Goal: Task Accomplishment & Management: Manage account settings

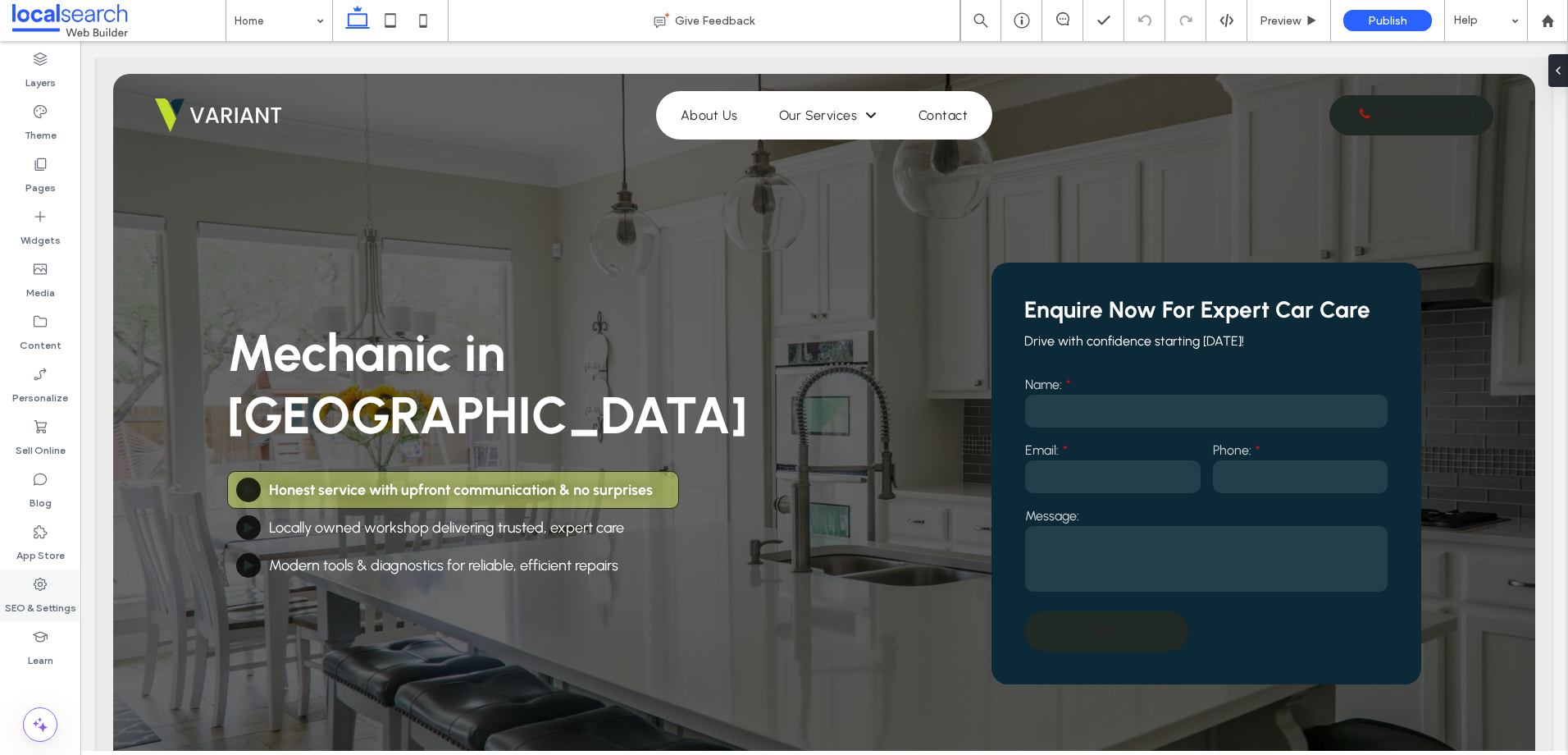
click at [30, 606] on label "SEO & Settings" at bounding box center [40, 604] width 71 height 23
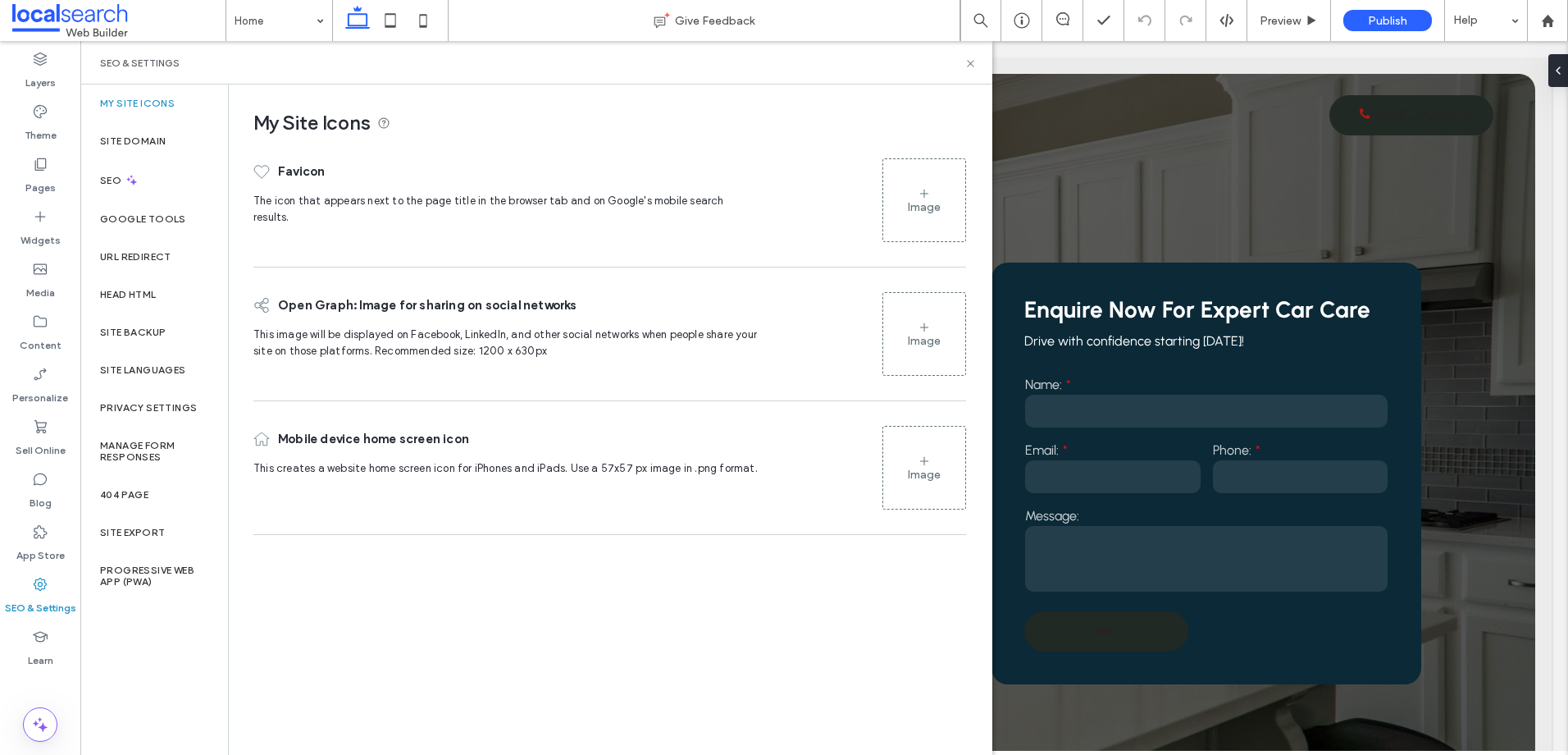
drag, startPoint x: 876, startPoint y: 162, endPoint x: 887, endPoint y: 178, distance: 19.4
click at [881, 170] on div "Favicon The icon that appears next to the page title in the browser tab and on …" at bounding box center [609, 199] width 713 height 100
click at [891, 181] on div "Image" at bounding box center [924, 199] width 82 height 79
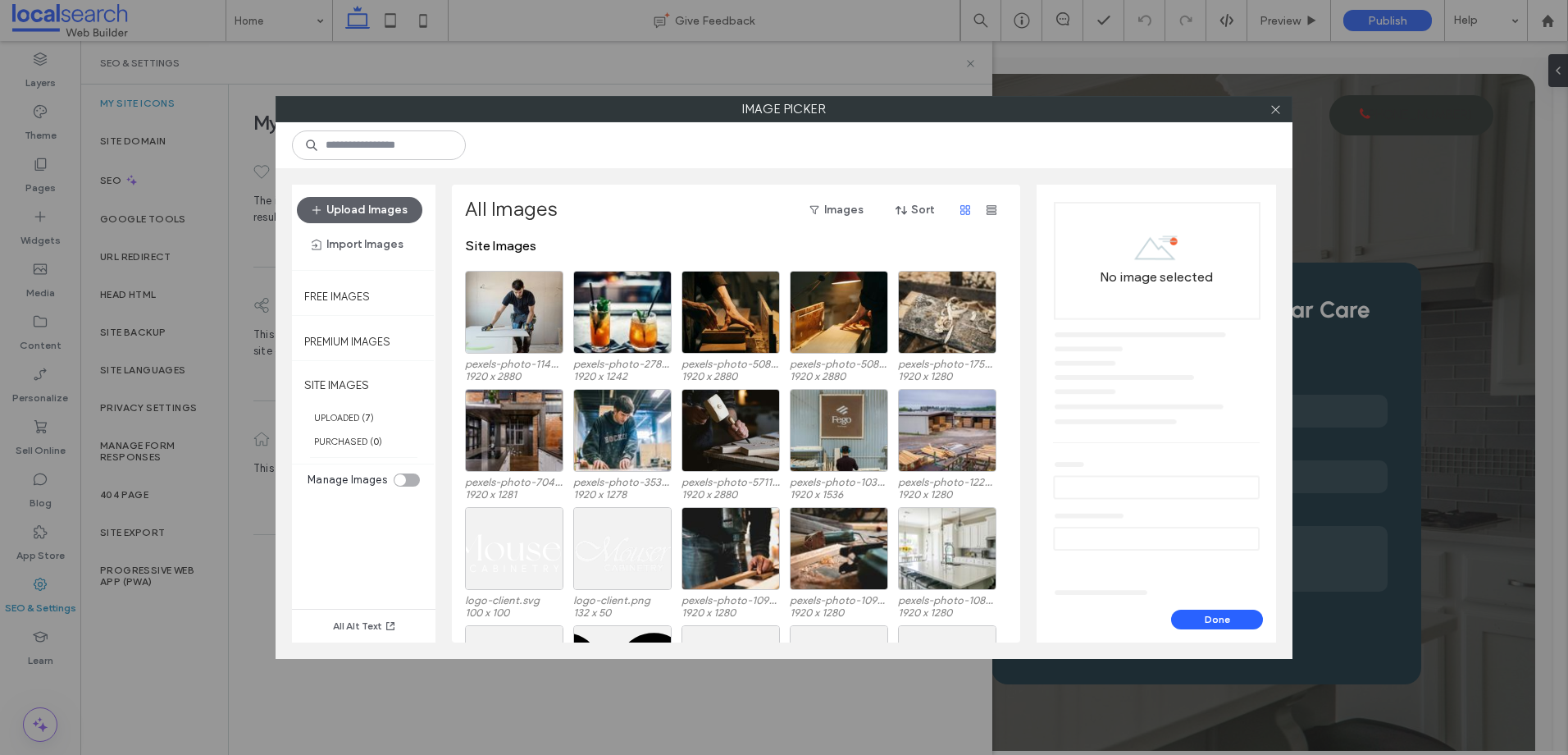
click at [401, 479] on div "toggle" at bounding box center [401, 480] width 11 height 11
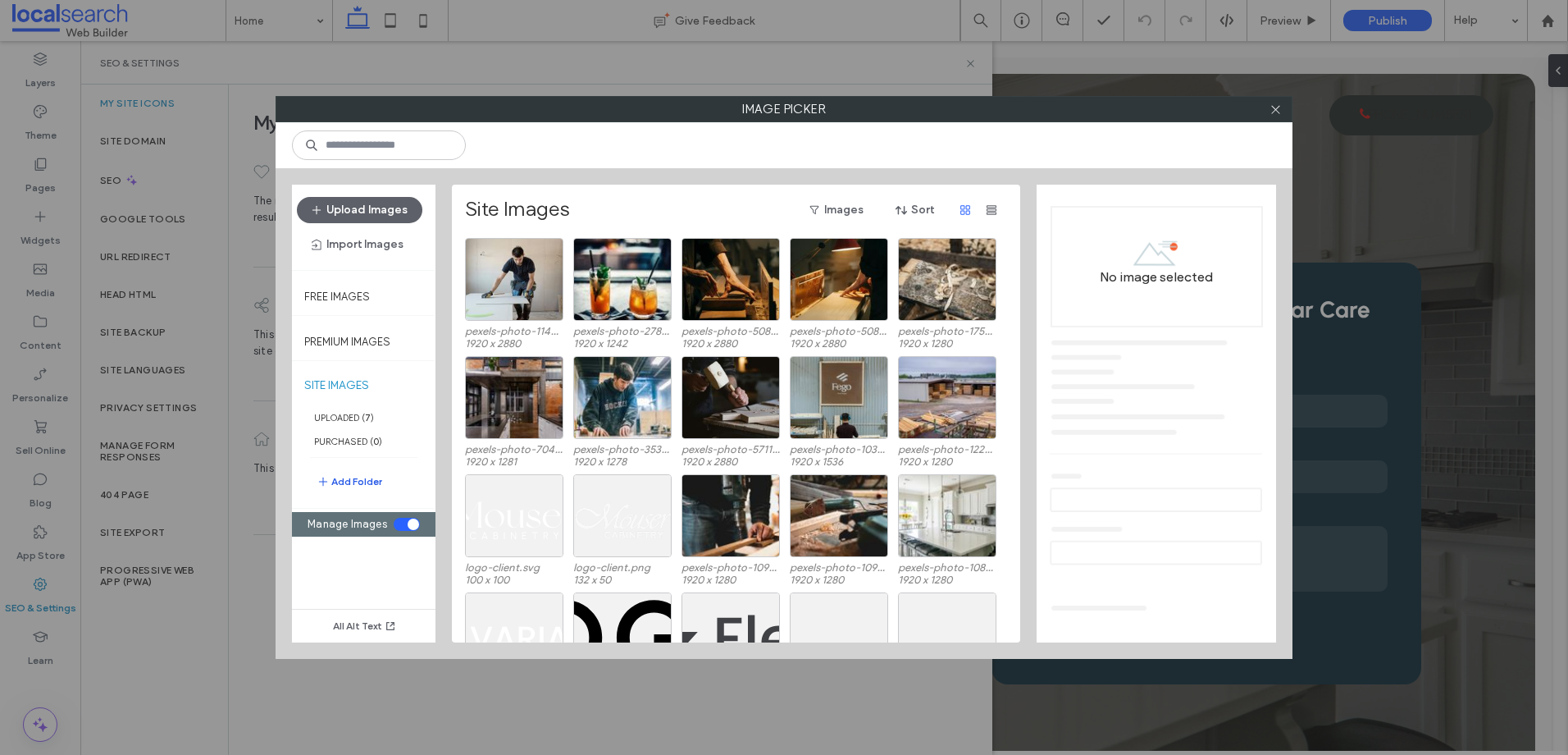
click at [371, 485] on button "Add Folder" at bounding box center [348, 481] width 65 height 20
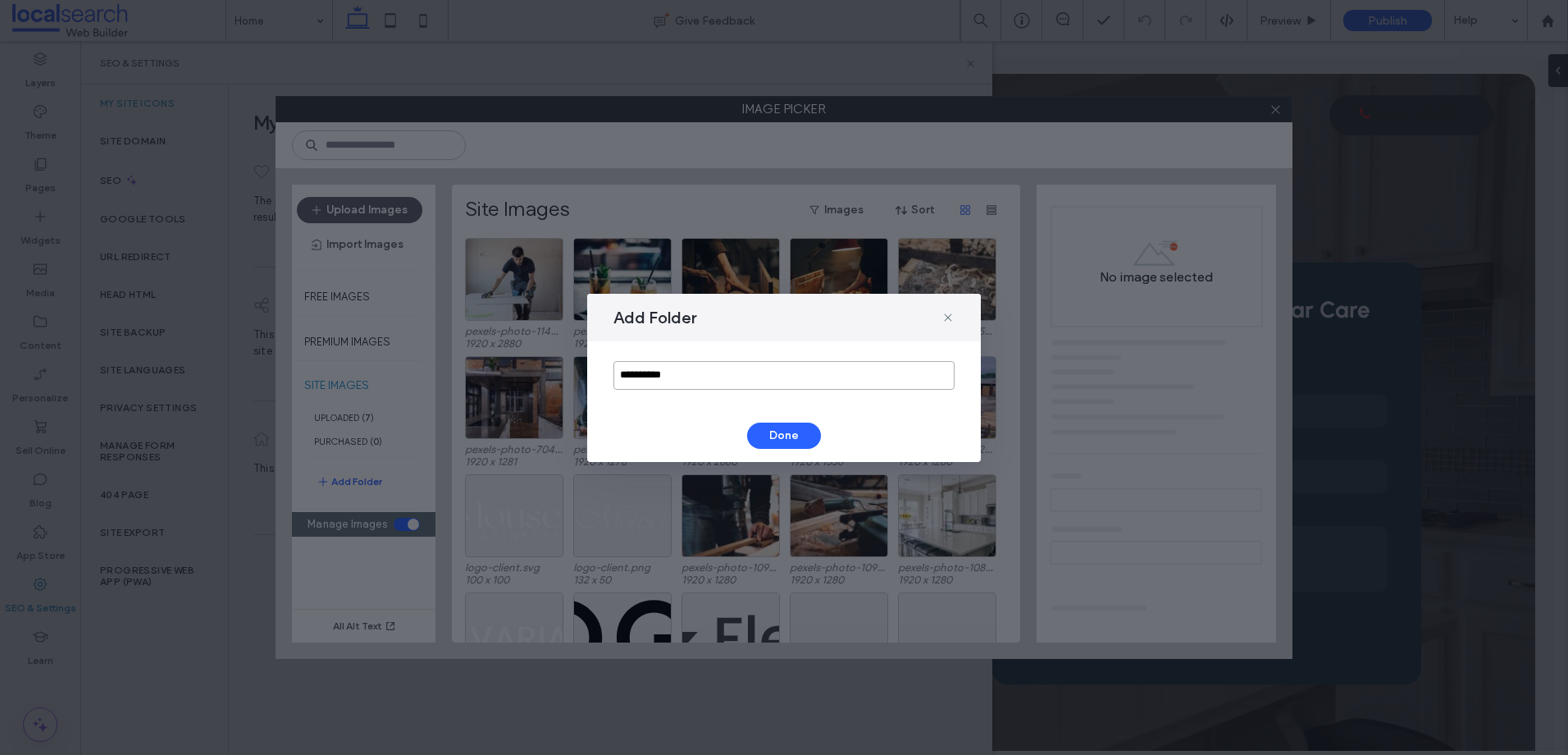
drag, startPoint x: 705, startPoint y: 366, endPoint x: 533, endPoint y: 366, distance: 172.0
click at [539, 366] on div "**********" at bounding box center [784, 377] width 1568 height 755
type input "****"
click at [756, 444] on button "Done" at bounding box center [784, 436] width 74 height 27
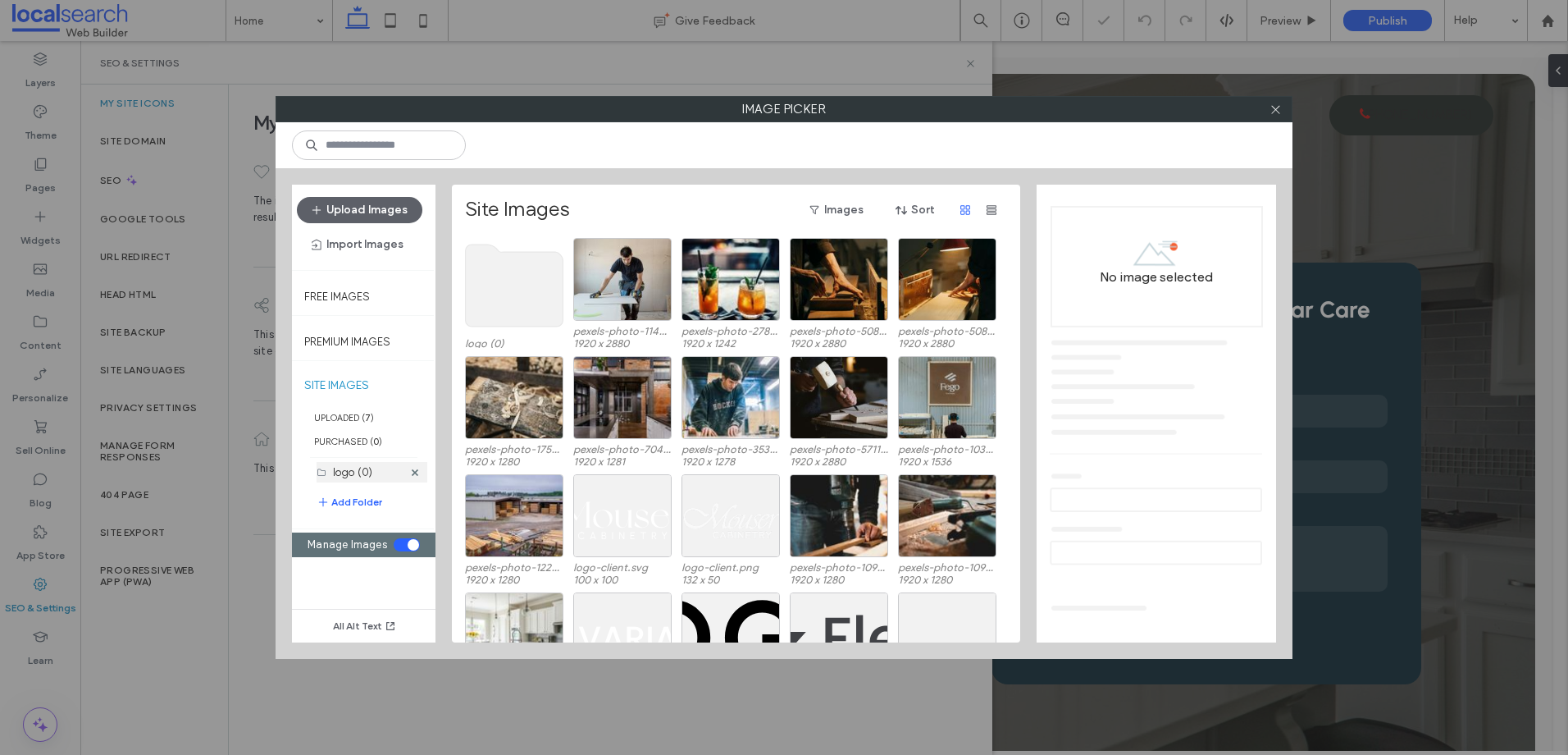
click at [367, 465] on div "logo (0)" at bounding box center [367, 472] width 69 height 17
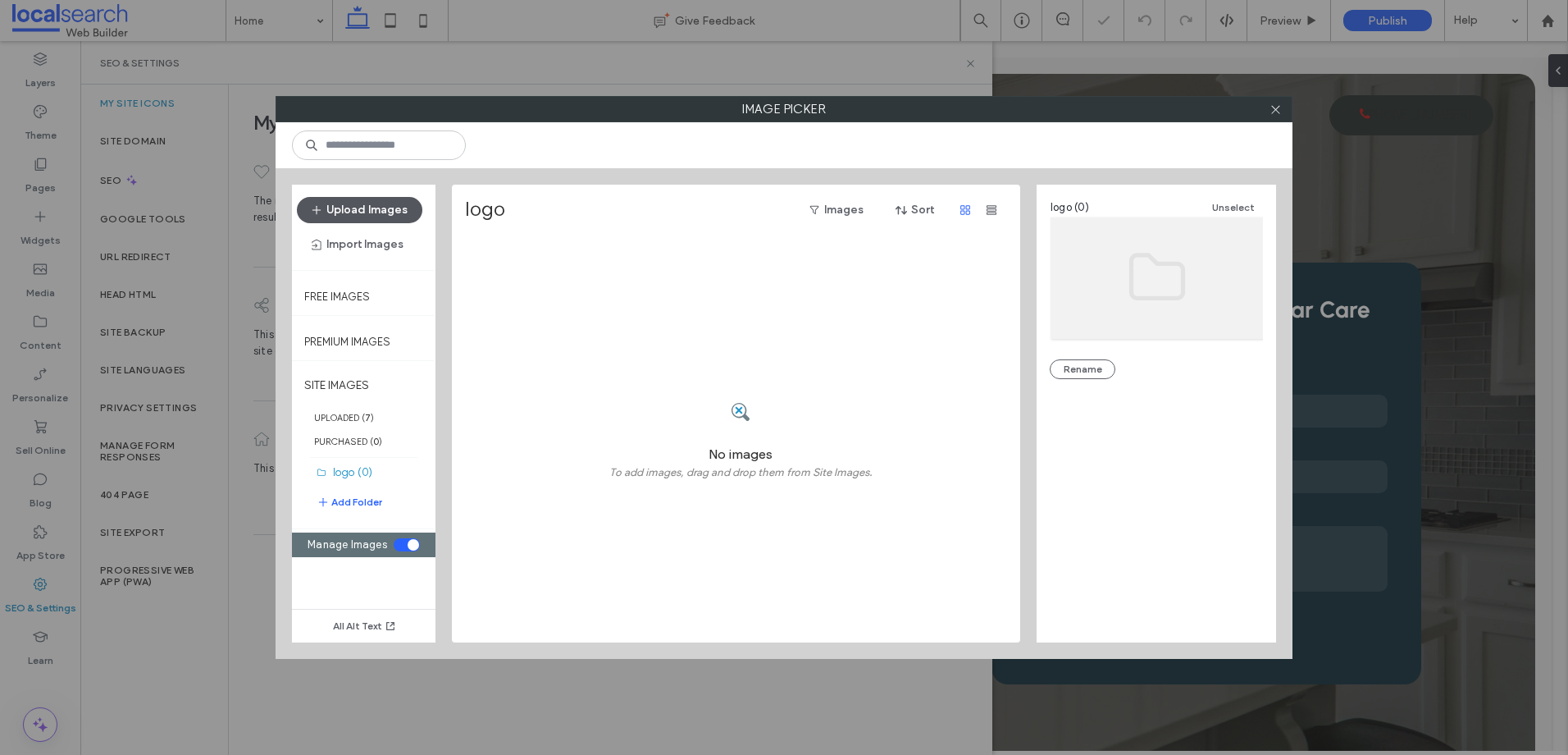
click at [357, 208] on button "Upload Images" at bounding box center [360, 210] width 125 height 27
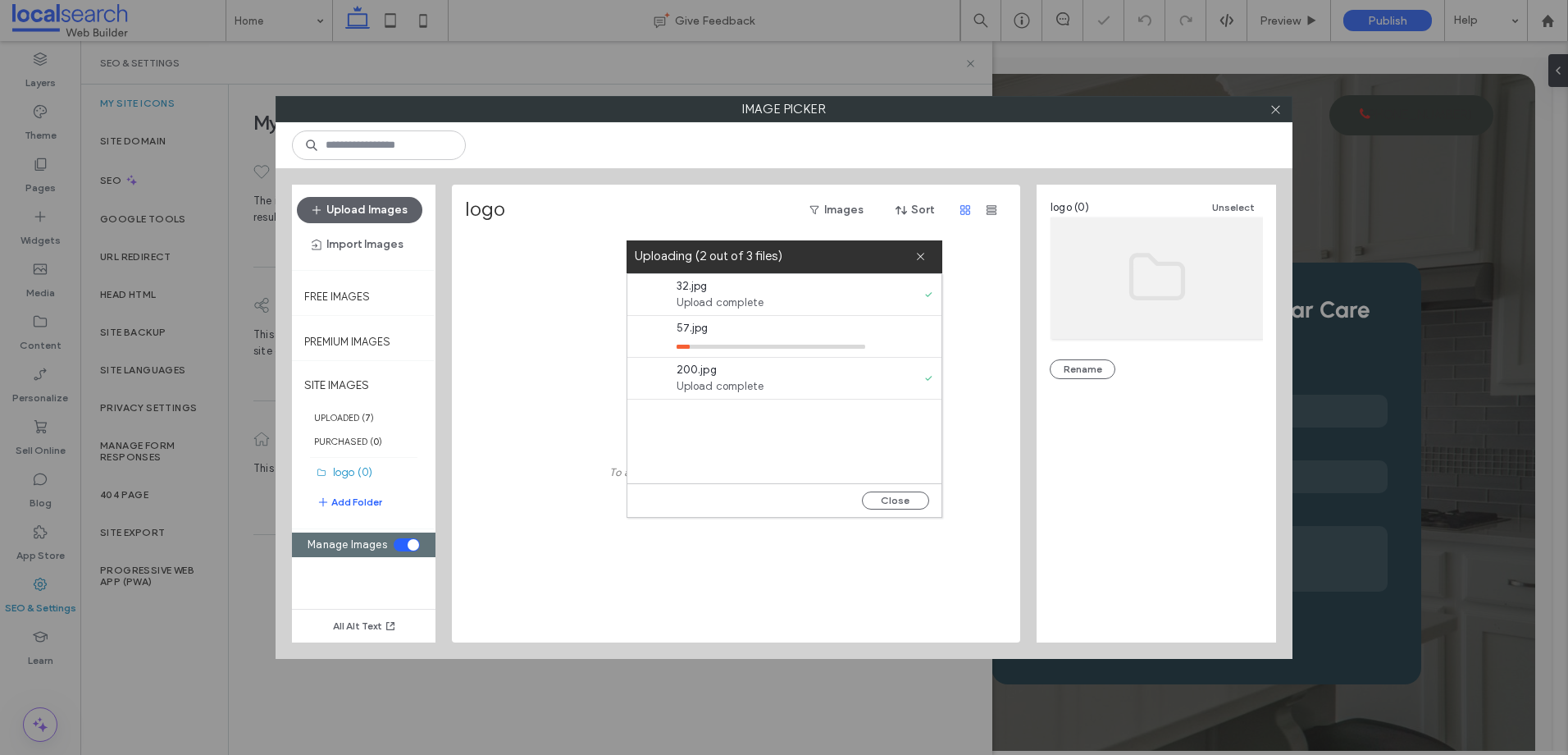
click at [373, 230] on div "Upload Images Import Images" at bounding box center [364, 227] width 134 height 61
click at [387, 218] on button "Upload Images" at bounding box center [360, 210] width 125 height 27
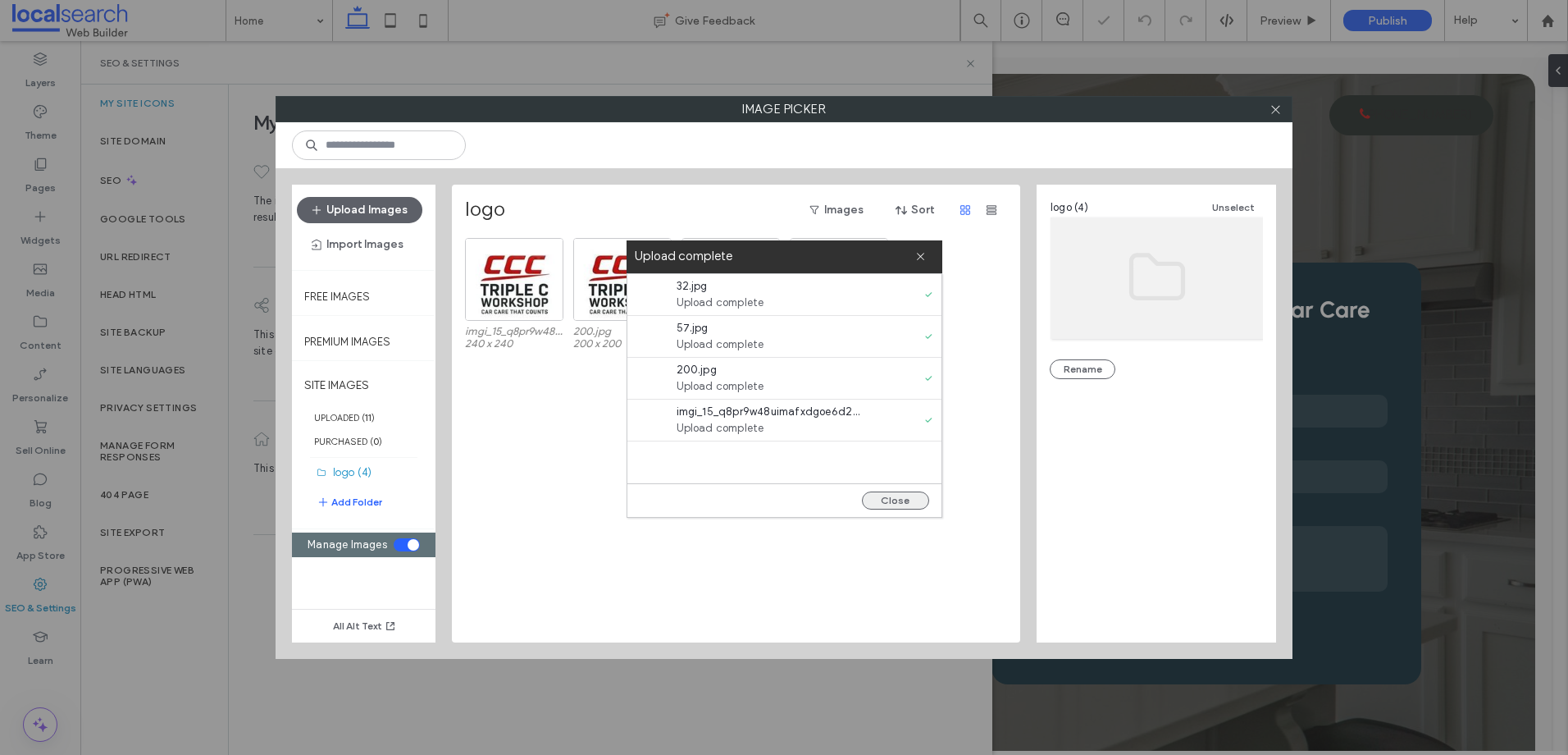
click at [888, 507] on button "Close" at bounding box center [895, 500] width 67 height 18
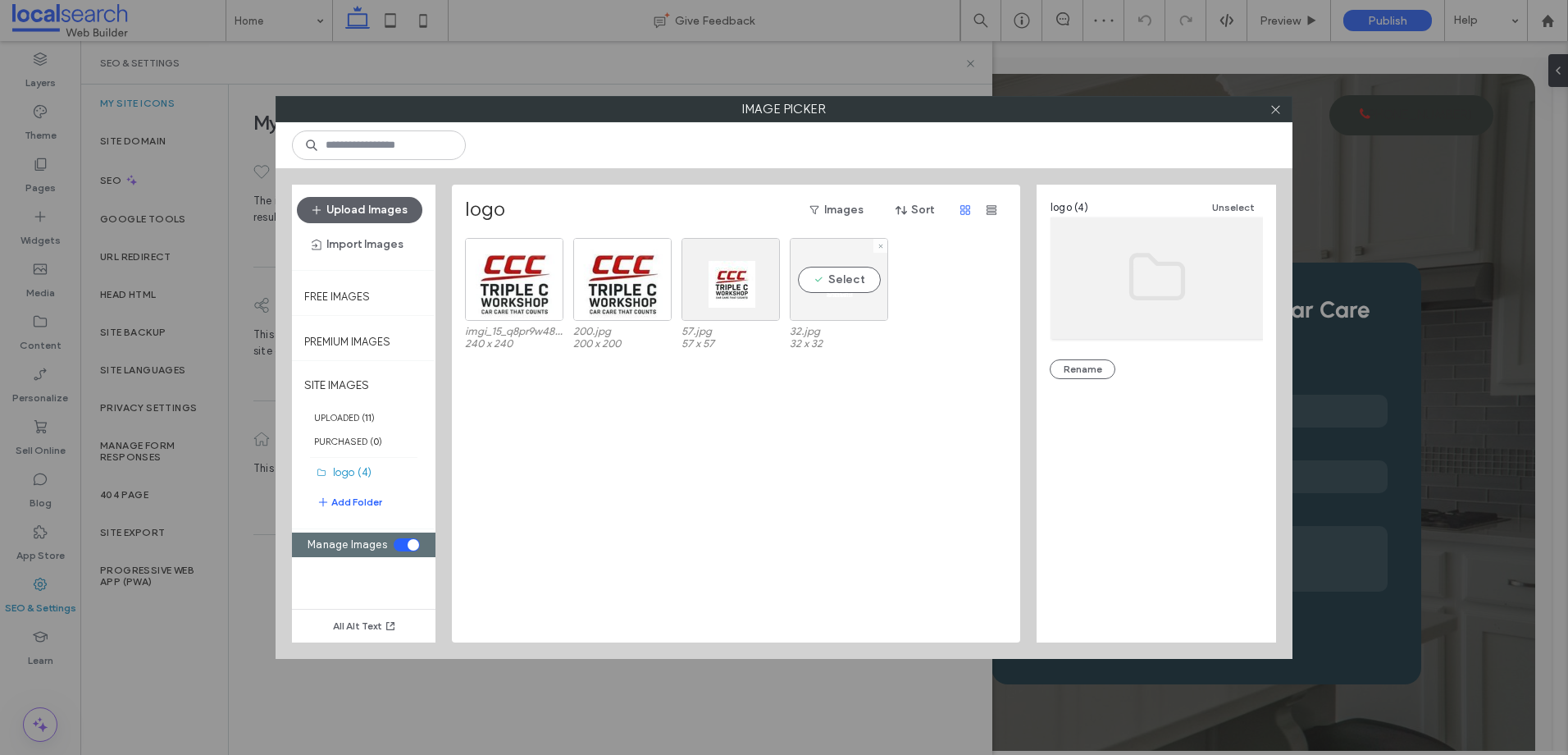
click at [828, 279] on div "Select" at bounding box center [839, 279] width 99 height 83
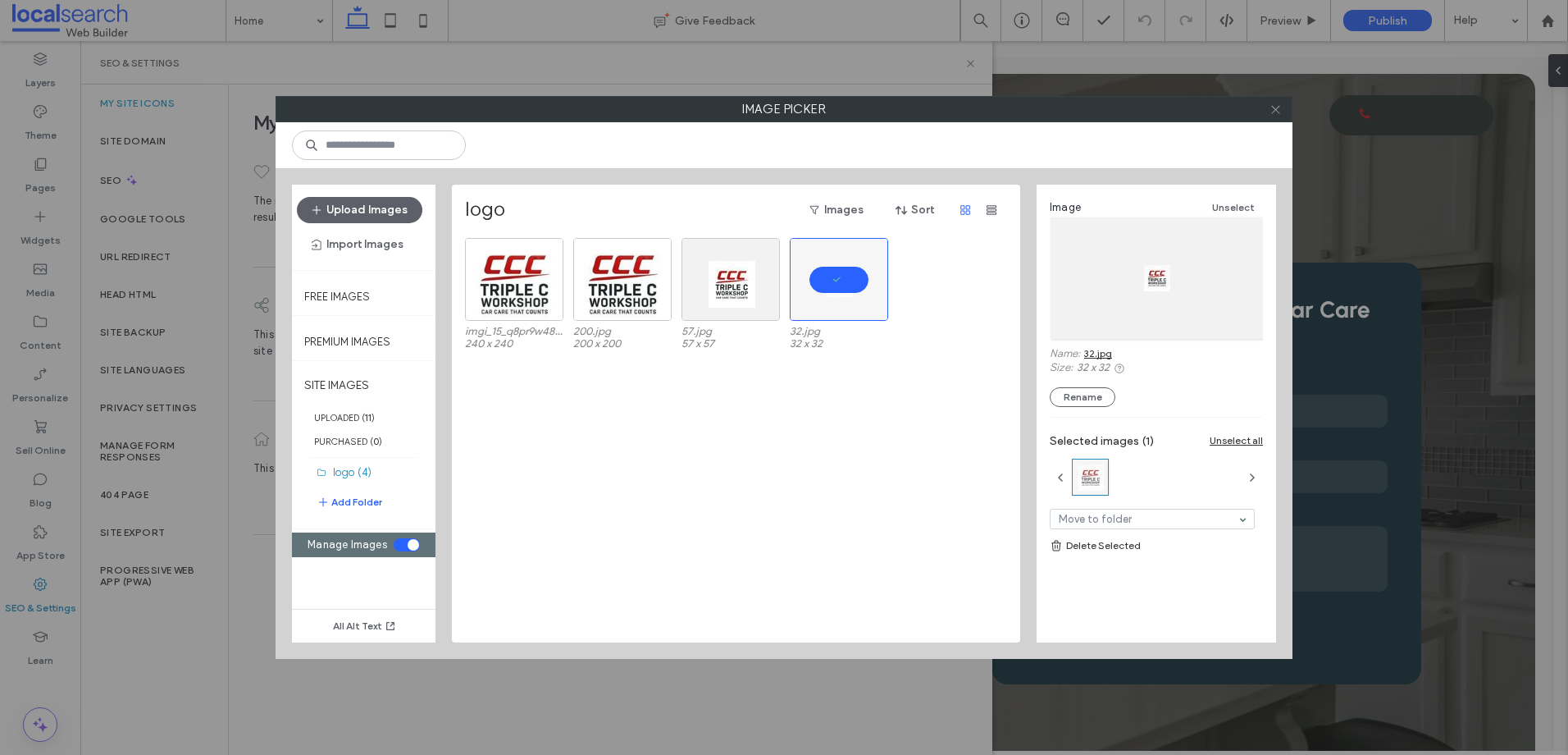
click at [1273, 109] on icon at bounding box center [1275, 109] width 12 height 12
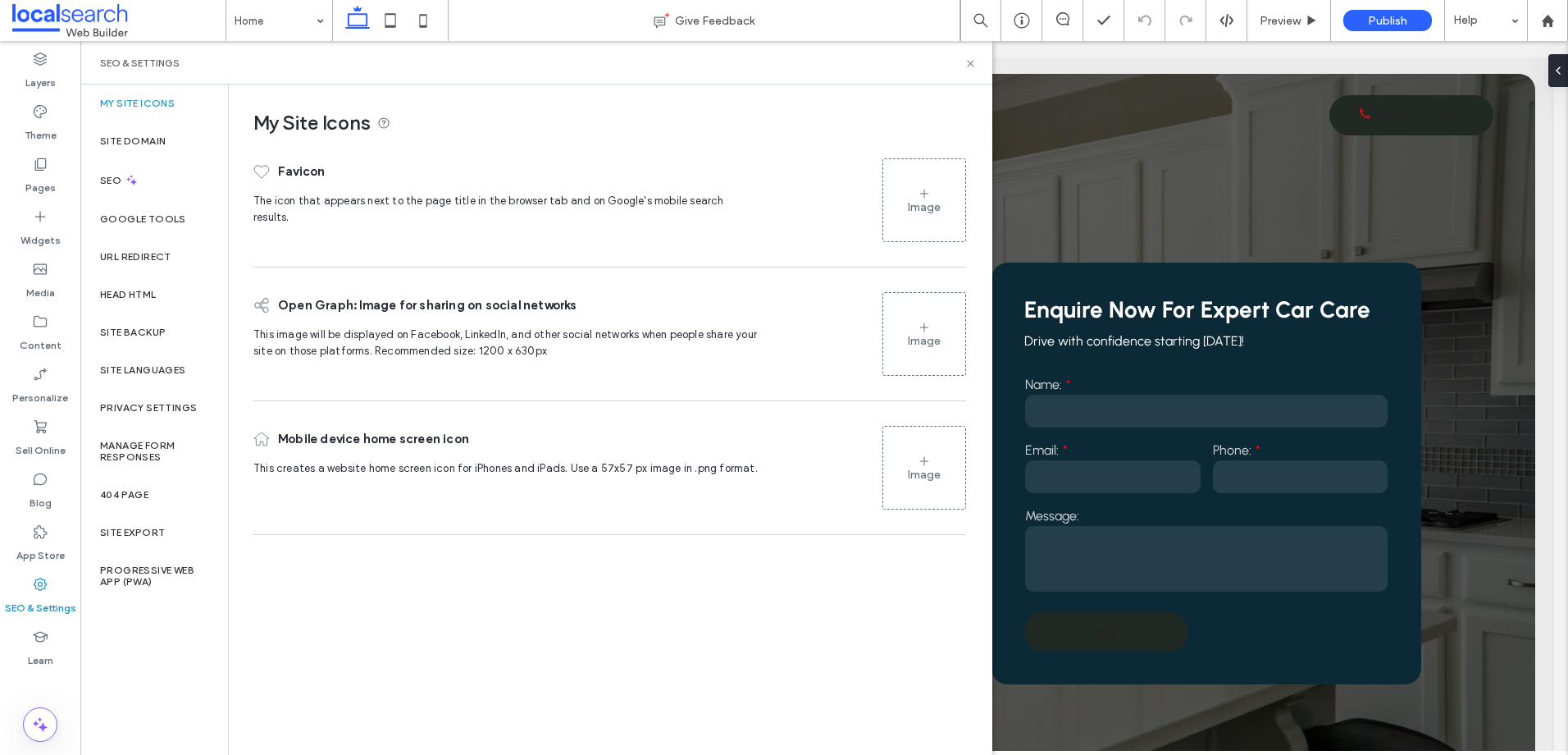
click at [917, 192] on div "Image" at bounding box center [924, 199] width 82 height 79
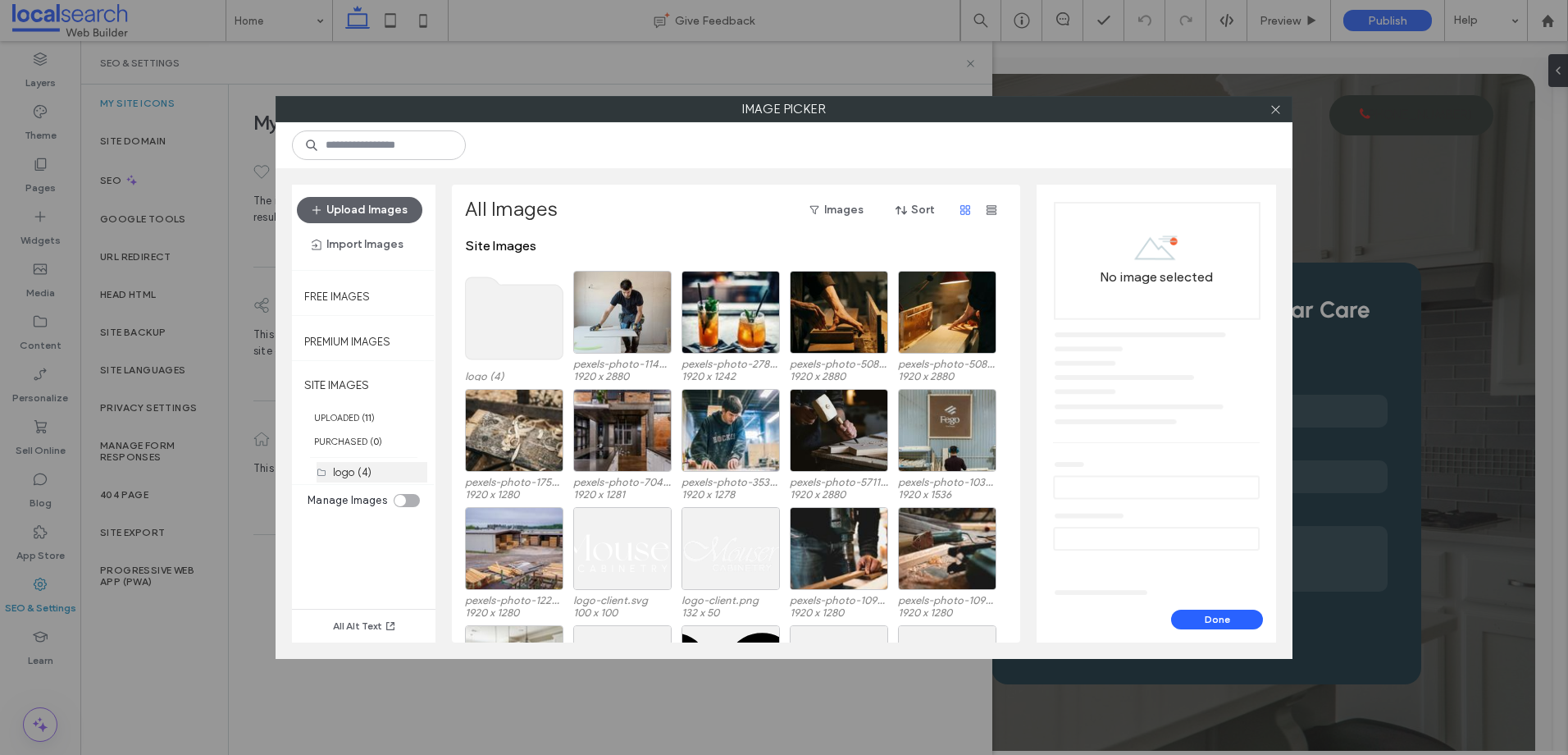
click at [377, 467] on div "logo (4)" at bounding box center [380, 472] width 94 height 17
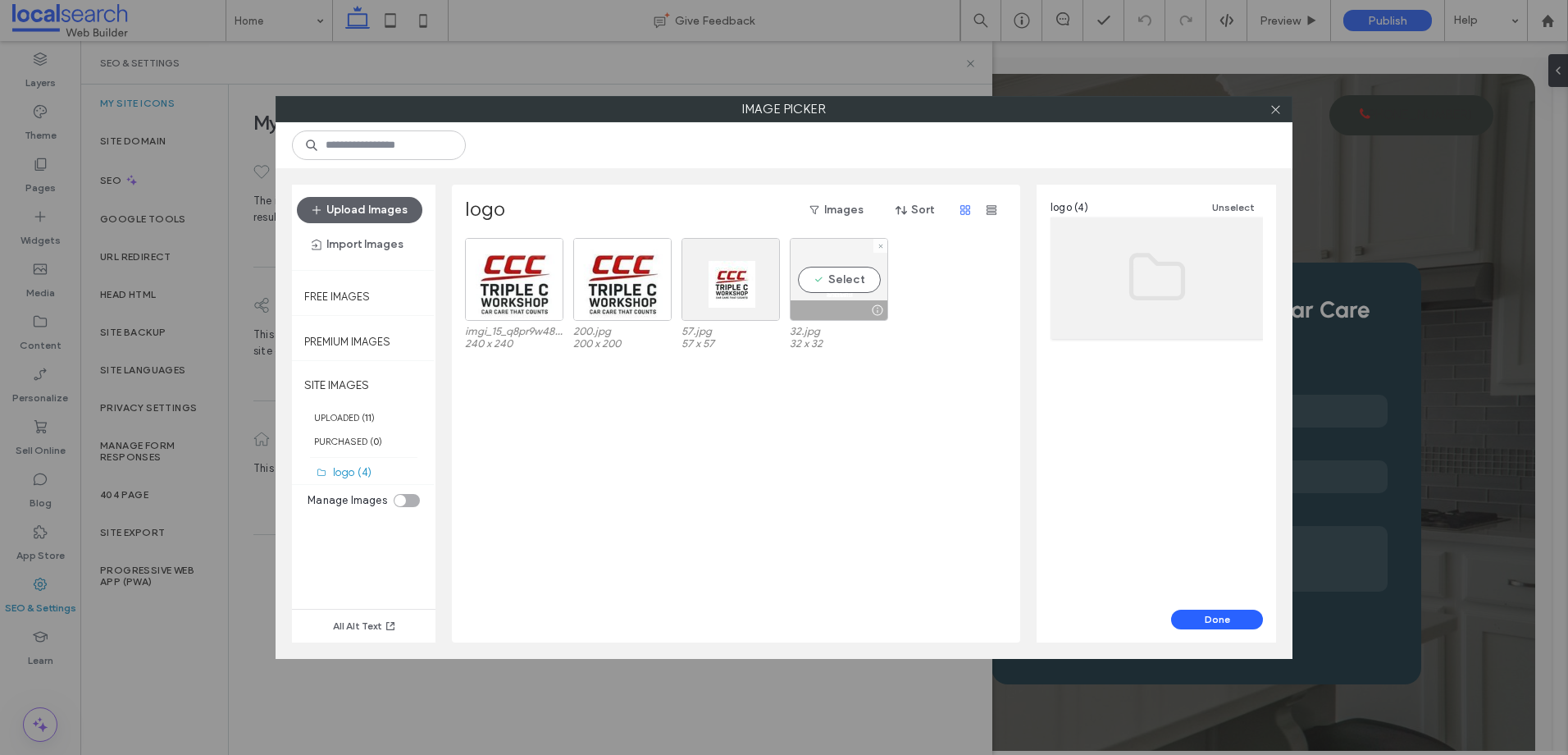
click at [851, 269] on div "Select" at bounding box center [839, 279] width 99 height 83
click at [1222, 618] on button "Done" at bounding box center [1217, 619] width 92 height 20
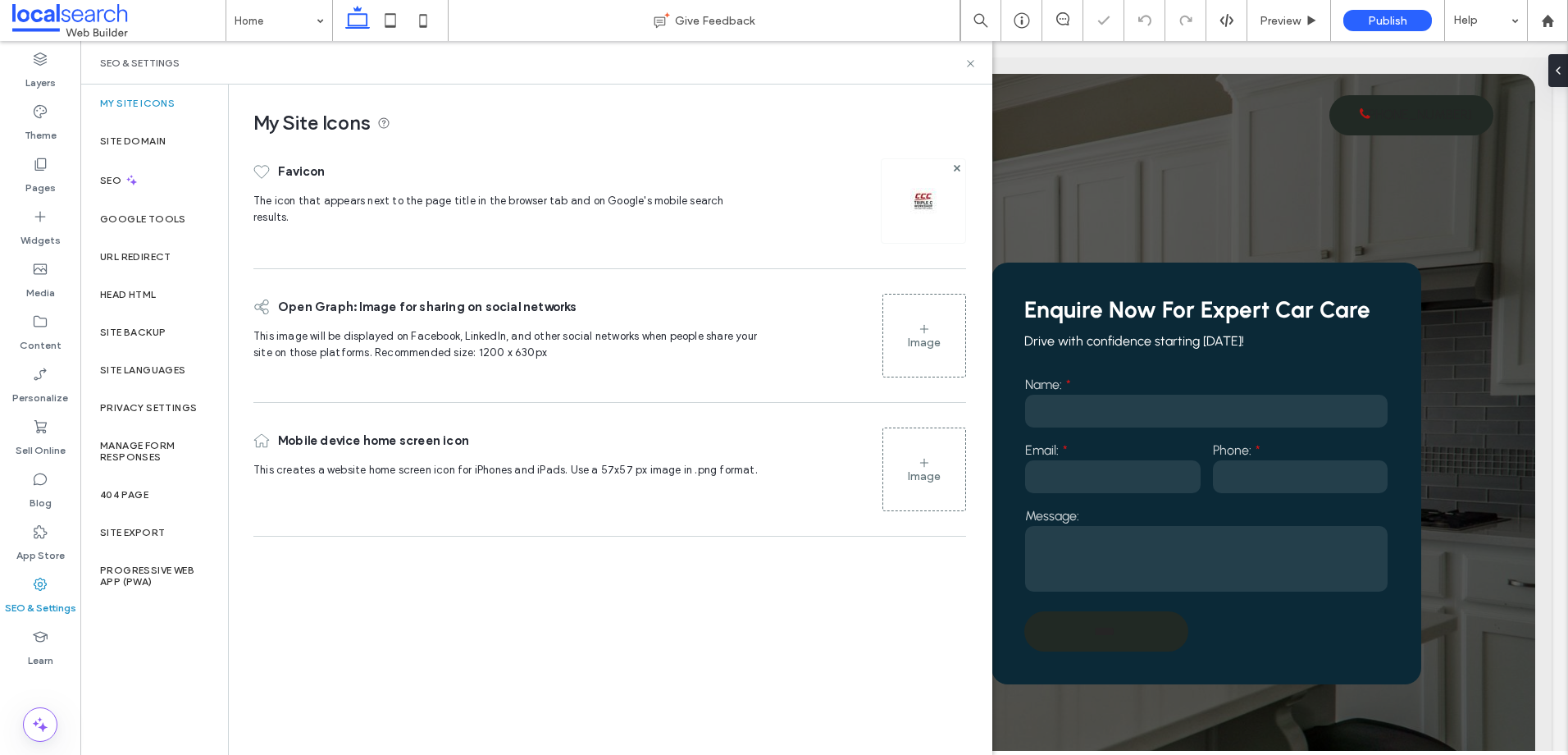
click at [919, 329] on icon at bounding box center [924, 330] width 13 height 13
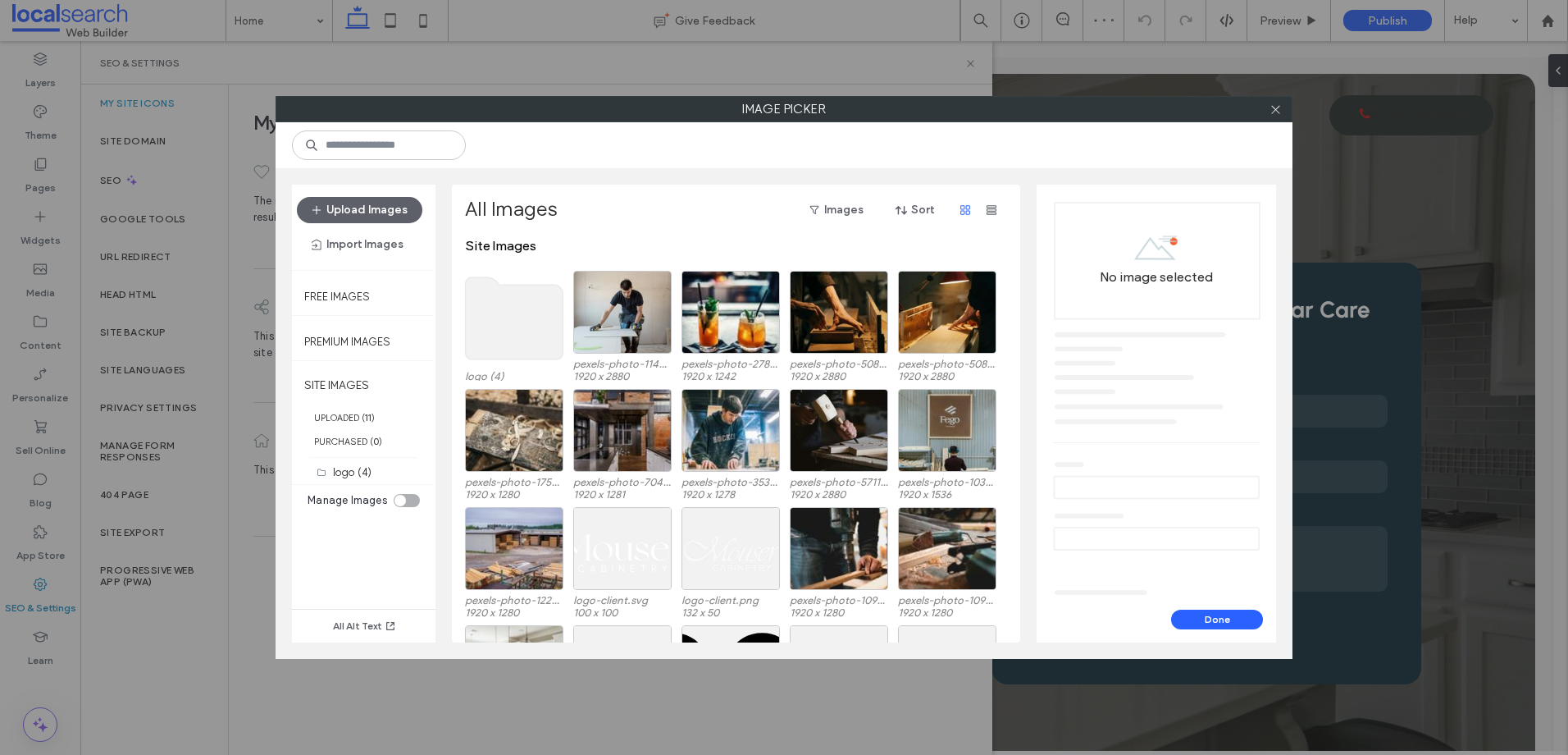
click at [527, 317] on use at bounding box center [514, 318] width 98 height 82
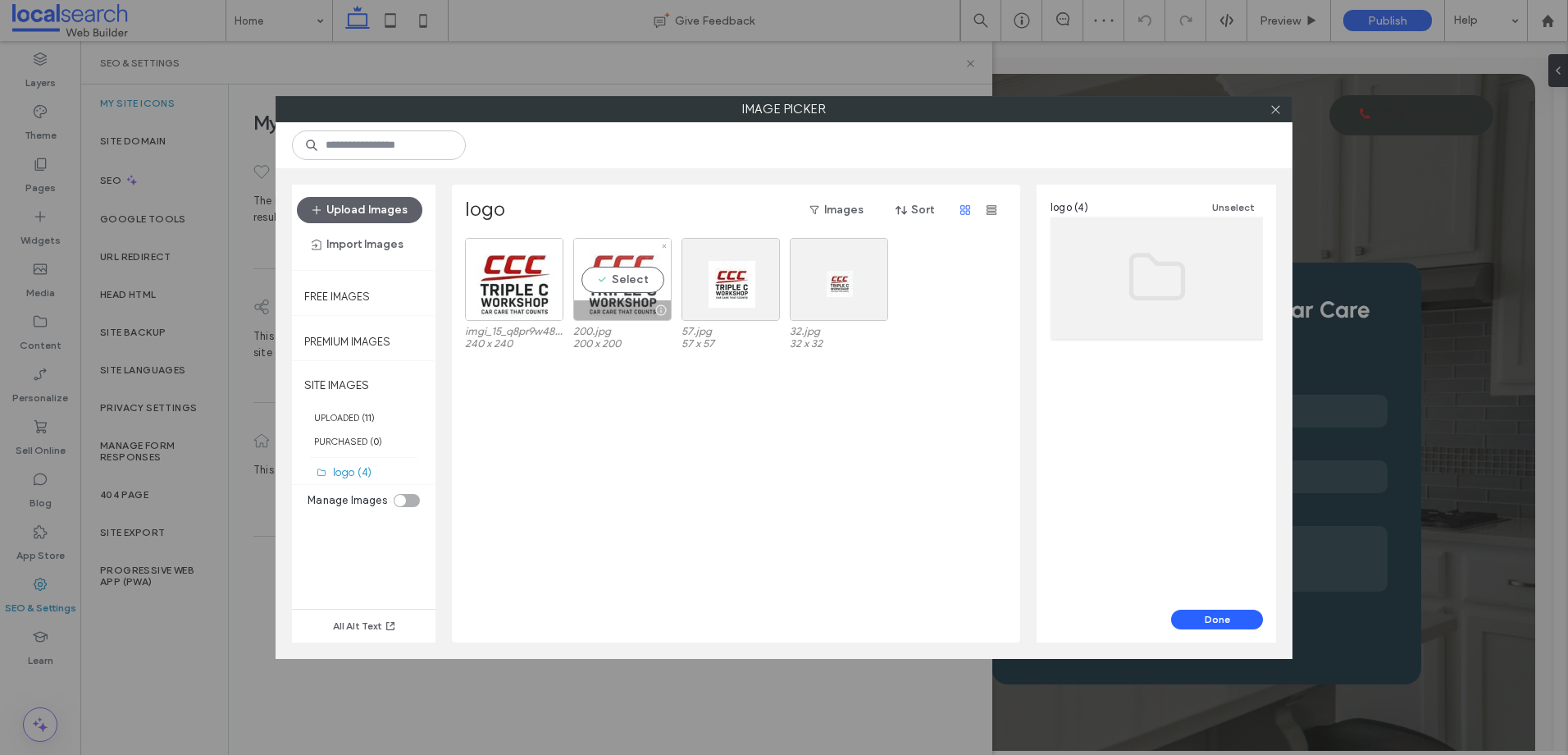
click at [625, 280] on div "Select" at bounding box center [623, 279] width 99 height 83
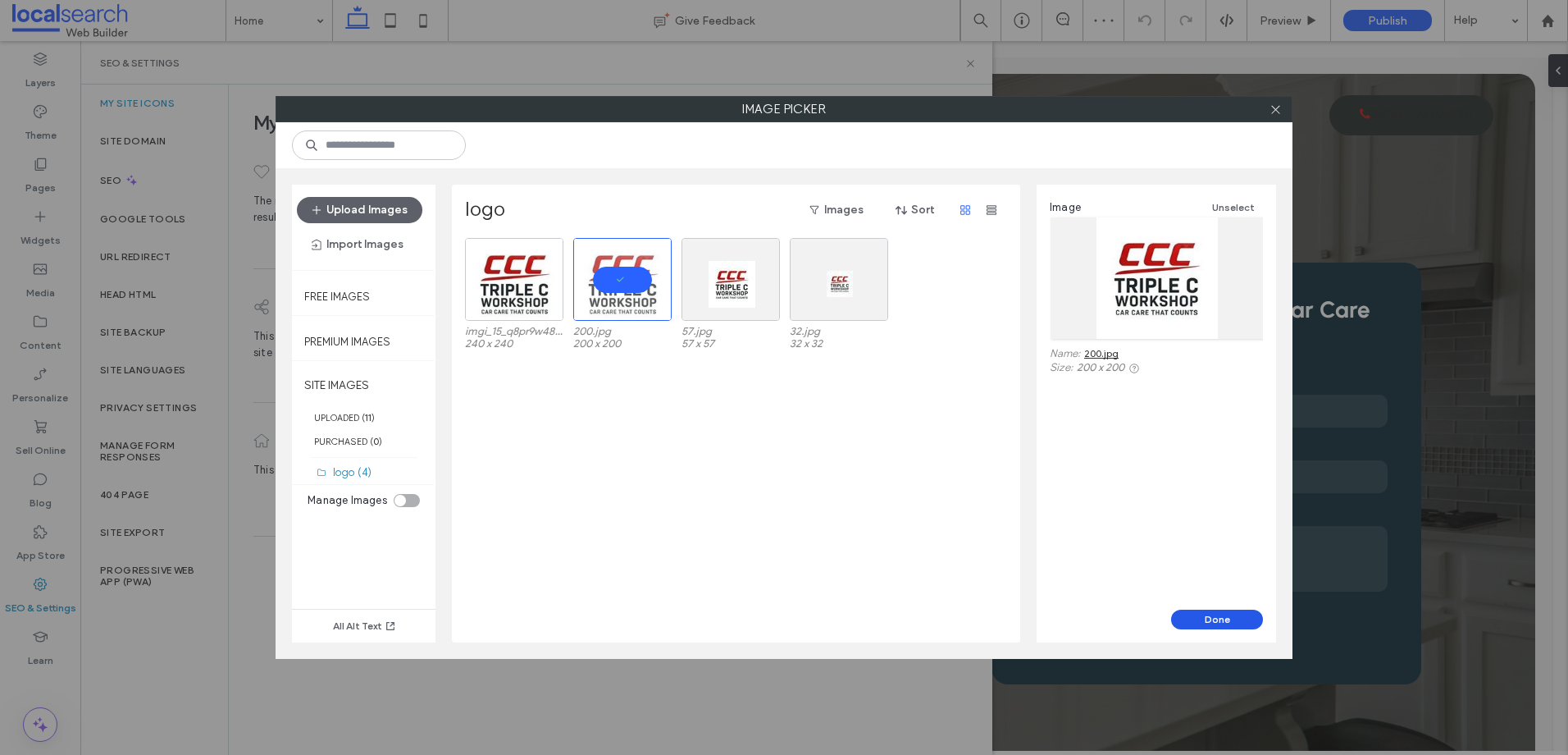
drag, startPoint x: 1222, startPoint y: 616, endPoint x: 1126, endPoint y: 569, distance: 106.9
click at [1222, 616] on button "Done" at bounding box center [1217, 619] width 92 height 20
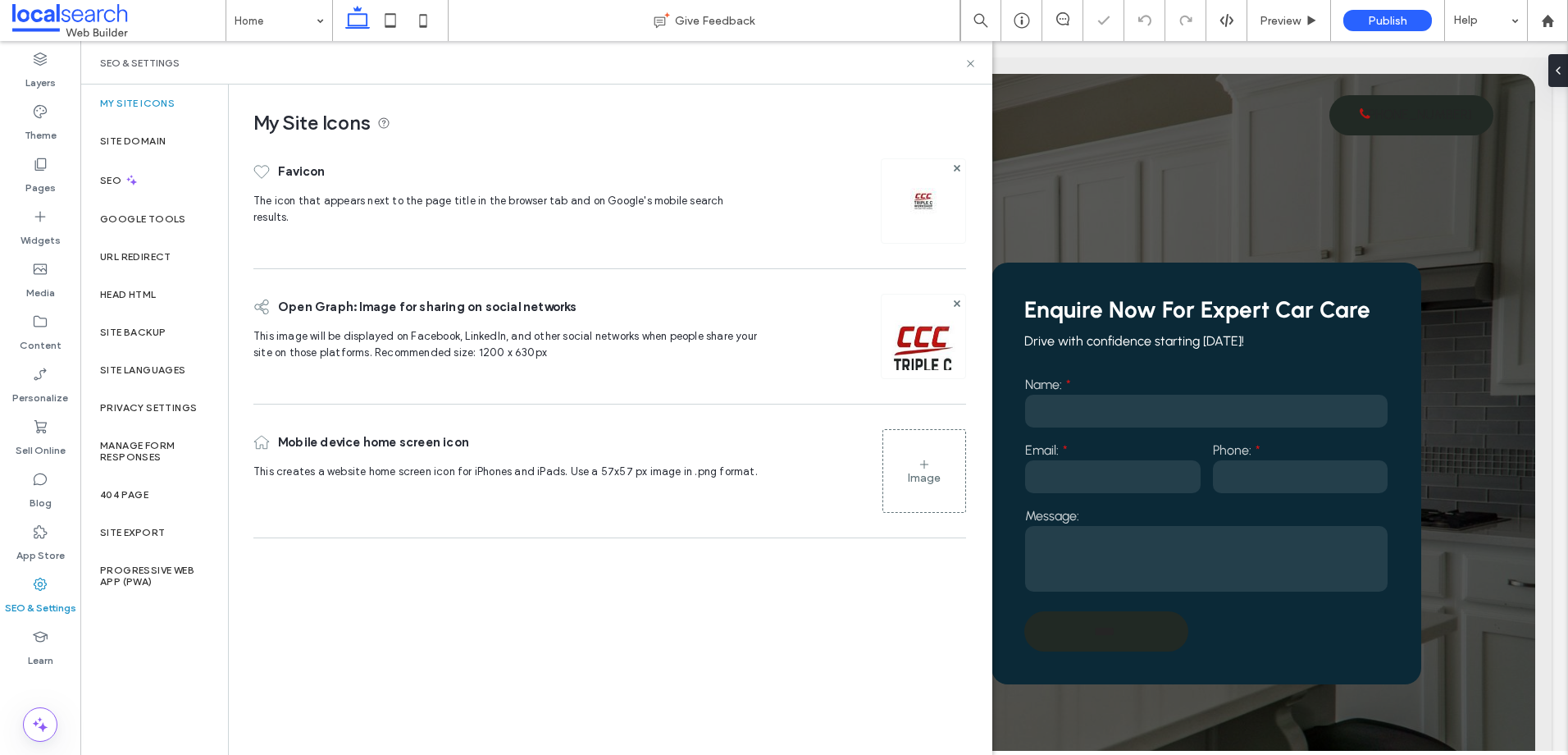
click at [938, 469] on div "Image" at bounding box center [924, 470] width 82 height 79
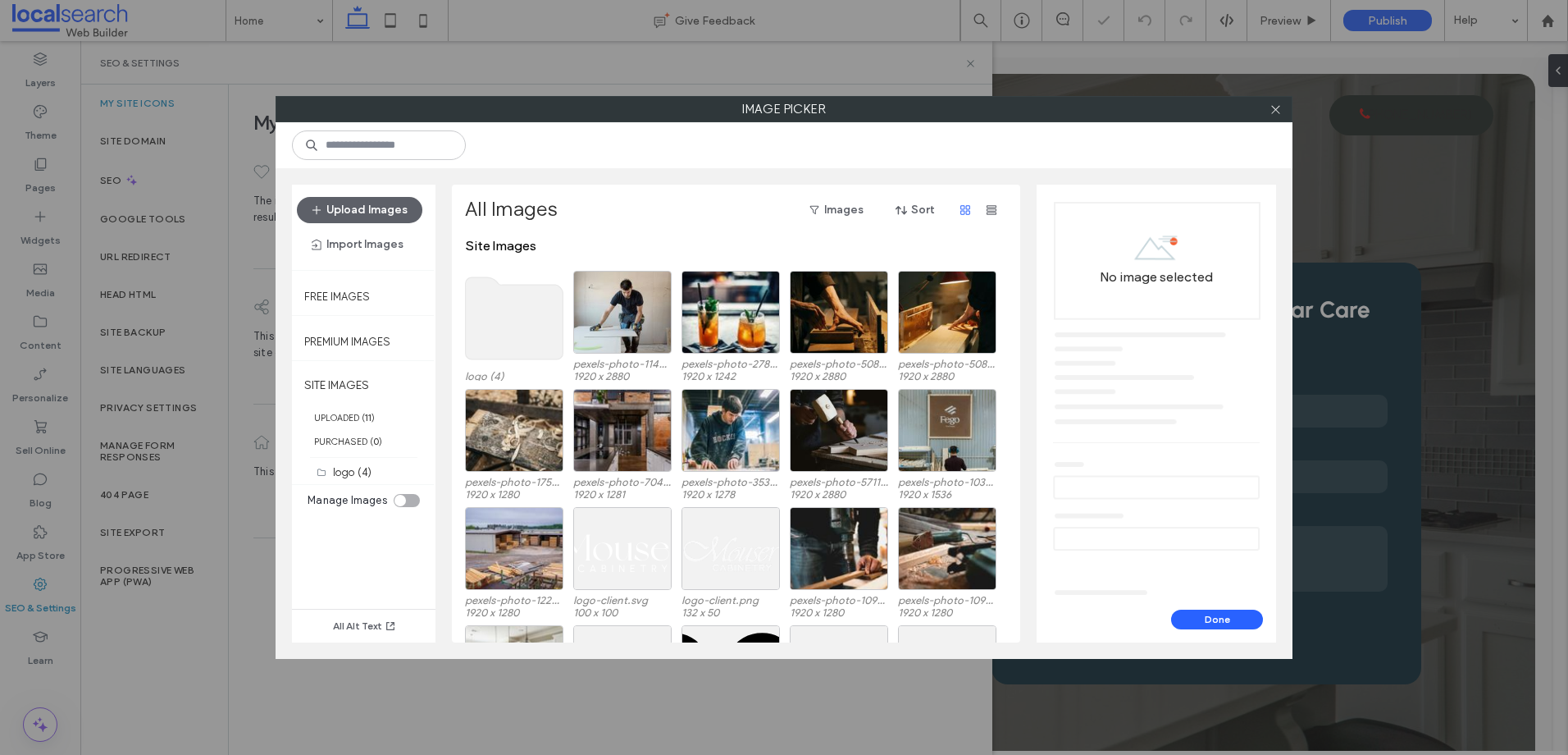
click at [554, 325] on use at bounding box center [514, 318] width 98 height 82
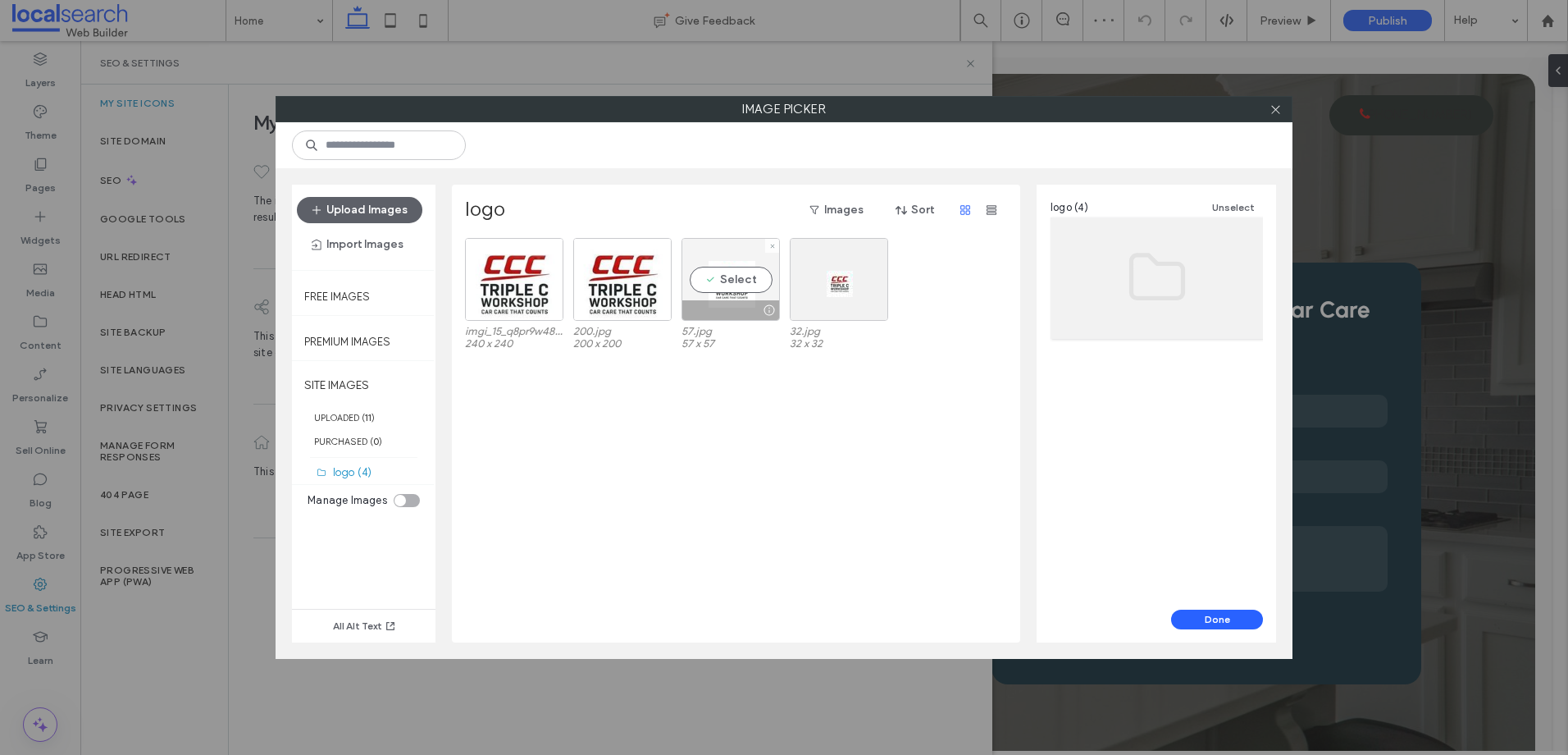
click at [733, 270] on div "Select" at bounding box center [731, 279] width 99 height 83
click at [1223, 616] on button "Done" at bounding box center [1217, 619] width 92 height 20
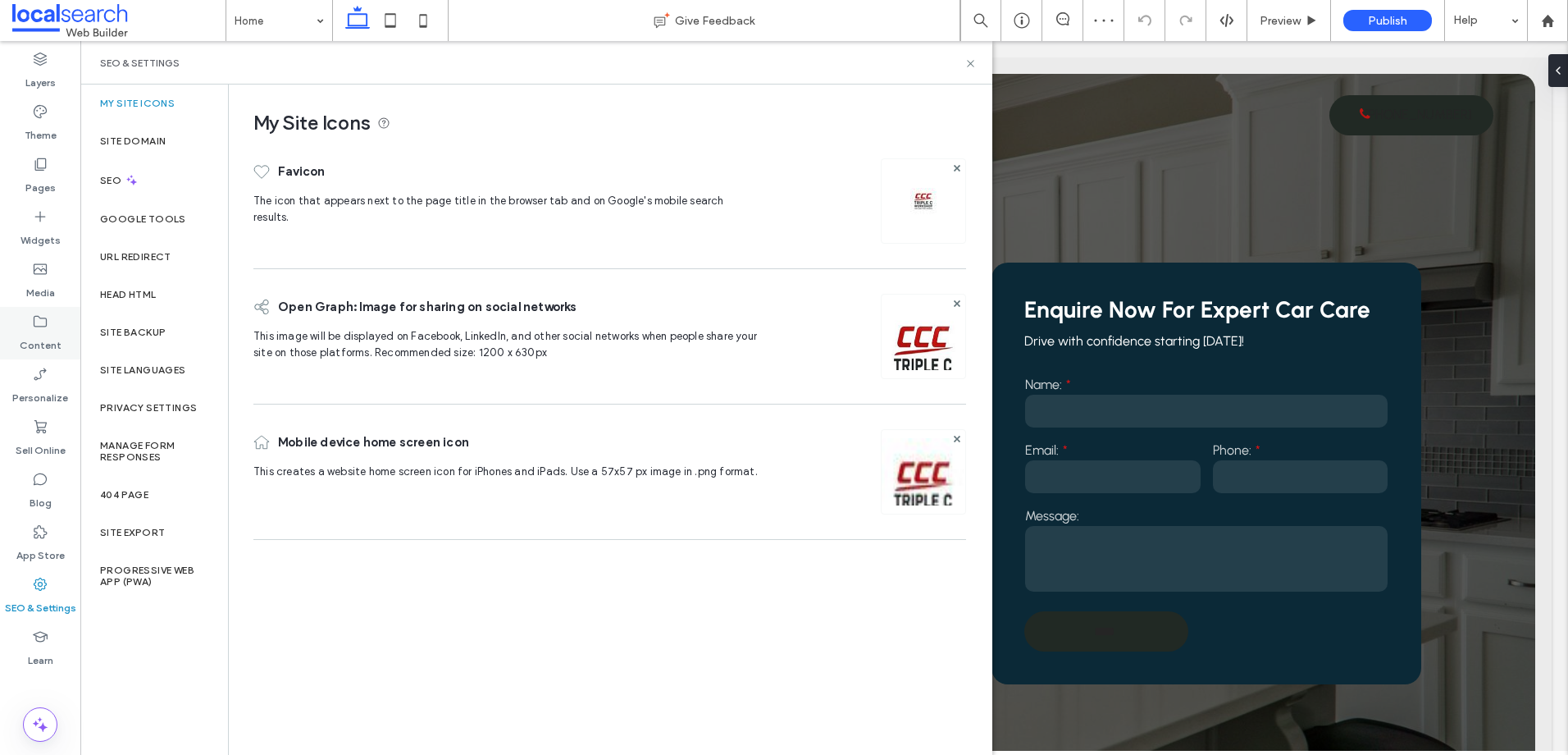
click at [46, 341] on label "Content" at bounding box center [41, 341] width 42 height 23
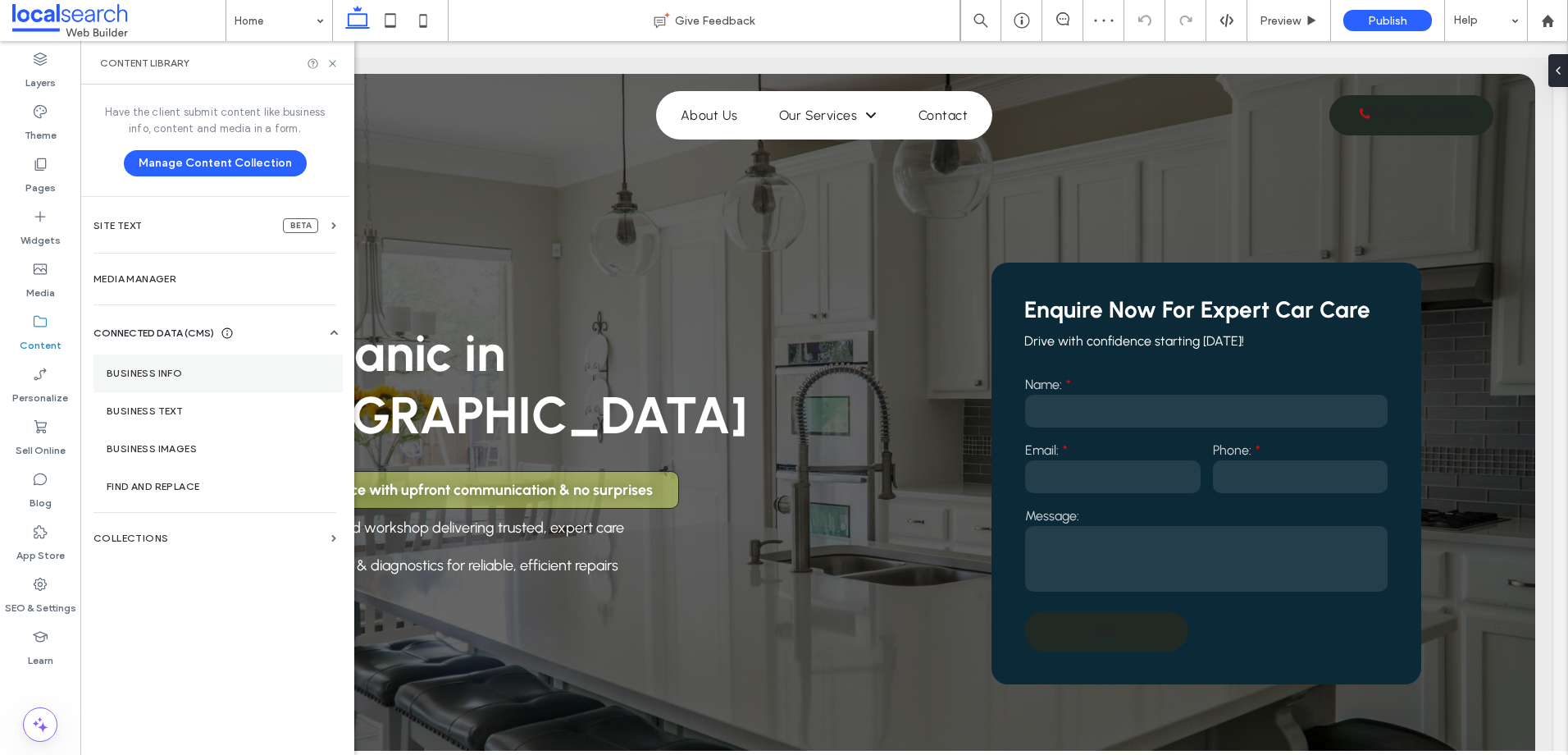
click at [157, 370] on label "Business Info" at bounding box center [217, 373] width 223 height 11
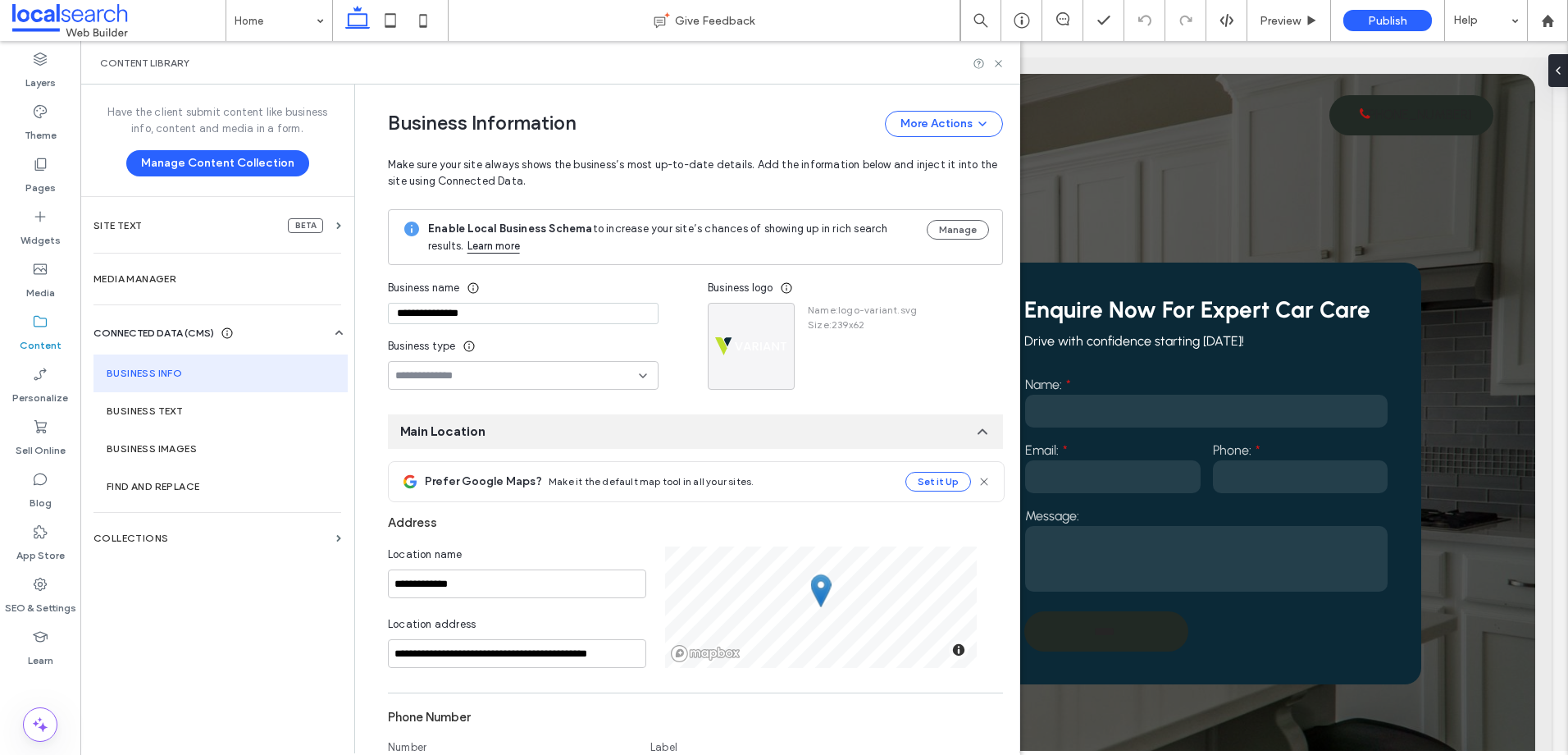
click at [607, 301] on div "Business name" at bounding box center [523, 288] width 271 height 29
click at [604, 307] on input "**********" at bounding box center [523, 313] width 271 height 21
paste input "**"
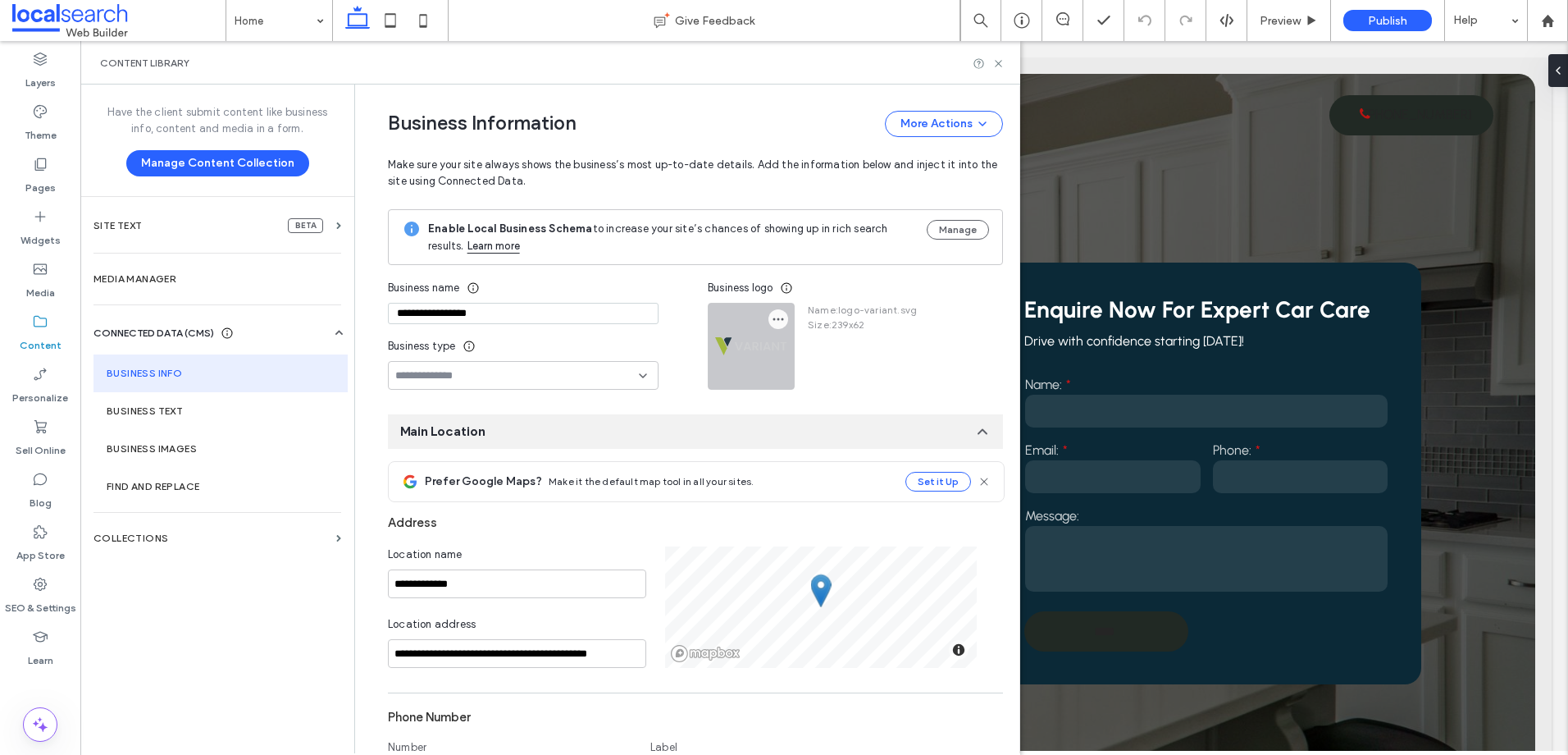
type input "**********"
click at [772, 323] on icon "button" at bounding box center [778, 319] width 13 height 13
click at [781, 366] on span at bounding box center [784, 358] width 20 height 18
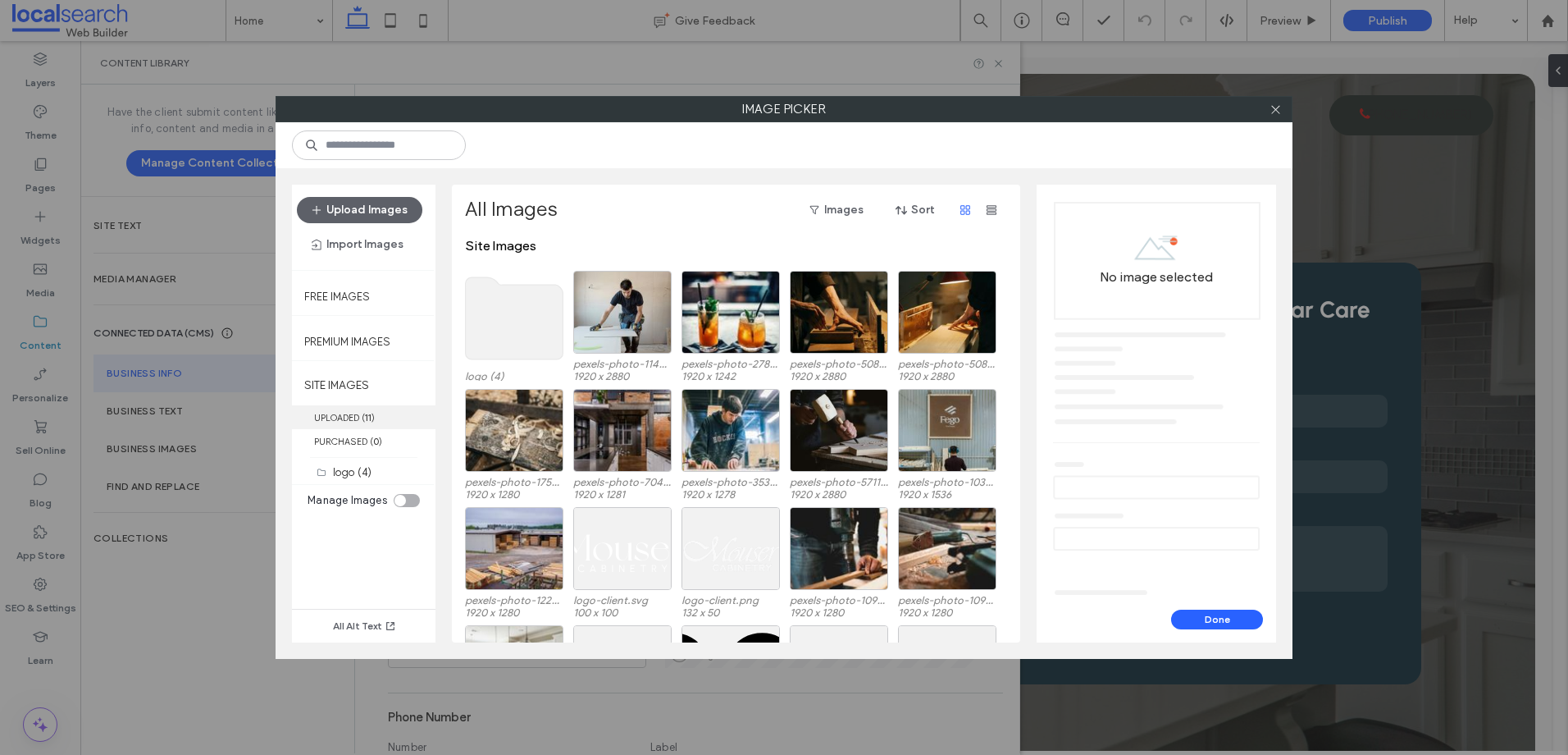
drag, startPoint x: 371, startPoint y: 469, endPoint x: 430, endPoint y: 420, distance: 76.7
click at [370, 469] on div "logo (4)" at bounding box center [380, 472] width 94 height 17
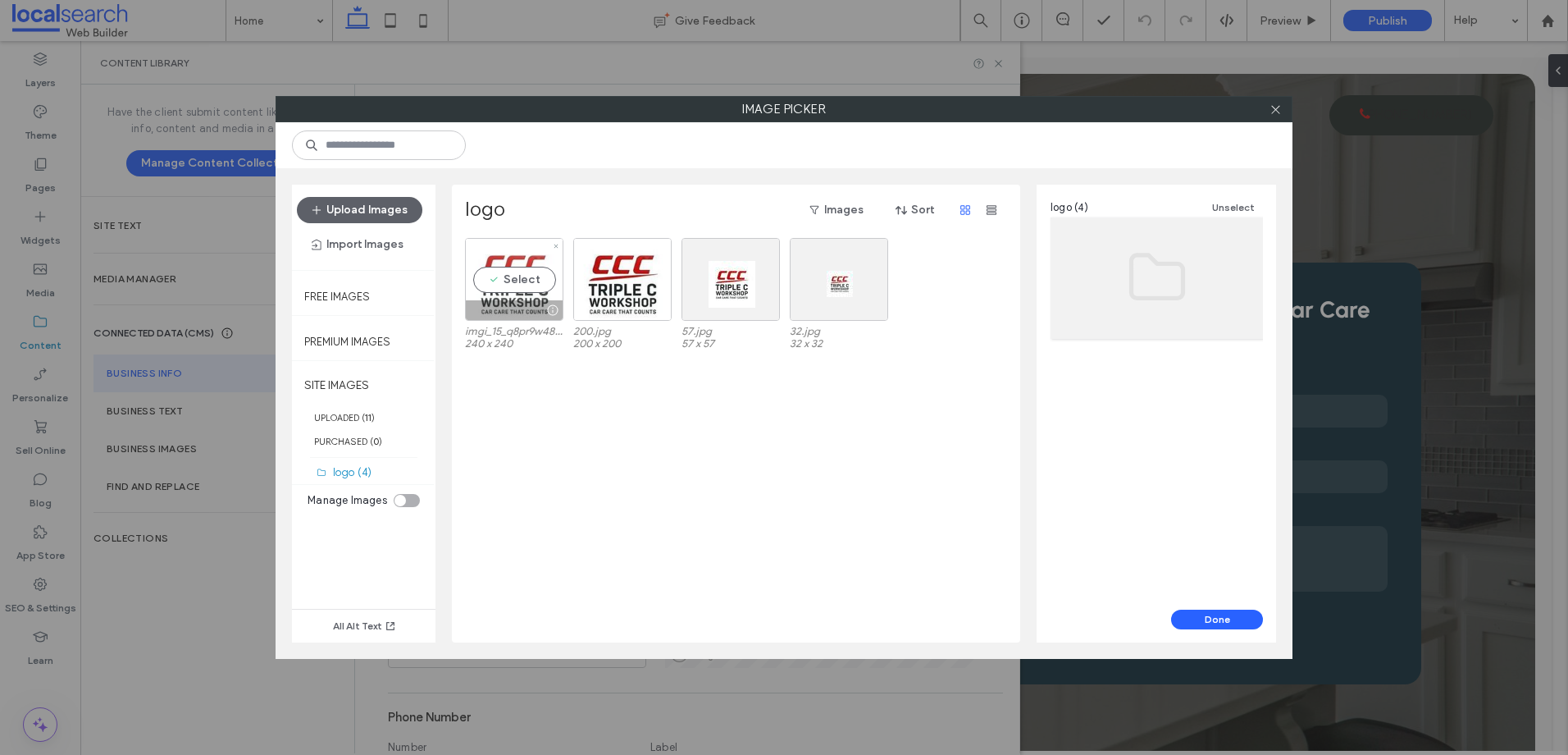
click at [528, 283] on div "Select" at bounding box center [514, 279] width 99 height 83
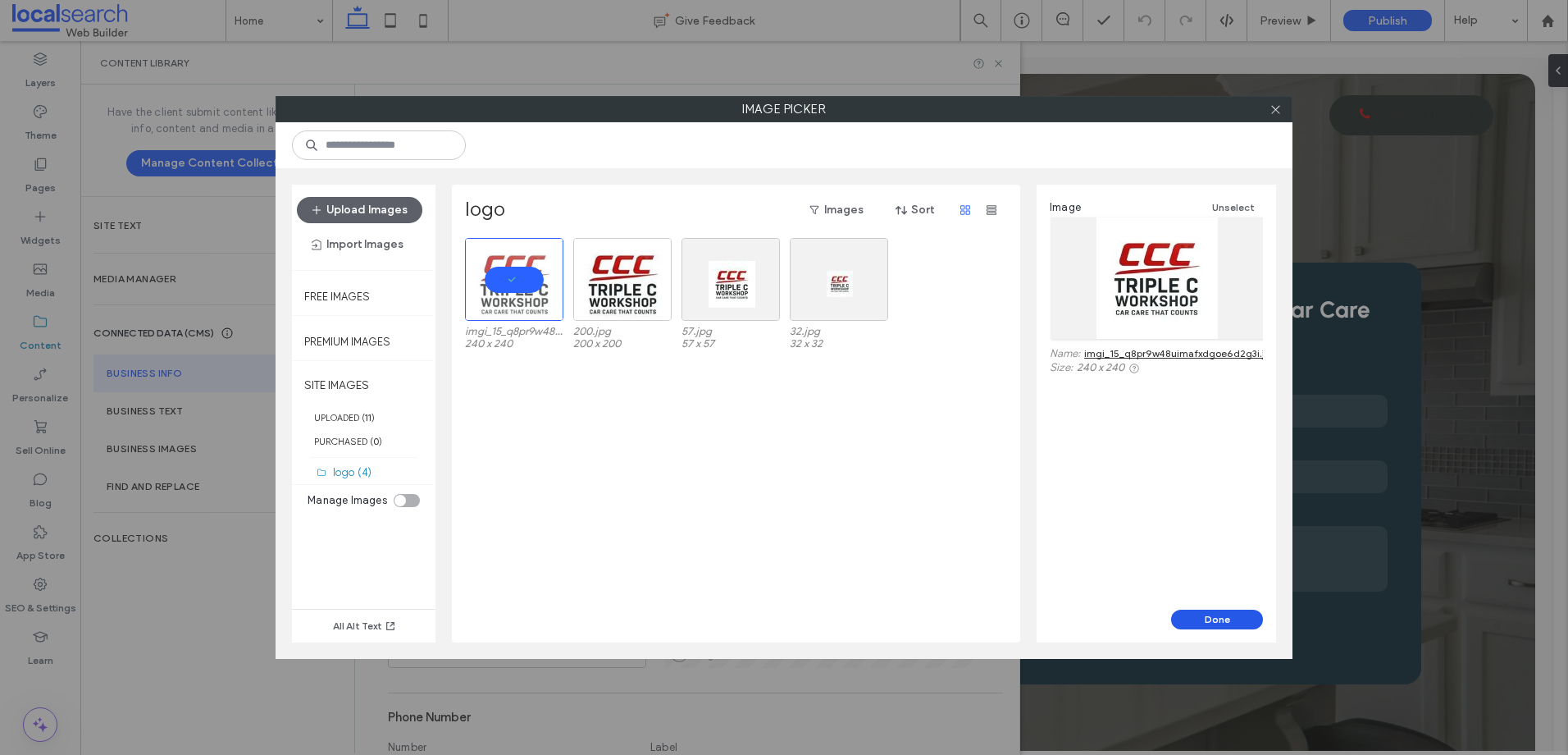
click at [1210, 613] on button "Done" at bounding box center [1217, 619] width 92 height 20
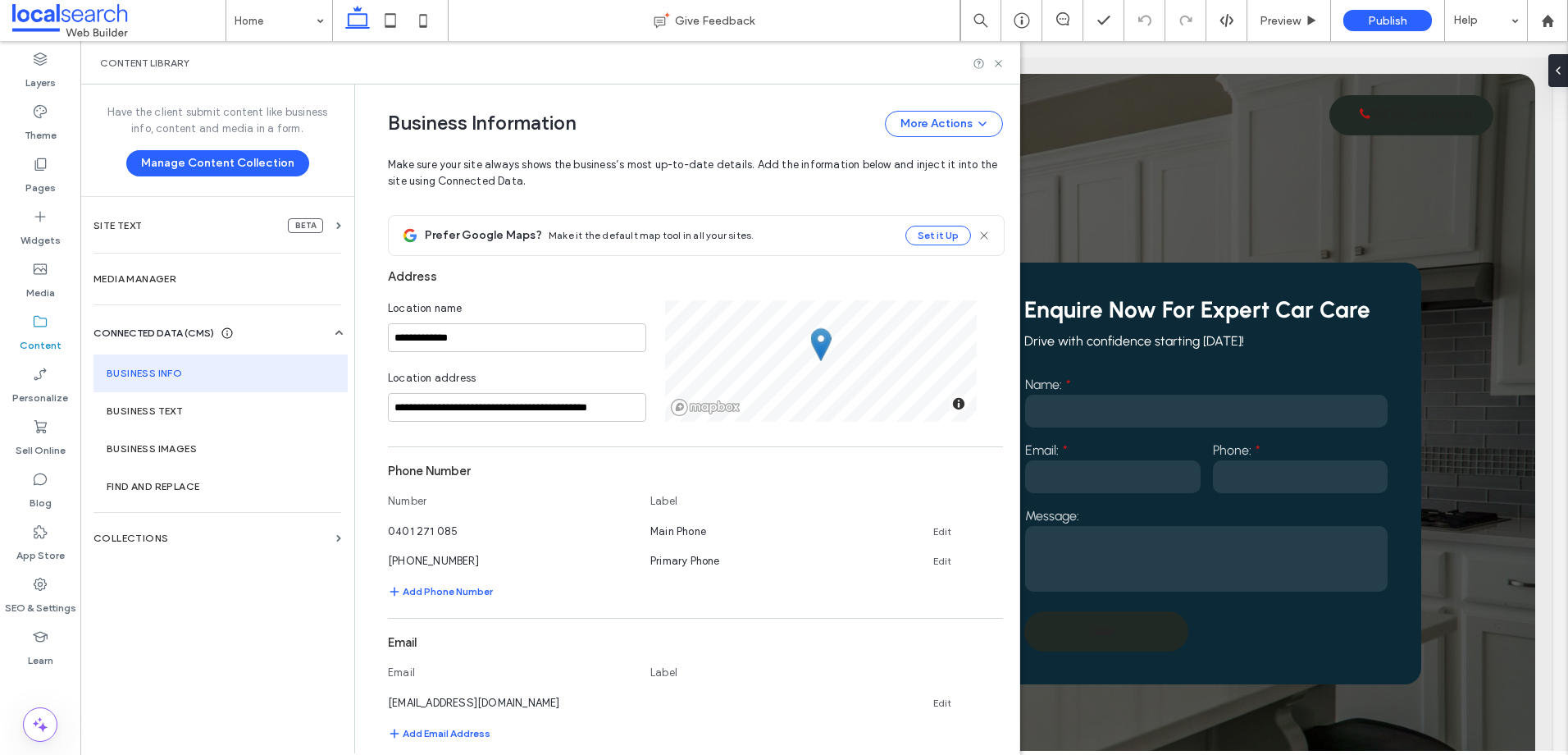
scroll to position [164, 0]
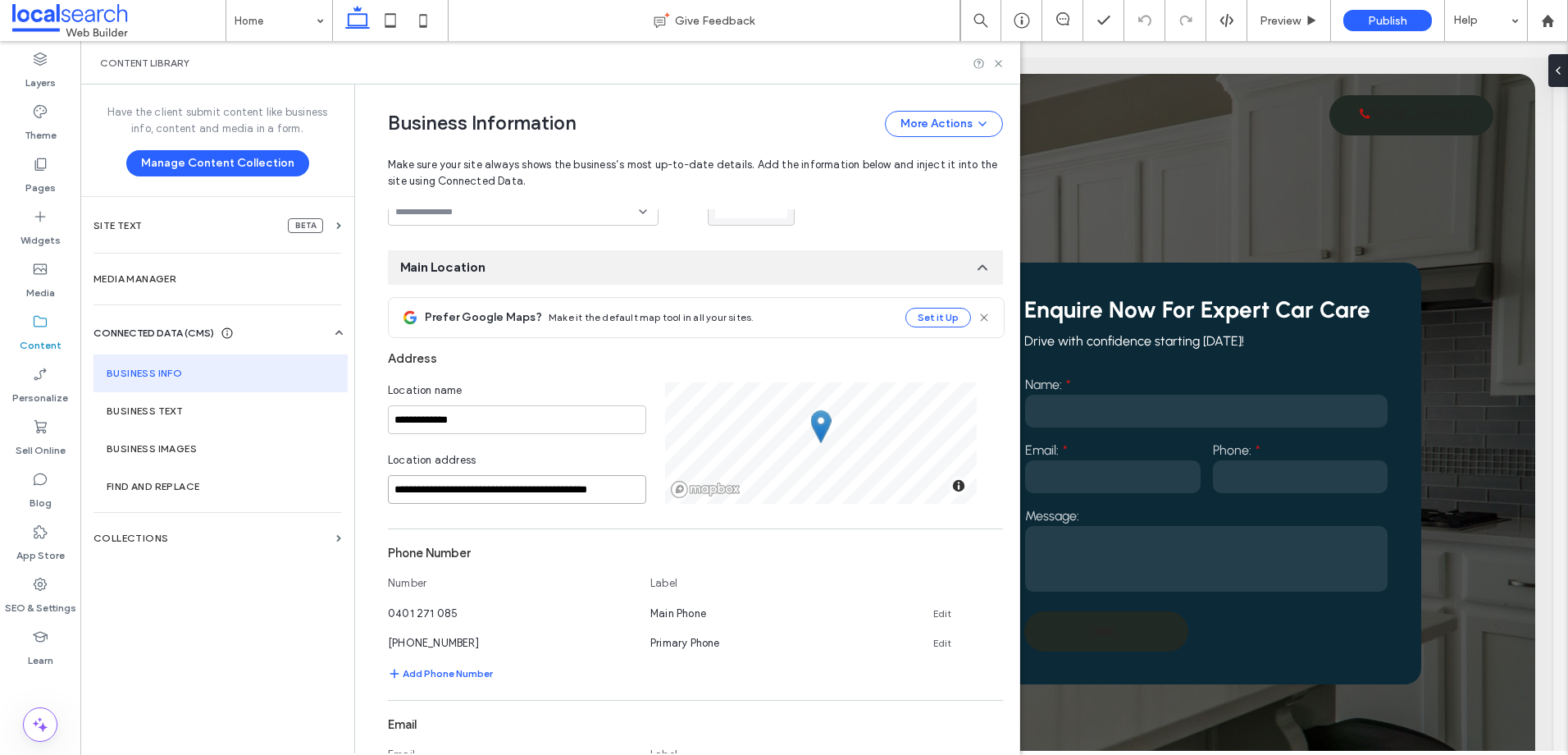
click at [610, 492] on input "**********" at bounding box center [517, 489] width 258 height 28
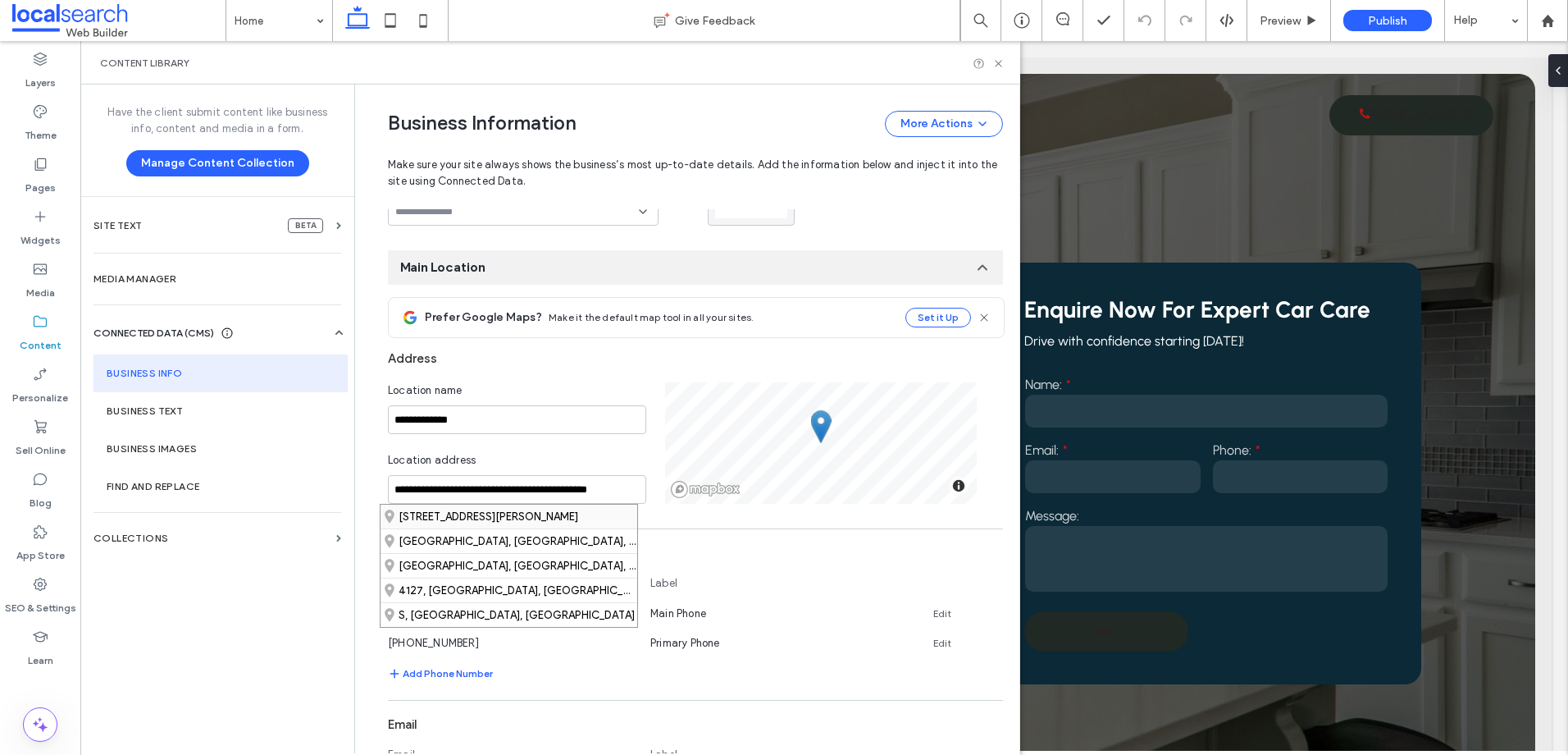
click at [574, 519] on div "[STREET_ADDRESS][PERSON_NAME]" at bounding box center [509, 516] width 256 height 24
type input "**********"
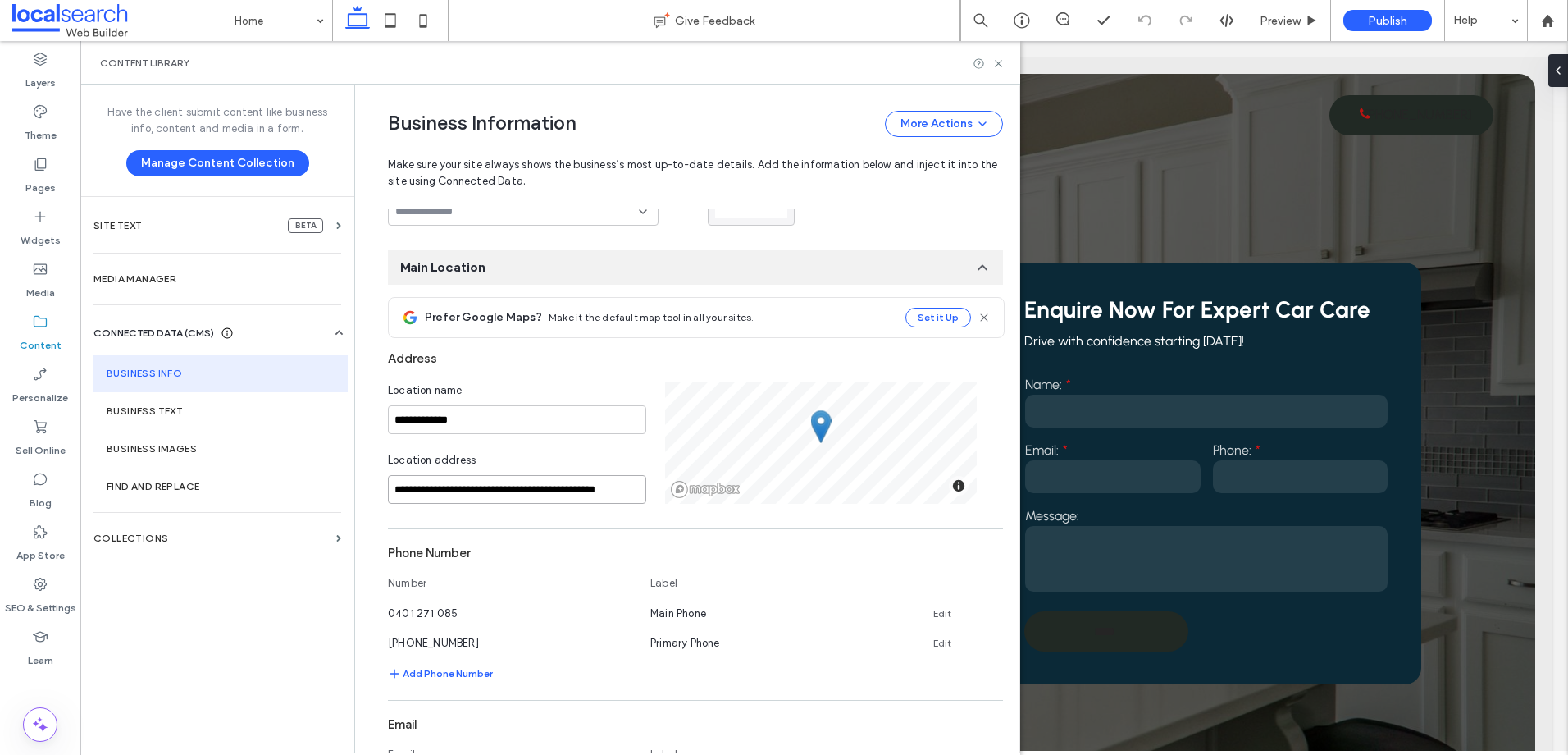
click at [515, 495] on input "**********" at bounding box center [517, 489] width 258 height 28
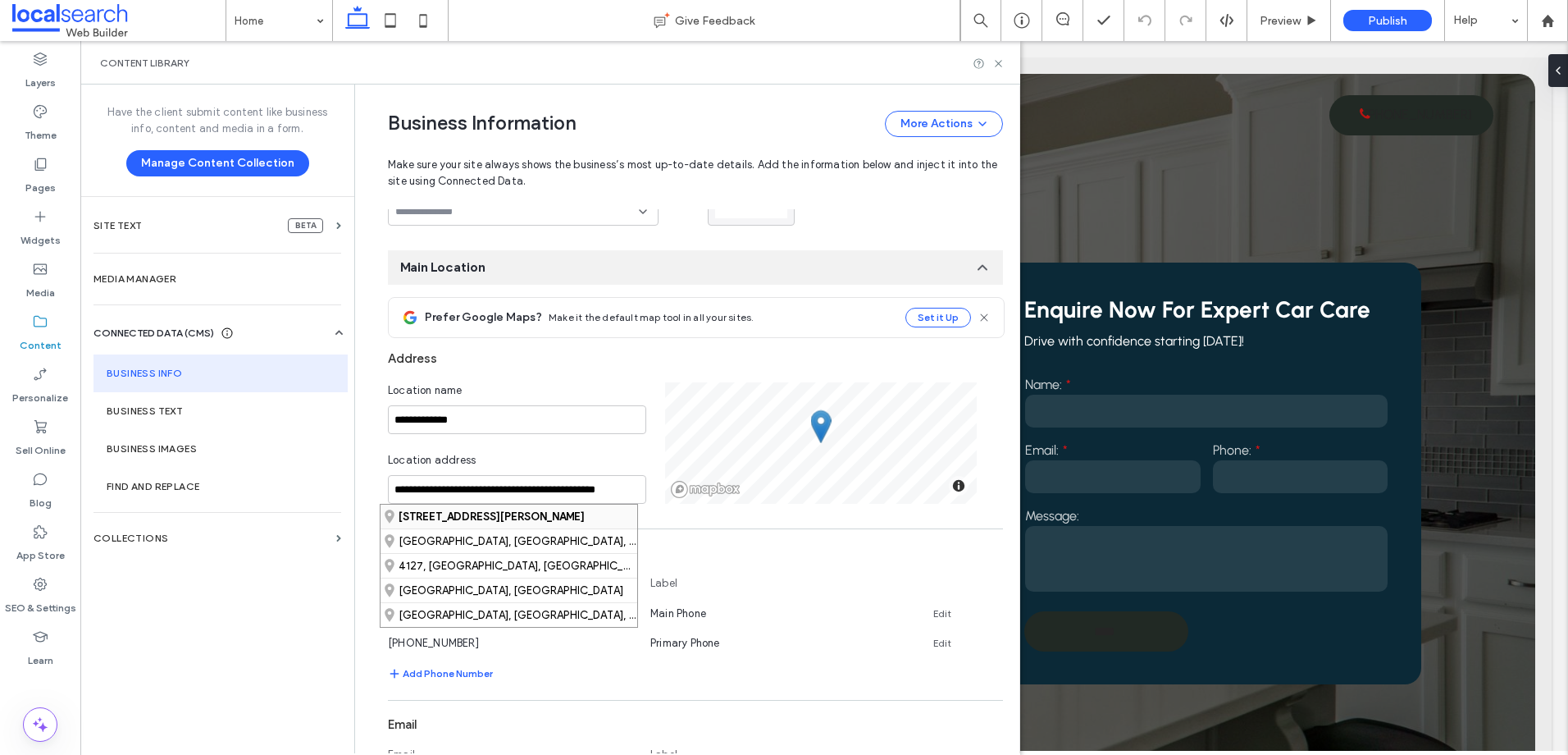
click at [494, 510] on strong "[STREET_ADDRESS][PERSON_NAME]" at bounding box center [492, 516] width 186 height 12
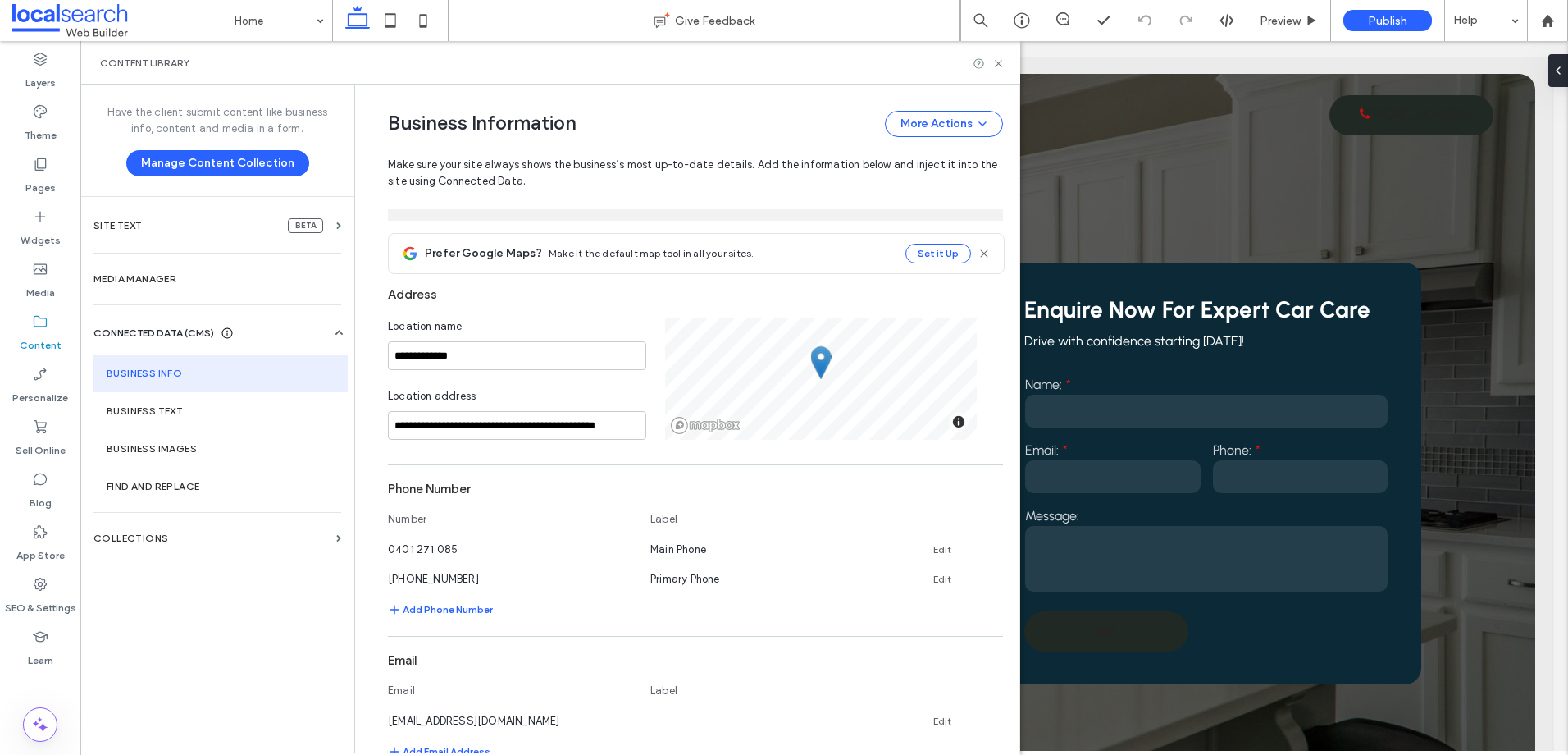
scroll to position [329, 0]
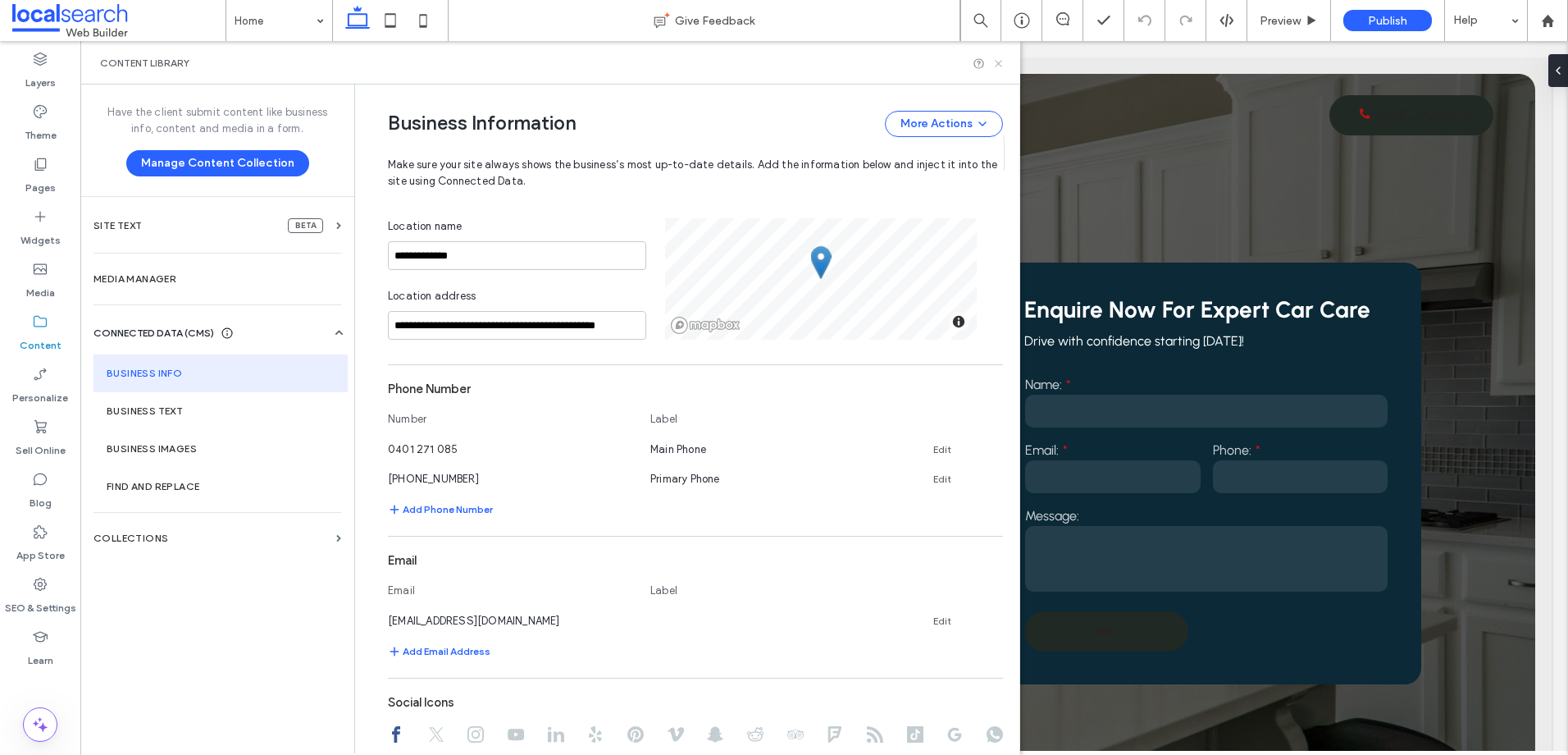
click at [999, 64] on use at bounding box center [998, 63] width 7 height 7
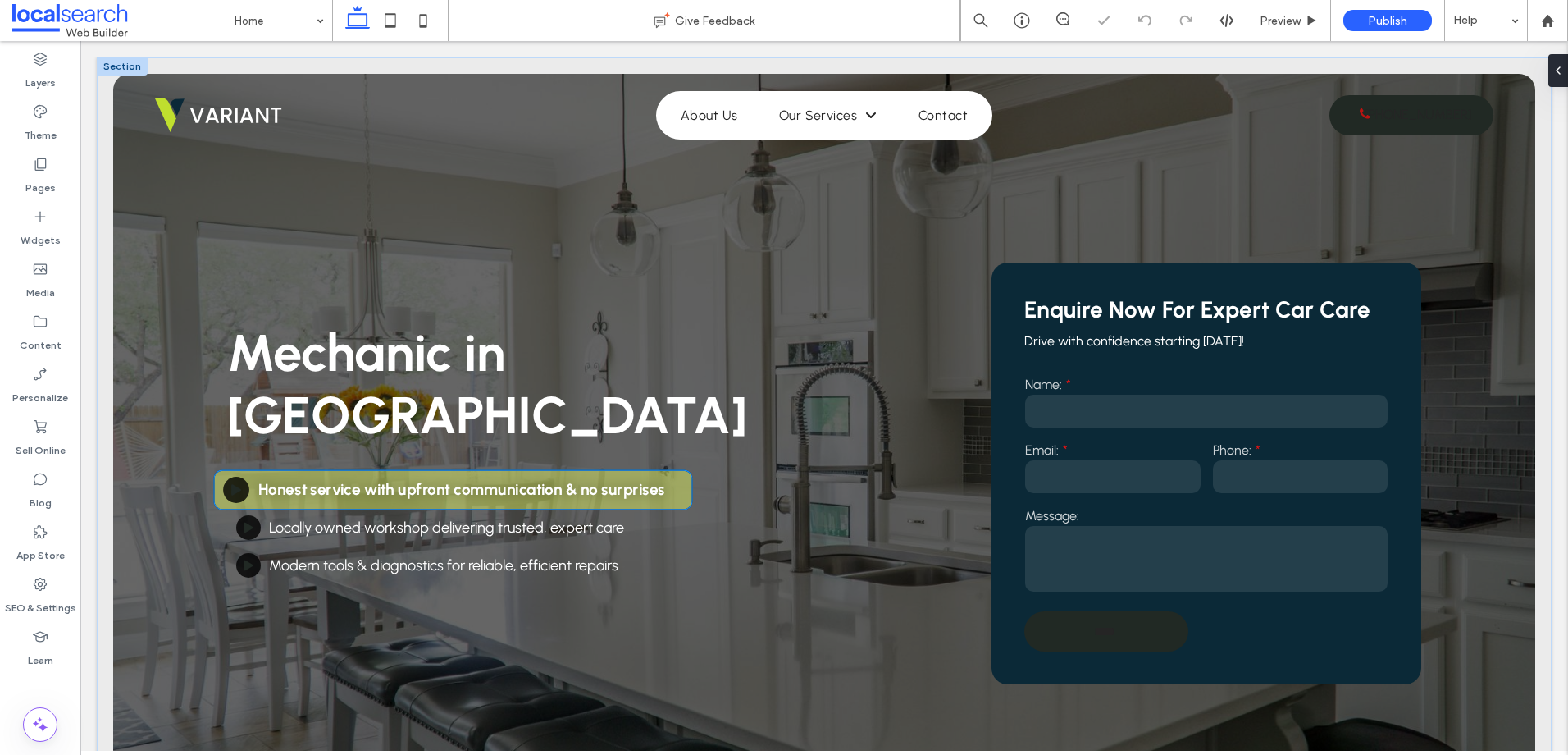
scroll to position [30, 0]
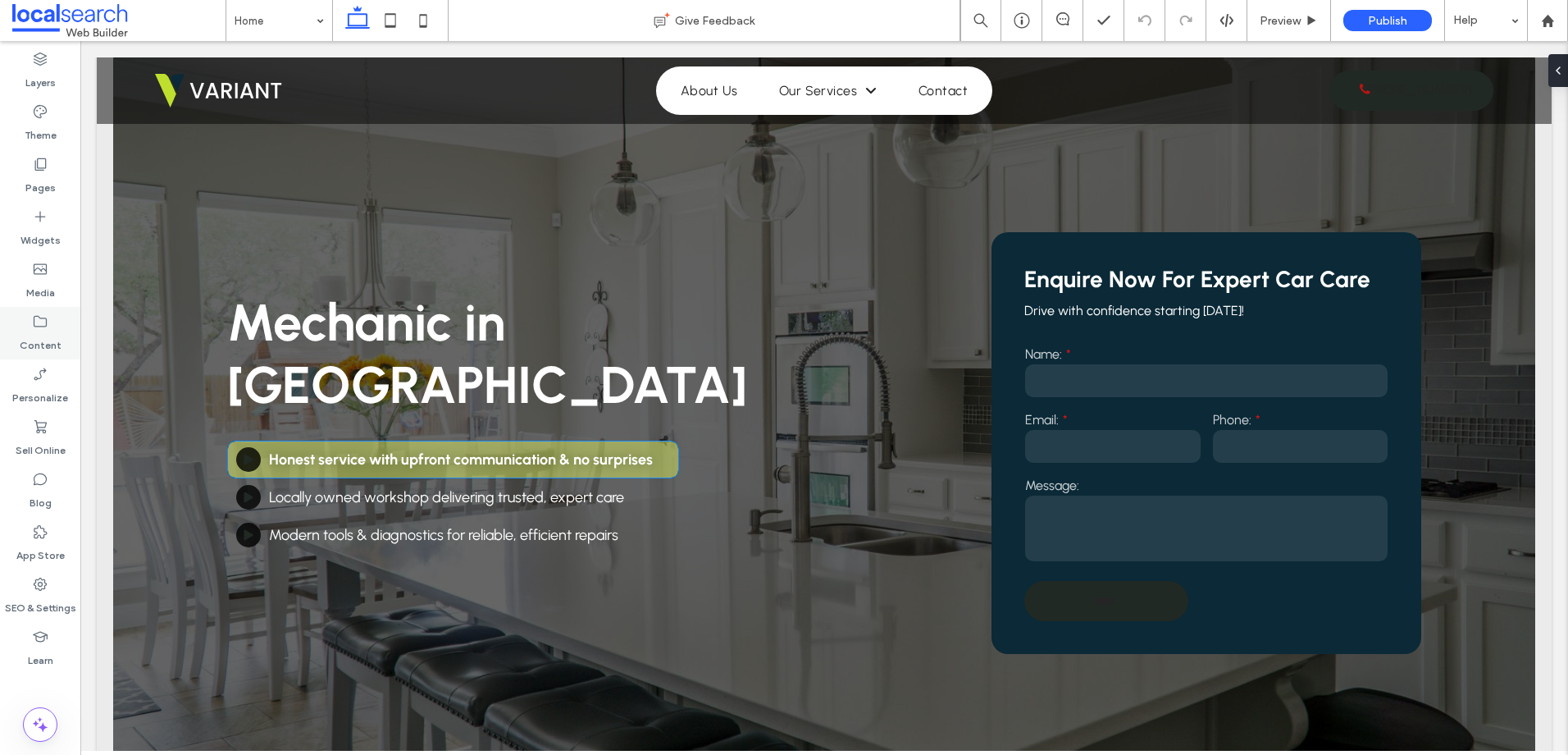
click at [47, 333] on label "Content" at bounding box center [41, 341] width 42 height 23
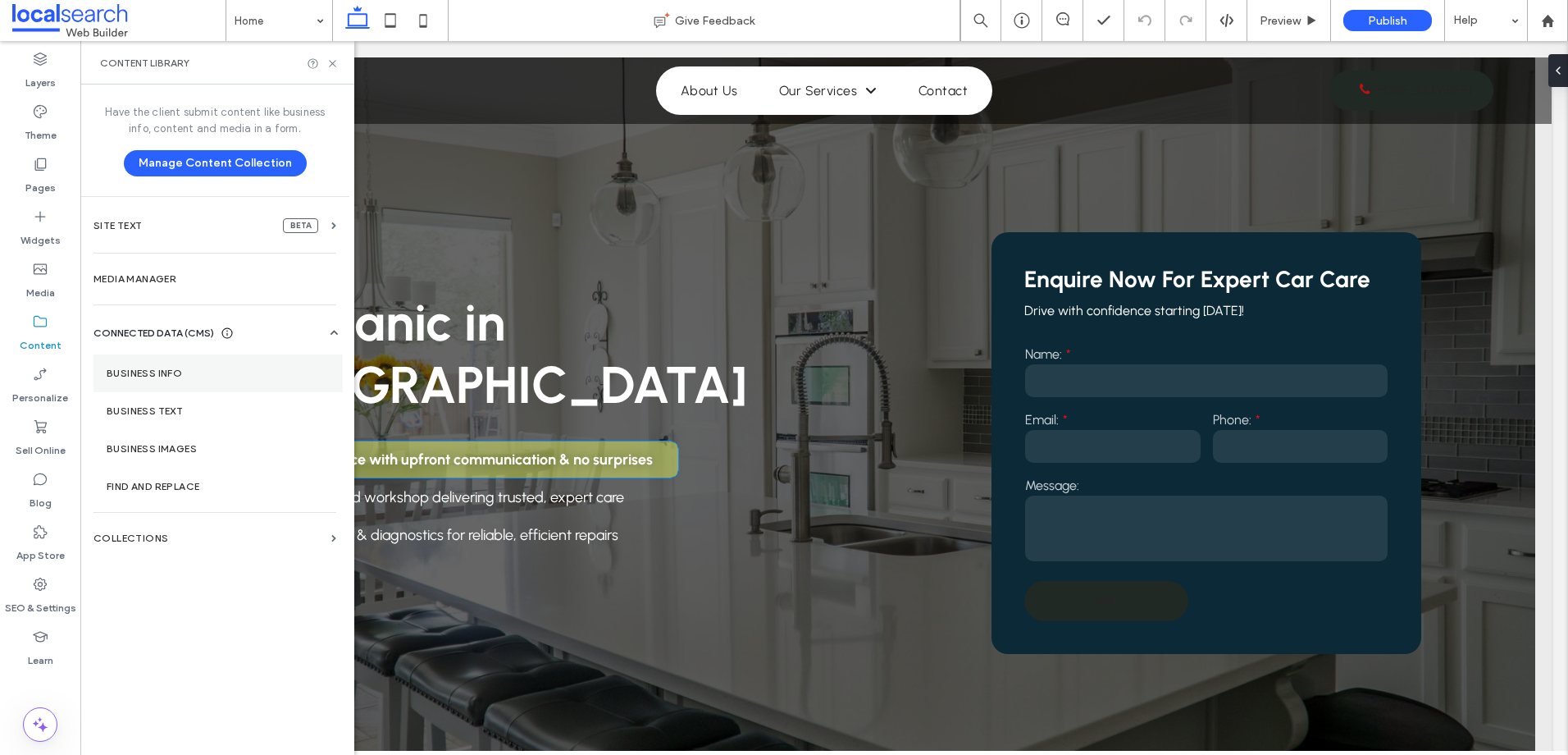
click at [185, 377] on label "Business Info" at bounding box center [217, 373] width 223 height 11
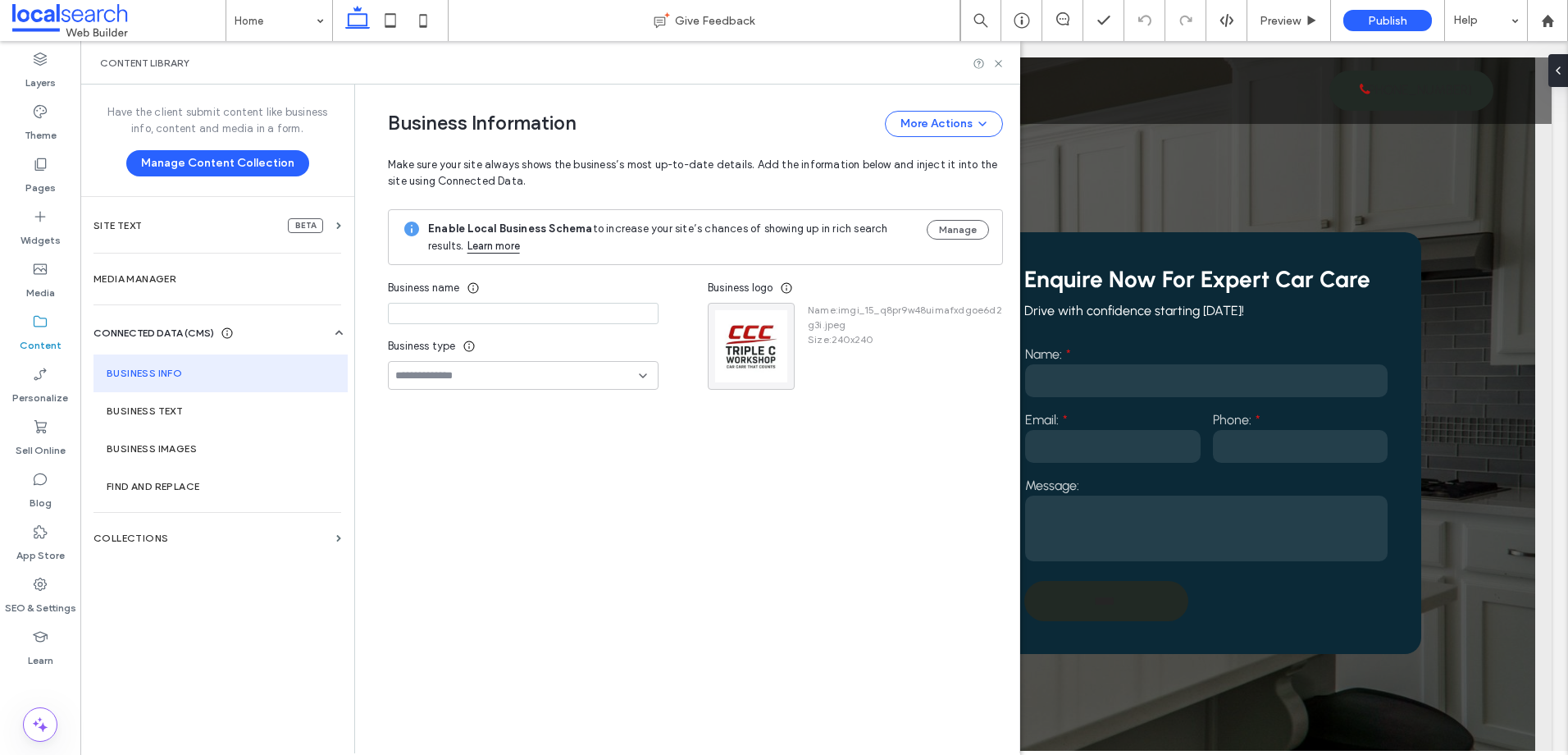
type input "**********"
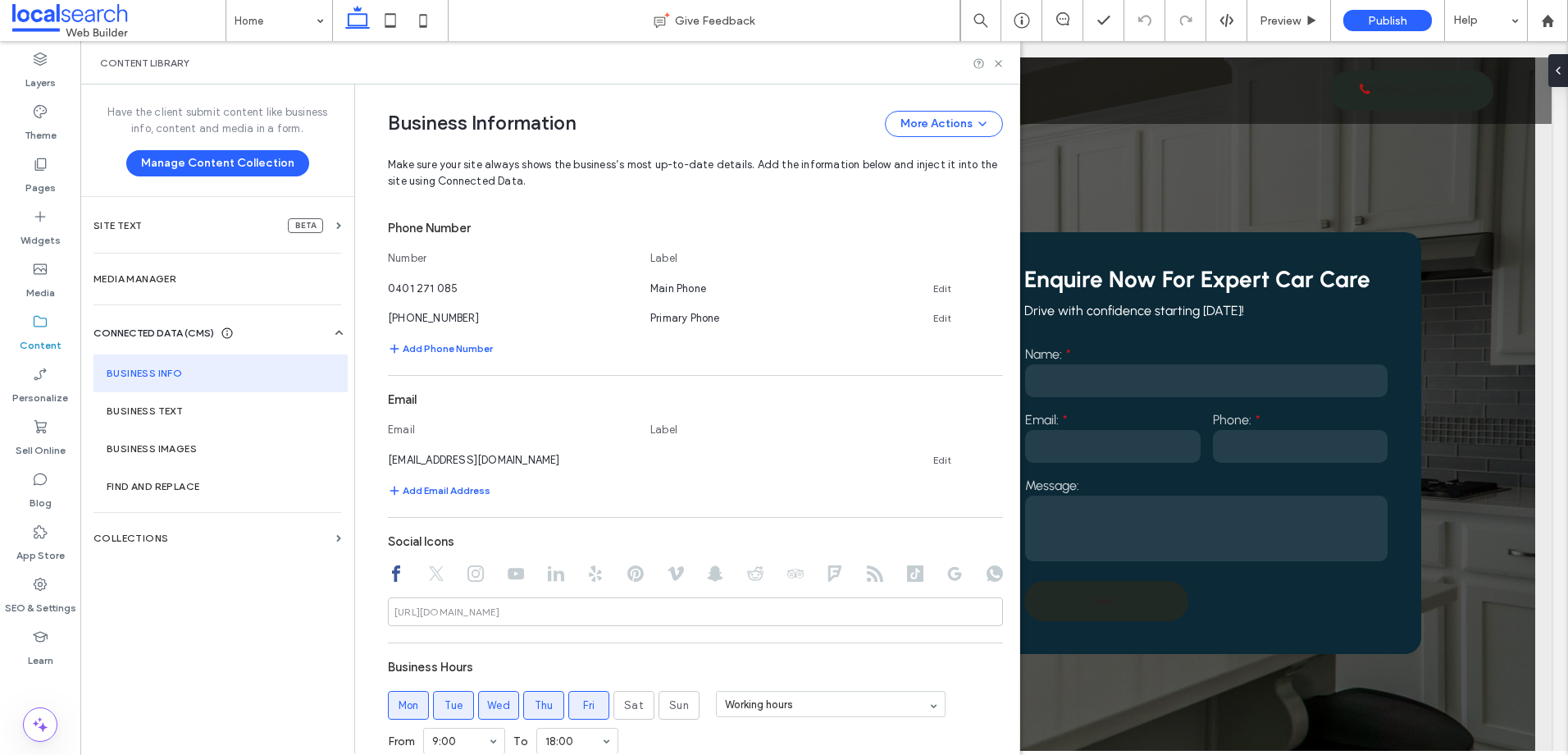
scroll to position [443, 0]
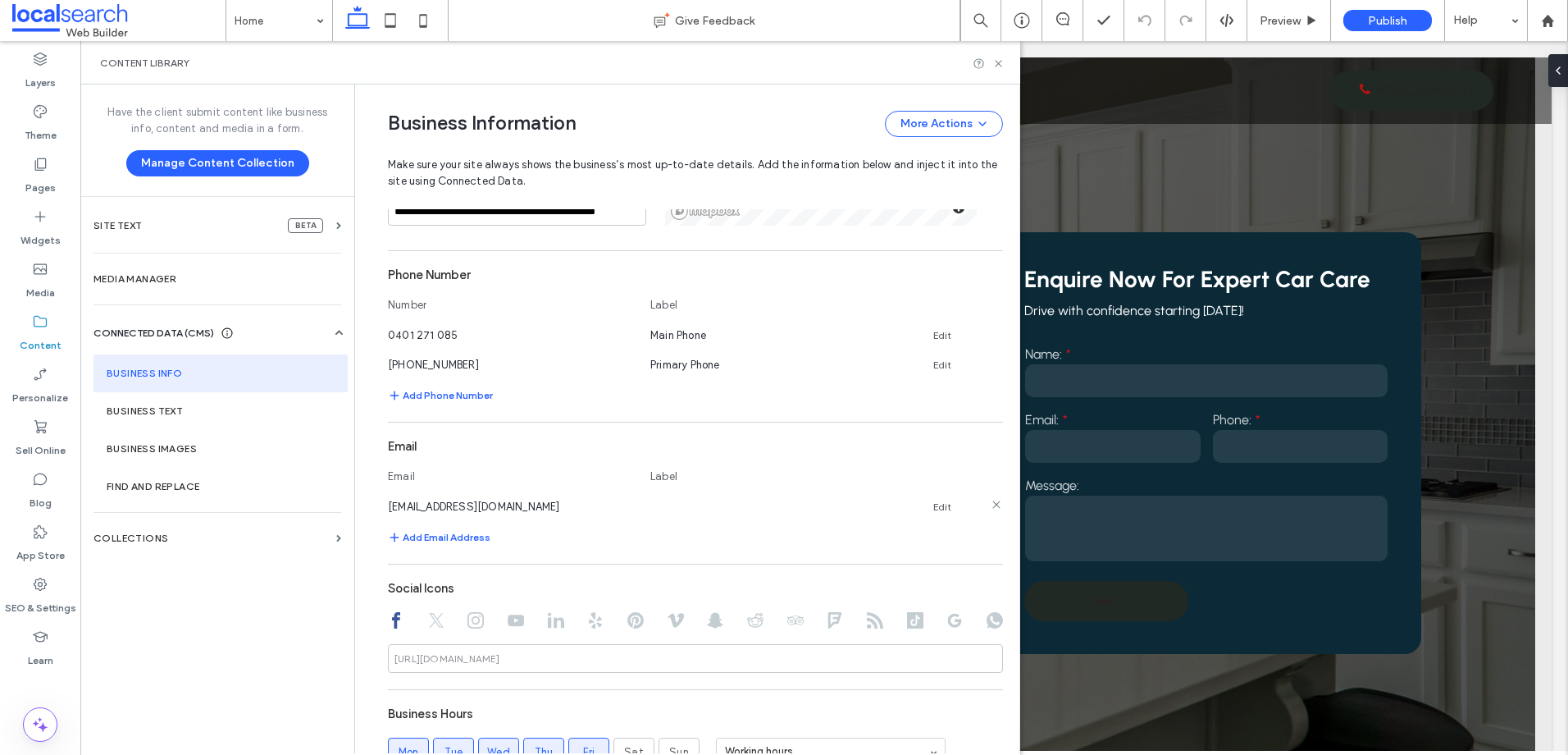
click at [933, 503] on link "Edit" at bounding box center [942, 507] width 18 height 13
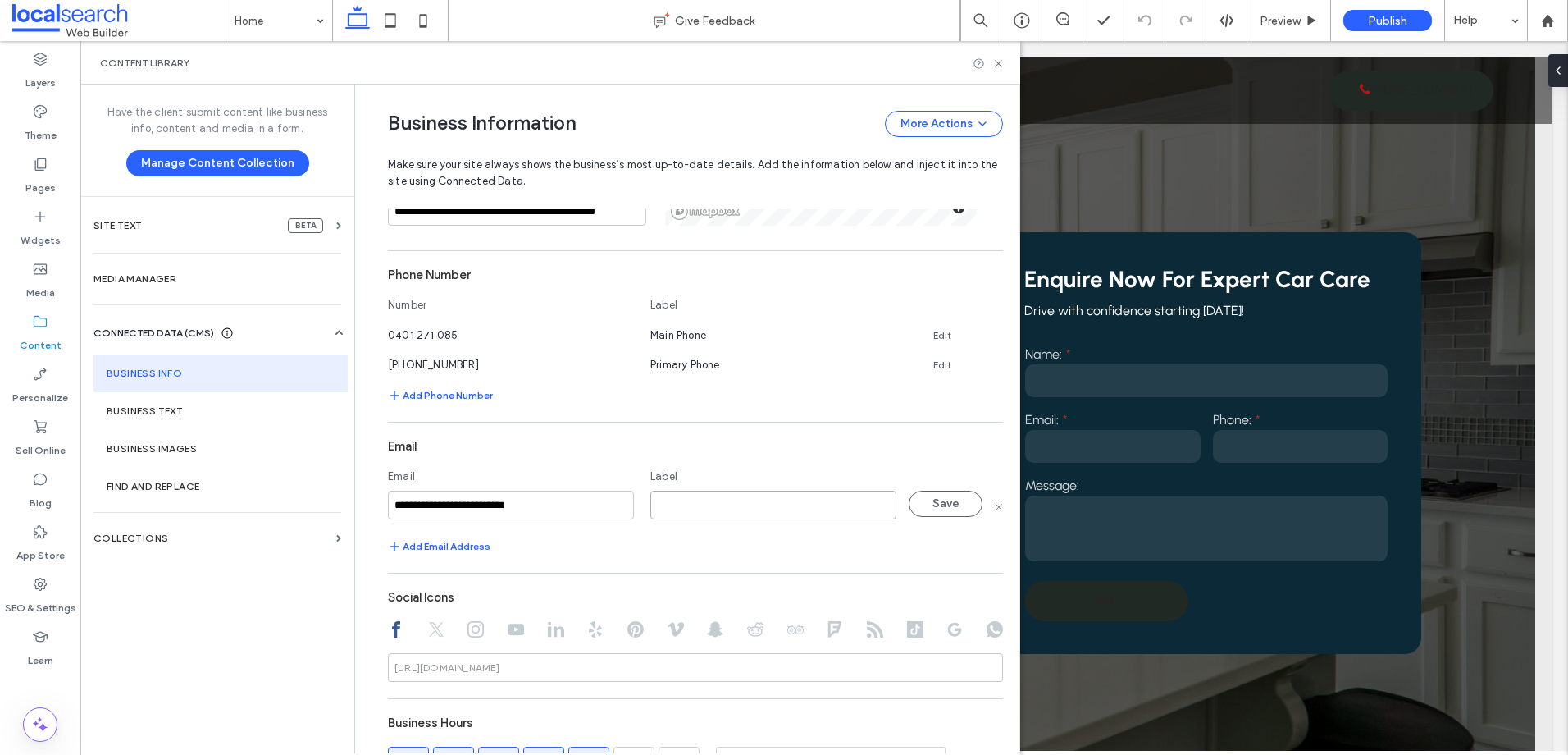
click at [811, 514] on input at bounding box center [773, 505] width 246 height 28
type input "**********"
click at [950, 501] on button "Save" at bounding box center [945, 504] width 74 height 27
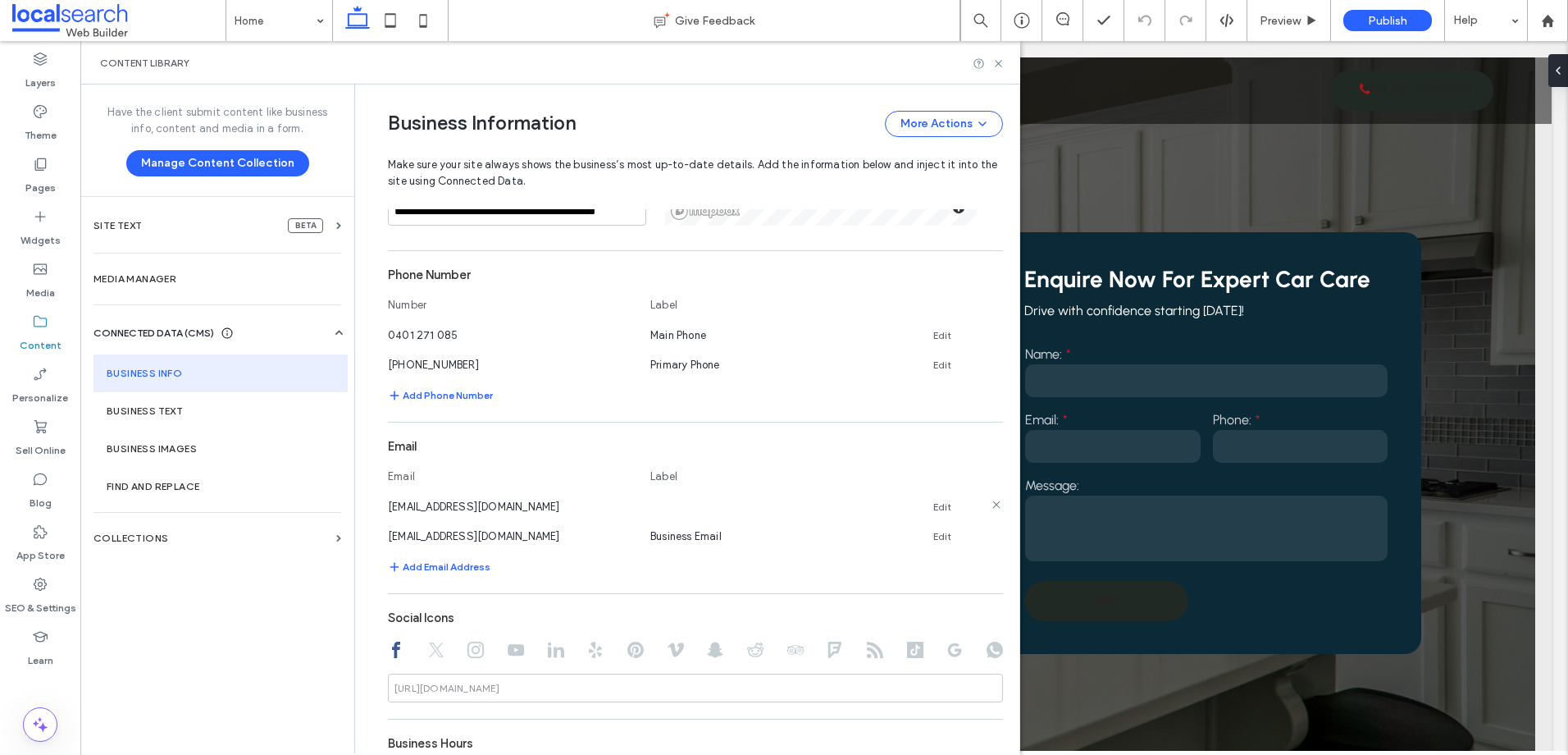
click at [992, 503] on use at bounding box center [996, 504] width 8 height 8
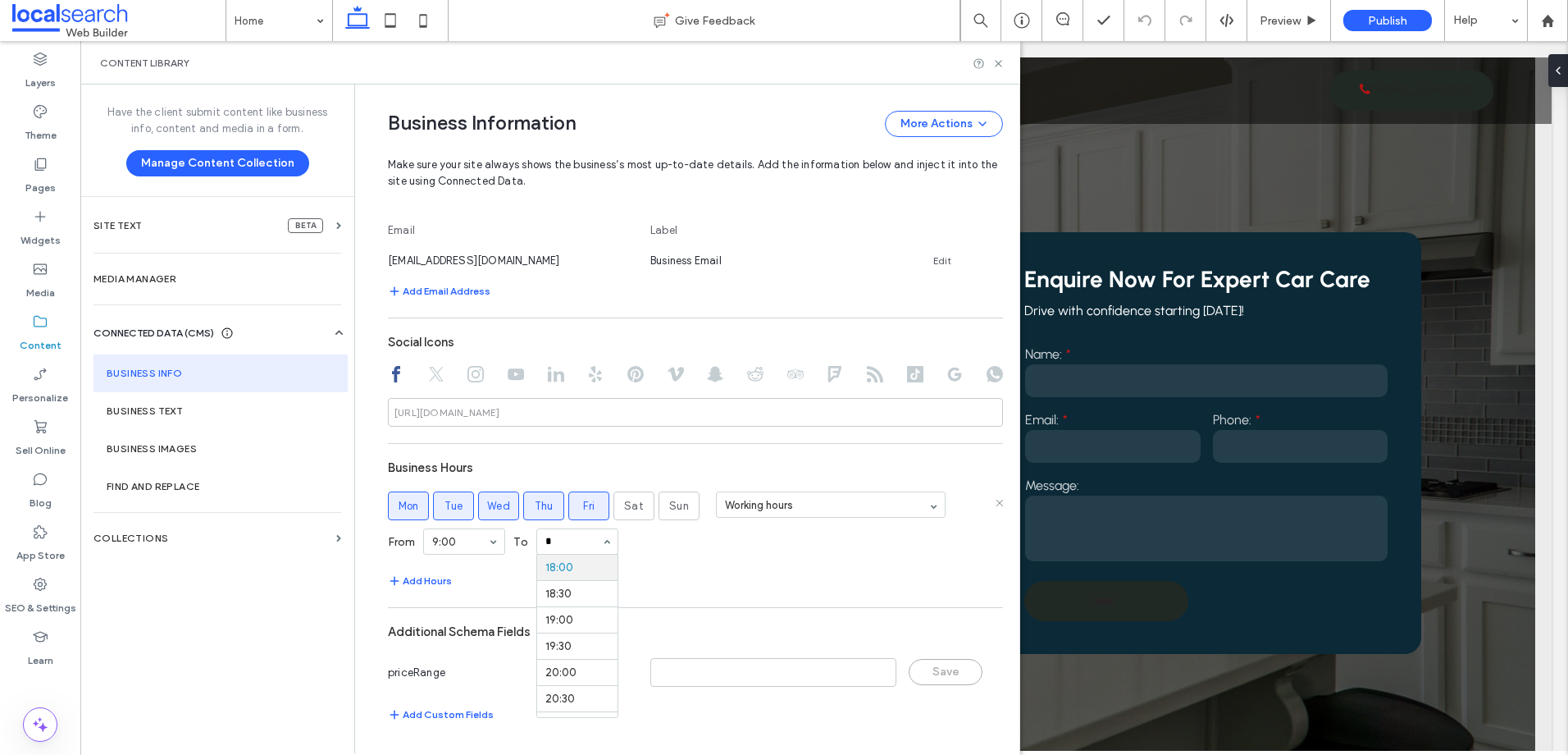
scroll to position [467, 0]
type input "**"
type input "*"
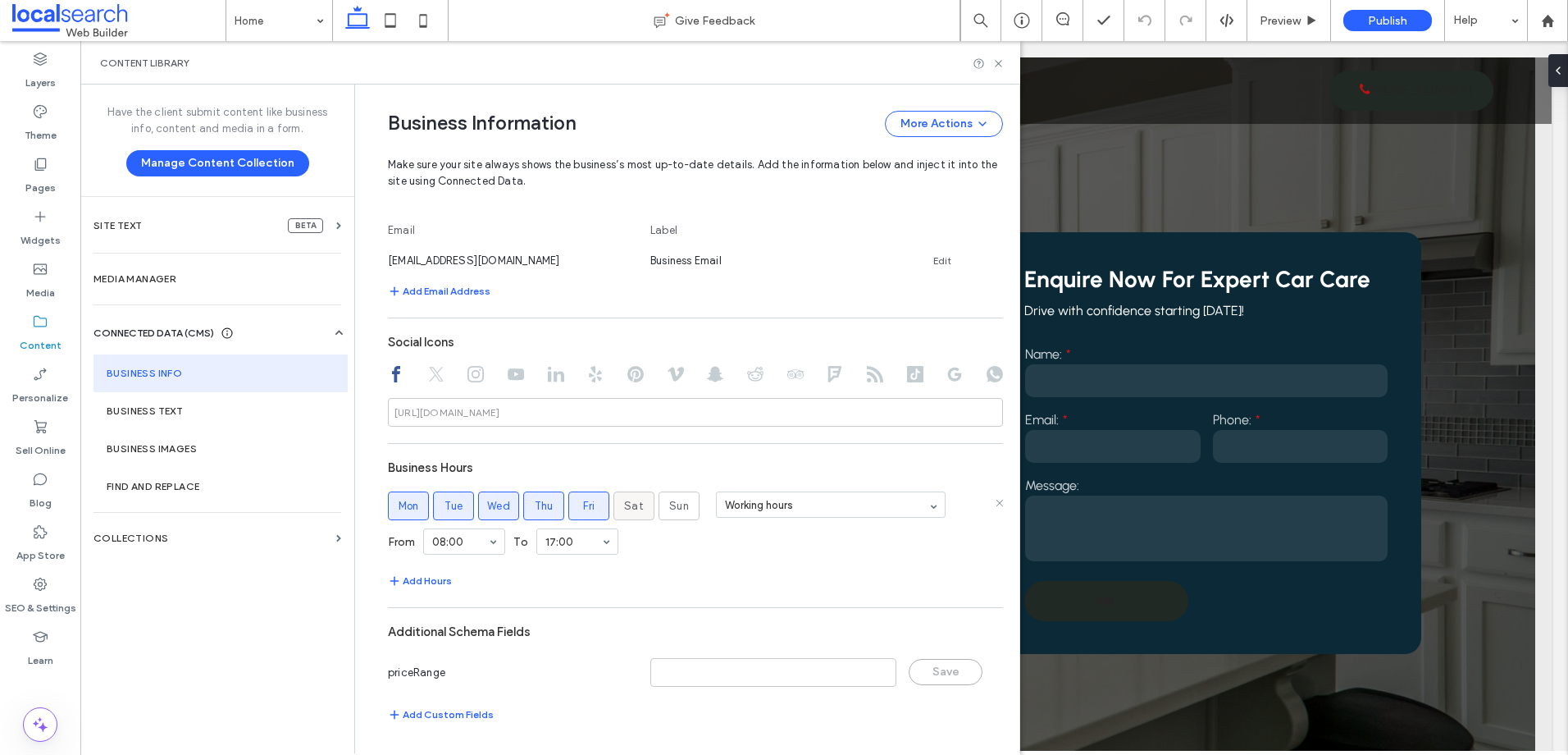
click at [616, 509] on label "Sat" at bounding box center [633, 506] width 41 height 28
drag, startPoint x: 630, startPoint y: 502, endPoint x: 457, endPoint y: 573, distance: 187.0
click at [629, 502] on span "Sat" at bounding box center [633, 505] width 20 height 16
click at [413, 583] on button "Add Hours" at bounding box center [420, 580] width 64 height 20
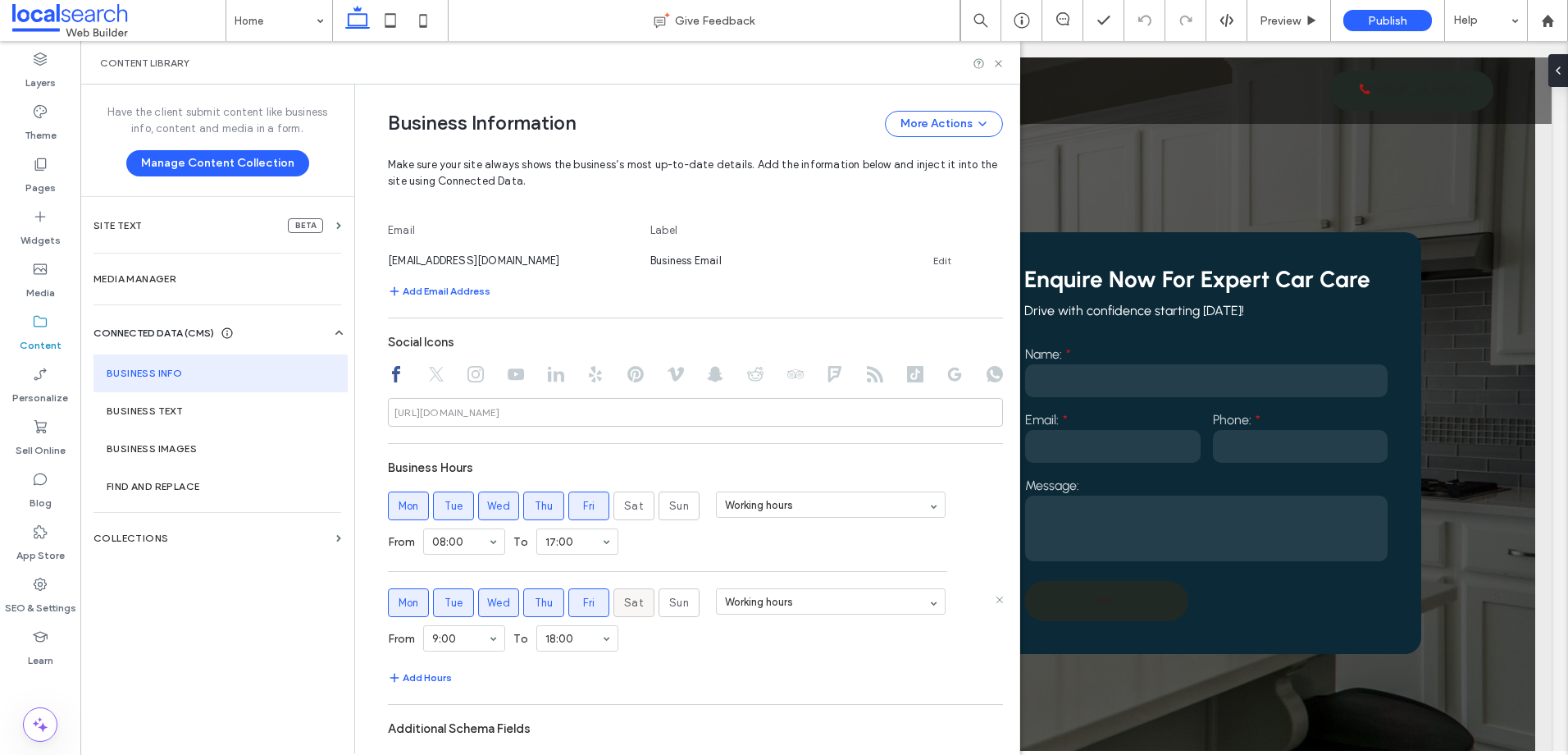
click at [630, 598] on span "Sat" at bounding box center [633, 602] width 20 height 16
click at [554, 602] on label "Thu" at bounding box center [543, 602] width 41 height 28
click at [404, 598] on span "Mon" at bounding box center [409, 602] width 21 height 16
drag, startPoint x: 426, startPoint y: 599, endPoint x: 484, endPoint y: 603, distance: 58.1
click at [433, 600] on label "Tue" at bounding box center [453, 602] width 41 height 28
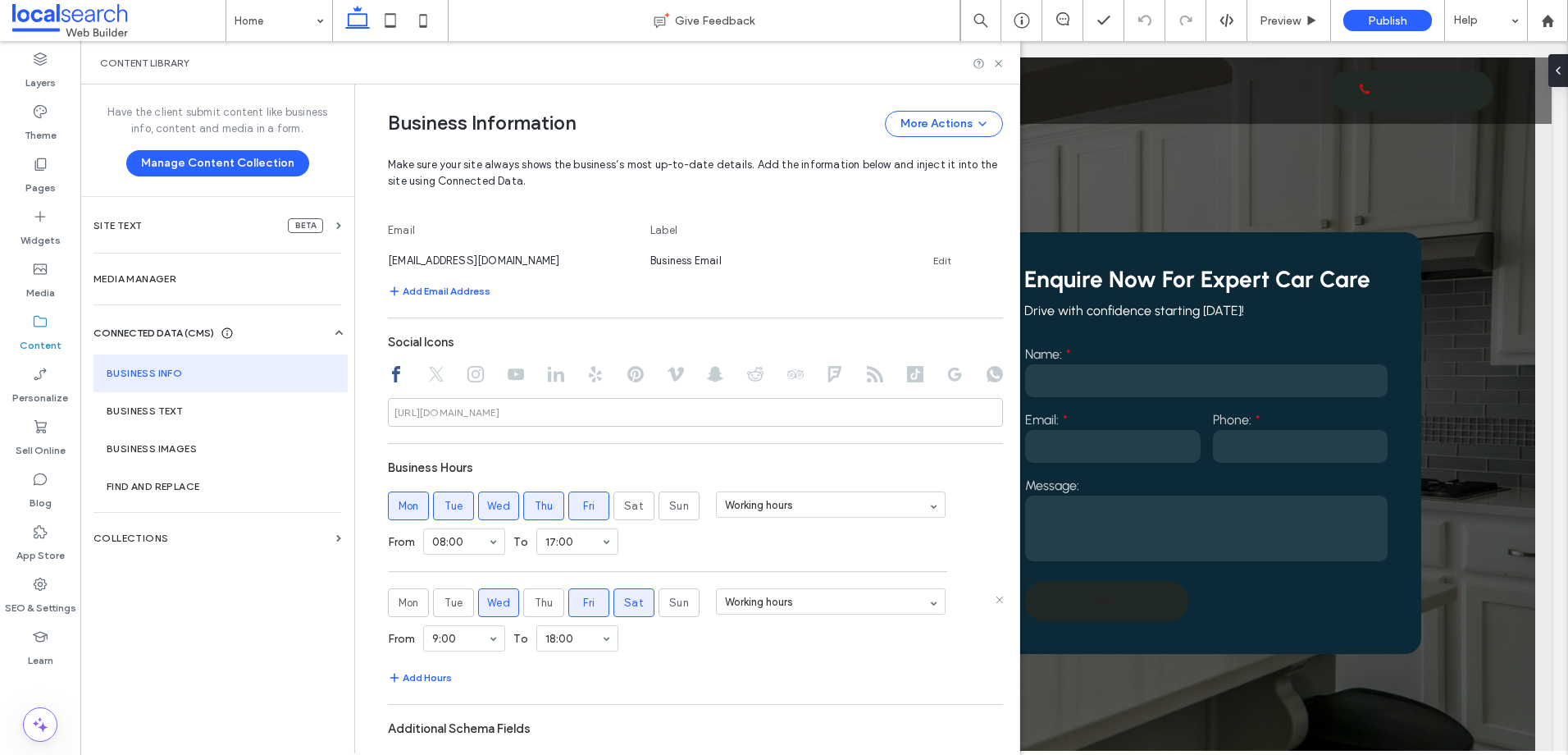
drag, startPoint x: 492, startPoint y: 603, endPoint x: 589, endPoint y: 605, distance: 97.0
click at [492, 603] on span "Wed" at bounding box center [498, 602] width 23 height 16
click at [588, 605] on label "Fri" at bounding box center [588, 602] width 41 height 28
click at [497, 606] on span "Wed" at bounding box center [498, 602] width 23 height 16
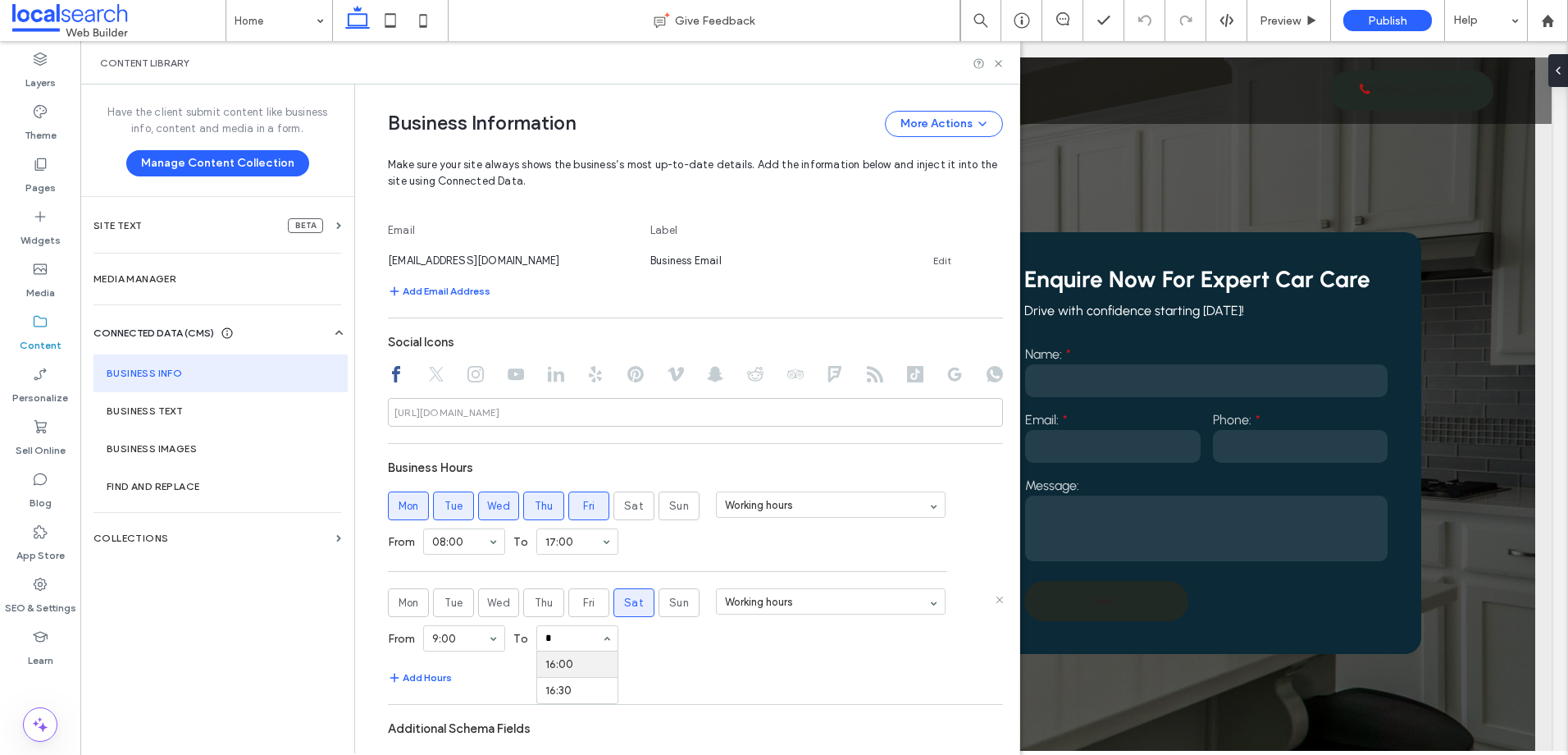
type input "**"
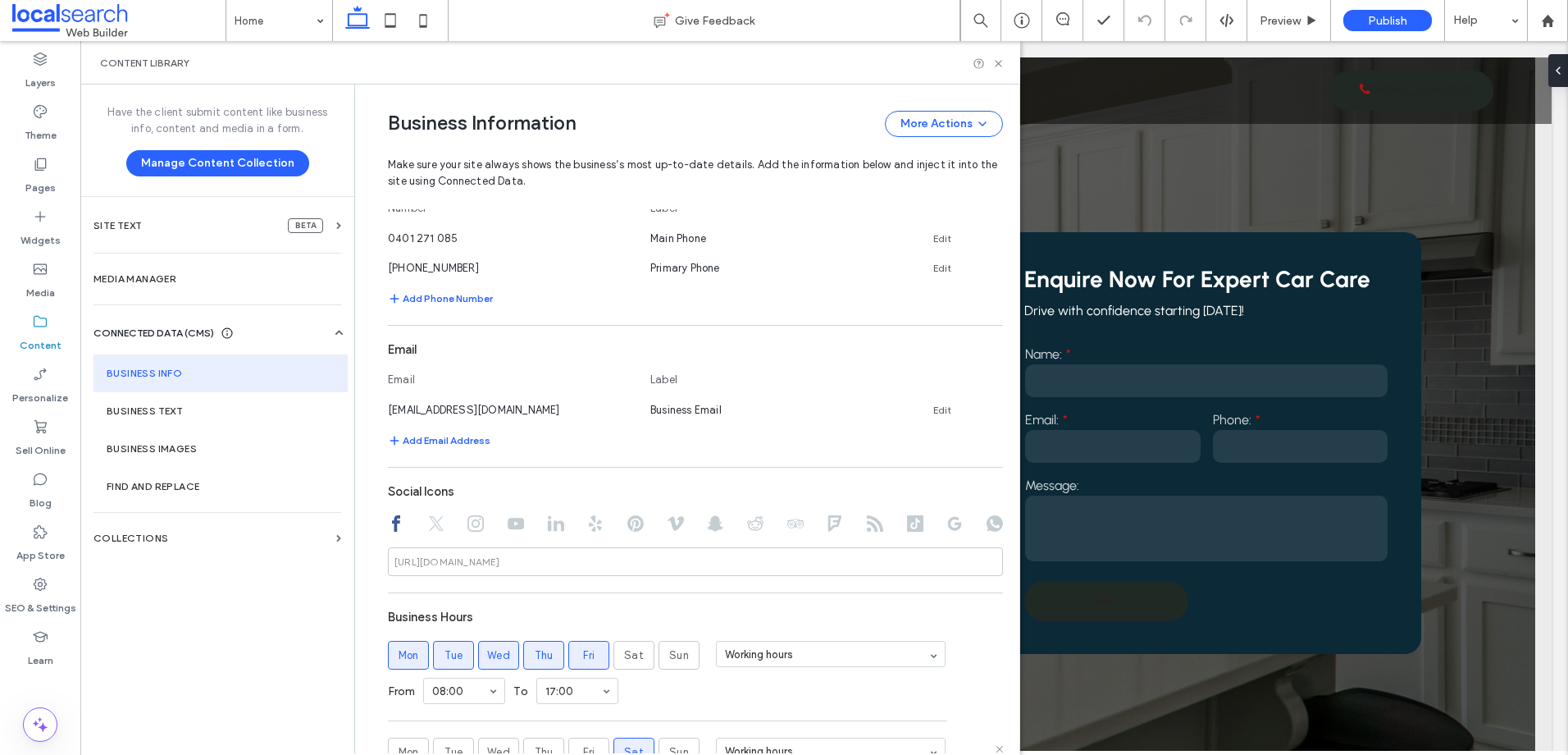
scroll to position [211, 0]
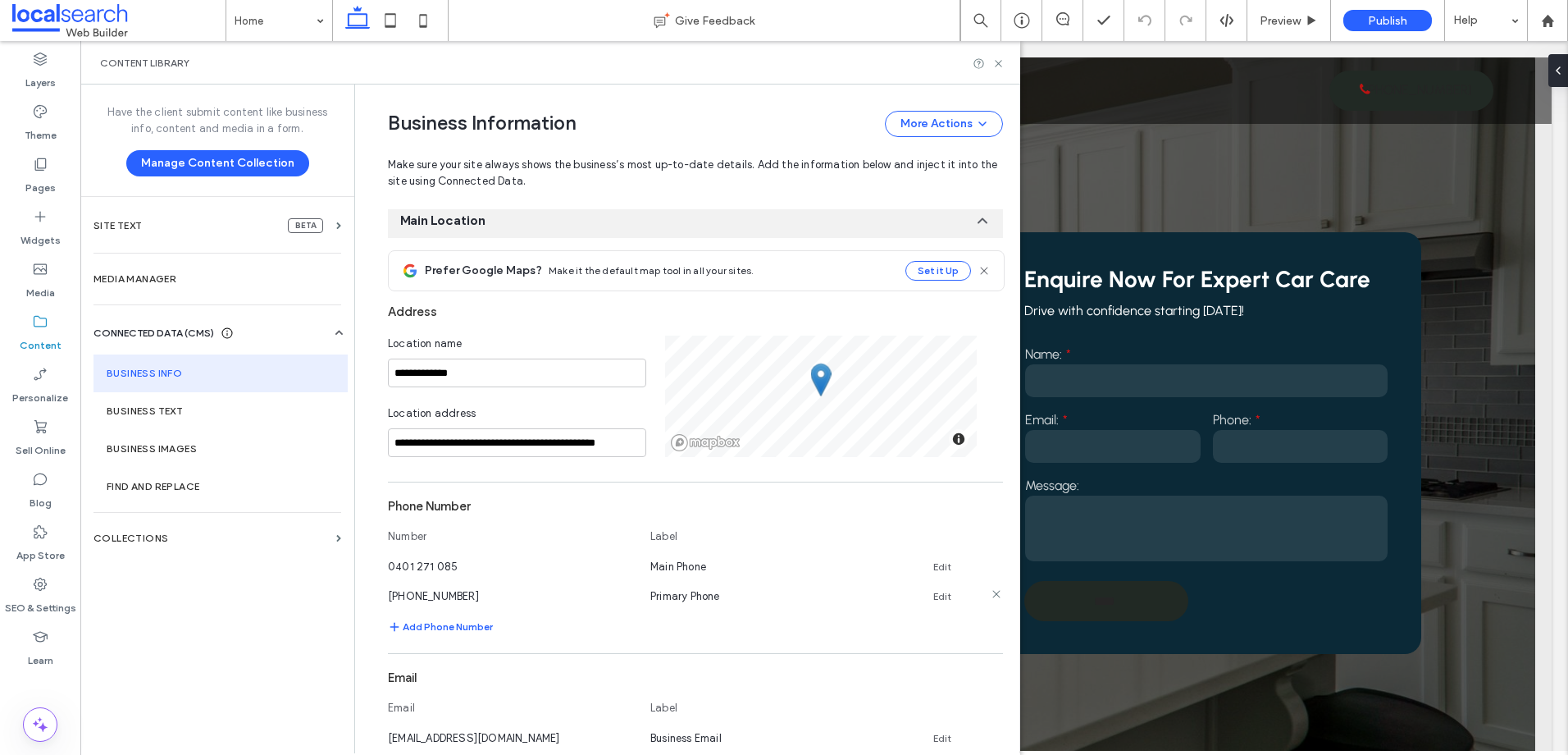
click at [923, 593] on div "(07) 3208 1680 Primary Phone Edit" at bounding box center [681, 596] width 586 height 17
click at [934, 598] on link "Edit" at bounding box center [942, 596] width 18 height 13
click at [604, 592] on input "**********" at bounding box center [511, 595] width 246 height 28
type input "**********"
click at [937, 587] on button "Save" at bounding box center [945, 594] width 74 height 27
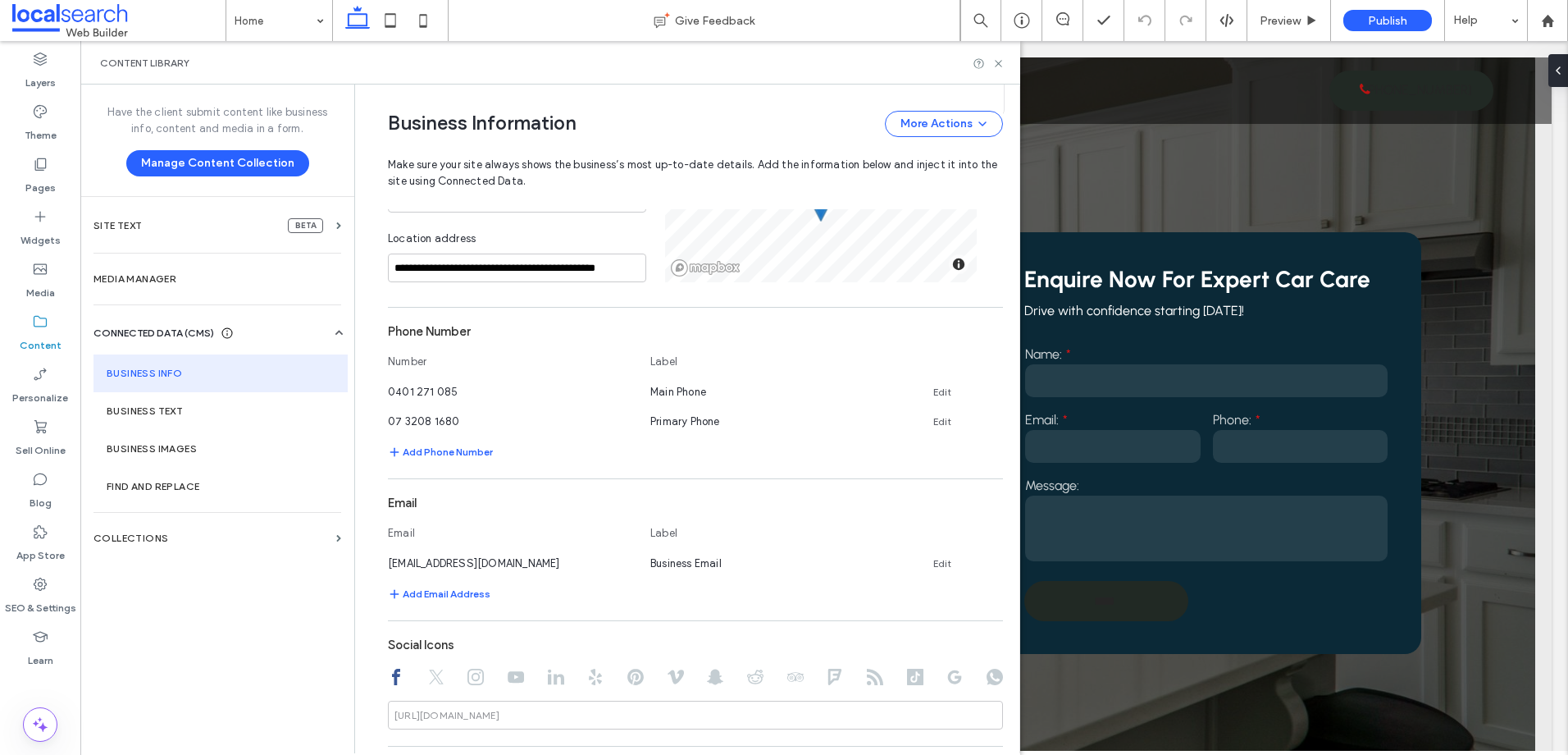
scroll to position [457, 0]
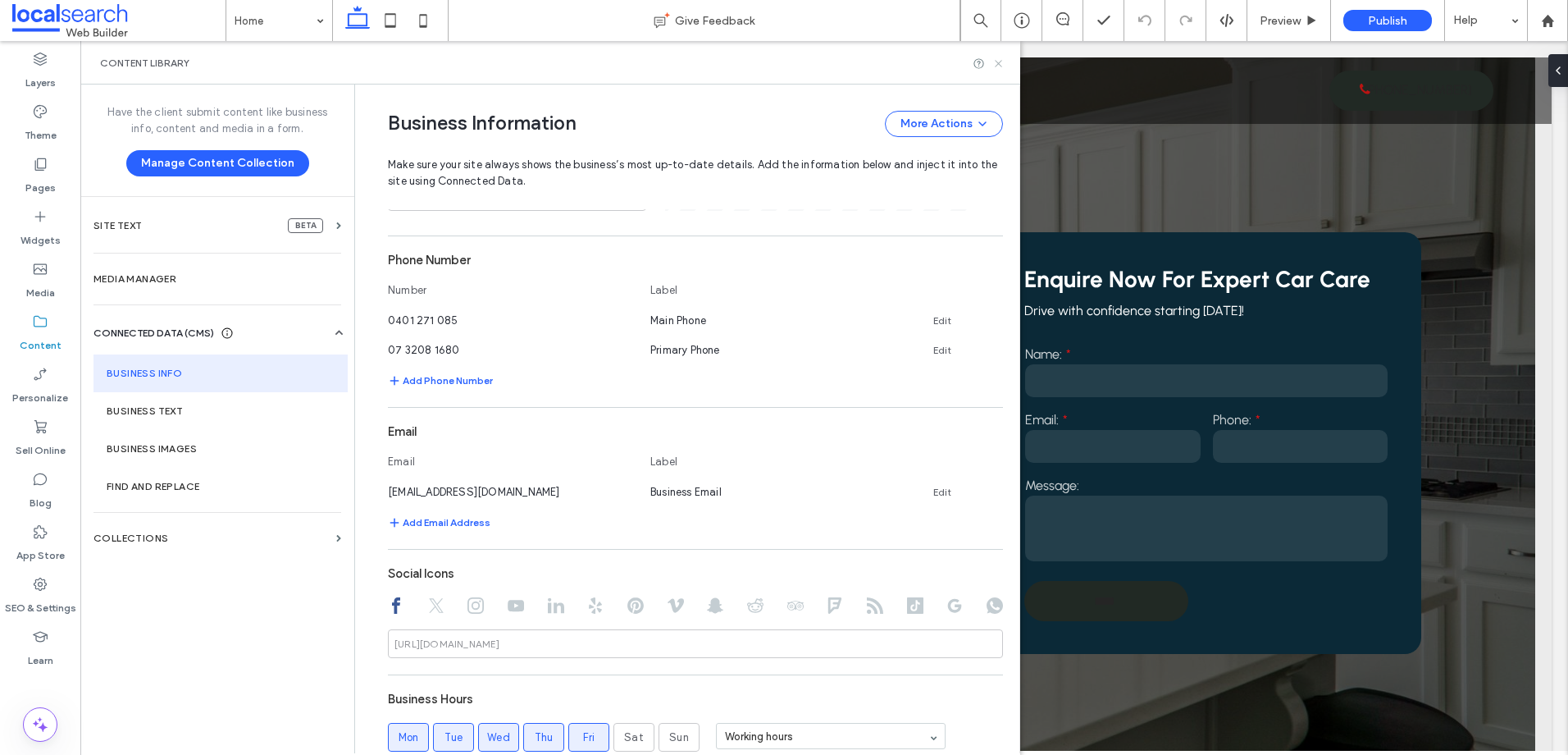
click at [999, 64] on use at bounding box center [998, 63] width 7 height 7
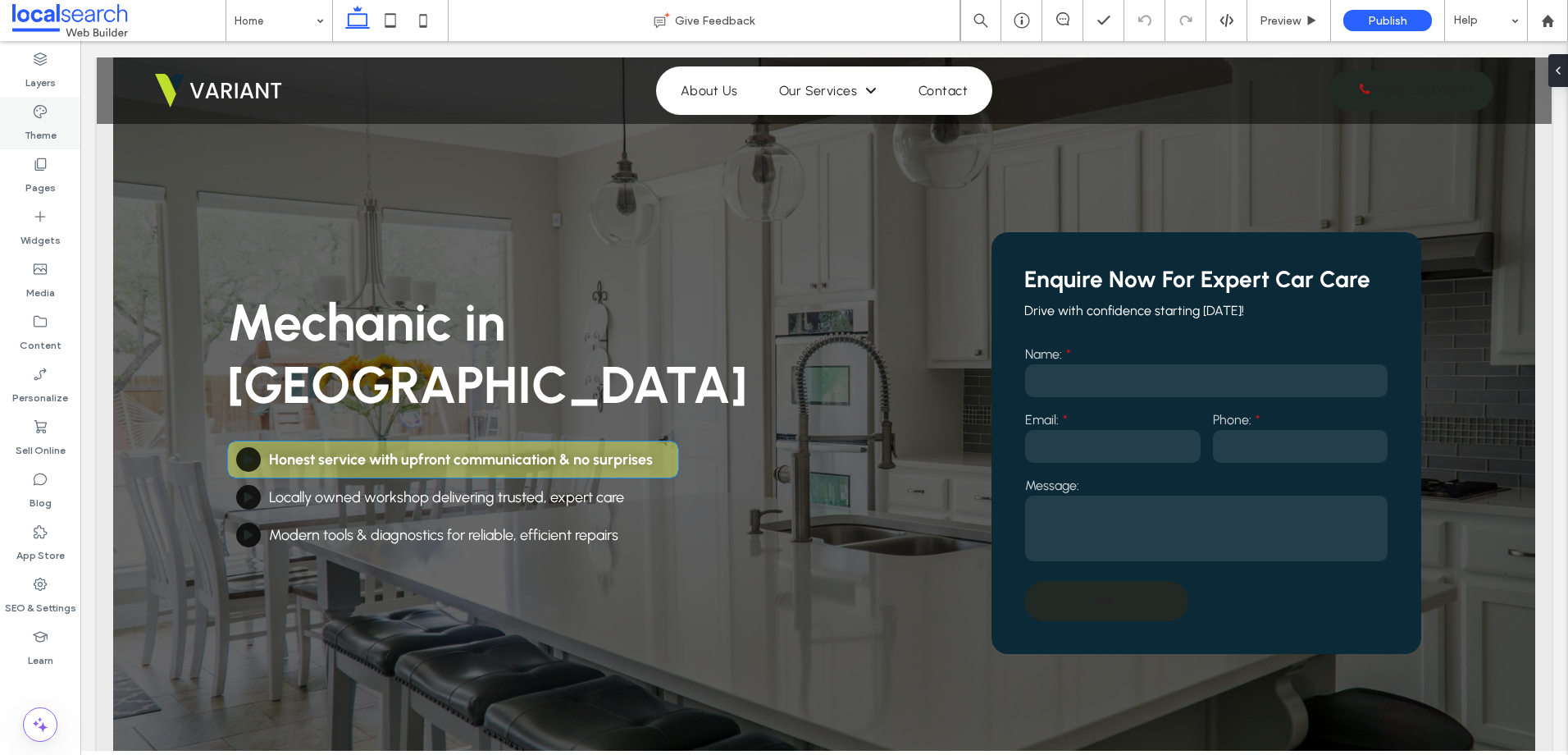
click at [38, 110] on icon at bounding box center [40, 111] width 16 height 16
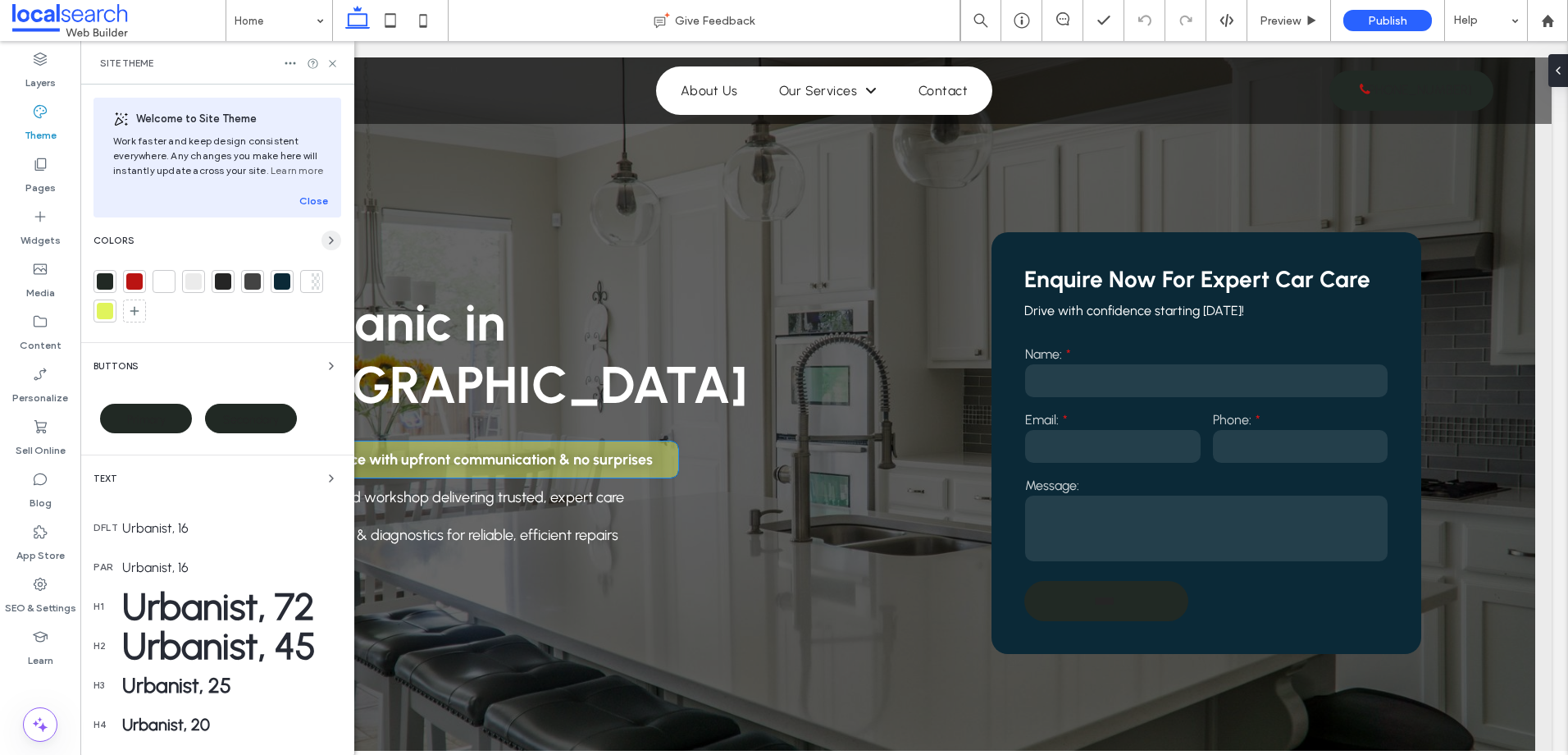
click at [329, 240] on use "button" at bounding box center [330, 240] width 3 height 7
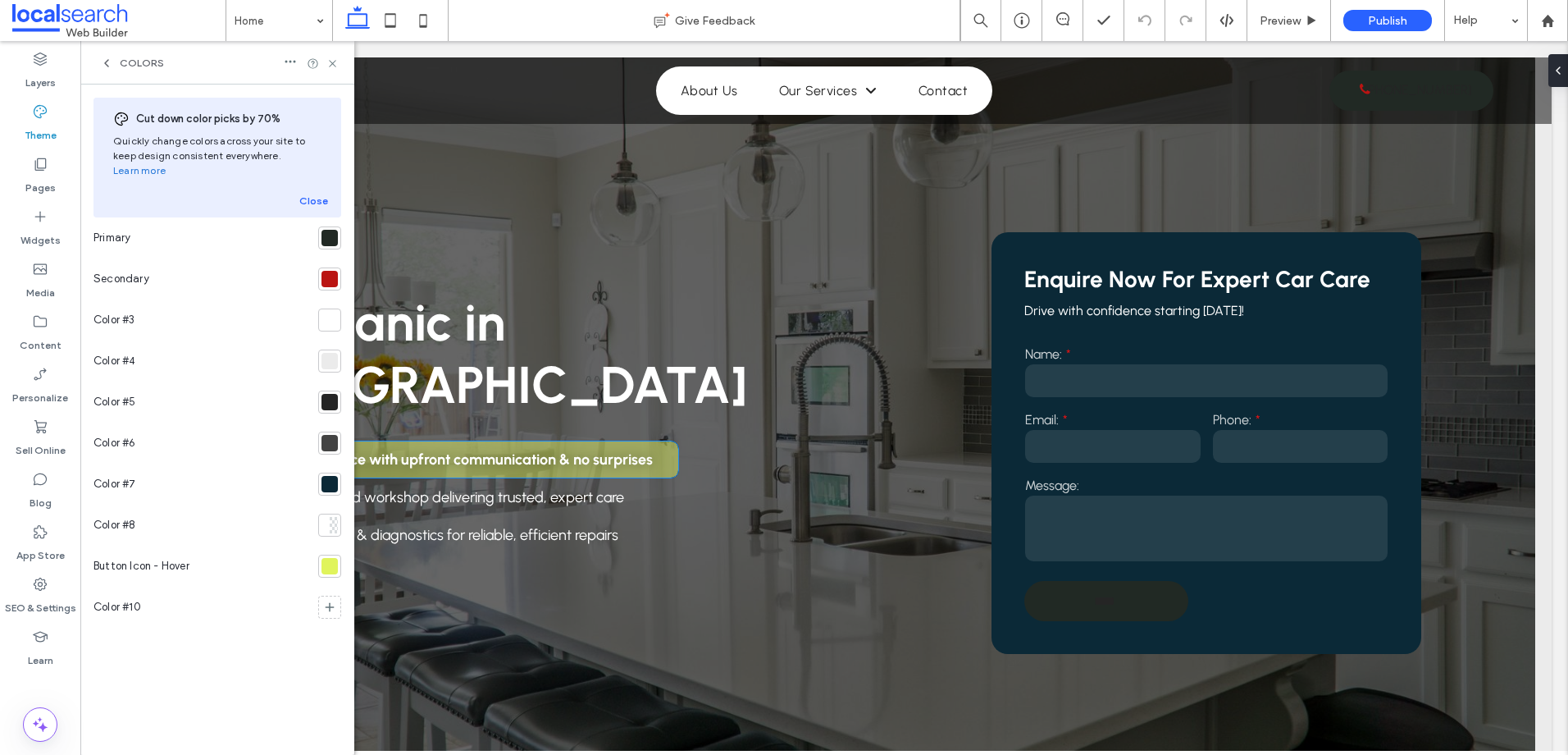
click at [327, 233] on div at bounding box center [329, 237] width 23 height 23
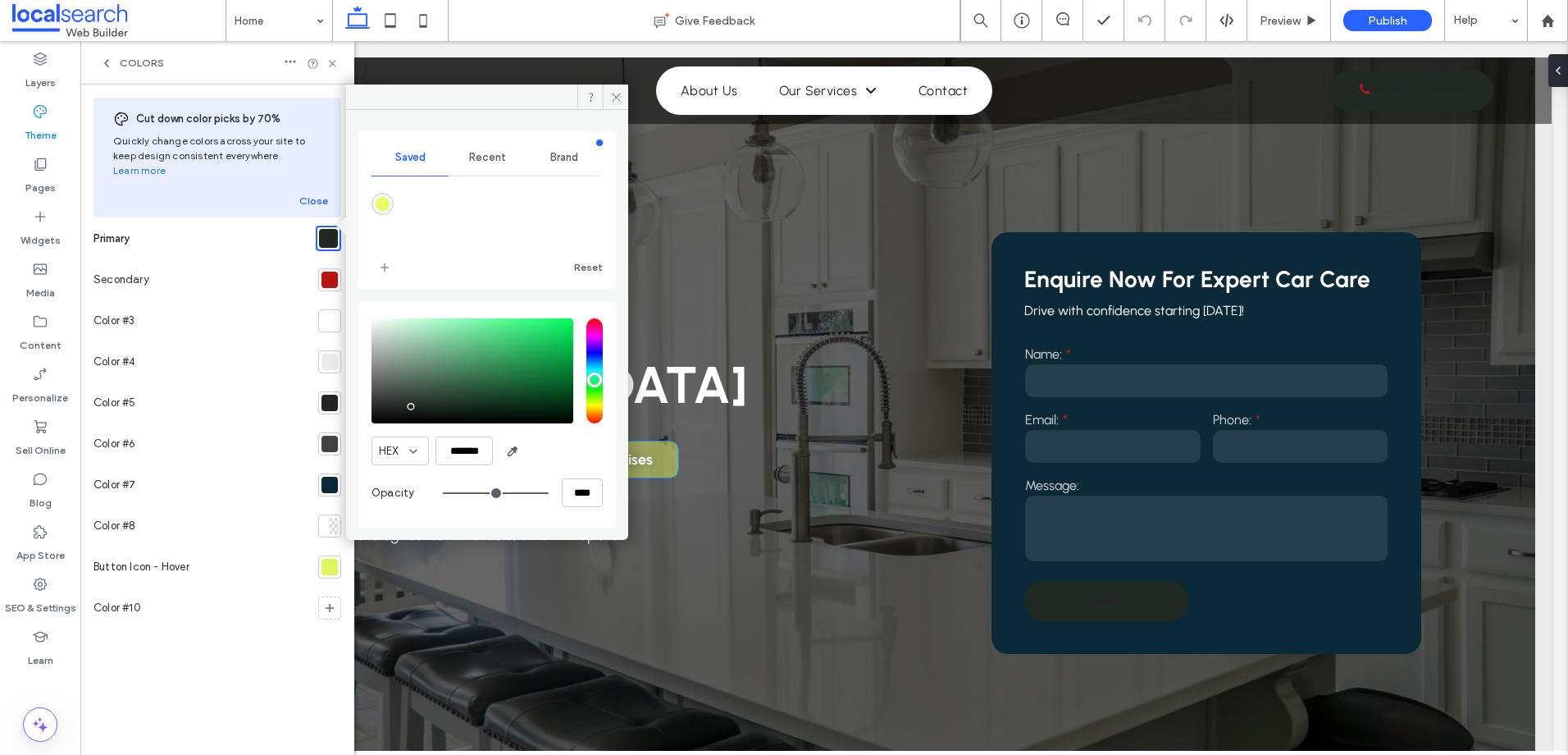
click at [328, 272] on div at bounding box center [329, 279] width 16 height 16
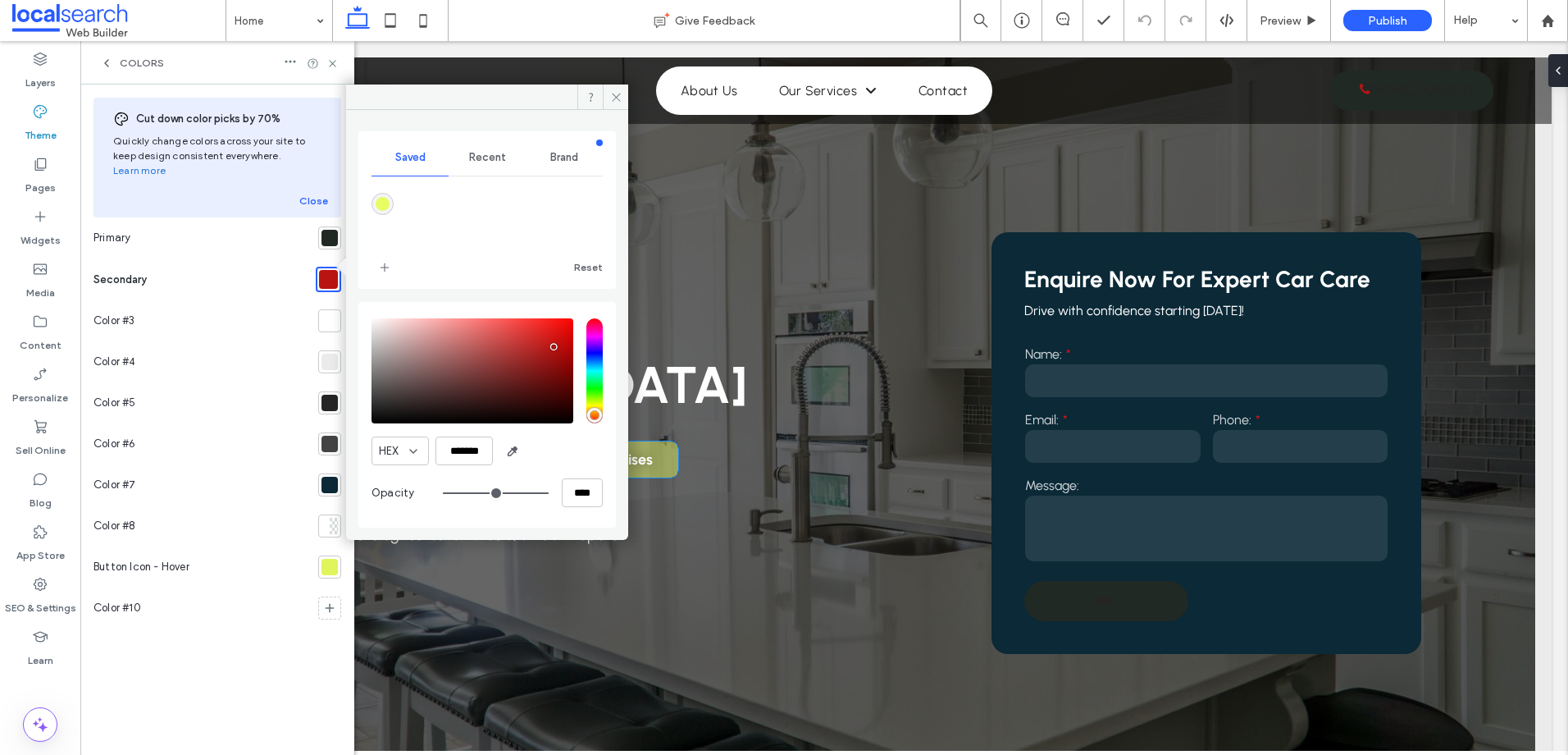
click at [93, 57] on div "Colors" at bounding box center [217, 63] width 274 height 44
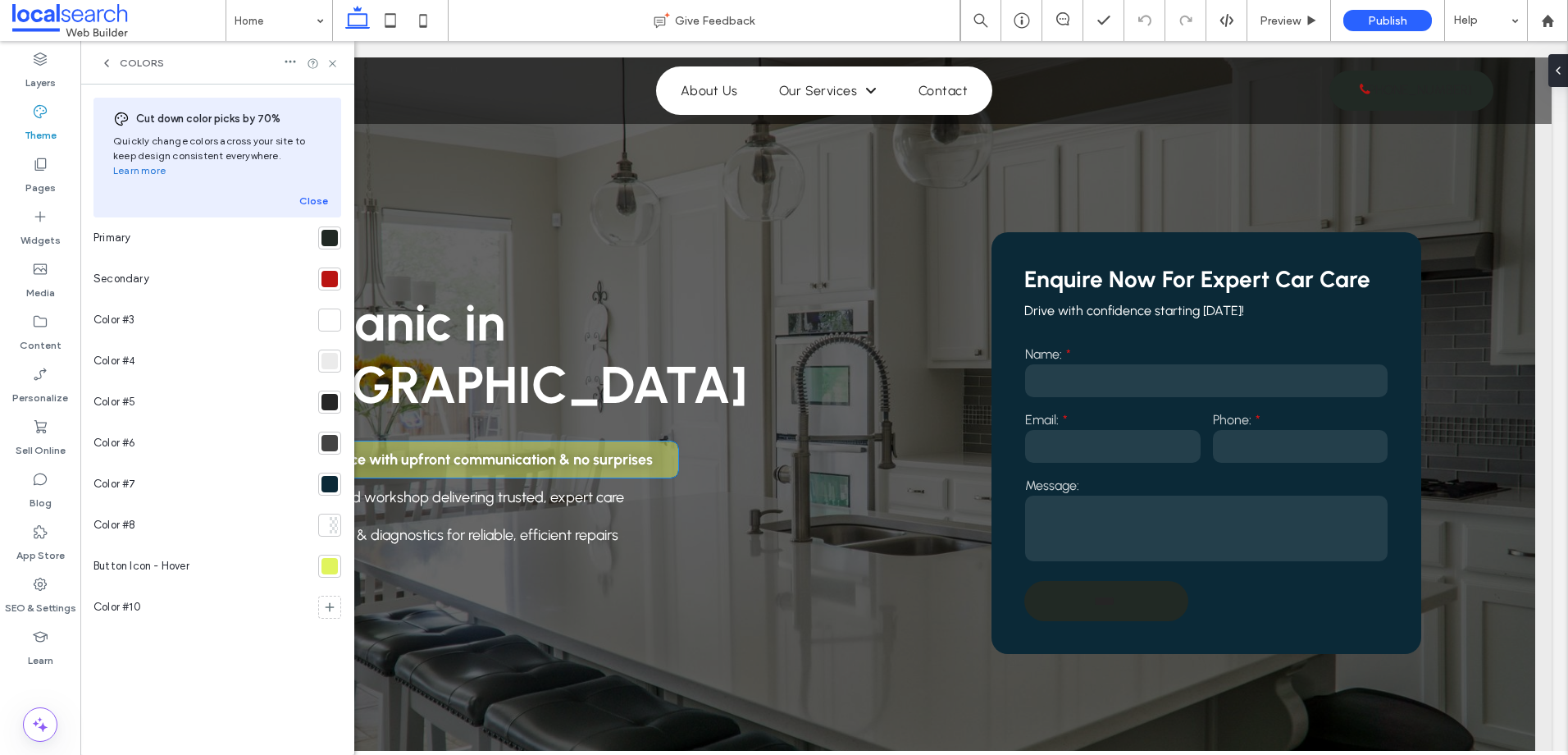
click at [103, 68] on icon at bounding box center [106, 64] width 13 height 13
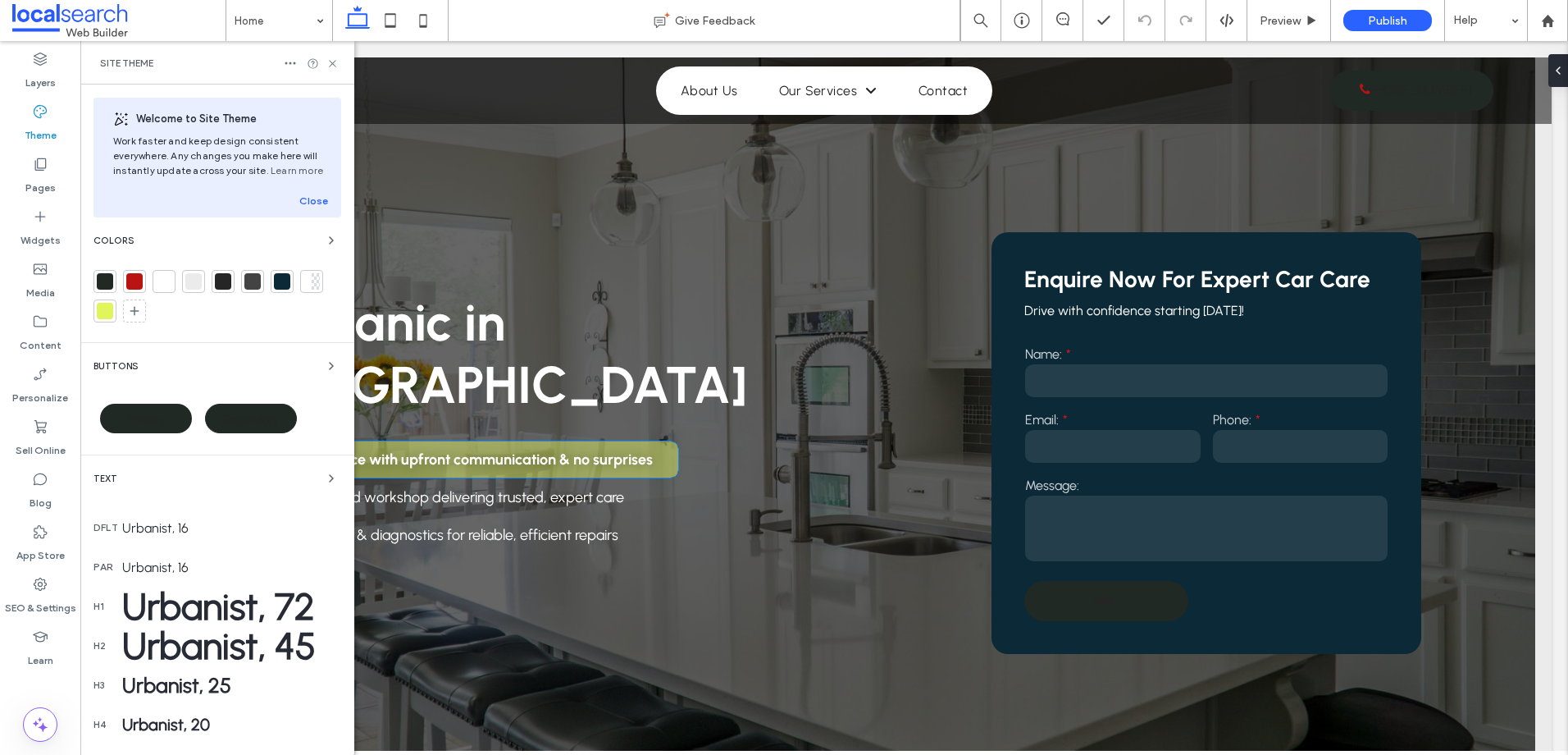
click at [196, 485] on div "Text" at bounding box center [216, 478] width 248 height 20
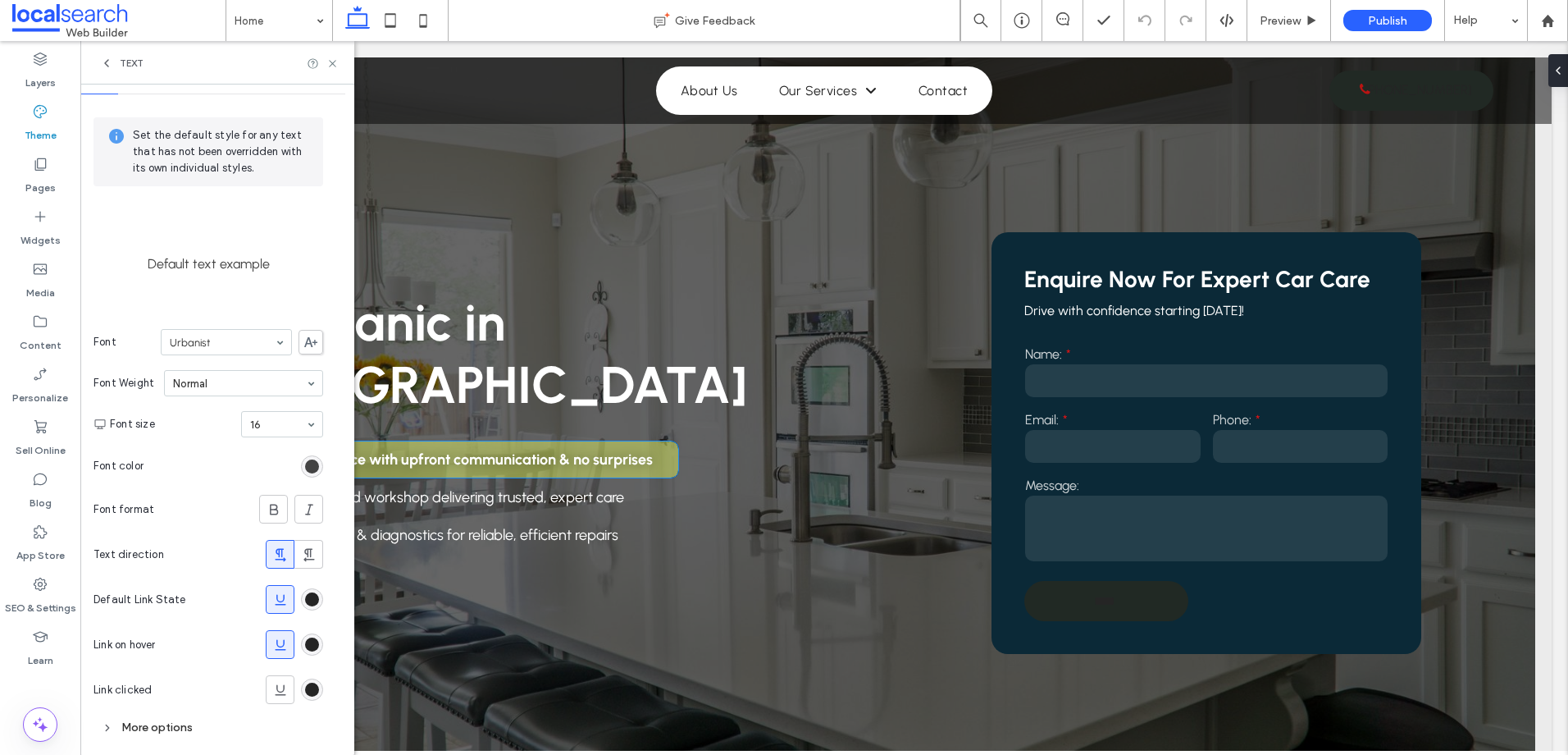
scroll to position [61, 0]
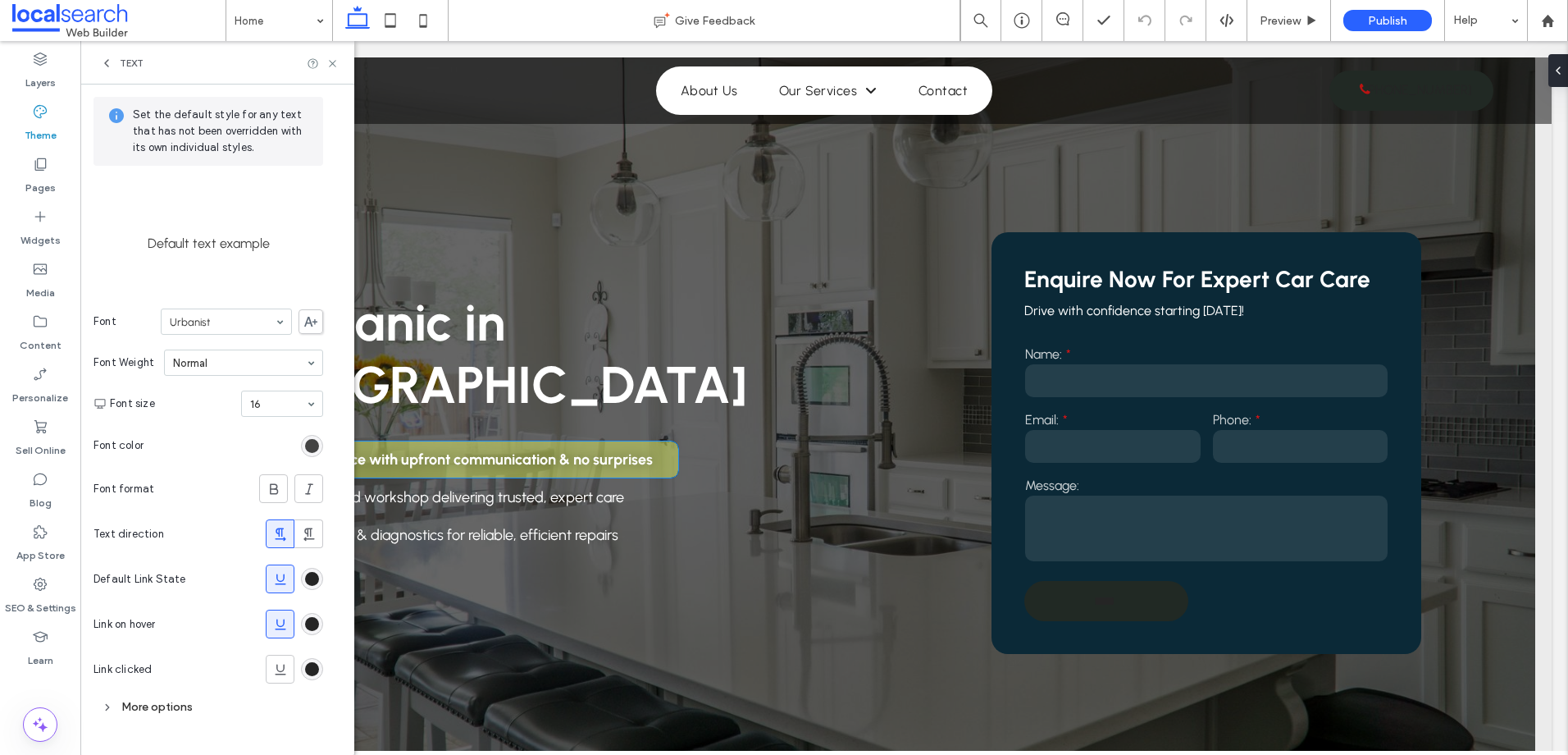
click at [274, 613] on span at bounding box center [280, 624] width 16 height 28
click at [57, 474] on div "Blog" at bounding box center [40, 490] width 81 height 52
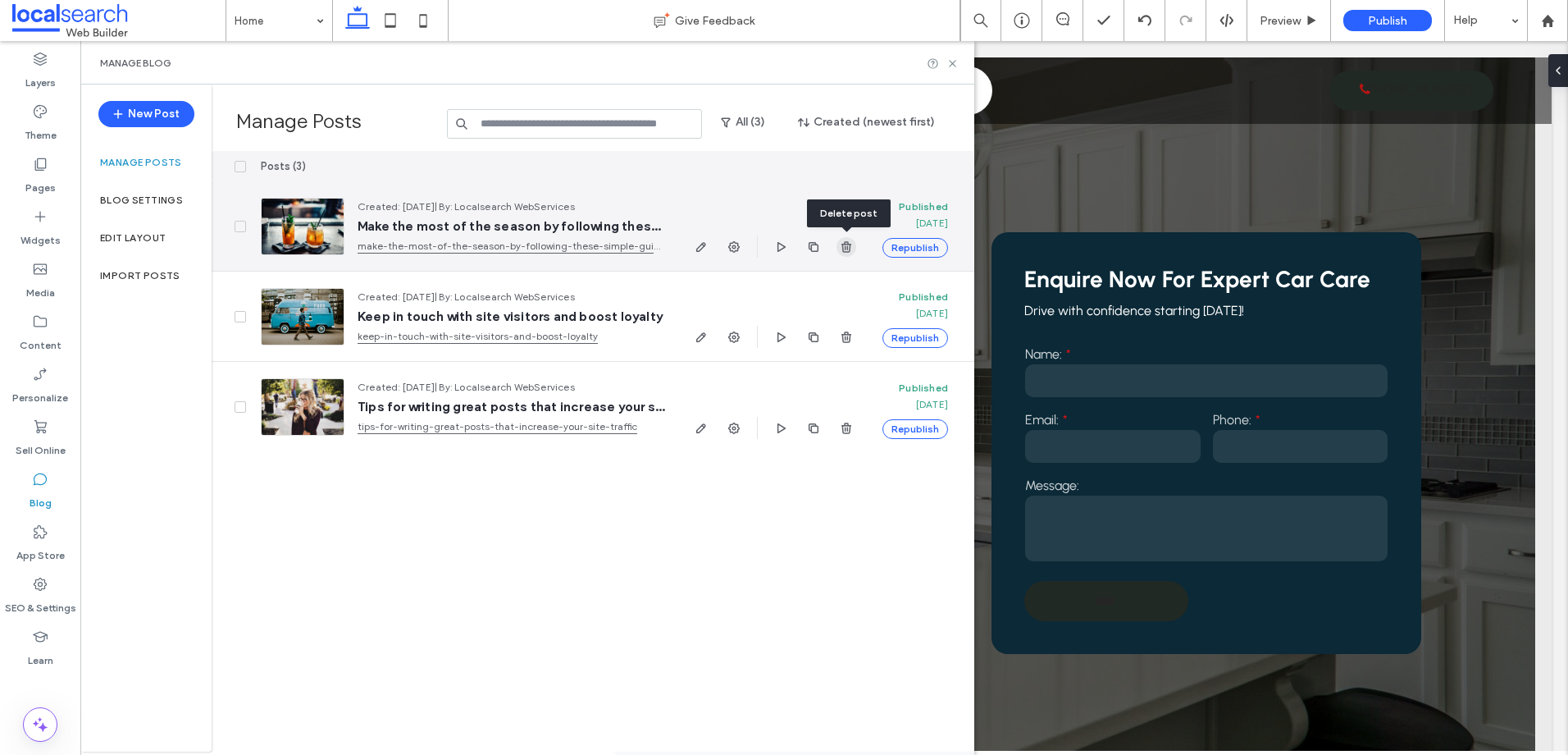
click at [848, 241] on use "button" at bounding box center [846, 246] width 9 height 10
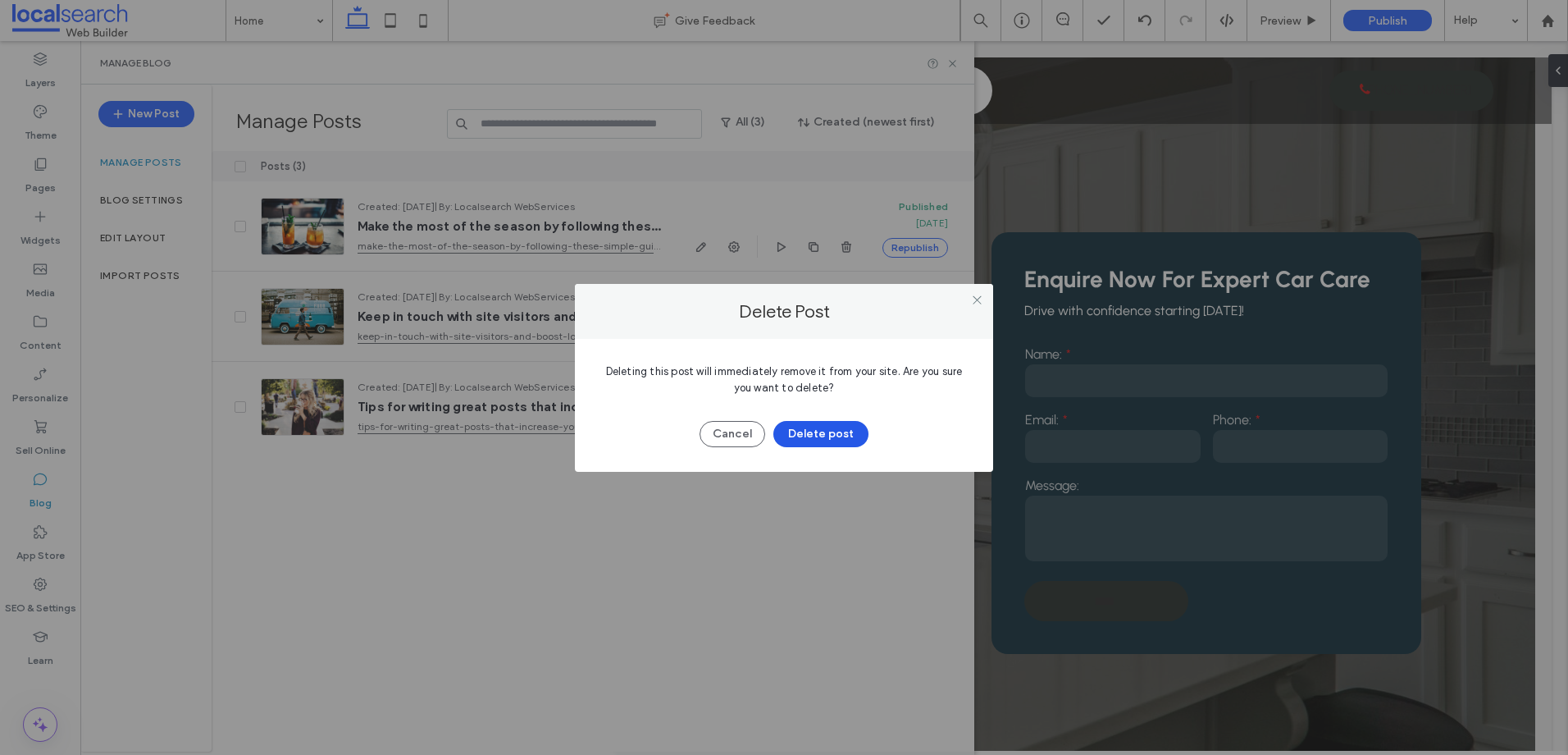
drag, startPoint x: 816, startPoint y: 416, endPoint x: 815, endPoint y: 439, distance: 23.0
click at [815, 439] on div "Cancel Delete post" at bounding box center [784, 425] width 369 height 43
click at [815, 445] on button "Delete post" at bounding box center [821, 434] width 95 height 27
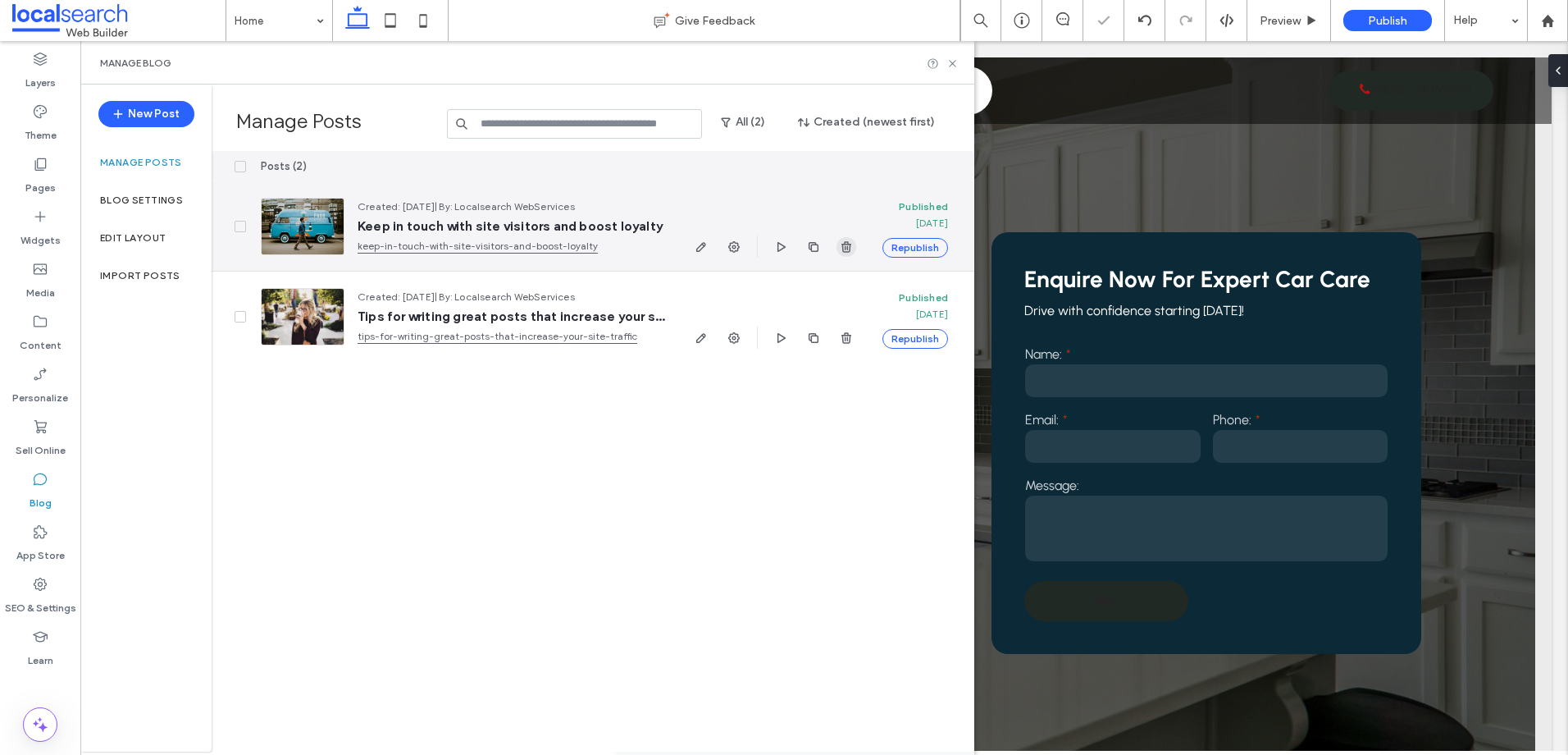
click at [853, 251] on span "button" at bounding box center [846, 247] width 20 height 20
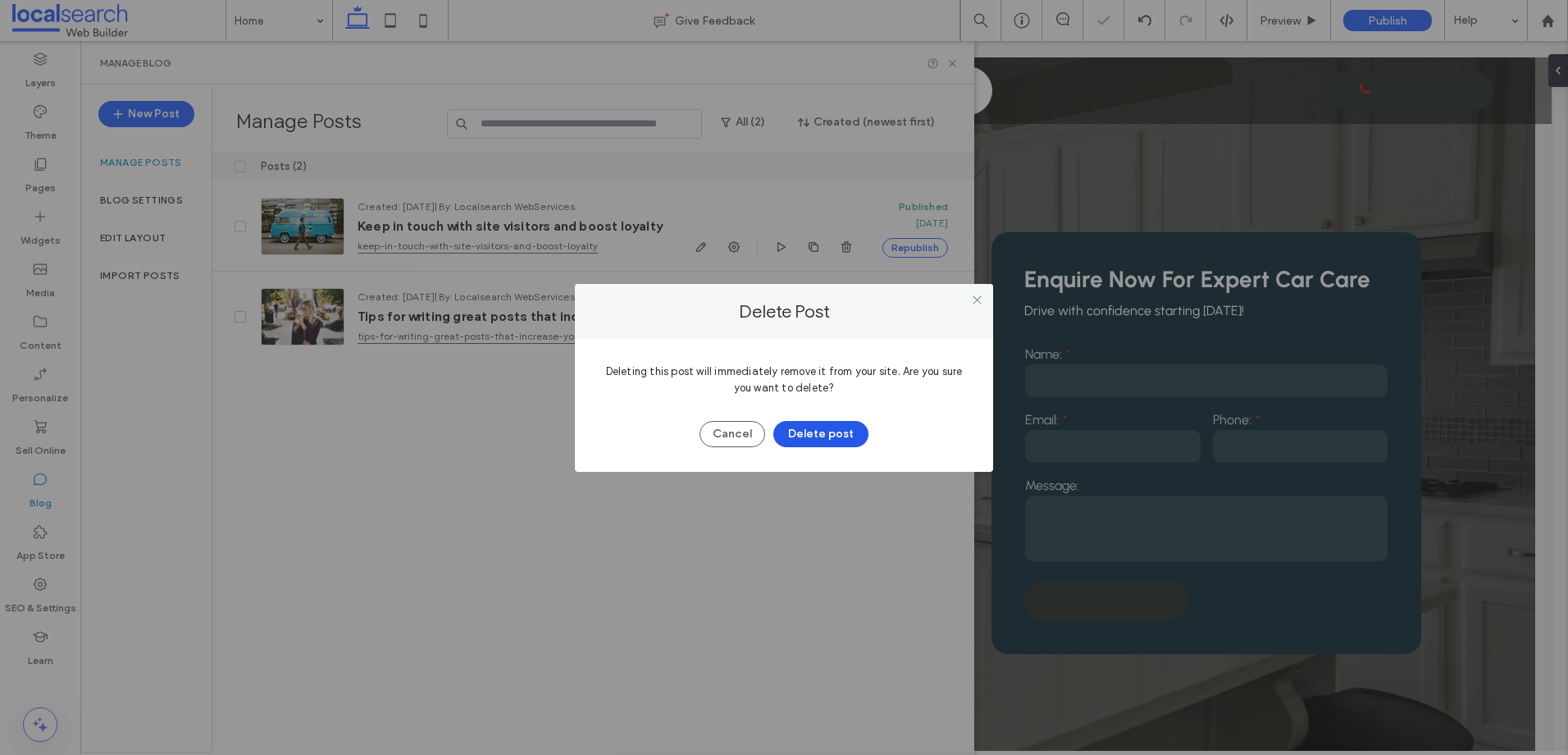
click at [823, 444] on button "Delete post" at bounding box center [821, 434] width 95 height 27
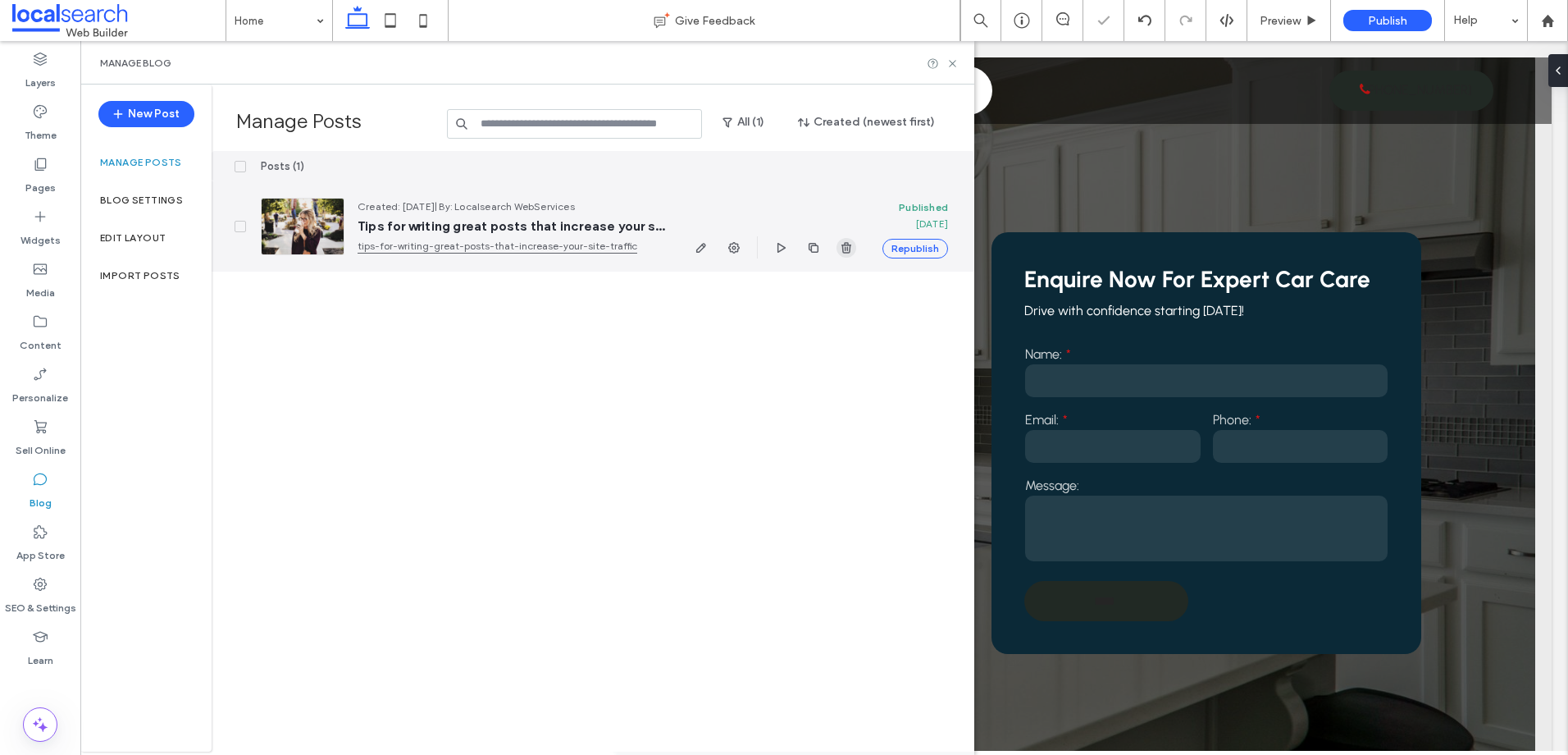
click at [840, 254] on icon "button" at bounding box center [847, 248] width 13 height 13
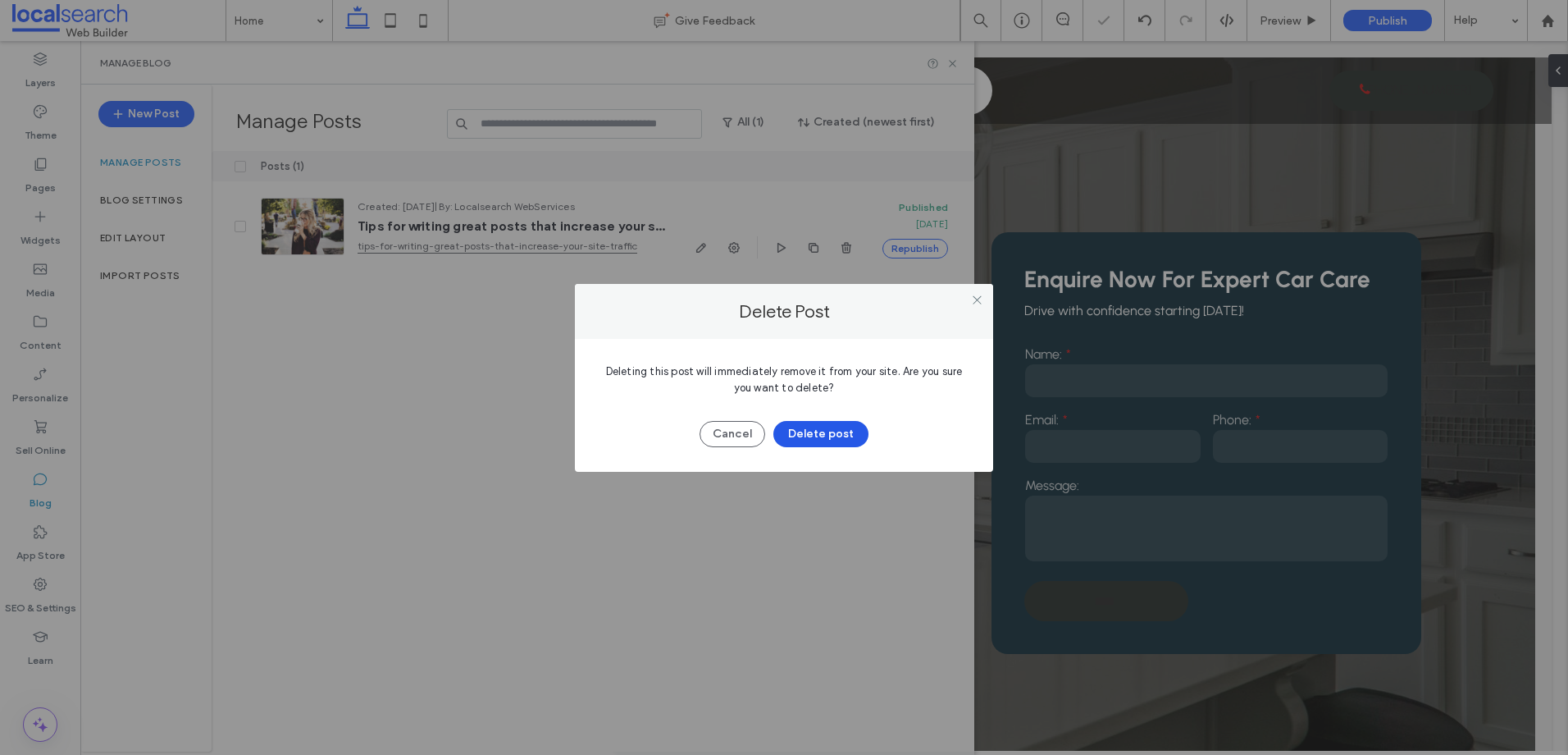
click at [799, 442] on button "Delete post" at bounding box center [821, 434] width 95 height 27
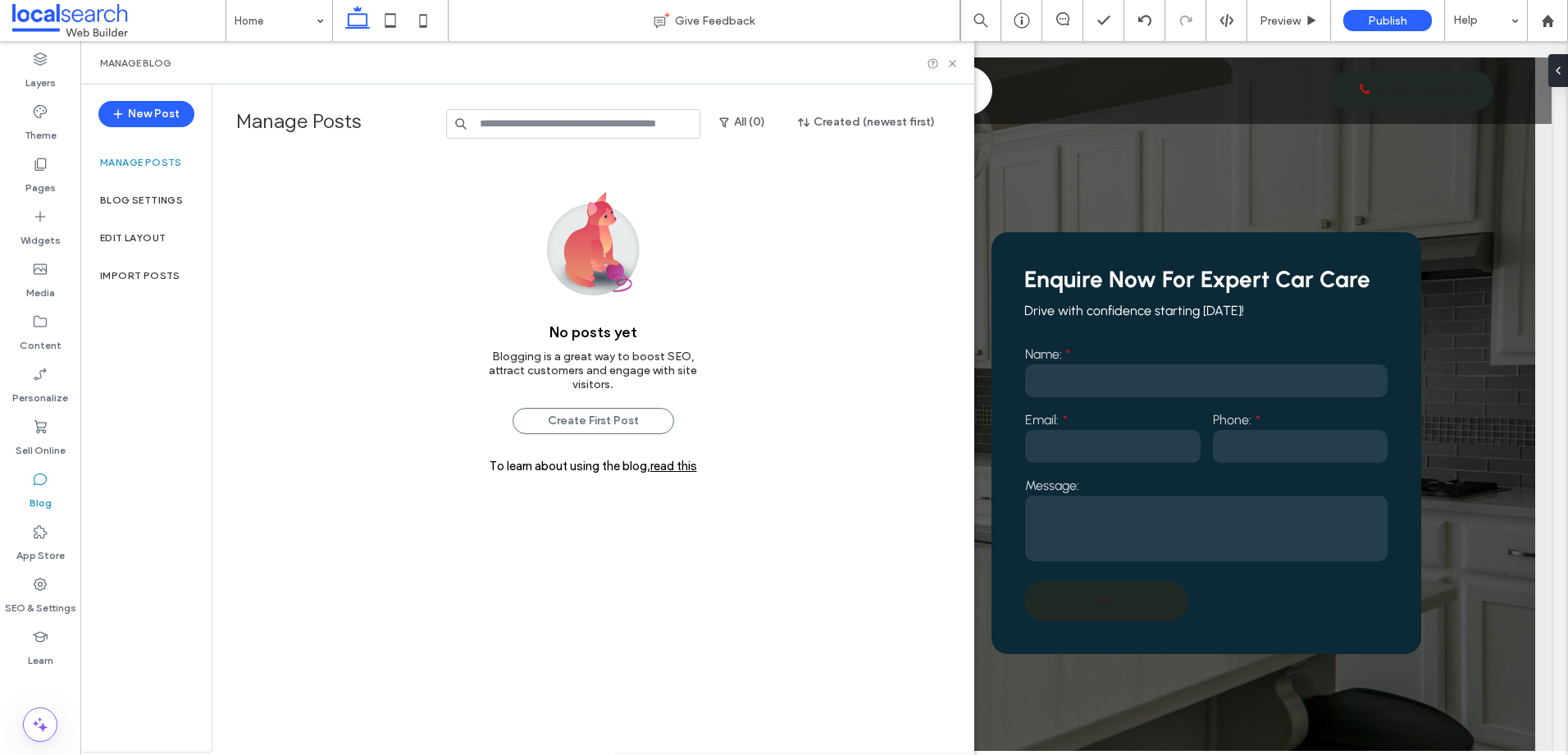
drag, startPoint x: 61, startPoint y: 325, endPoint x: 261, endPoint y: 376, distance: 206.4
click at [61, 325] on div "Content" at bounding box center [40, 332] width 81 height 52
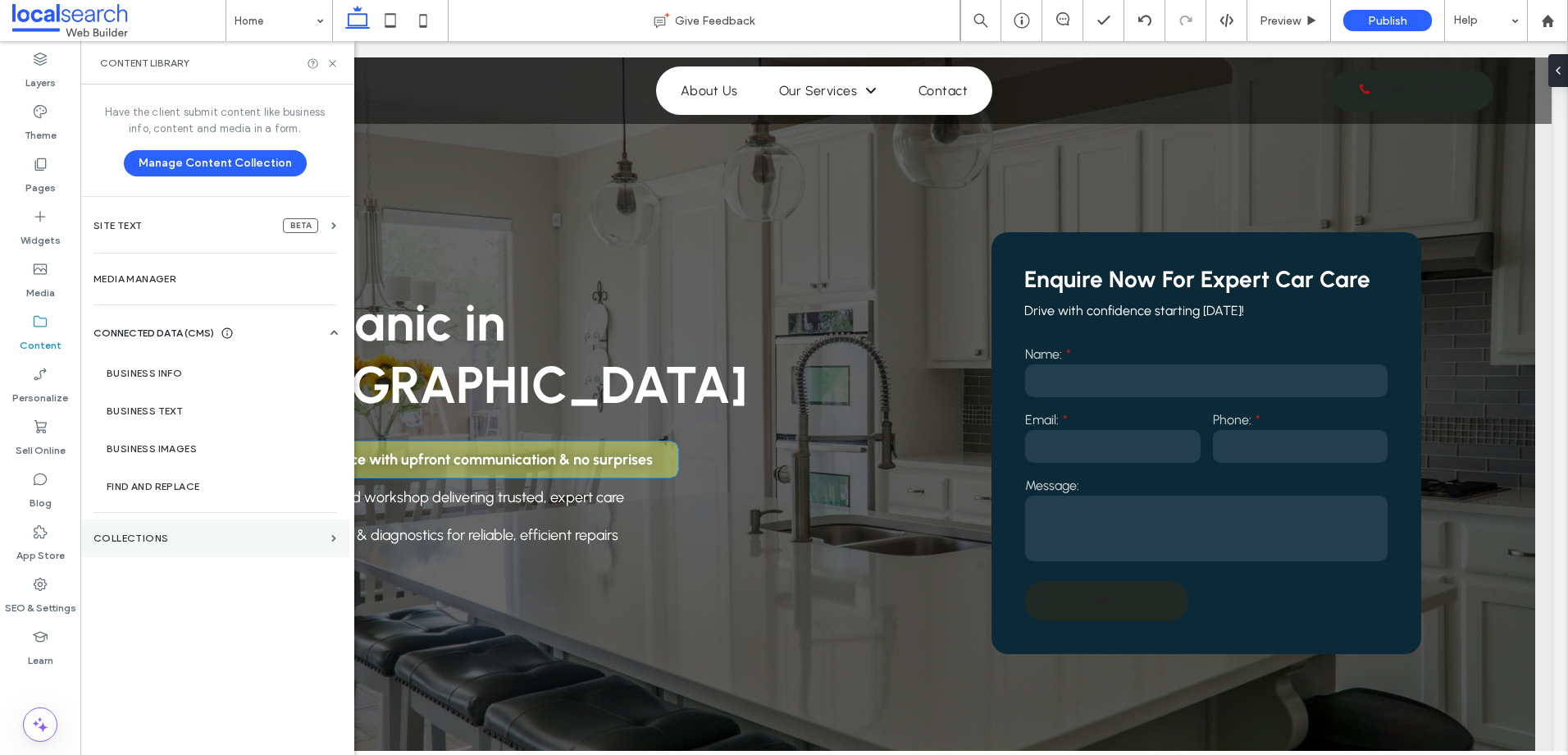
click at [190, 547] on section "Collections" at bounding box center [215, 538] width 269 height 38
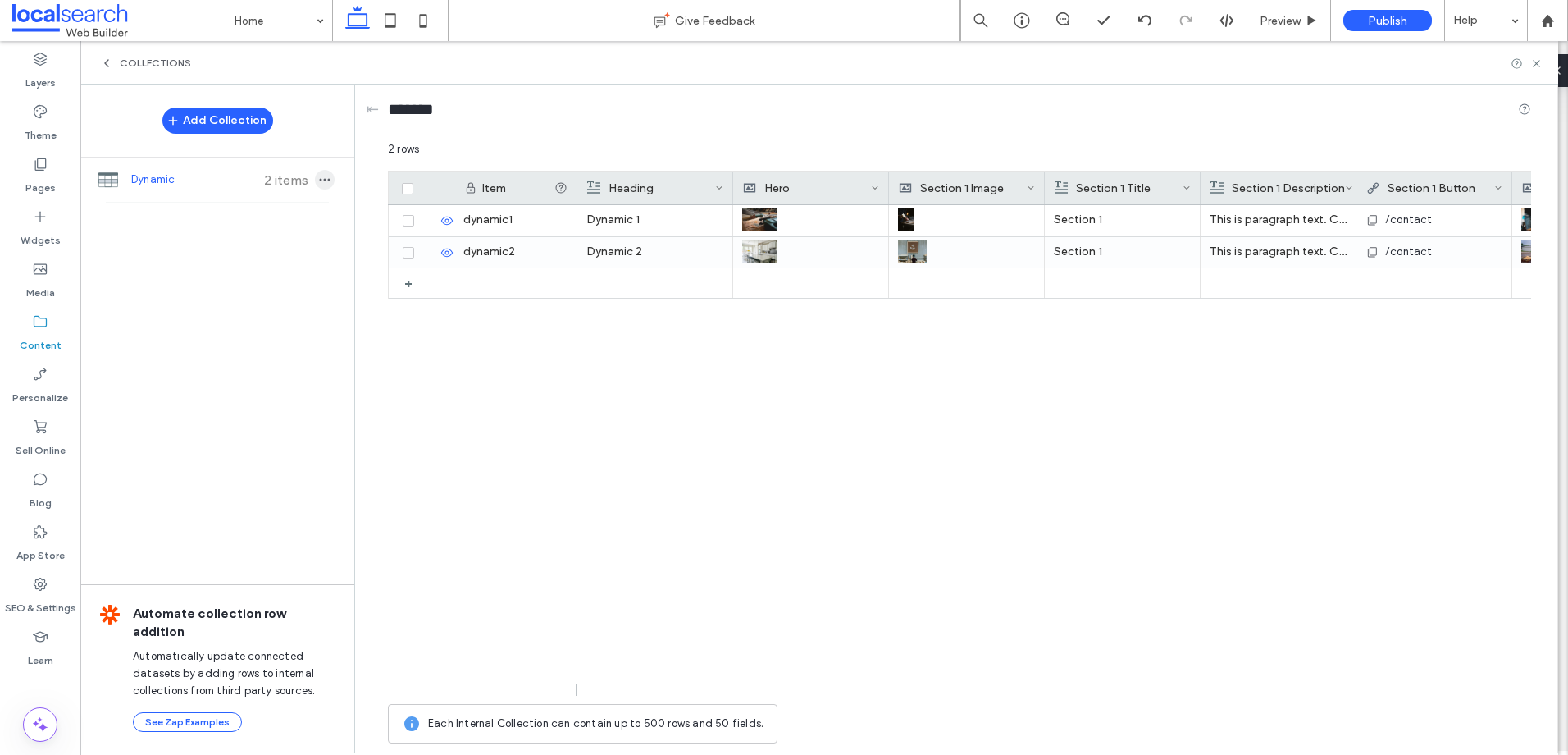
click at [323, 182] on icon "button" at bounding box center [325, 179] width 13 height 13
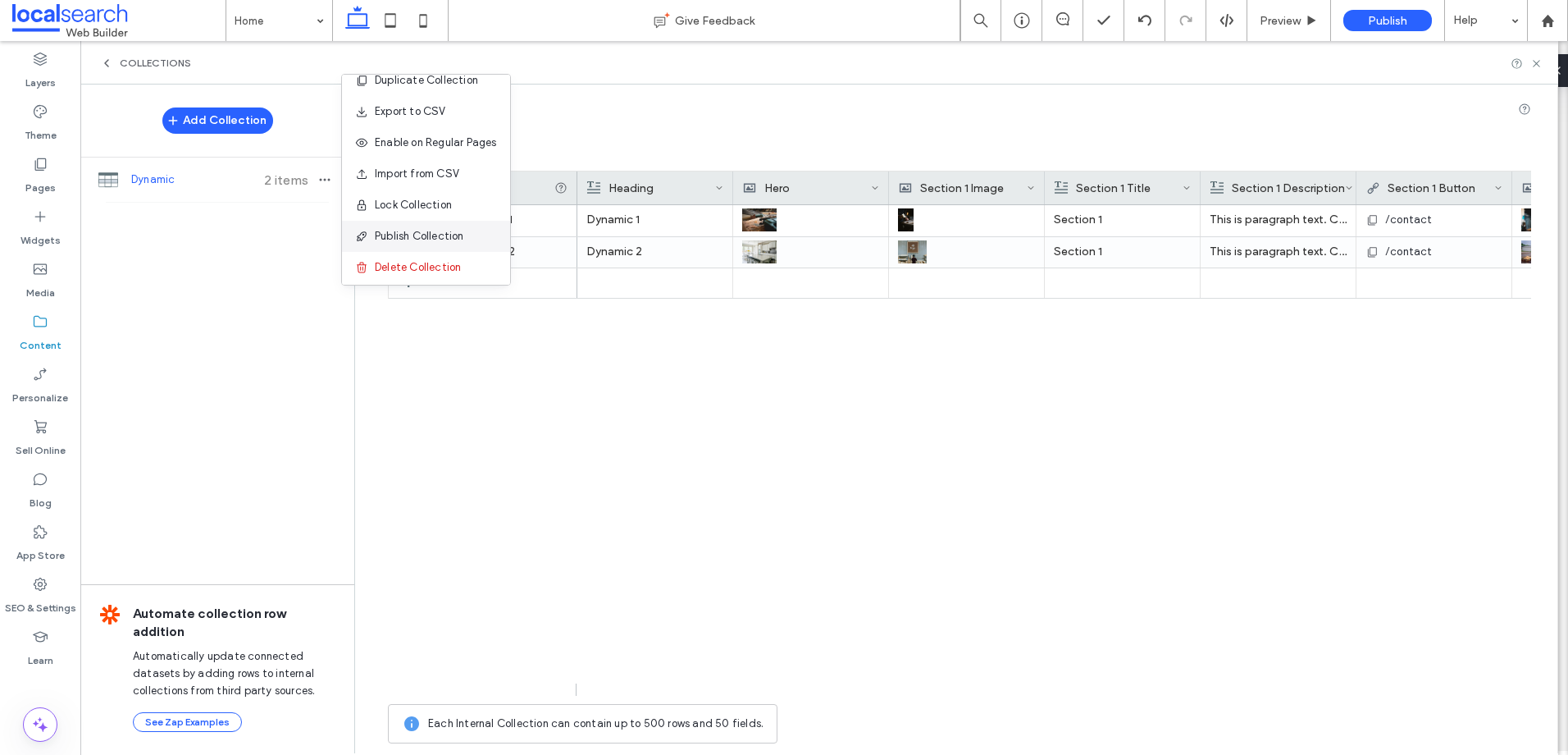
scroll to position [21, 0]
click at [401, 264] on span "Delete Collection" at bounding box center [418, 262] width 86 height 16
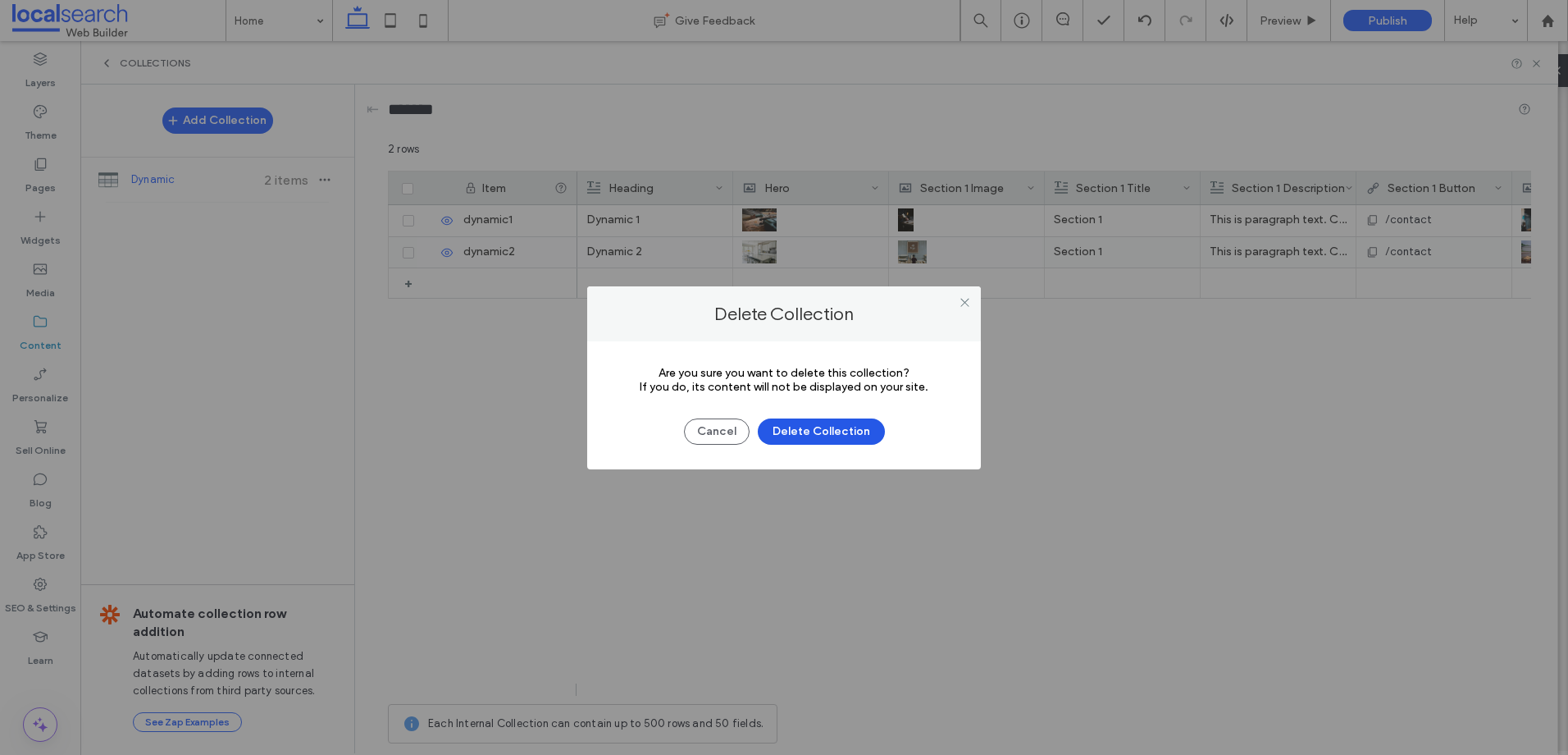
drag, startPoint x: 841, startPoint y: 436, endPoint x: 812, endPoint y: 430, distance: 29.6
click at [840, 436] on button "Delete Collection" at bounding box center [821, 432] width 127 height 27
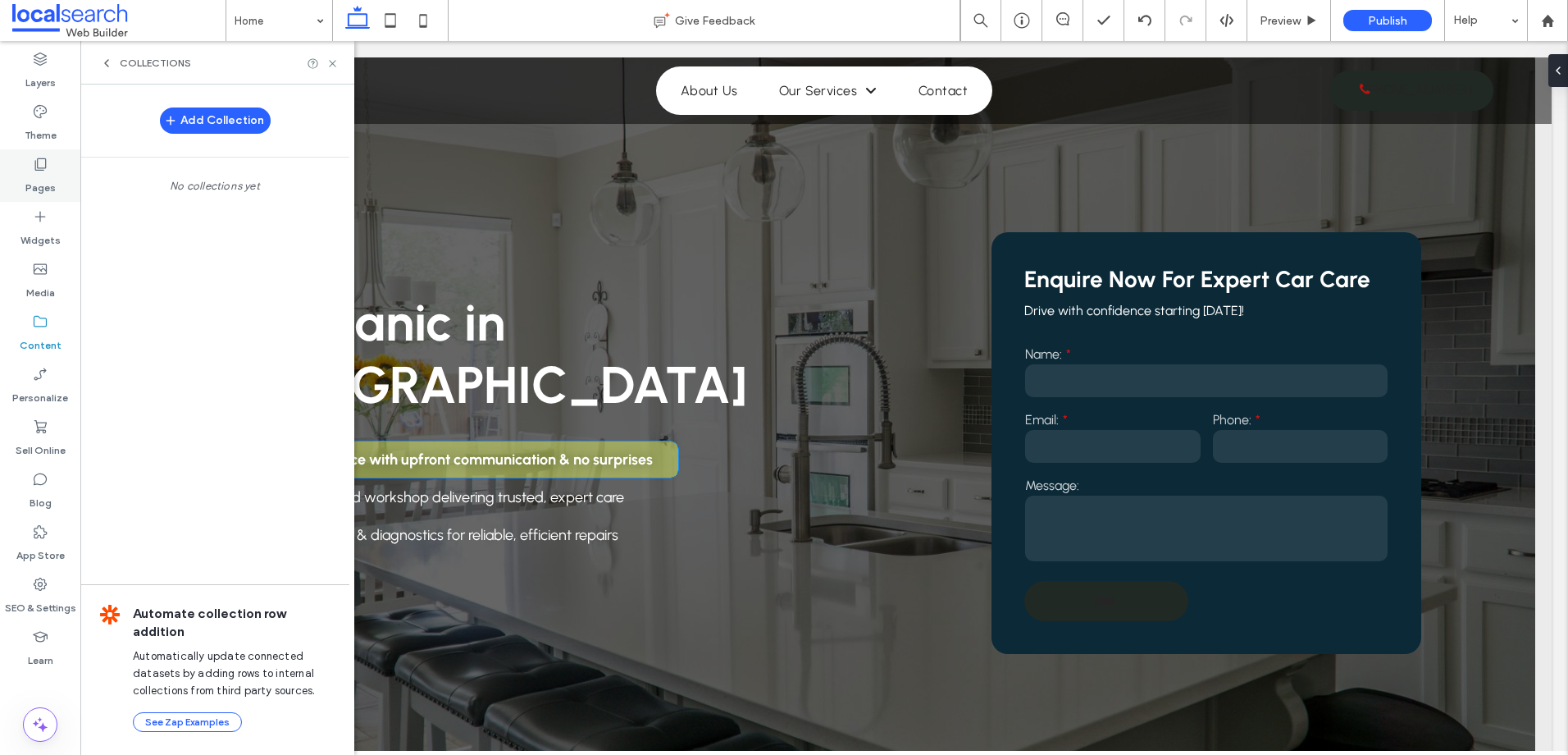
click at [46, 176] on label "Pages" at bounding box center [41, 183] width 30 height 23
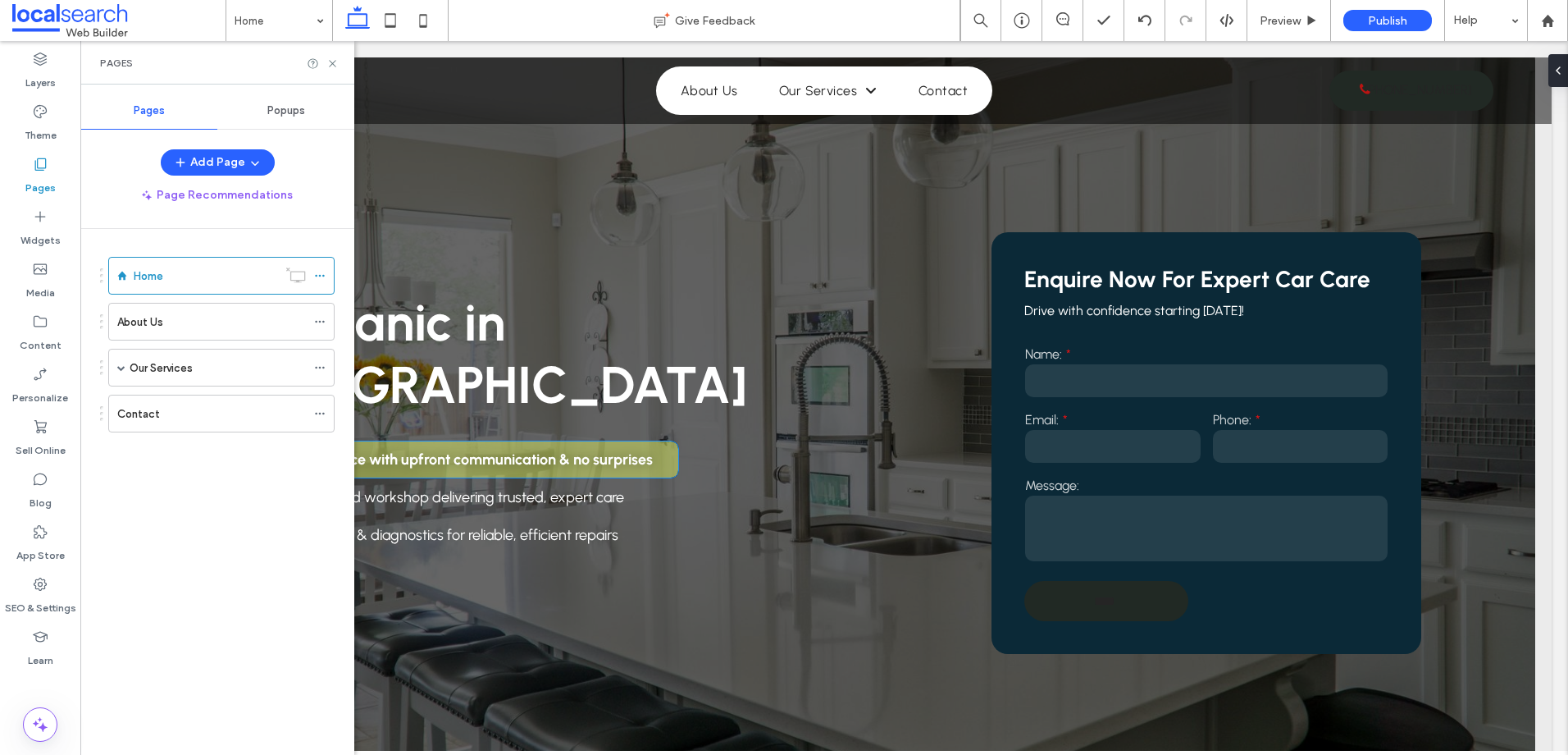
click at [314, 118] on div "Popups" at bounding box center [286, 111] width 137 height 36
click at [334, 64] on icon at bounding box center [332, 63] width 12 height 12
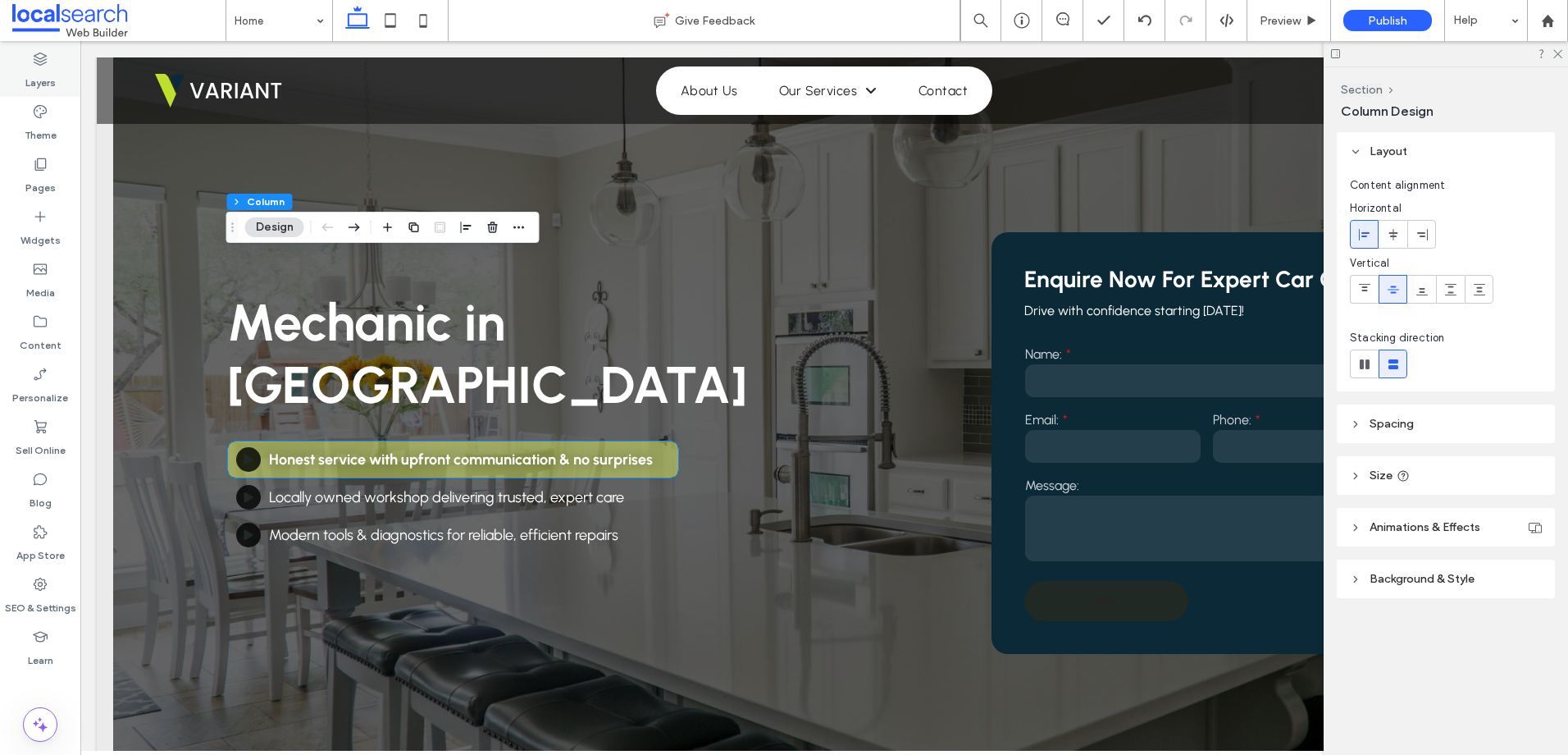
click at [39, 85] on label "Layers" at bounding box center [41, 79] width 30 height 23
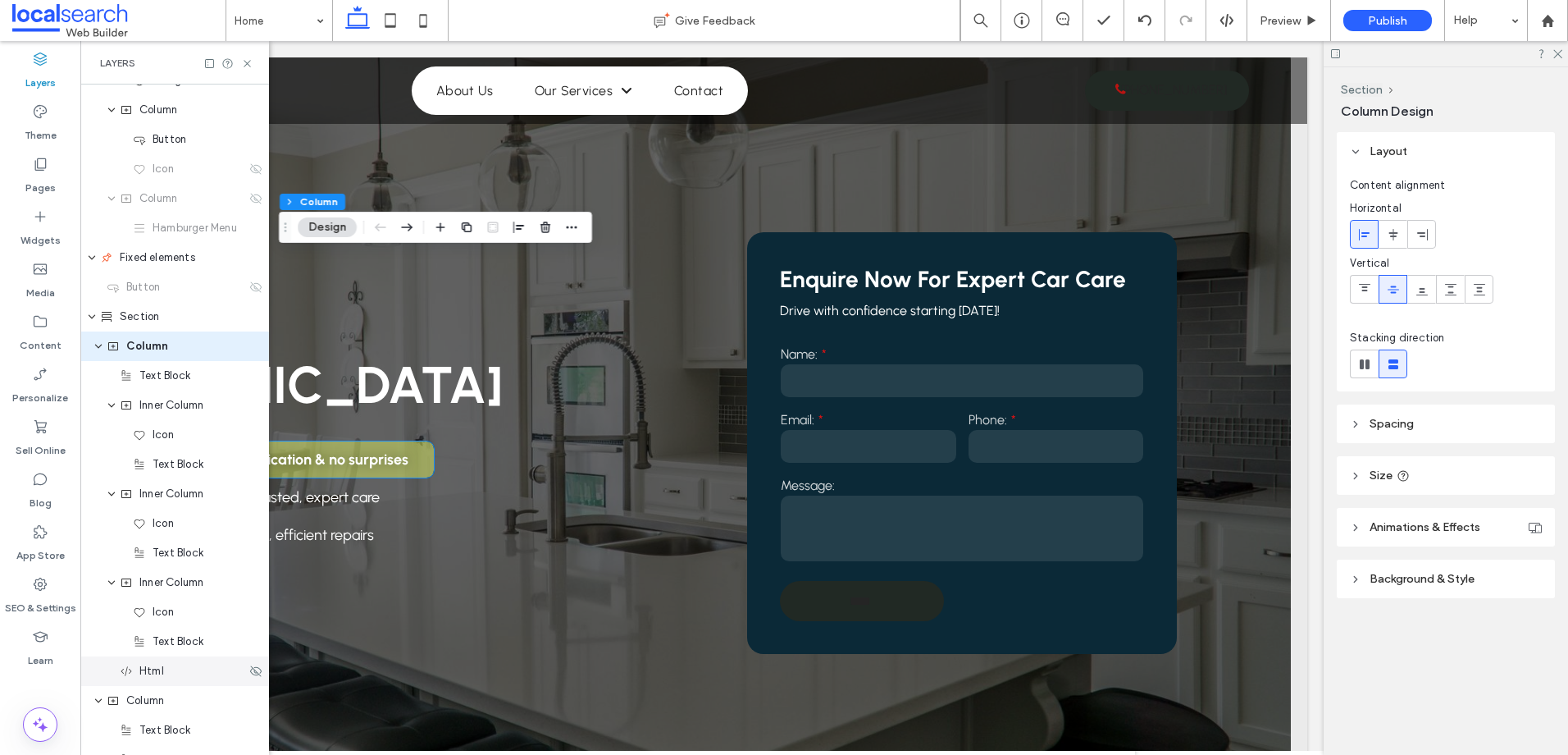
scroll to position [0, 0]
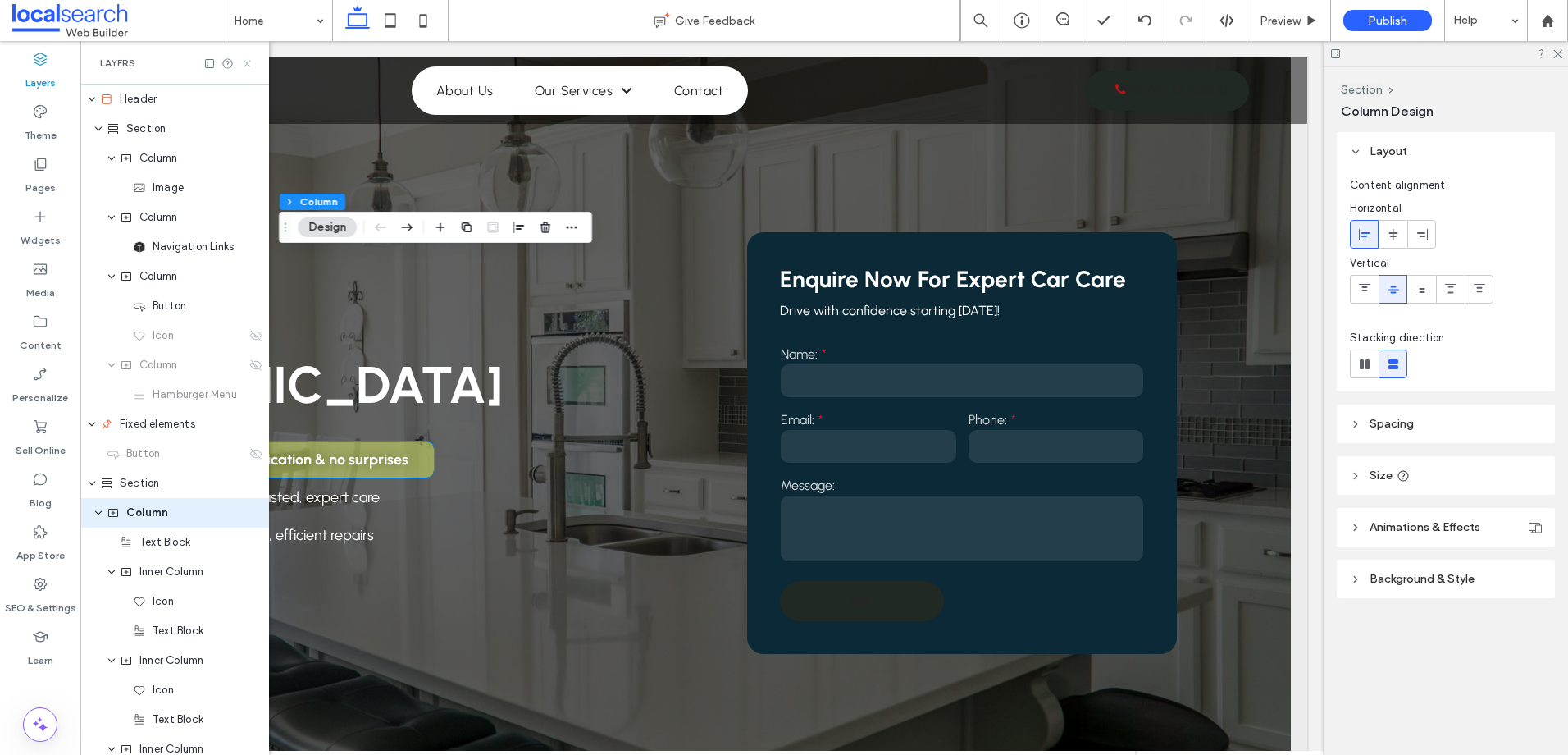
click at [245, 58] on icon at bounding box center [247, 63] width 12 height 12
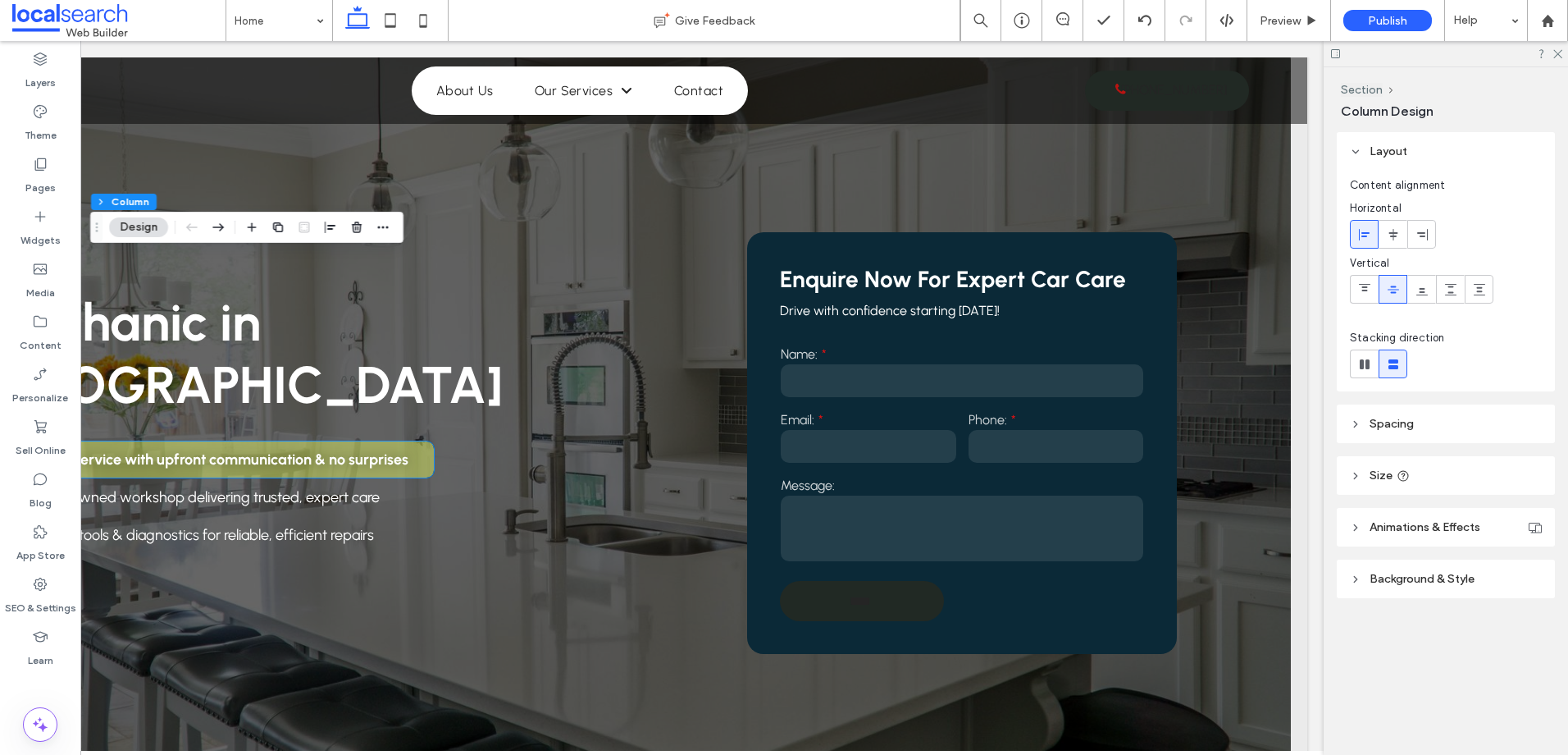
scroll to position [0, 244]
click at [1560, 54] on icon at bounding box center [1557, 52] width 10 height 10
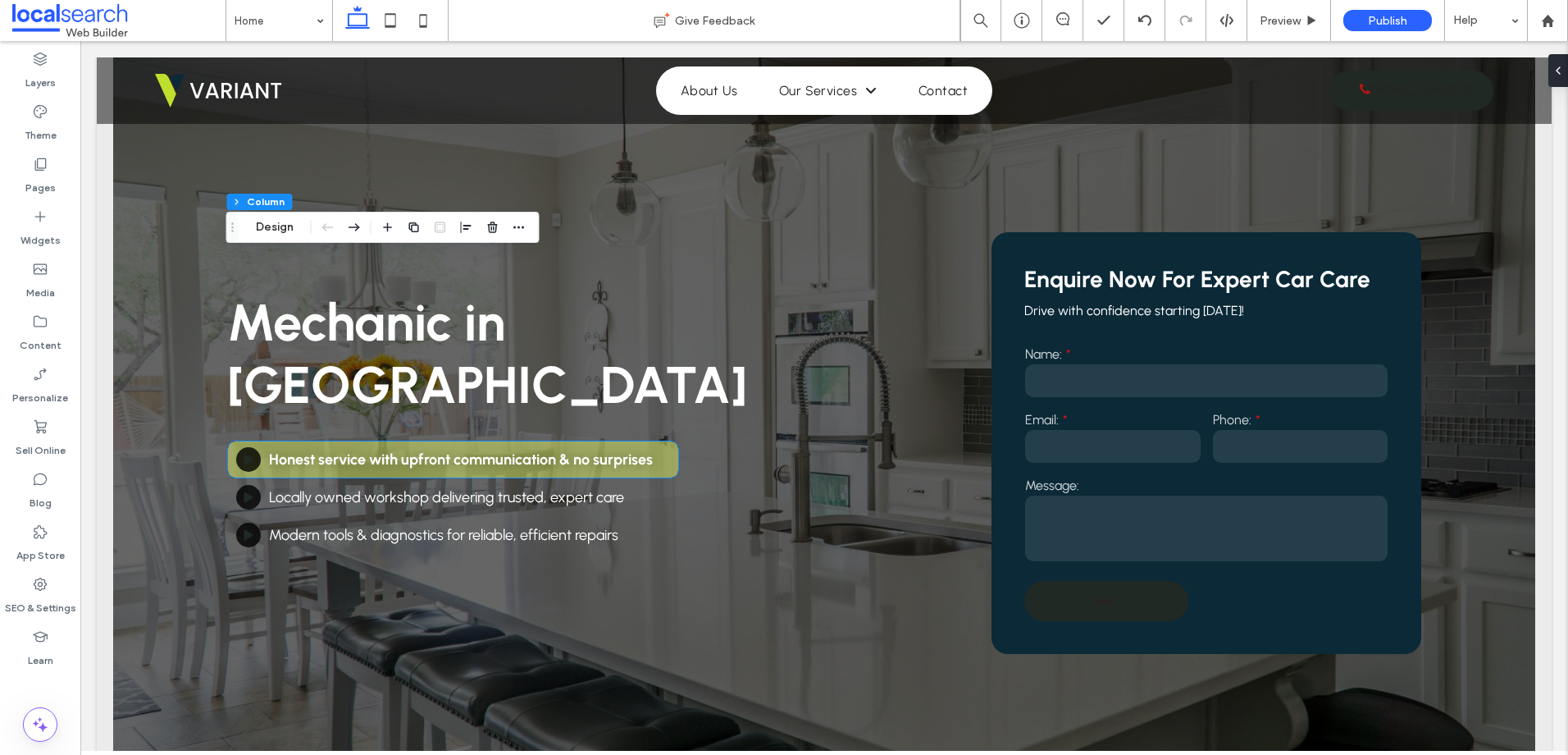
scroll to position [0, 0]
click at [1058, 23] on use at bounding box center [1063, 19] width 13 height 13
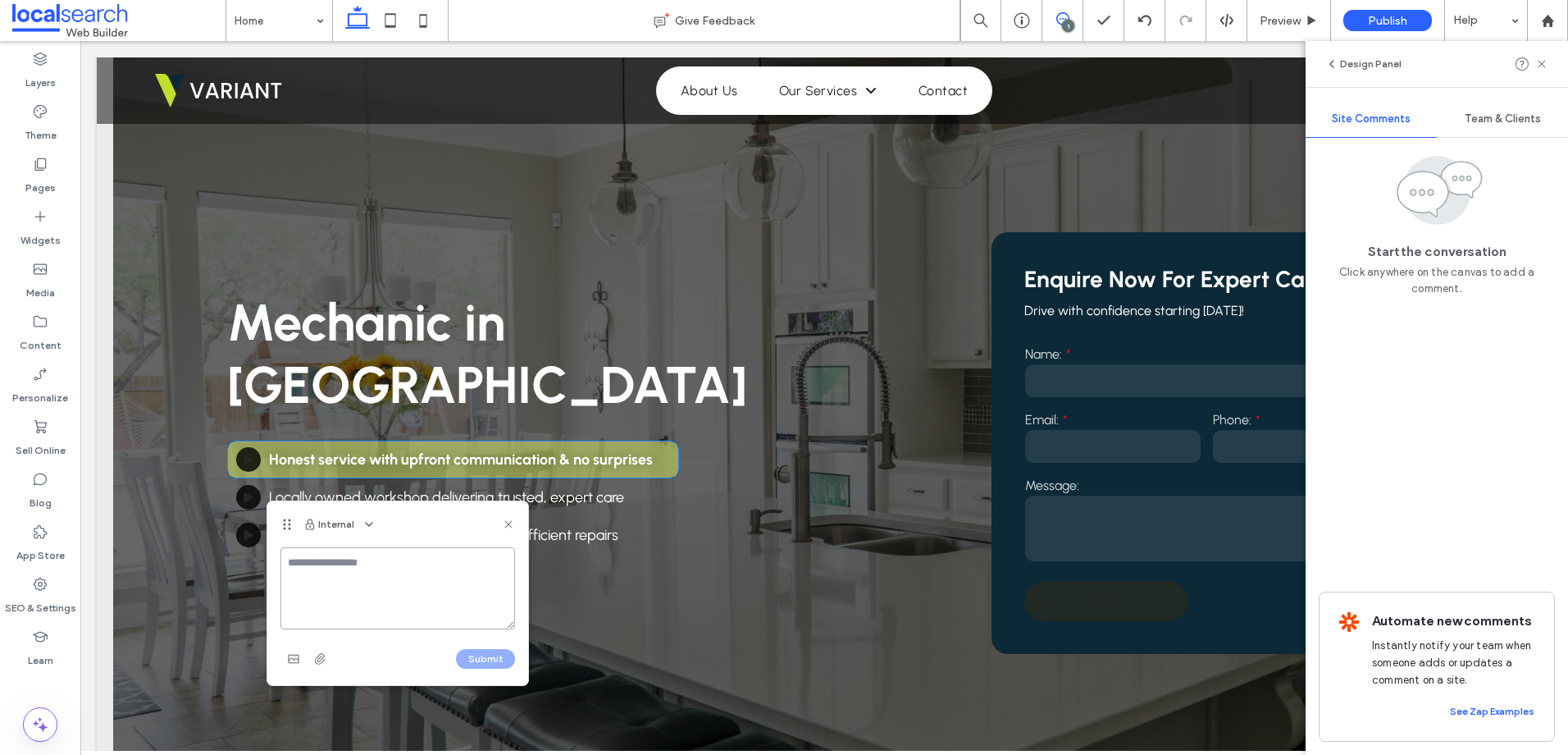
paste textarea "**********"
click at [427, 574] on textarea at bounding box center [397, 588] width 234 height 82
drag, startPoint x: 321, startPoint y: 578, endPoint x: 368, endPoint y: 579, distance: 47.0
click at [368, 579] on textarea "**********" at bounding box center [397, 588] width 234 height 82
type textarea "**********"
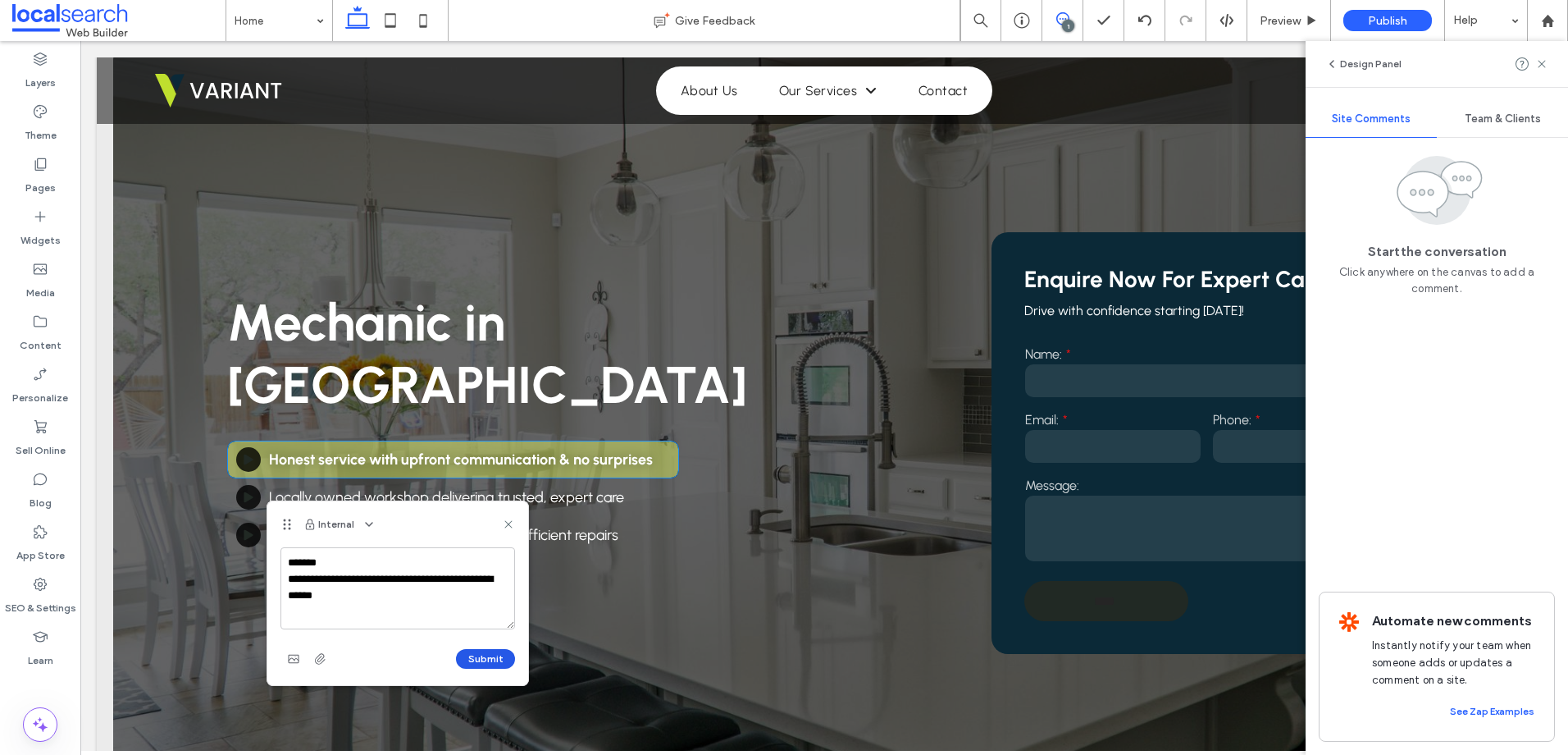
click at [477, 655] on button "Submit" at bounding box center [485, 658] width 59 height 20
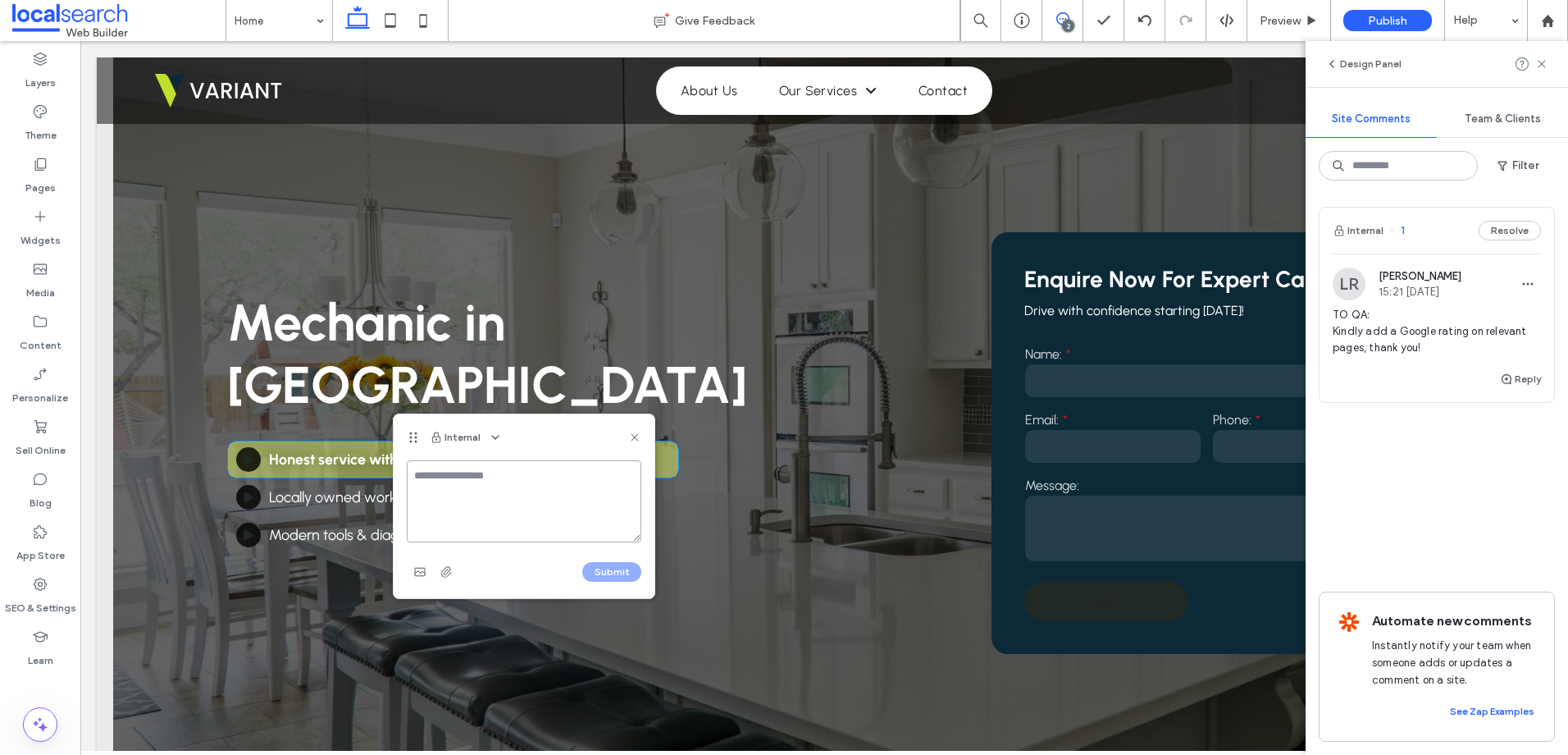
click at [533, 506] on textarea at bounding box center [524, 501] width 234 height 82
paste textarea "**********"
type textarea "**********"
drag, startPoint x: 625, startPoint y: 566, endPoint x: 451, endPoint y: 567, distance: 174.0
click at [625, 566] on button "Submit" at bounding box center [611, 572] width 59 height 20
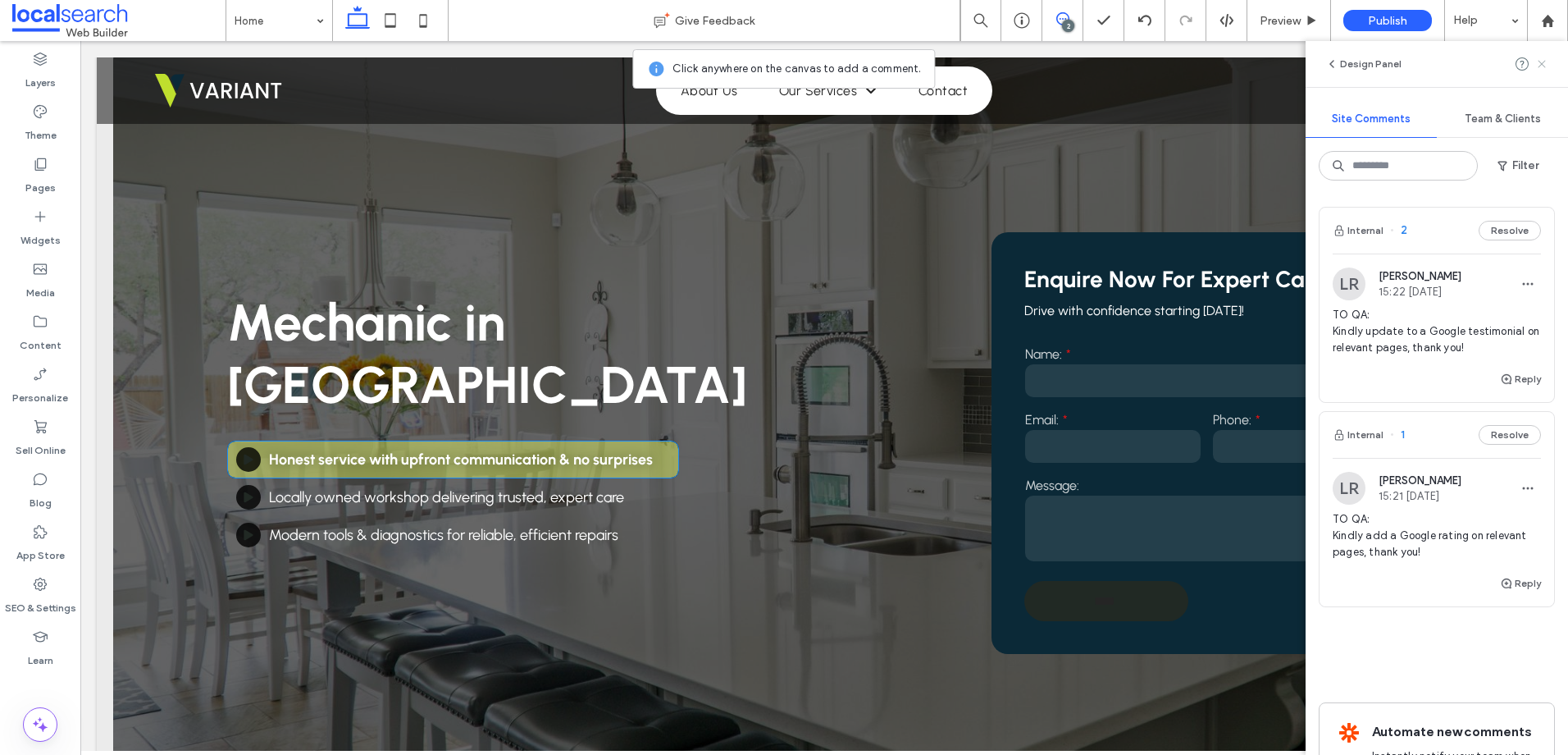
click at [1542, 64] on use at bounding box center [1541, 64] width 8 height 8
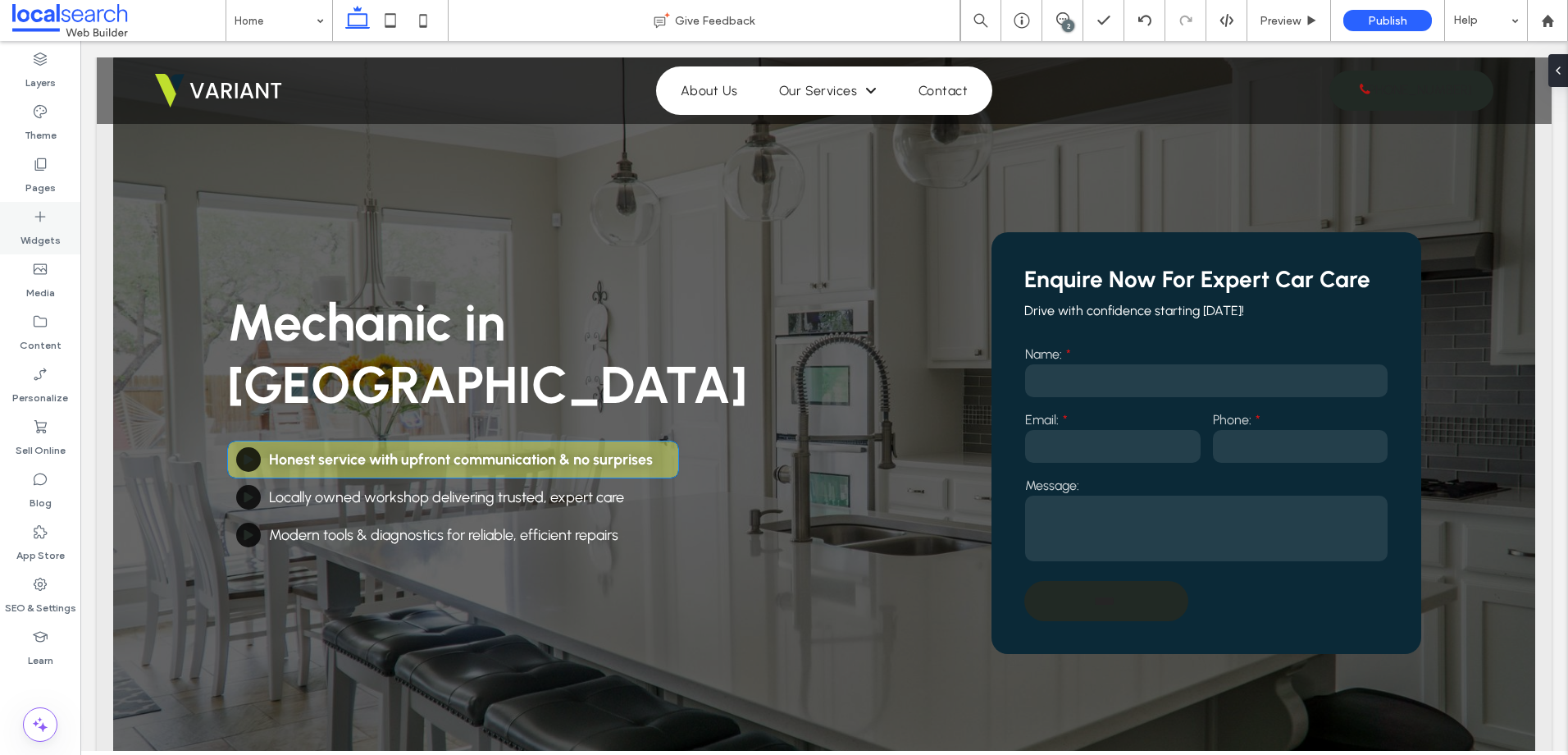
click at [37, 208] on icon at bounding box center [40, 216] width 16 height 16
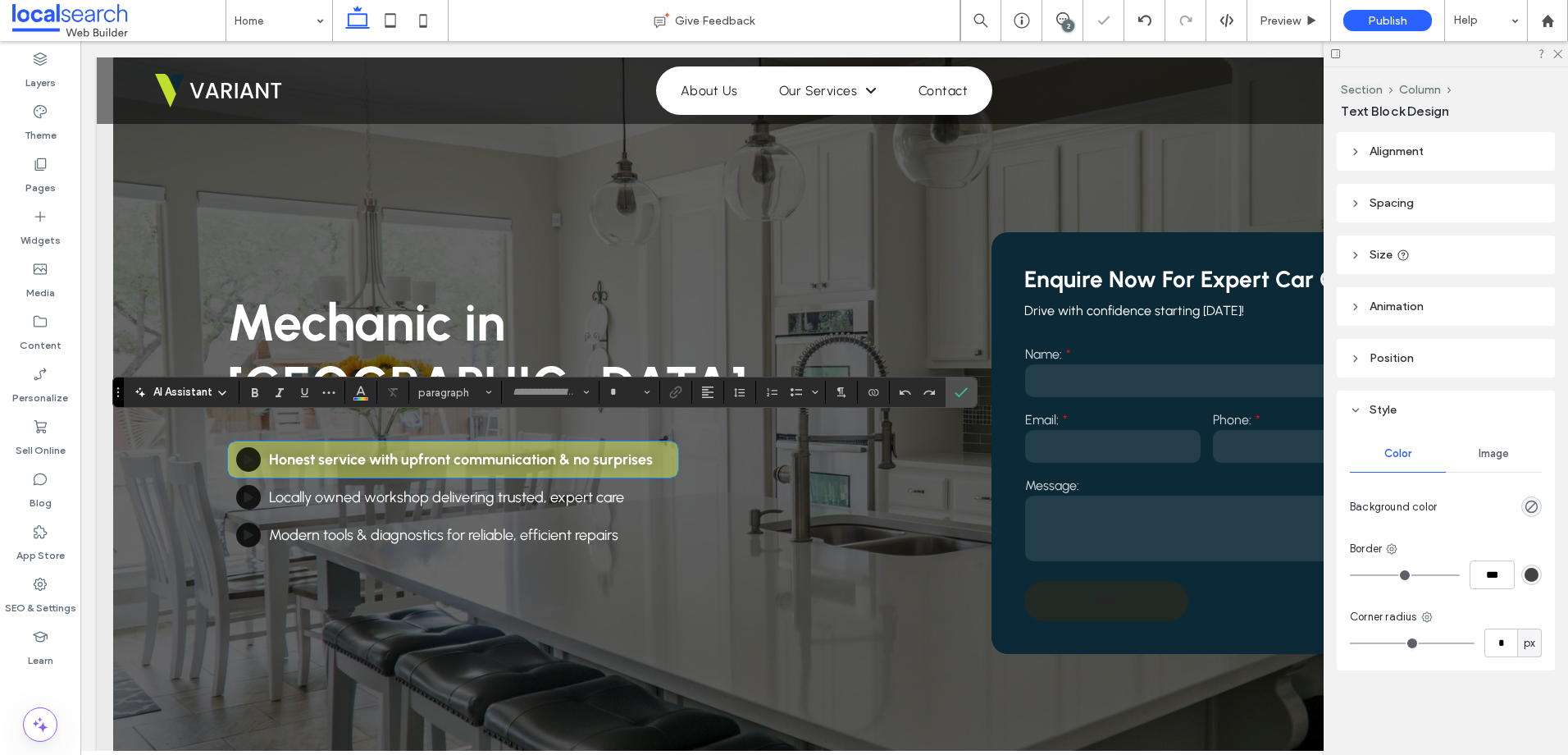
type input "********"
type input "**"
click at [367, 393] on button "Color" at bounding box center [361, 392] width 25 height 23
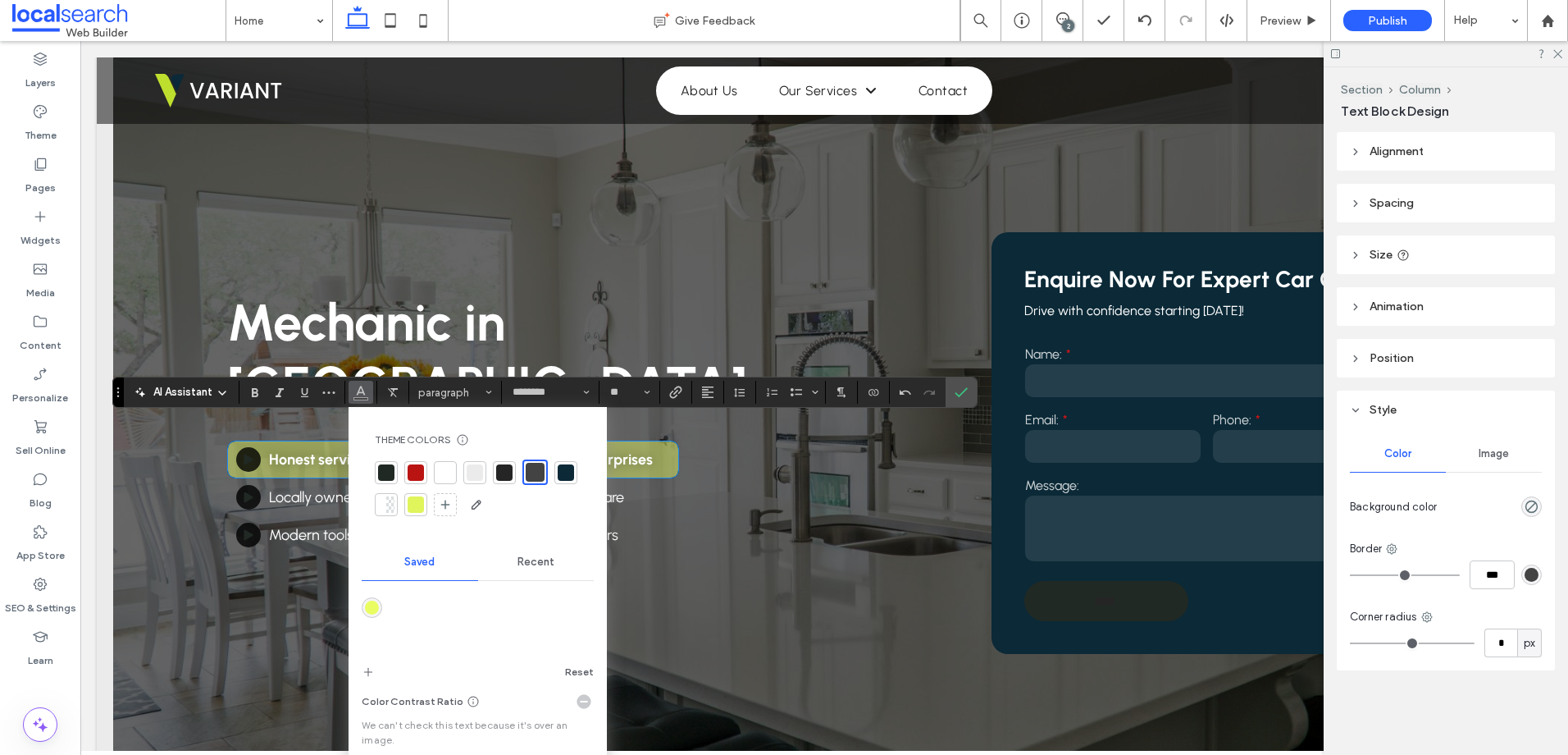
click at [447, 472] on div at bounding box center [444, 472] width 16 height 16
click at [967, 390] on icon "Confirm" at bounding box center [961, 392] width 13 height 13
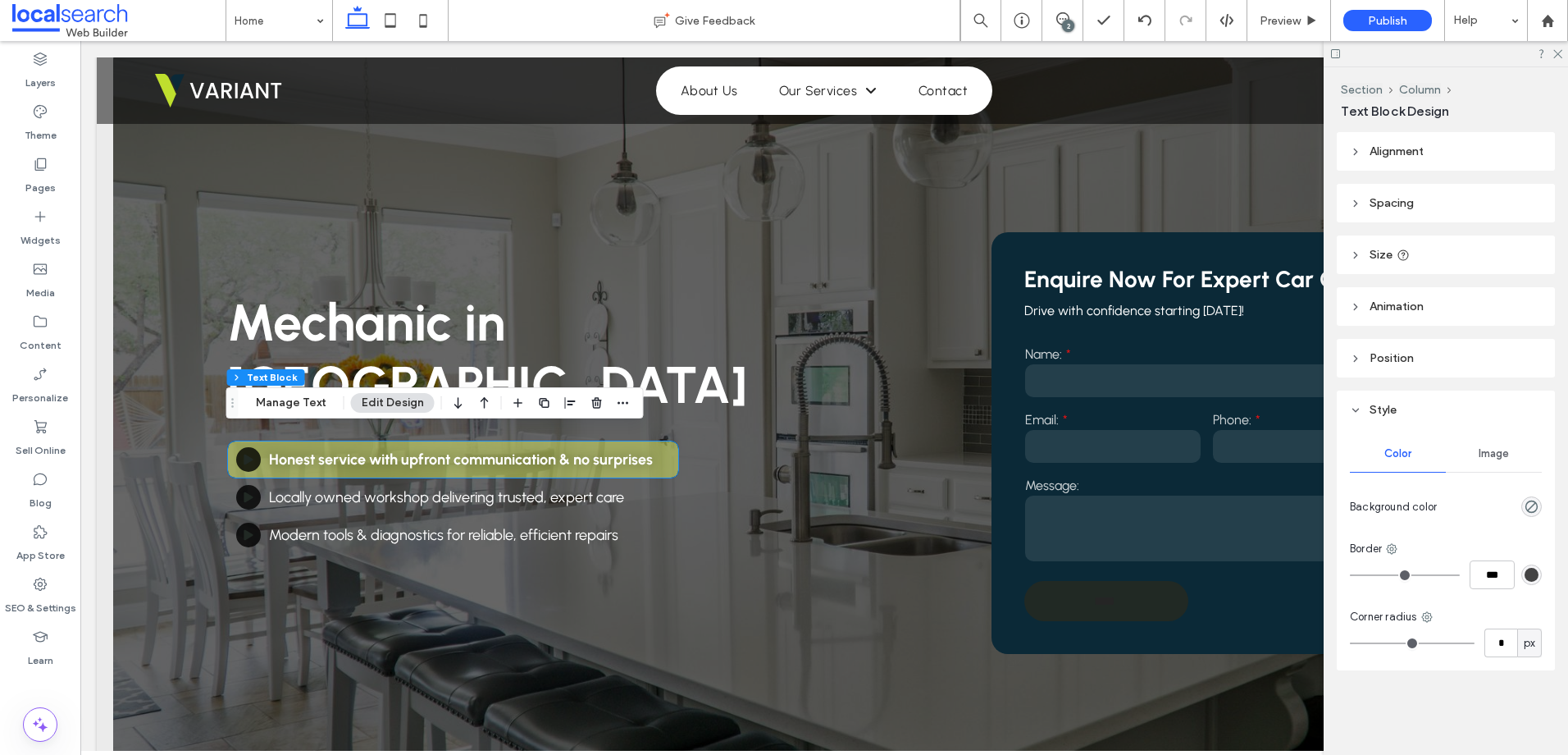
click at [1404, 204] on span "Spacing" at bounding box center [1391, 202] width 45 height 14
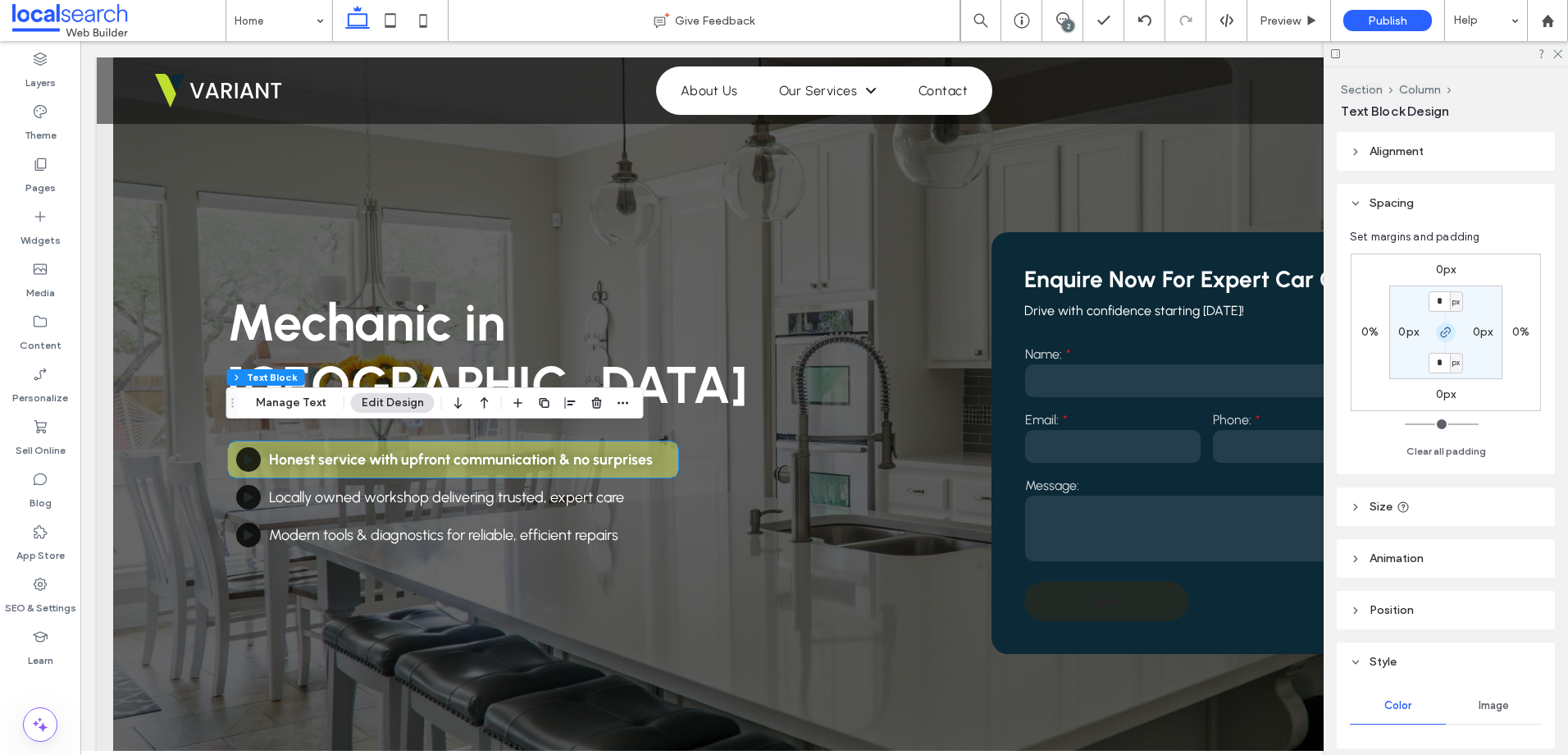
click at [1439, 334] on icon "button" at bounding box center [1446, 332] width 13 height 13
click at [1439, 365] on label "0px" at bounding box center [1447, 362] width 21 height 14
type input "**"
click at [1435, 359] on label "10px" at bounding box center [1446, 362] width 25 height 14
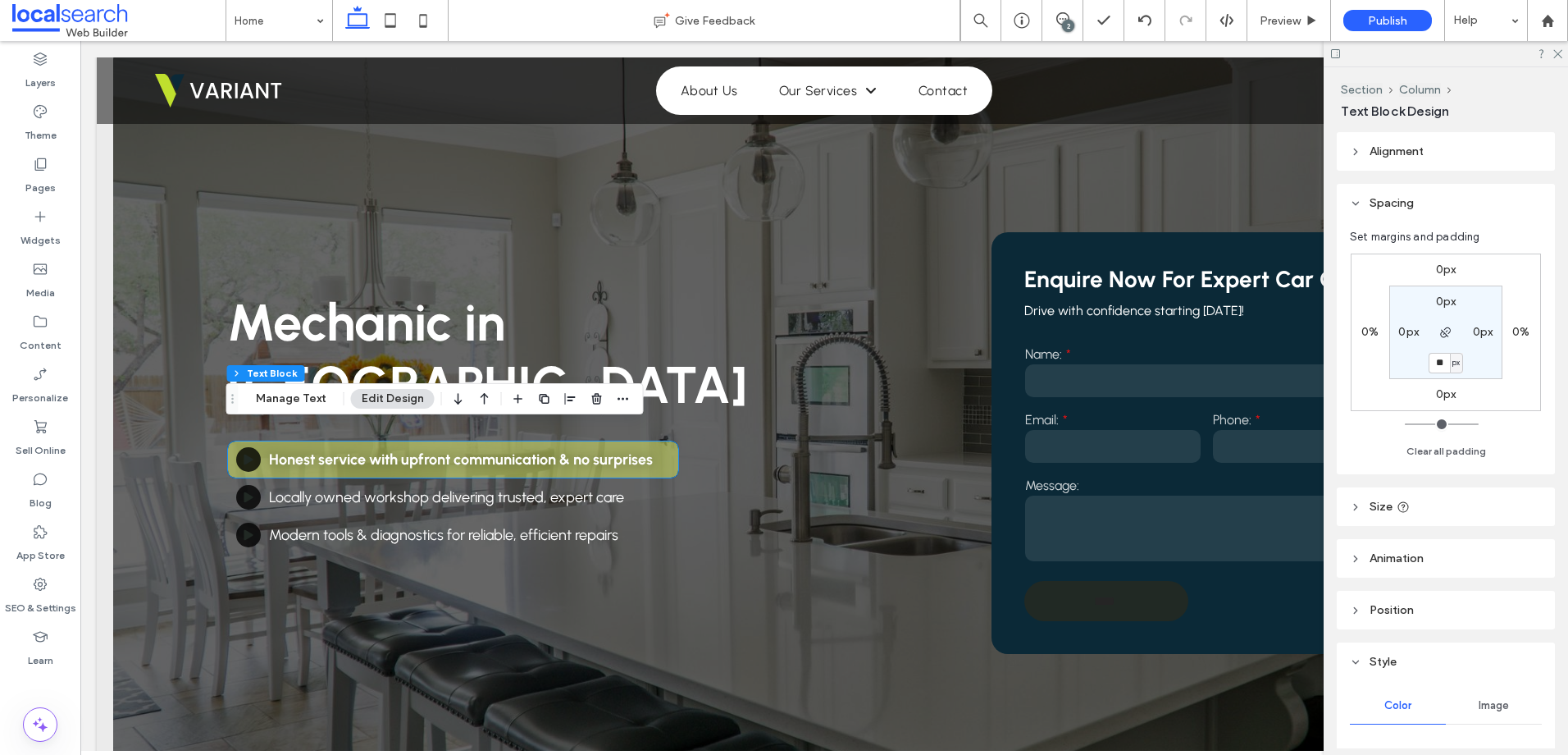
type input "**"
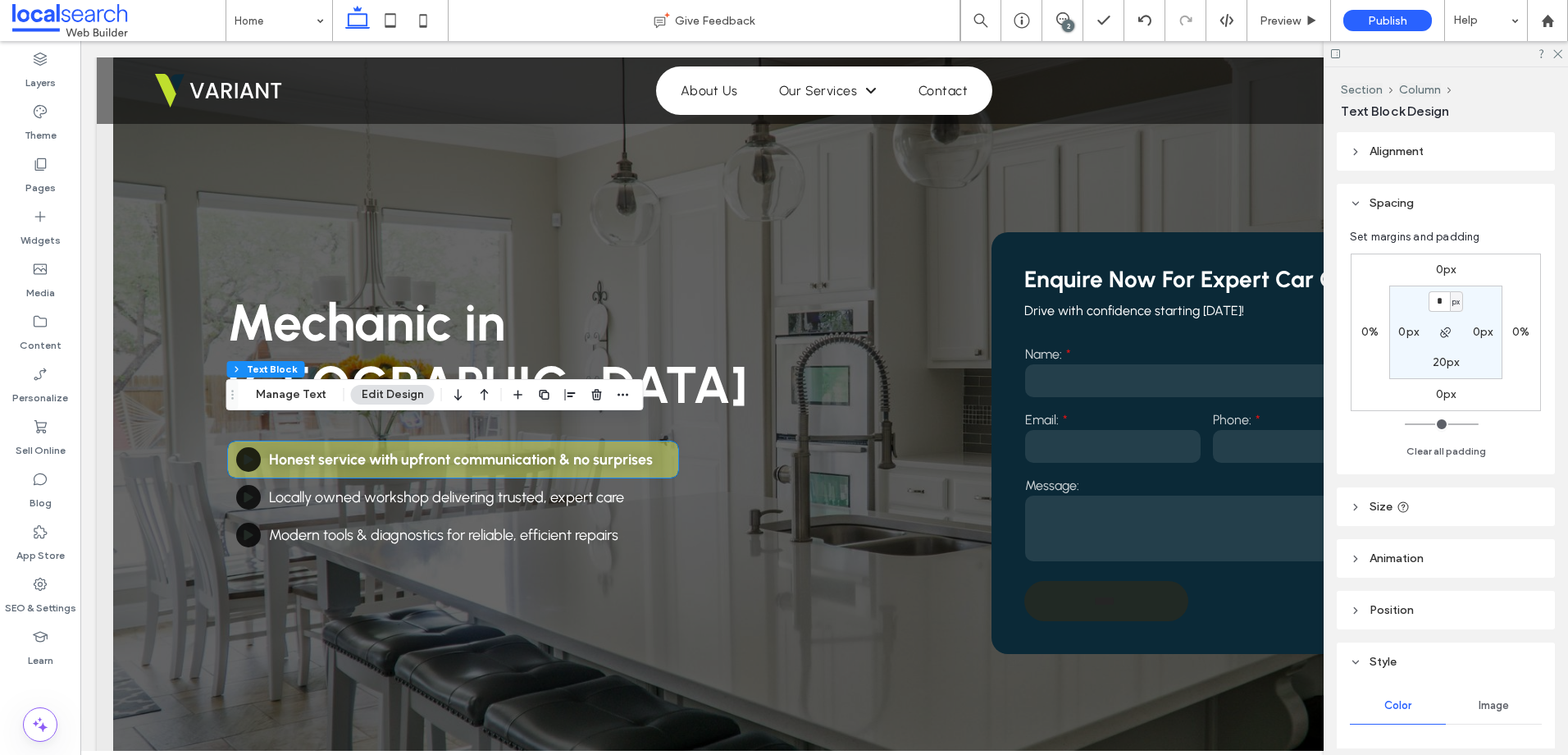
click at [1438, 359] on label "20px" at bounding box center [1446, 362] width 28 height 14
type input "**"
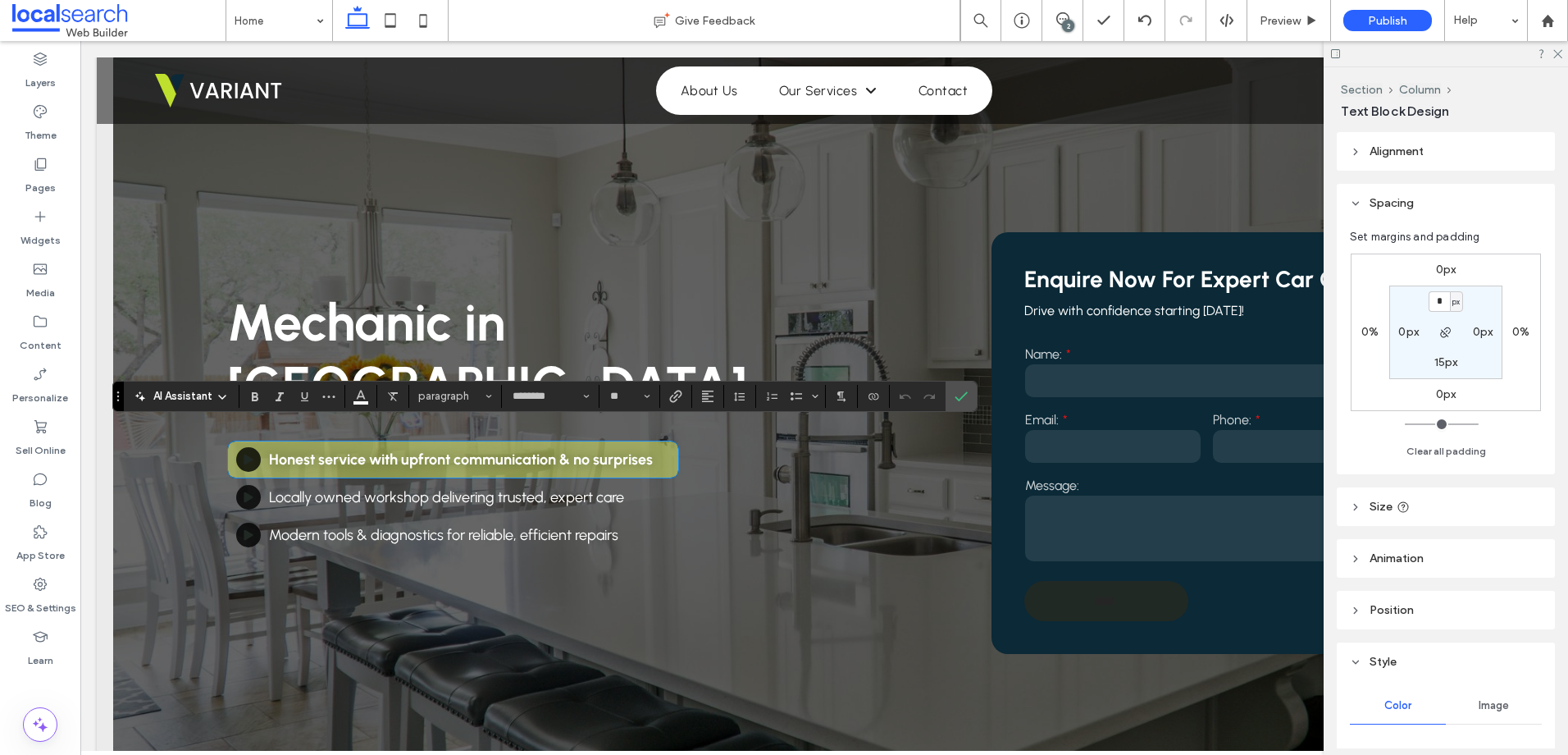
type input "********"
type input "**"
click at [646, 397] on icon "Size" at bounding box center [646, 396] width 7 height 7
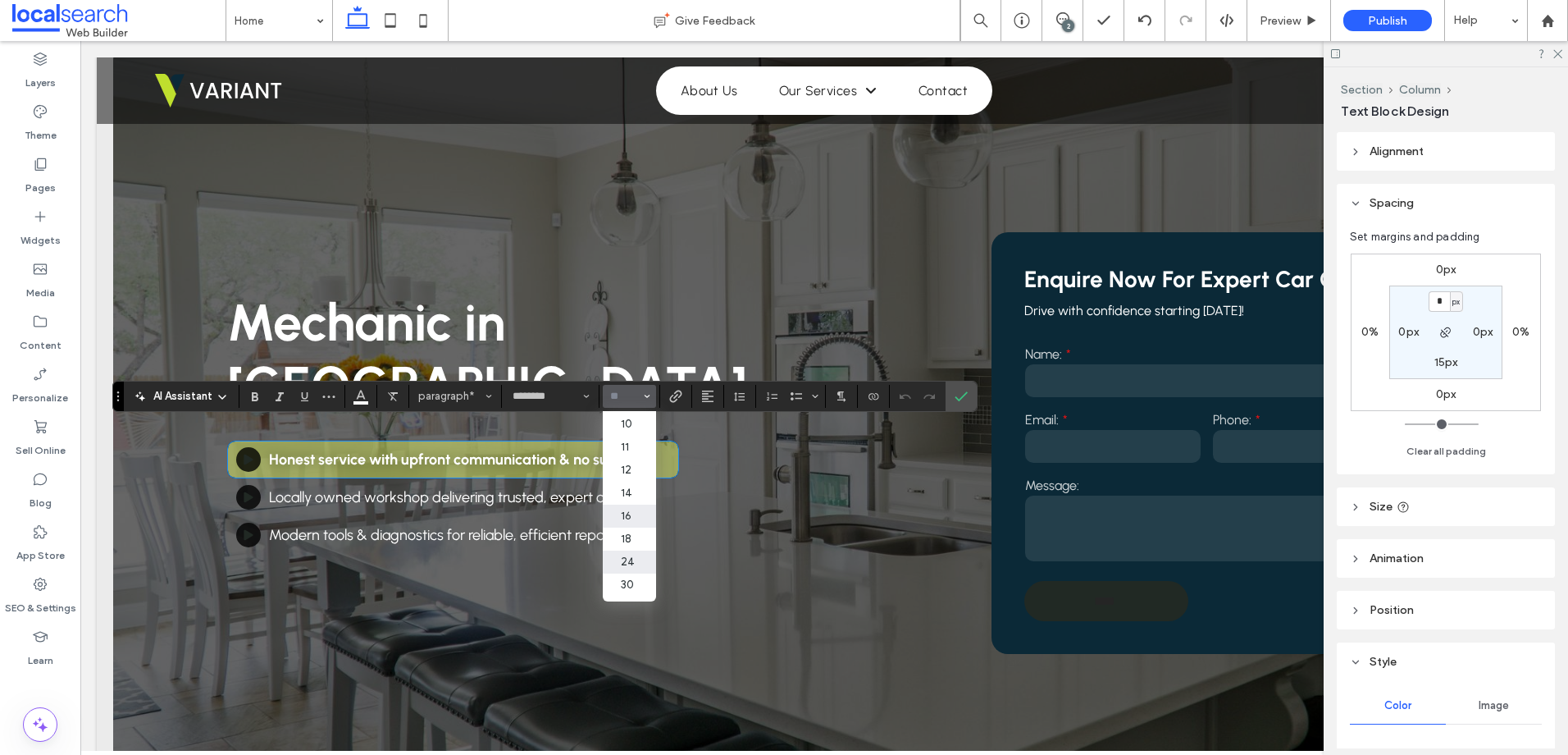
scroll to position [82, 0]
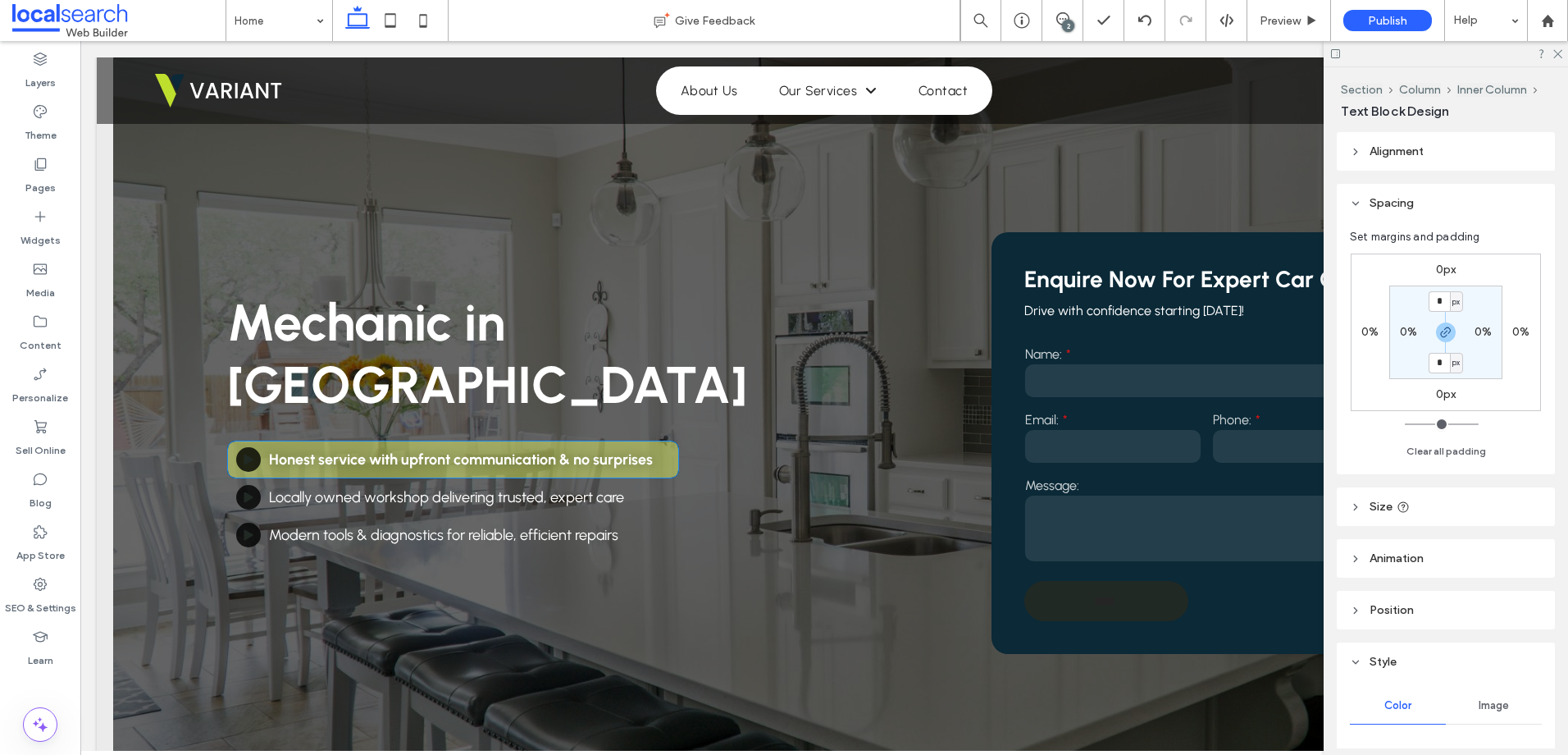
type input "********"
type input "**"
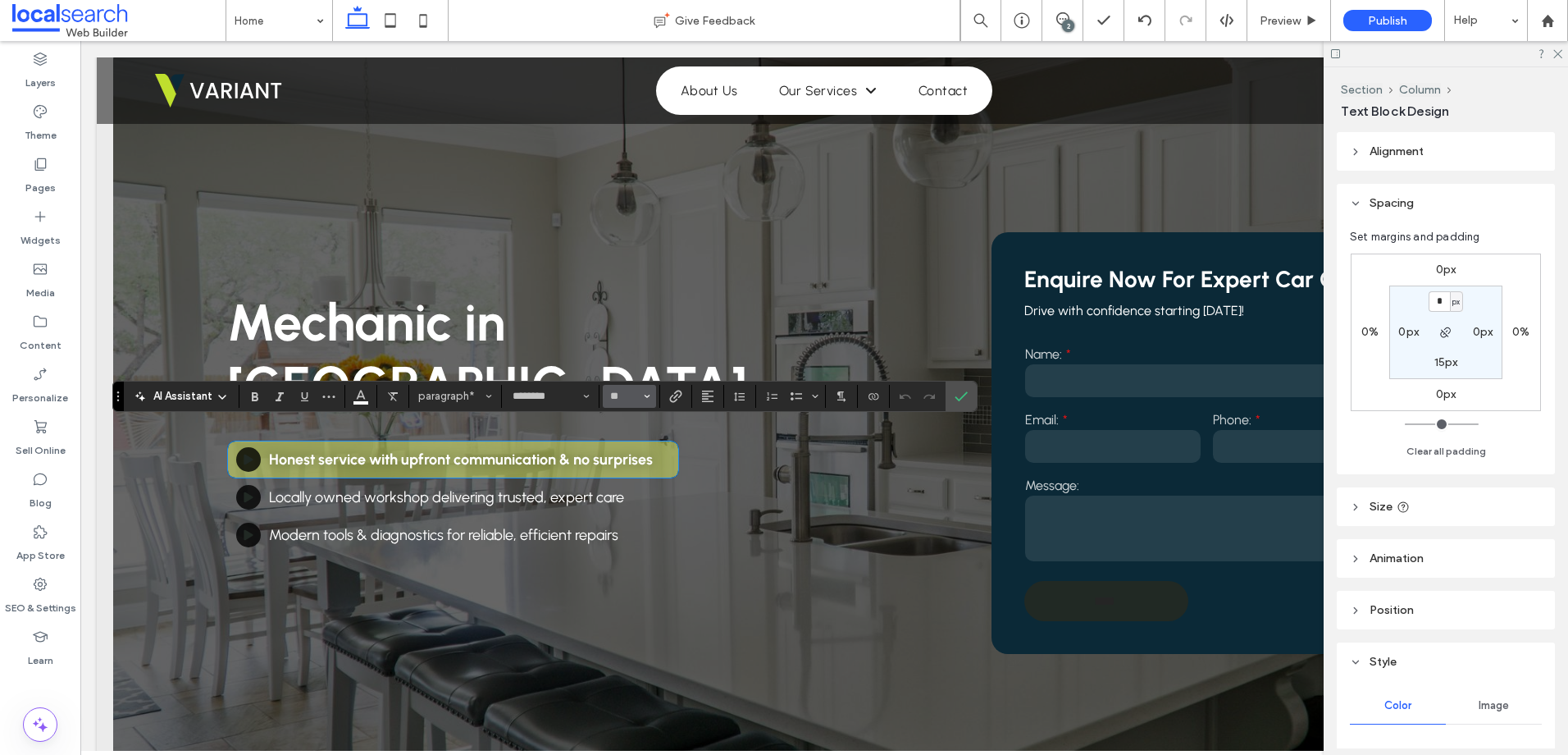
click at [644, 399] on icon "Size" at bounding box center [646, 396] width 7 height 7
click at [632, 575] on label "18" at bounding box center [628, 583] width 52 height 23
type input "**"
click at [965, 394] on use "Confirm" at bounding box center [962, 396] width 13 height 9
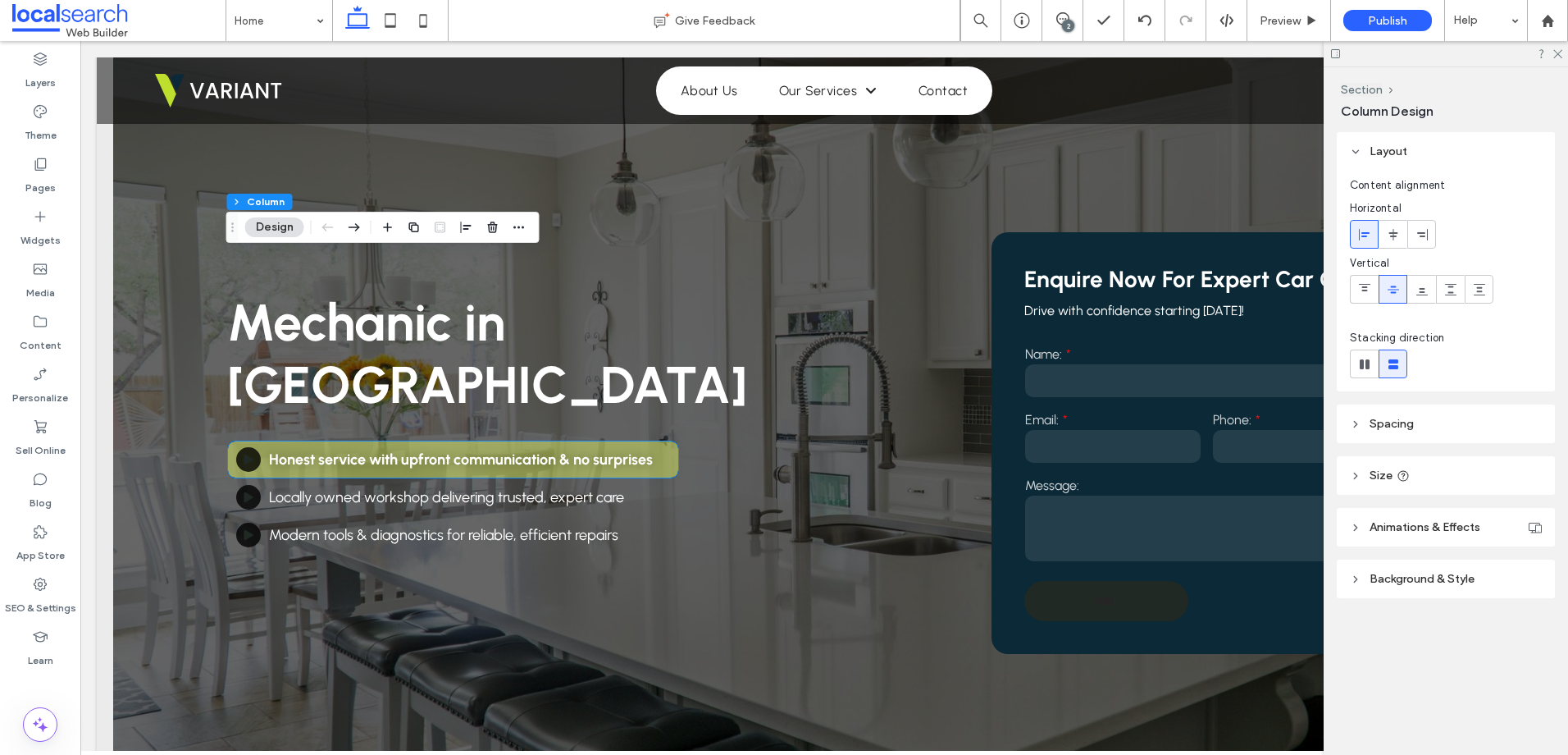
click at [1403, 420] on span "Spacing" at bounding box center [1391, 424] width 45 height 14
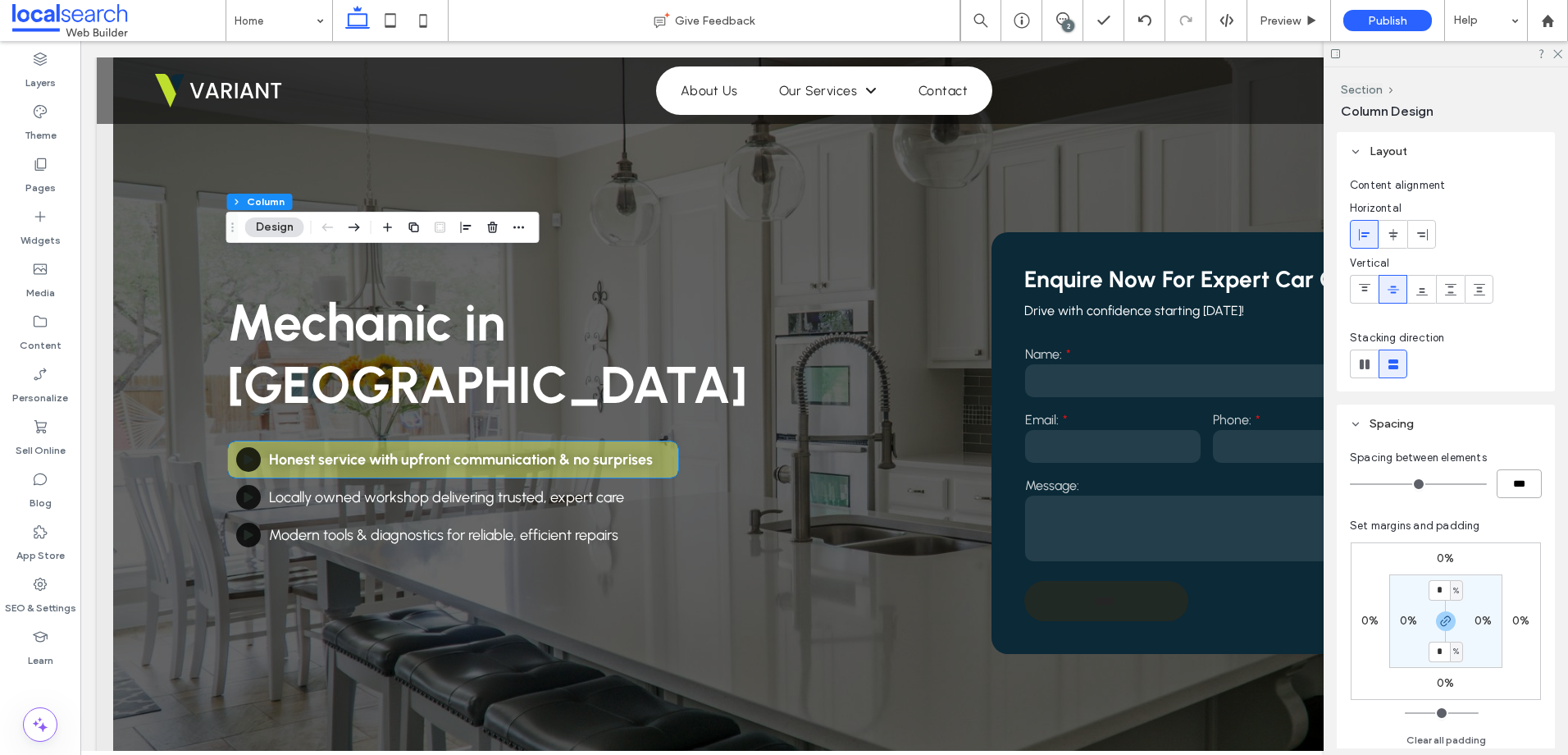
click at [1509, 480] on input "***" at bounding box center [1520, 483] width 46 height 28
type input "**"
type input "*"
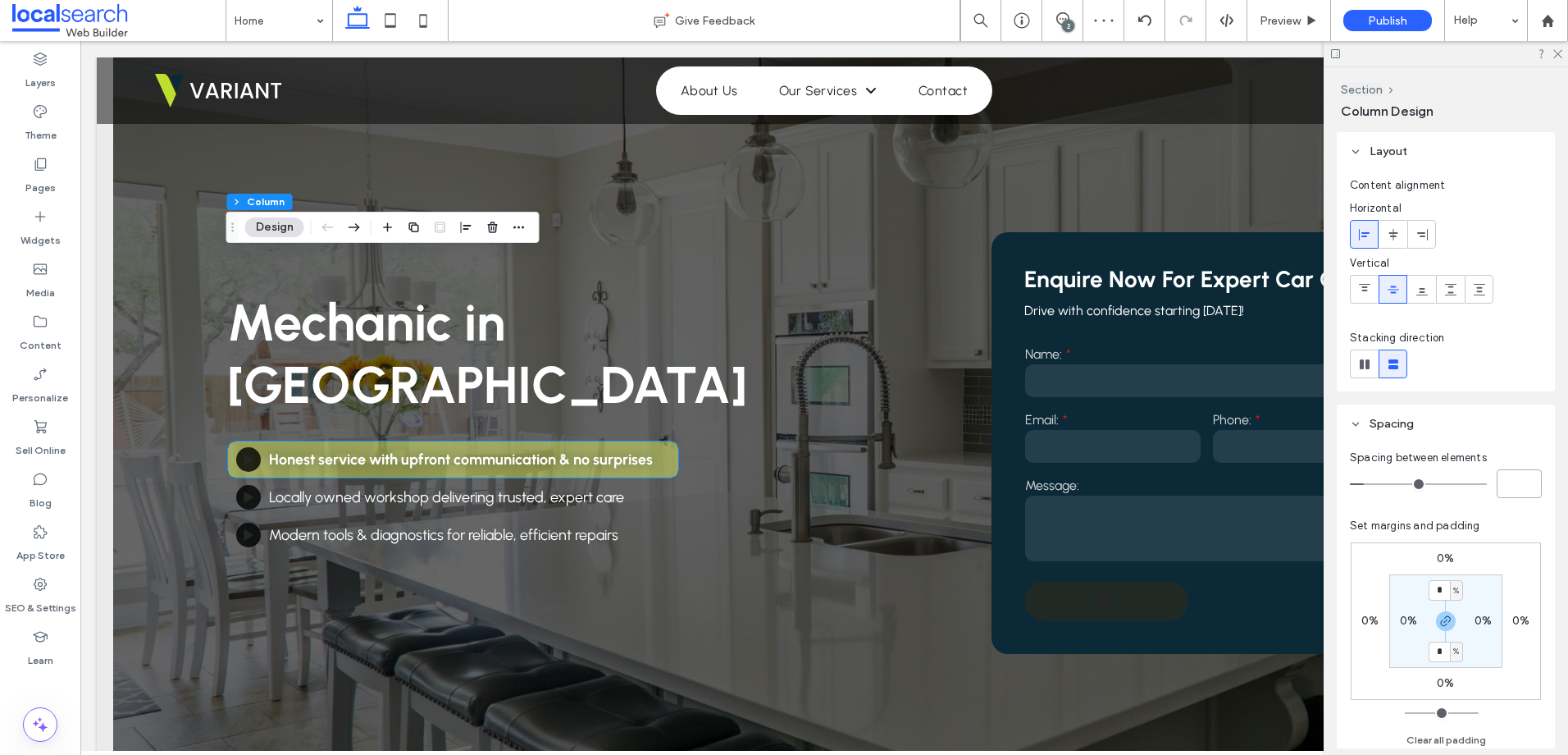
type input "***"
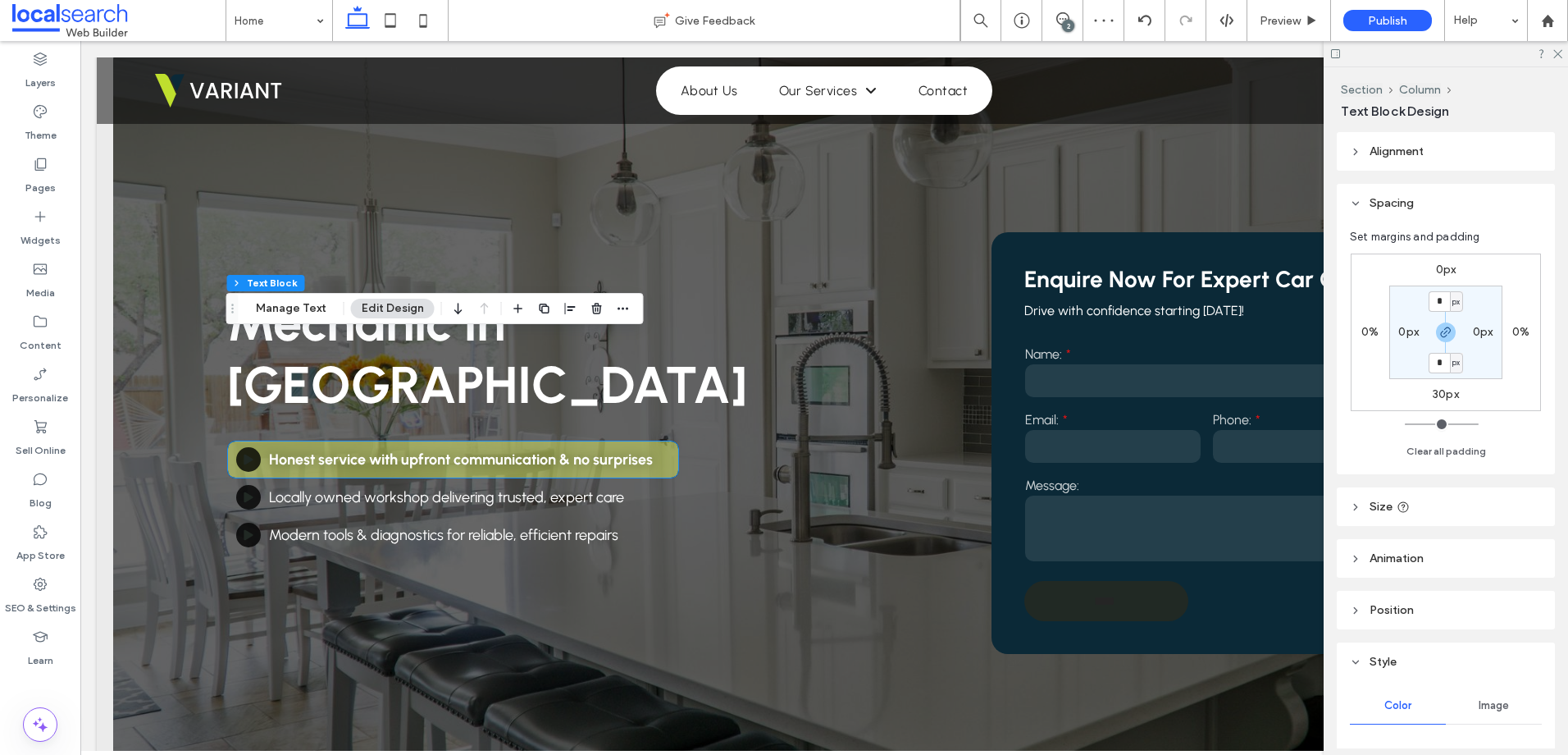
click at [1439, 386] on div "0px 0% 30px 0% * px 0px * px 0px" at bounding box center [1446, 332] width 190 height 158
click at [1437, 395] on label "30px" at bounding box center [1446, 394] width 27 height 14
type input "**"
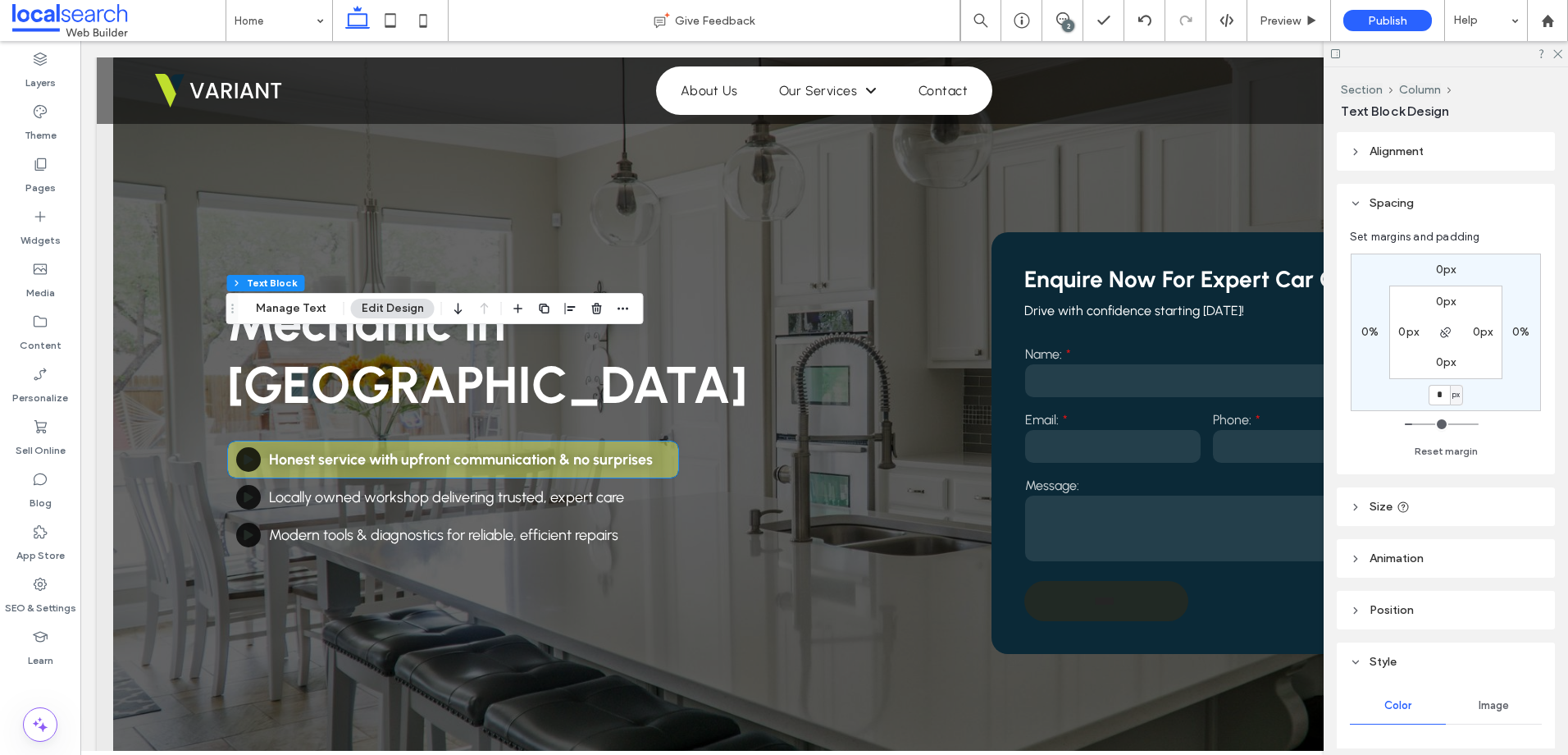
type input "*"
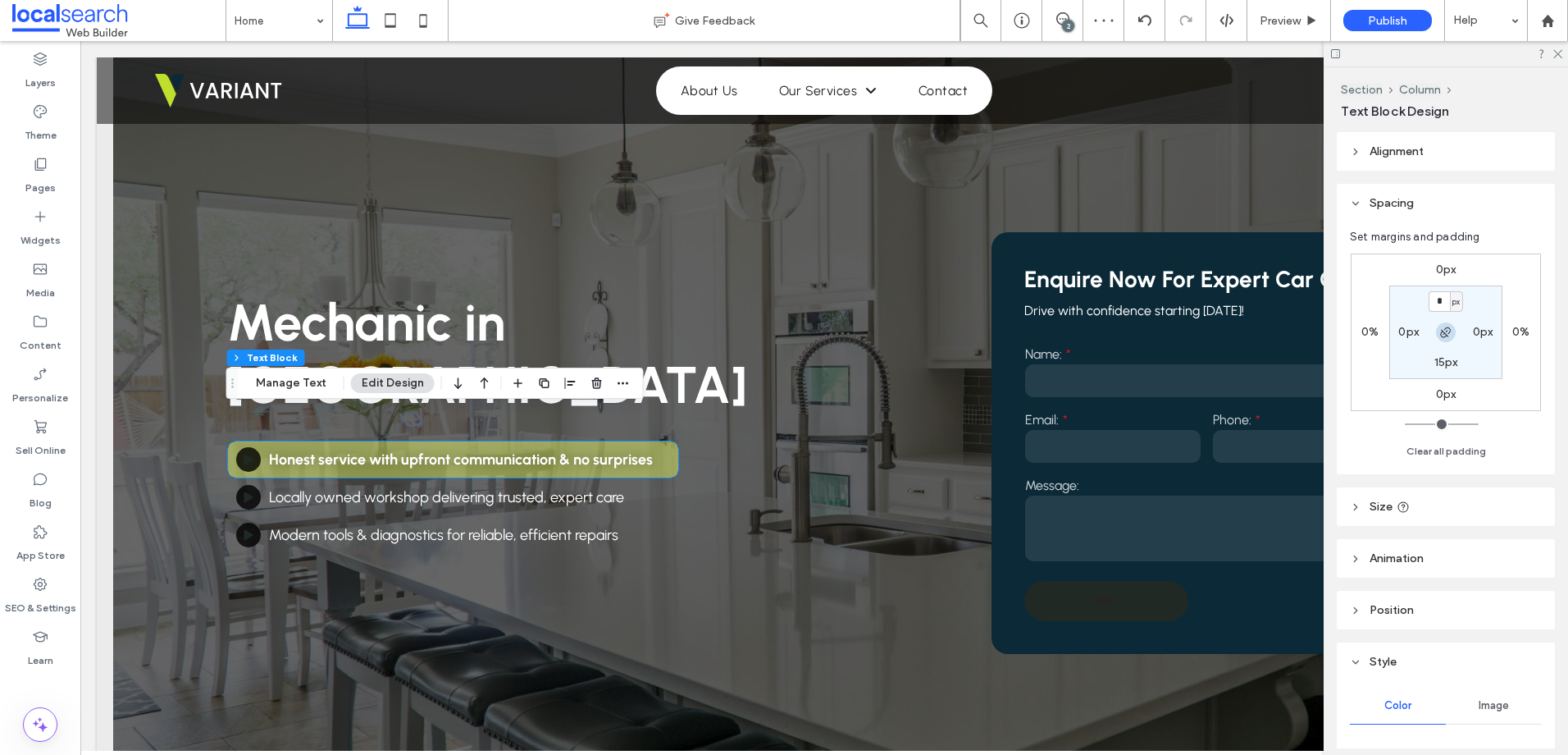
click at [1439, 326] on icon "button" at bounding box center [1446, 332] width 13 height 13
type input "**"
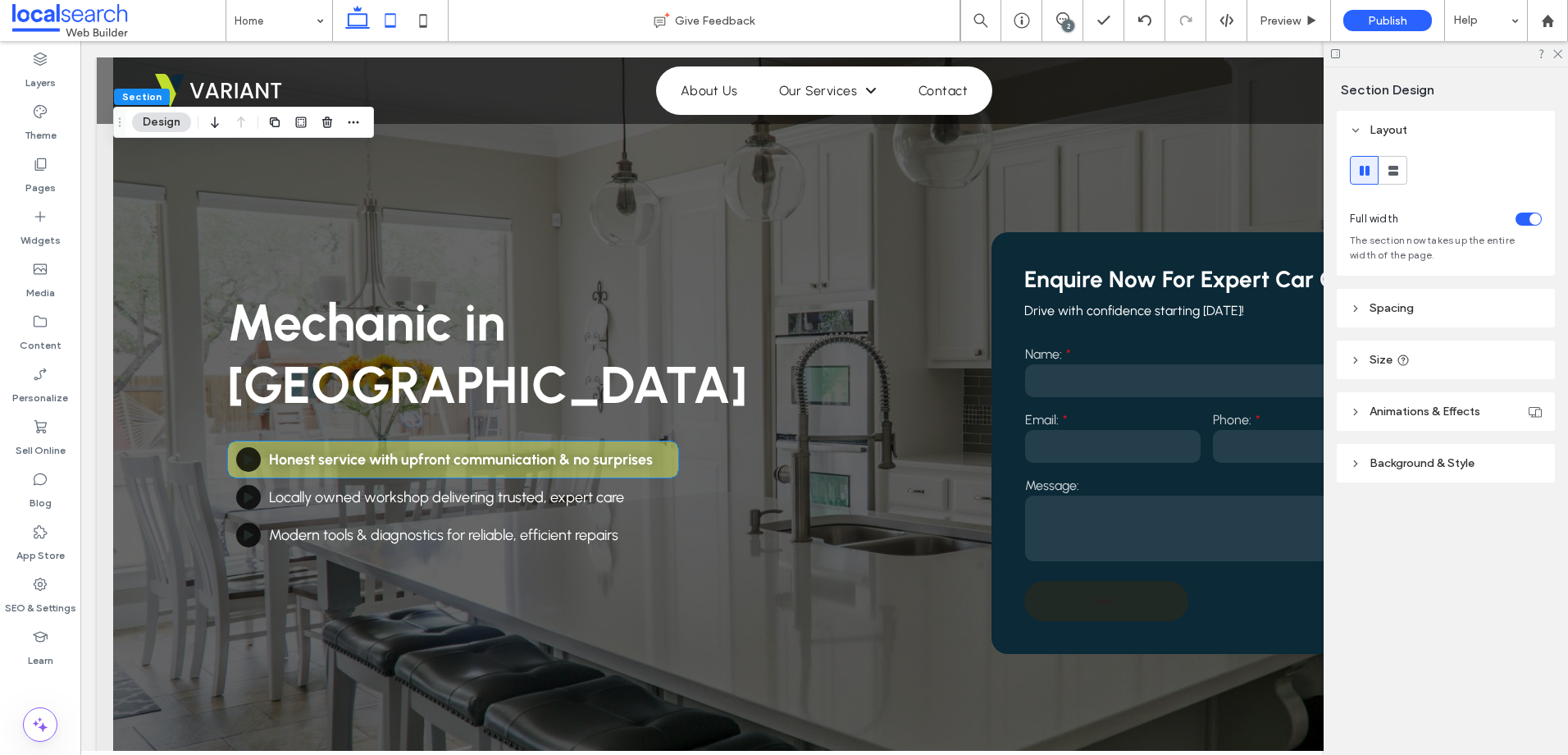
click at [391, 21] on icon at bounding box center [390, 20] width 33 height 33
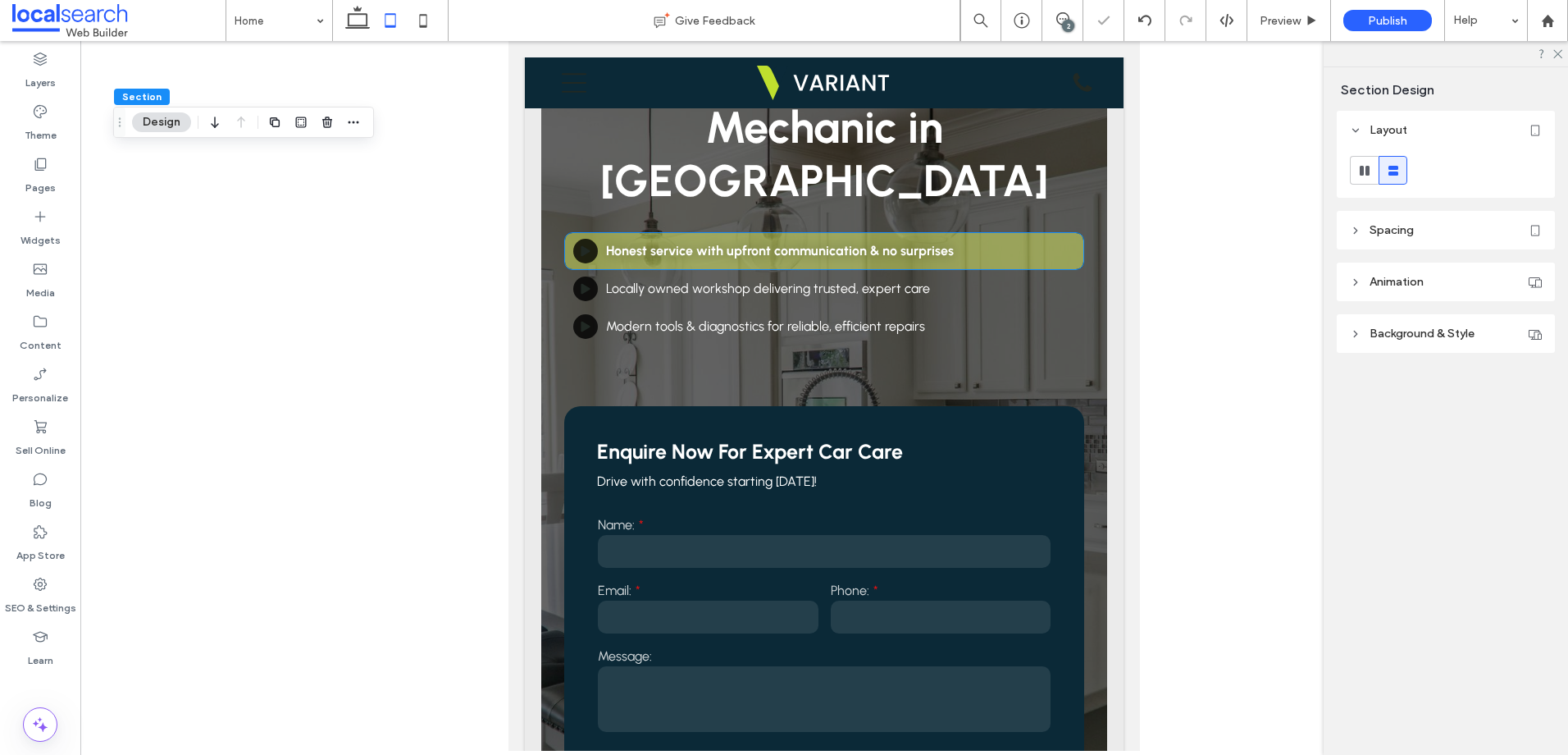
type input "**"
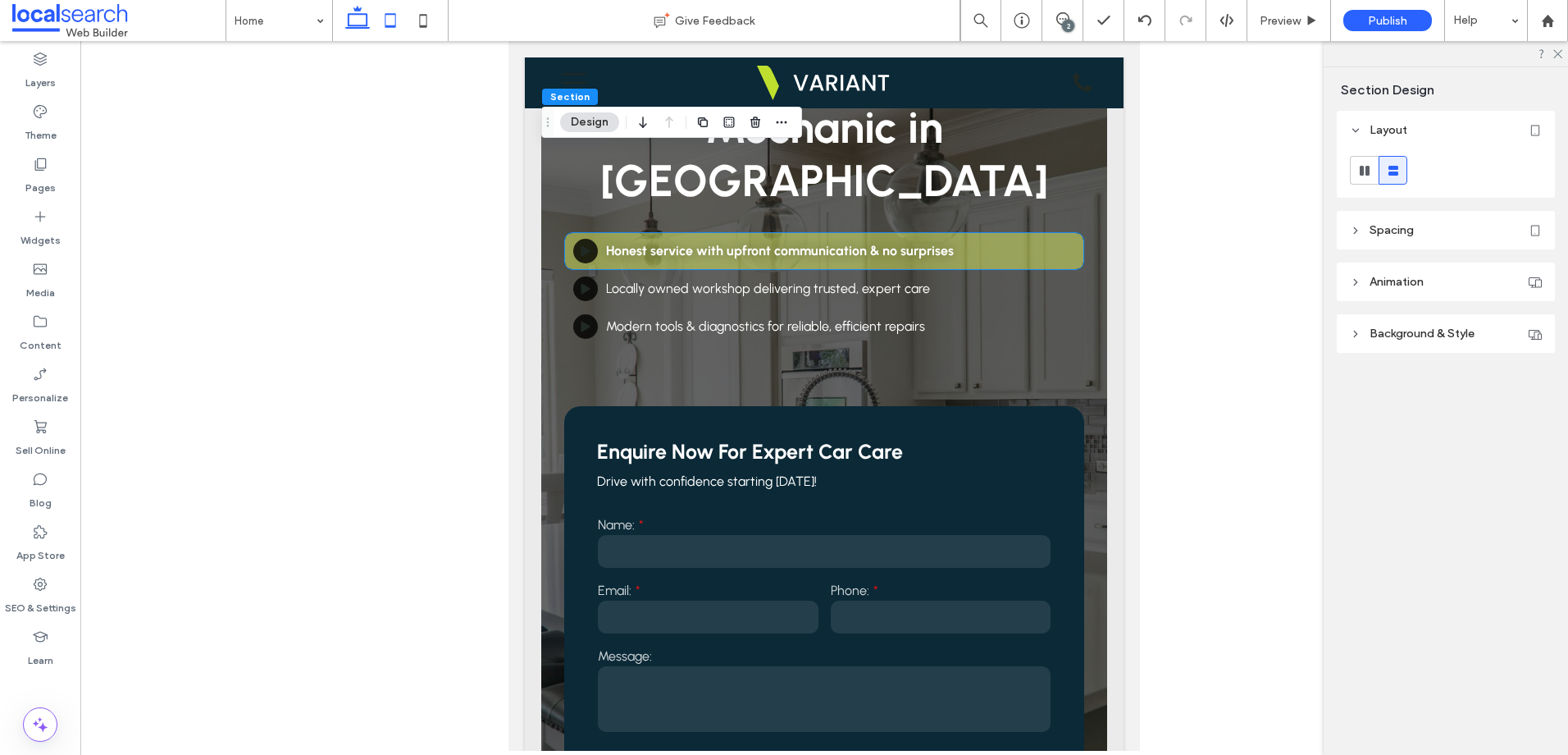
click at [353, 12] on icon at bounding box center [357, 20] width 33 height 33
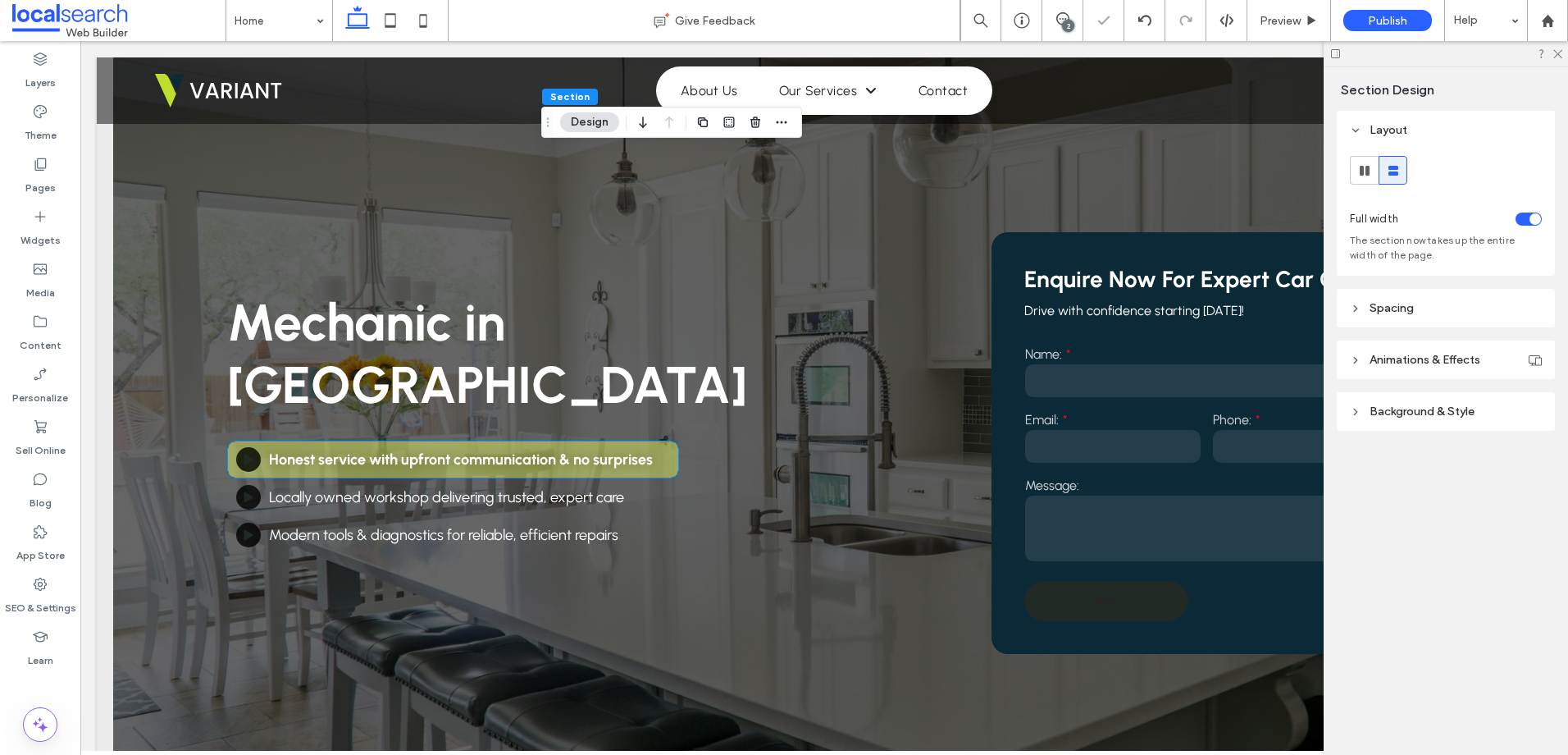
type input "***"
click at [1559, 48] on icon at bounding box center [1557, 52] width 10 height 10
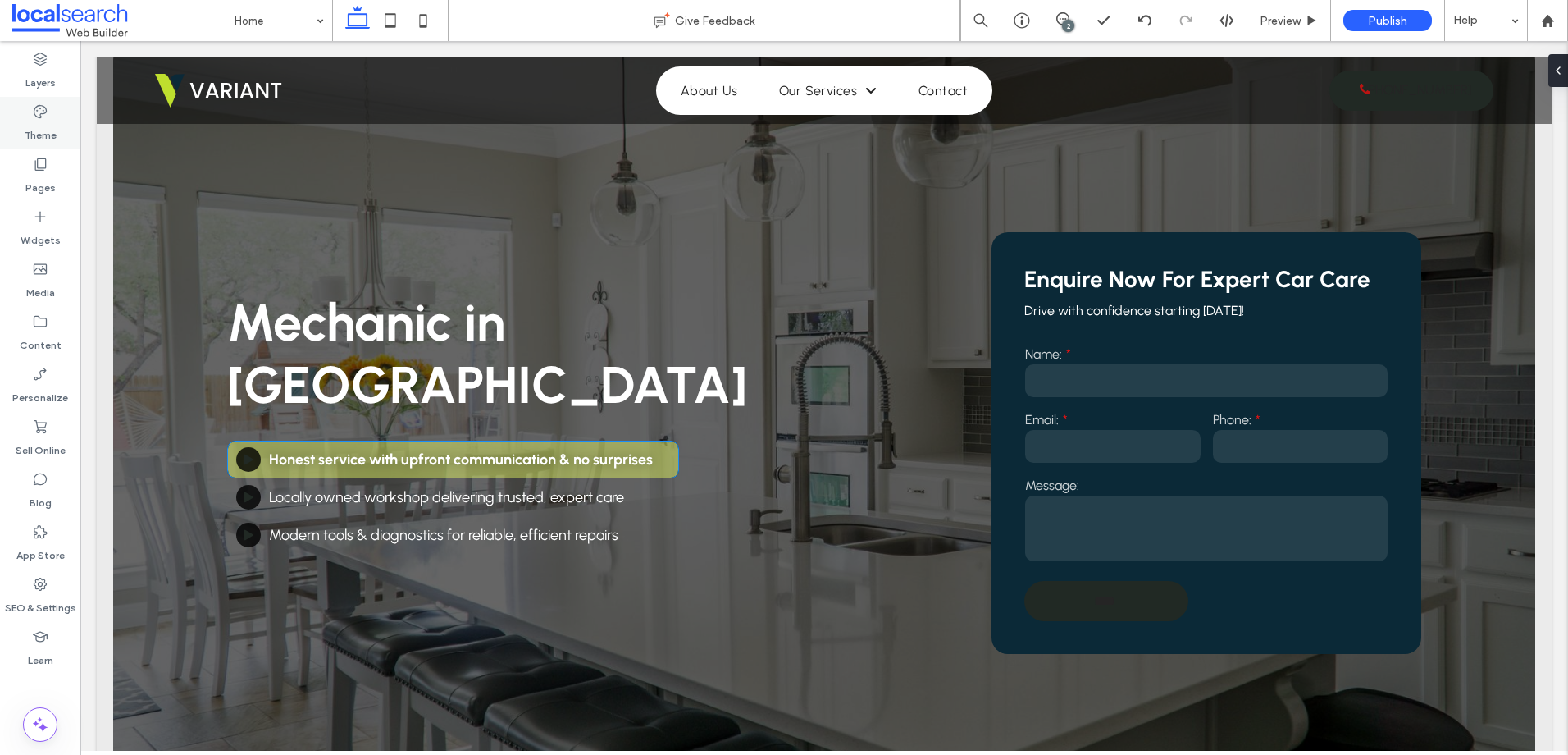
type input "***"
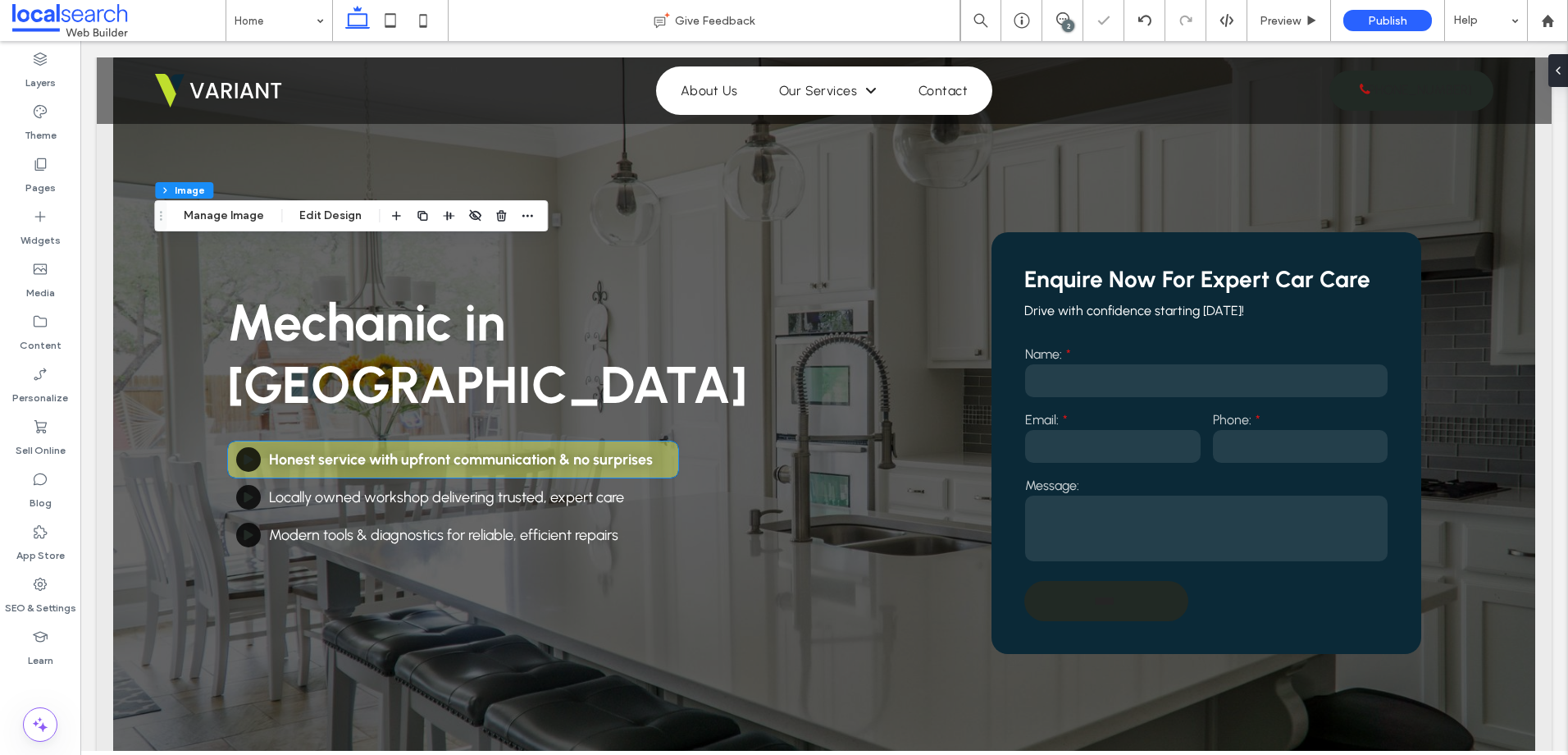
type input "***"
click at [328, 226] on div "Header Section Column Image Manage Image Edit Design" at bounding box center [350, 216] width 394 height 31
click at [304, 207] on button "Edit Design" at bounding box center [330, 216] width 84 height 20
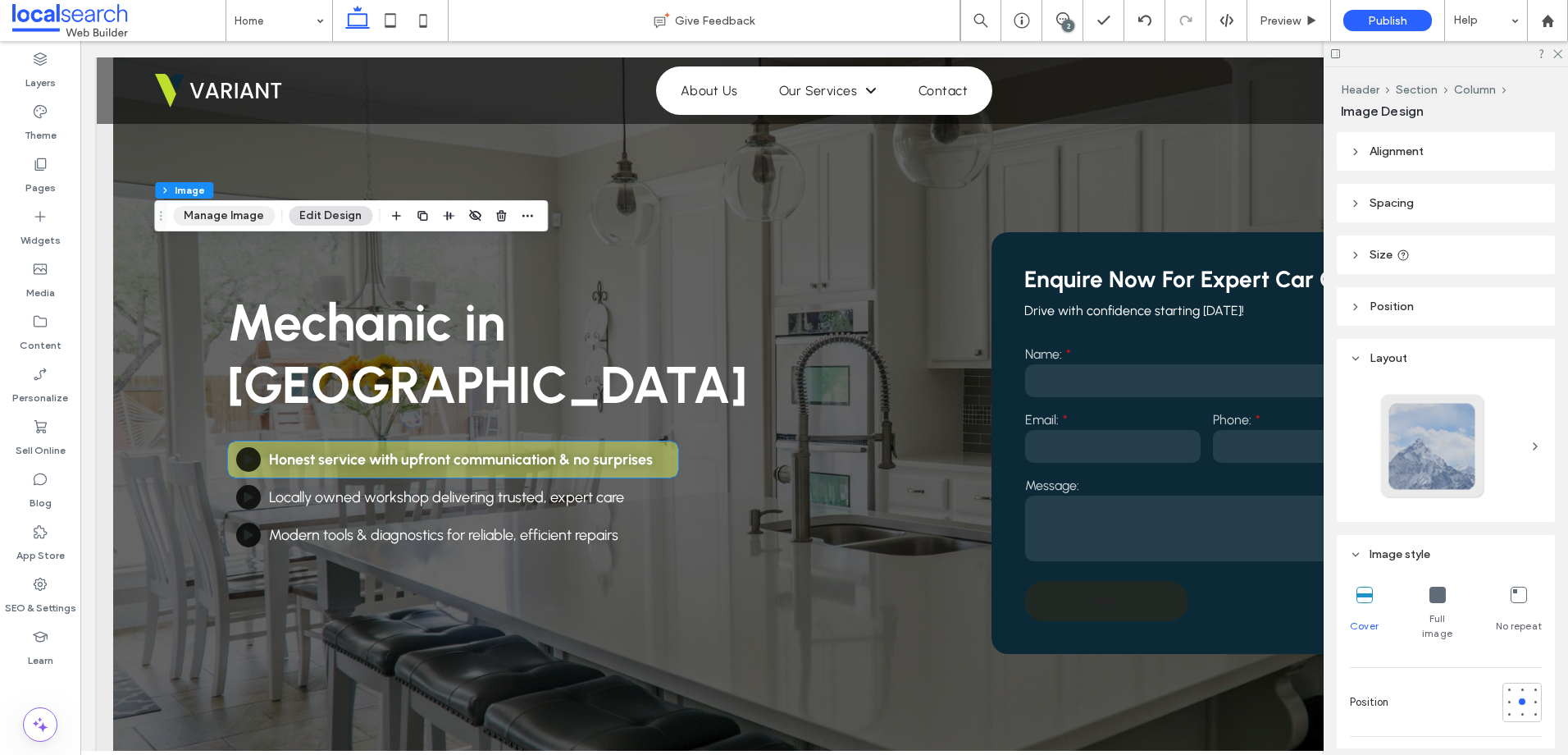
click at [241, 211] on button "Manage Image" at bounding box center [223, 216] width 102 height 20
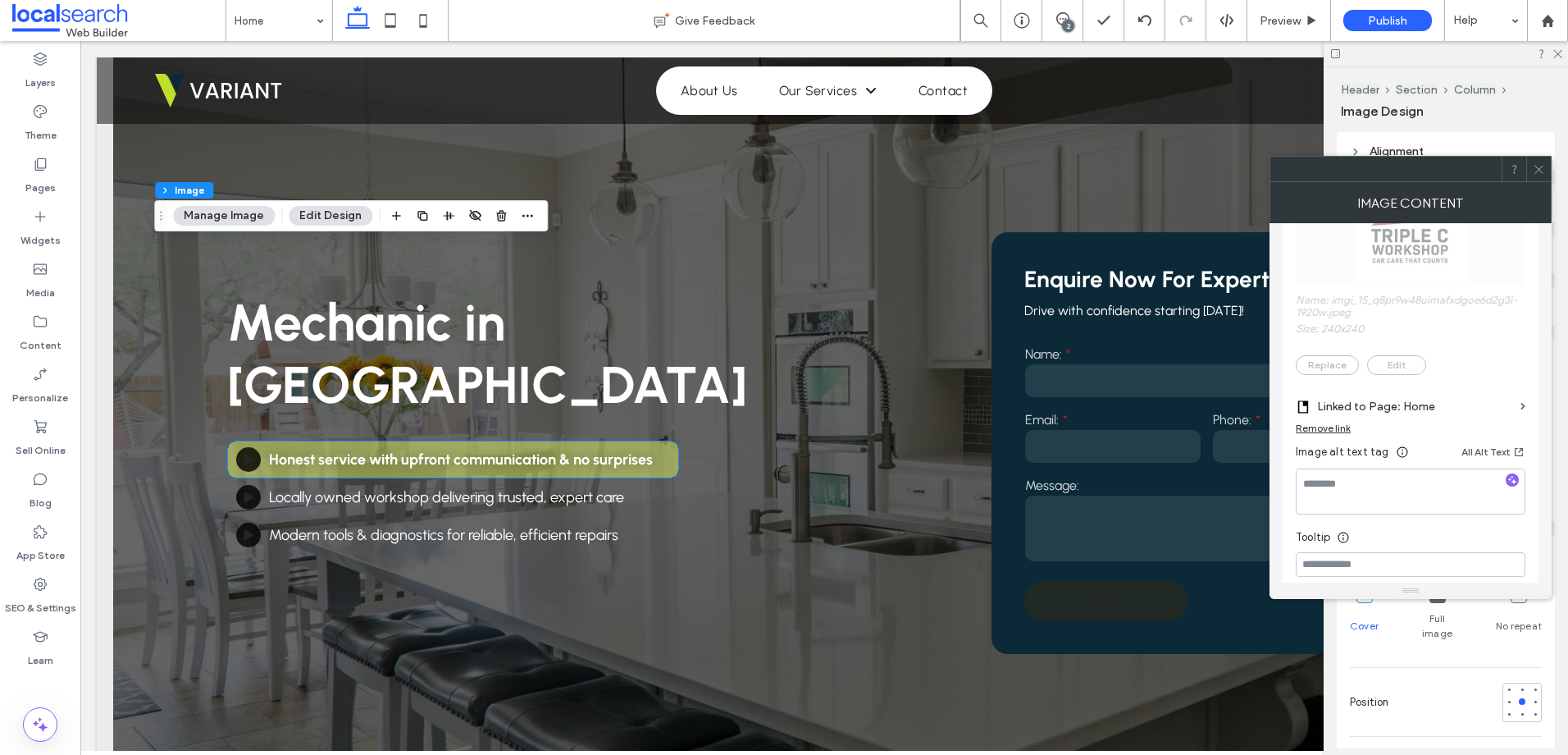
scroll to position [329, 0]
click at [1405, 365] on span "Name: imgi_15_q8pr9w48uimafxdgoe6d2g3i-1920w.jpeg Size: 240x240 Replace Edit" at bounding box center [1410, 266] width 230 height 236
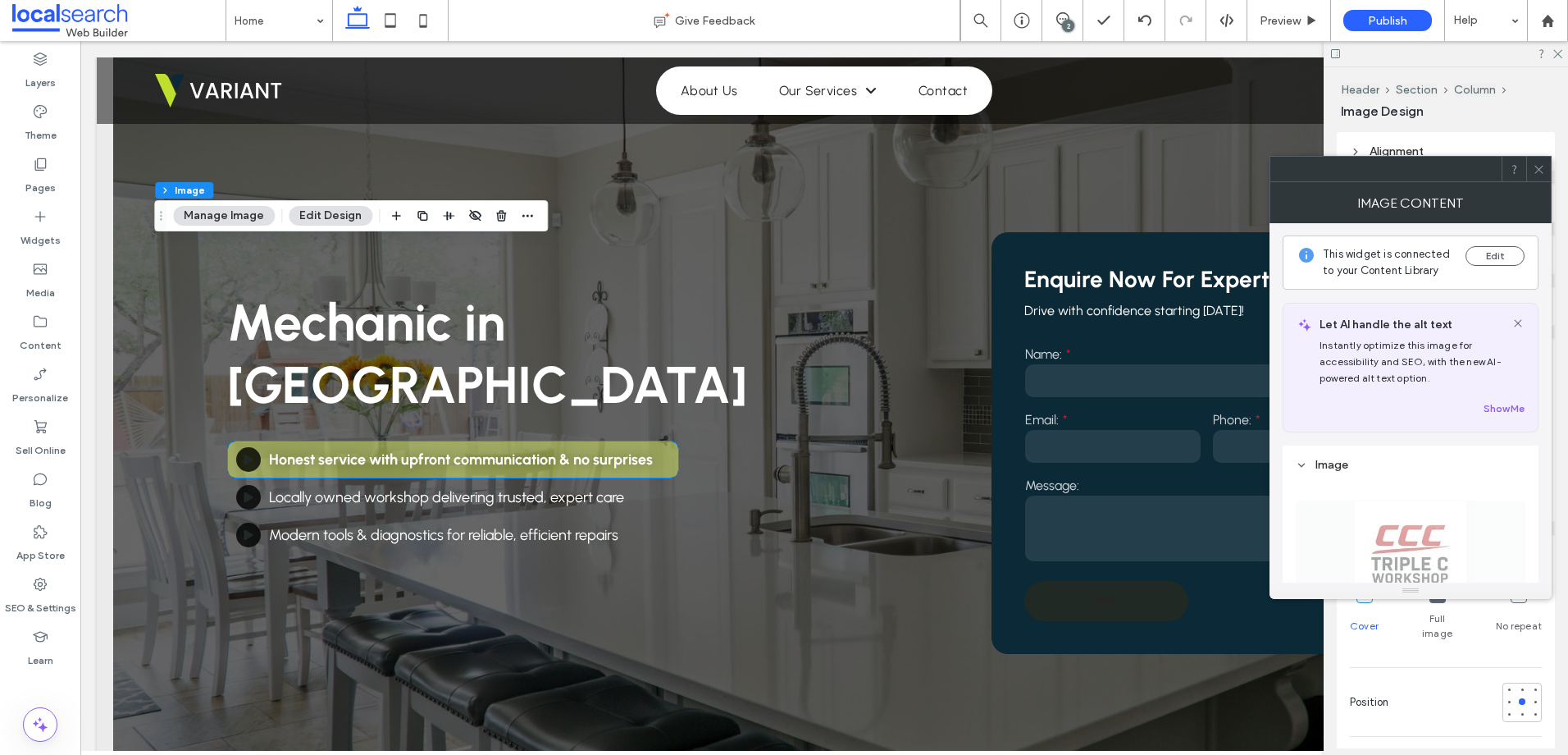
scroll to position [0, 0]
click at [1508, 245] on div "This widget is connected to your Content Library Edit" at bounding box center [1410, 263] width 256 height 54
click at [1495, 256] on button "Edit" at bounding box center [1495, 256] width 59 height 20
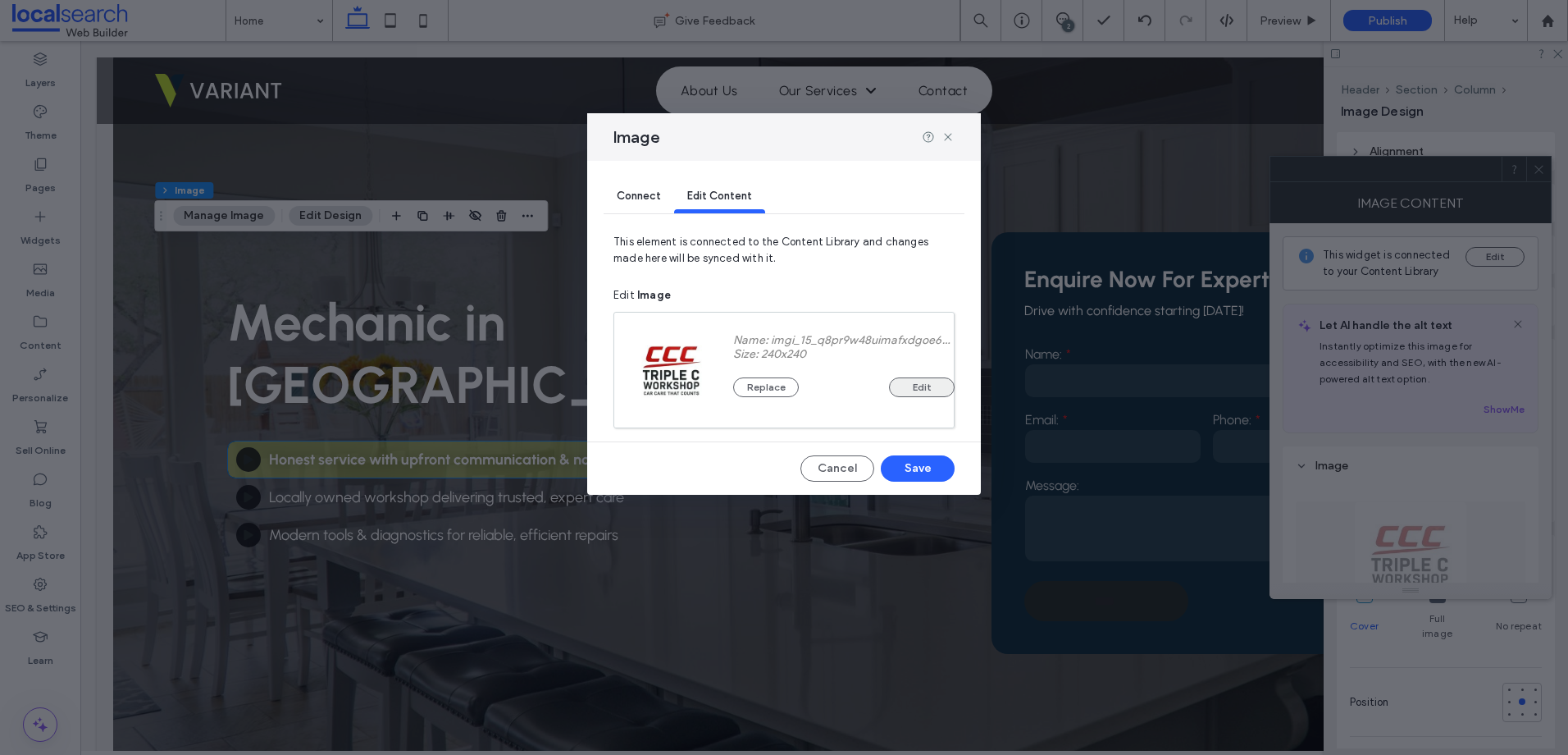
click at [920, 383] on button "Edit" at bounding box center [922, 387] width 65 height 20
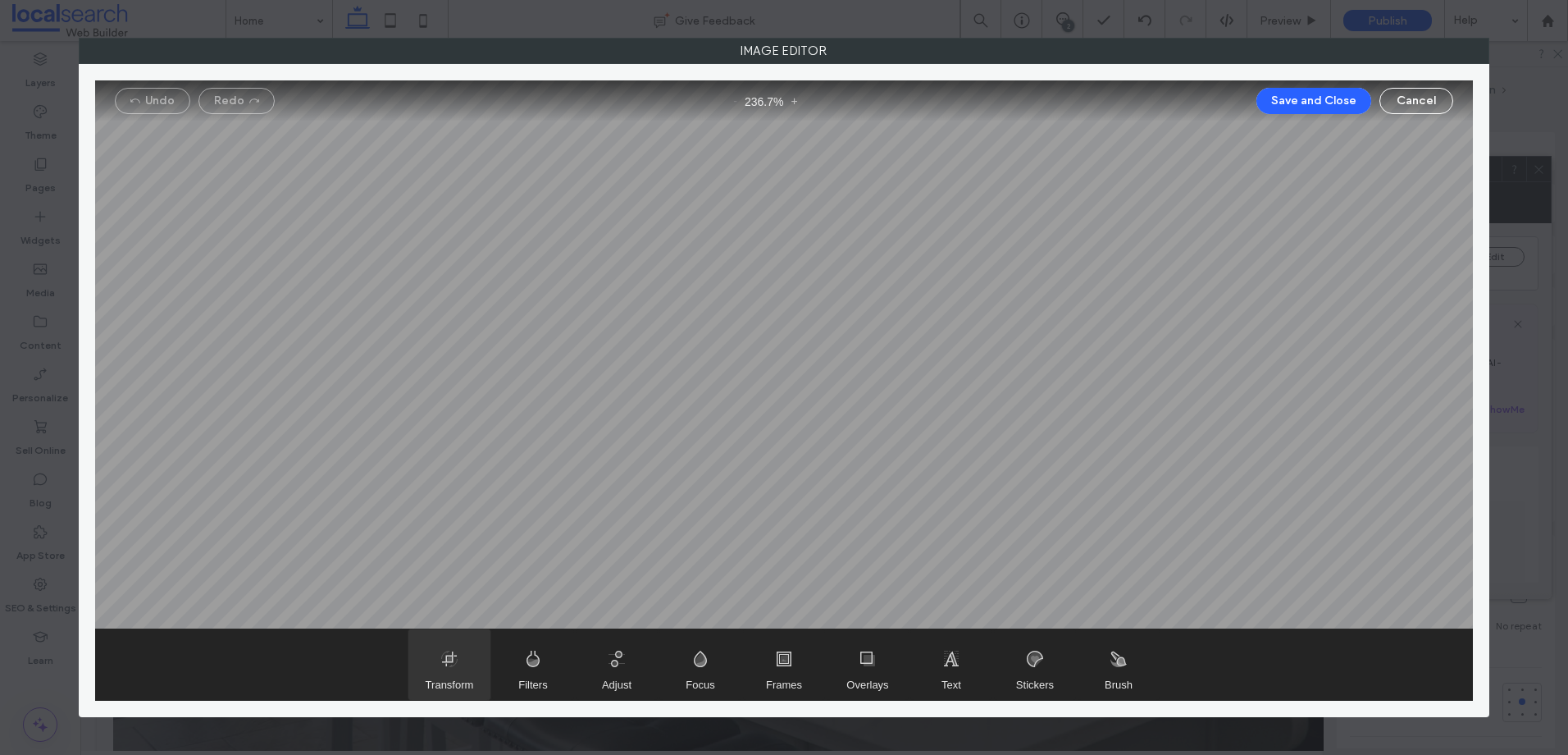
click at [437, 667] on span "Transform" at bounding box center [449, 665] width 82 height 70
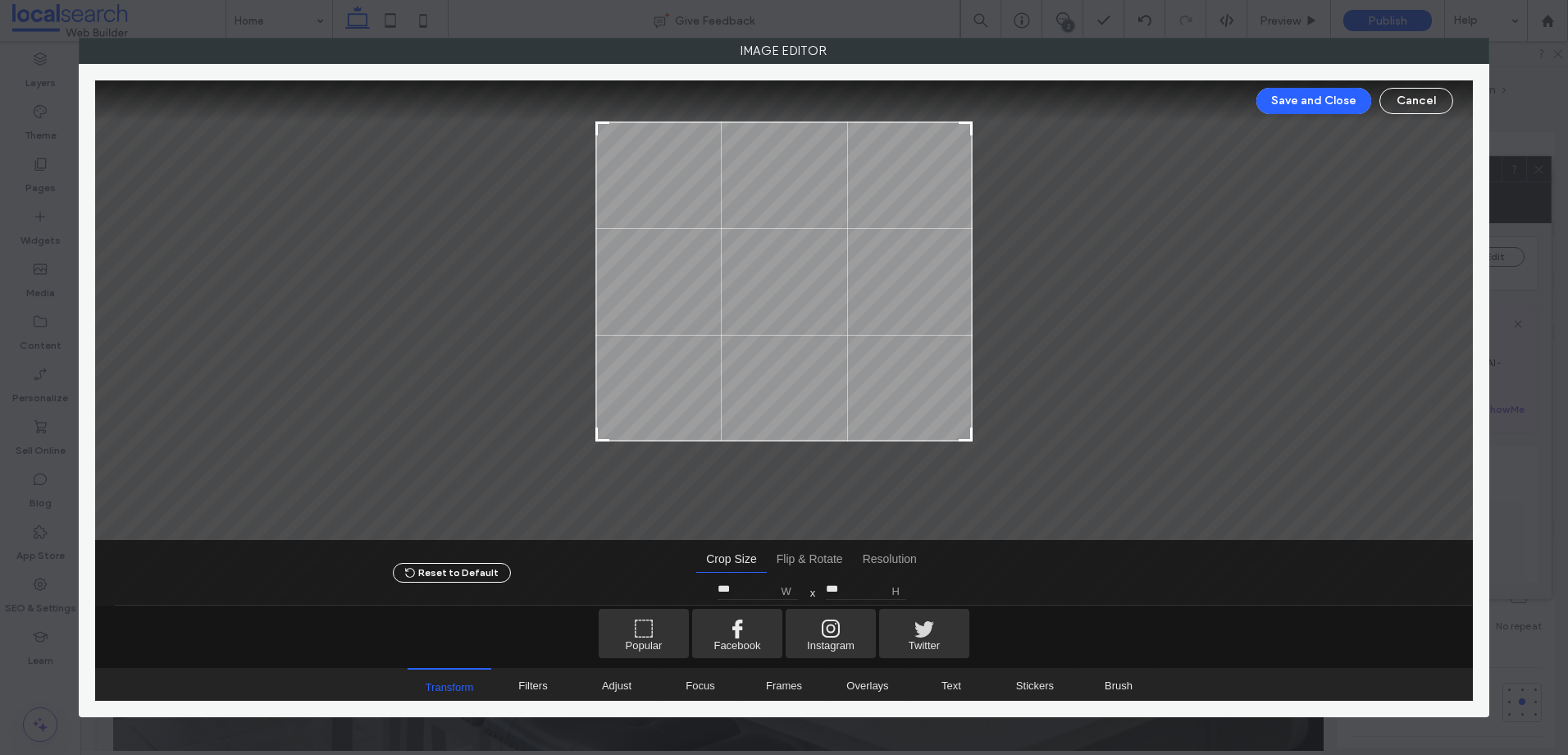
drag, startPoint x: 996, startPoint y: 461, endPoint x: 1017, endPoint y: 436, distance: 32.6
click at [1017, 436] on div at bounding box center [784, 311] width 1378 height 460
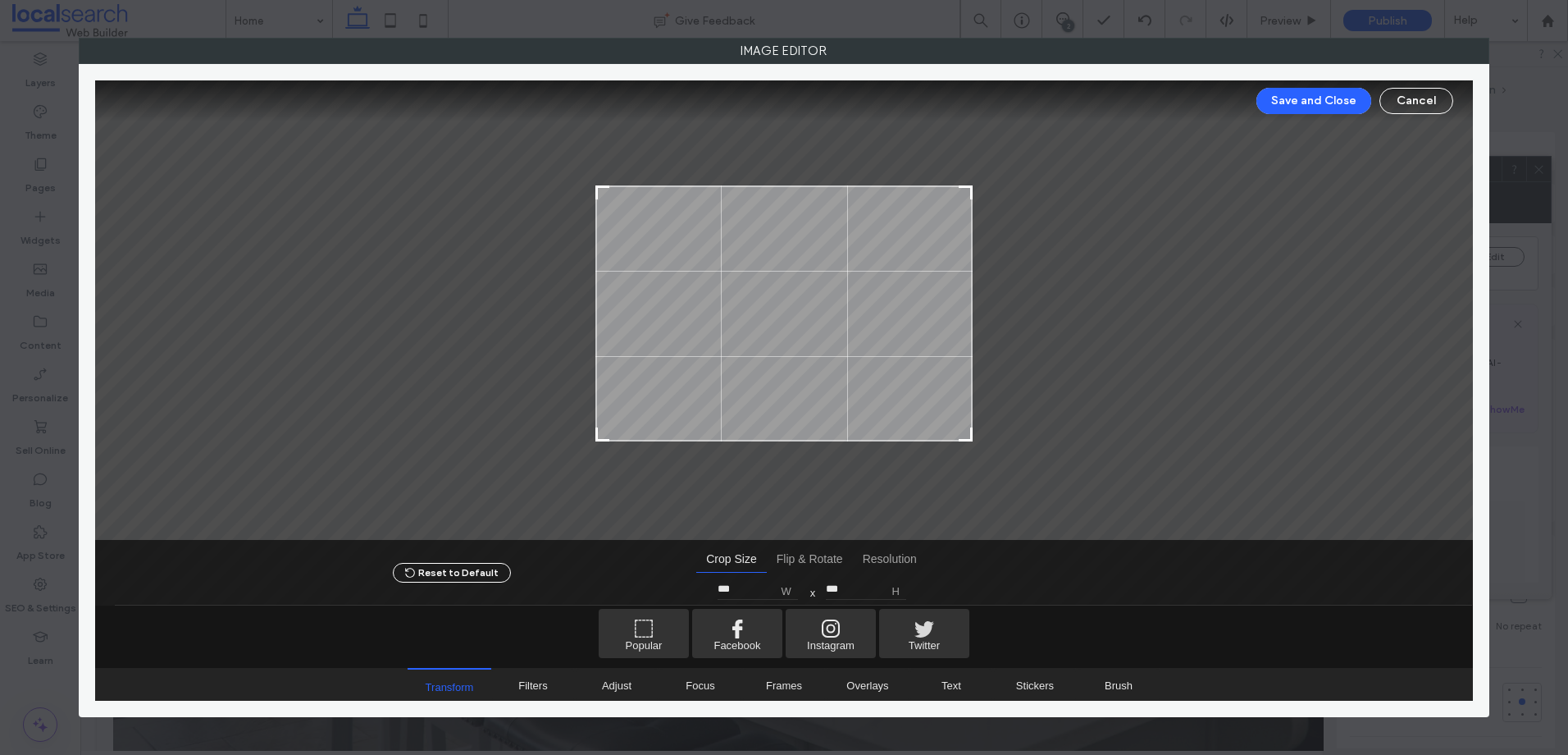
type input "***"
drag, startPoint x: 970, startPoint y: 126, endPoint x: 1269, endPoint y: 113, distance: 299.3
click at [998, 189] on div at bounding box center [784, 311] width 1378 height 460
click at [1334, 97] on button "Save and Close" at bounding box center [1314, 101] width 115 height 27
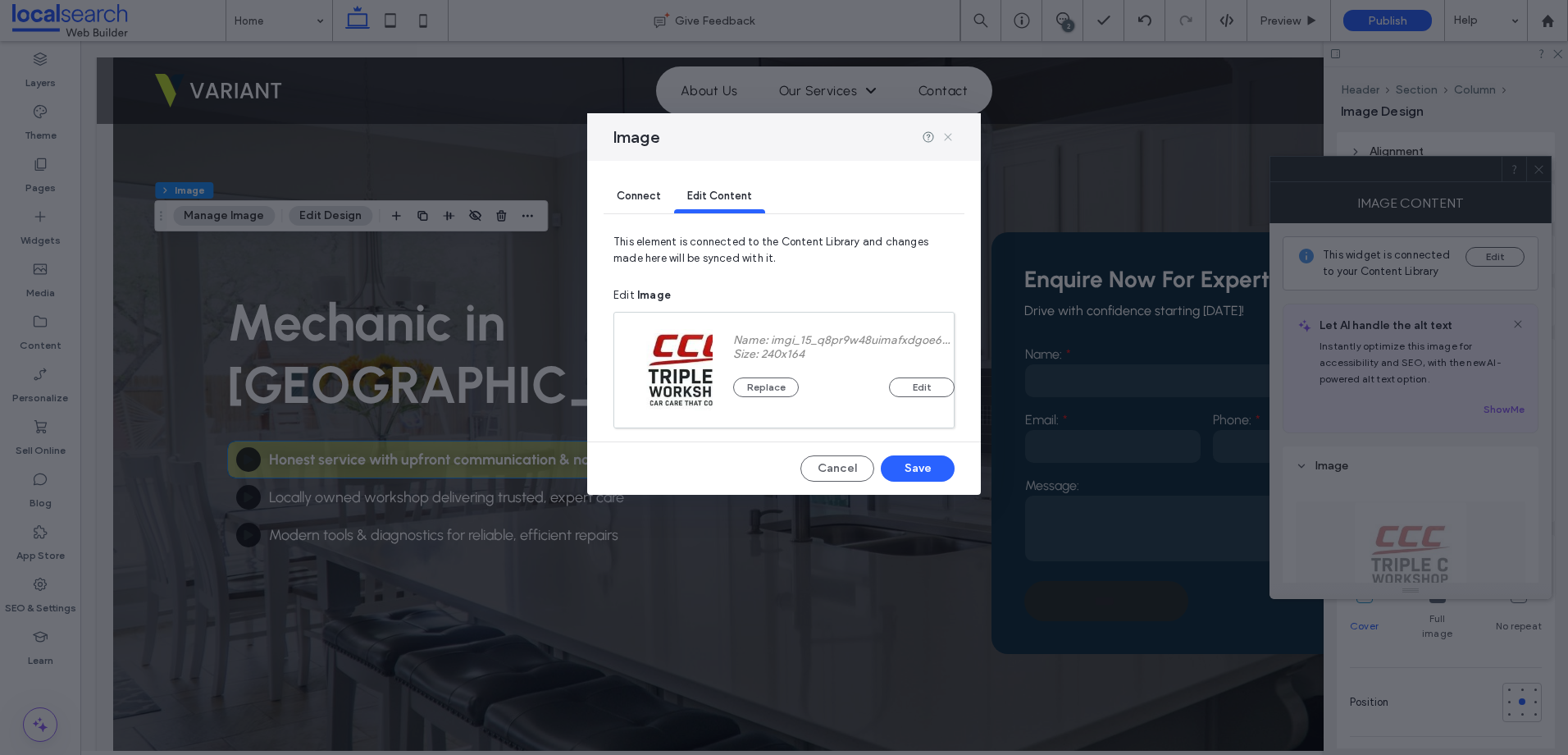
click at [942, 130] on icon at bounding box center [948, 137] width 13 height 13
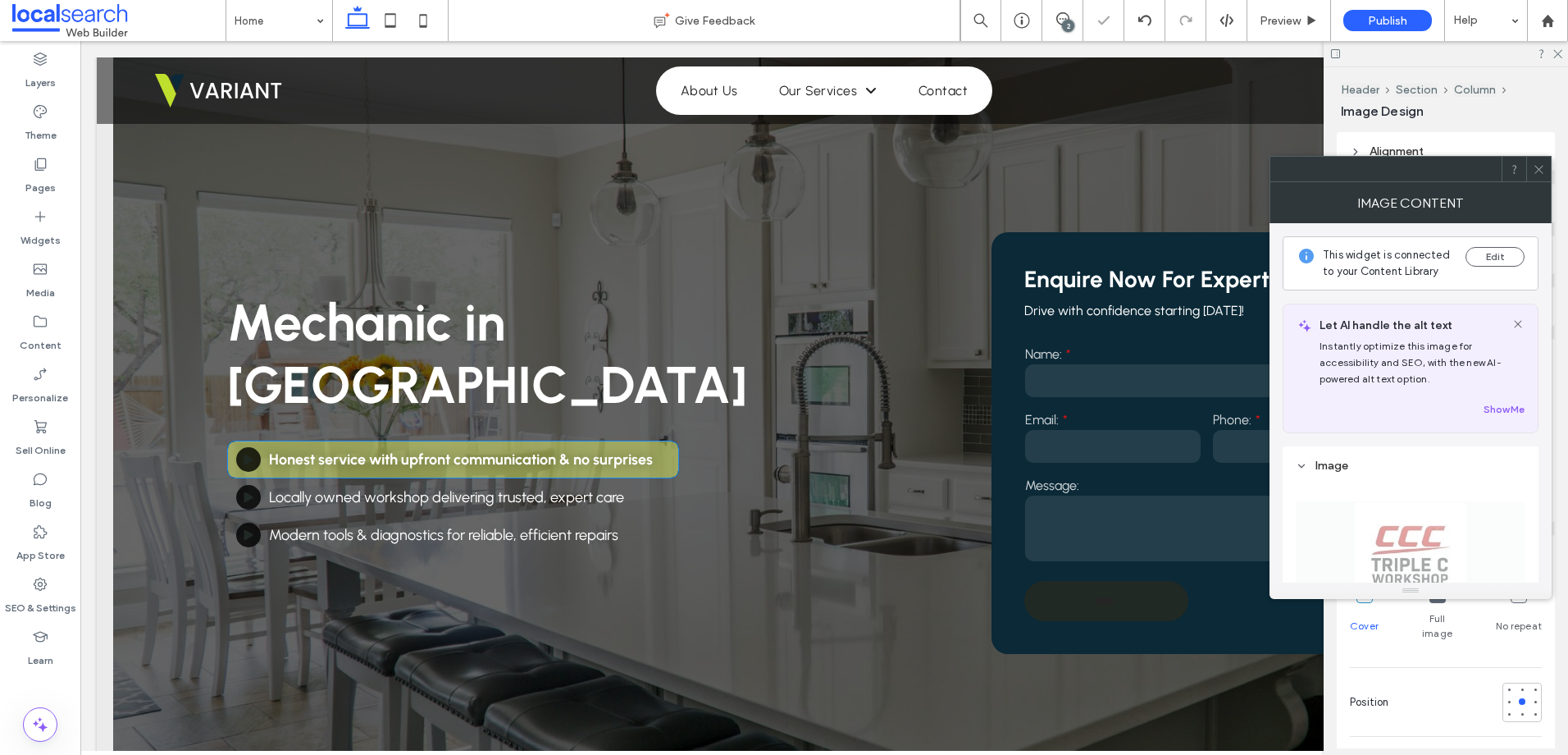
type input "***"
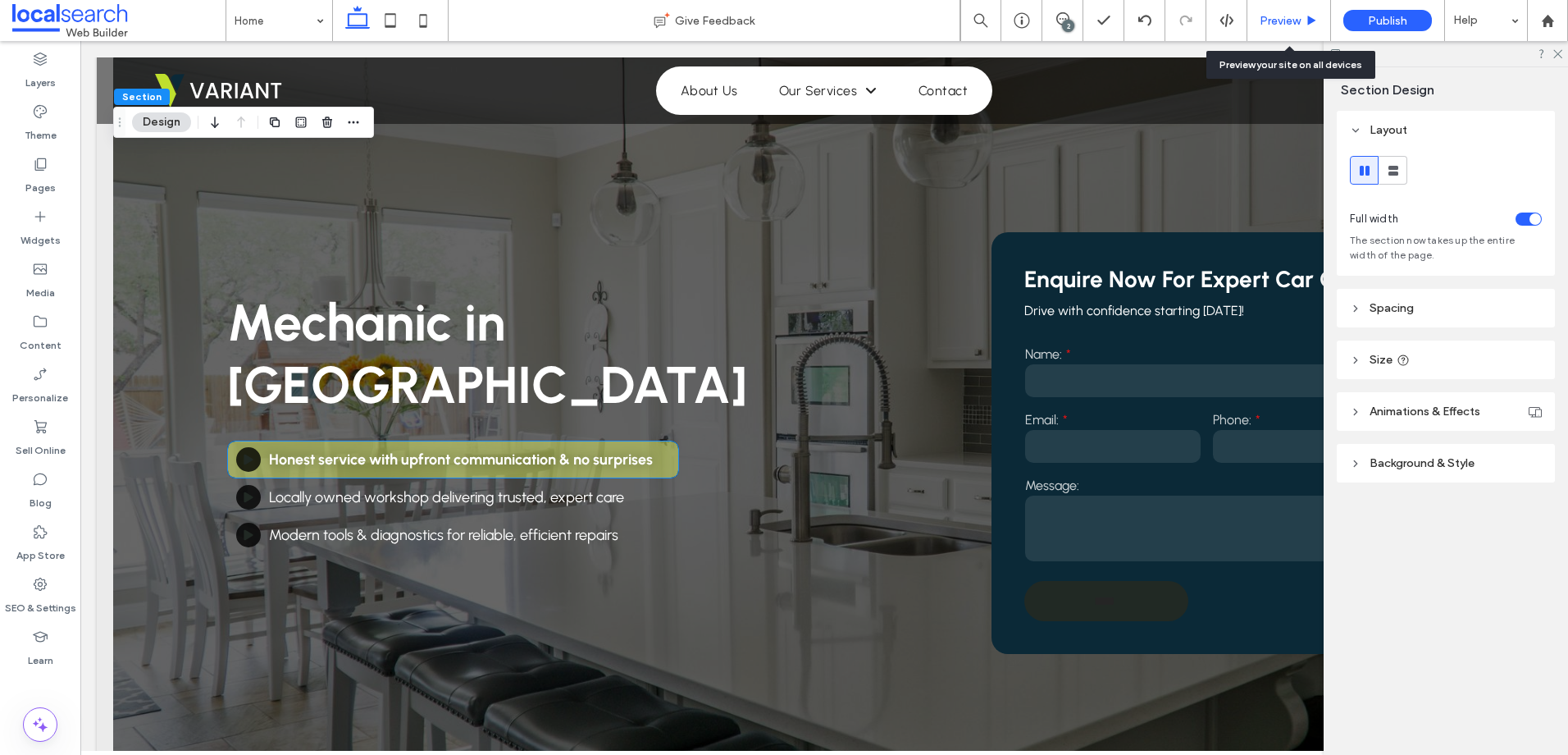
click at [1288, 18] on span "Preview" at bounding box center [1279, 21] width 41 height 14
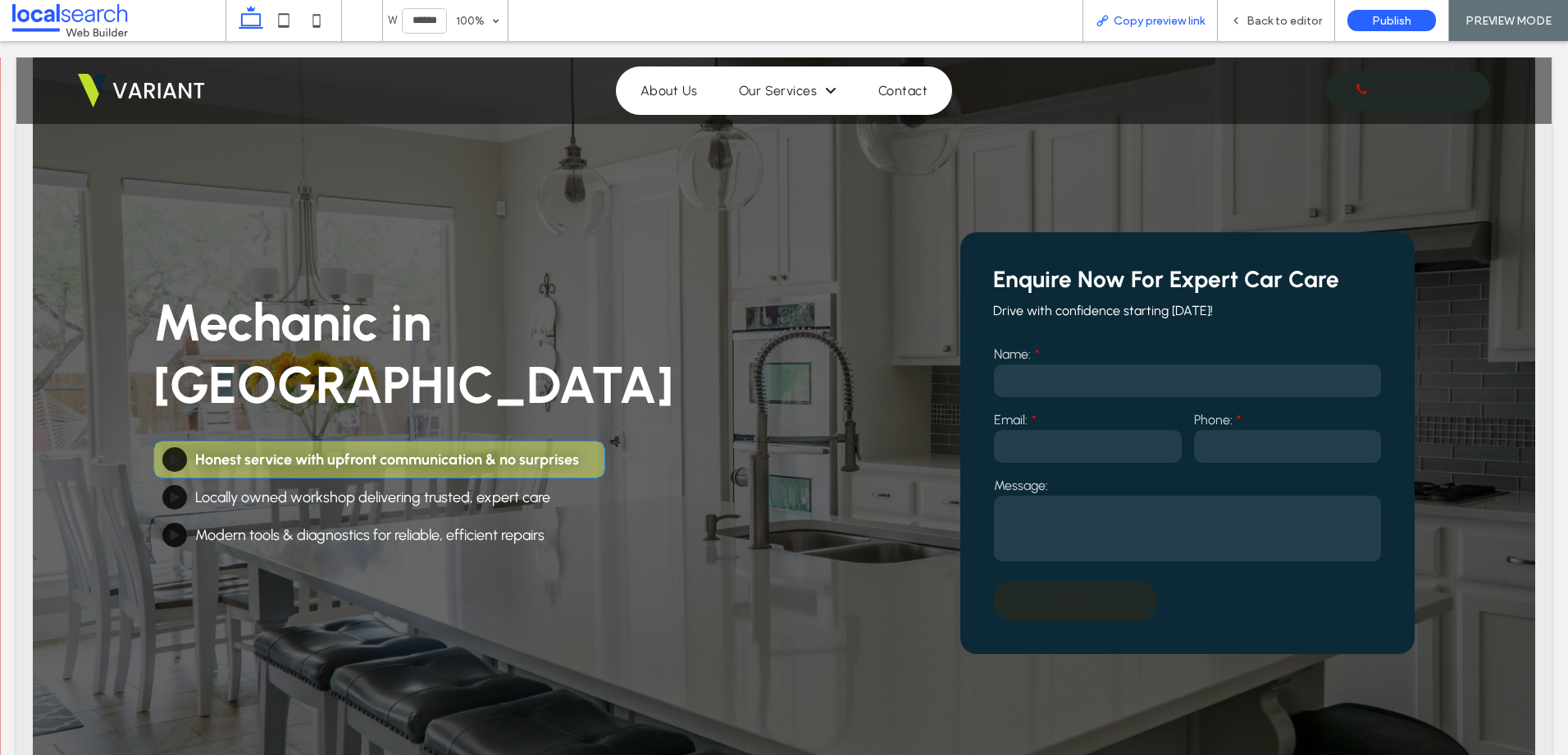
click at [1154, 18] on span "Copy preview link" at bounding box center [1159, 21] width 91 height 14
click at [1240, 14] on div "Back to editor" at bounding box center [1276, 21] width 117 height 14
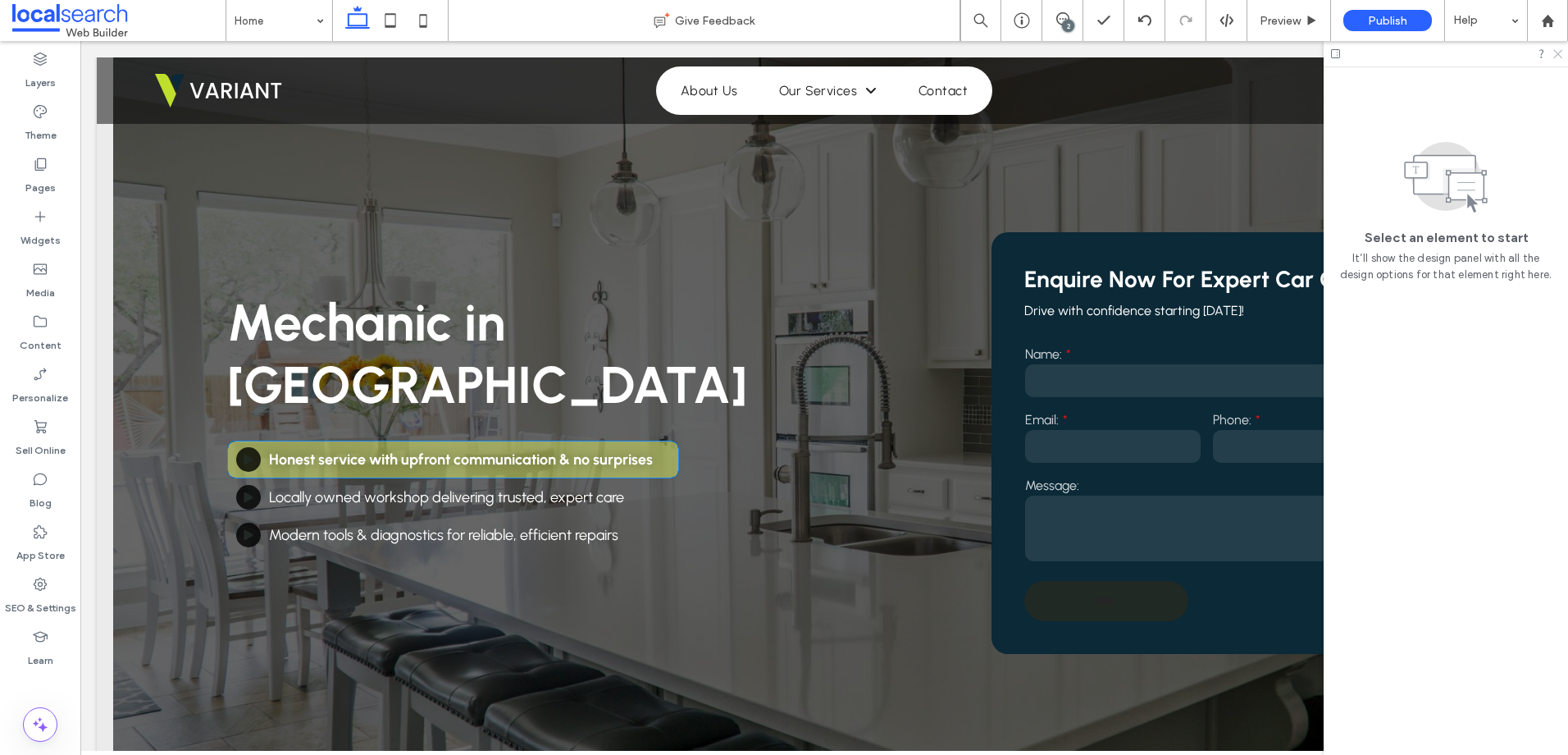
click at [1557, 51] on icon at bounding box center [1557, 52] width 10 height 10
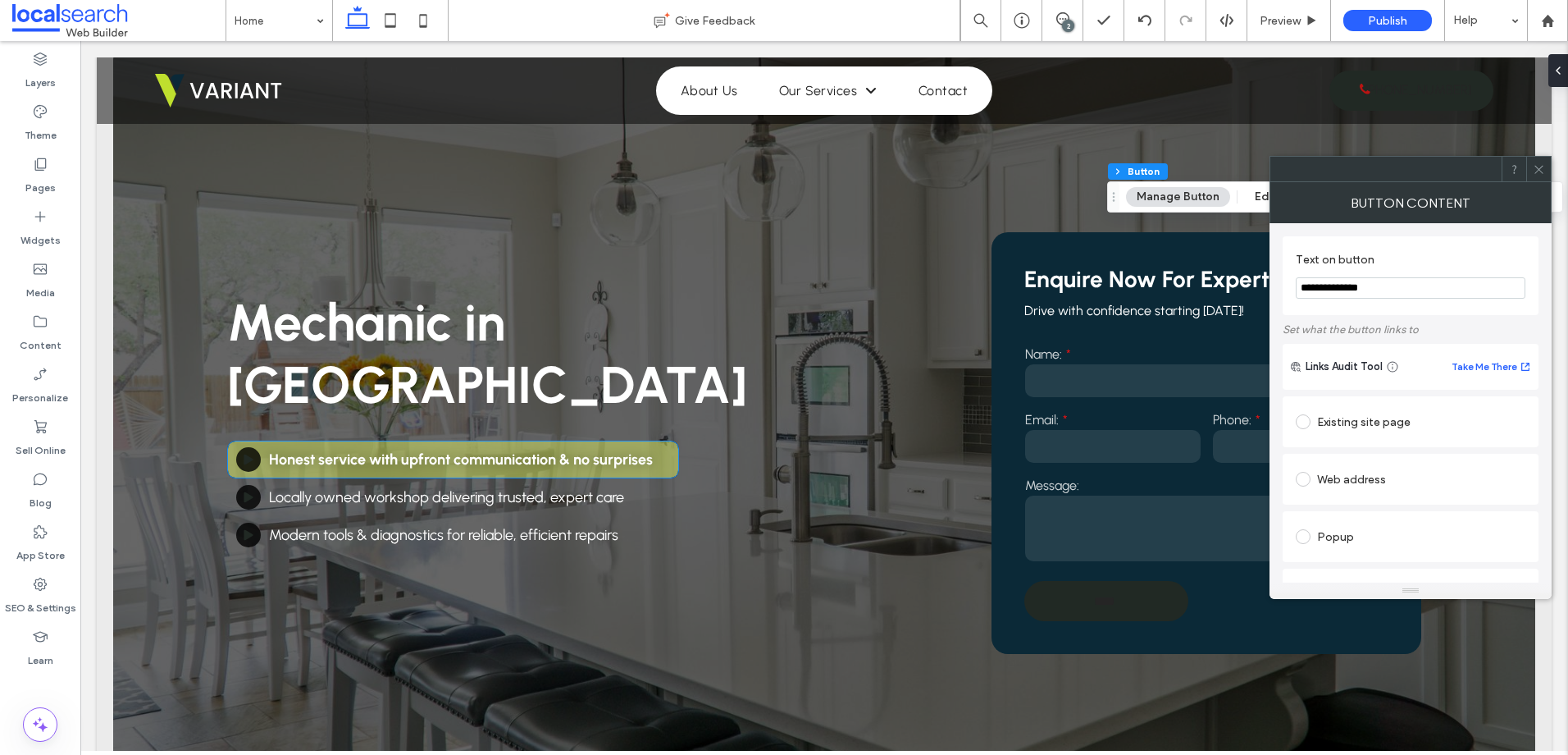
click at [1320, 285] on input "**********" at bounding box center [1410, 288] width 230 height 21
drag, startPoint x: 1305, startPoint y: 288, endPoint x: 1340, endPoint y: 283, distance: 35.4
click at [1305, 288] on input "**********" at bounding box center [1410, 288] width 230 height 21
type input "**********"
click at [1540, 174] on icon at bounding box center [1539, 169] width 12 height 12
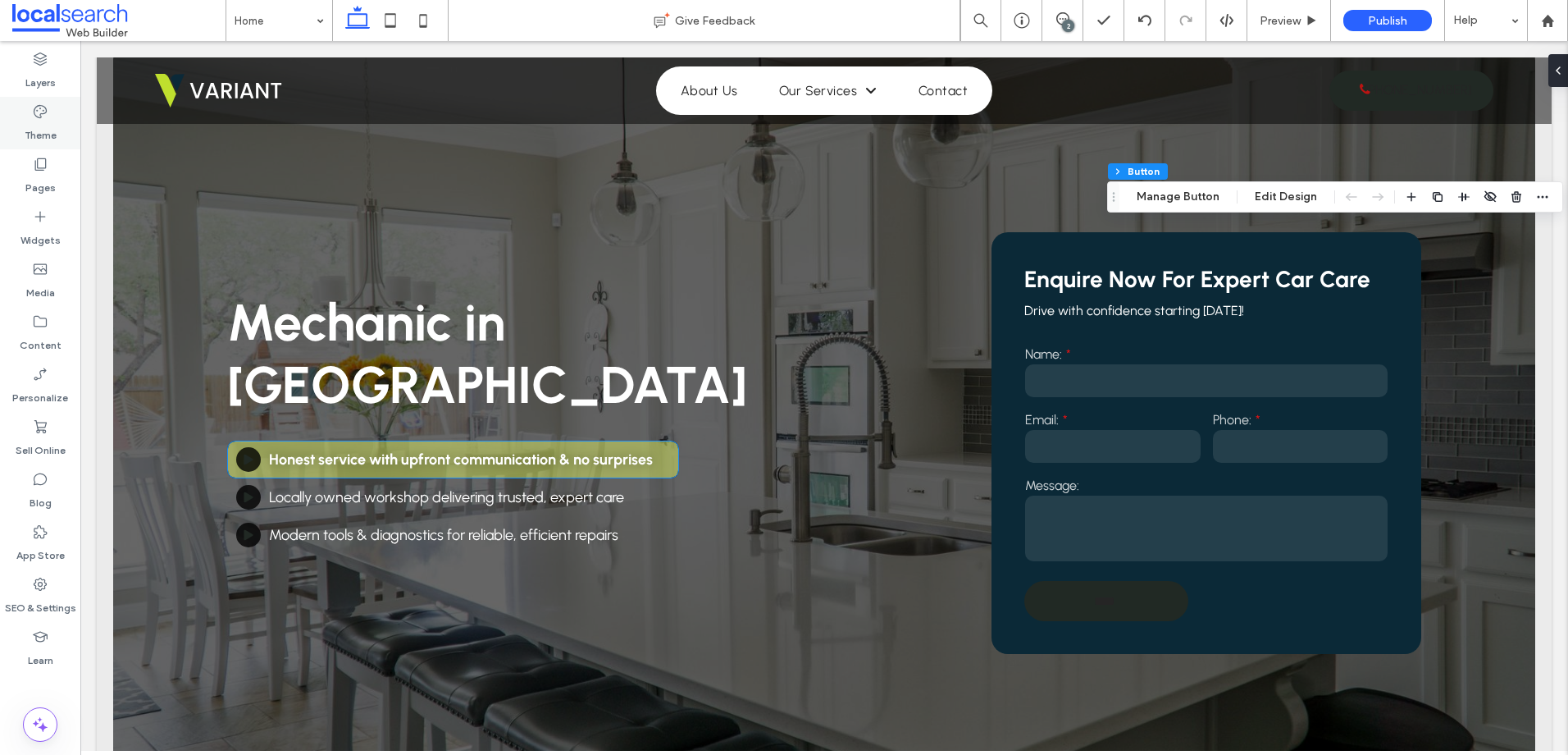
click at [30, 127] on label "Theme" at bounding box center [41, 131] width 32 height 23
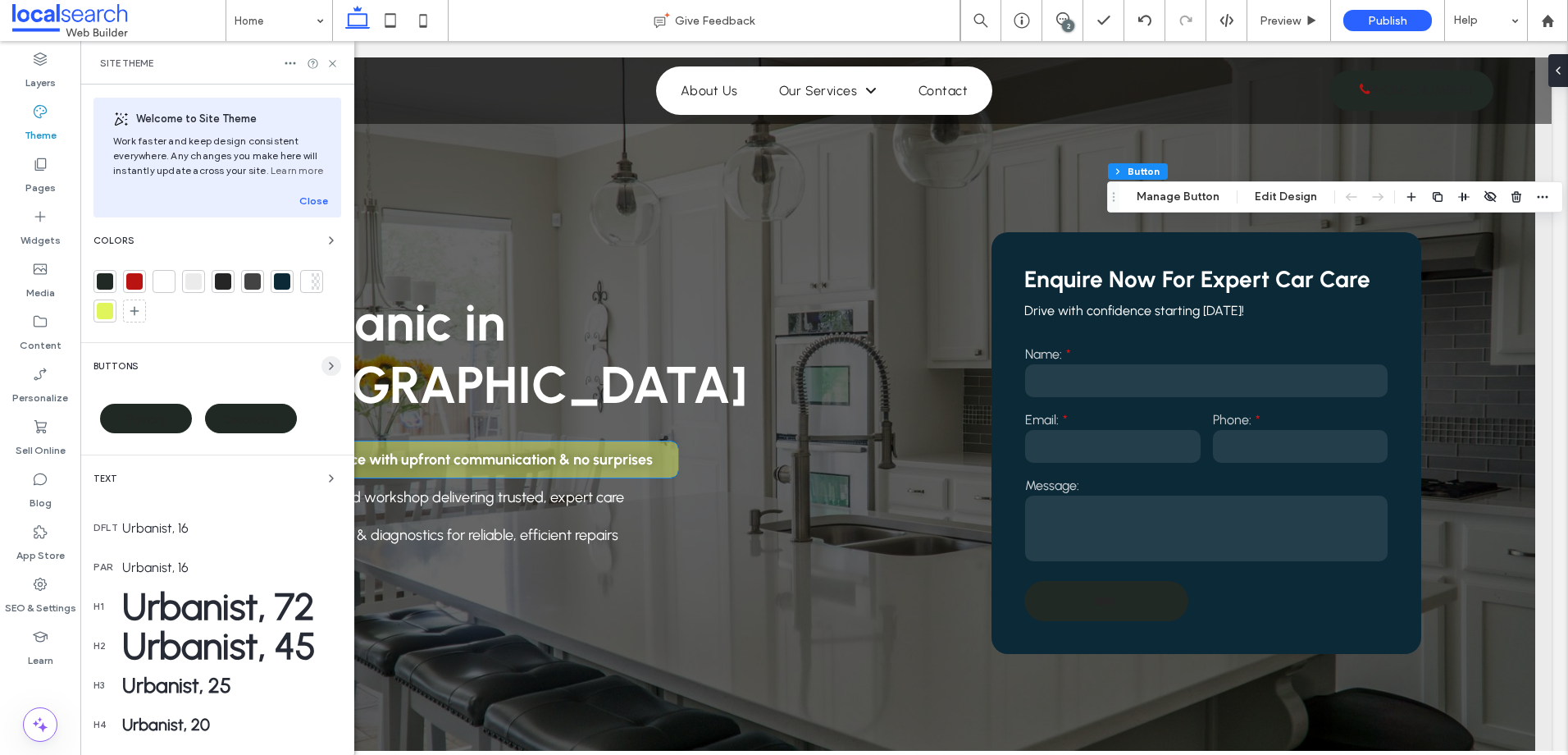
click at [325, 361] on icon "button" at bounding box center [331, 366] width 13 height 13
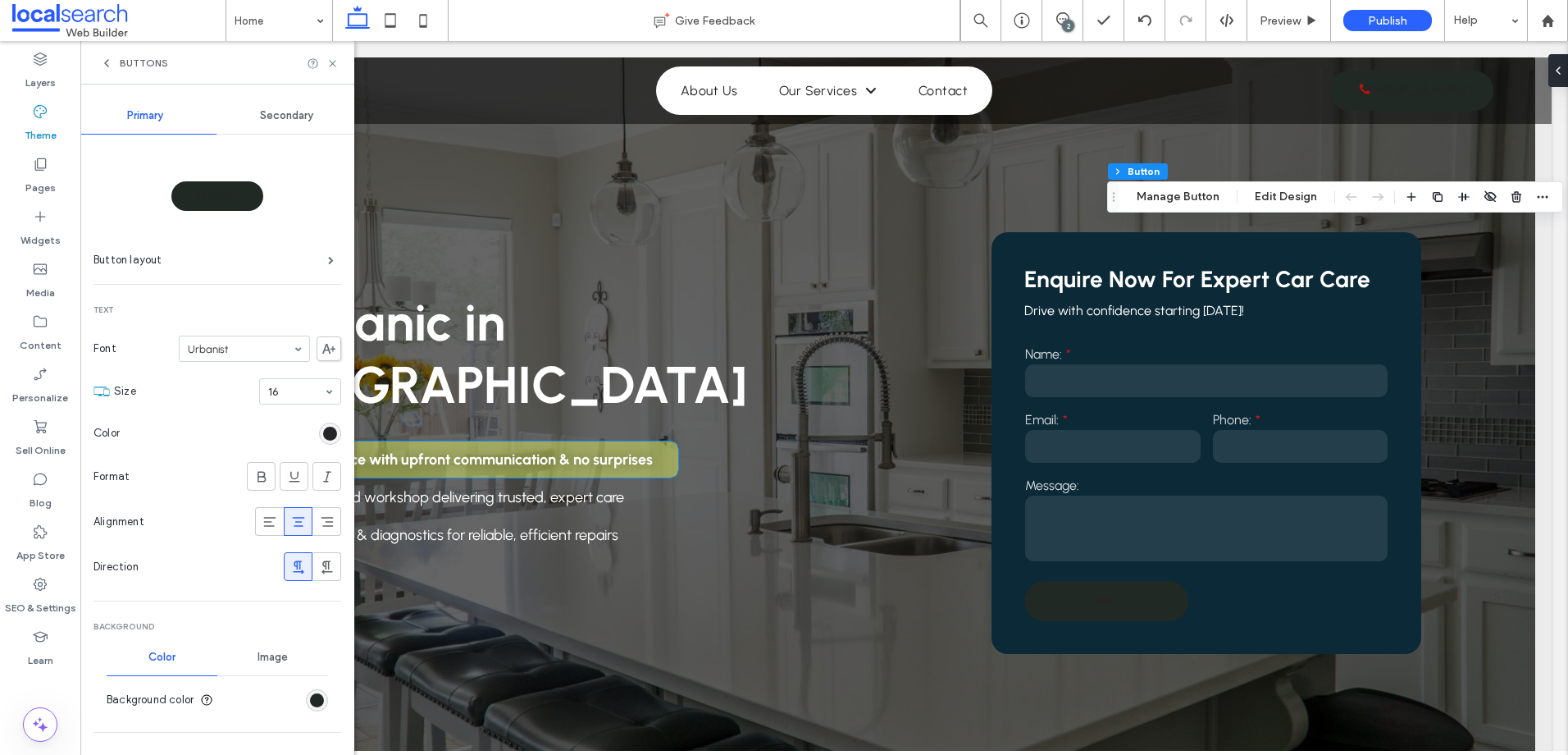
scroll to position [82, 0]
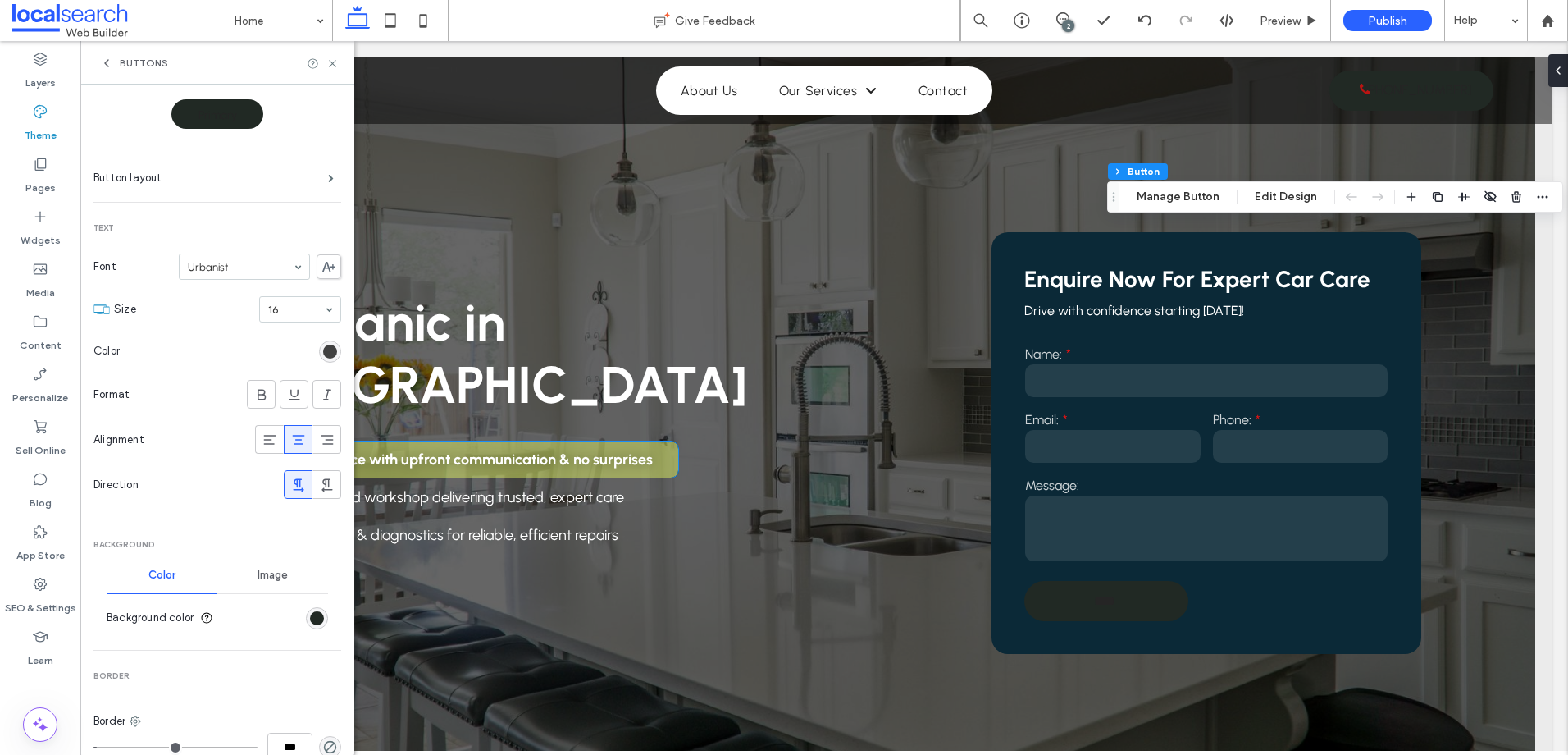
click at [323, 349] on div "rgb(37, 37, 37)" at bounding box center [329, 351] width 14 height 14
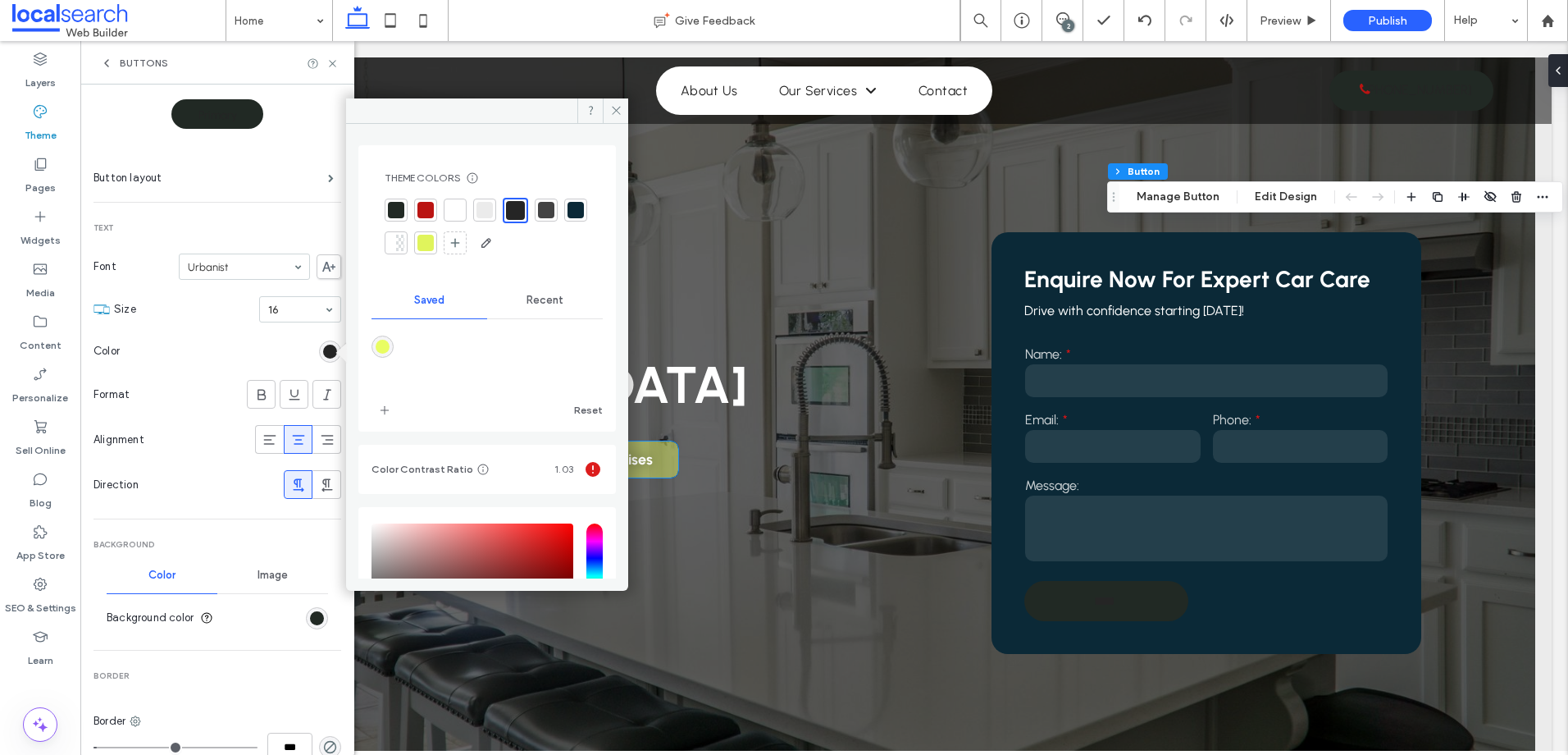
click at [422, 206] on div at bounding box center [425, 210] width 16 height 16
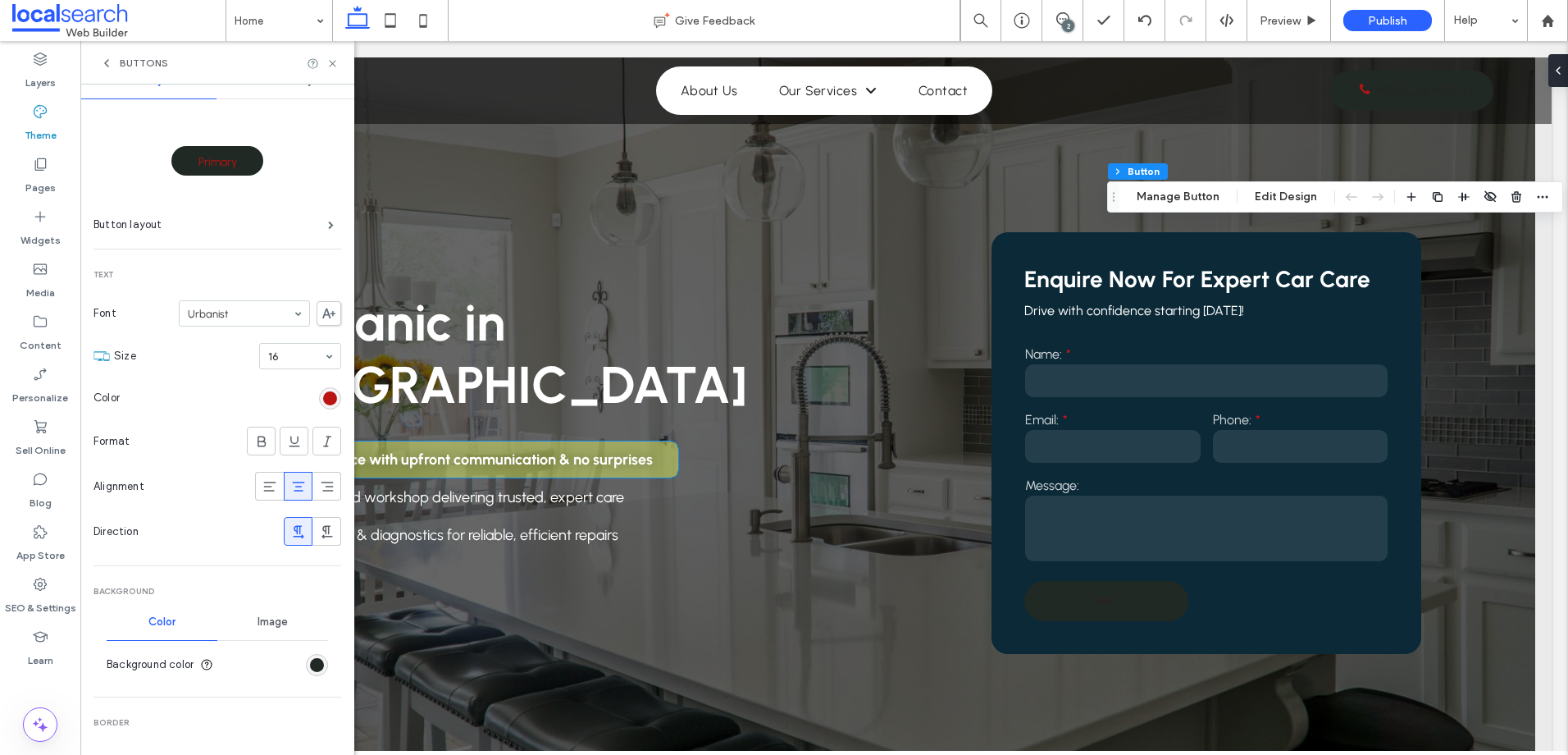
scroll to position [0, 0]
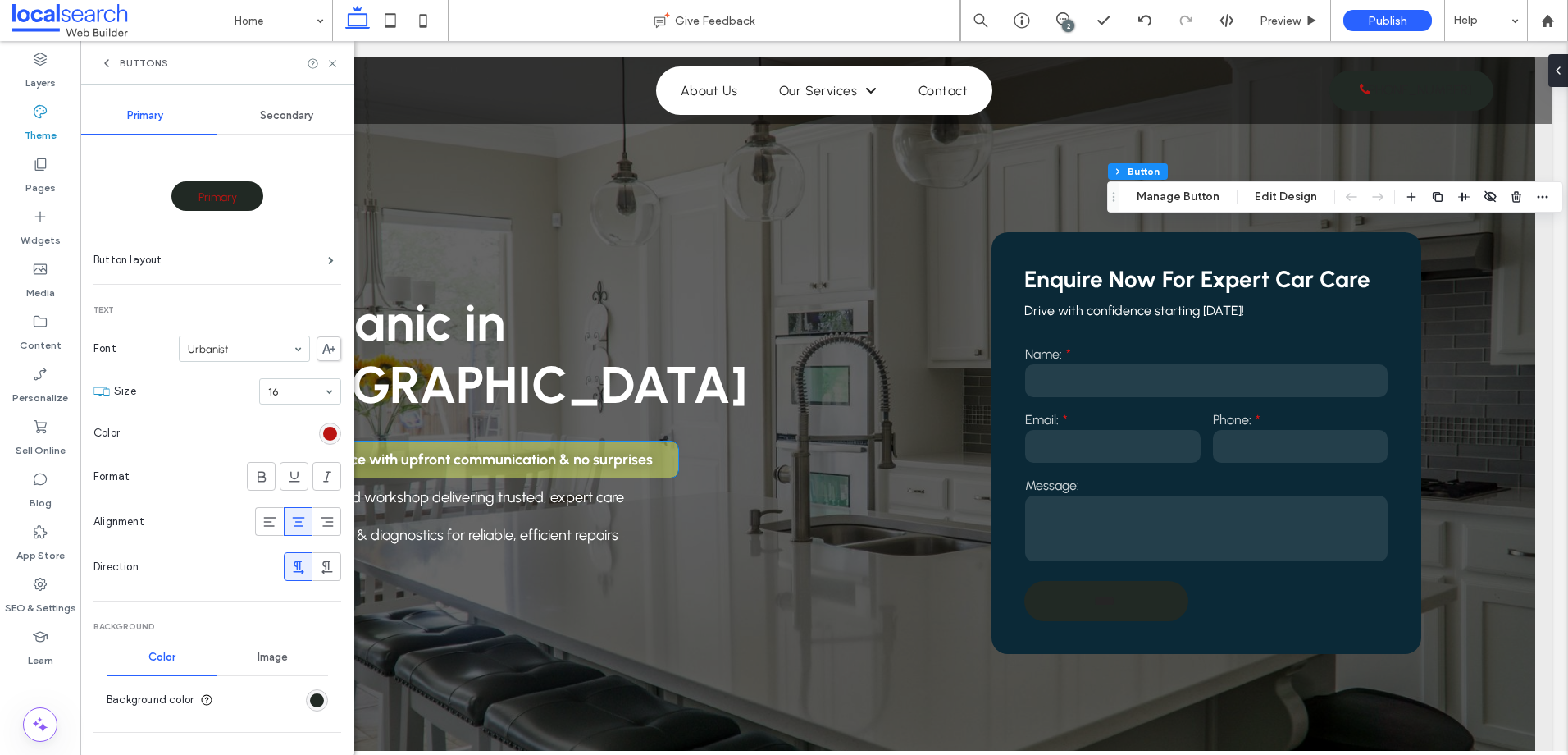
click at [307, 102] on div "Secondary" at bounding box center [287, 116] width 141 height 36
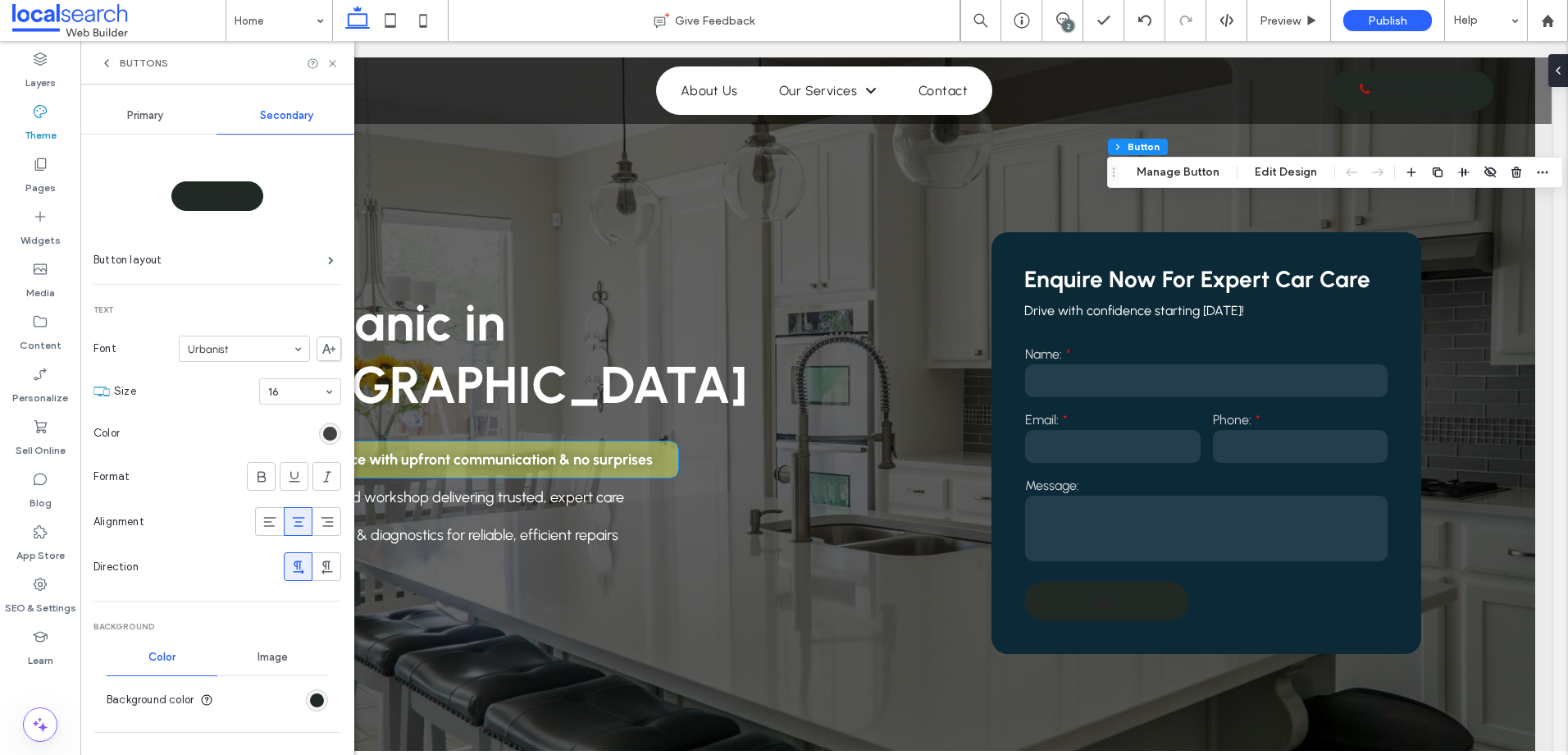
click at [323, 426] on div "rgb(37, 37, 37)" at bounding box center [329, 433] width 14 height 14
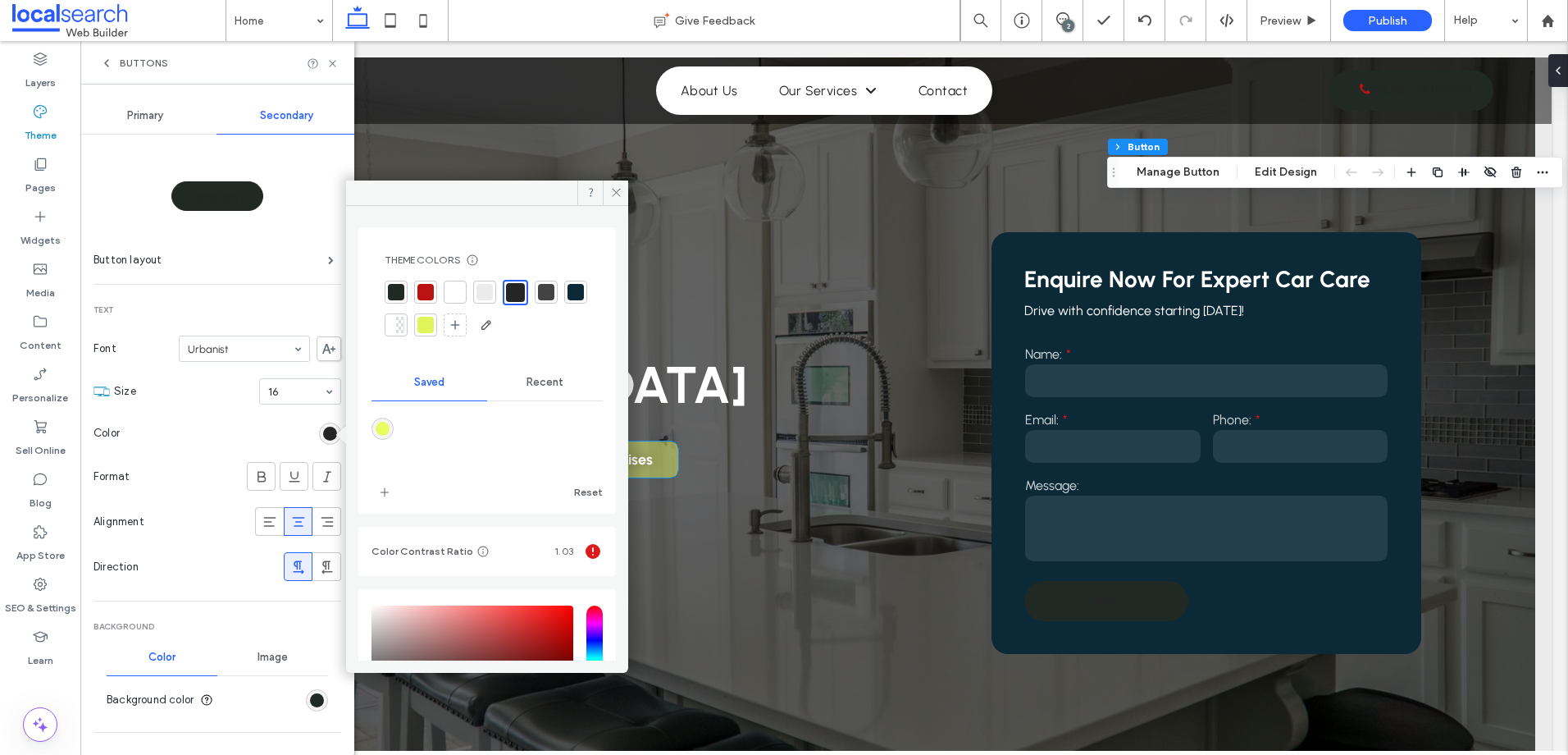
click at [461, 288] on div at bounding box center [455, 292] width 16 height 16
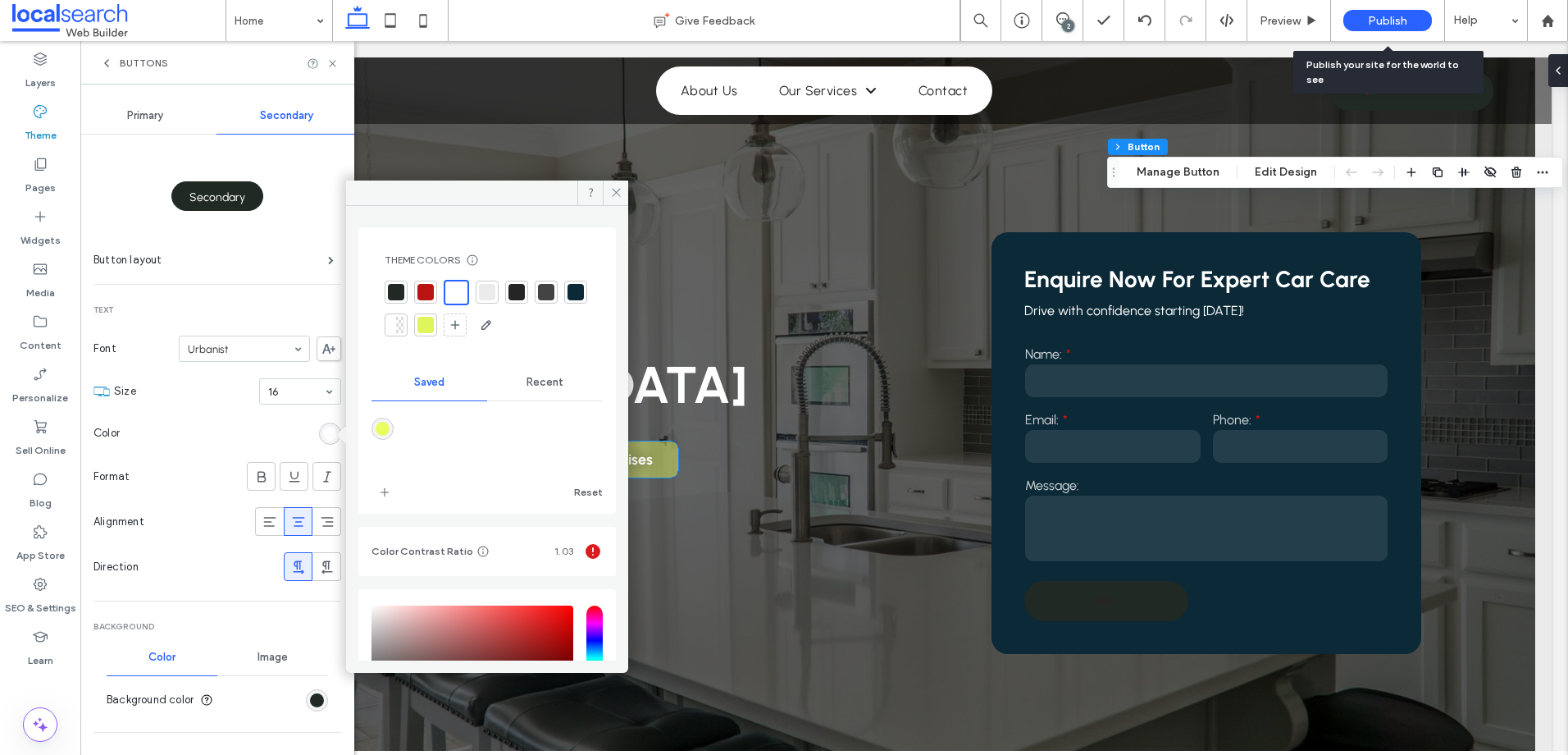
click at [153, 118] on span "Primary" at bounding box center [145, 116] width 36 height 13
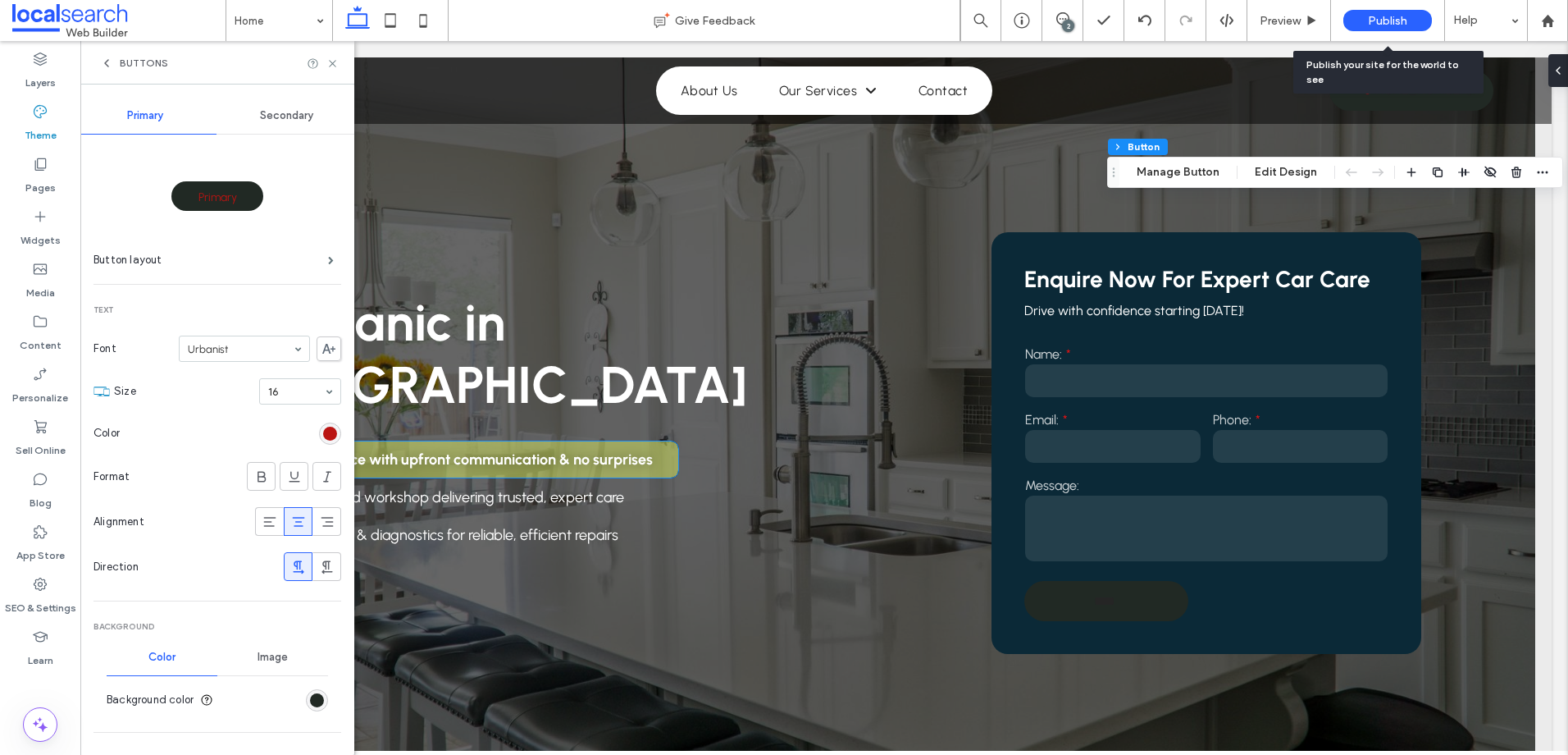
click at [270, 118] on span "Secondary" at bounding box center [287, 116] width 53 height 13
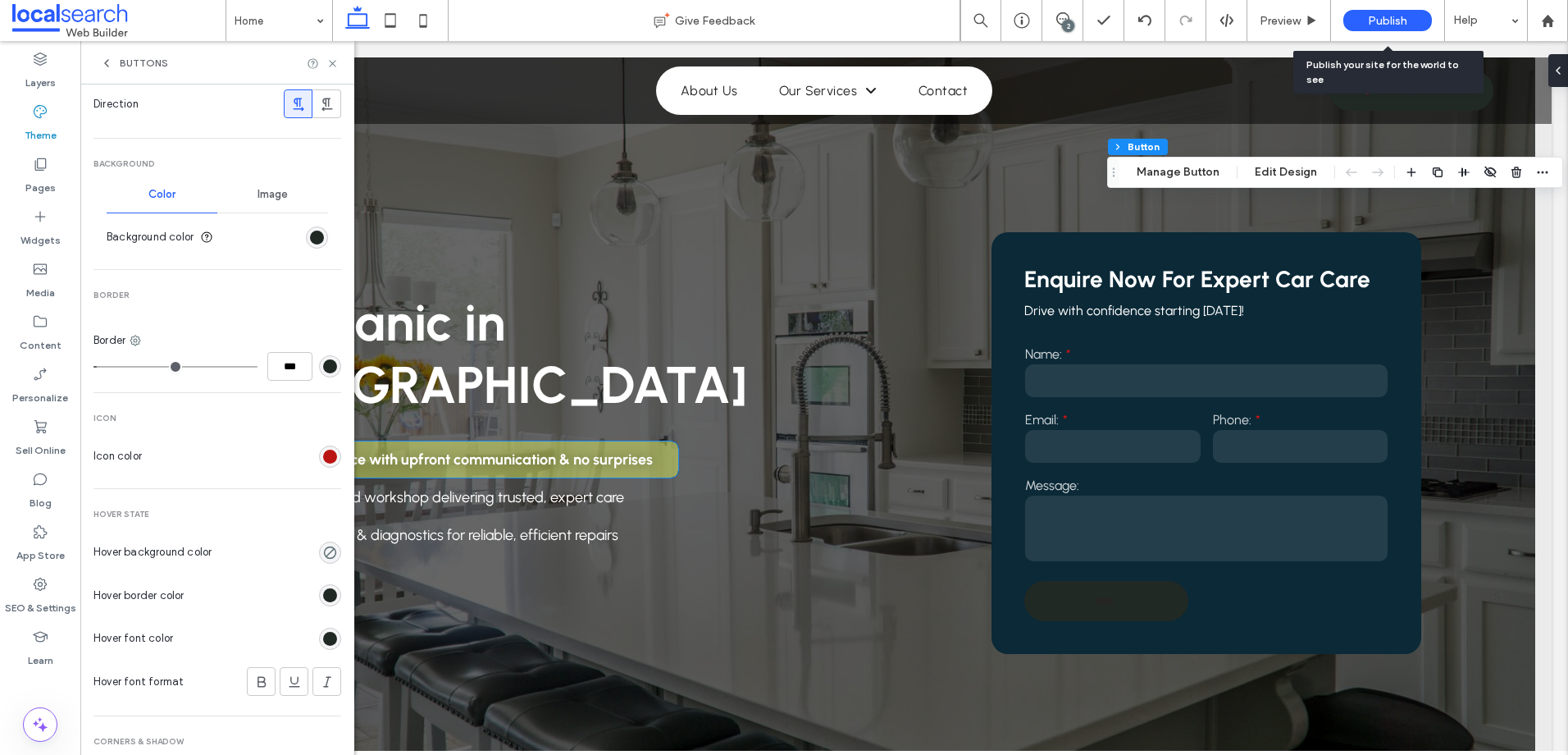
scroll to position [492, 0]
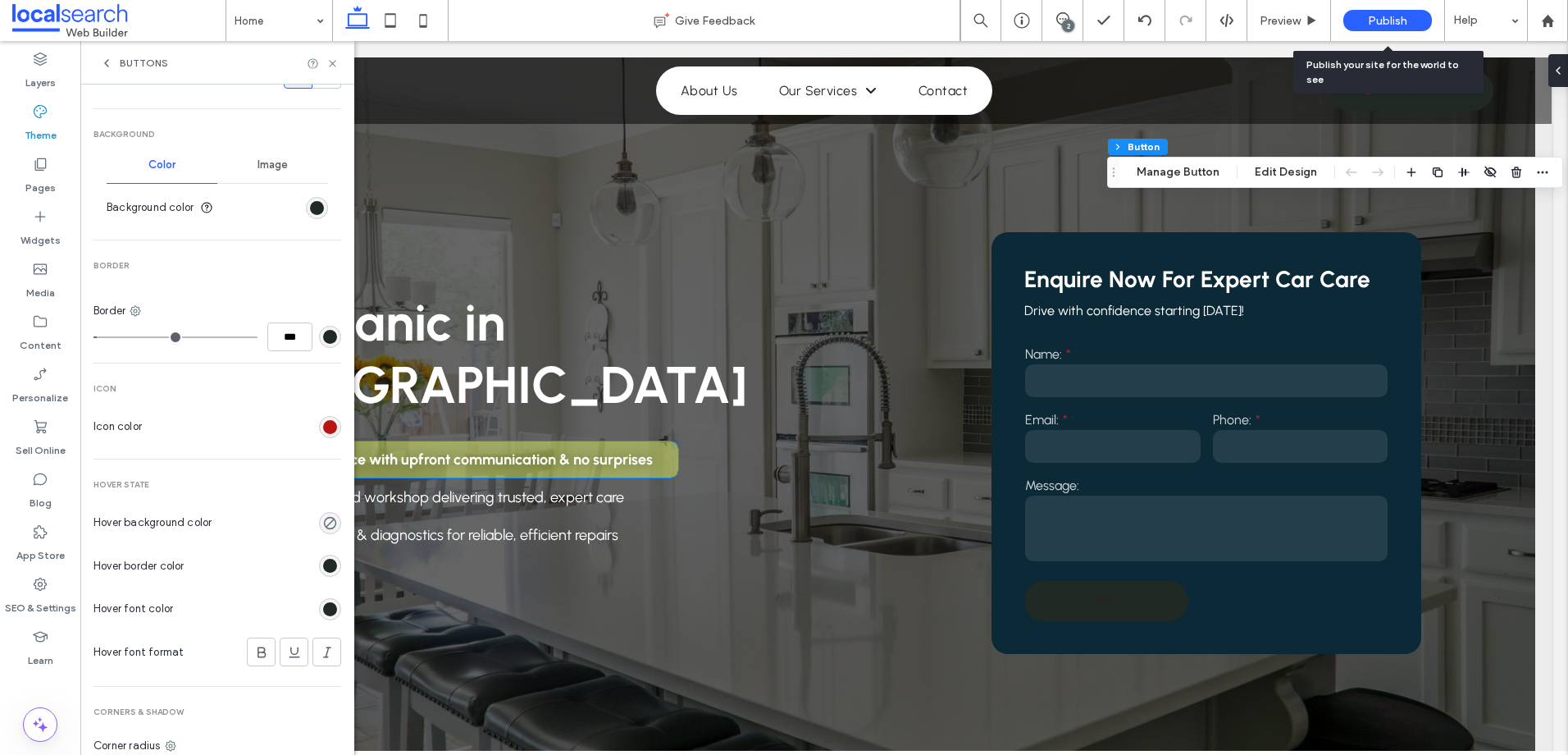
click at [323, 564] on div "rgb(33, 41, 36)" at bounding box center [329, 565] width 14 height 14
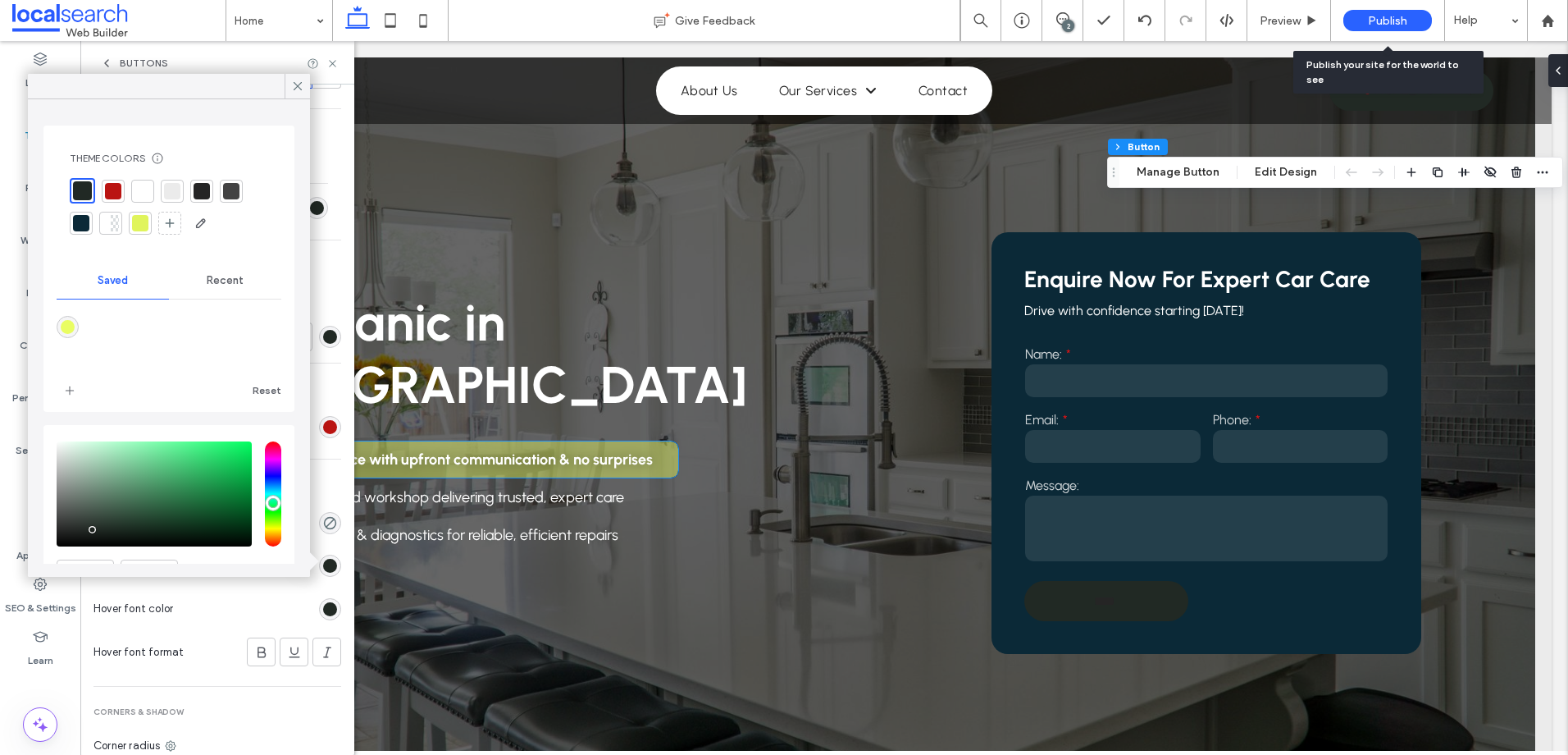
click at [123, 190] on div at bounding box center [113, 191] width 23 height 23
click at [335, 480] on div "Primary Secondary Secondary Button layout Text Font Urbanist Size 16 Color Form…" at bounding box center [217, 224] width 274 height 1264
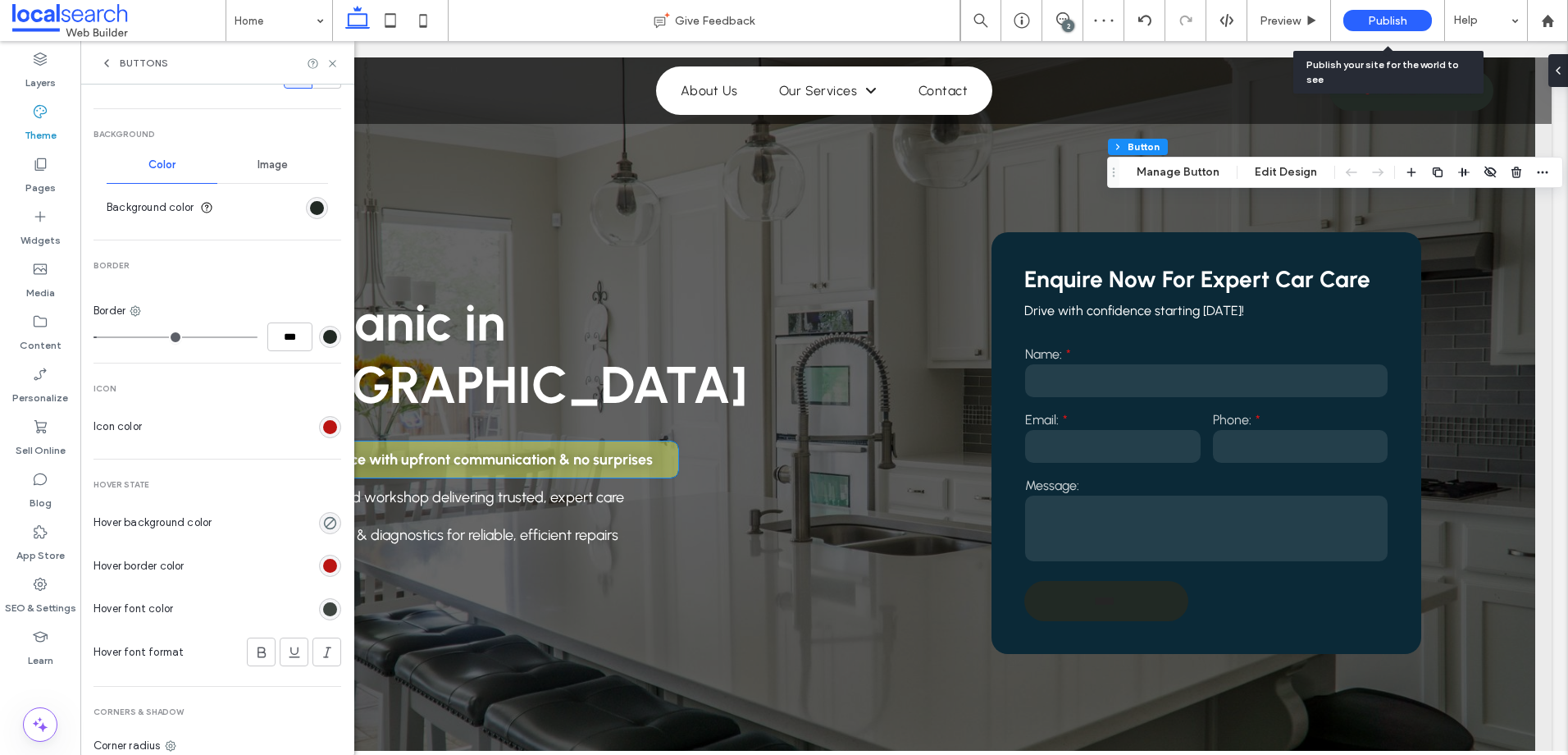
click at [323, 606] on div "rgb(33, 41, 36)" at bounding box center [329, 609] width 14 height 14
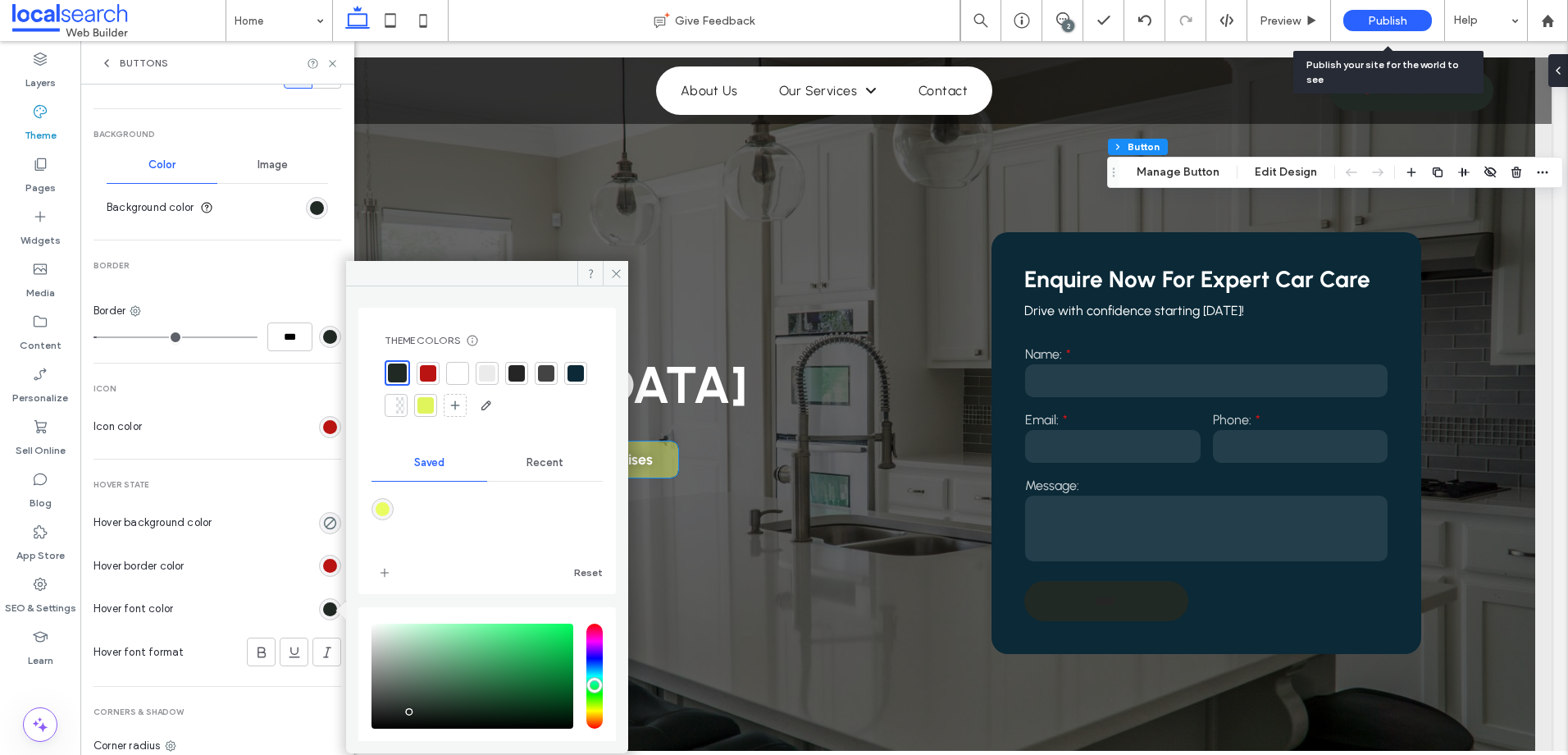
click at [426, 379] on div at bounding box center [427, 372] width 16 height 16
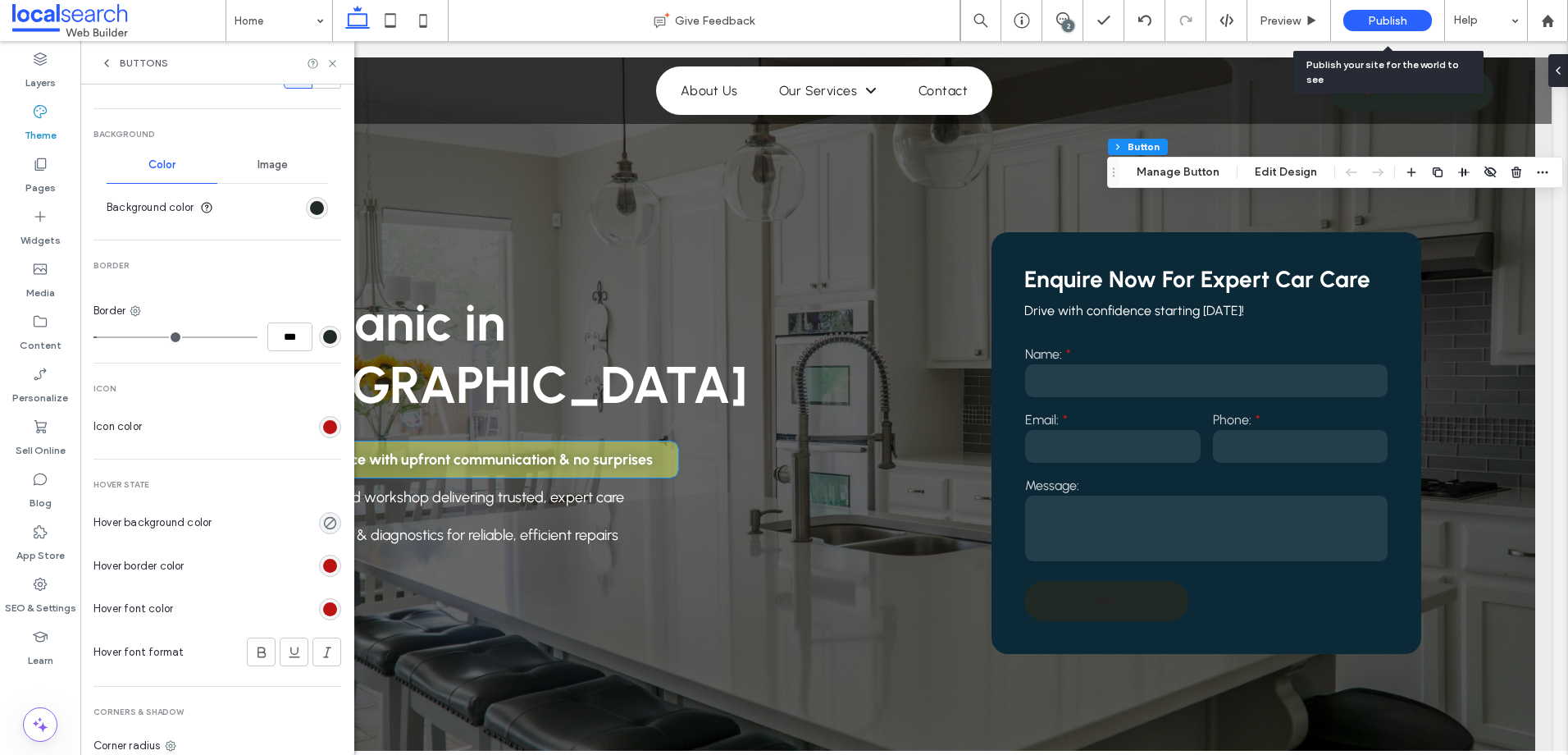
scroll to position [594, 0]
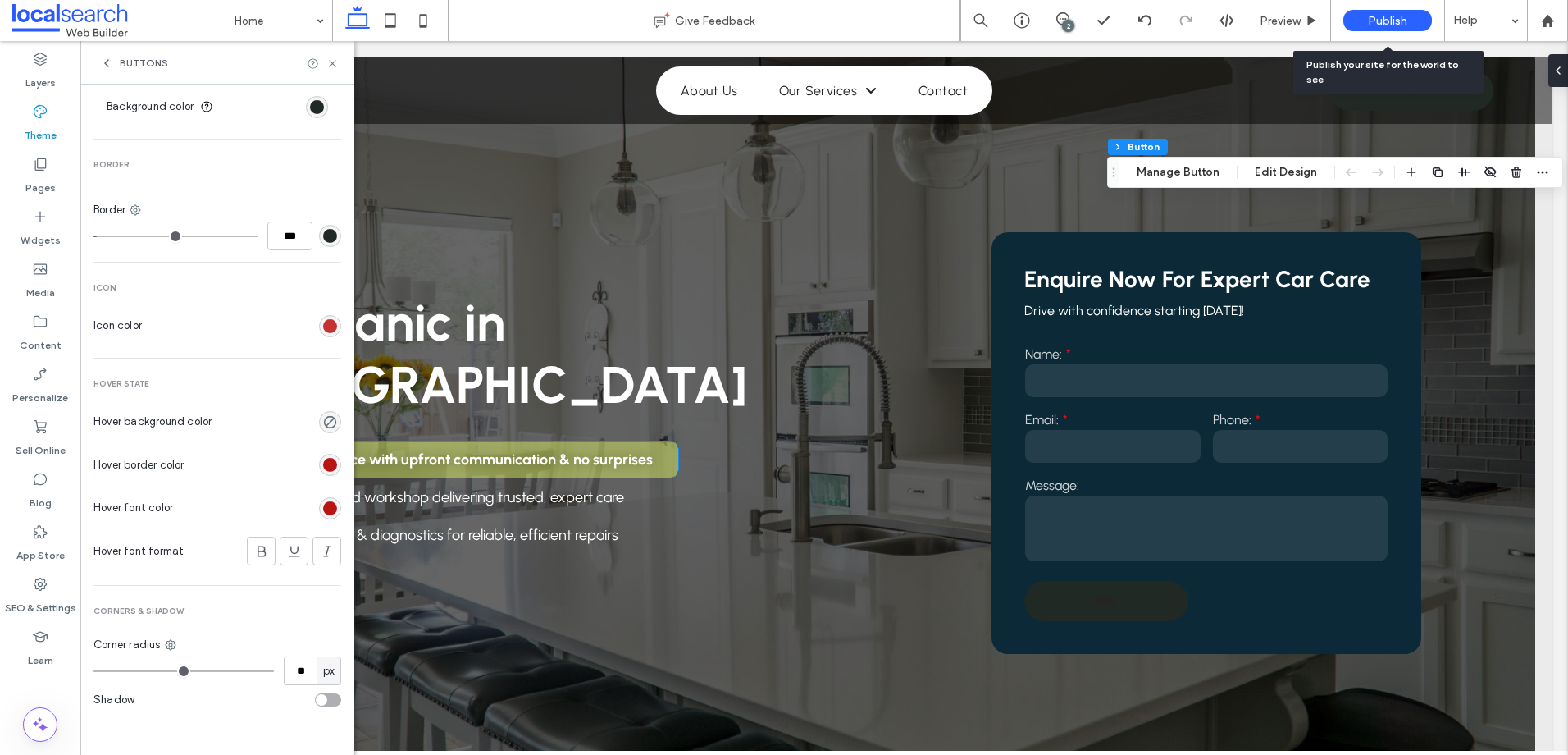
click at [323, 327] on div "rgb(186, 20, 18)" at bounding box center [329, 326] width 14 height 14
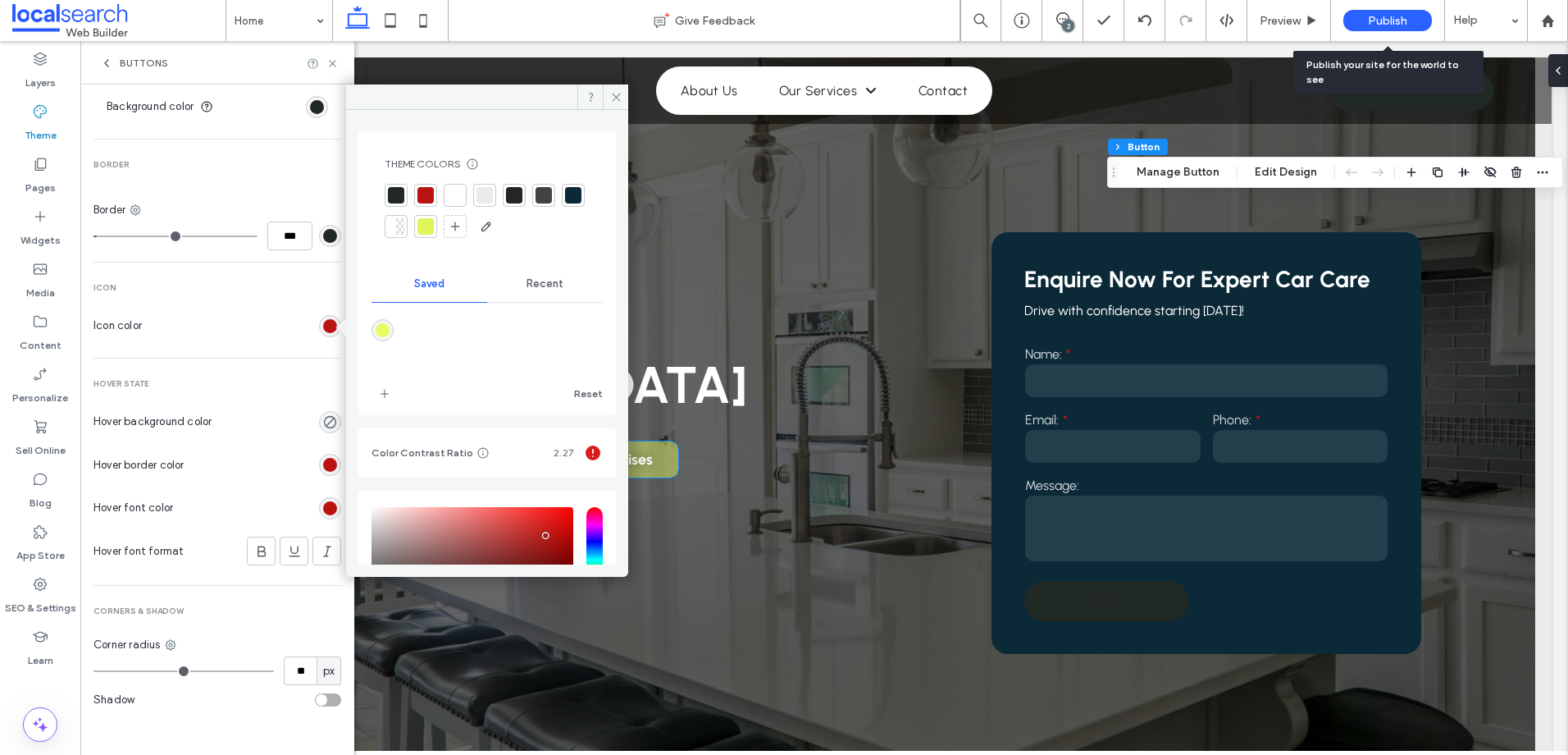
click at [383, 324] on div "rgba(233,253,98,1)" at bounding box center [383, 330] width 14 height 14
type input "*******"
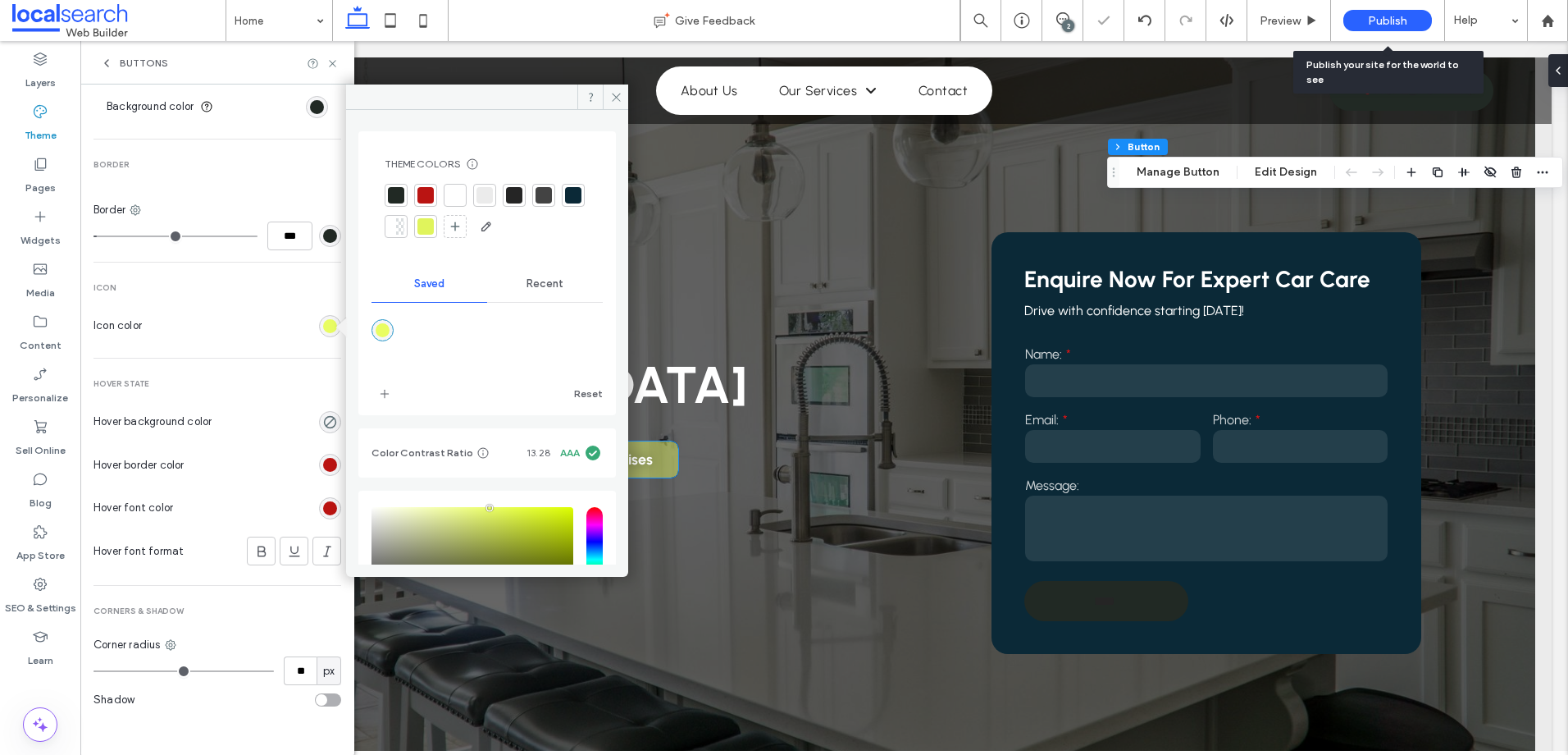
click at [431, 188] on div at bounding box center [425, 195] width 16 height 16
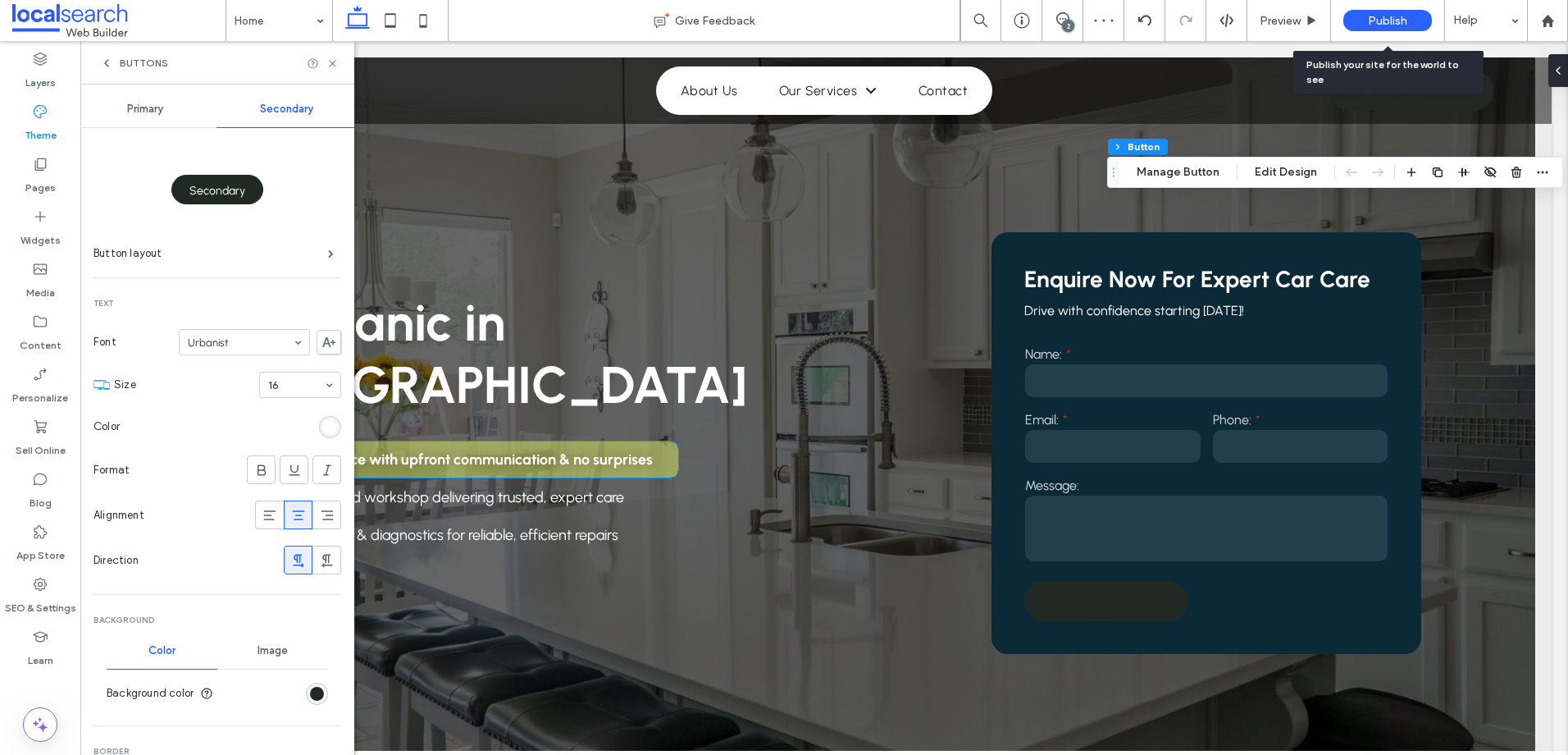
scroll to position [0, 0]
click at [328, 65] on icon at bounding box center [332, 63] width 12 height 12
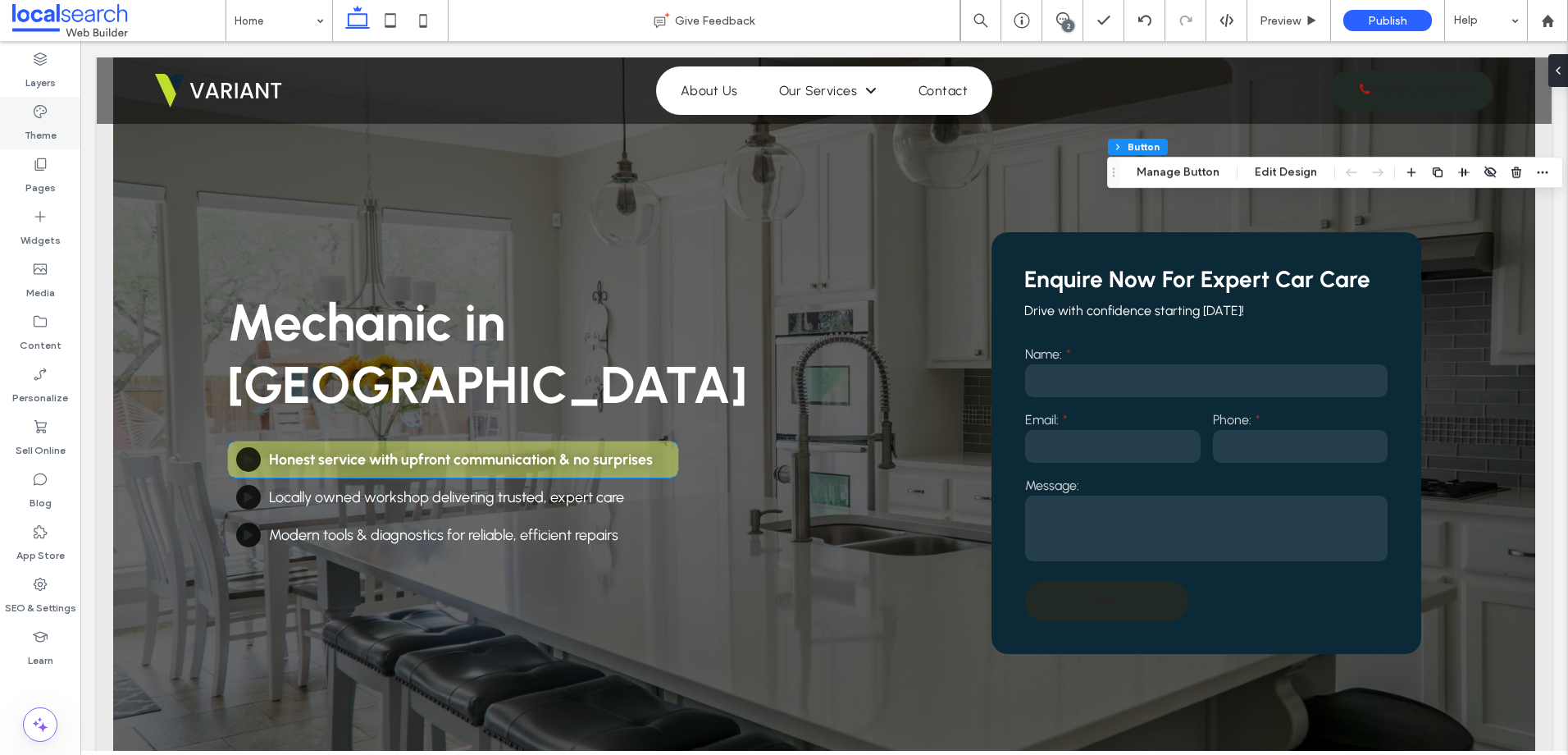
click at [64, 114] on div "Theme" at bounding box center [40, 123] width 81 height 52
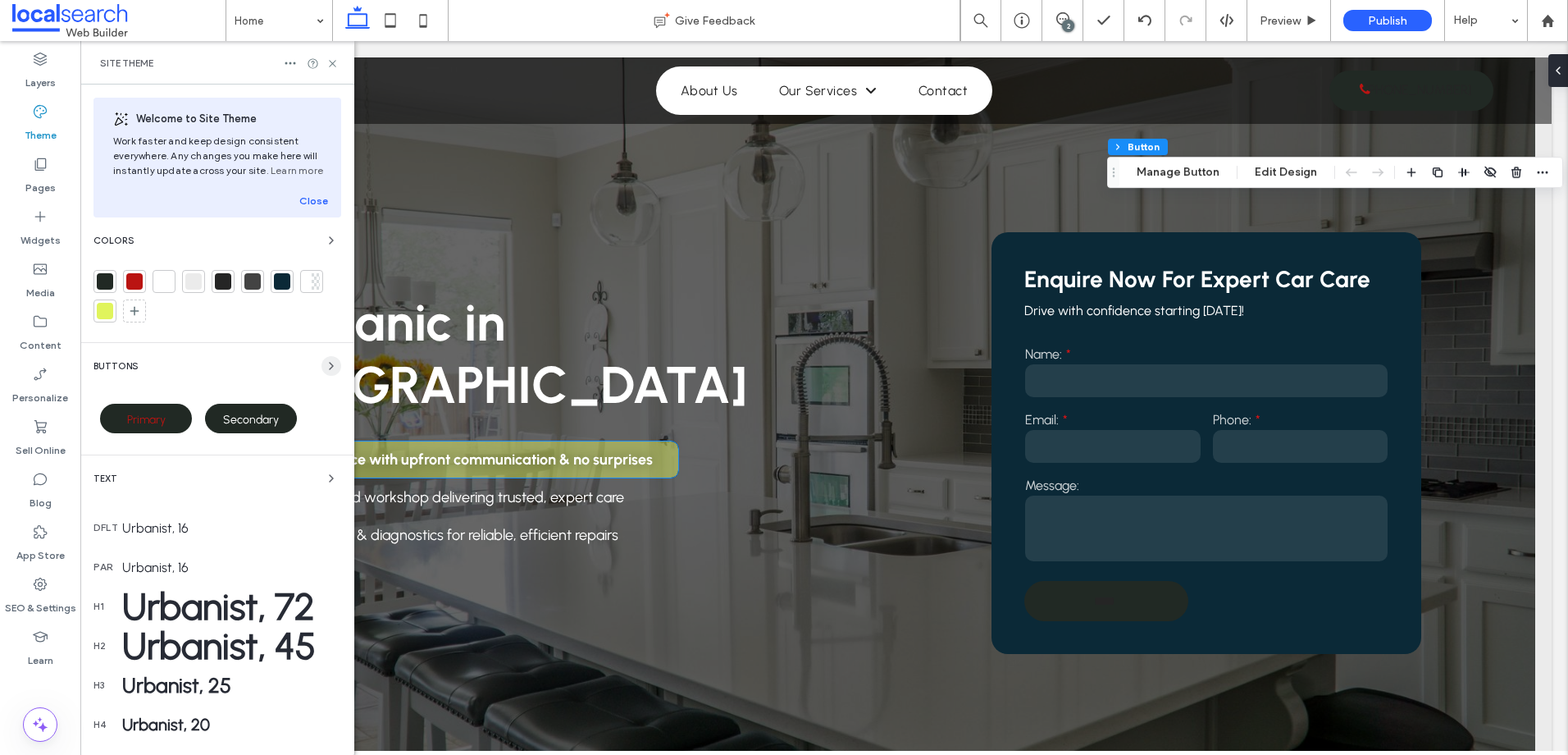
click at [322, 363] on span "button" at bounding box center [331, 366] width 20 height 20
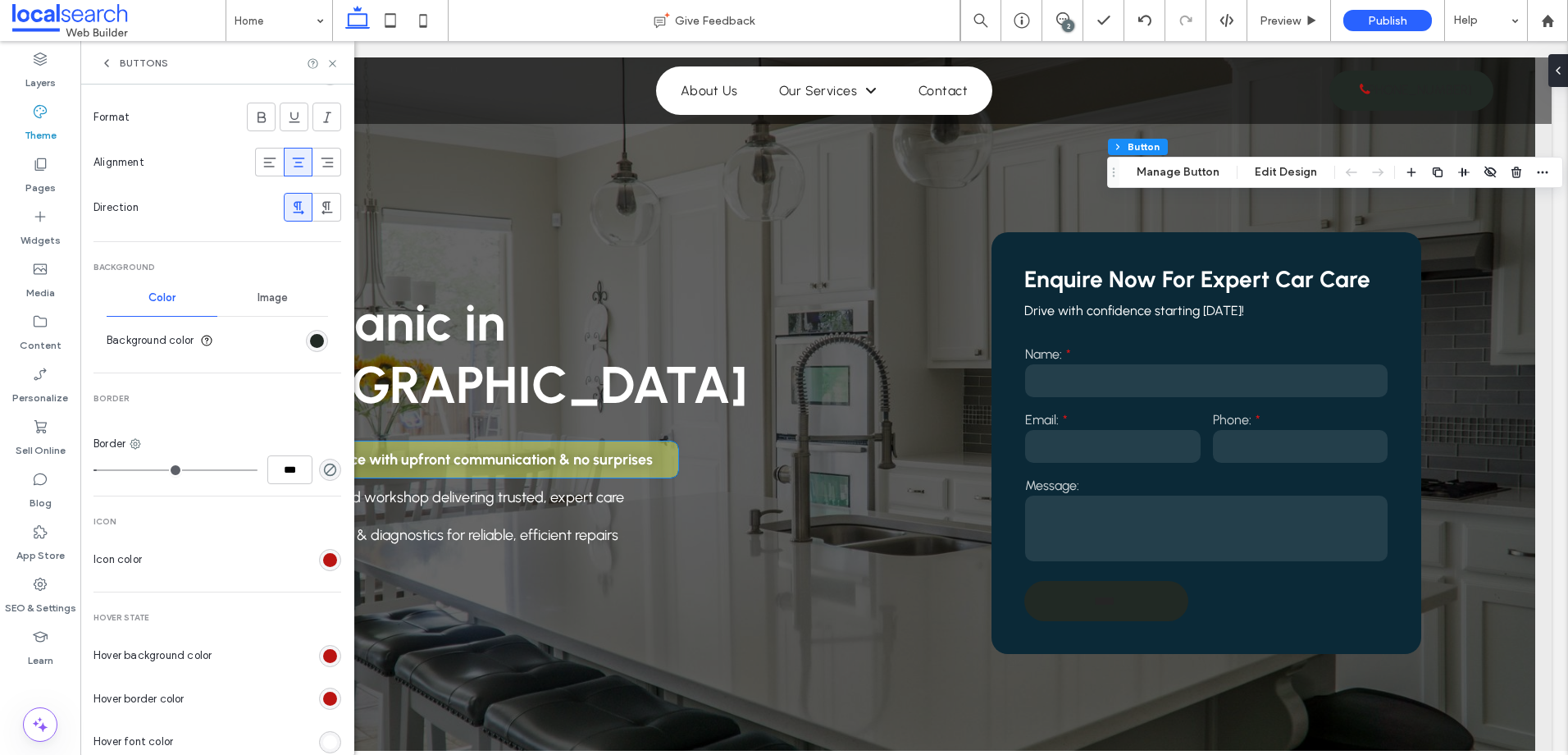
scroll to position [410, 0]
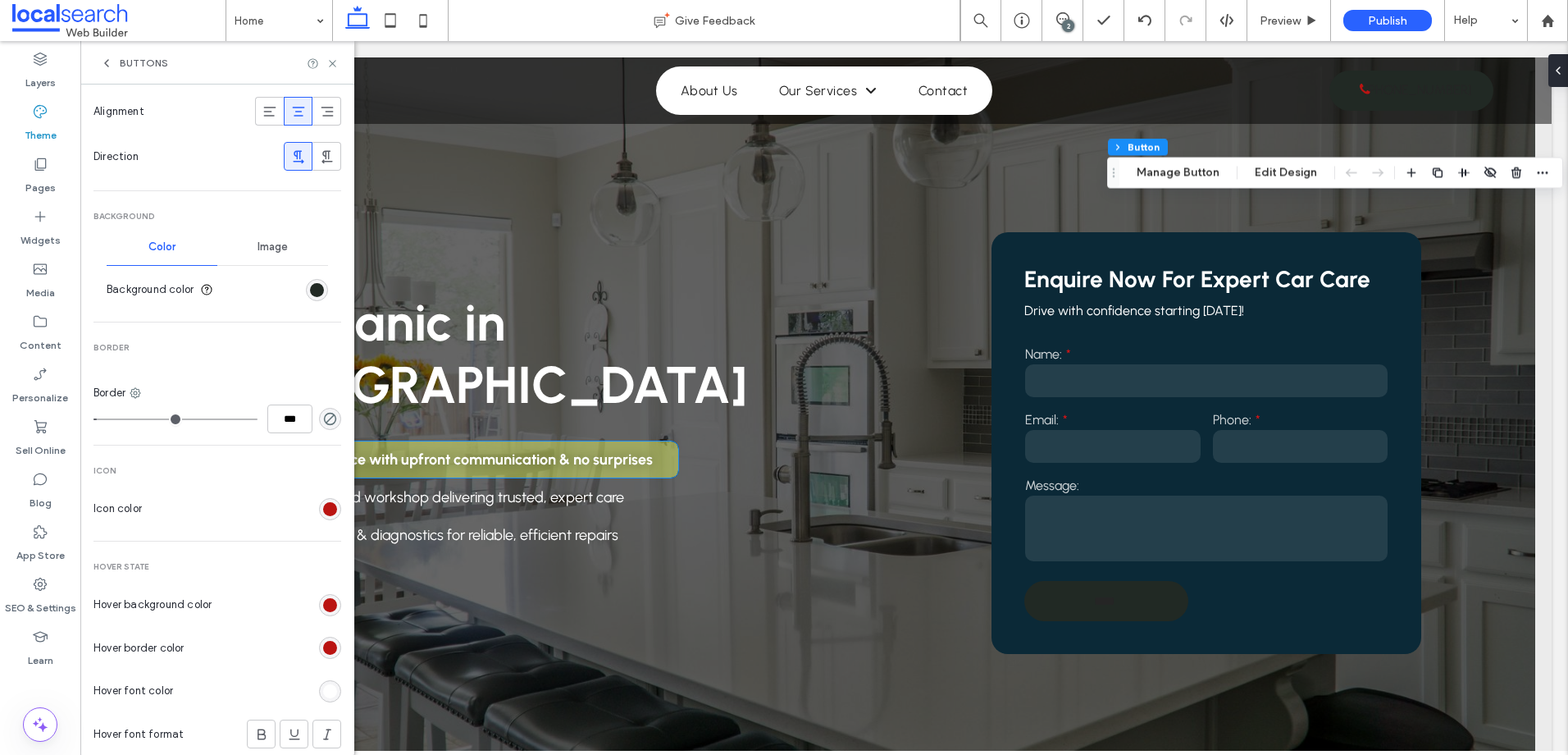
click at [319, 596] on div "rgb(186, 20, 18)" at bounding box center [329, 605] width 22 height 22
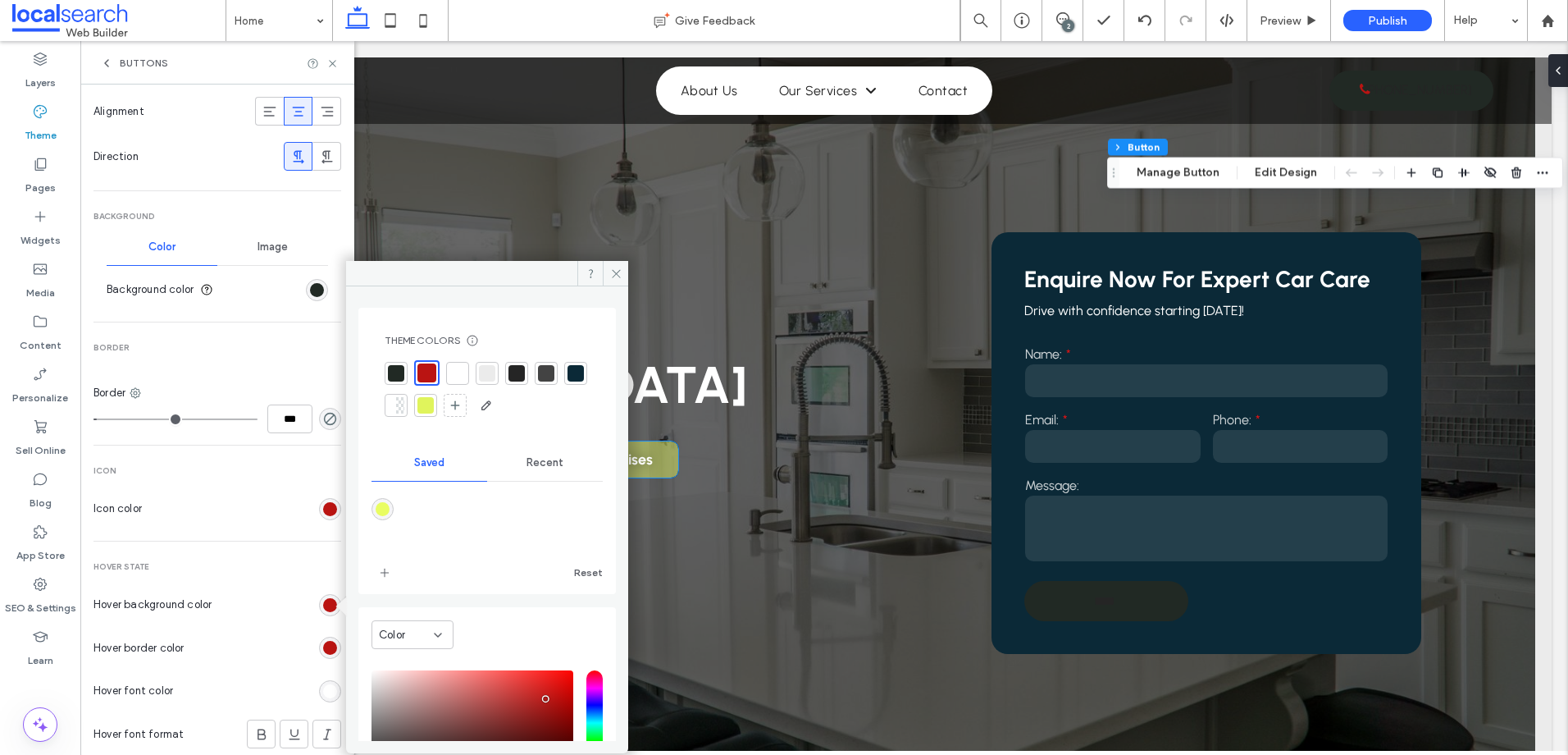
click at [271, 595] on section "Hover background color" at bounding box center [216, 604] width 248 height 41
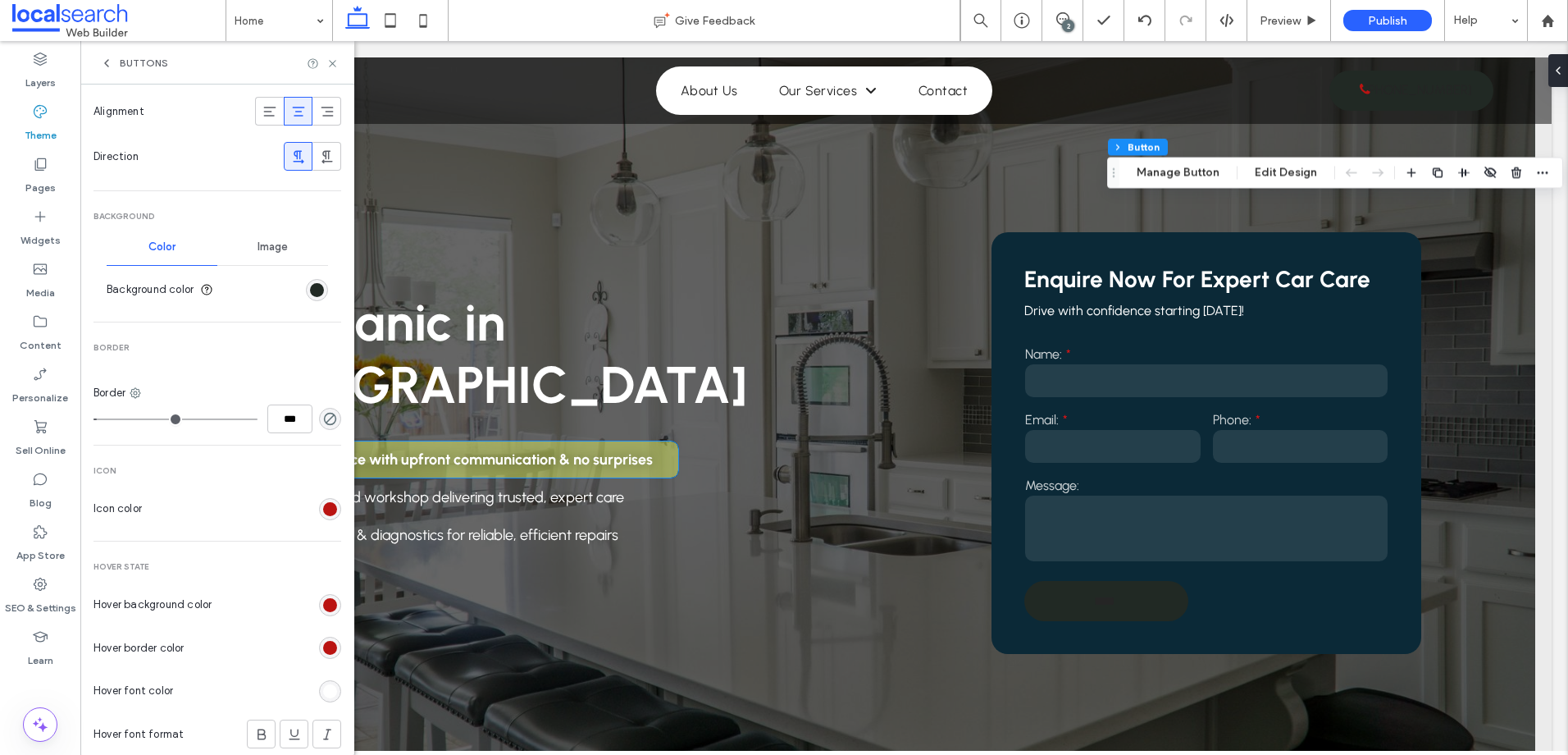
click at [323, 650] on div "rgb(186, 20, 18)" at bounding box center [329, 648] width 14 height 14
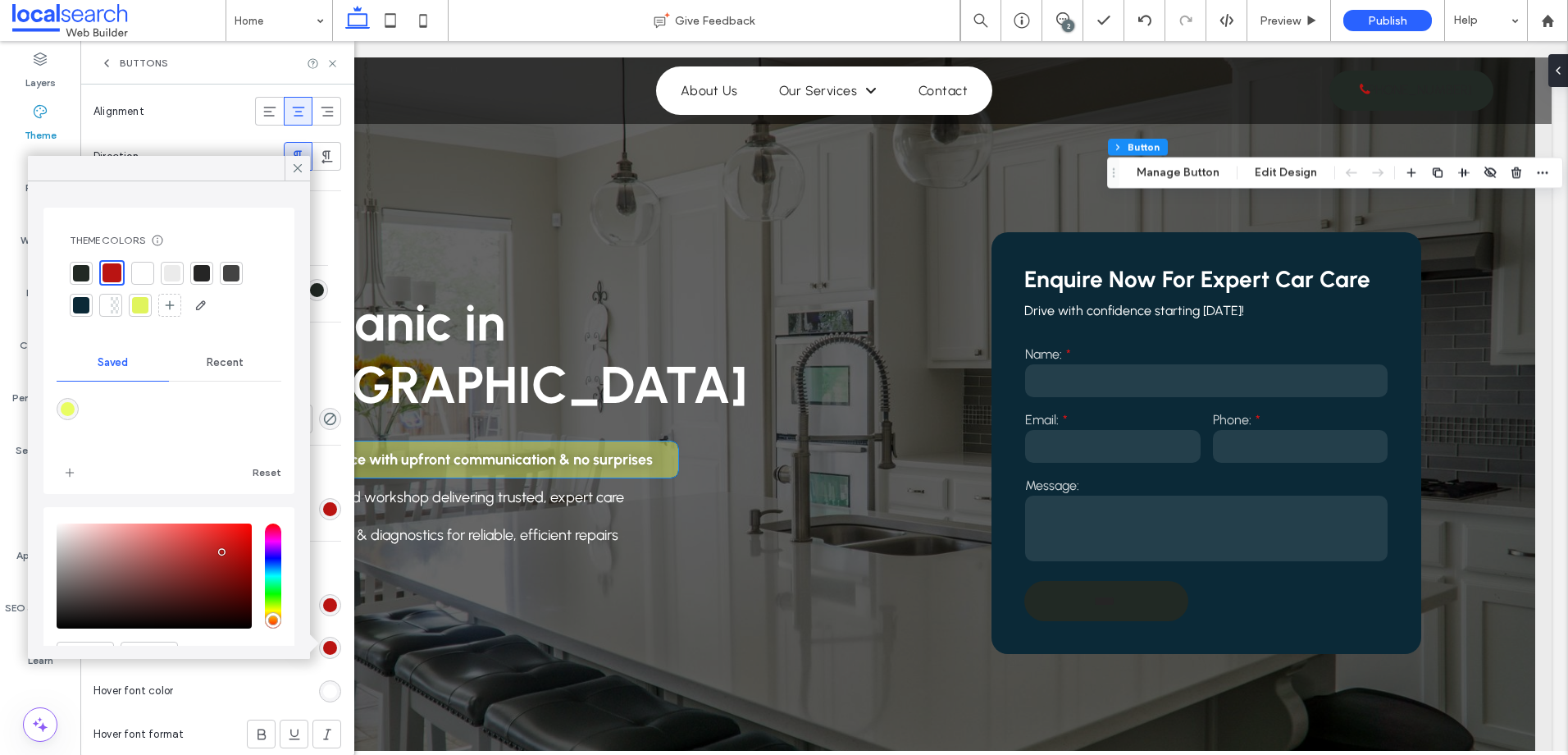
click at [331, 467] on span "Icon" at bounding box center [216, 471] width 248 height 11
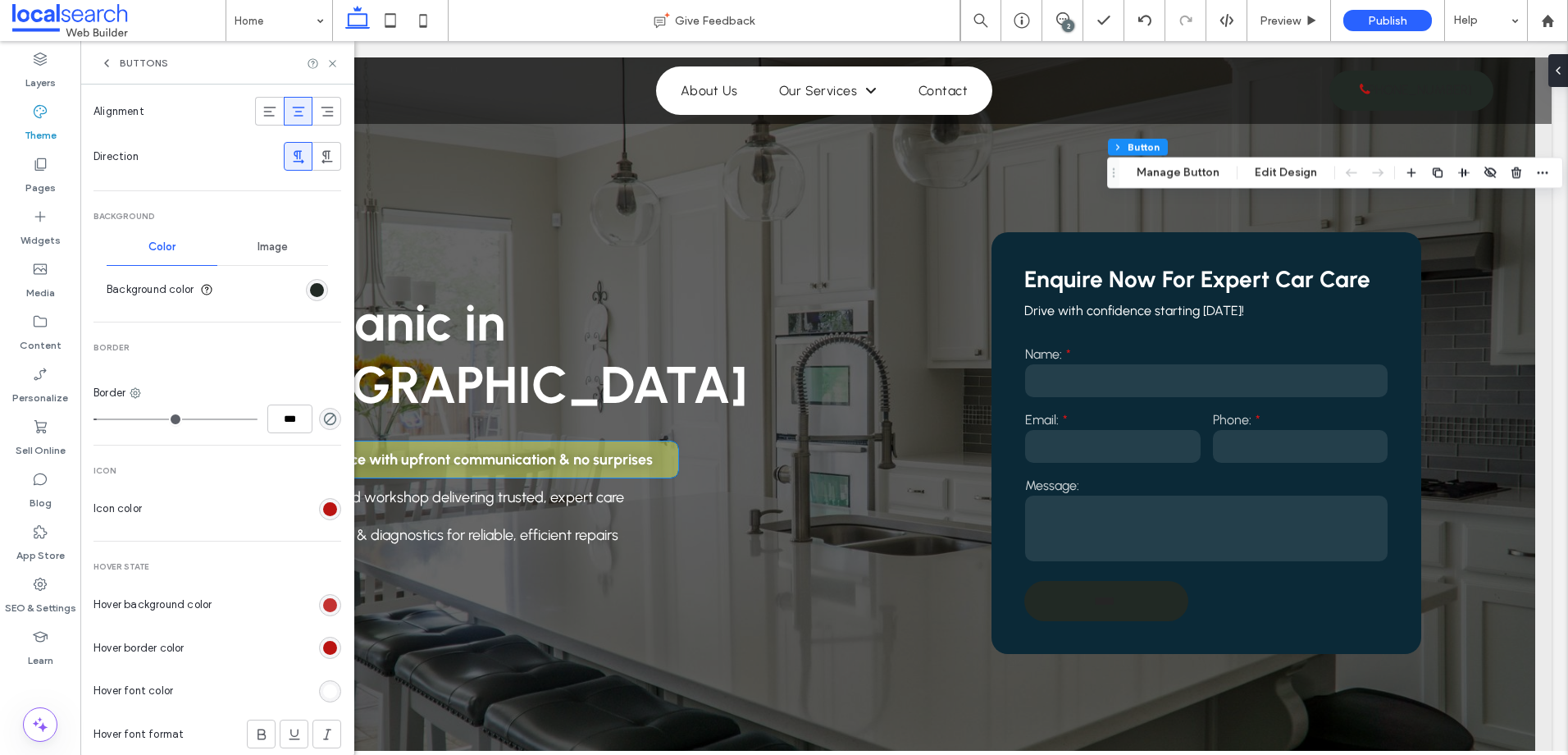
click at [323, 608] on div "rgb(186, 20, 18)" at bounding box center [329, 605] width 14 height 14
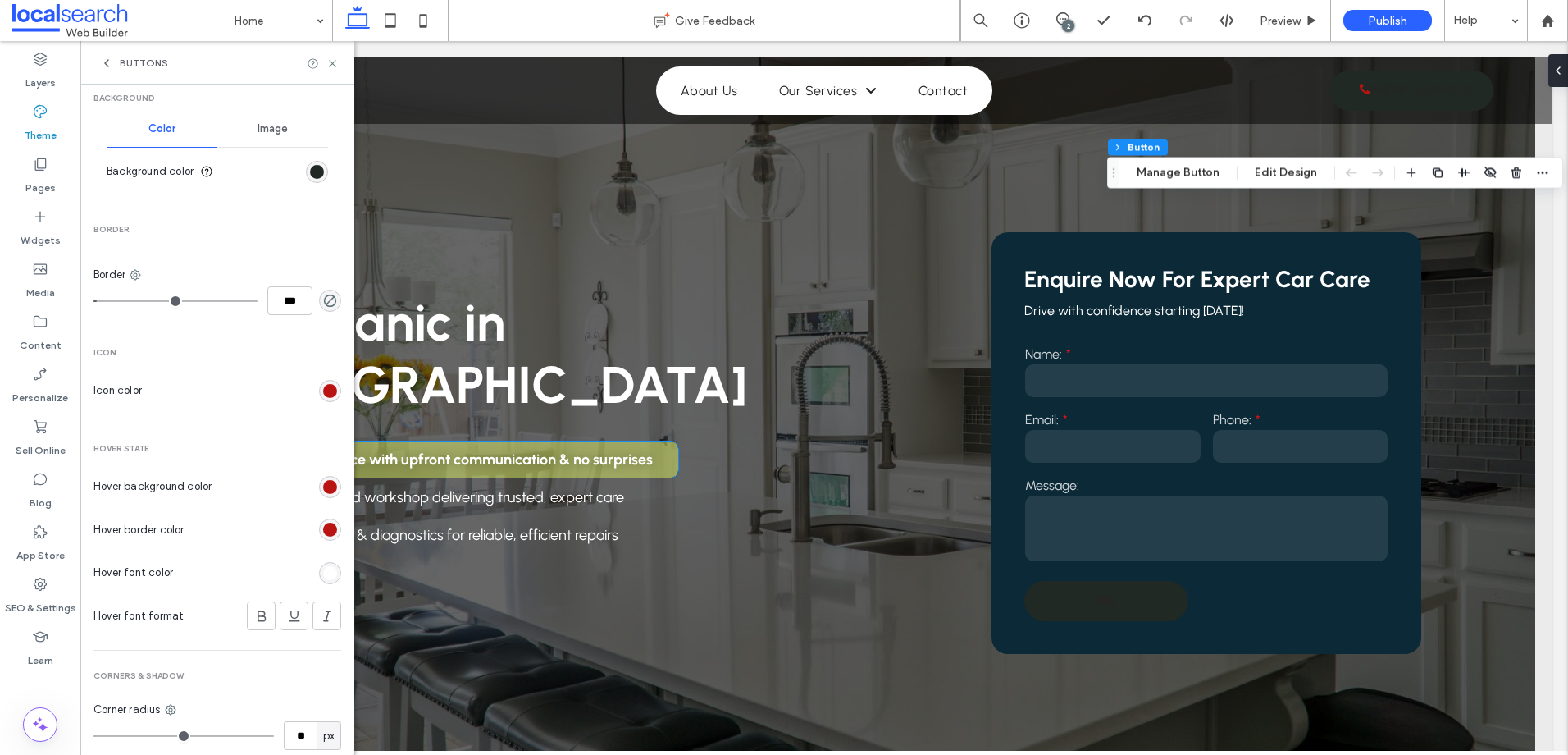
scroll to position [575, 0]
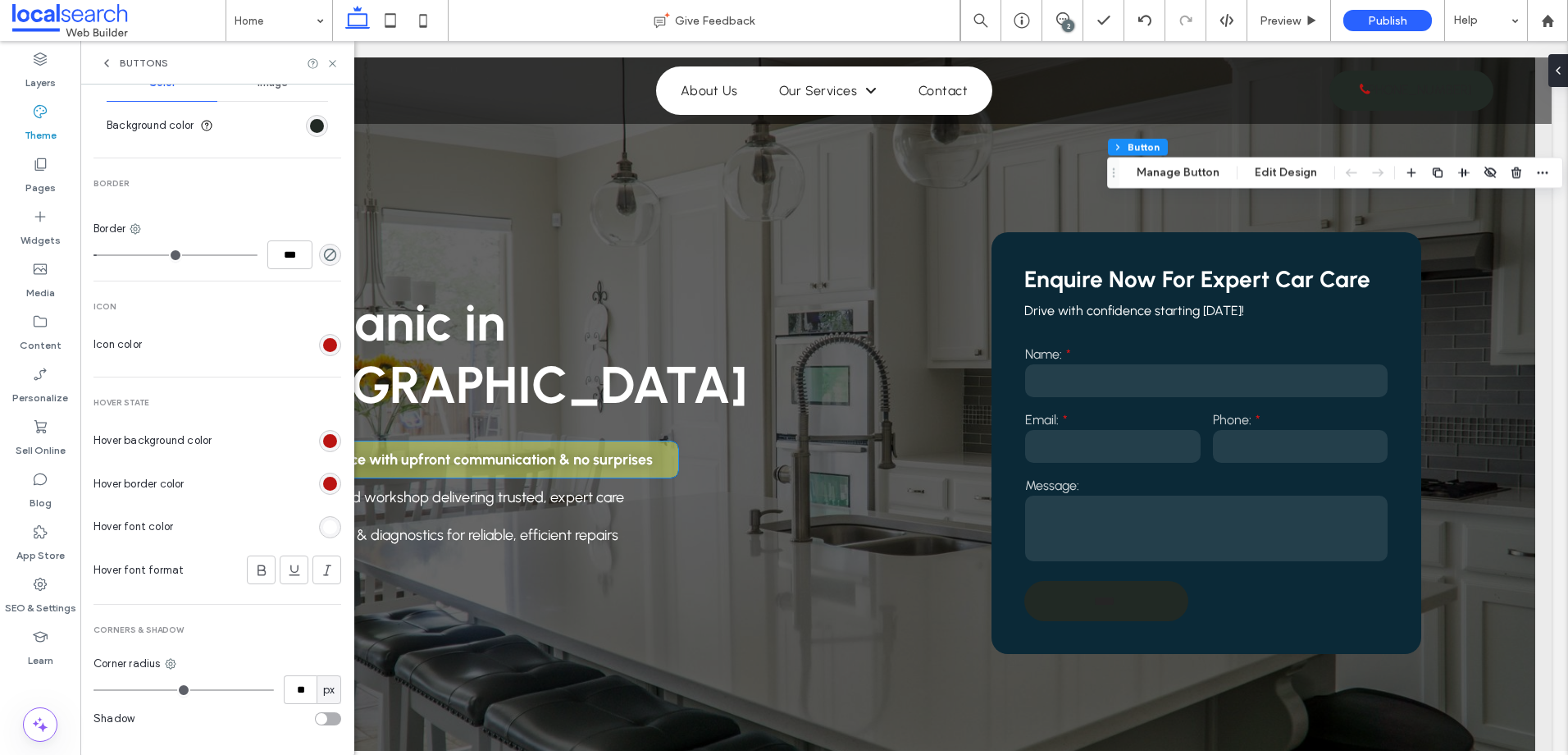
click at [328, 444] on div "rgb(186, 20, 18)" at bounding box center [329, 441] width 22 height 22
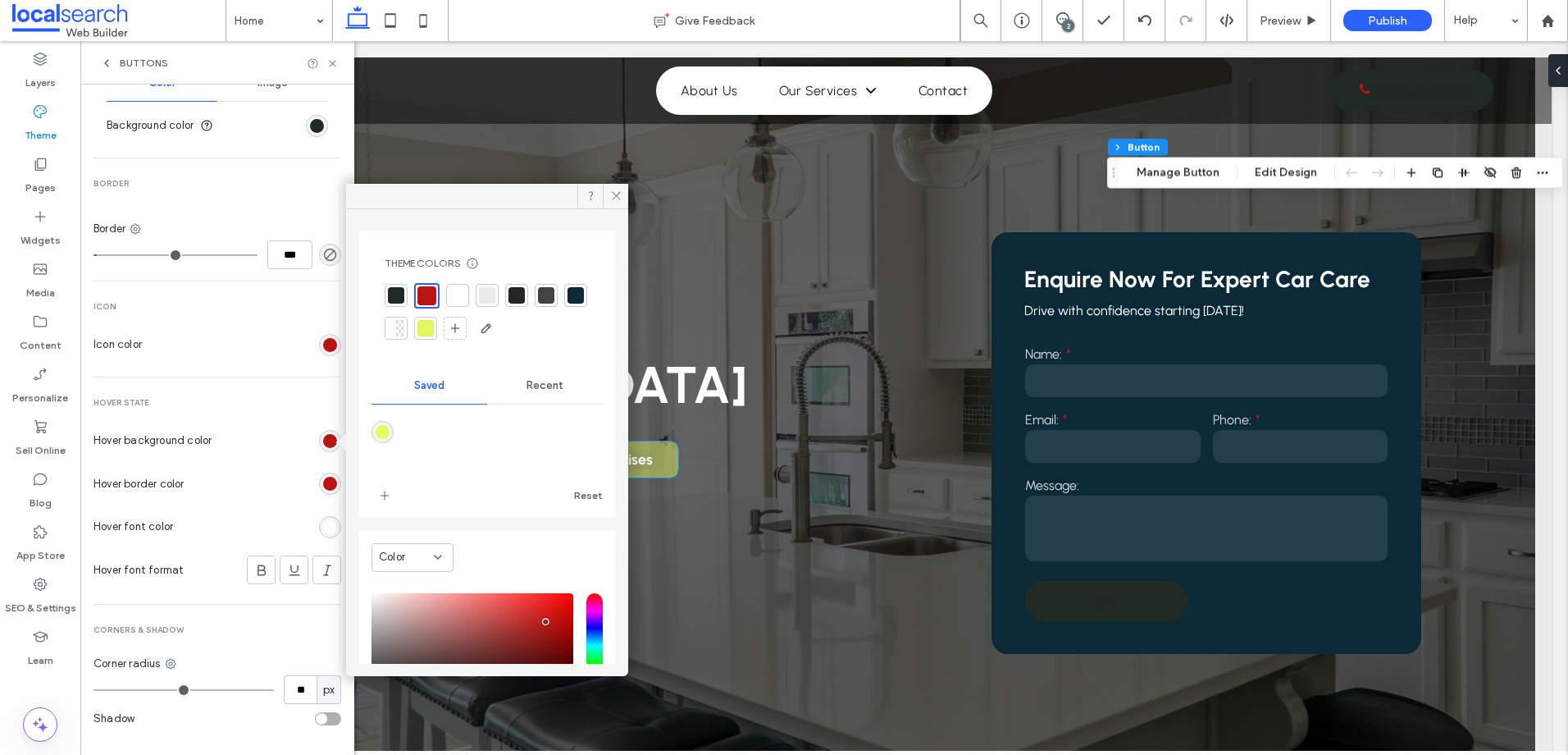
click at [552, 388] on span "Recent" at bounding box center [545, 386] width 37 height 13
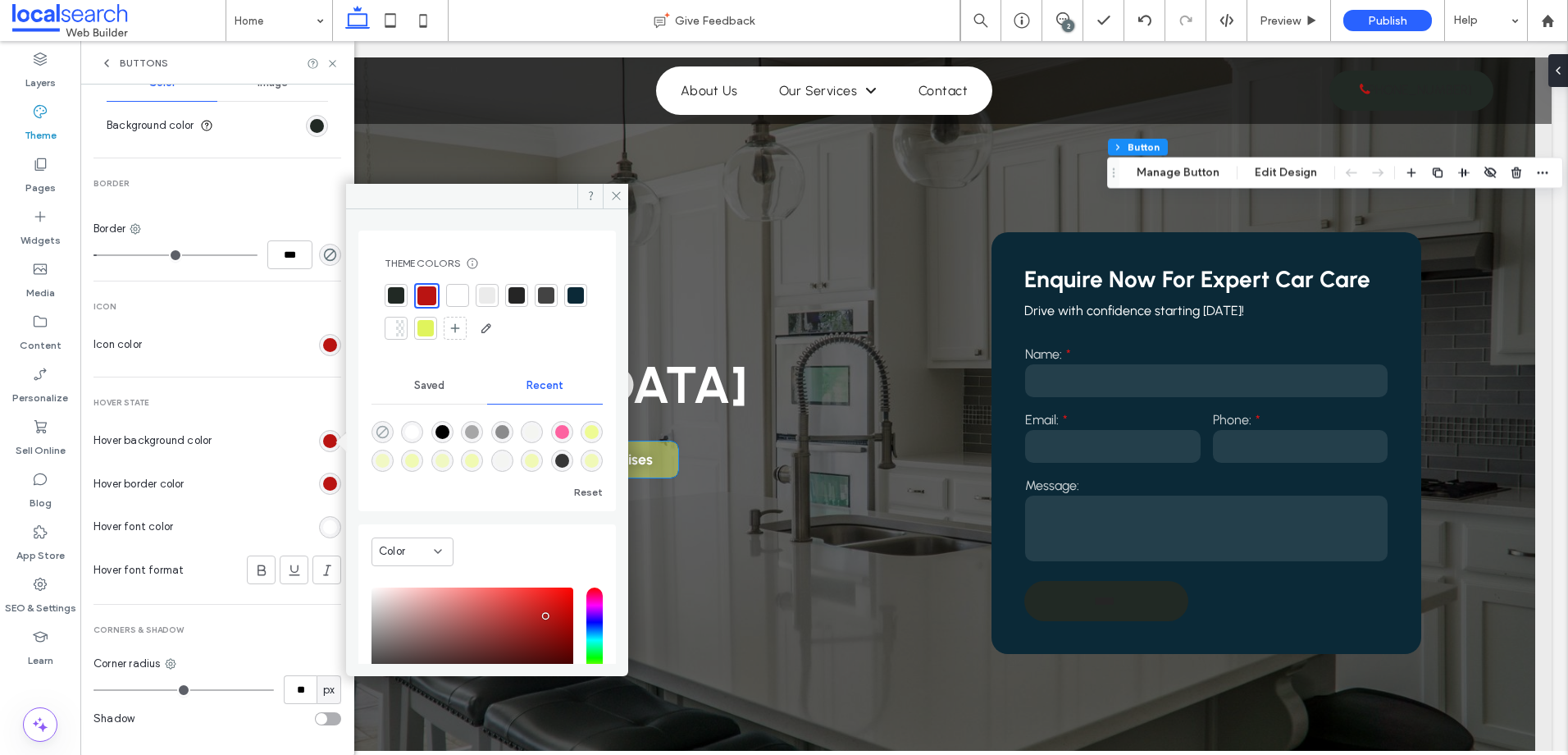
click at [378, 427] on use "rgba(0, 0, 0, 0)" at bounding box center [383, 431] width 12 height 12
type input "*******"
type input "*"
type input "**"
click at [425, 294] on div at bounding box center [425, 294] width 16 height 16
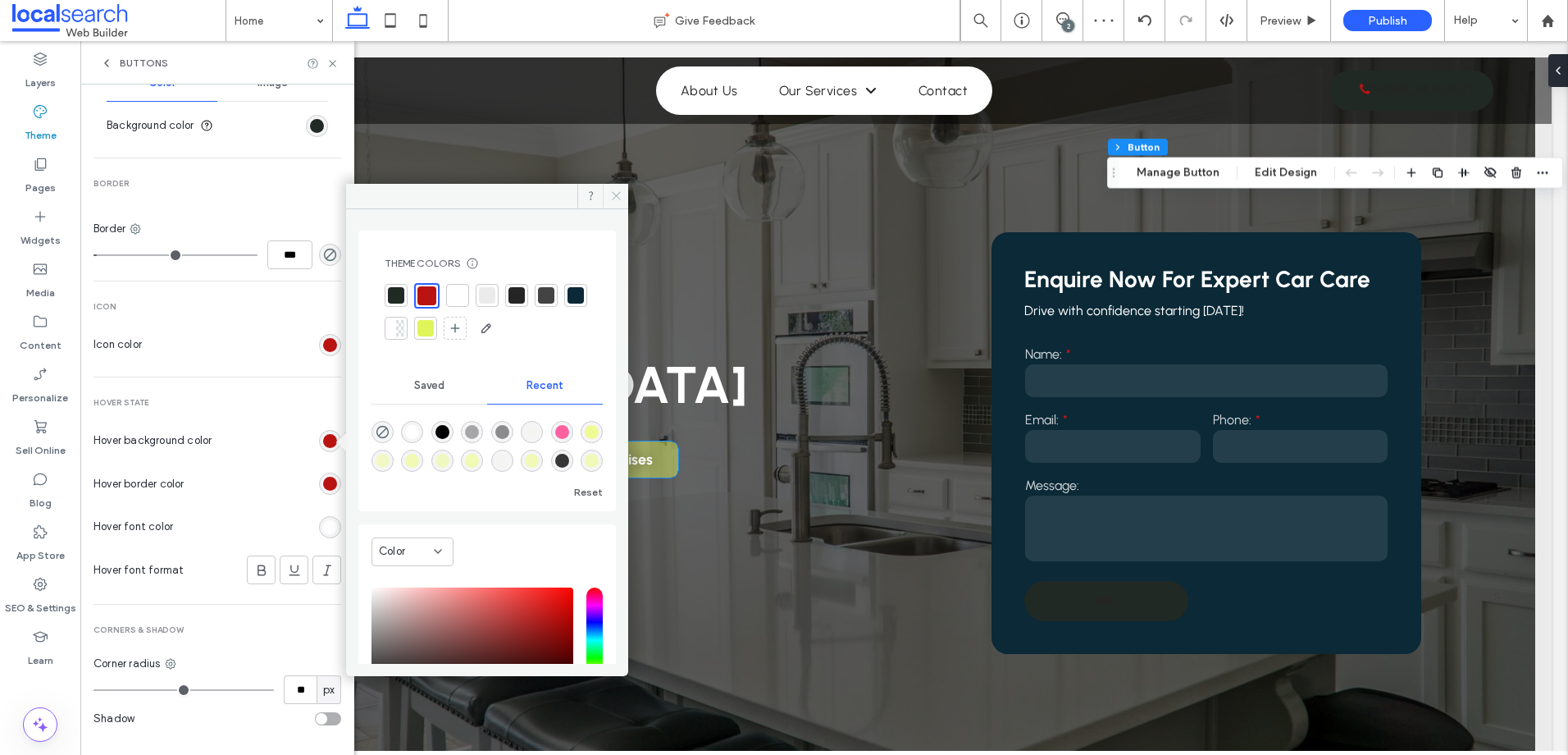
click at [613, 196] on icon at bounding box center [616, 196] width 12 height 12
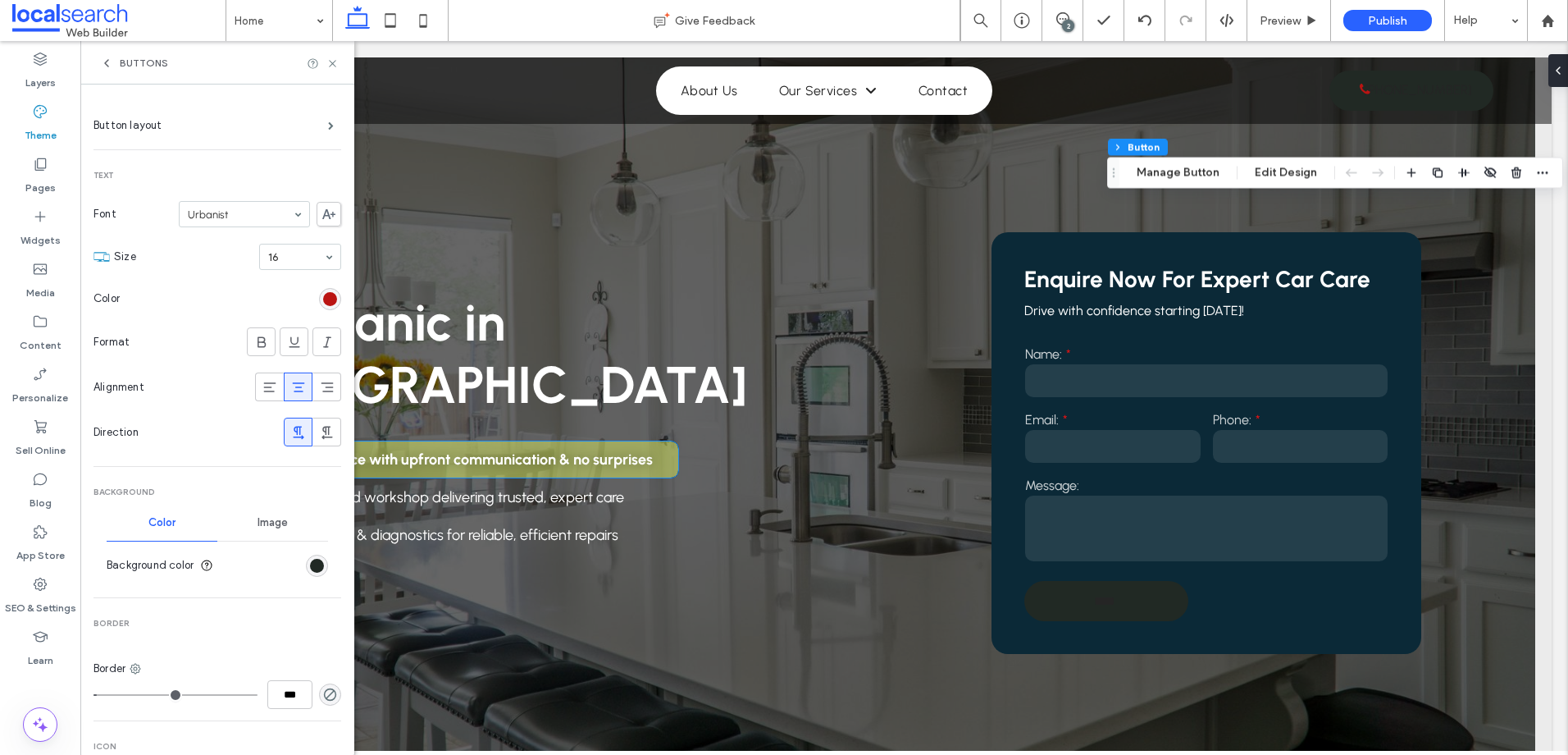
scroll to position [0, 0]
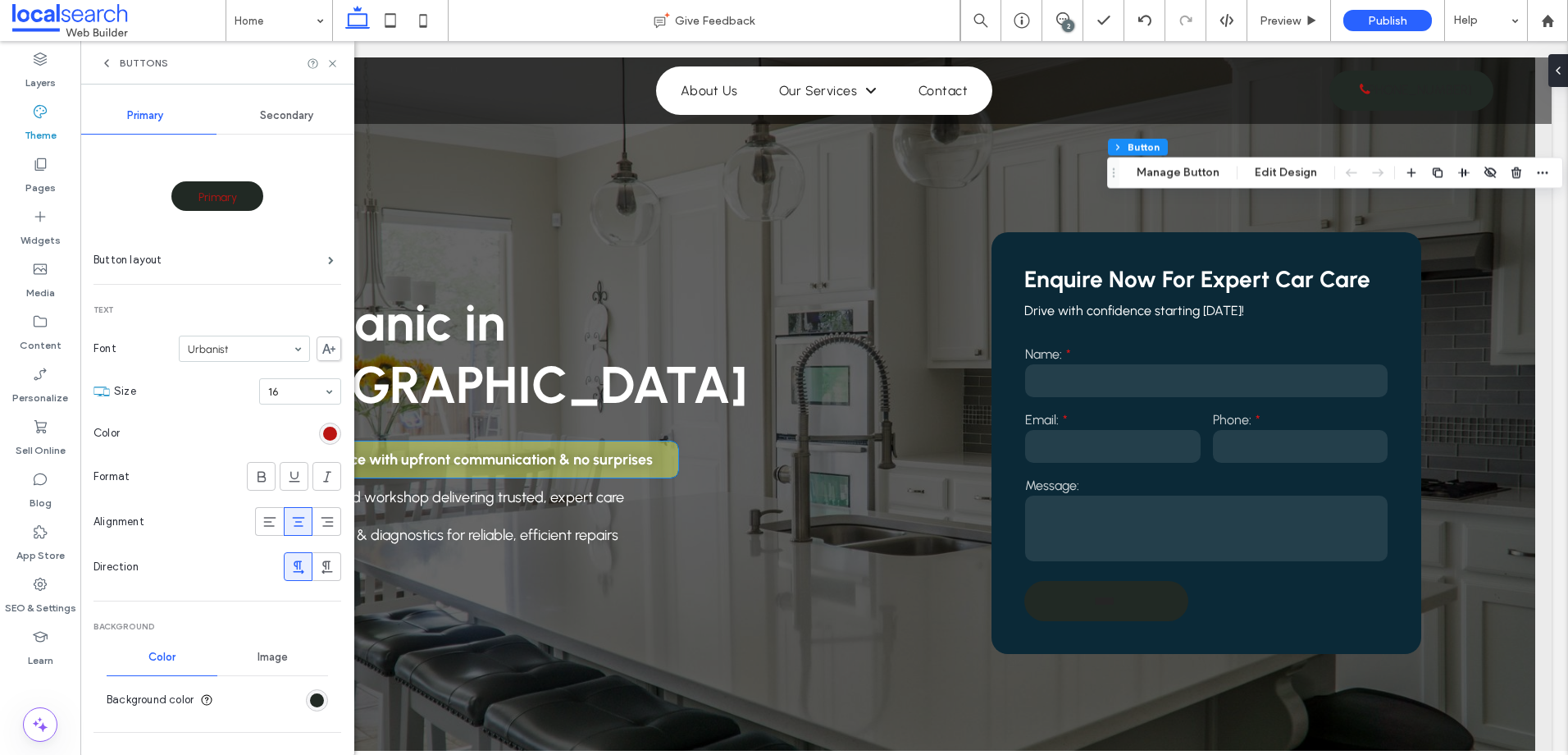
click at [293, 125] on div "Secondary" at bounding box center [287, 116] width 141 height 36
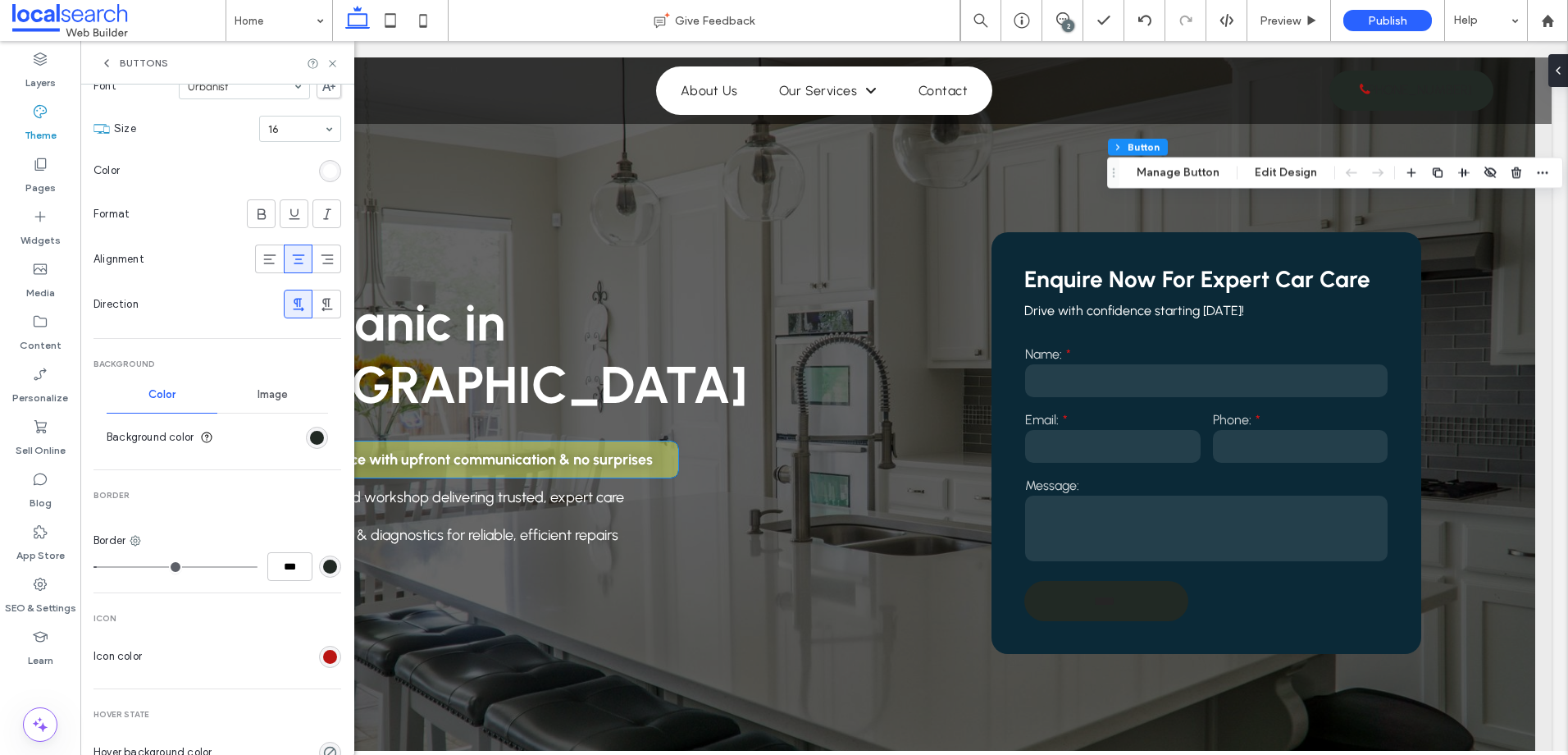
scroll to position [164, 0]
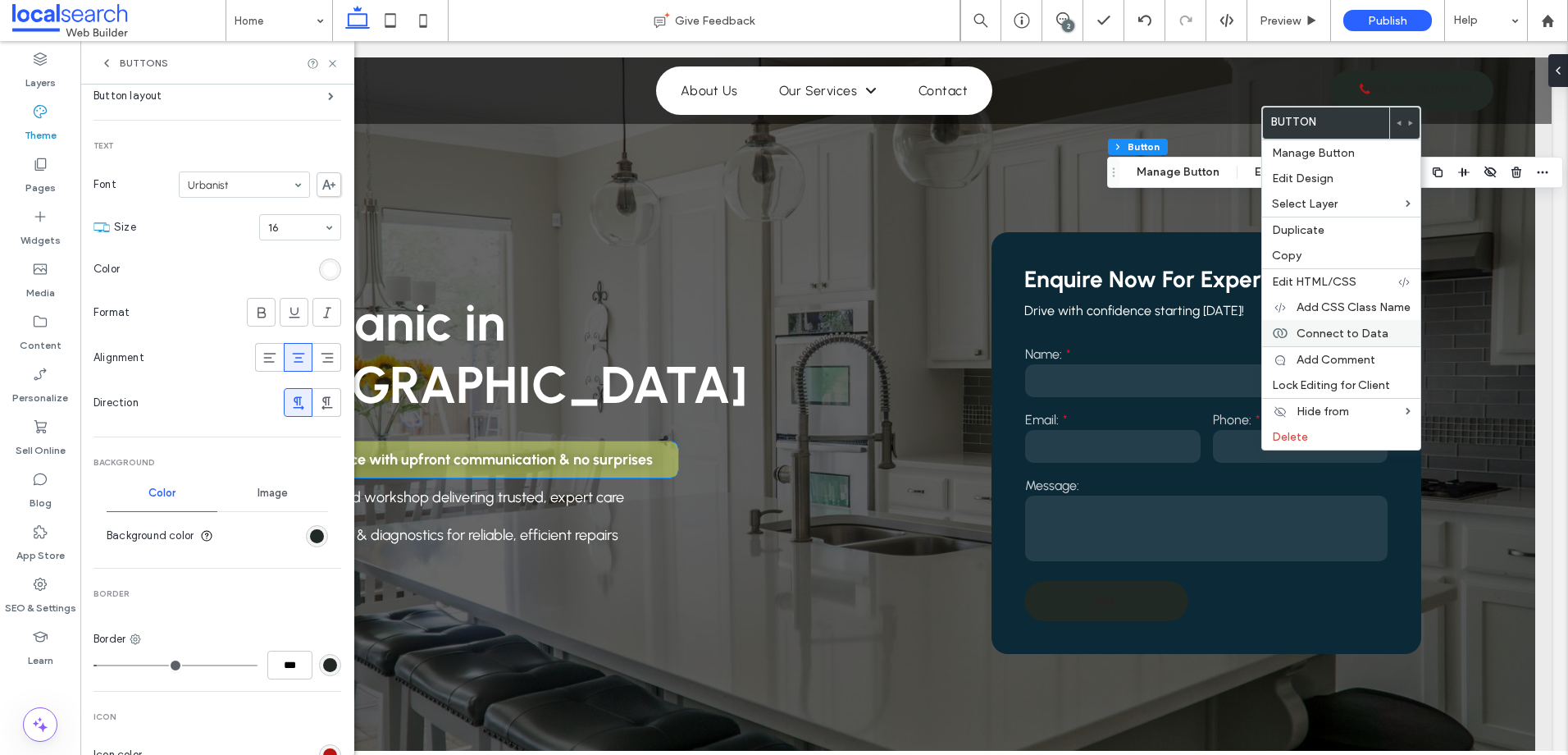
click at [1366, 334] on span "Connect to Data" at bounding box center [1342, 333] width 92 height 14
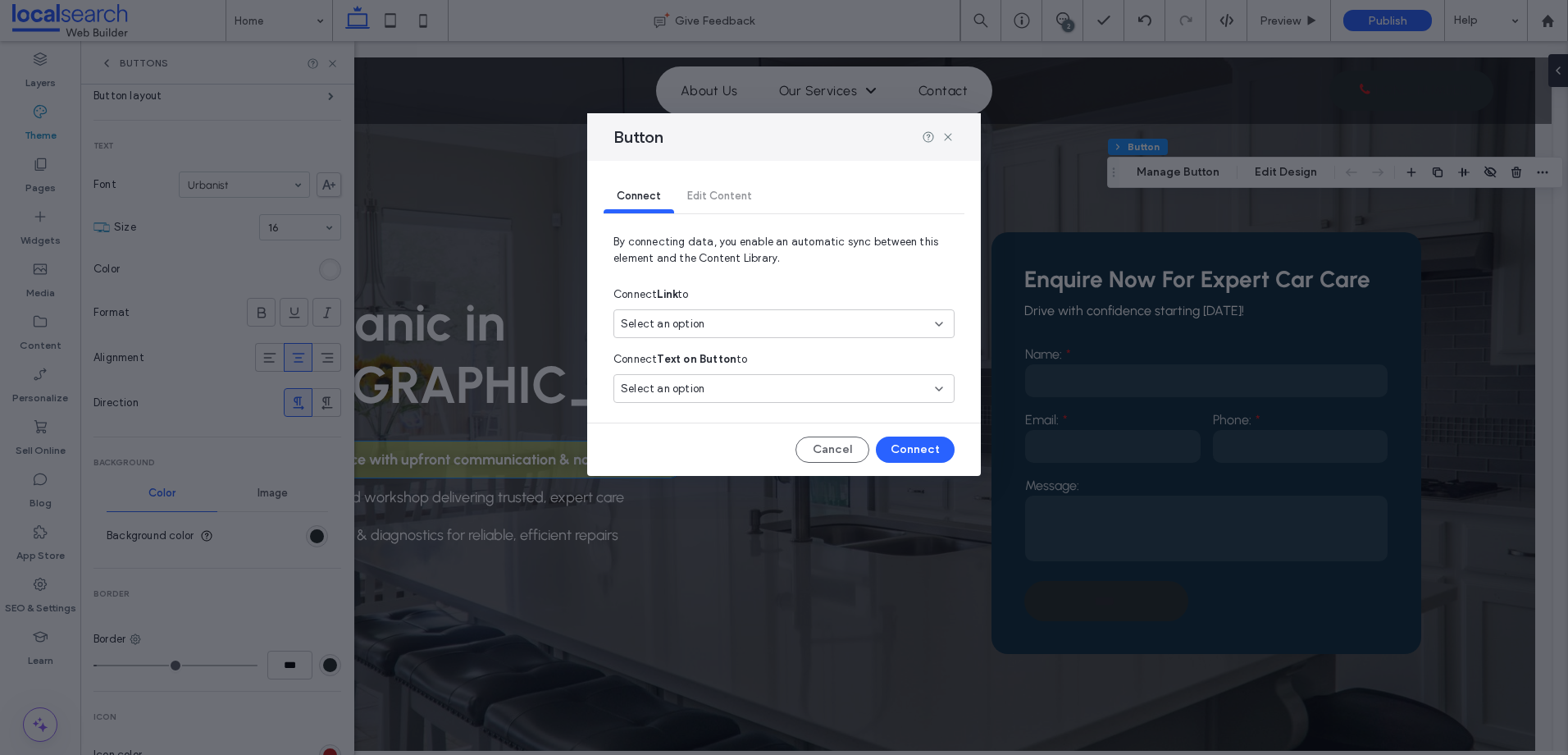
drag, startPoint x: 774, startPoint y: 316, endPoint x: 777, endPoint y: 336, distance: 20.2
click at [775, 318] on div "Select an option" at bounding box center [774, 324] width 307 height 16
click at [775, 373] on span "0401 271 085" at bounding box center [831, 381] width 218 height 16
click at [871, 336] on div "Select an option" at bounding box center [783, 324] width 341 height 28
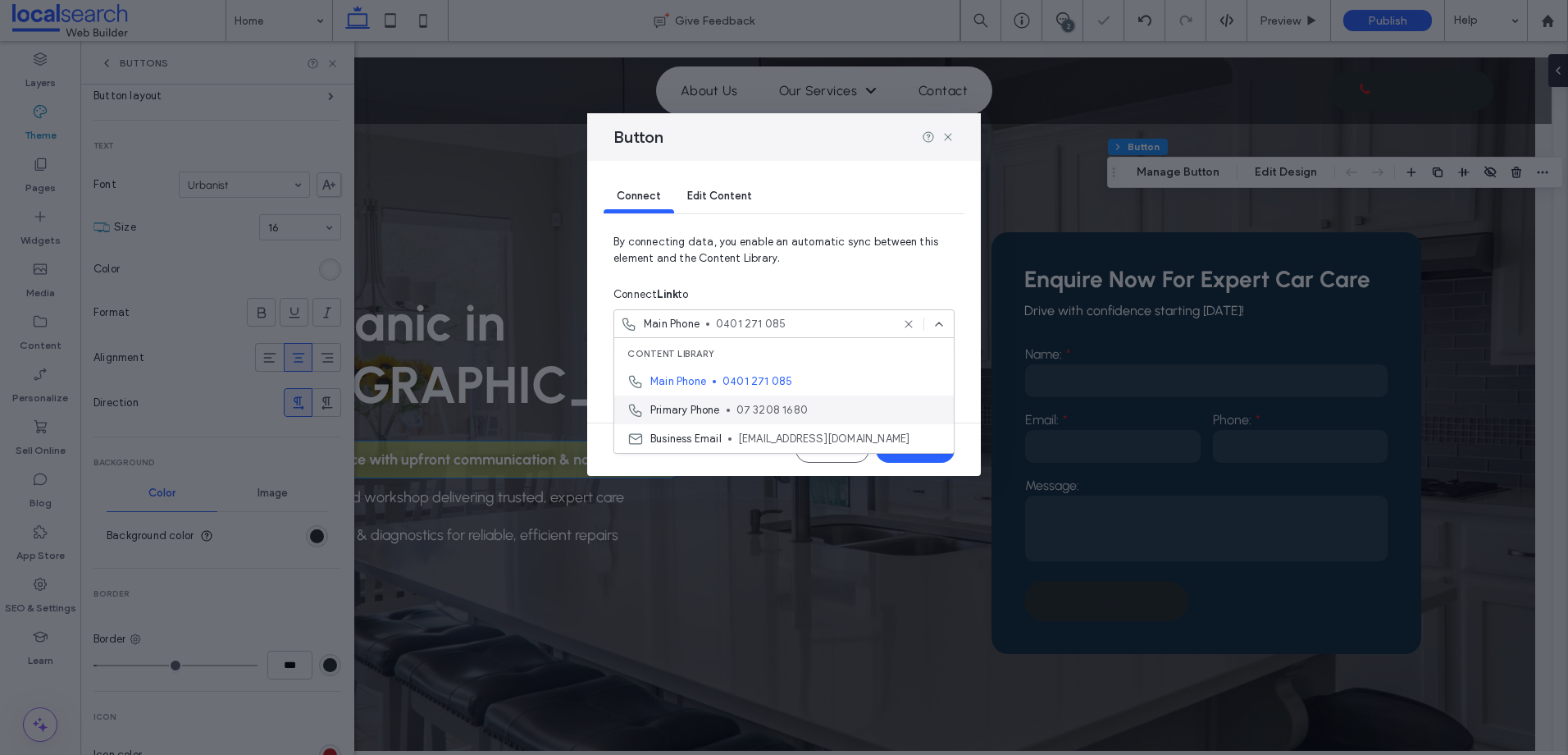
click at [839, 400] on div "Primary Phone 07 3208 1680" at bounding box center [784, 409] width 340 height 28
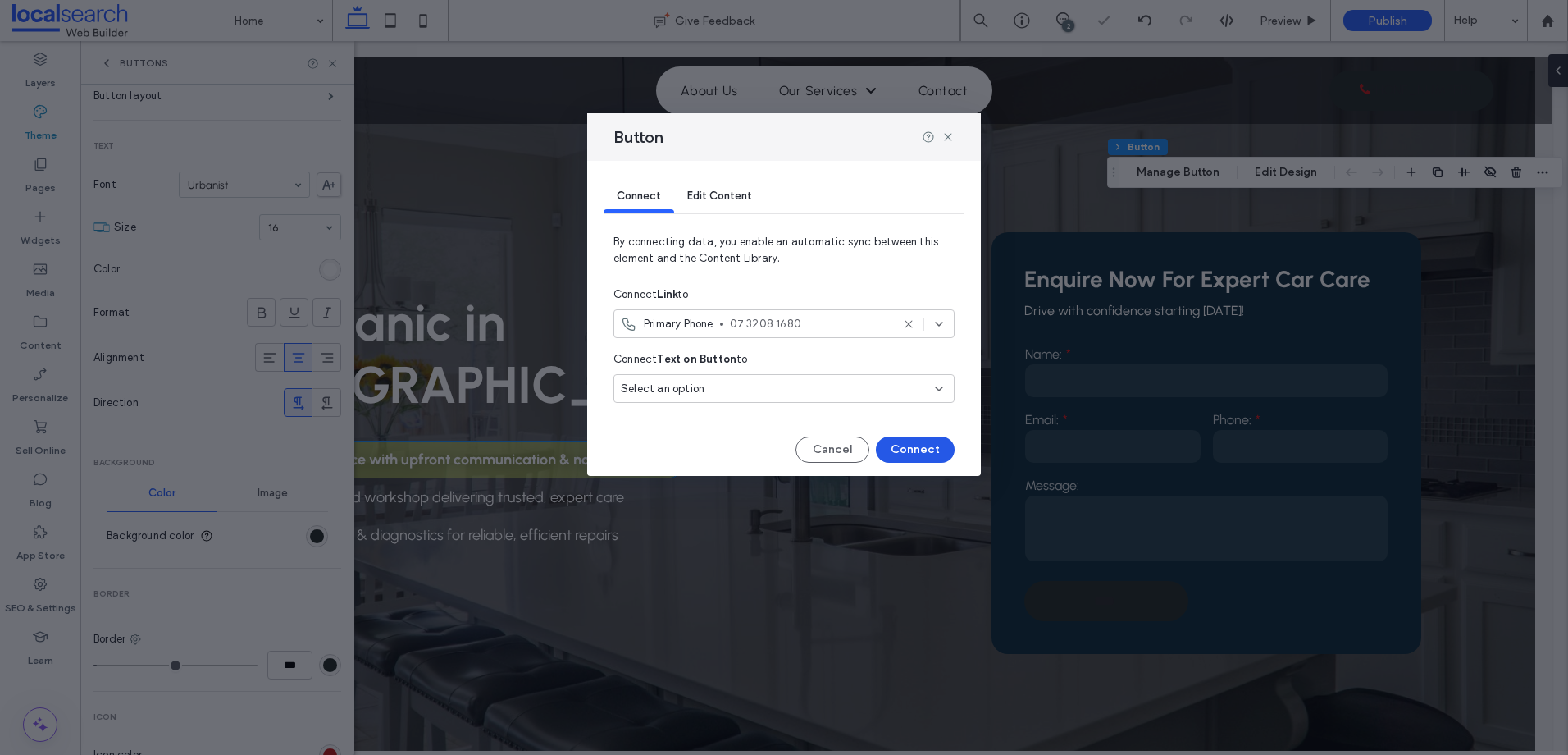
click at [902, 448] on button "Connect" at bounding box center [915, 450] width 79 height 27
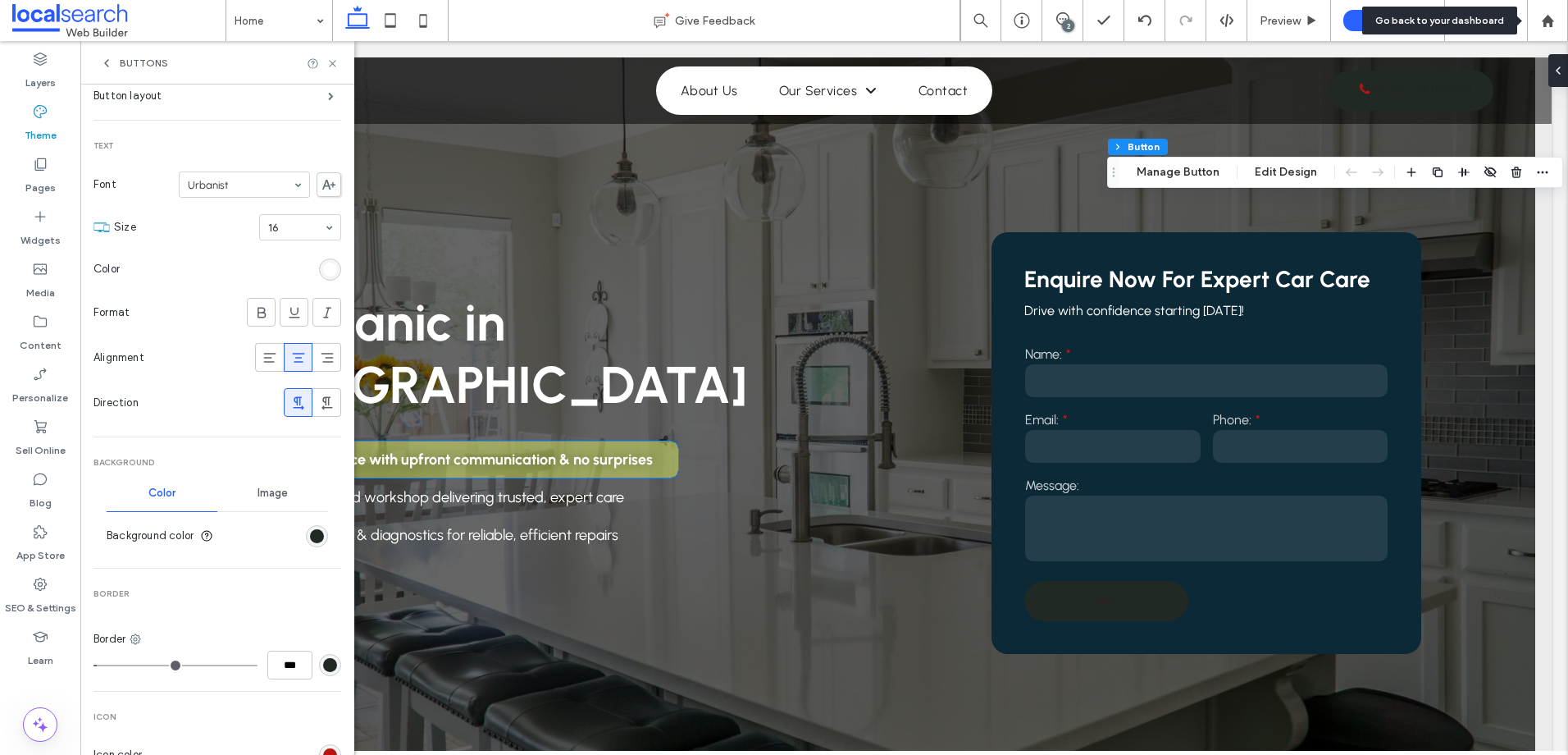
drag, startPoint x: 1299, startPoint y: 172, endPoint x: 1391, endPoint y: 184, distance: 92.8
click at [1299, 172] on button "Edit Design" at bounding box center [1286, 172] width 84 height 20
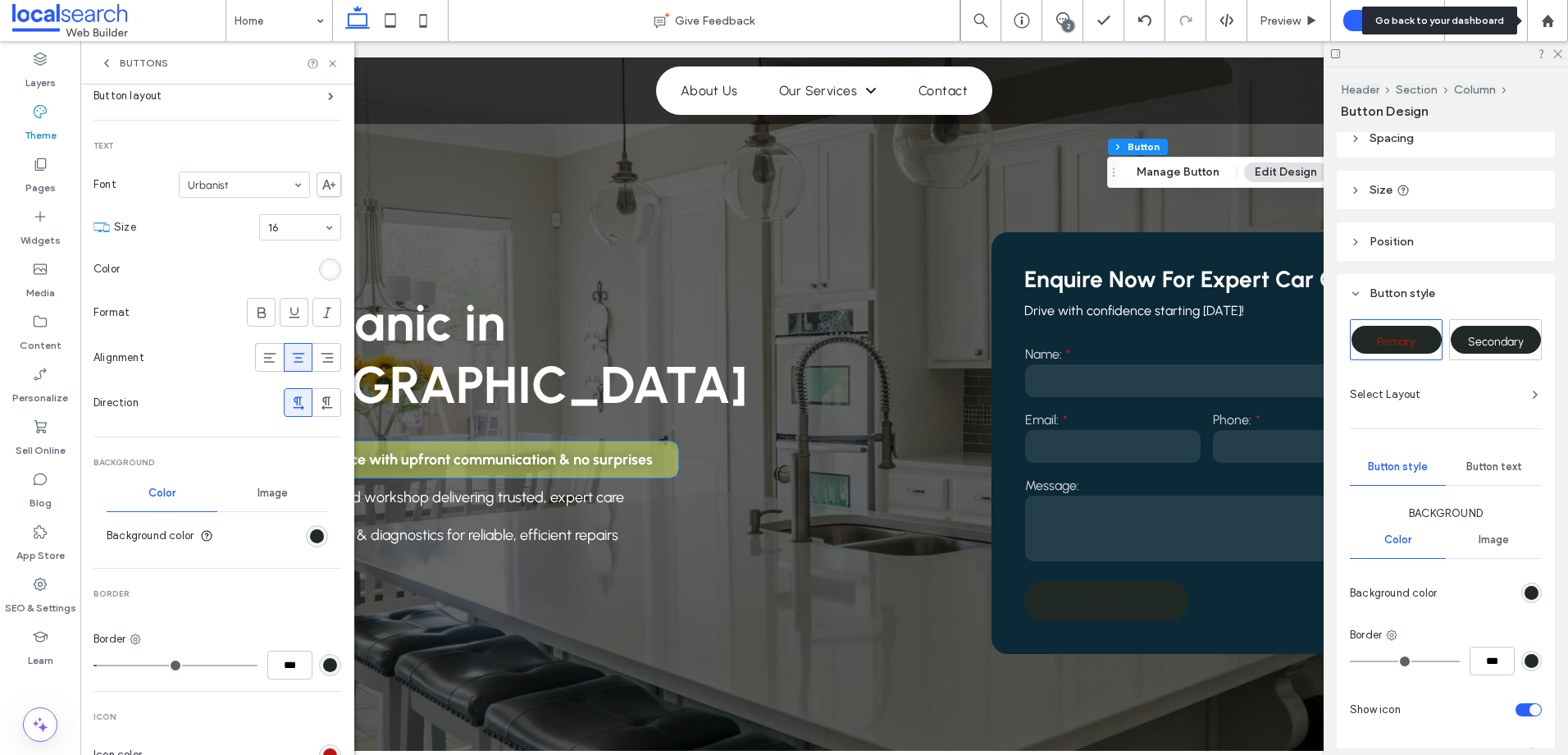
scroll to position [0, 0]
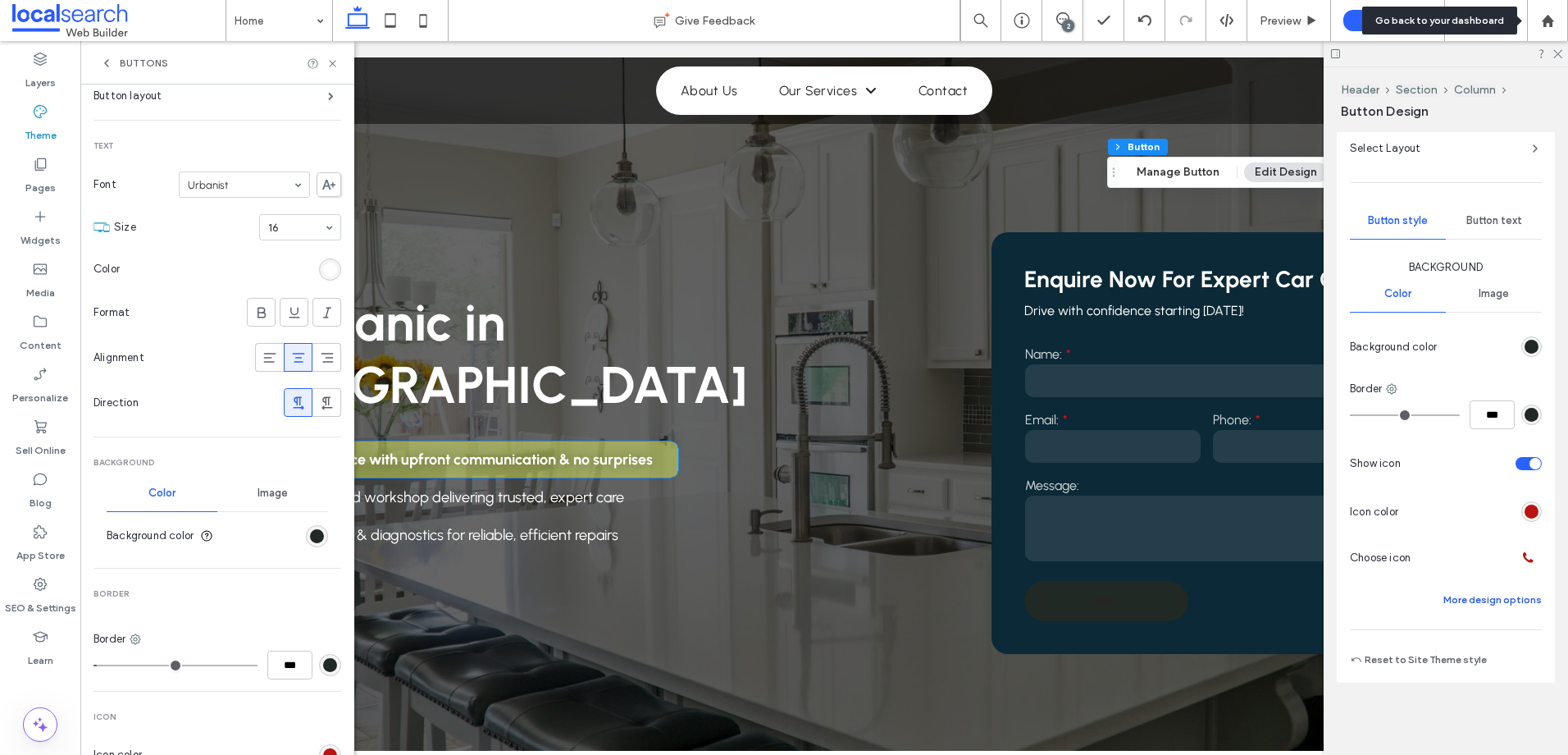
click at [1498, 607] on button "More design options" at bounding box center [1493, 599] width 99 height 20
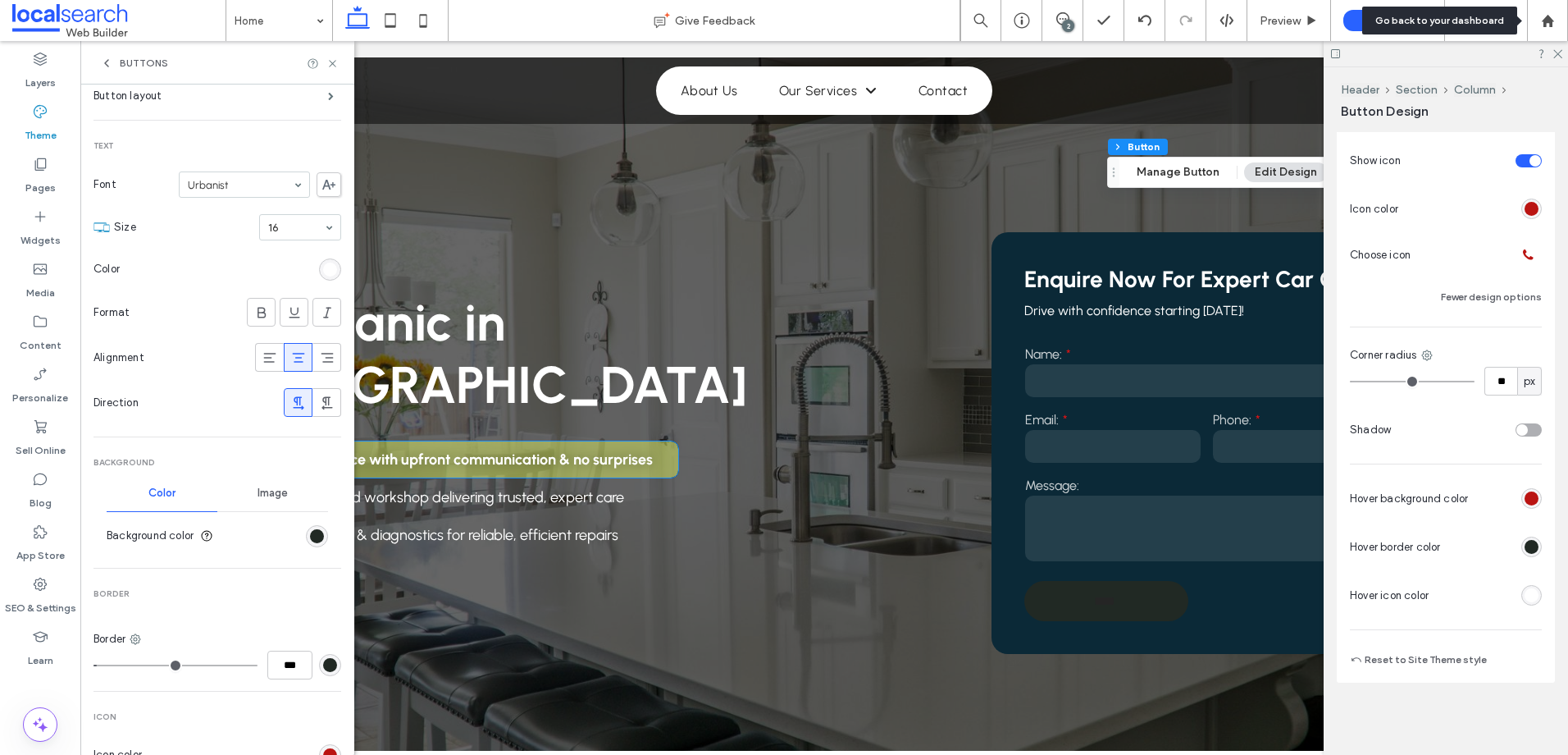
click at [1524, 597] on div "rgb(255, 255, 255)" at bounding box center [1531, 595] width 14 height 14
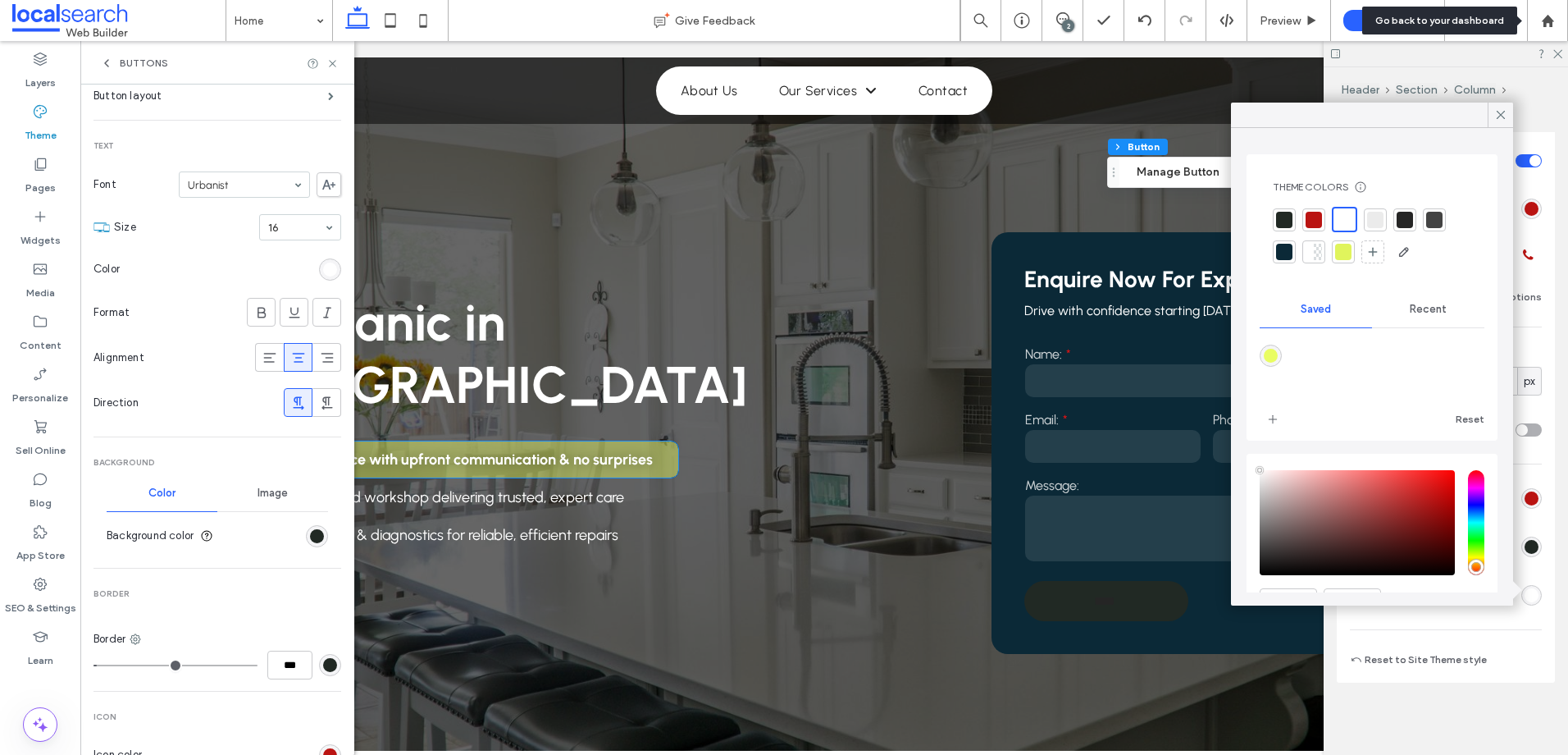
click at [1316, 220] on div at bounding box center [1313, 219] width 16 height 16
click at [1348, 219] on div at bounding box center [1345, 219] width 16 height 16
click at [1540, 467] on div "Primary Secondary Select Layout Button style Button text Background Color Image…" at bounding box center [1446, 223] width 218 height 919
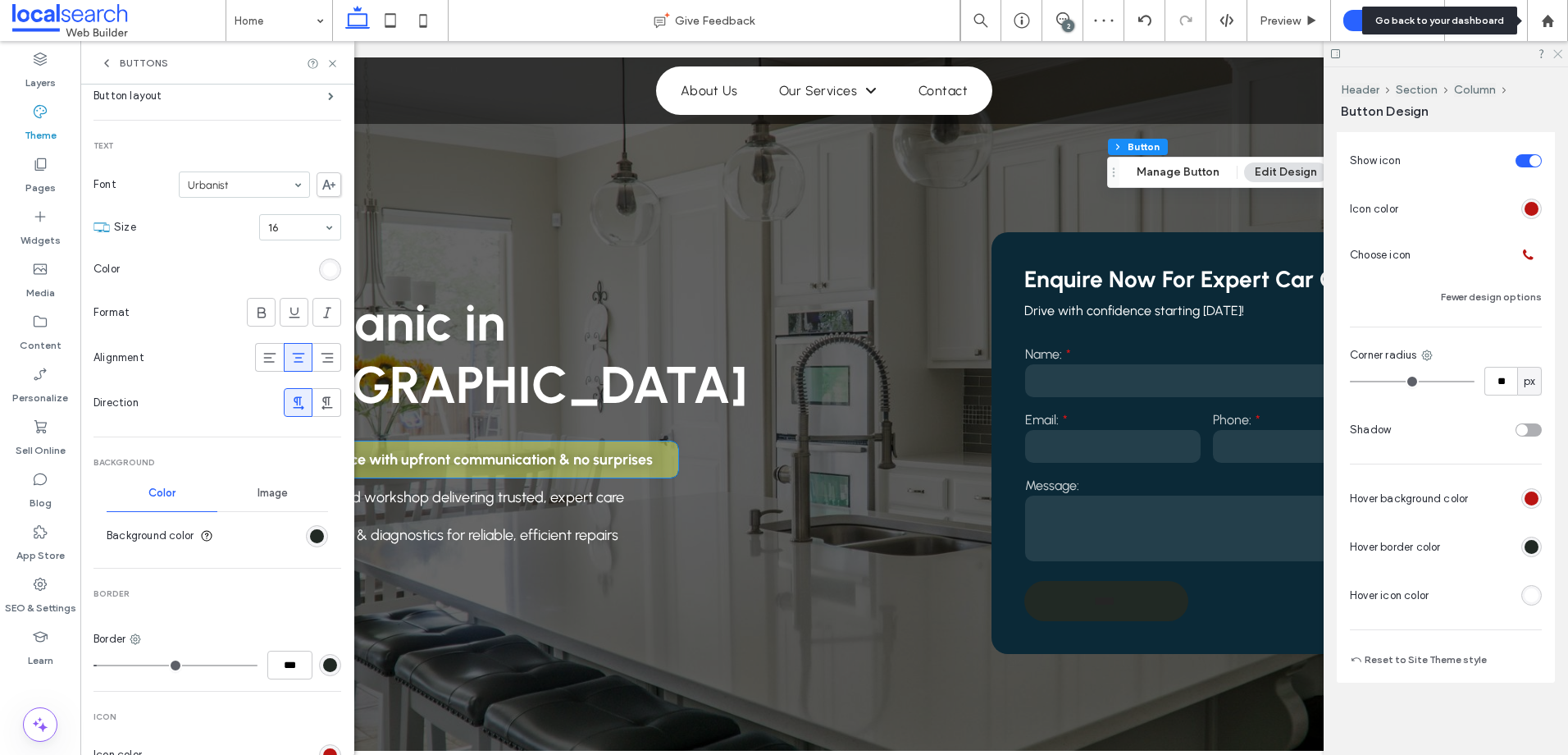
click at [1557, 52] on use at bounding box center [1558, 55] width 9 height 9
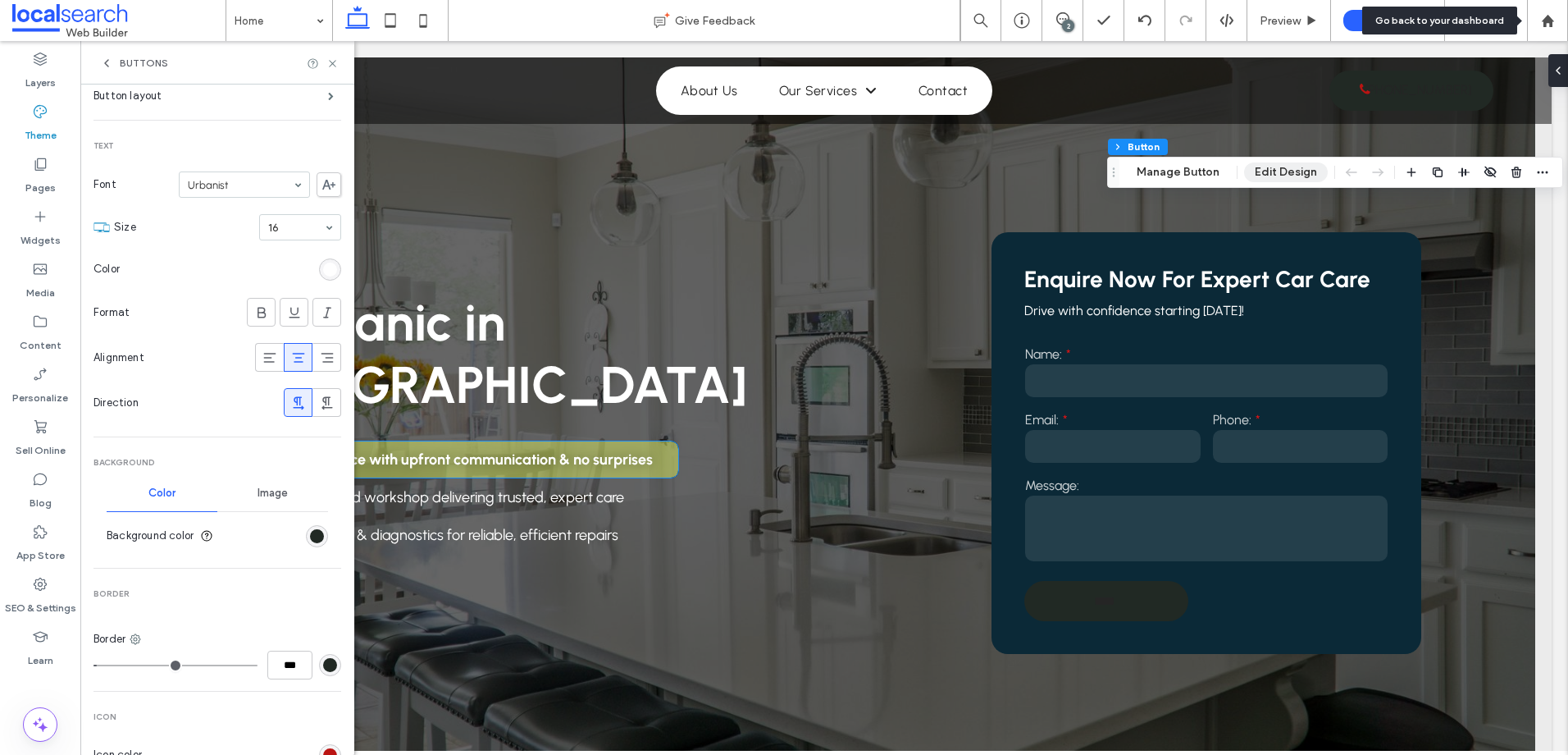
click at [1286, 173] on button "Edit Design" at bounding box center [1286, 172] width 84 height 20
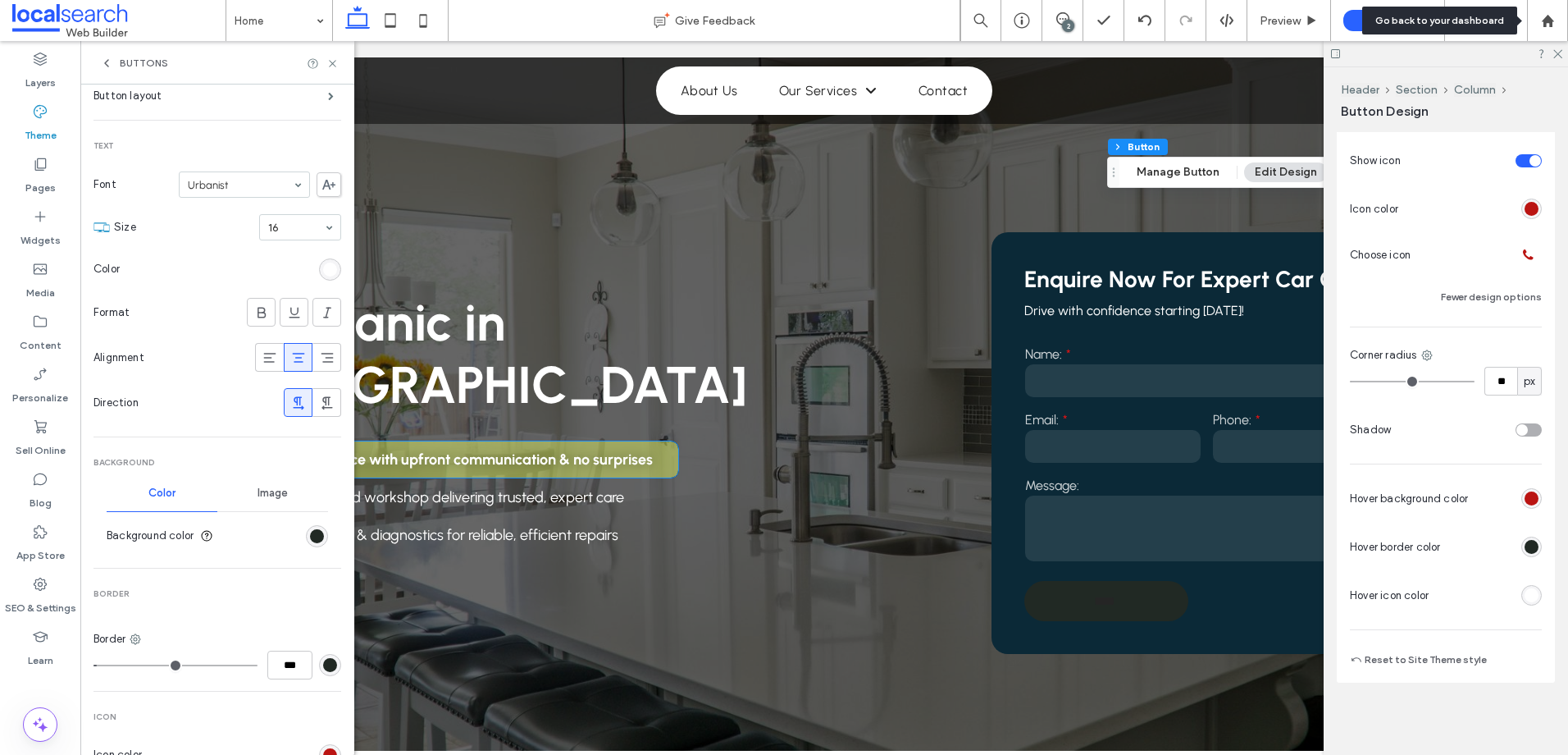
click at [1524, 601] on div "rgb(255, 255, 255)" at bounding box center [1531, 595] width 14 height 14
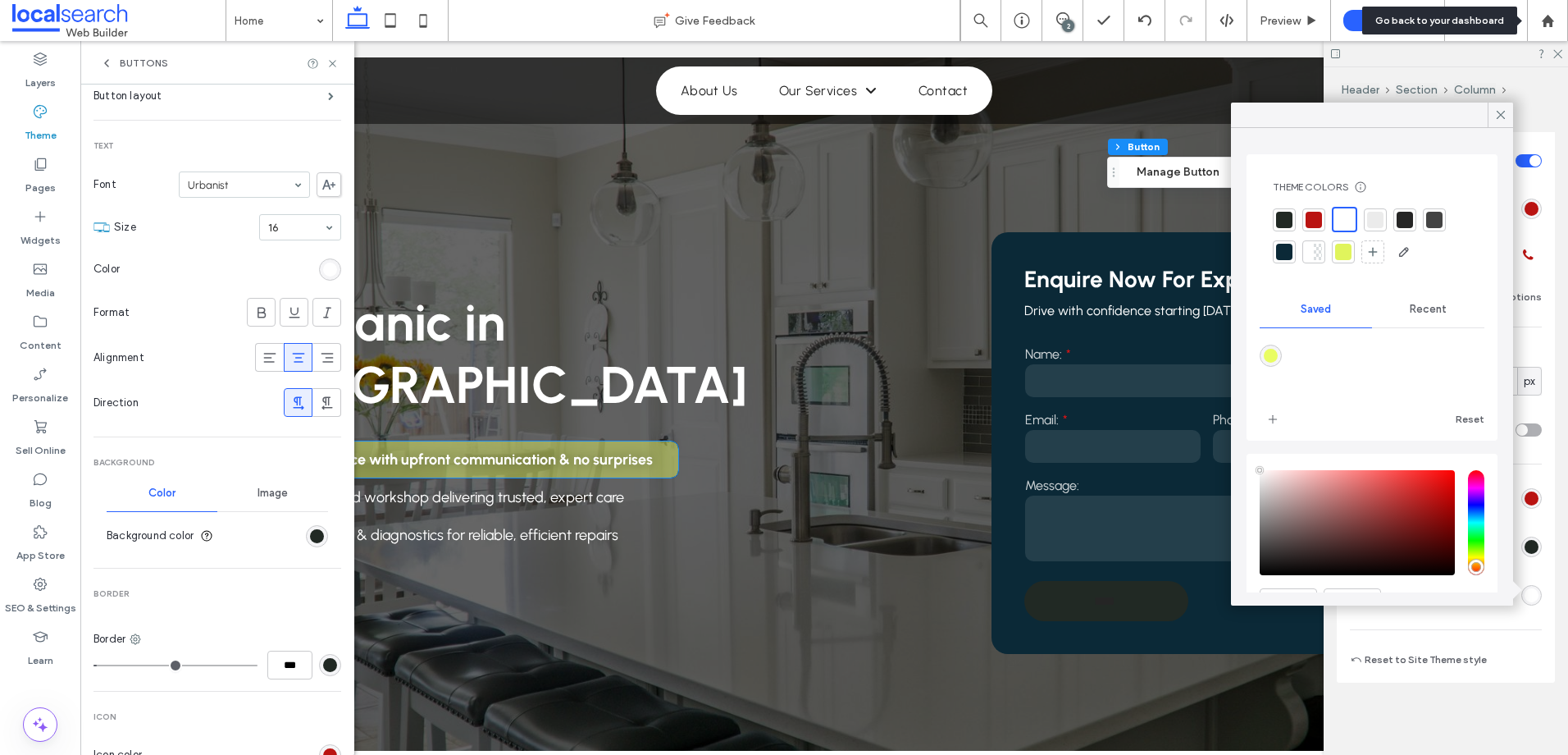
click at [1271, 209] on div "Theme Colors Save time with Theme Colors Create a color palette to instantly ad…" at bounding box center [1372, 222] width 225 height 111
click at [1281, 212] on div at bounding box center [1283, 219] width 16 height 16
click at [1352, 223] on div at bounding box center [1345, 219] width 16 height 16
drag, startPoint x: 1497, startPoint y: 117, endPoint x: 1508, endPoint y: 108, distance: 14.2
click at [1498, 117] on icon at bounding box center [1501, 115] width 15 height 15
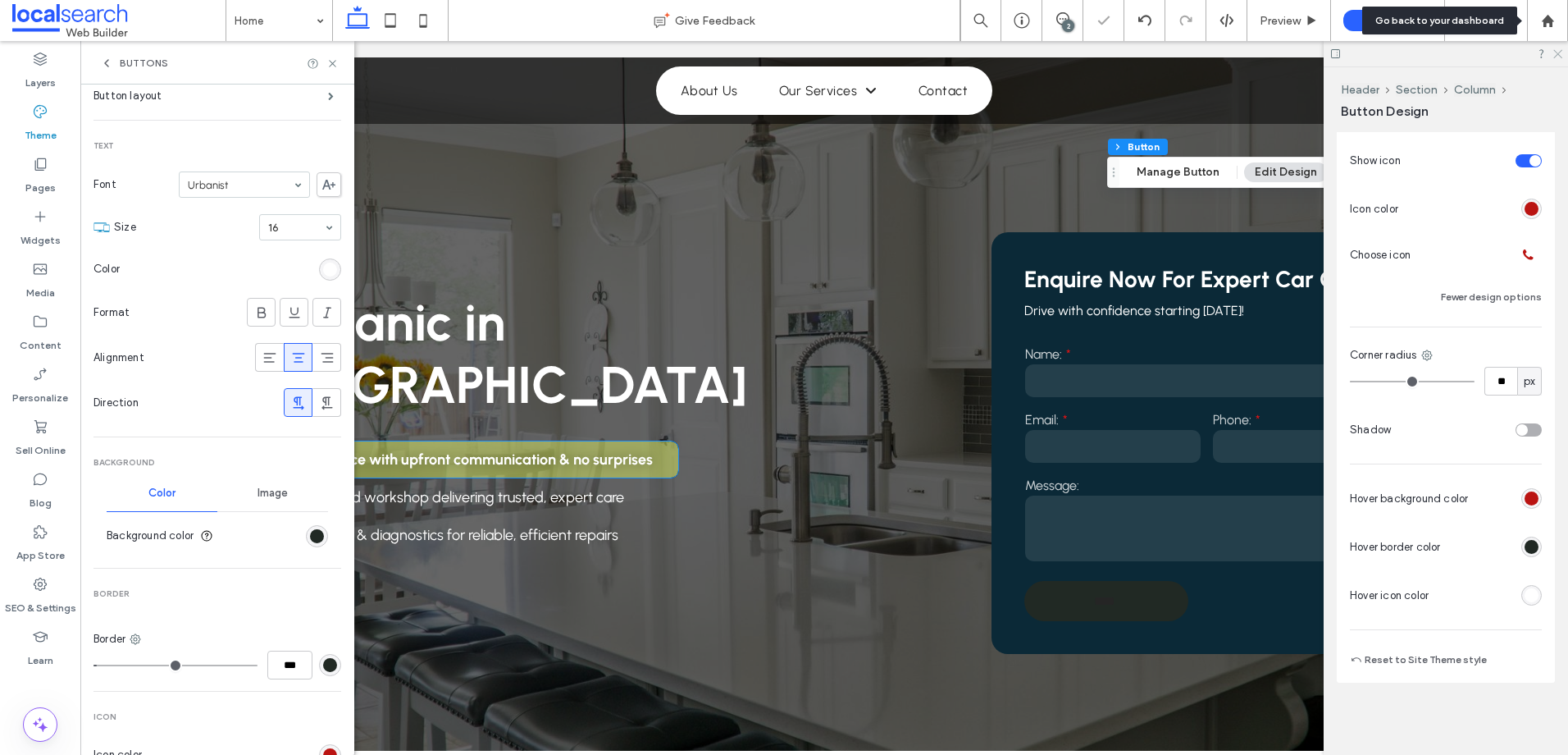
click at [1555, 53] on icon at bounding box center [1557, 52] width 10 height 10
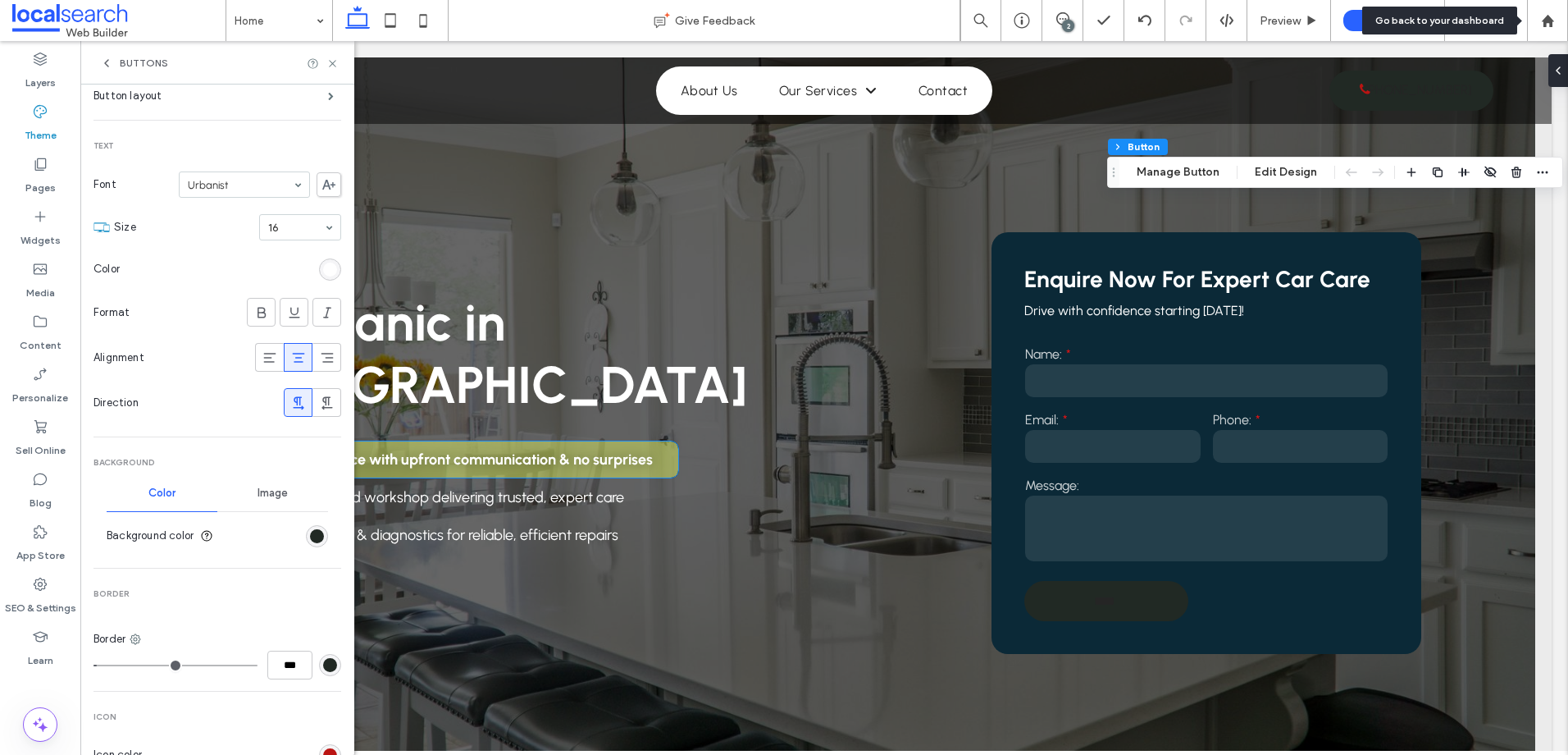
click at [110, 67] on icon at bounding box center [106, 64] width 13 height 13
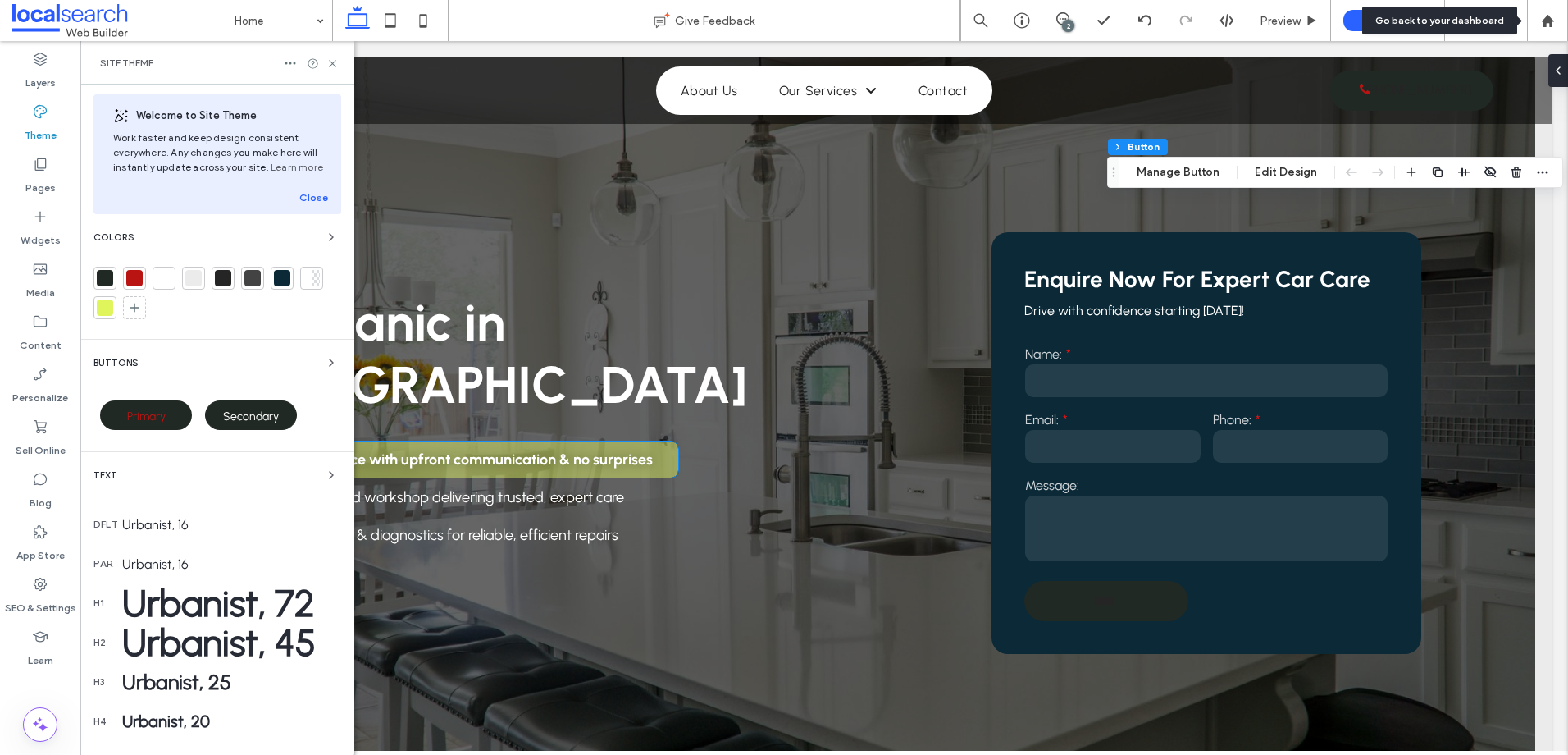
scroll to position [0, 0]
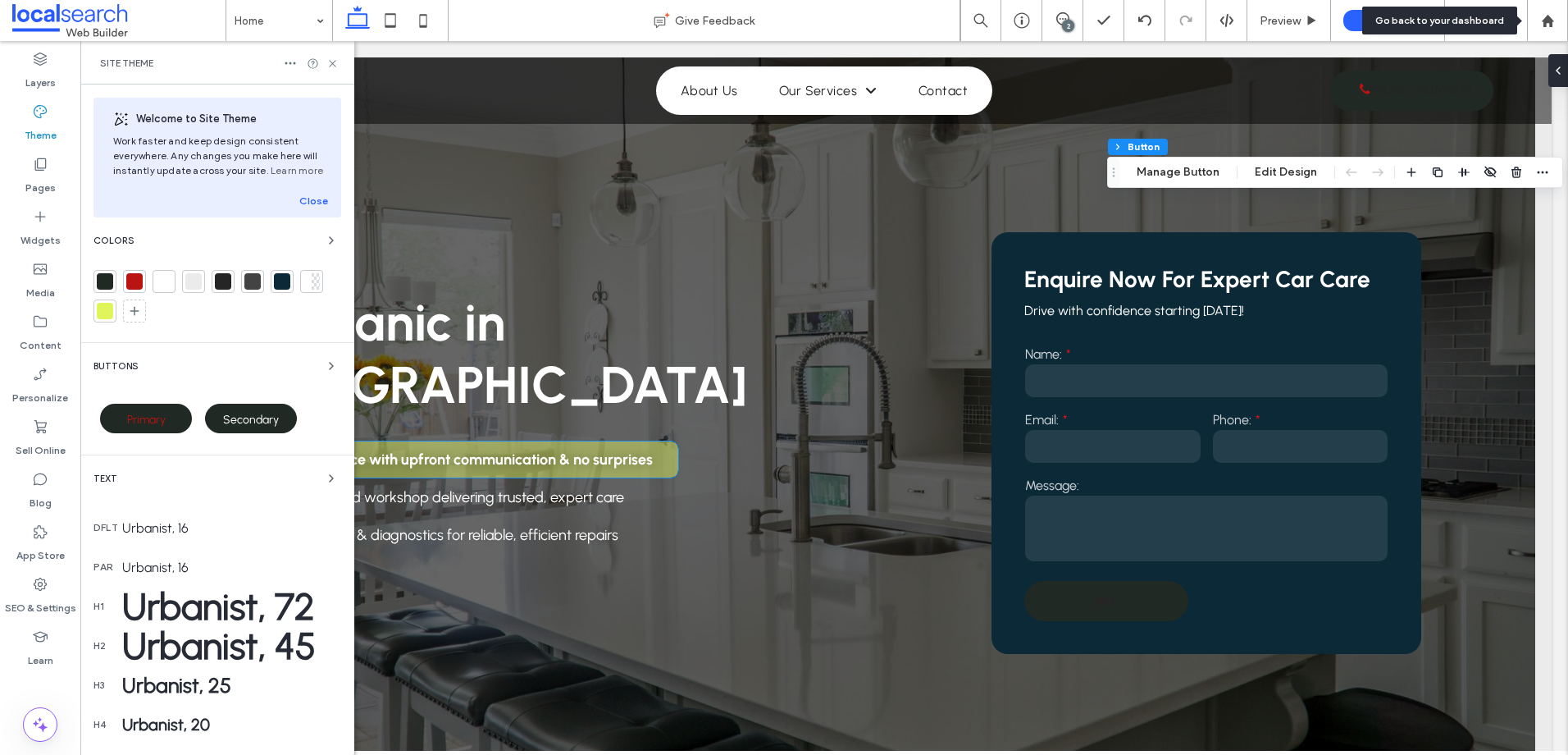
click at [104, 313] on div at bounding box center [104, 311] width 16 height 16
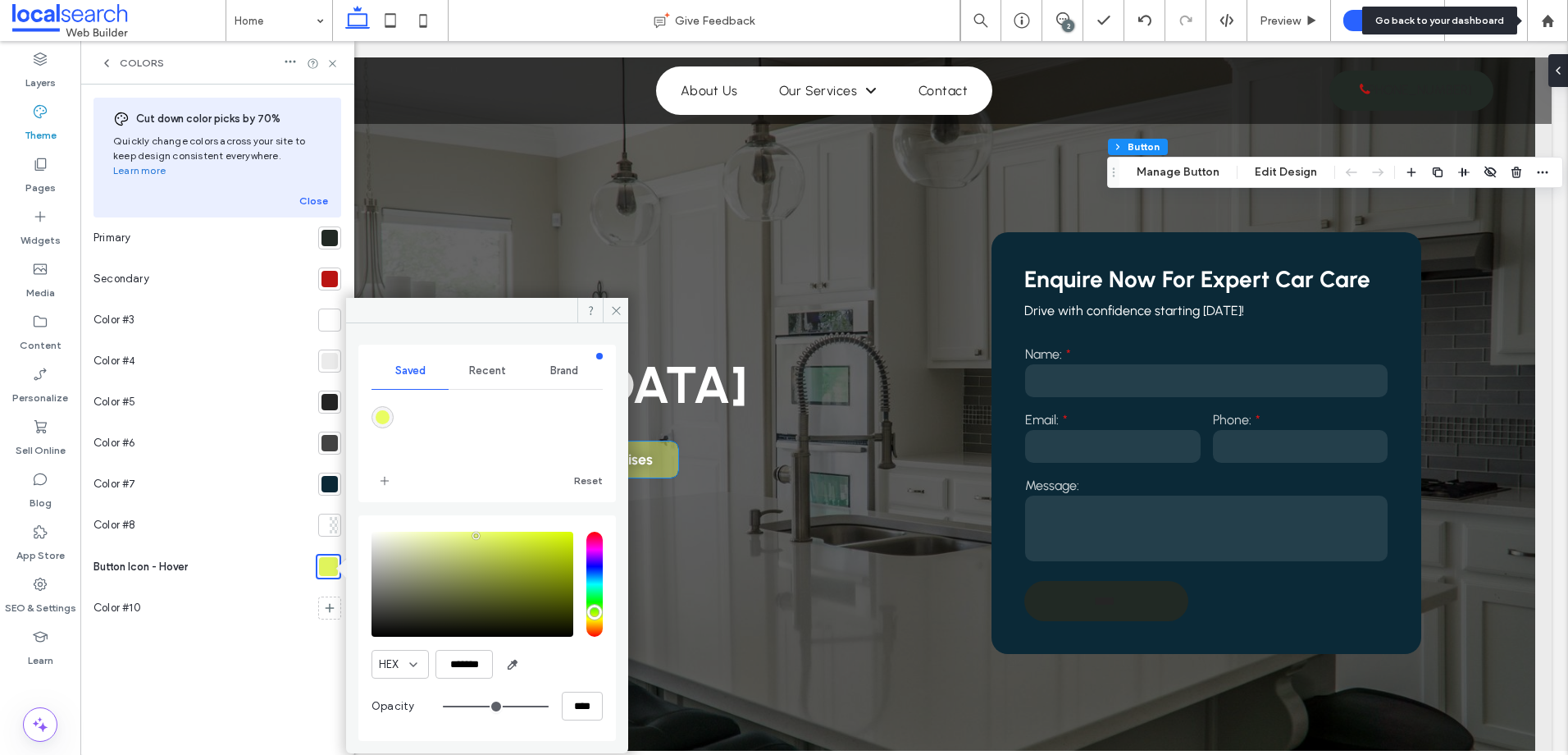
type input "*******"
drag, startPoint x: 477, startPoint y: 536, endPoint x: 347, endPoint y: 564, distance: 133.0
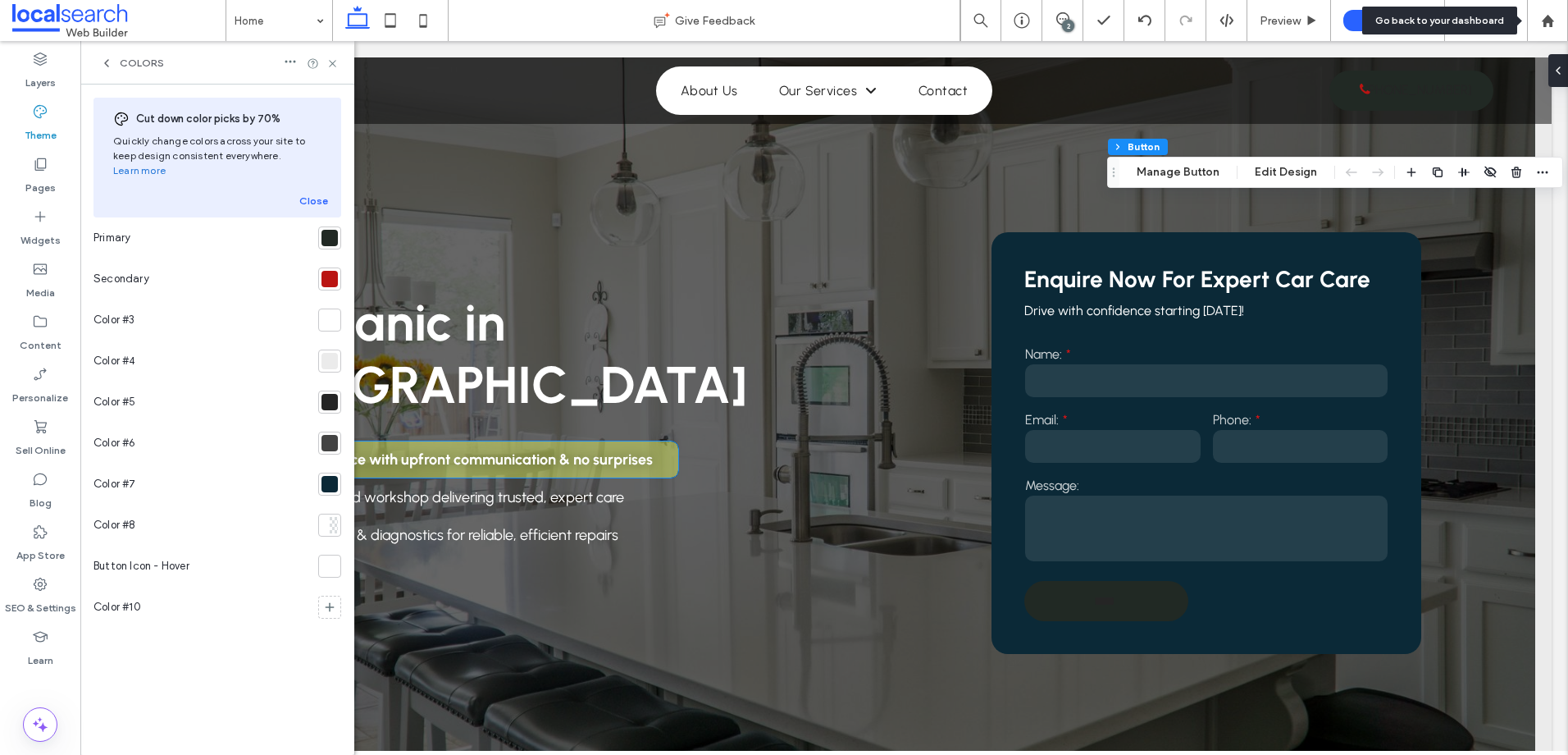
click at [322, 557] on div at bounding box center [329, 565] width 16 height 16
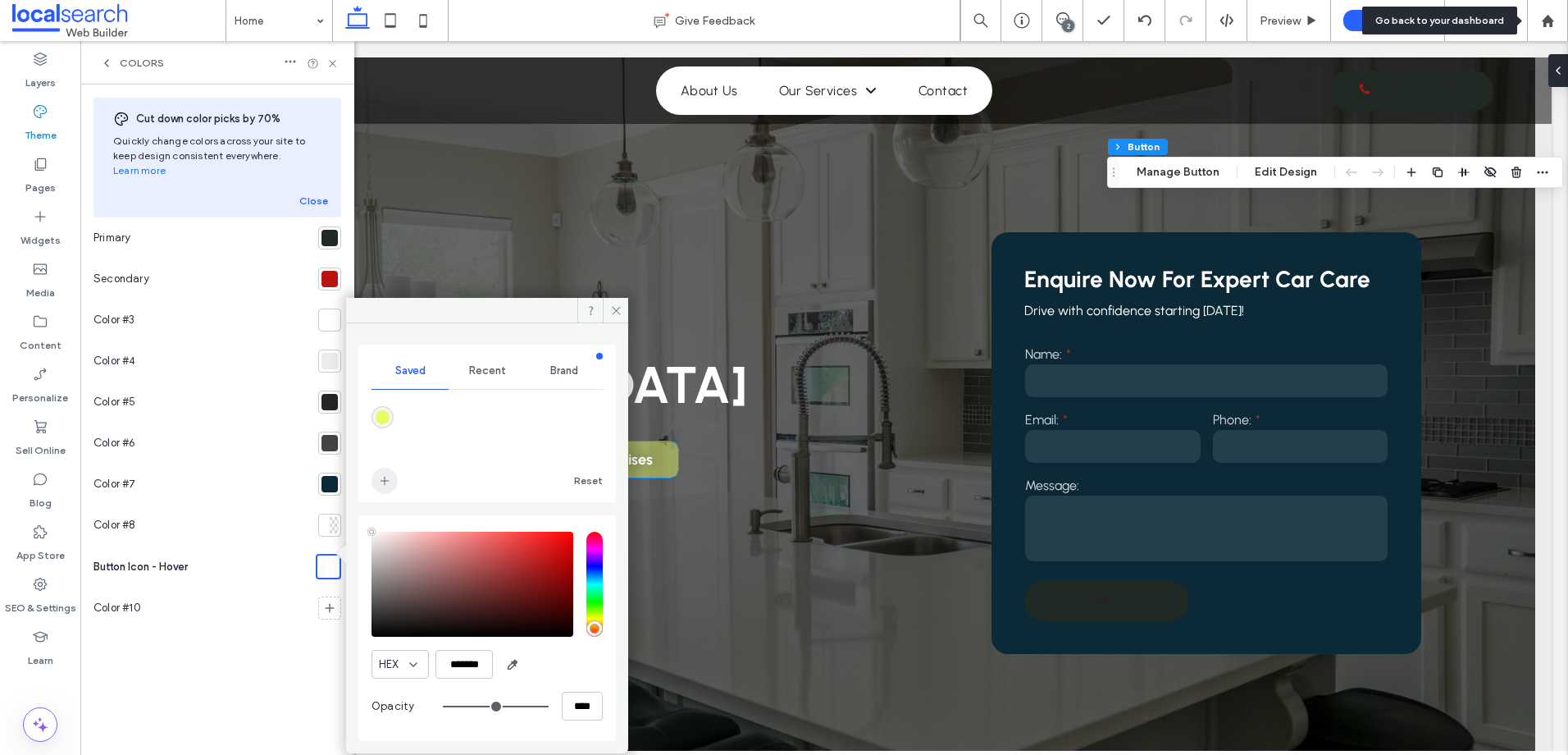
click at [382, 476] on icon "add color" at bounding box center [384, 481] width 13 height 13
click at [617, 308] on icon at bounding box center [616, 311] width 12 height 12
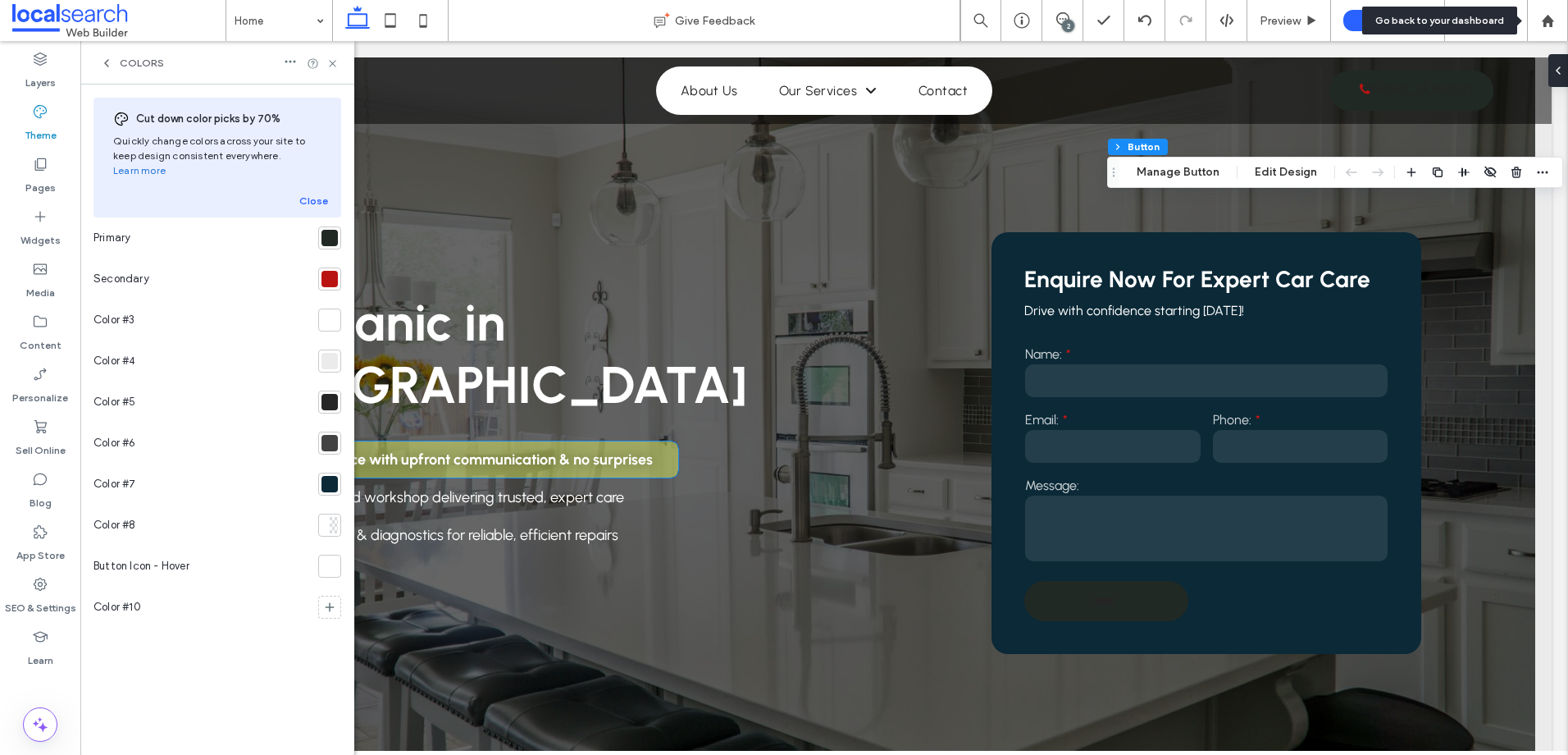
click at [119, 68] on div "Colors" at bounding box center [131, 64] width 64 height 13
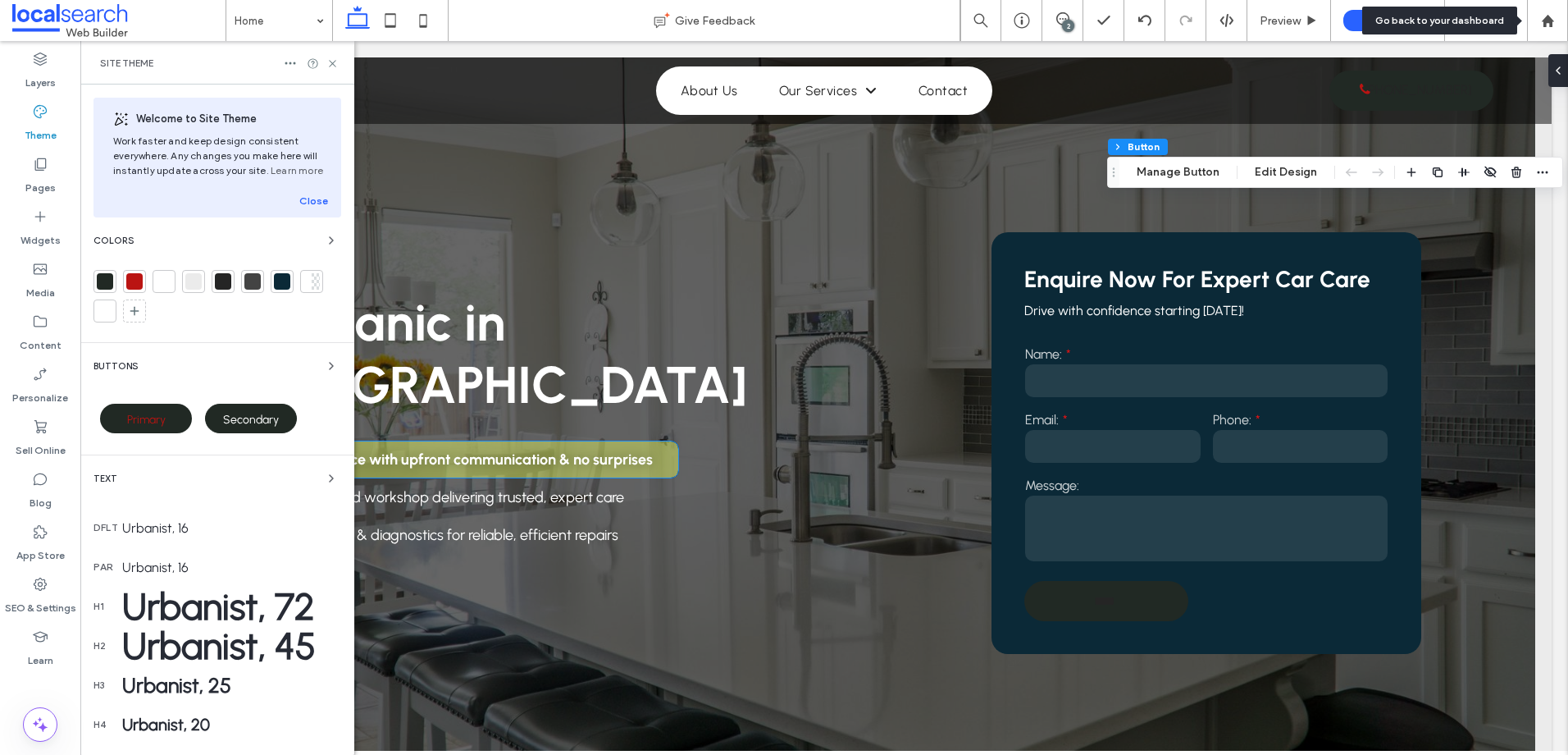
drag, startPoint x: 323, startPoint y: 364, endPoint x: 289, endPoint y: 341, distance: 41.0
click at [325, 368] on icon "button" at bounding box center [331, 366] width 13 height 13
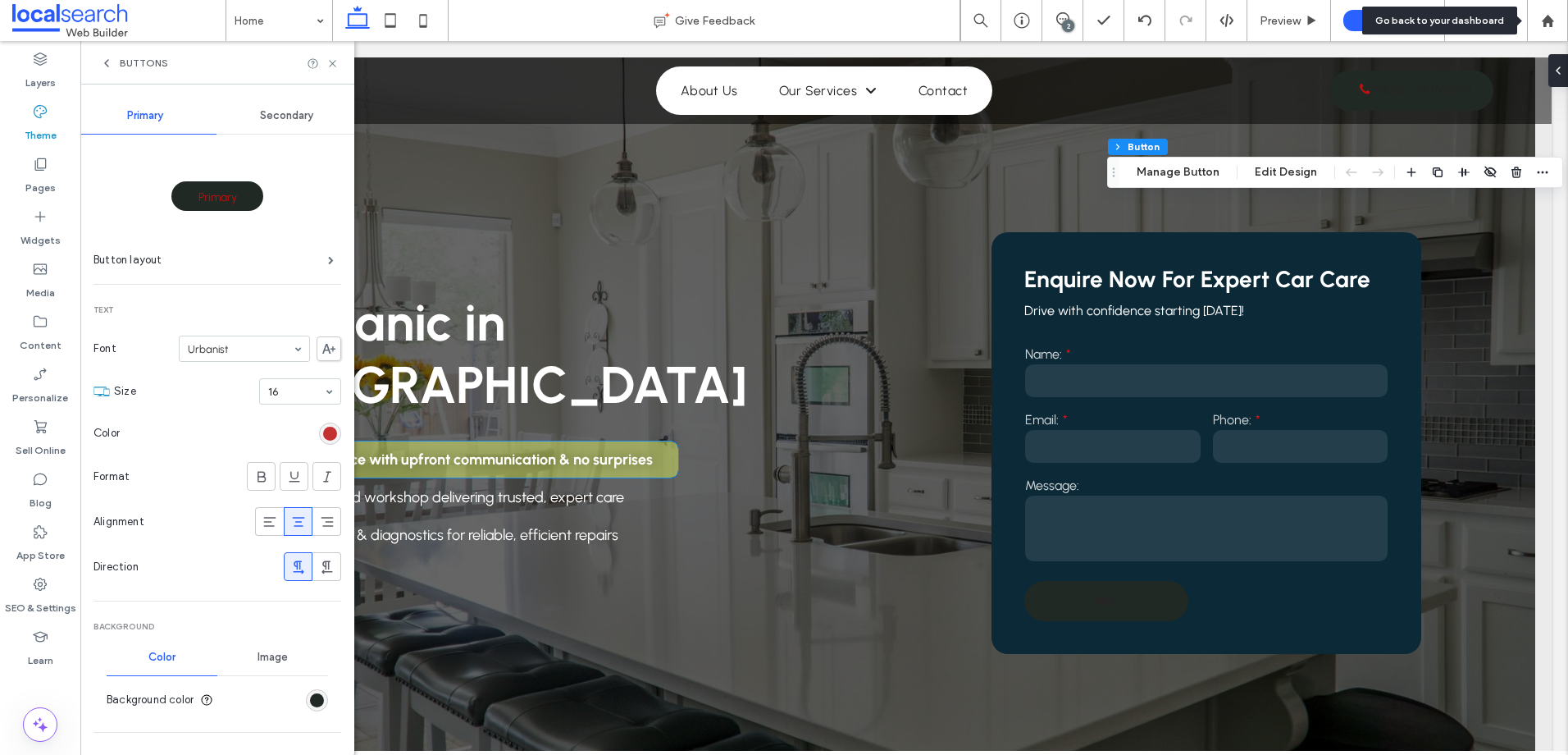
click at [323, 426] on div "rgb(186, 20, 18)" at bounding box center [329, 433] width 14 height 14
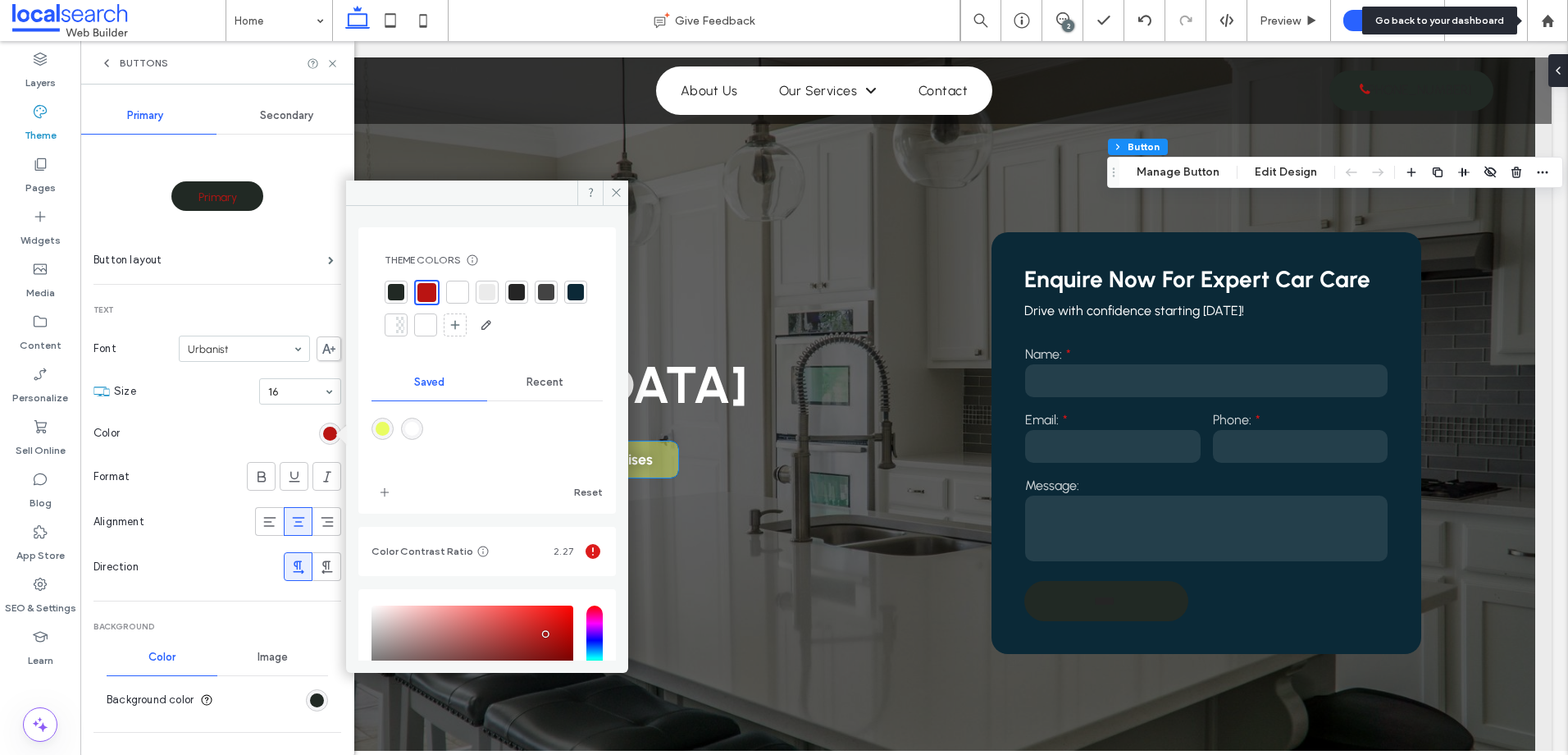
drag, startPoint x: 457, startPoint y: 297, endPoint x: 546, endPoint y: 308, distance: 89.7
click at [457, 298] on div at bounding box center [457, 292] width 16 height 16
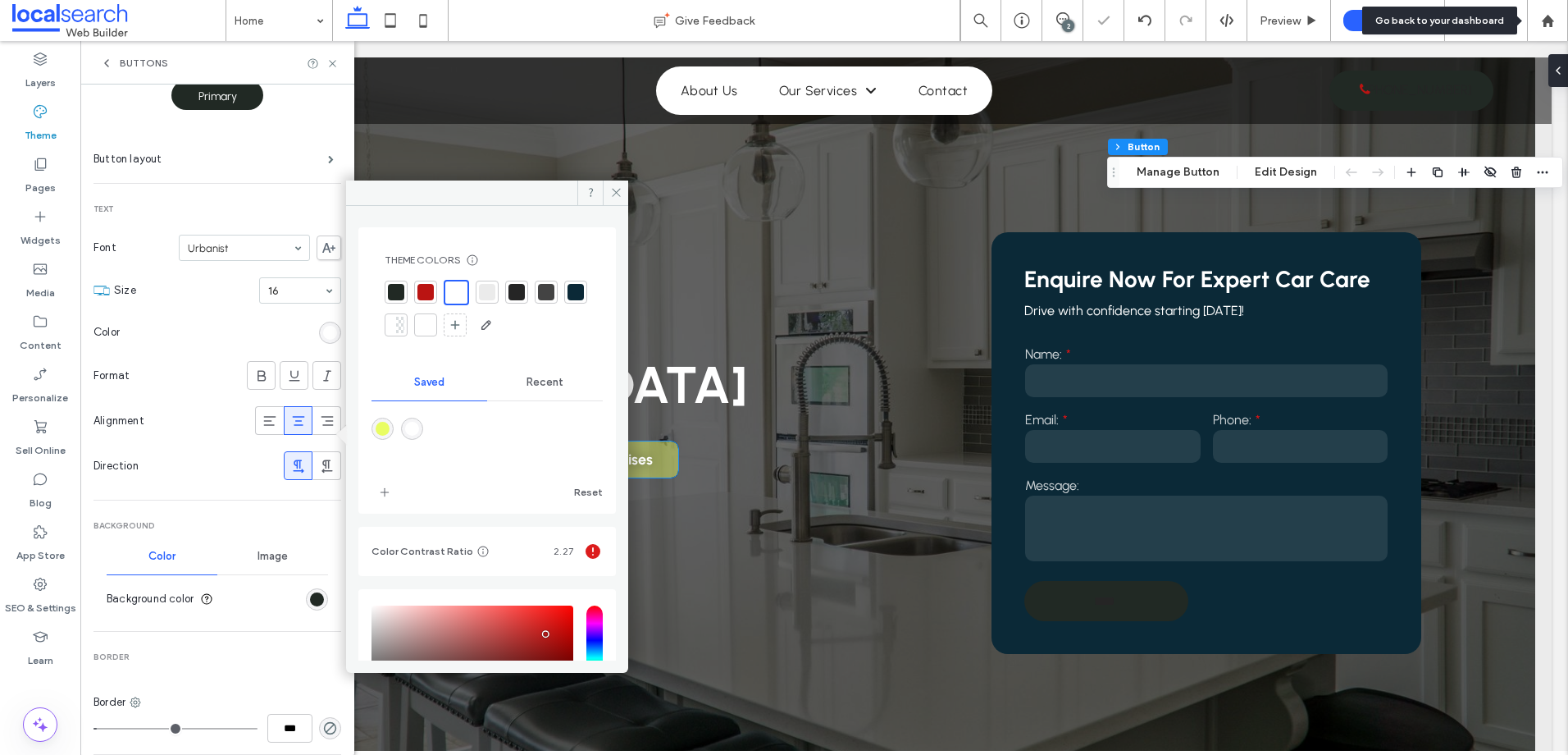
scroll to position [329, 0]
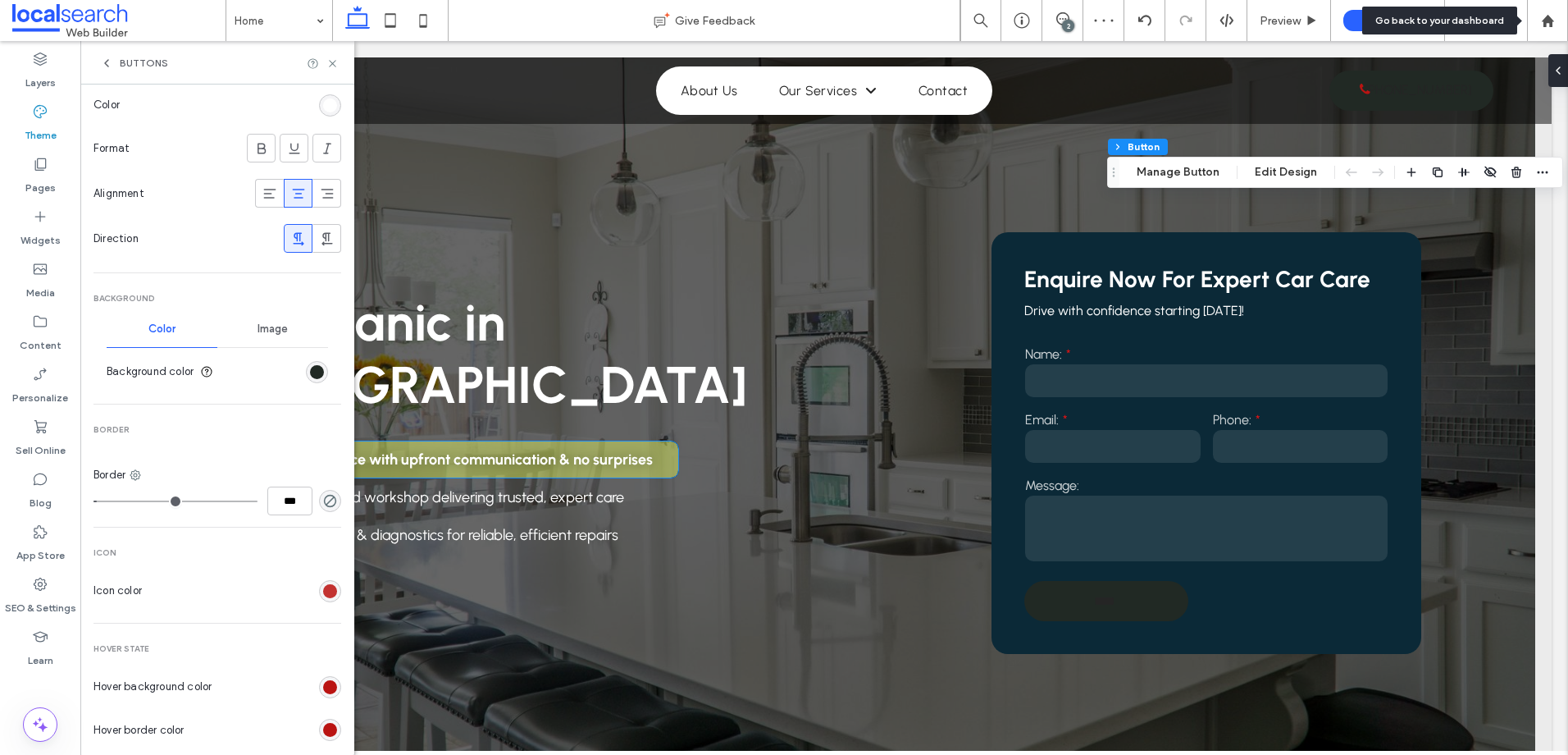
click at [323, 591] on div "rgb(186, 20, 18)" at bounding box center [329, 591] width 14 height 14
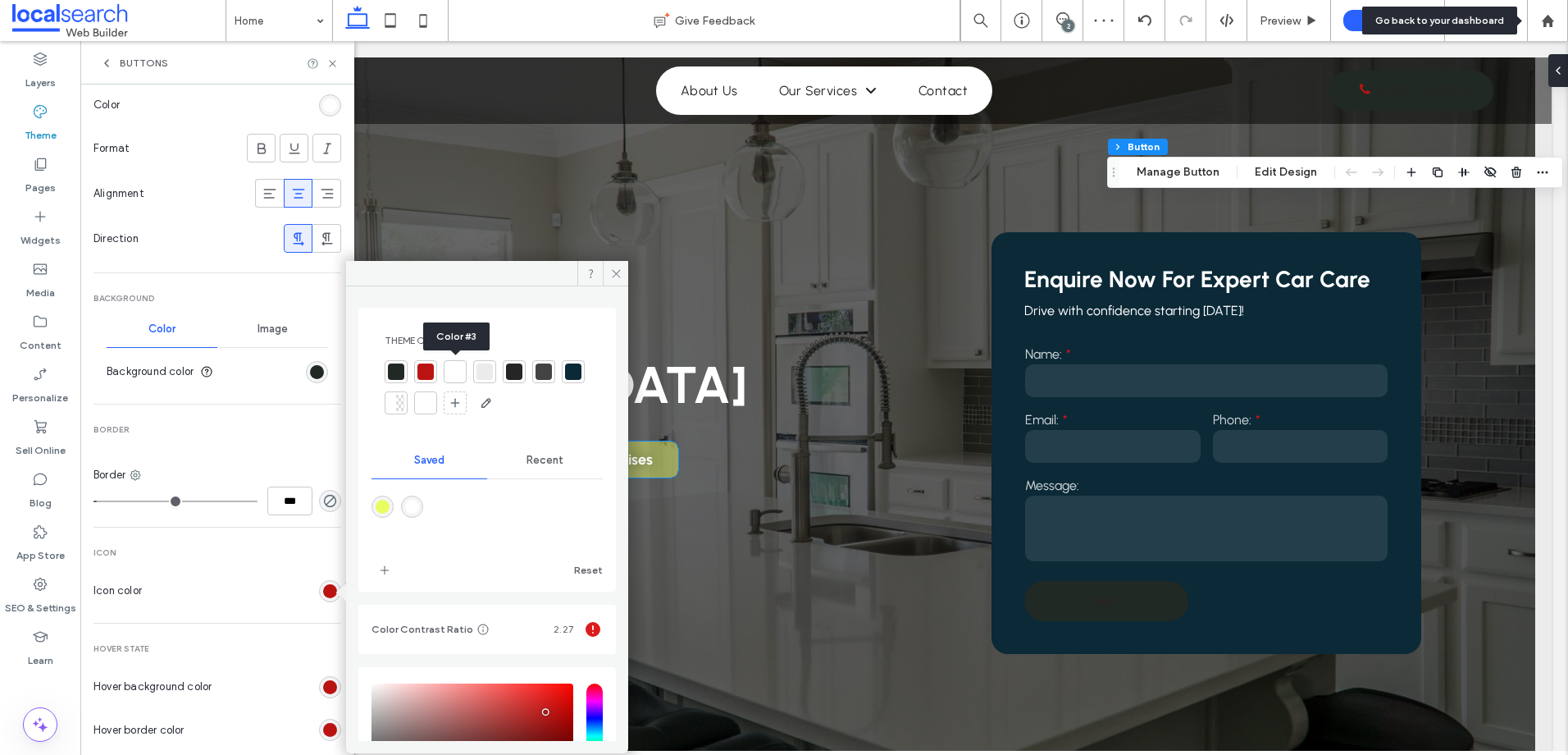
click at [451, 365] on div at bounding box center [455, 371] width 16 height 16
click at [417, 510] on div "rgba(255,255,255,1)" at bounding box center [412, 509] width 14 height 14
type input "*******"
click at [623, 278] on span at bounding box center [615, 274] width 26 height 25
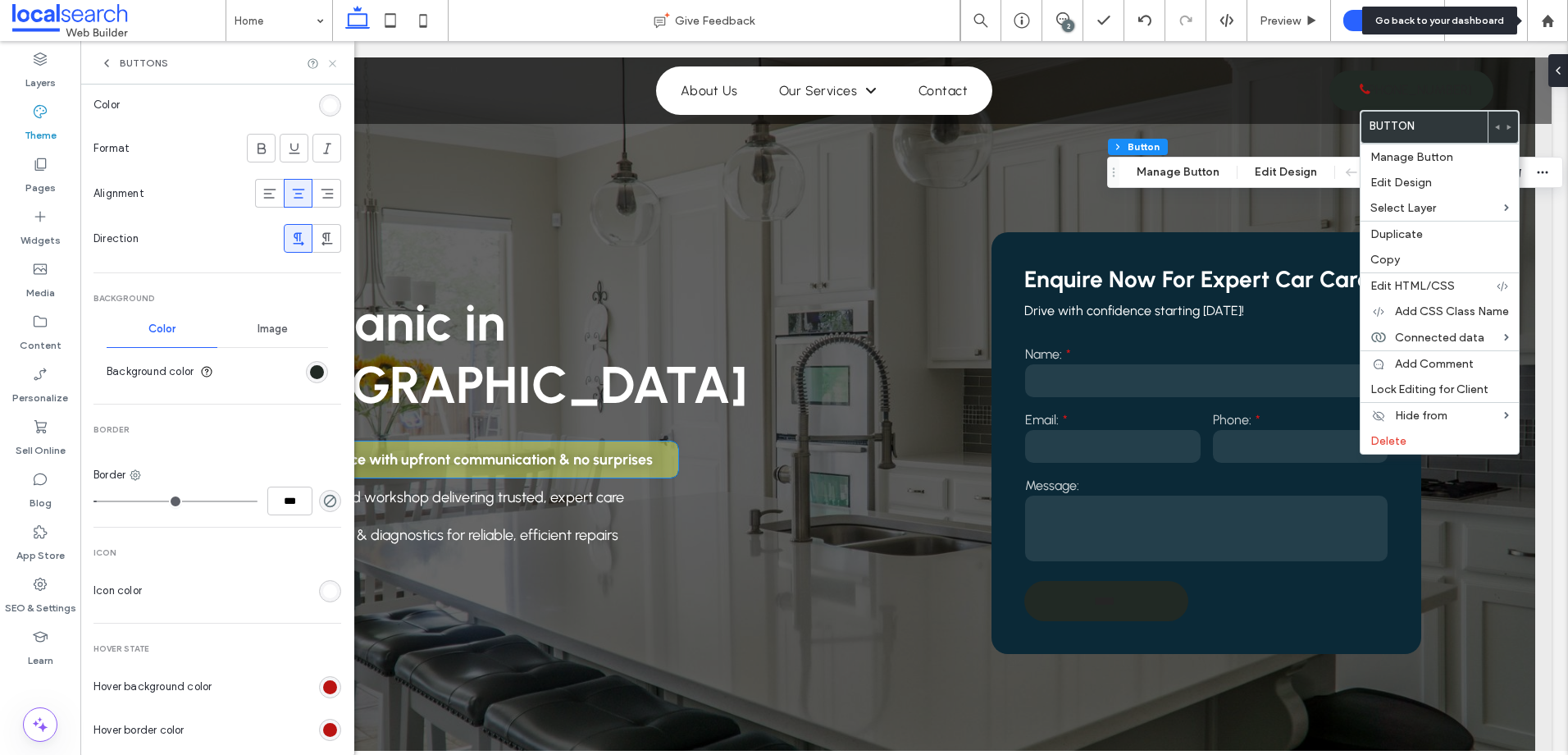
click at [330, 66] on use at bounding box center [331, 63] width 7 height 7
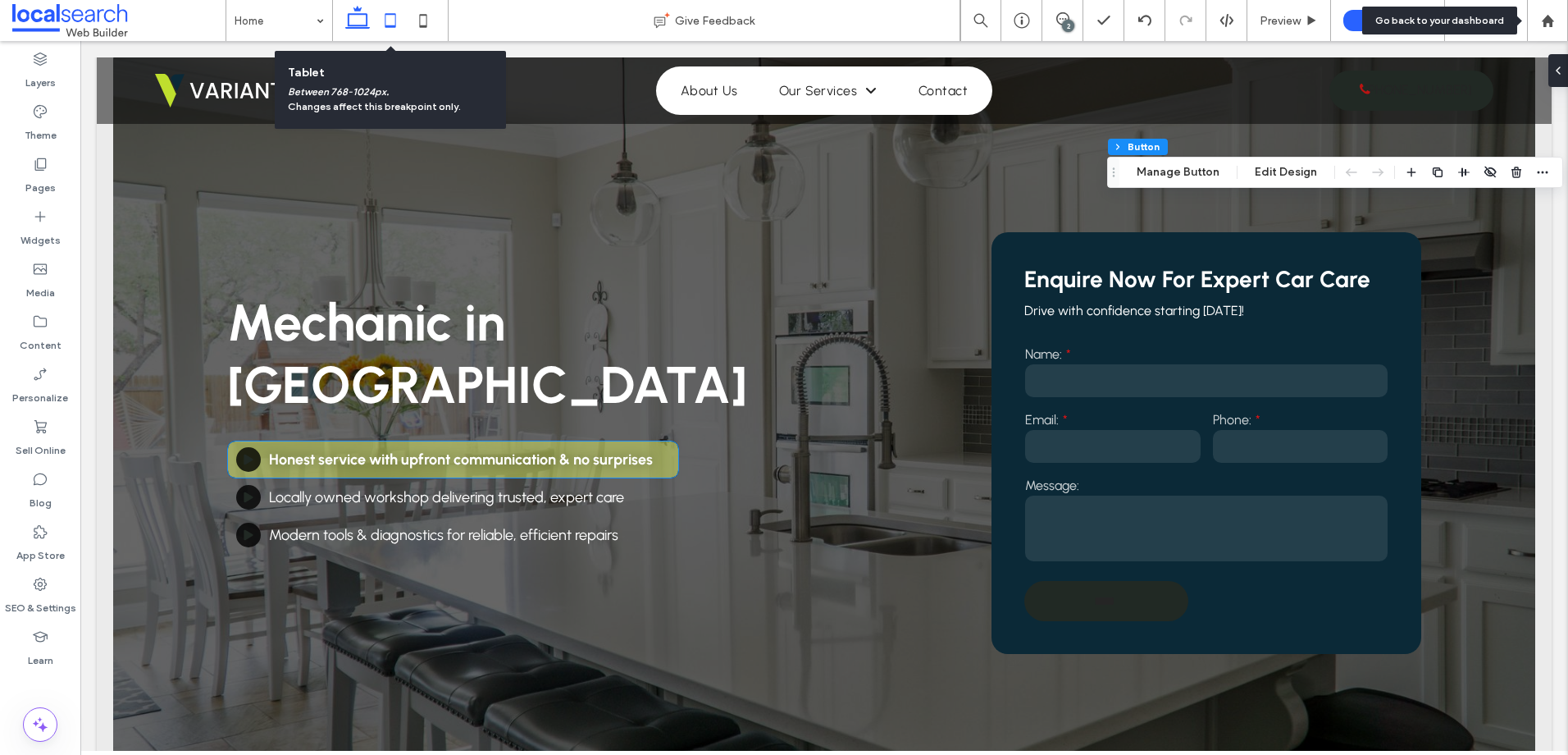
click at [395, 22] on icon at bounding box center [390, 20] width 33 height 33
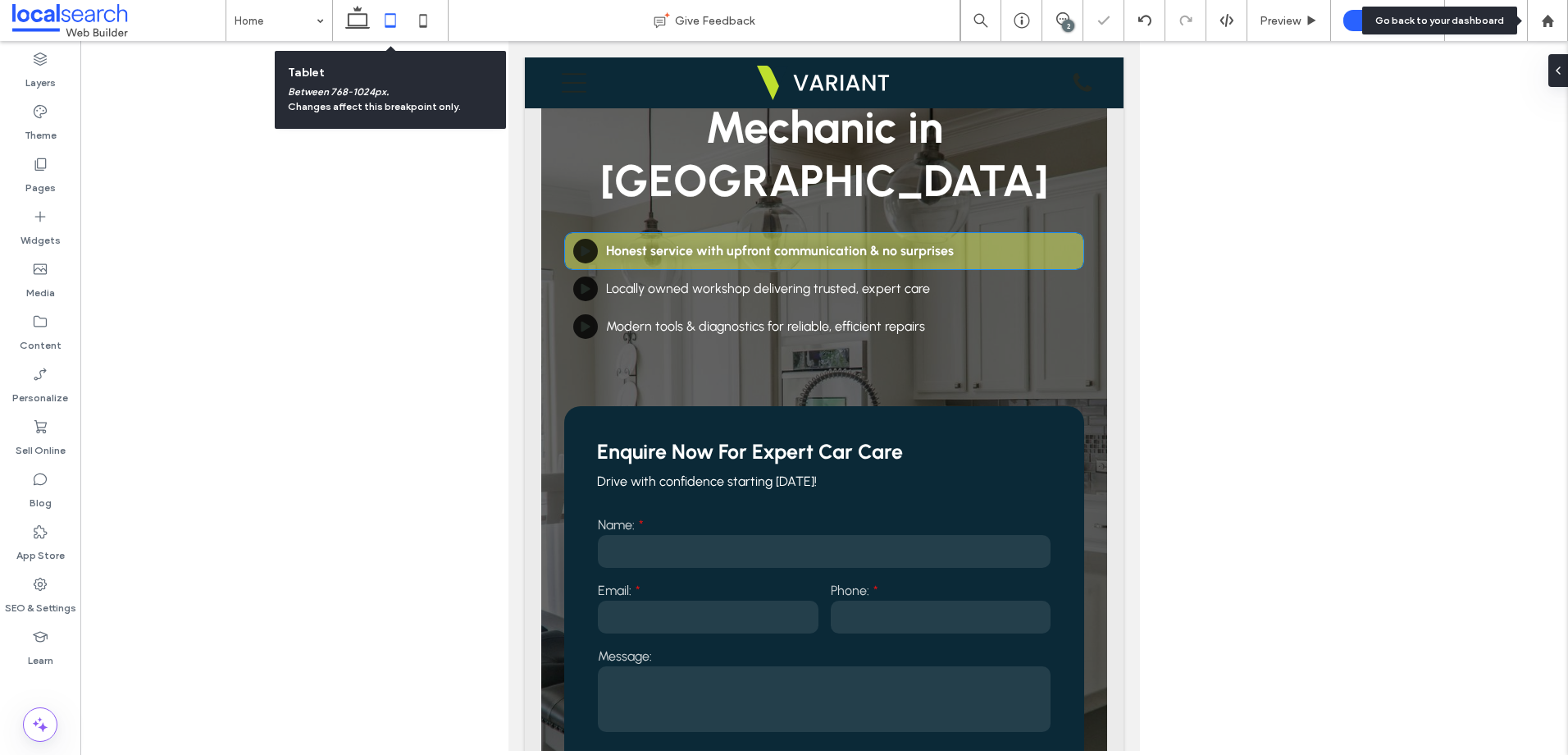
type input "***"
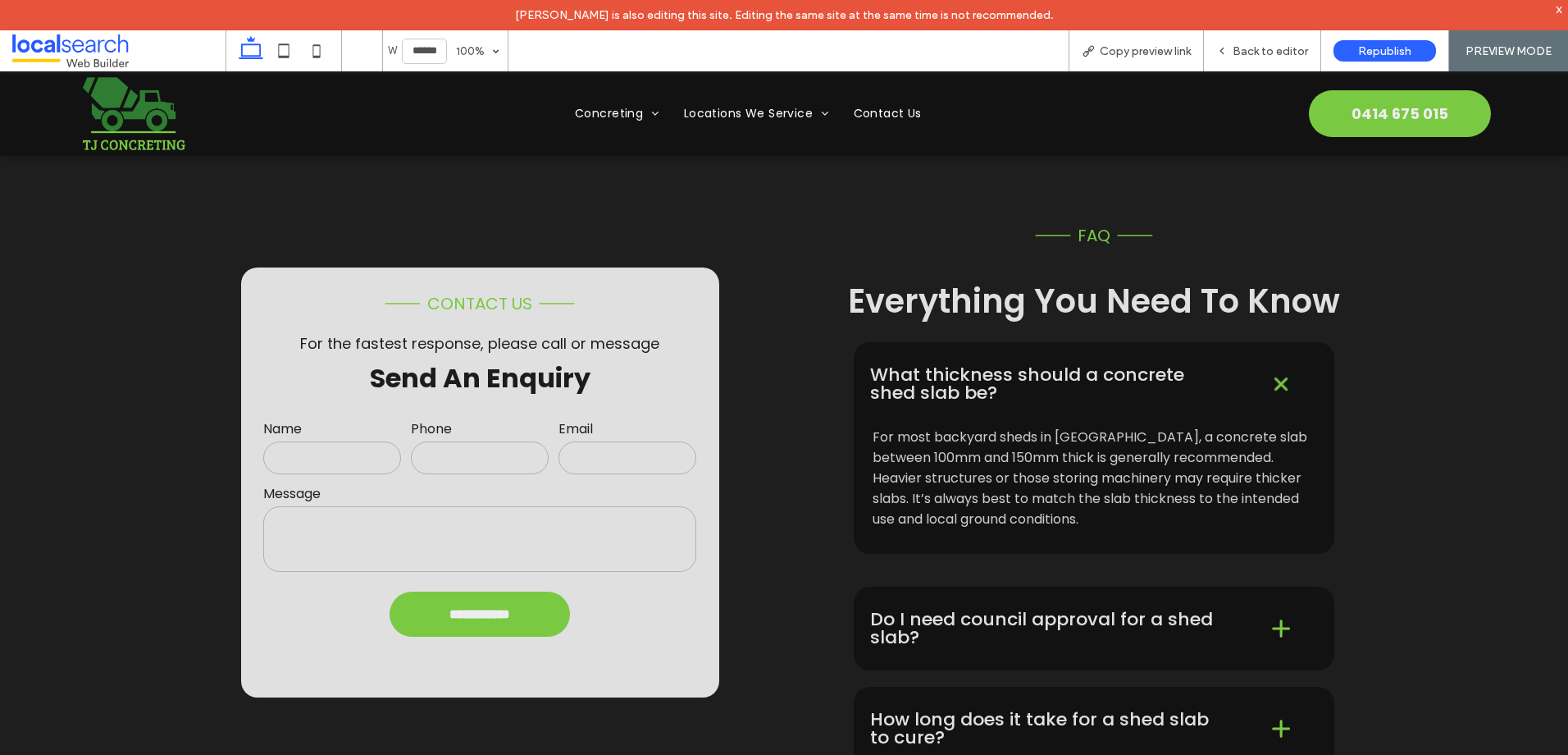
scroll to position [2913, 0]
click at [1235, 47] on span "Back to editor" at bounding box center [1270, 51] width 75 height 14
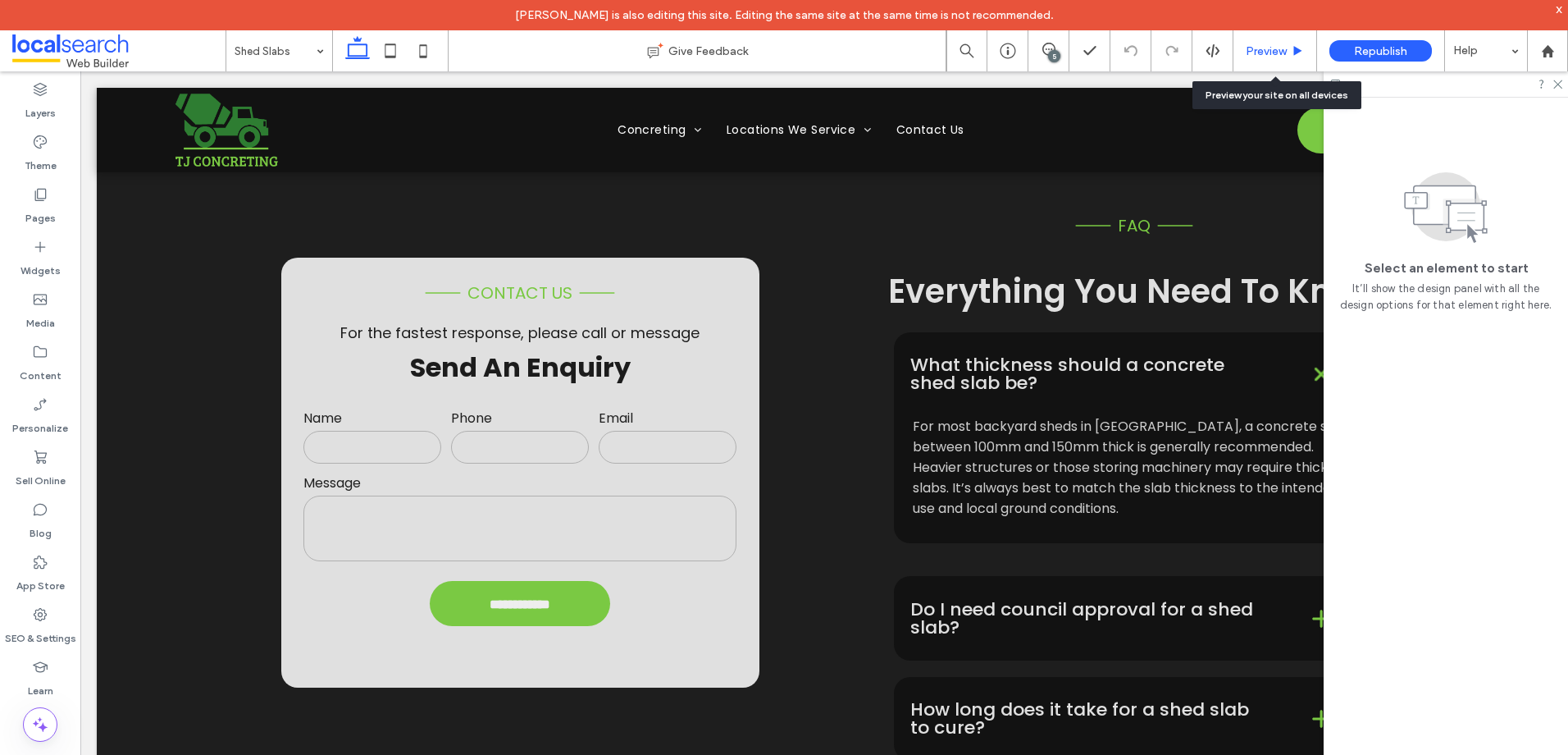
scroll to position [2918, 0]
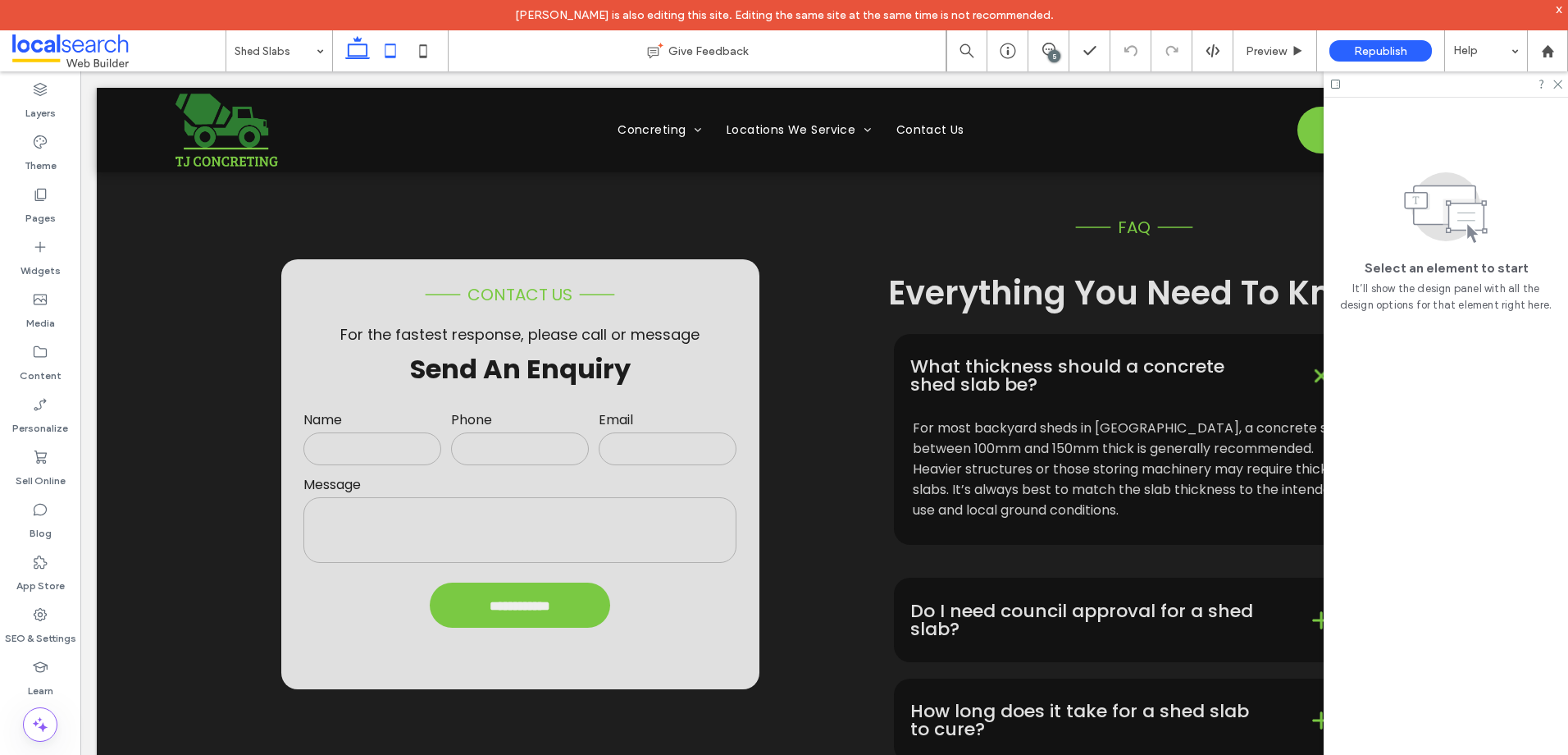
click at [401, 60] on icon at bounding box center [390, 50] width 33 height 33
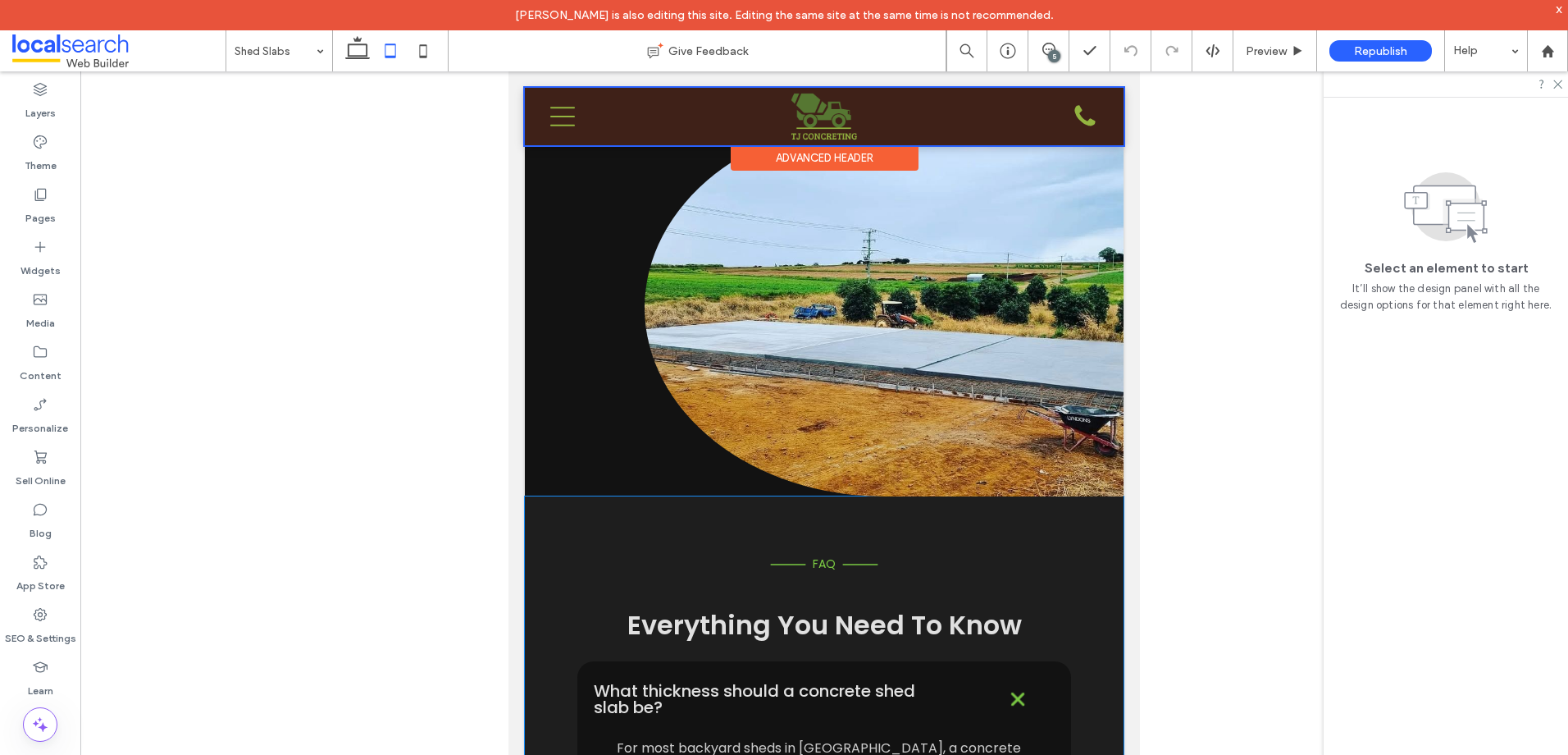
scroll to position [2962, 0]
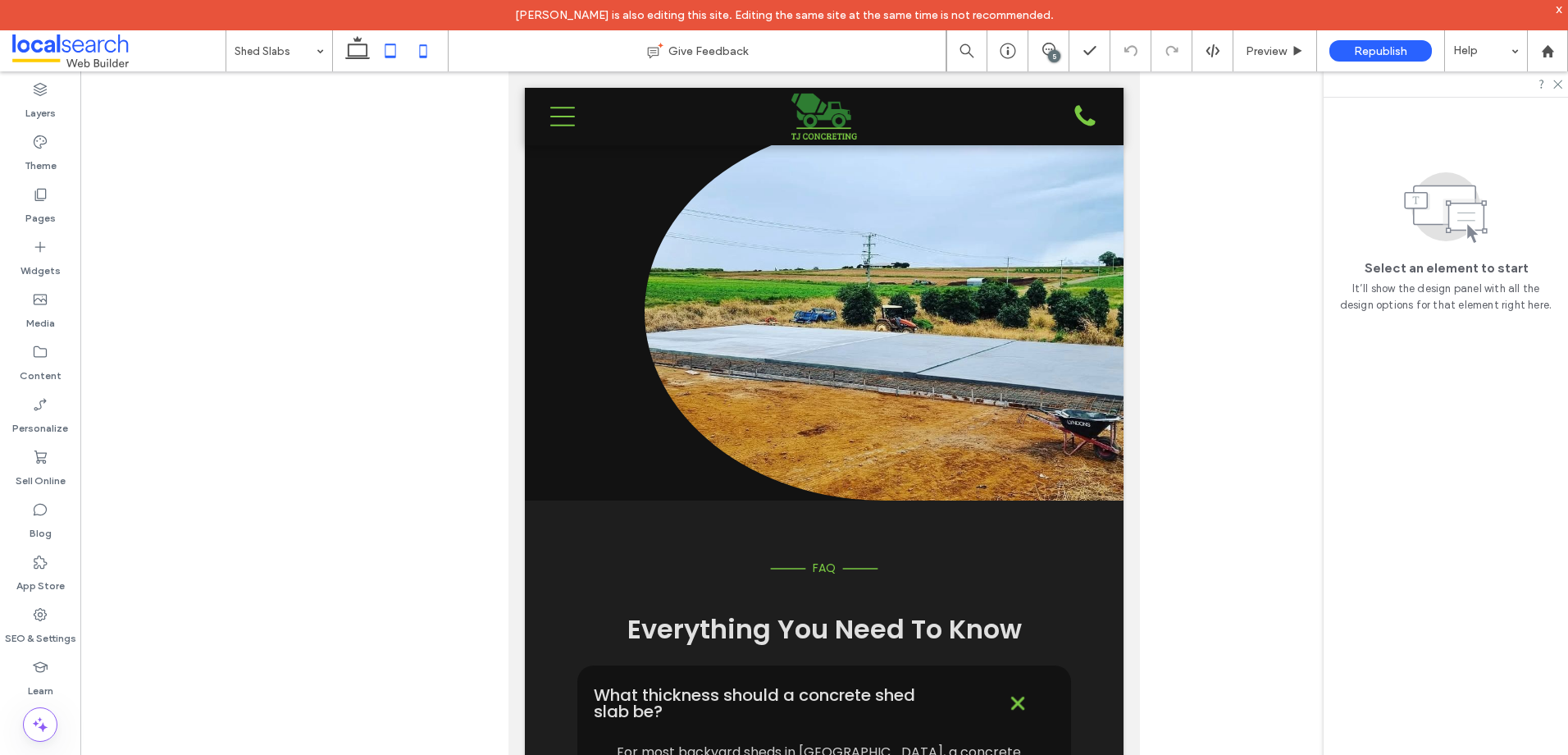
click at [434, 52] on icon at bounding box center [423, 50] width 33 height 33
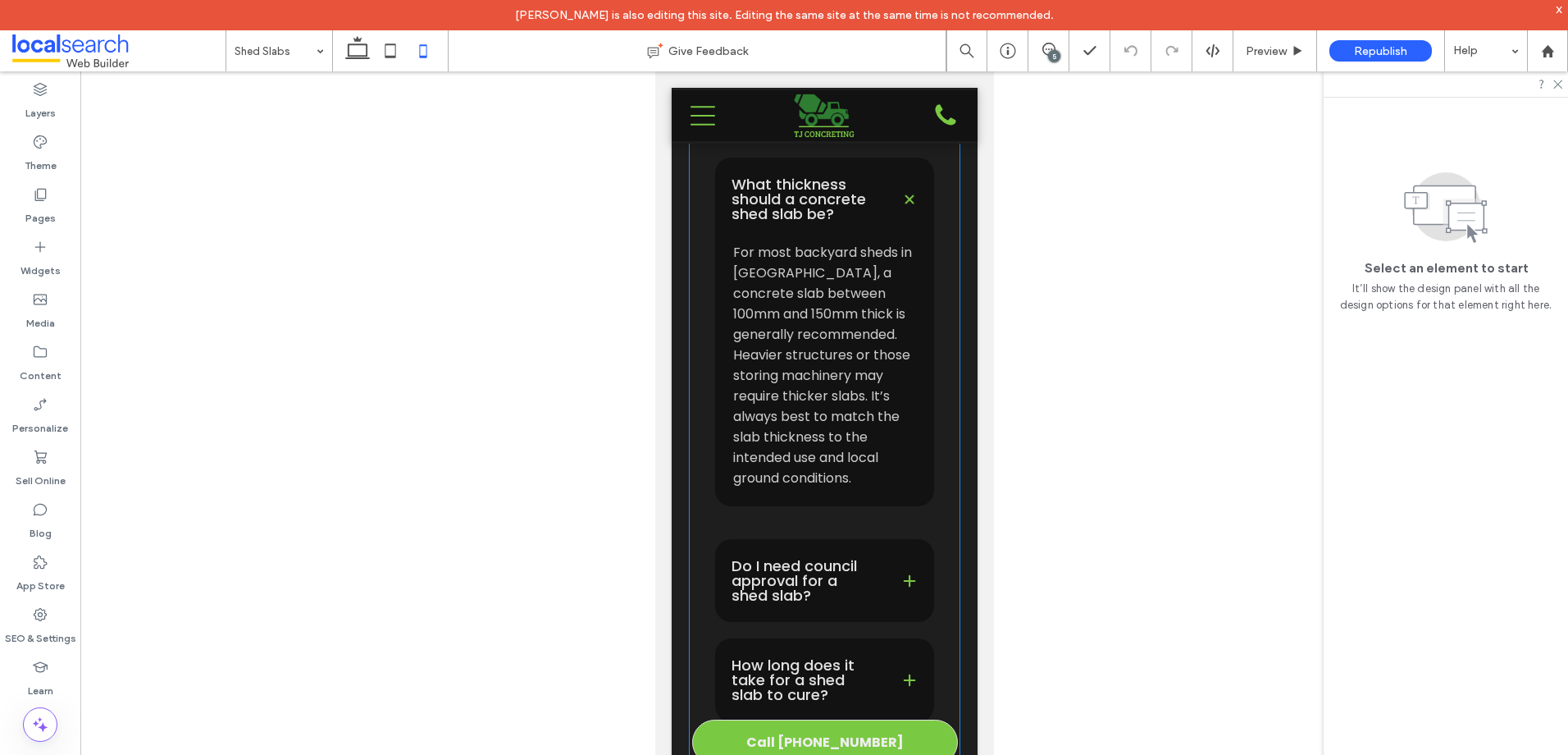
scroll to position [3839, 0]
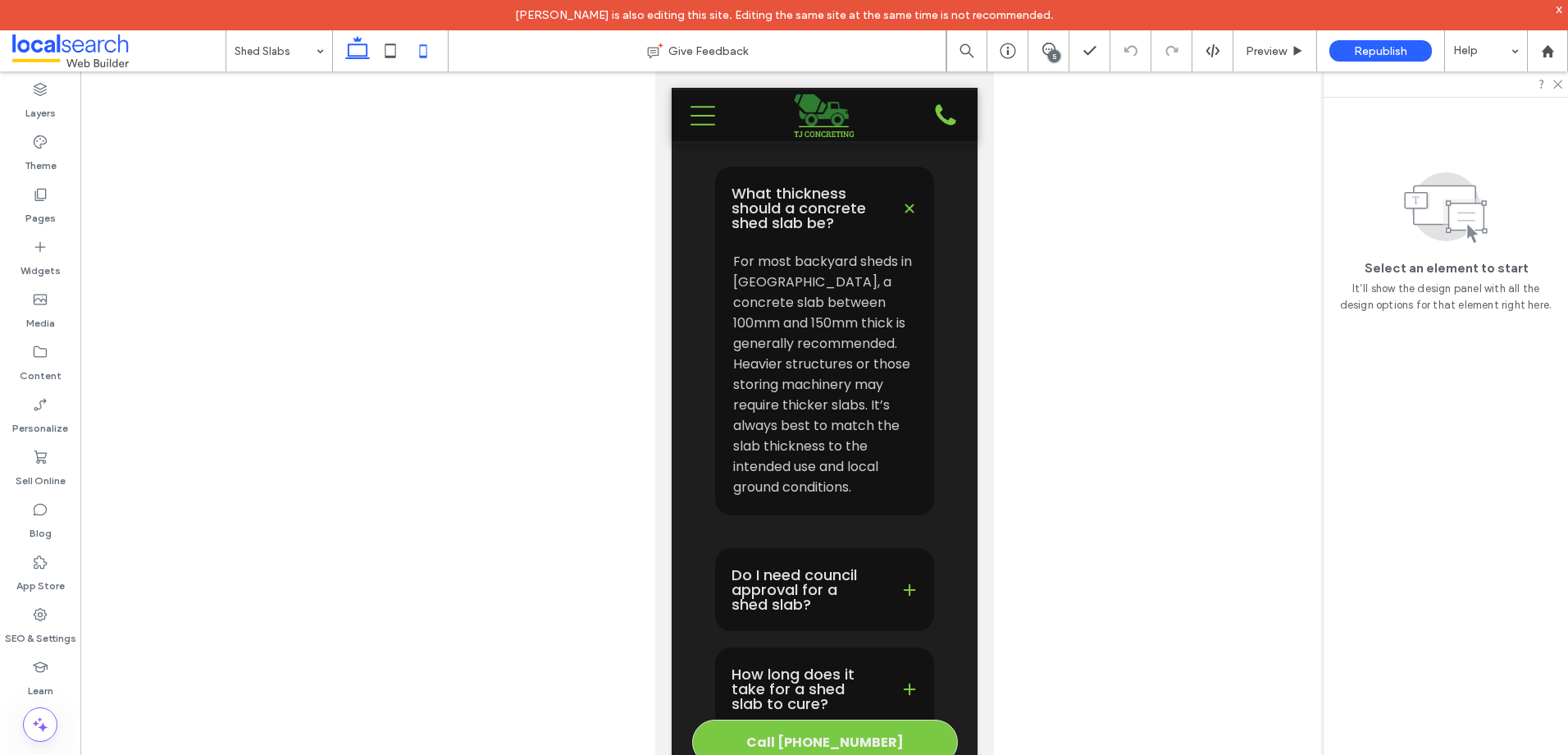
drag, startPoint x: 387, startPoint y: 56, endPoint x: 357, endPoint y: 57, distance: 30.0
click at [387, 56] on use at bounding box center [390, 50] width 10 height 14
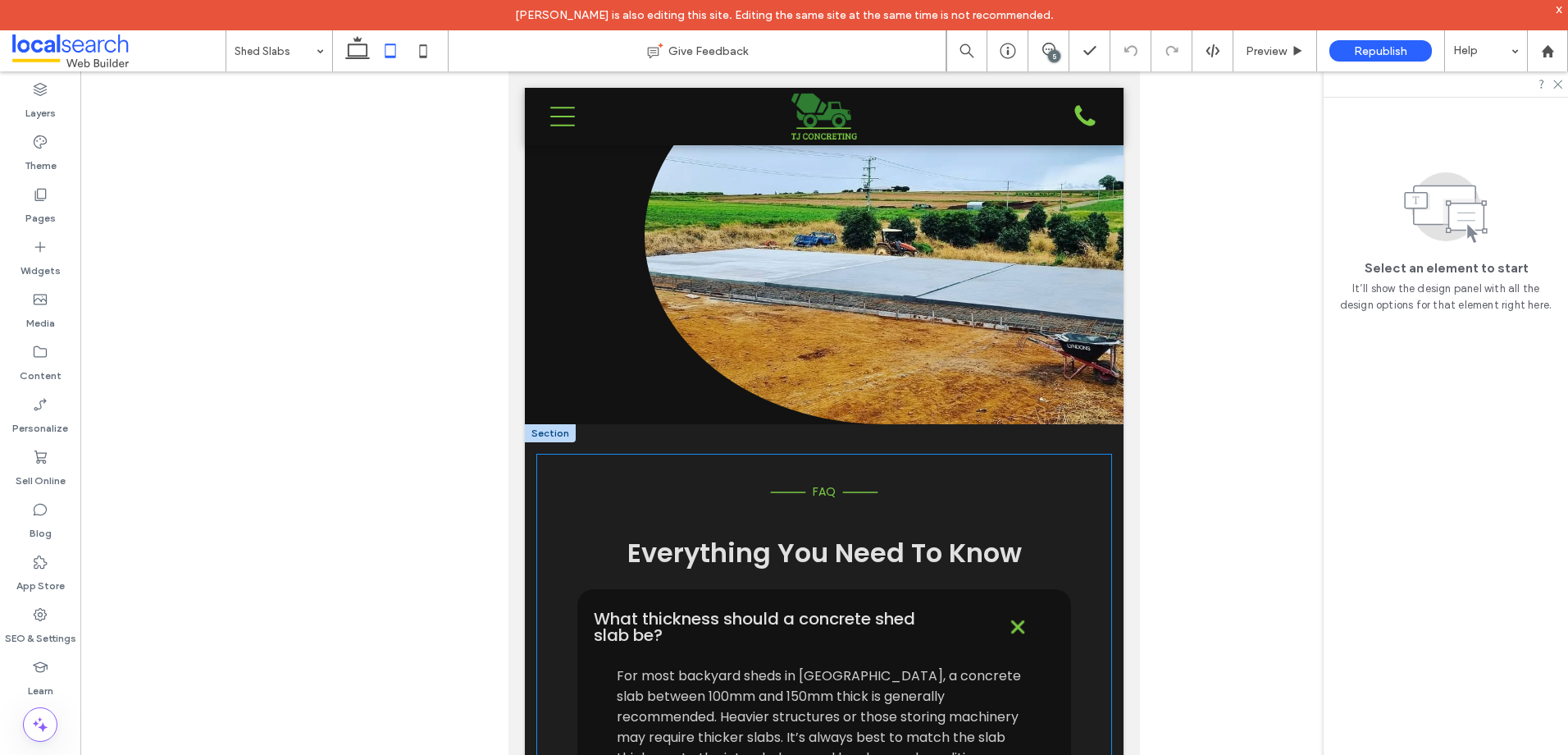
scroll to position [3126, 0]
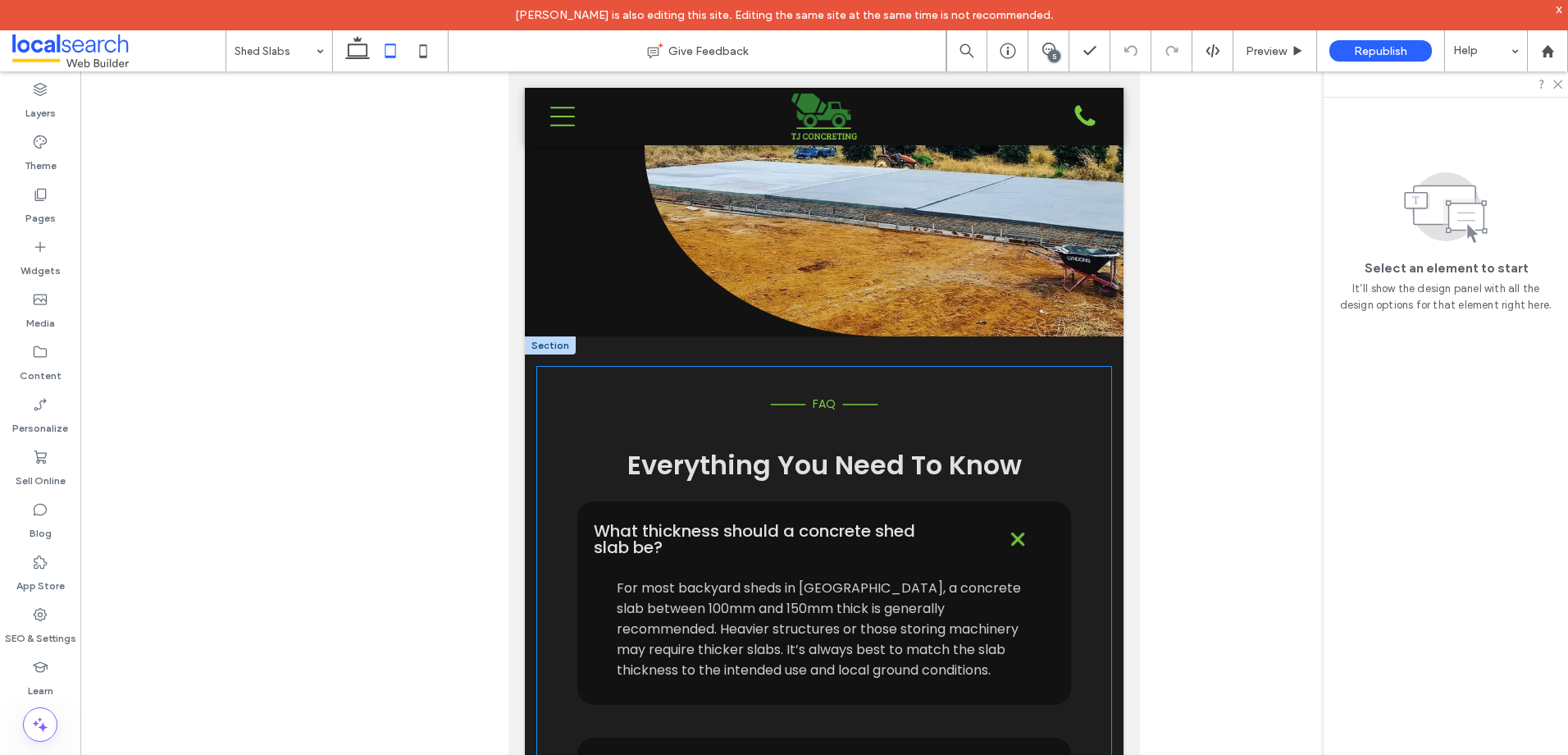
click at [612, 381] on div "Line Icon FAQ Line Icon Everything You Need To Know What thickness should a con…" at bounding box center [825, 633] width 549 height 508
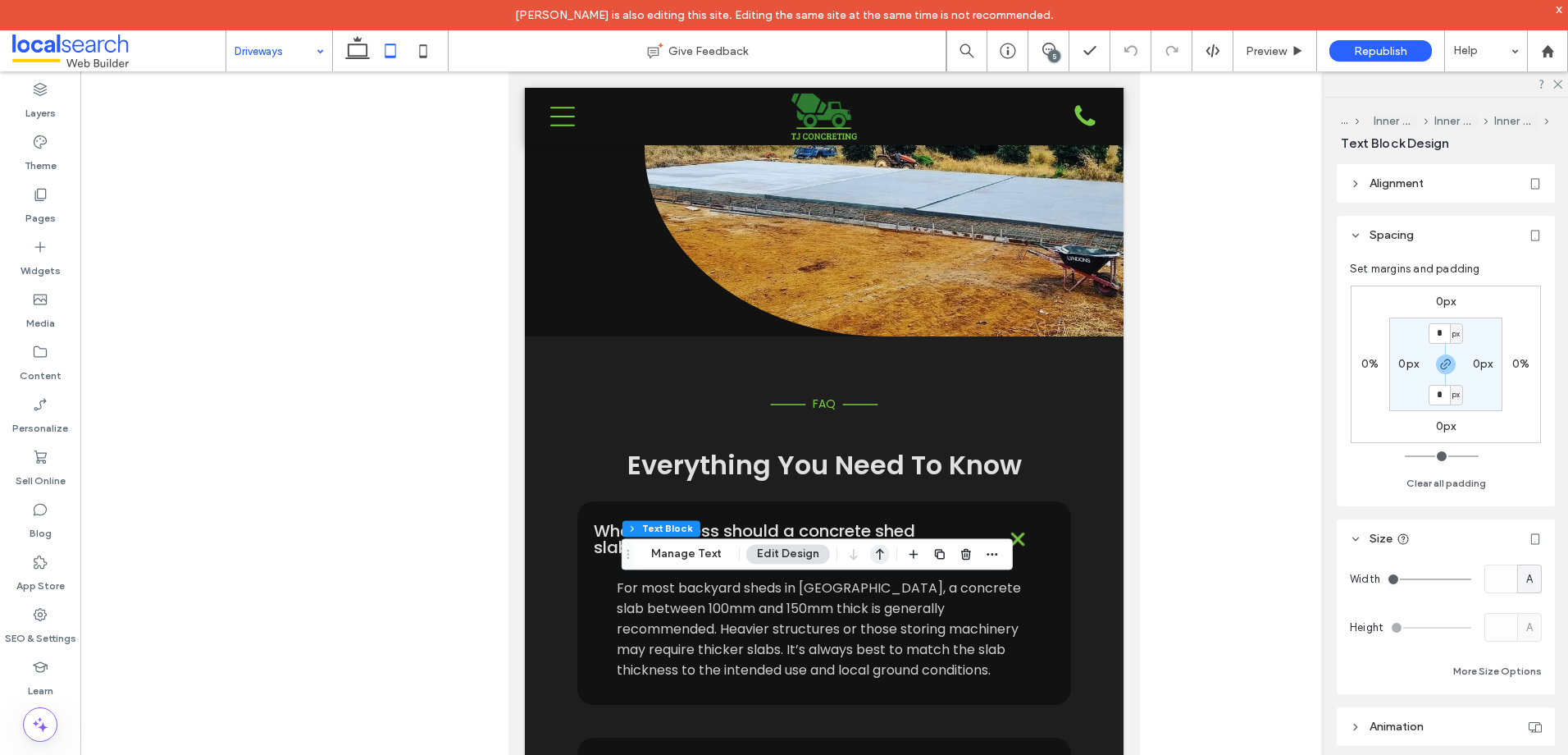
click at [873, 564] on icon "button" at bounding box center [880, 554] width 20 height 29
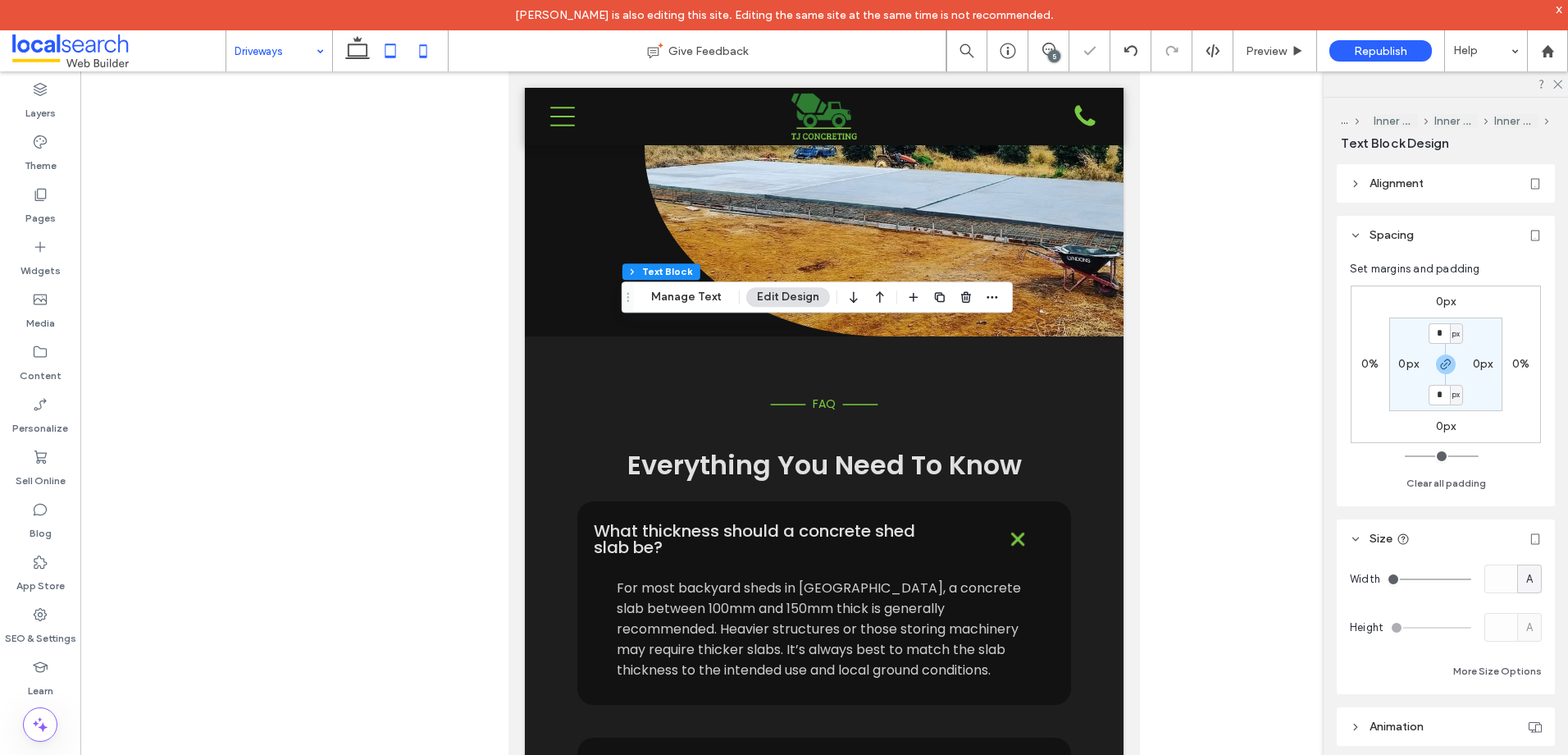
click at [415, 47] on icon at bounding box center [423, 50] width 33 height 33
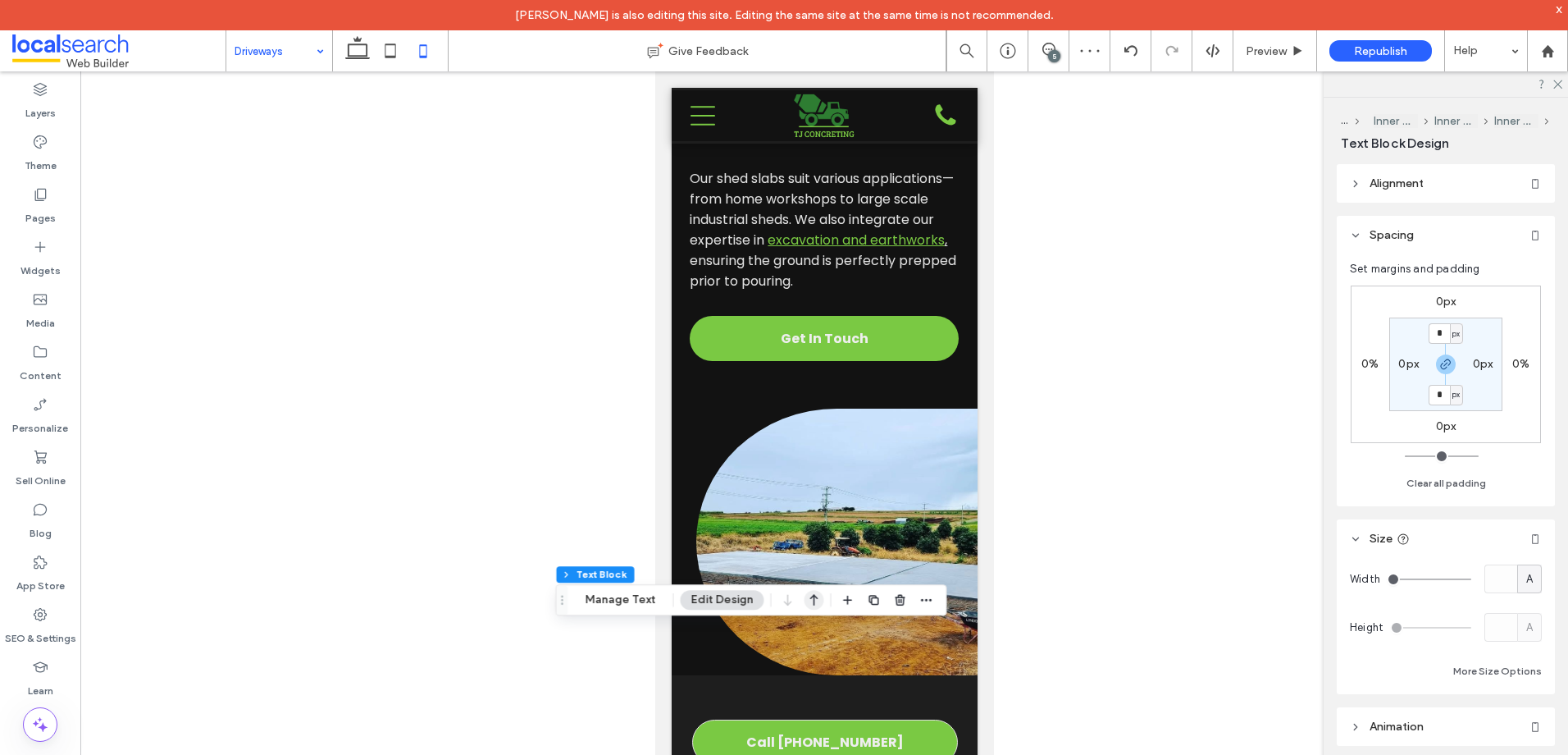
click at [811, 613] on icon "button" at bounding box center [813, 599] width 20 height 29
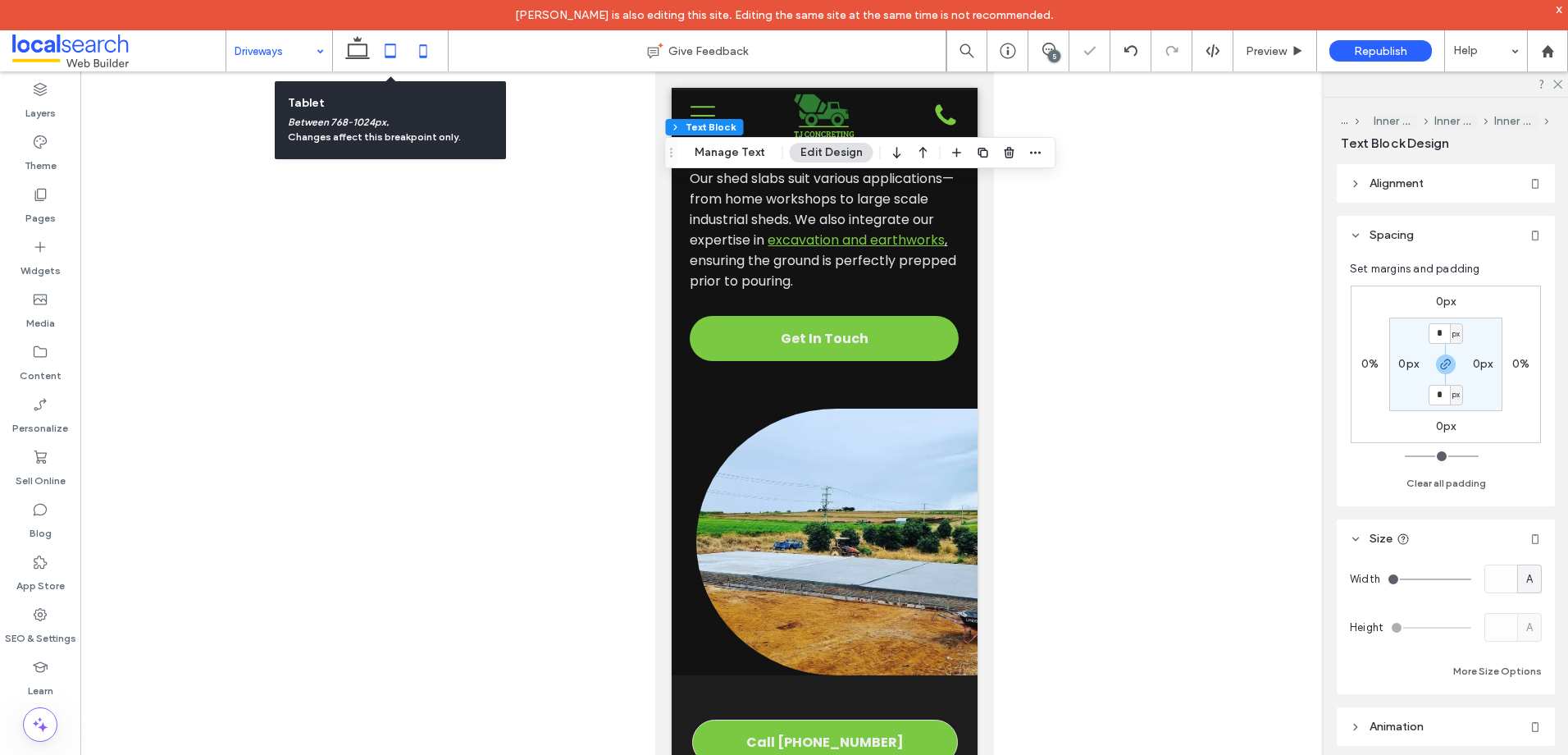
click at [386, 45] on use at bounding box center [390, 50] width 10 height 14
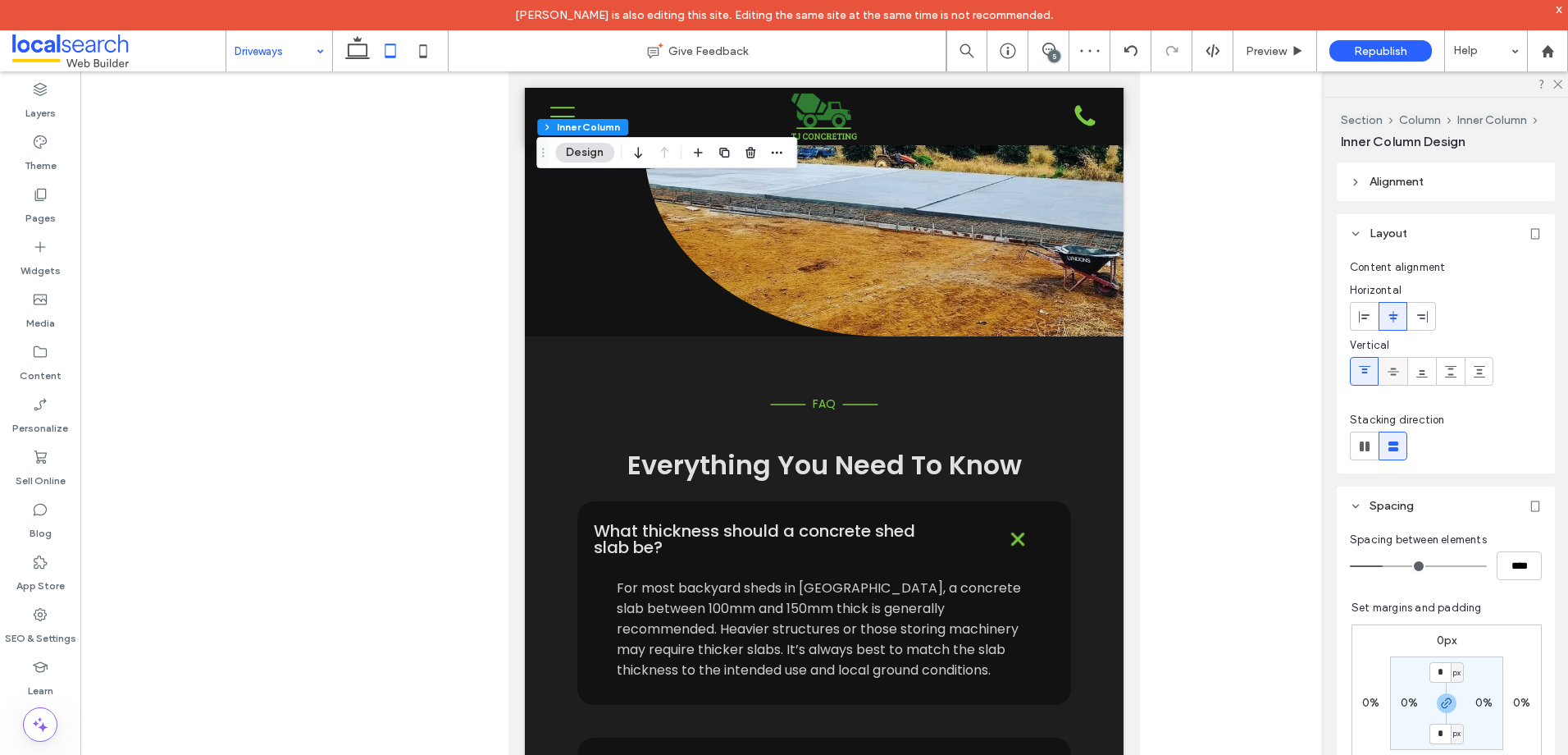
click at [1395, 371] on use at bounding box center [1393, 371] width 11 height 8
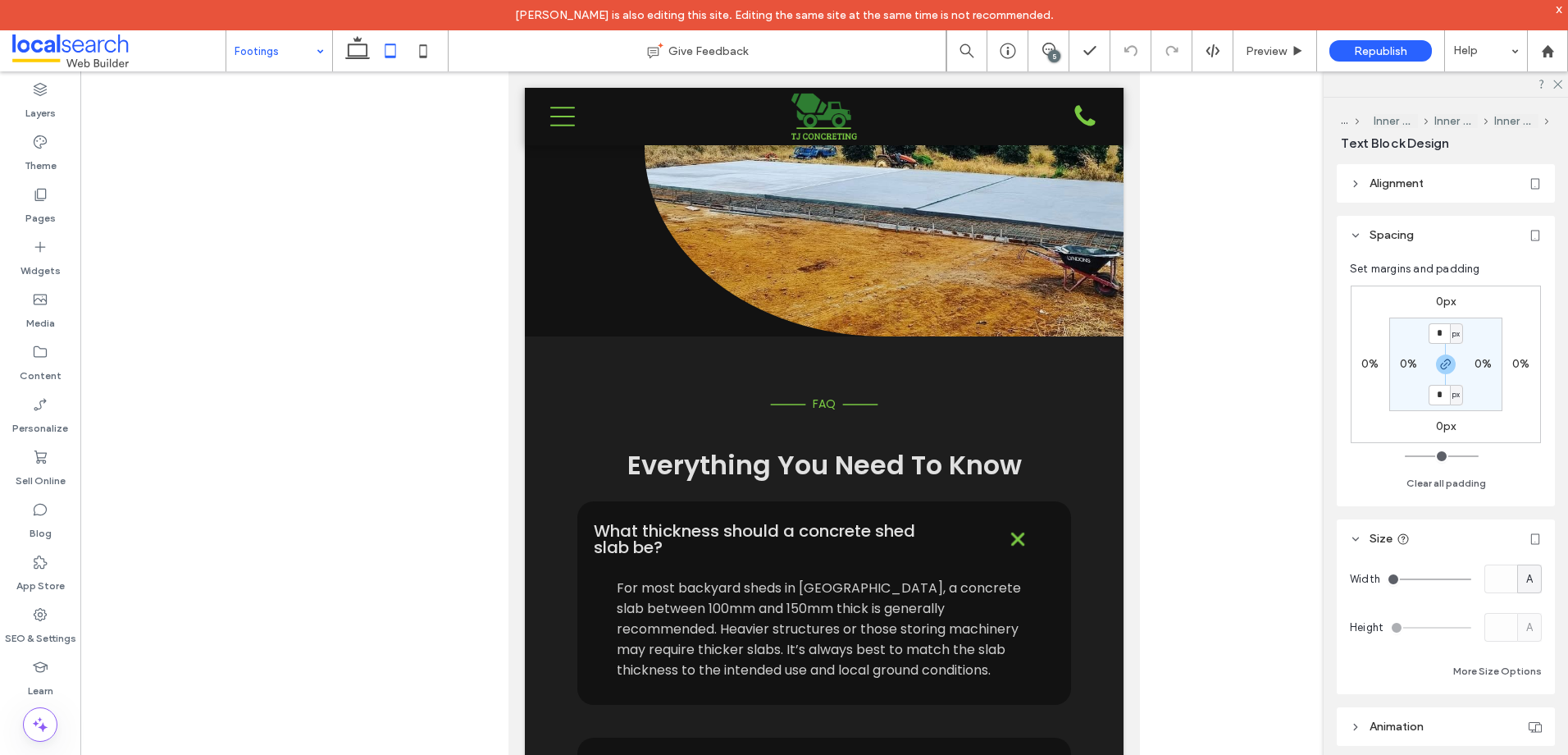
type input "*******"
type input "**"
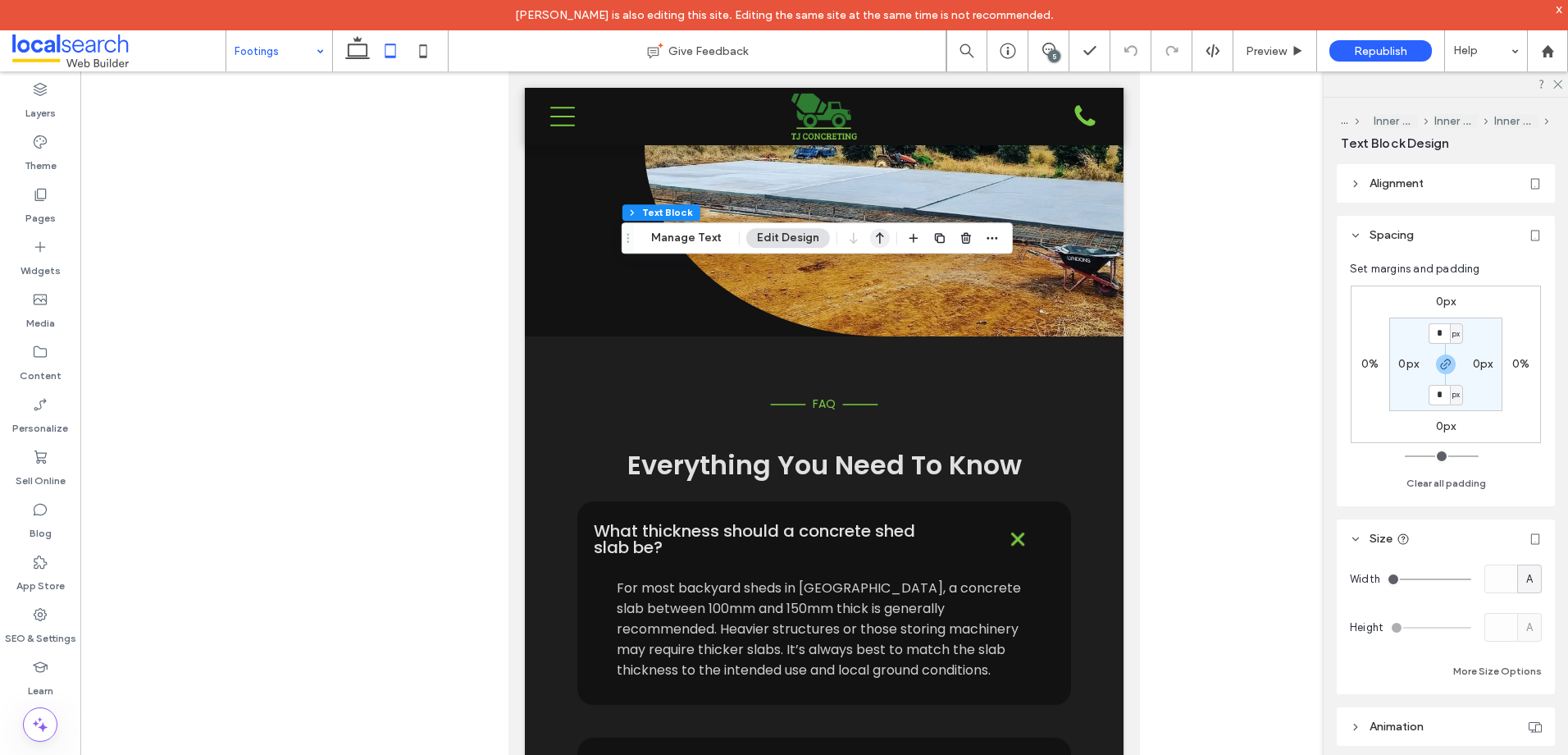
click at [882, 235] on icon "button" at bounding box center [880, 237] width 20 height 29
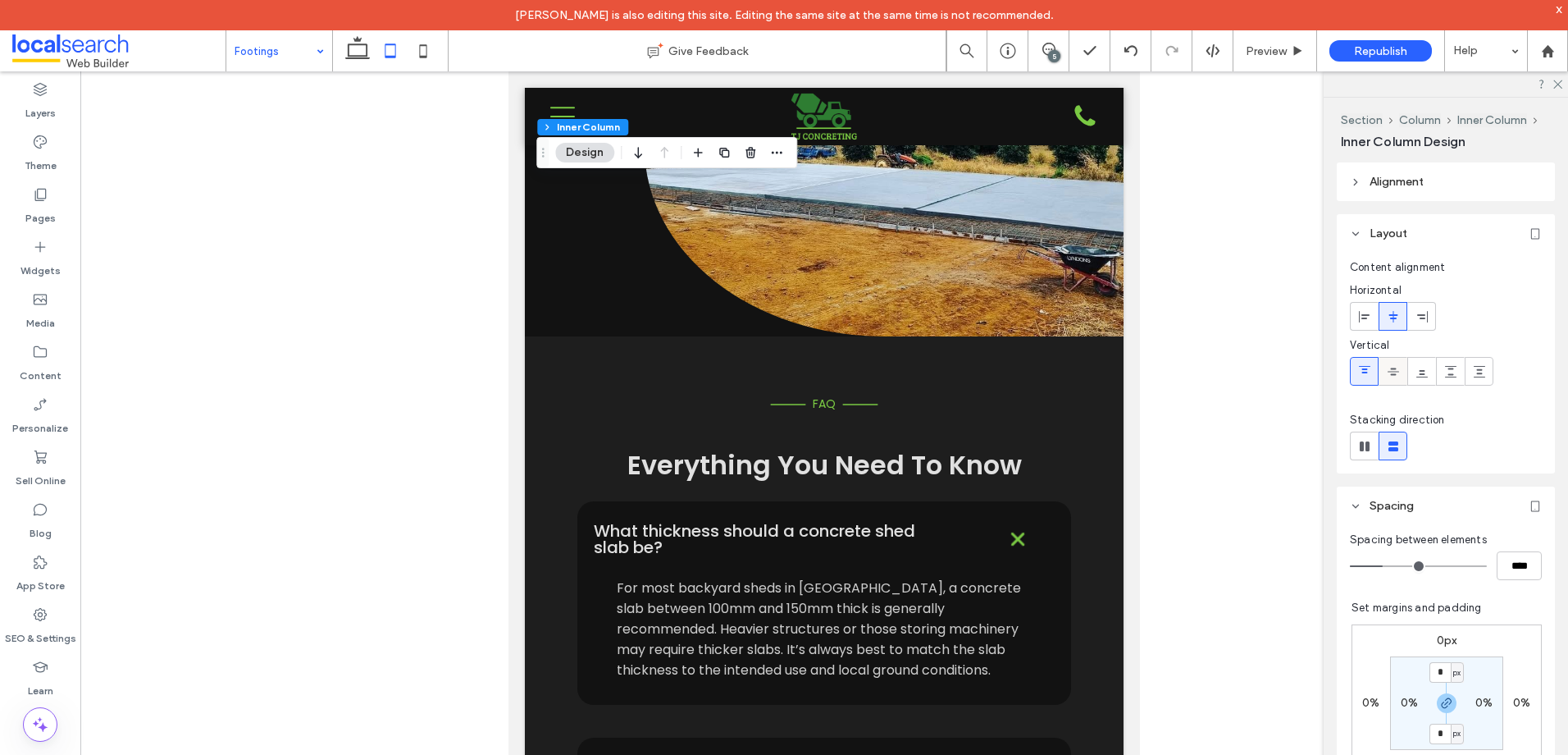
click at [1391, 371] on use at bounding box center [1393, 371] width 11 height 8
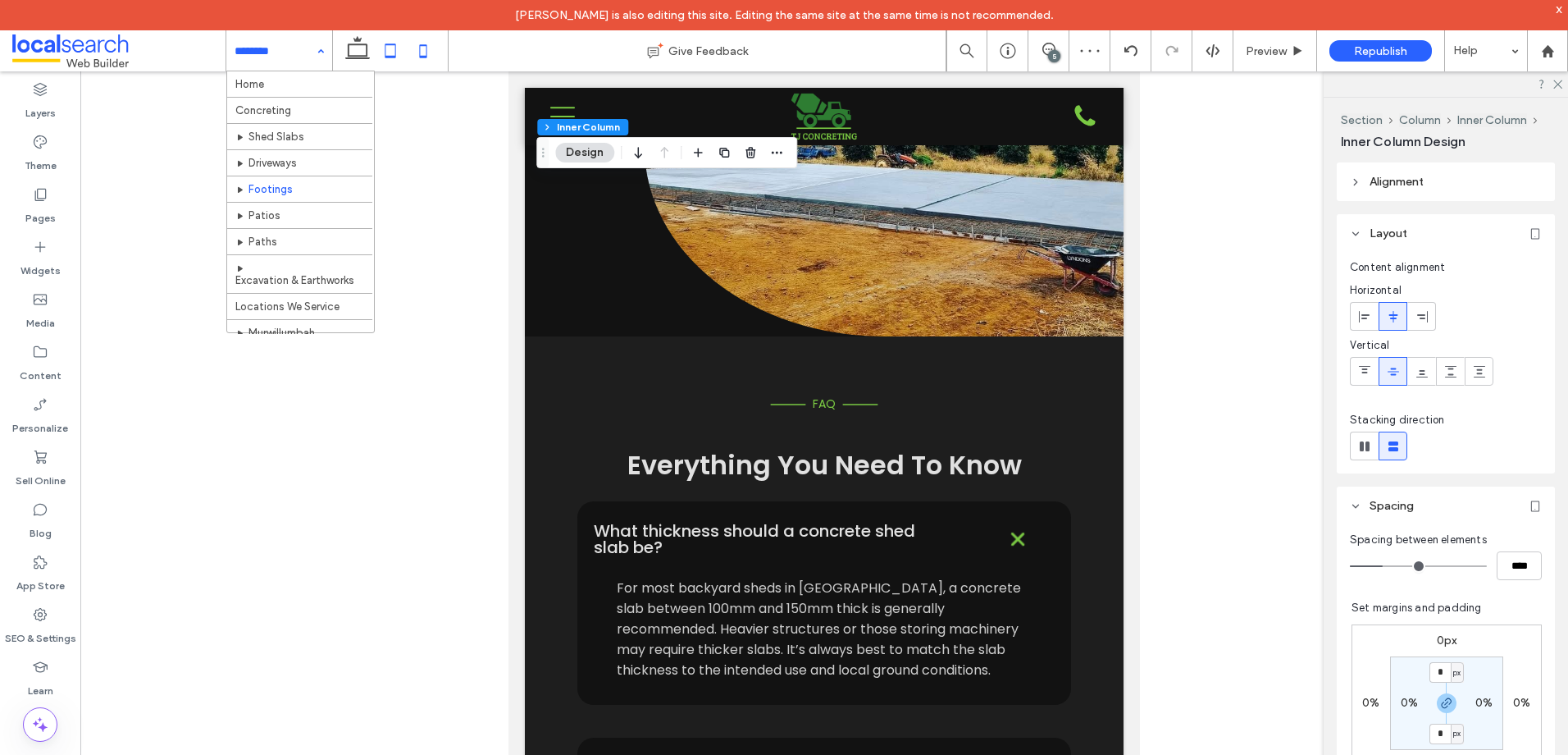
click at [420, 47] on use at bounding box center [423, 51] width 8 height 13
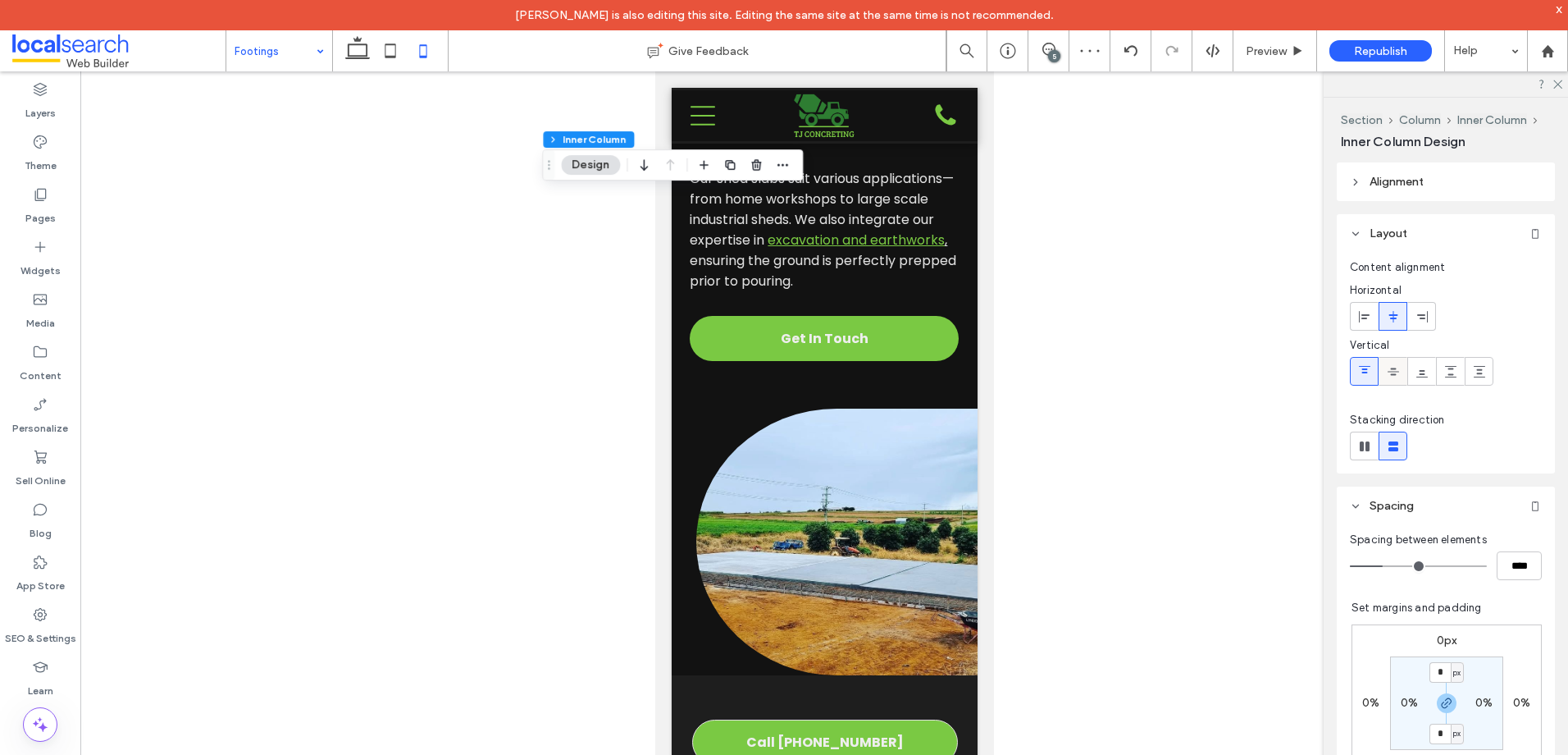
click at [1391, 370] on icon at bounding box center [1393, 371] width 13 height 13
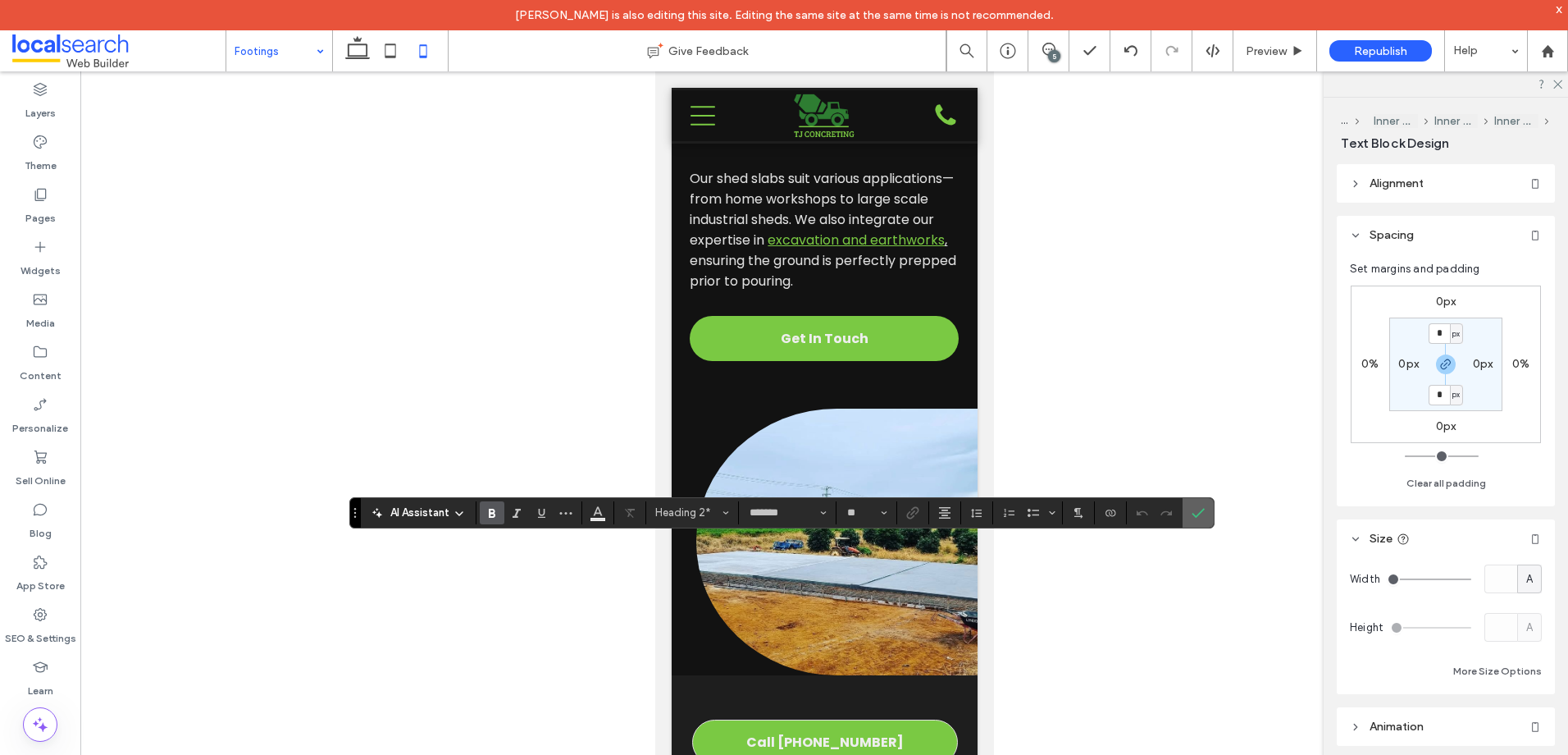
click at [1200, 514] on use "Confirm" at bounding box center [1198, 513] width 13 height 9
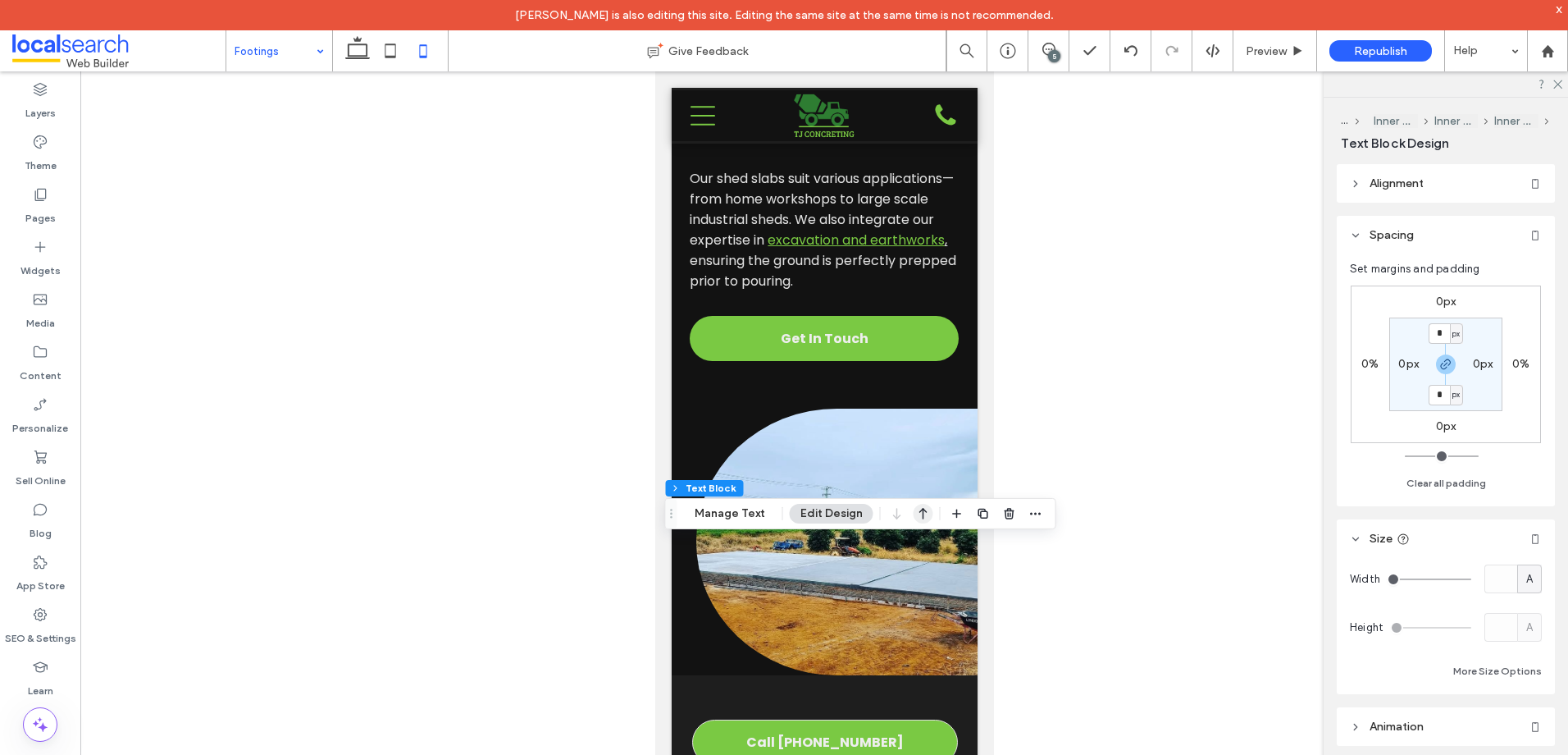
click at [915, 513] on icon "button" at bounding box center [923, 513] width 20 height 29
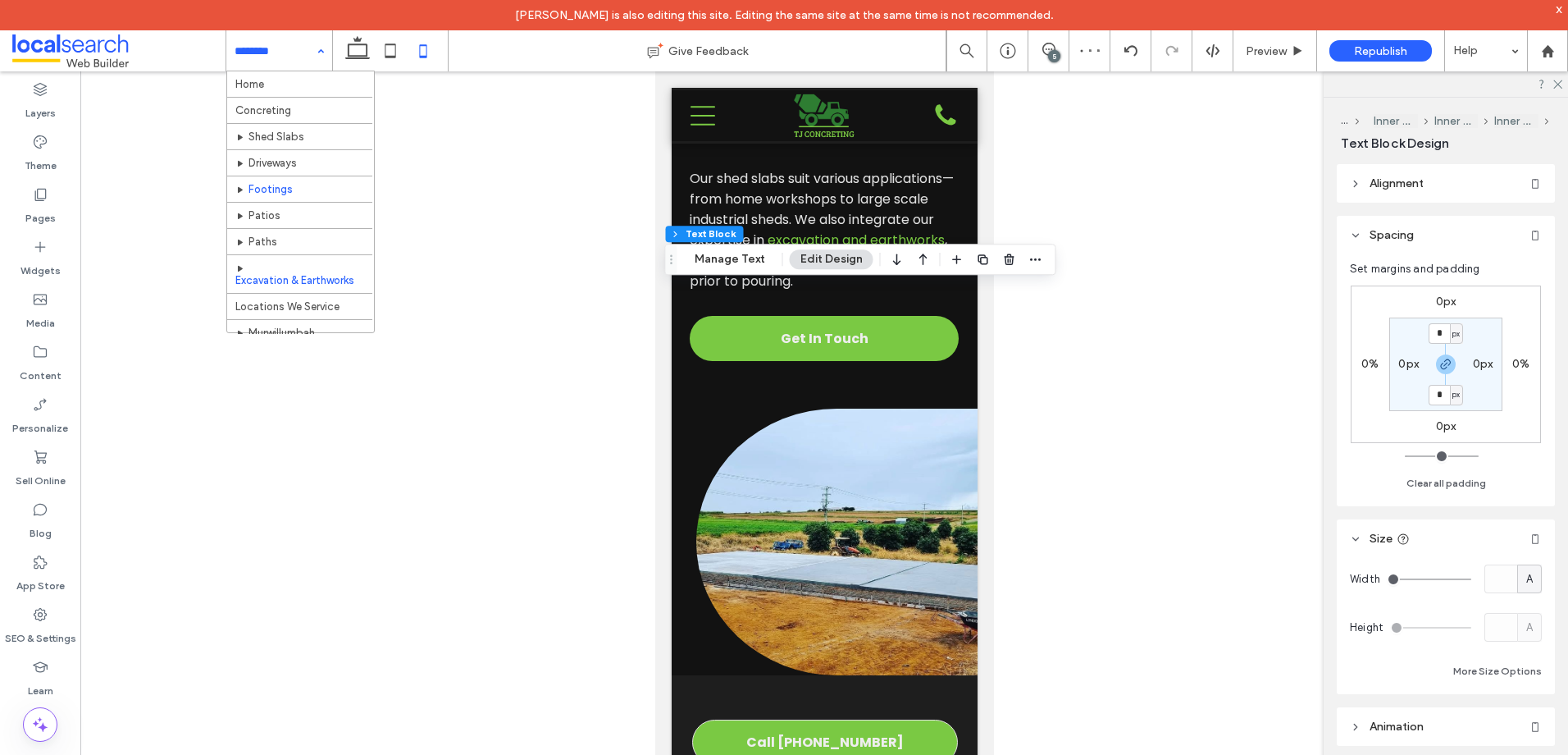
scroll to position [82, 0]
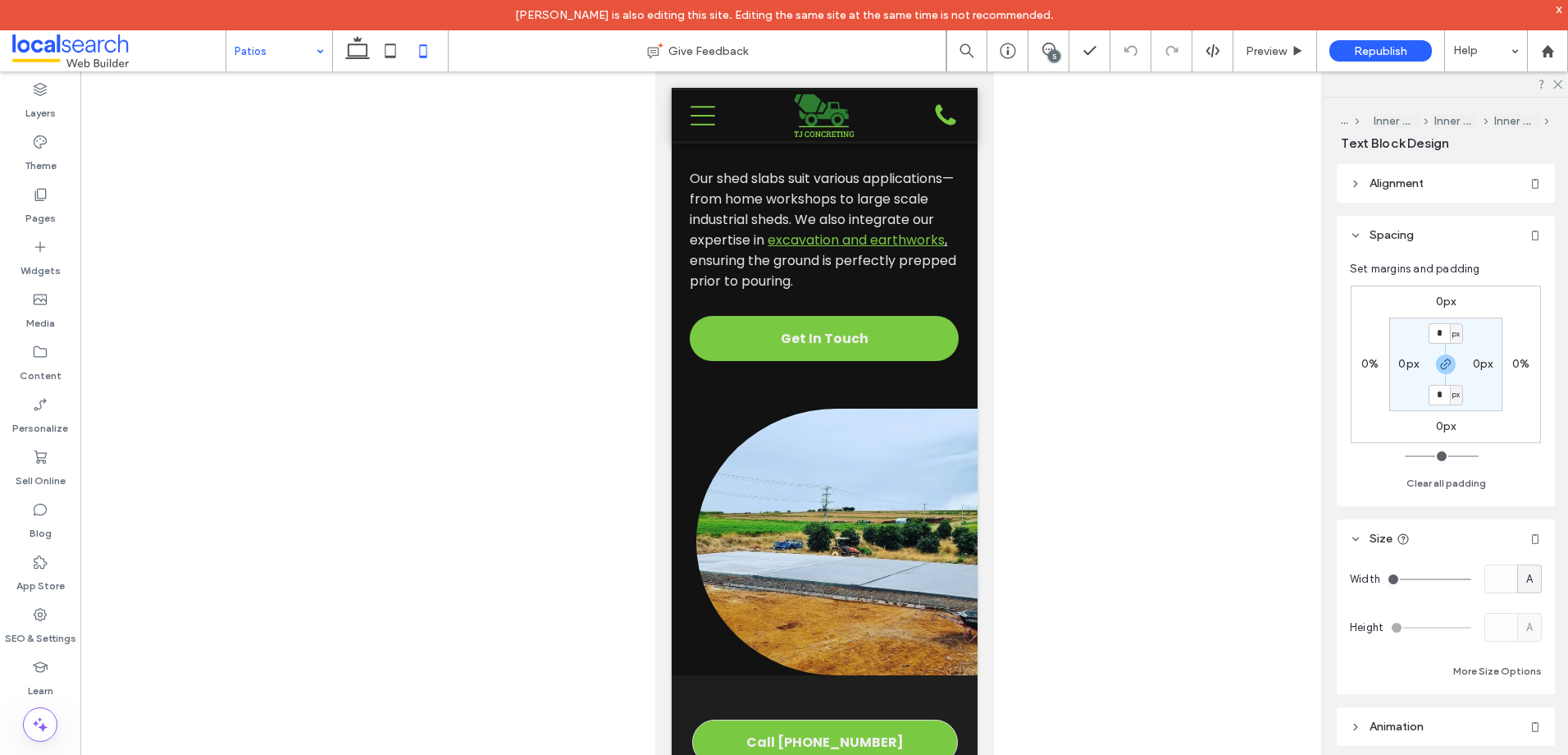
type input "*******"
type input "**"
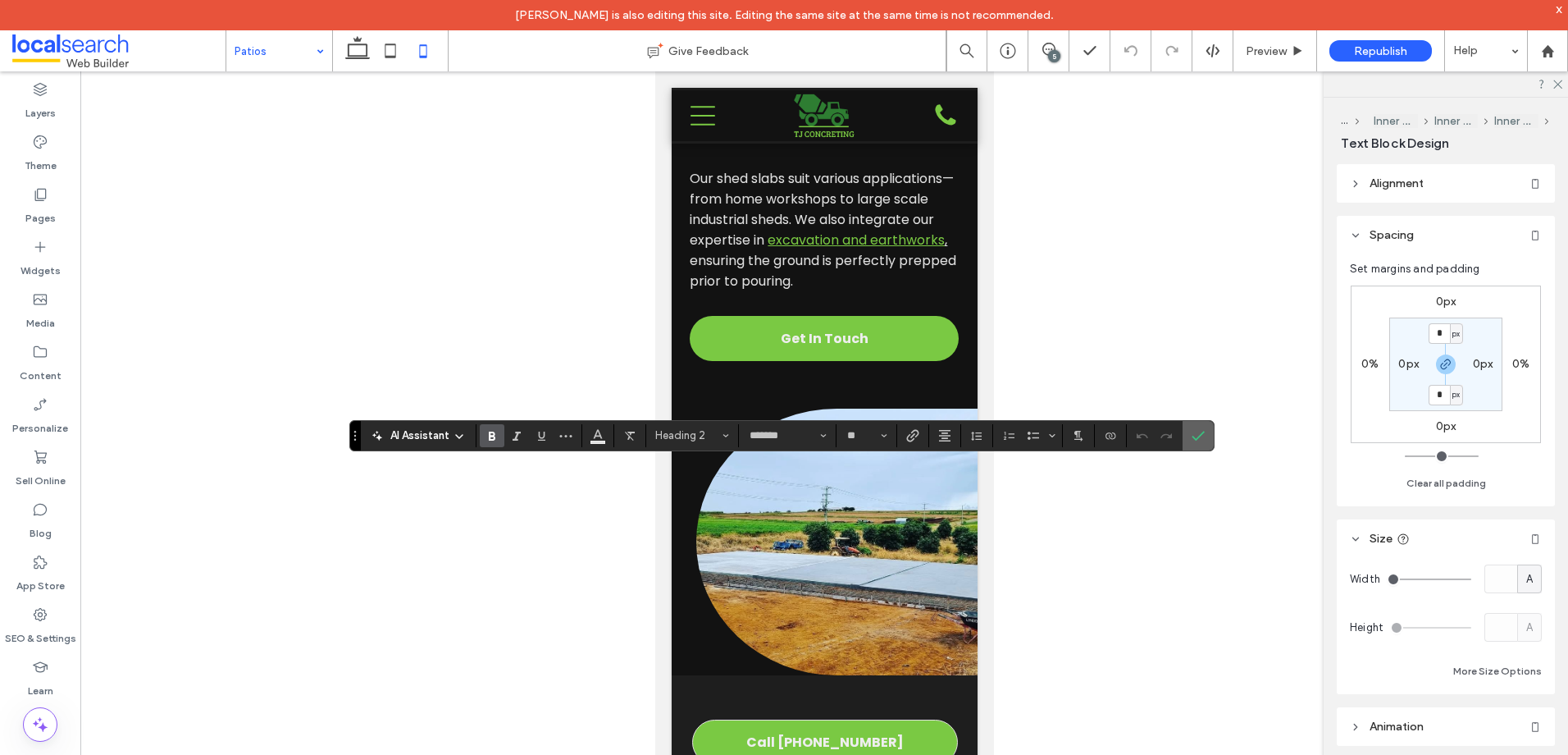
click at [1192, 429] on icon "Confirm" at bounding box center [1198, 436] width 13 height 13
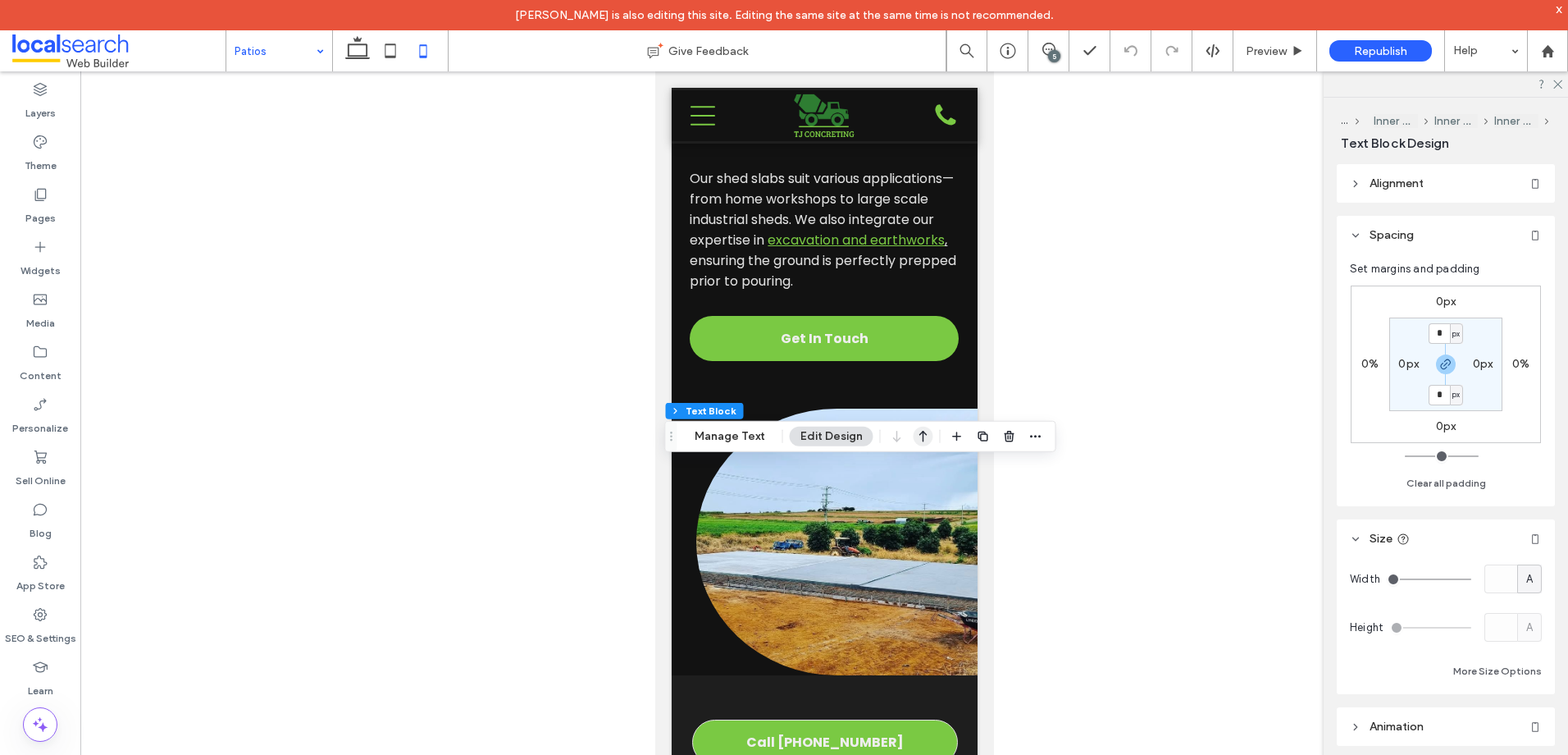
click at [929, 433] on icon "button" at bounding box center [923, 436] width 20 height 29
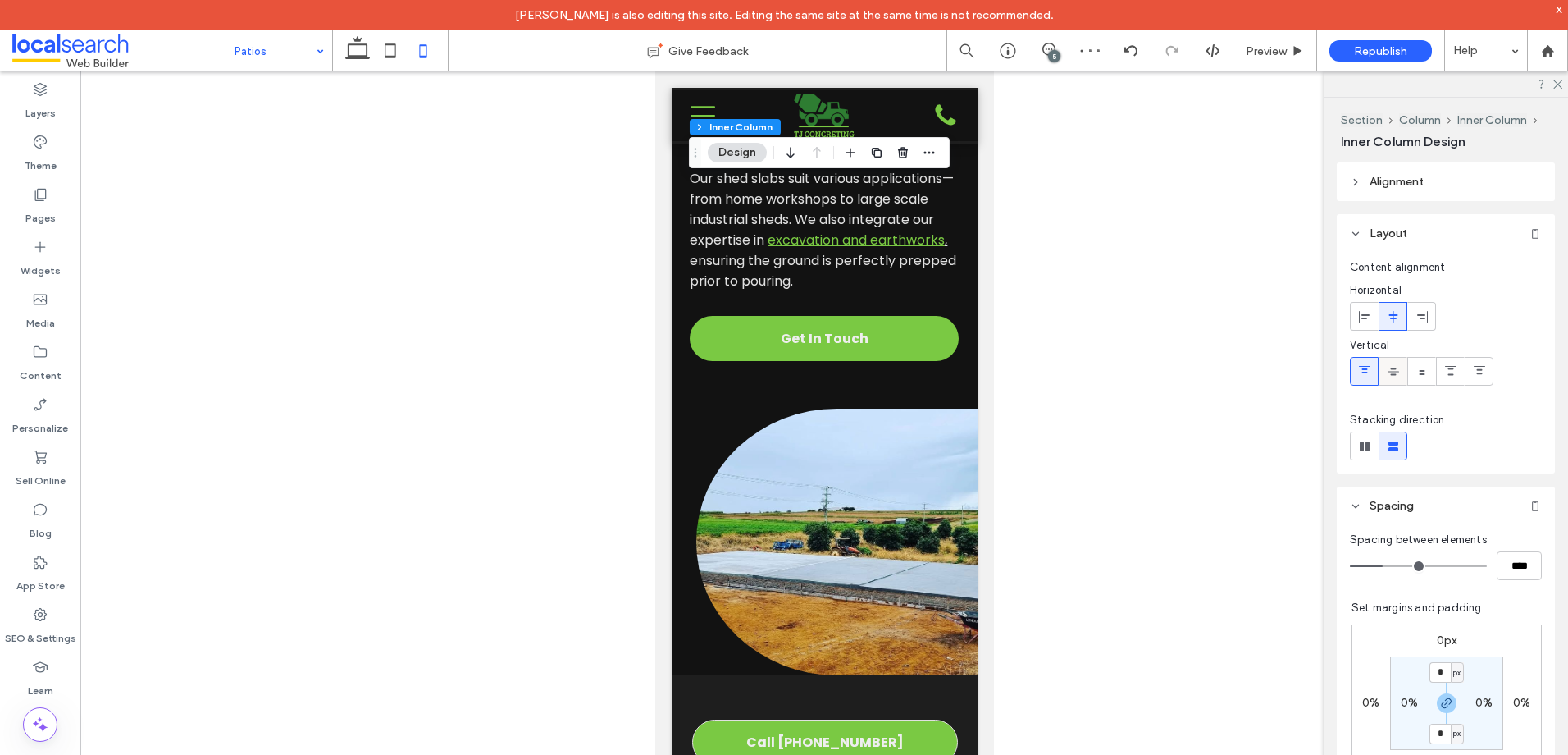
click at [1392, 359] on span at bounding box center [1393, 371] width 13 height 28
click at [384, 36] on icon at bounding box center [390, 50] width 33 height 33
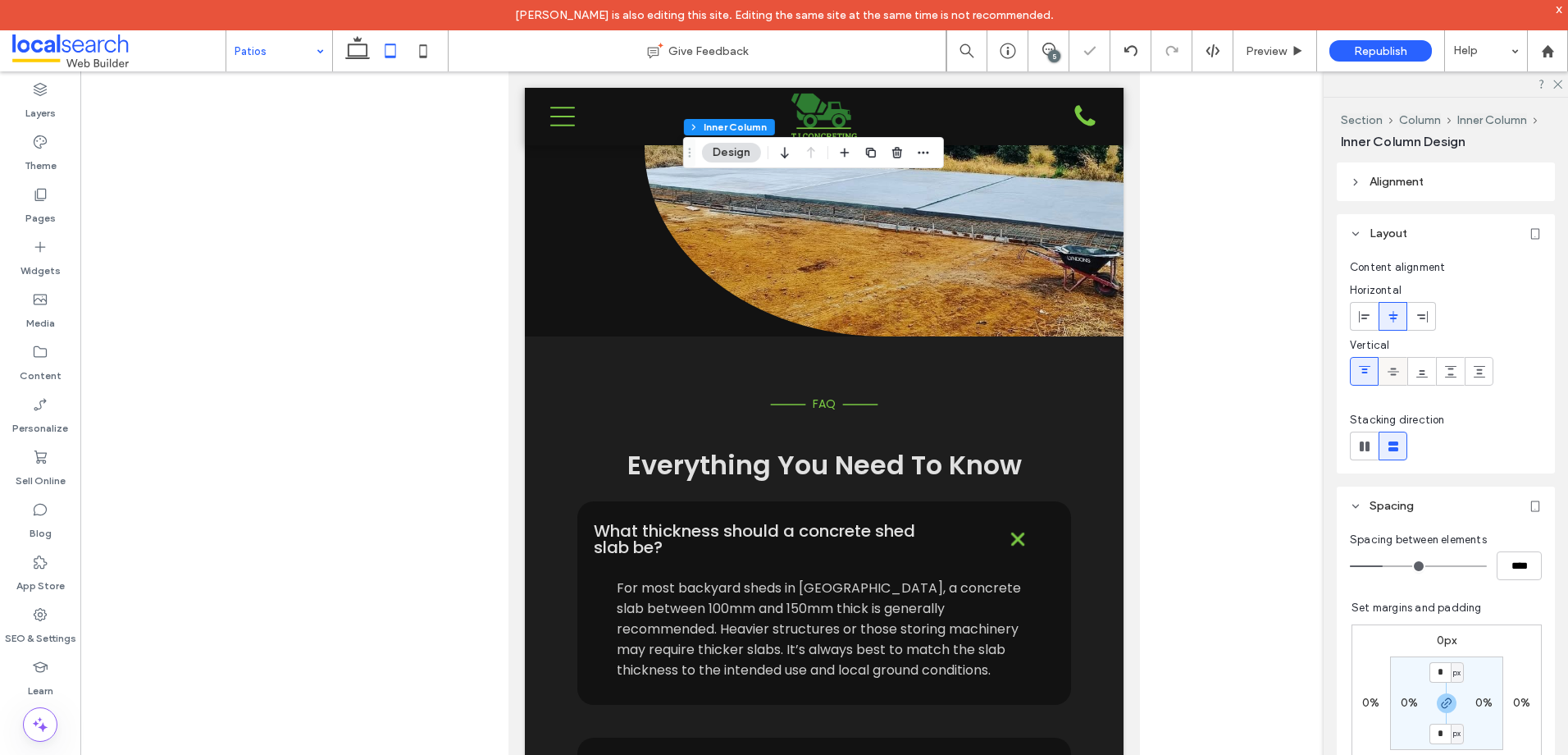
click at [1395, 374] on use at bounding box center [1393, 371] width 11 height 8
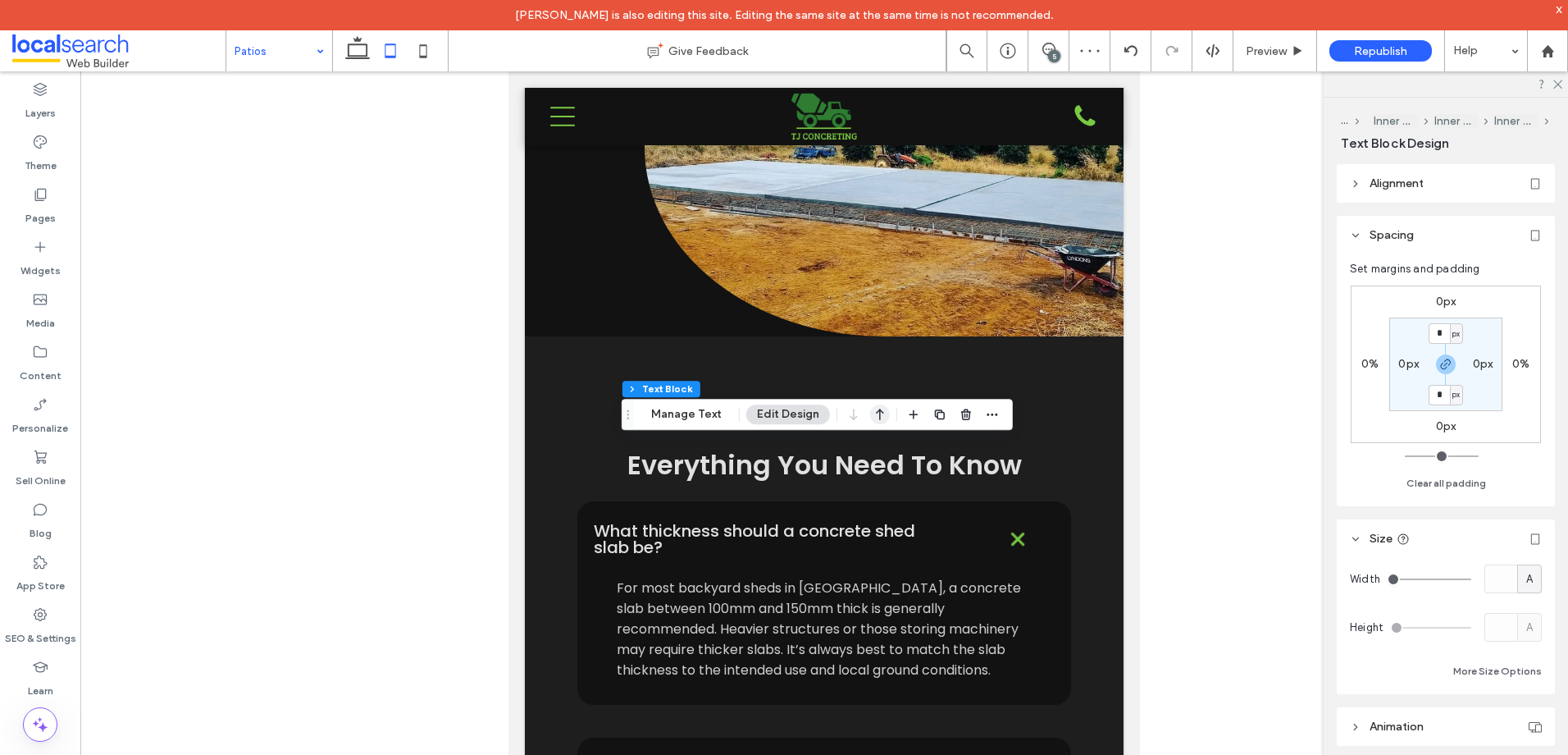
click at [875, 413] on icon "button" at bounding box center [880, 414] width 20 height 29
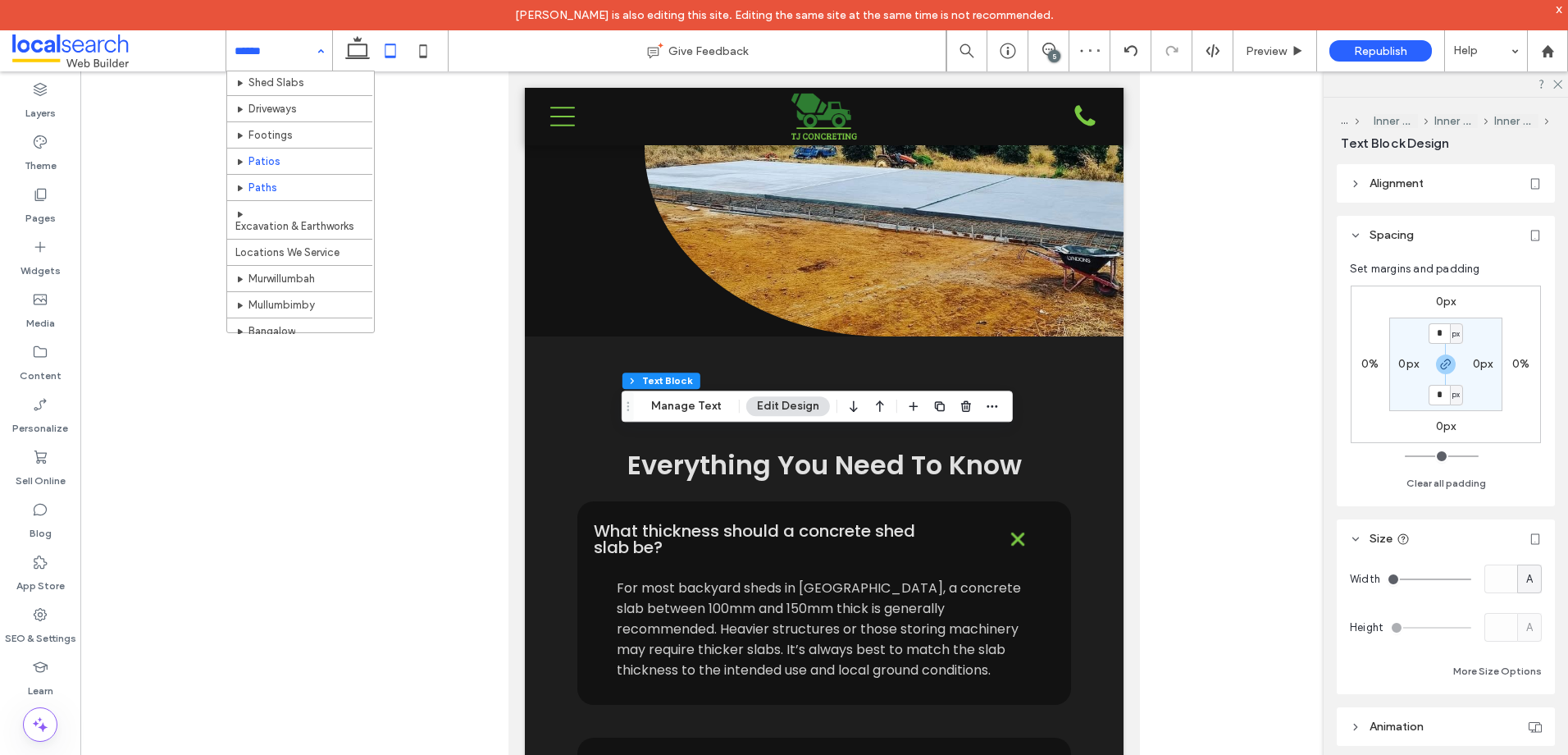
scroll to position [82, 0]
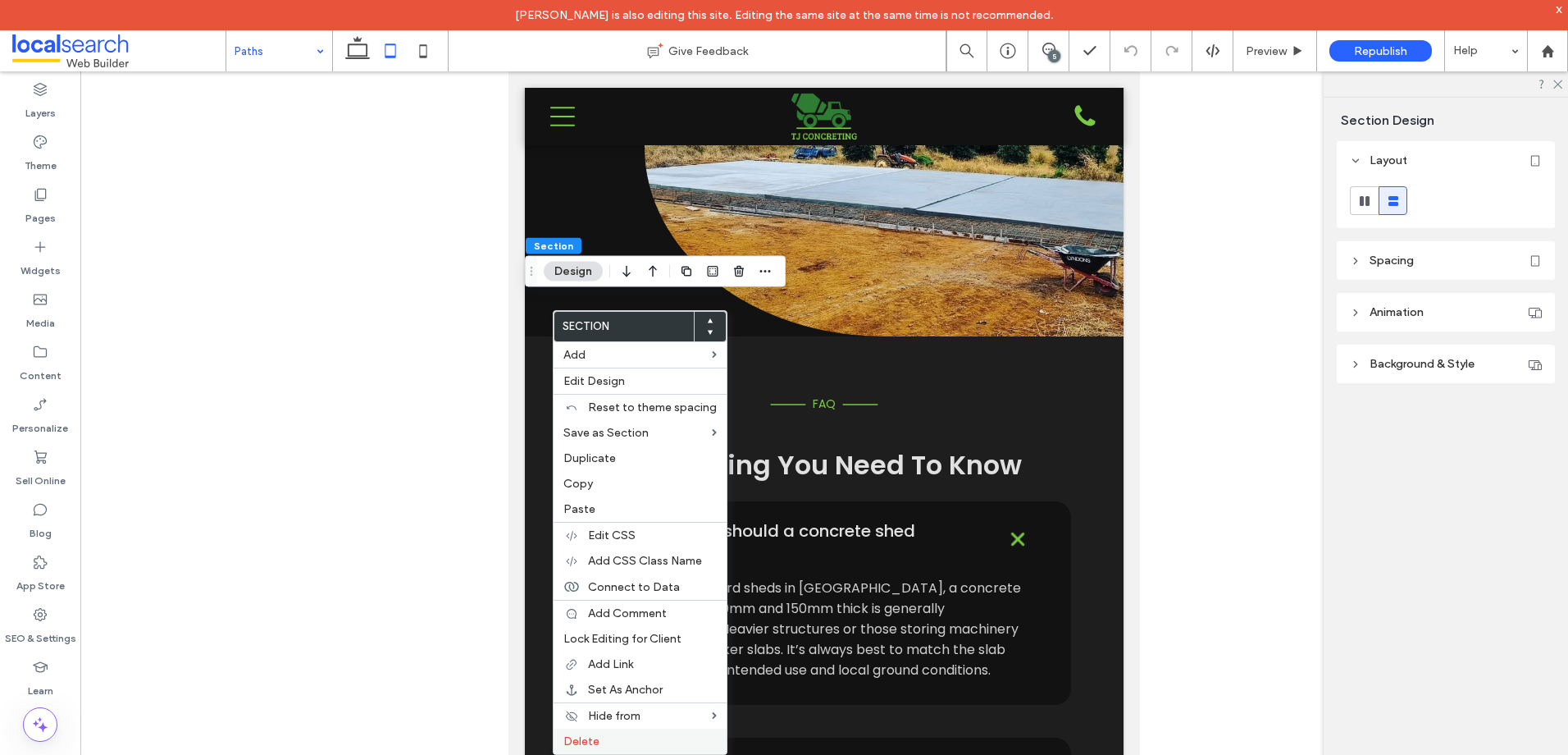
click at [626, 745] on label "Delete" at bounding box center [641, 741] width 154 height 14
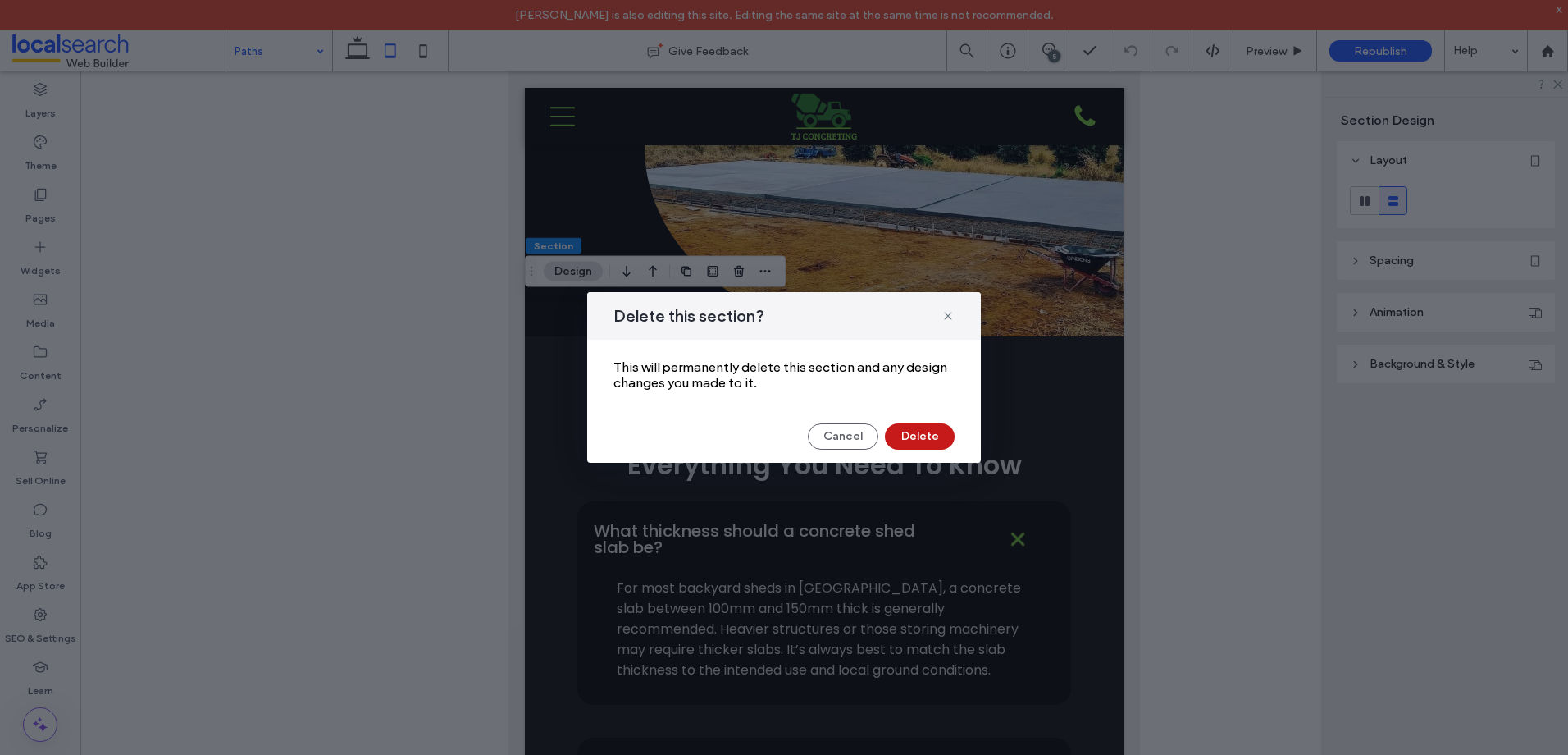
click at [907, 437] on button "Delete" at bounding box center [919, 437] width 69 height 27
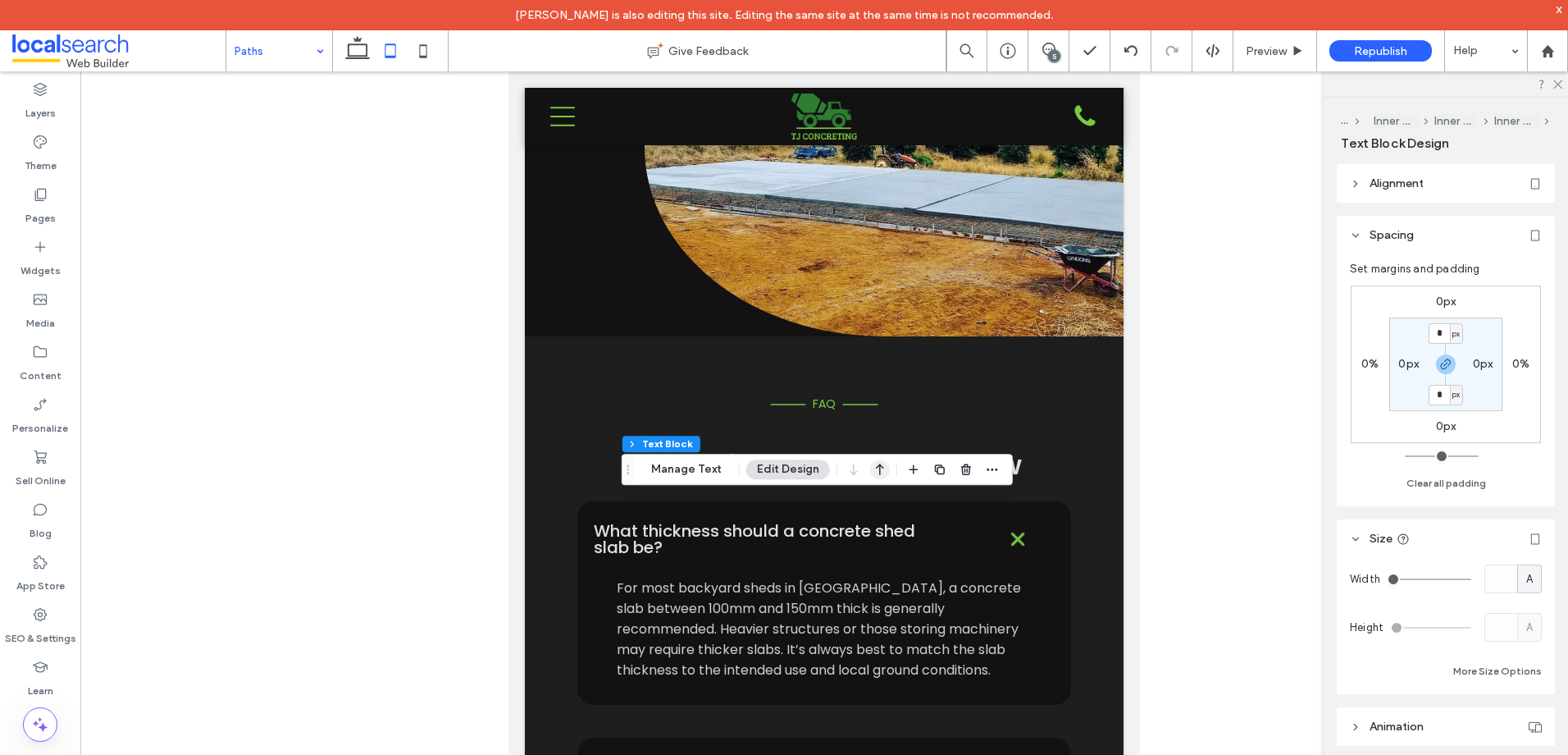
click at [877, 464] on icon "button" at bounding box center [880, 469] width 20 height 29
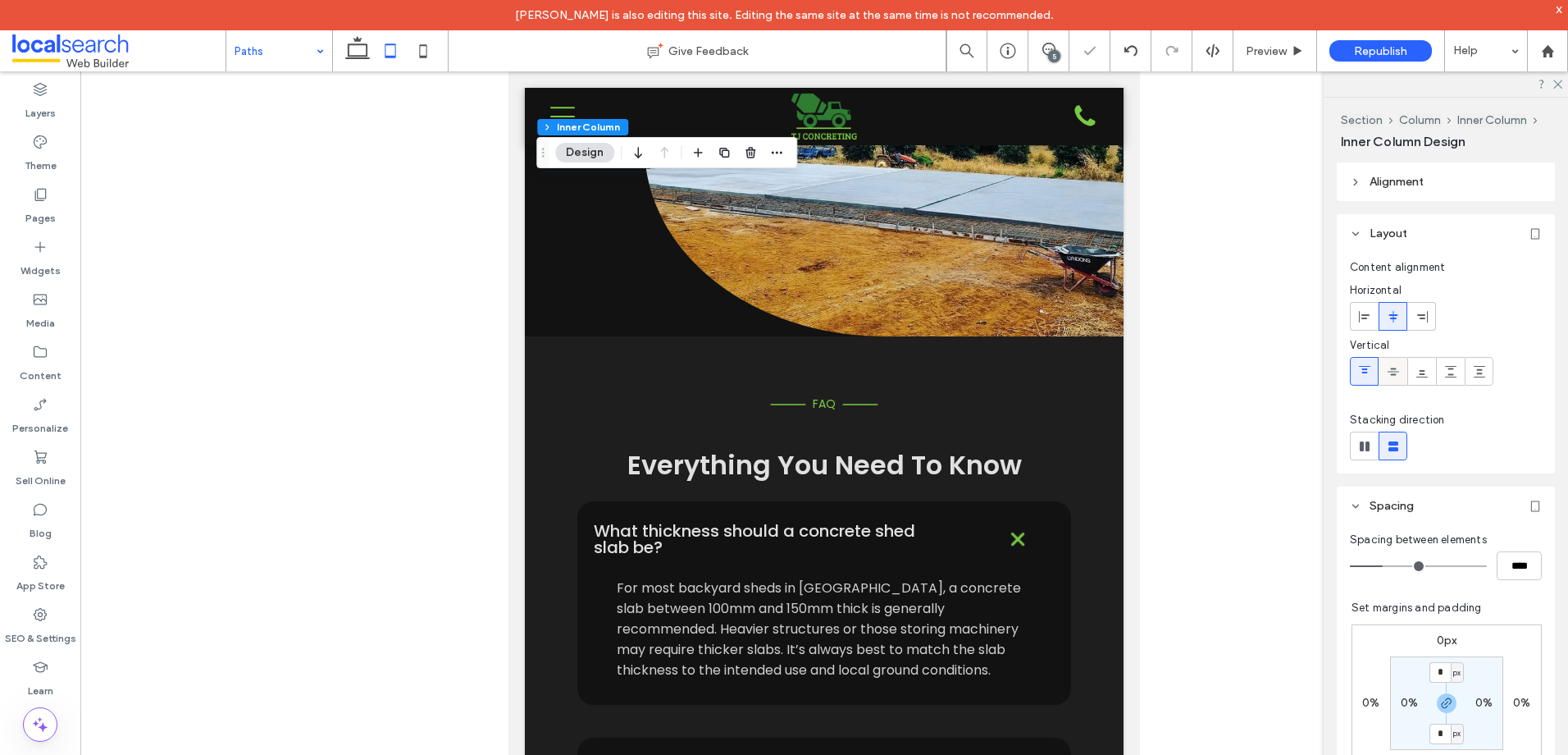
click at [1390, 369] on icon at bounding box center [1393, 371] width 13 height 13
click at [424, 49] on icon at bounding box center [423, 50] width 33 height 33
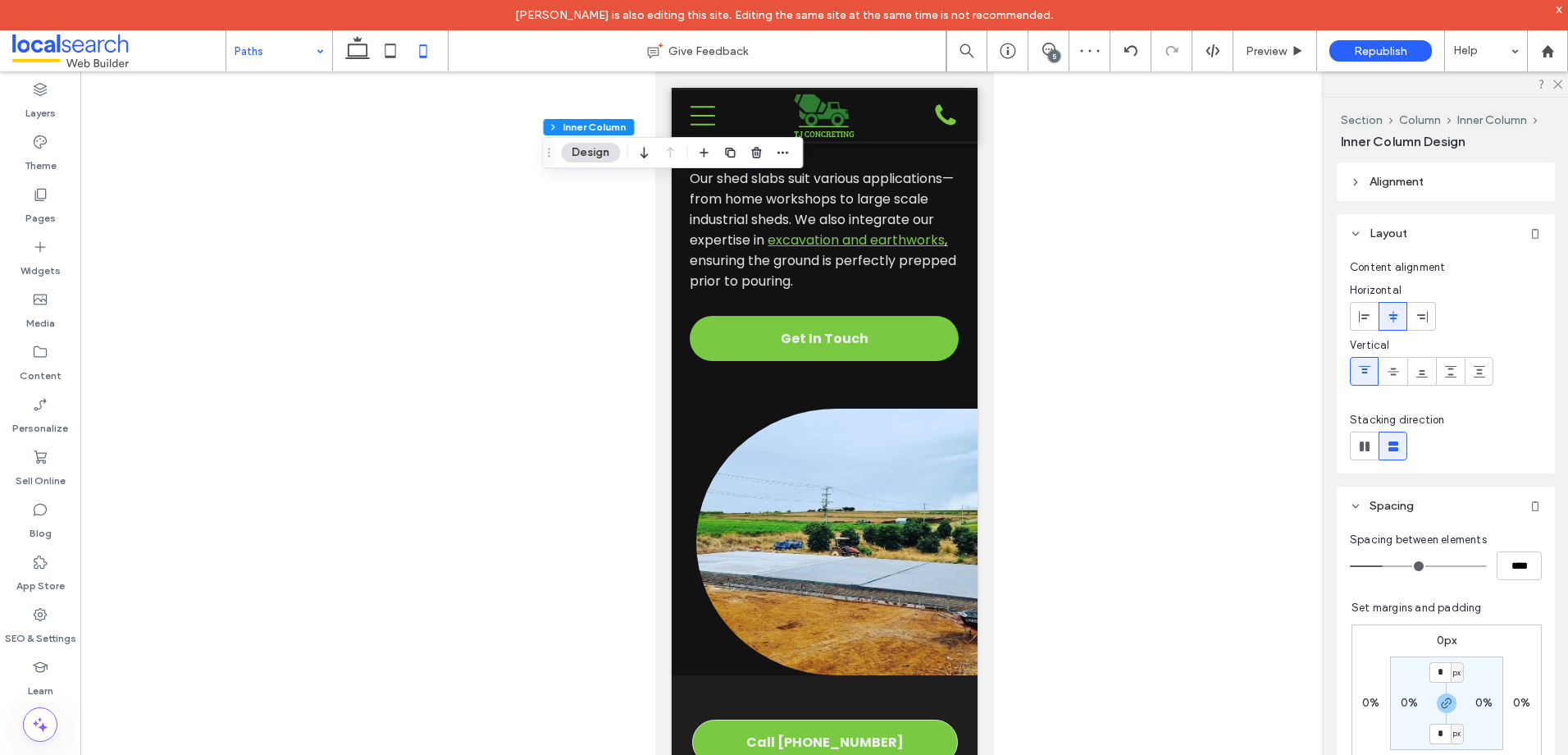
drag, startPoint x: 1402, startPoint y: 374, endPoint x: 1340, endPoint y: 386, distance: 63.2
click at [1402, 374] on div at bounding box center [1392, 371] width 28 height 28
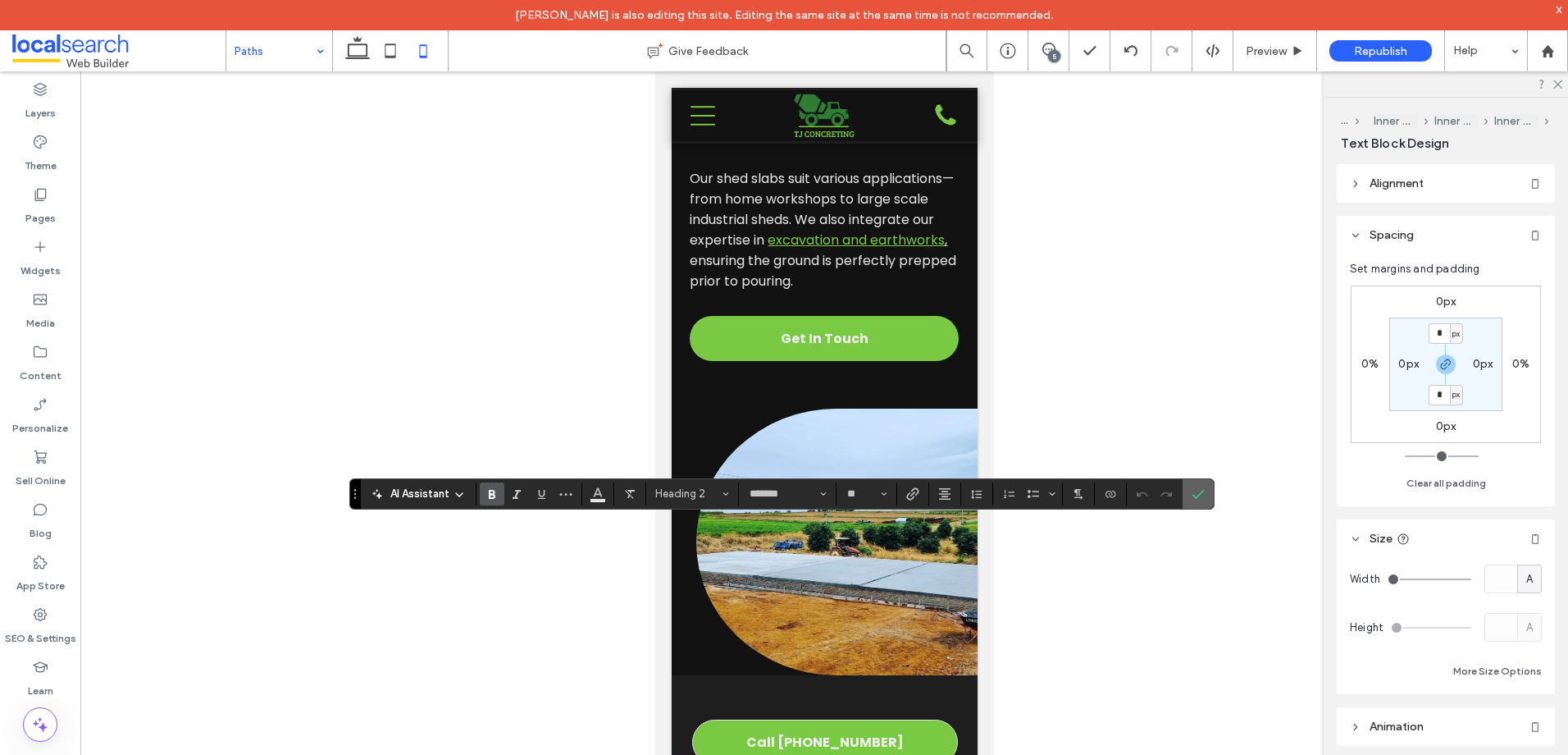
click at [1202, 488] on icon "Confirm" at bounding box center [1198, 494] width 13 height 13
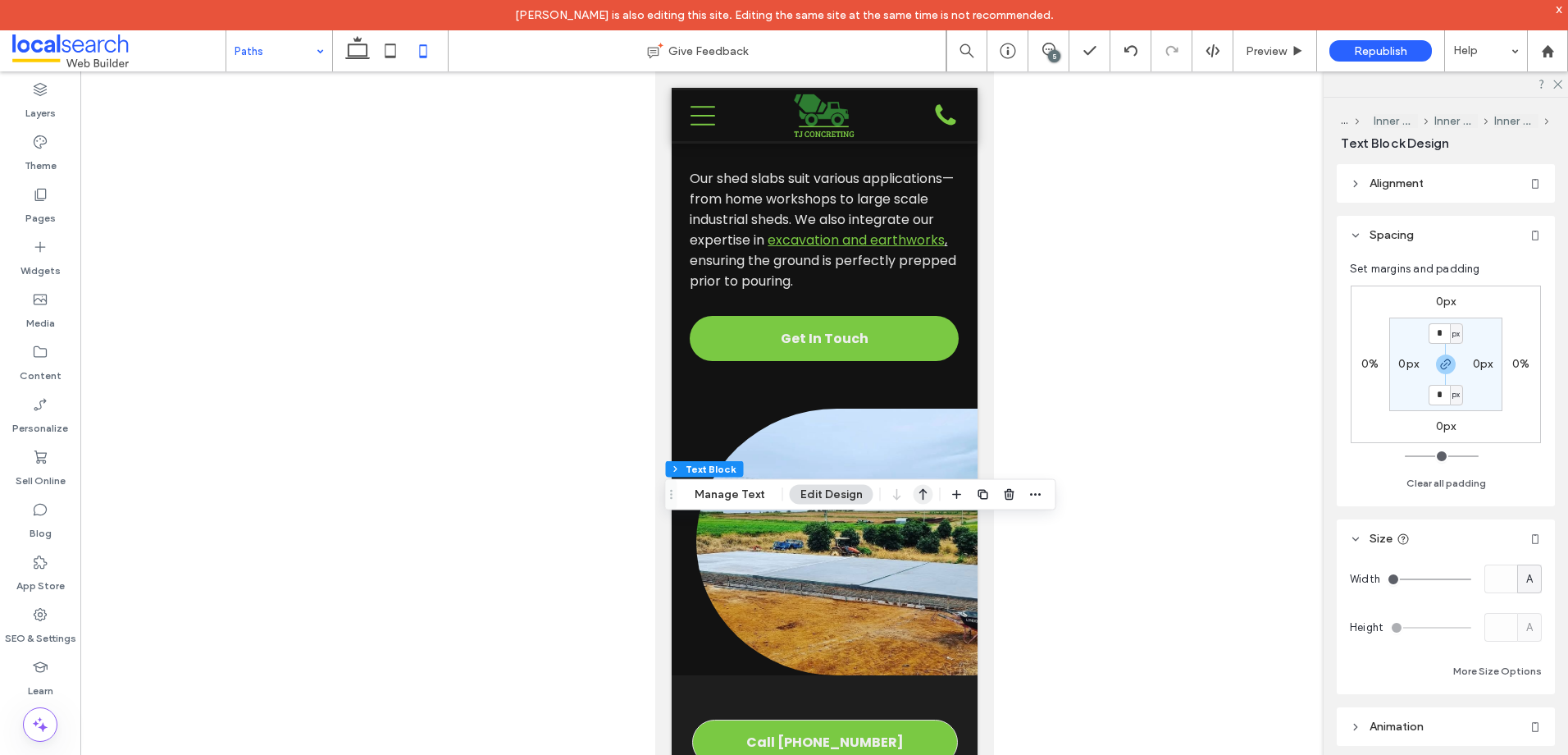
click at [924, 497] on icon "button" at bounding box center [923, 494] width 20 height 29
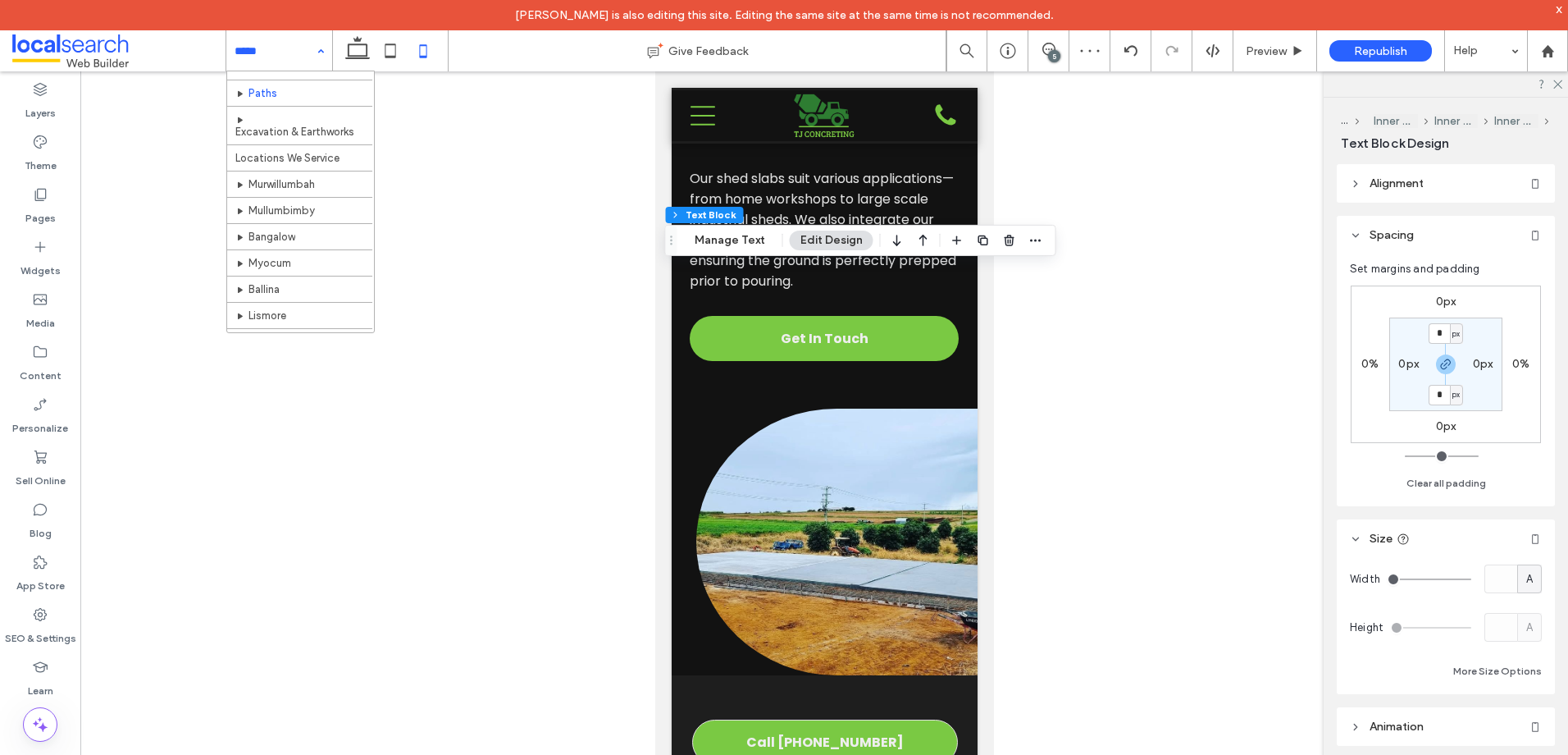
scroll to position [164, 0]
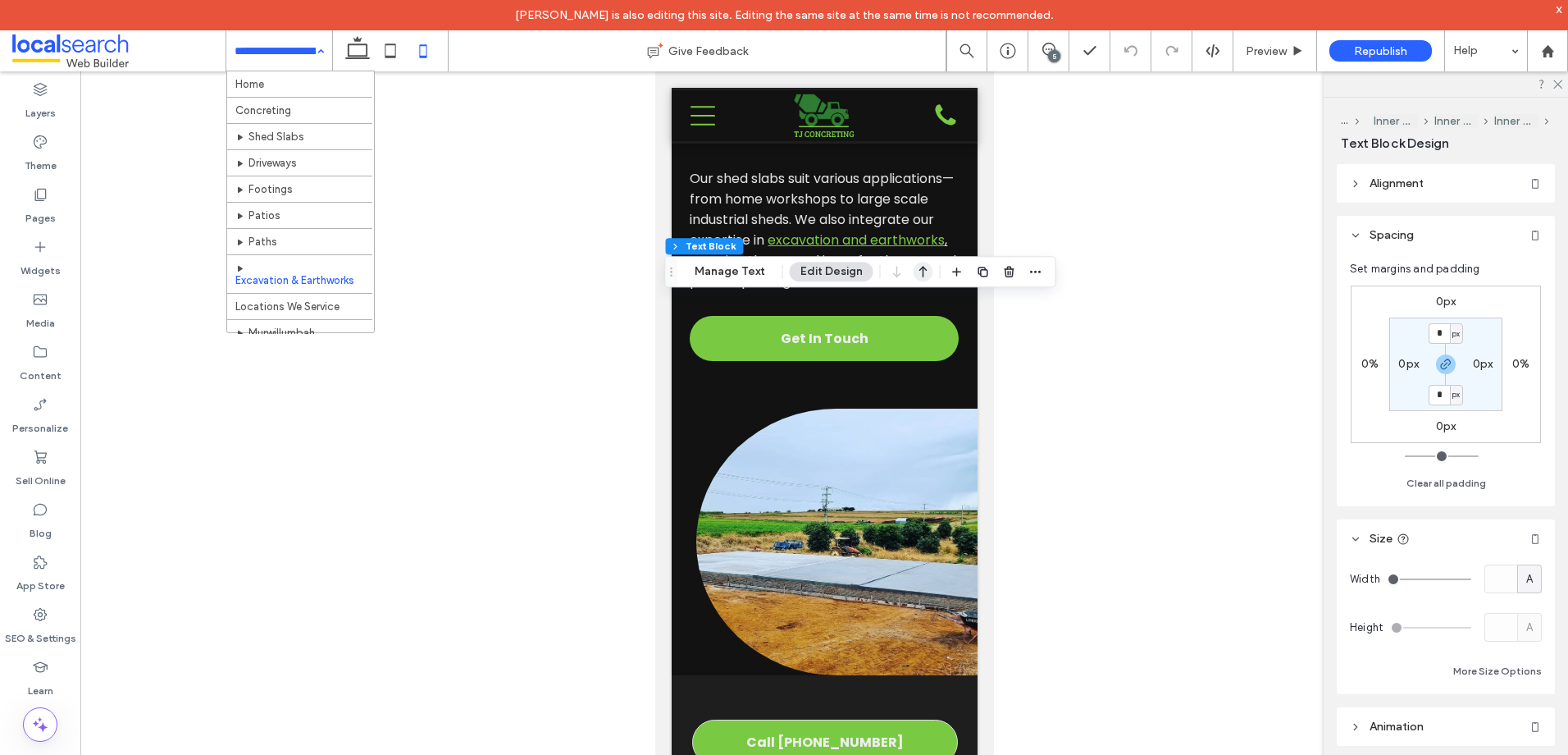
click at [913, 272] on icon "button" at bounding box center [923, 271] width 20 height 29
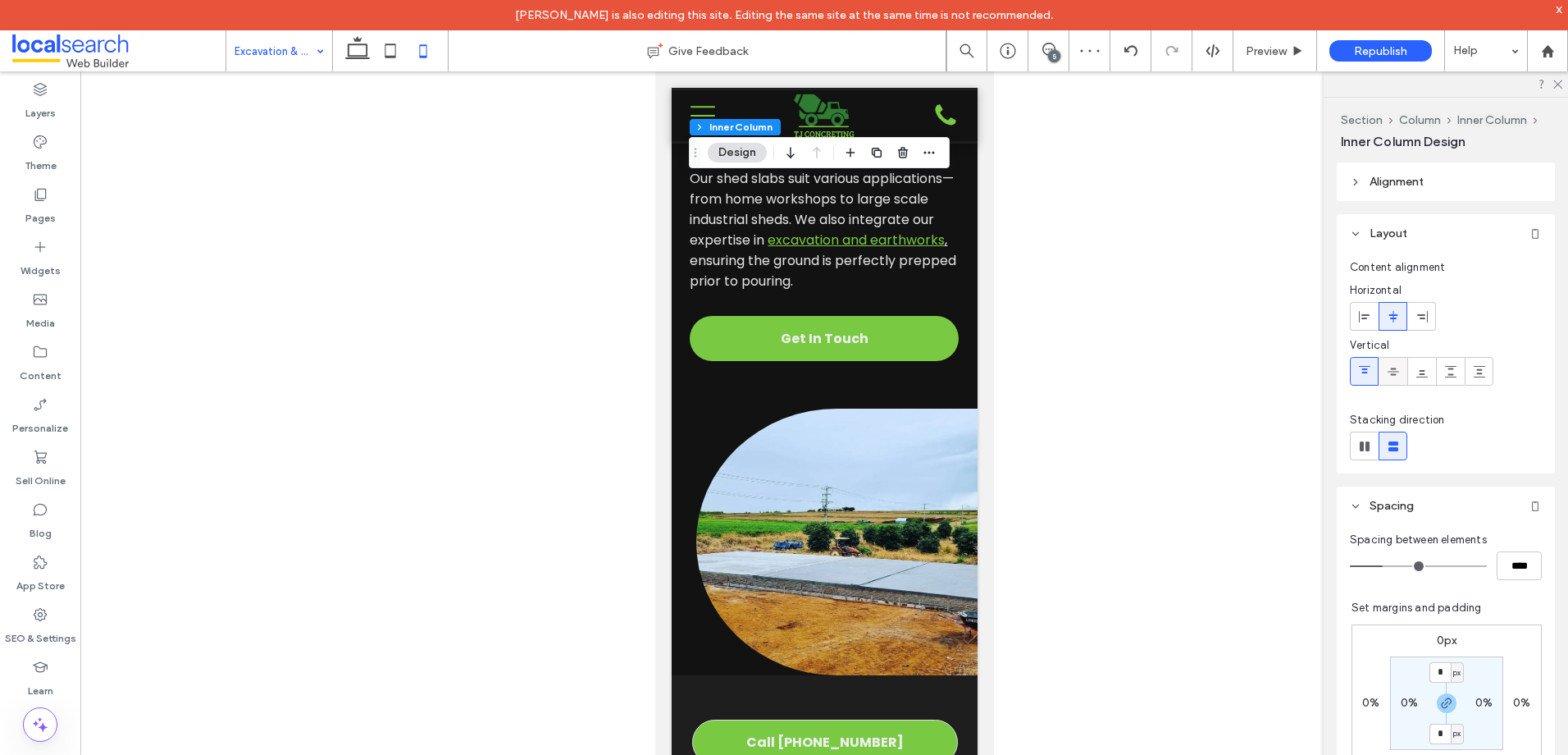
click at [1397, 365] on icon at bounding box center [1393, 371] width 13 height 13
click at [378, 46] on icon at bounding box center [390, 50] width 33 height 33
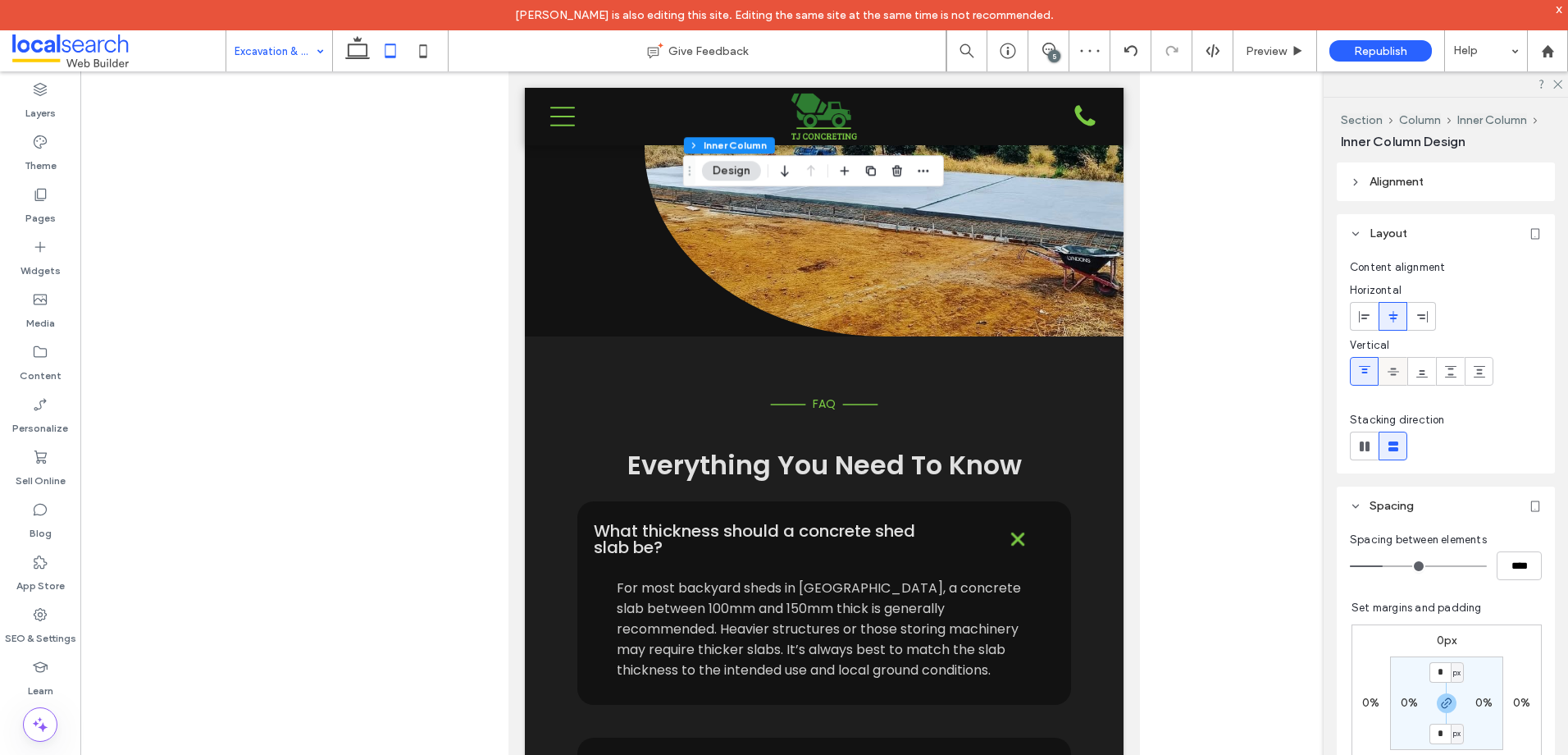
click at [1380, 371] on div at bounding box center [1392, 371] width 28 height 28
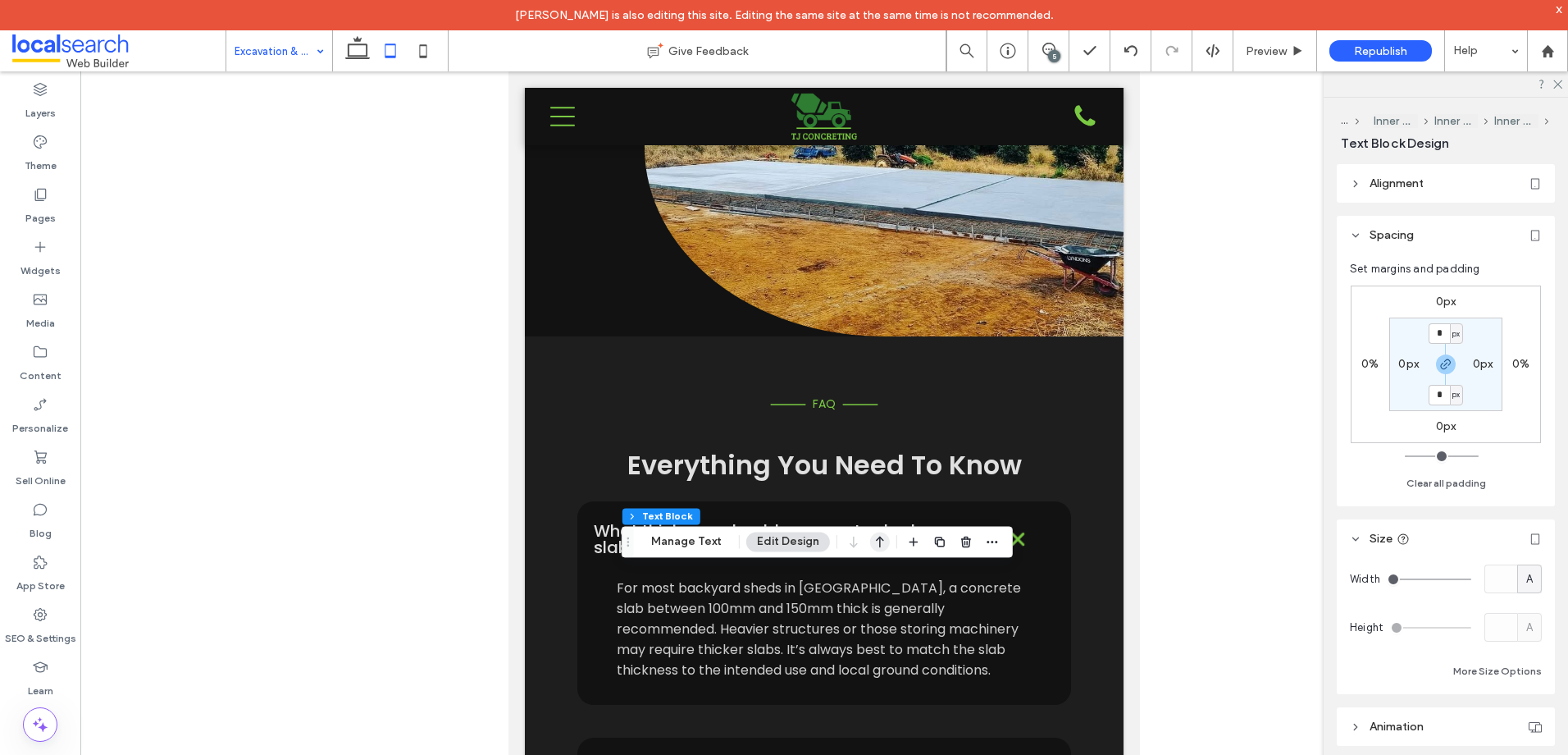
click at [874, 545] on icon "button" at bounding box center [880, 541] width 20 height 29
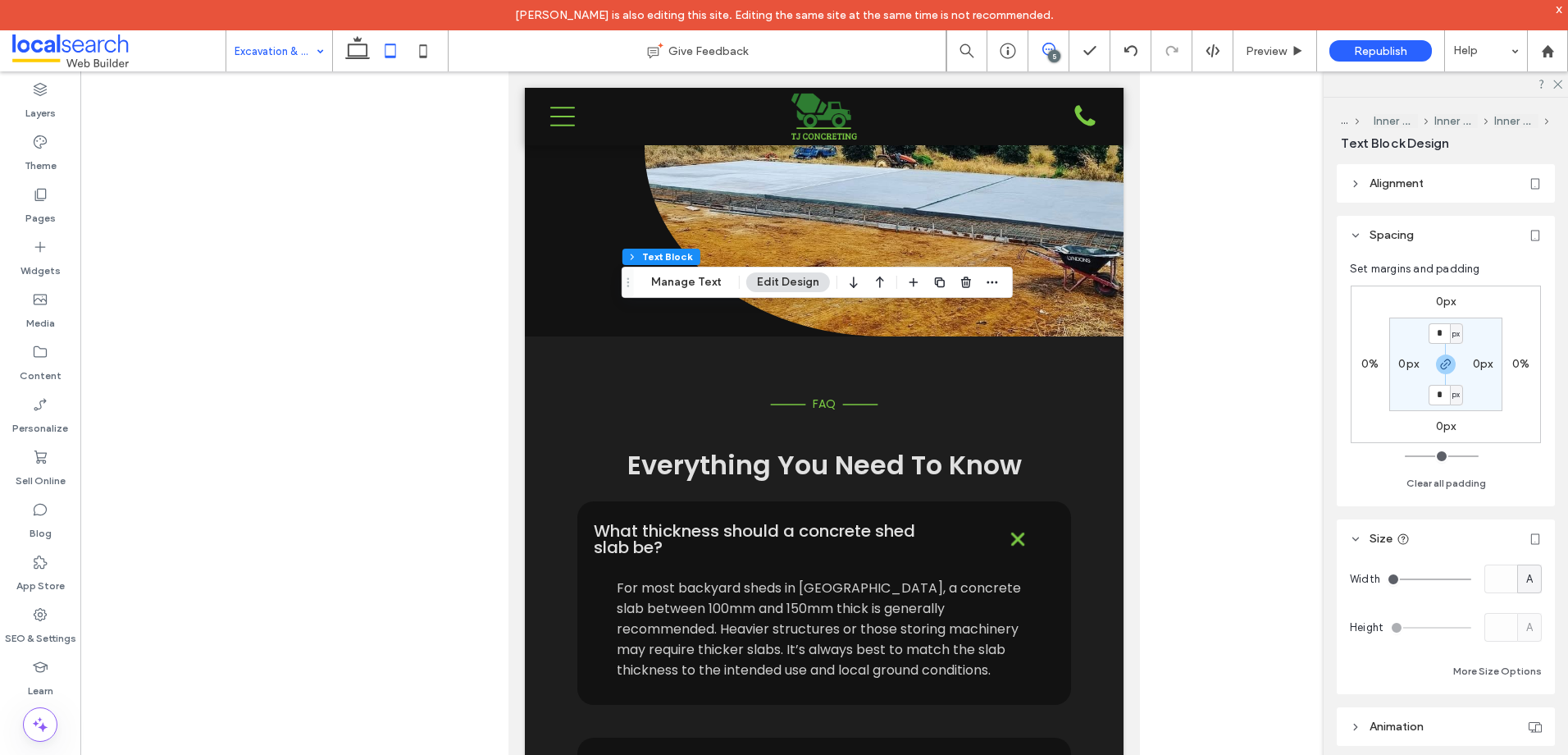
click at [1054, 48] on use at bounding box center [1049, 49] width 13 height 13
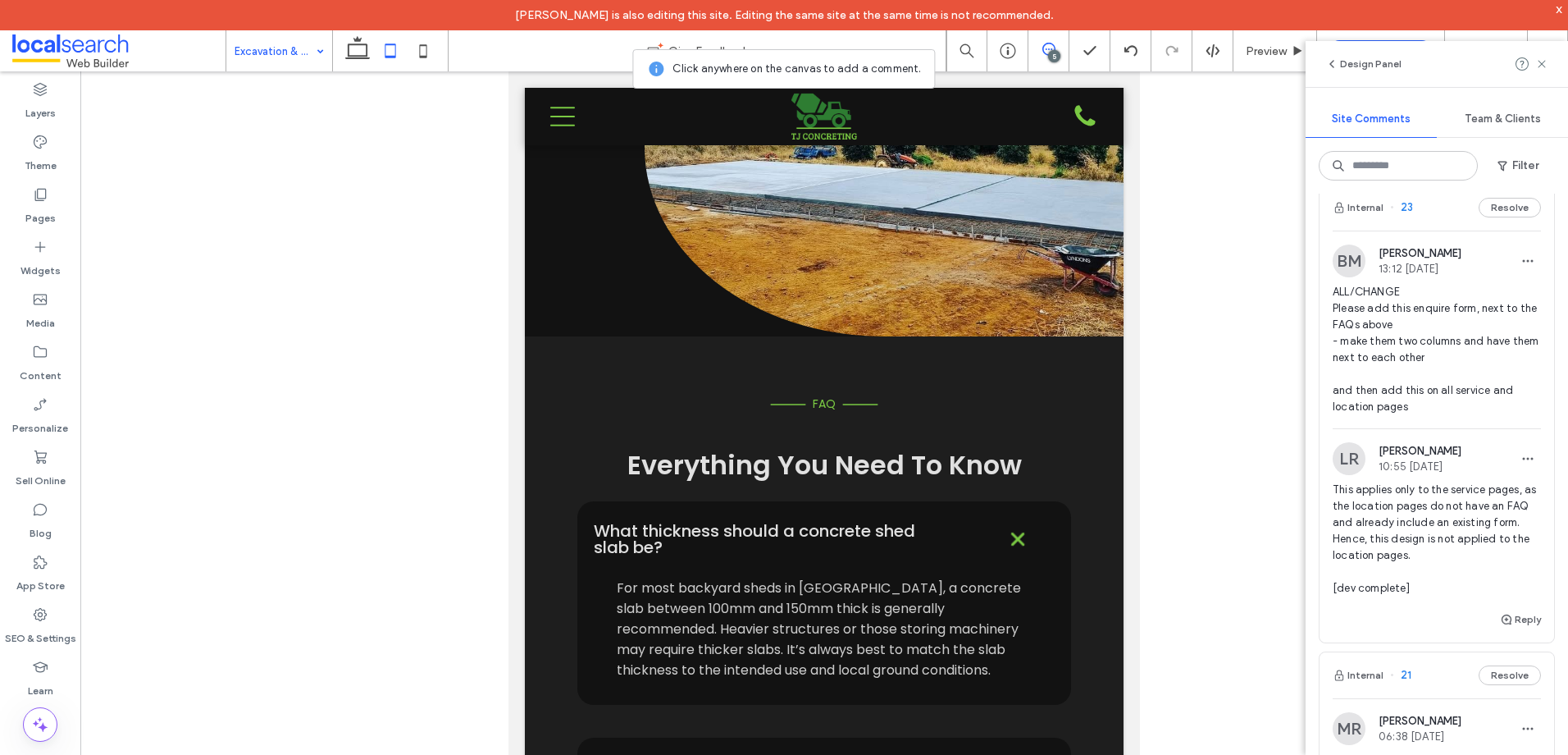
scroll to position [821, 0]
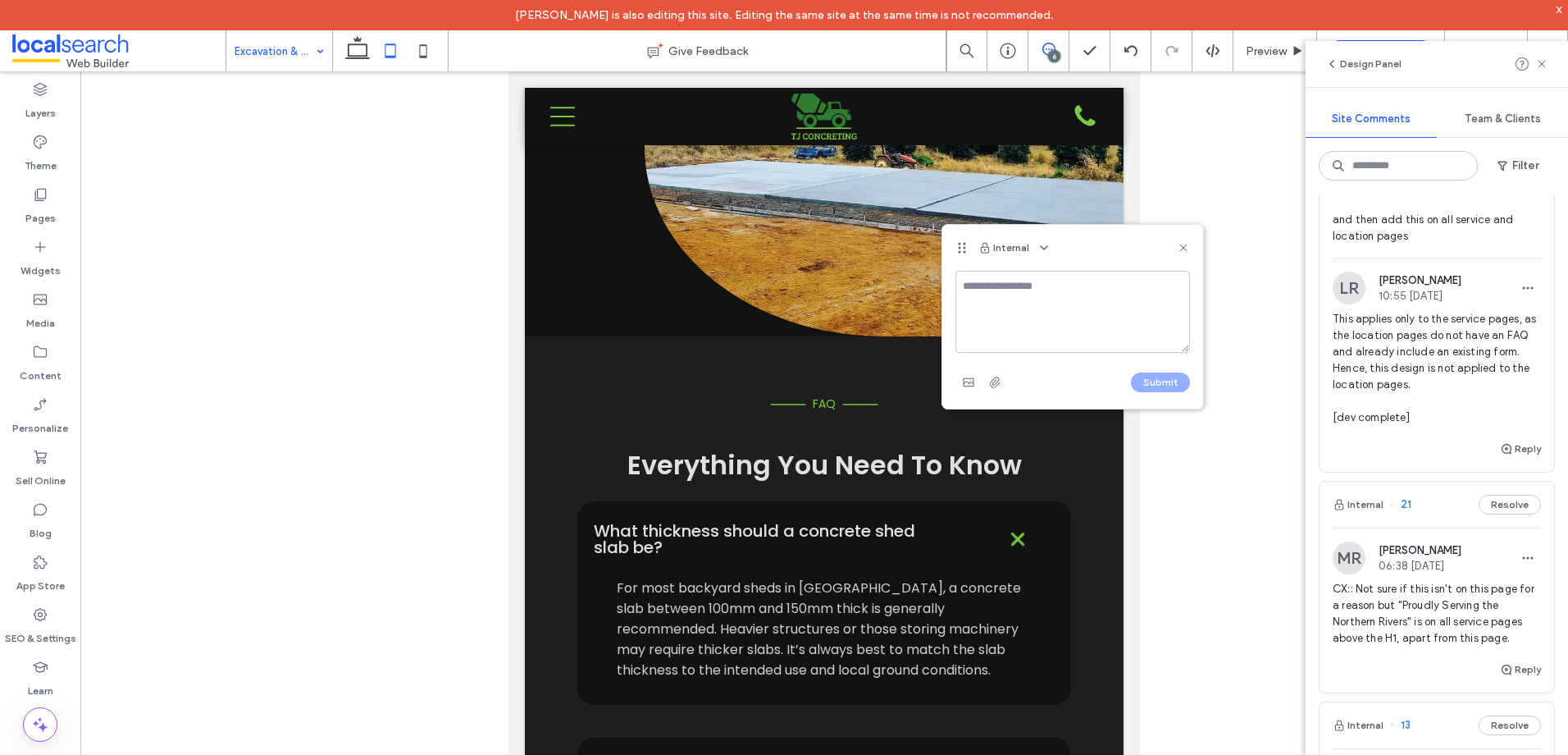
click at [1185, 247] on use at bounding box center [1183, 248] width 8 height 8
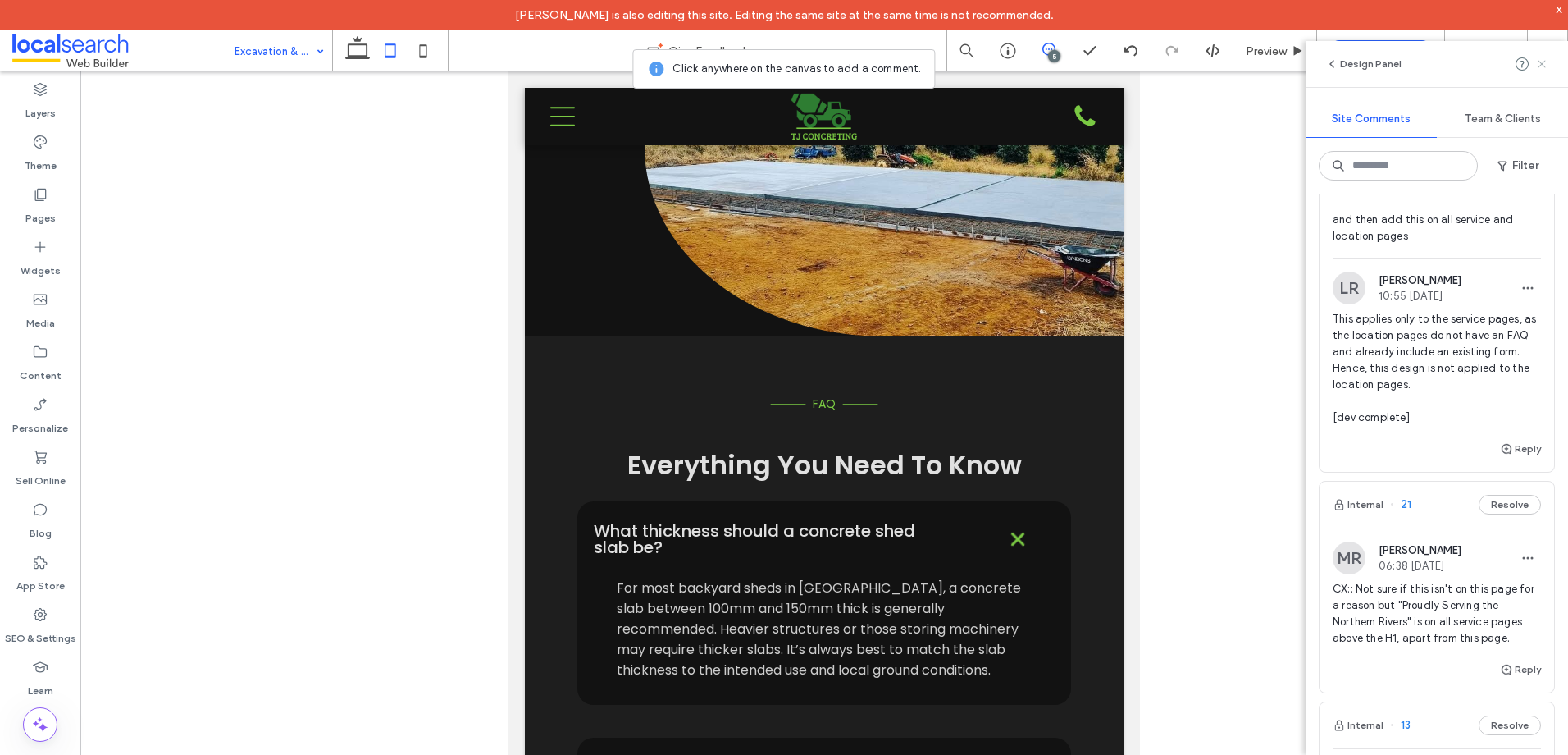
click at [1538, 64] on icon at bounding box center [1541, 64] width 13 height 13
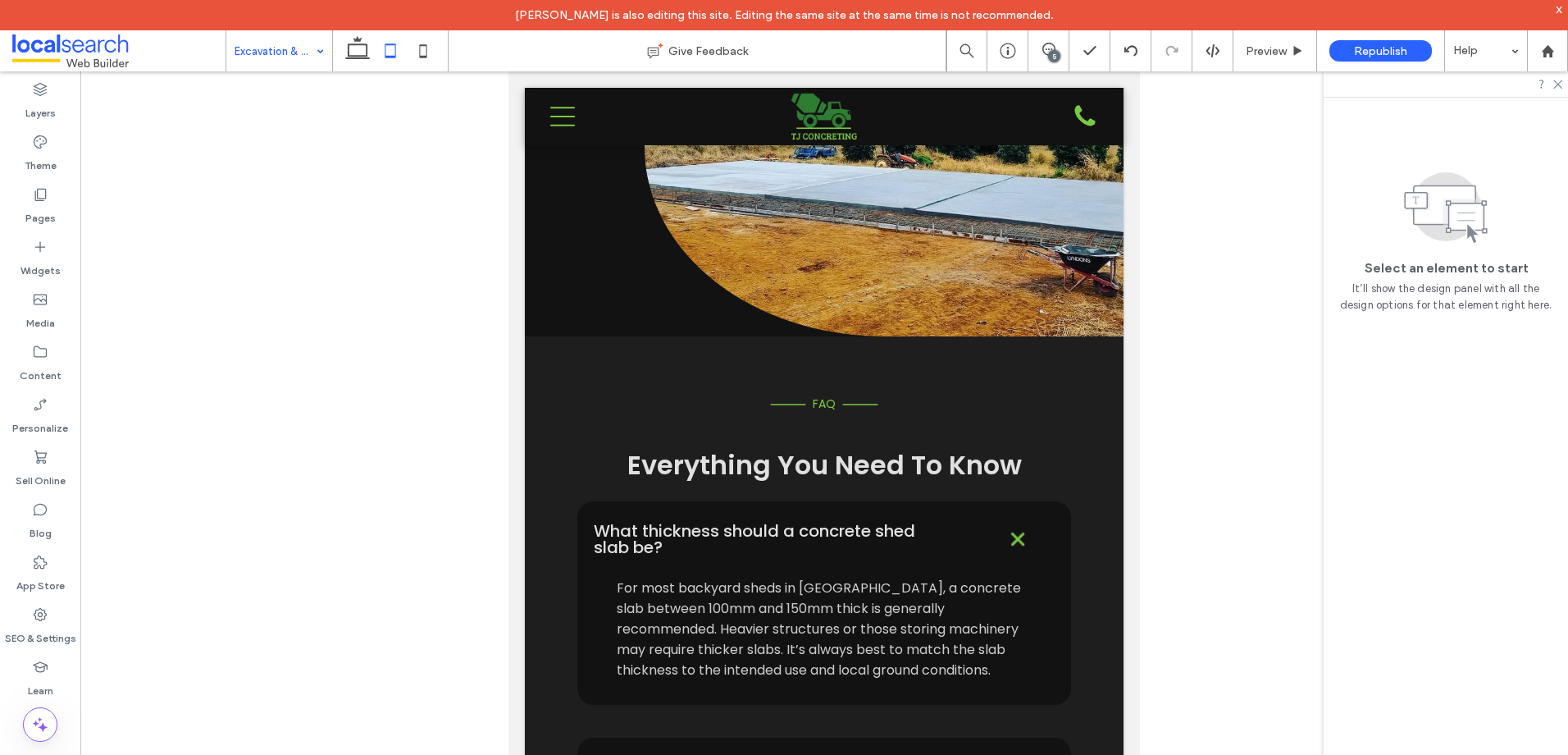
scroll to position [0, 0]
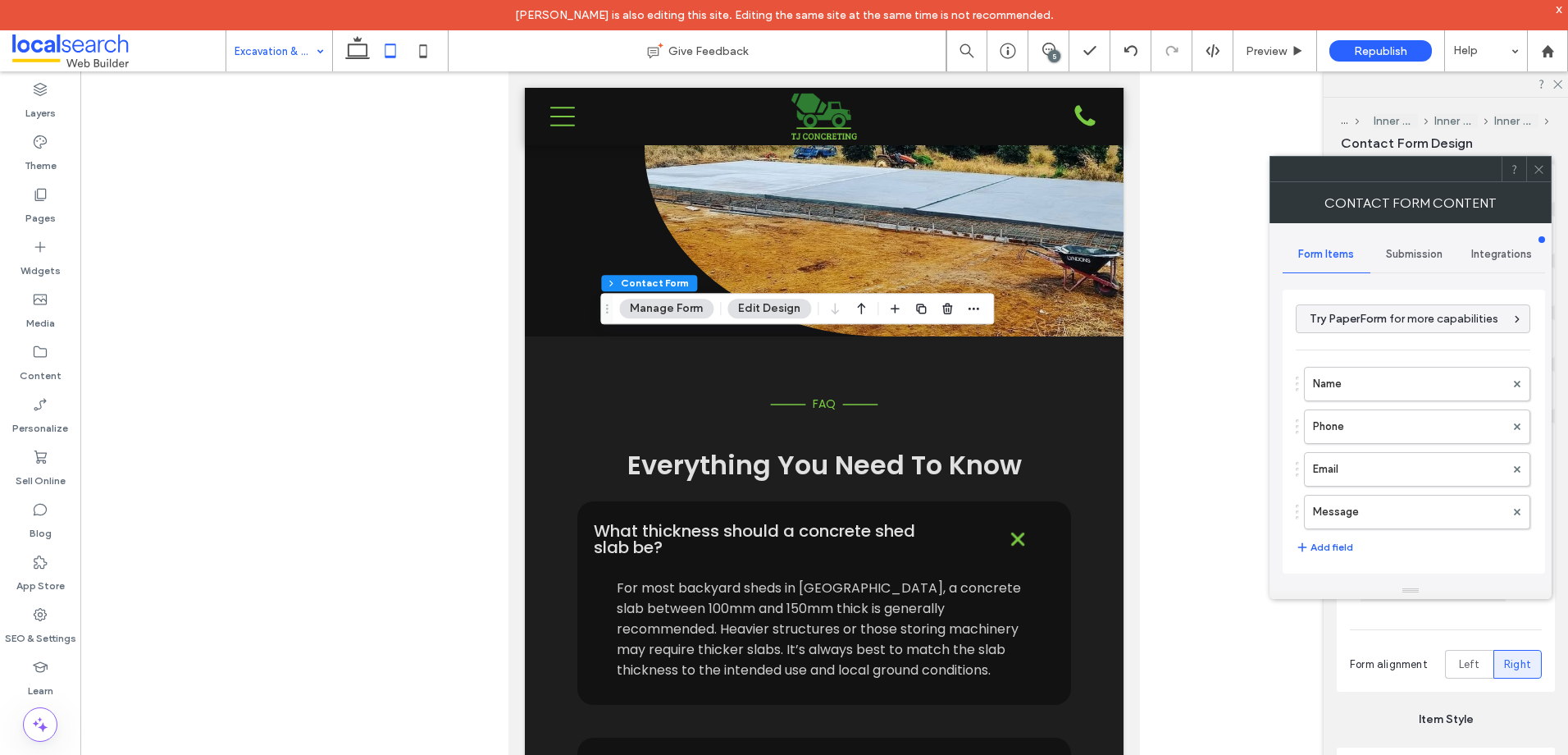
type input "**********"
type input "*"
type input "***"
type input "**"
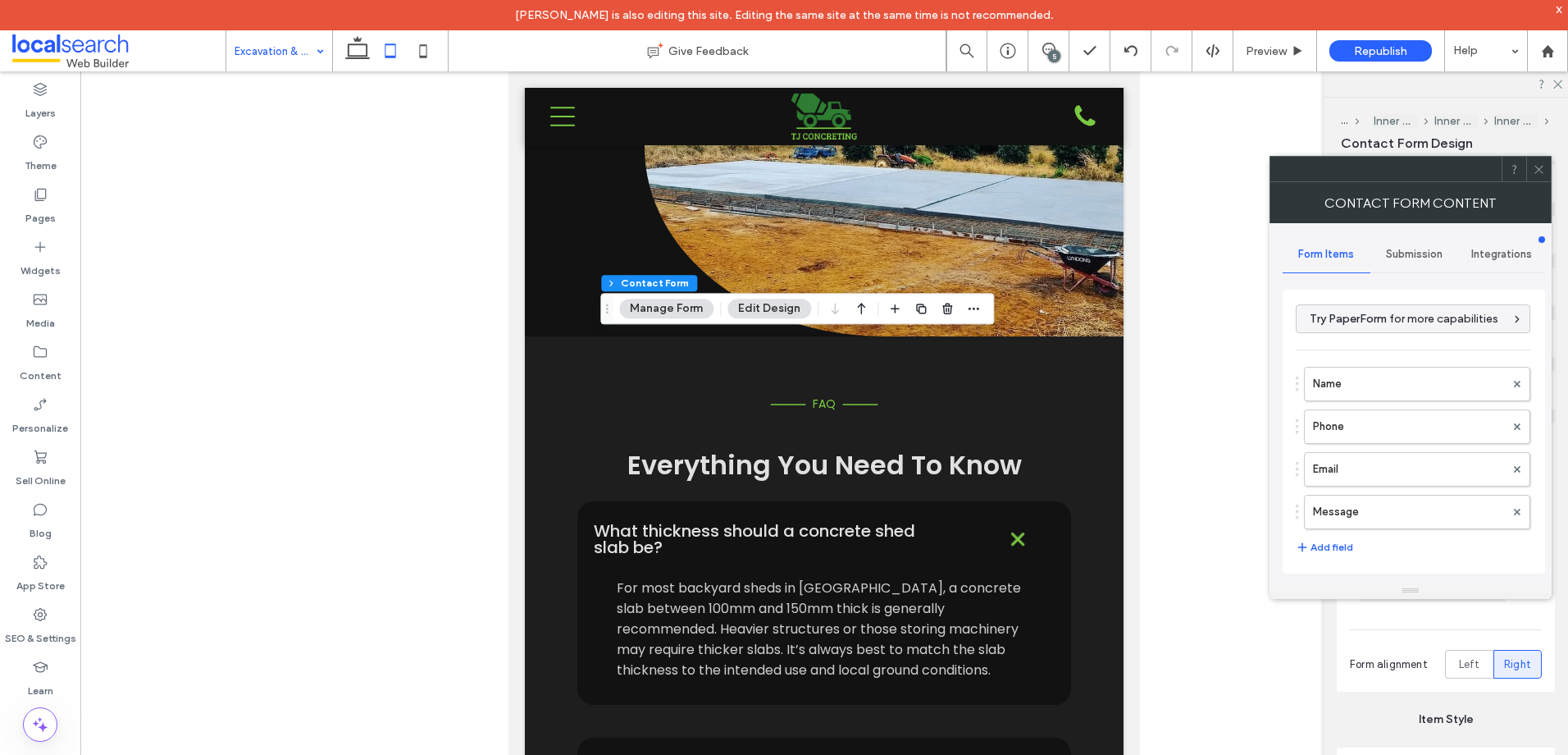
click at [1542, 171] on icon at bounding box center [1539, 169] width 12 height 12
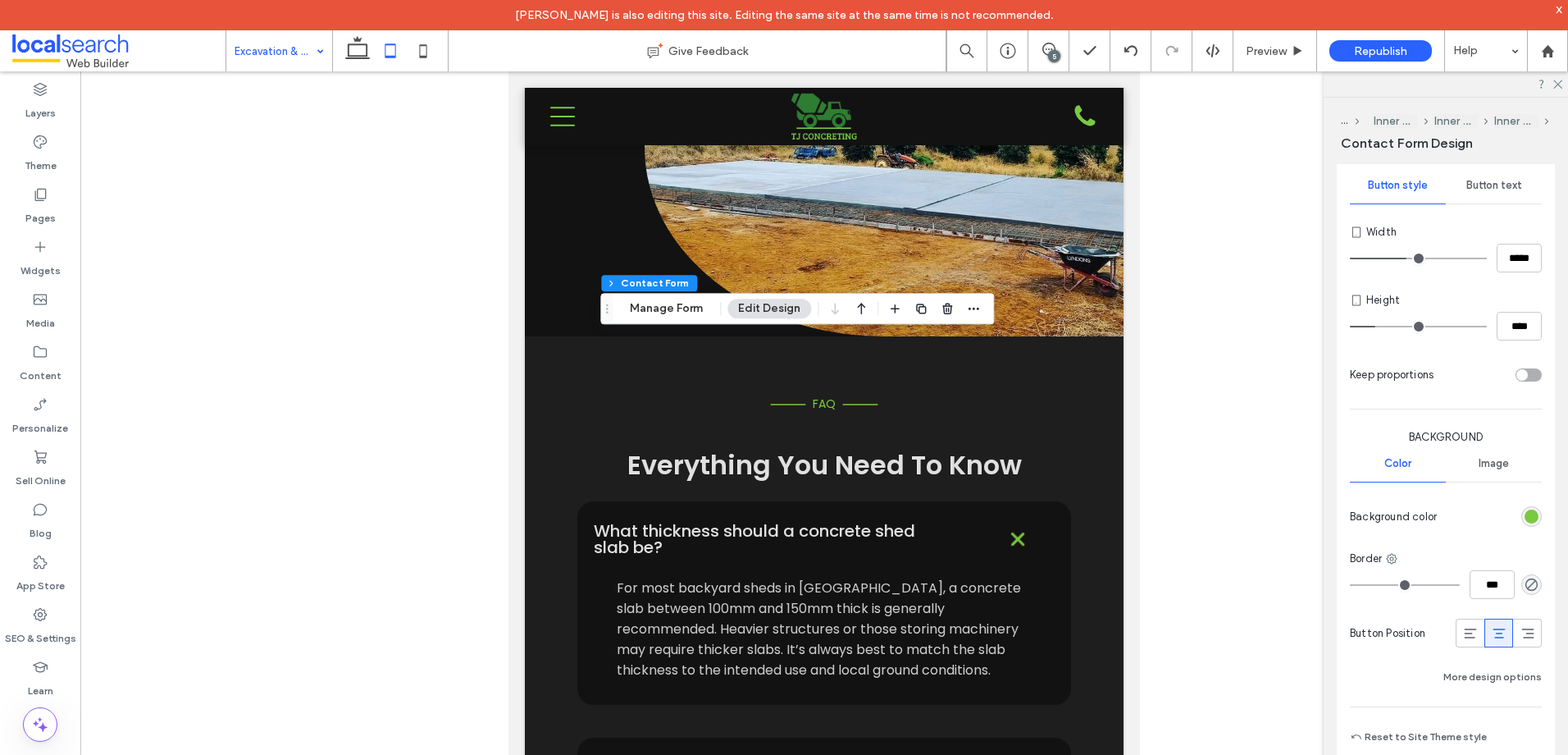
scroll to position [1149, 0]
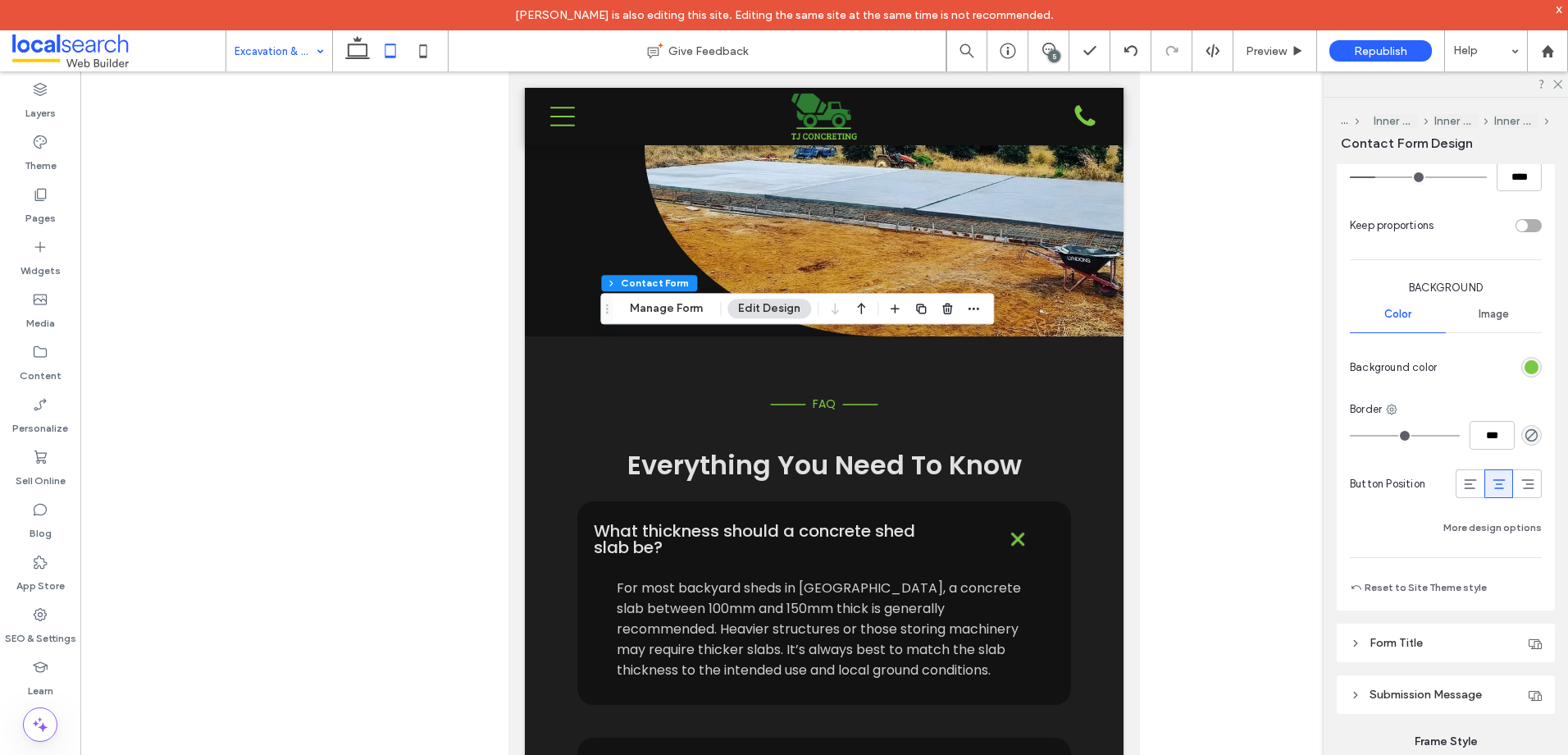
click at [1491, 485] on icon at bounding box center [1499, 483] width 16 height 16
click at [1466, 483] on icon at bounding box center [1469, 483] width 16 height 16
click at [1491, 482] on icon at bounding box center [1499, 483] width 16 height 16
drag, startPoint x: 240, startPoint y: 47, endPoint x: 274, endPoint y: 66, distance: 38.9
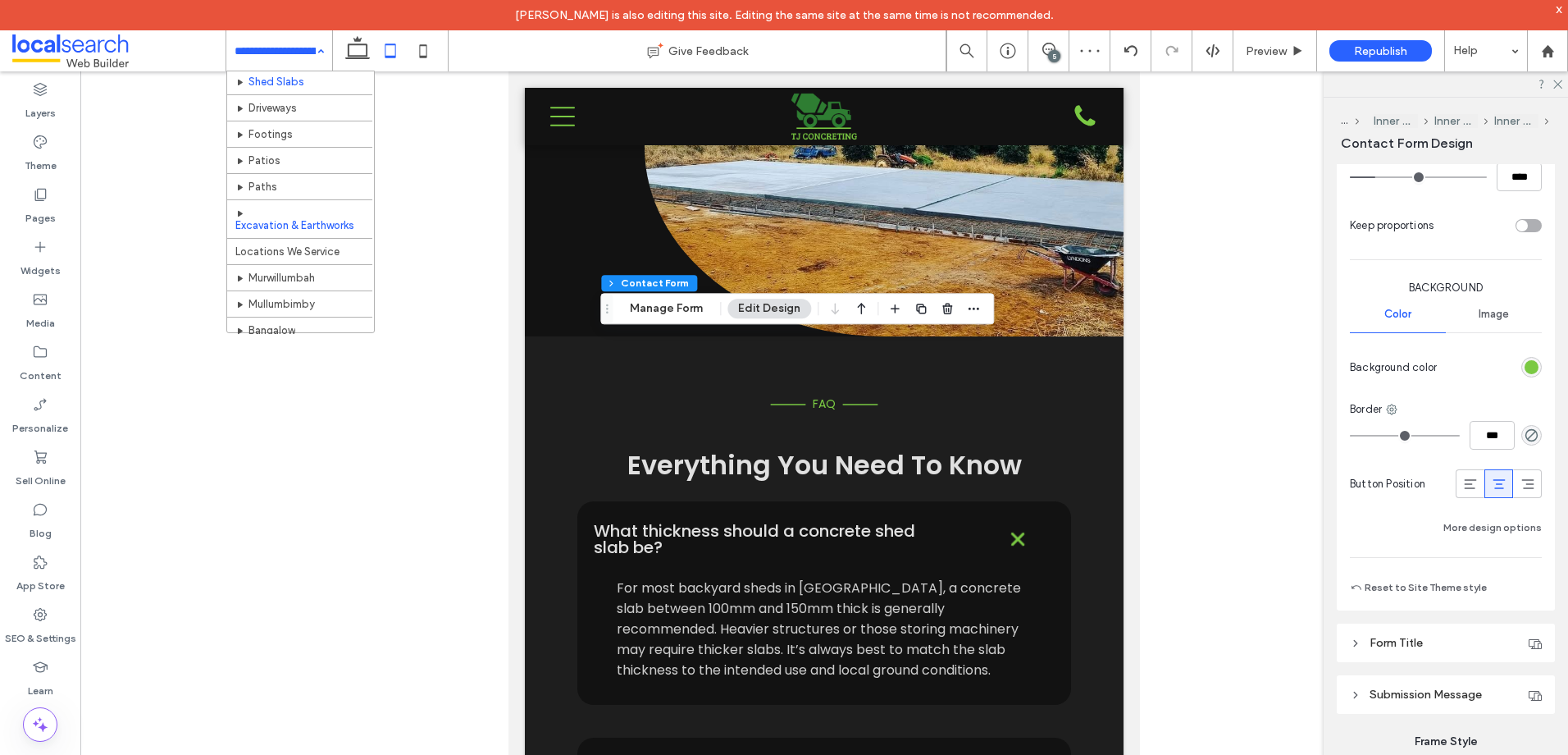
scroll to position [82, 0]
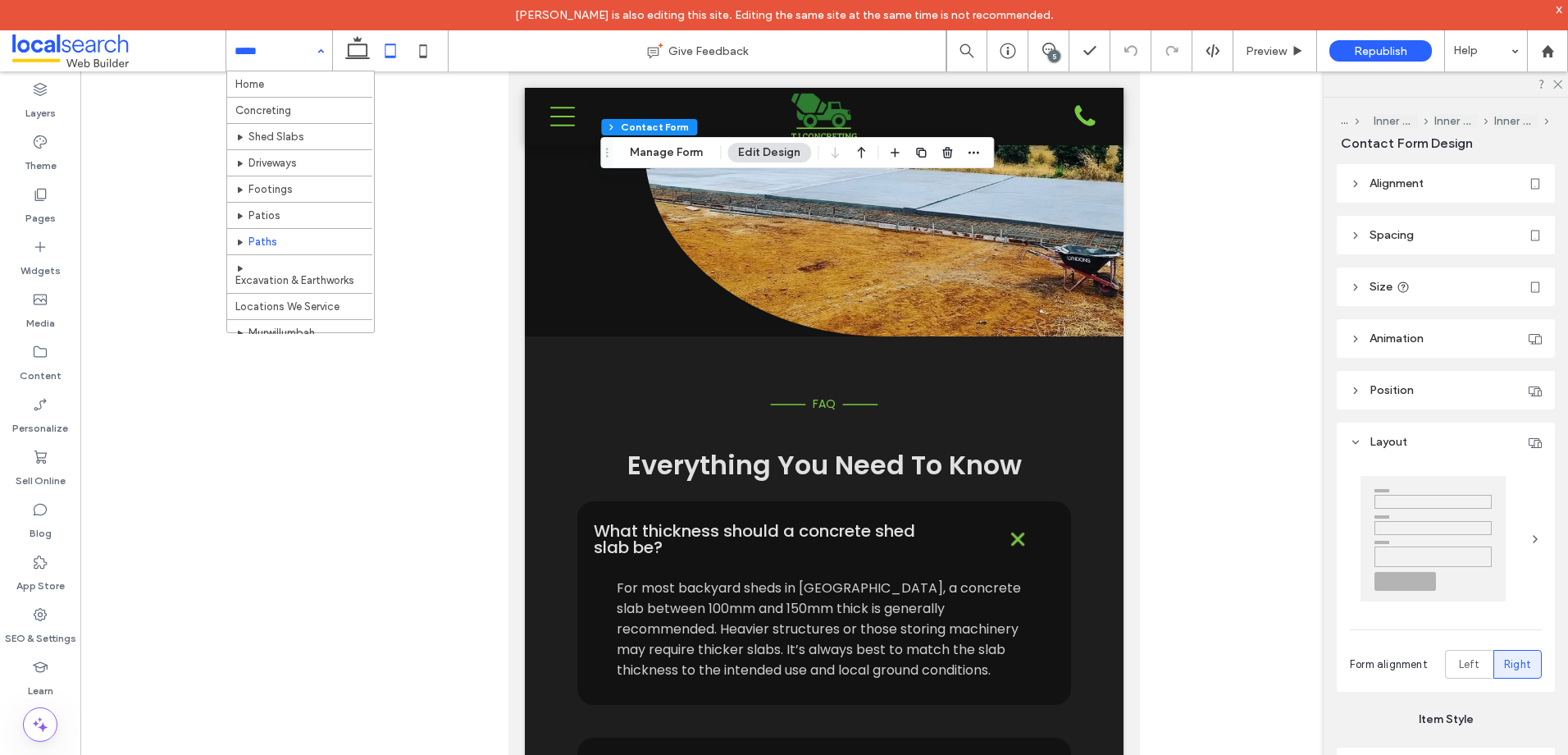
type input "*"
type input "***"
type input "**"
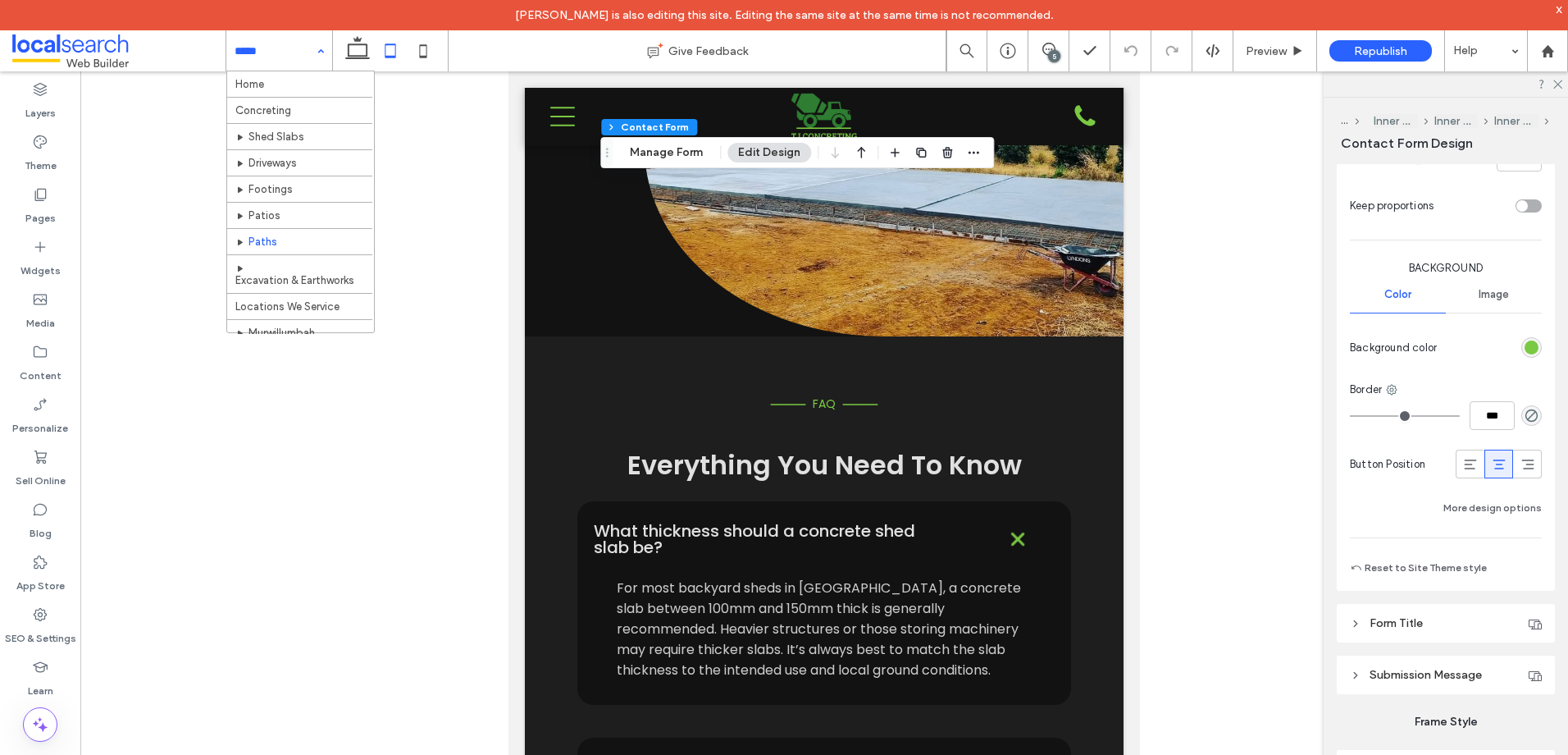
scroll to position [1066, 0]
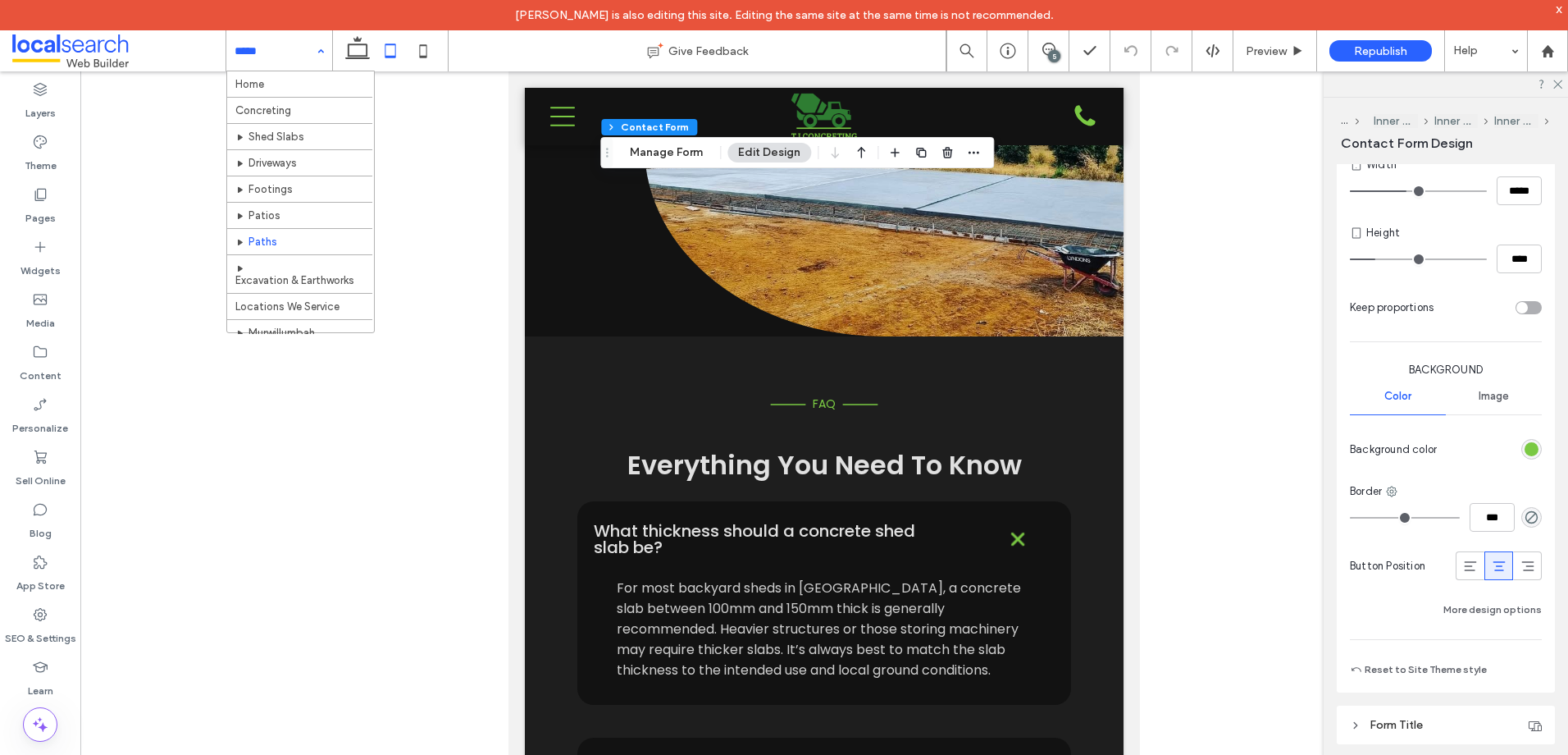
click at [1494, 574] on icon at bounding box center [1499, 565] width 16 height 16
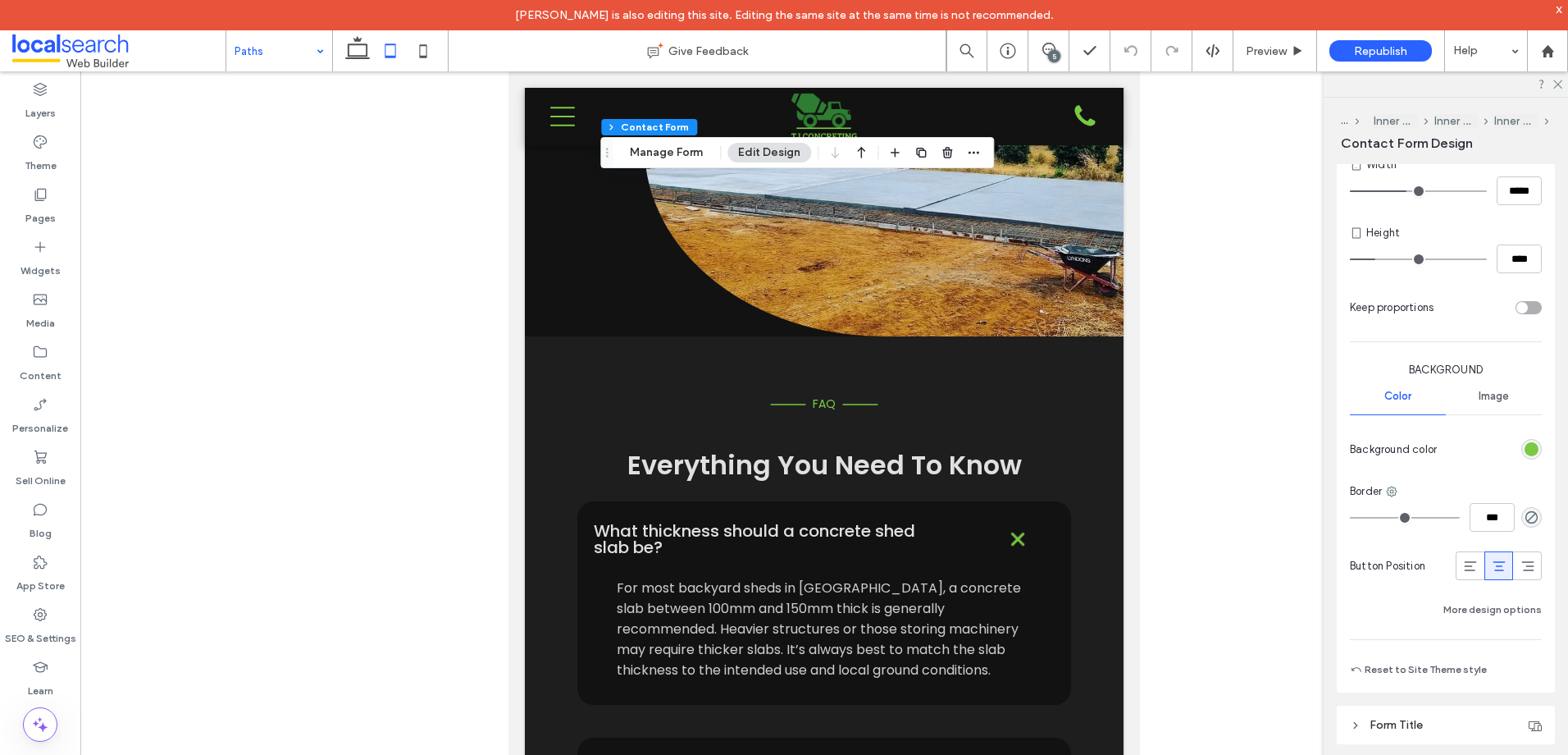
click at [1425, 559] on span "Button Position" at bounding box center [1387, 565] width 75 height 16
click at [1456, 563] on div at bounding box center [1469, 565] width 28 height 28
click at [1485, 558] on div at bounding box center [1499, 565] width 28 height 28
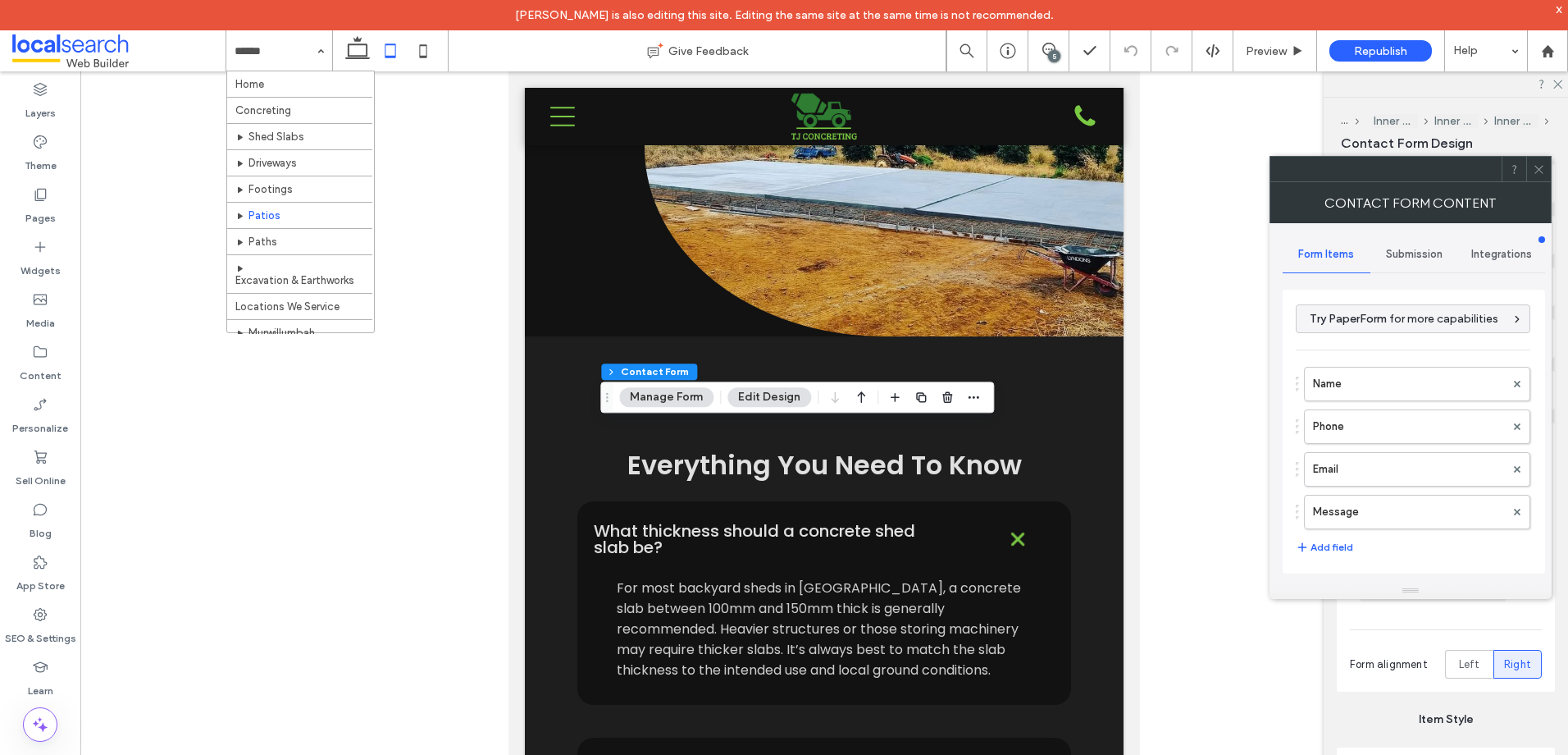
type input "**********"
type input "*"
type input "***"
type input "**"
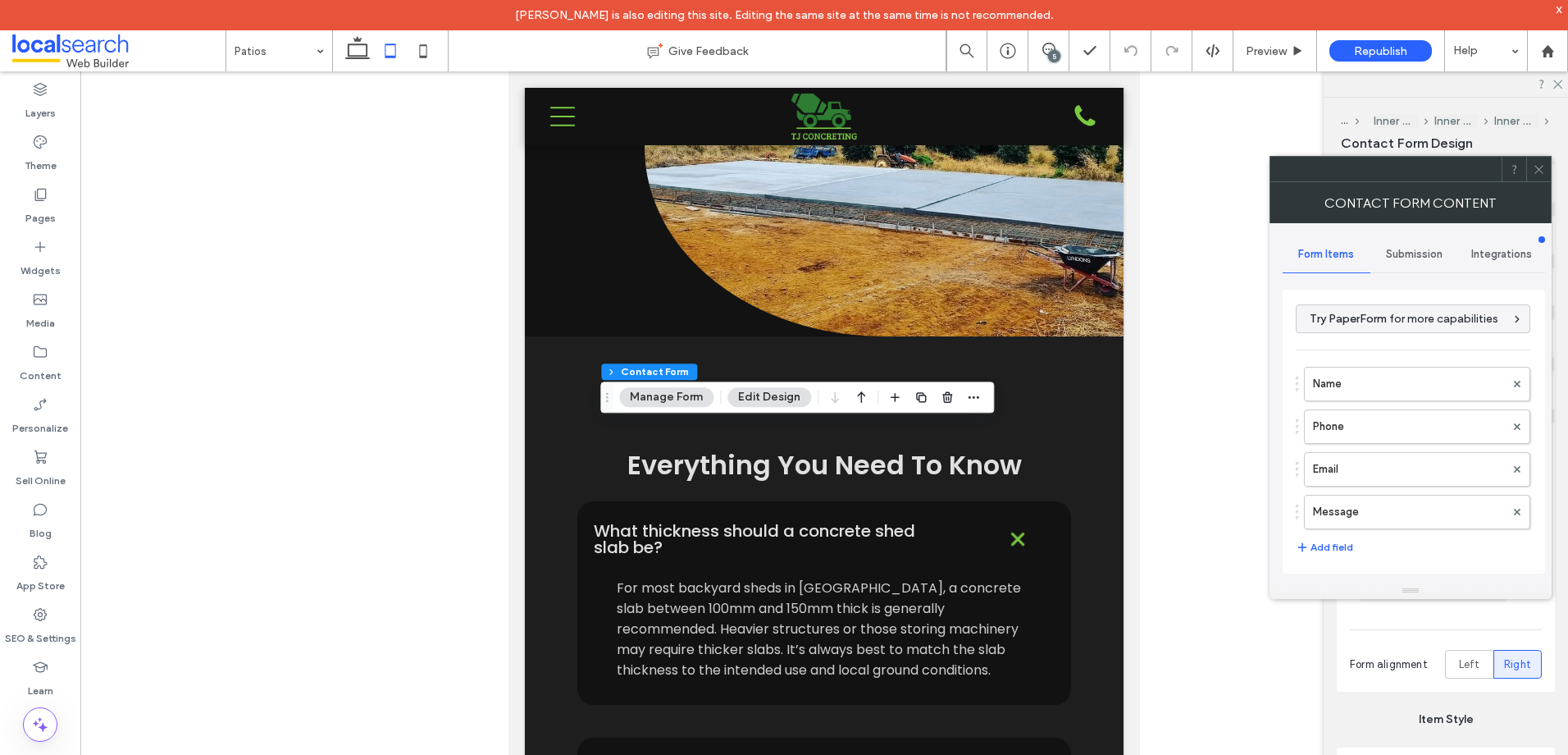
click at [1540, 163] on icon at bounding box center [1539, 169] width 12 height 12
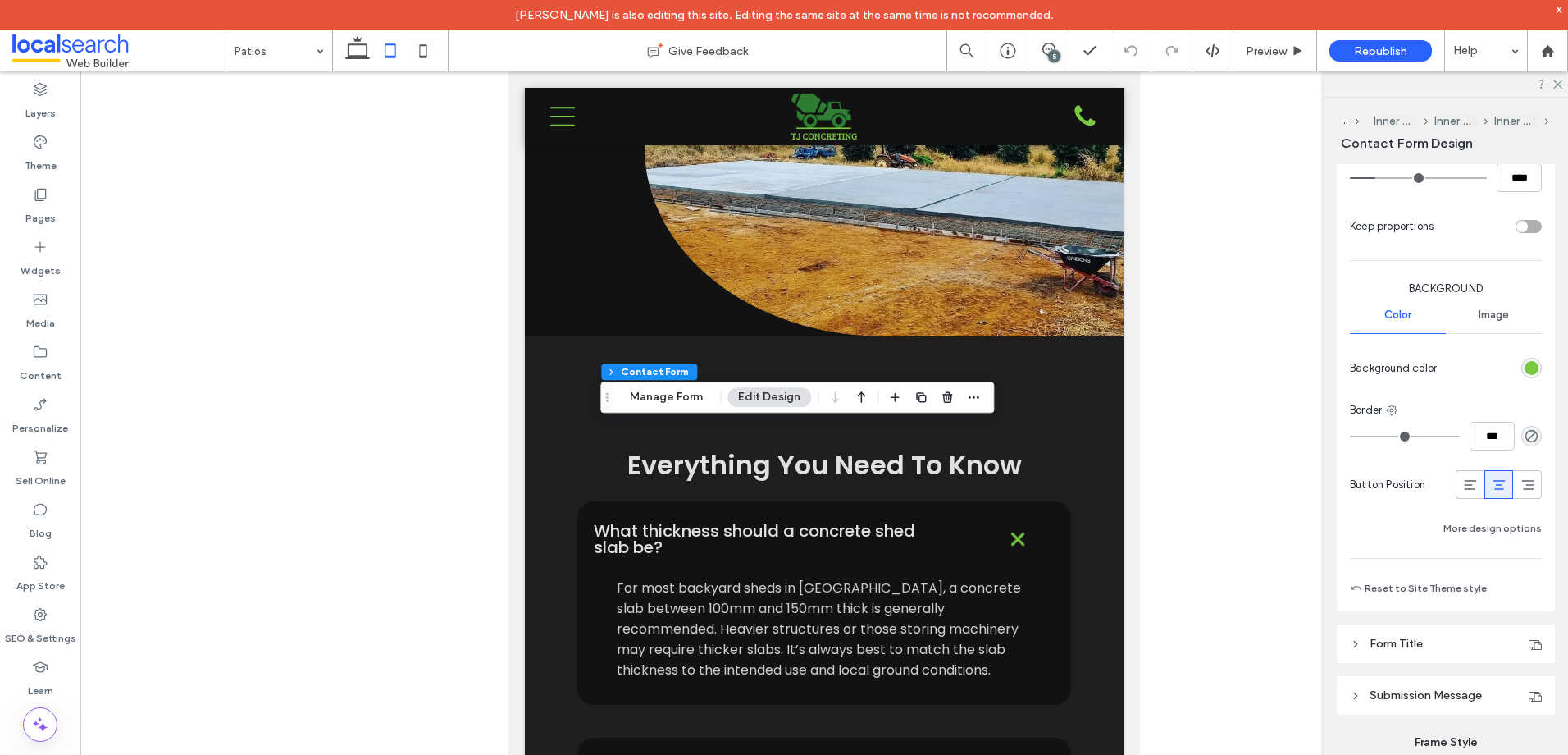
scroll to position [1149, 0]
click at [1464, 488] on use at bounding box center [1469, 484] width 12 height 9
click at [1491, 486] on icon at bounding box center [1499, 483] width 16 height 16
drag, startPoint x: 416, startPoint y: 41, endPoint x: 1055, endPoint y: 305, distance: 691.4
click at [417, 41] on icon at bounding box center [423, 50] width 33 height 33
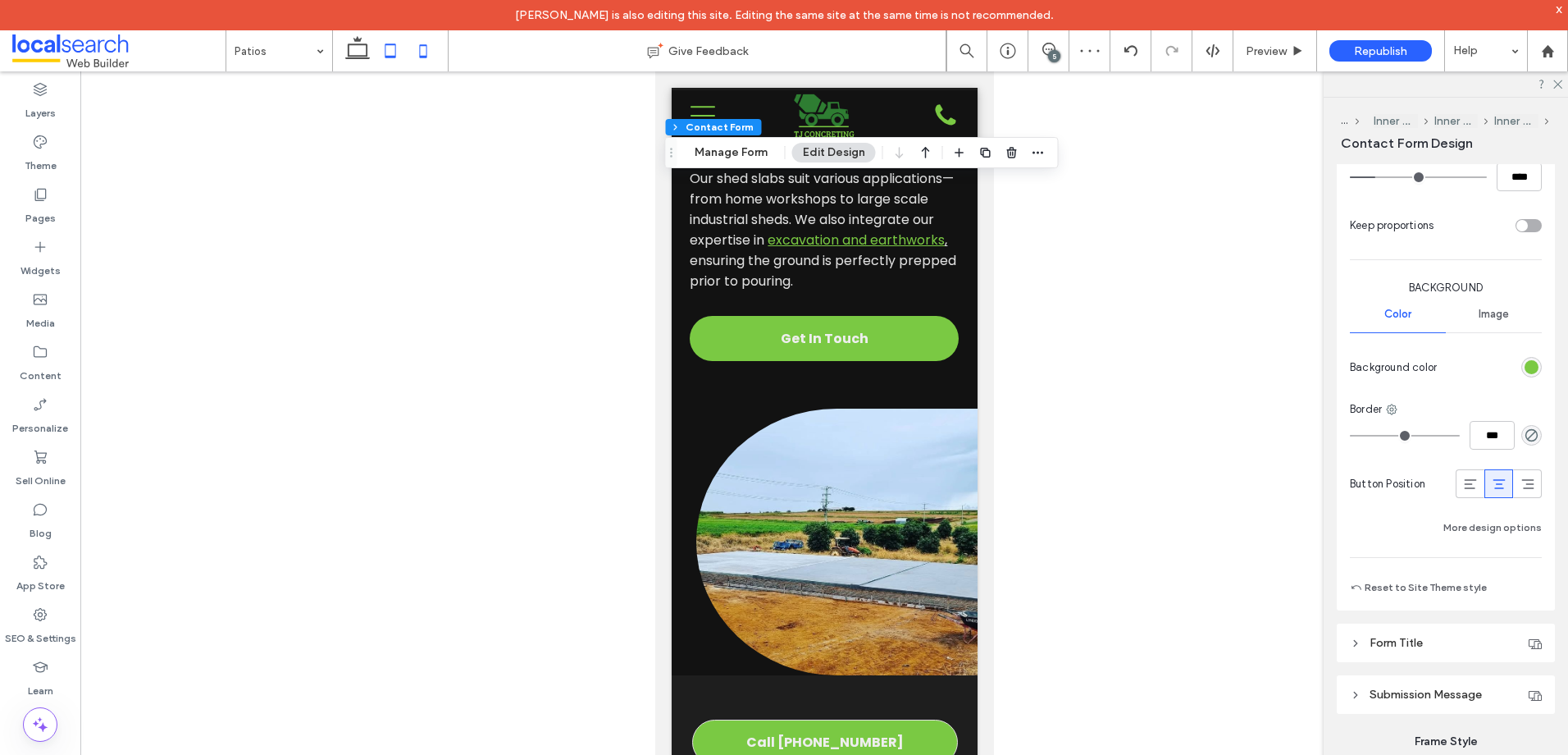
click at [389, 51] on icon at bounding box center [390, 50] width 33 height 33
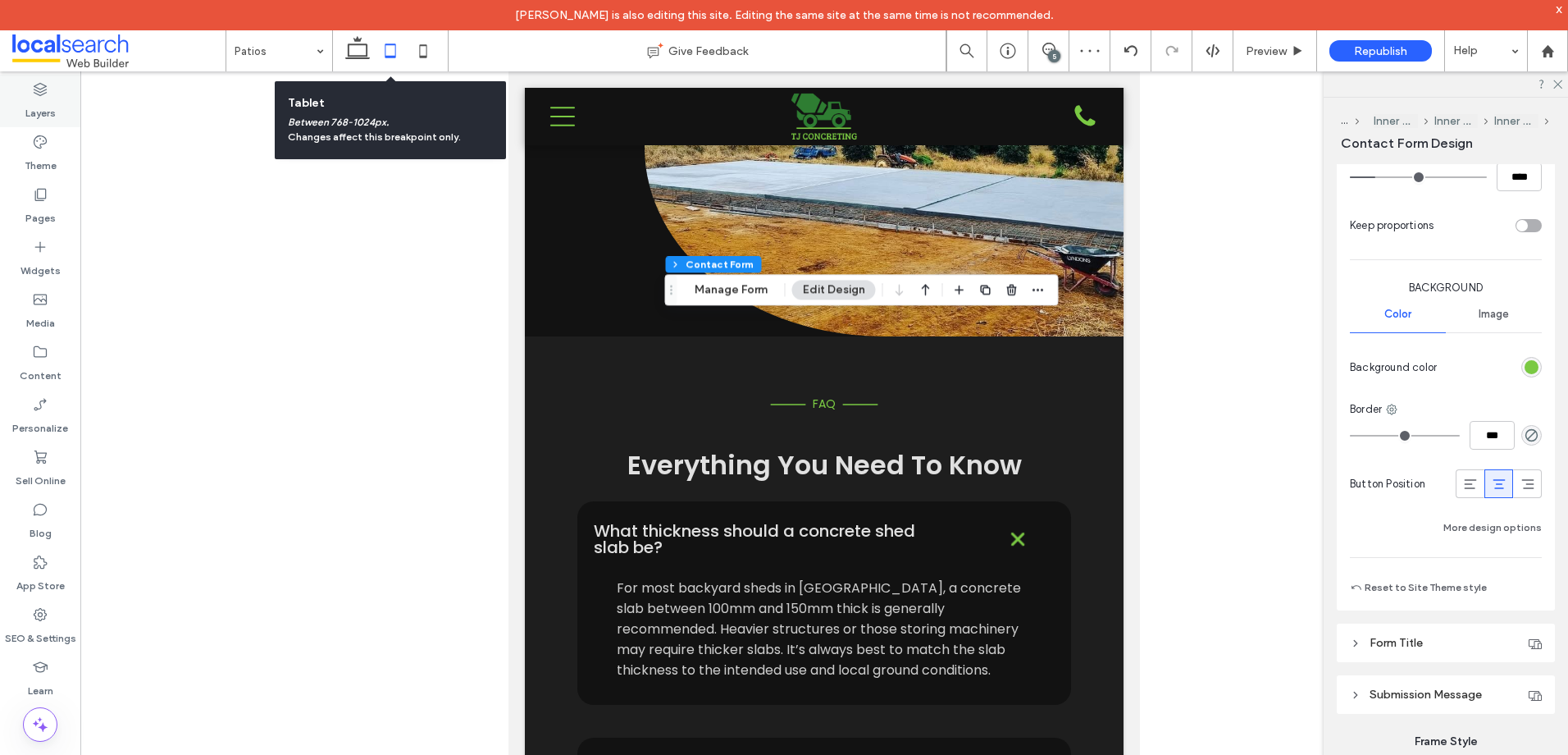
type input "****"
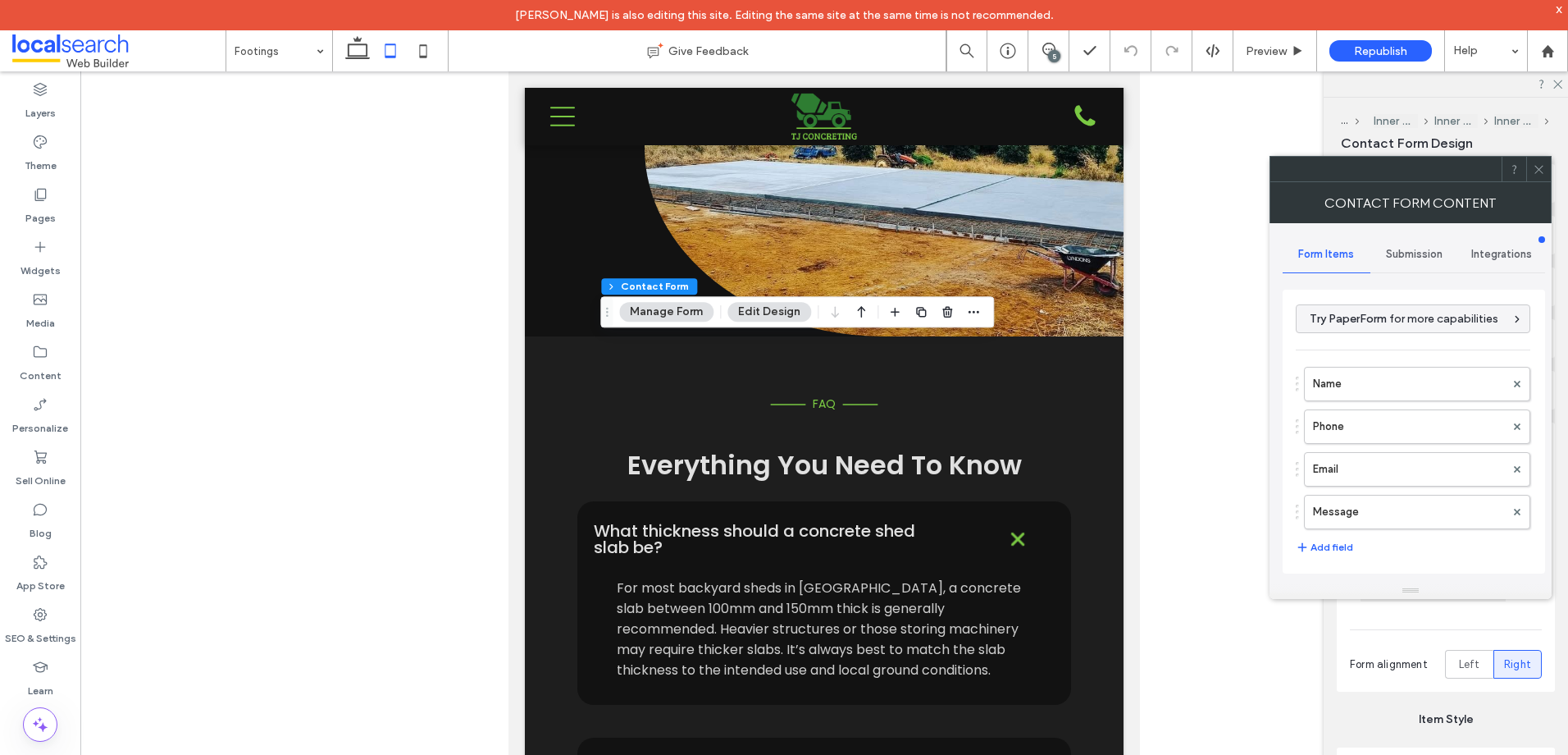
type input "**********"
type input "*"
type input "***"
type input "**"
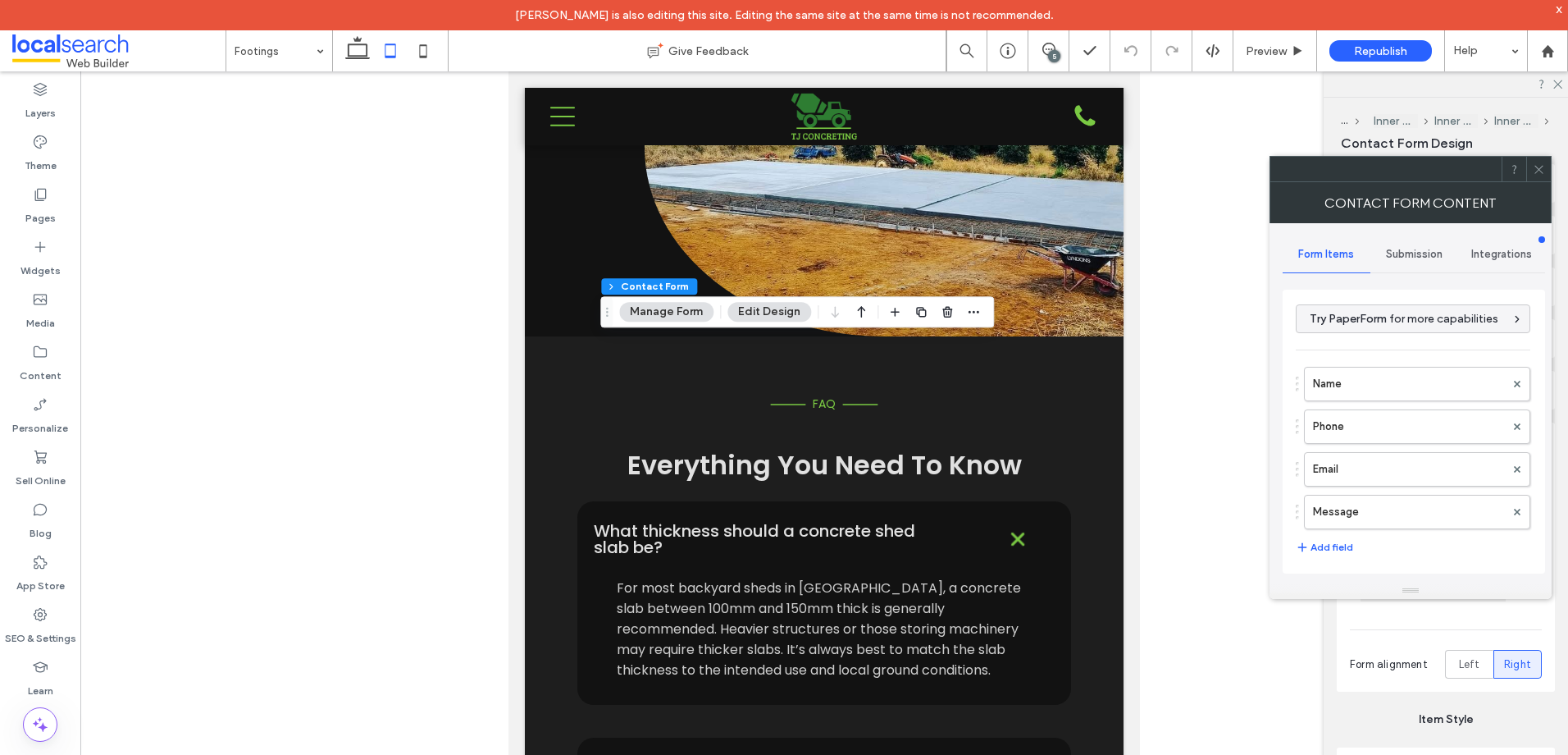
click at [1535, 163] on icon at bounding box center [1539, 169] width 12 height 12
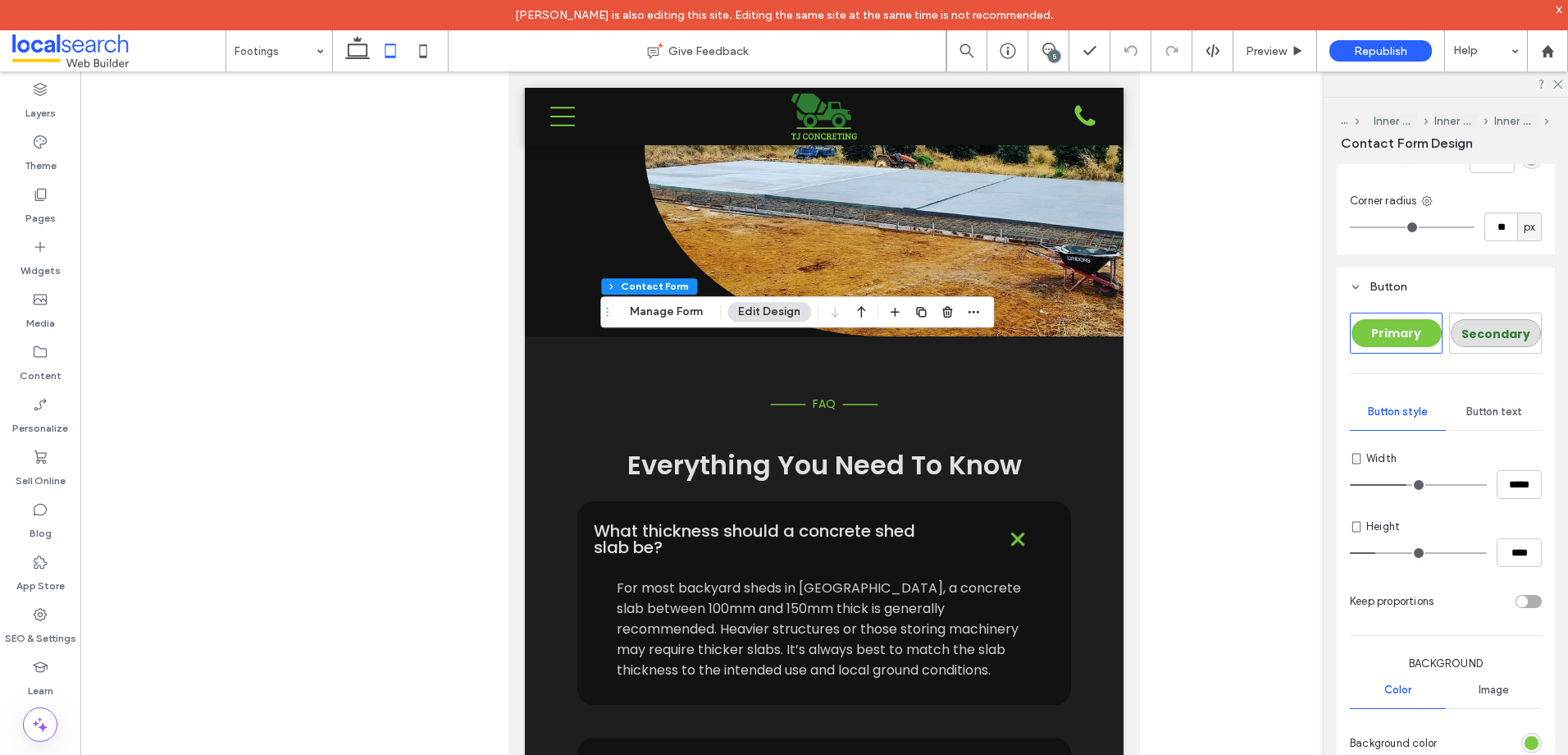
scroll to position [1066, 0]
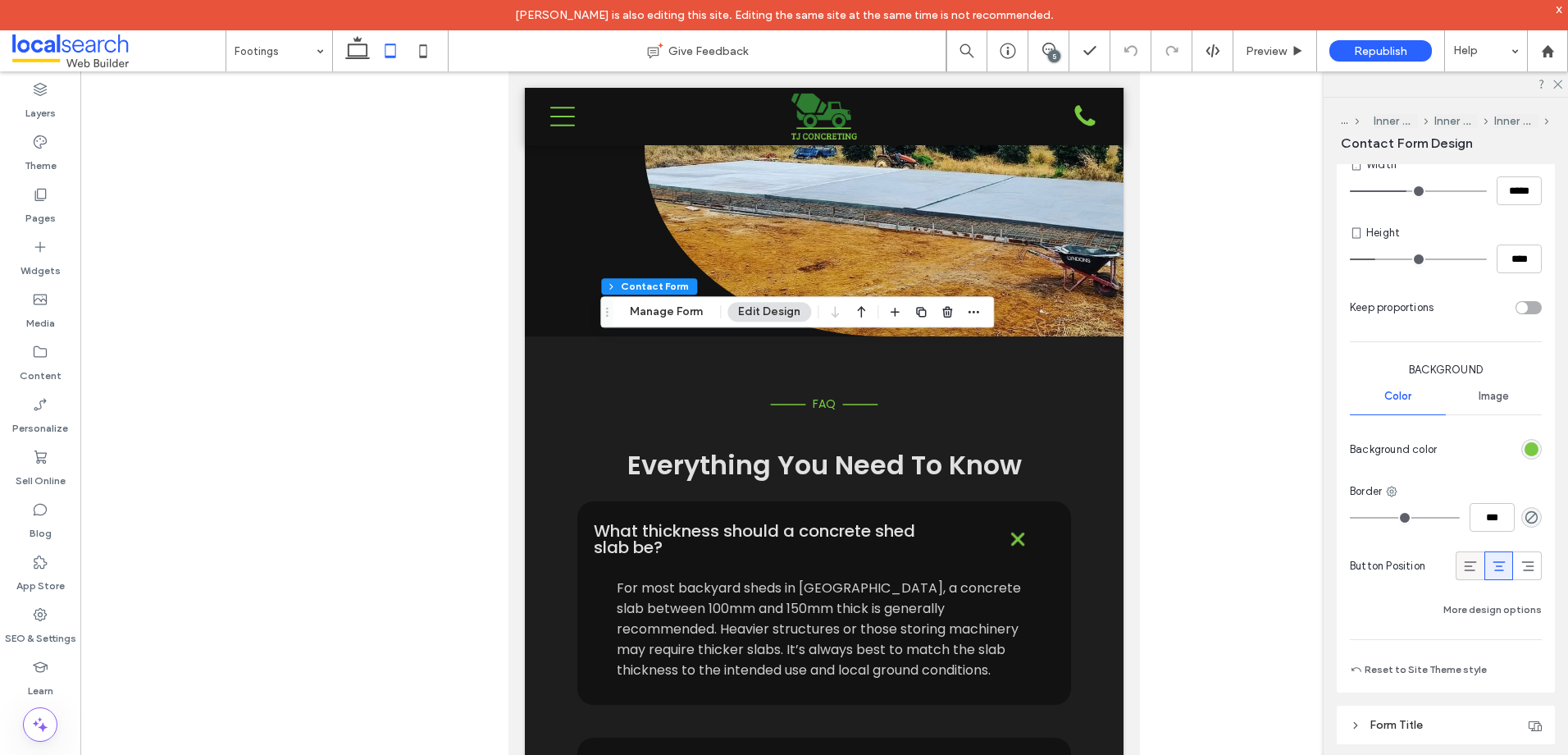
click at [1462, 569] on icon at bounding box center [1469, 565] width 16 height 16
click at [1491, 569] on icon at bounding box center [1499, 565] width 16 height 16
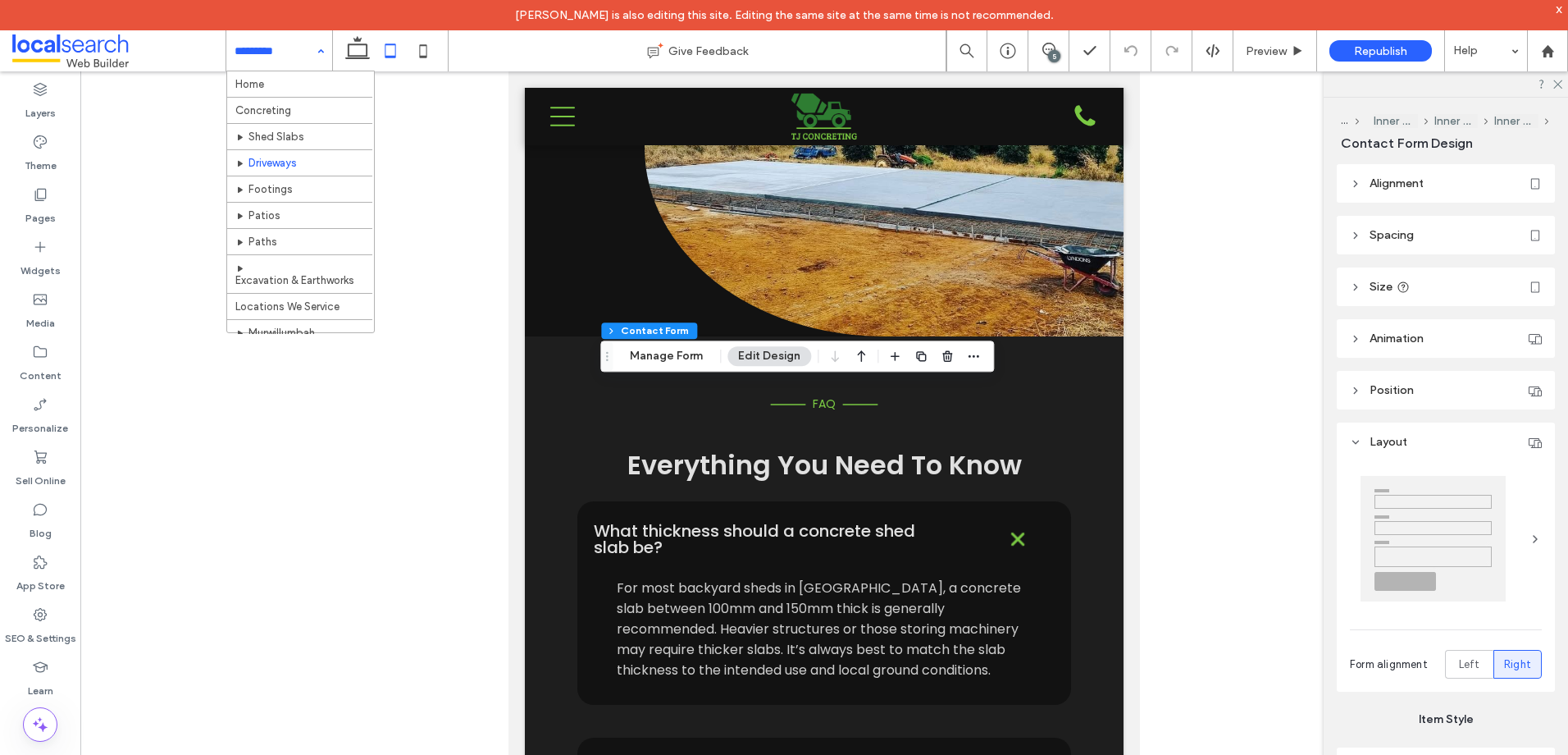
type input "*"
type input "***"
type input "**"
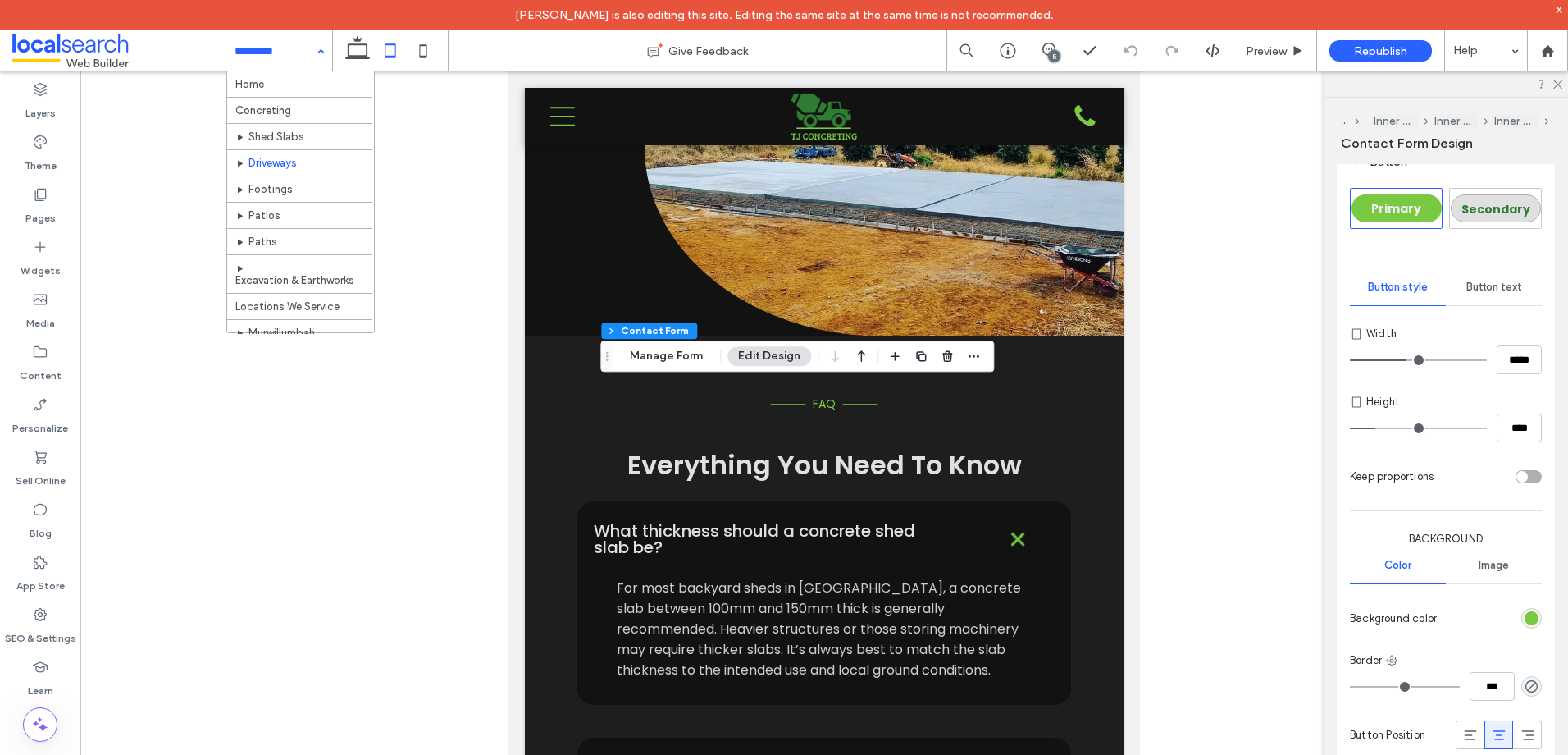
scroll to position [1066, 0]
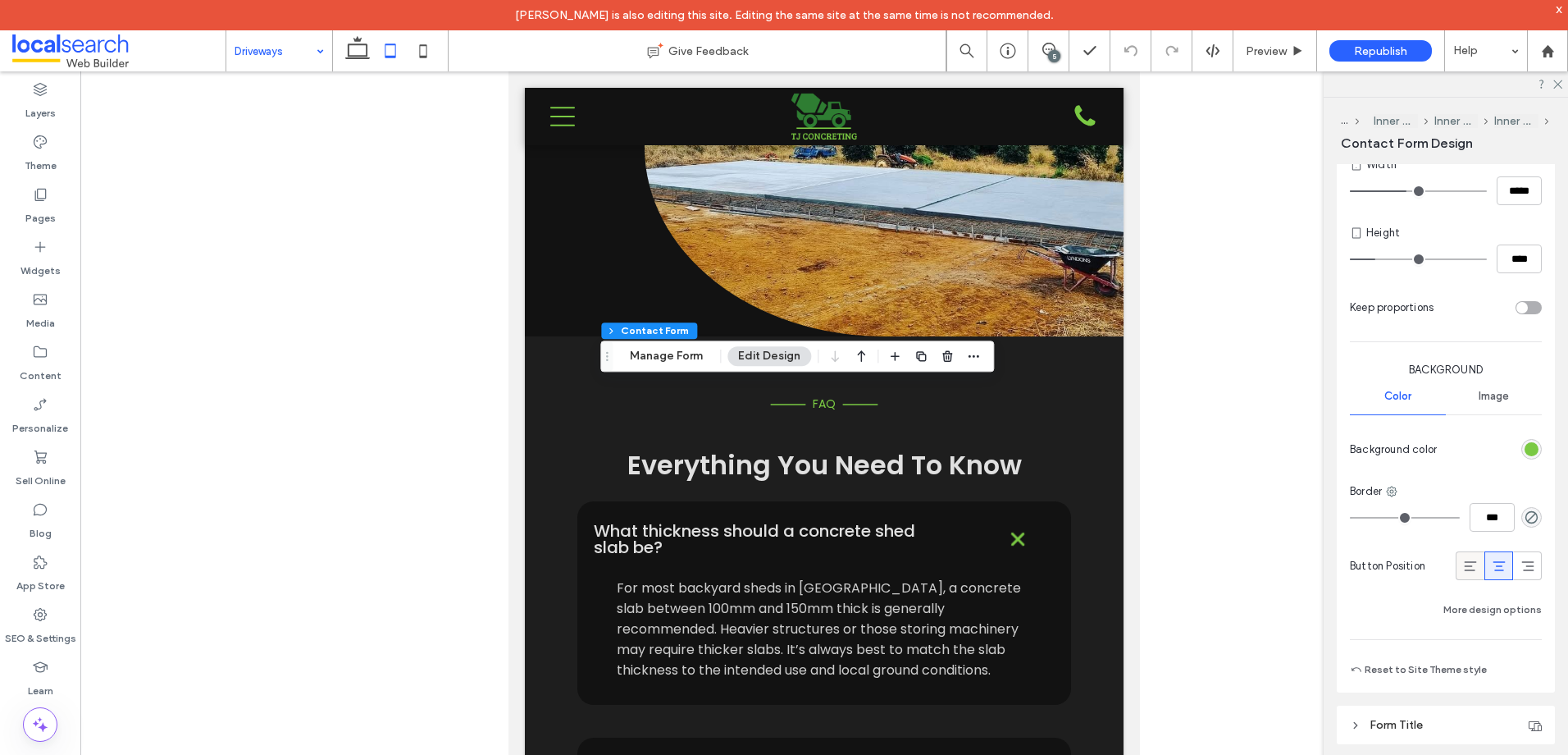
click at [1467, 561] on use at bounding box center [1469, 566] width 12 height 9
click at [1494, 561] on use at bounding box center [1498, 566] width 12 height 9
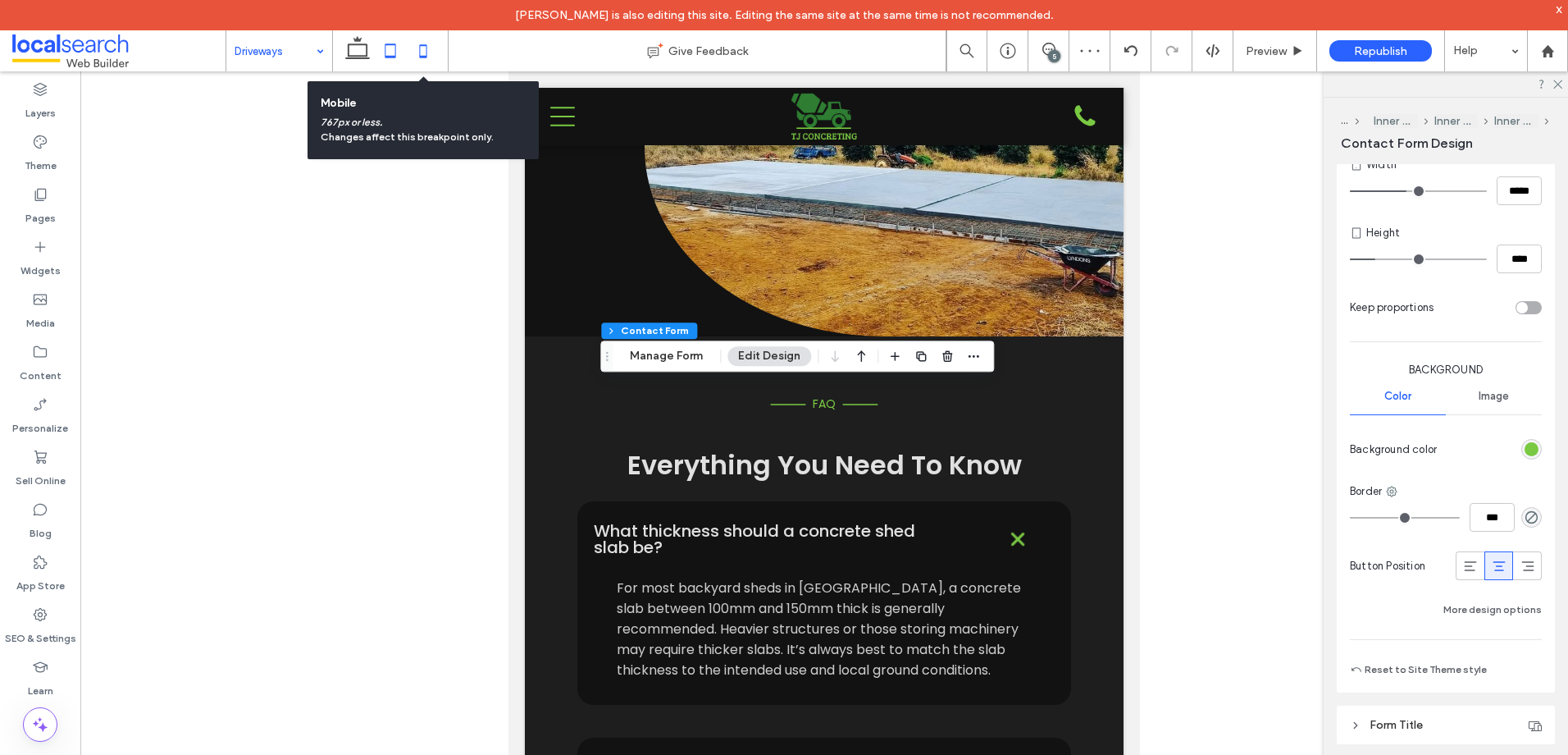
click at [420, 46] on use at bounding box center [423, 51] width 8 height 13
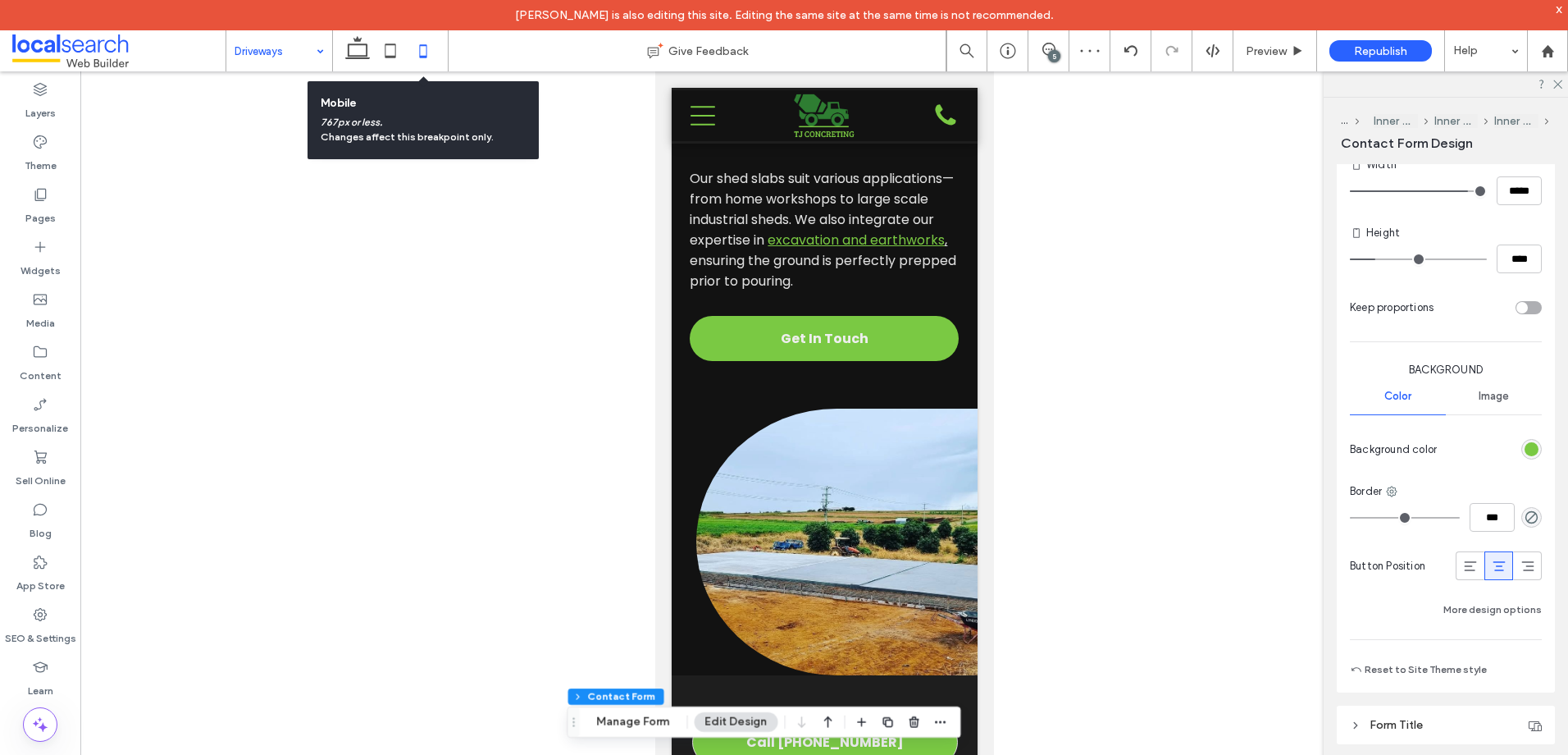
type input "***"
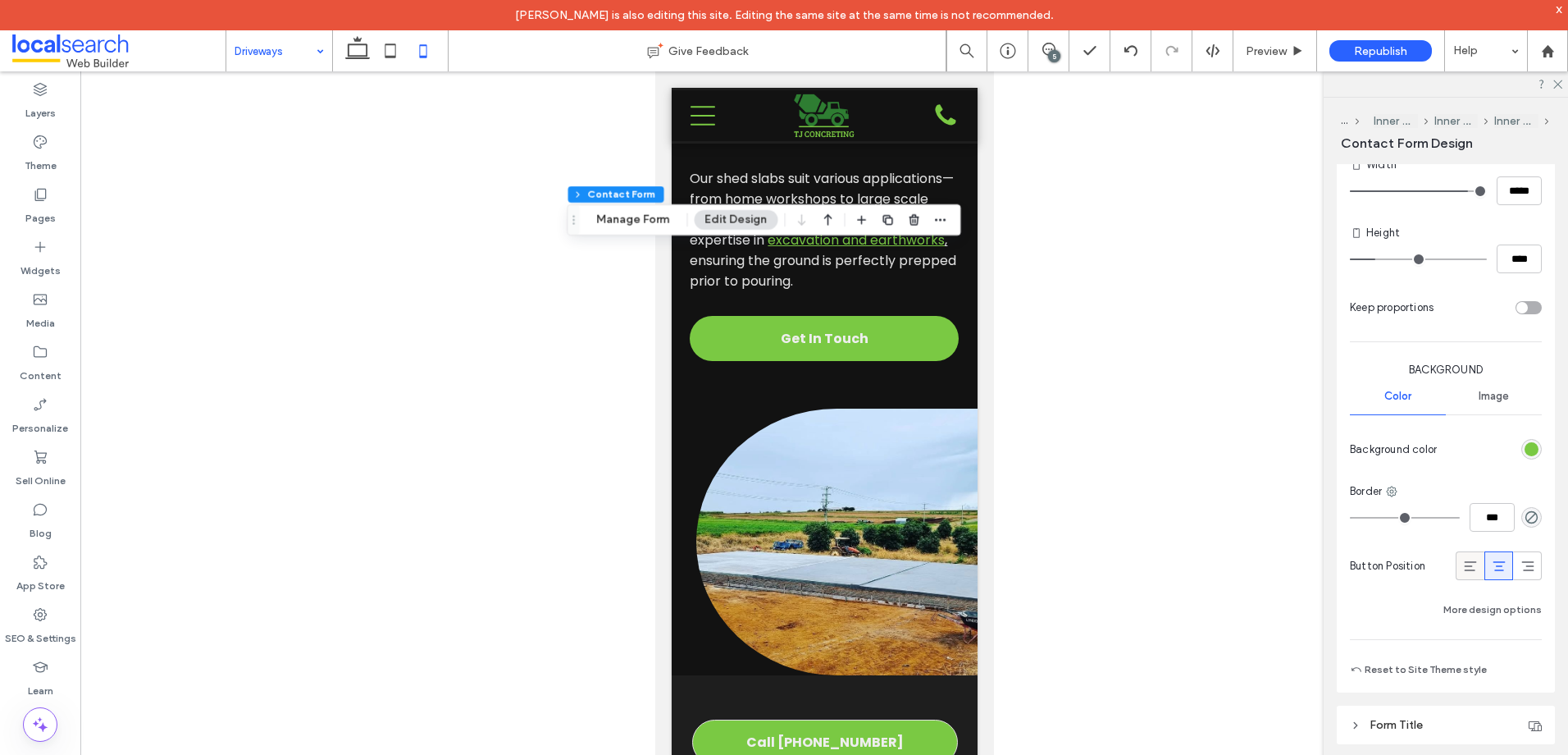
click at [1467, 561] on icon at bounding box center [1469, 565] width 16 height 16
click at [1493, 565] on use at bounding box center [1498, 566] width 12 height 9
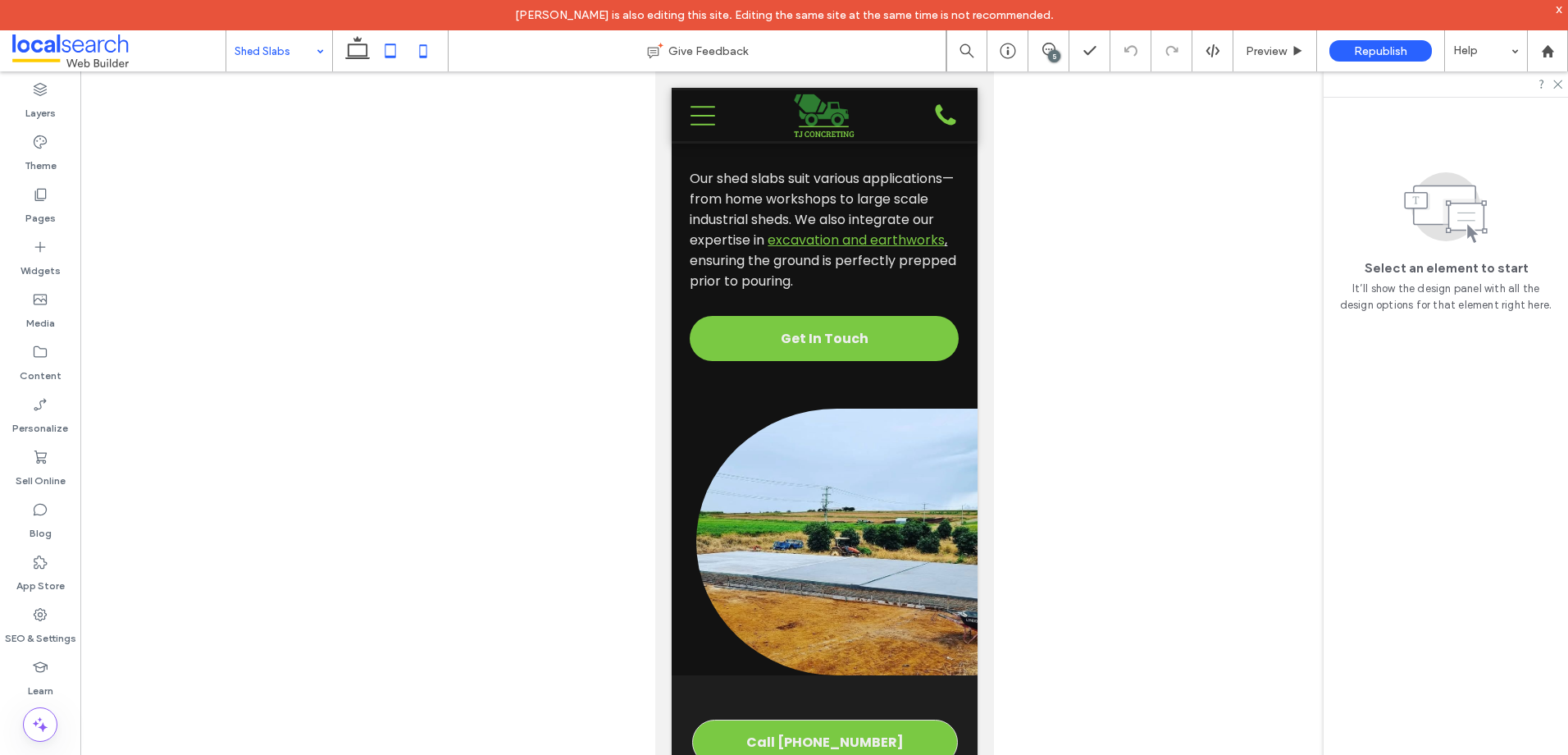
click at [391, 50] on icon at bounding box center [390, 50] width 33 height 33
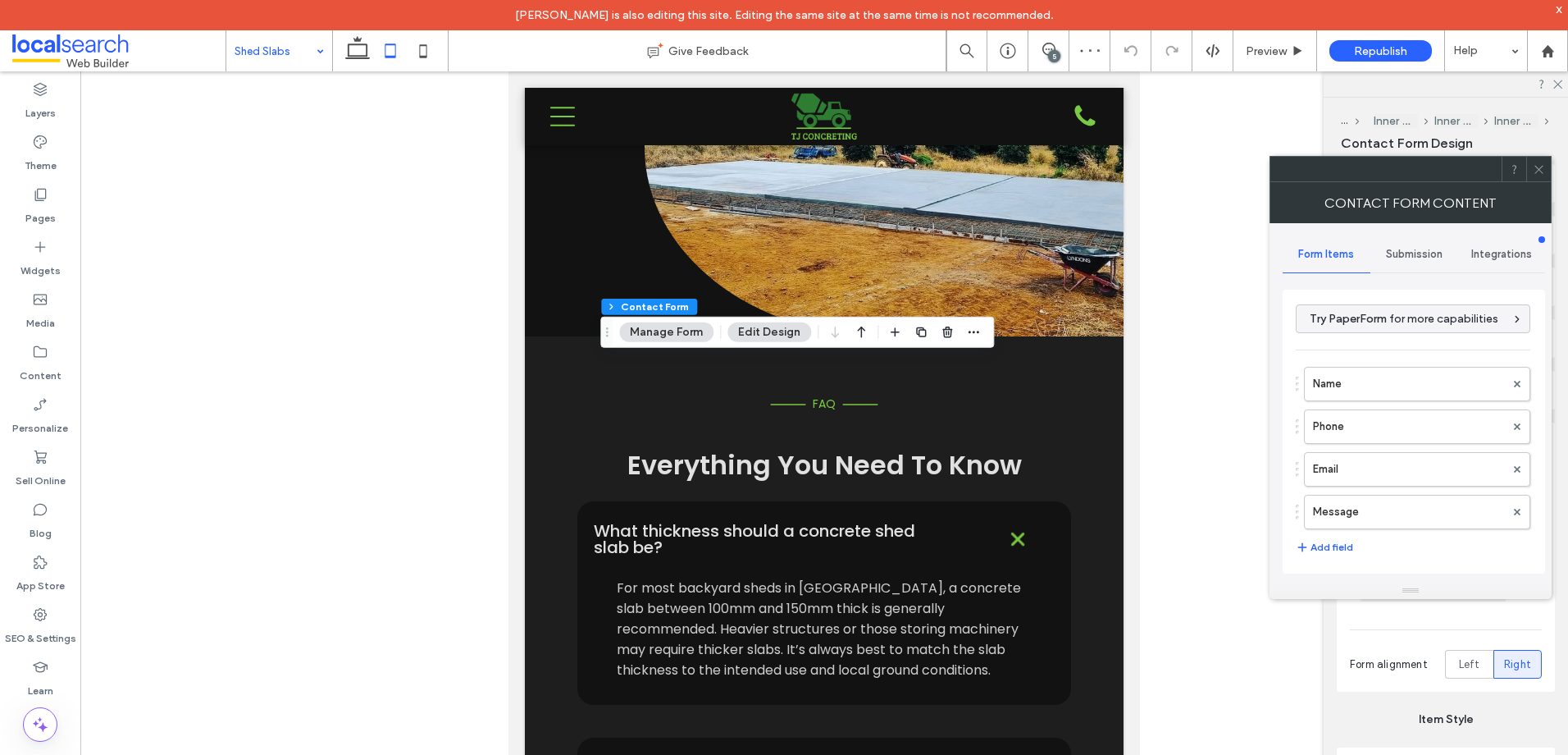
type input "**********"
type input "*"
type input "***"
type input "**"
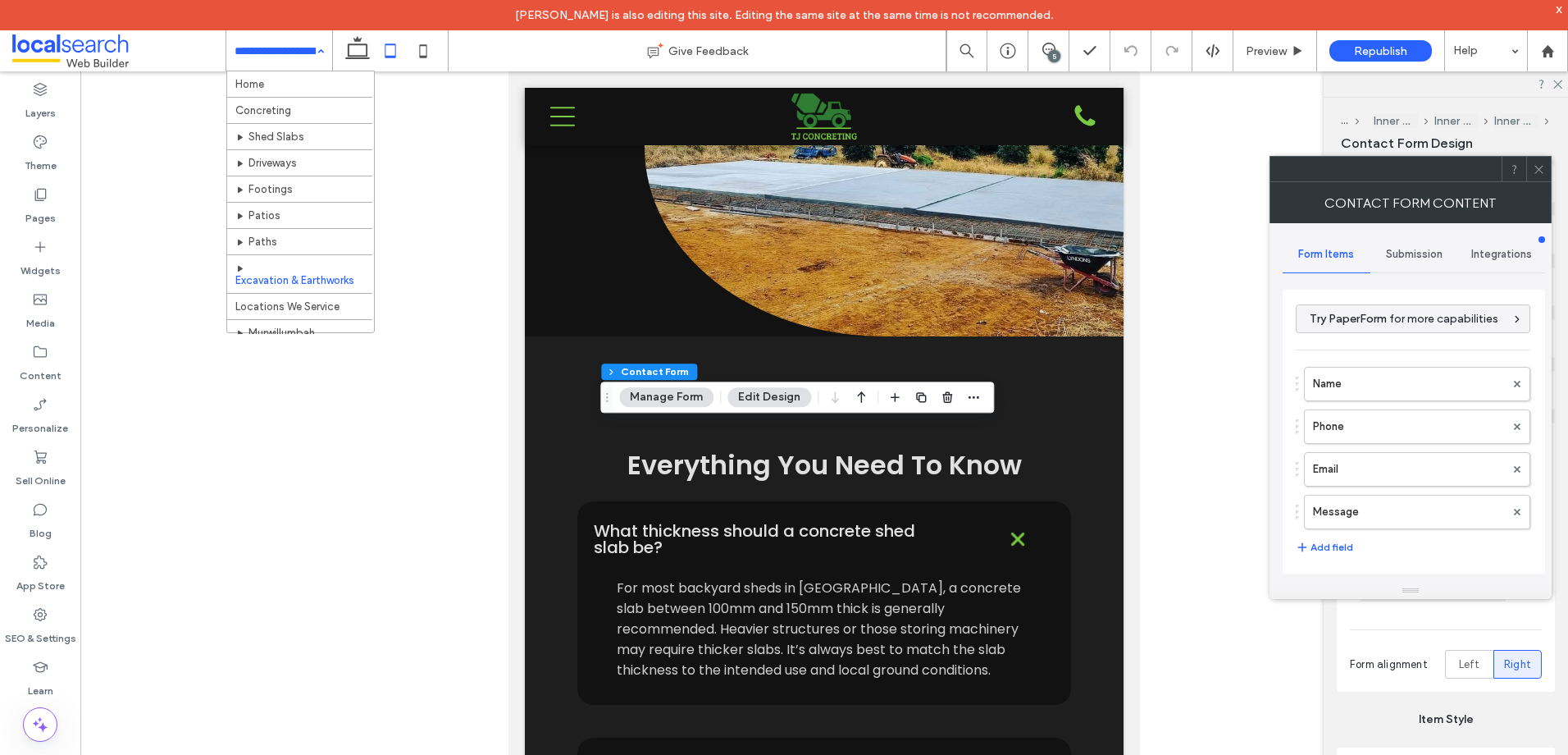
type input "**********"
type input "*"
type input "***"
type input "**"
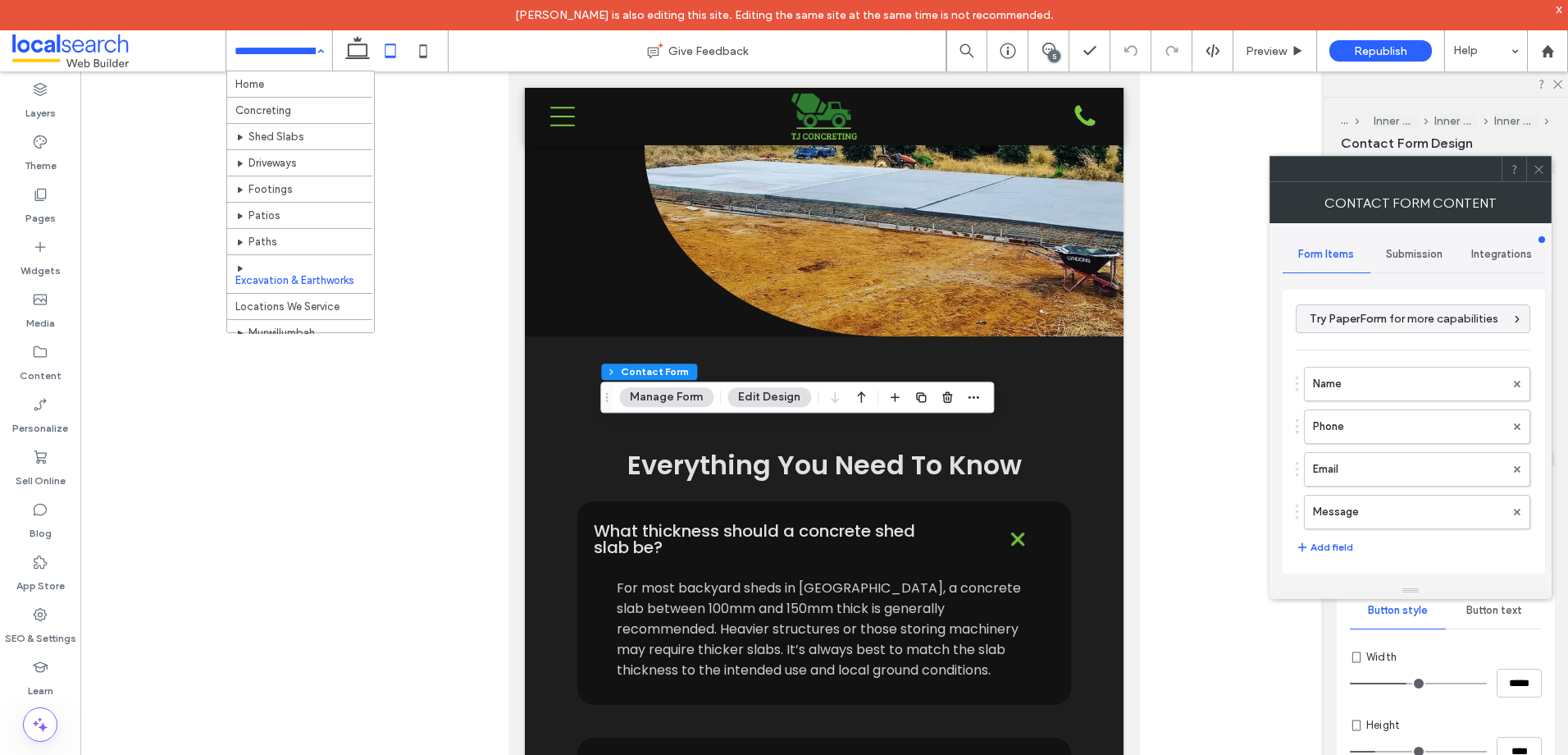
scroll to position [821, 0]
click at [1533, 167] on icon at bounding box center [1539, 169] width 12 height 12
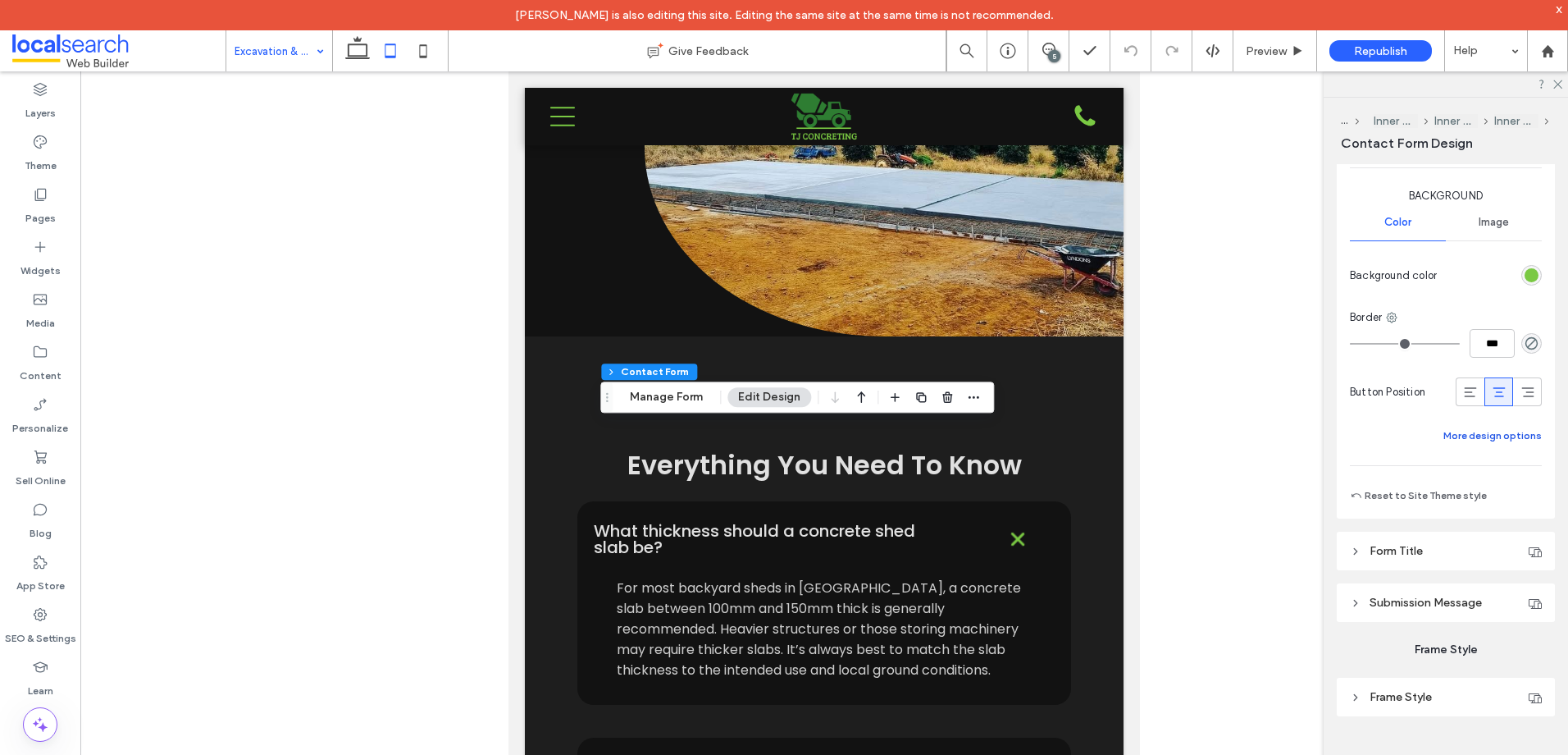
scroll to position [1244, 0]
click at [1462, 381] on icon at bounding box center [1469, 388] width 16 height 16
click at [1485, 387] on div at bounding box center [1499, 388] width 28 height 28
click at [420, 58] on icon at bounding box center [423, 50] width 33 height 33
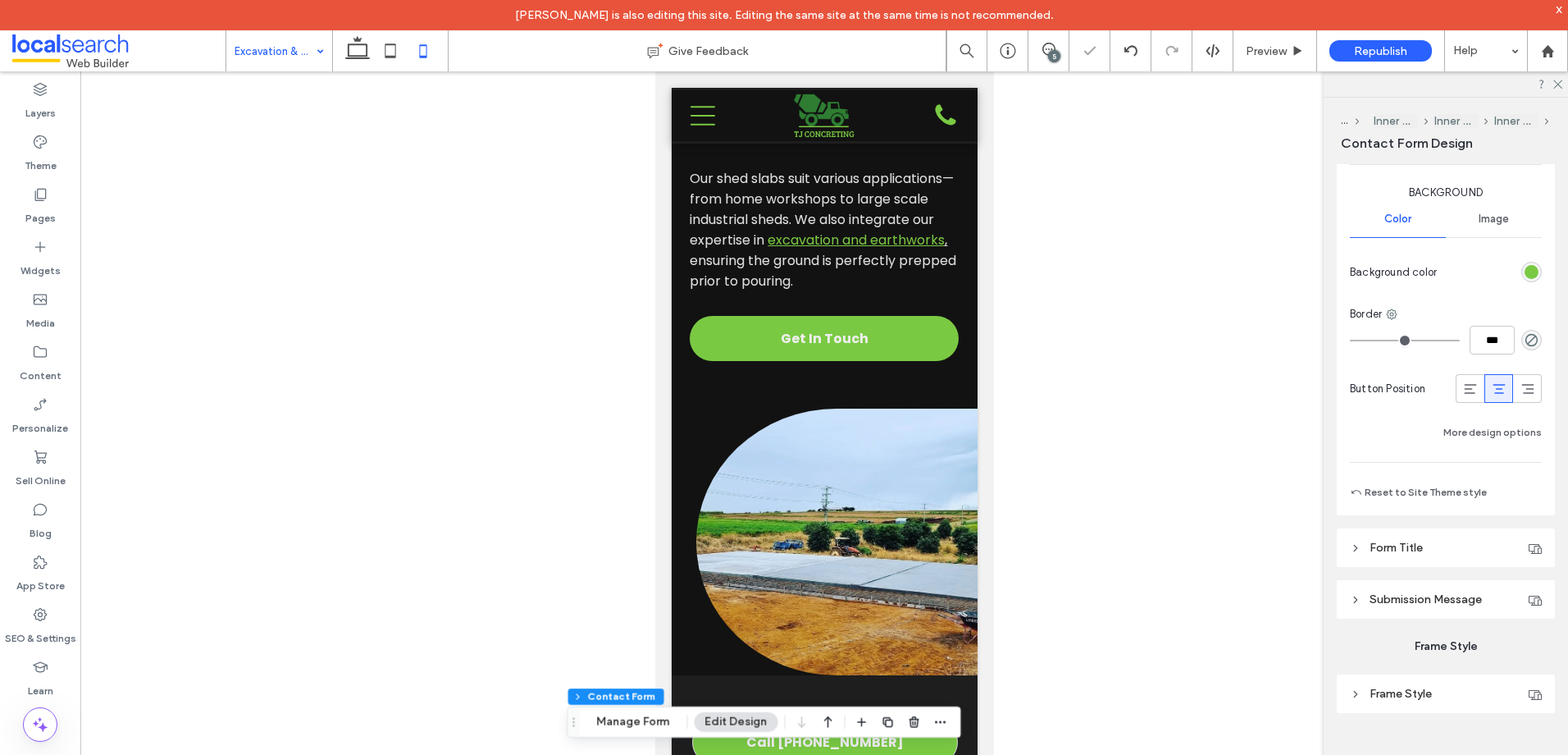
type input "***"
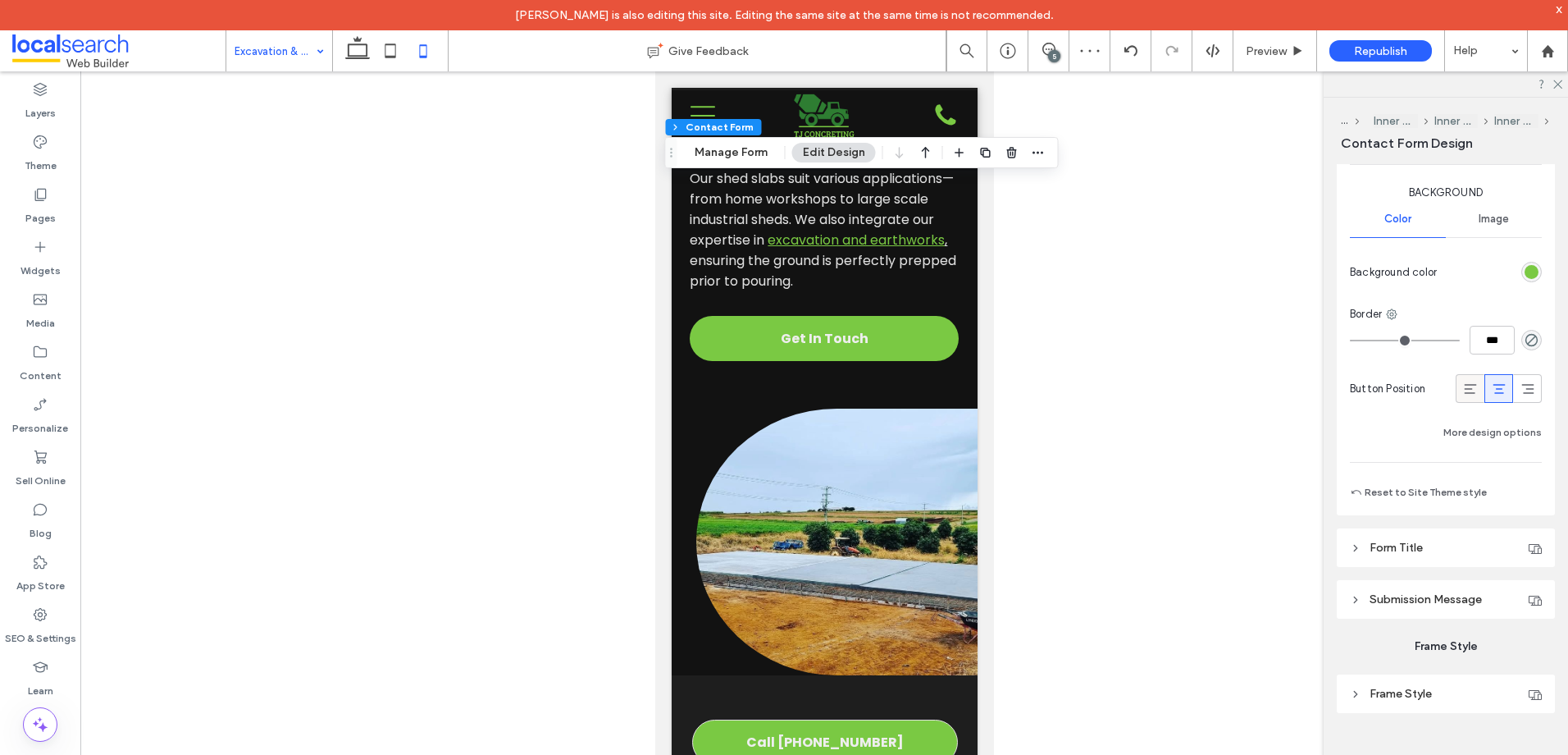
click at [1462, 379] on span at bounding box center [1469, 388] width 16 height 28
click at [1491, 383] on icon at bounding box center [1499, 388] width 16 height 16
click at [1270, 54] on span "Preview" at bounding box center [1265, 51] width 41 height 14
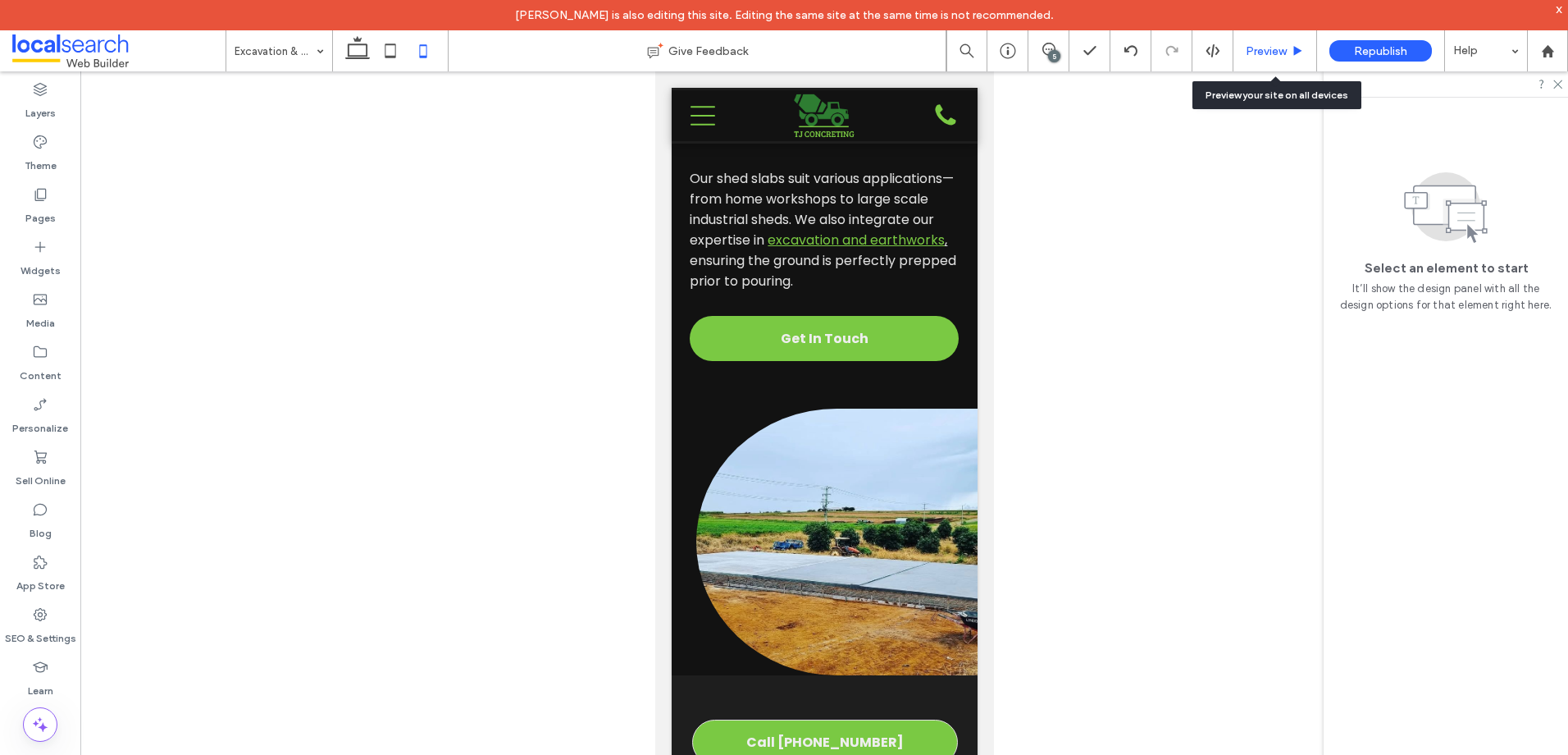
click at [1268, 51] on span "Preview" at bounding box center [1265, 51] width 41 height 14
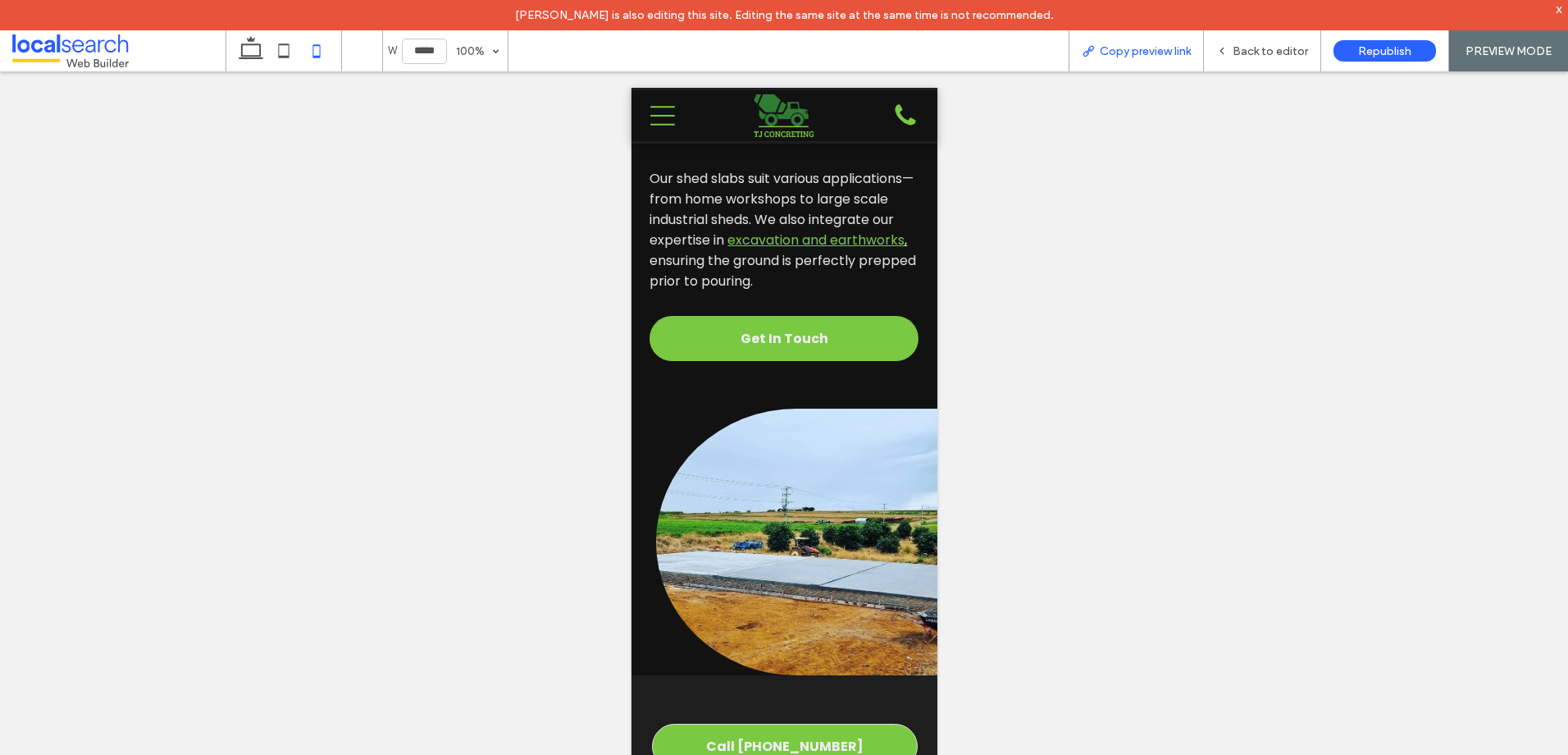
click at [1183, 49] on span "Copy preview link" at bounding box center [1146, 51] width 91 height 14
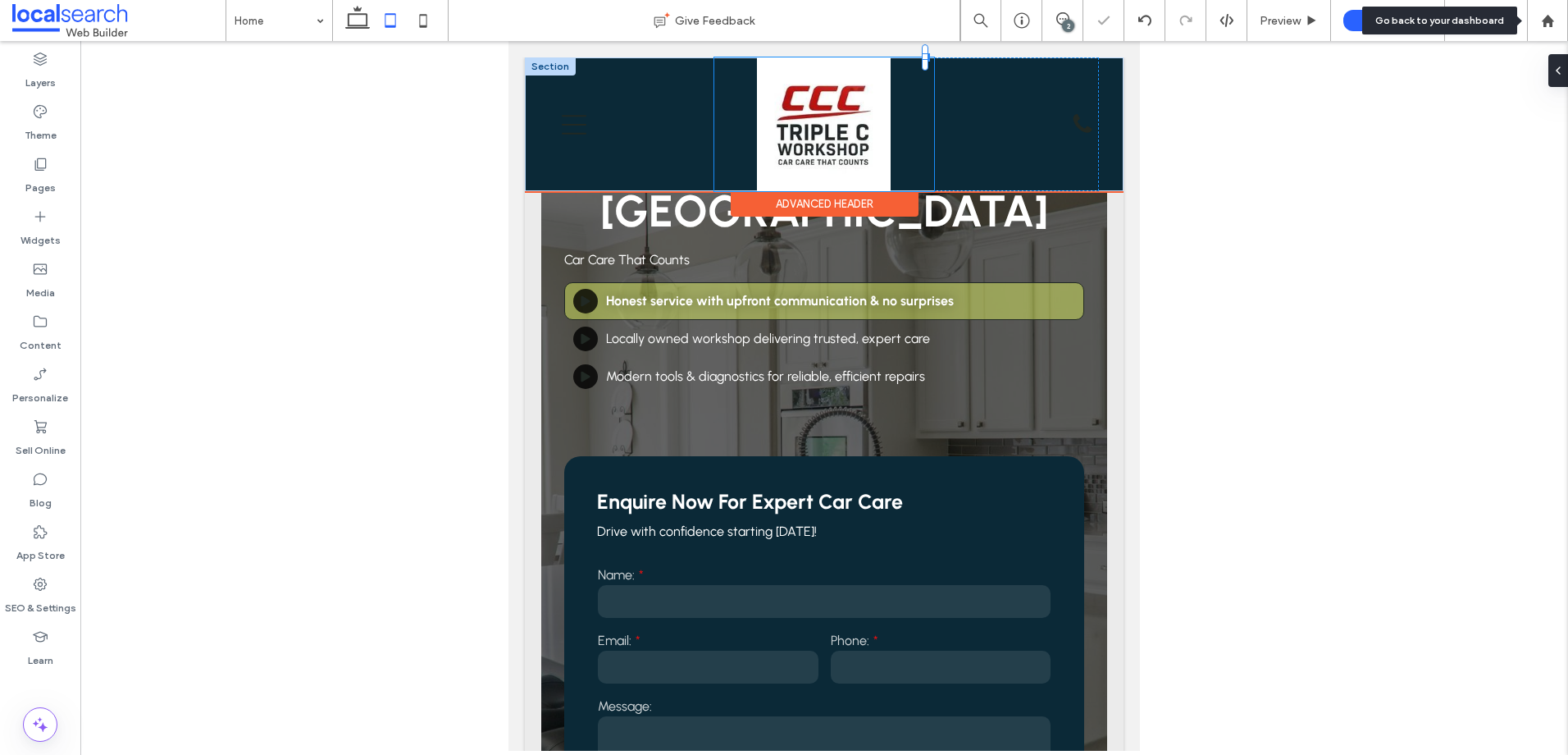
click at [846, 127] on img at bounding box center [823, 123] width 134 height 134
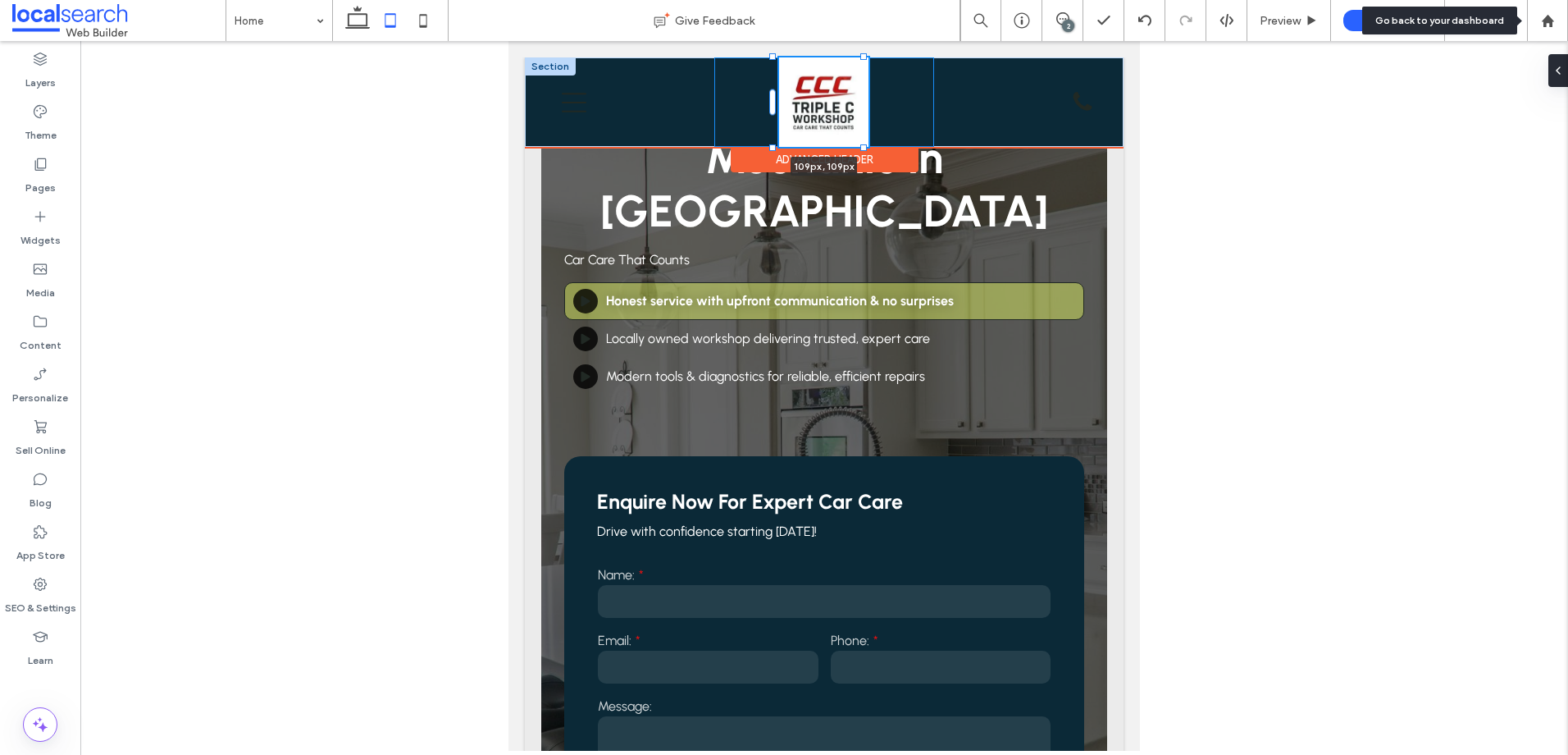
drag, startPoint x: 883, startPoint y: 55, endPoint x: 881, endPoint y: 97, distance: 42.0
click at [881, 97] on div "109px , 109px Home About Us Our Services Mechanical Servicing & Repairs Steerin…" at bounding box center [824, 102] width 599 height 89
type input "***"
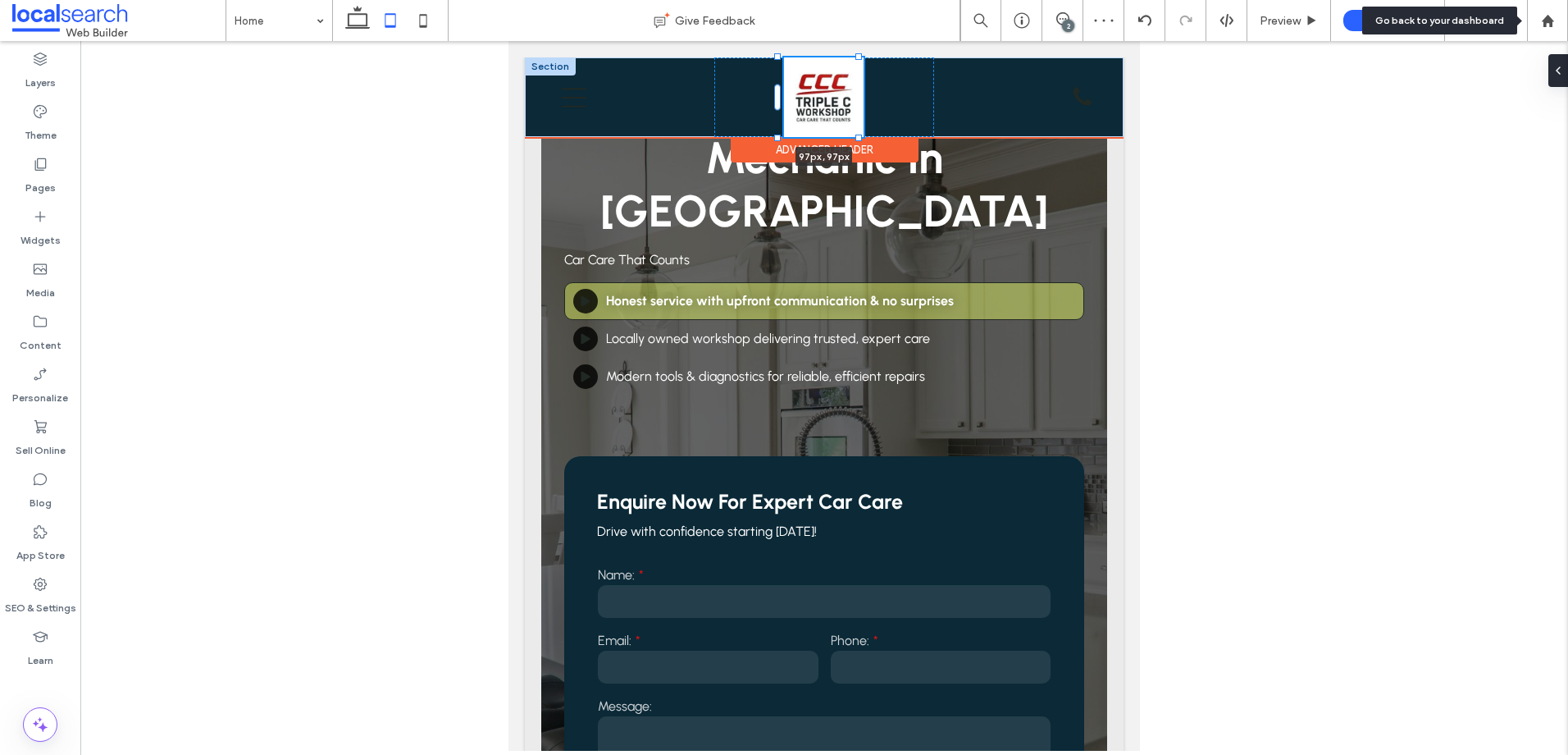
click at [859, 61] on div "97px , 97px Home About Us Our Services Mechanical Servicing & Repairs Steering …" at bounding box center [824, 97] width 599 height 80
type input "**"
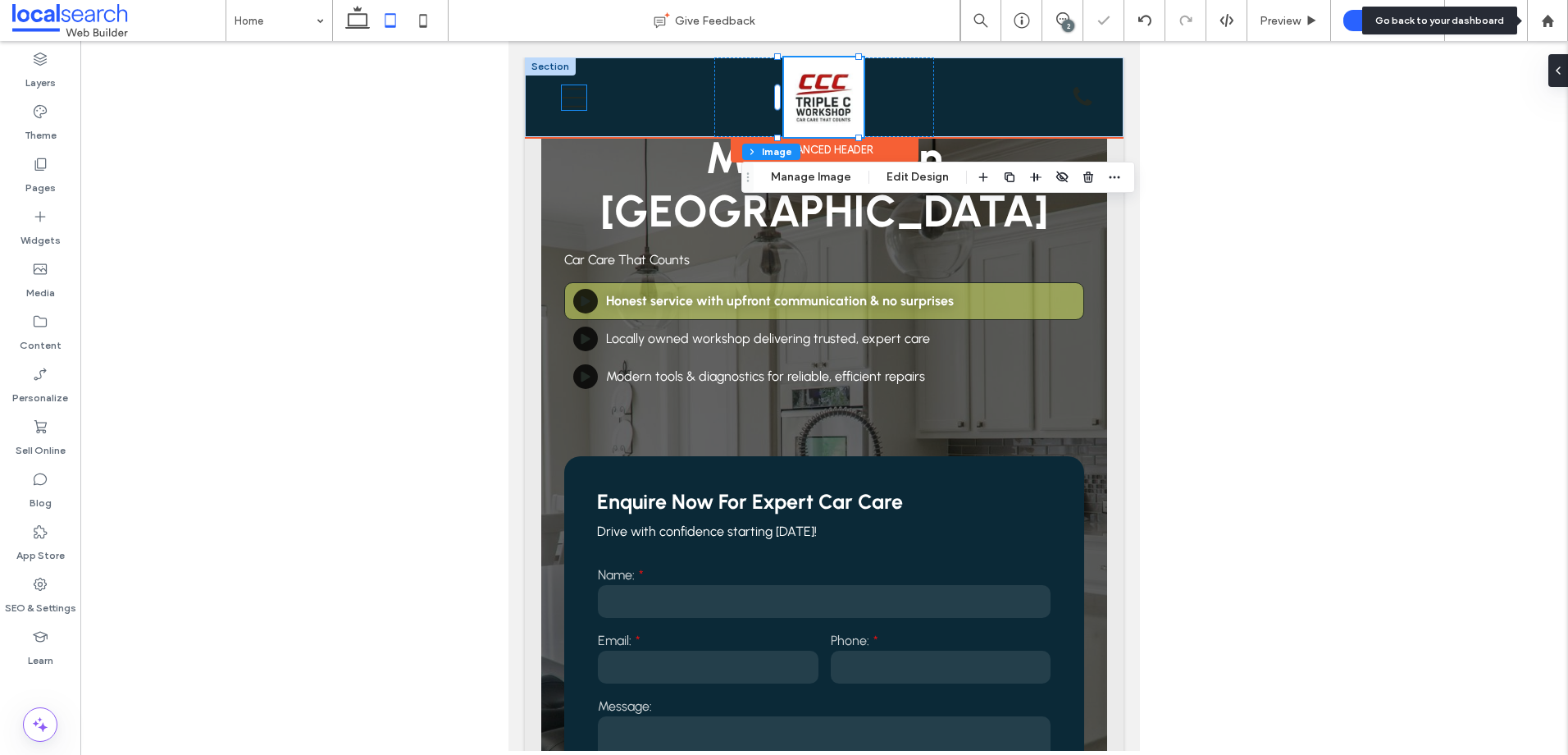
click at [569, 100] on icon "Mobile icon Mobile" at bounding box center [574, 98] width 25 height 25
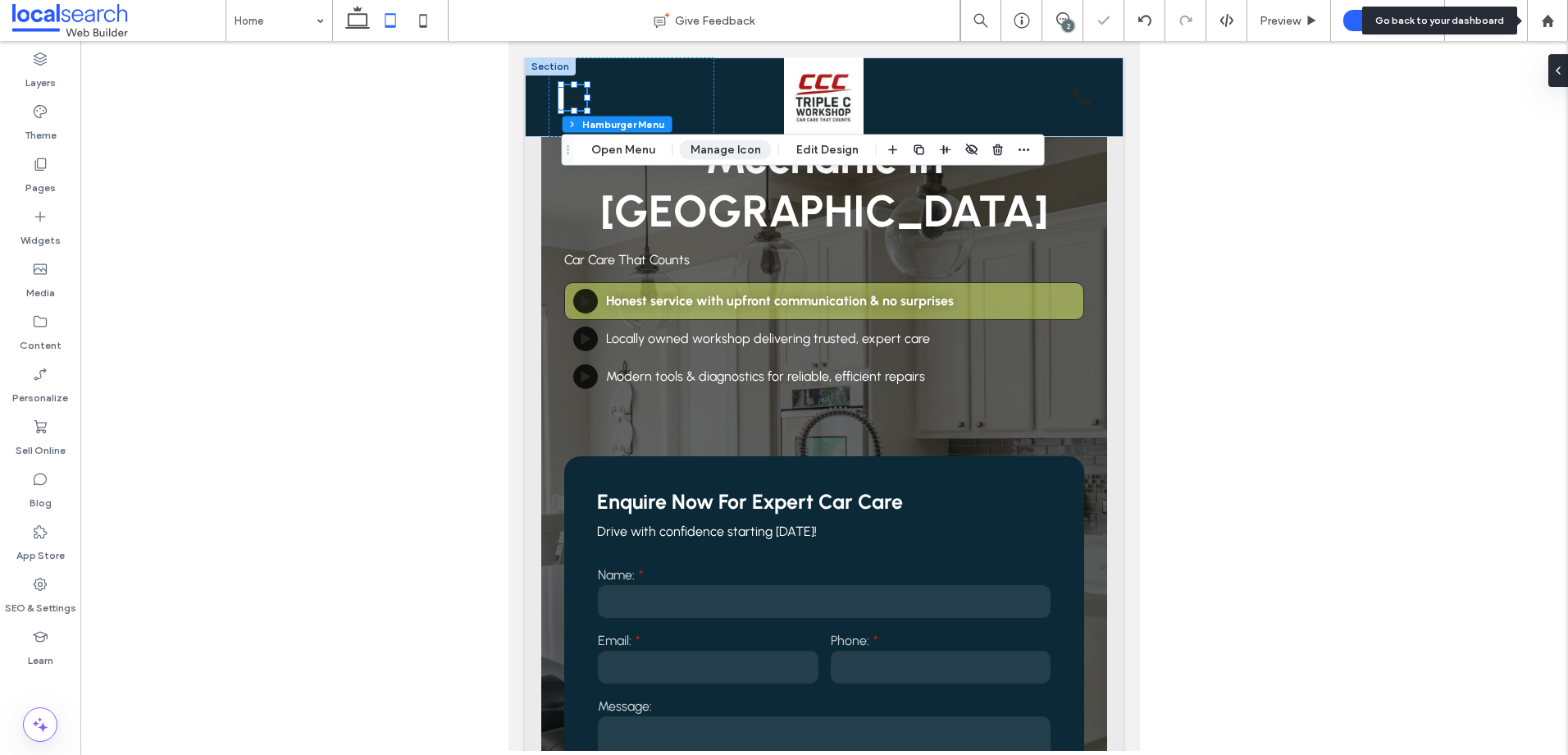
click at [719, 151] on button "Manage Icon" at bounding box center [725, 150] width 92 height 20
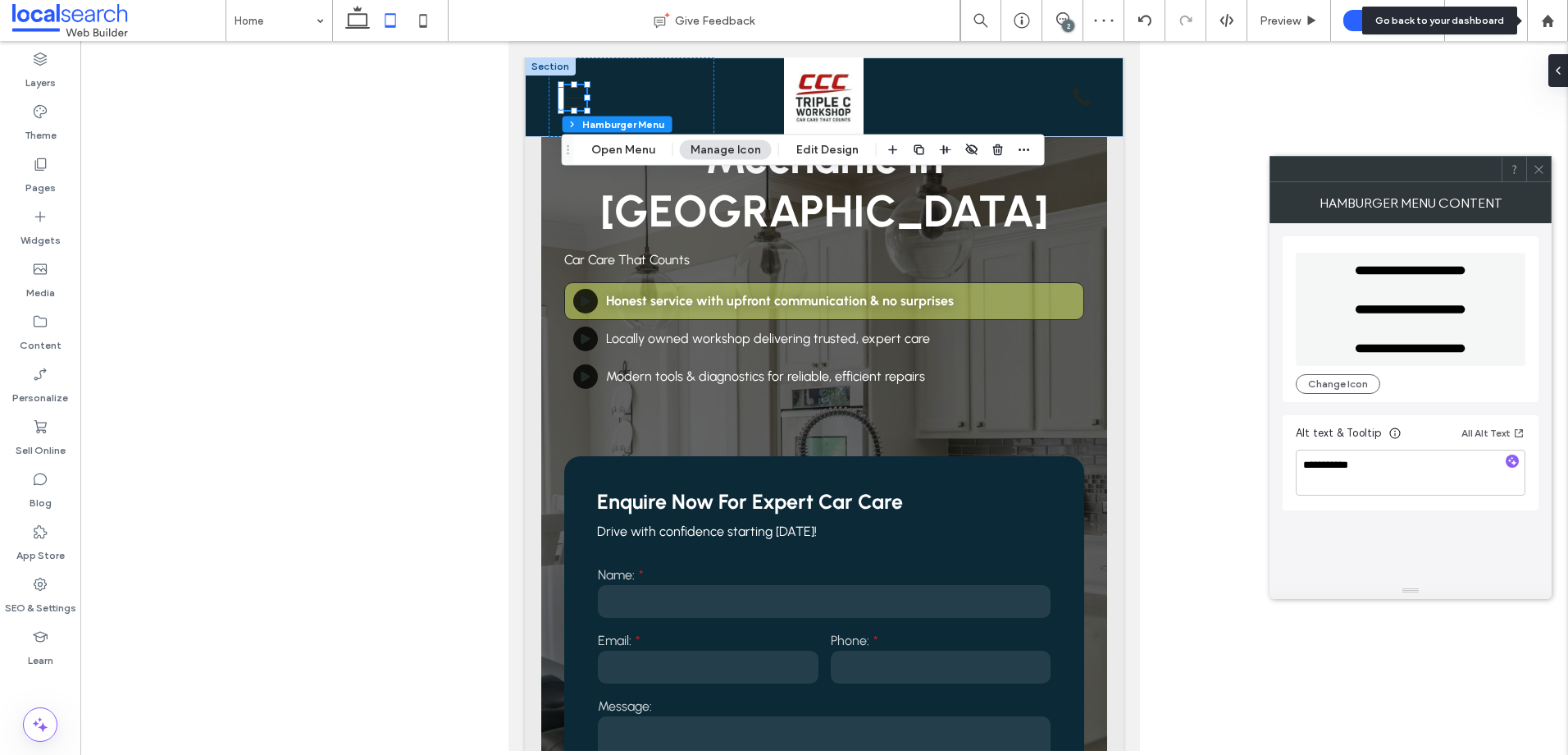
click at [1540, 166] on icon at bounding box center [1539, 169] width 12 height 12
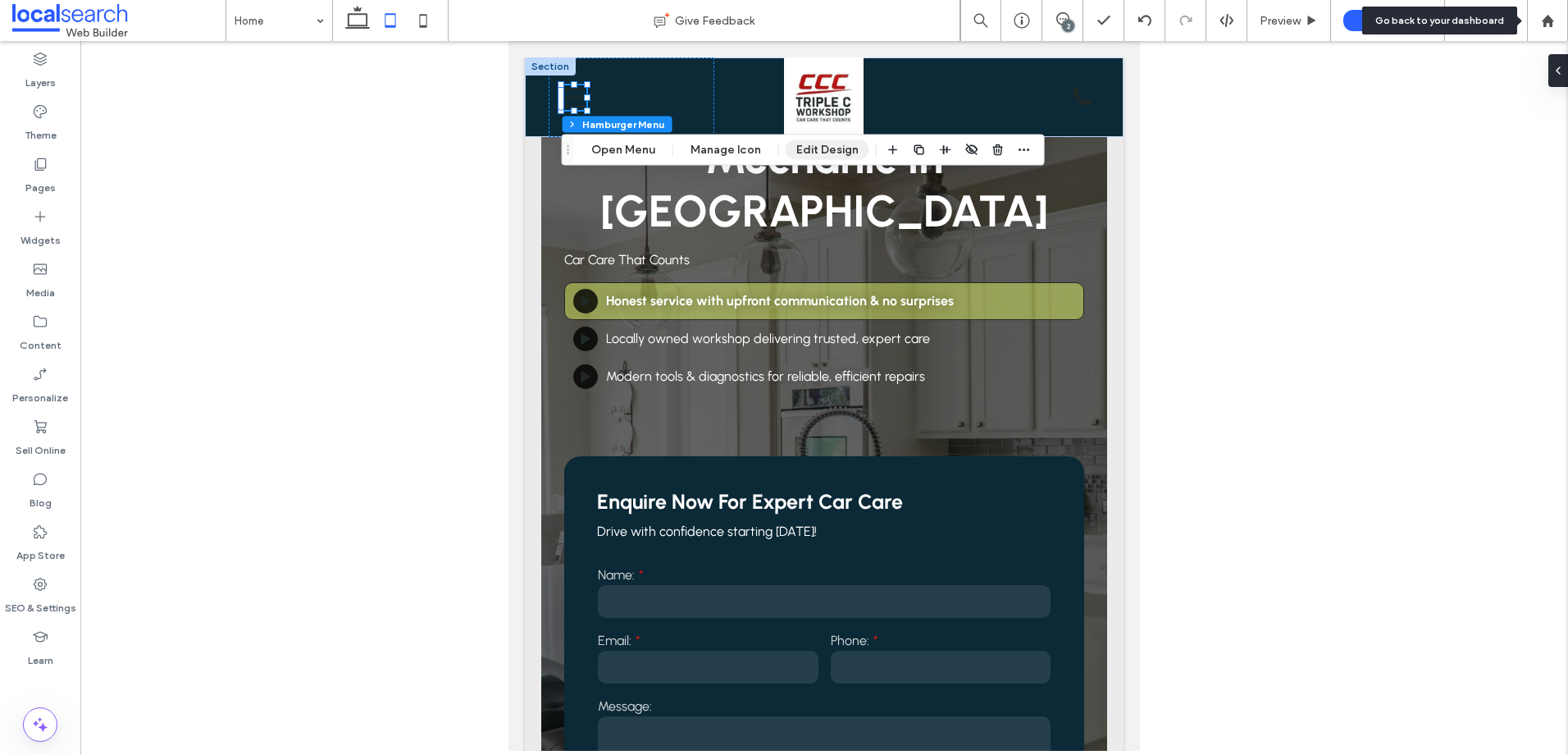
drag, startPoint x: 515, startPoint y: 154, endPoint x: 816, endPoint y: 154, distance: 301.0
click at [816, 154] on button "Edit Design" at bounding box center [828, 150] width 84 height 20
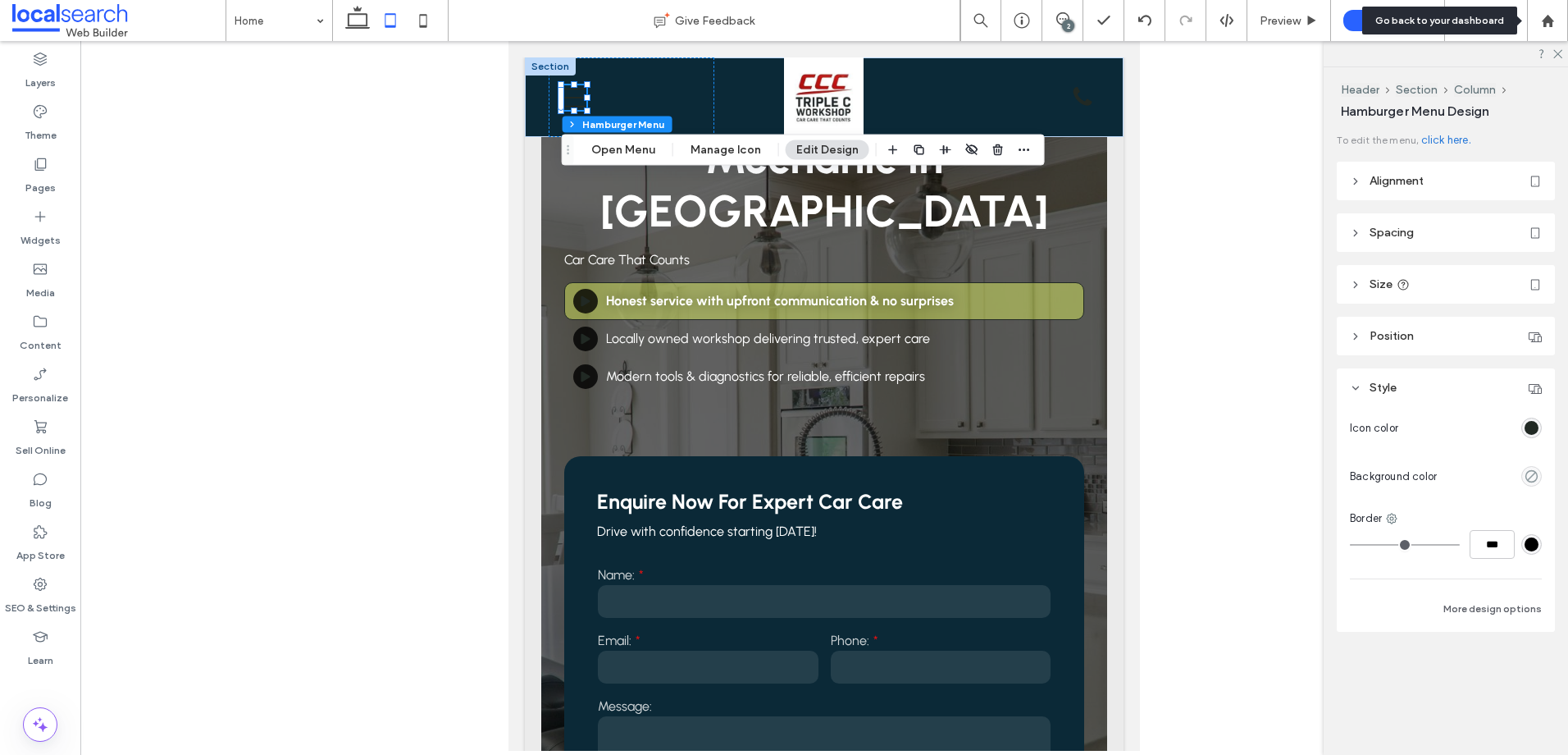
click at [1534, 421] on div "rgba(33,41,36,1)" at bounding box center [1531, 427] width 14 height 14
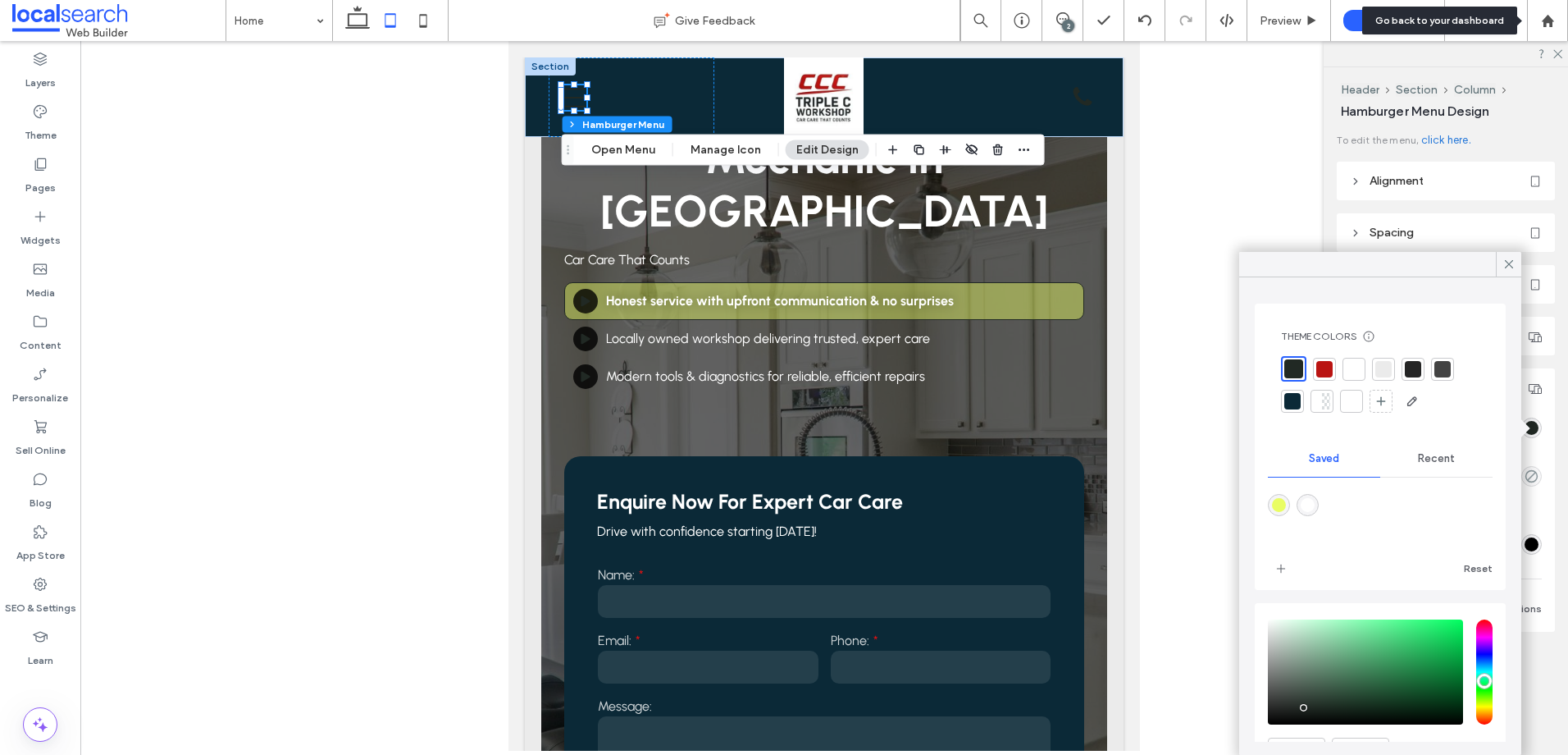
click at [1357, 371] on div at bounding box center [1353, 368] width 16 height 16
click at [1318, 373] on div at bounding box center [1321, 368] width 16 height 16
click at [1073, 101] on icon at bounding box center [1083, 97] width 19 height 19
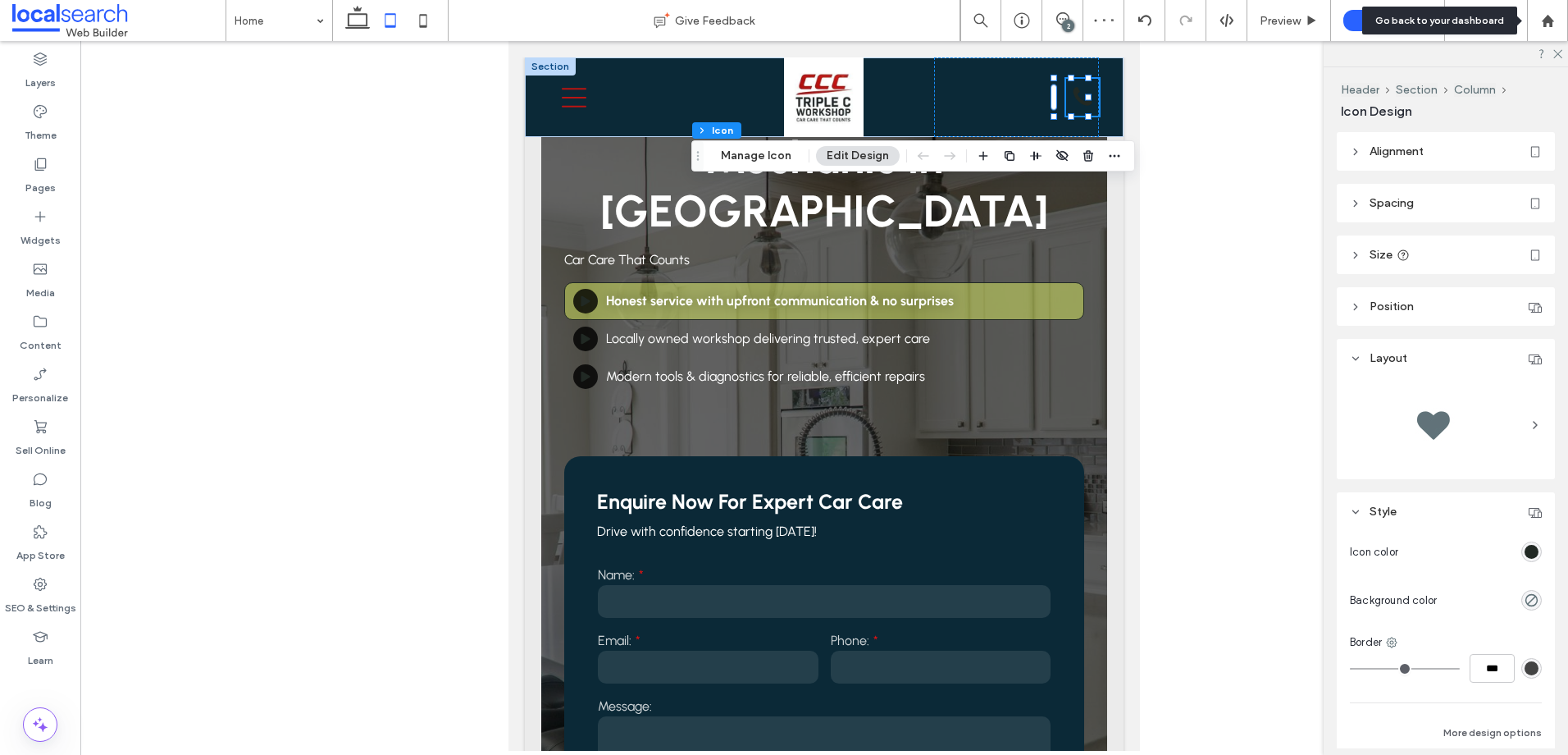
type input "*"
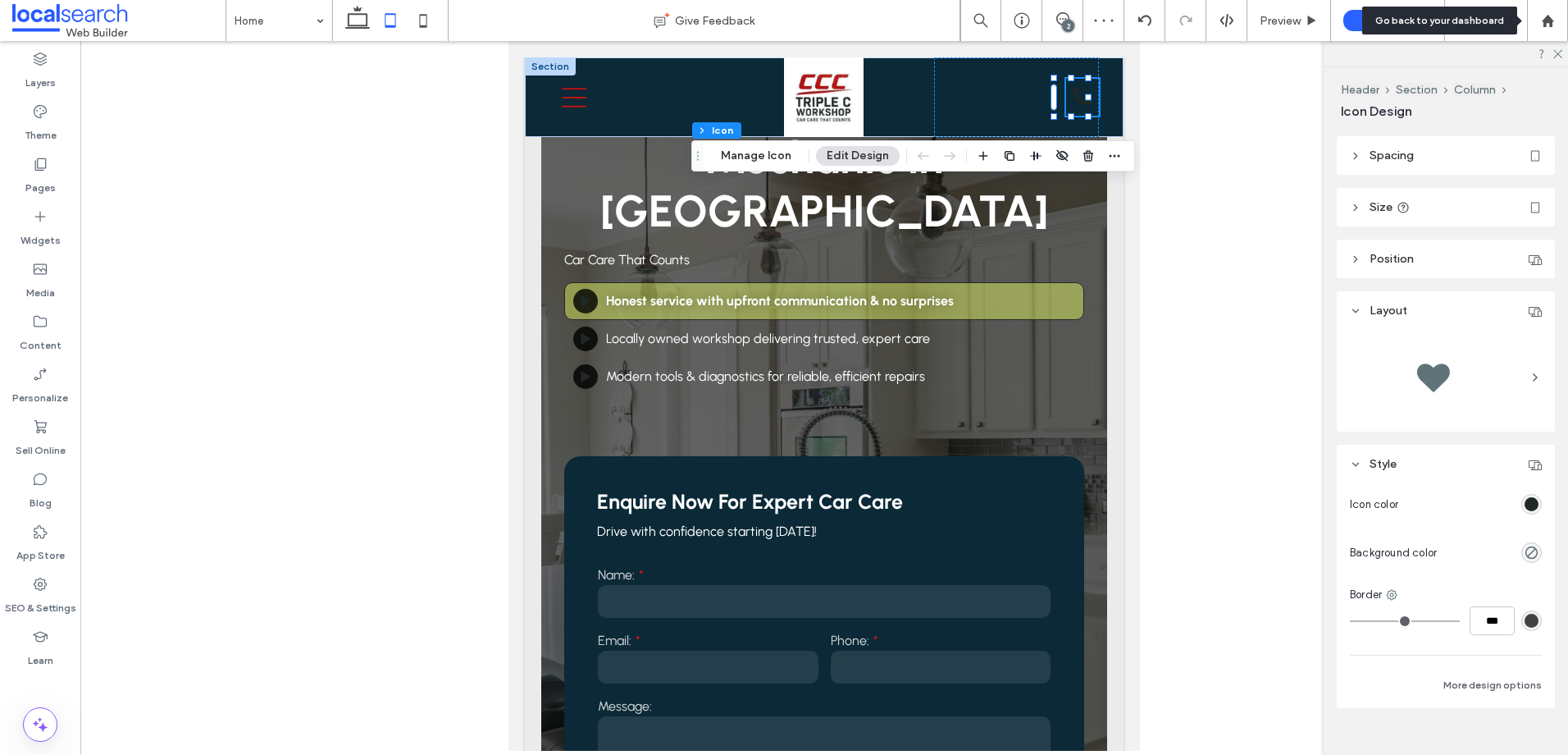
scroll to position [73, 0]
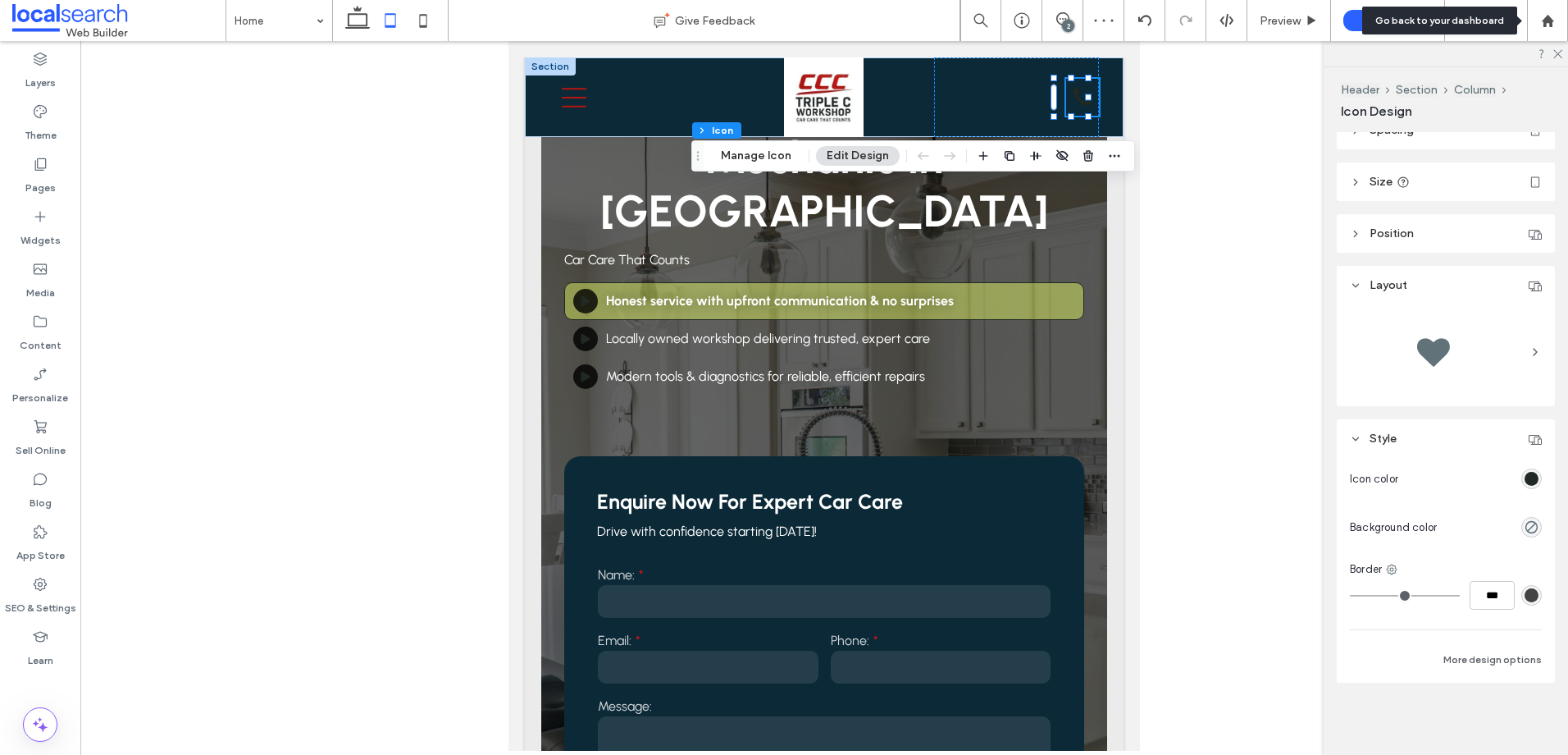
click at [1521, 493] on div "Icon color Background color Border *** More design options" at bounding box center [1446, 570] width 218 height 225
click at [1521, 487] on div "rgb(33, 41, 36)" at bounding box center [1532, 479] width 21 height 21
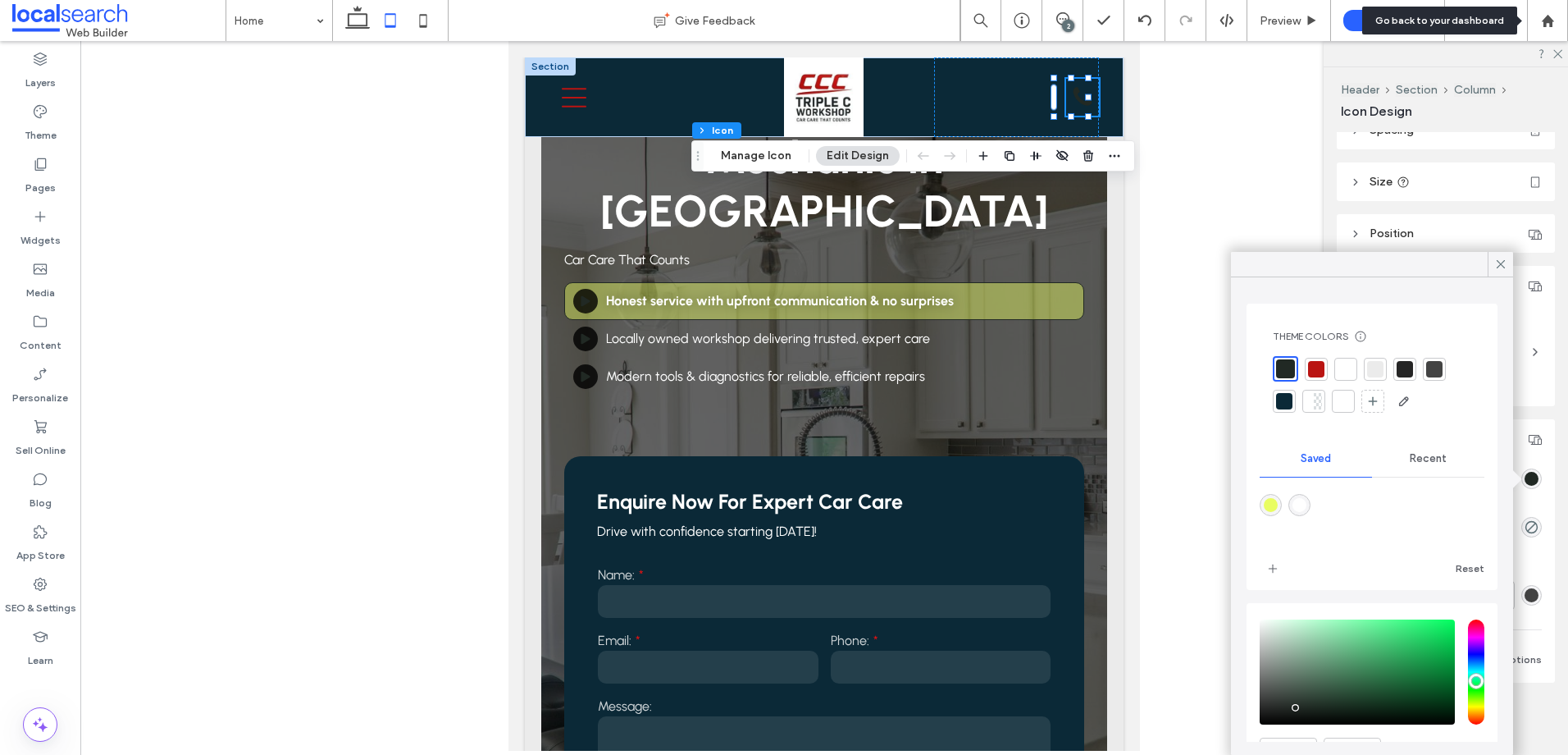
click at [1320, 375] on div at bounding box center [1316, 368] width 16 height 16
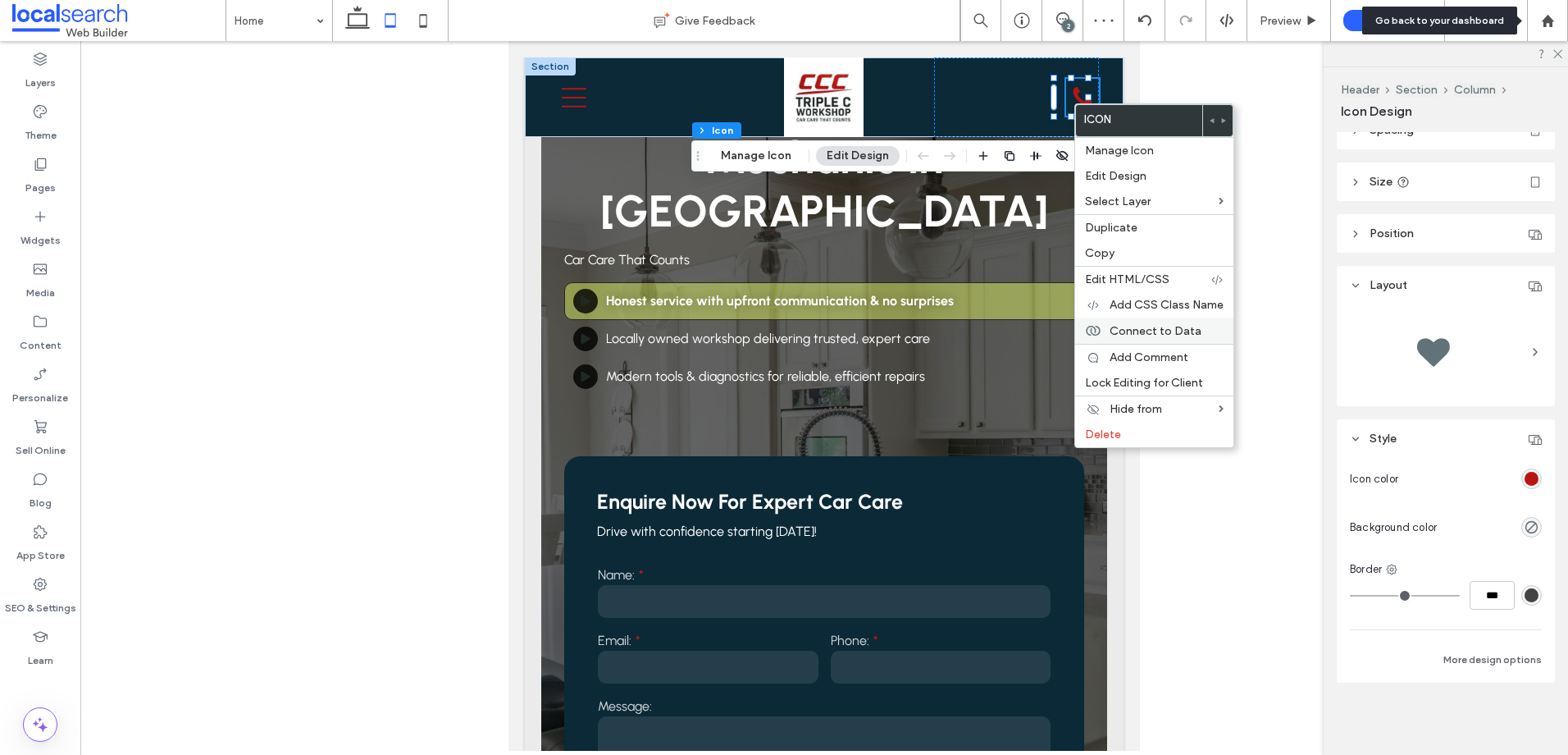
click at [1138, 326] on span "Connect to Data" at bounding box center [1155, 330] width 92 height 14
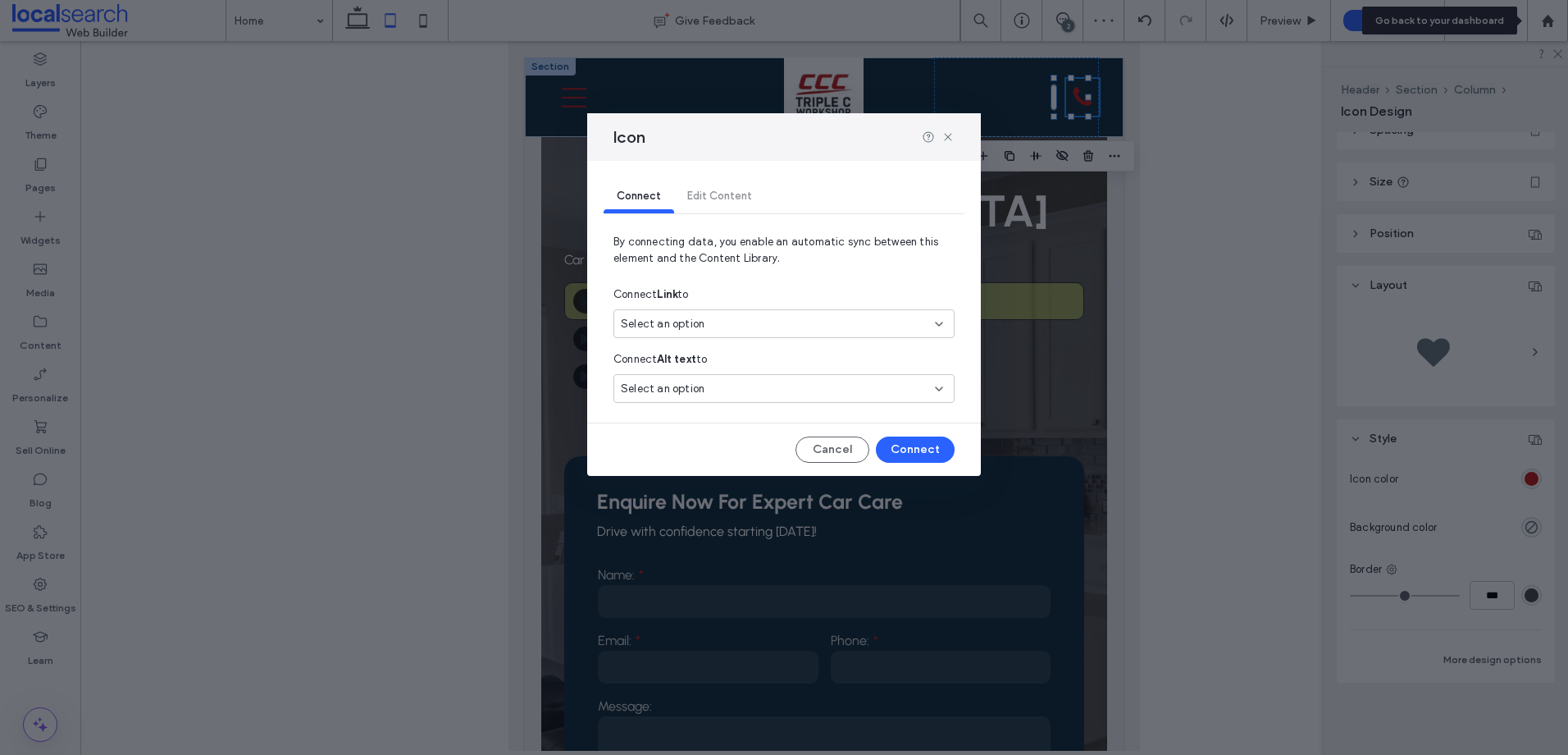
drag, startPoint x: 817, startPoint y: 311, endPoint x: 832, endPoint y: 321, distance: 18.0
click at [817, 311] on div "Select an option" at bounding box center [783, 324] width 341 height 28
click at [806, 396] on div "Primary Phone 07 3208 1680" at bounding box center [784, 409] width 340 height 28
drag, startPoint x: 909, startPoint y: 440, endPoint x: 407, endPoint y: 396, distance: 503.9
click at [909, 440] on button "Connect" at bounding box center [915, 450] width 79 height 27
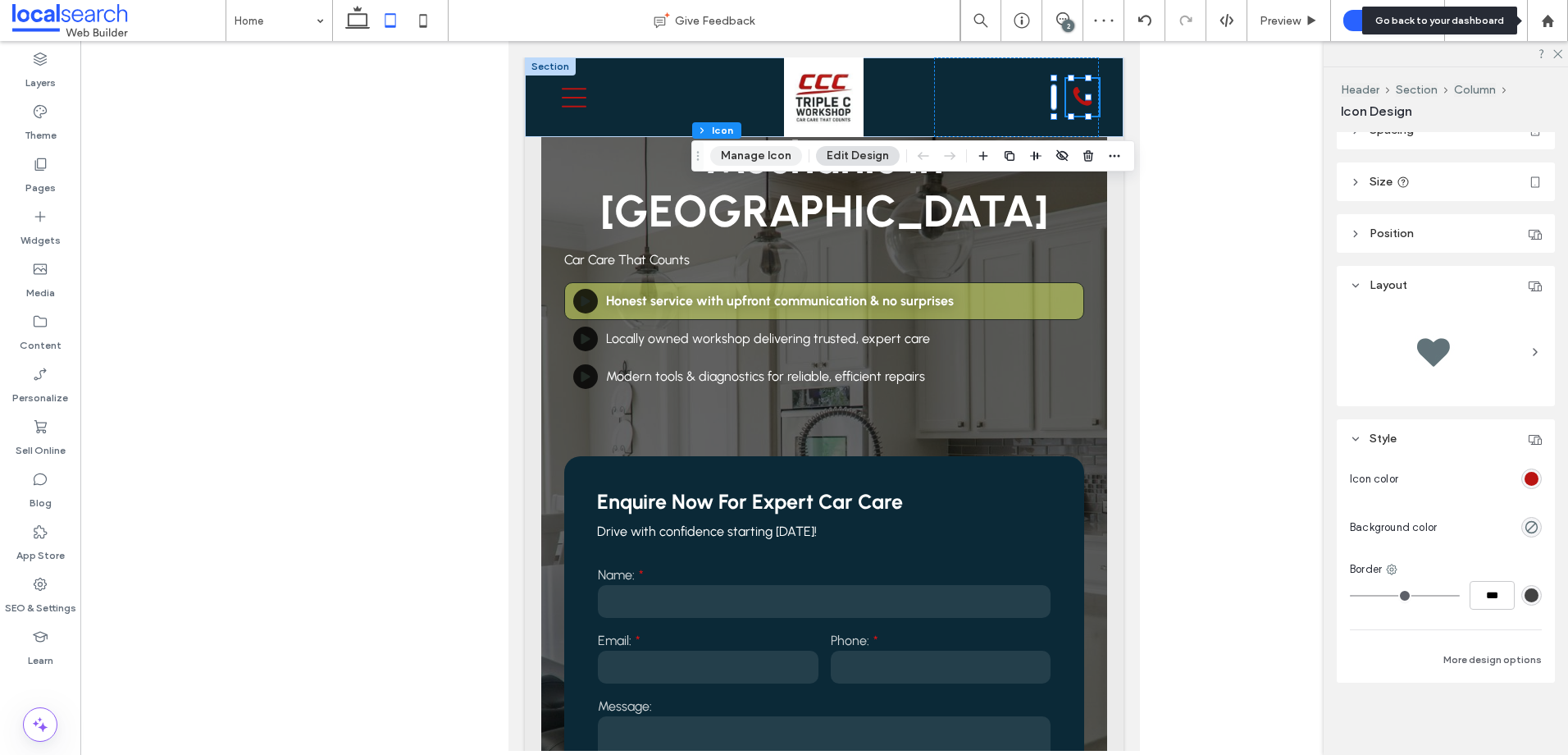
click at [731, 148] on button "Manage Icon" at bounding box center [756, 156] width 92 height 20
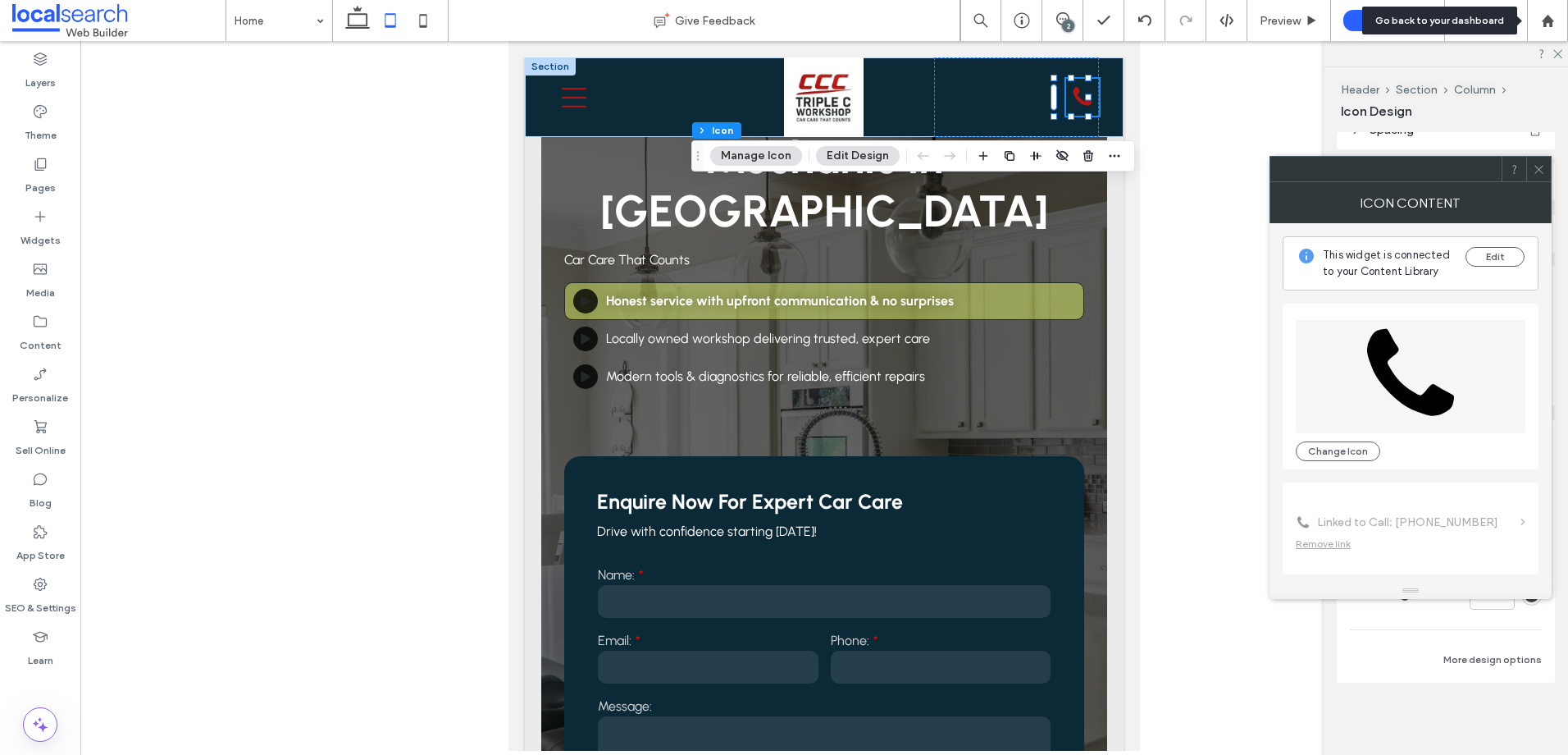
scroll to position [100, 0]
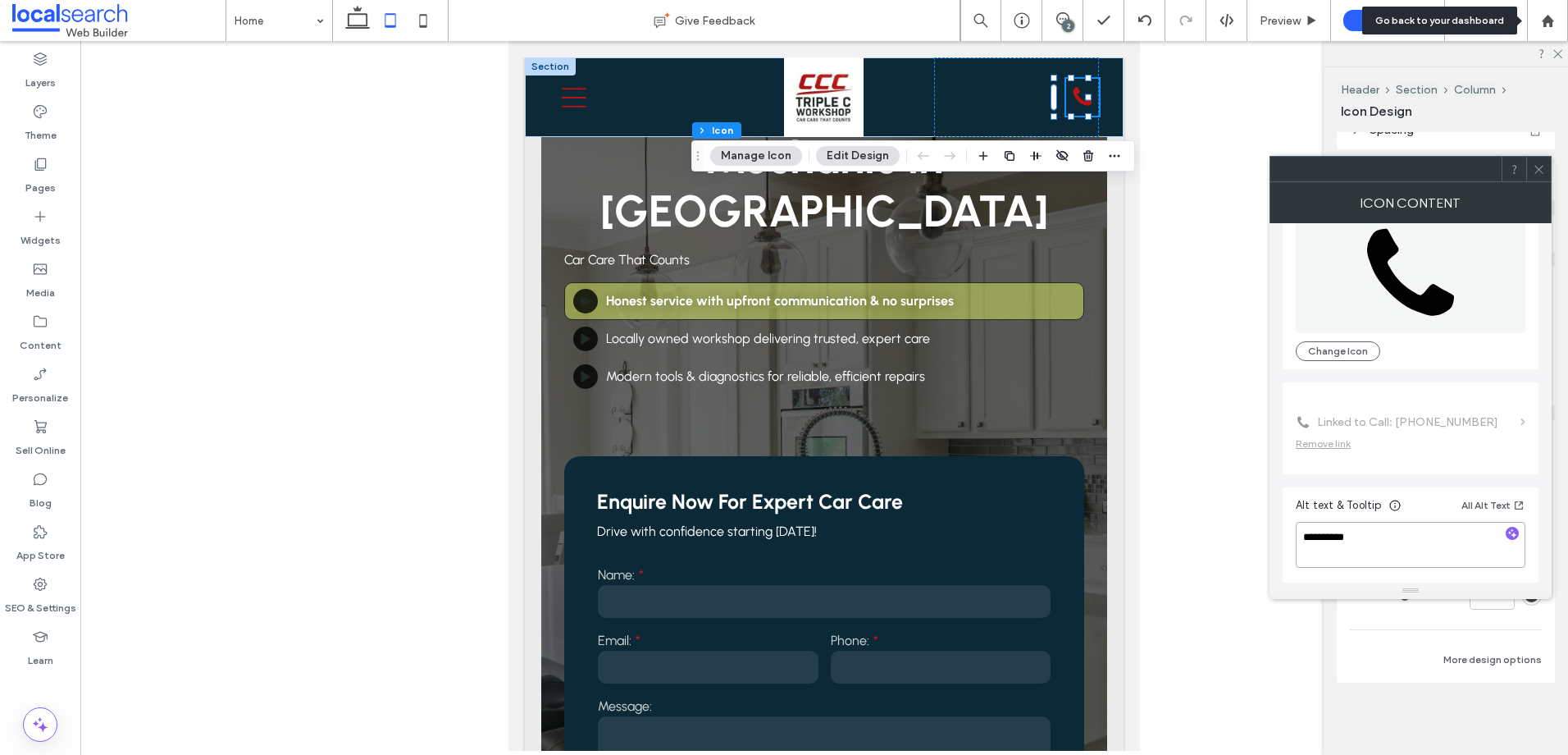
click at [1398, 552] on textarea "**********" at bounding box center [1410, 544] width 230 height 46
type textarea "**********"
click at [573, 92] on icon "Mobile icon Mobile" at bounding box center [574, 98] width 25 height 25
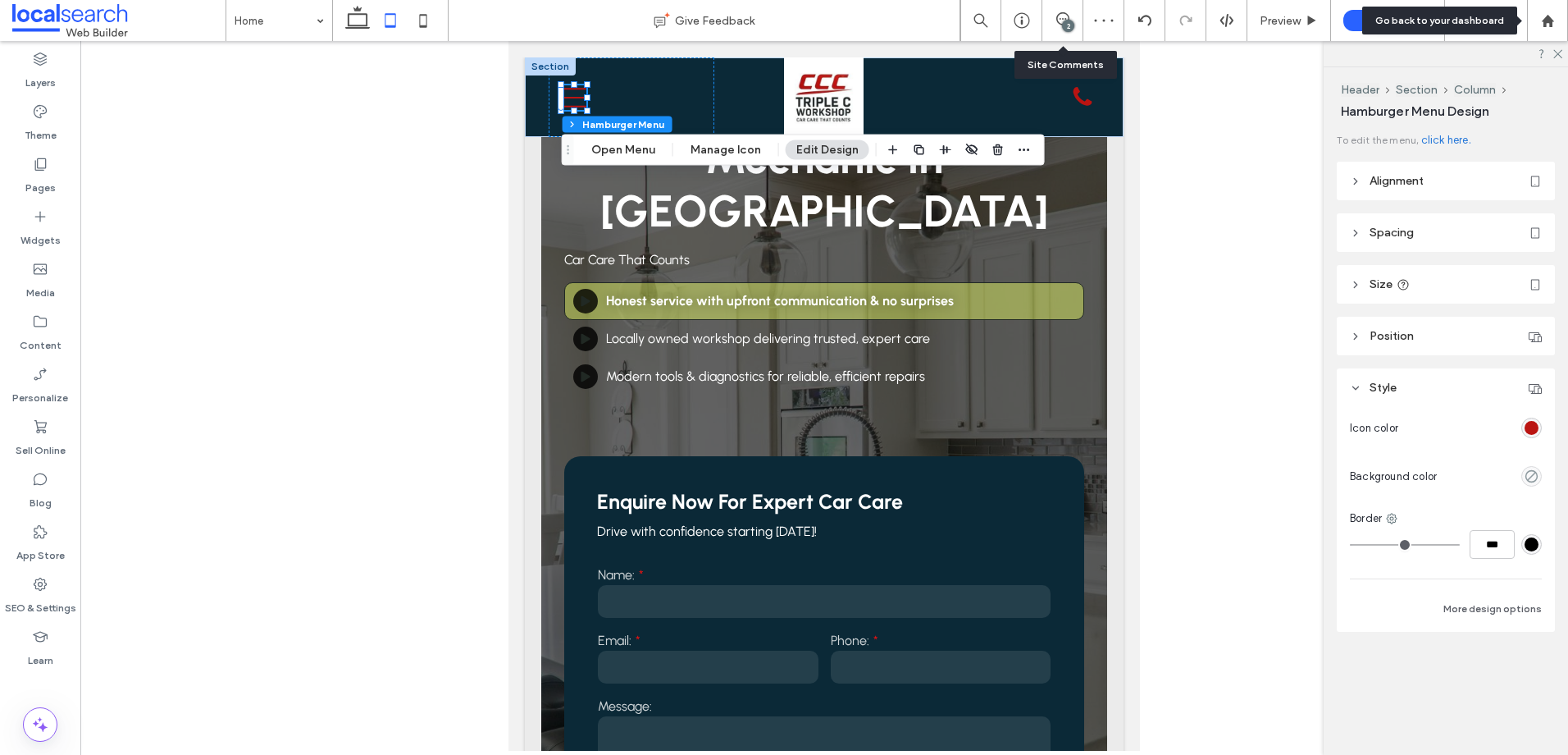
drag, startPoint x: 484, startPoint y: 274, endPoint x: 1567, endPoint y: 613, distance: 1134.8
click at [690, 141] on button "Manage Icon" at bounding box center [725, 150] width 92 height 20
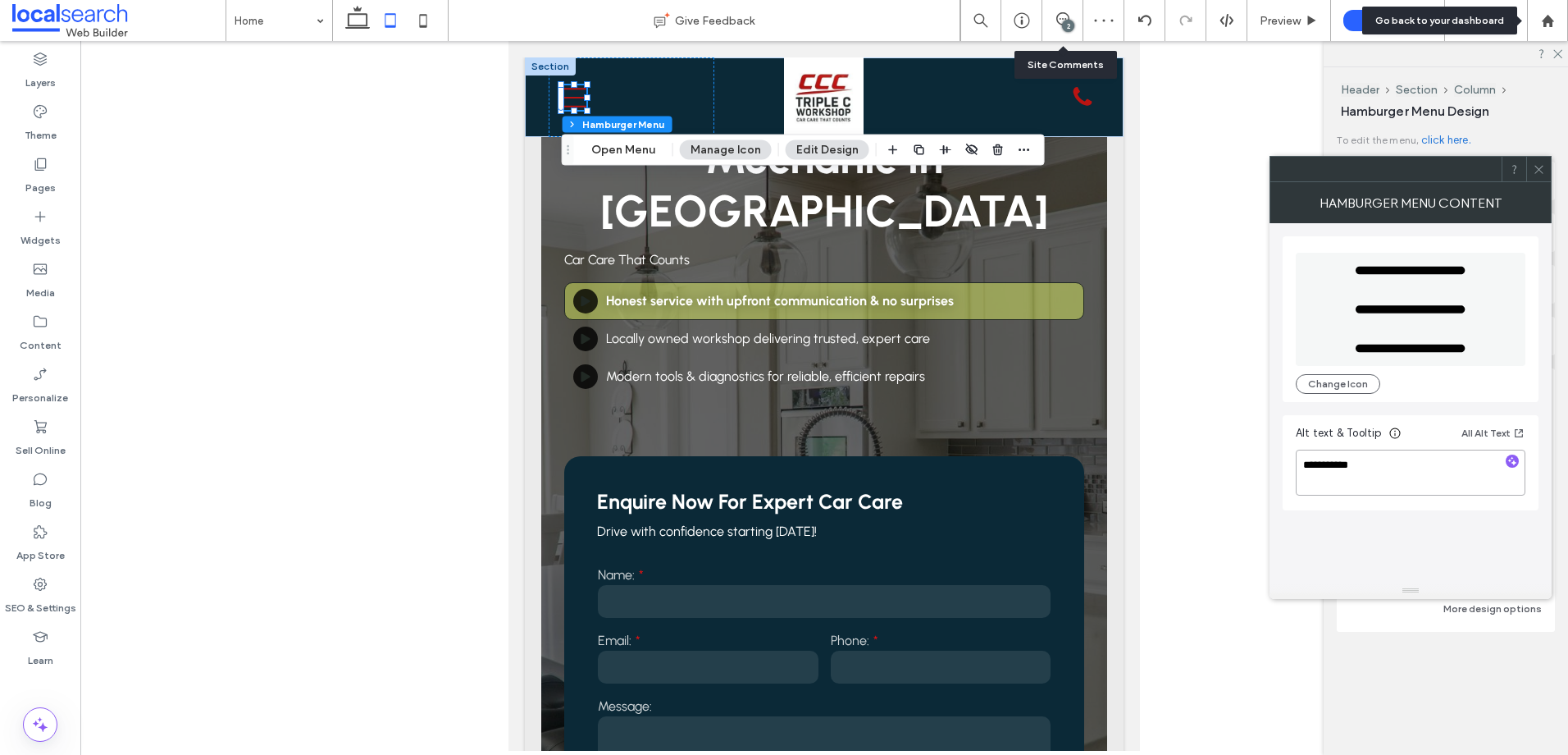
click at [1417, 480] on textarea "**********" at bounding box center [1410, 472] width 230 height 46
type textarea "**********"
click at [1541, 167] on icon at bounding box center [1539, 169] width 12 height 12
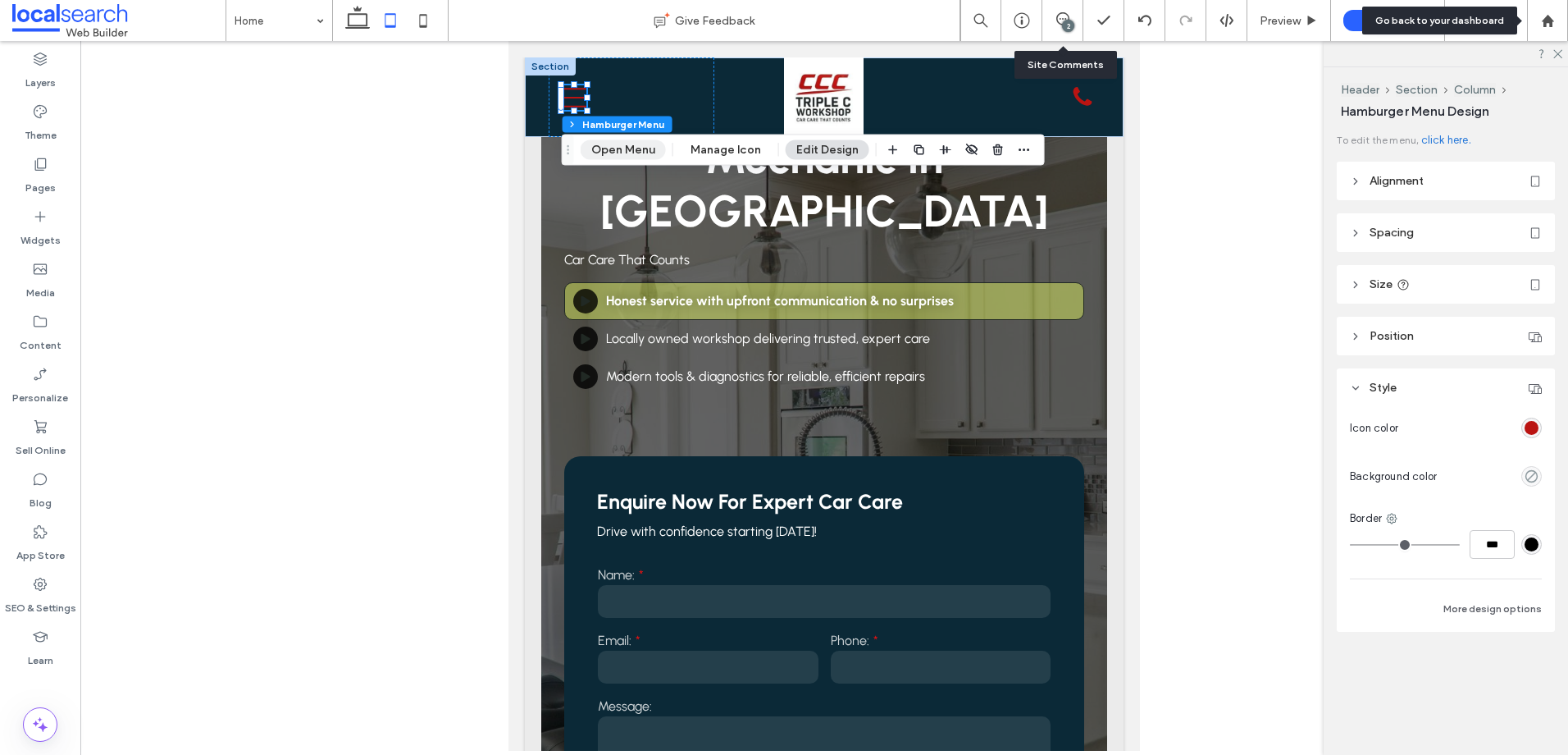
drag, startPoint x: 92, startPoint y: 128, endPoint x: 632, endPoint y: 145, distance: 540.3
click at [632, 139] on div "Header Section Column Hamburger Menu Open Menu Manage Icon Edit Design" at bounding box center [803, 150] width 483 height 31
click at [632, 146] on button "Open Menu" at bounding box center [624, 150] width 85 height 20
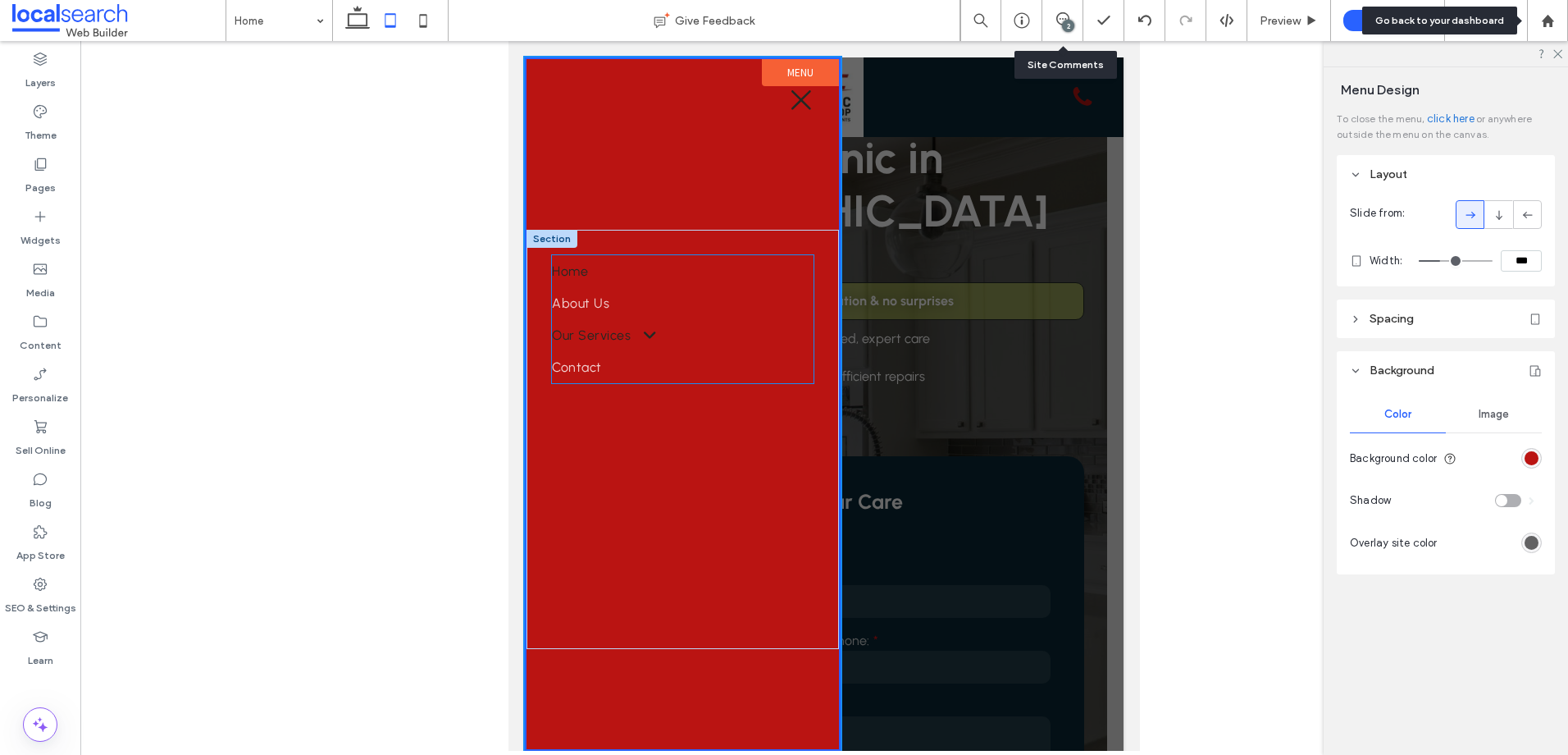
click at [611, 334] on span "Our Services" at bounding box center [603, 335] width 103 height 15
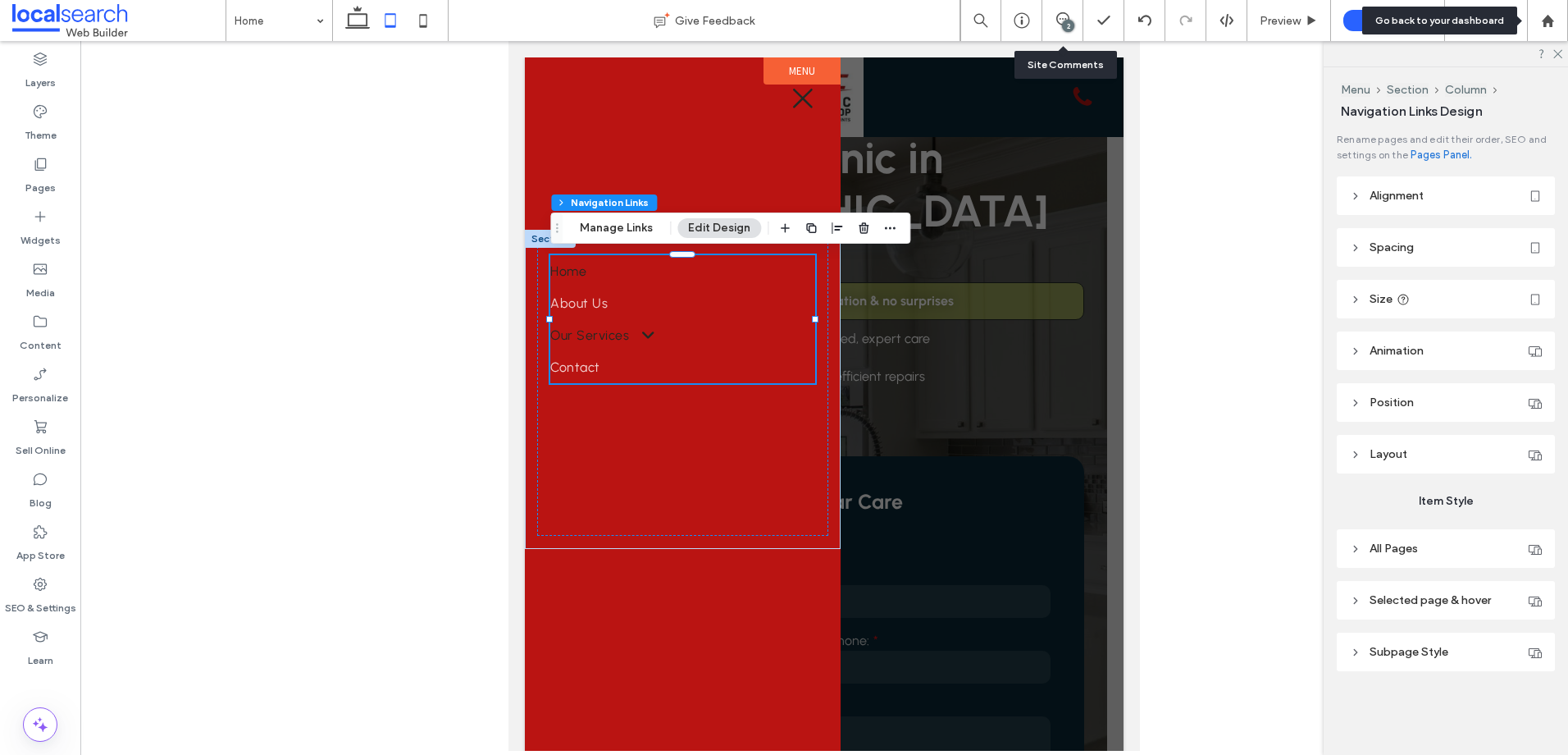
type input "***"
type input "****"
click at [642, 333] on span at bounding box center [641, 334] width 28 height 15
click at [648, 334] on span at bounding box center [641, 334] width 28 height 15
click at [1466, 606] on span "Selected page & hover" at bounding box center [1430, 600] width 121 height 14
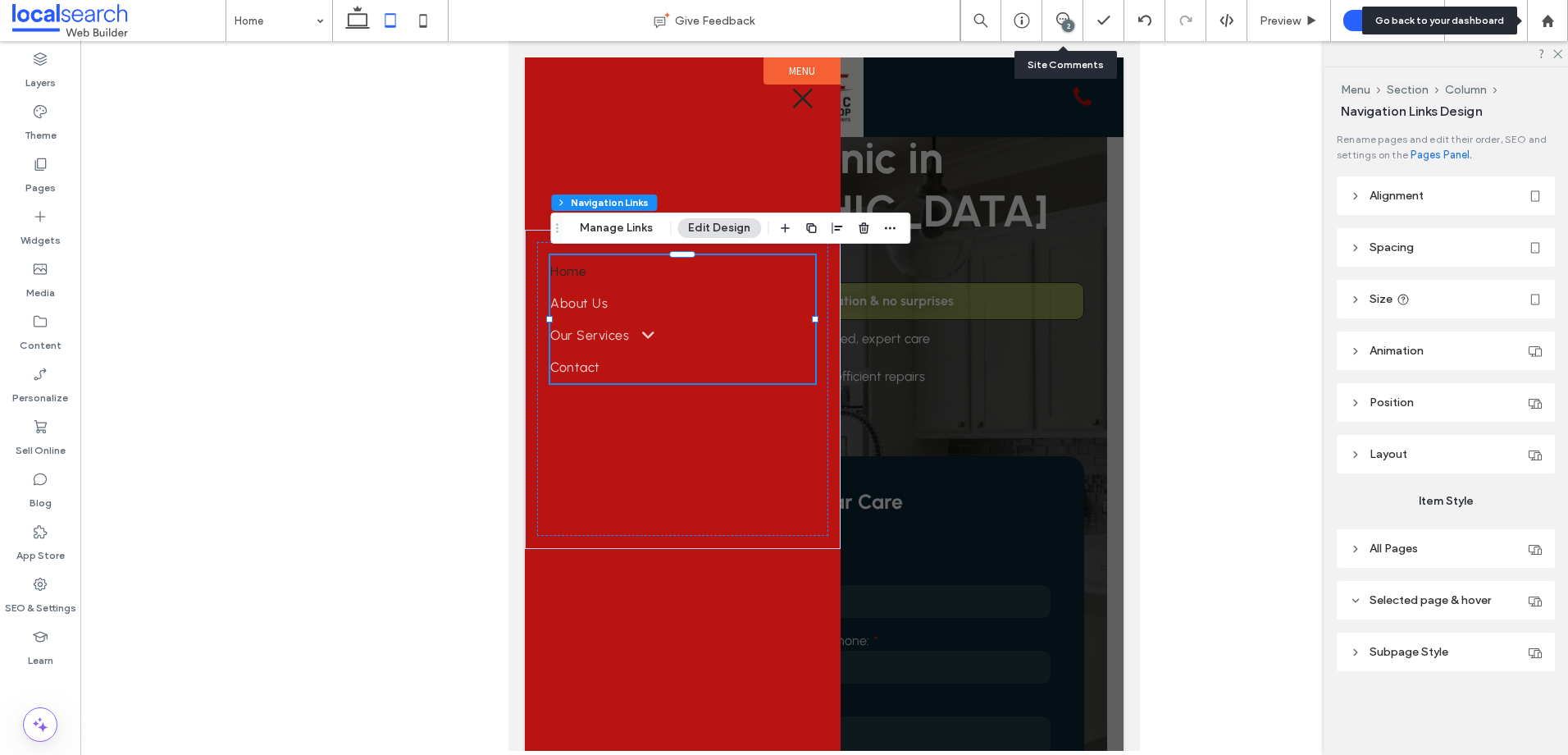
click at [1466, 606] on span "Selected page & hover" at bounding box center [1430, 600] width 121 height 14
click at [1443, 651] on span "Subpage Style" at bounding box center [1409, 651] width 79 height 14
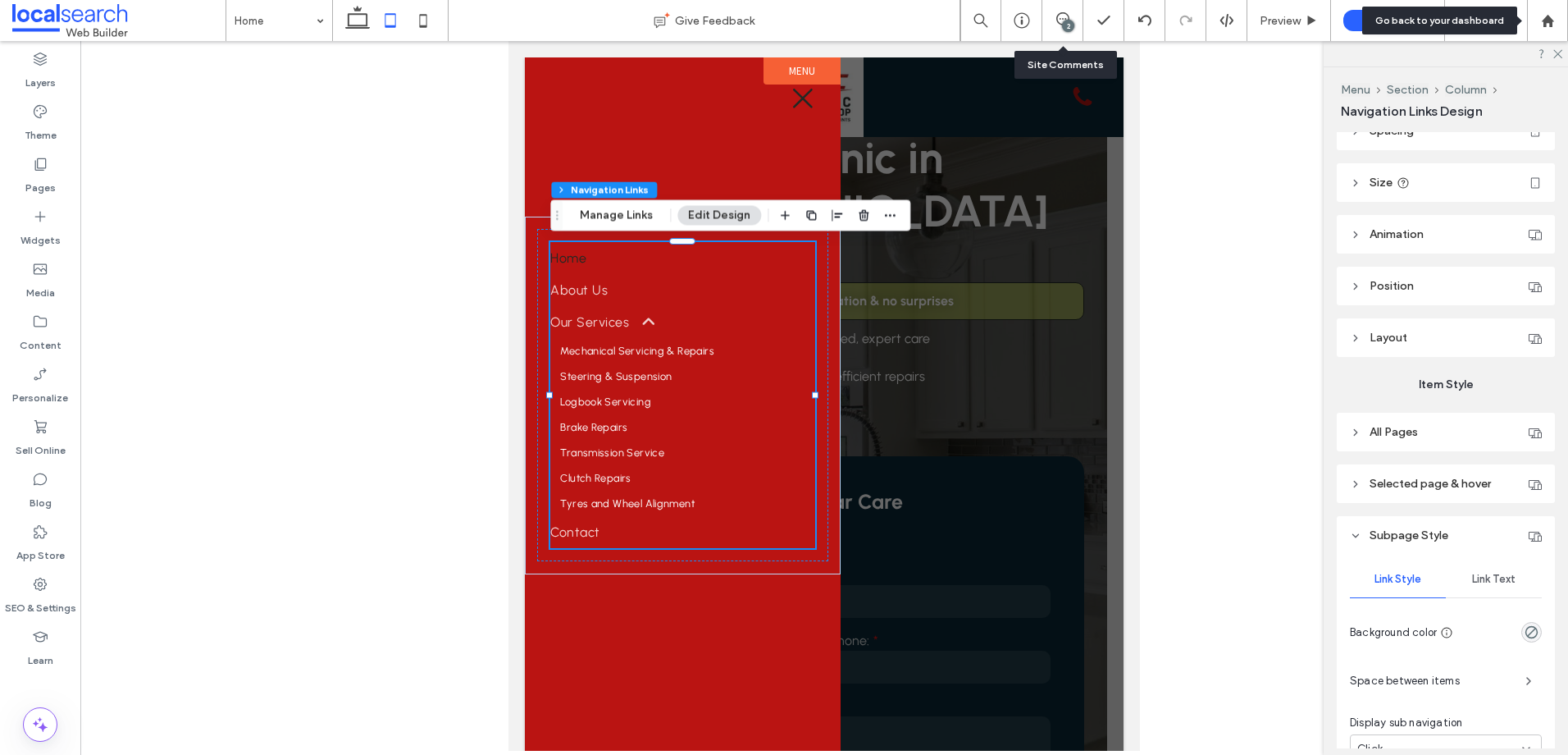
scroll to position [311, 0]
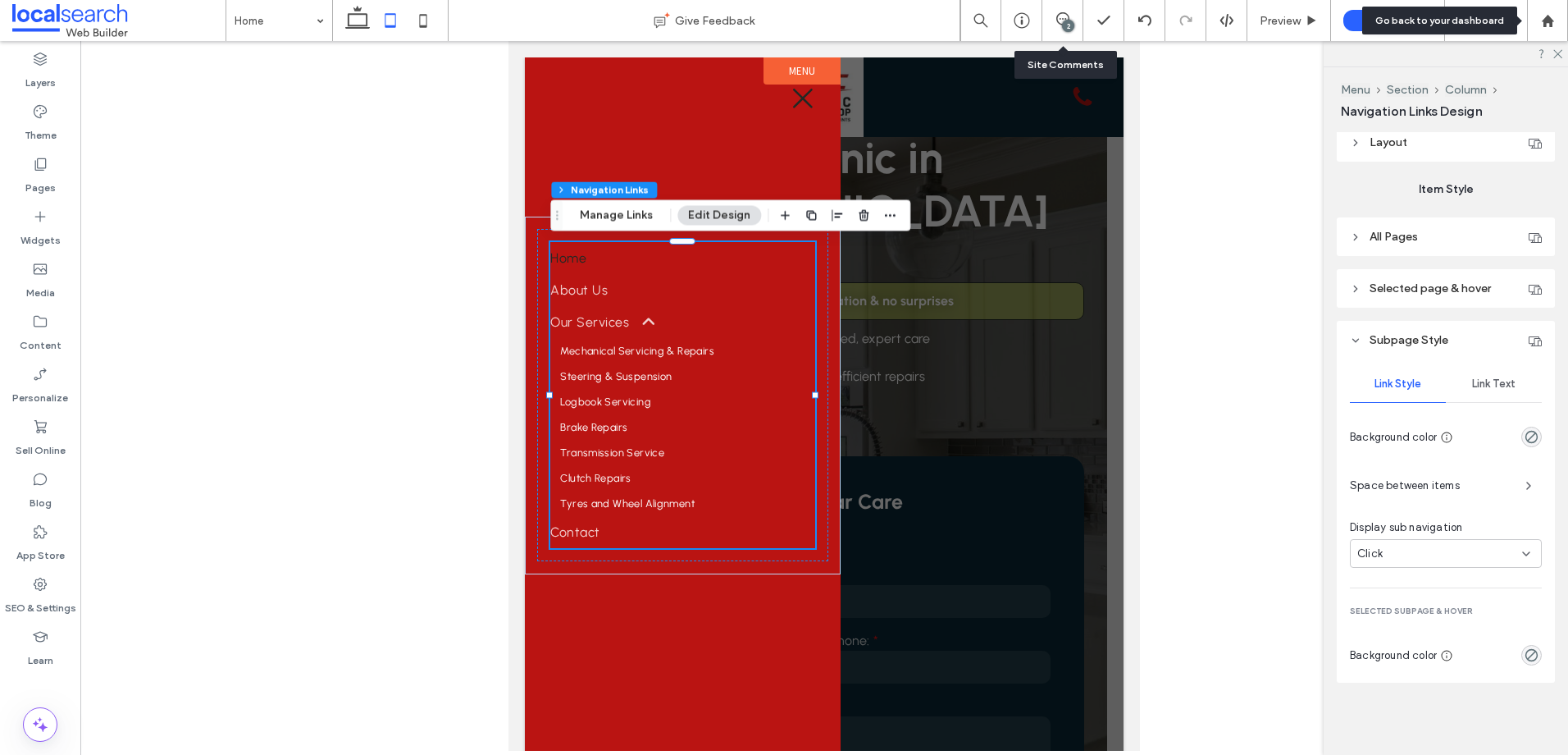
click at [1497, 386] on span "Link Text" at bounding box center [1494, 384] width 44 height 13
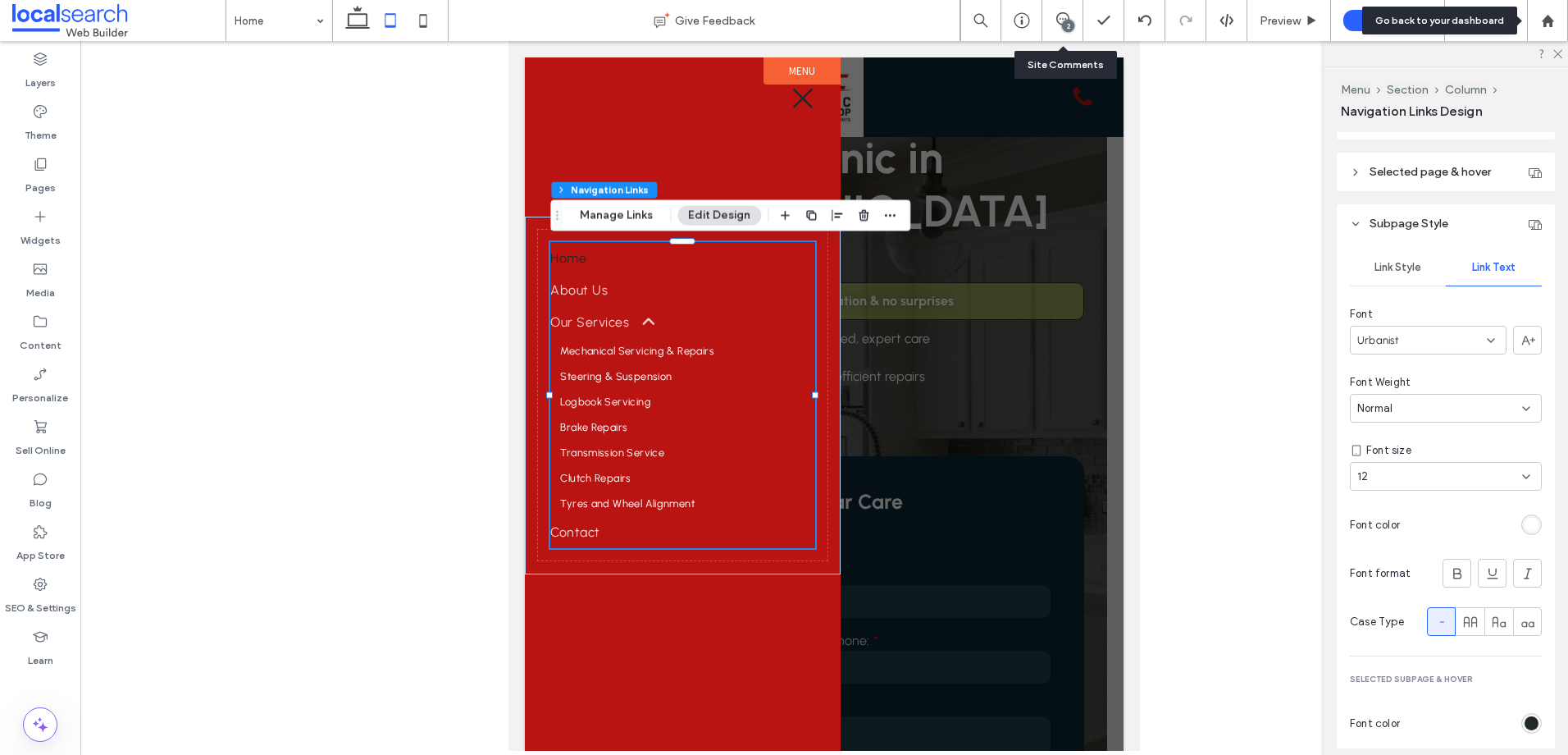
scroll to position [545, 0]
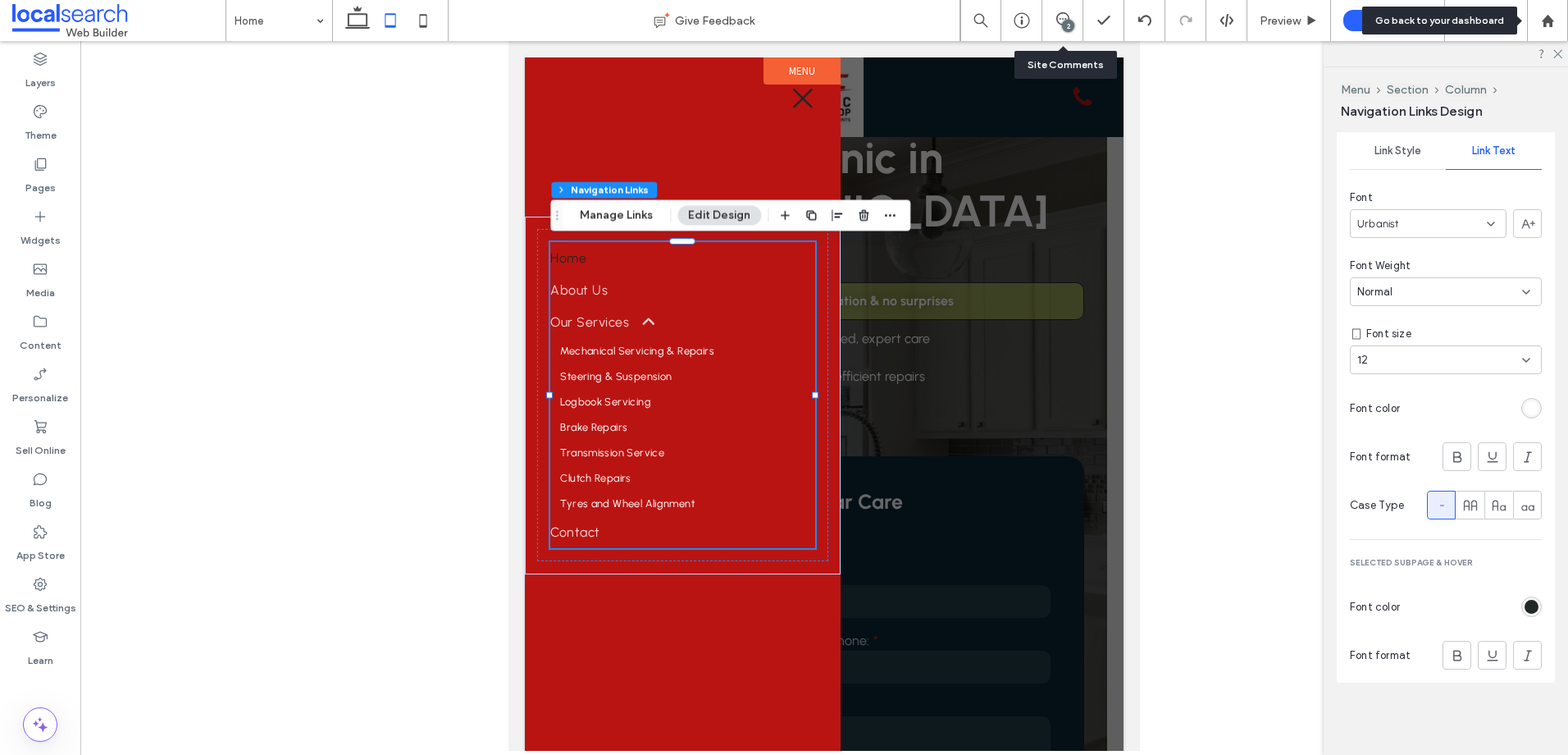
click at [1529, 604] on div "rgb(33, 41, 36)" at bounding box center [1531, 607] width 14 height 14
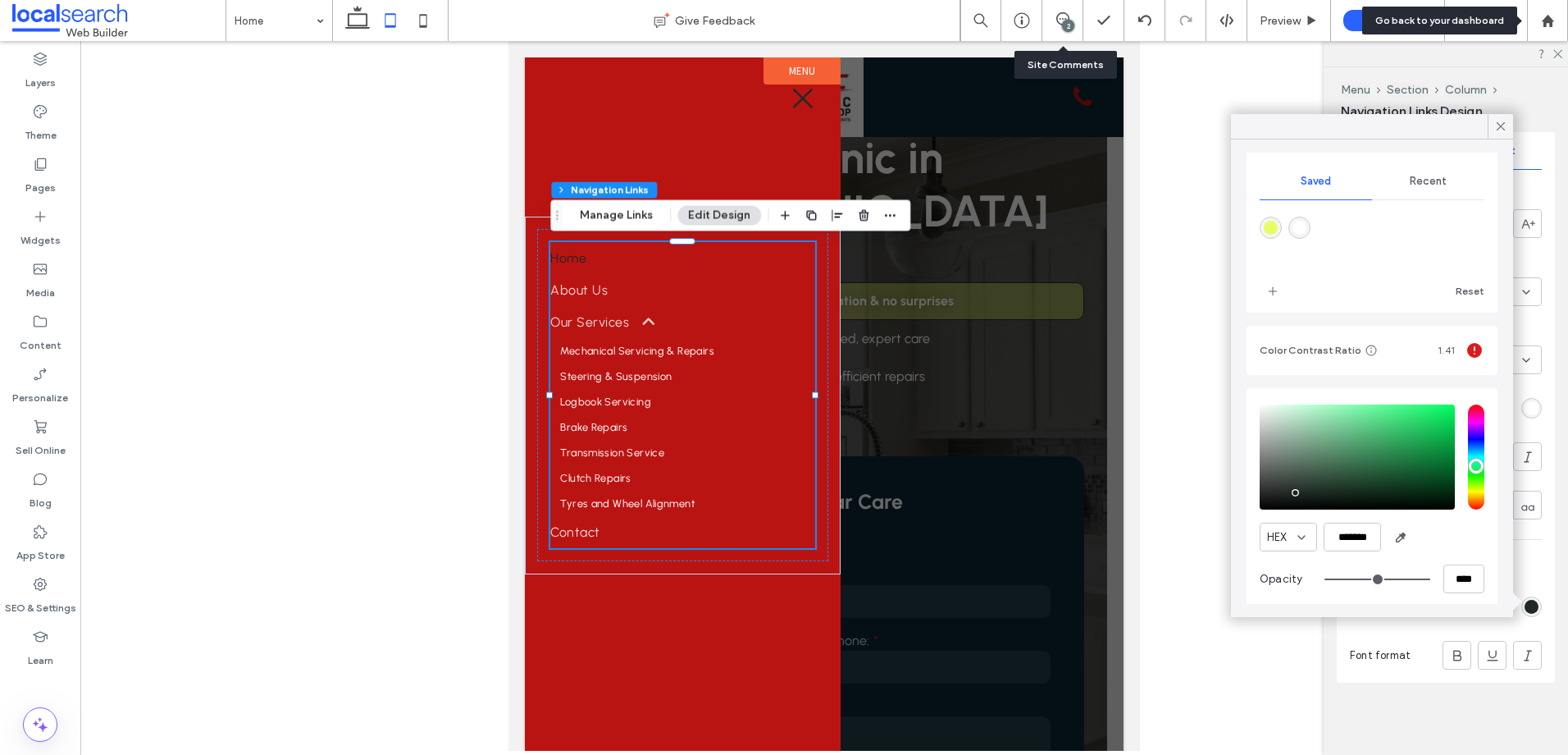
scroll to position [149, 0]
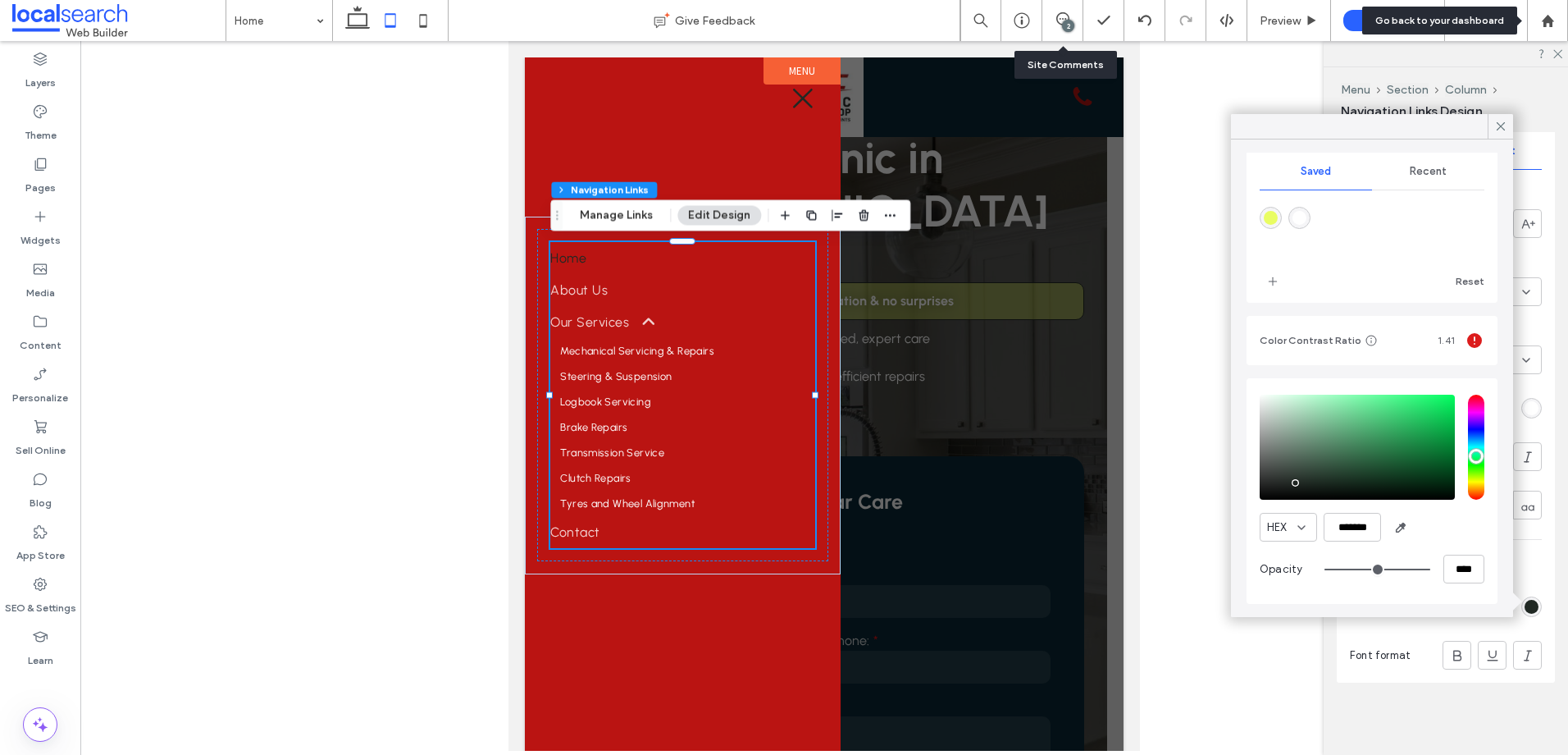
click at [1294, 472] on div "saturation and value" at bounding box center [1357, 447] width 196 height 105
click at [1267, 456] on div "saturation and value" at bounding box center [1357, 447] width 196 height 105
click at [1268, 448] on div "saturation and value" at bounding box center [1357, 447] width 196 height 105
type input "*******"
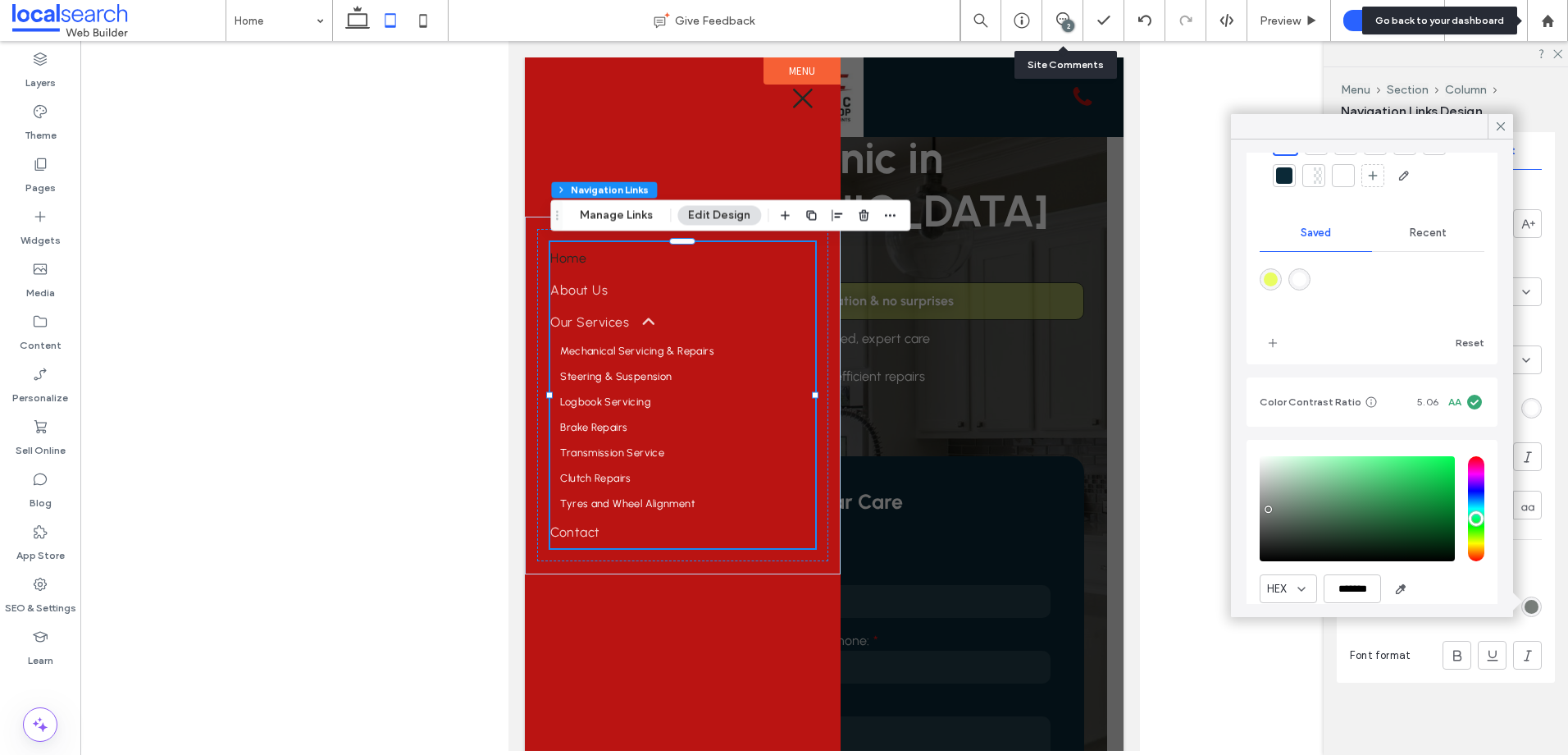
scroll to position [0, 0]
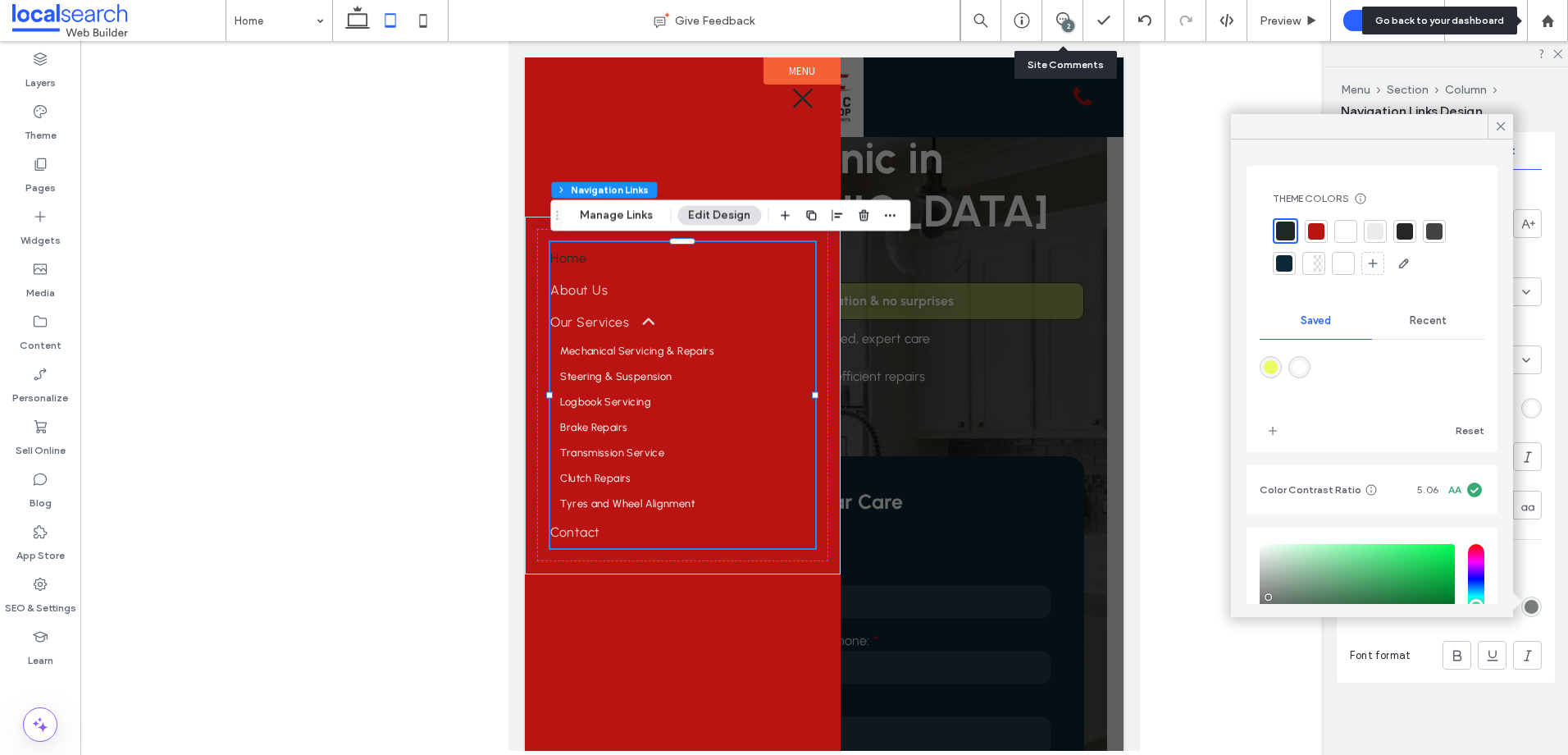
click at [1290, 226] on div at bounding box center [1285, 231] width 19 height 19
click at [1435, 220] on div at bounding box center [1434, 232] width 23 height 23
click at [1375, 233] on div at bounding box center [1372, 231] width 16 height 16
click at [1287, 230] on div at bounding box center [1283, 231] width 16 height 16
click at [1498, 123] on use at bounding box center [1501, 126] width 9 height 9
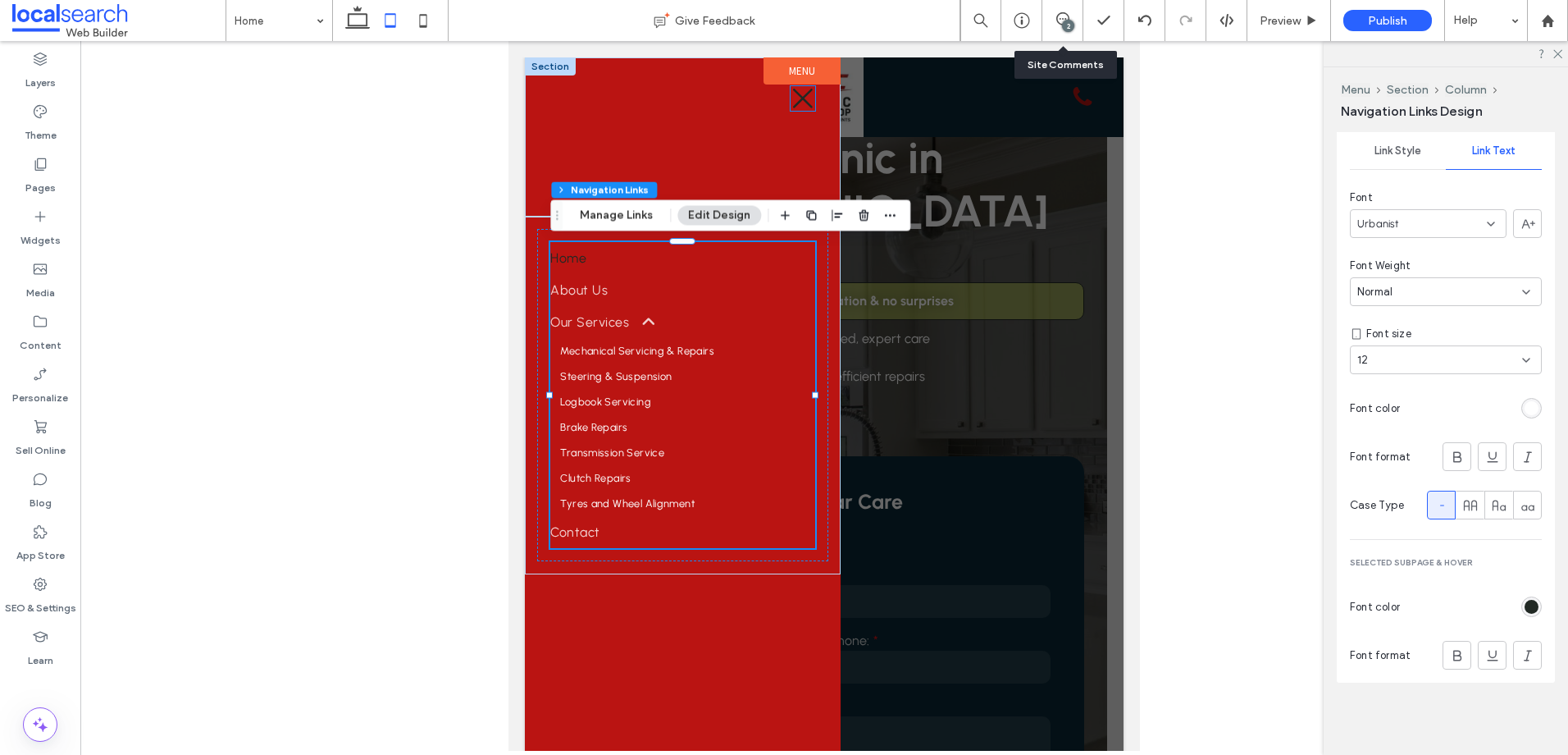
click at [808, 106] on icon at bounding box center [803, 99] width 25 height 25
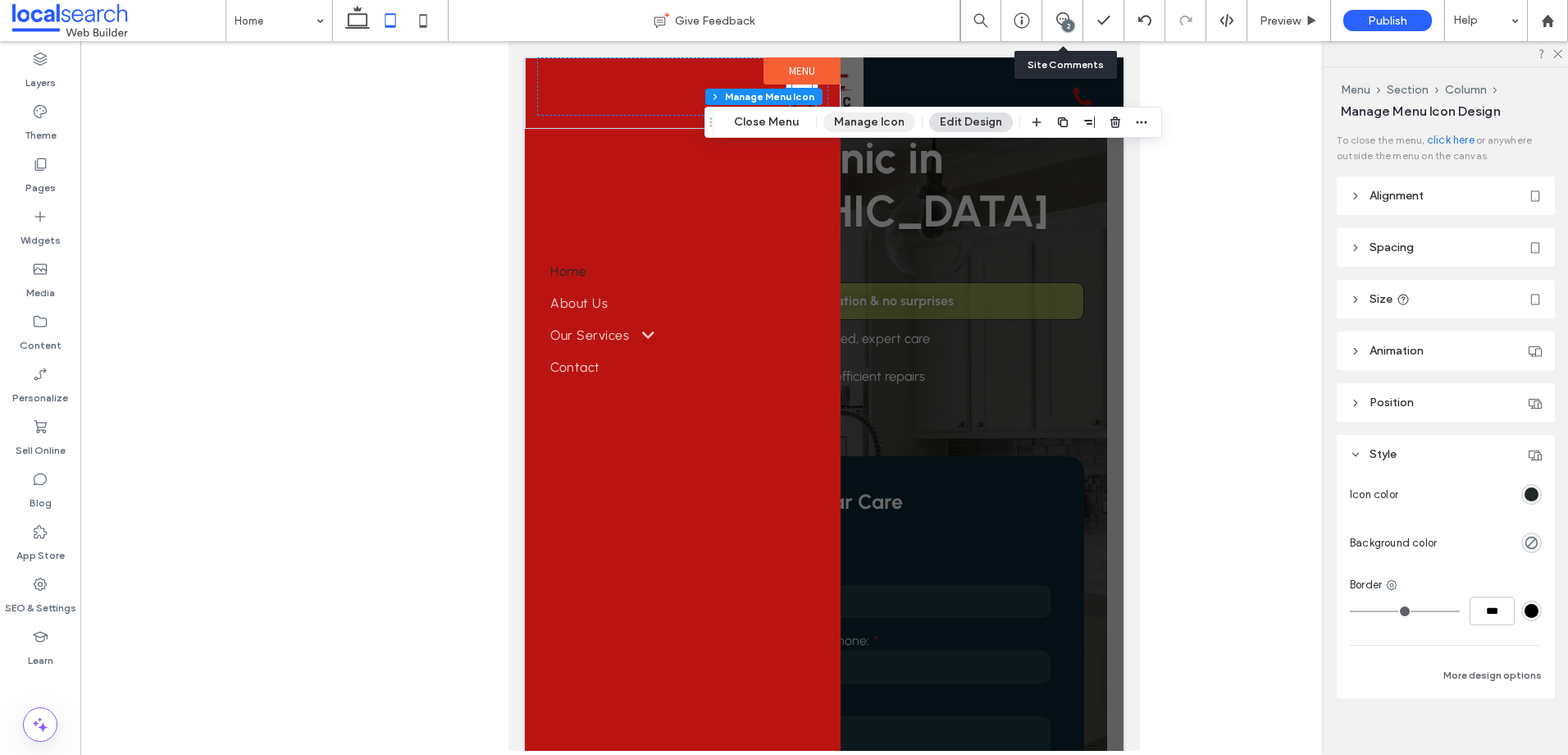
click at [851, 122] on button "Manage Icon" at bounding box center [868, 122] width 92 height 20
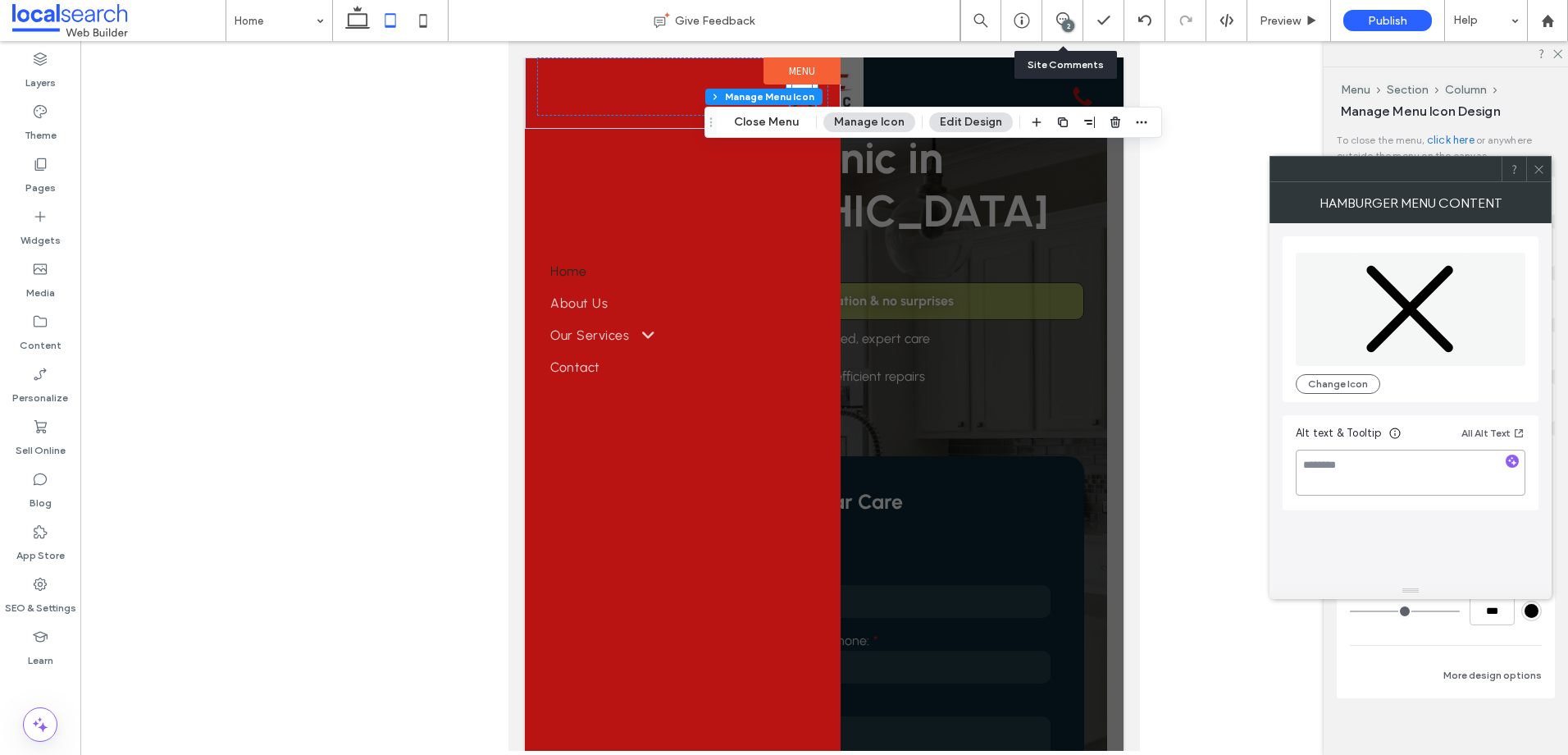
click at [1429, 471] on textarea at bounding box center [1410, 472] width 230 height 46
type textarea "**********"
click at [1544, 175] on icon at bounding box center [1539, 169] width 12 height 12
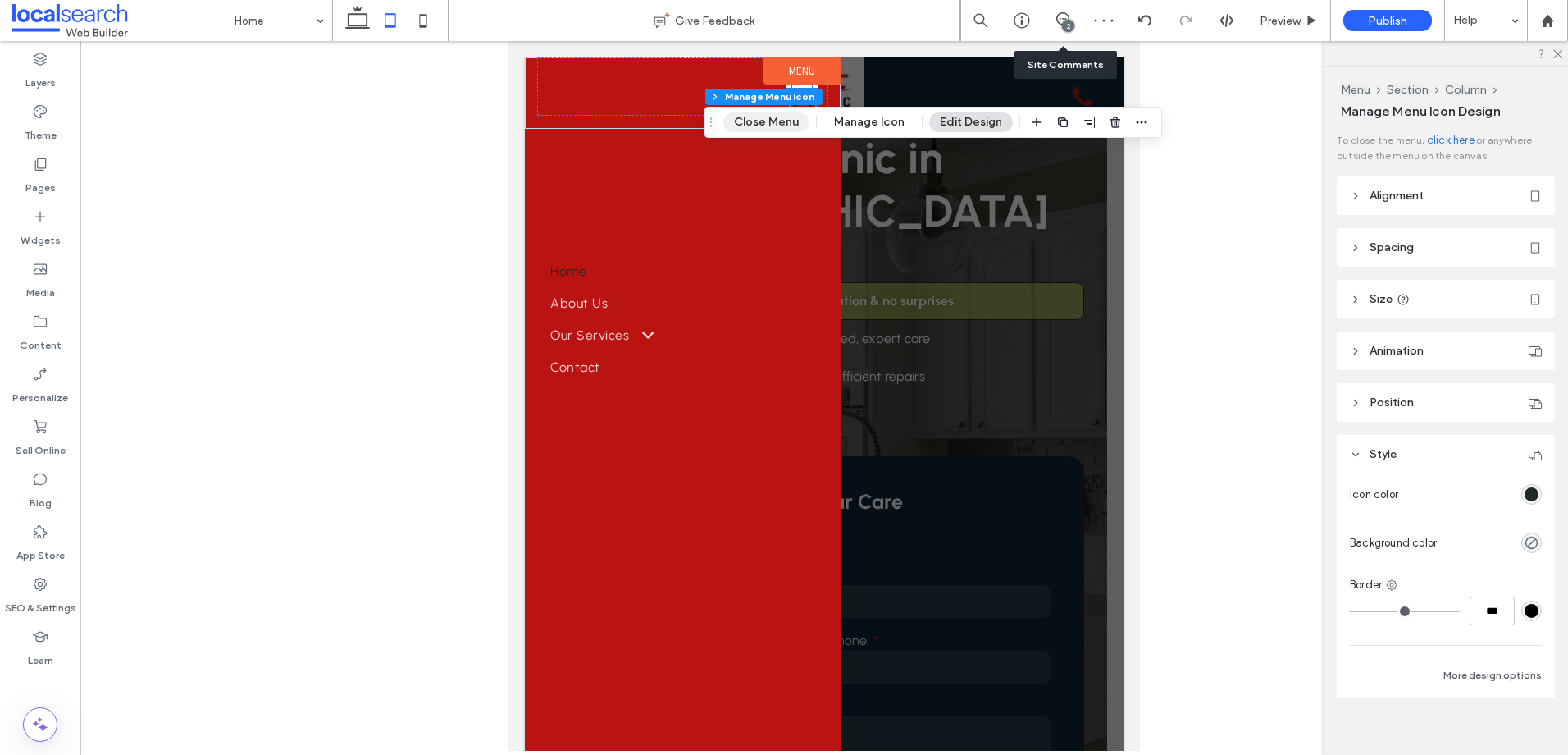
click at [779, 119] on button "Close Menu" at bounding box center [766, 122] width 86 height 20
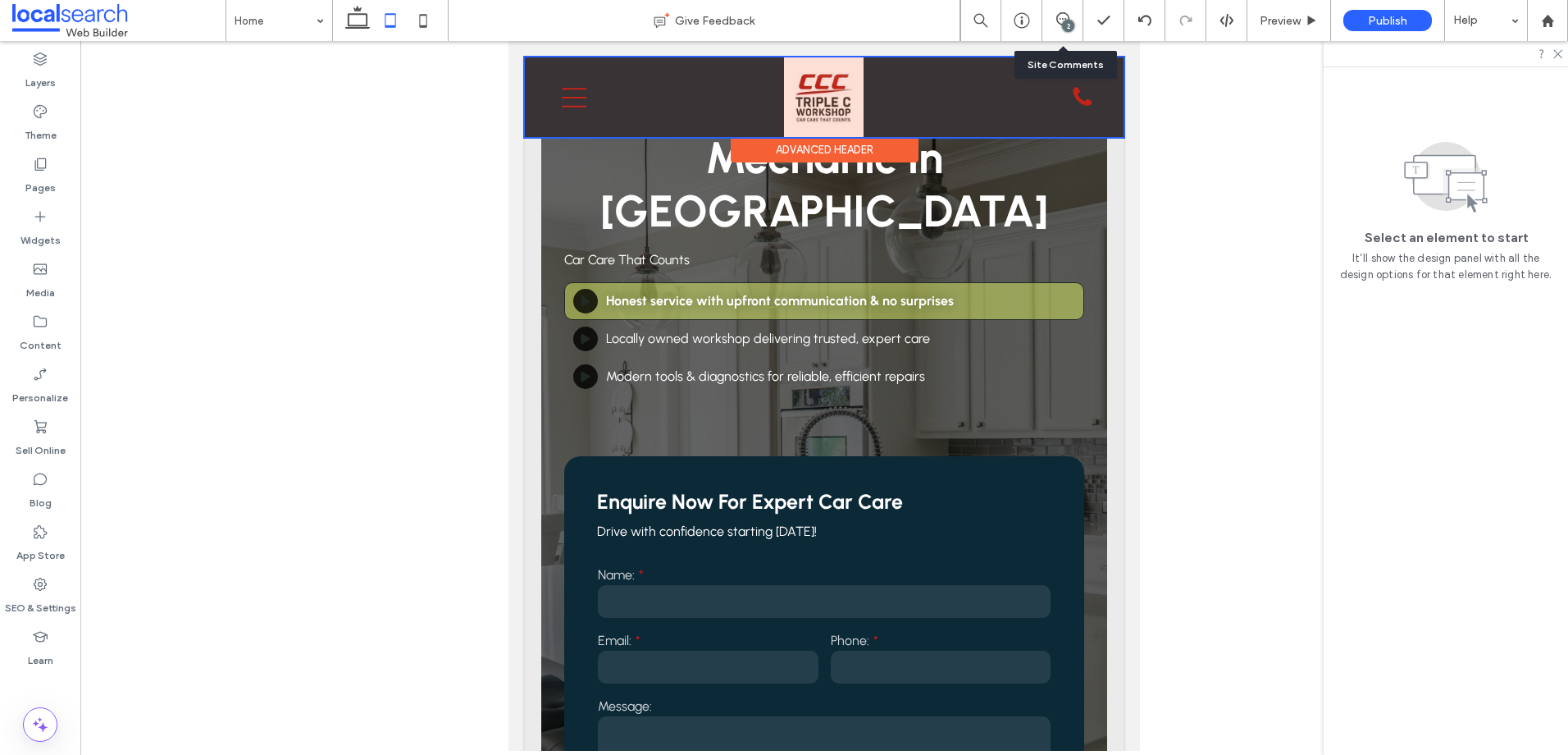
click at [1073, 99] on div at bounding box center [824, 97] width 599 height 80
click at [1073, 99] on icon "Phone Icon" at bounding box center [1082, 97] width 20 height 24
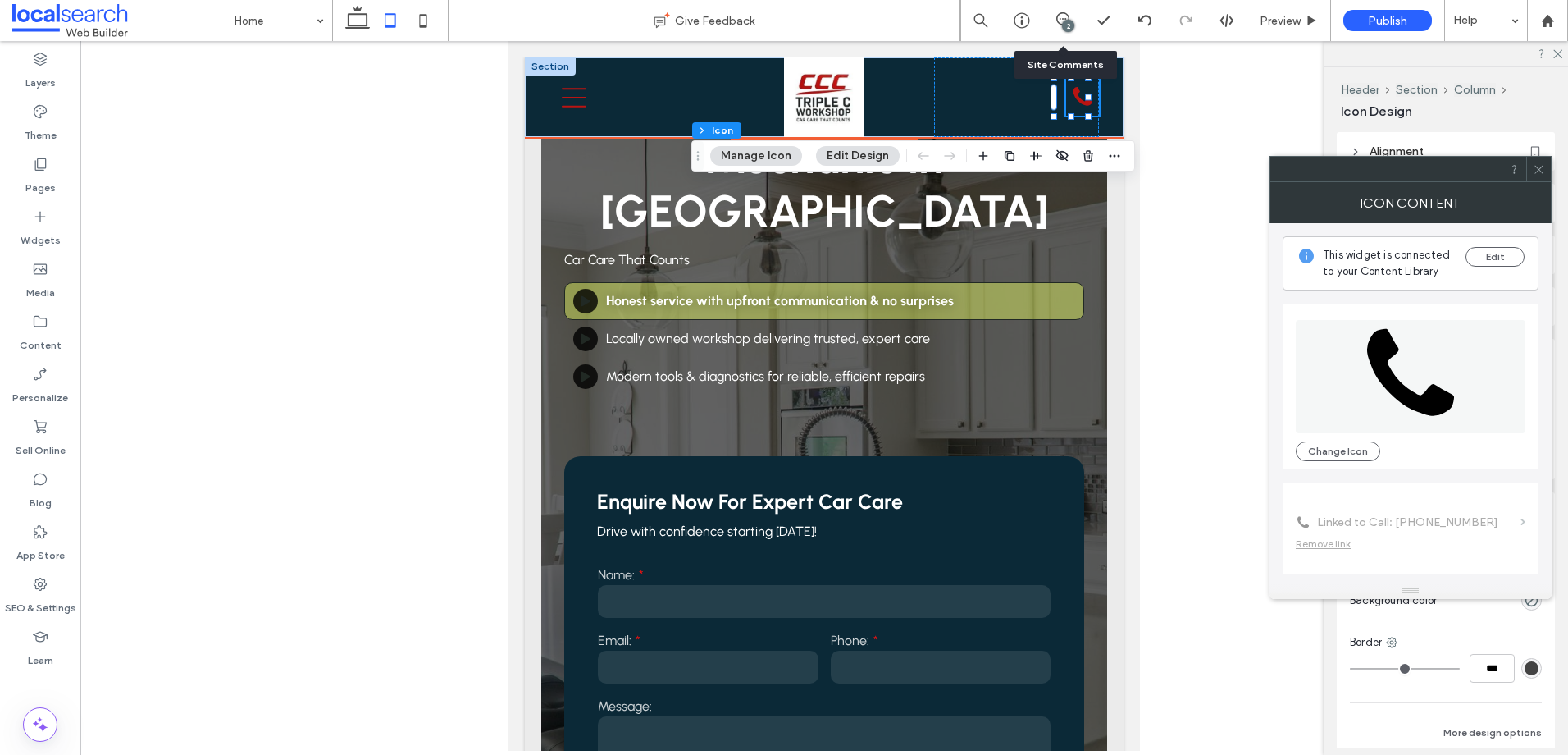
type input "*"
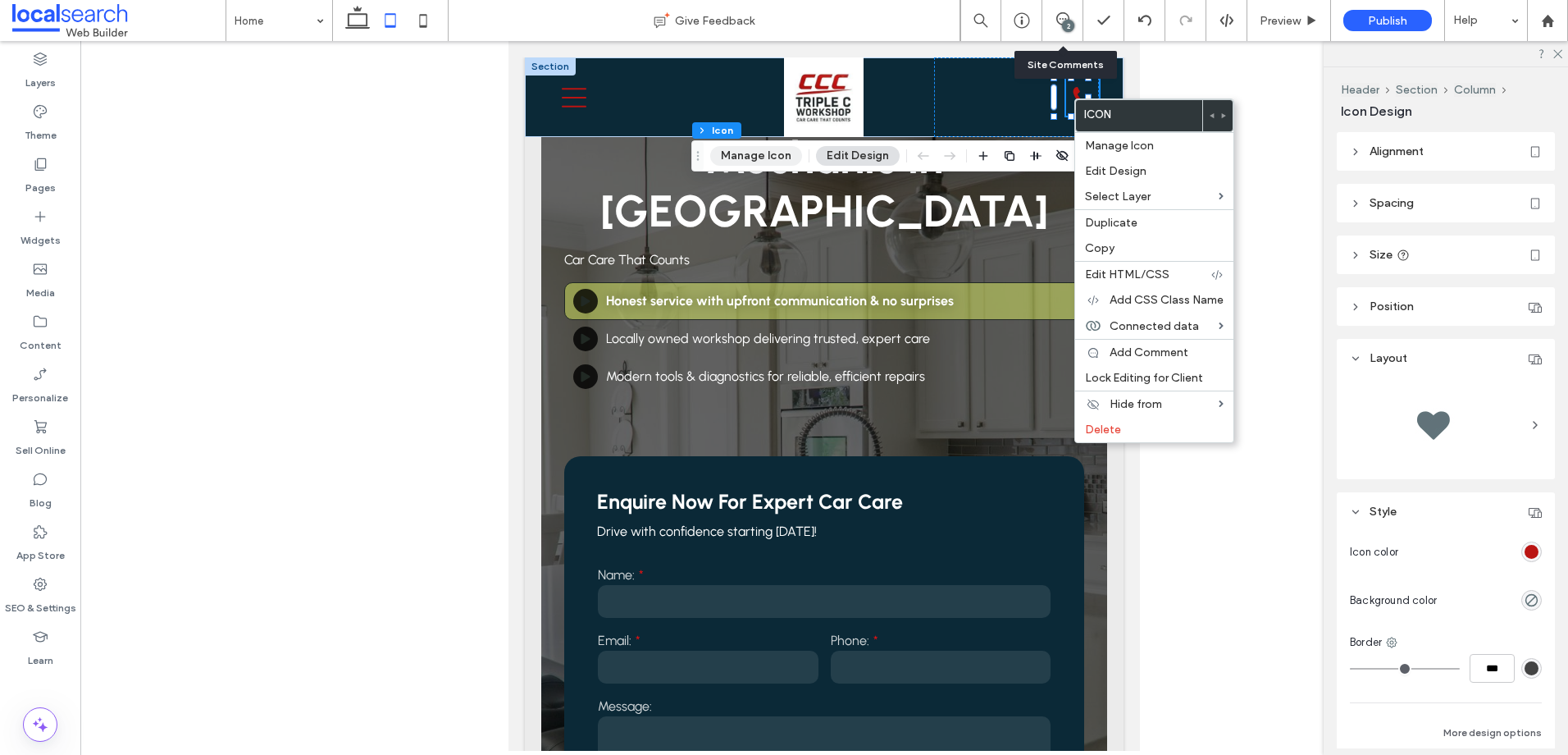
click at [767, 155] on button "Manage Icon" at bounding box center [756, 156] width 92 height 20
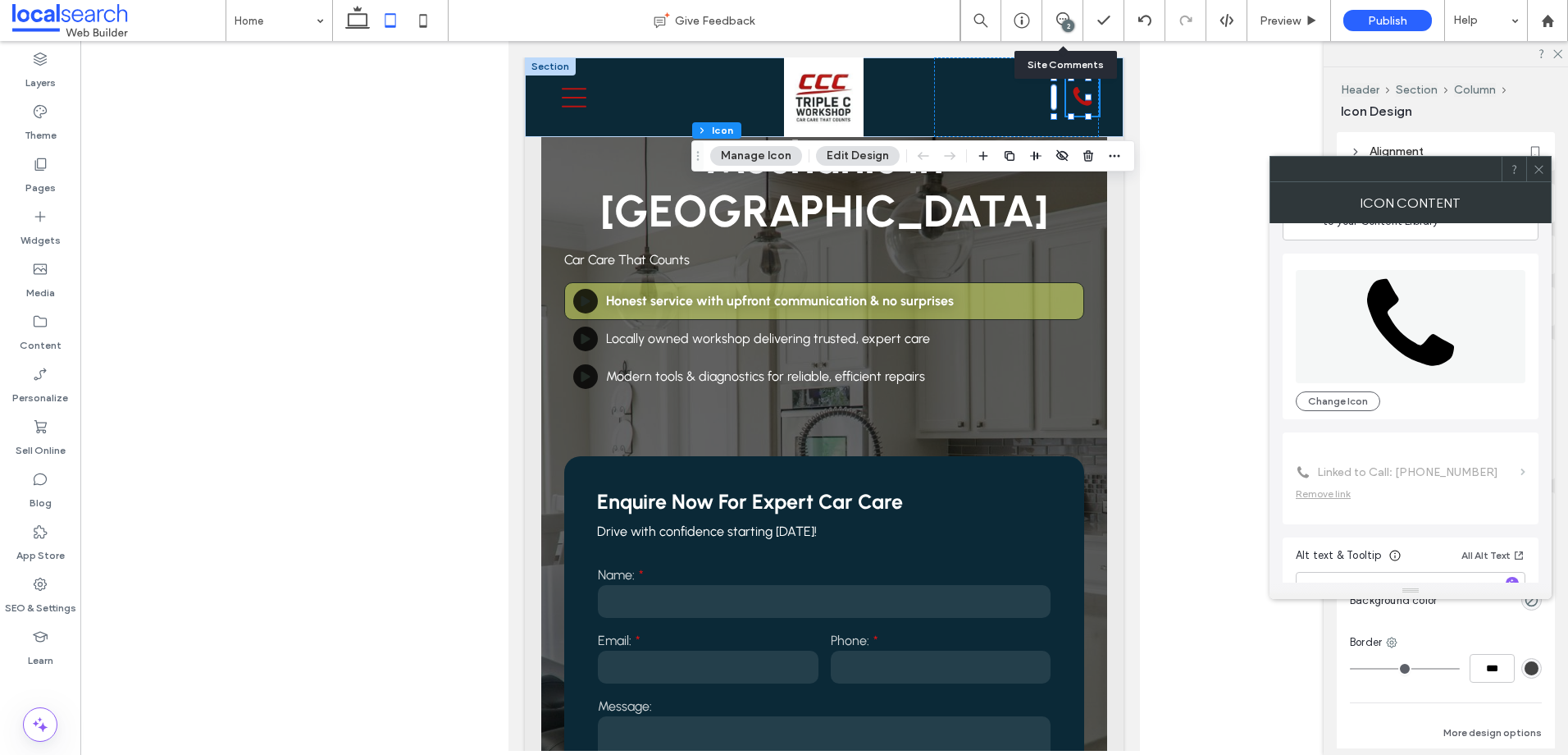
scroll to position [100, 0]
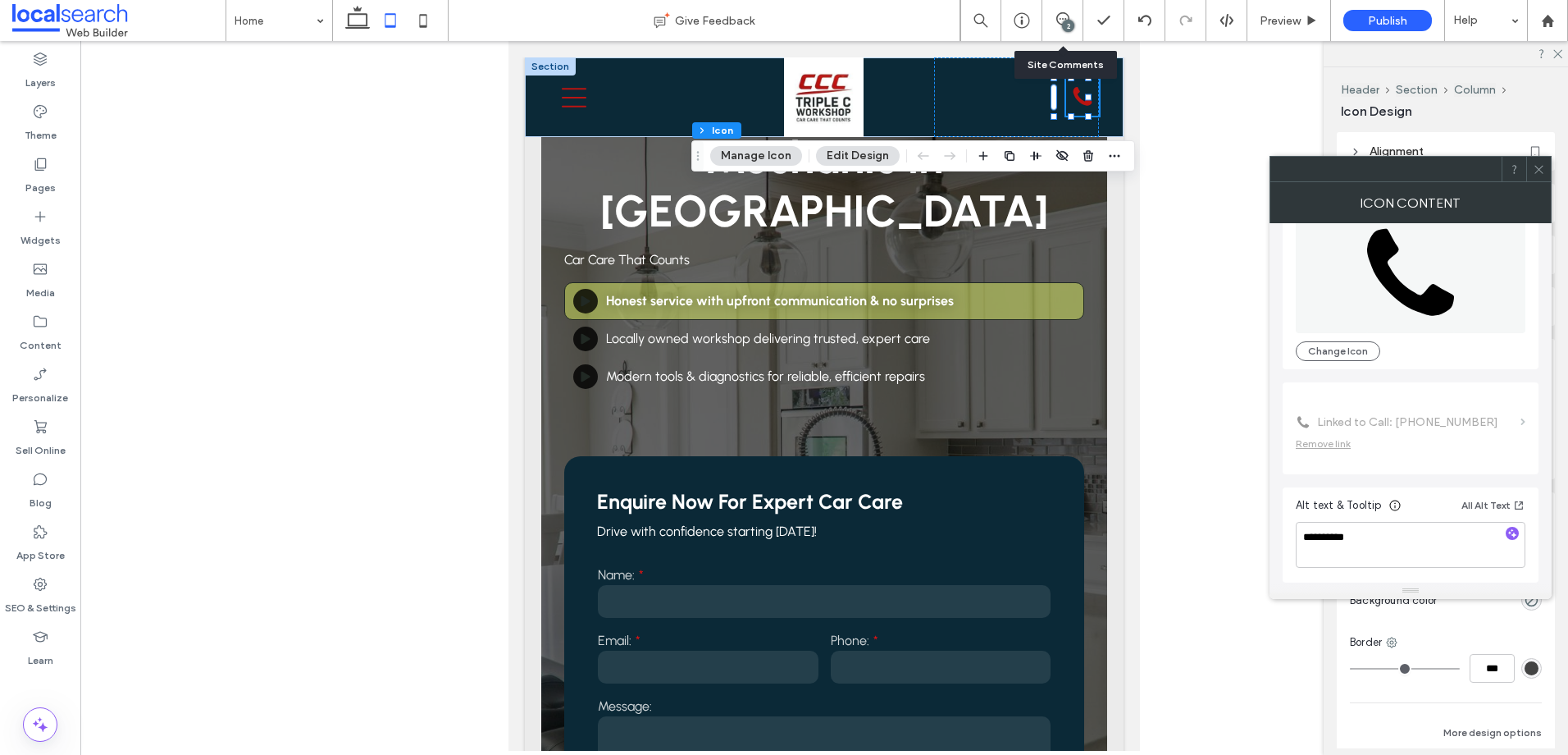
click at [1543, 167] on icon at bounding box center [1539, 169] width 12 height 12
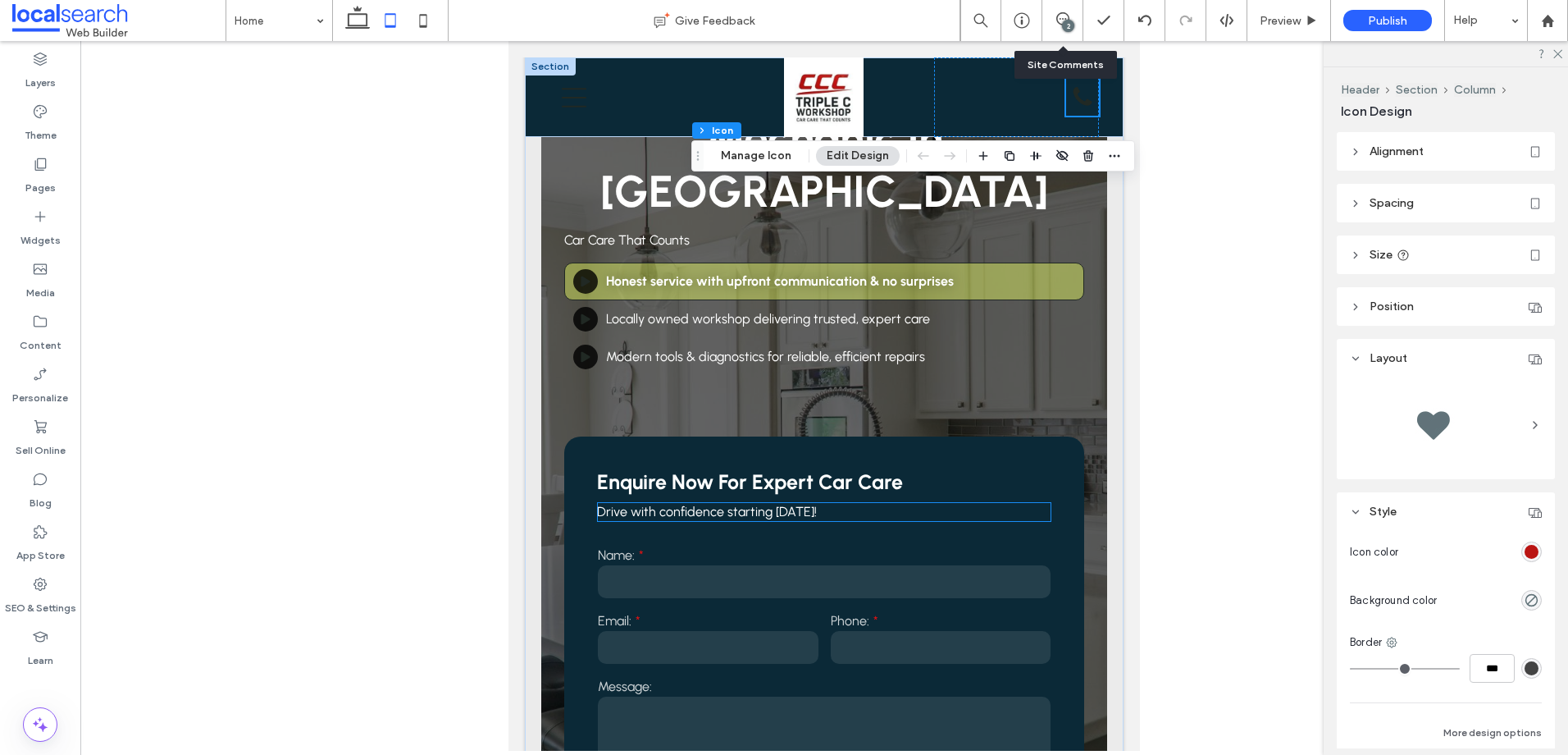
scroll to position [0, 0]
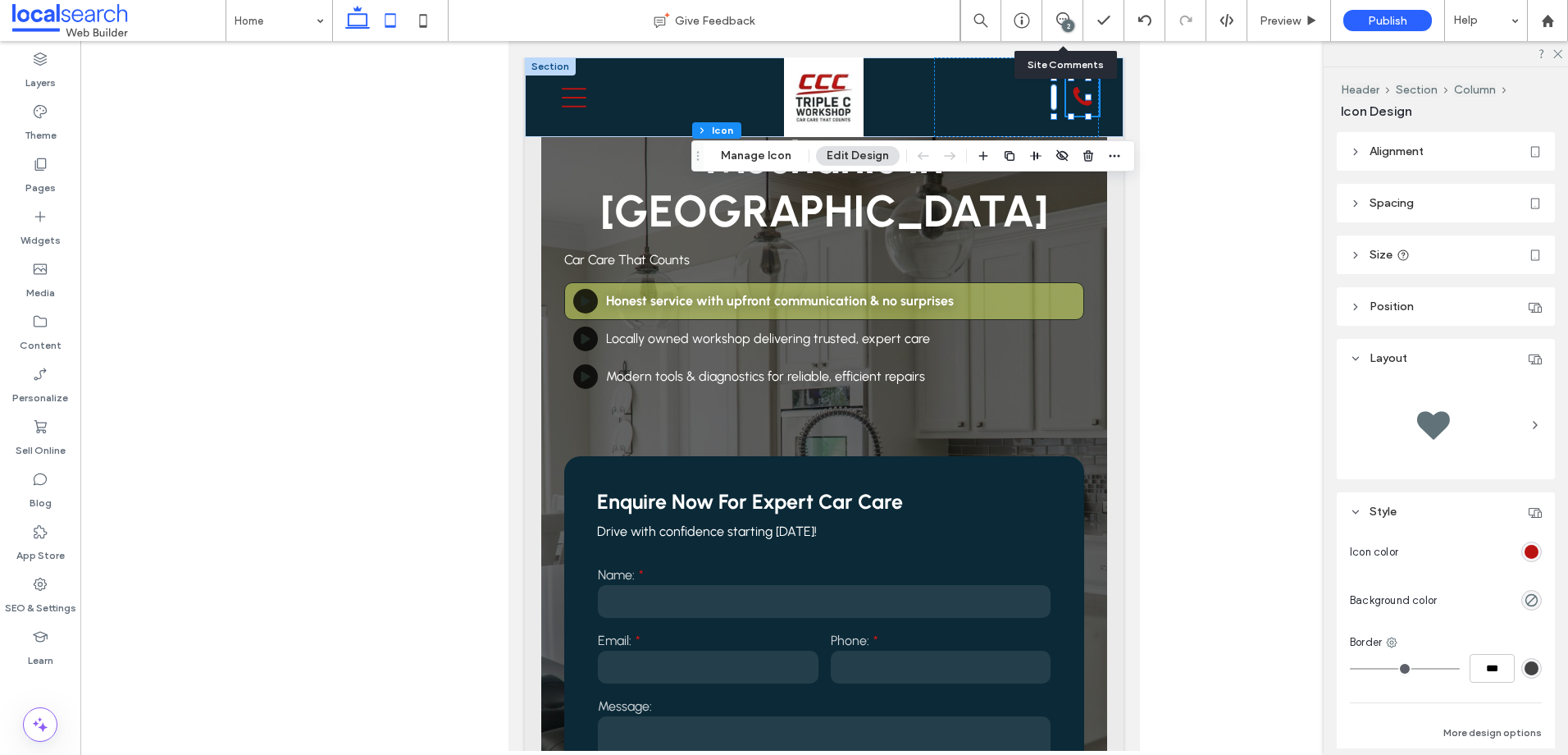
click at [366, 15] on use at bounding box center [358, 17] width 25 height 23
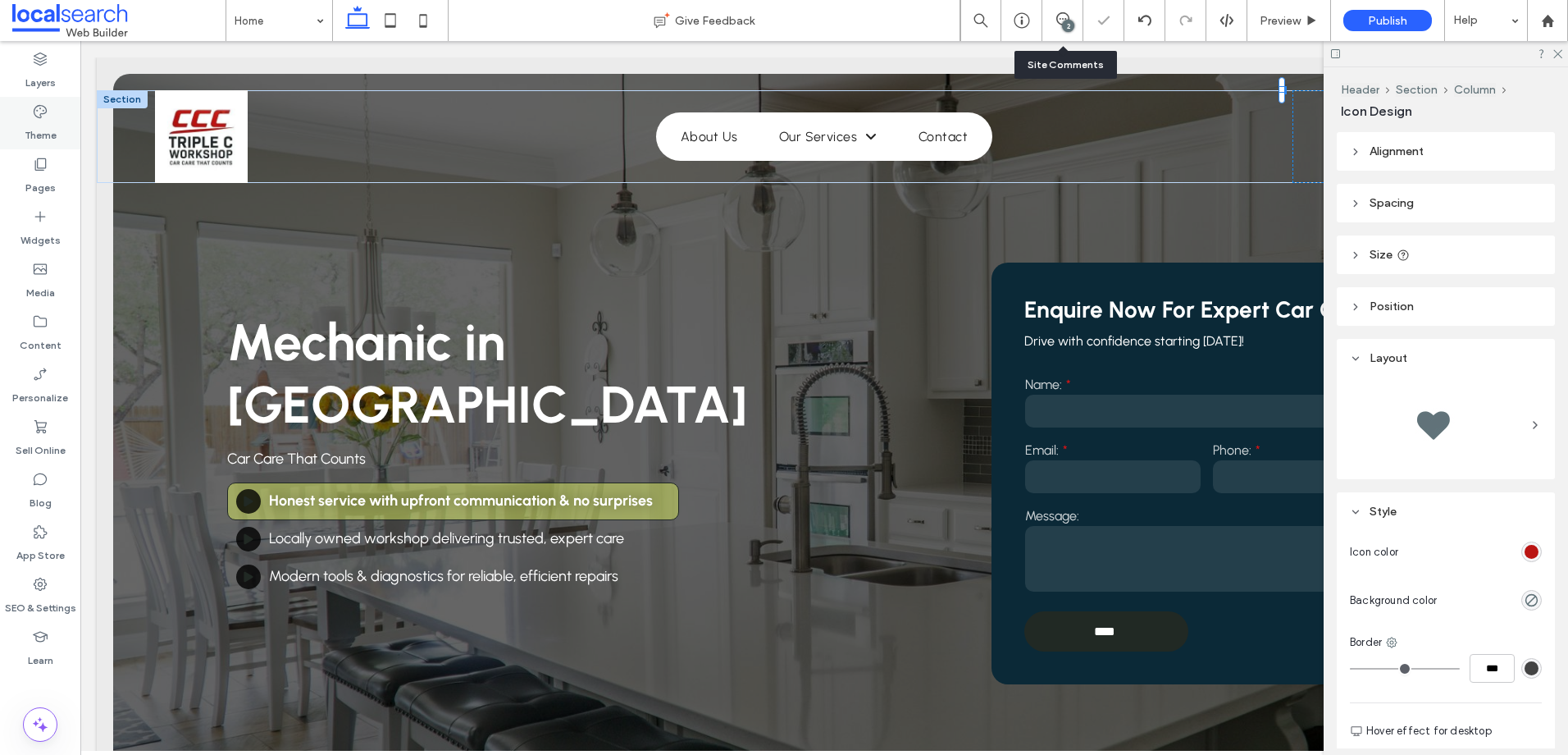
type input "**"
click at [1561, 58] on div at bounding box center [1445, 53] width 244 height 26
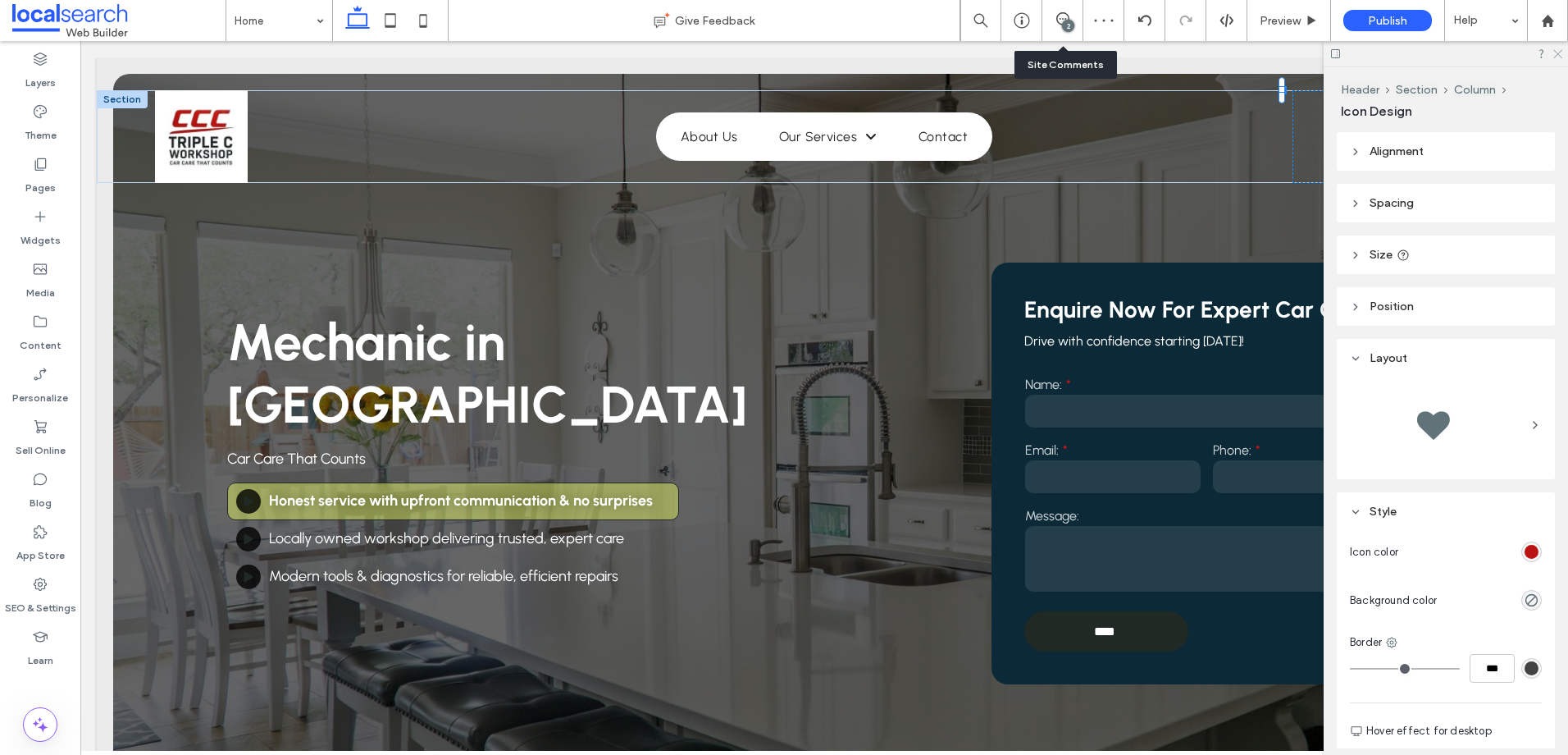
drag, startPoint x: 1558, startPoint y: 57, endPoint x: 1467, endPoint y: 39, distance: 92.8
click at [1558, 57] on icon at bounding box center [1557, 52] width 10 height 10
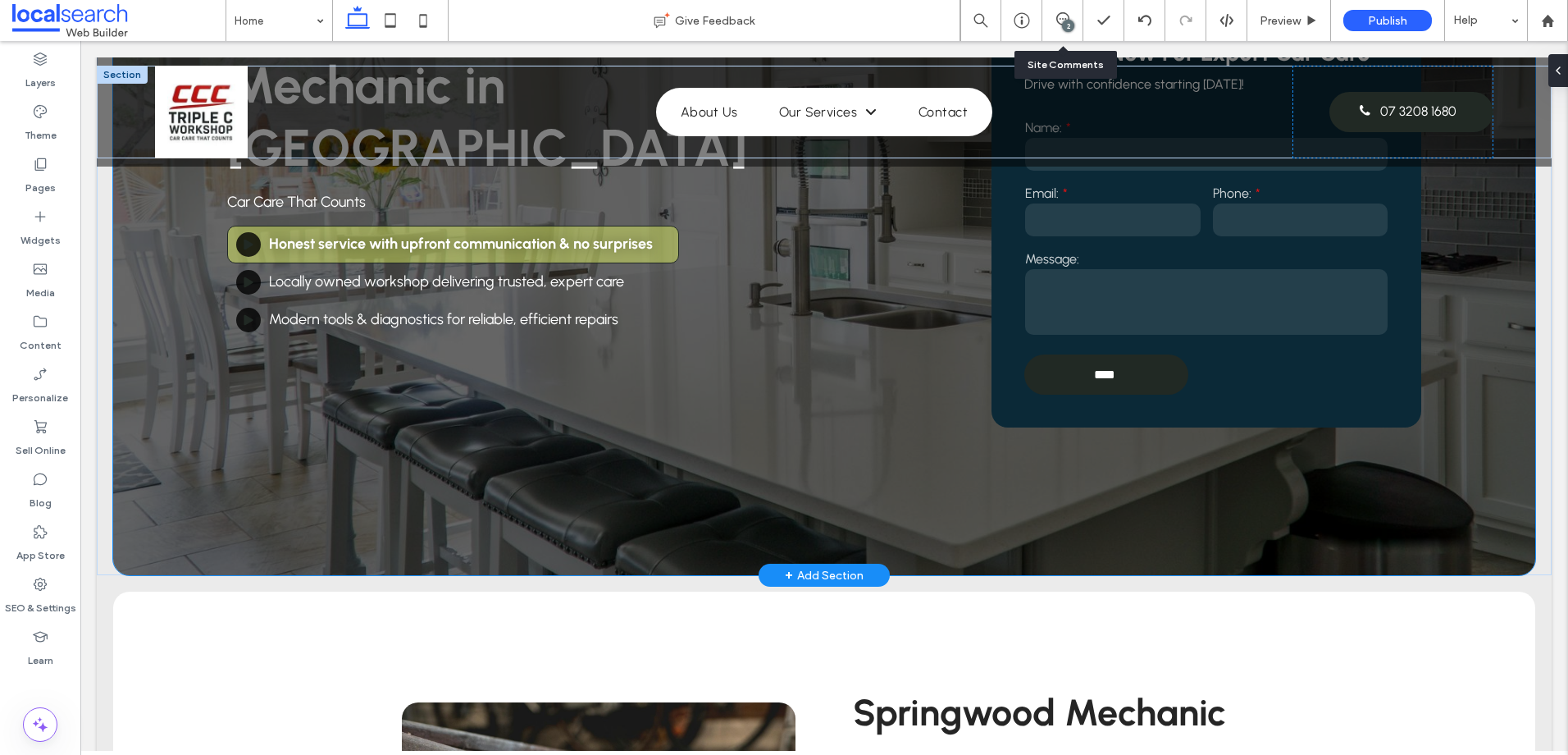
scroll to position [82, 0]
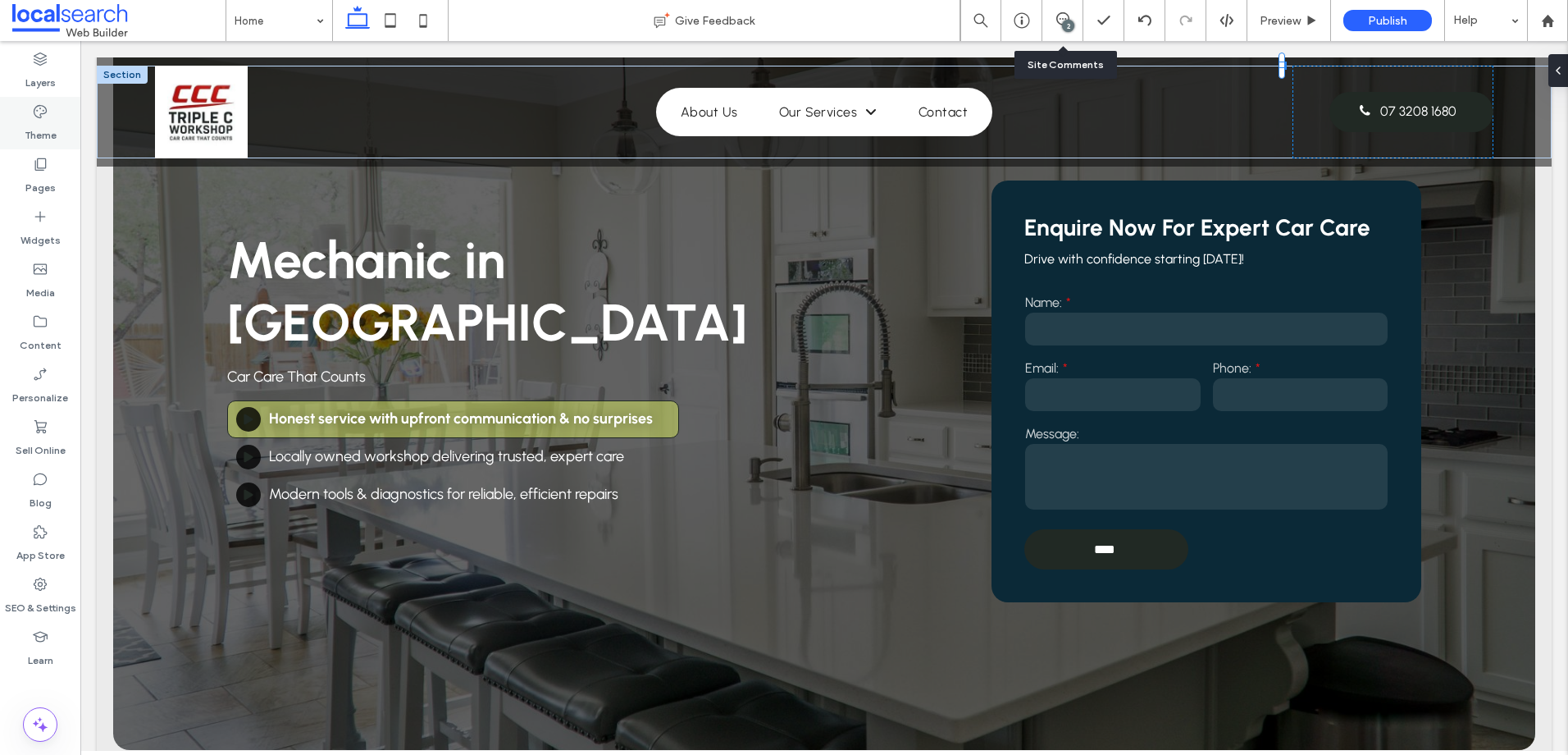
click at [43, 137] on label "Theme" at bounding box center [41, 131] width 32 height 23
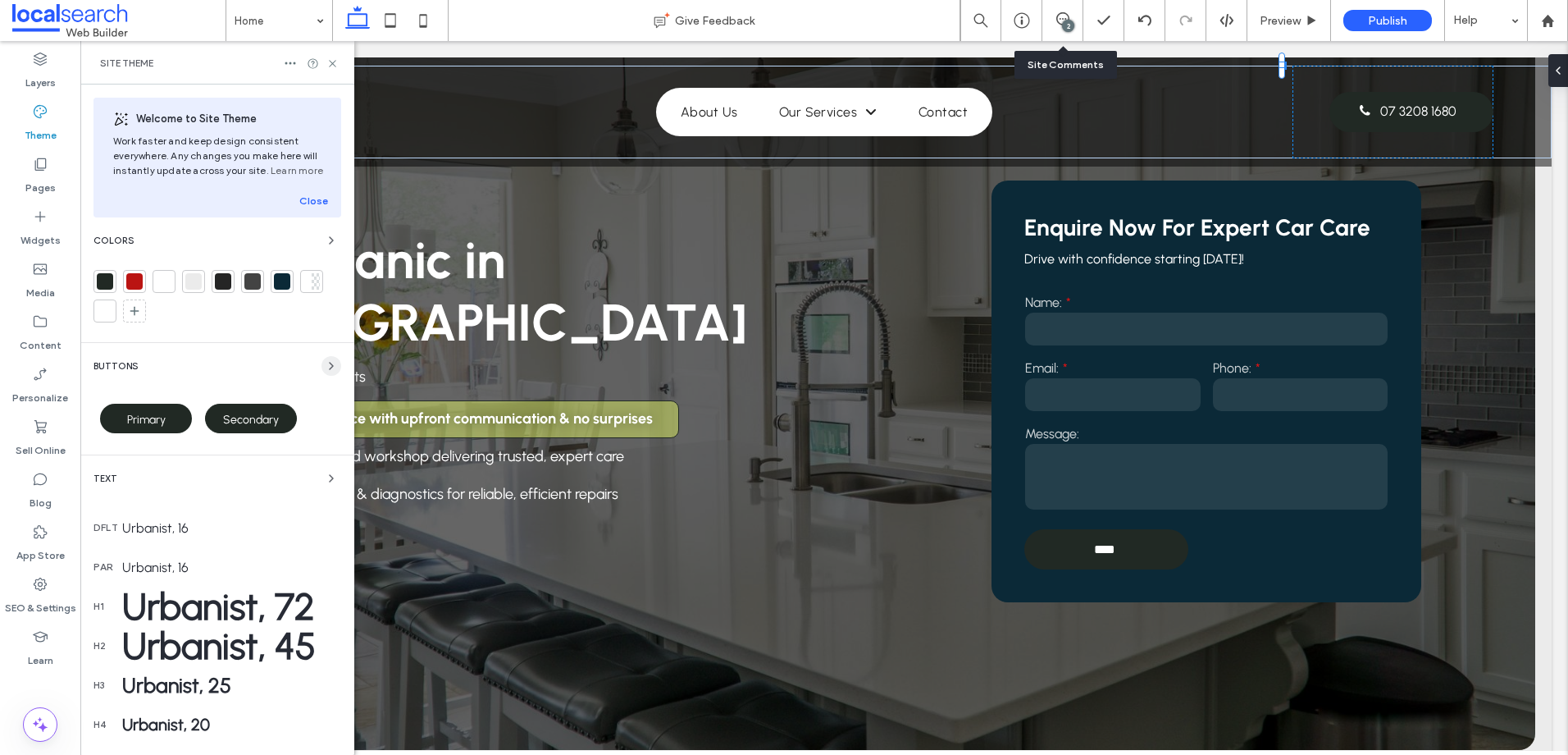
click at [325, 368] on icon "button" at bounding box center [331, 366] width 13 height 13
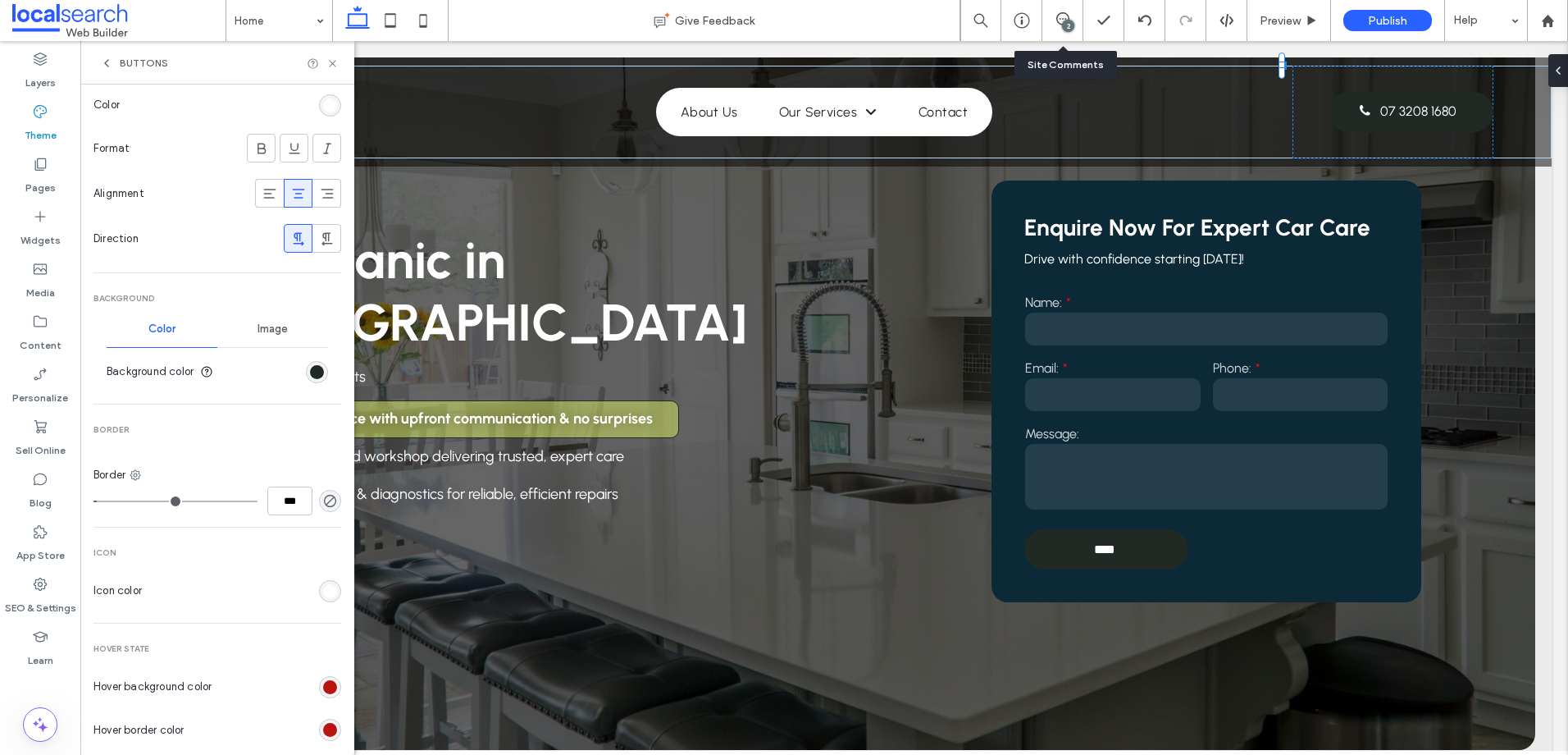
scroll to position [594, 0]
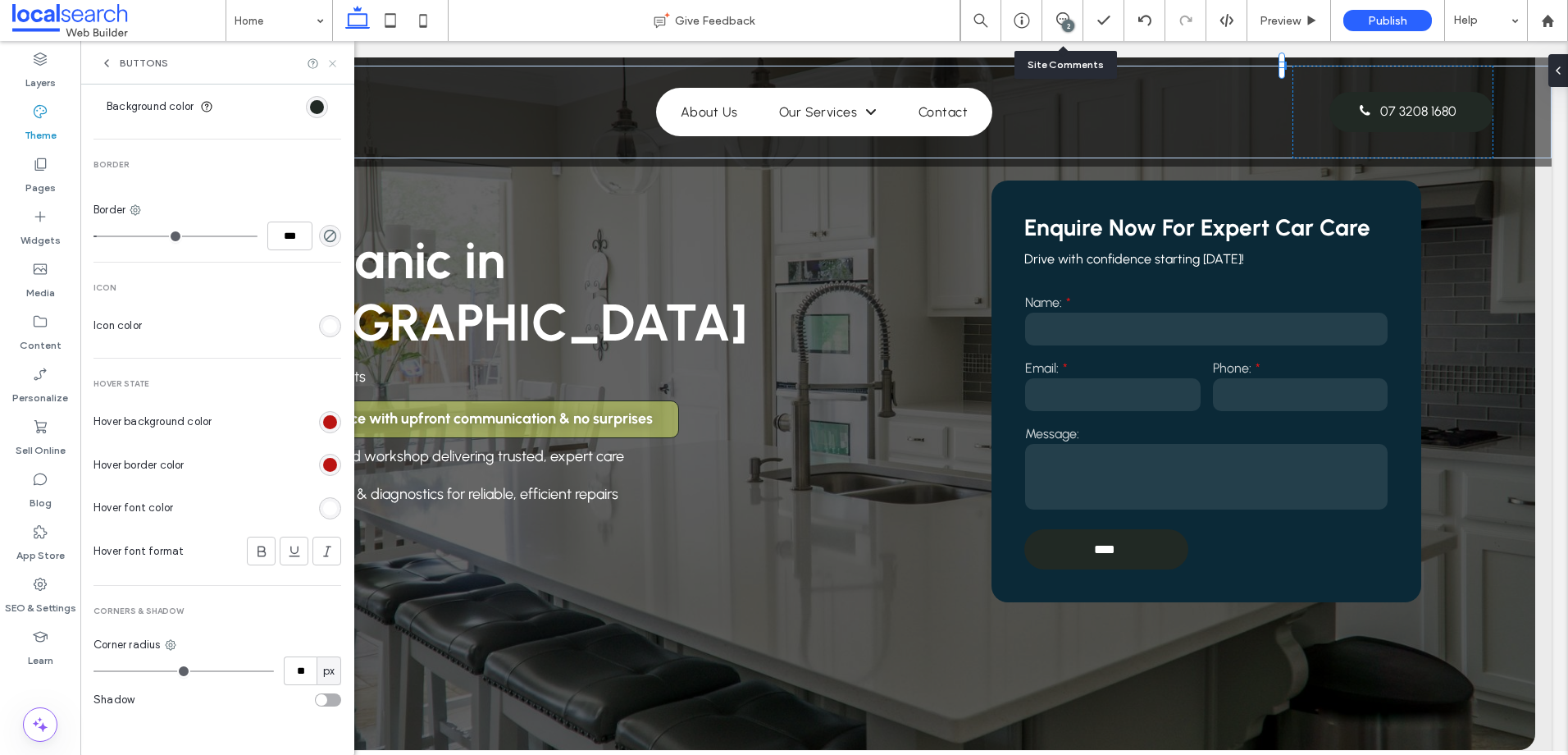
click at [332, 61] on icon at bounding box center [332, 63] width 12 height 12
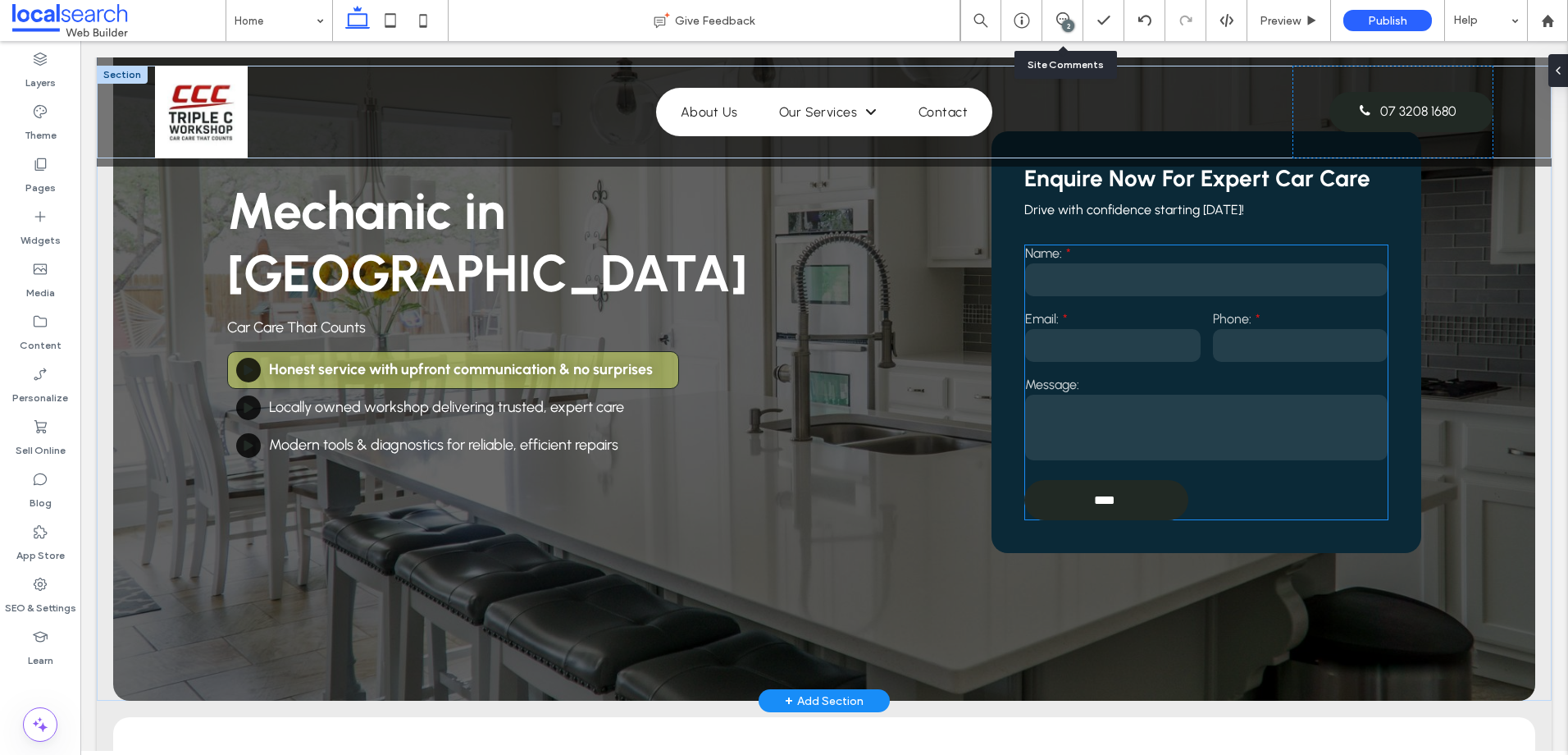
scroll to position [164, 0]
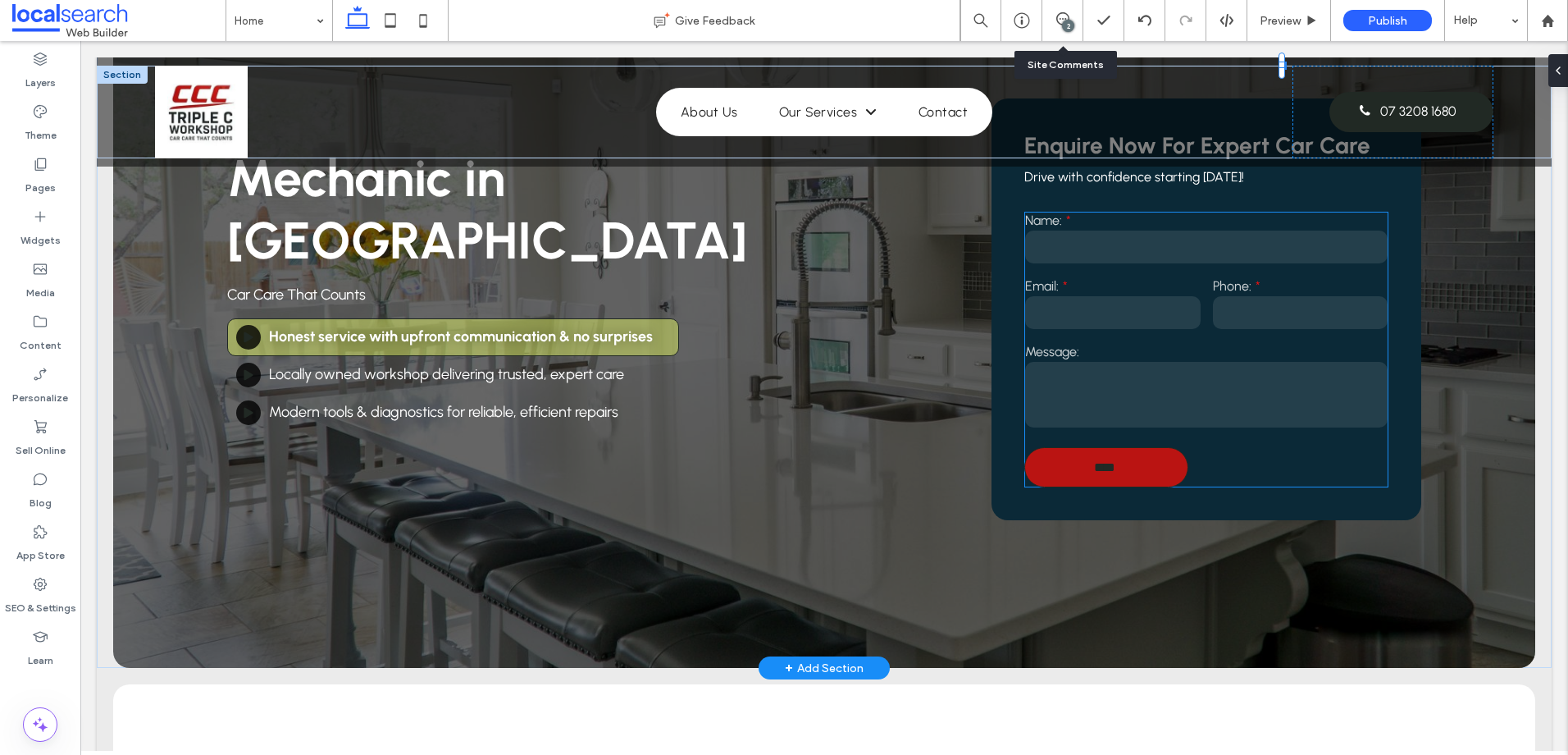
click at [1101, 466] on input "****" at bounding box center [1105, 467] width 159 height 30
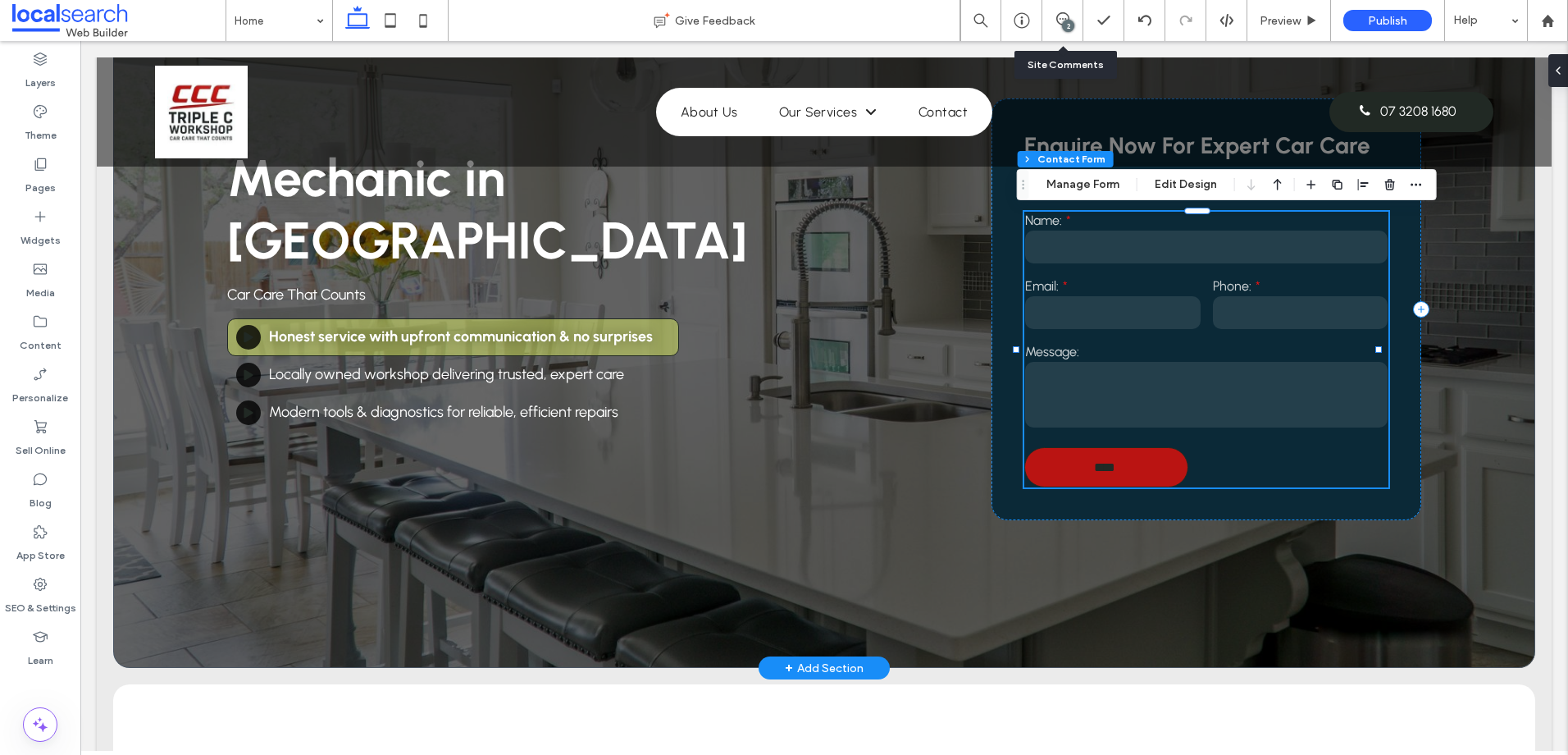
type input "**"
type input "*"
type input "***"
click at [1154, 185] on button "Edit Design" at bounding box center [1185, 184] width 84 height 20
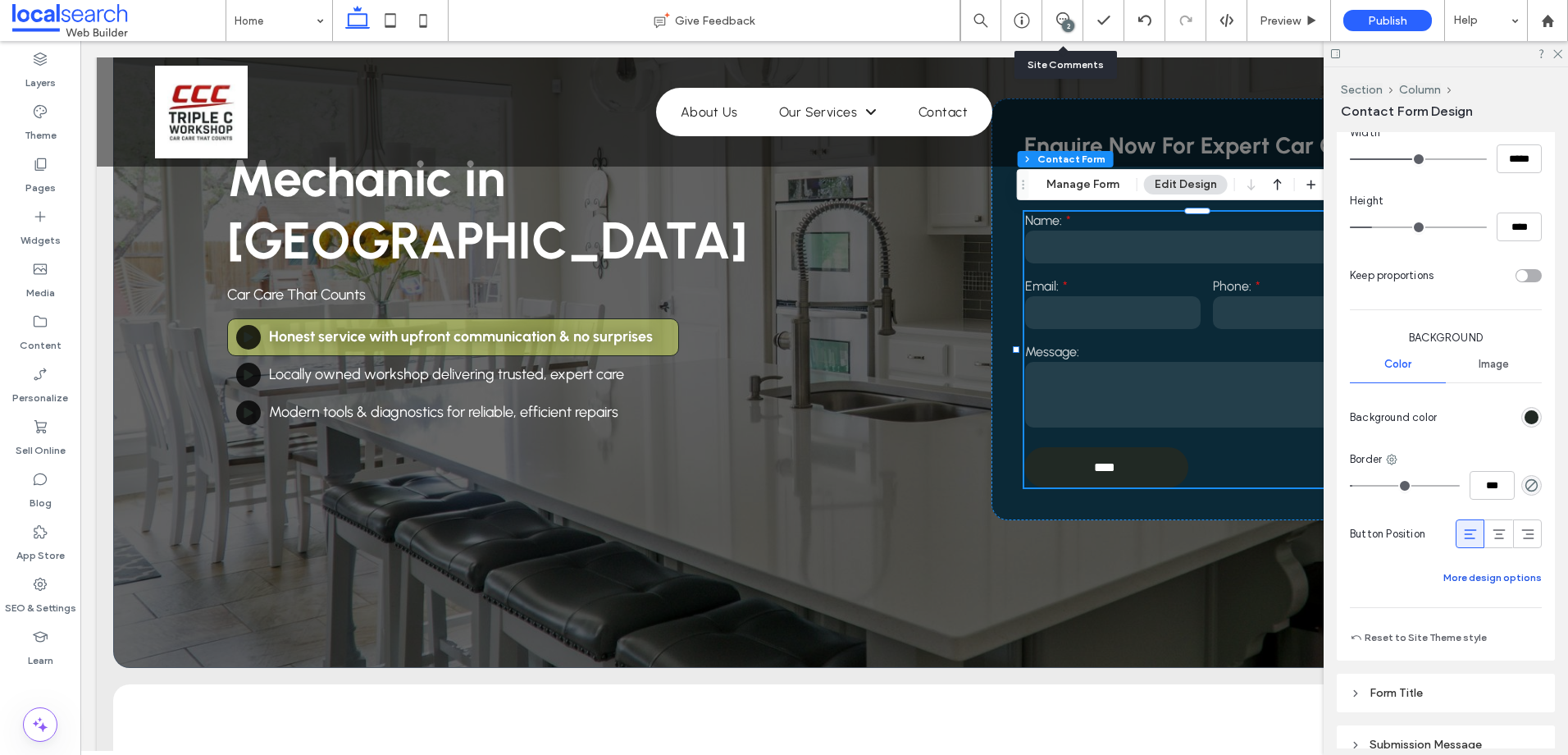
scroll to position [821, 0]
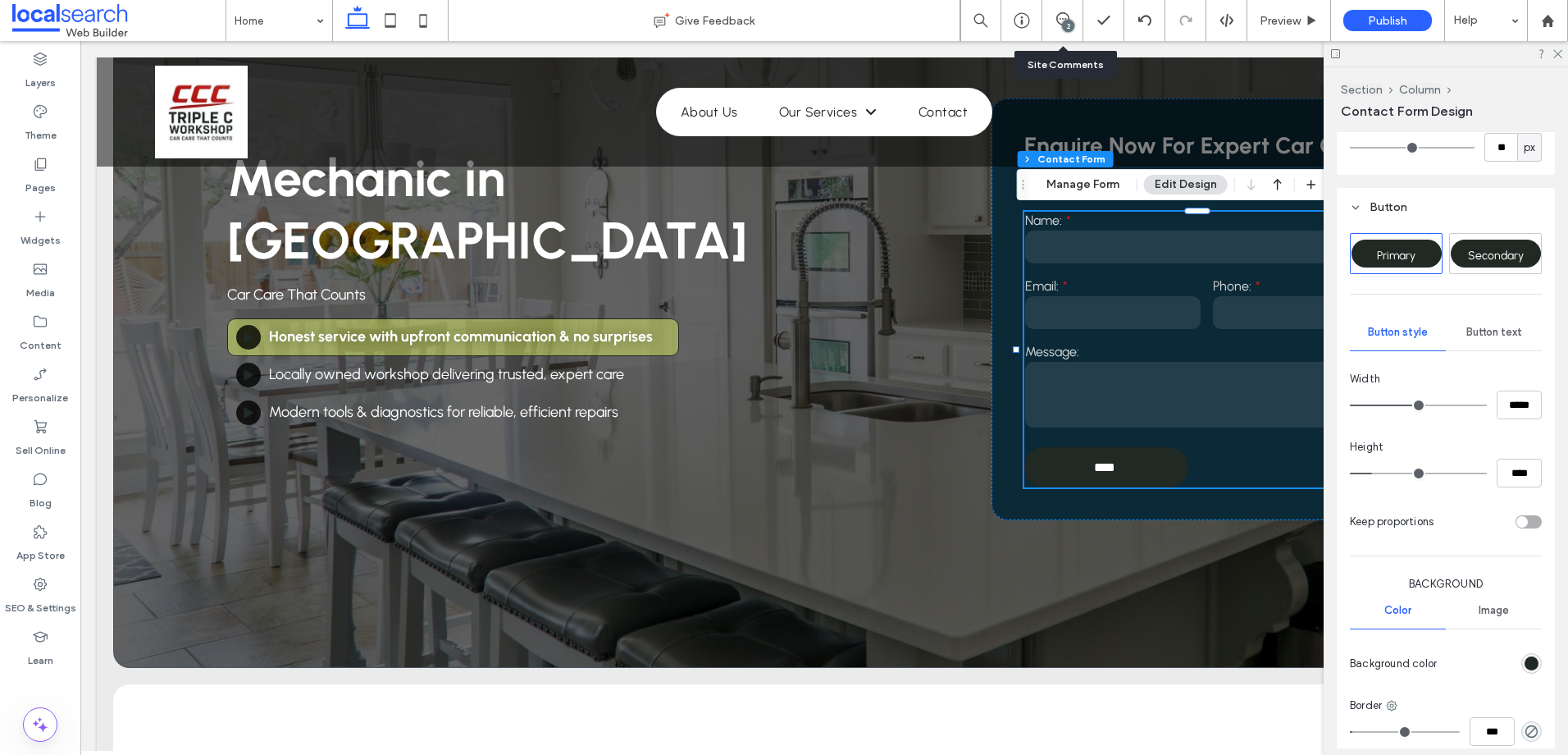
click at [1499, 332] on span "Button text" at bounding box center [1494, 332] width 56 height 13
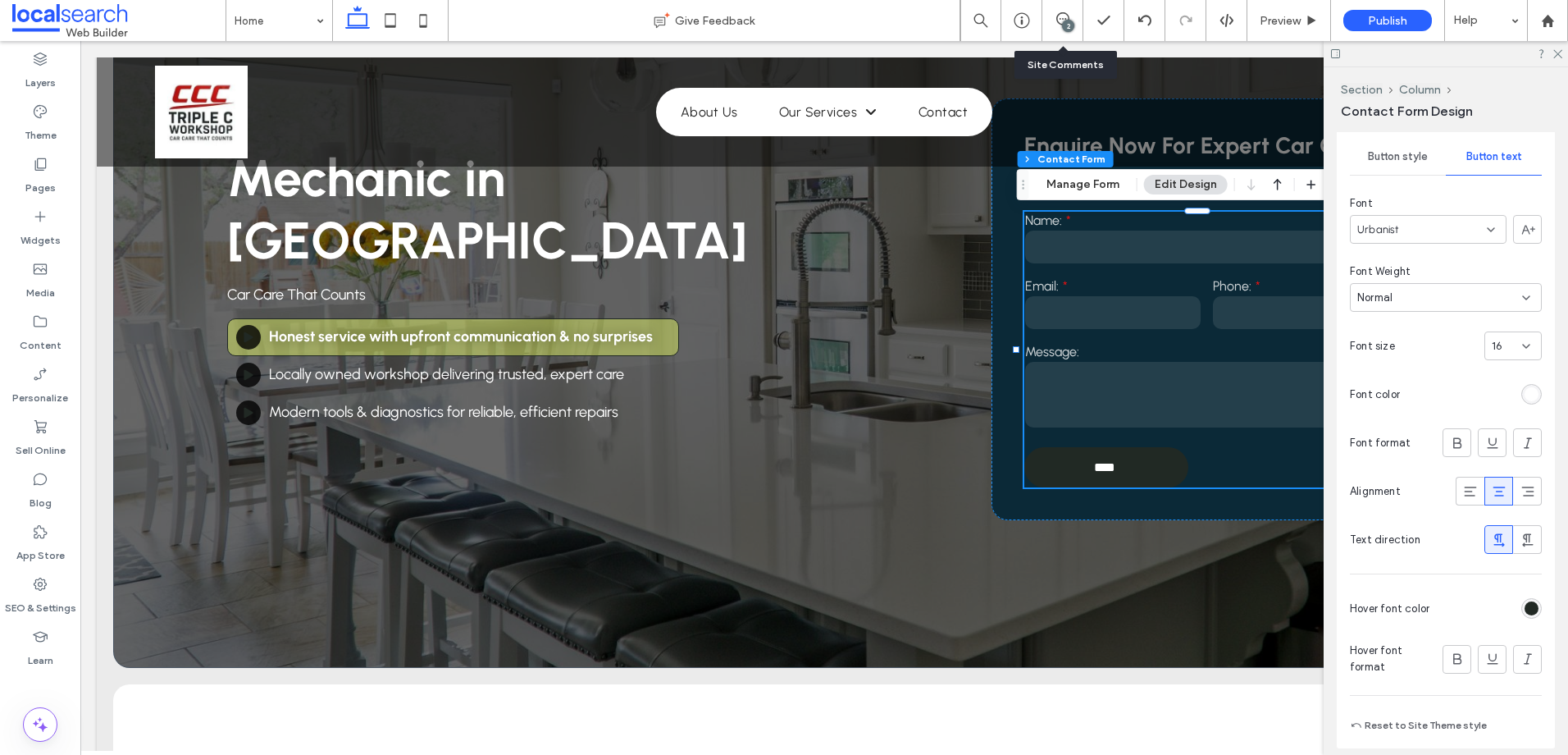
scroll to position [1149, 0]
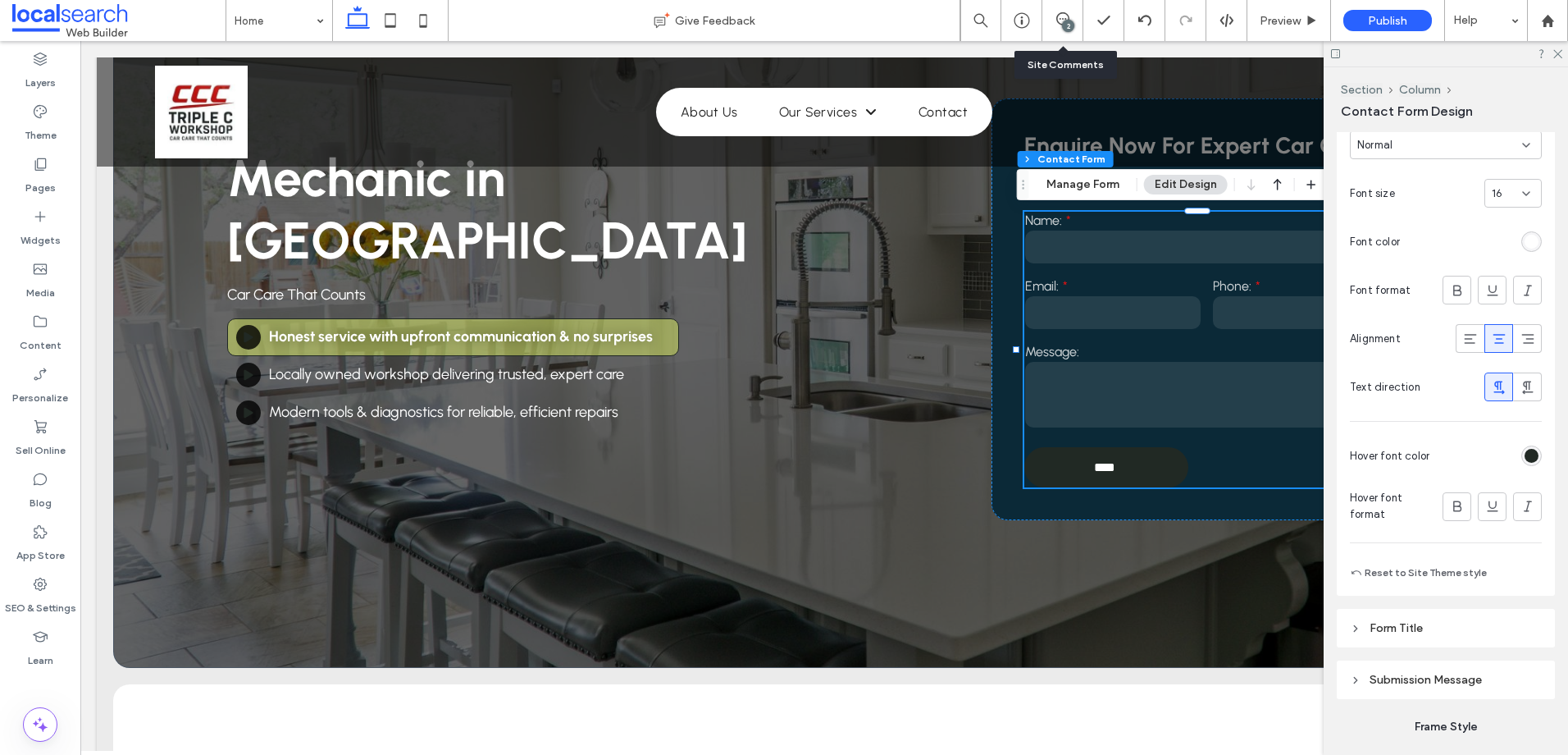
click at [1534, 456] on div "Primary Secondary Button style Button text Font Urbanist Font Weight Normal Fon…" at bounding box center [1446, 247] width 218 height 697
click at [1525, 454] on div "rgb(33, 41, 36)" at bounding box center [1531, 456] width 14 height 14
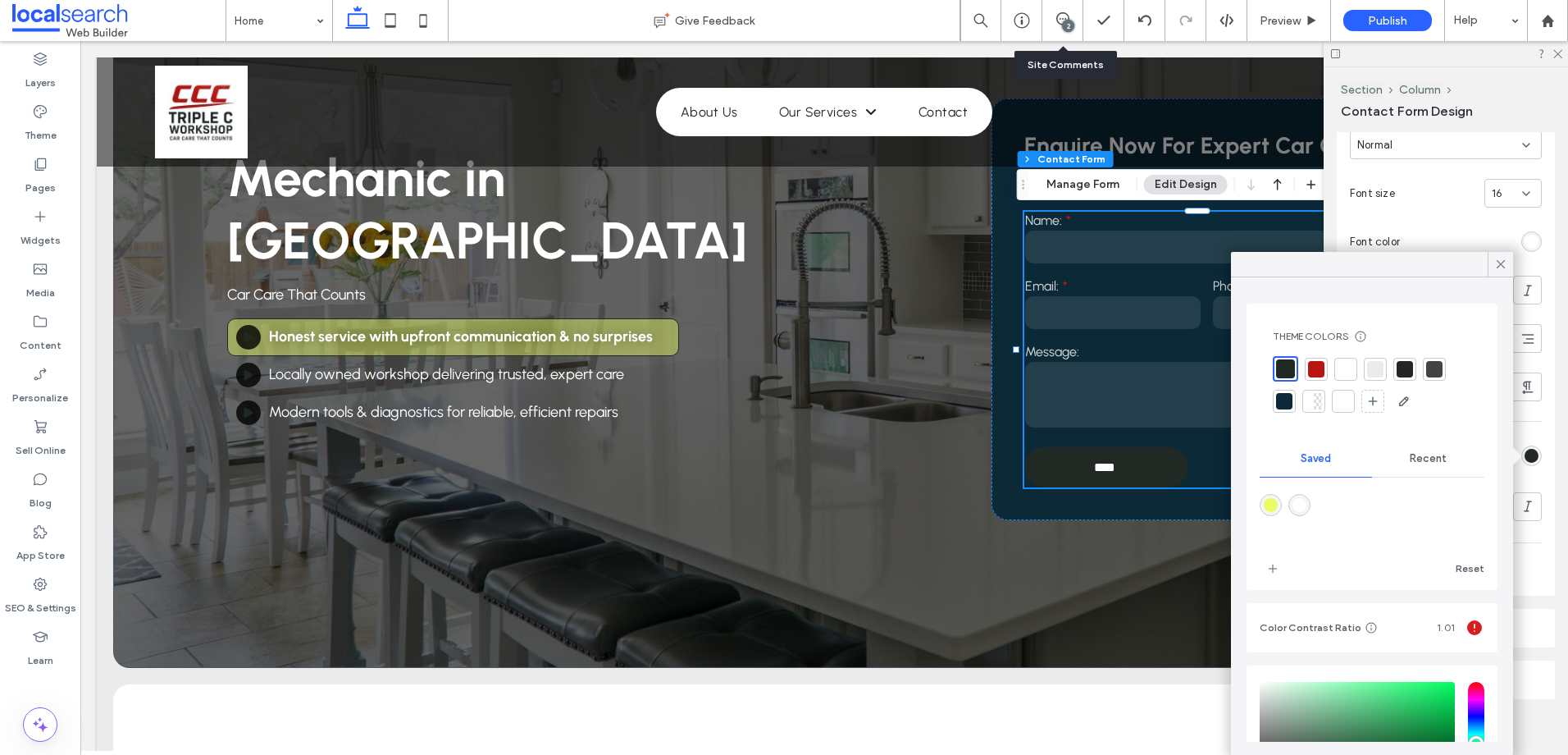
click at [1340, 371] on div at bounding box center [1345, 368] width 16 height 16
click at [1302, 499] on div "rgba(255,255,255,1)" at bounding box center [1299, 504] width 14 height 14
type input "*******"
click at [1337, 360] on div at bounding box center [1343, 367] width 16 height 16
click at [1503, 268] on icon at bounding box center [1501, 264] width 15 height 15
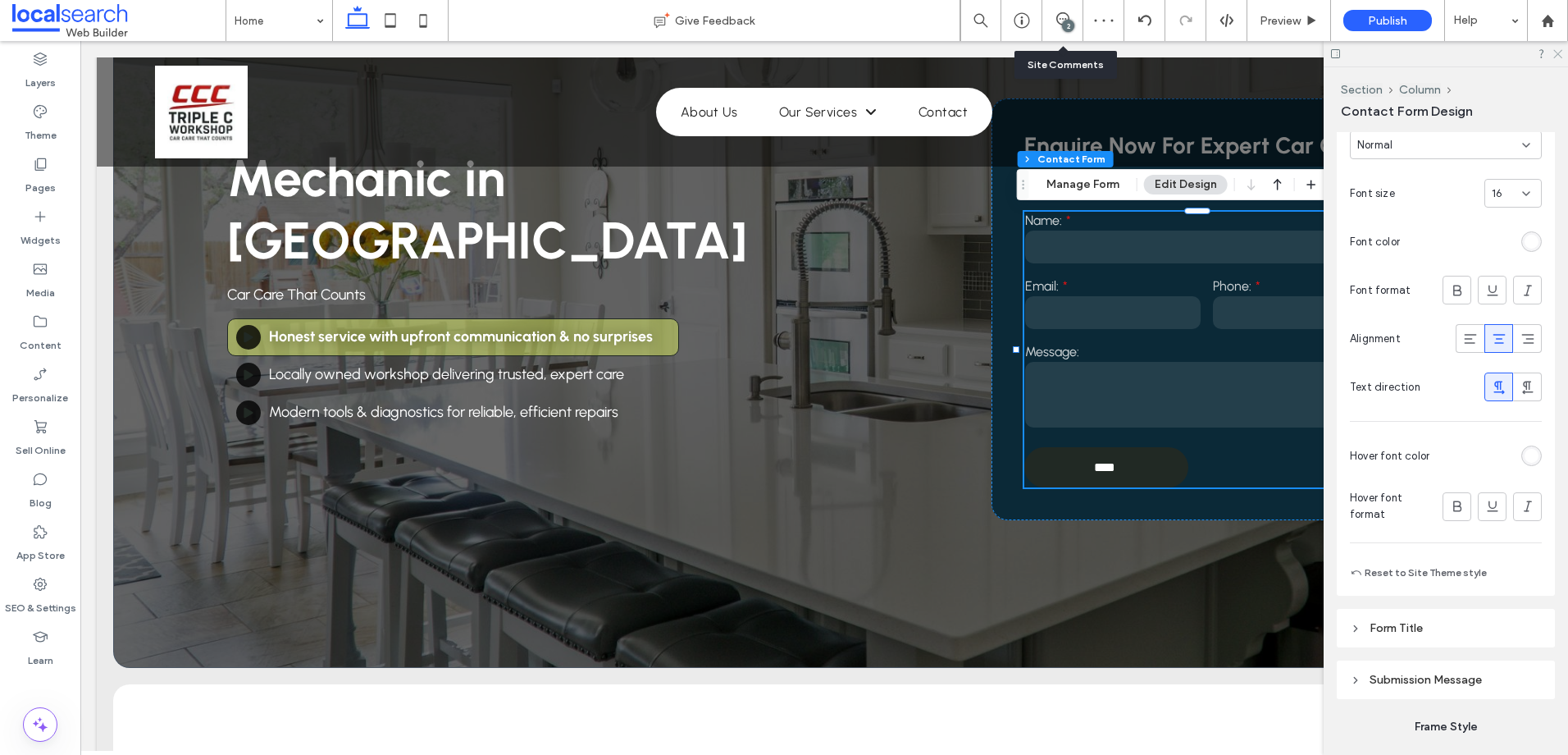
drag, startPoint x: 1559, startPoint y: 51, endPoint x: 1239, endPoint y: 267, distance: 386.1
click at [1559, 51] on icon at bounding box center [1557, 52] width 10 height 10
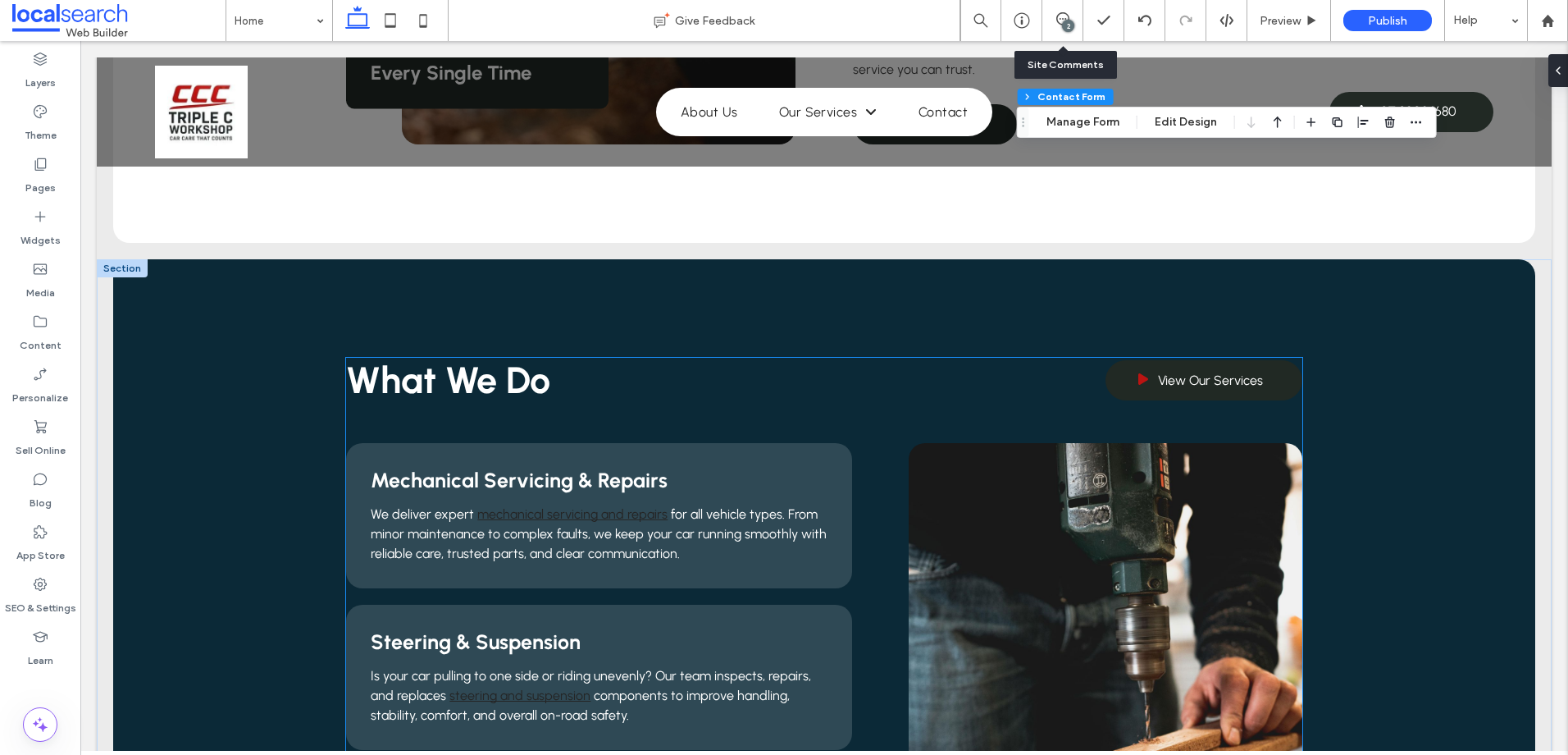
scroll to position [1231, 0]
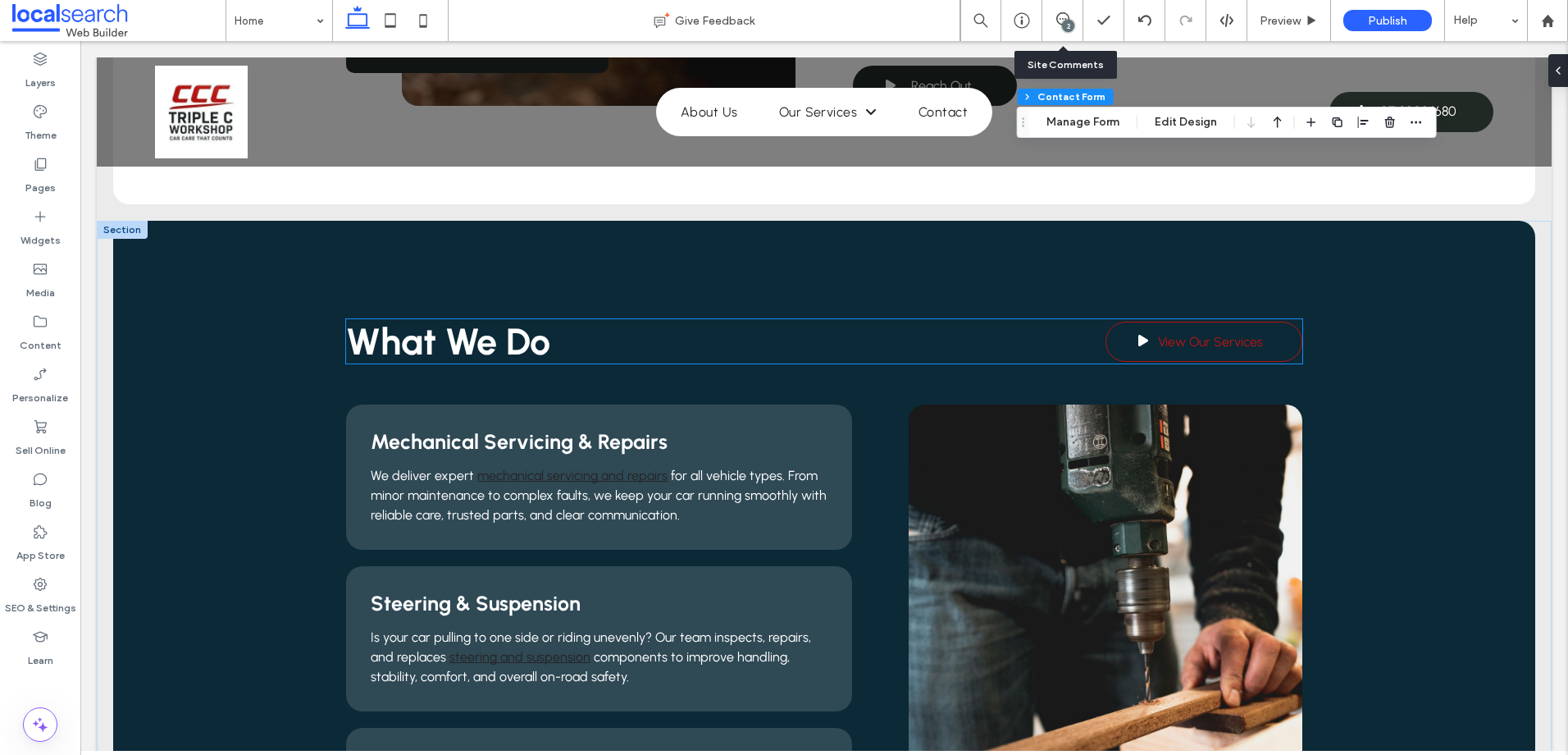
click at [1168, 338] on span "View Our Services" at bounding box center [1210, 342] width 105 height 32
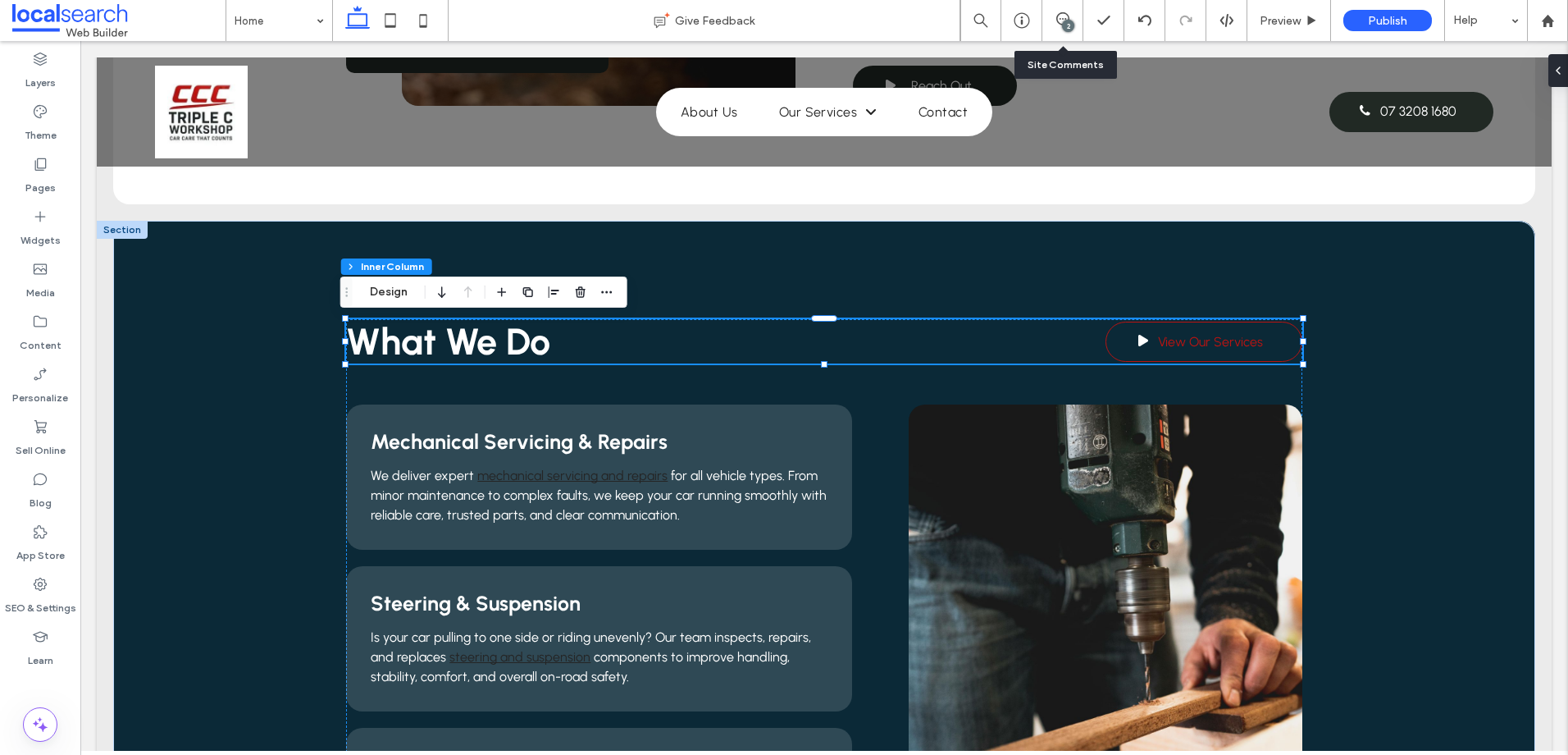
click at [1168, 338] on span "View Our Services" at bounding box center [1210, 342] width 105 height 32
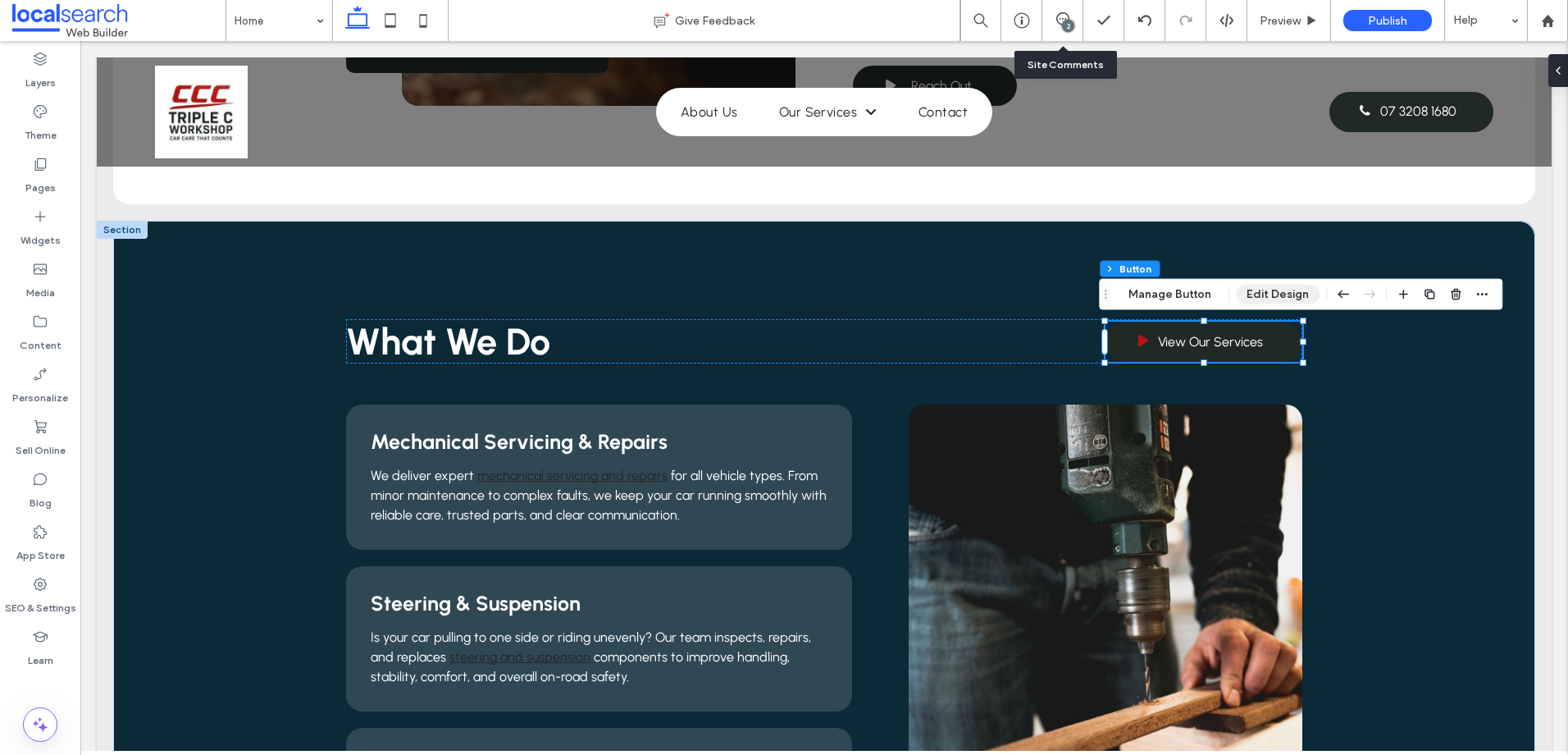
click at [1260, 291] on button "Edit Design" at bounding box center [1278, 294] width 84 height 20
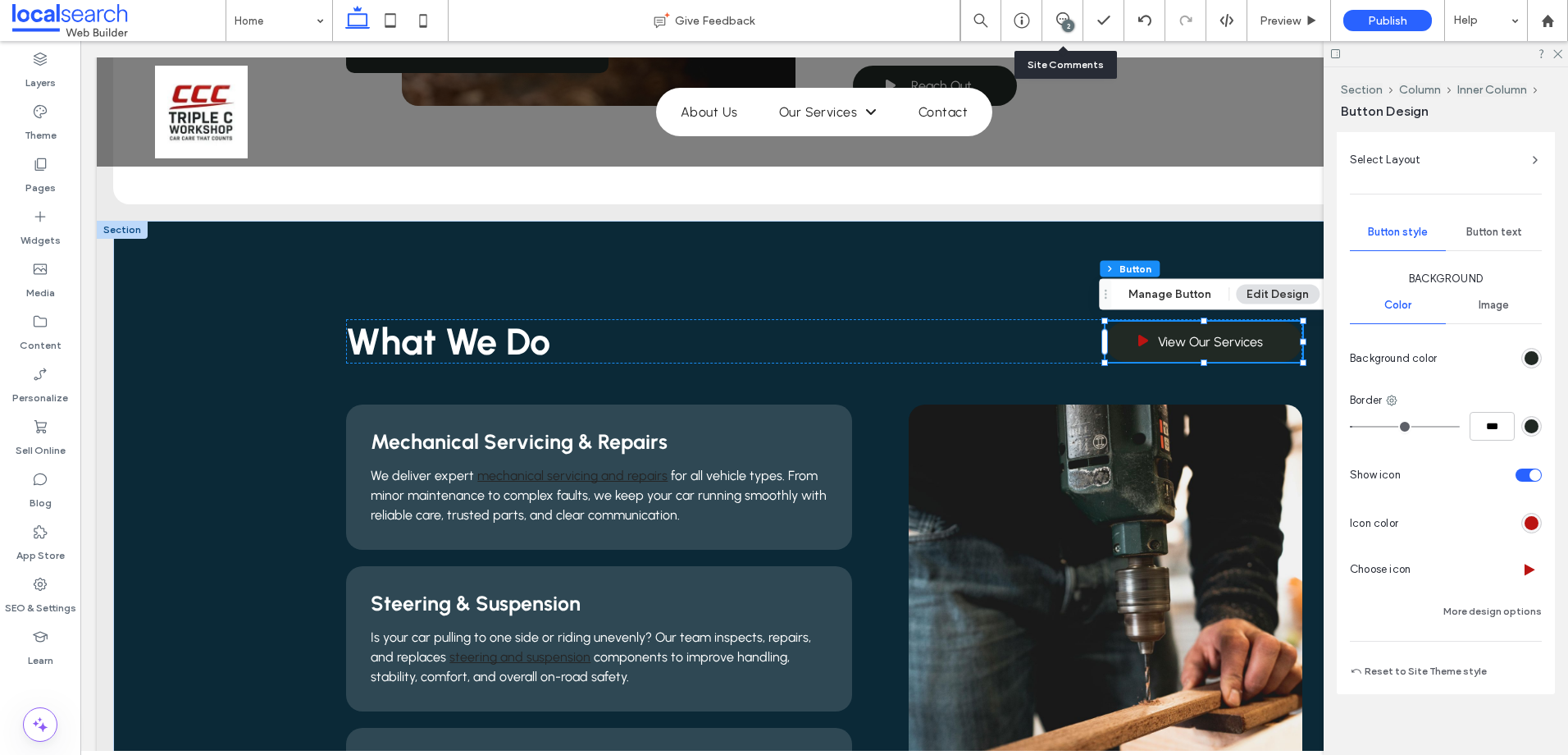
scroll to position [363, 0]
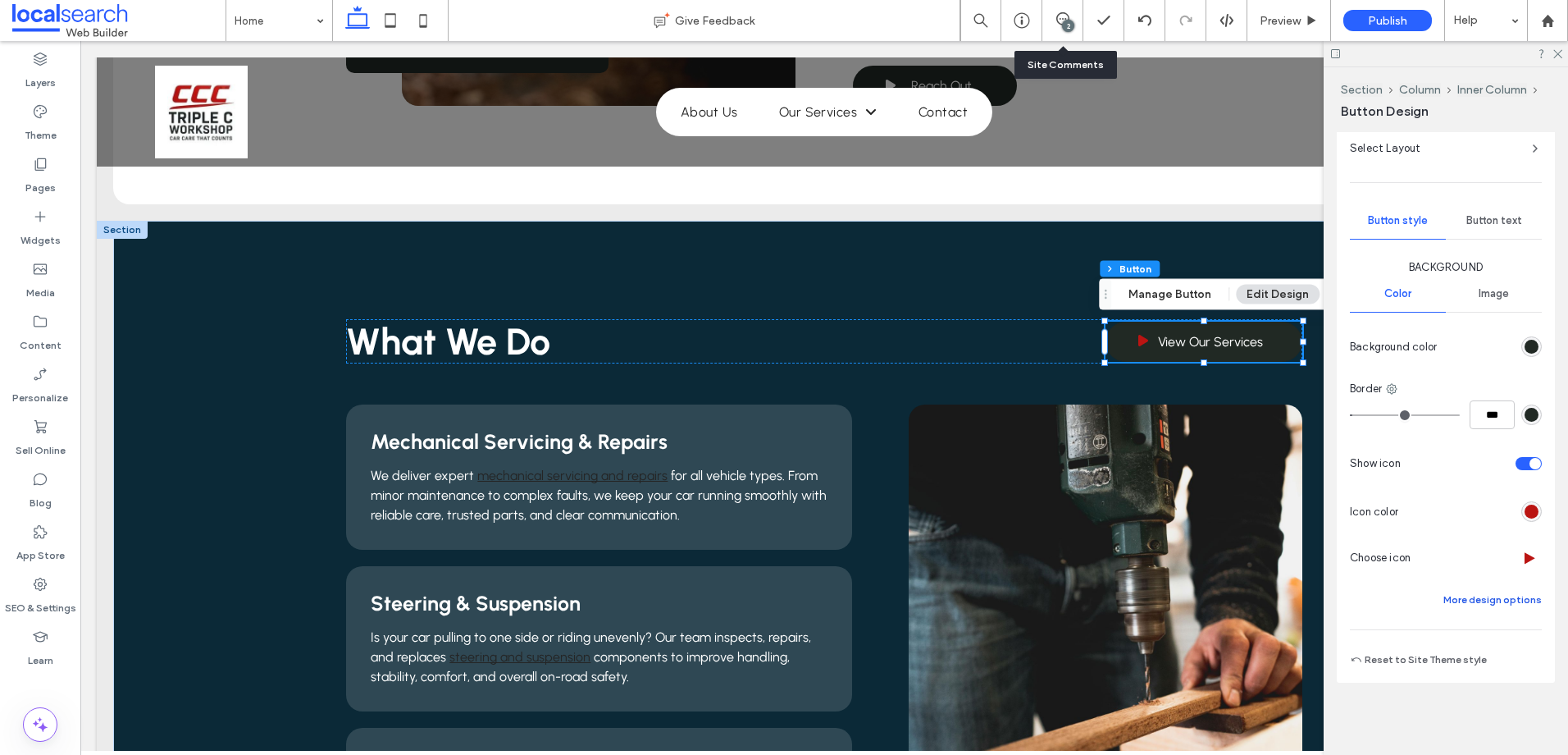
click at [1465, 600] on button "More design options" at bounding box center [1493, 599] width 99 height 20
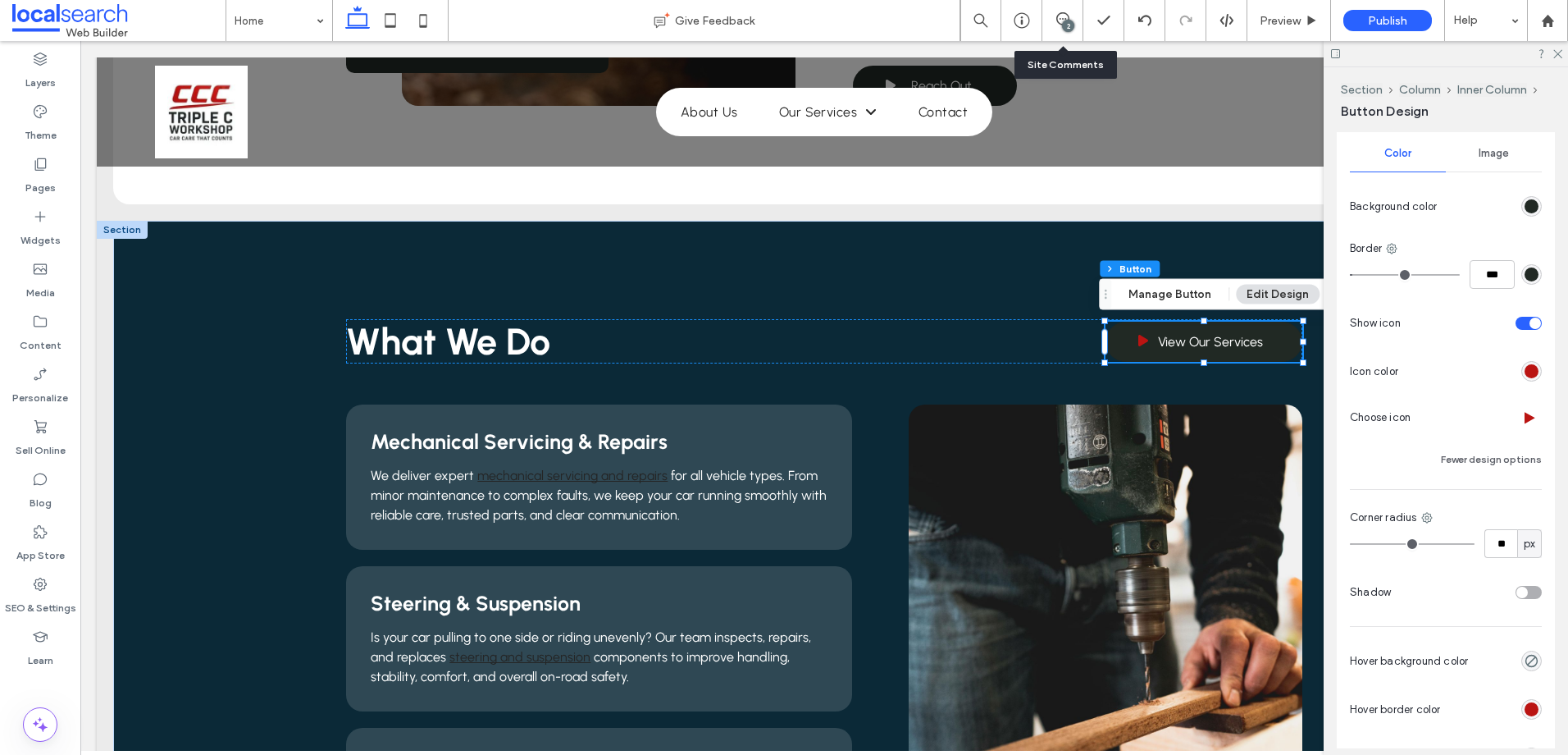
scroll to position [666, 0]
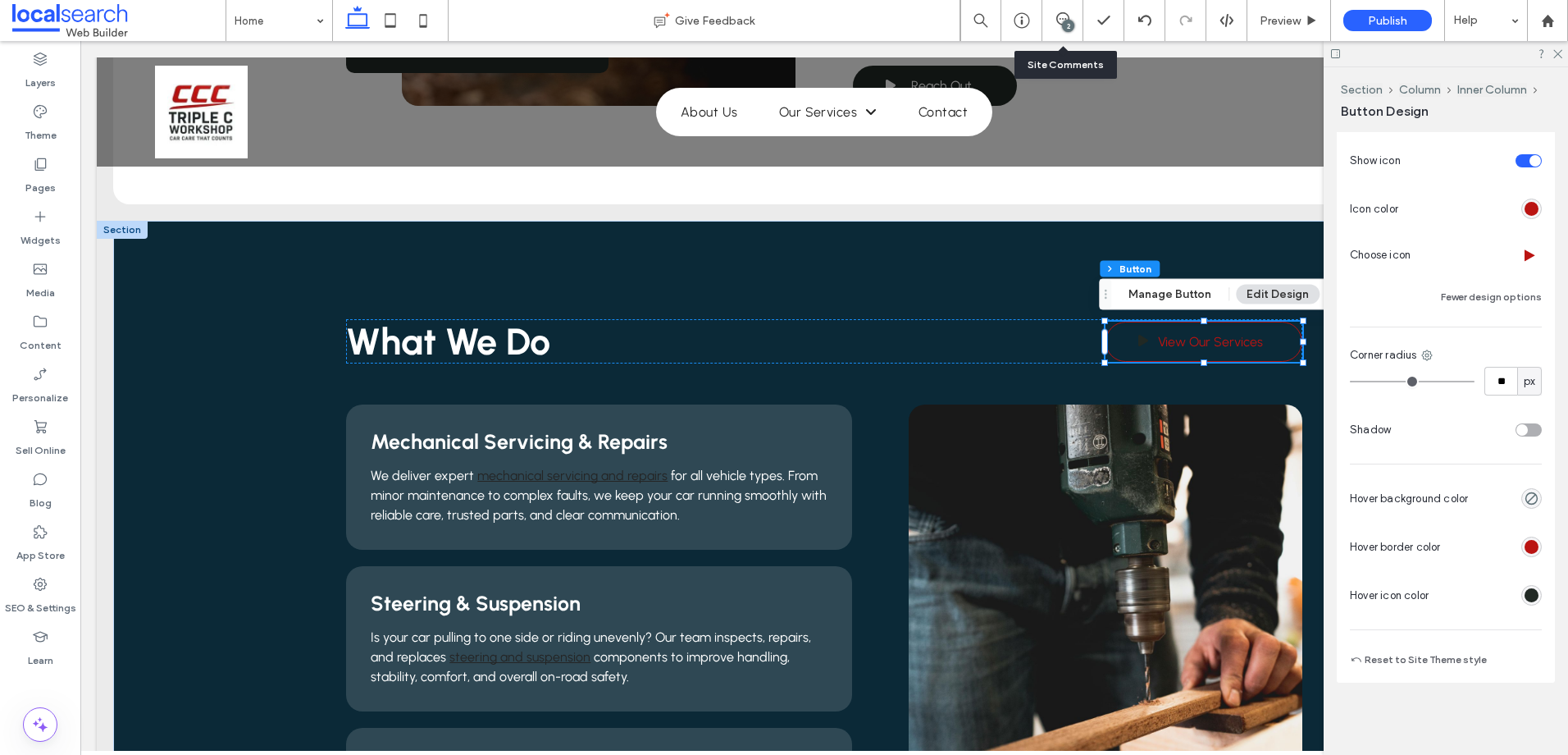
click at [1524, 599] on div "rgb(33, 41, 36)" at bounding box center [1531, 595] width 14 height 14
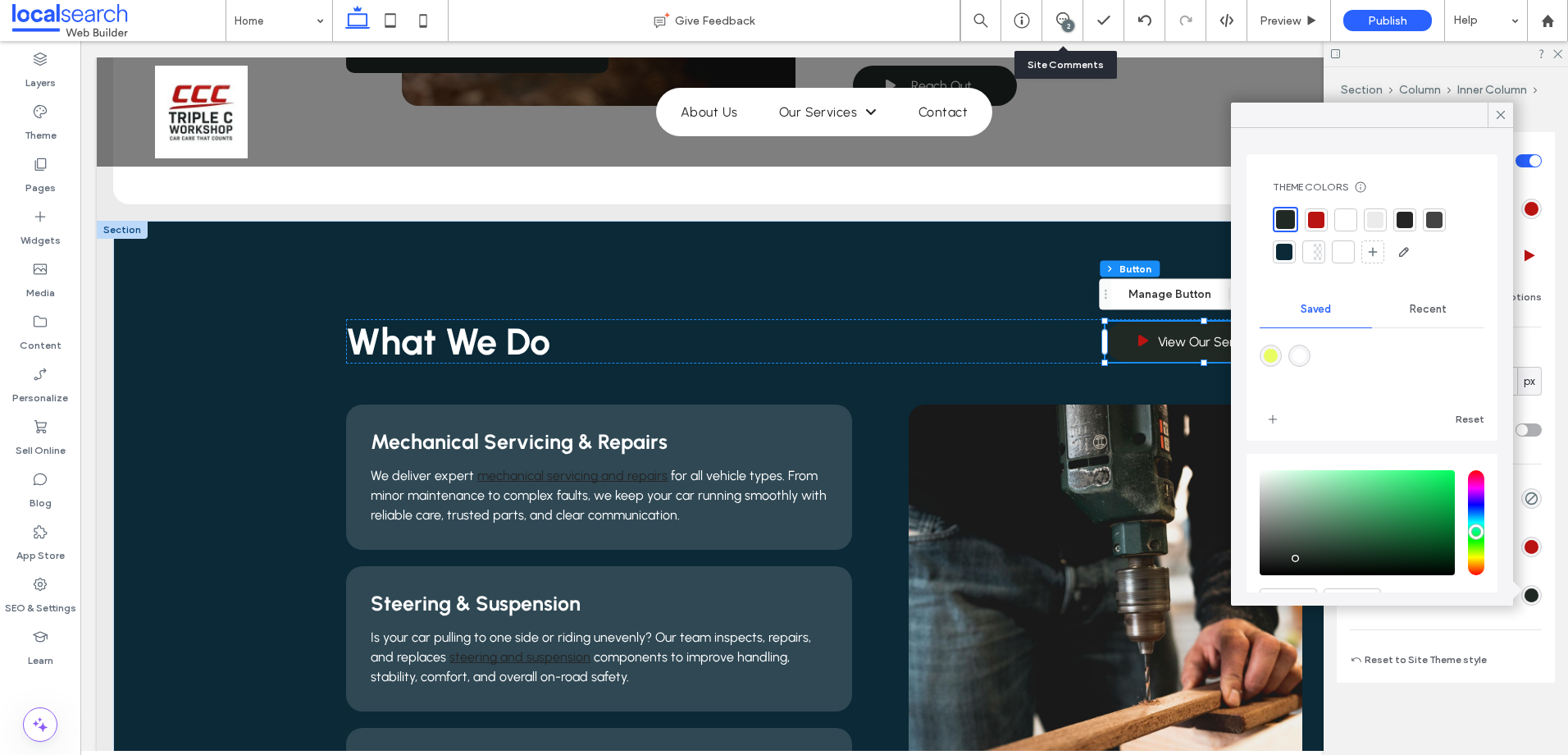
click at [1504, 711] on div "Alignment Spacing Set margins and padding 0px 0% 0px 0% * % 0px 0px 20px Clear …" at bounding box center [1450, 440] width 229 height 616
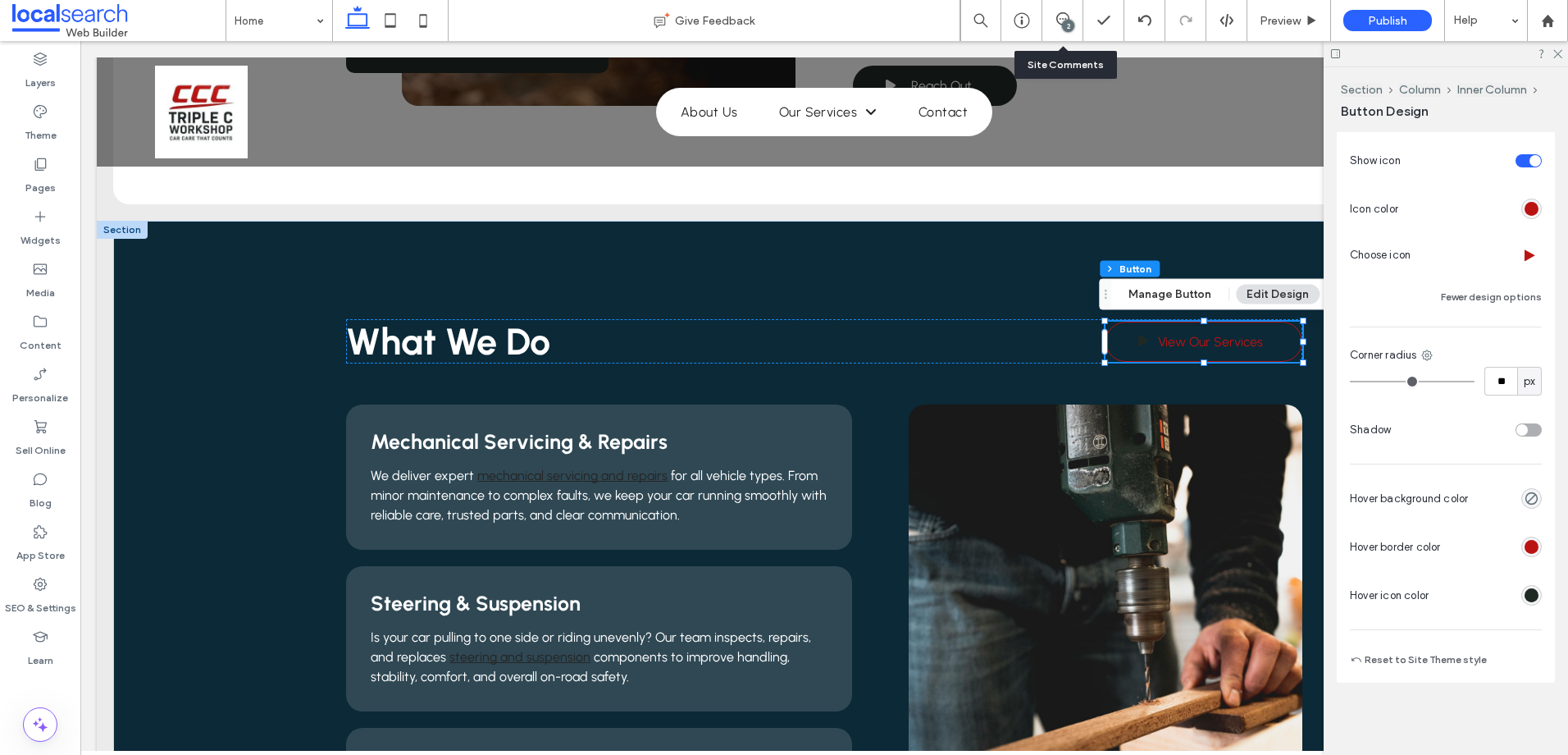
click at [1524, 600] on div "rgb(33, 41, 36)" at bounding box center [1531, 595] width 14 height 14
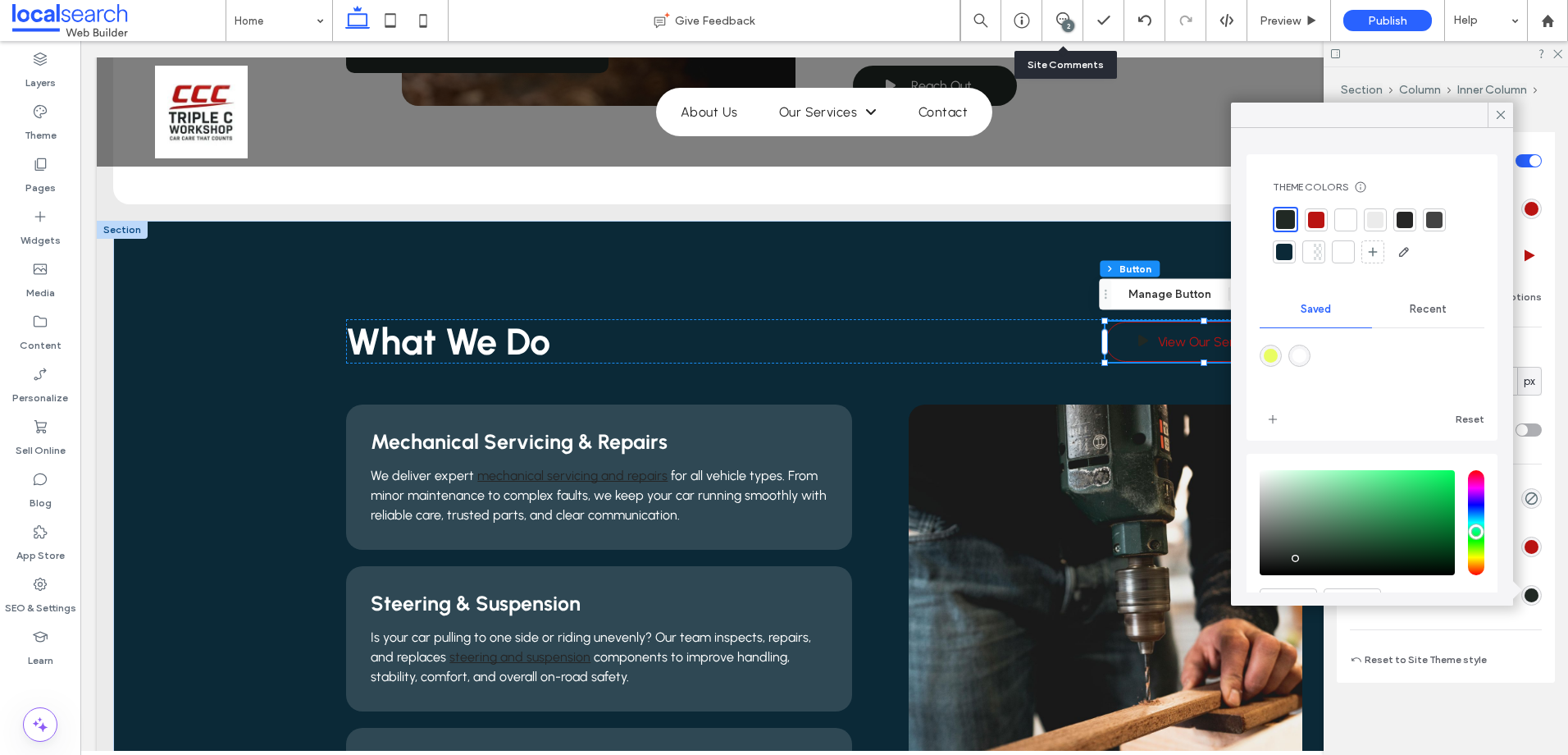
click at [1349, 220] on div at bounding box center [1345, 219] width 16 height 16
click at [1312, 221] on div at bounding box center [1313, 219] width 16 height 16
click at [1307, 220] on div at bounding box center [1315, 219] width 19 height 19
click at [1498, 115] on icon at bounding box center [1501, 115] width 15 height 15
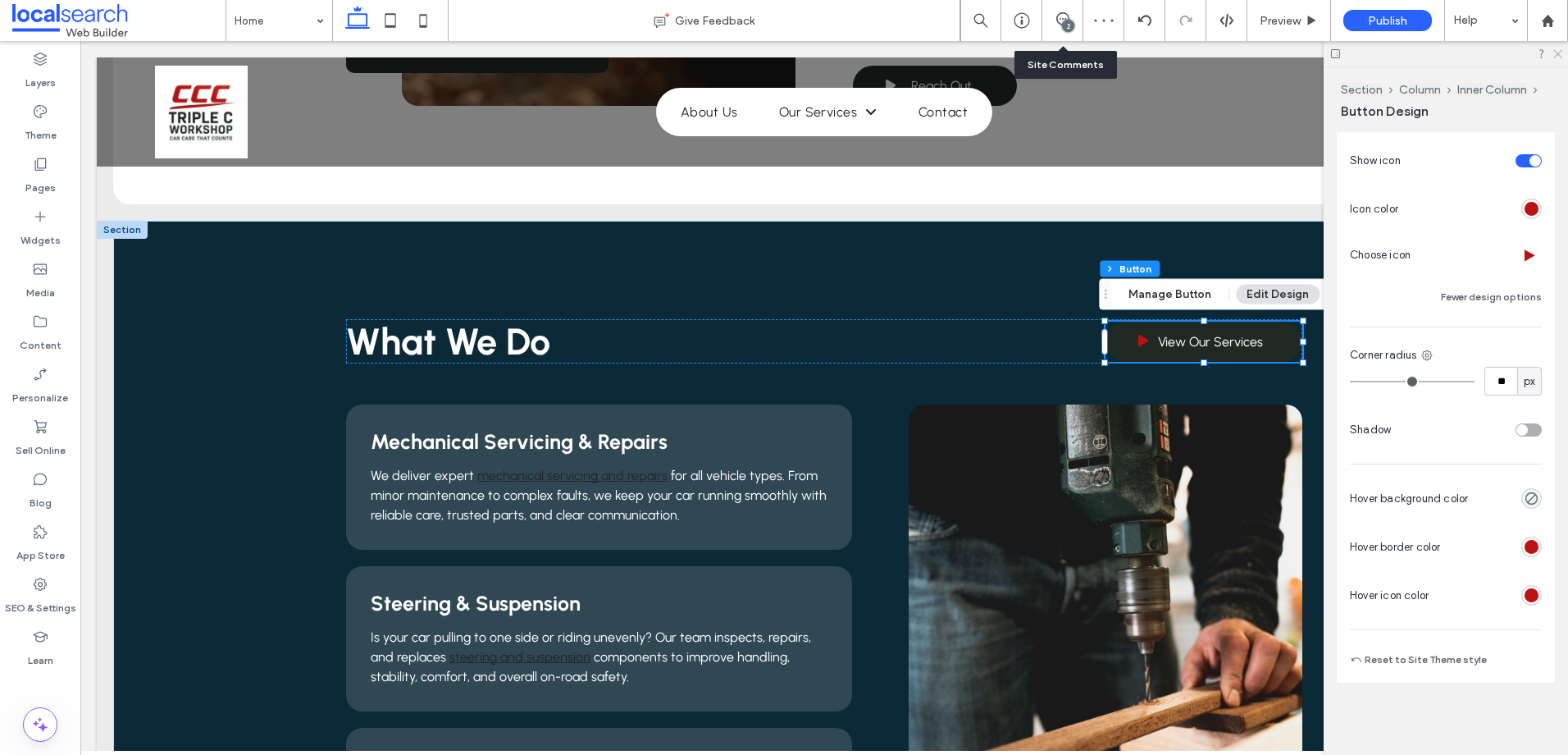
click at [1557, 49] on icon at bounding box center [1557, 52] width 10 height 10
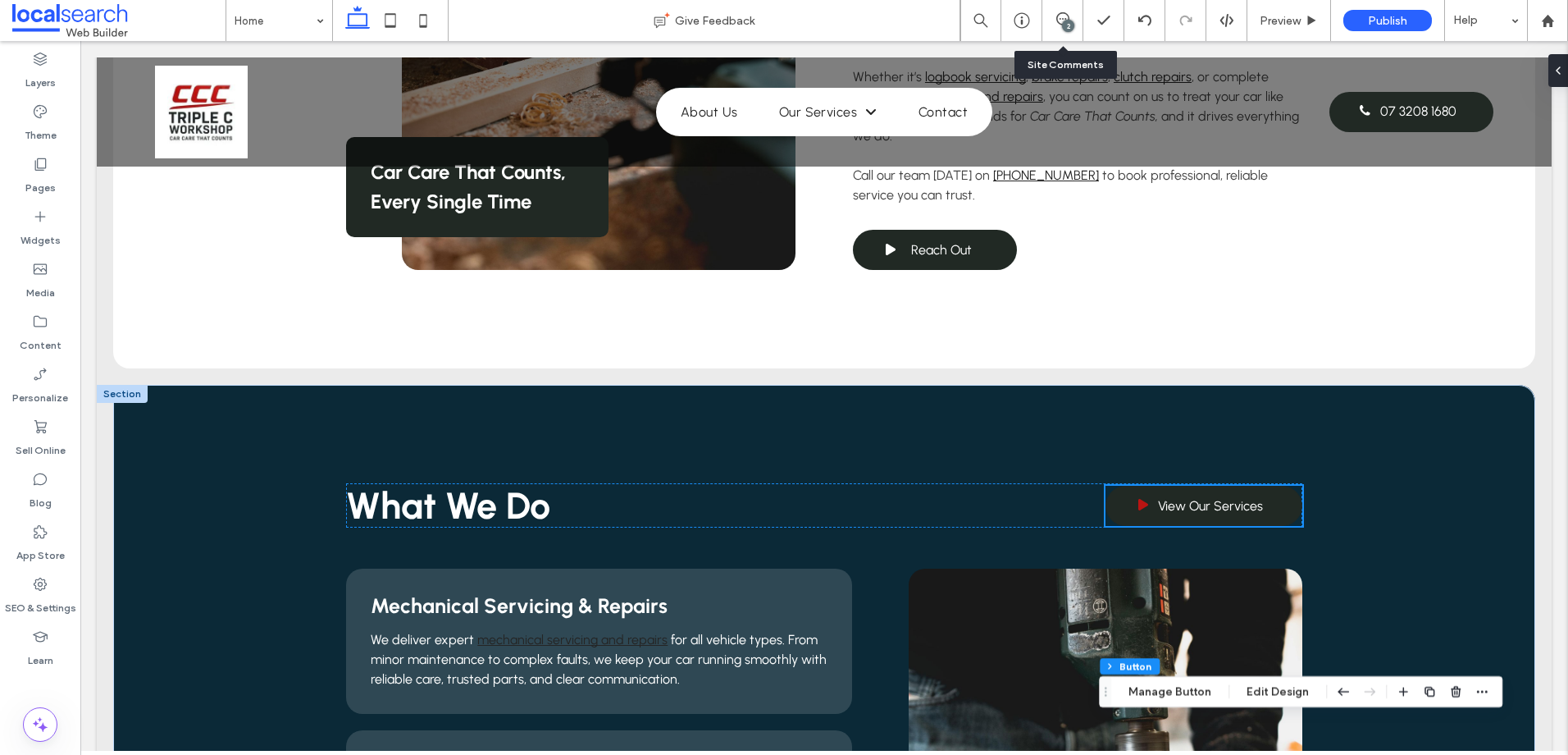
scroll to position [0, 0]
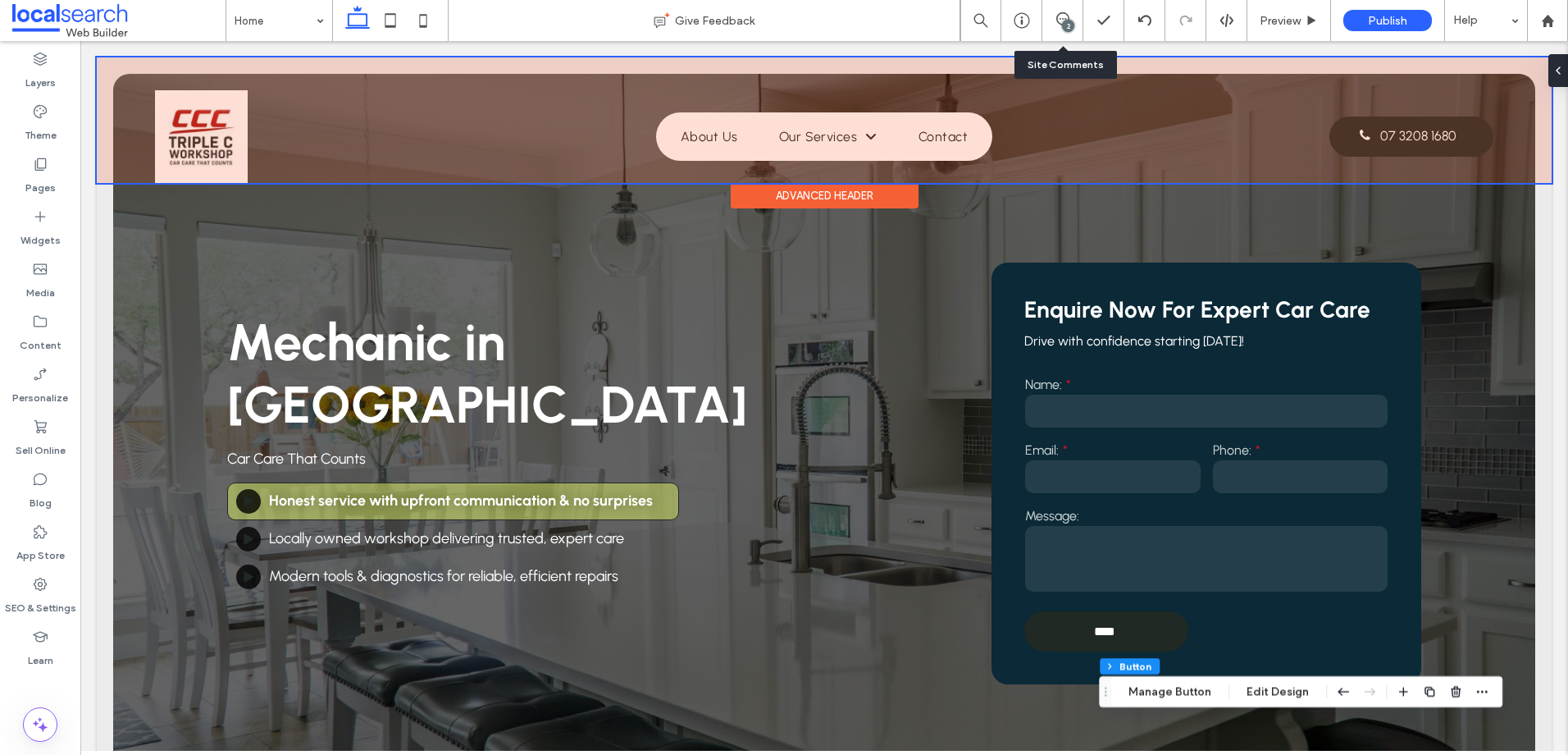
click at [1395, 142] on div at bounding box center [824, 120] width 1455 height 125
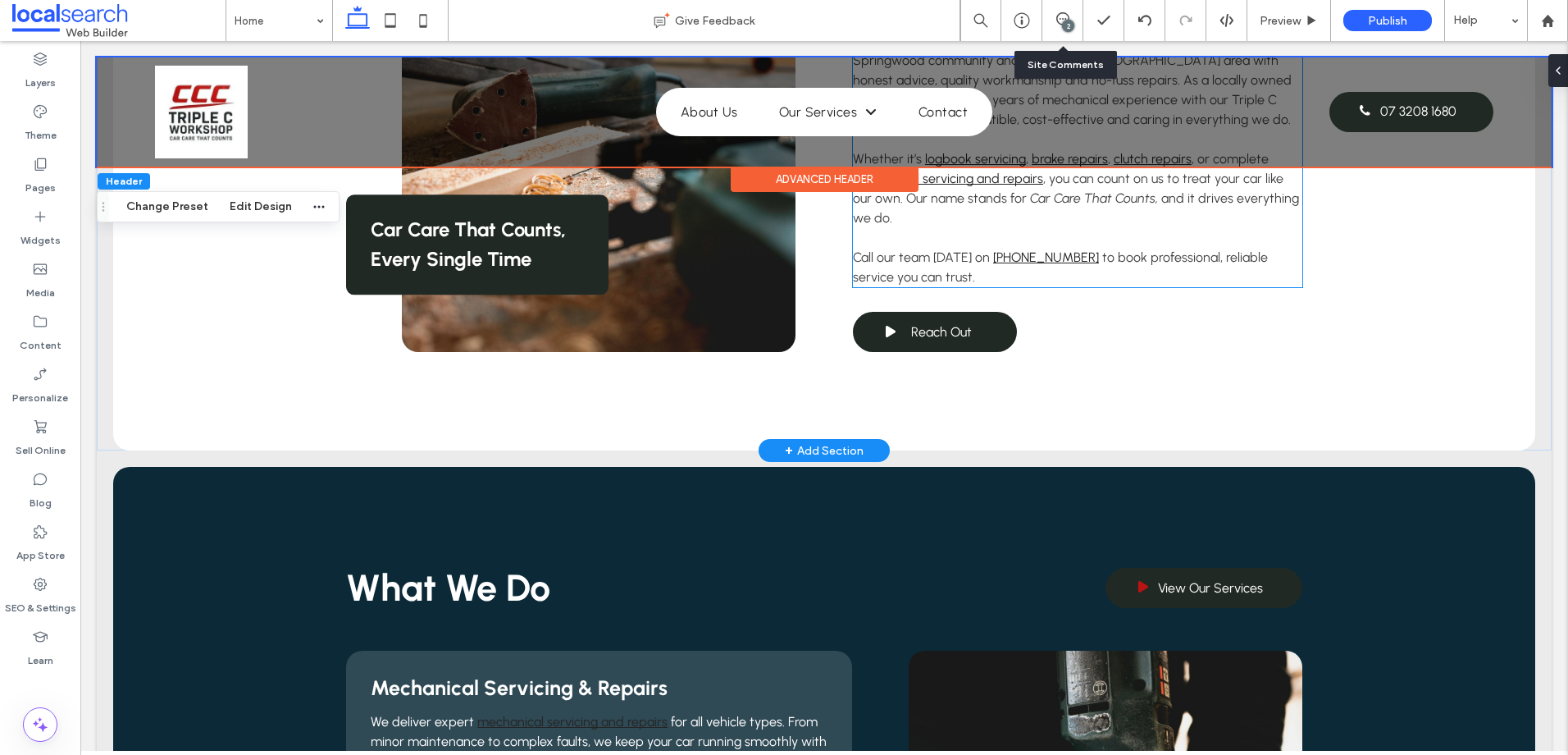
scroll to position [1149, 0]
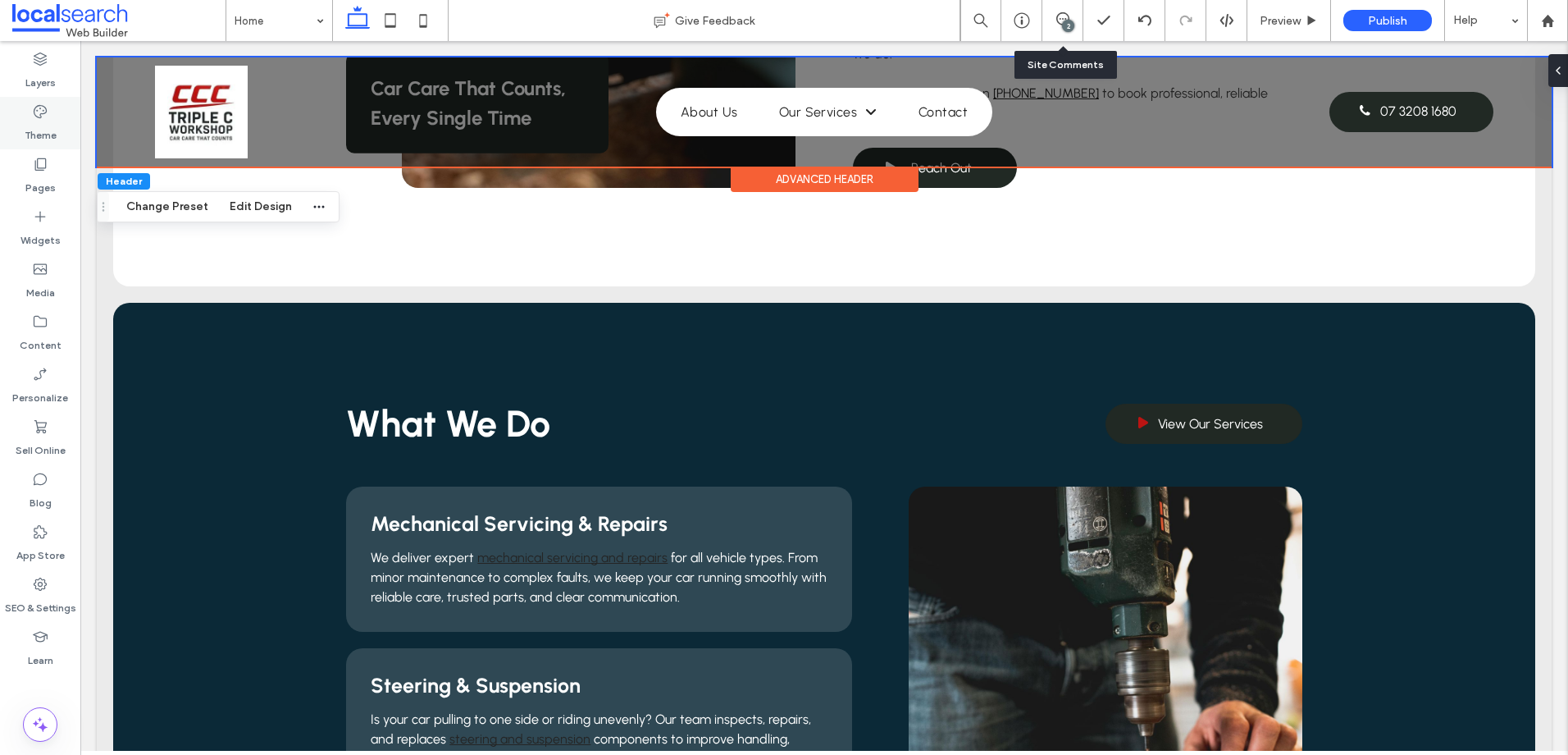
click at [43, 142] on label "Theme" at bounding box center [41, 131] width 32 height 23
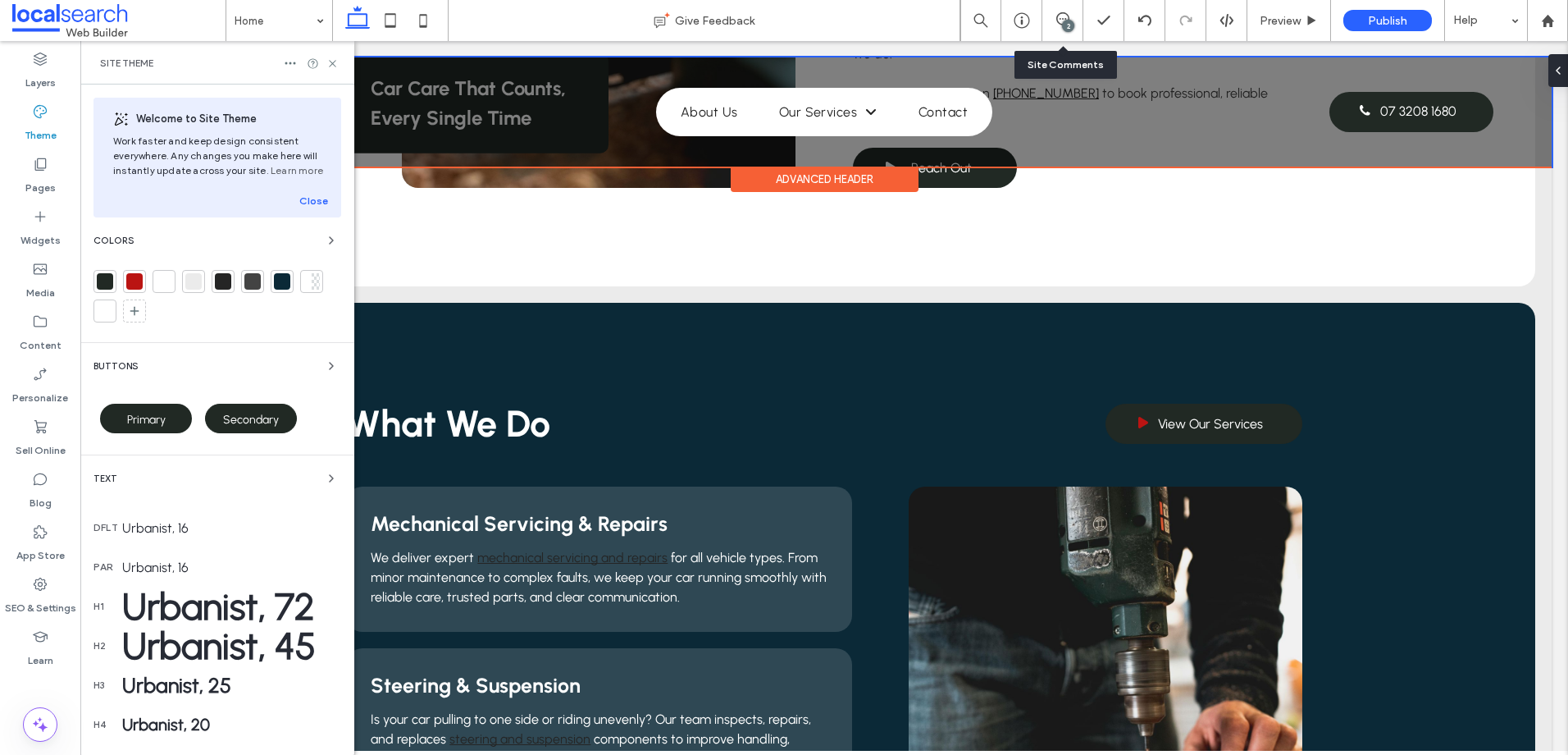
click at [325, 241] on icon "button" at bounding box center [331, 240] width 13 height 13
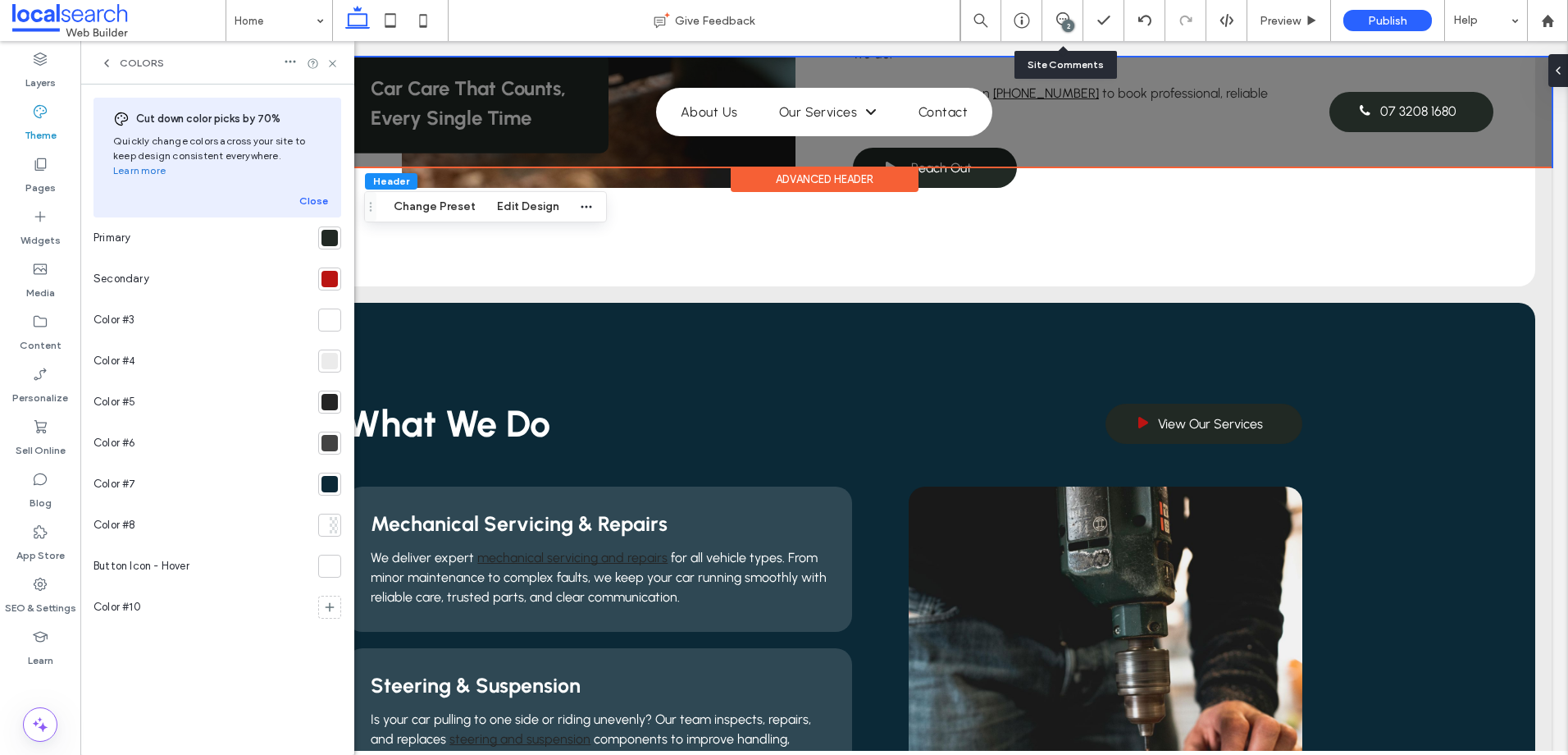
drag, startPoint x: 323, startPoint y: 553, endPoint x: 344, endPoint y: 524, distance: 35.8
click at [324, 557] on div at bounding box center [329, 565] width 16 height 16
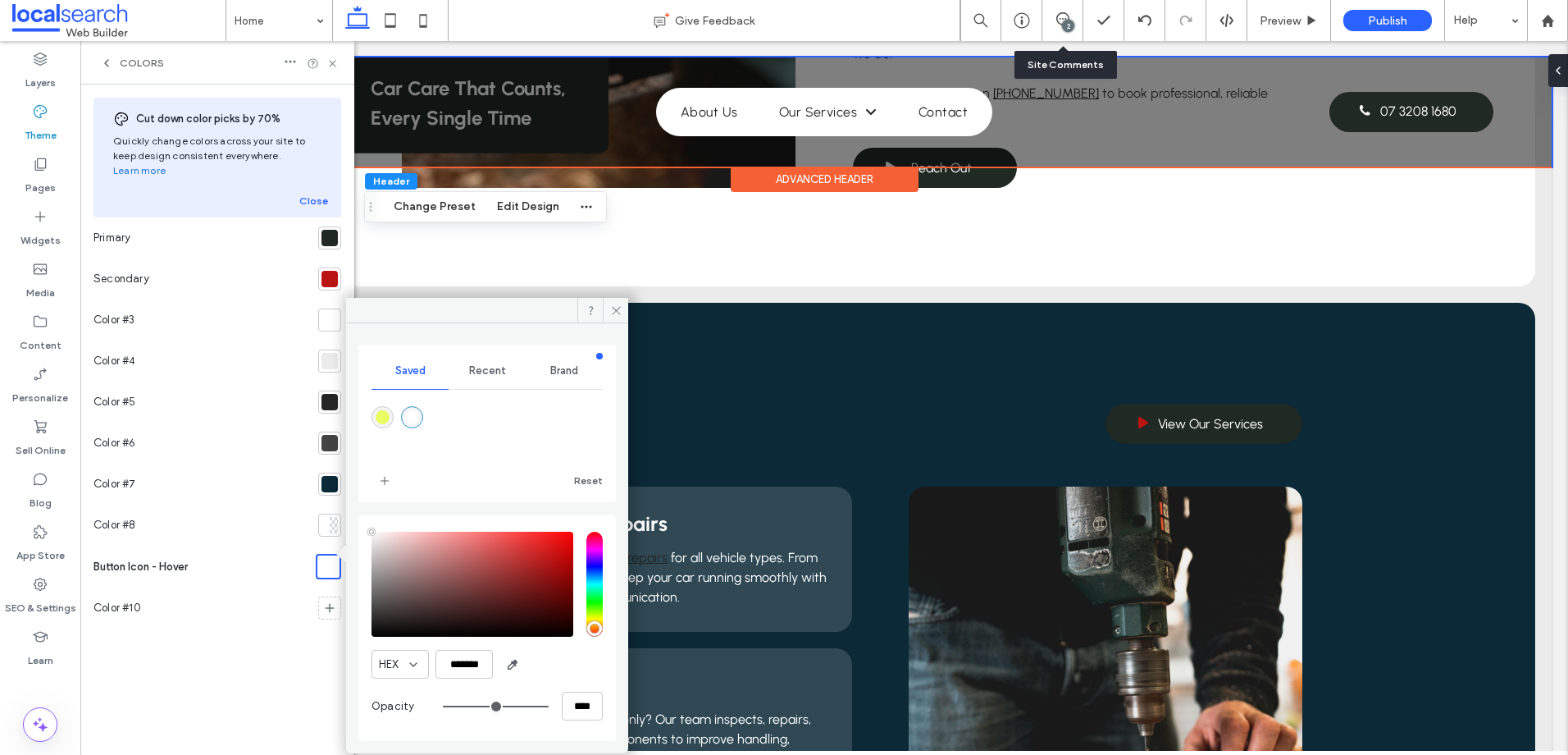
click at [330, 271] on div at bounding box center [329, 278] width 16 height 16
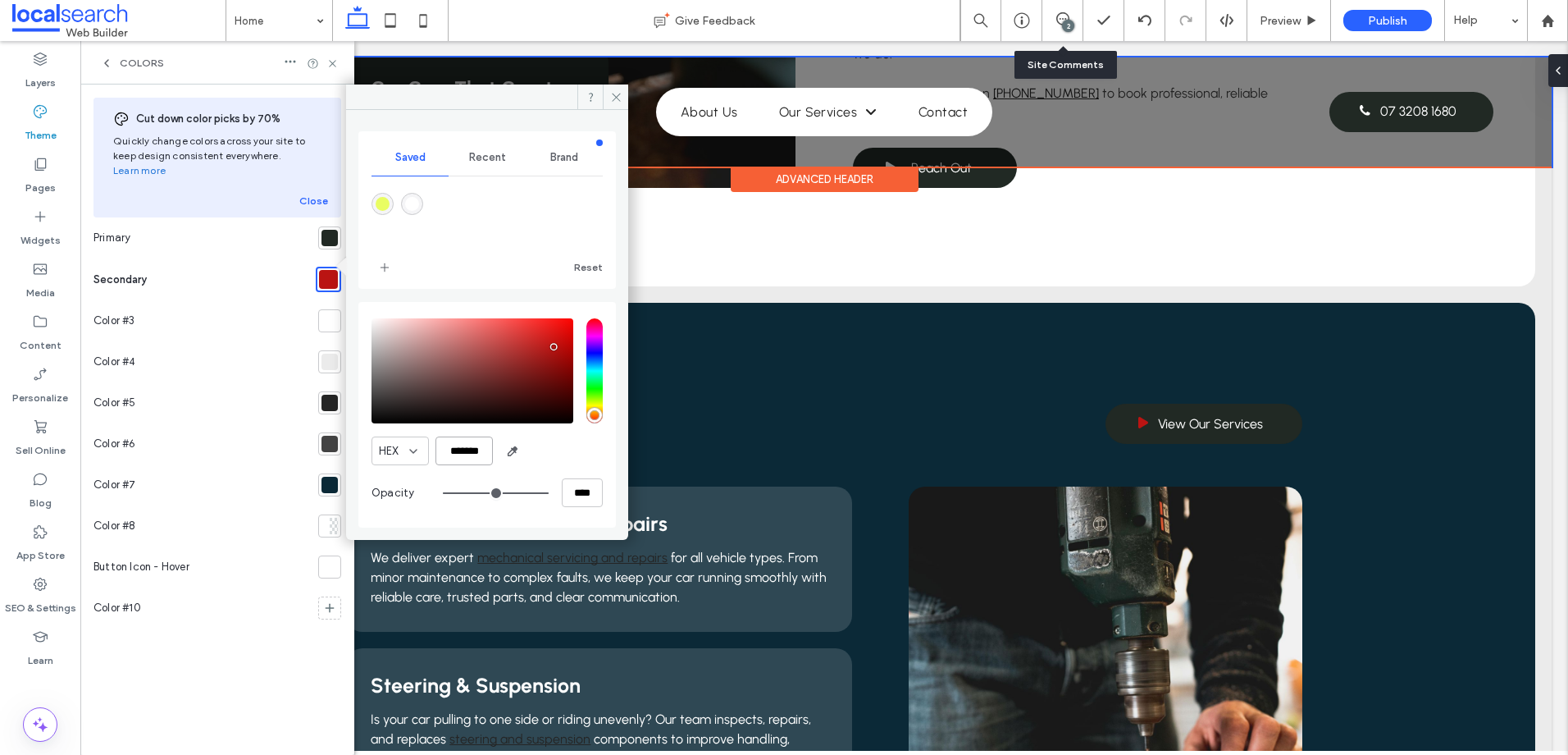
click at [467, 457] on input "*******" at bounding box center [464, 451] width 57 height 28
click at [336, 558] on div at bounding box center [329, 566] width 16 height 16
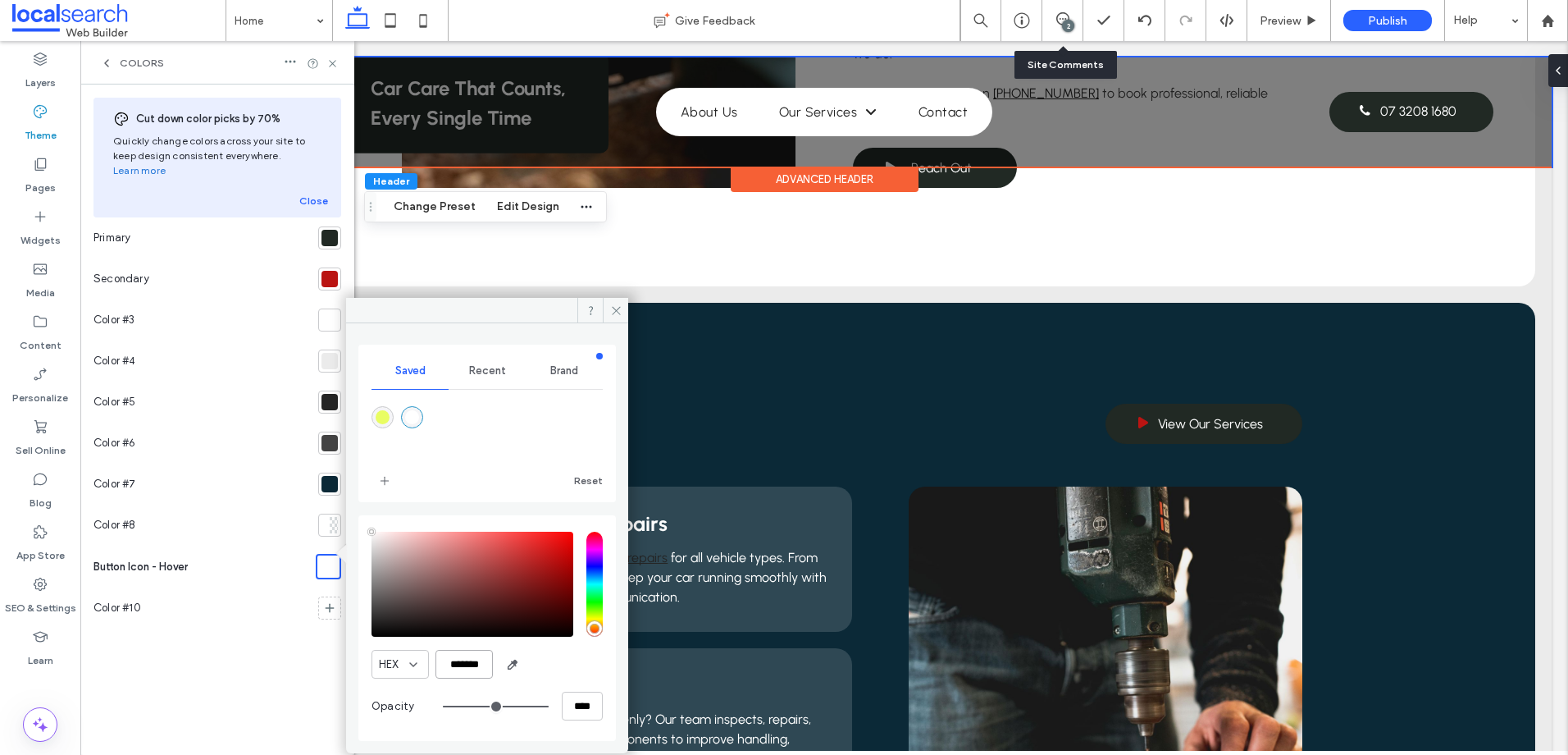
click at [463, 658] on input "*******" at bounding box center [464, 664] width 57 height 28
paste input "color picker textbox"
type input "*******"
click at [383, 474] on icon "add color" at bounding box center [384, 481] width 13 height 13
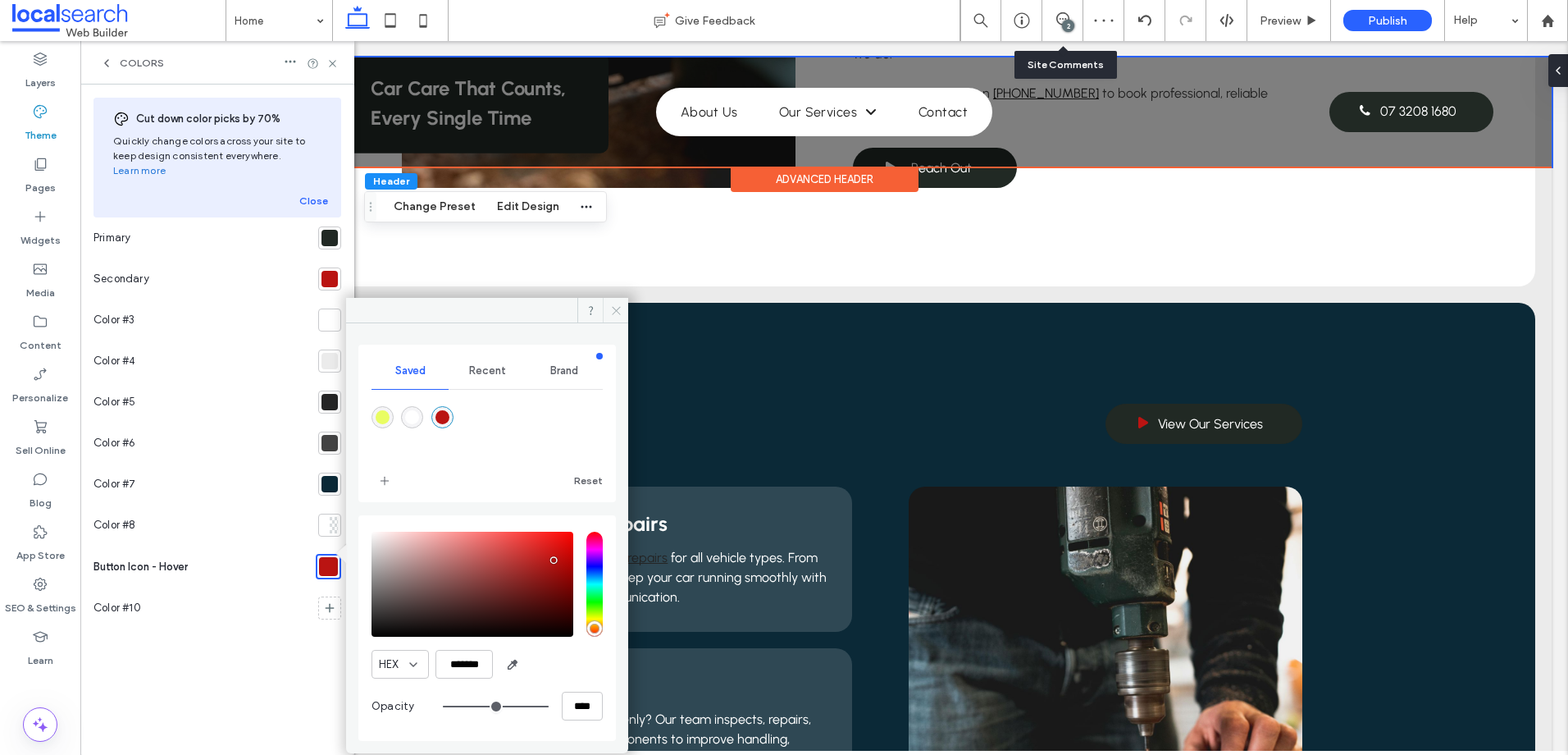
click at [615, 311] on use at bounding box center [616, 310] width 9 height 9
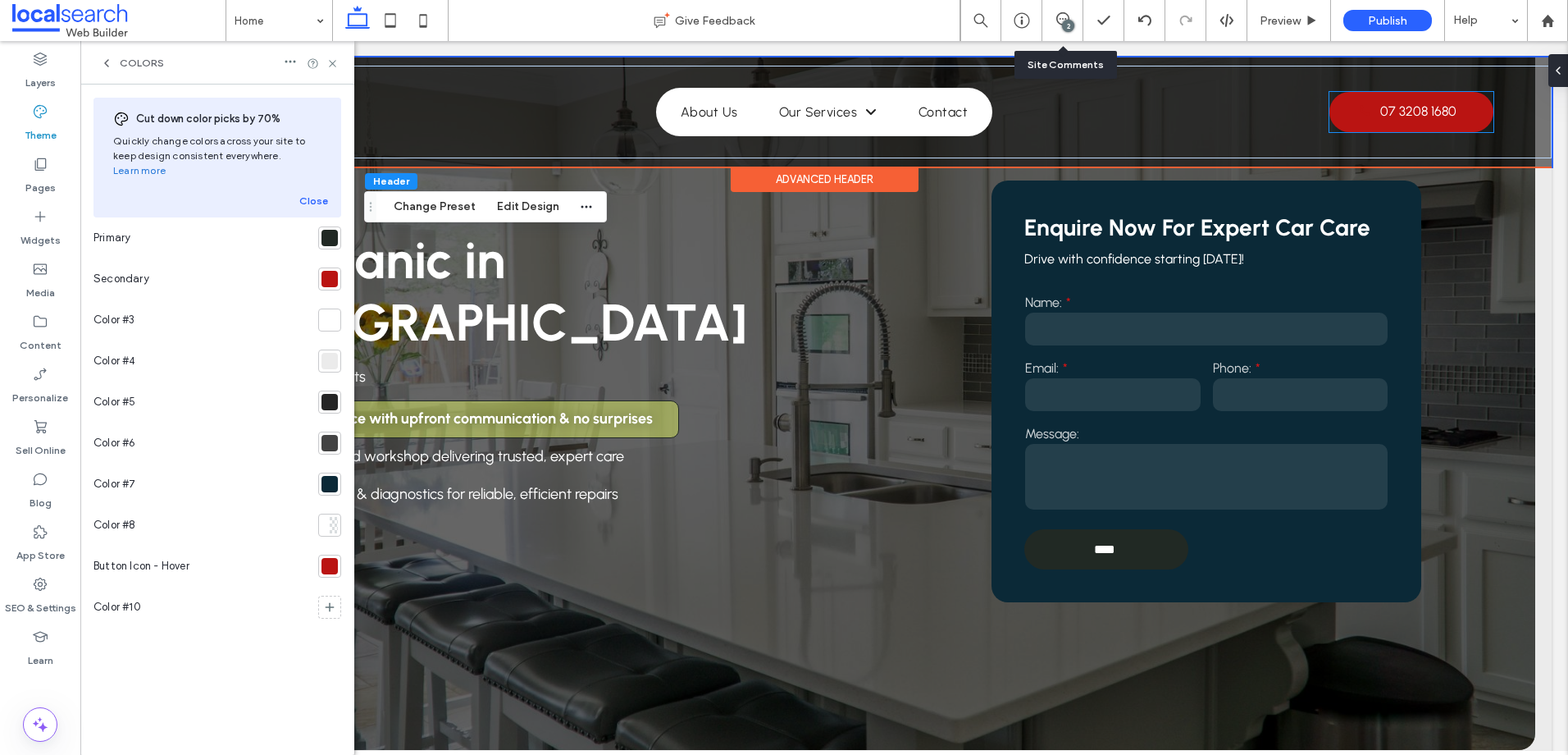
scroll to position [0, 0]
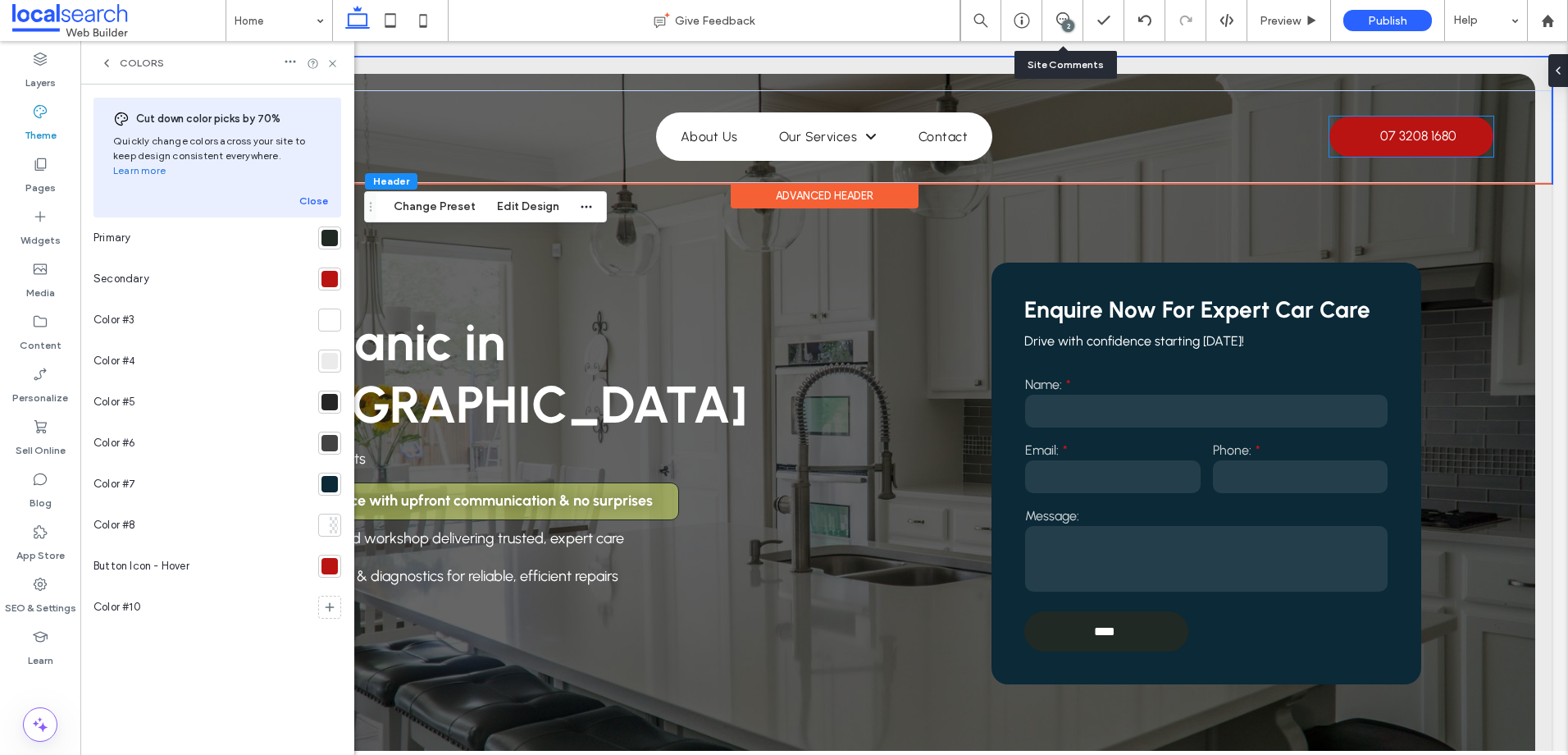
click at [1380, 127] on span "07 3208 1680" at bounding box center [1418, 136] width 76 height 32
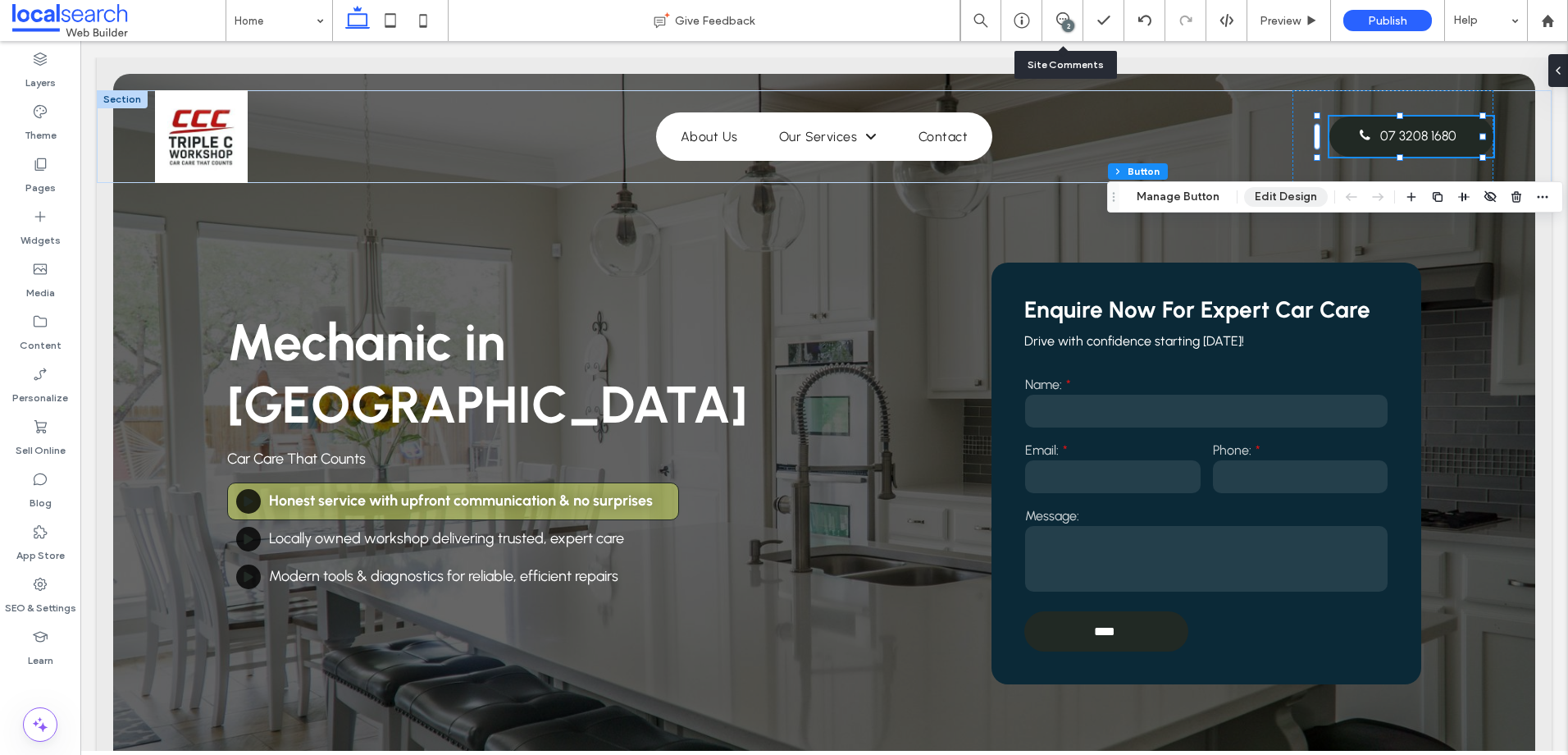
click at [1288, 198] on button "Edit Design" at bounding box center [1286, 197] width 84 height 20
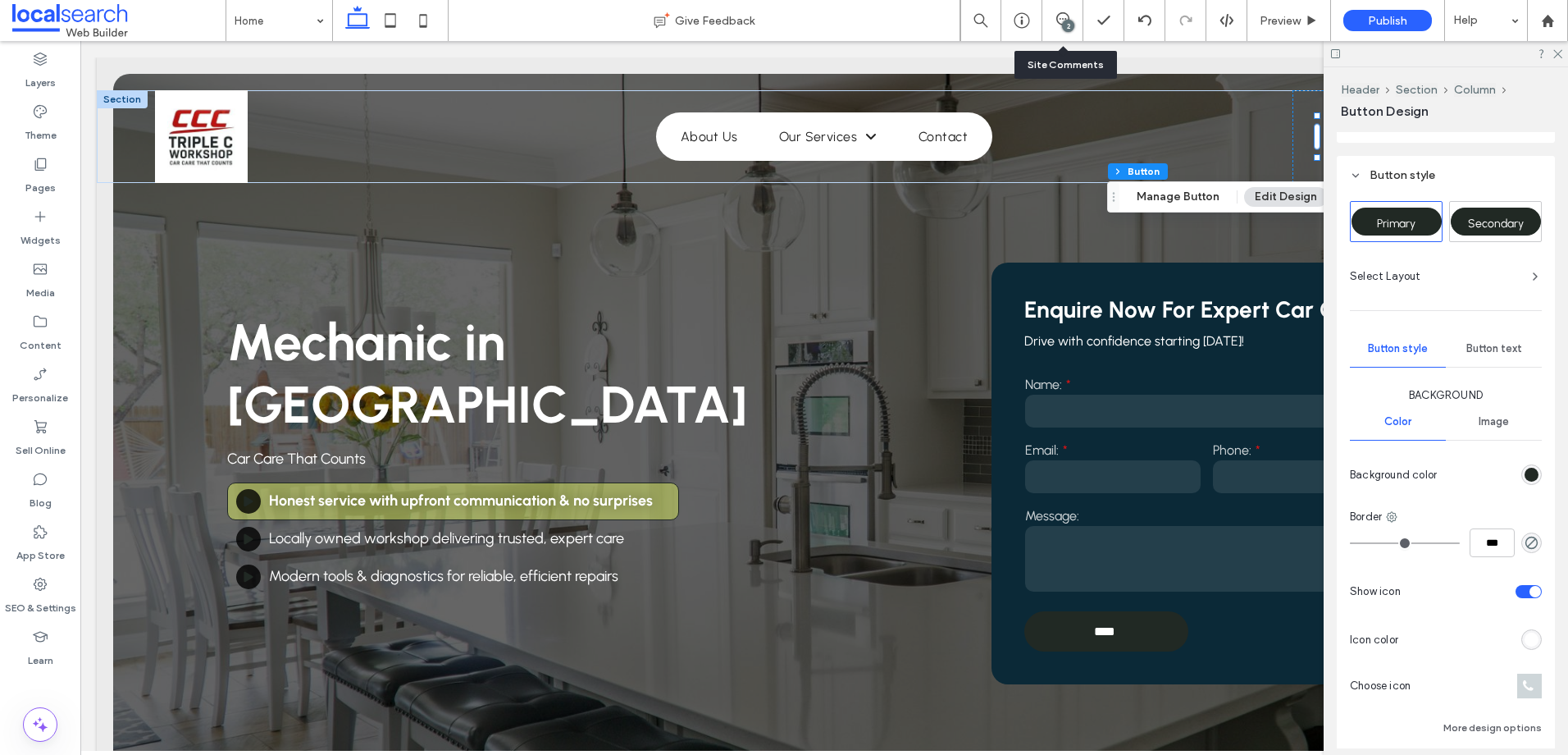
scroll to position [311, 0]
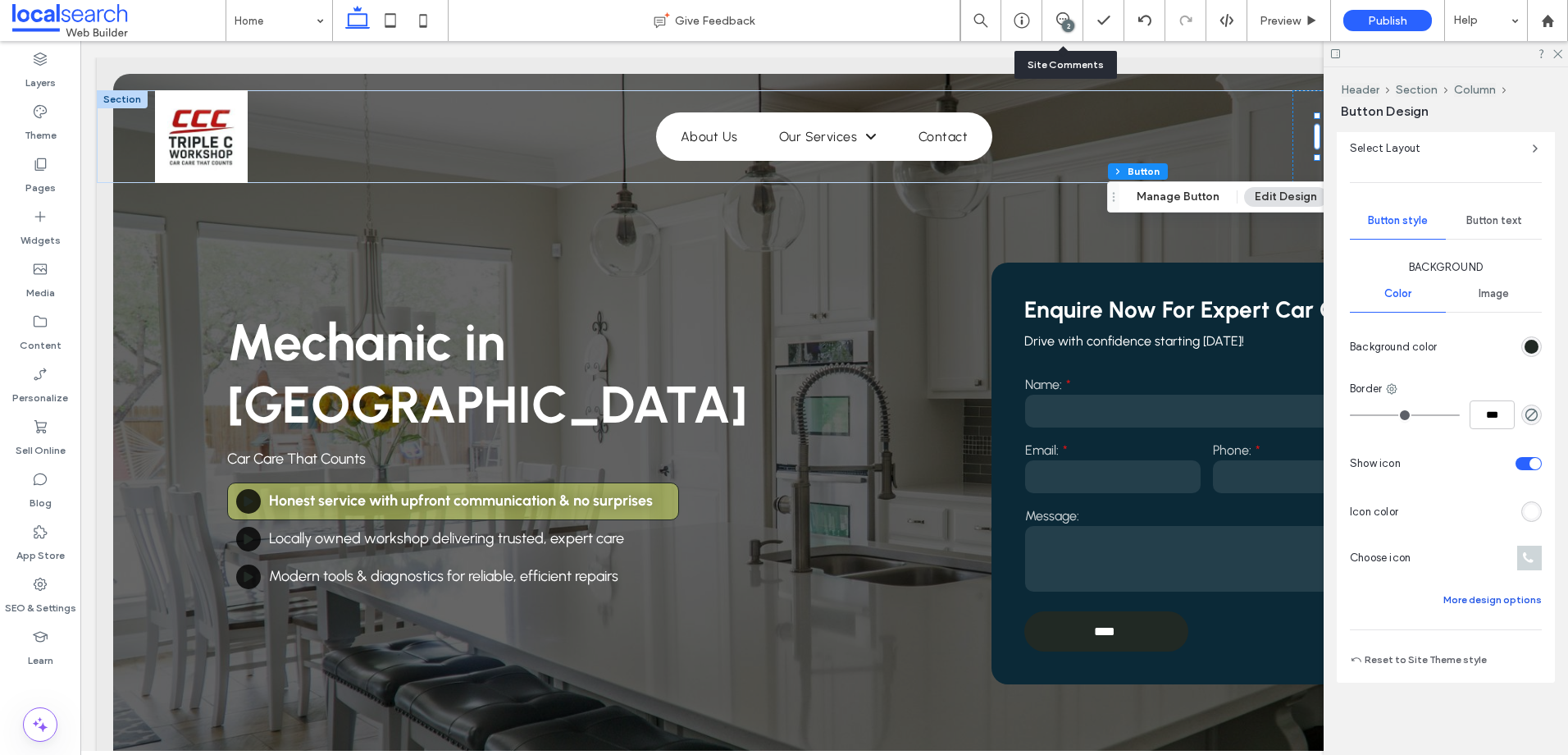
click at [1503, 603] on button "More design options" at bounding box center [1493, 599] width 99 height 20
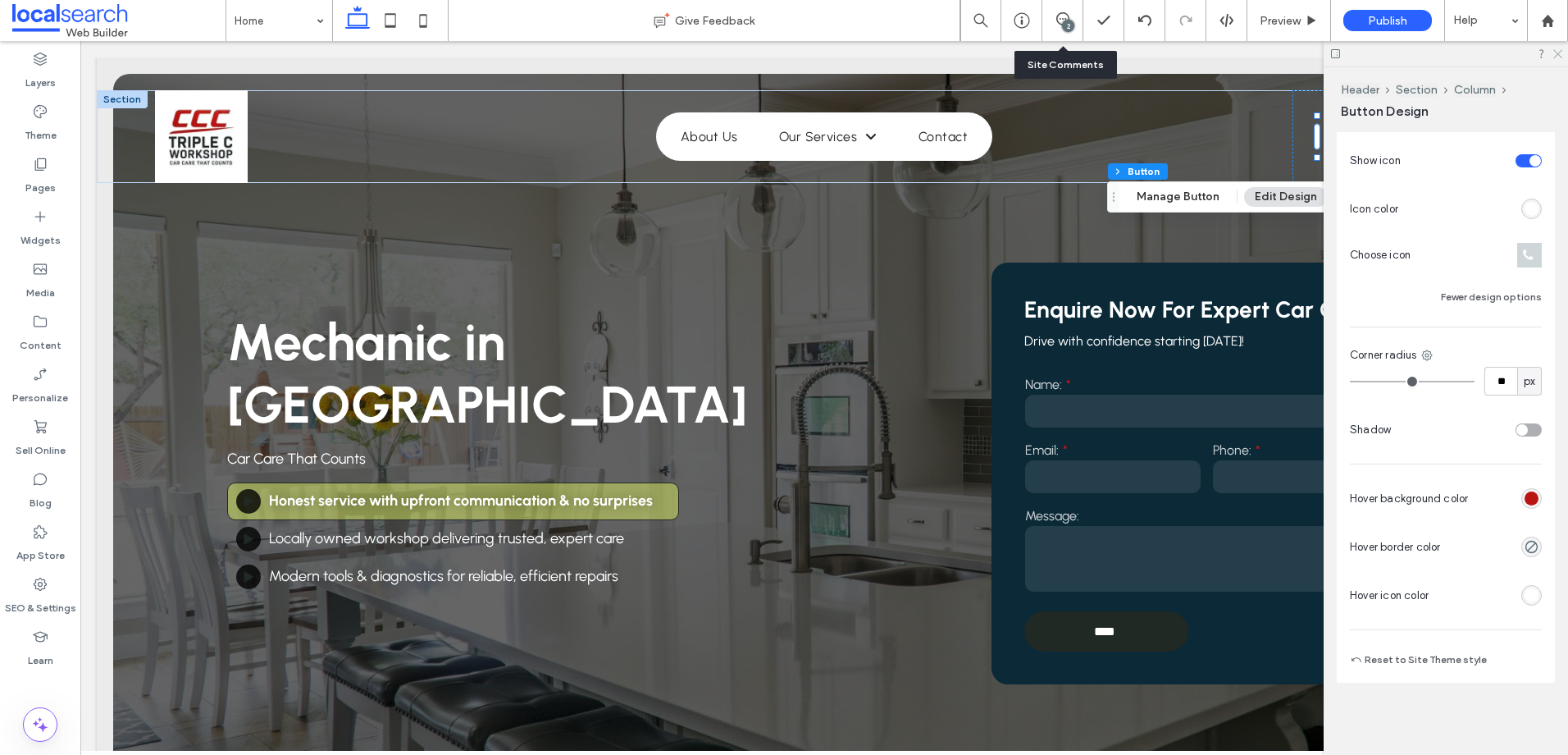
click at [1559, 52] on icon at bounding box center [1557, 52] width 10 height 10
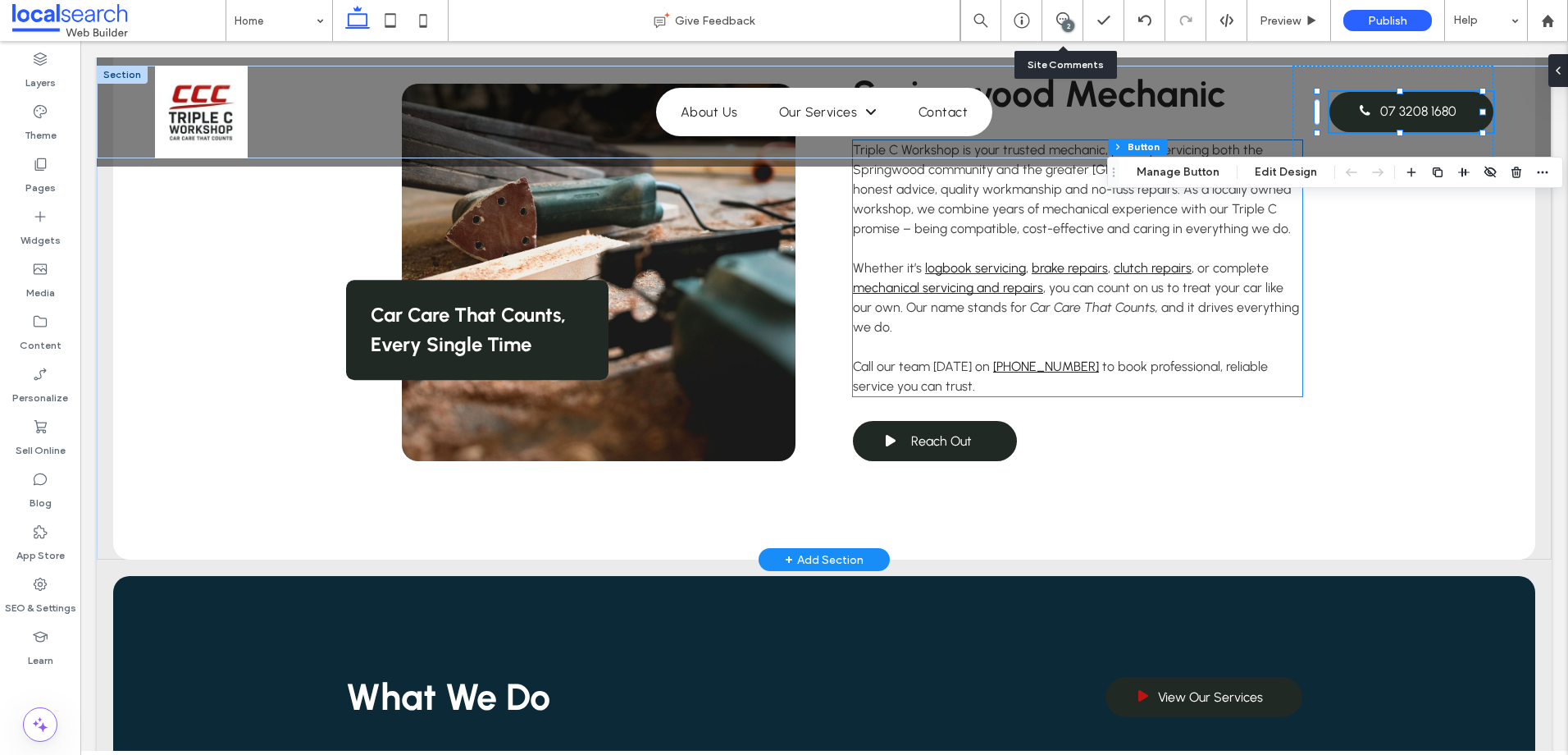
scroll to position [1149, 0]
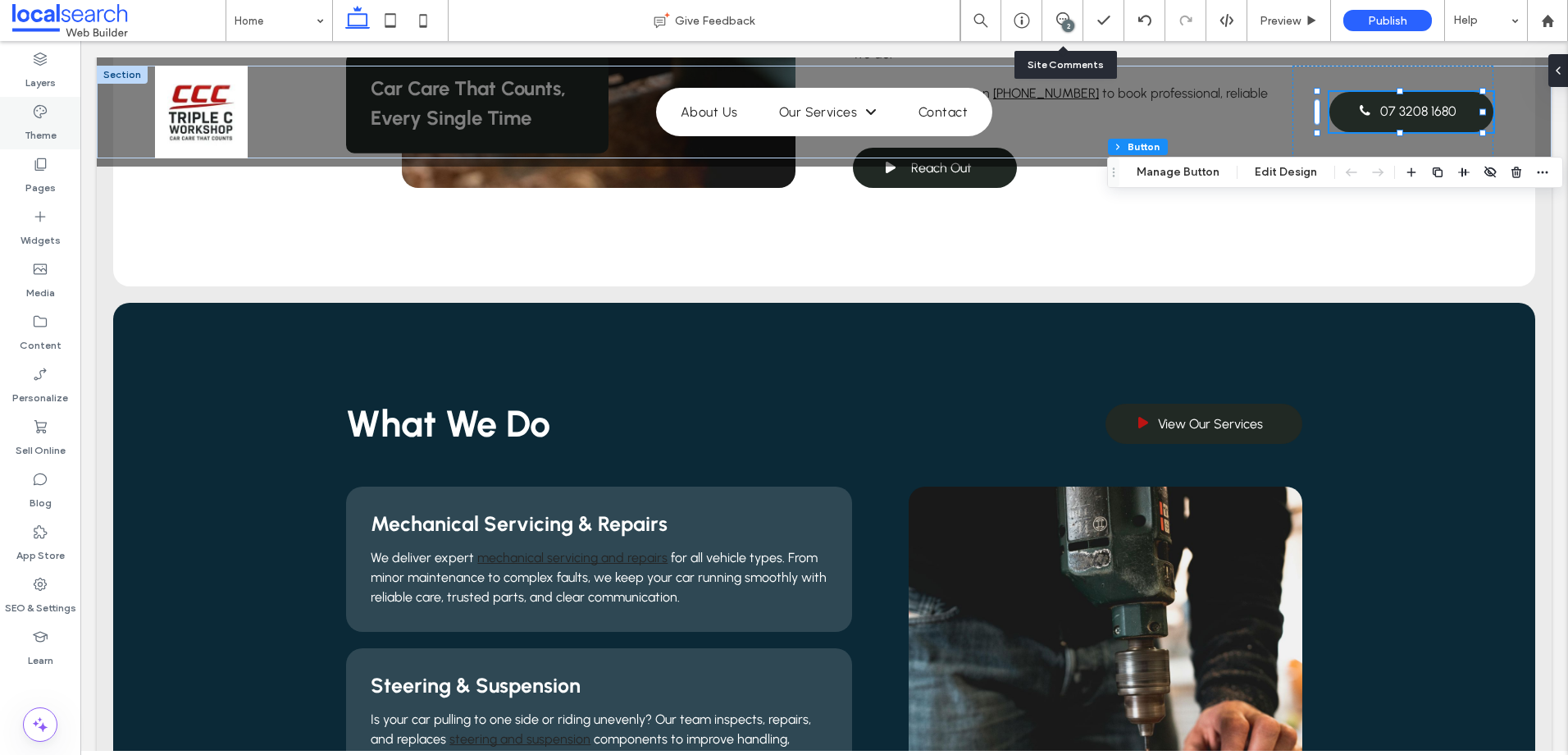
click at [47, 118] on icon at bounding box center [40, 111] width 16 height 16
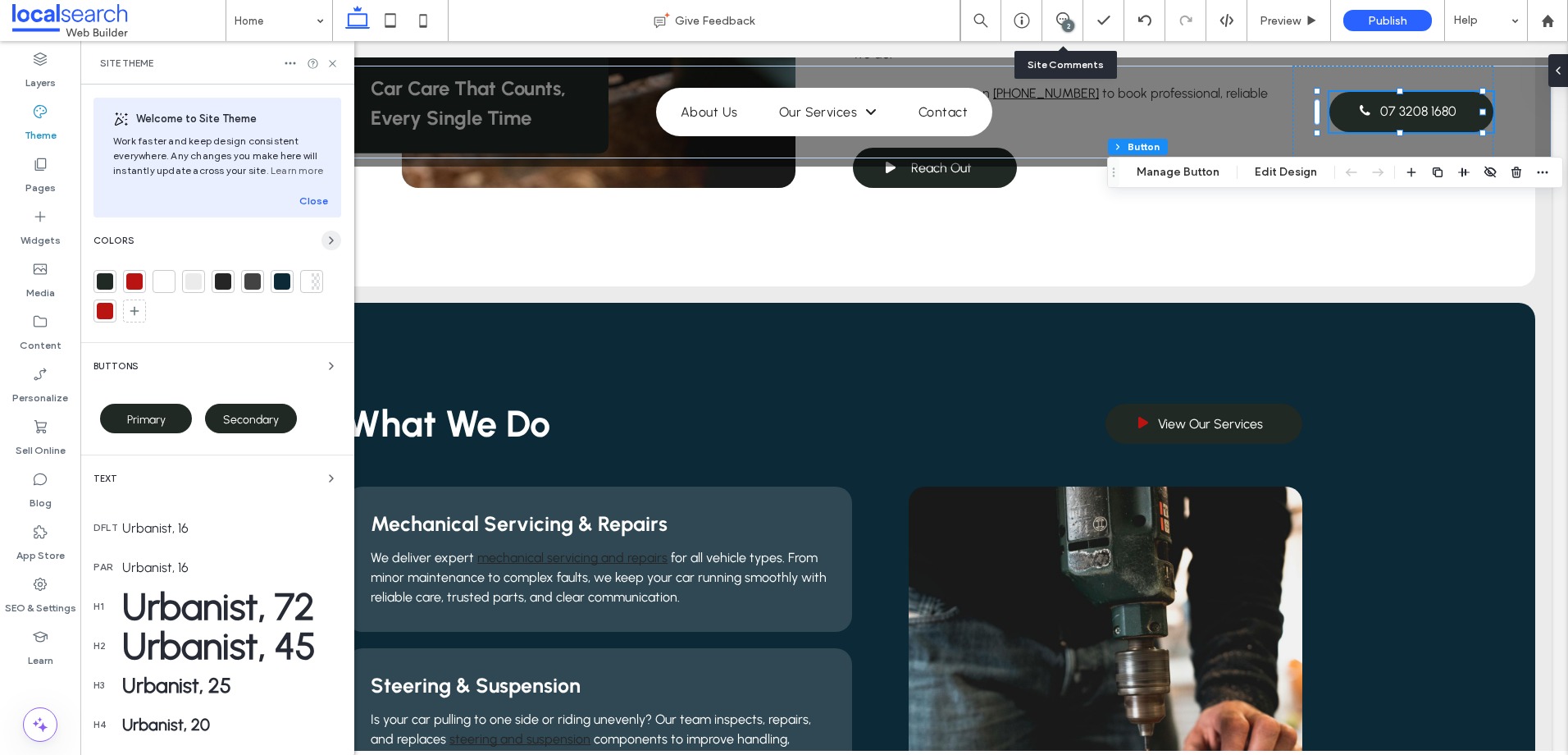
drag, startPoint x: 318, startPoint y: 236, endPoint x: 279, endPoint y: 330, distance: 101.8
click at [325, 236] on icon "button" at bounding box center [331, 240] width 13 height 13
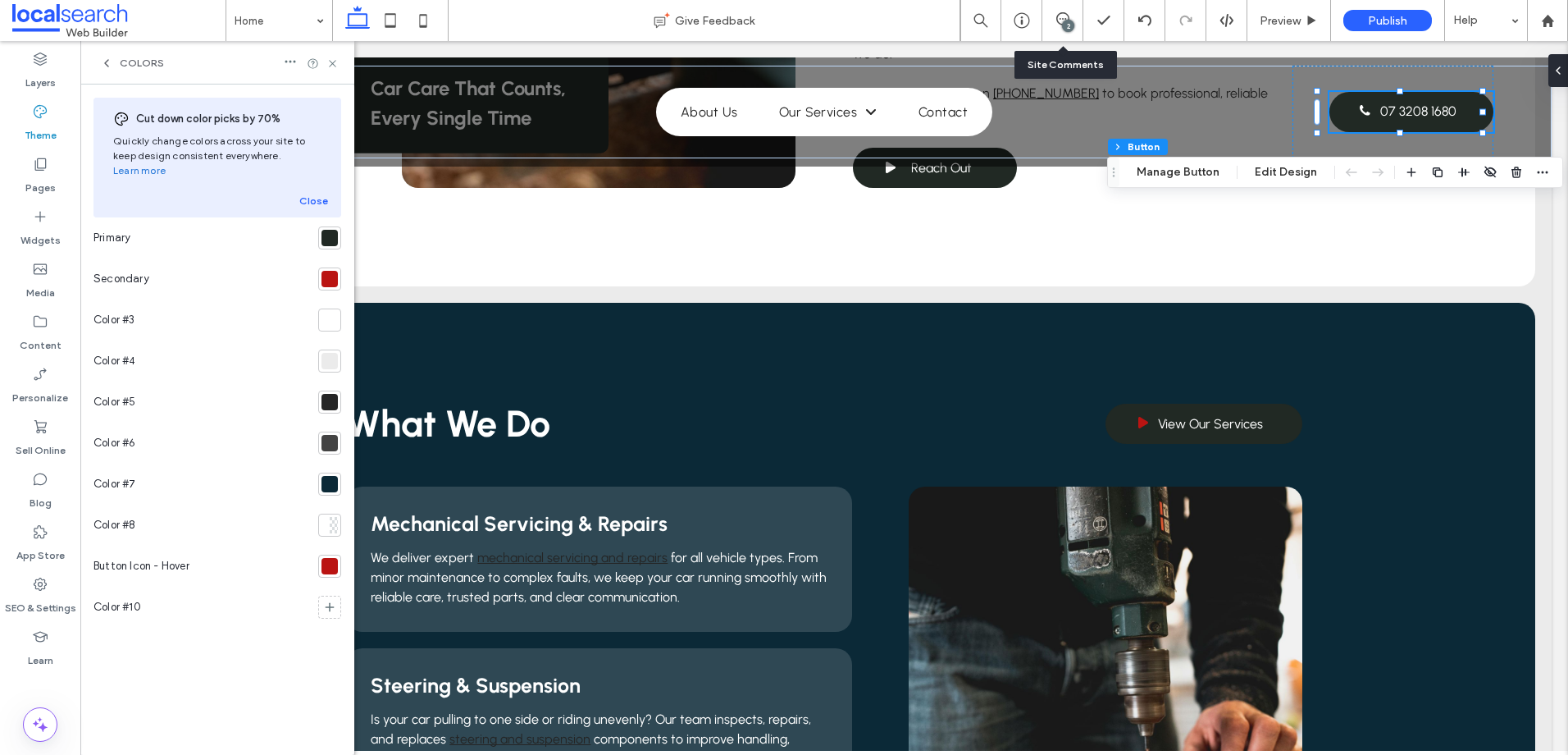
click at [319, 555] on div at bounding box center [329, 566] width 23 height 23
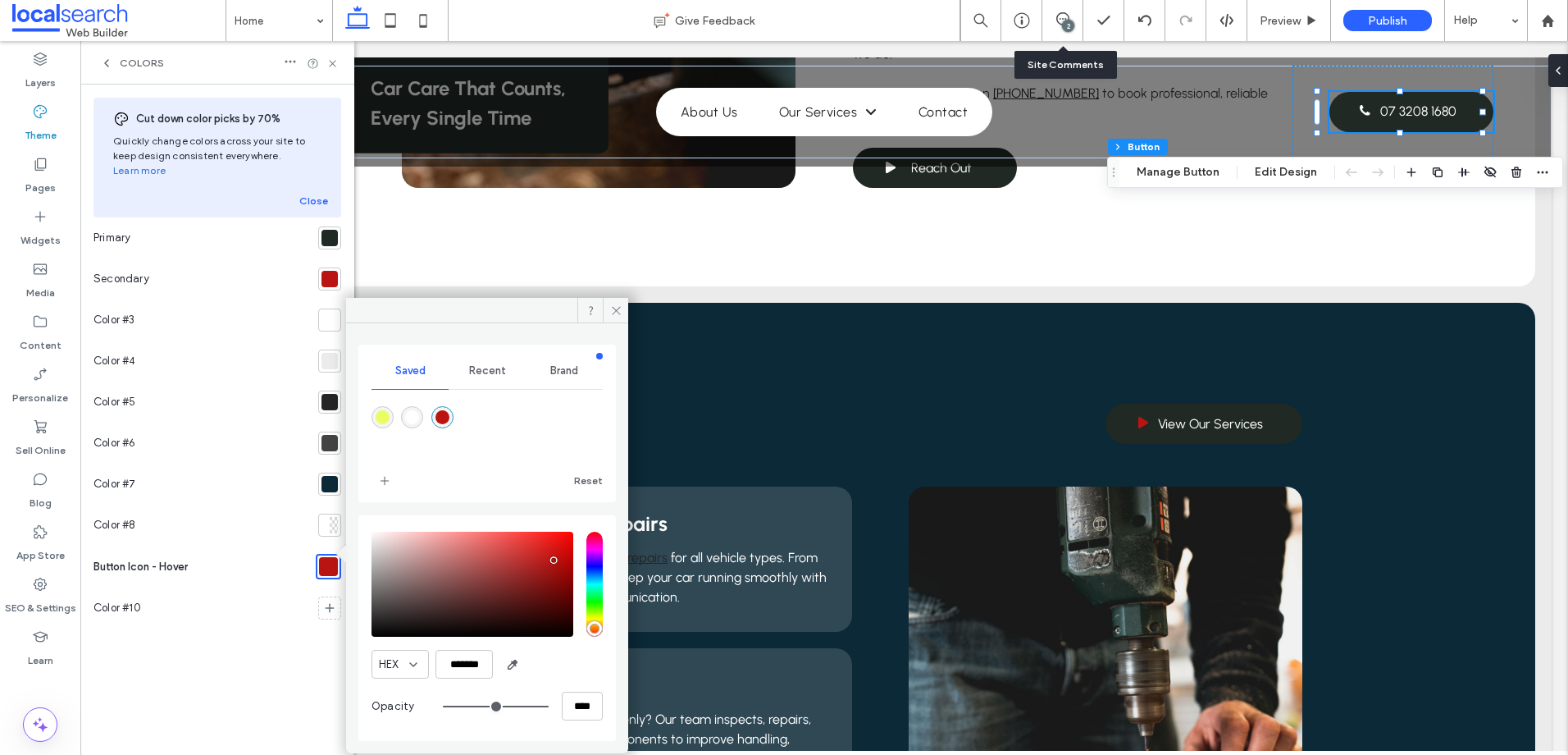
click at [409, 413] on div "rgba(255,255,255,1)" at bounding box center [412, 417] width 14 height 14
type input "*******"
click at [612, 316] on icon at bounding box center [616, 311] width 12 height 12
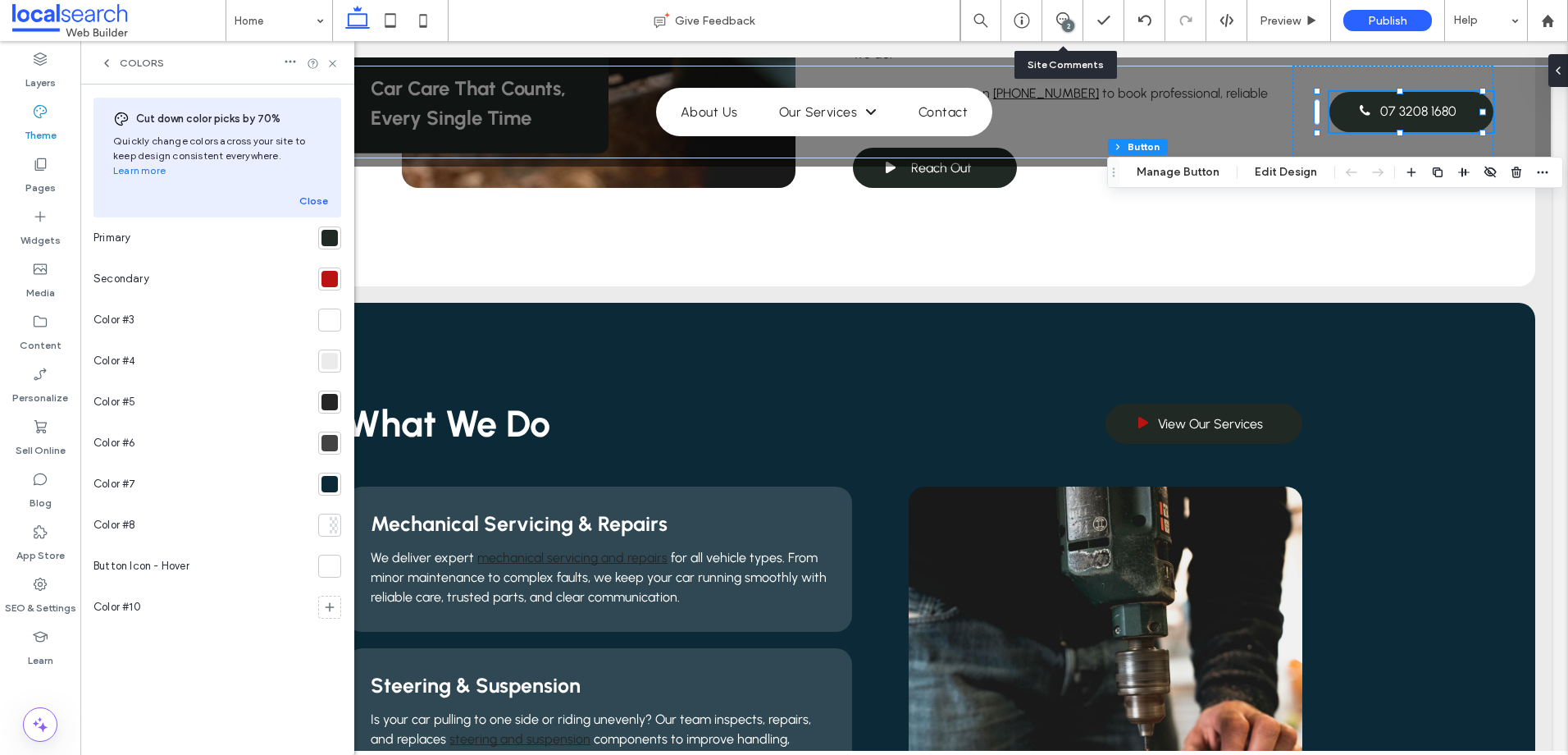
click at [103, 70] on div "Colors" at bounding box center [217, 63] width 274 height 44
click at [103, 68] on icon at bounding box center [106, 64] width 13 height 13
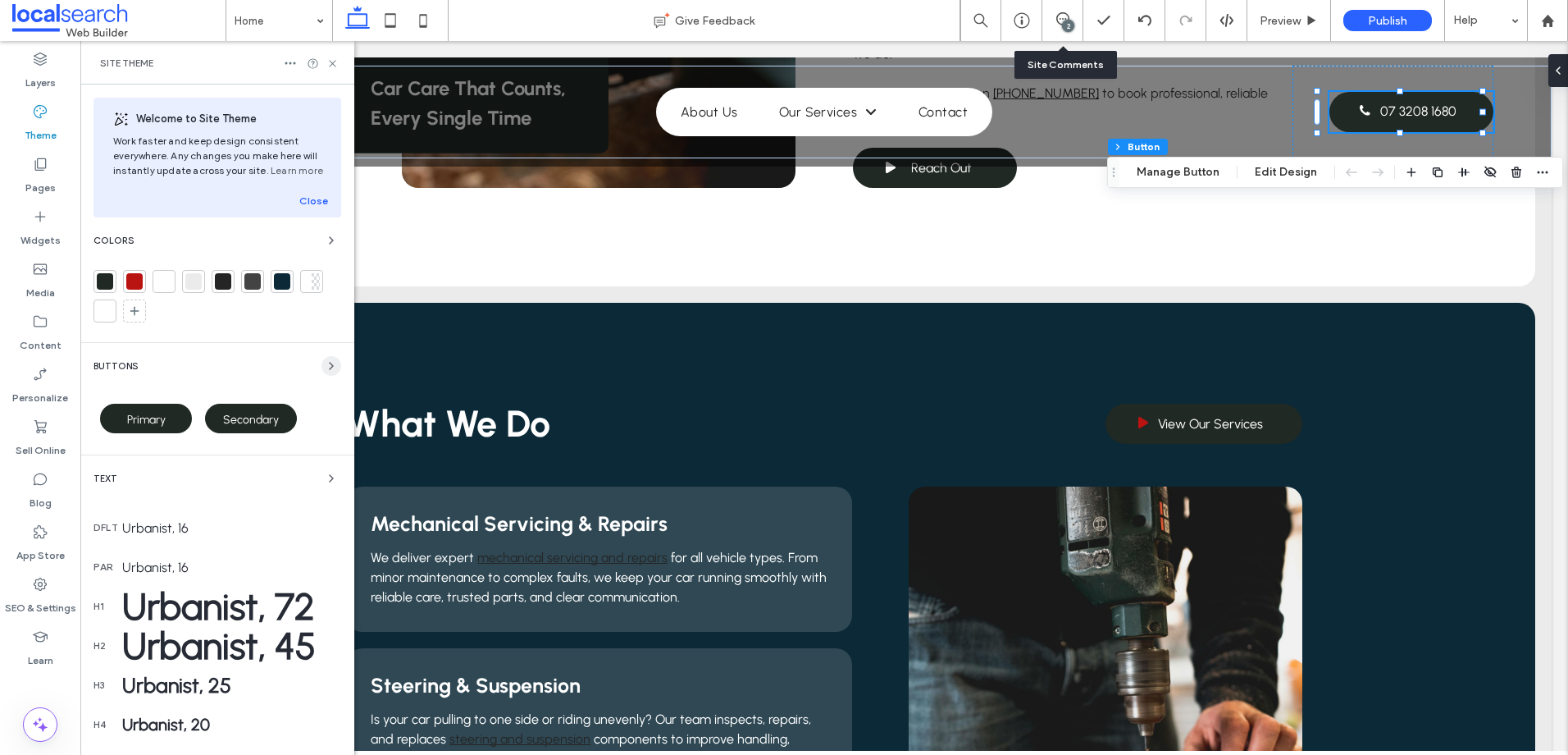
click at [329, 368] on use "button" at bounding box center [330, 366] width 3 height 7
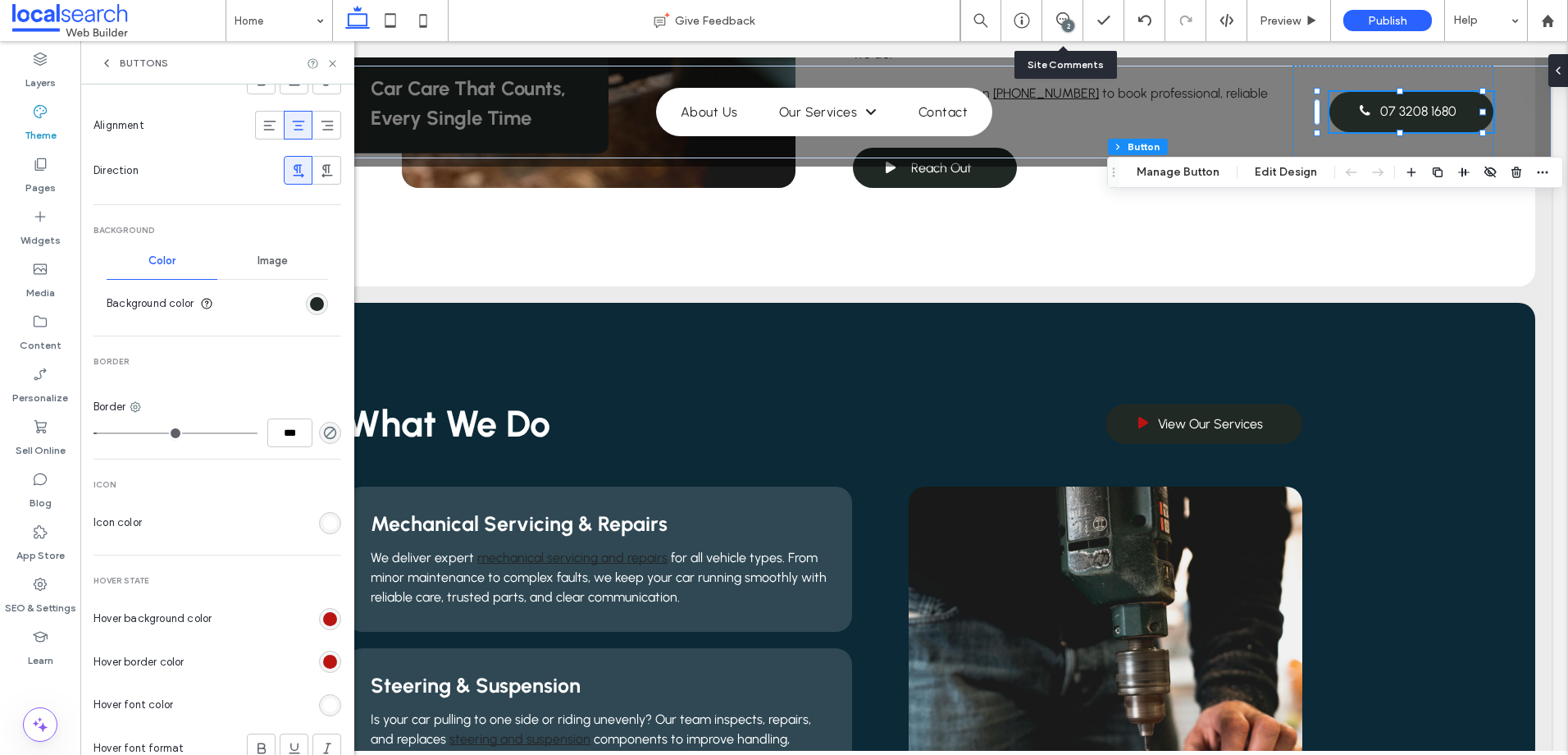
scroll to position [575, 0]
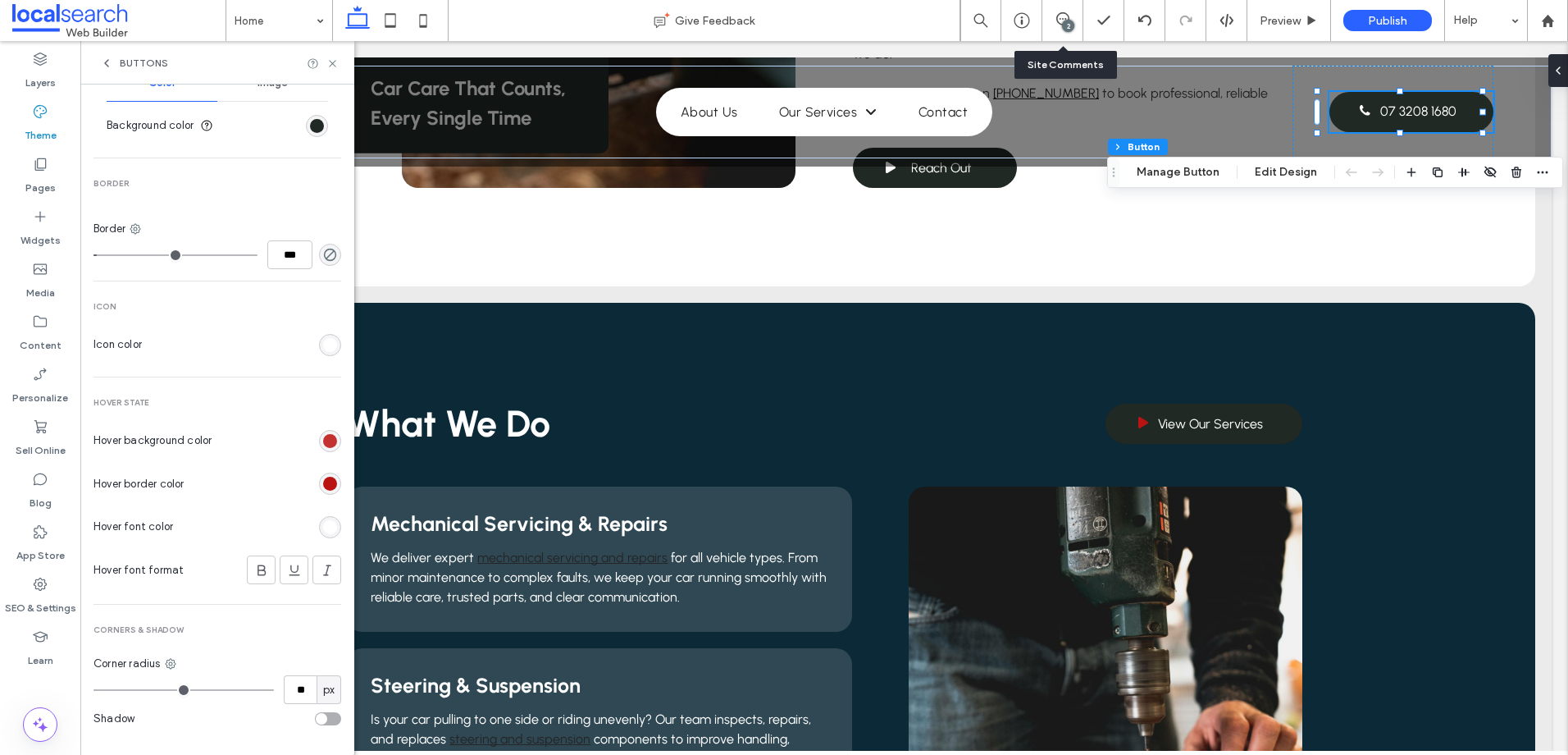
click at [323, 444] on div "rgb(186, 20, 18)" at bounding box center [329, 441] width 14 height 14
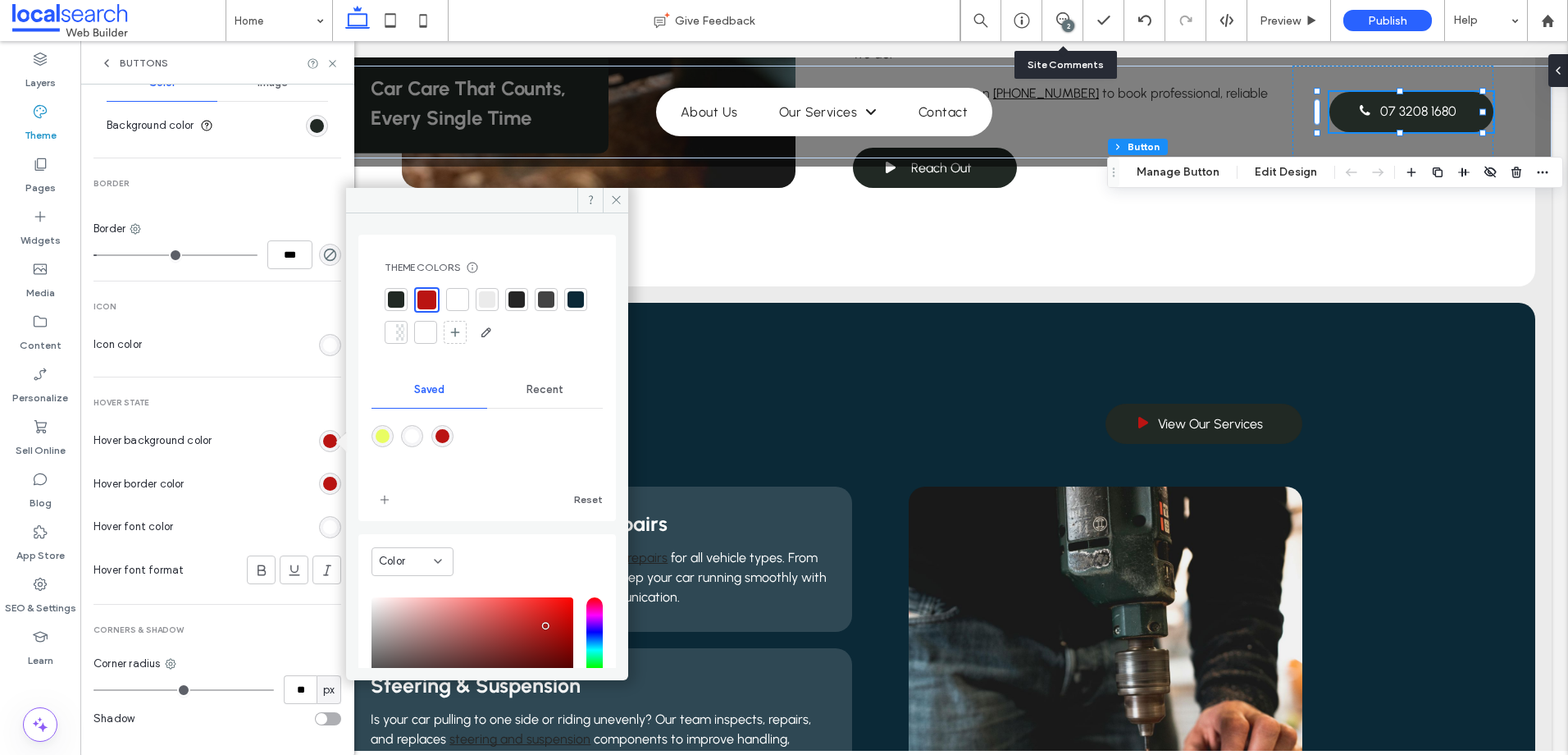
click at [451, 297] on div at bounding box center [457, 299] width 16 height 16
click at [323, 482] on div "rgb(186, 20, 18)" at bounding box center [329, 483] width 14 height 14
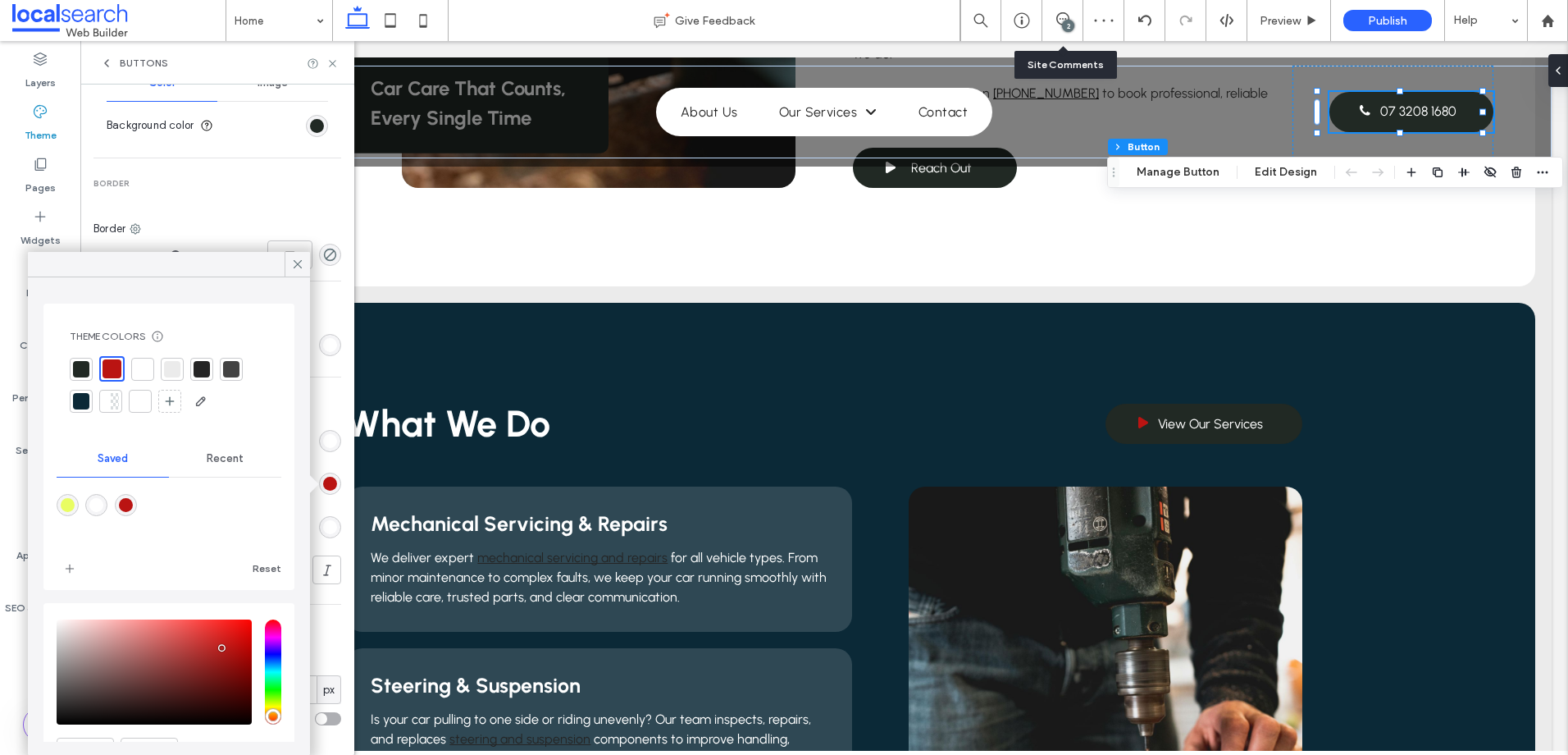
click at [319, 417] on div "Hover State Hover background color Hover border color Hover font color Hover fo…" at bounding box center [216, 510] width 248 height 227
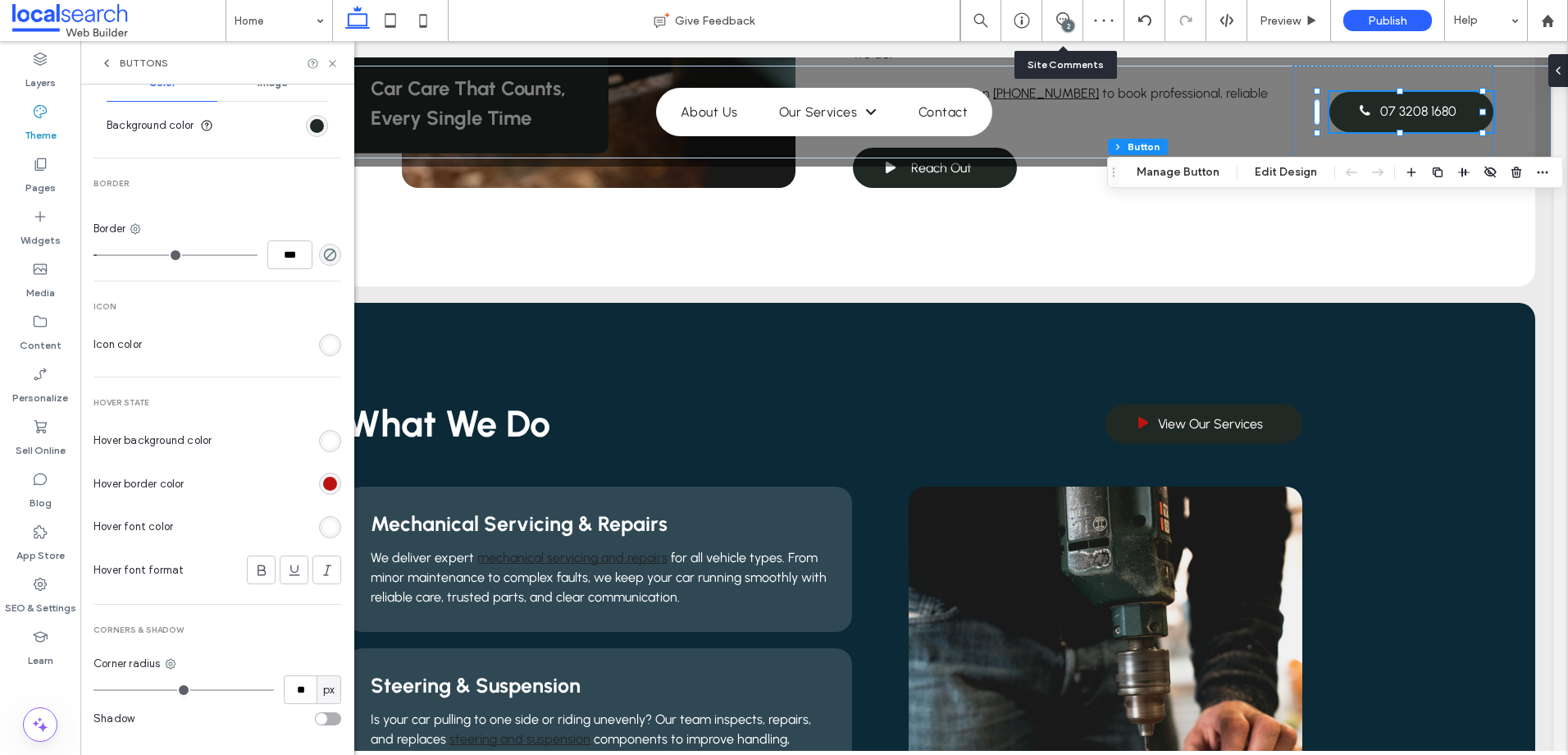
click at [325, 442] on div "rgb(255, 255, 255)" at bounding box center [329, 441] width 14 height 14
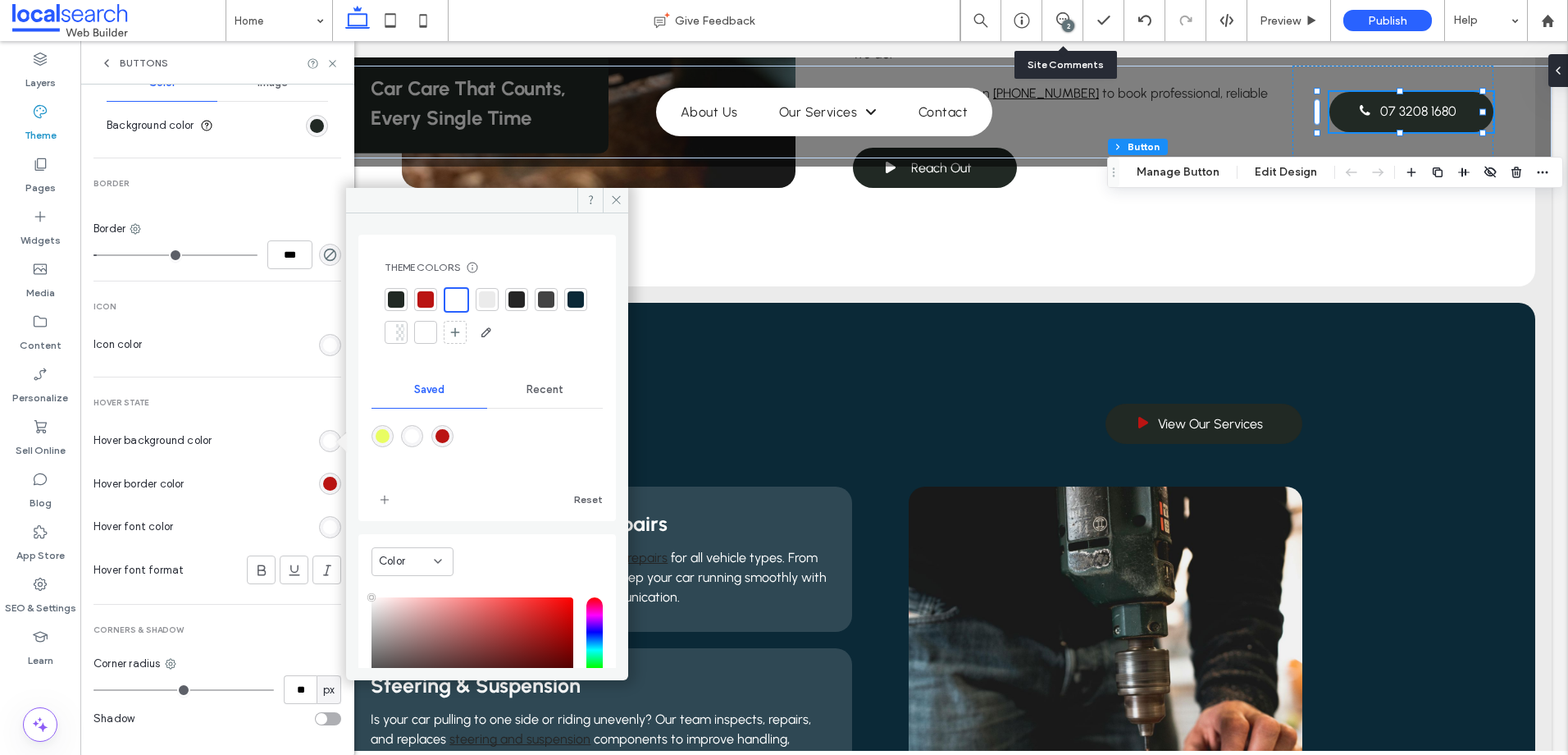
click at [431, 295] on div at bounding box center [425, 299] width 16 height 16
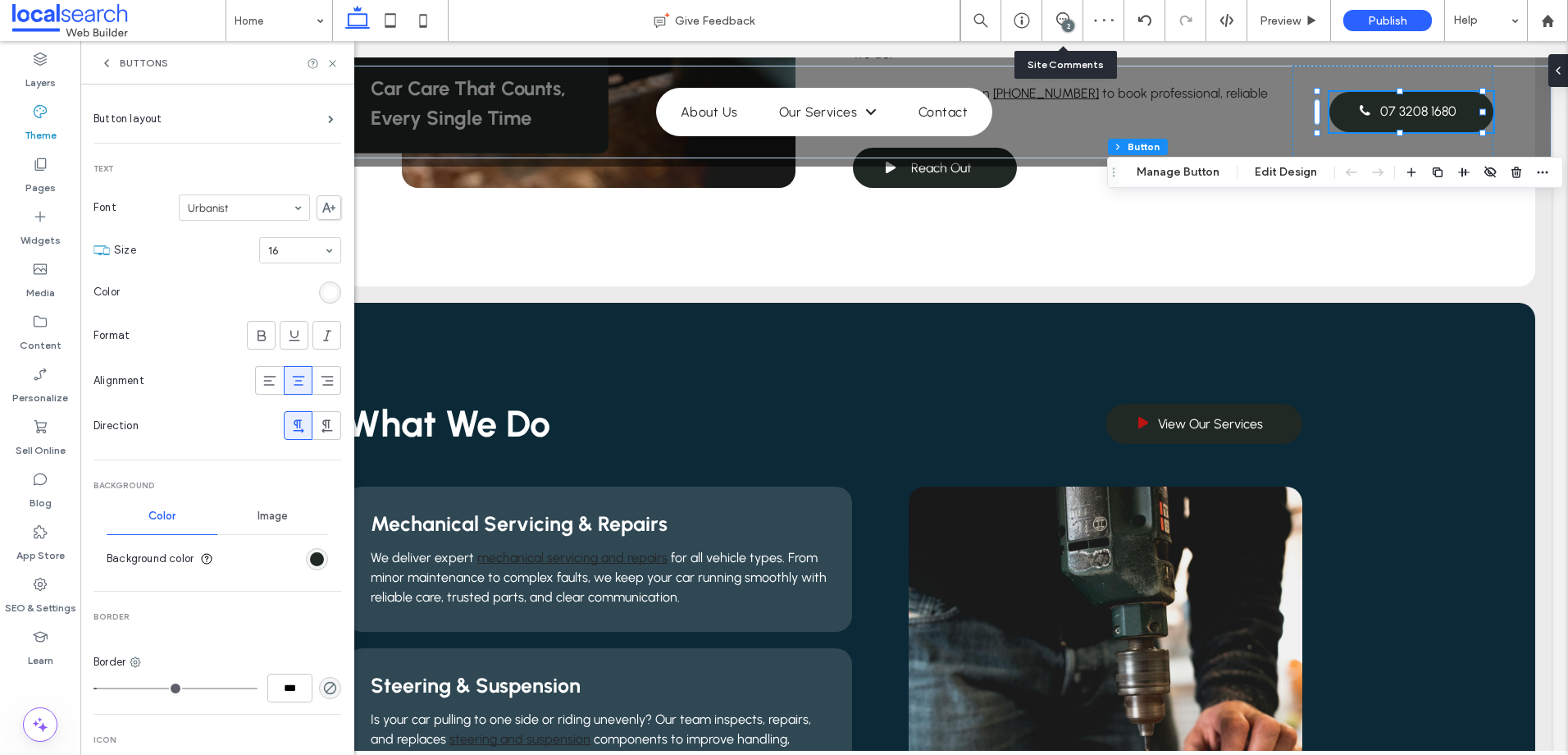
scroll to position [0, 0]
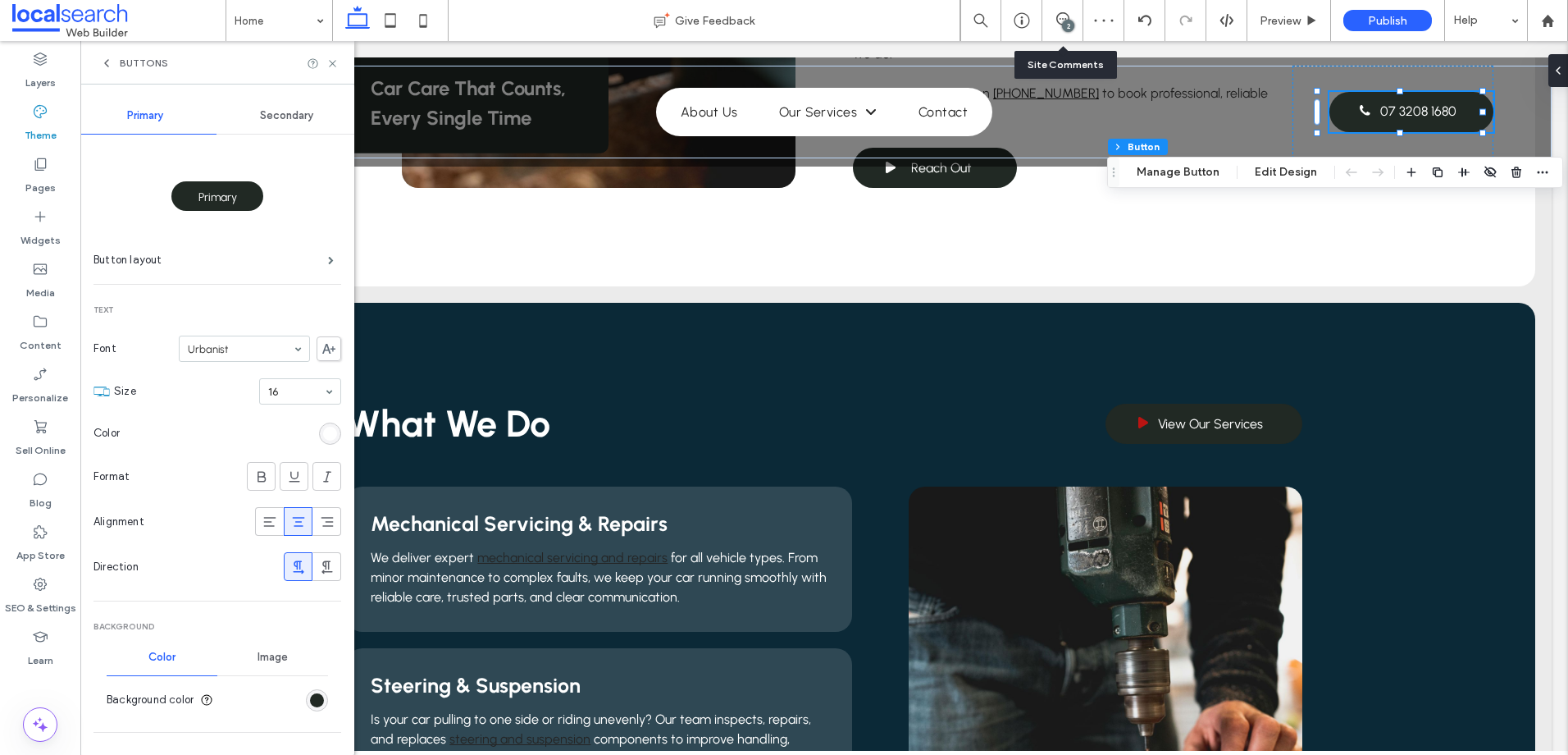
click at [281, 108] on div "Secondary" at bounding box center [287, 116] width 141 height 36
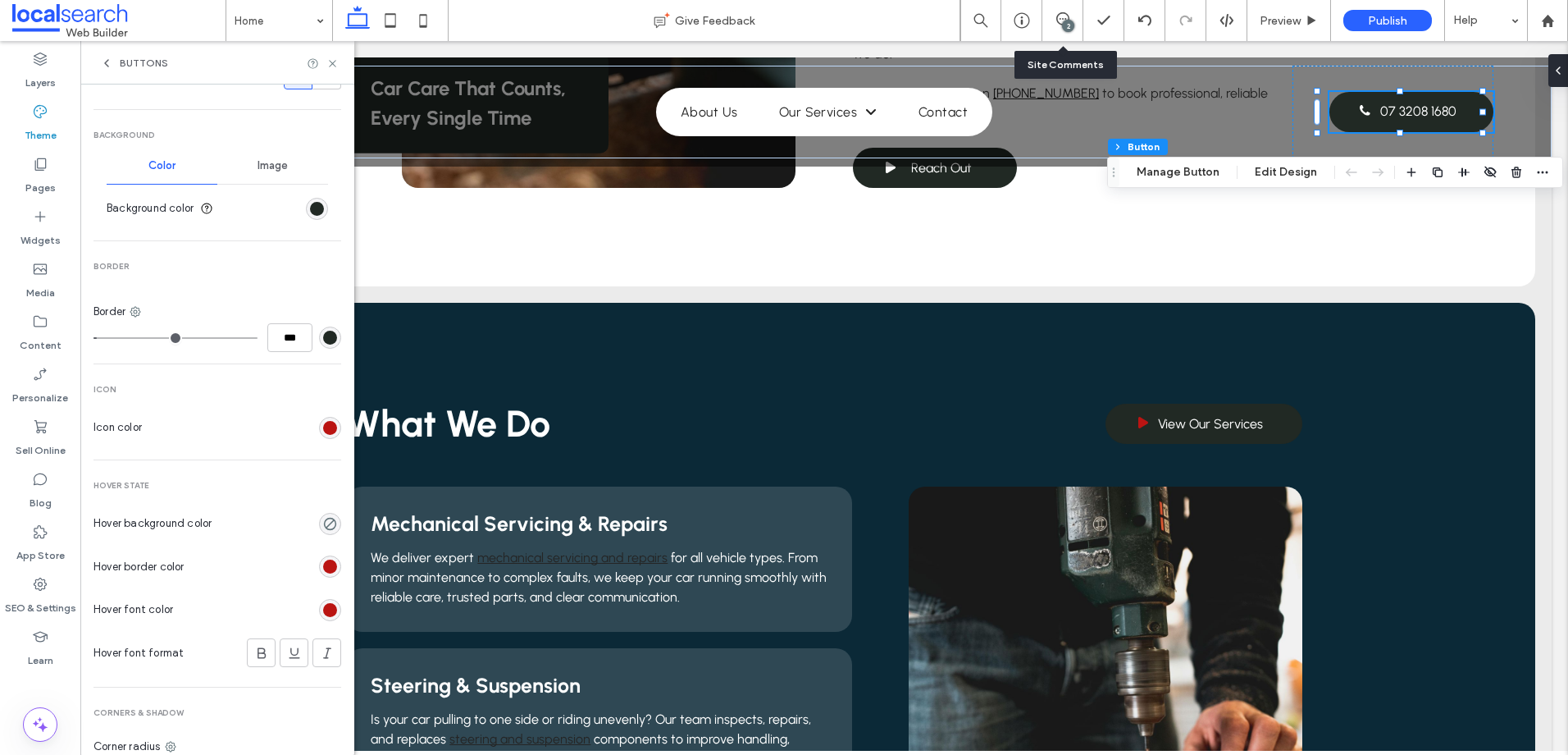
scroll to position [492, 0]
click at [323, 566] on div "rgb(186, 20, 18)" at bounding box center [329, 565] width 14 height 14
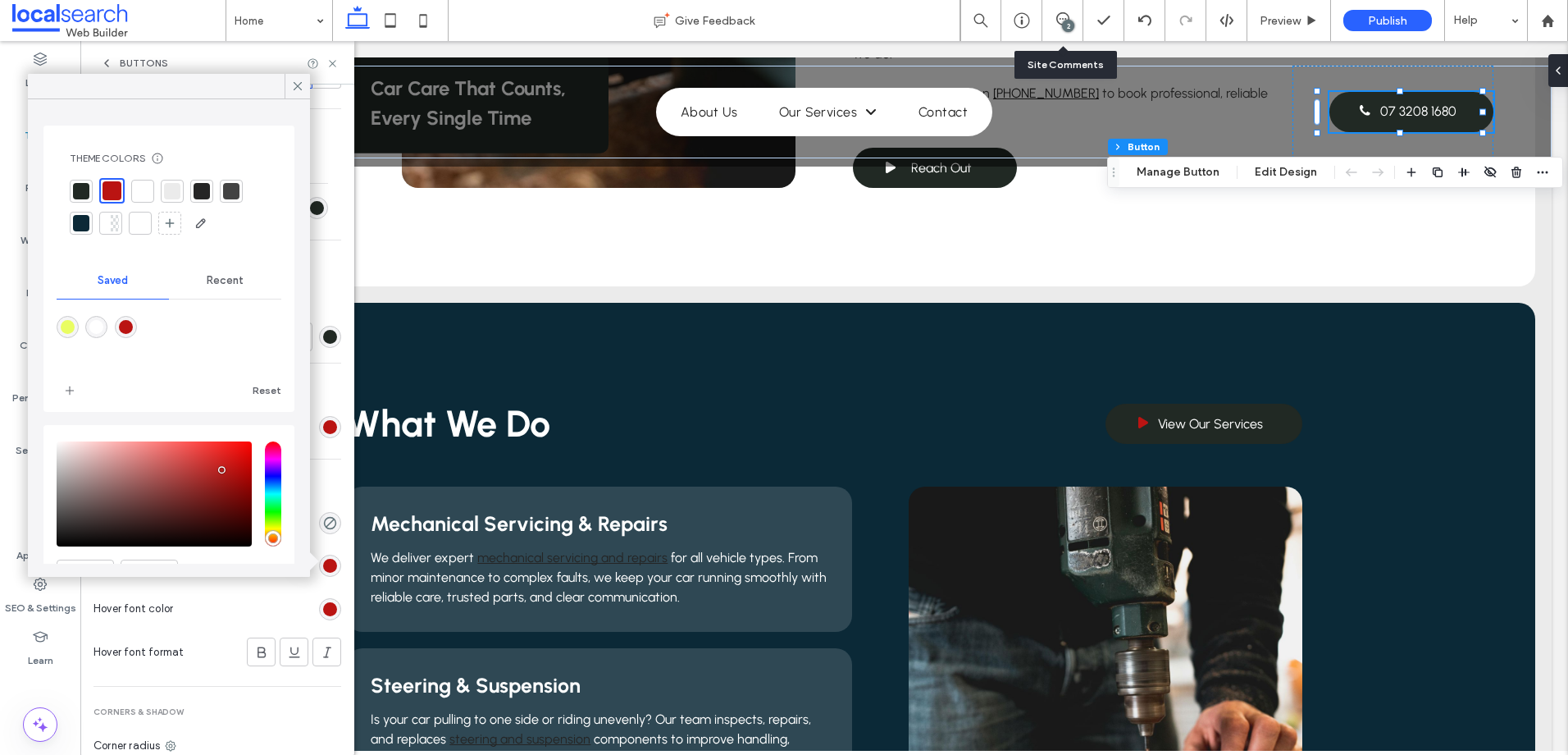
click at [149, 188] on div at bounding box center [142, 191] width 16 height 16
click at [323, 605] on div "rgb(186, 20, 18)" at bounding box center [329, 609] width 14 height 14
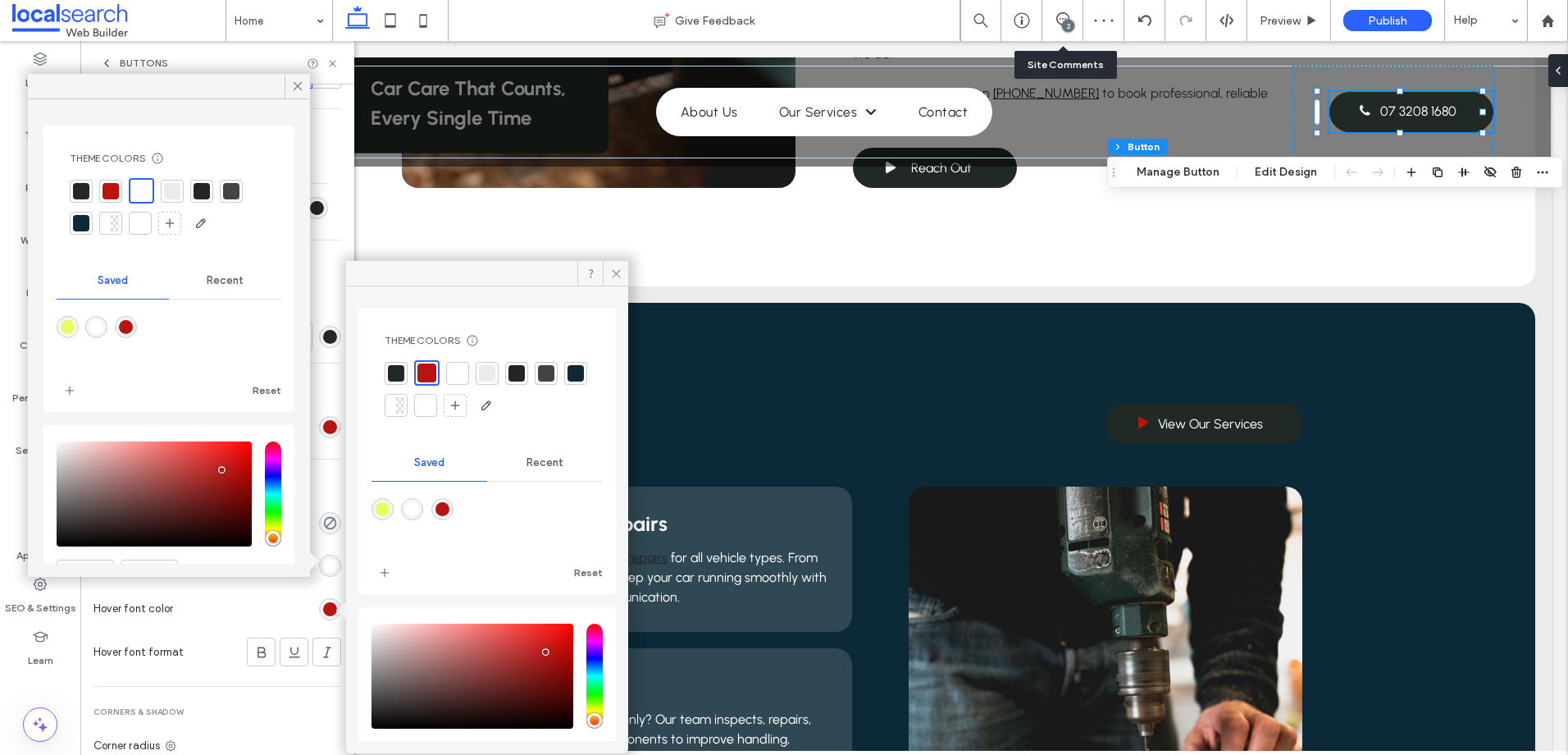
click at [132, 188] on div at bounding box center [141, 191] width 19 height 19
click at [323, 610] on div "rgb(186, 20, 18)" at bounding box center [329, 609] width 14 height 14
click at [455, 366] on div at bounding box center [457, 372] width 16 height 16
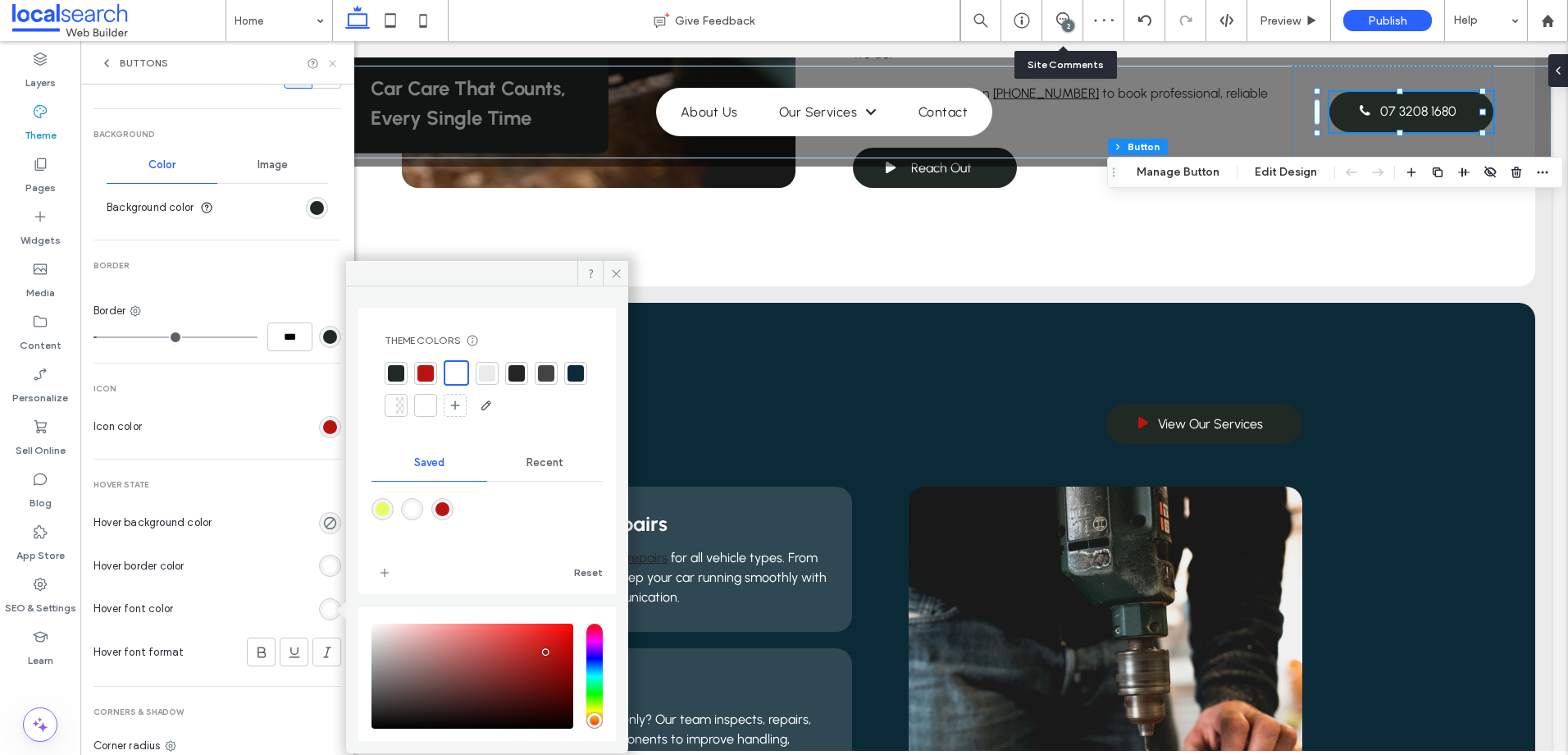
drag, startPoint x: 327, startPoint y: 64, endPoint x: 264, endPoint y: 39, distance: 67.8
click at [327, 64] on icon at bounding box center [332, 63] width 12 height 12
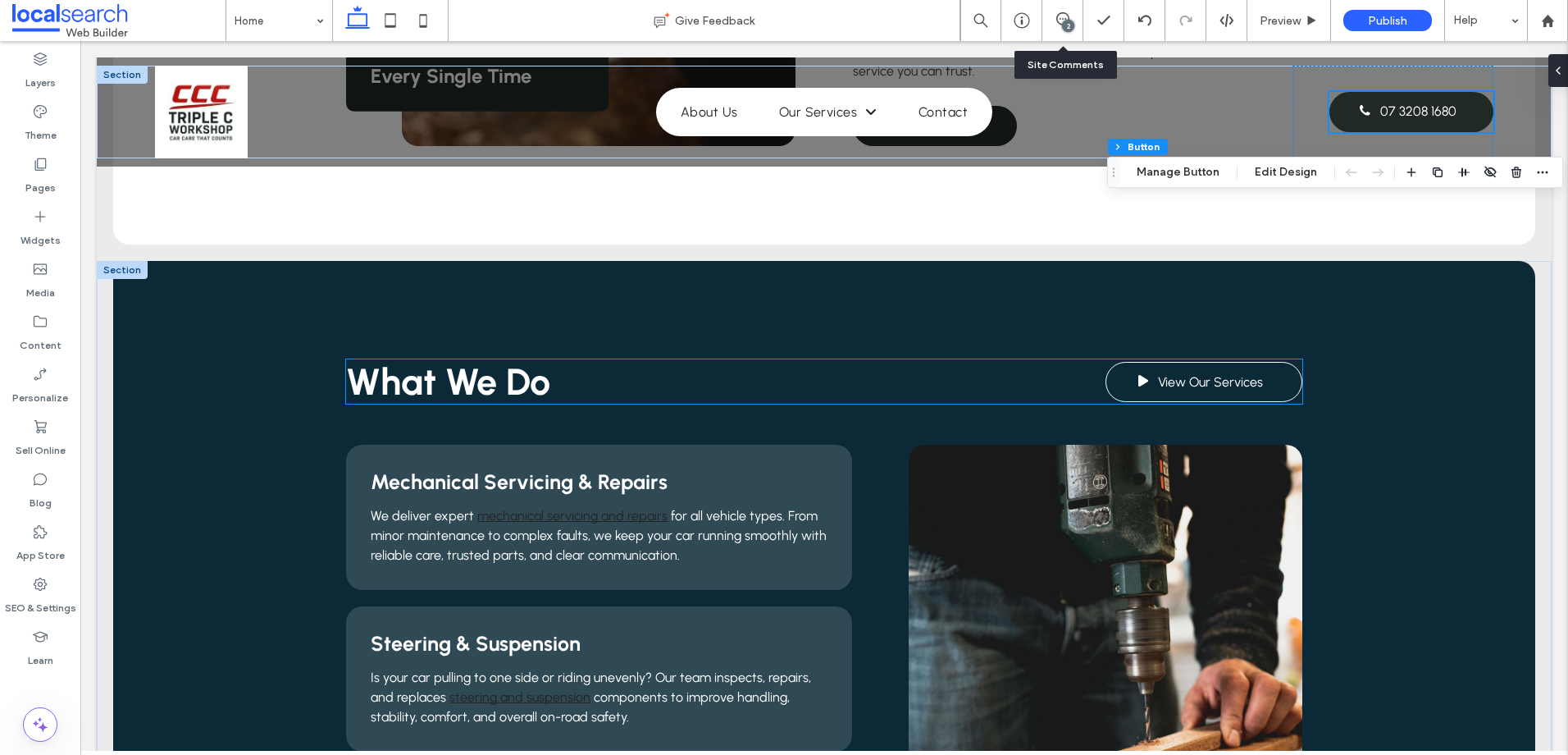
scroll to position [1231, 0]
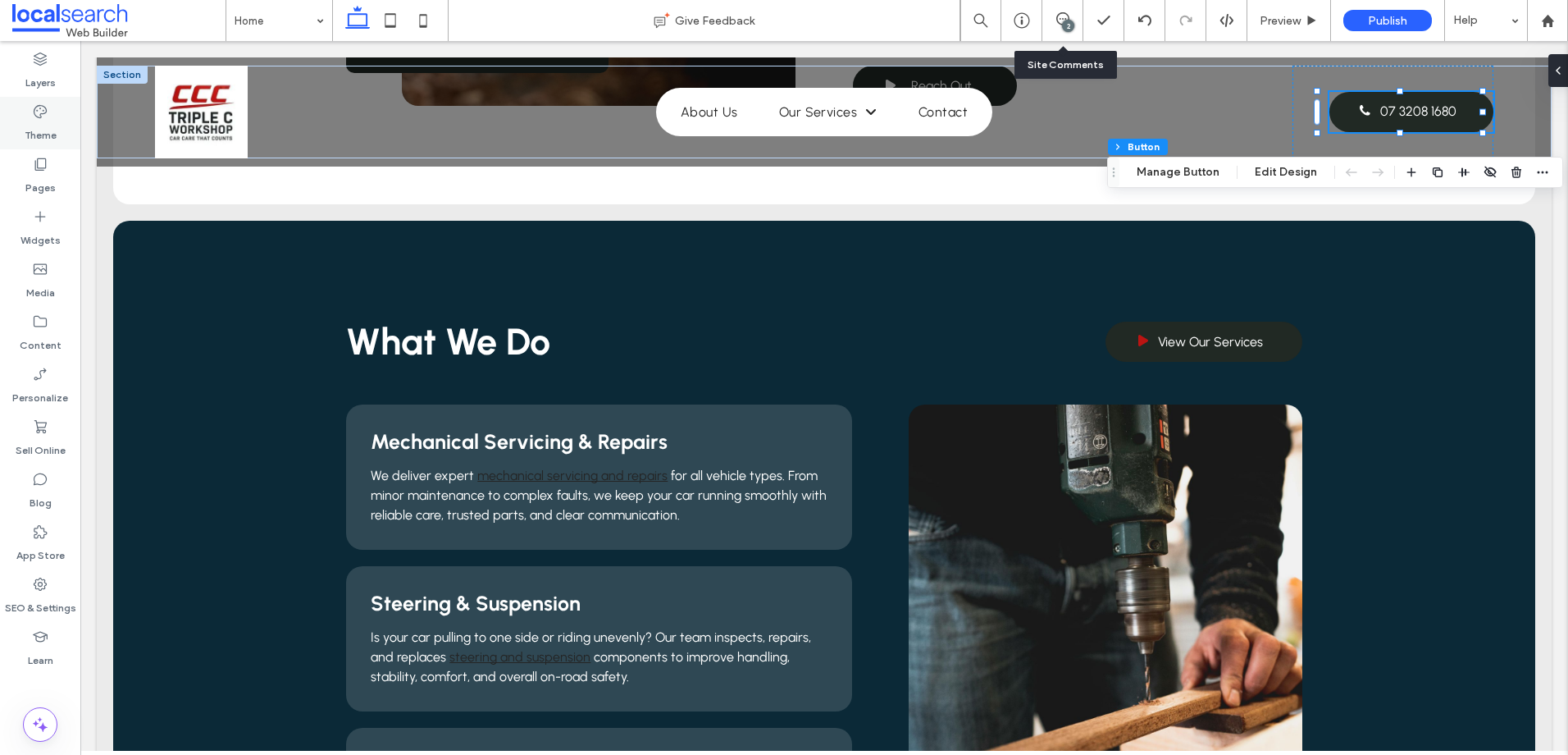
click at [33, 132] on label "Theme" at bounding box center [41, 131] width 32 height 23
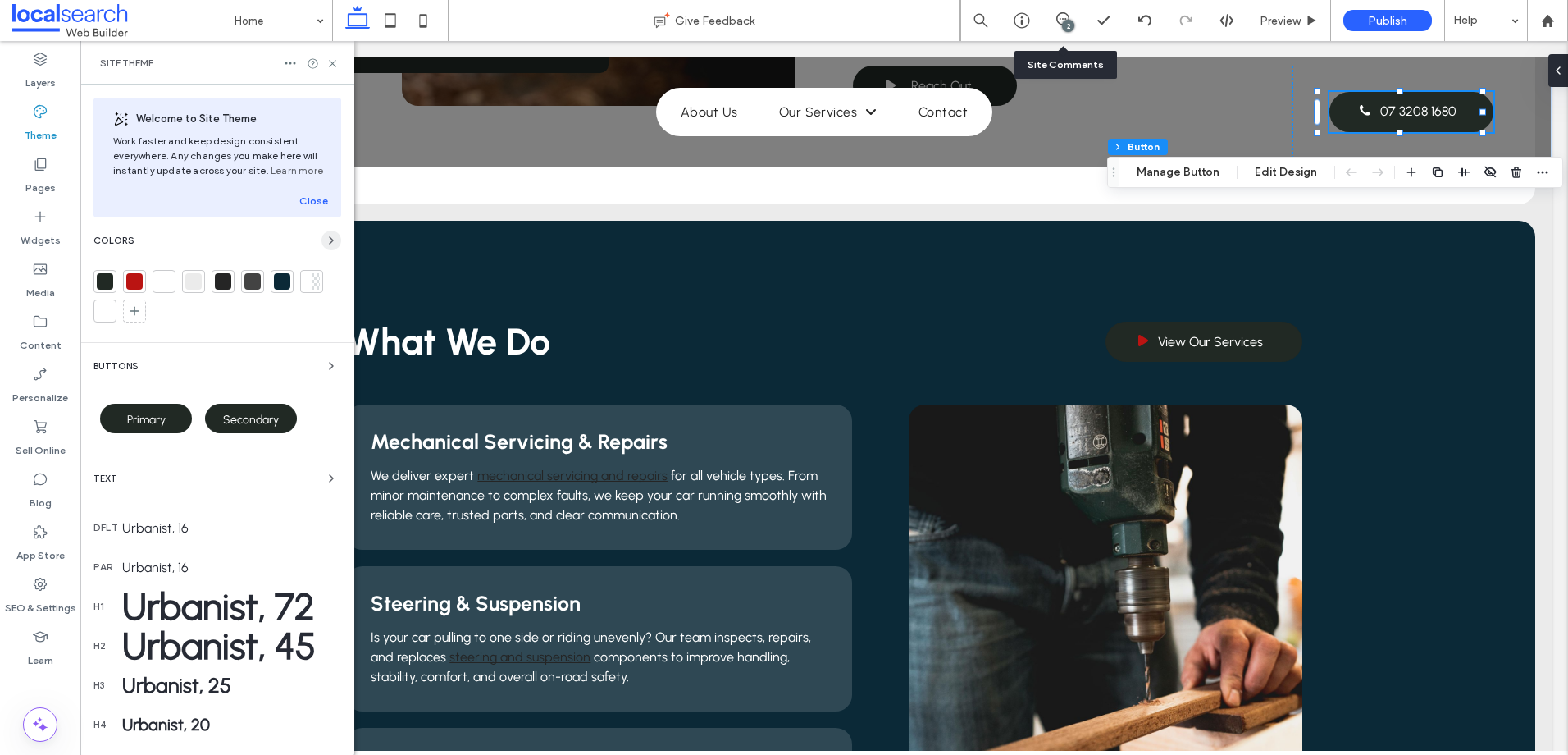
click at [329, 242] on use "button" at bounding box center [330, 240] width 3 height 7
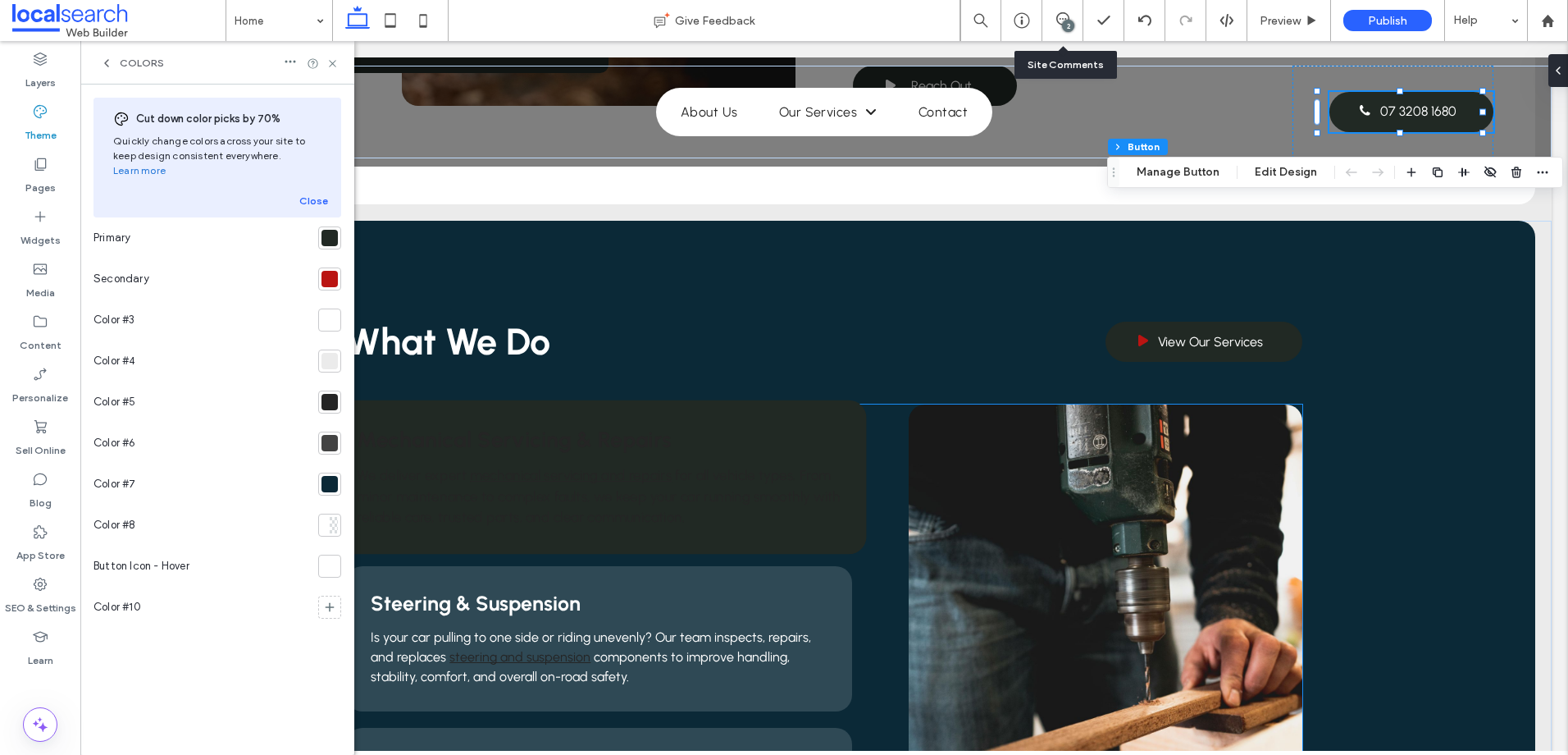
click at [747, 407] on div "Mechanical Servicing & Repairs We deliver expert mechanical servicing and repai…" at bounding box center [599, 478] width 535 height 154
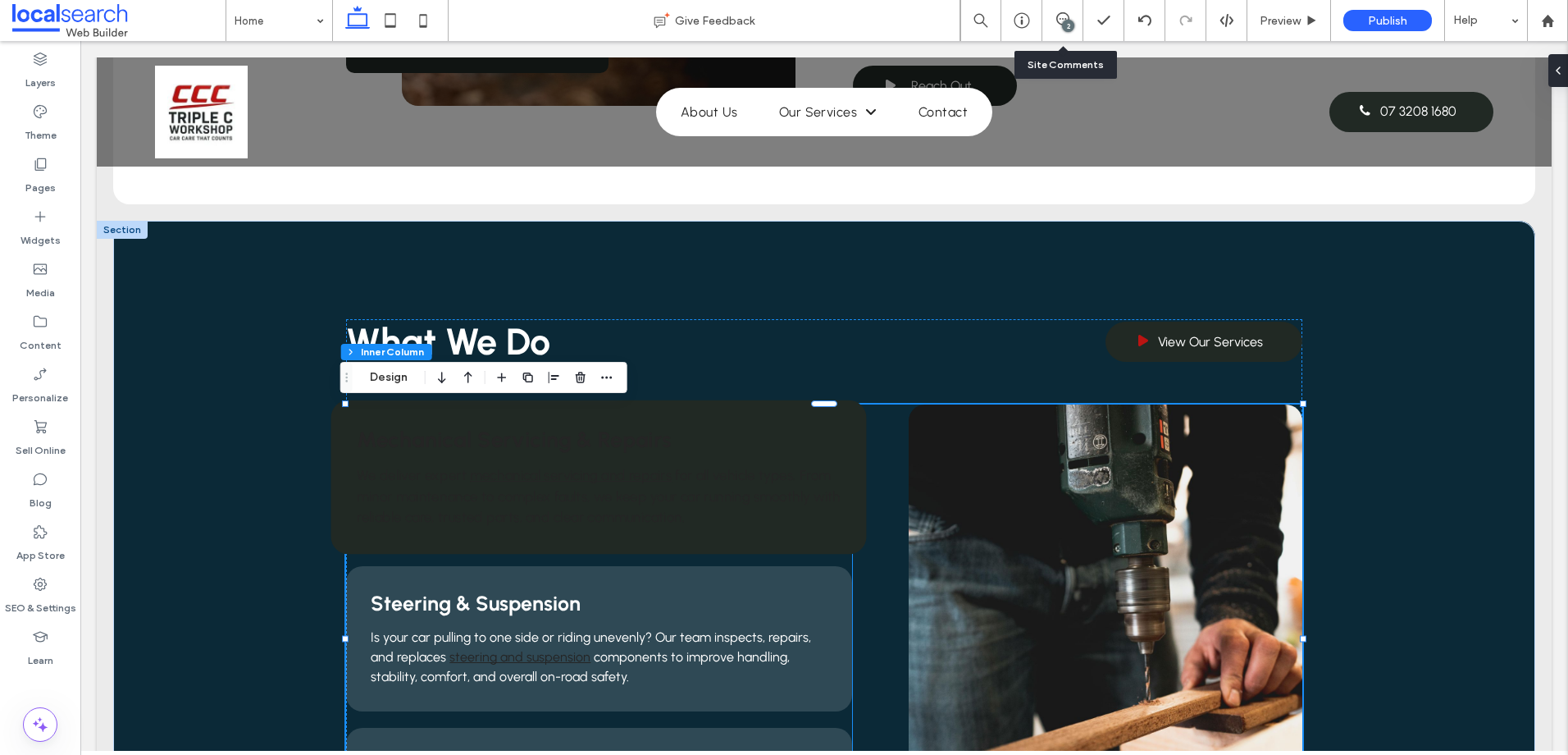
click at [339, 439] on div "Mechanical Servicing & Repairs We deliver expert mechanical servicing and repai…" at bounding box center [599, 478] width 535 height 154
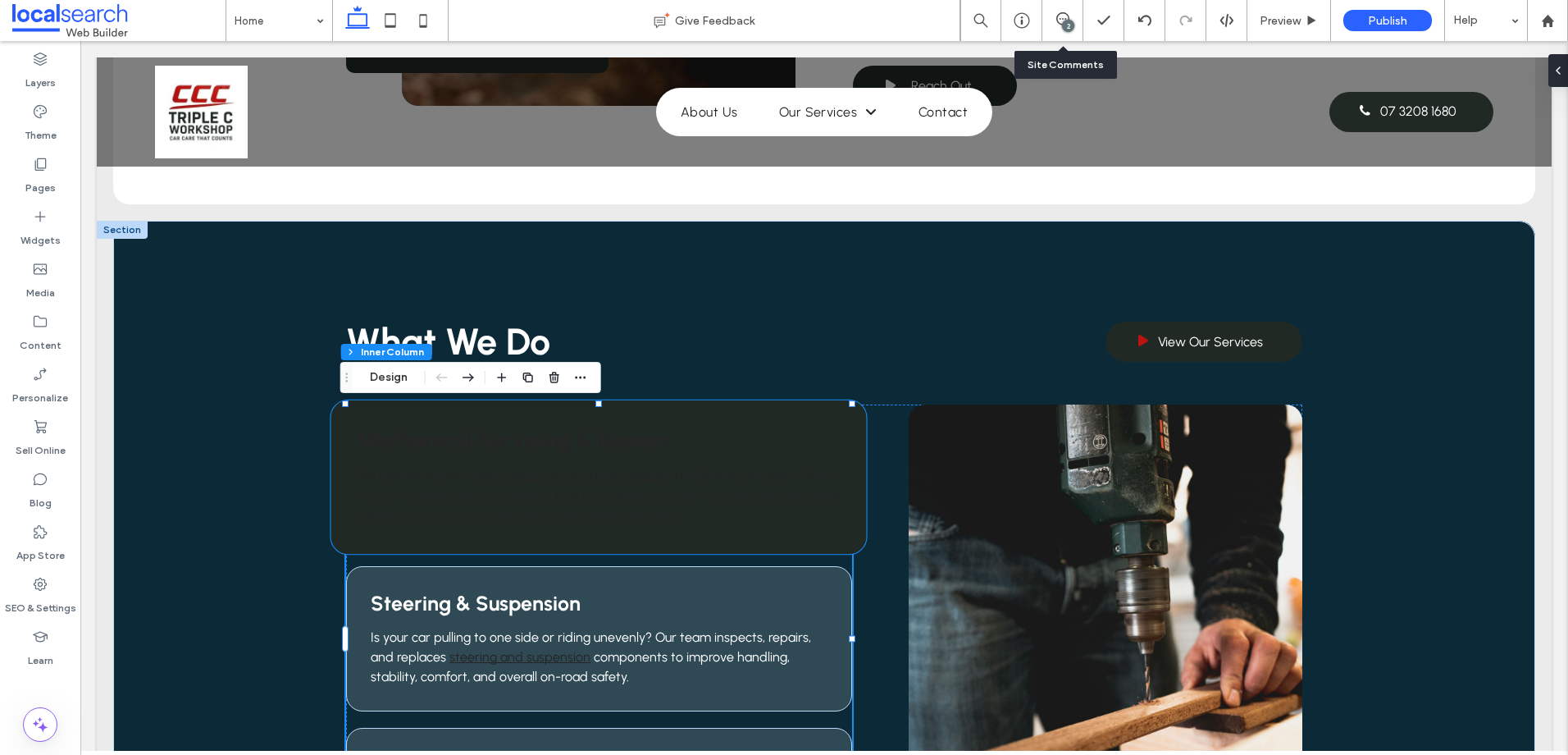
click at [363, 425] on div "Mechanical Servicing & Repairs We deliver expert mechanical servicing and repai…" at bounding box center [599, 478] width 535 height 154
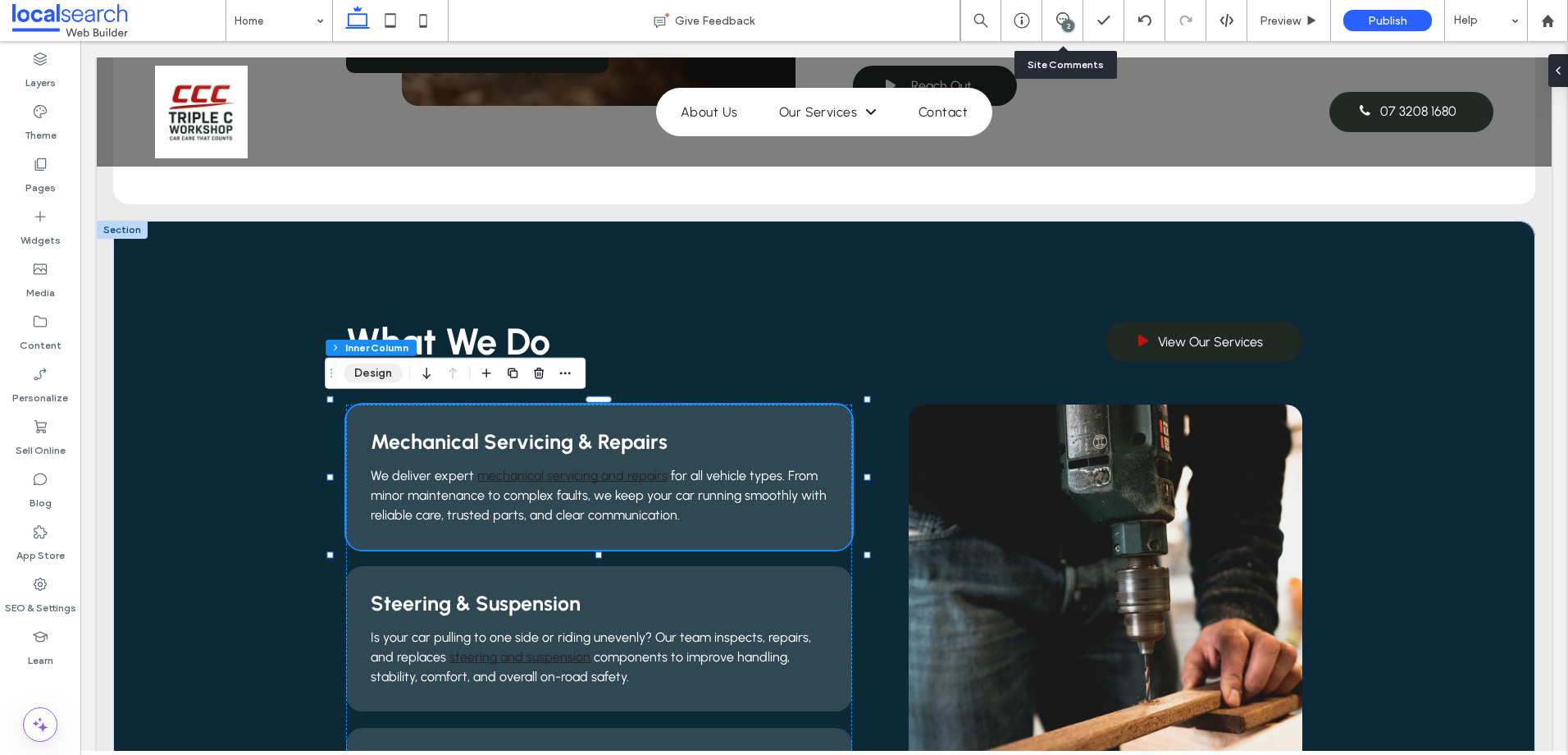
click at [383, 377] on button "Design" at bounding box center [373, 373] width 59 height 20
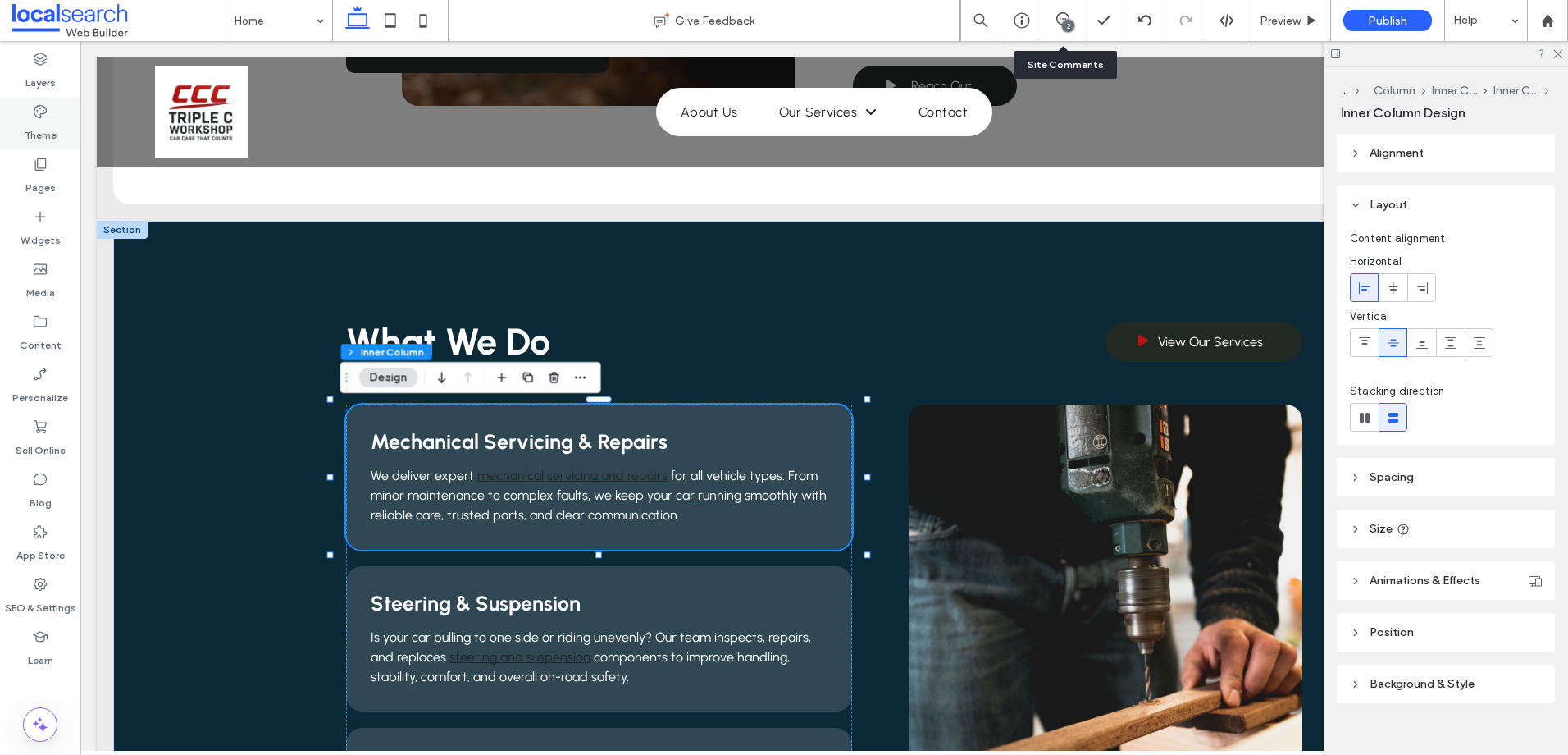
click at [47, 103] on div "Theme" at bounding box center [40, 123] width 81 height 52
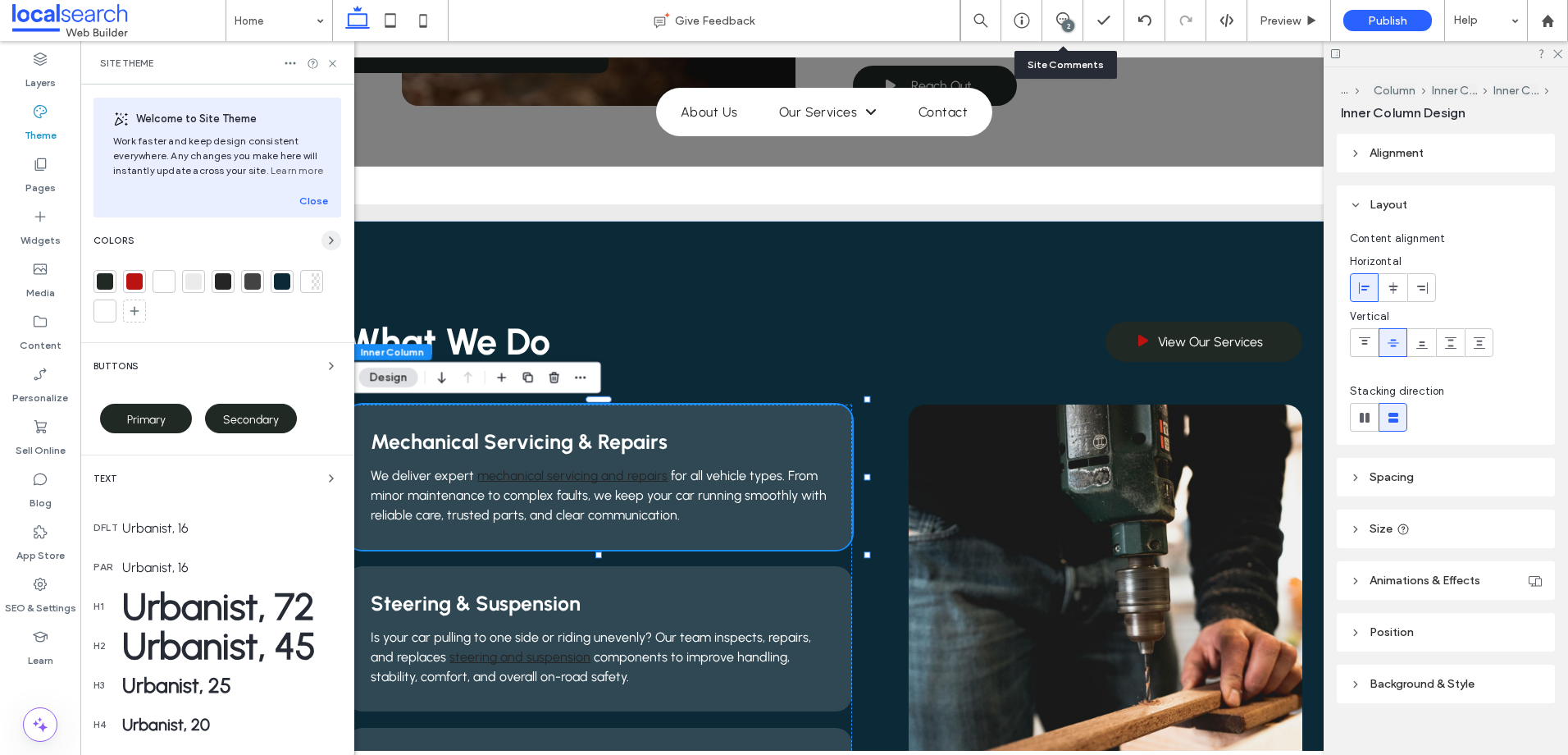
click at [329, 240] on use "button" at bounding box center [330, 240] width 3 height 7
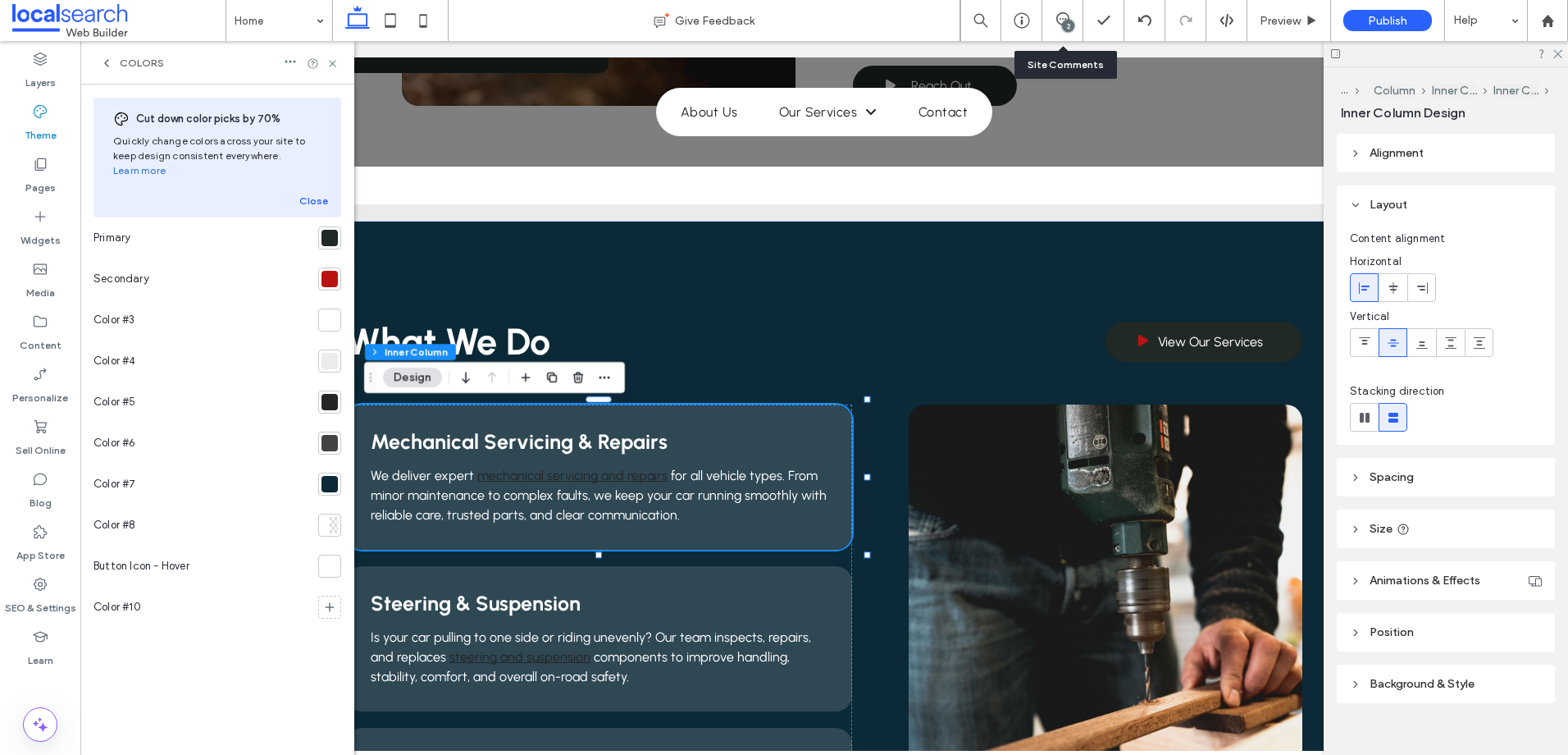
click at [329, 394] on div at bounding box center [329, 402] width 16 height 16
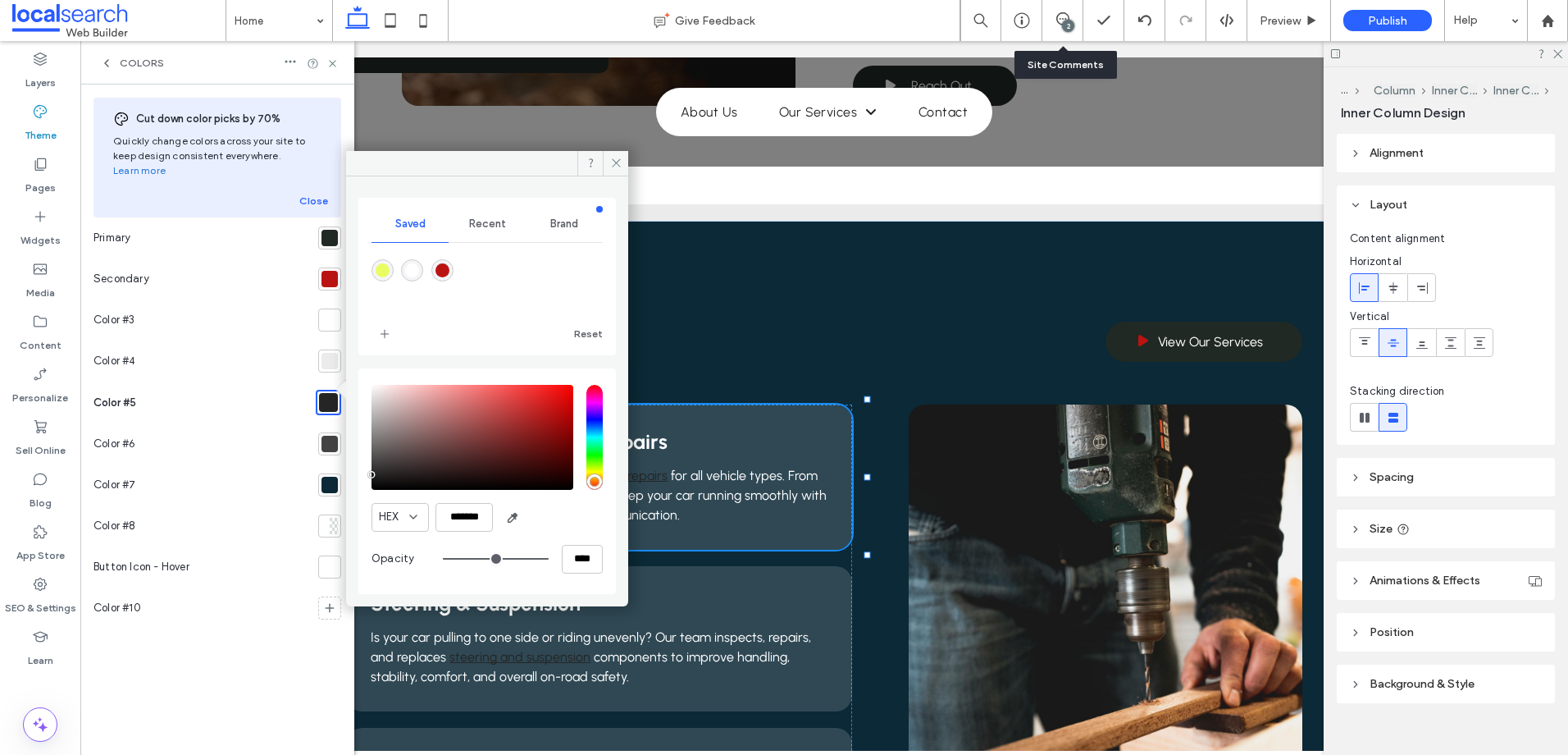
click at [411, 266] on div "rgba(255,255,255,1)" at bounding box center [412, 270] width 14 height 14
type input "*******"
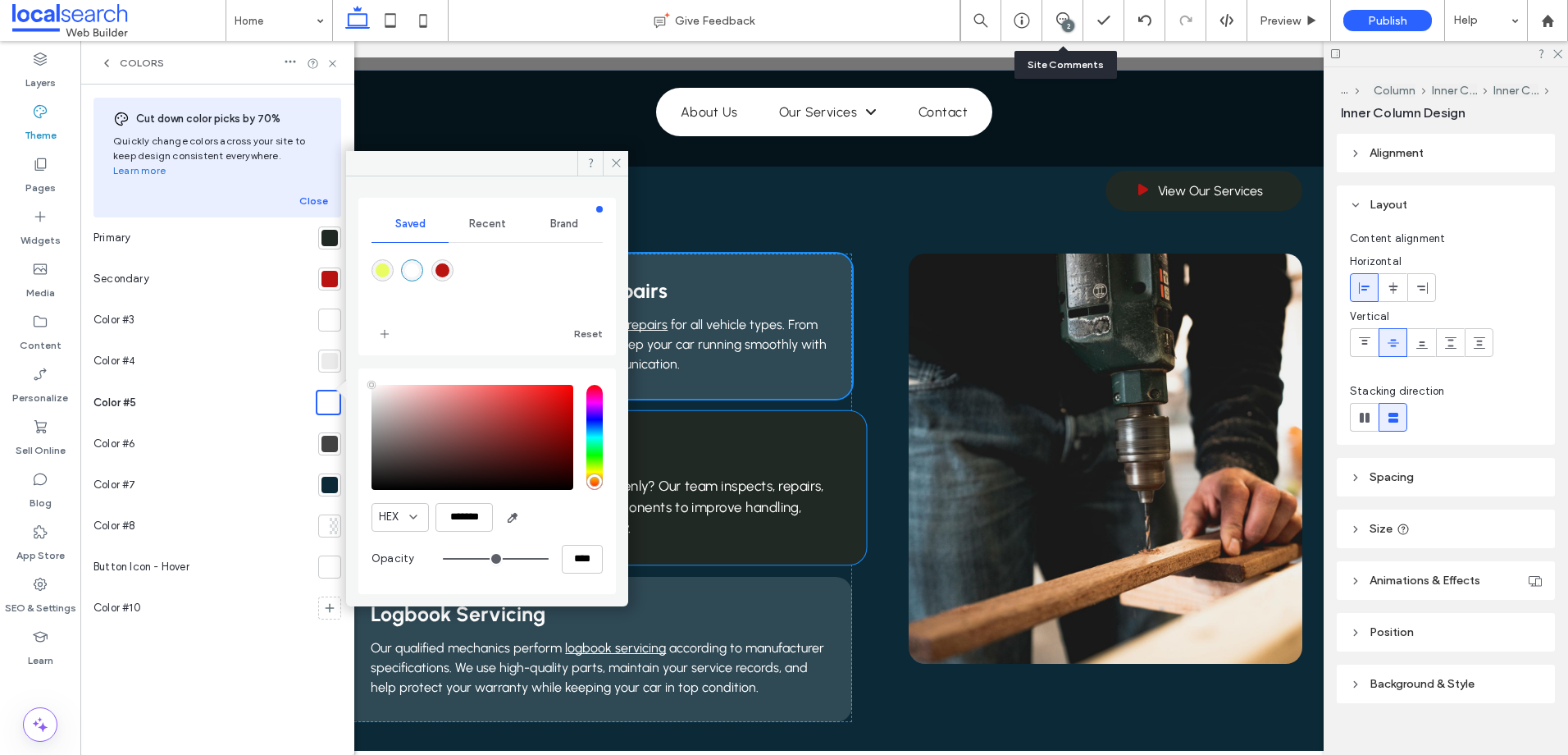
scroll to position [1395, 0]
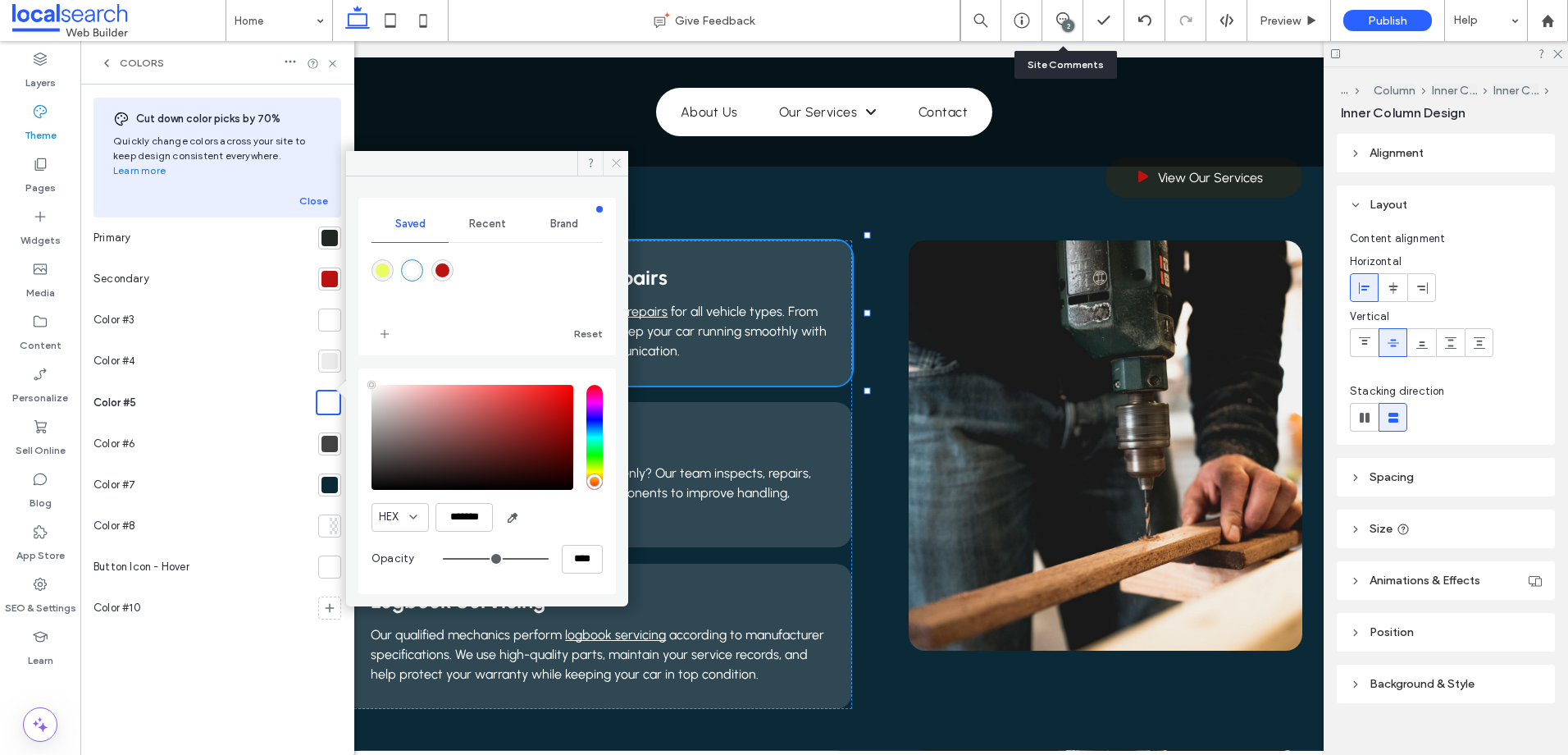
click at [621, 162] on icon at bounding box center [616, 162] width 12 height 12
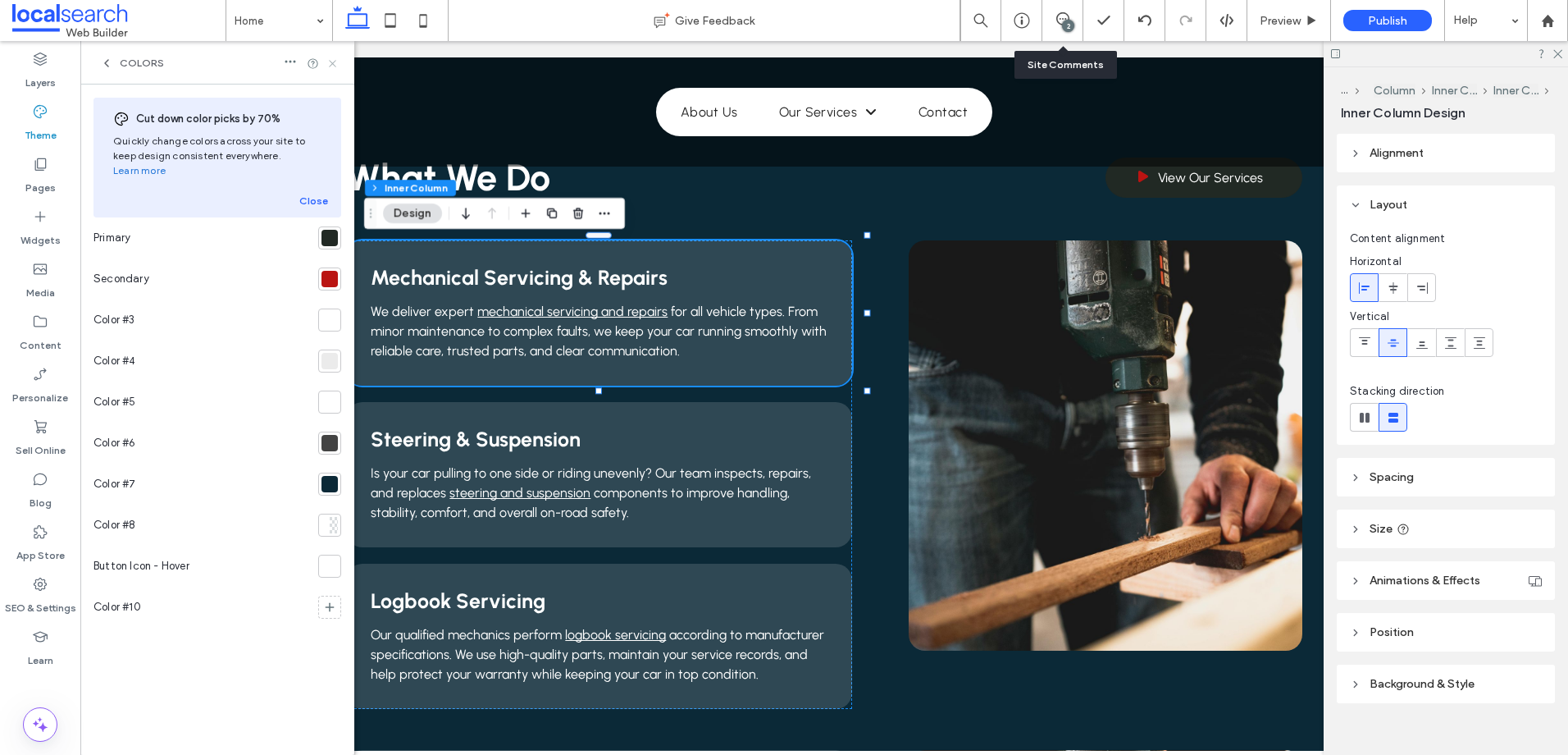
click at [334, 59] on icon at bounding box center [332, 63] width 12 height 12
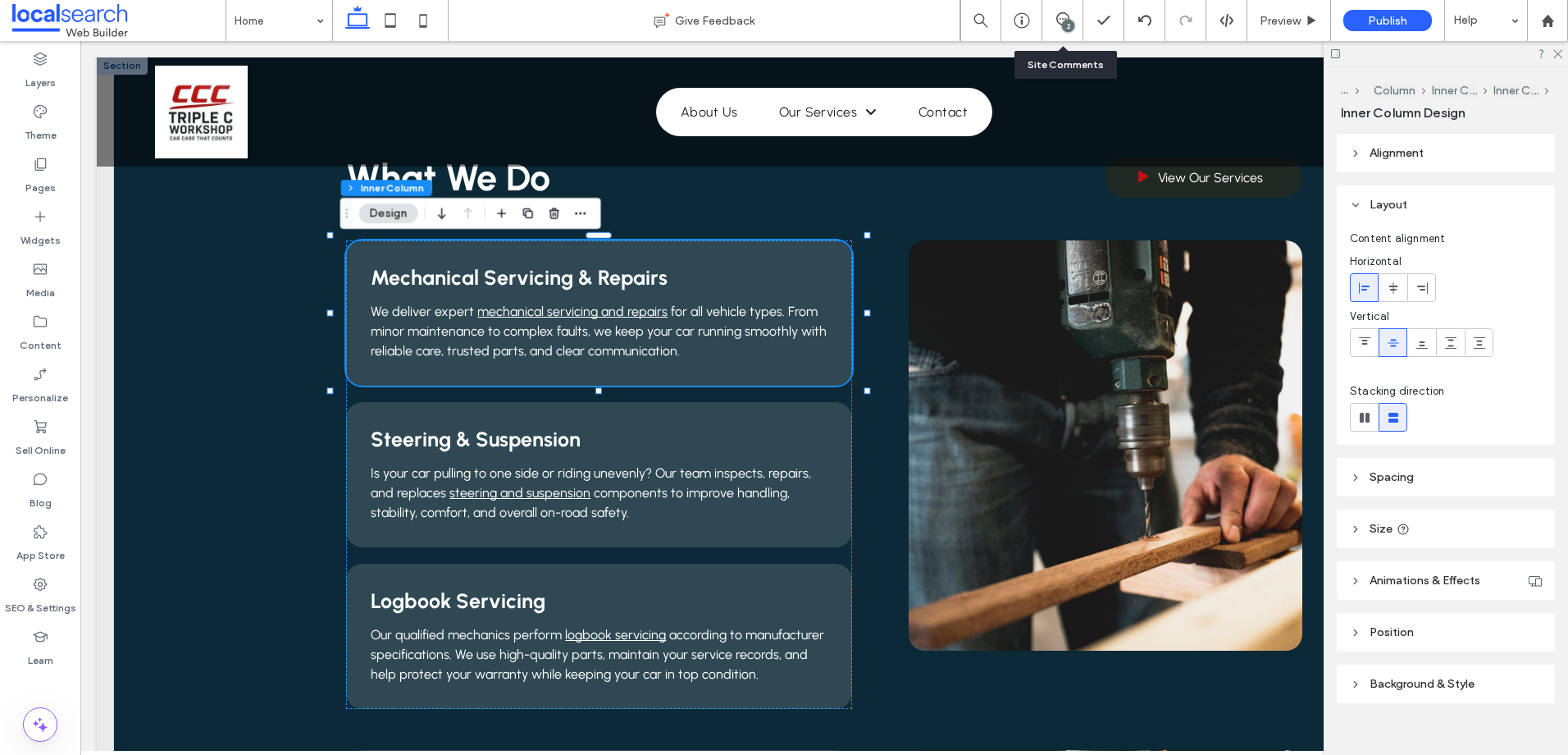
click at [1562, 56] on div at bounding box center [1445, 53] width 244 height 26
click at [1560, 52] on icon at bounding box center [1557, 52] width 10 height 10
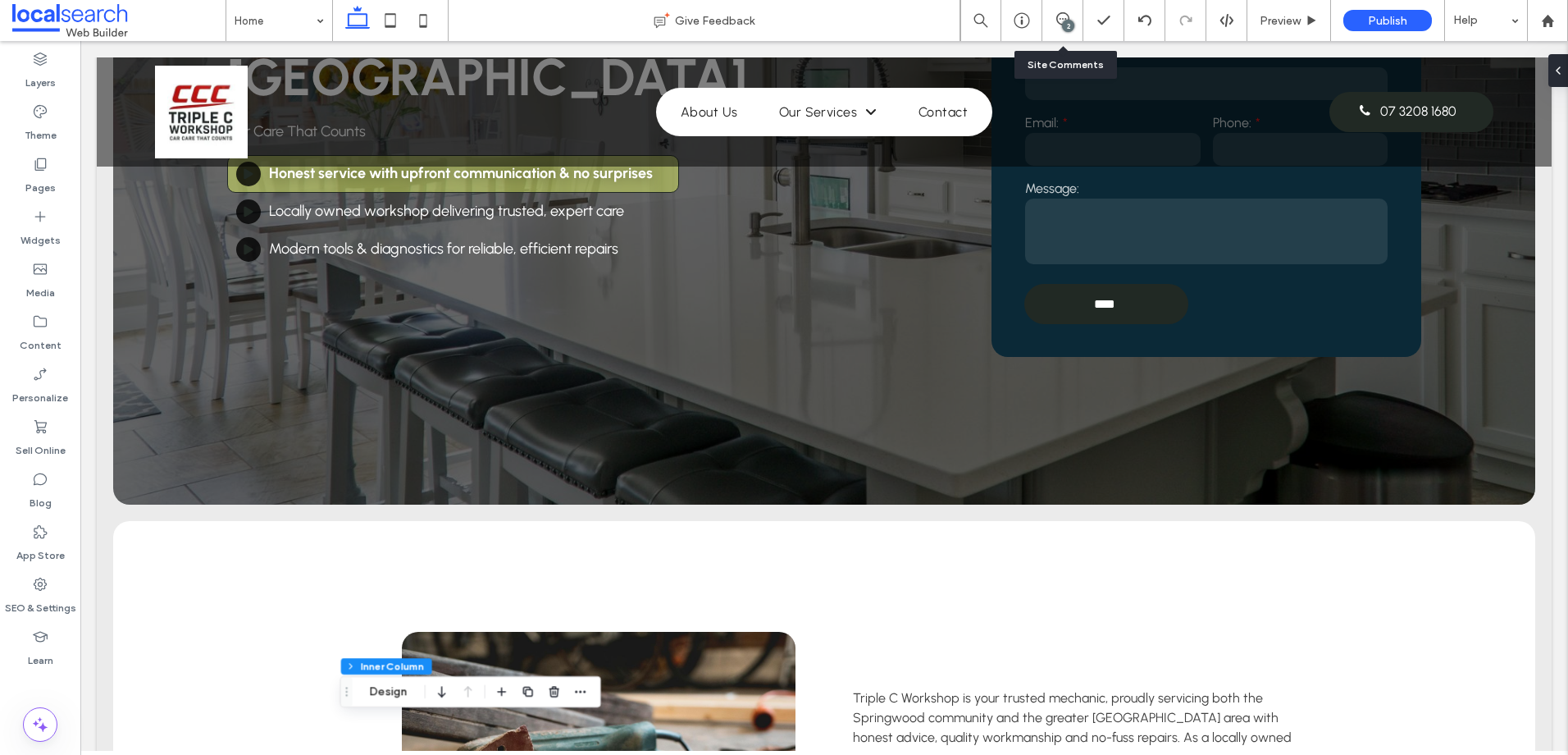
scroll to position [0, 0]
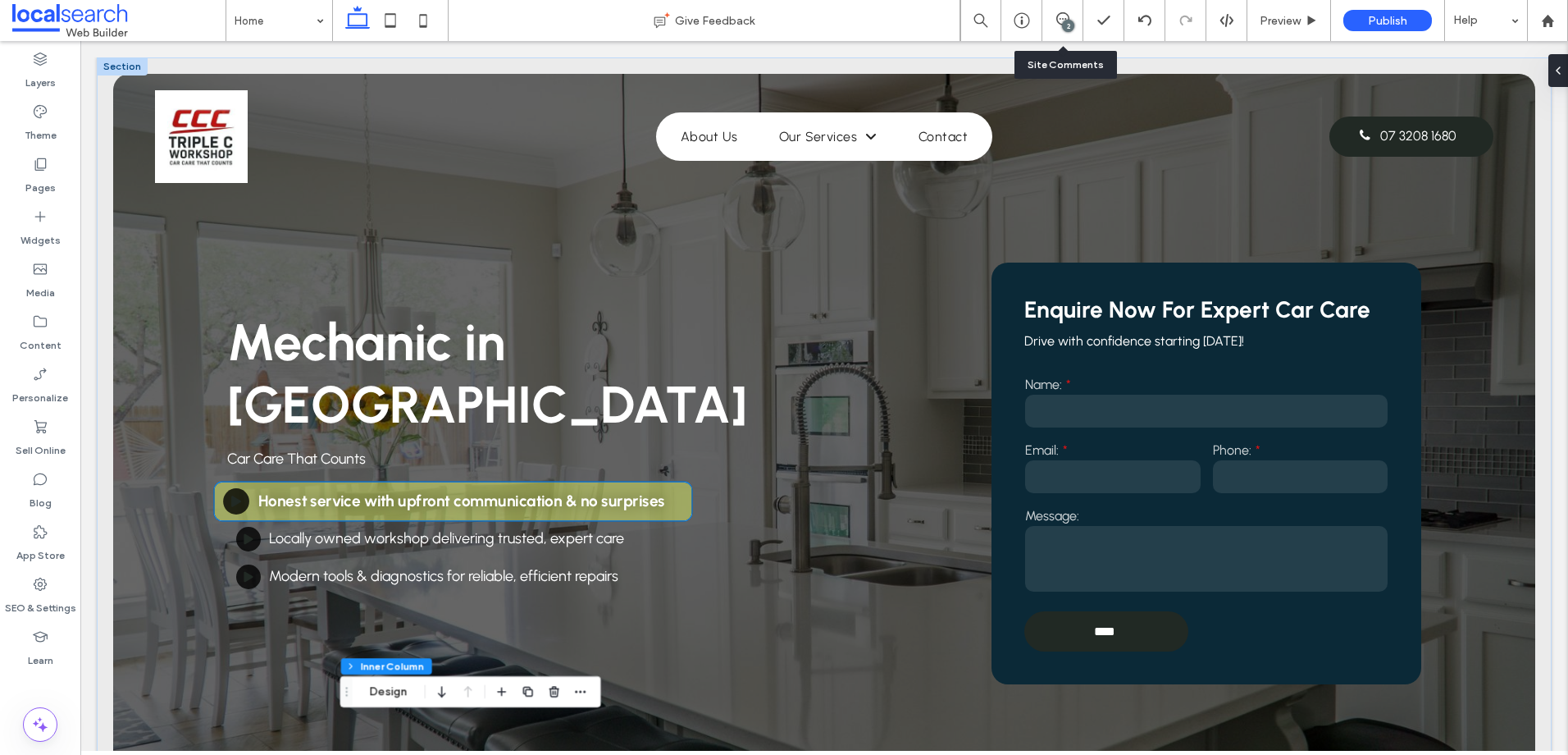
click at [299, 491] on strong "Honest service with upfront communication & no surprises" at bounding box center [460, 500] width 407 height 19
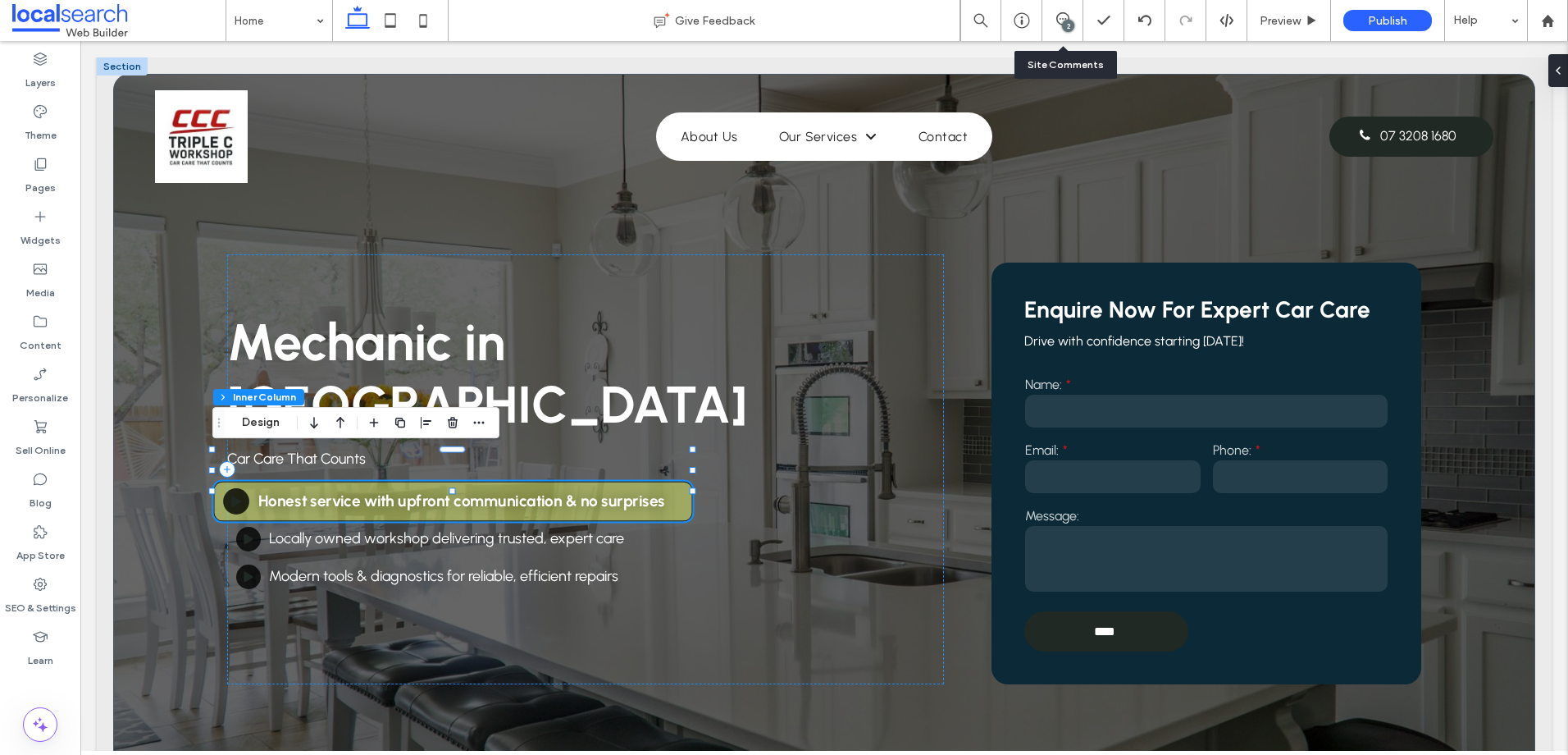
click at [298, 491] on strong "Honest service with upfront communication & no surprises" at bounding box center [460, 500] width 407 height 19
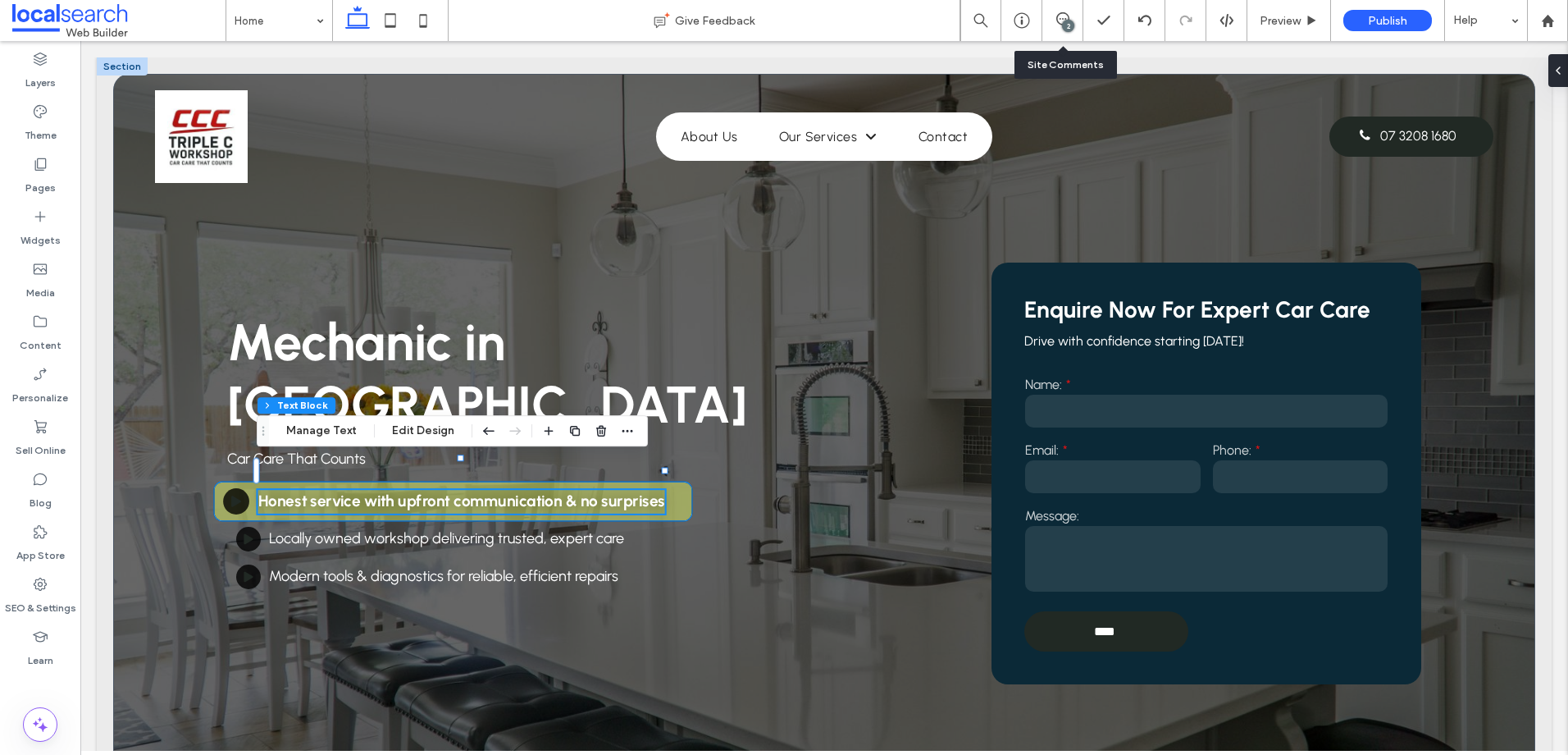
click at [250, 481] on div "Honest service with upfront communication & no surprises" at bounding box center [453, 500] width 479 height 40
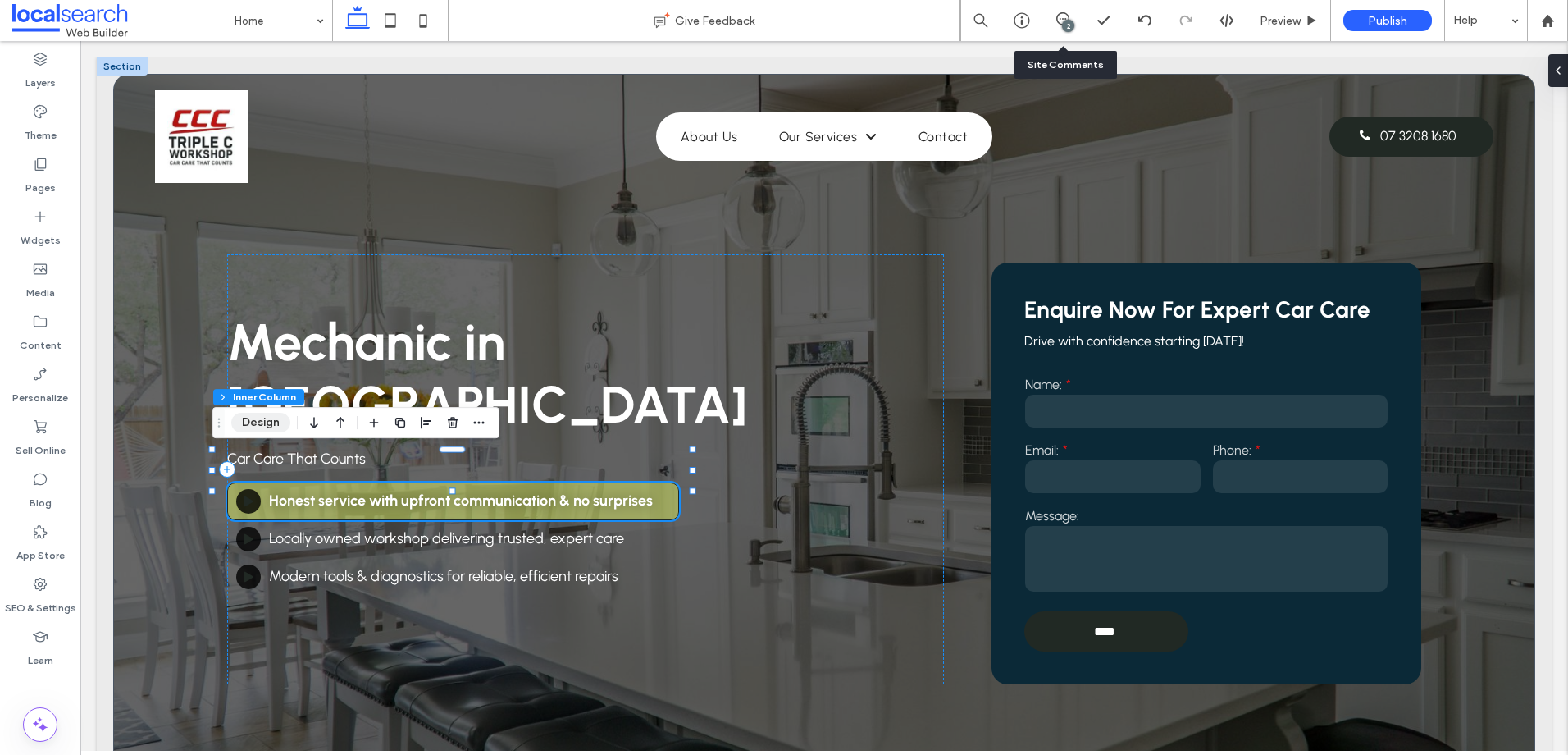
click at [282, 426] on button "Design" at bounding box center [261, 423] width 59 height 20
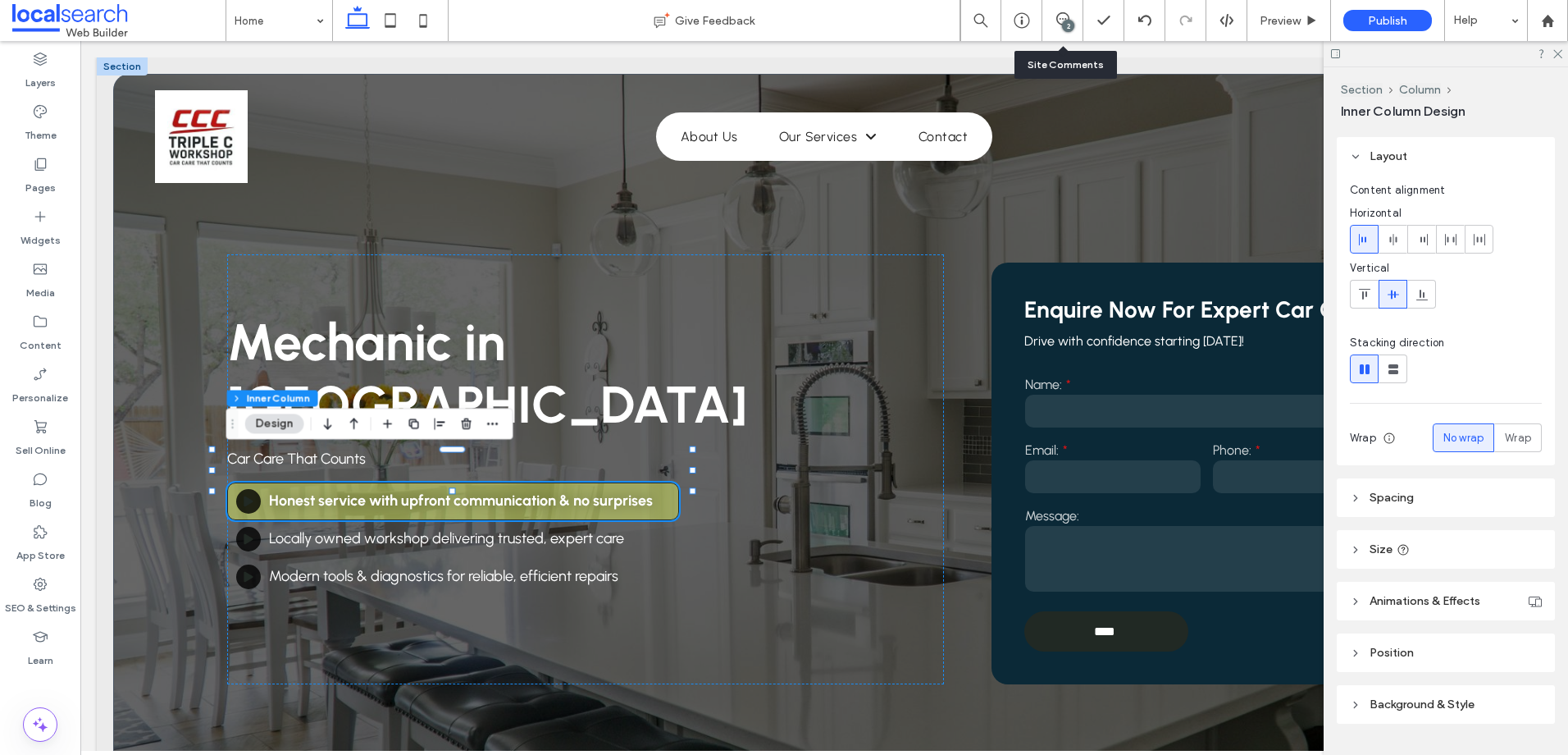
scroll to position [87, 0]
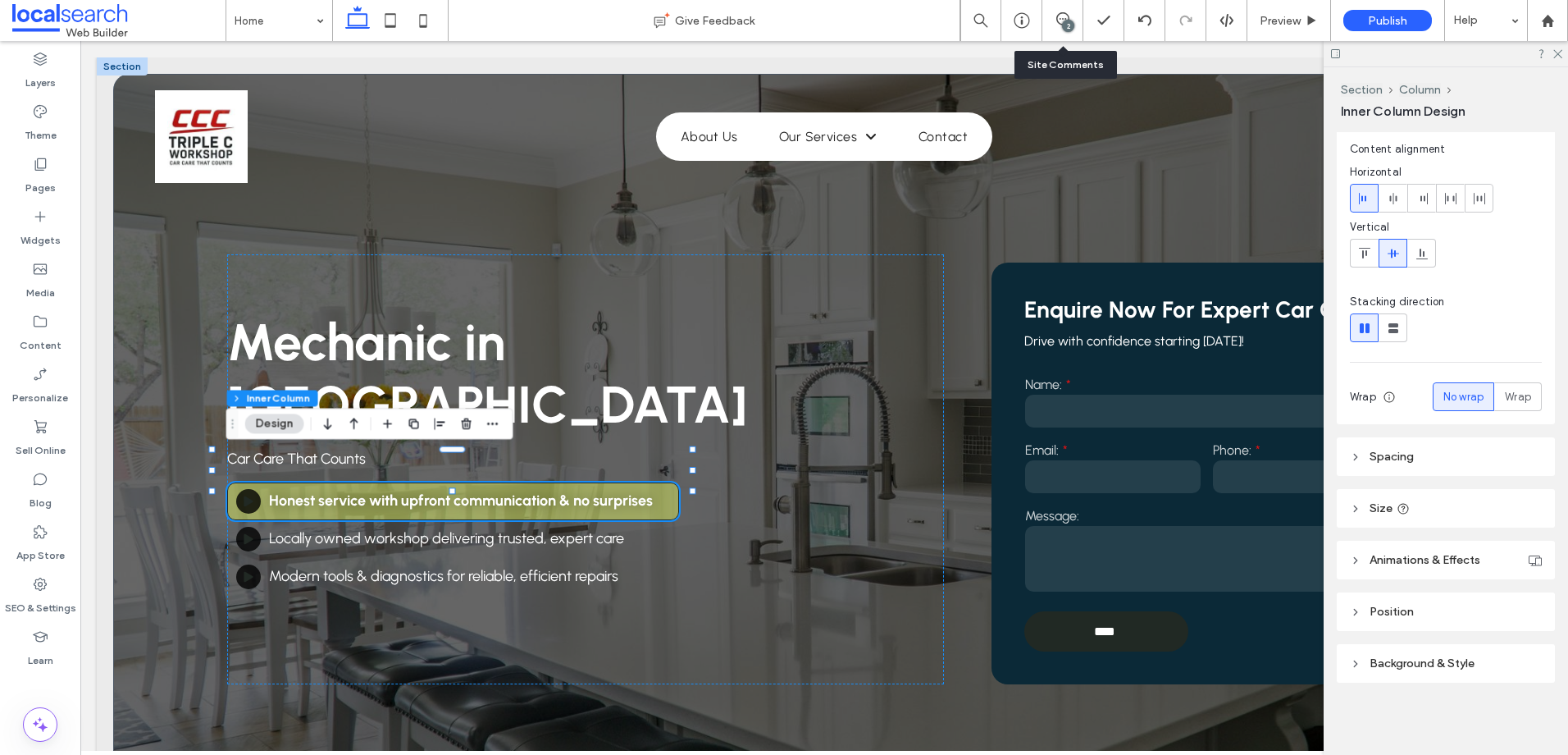
click at [1443, 658] on span "Background & Style" at bounding box center [1422, 663] width 105 height 14
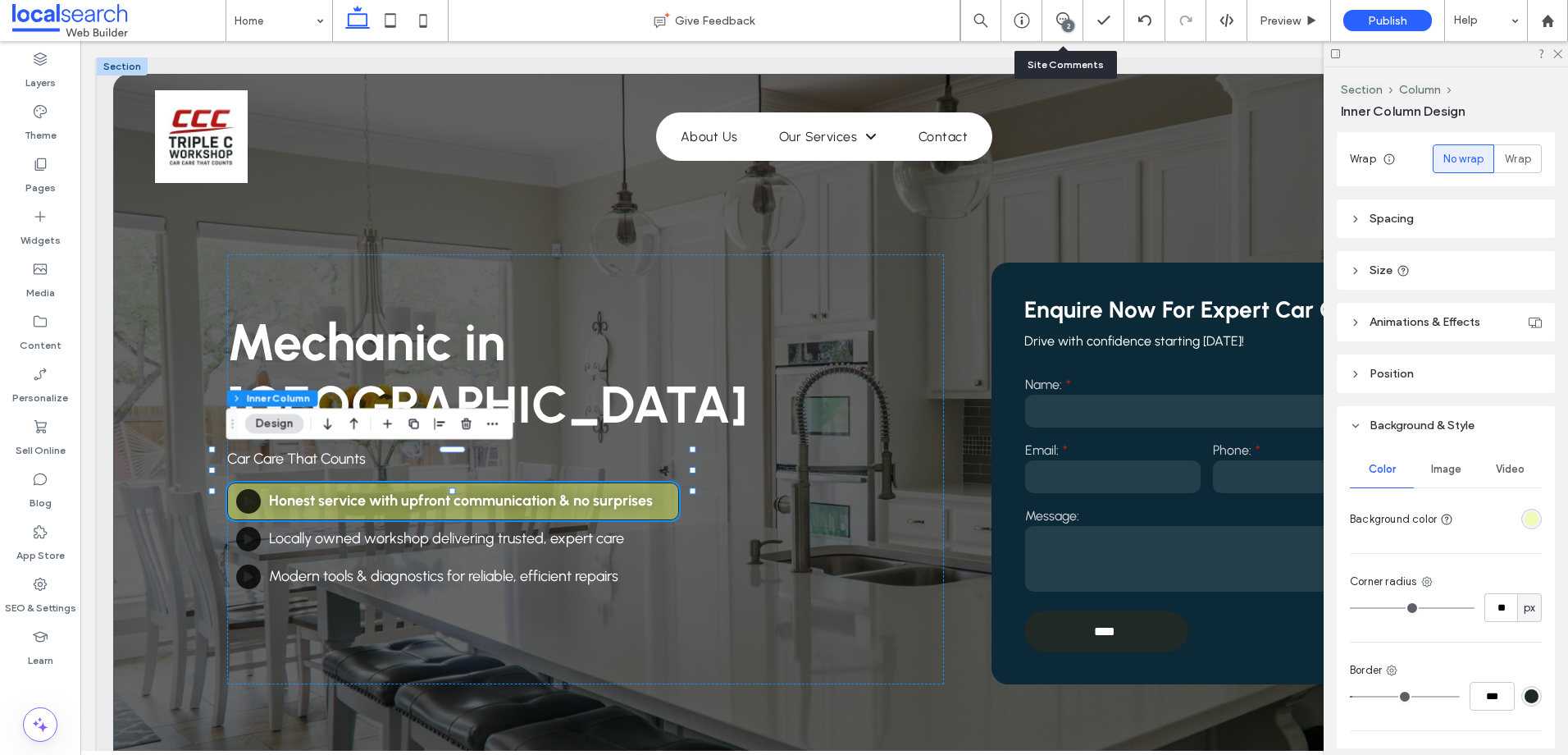
scroll to position [427, 0]
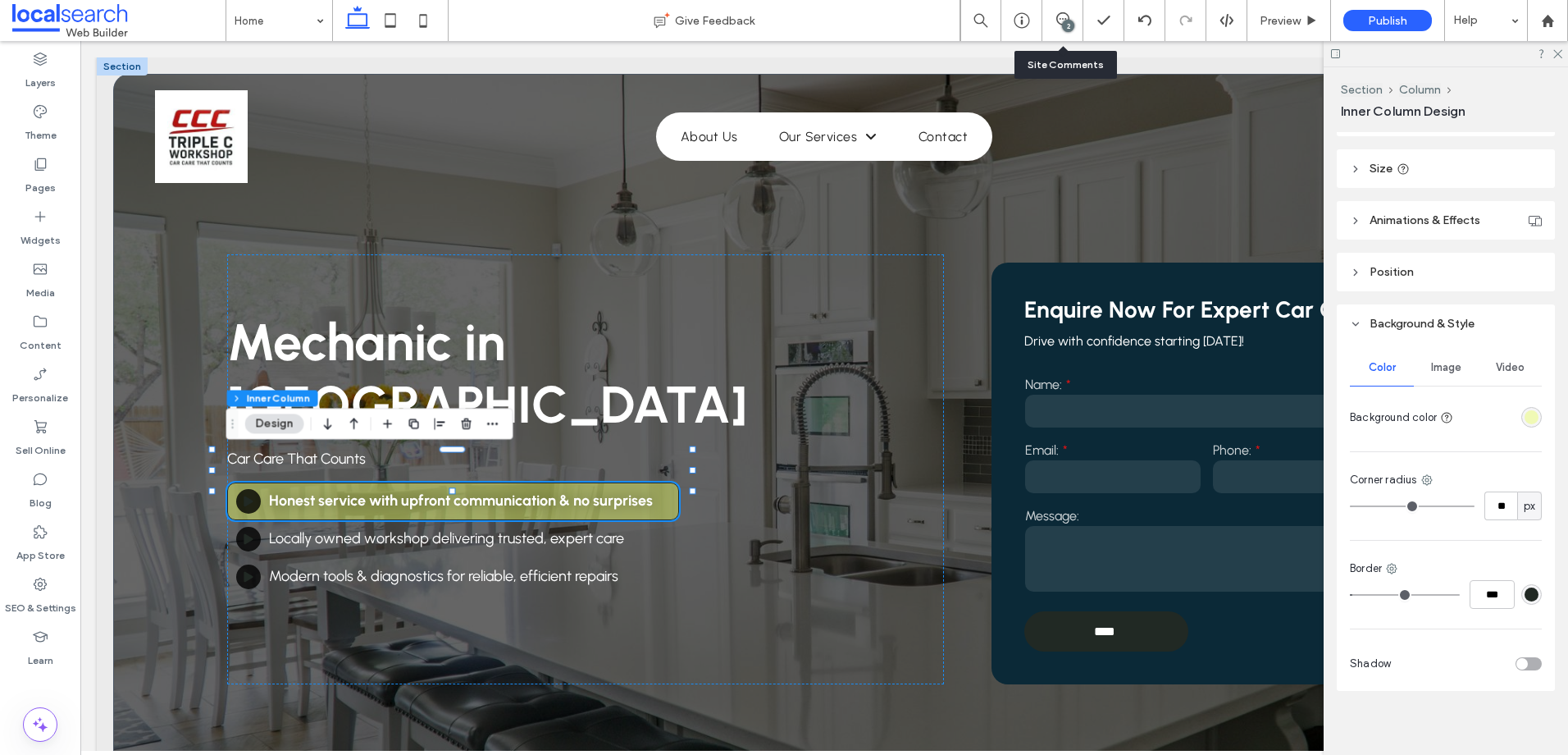
click at [1524, 418] on div "rgba(234, 254, 99, 0.45)" at bounding box center [1531, 417] width 14 height 14
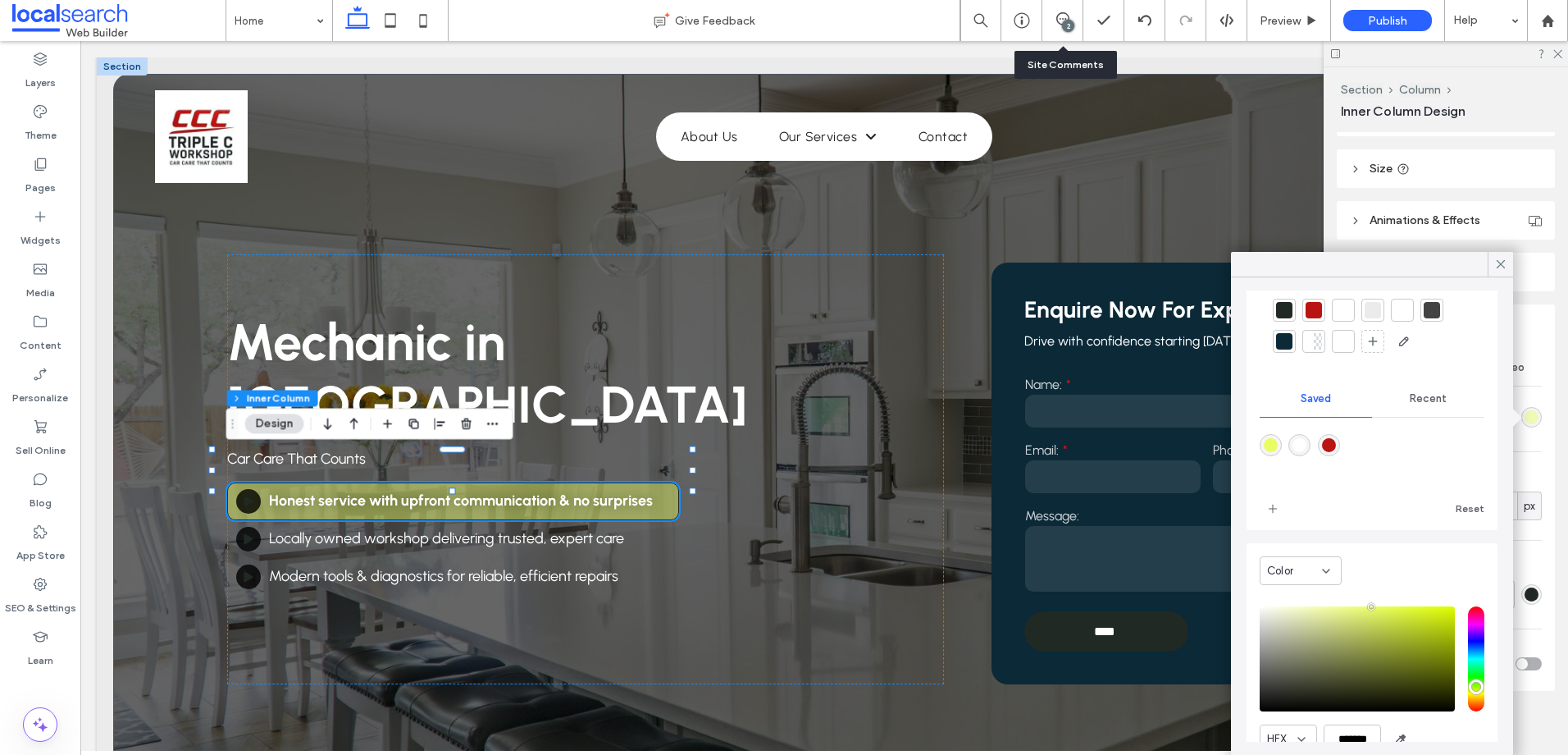
scroll to position [0, 0]
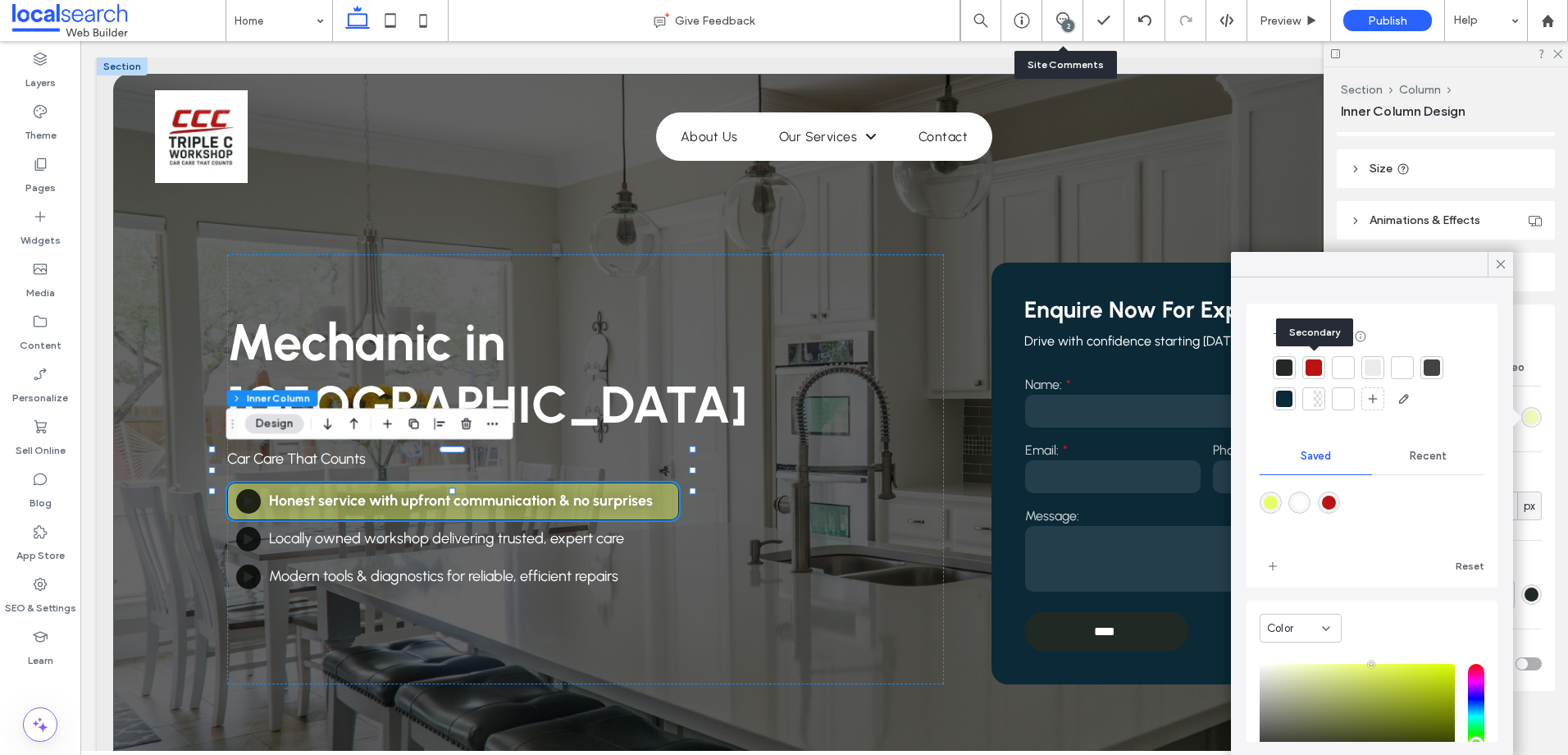
click at [1317, 365] on div at bounding box center [1313, 367] width 16 height 16
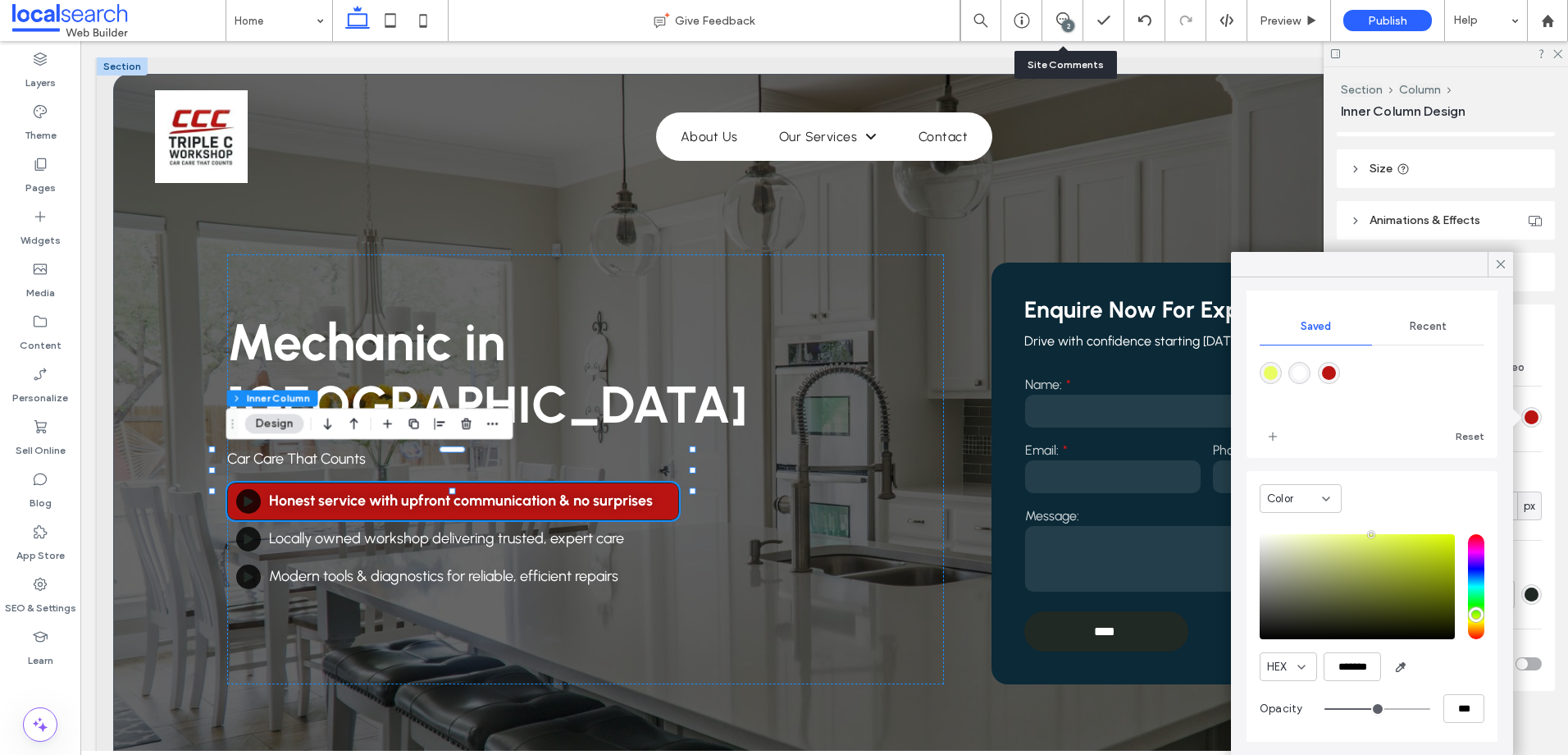
scroll to position [134, 0]
click at [1268, 431] on icon "add color" at bounding box center [1273, 435] width 13 height 13
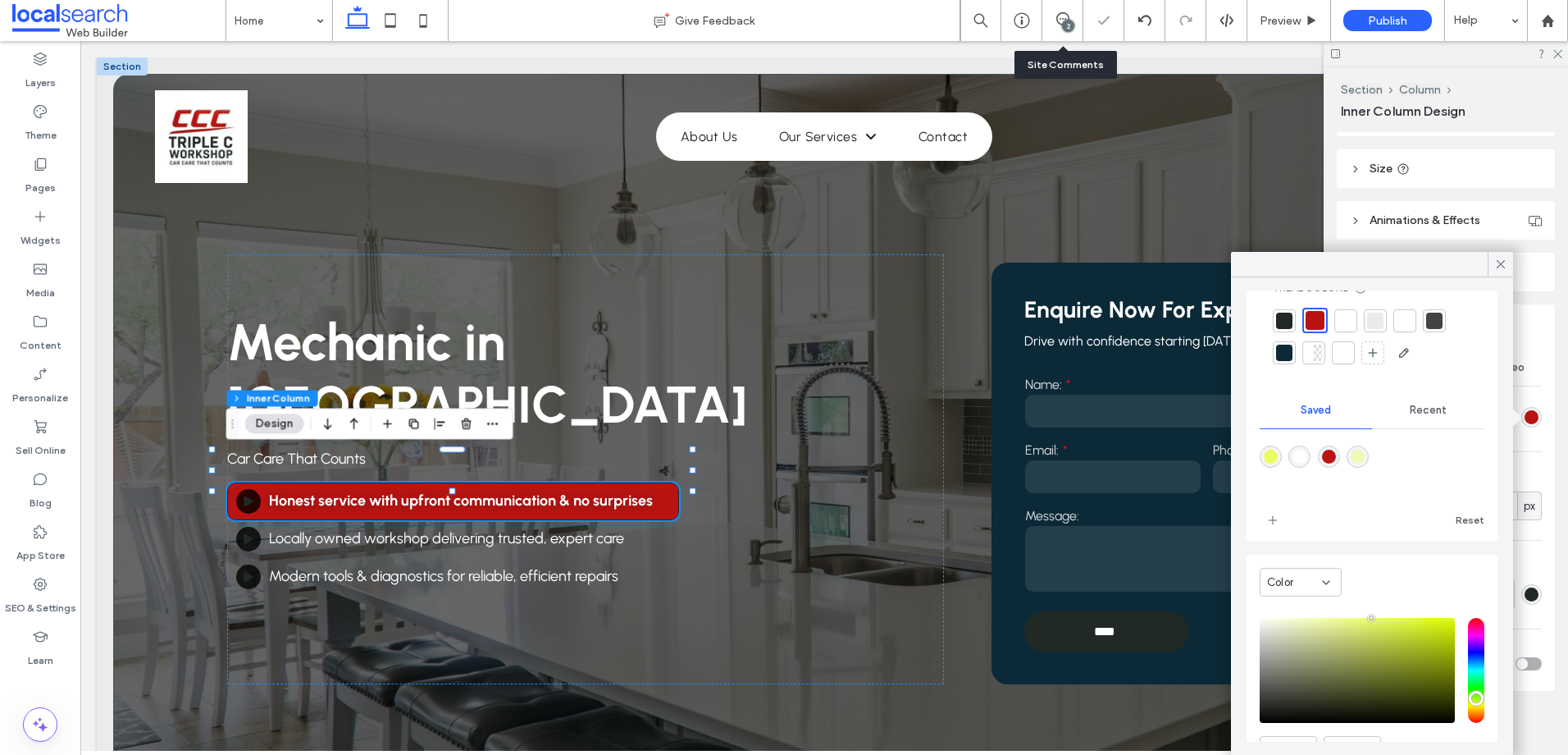
scroll to position [0, 0]
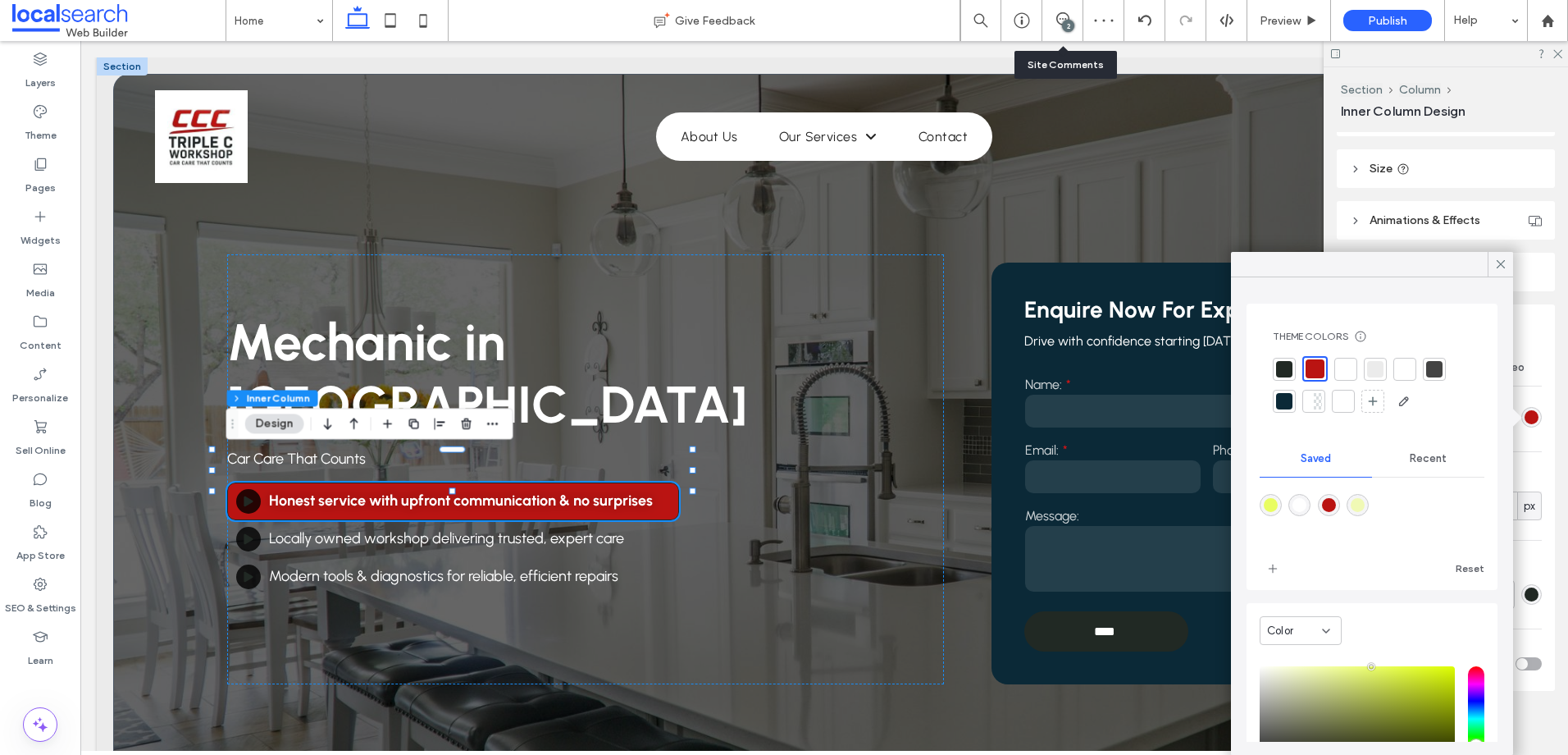
click at [1335, 506] on div "rgba(186,20,18,1)" at bounding box center [1329, 504] width 14 height 14
type input "*******"
type input "***"
type input "****"
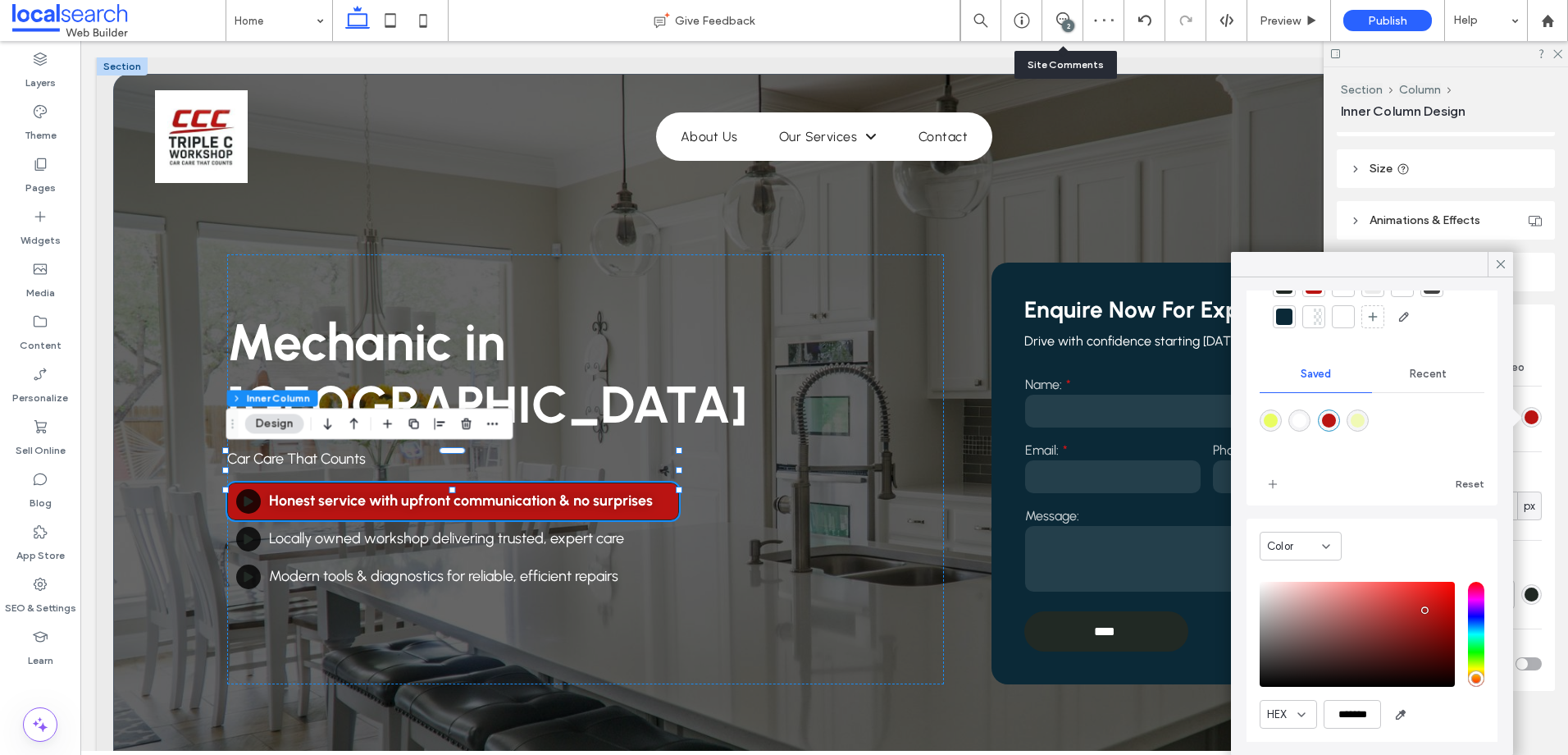
scroll to position [131, 0]
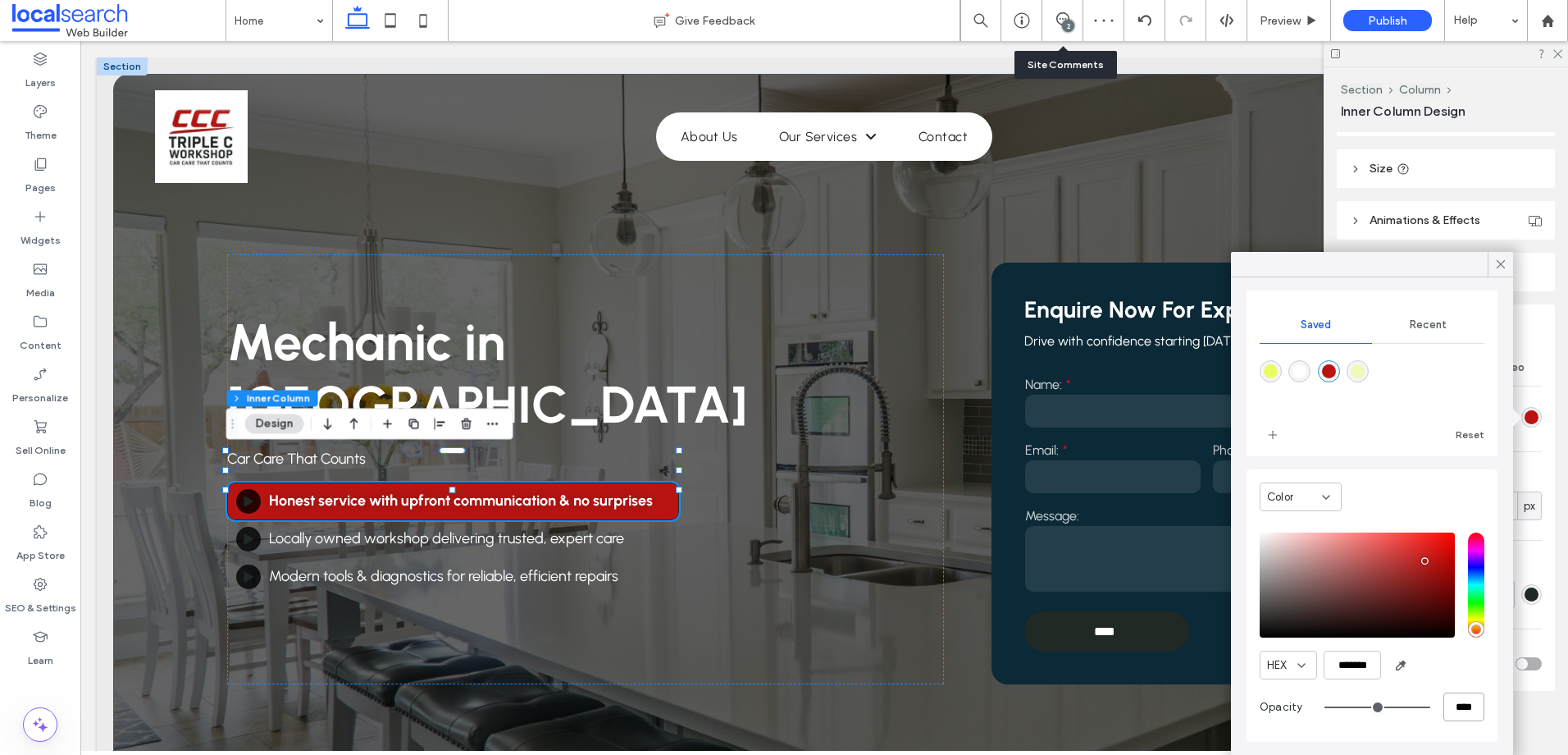
click at [1447, 708] on input "****" at bounding box center [1464, 707] width 41 height 28
click at [1448, 708] on input "****" at bounding box center [1464, 707] width 41 height 28
type input "*"
type input "***"
type input "**"
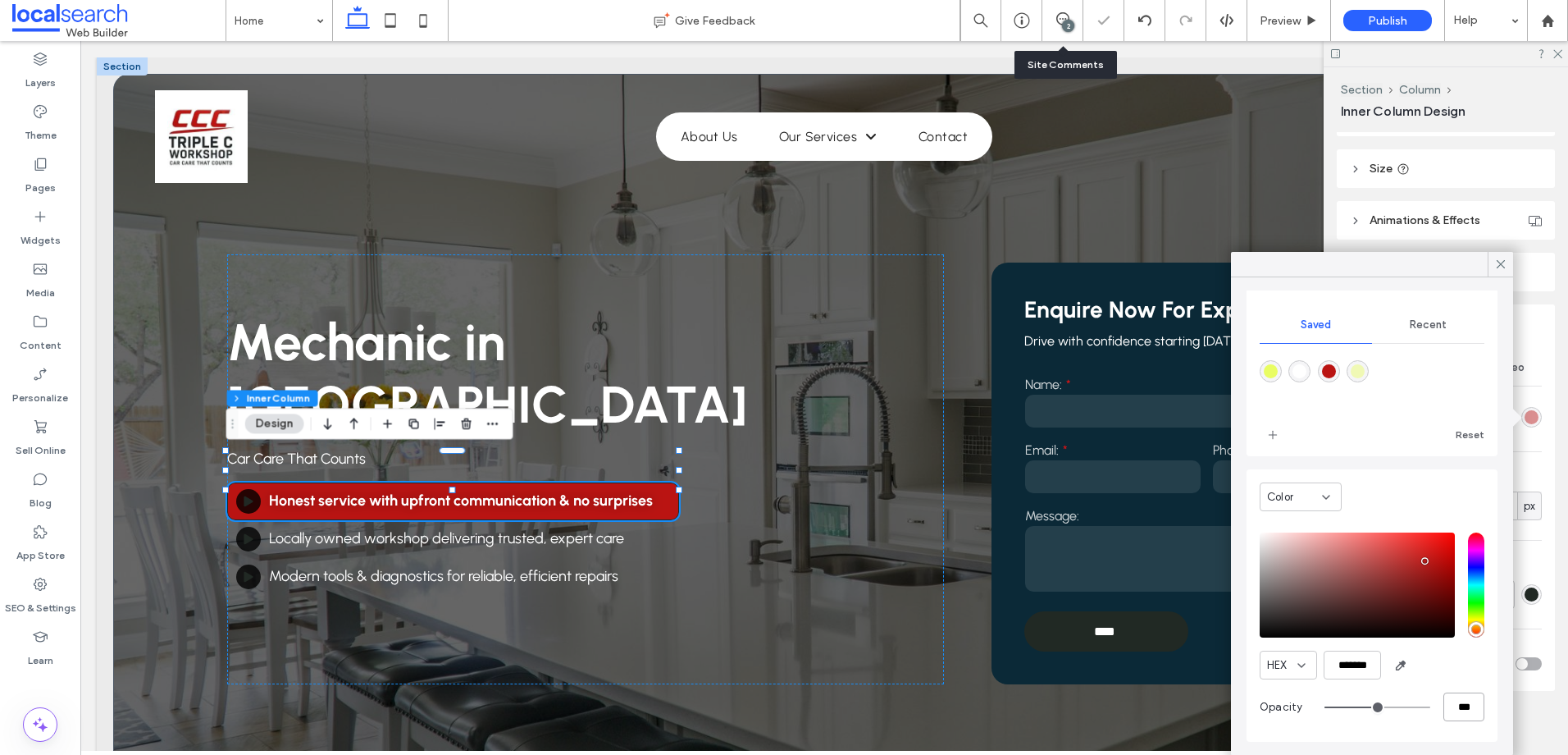
type input "***"
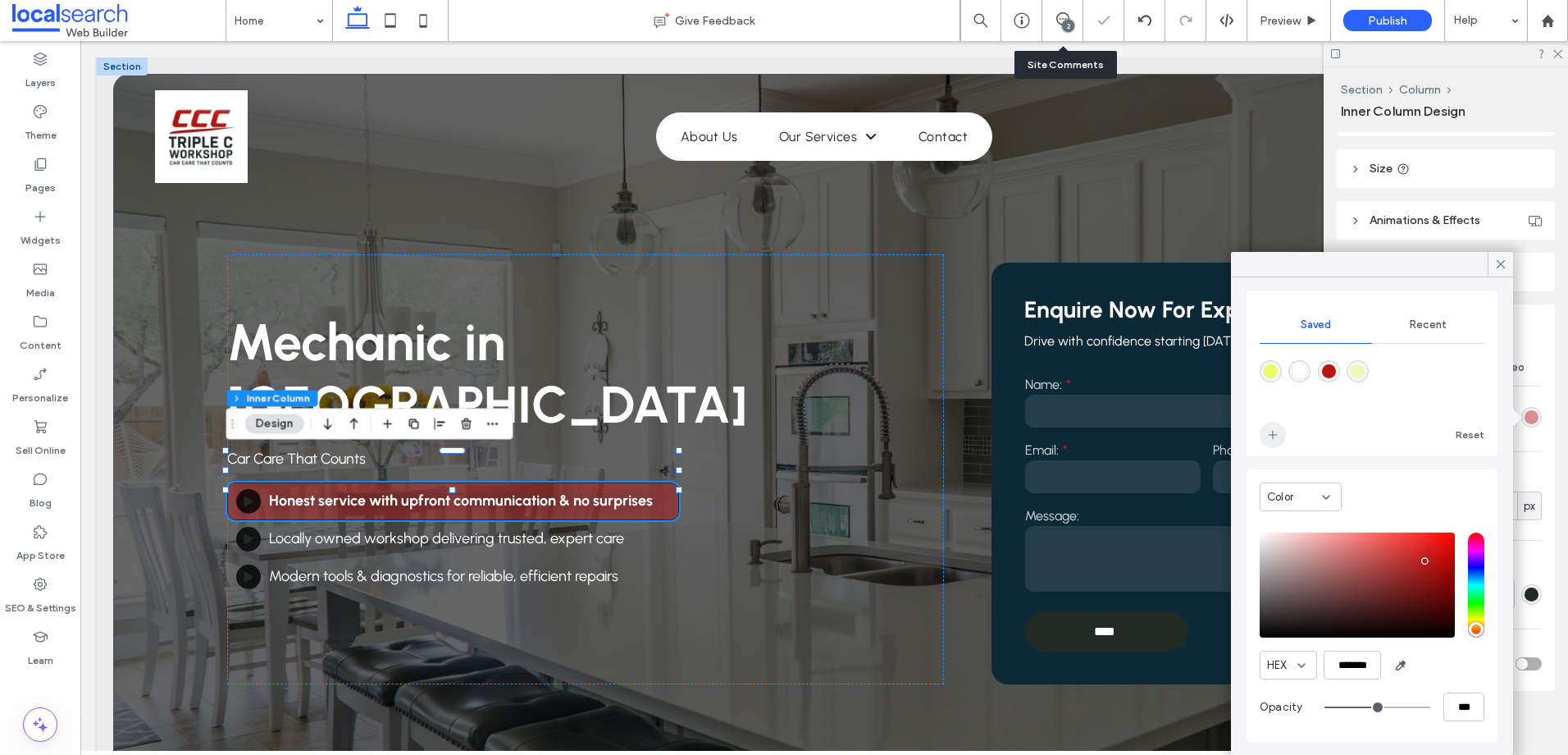
click at [1279, 427] on span "add color" at bounding box center [1273, 435] width 27 height 27
click at [1393, 371] on div "rgba(186,20,18,0.45)" at bounding box center [1386, 371] width 14 height 14
click at [1498, 261] on use at bounding box center [1501, 264] width 9 height 9
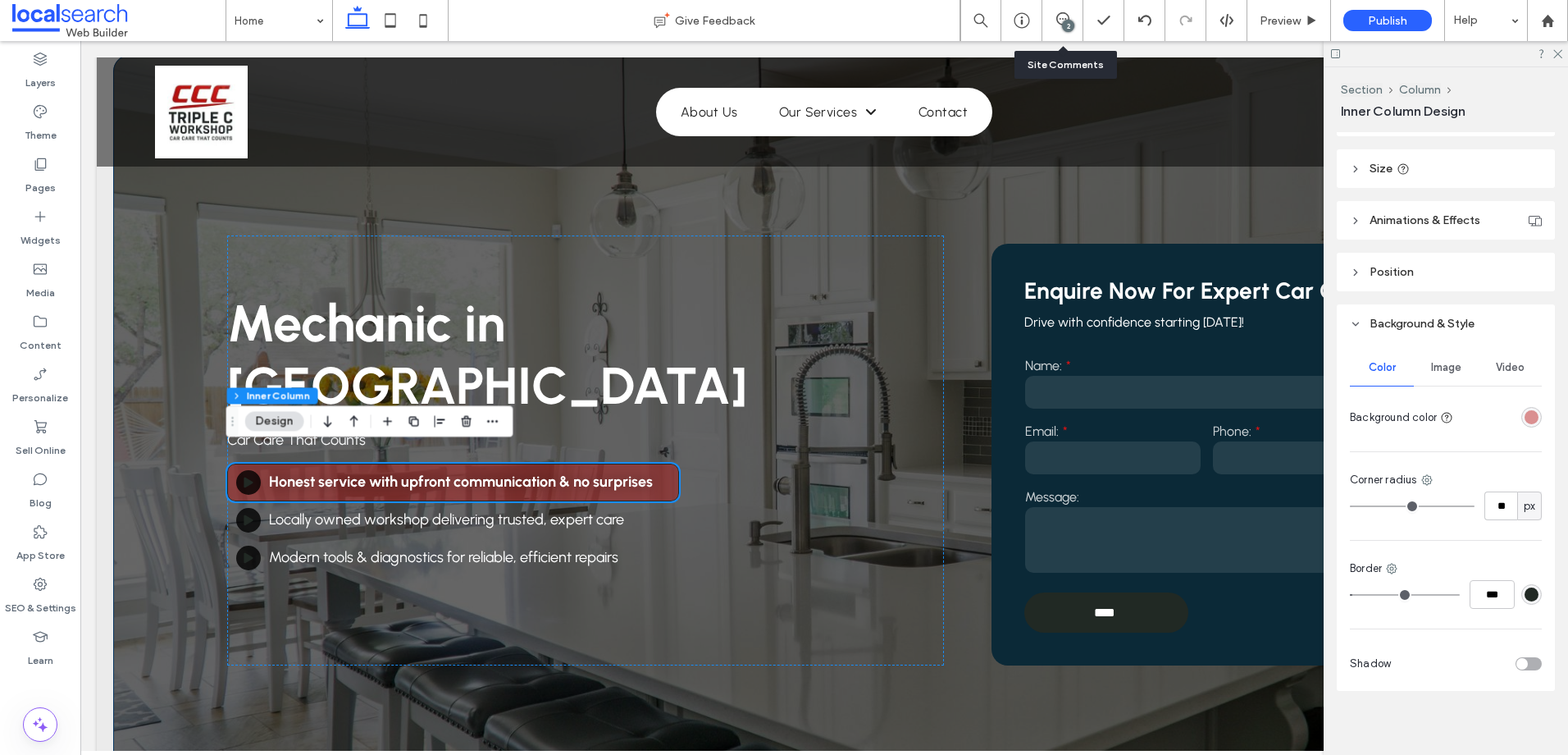
scroll to position [0, 0]
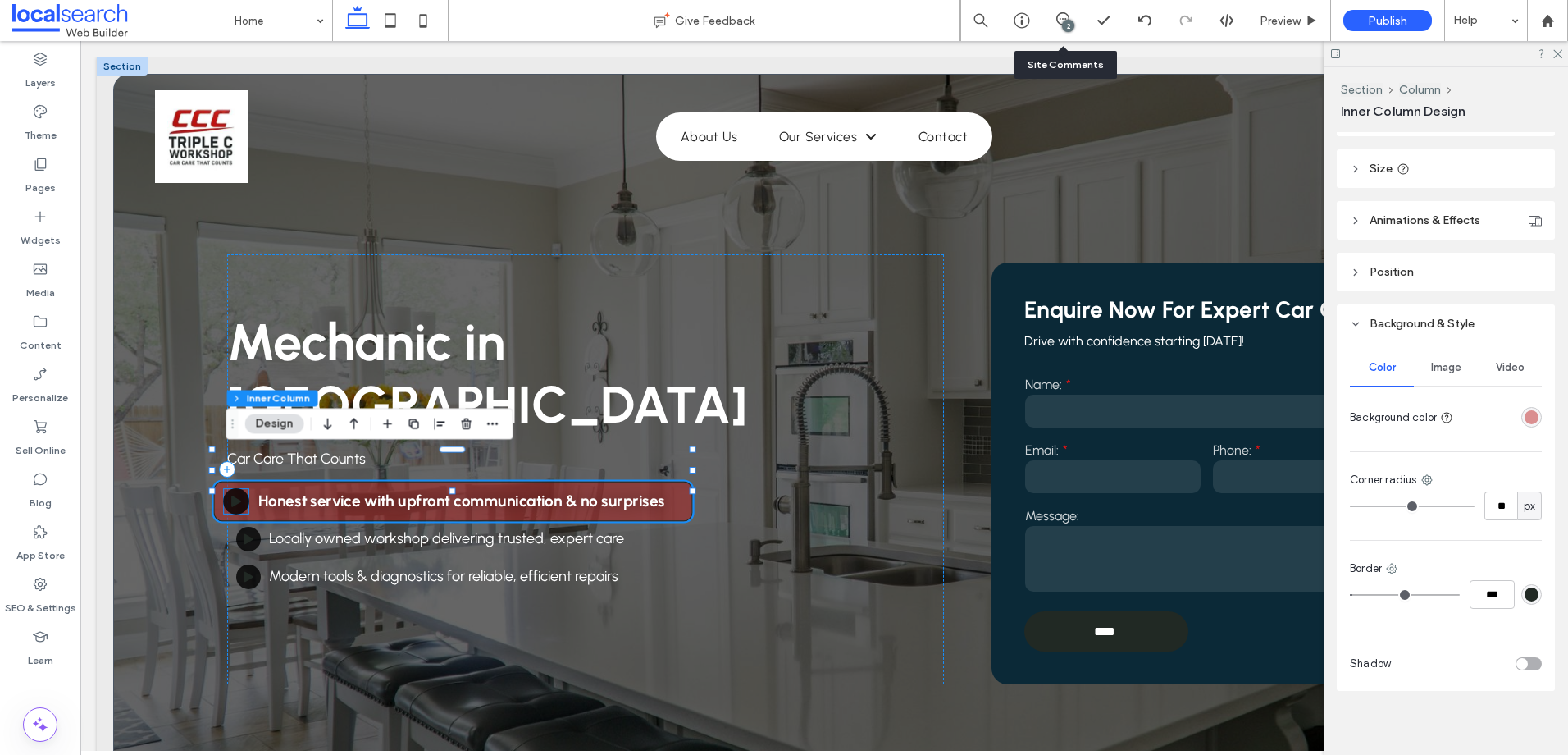
click at [242, 488] on div at bounding box center [236, 501] width 27 height 27
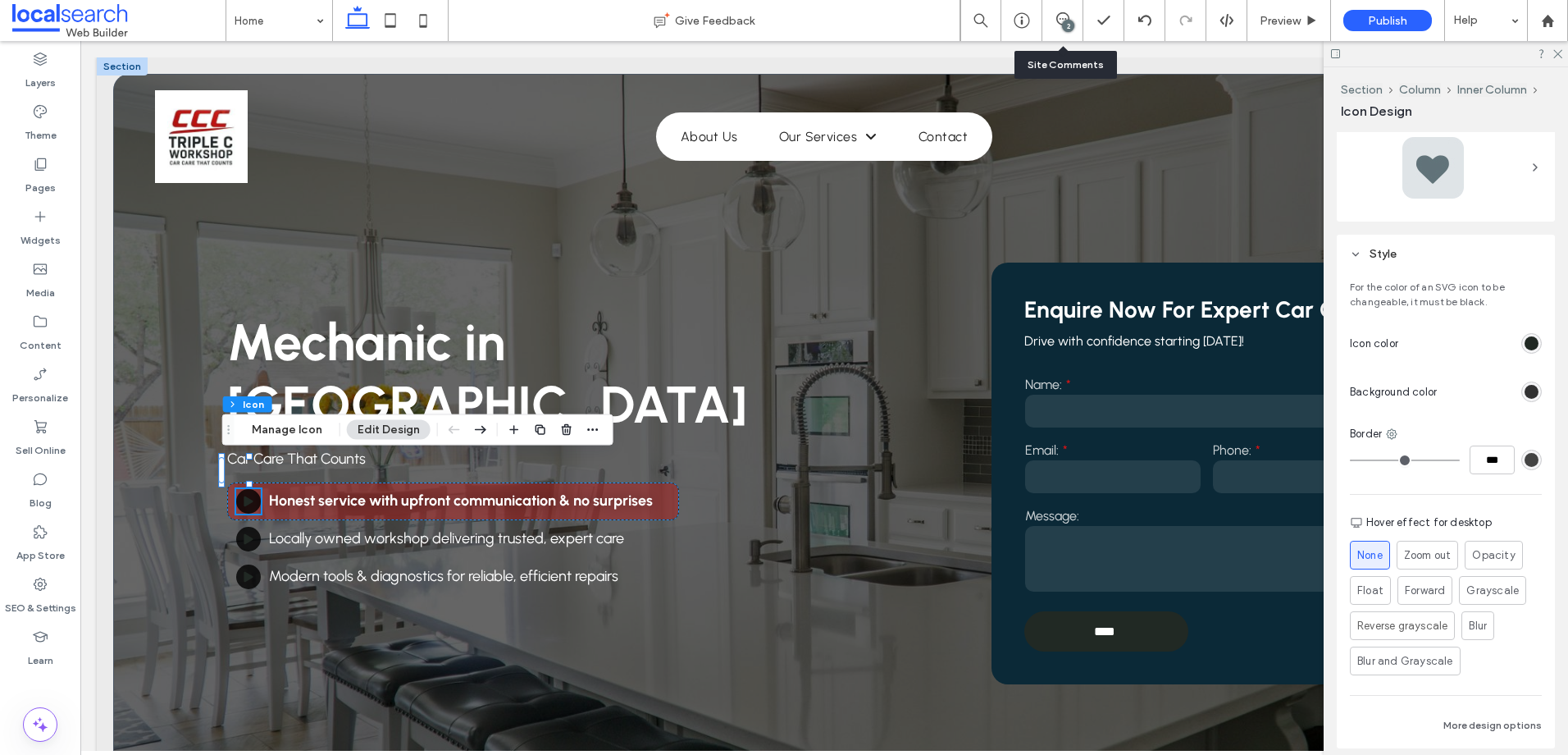
scroll to position [329, 0]
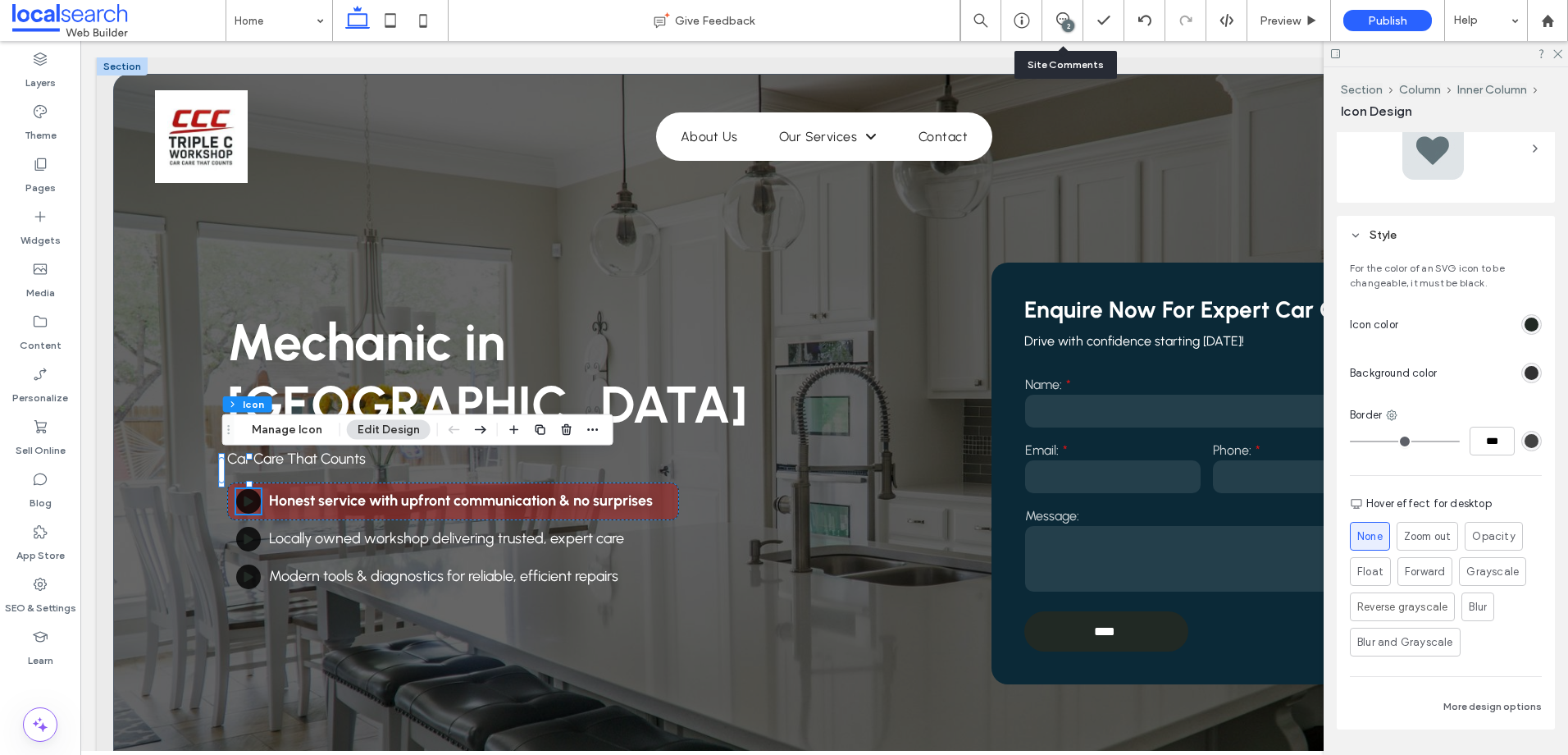
click at [1520, 334] on div at bounding box center [1473, 325] width 137 height 28
click at [1524, 321] on div "rgb(33, 41, 36)" at bounding box center [1531, 324] width 14 height 14
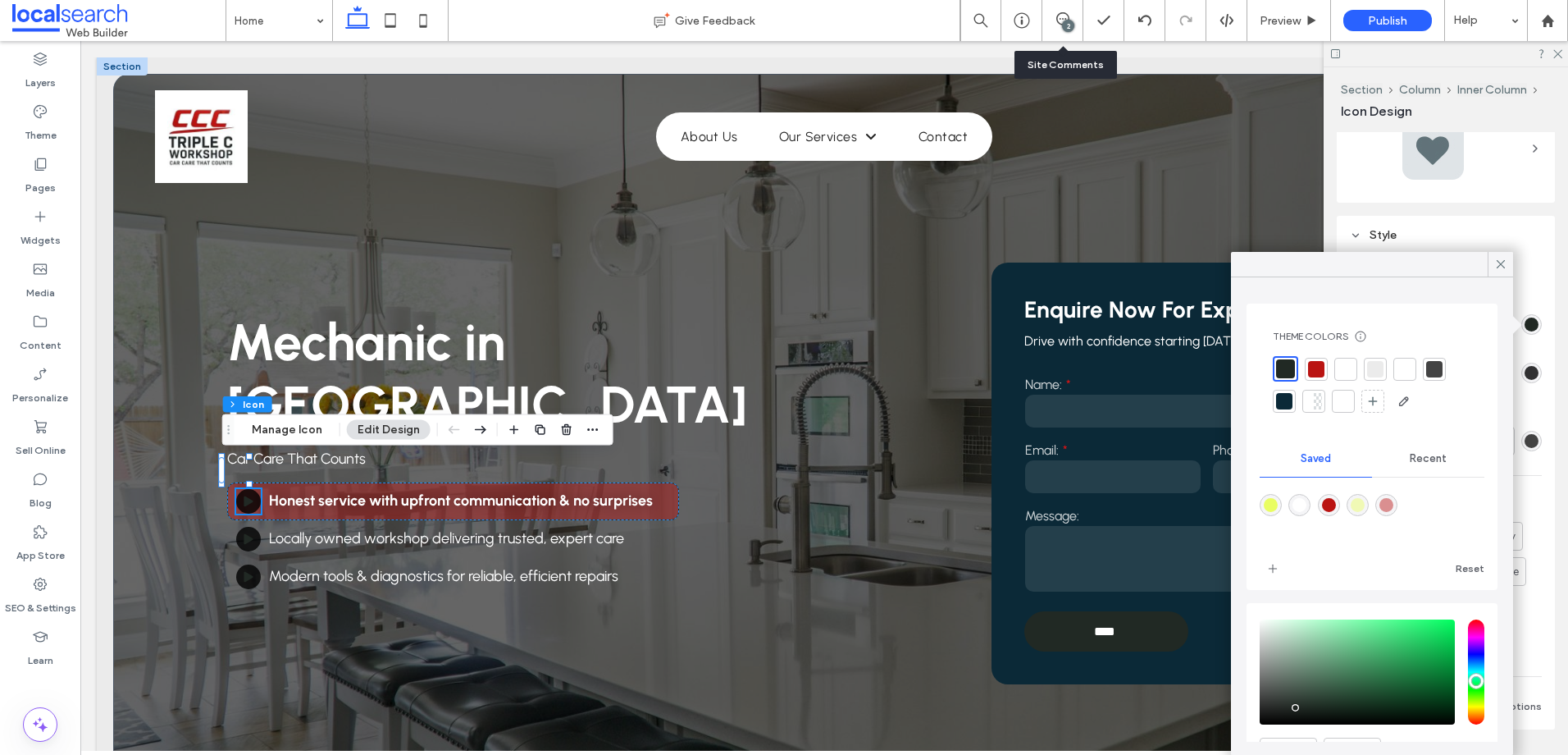
click at [1327, 505] on div "rgba(186,20,18,1)" at bounding box center [1329, 504] width 14 height 14
type input "*******"
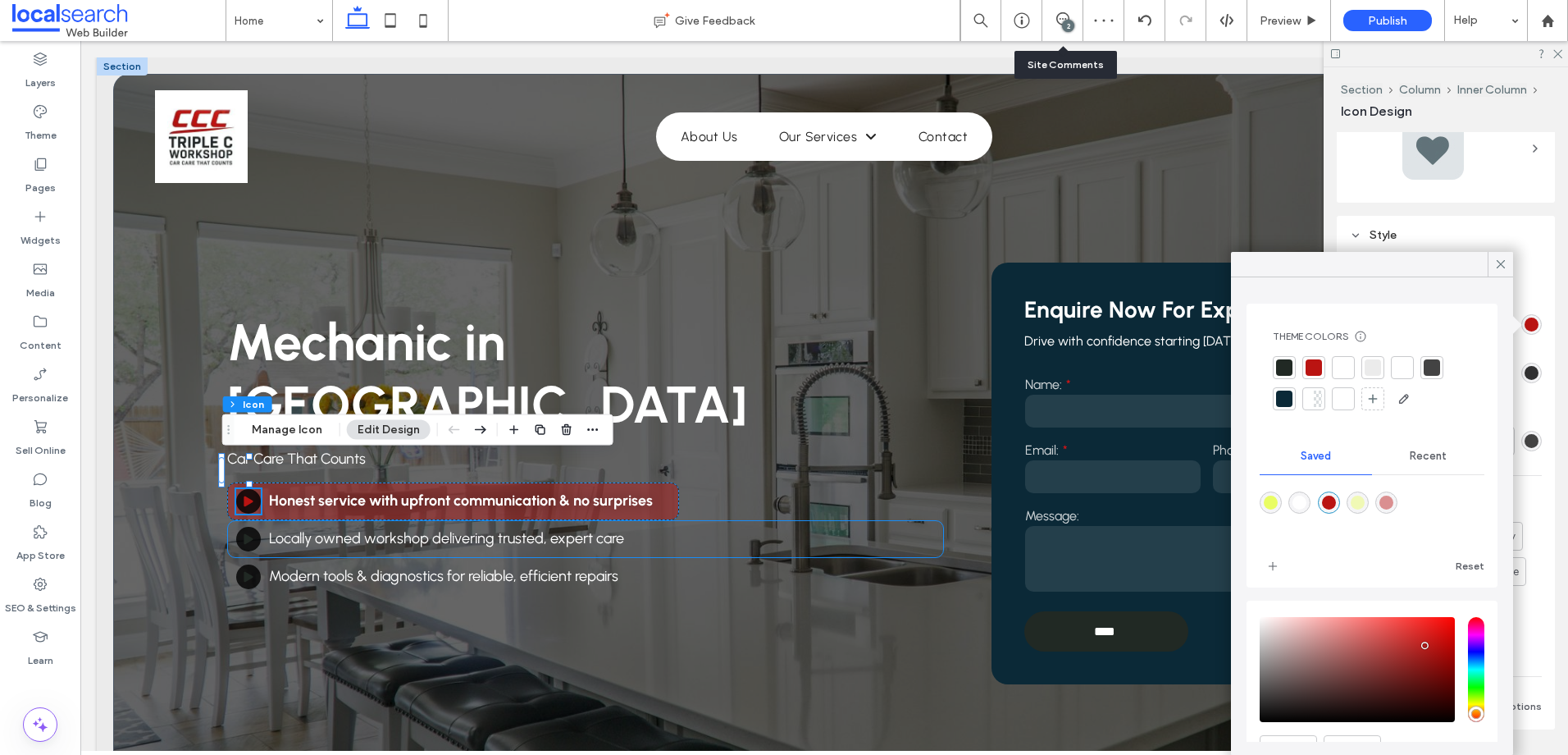
click at [245, 534] on icon at bounding box center [249, 538] width 9 height 10
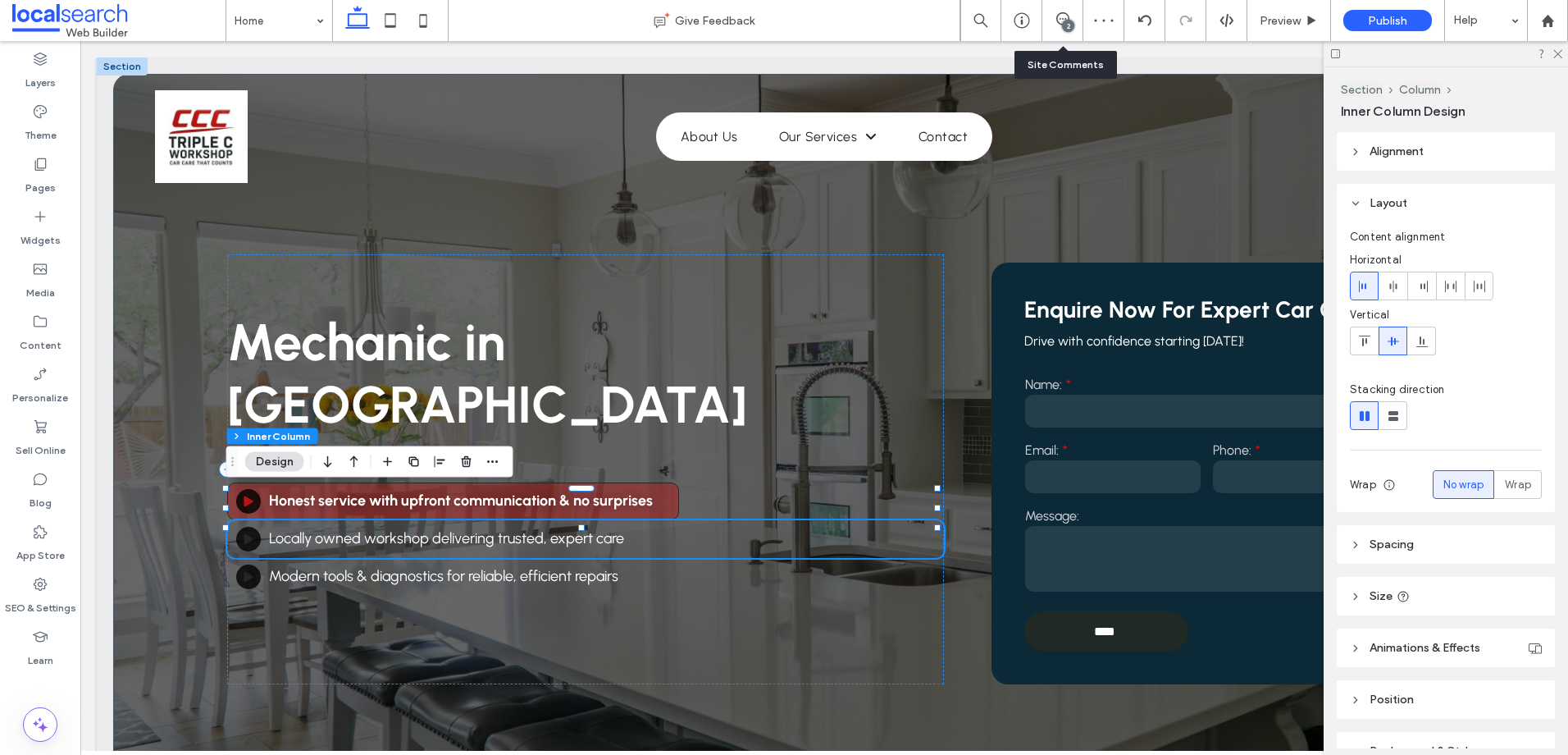
click at [245, 534] on icon at bounding box center [249, 538] width 9 height 10
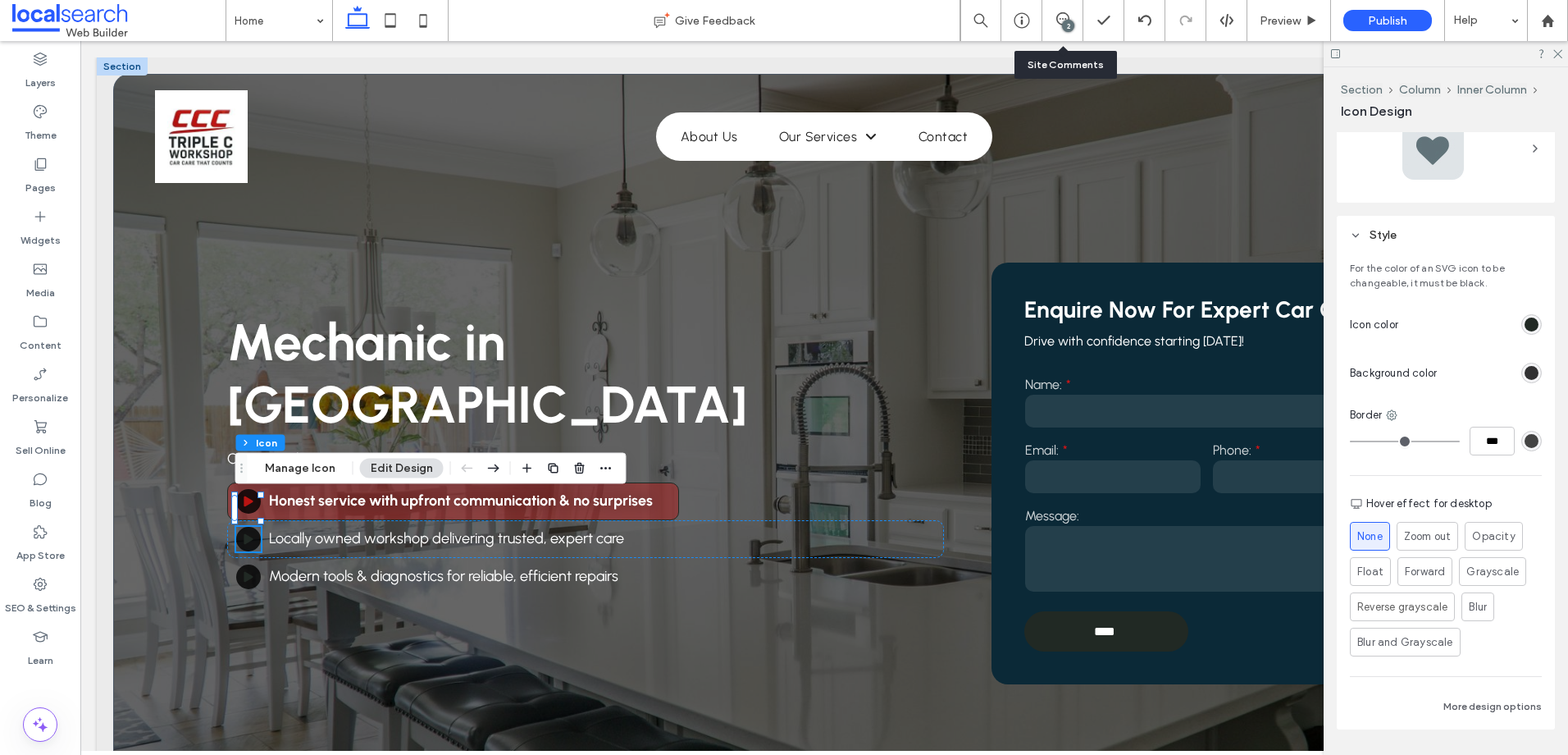
click at [1528, 319] on div "rgb(33, 41, 36)" at bounding box center [1531, 324] width 14 height 14
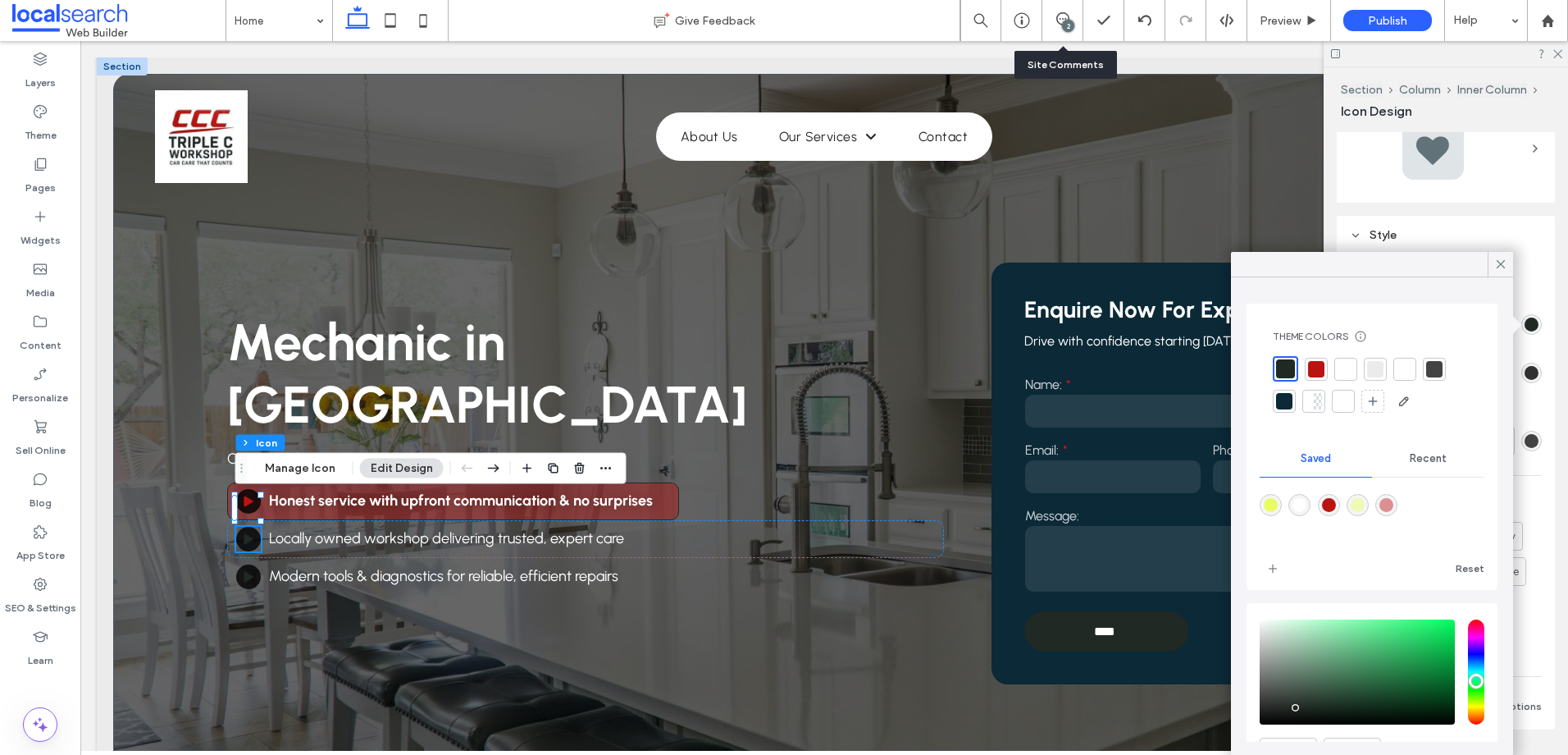
click at [1328, 369] on div at bounding box center [1372, 385] width 198 height 58
click at [1322, 369] on div at bounding box center [1316, 368] width 16 height 16
click at [247, 564] on div at bounding box center [249, 576] width 25 height 25
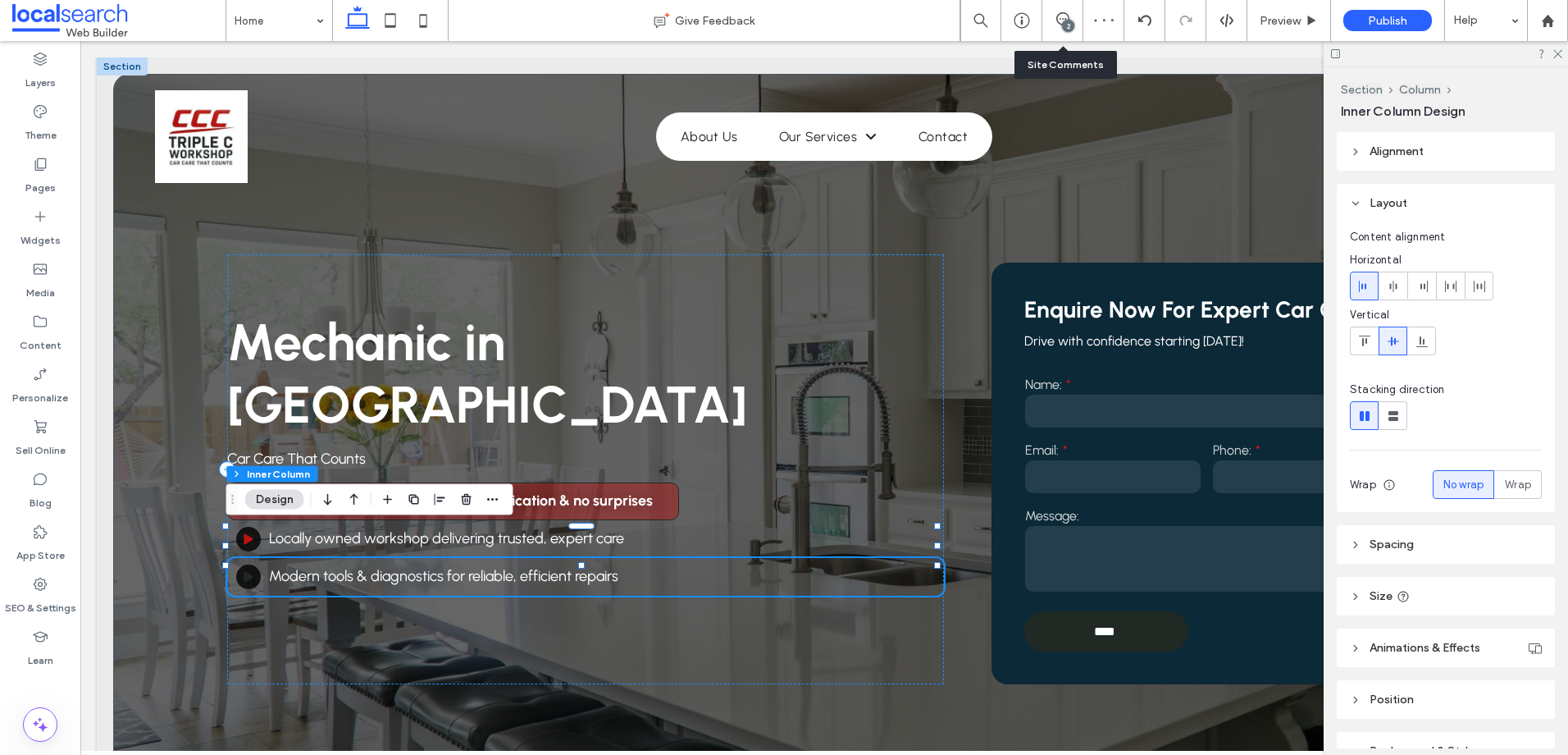
click at [247, 564] on div at bounding box center [249, 576] width 25 height 25
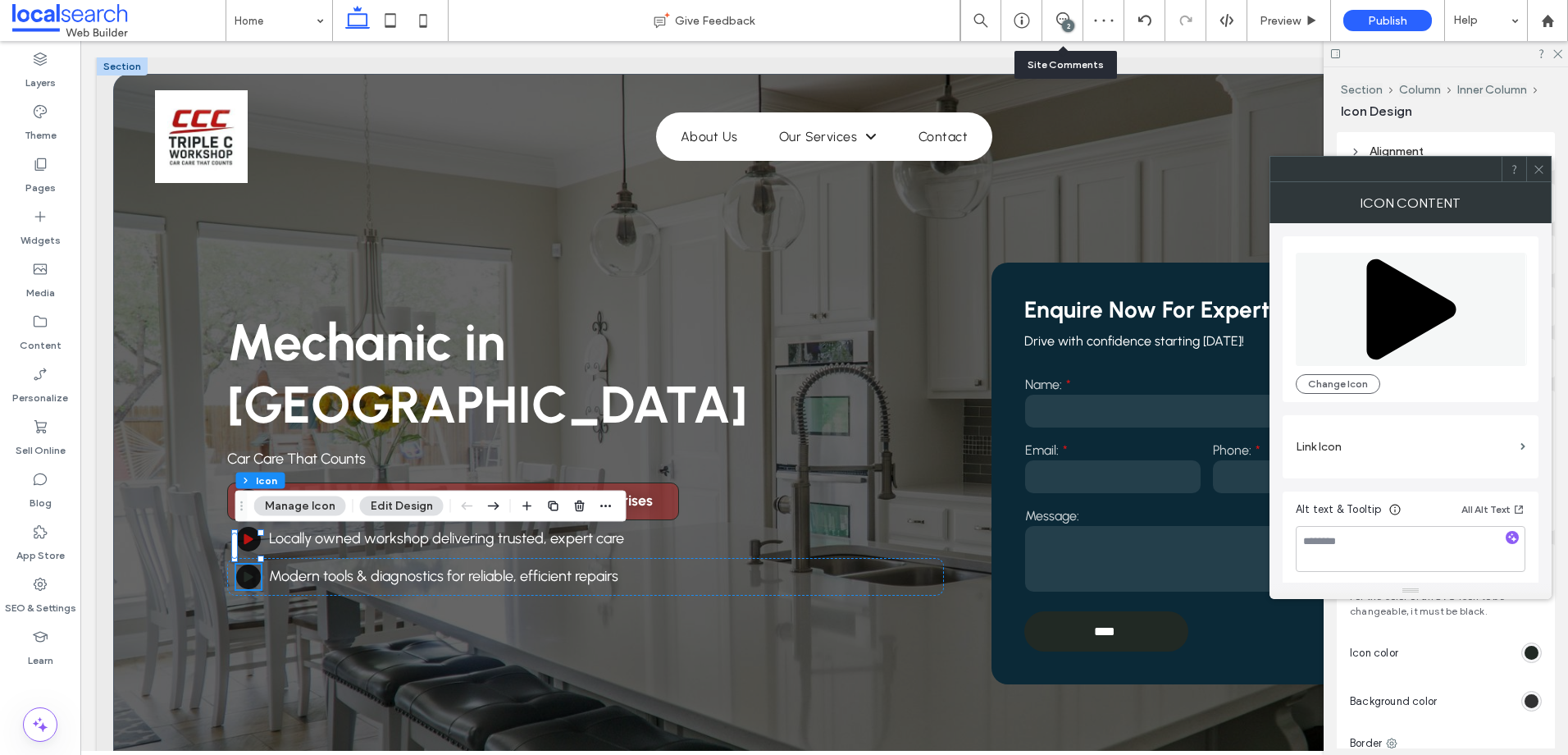
click at [1545, 177] on div at bounding box center [1539, 169] width 25 height 25
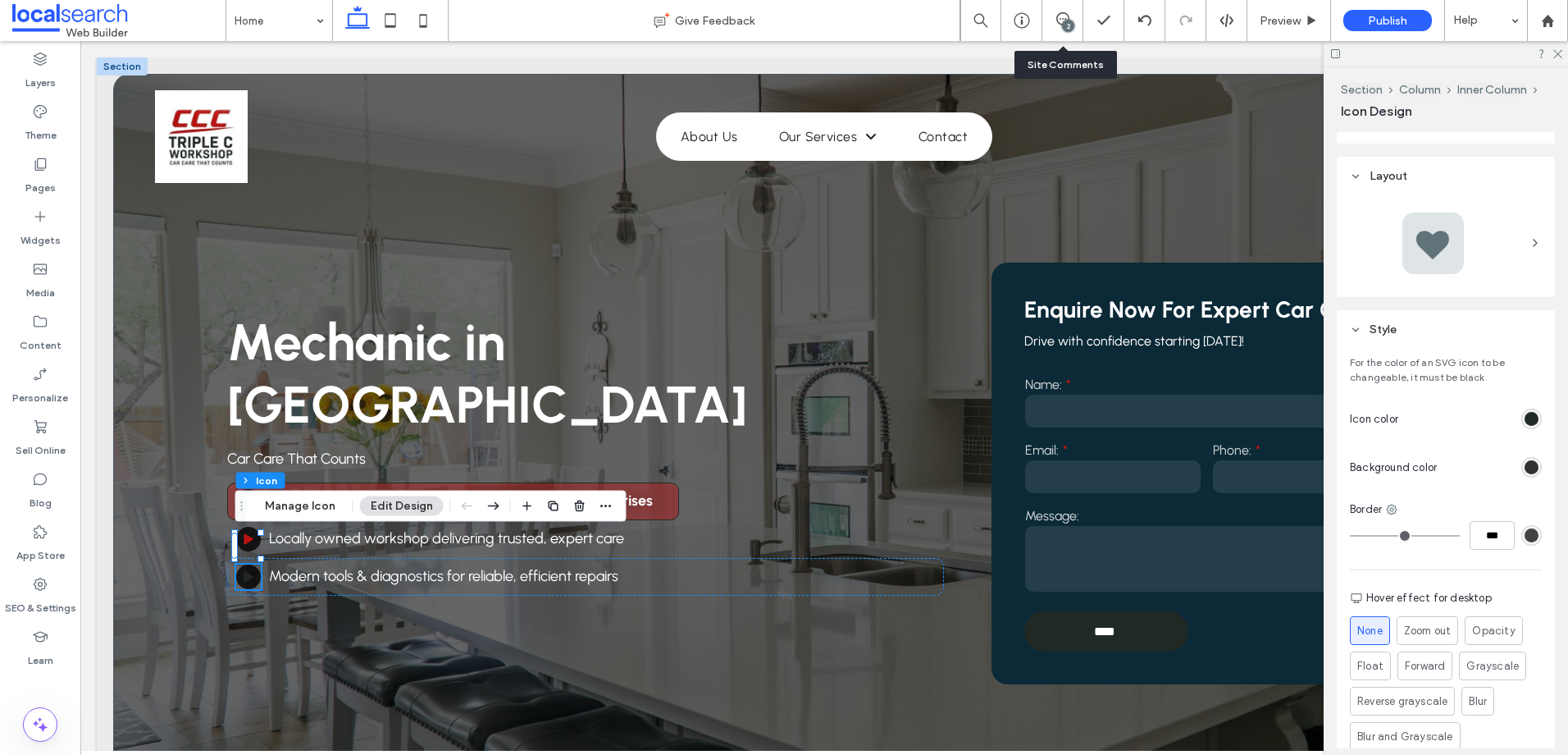
scroll to position [246, 0]
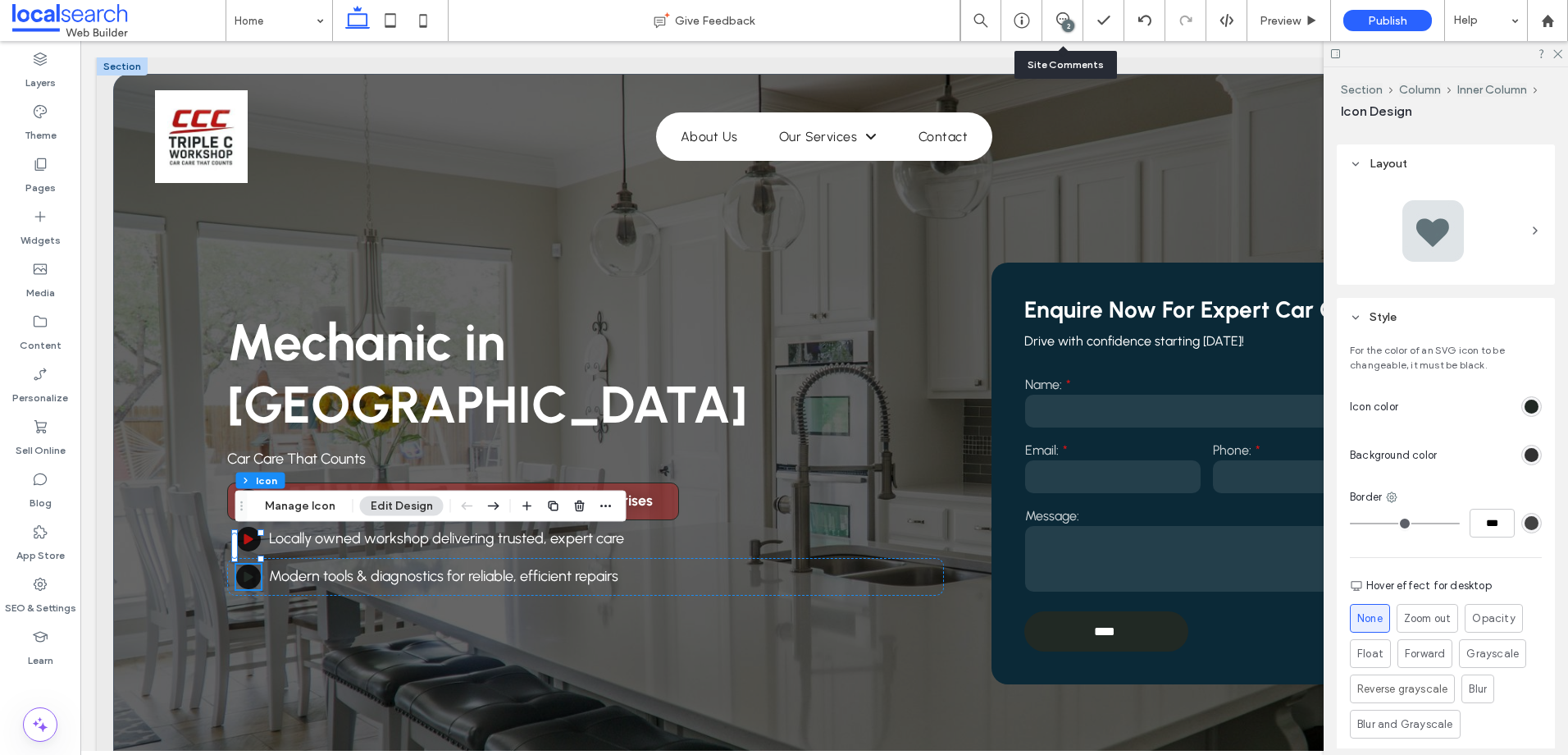
click at [1524, 403] on div "rgb(33, 41, 36)" at bounding box center [1531, 406] width 14 height 14
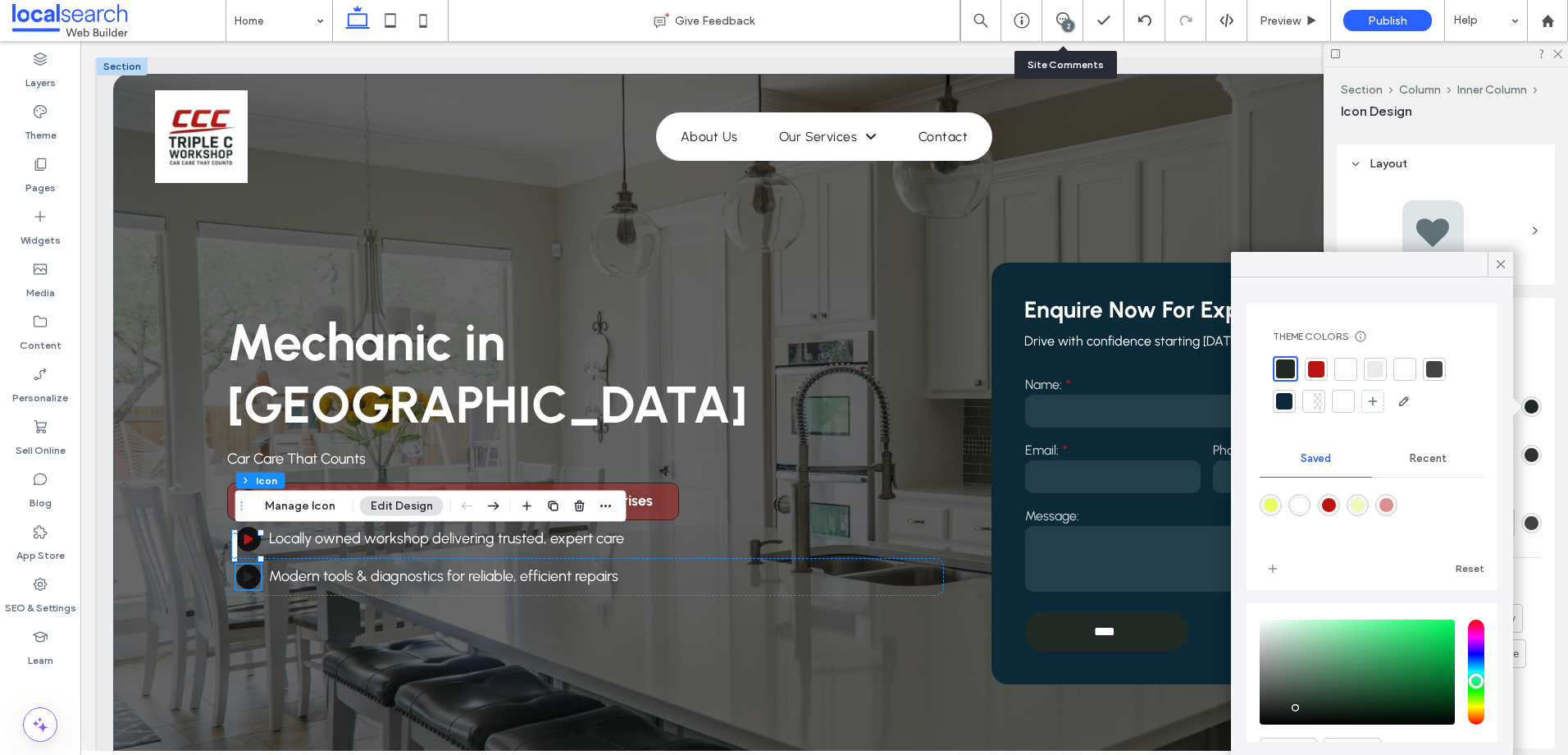
click at [1319, 365] on div at bounding box center [1316, 368] width 16 height 16
click at [638, 654] on div "Mechanic in Springwood Car Care That Counts Honest service with upfront communi…" at bounding box center [585, 469] width 717 height 430
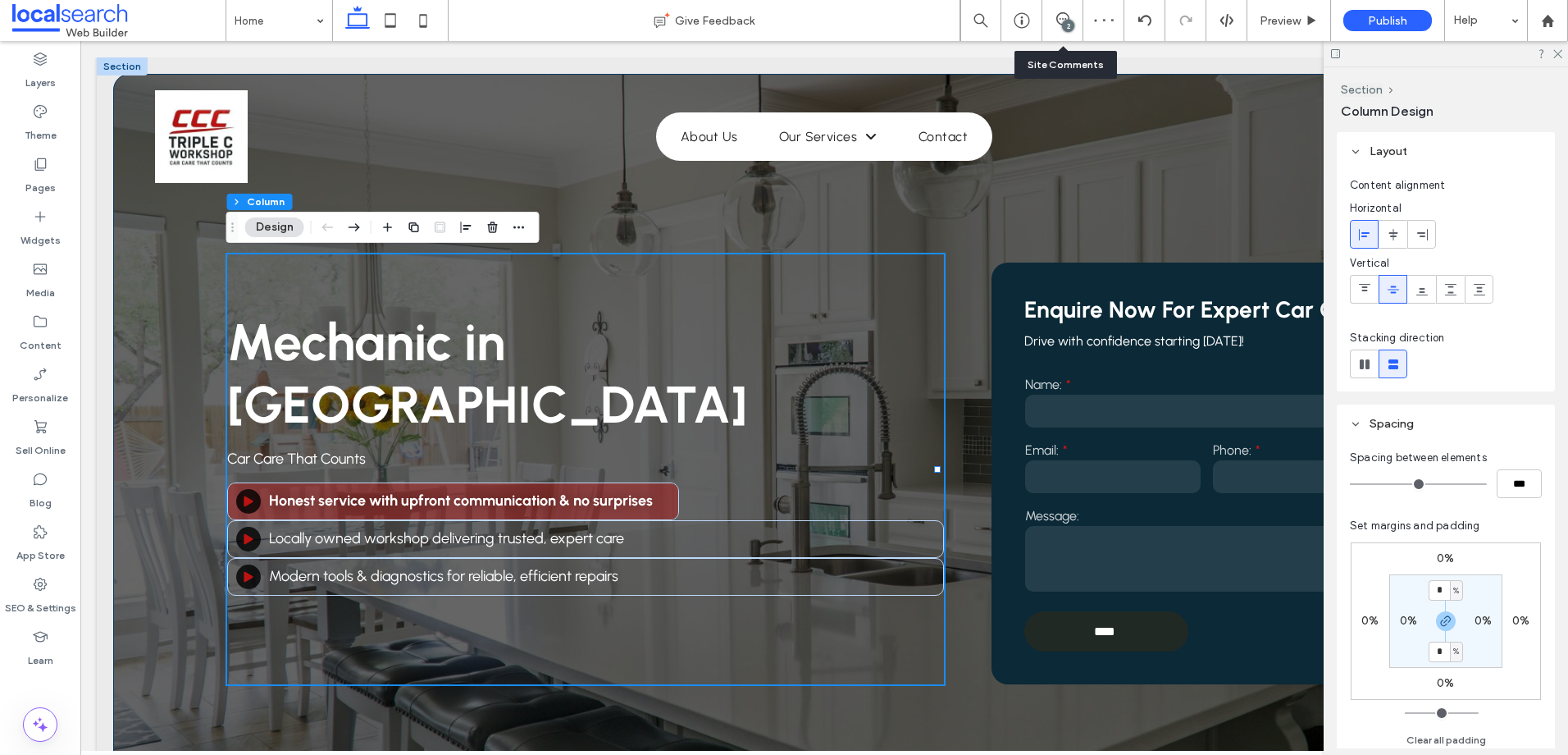
click at [971, 662] on div "Mechanic in Springwood Car Care That Counts Honest service with upfront communi…" at bounding box center [824, 453] width 1422 height 758
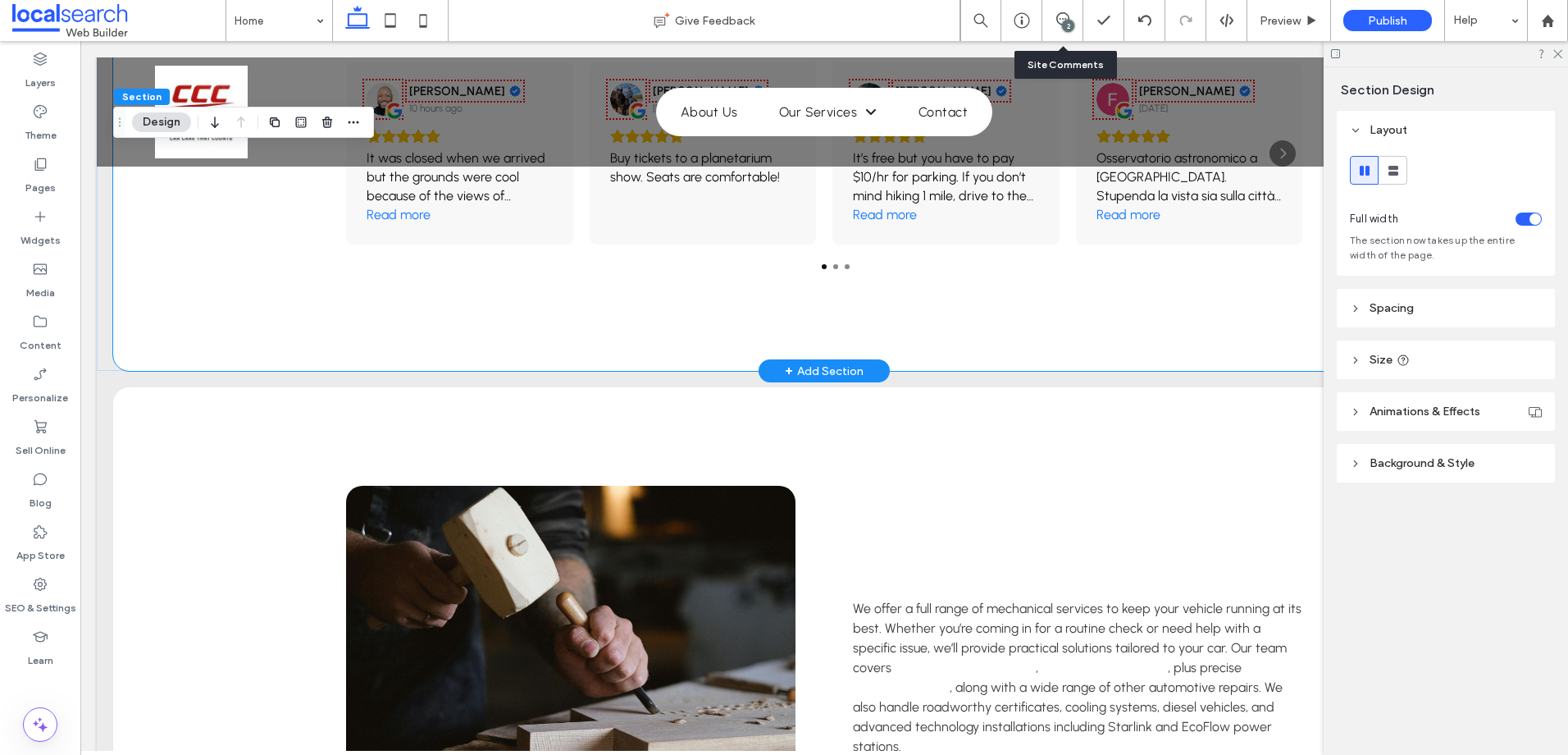
scroll to position [3364, 0]
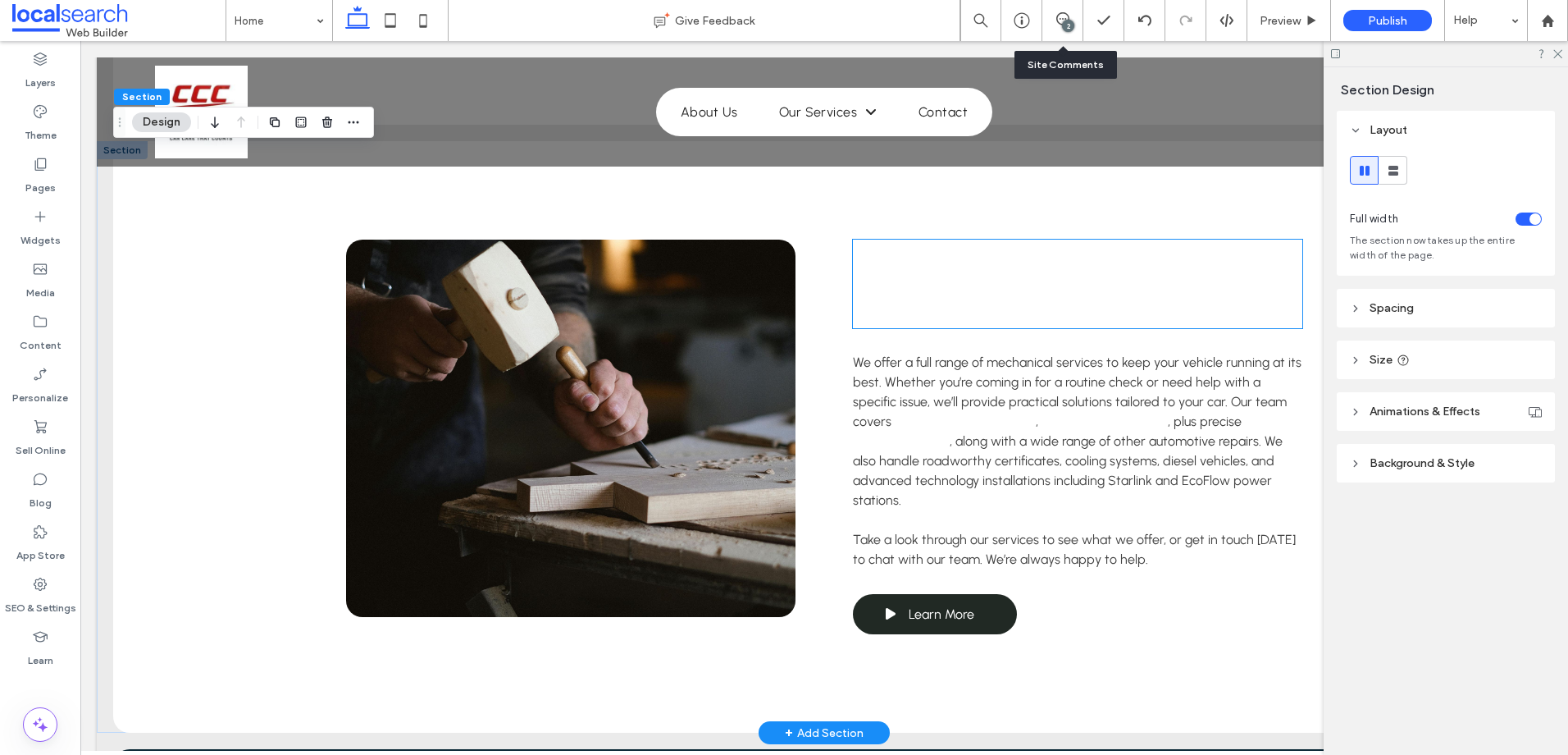
click at [934, 274] on span "Car Care Built on Trust & Value" at bounding box center [1056, 283] width 407 height 88
click at [934, 274] on div "Car Care Built on Trust & Value" at bounding box center [1077, 283] width 449 height 88
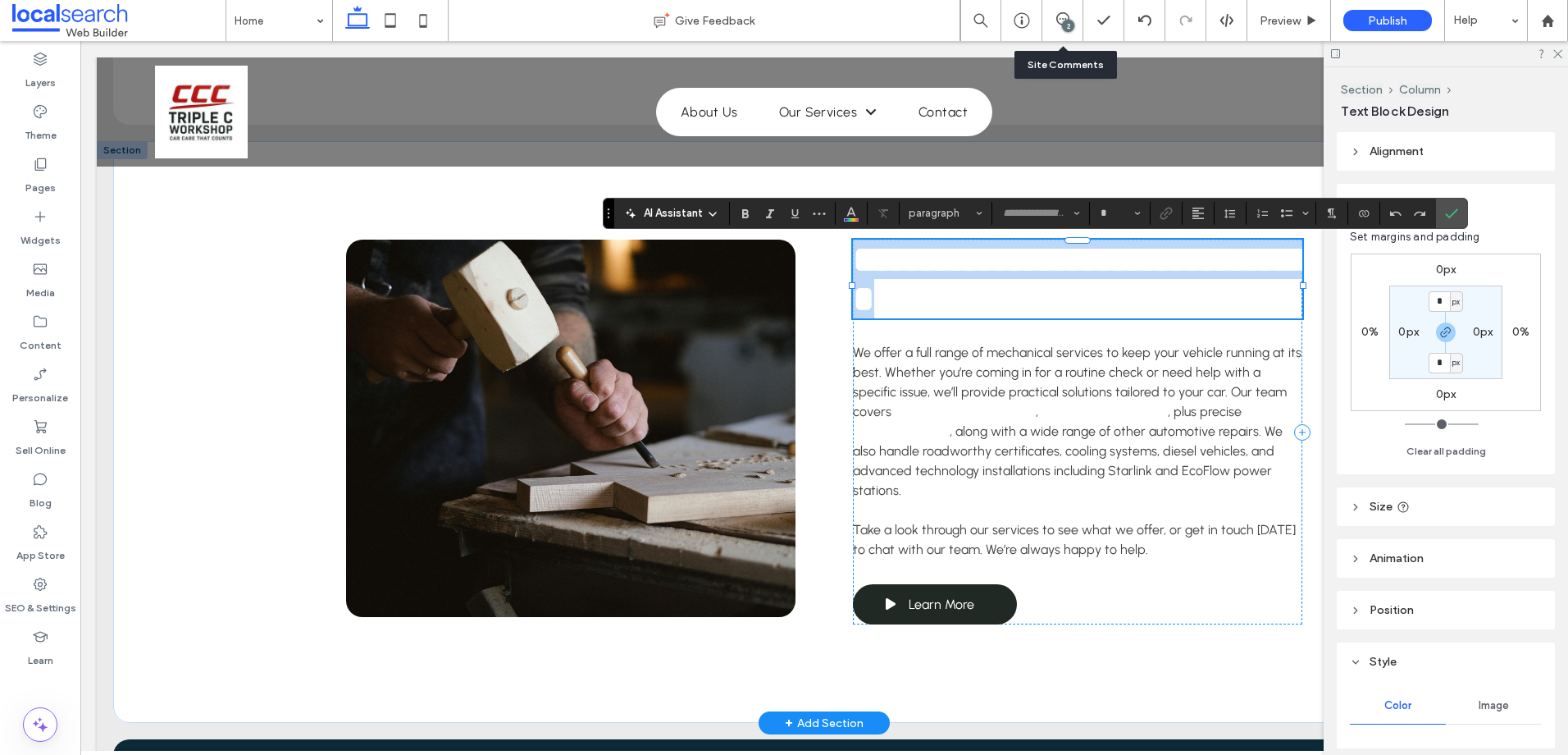
type input "********"
type input "**"
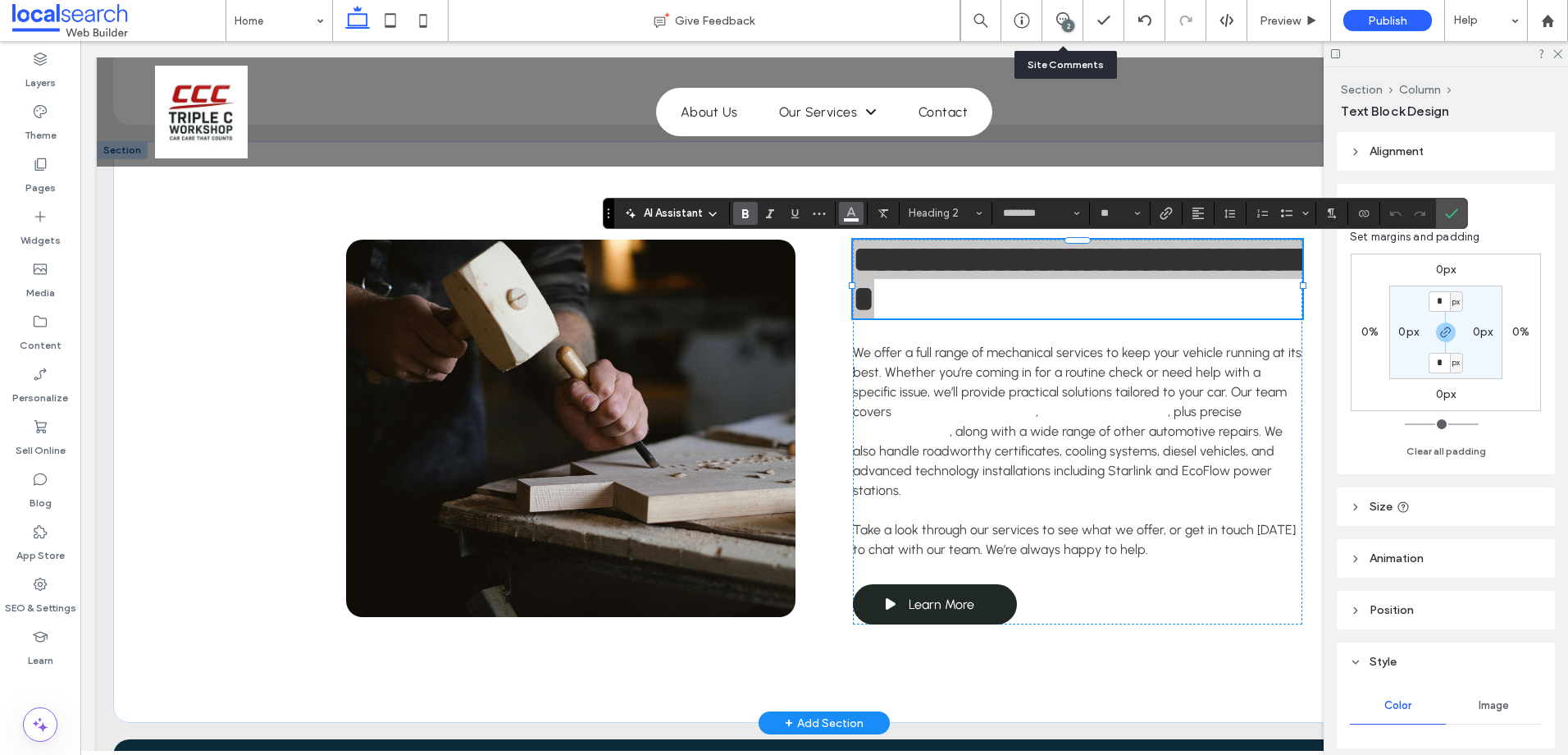
click at [846, 211] on icon "Color" at bounding box center [851, 212] width 13 height 13
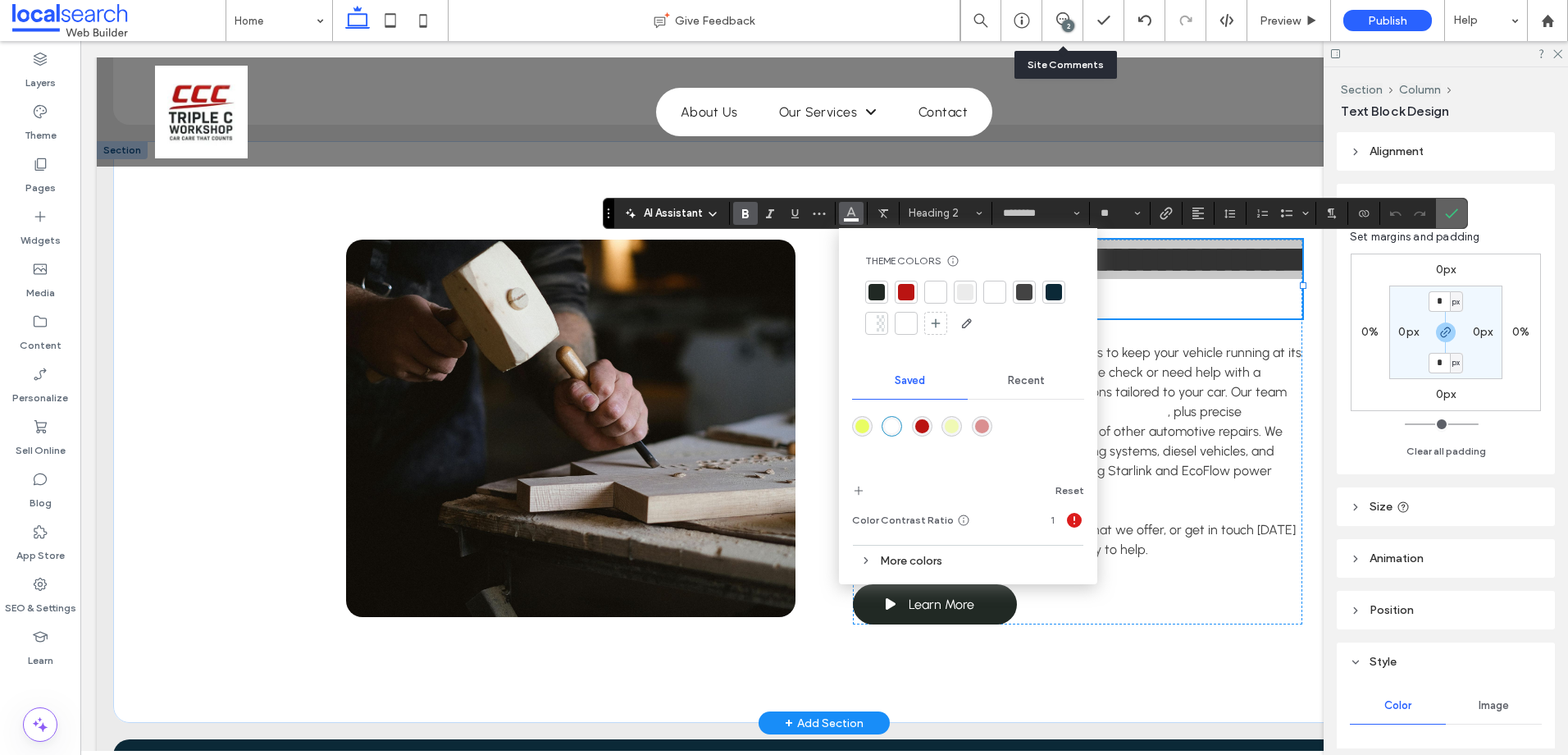
click at [1446, 214] on use "Confirm" at bounding box center [1451, 213] width 13 height 9
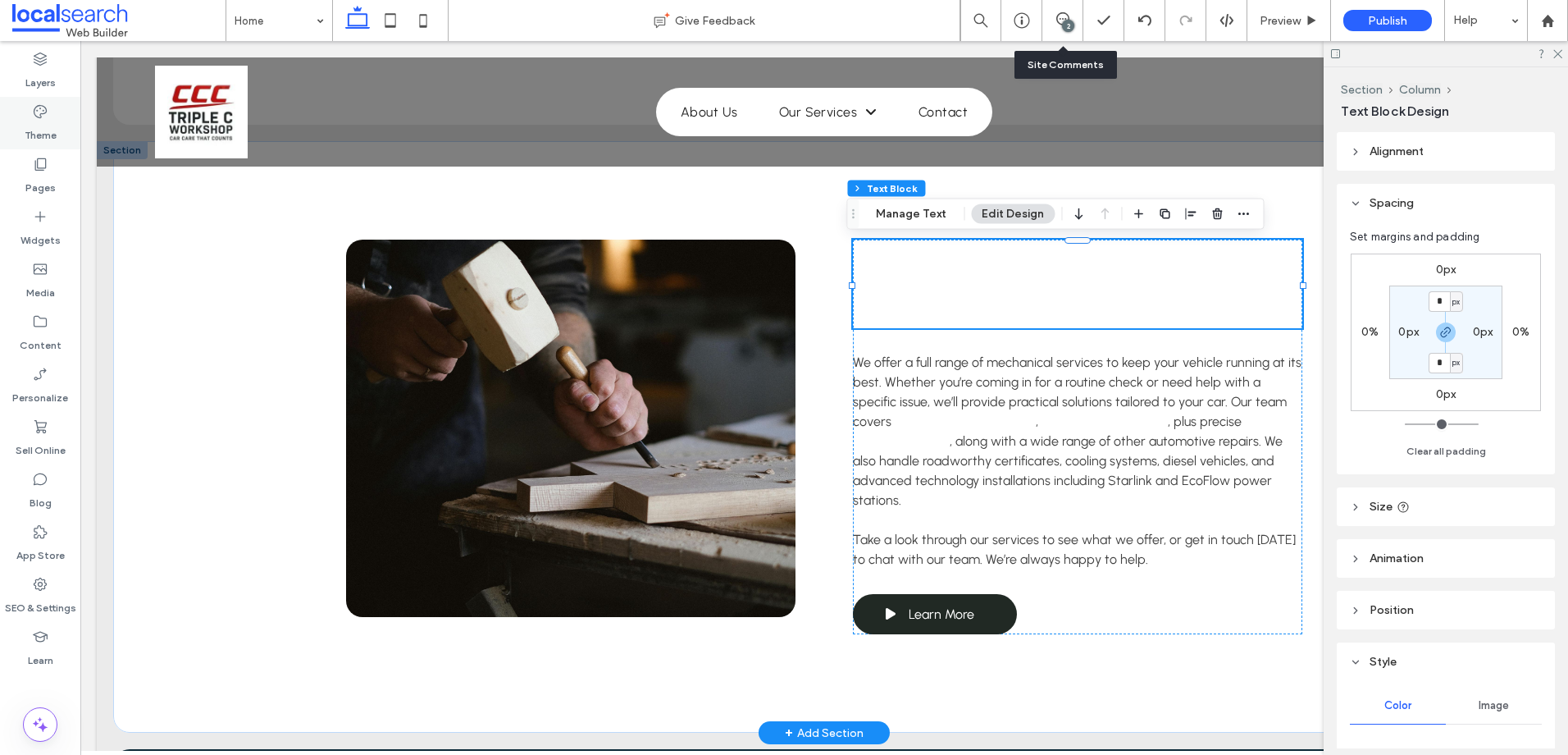
drag, startPoint x: 44, startPoint y: 123, endPoint x: 289, endPoint y: 264, distance: 282.7
click at [44, 123] on label "Theme" at bounding box center [41, 131] width 32 height 23
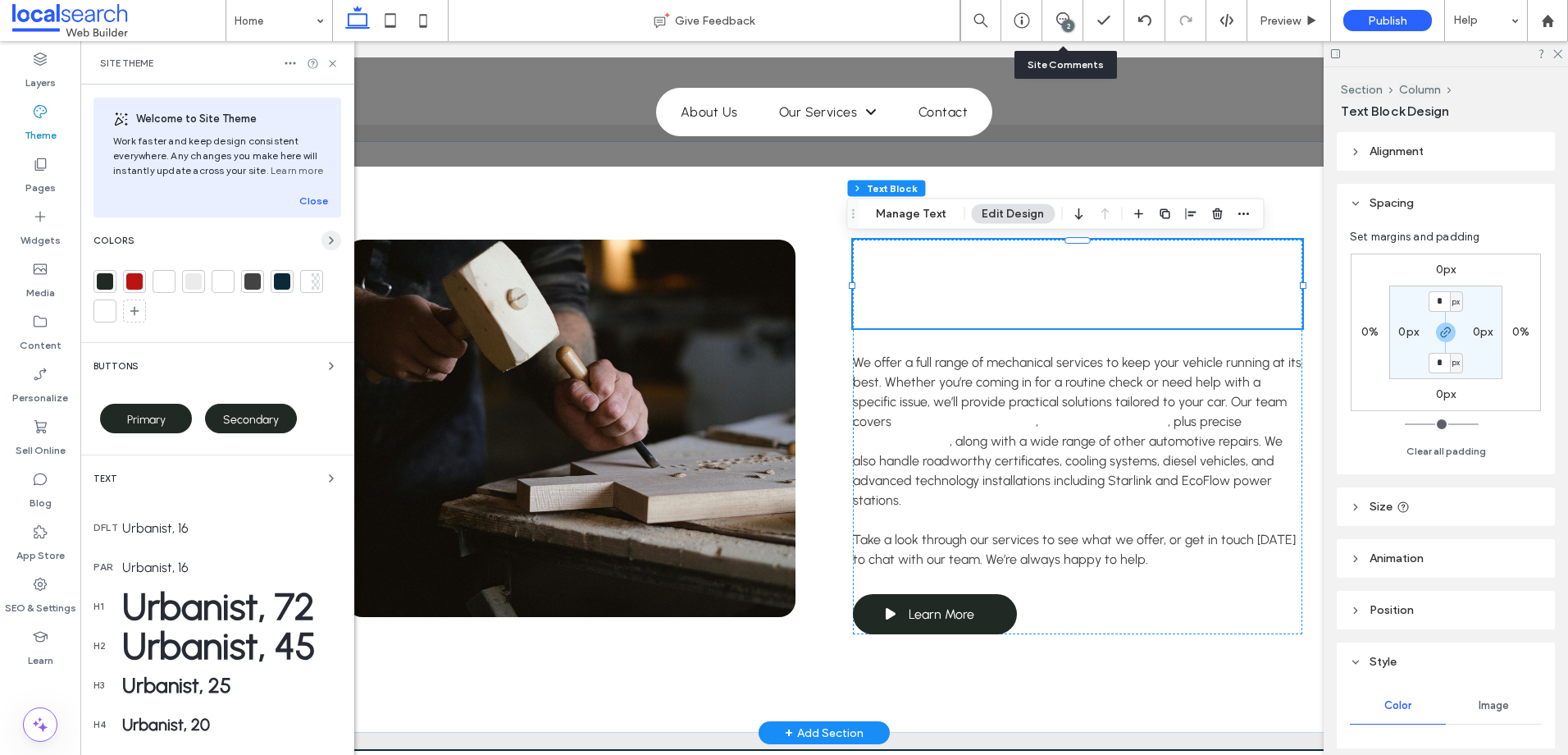
click at [325, 236] on icon "button" at bounding box center [331, 240] width 13 height 13
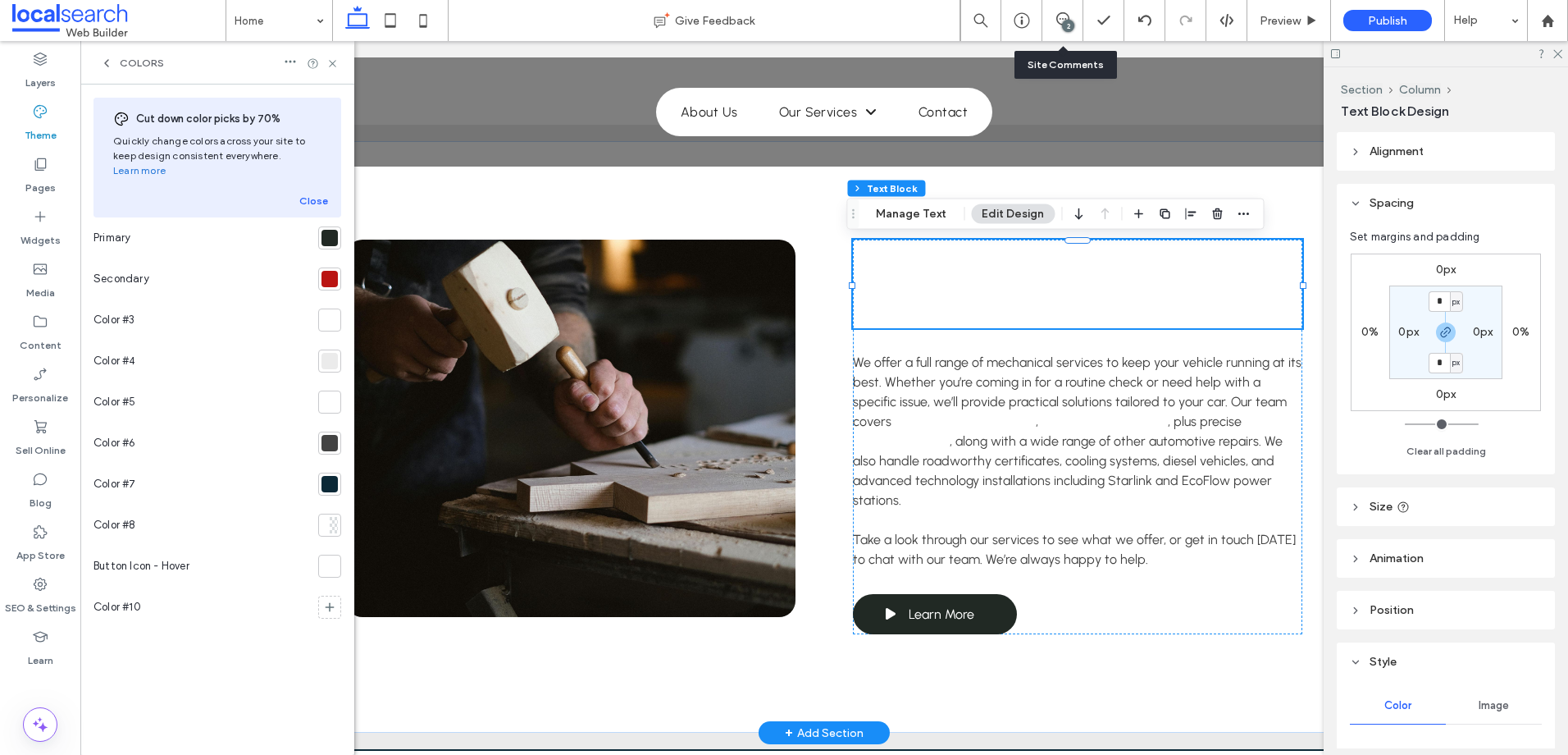
click at [333, 271] on div at bounding box center [329, 278] width 16 height 16
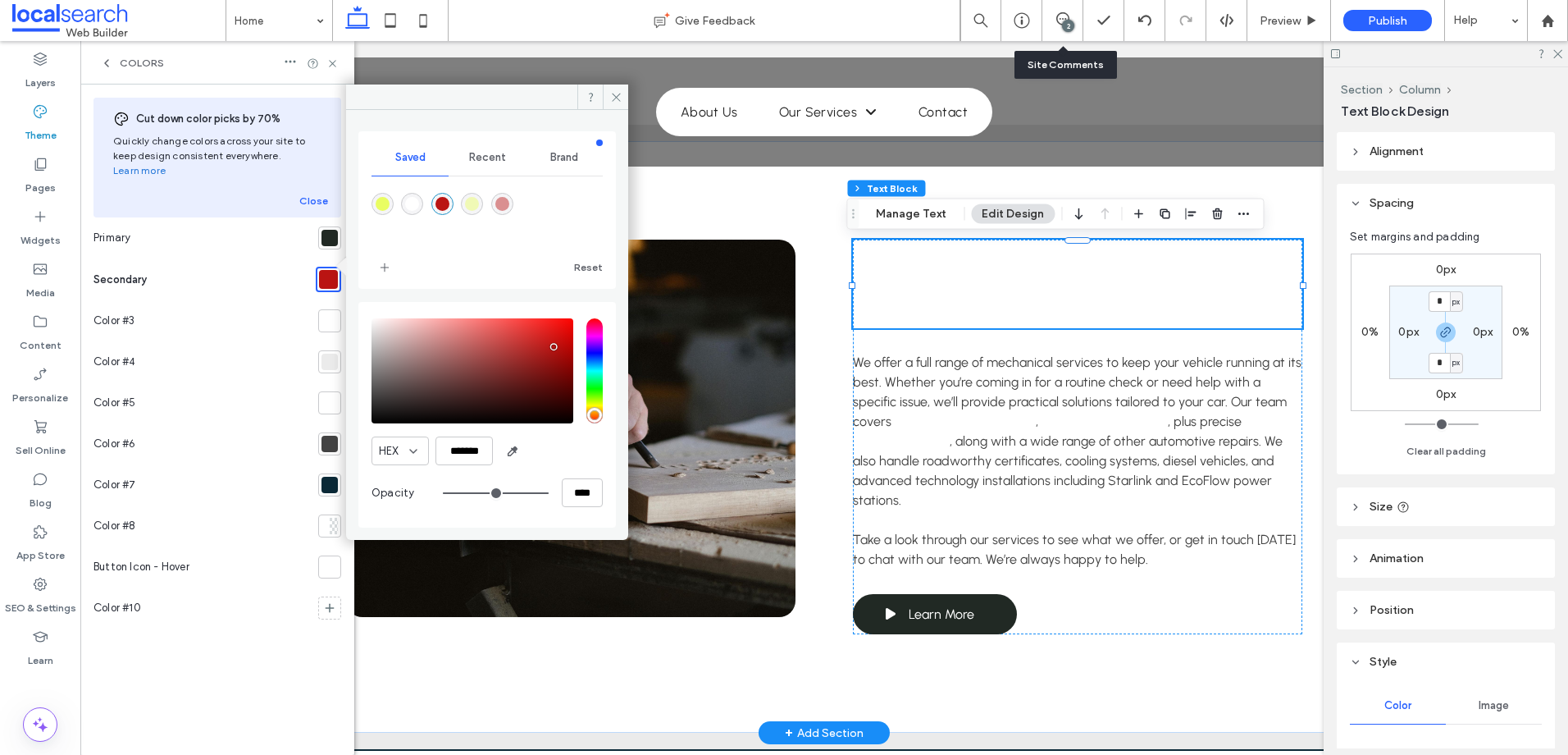
click at [467, 467] on div "HEX ******* Opacity ****" at bounding box center [487, 415] width 232 height 209
click at [467, 454] on input "*******" at bounding box center [464, 451] width 57 height 28
click at [330, 477] on div at bounding box center [329, 484] width 16 height 16
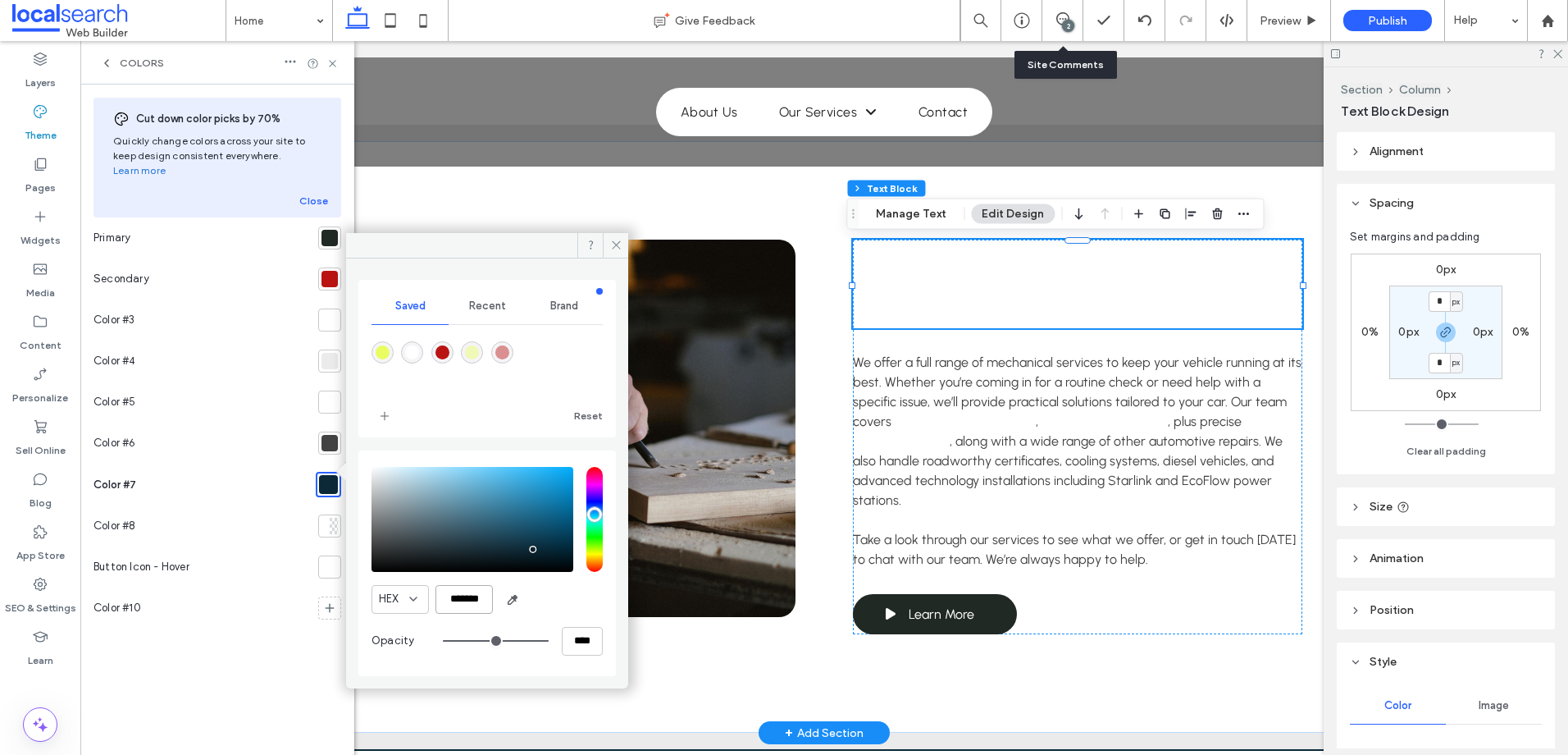
click at [459, 595] on input "*******" at bounding box center [464, 599] width 57 height 28
paste input "color picker textbox"
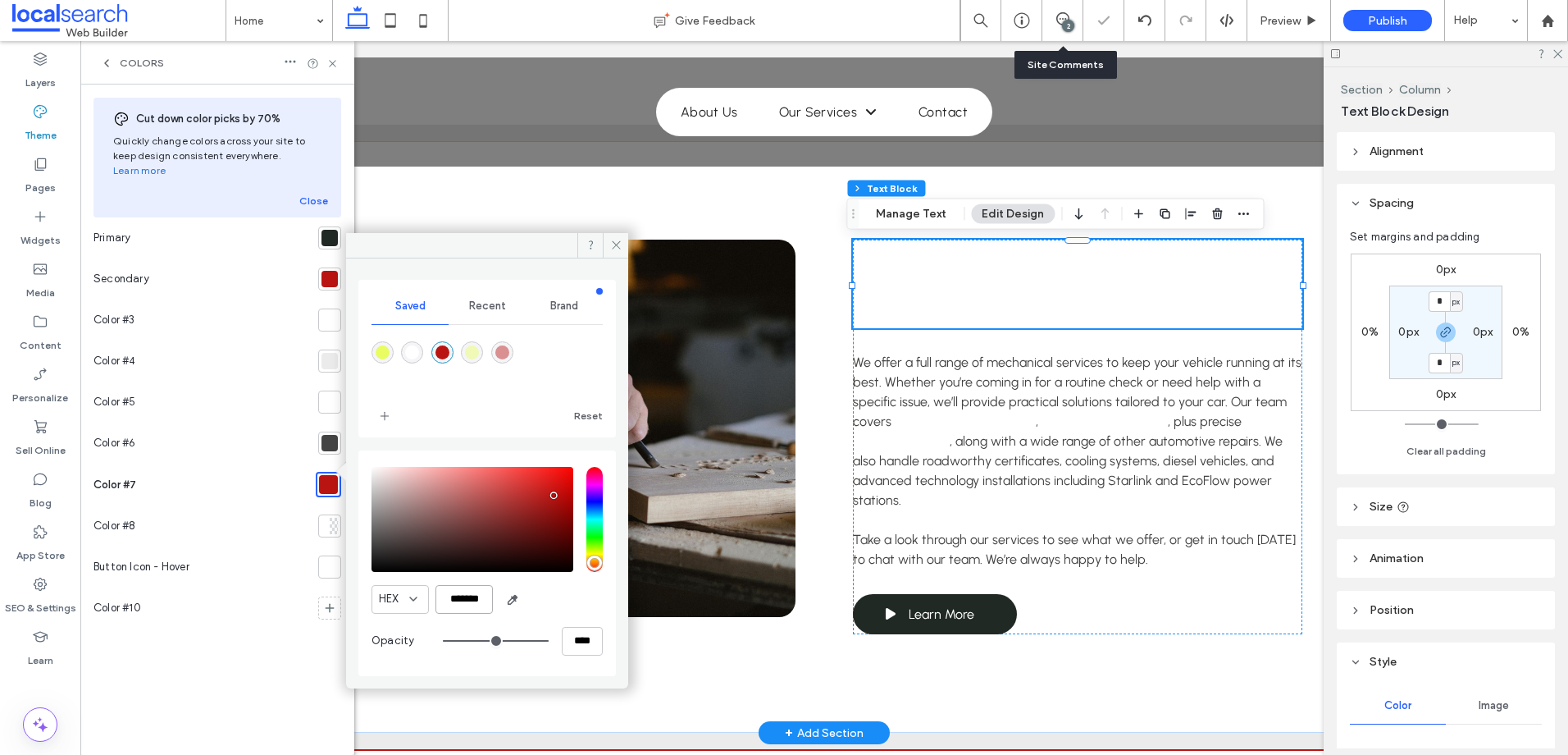
type input "*******"
click at [551, 604] on div "HEX *******" at bounding box center [487, 599] width 232 height 28
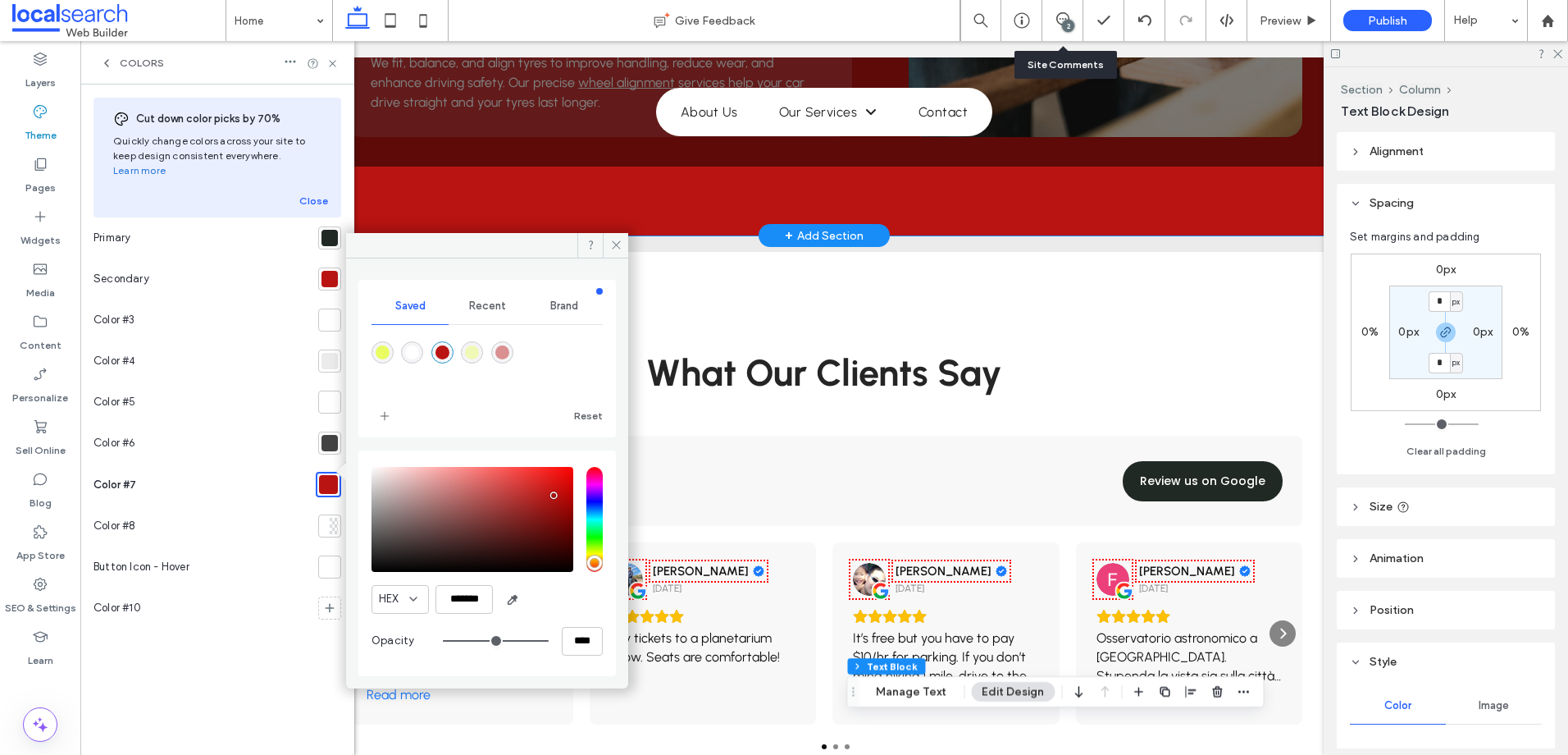
scroll to position [2474, 0]
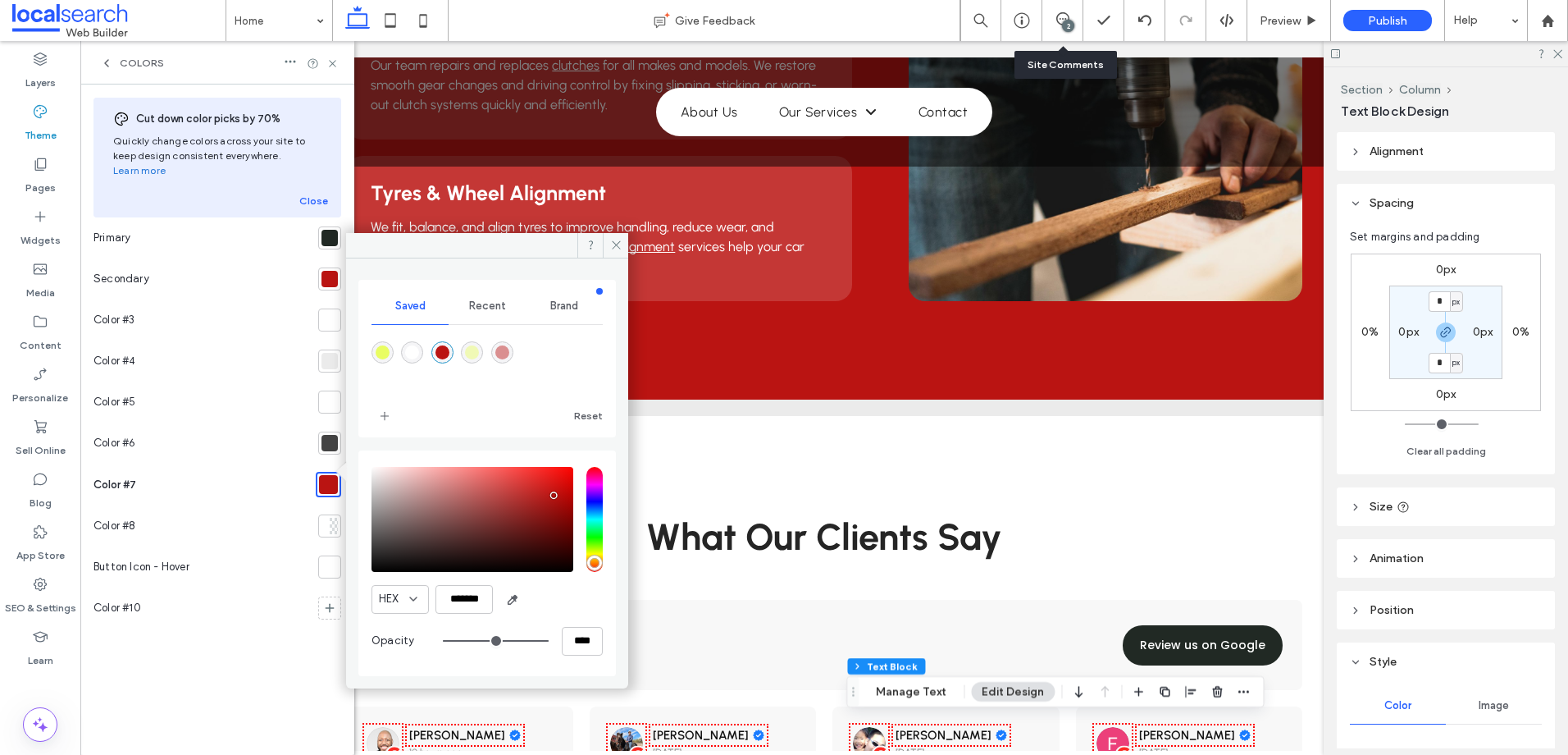
click at [330, 394] on div at bounding box center [329, 402] width 16 height 16
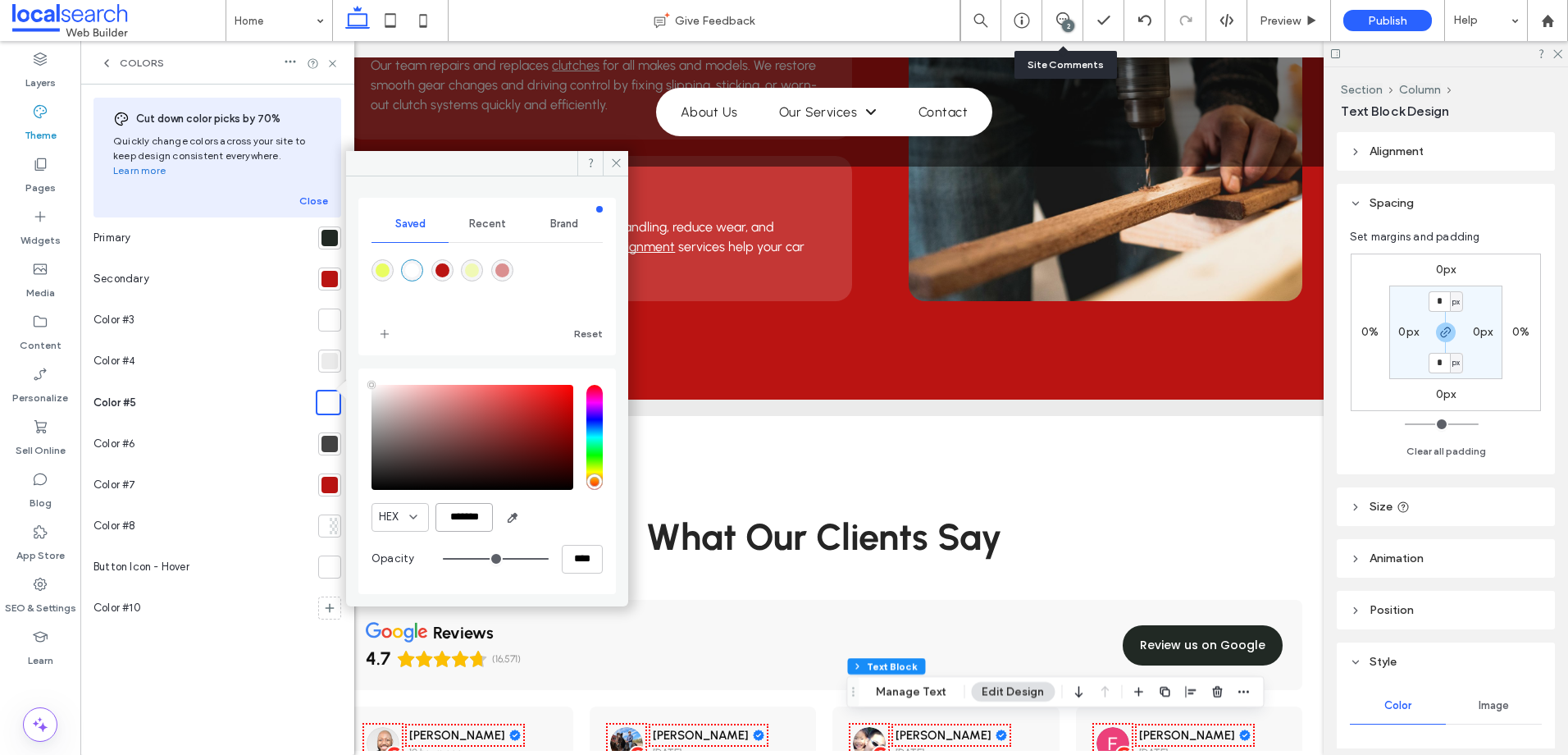
click at [464, 510] on input "*******" at bounding box center [464, 518] width 57 height 28
paste input "color picker textbox"
type input "*******"
click at [549, 510] on div "HEX *******" at bounding box center [487, 518] width 232 height 28
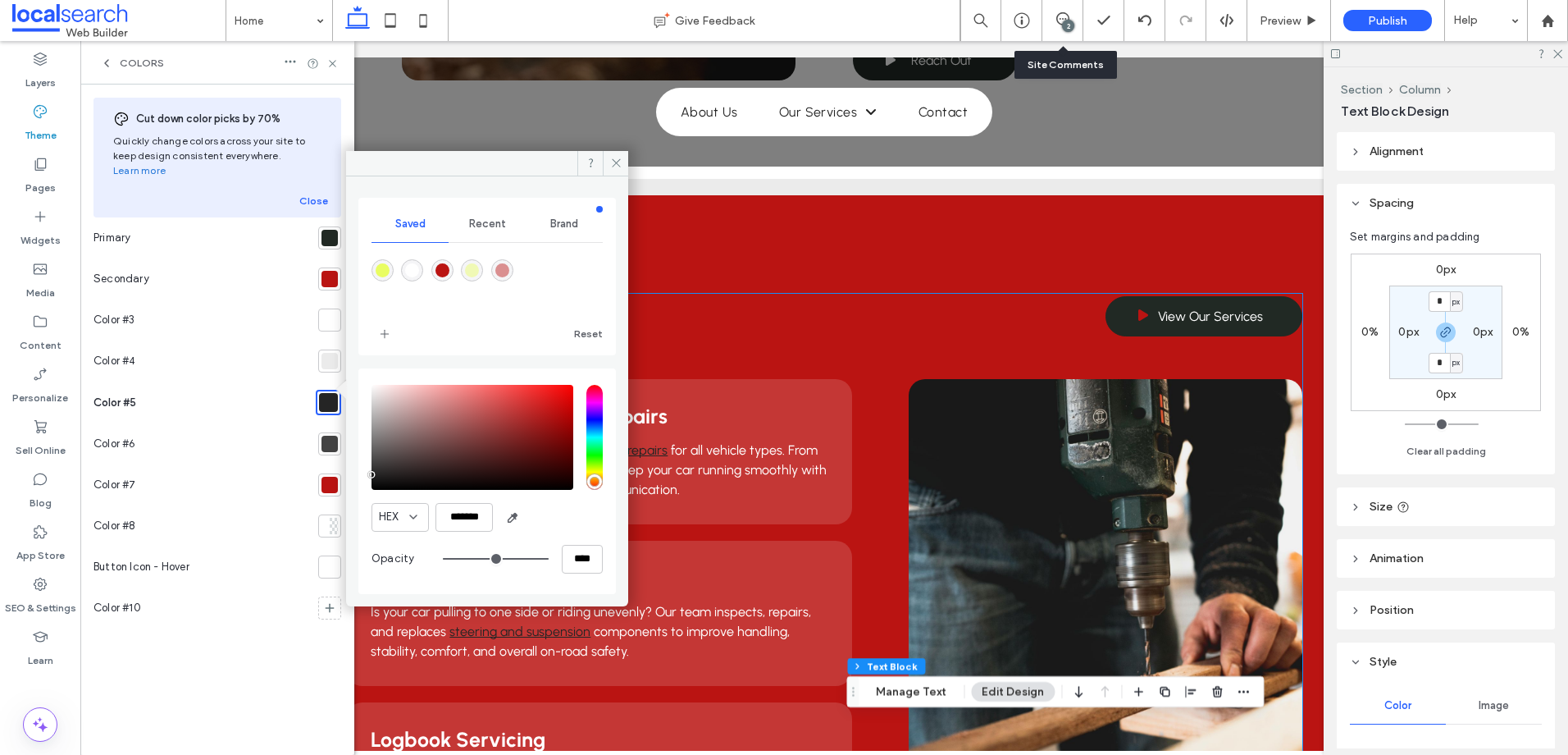
scroll to position [1243, 0]
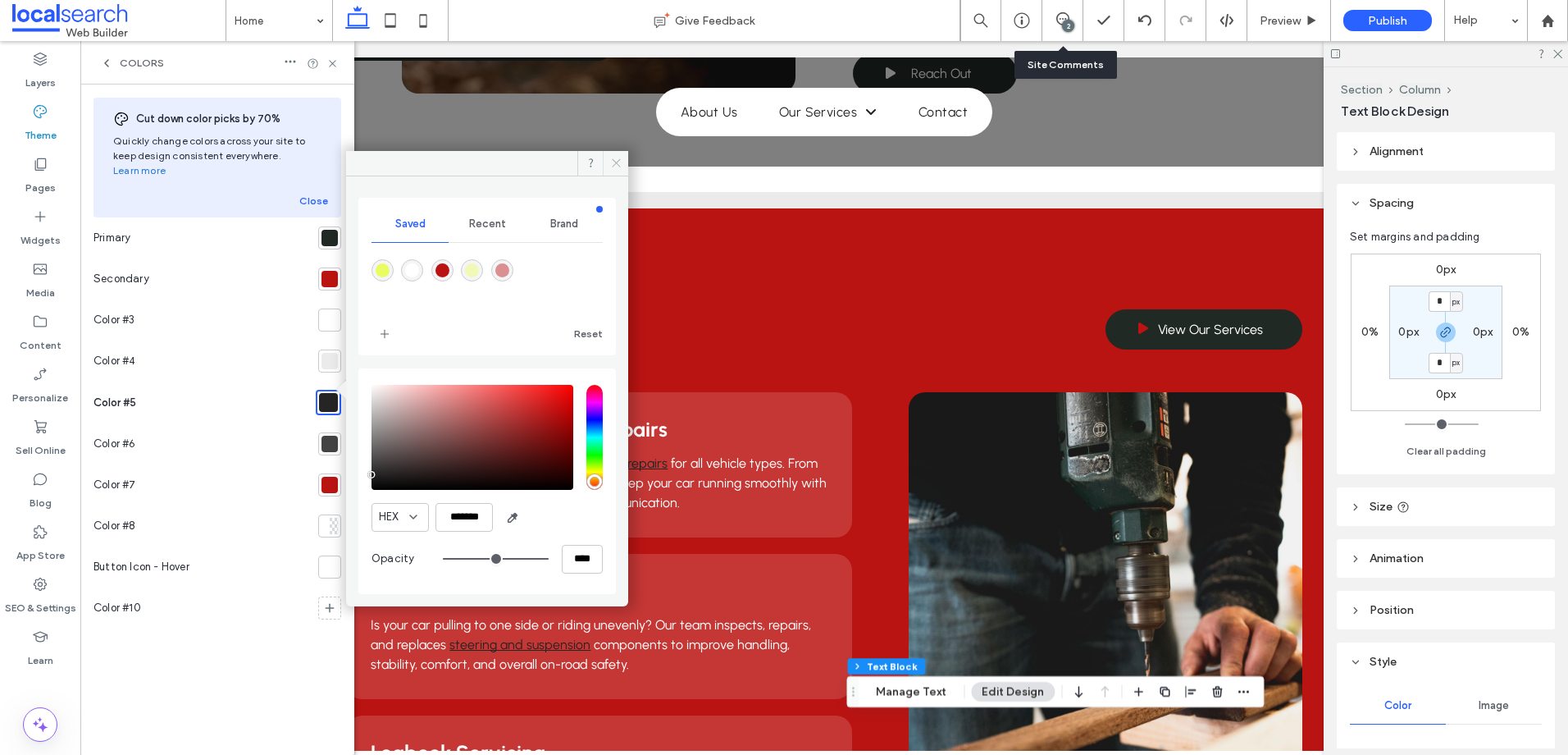
click at [618, 164] on icon at bounding box center [616, 162] width 12 height 12
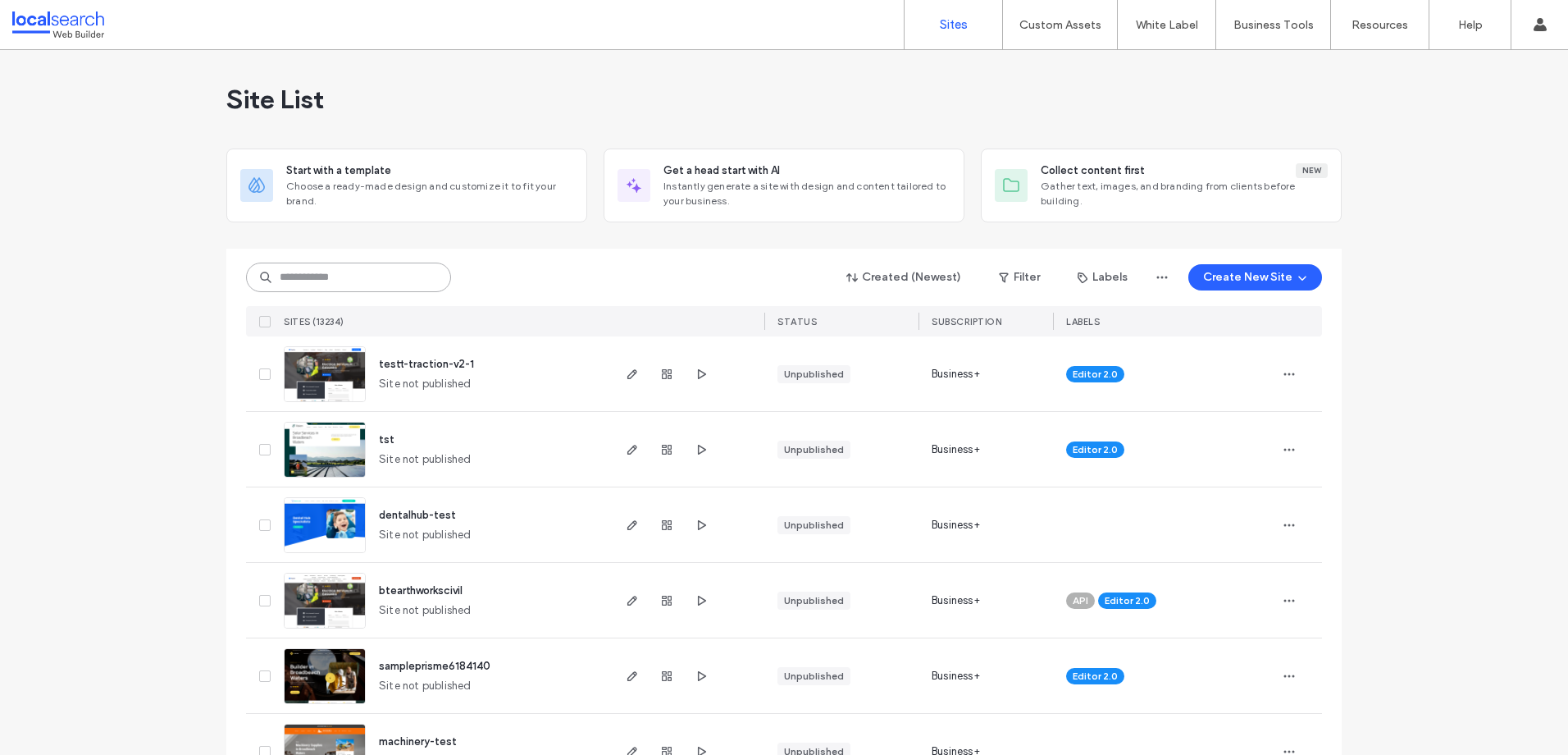
click at [431, 271] on input at bounding box center [348, 276] width 205 height 29
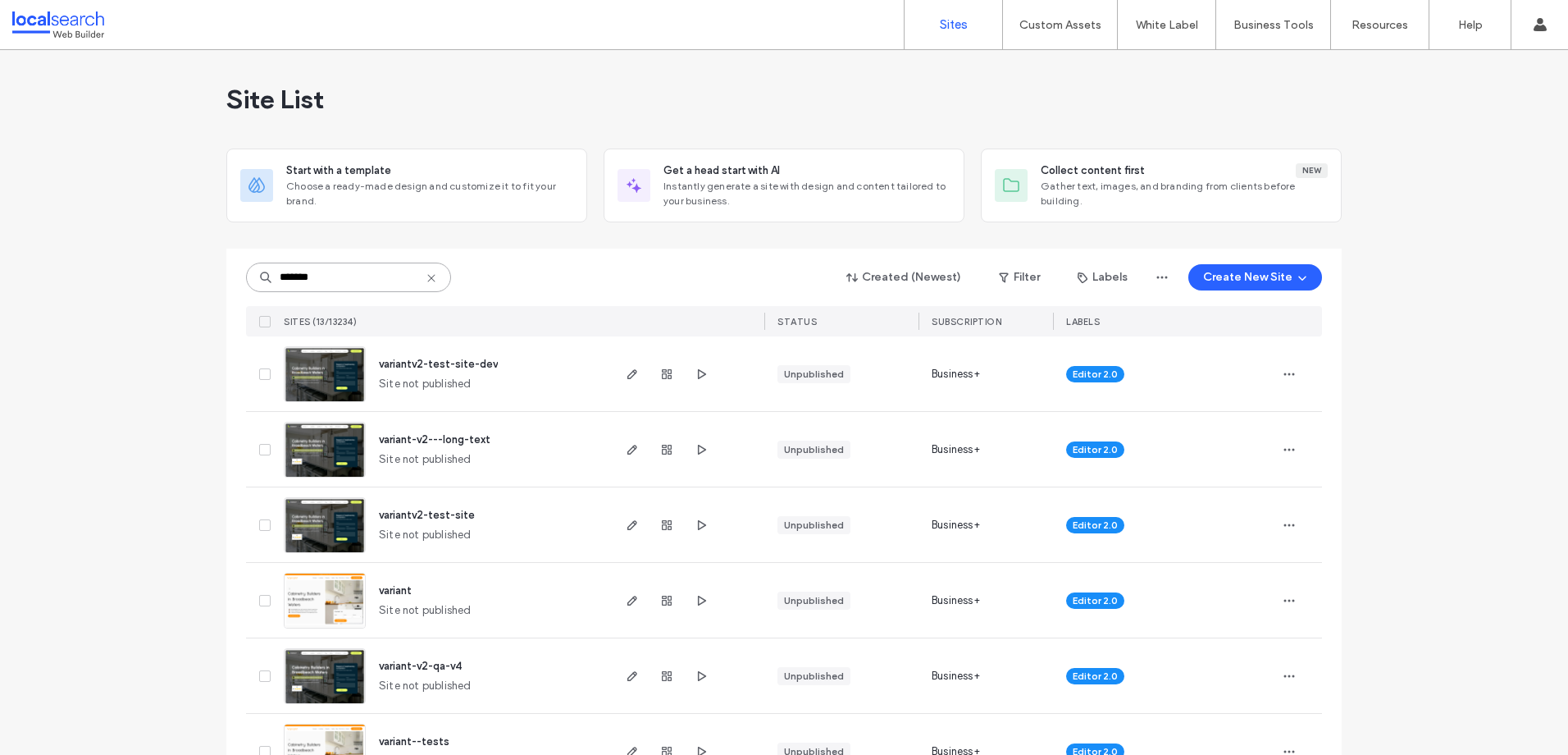
type input "*******"
click at [317, 359] on img at bounding box center [325, 402] width 81 height 111
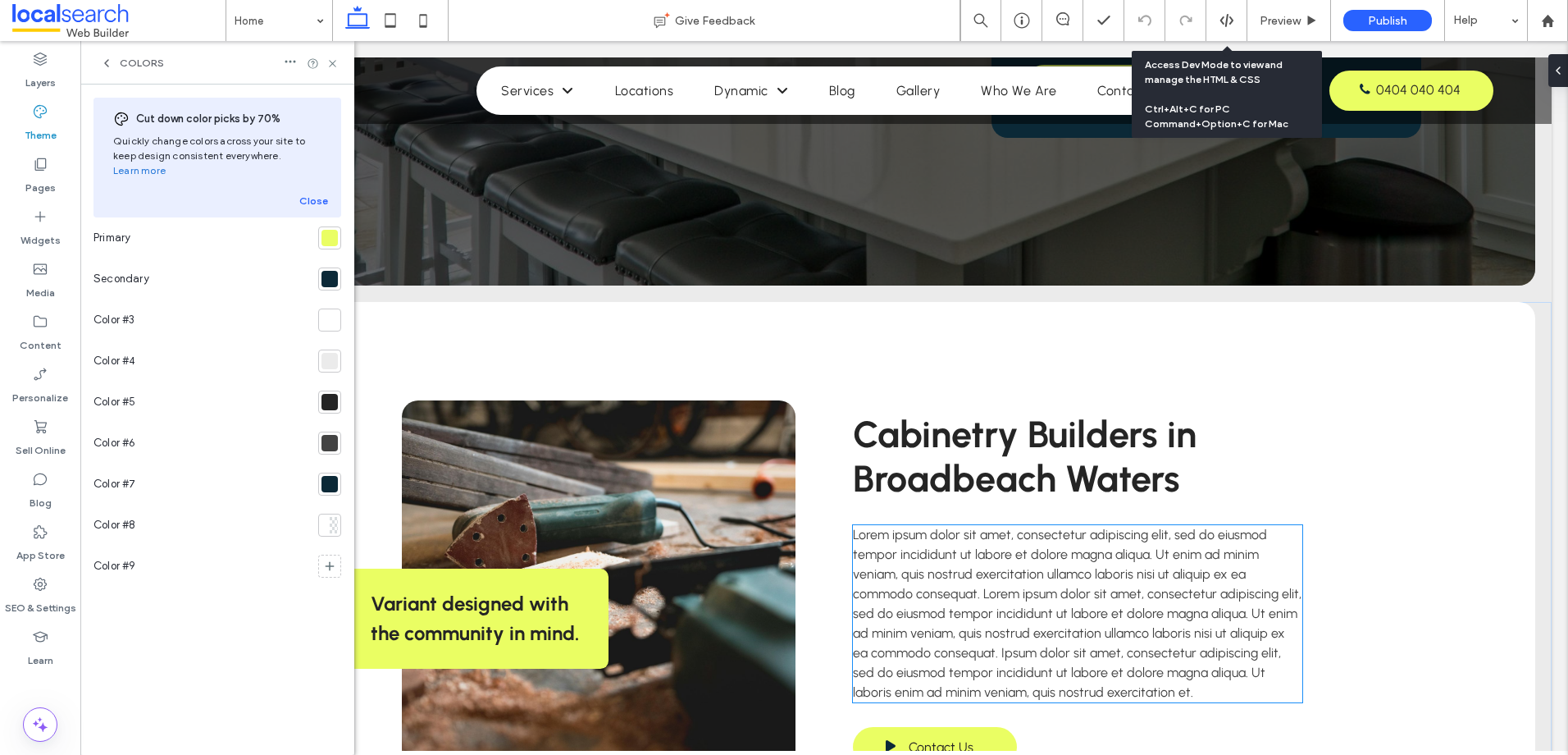
scroll to position [1066, 0]
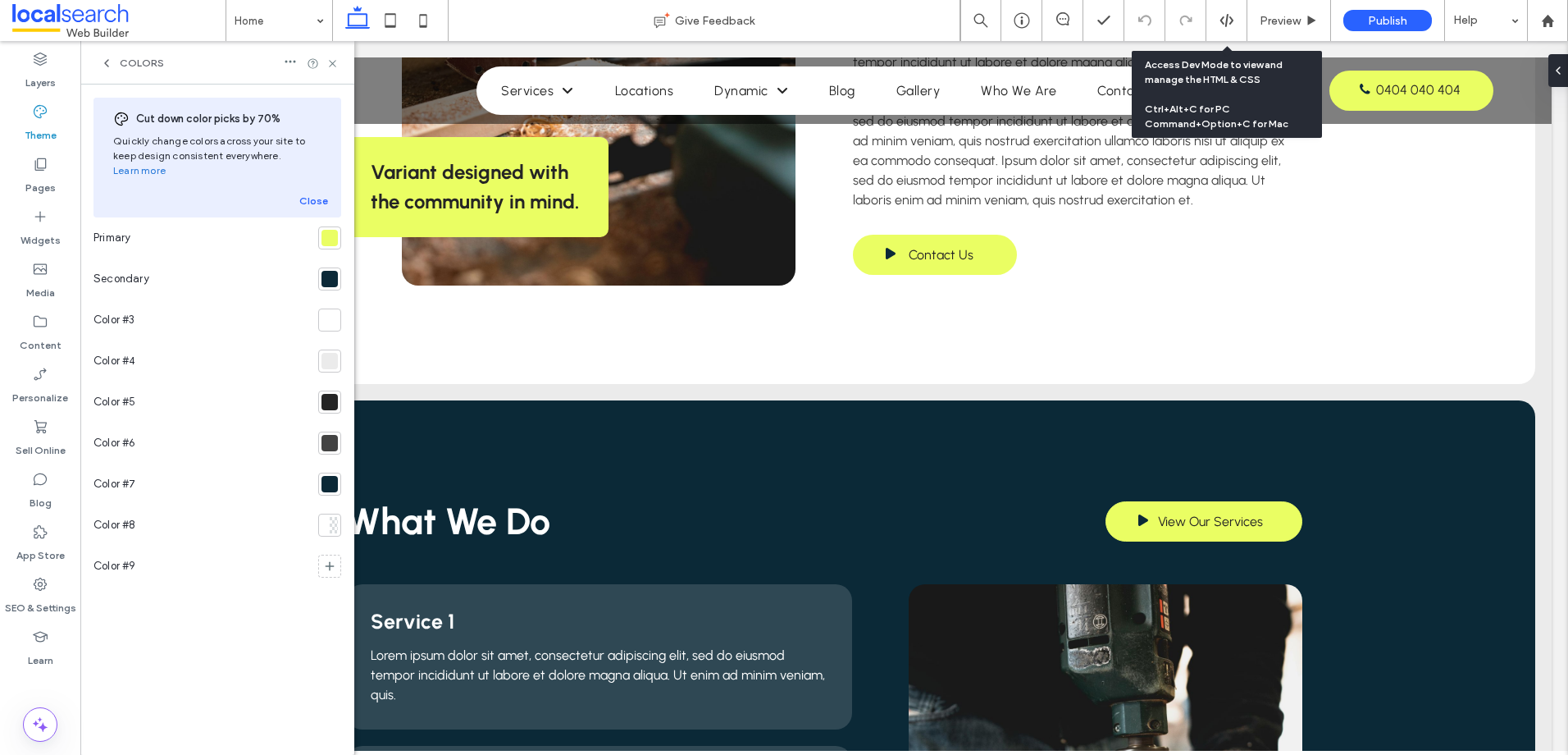
click at [334, 271] on div at bounding box center [329, 278] width 16 height 16
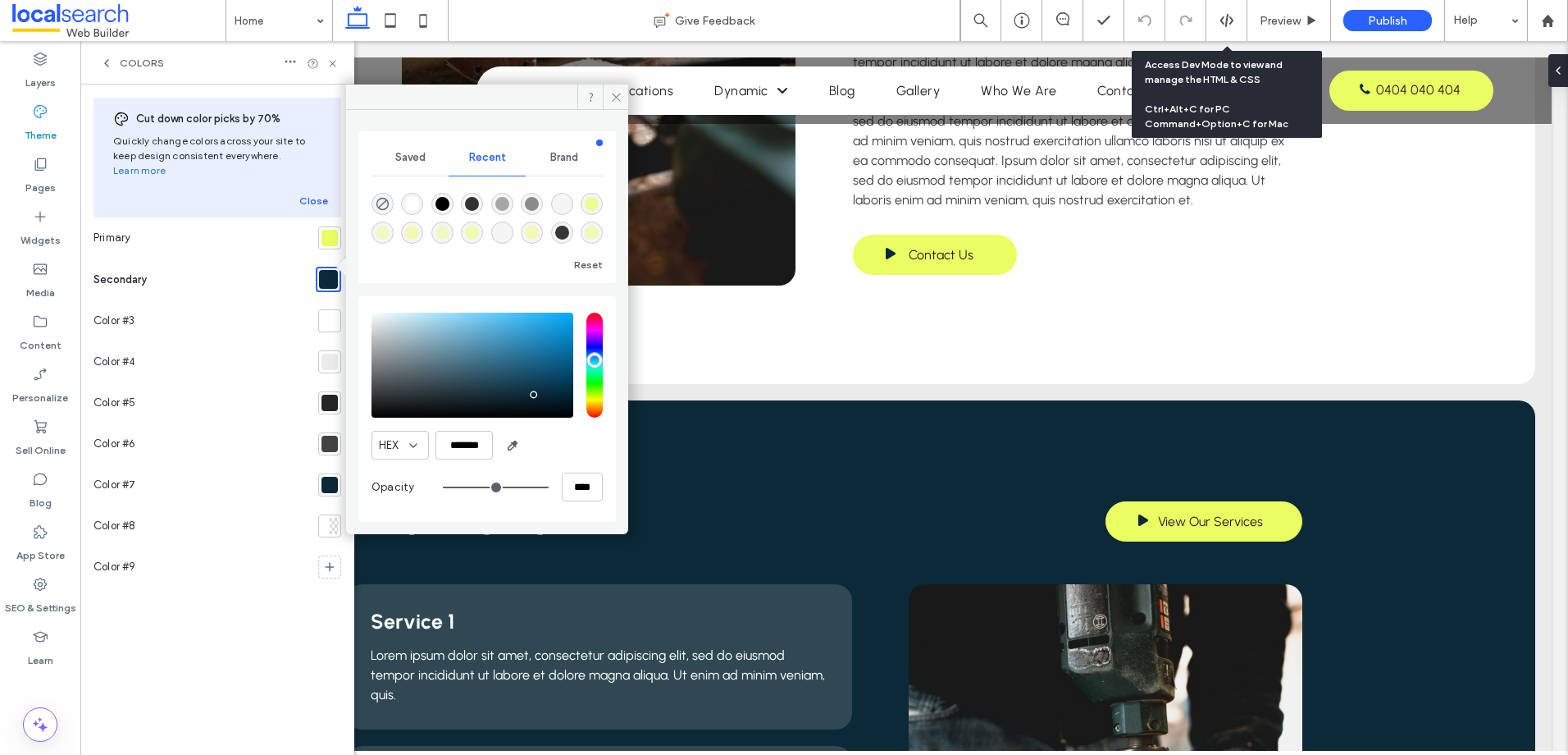
click at [329, 477] on div at bounding box center [329, 484] width 16 height 16
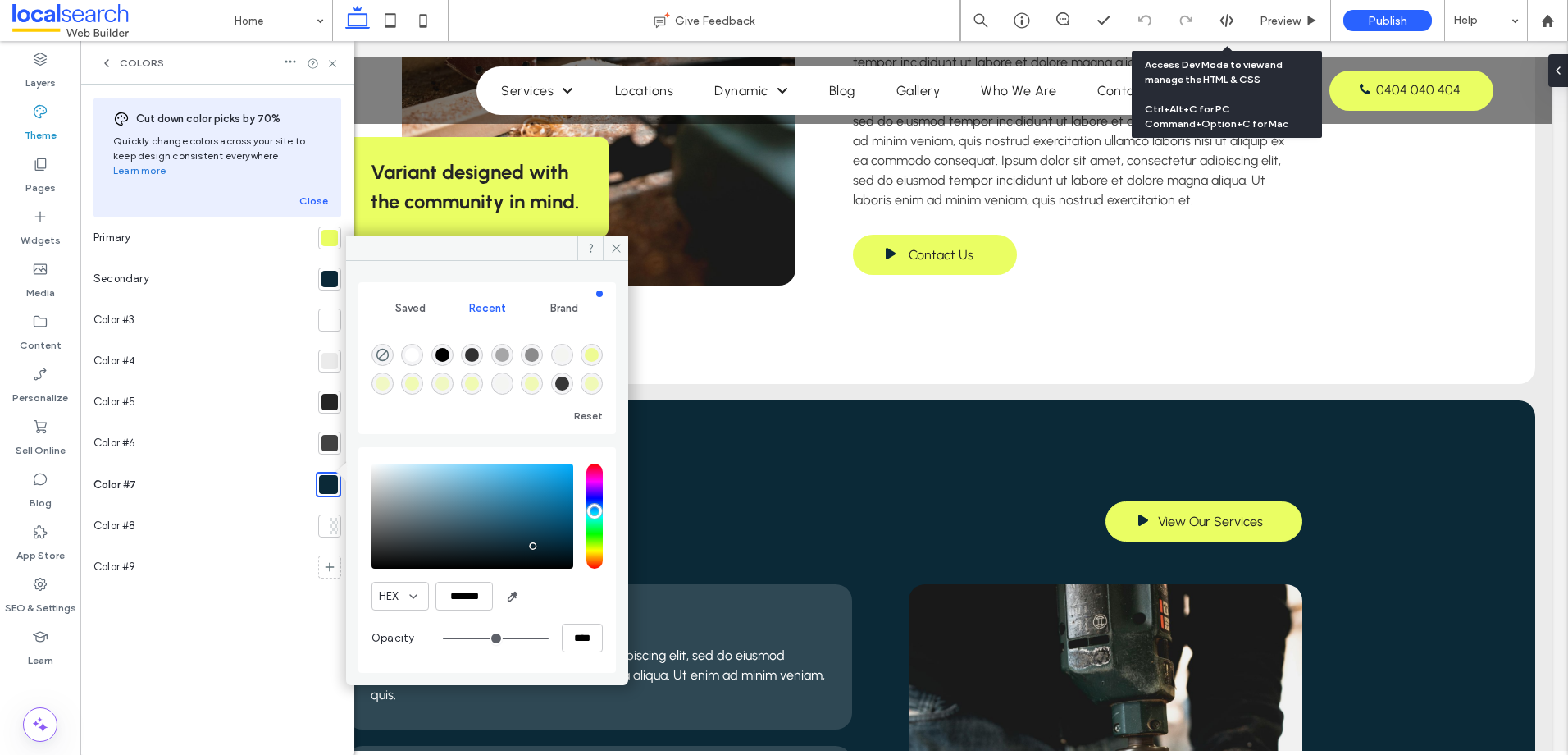
click at [330, 394] on div at bounding box center [329, 402] width 16 height 16
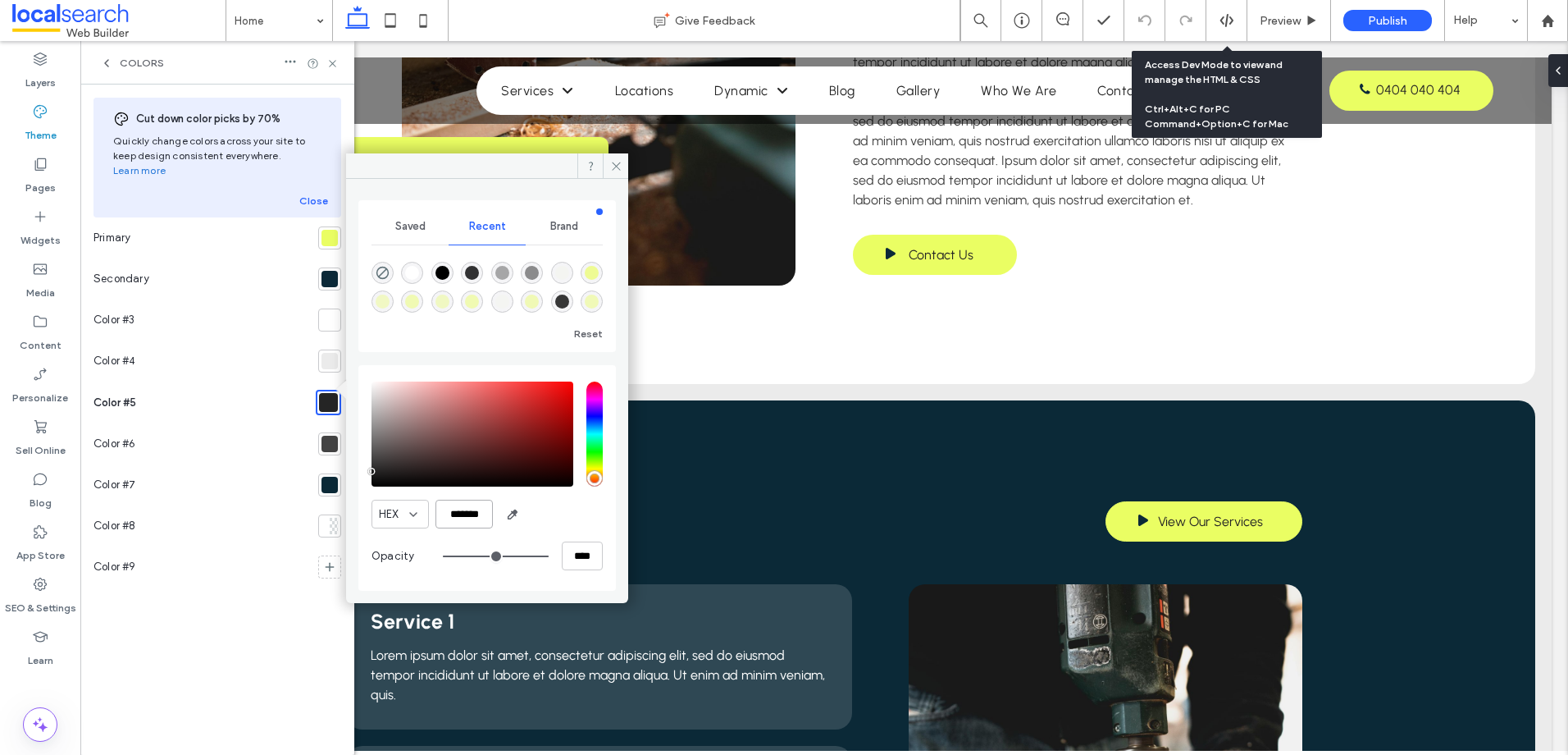
click at [457, 510] on input "*******" at bounding box center [464, 514] width 57 height 28
click at [328, 477] on div at bounding box center [329, 484] width 16 height 16
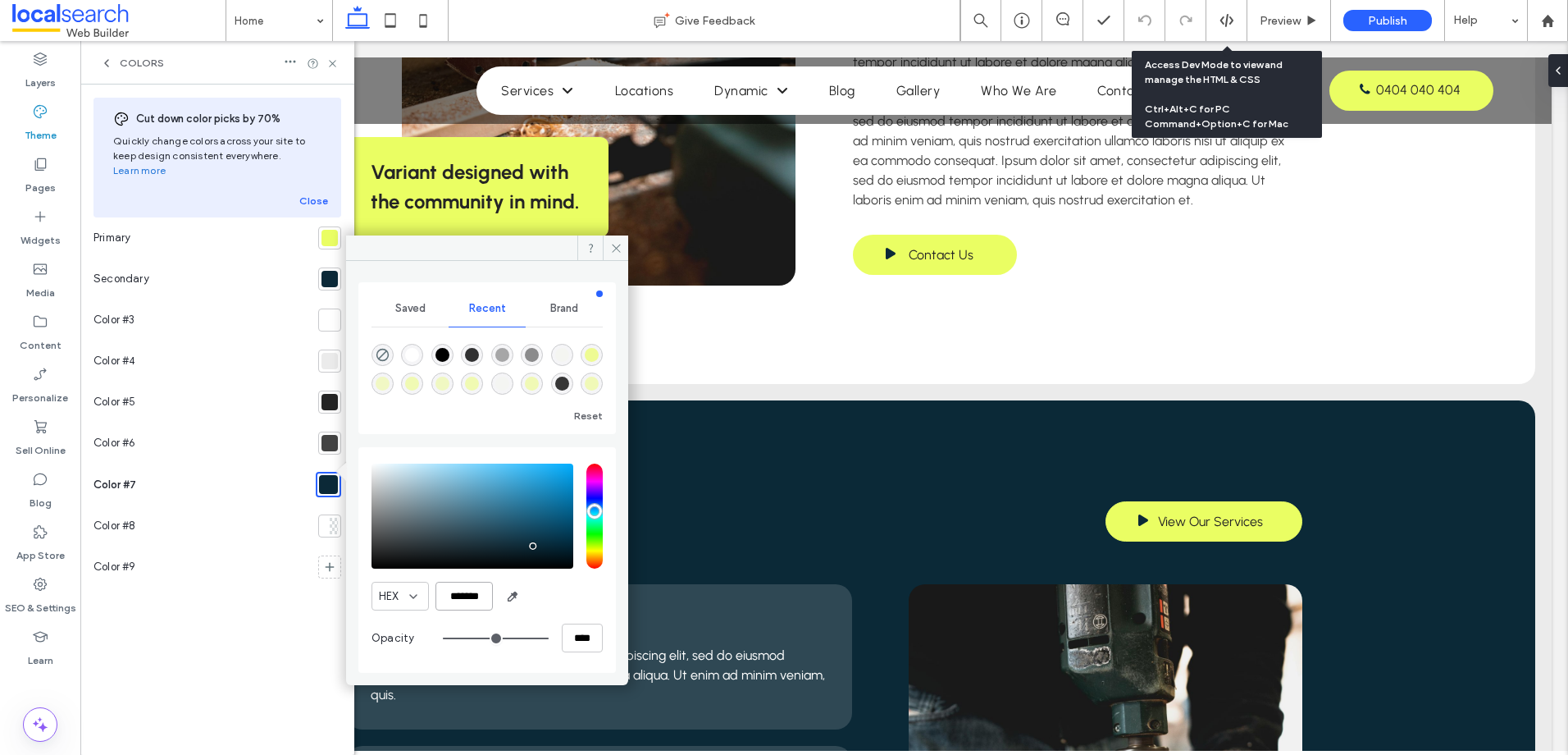
click at [473, 594] on input "*******" at bounding box center [464, 596] width 57 height 28
click at [323, 435] on div at bounding box center [329, 443] width 16 height 16
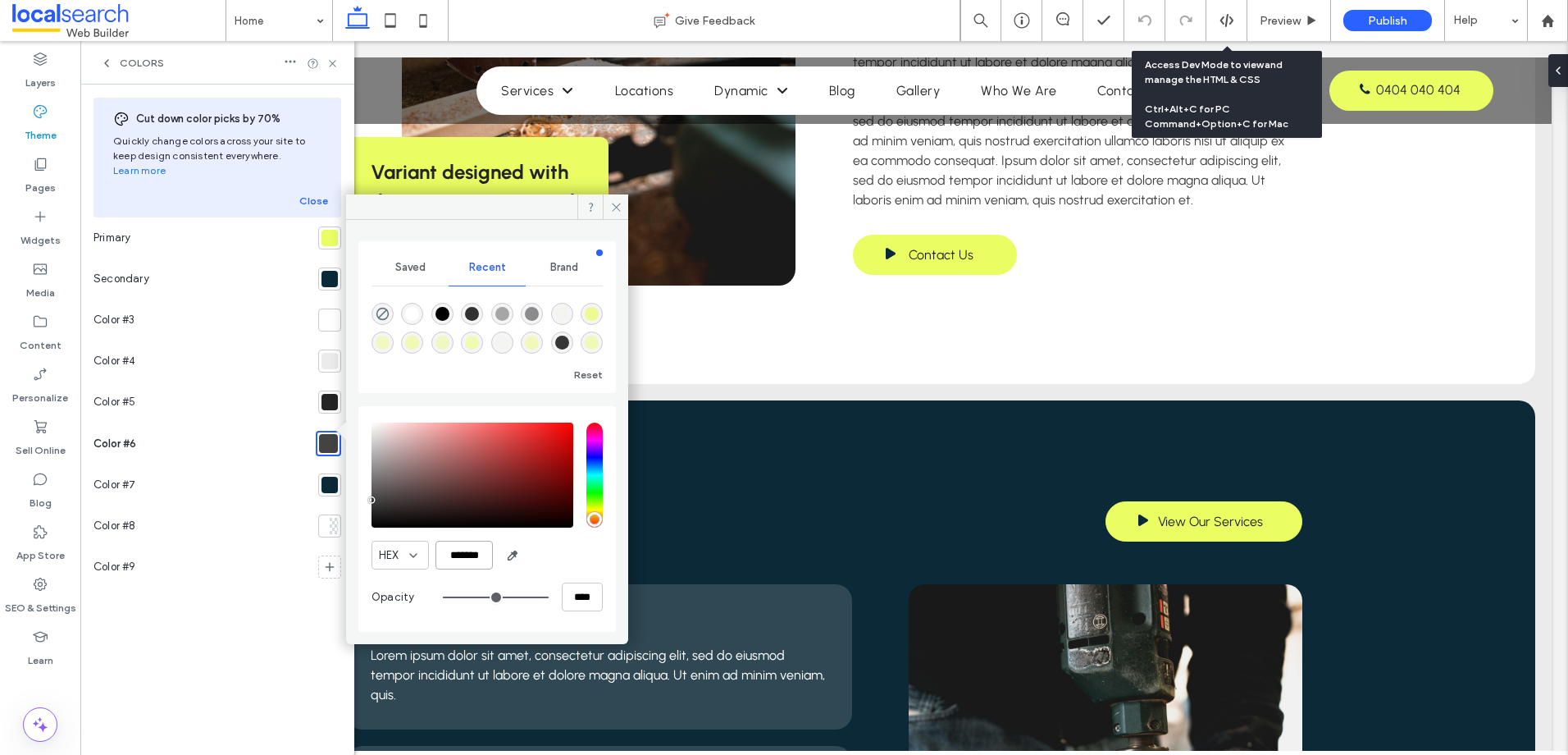
click at [480, 562] on input "*******" at bounding box center [464, 555] width 57 height 28
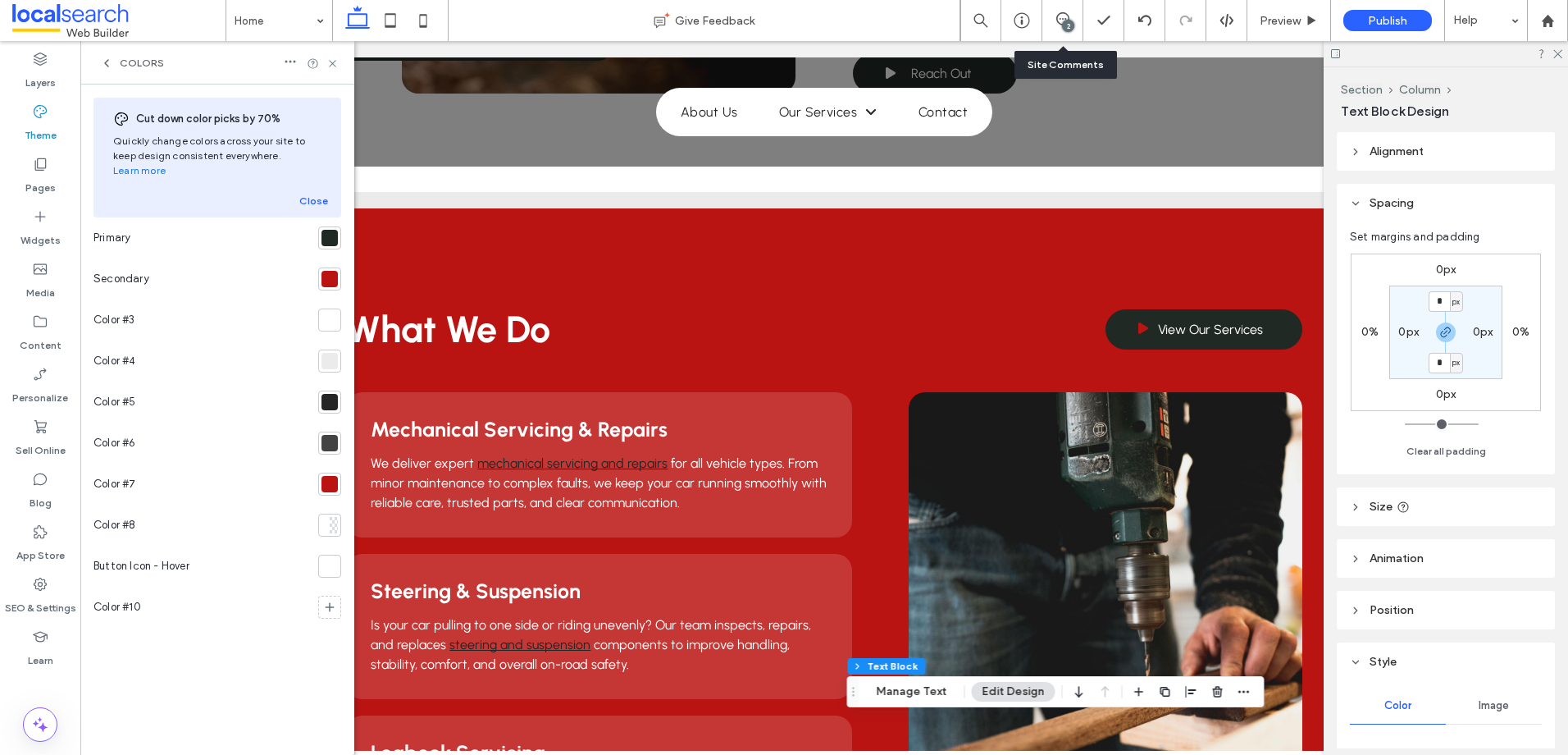
scroll to position [1243, 0]
click at [323, 473] on div at bounding box center [329, 484] width 23 height 23
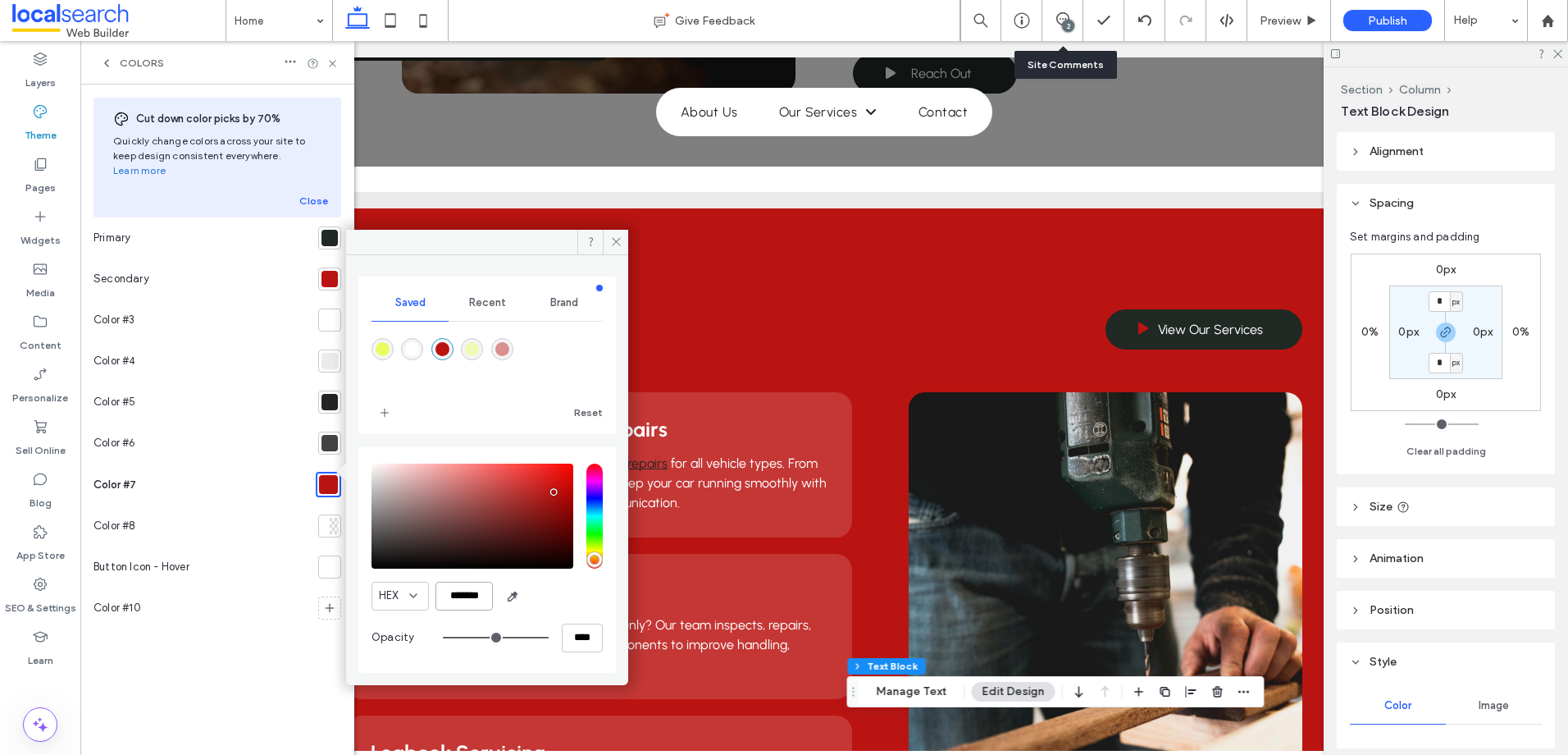
click at [457, 601] on input "*******" at bounding box center [464, 596] width 57 height 28
click at [459, 600] on input "*******" at bounding box center [464, 596] width 57 height 28
paste input "color picker textbox"
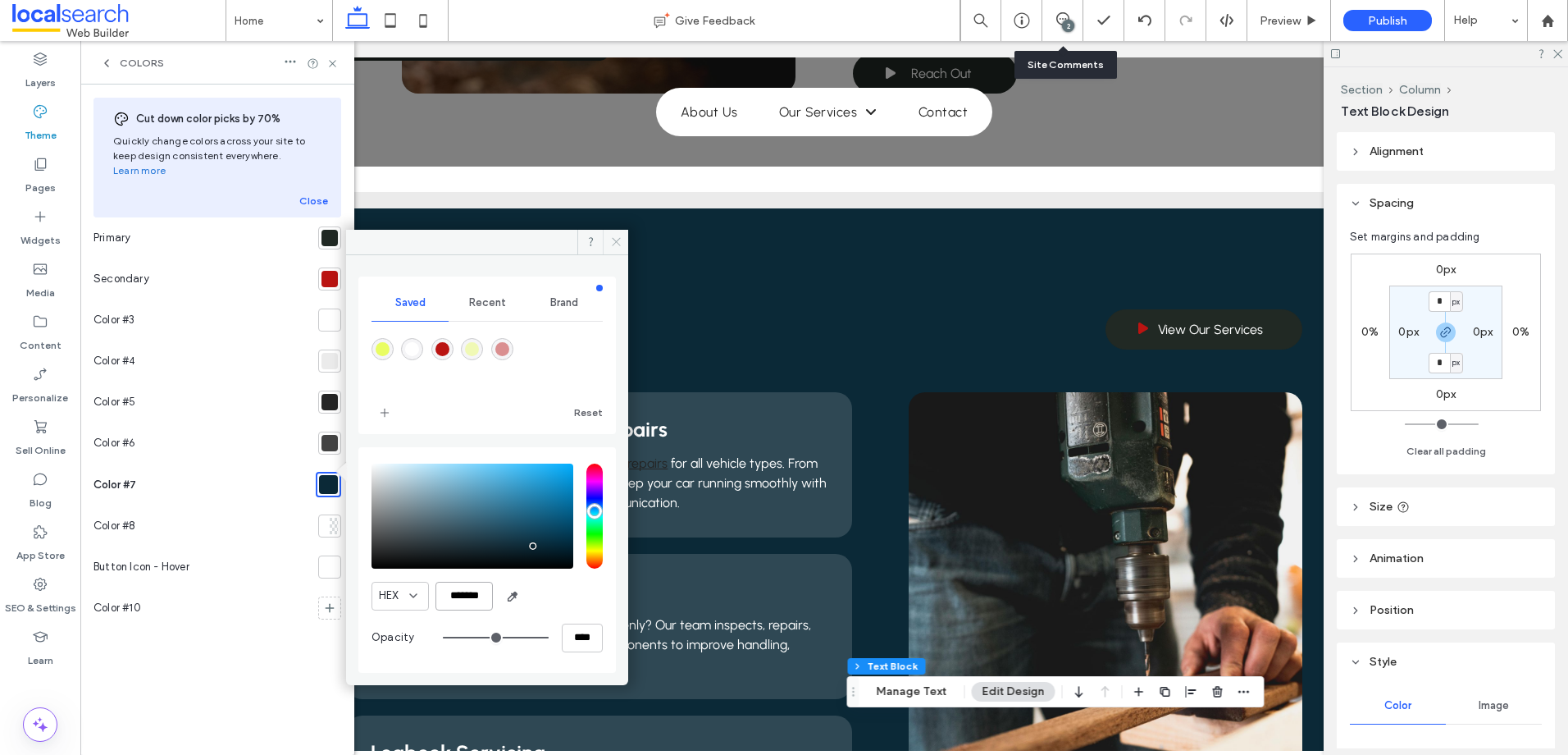
type input "*******"
click at [612, 241] on icon at bounding box center [616, 241] width 12 height 12
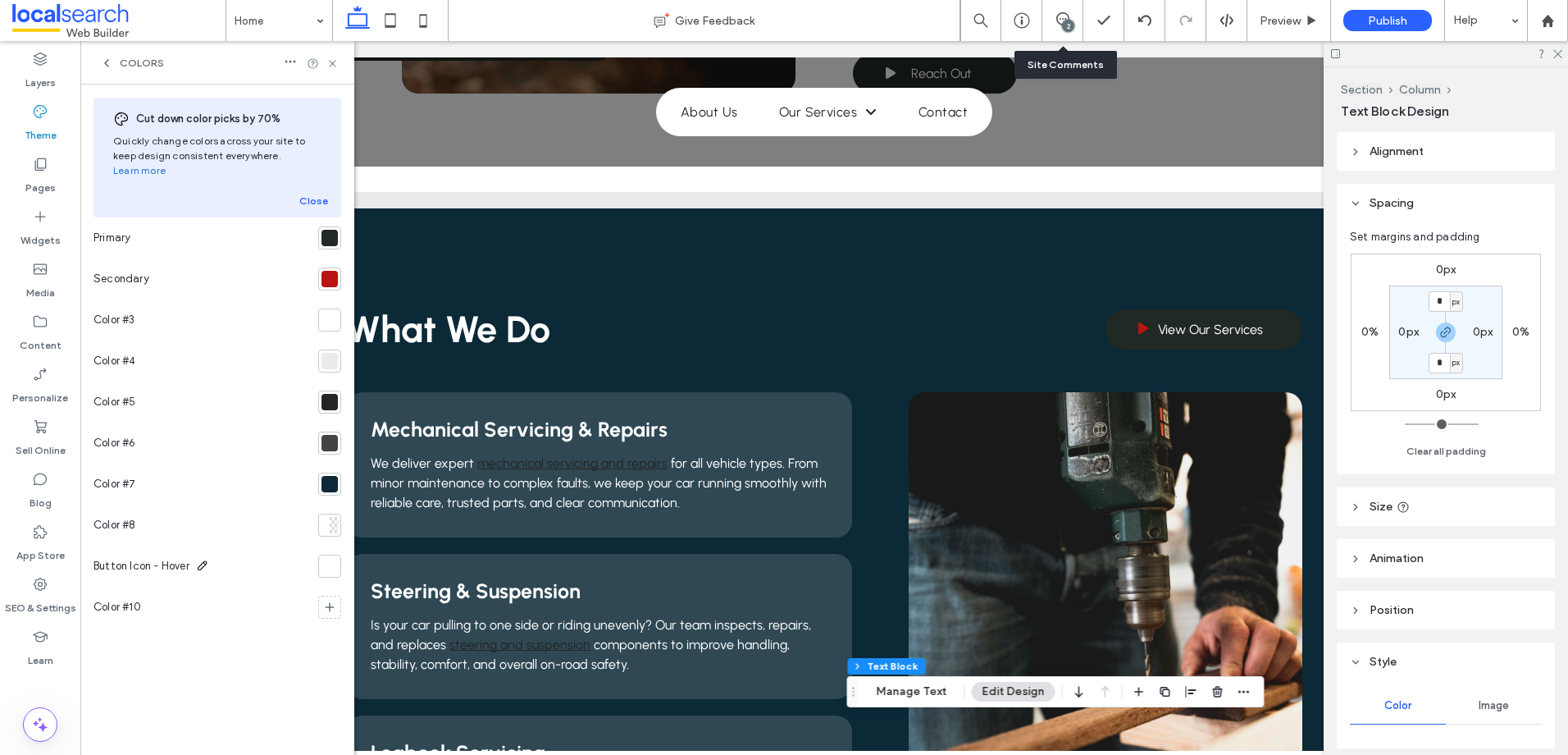
drag, startPoint x: 289, startPoint y: 544, endPoint x: 159, endPoint y: 542, distance: 130.0
click at [288, 546] on div "Button Icon - Hover" at bounding box center [202, 566] width 218 height 41
click at [282, 550] on div "Button Icon - Hover" at bounding box center [202, 566] width 218 height 41
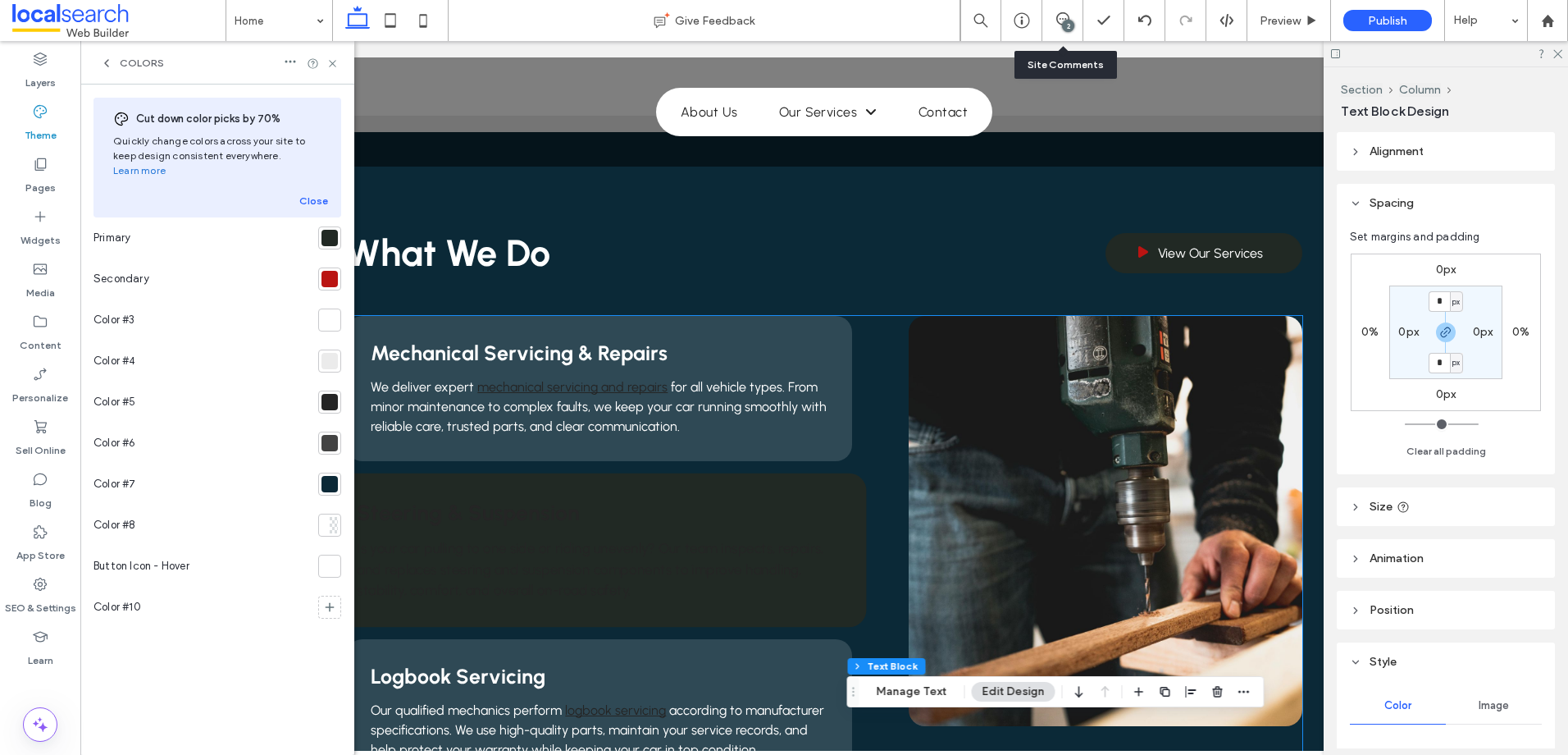
scroll to position [1407, 0]
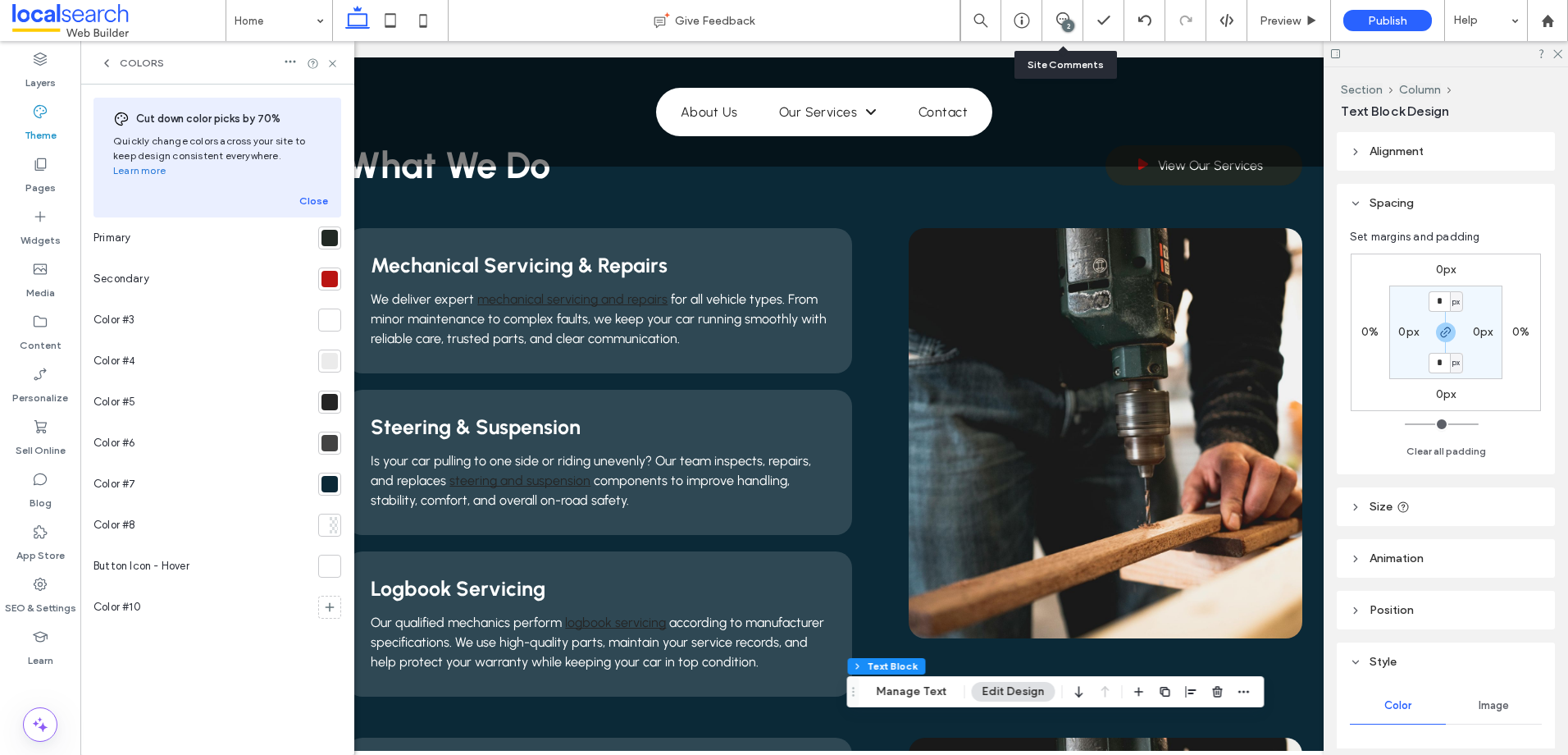
click at [327, 557] on div at bounding box center [329, 565] width 16 height 16
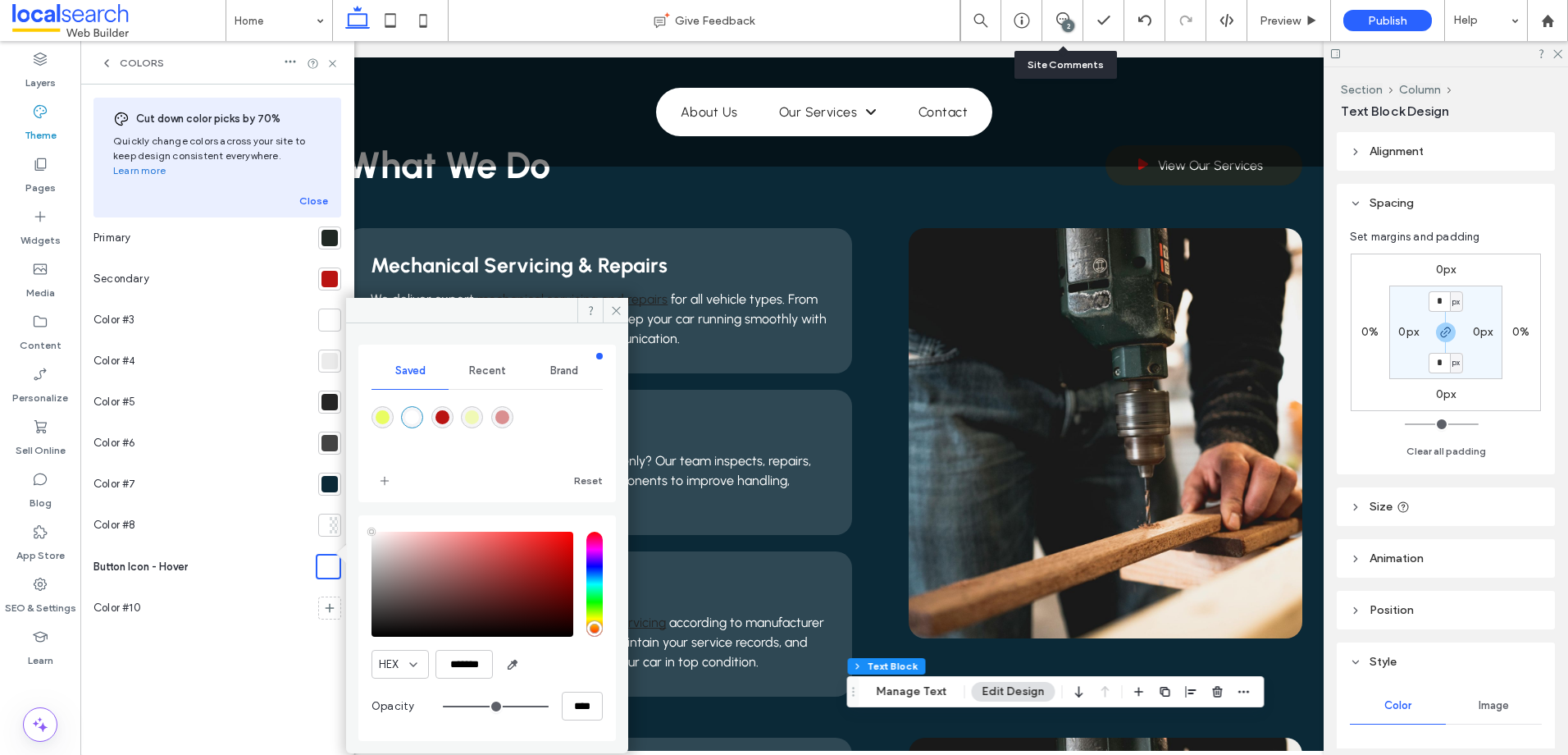
click at [256, 554] on div "Button Icon - Hover" at bounding box center [200, 567] width 215 height 42
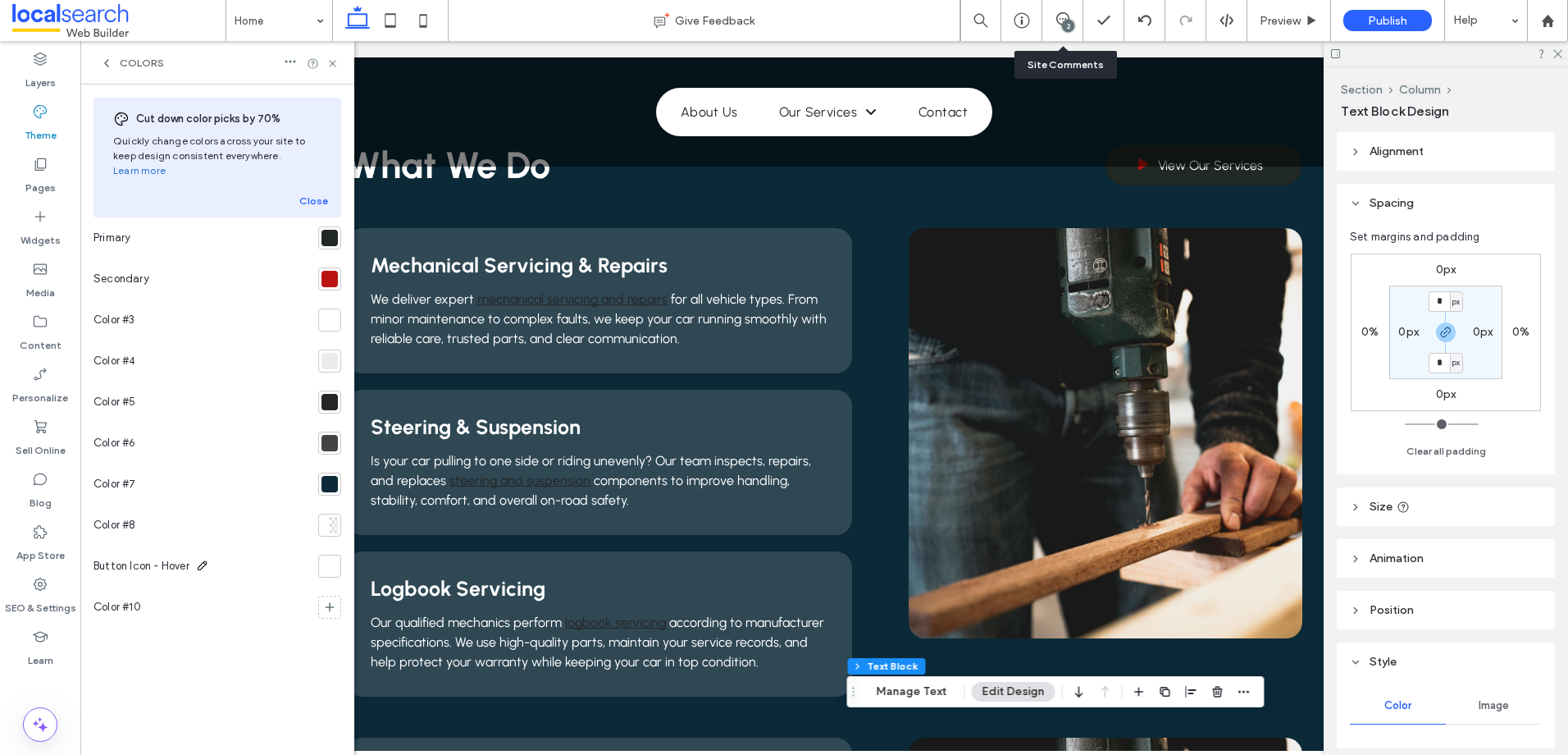
click at [206, 561] on use at bounding box center [202, 566] width 9 height 9
click at [239, 616] on div "Cut down color picks by 70% Quickly change colors across your site to keep desi…" at bounding box center [216, 420] width 248 height 644
drag, startPoint x: 288, startPoint y: 550, endPoint x: 177, endPoint y: 549, distance: 111.0
click at [177, 557] on span "Button Icon - Hover" at bounding box center [140, 565] width 96 height 16
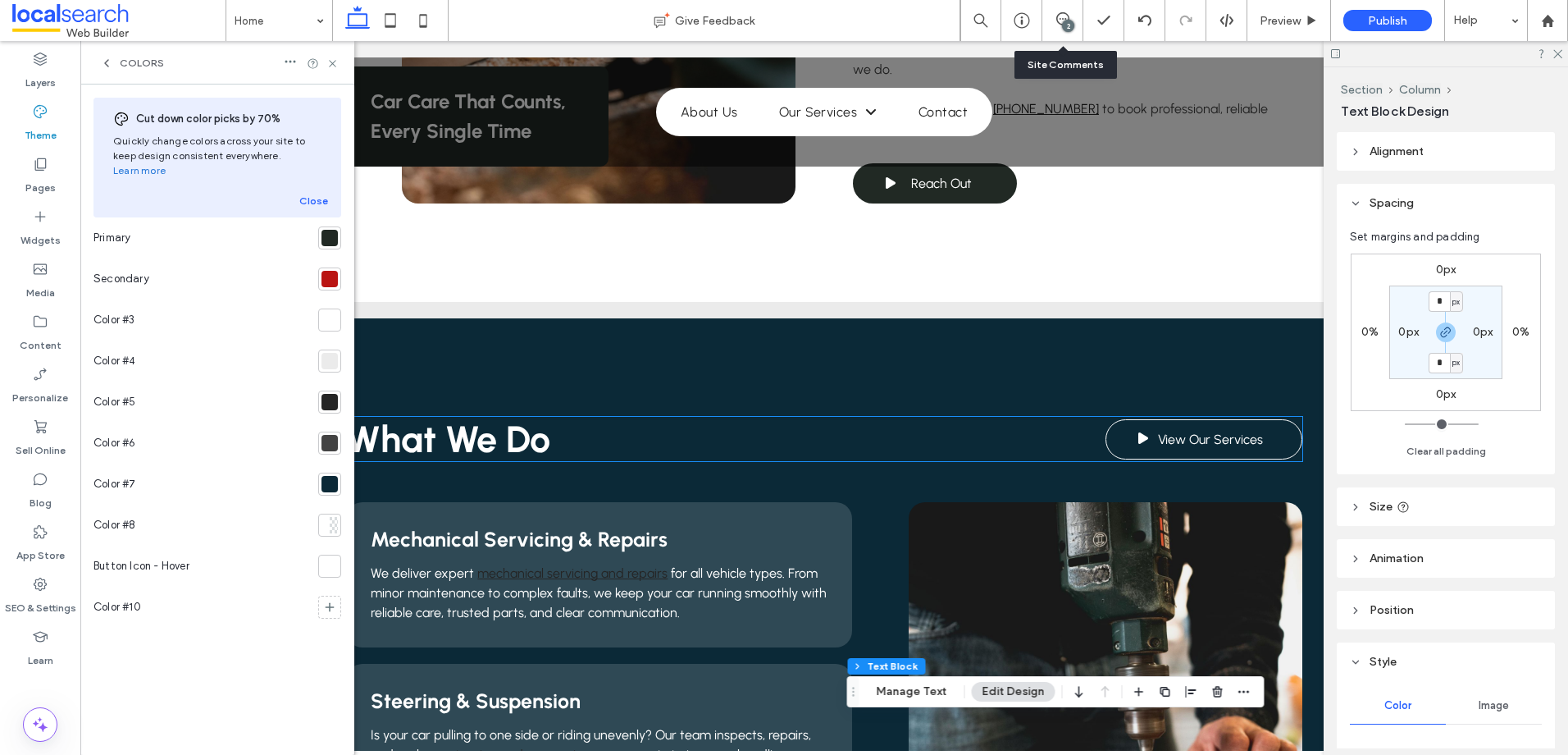
scroll to position [1161, 0]
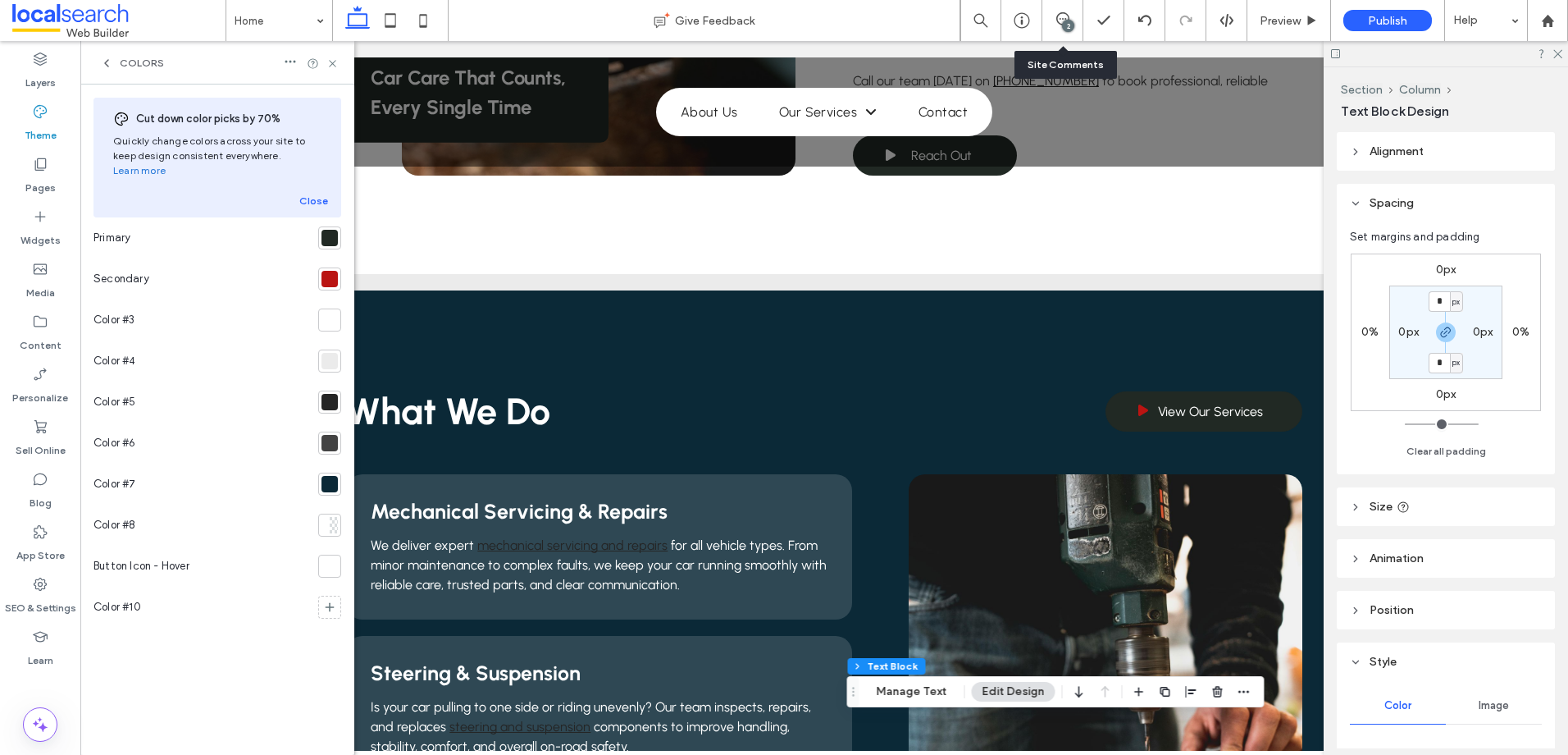
click at [326, 557] on div at bounding box center [329, 565] width 16 height 16
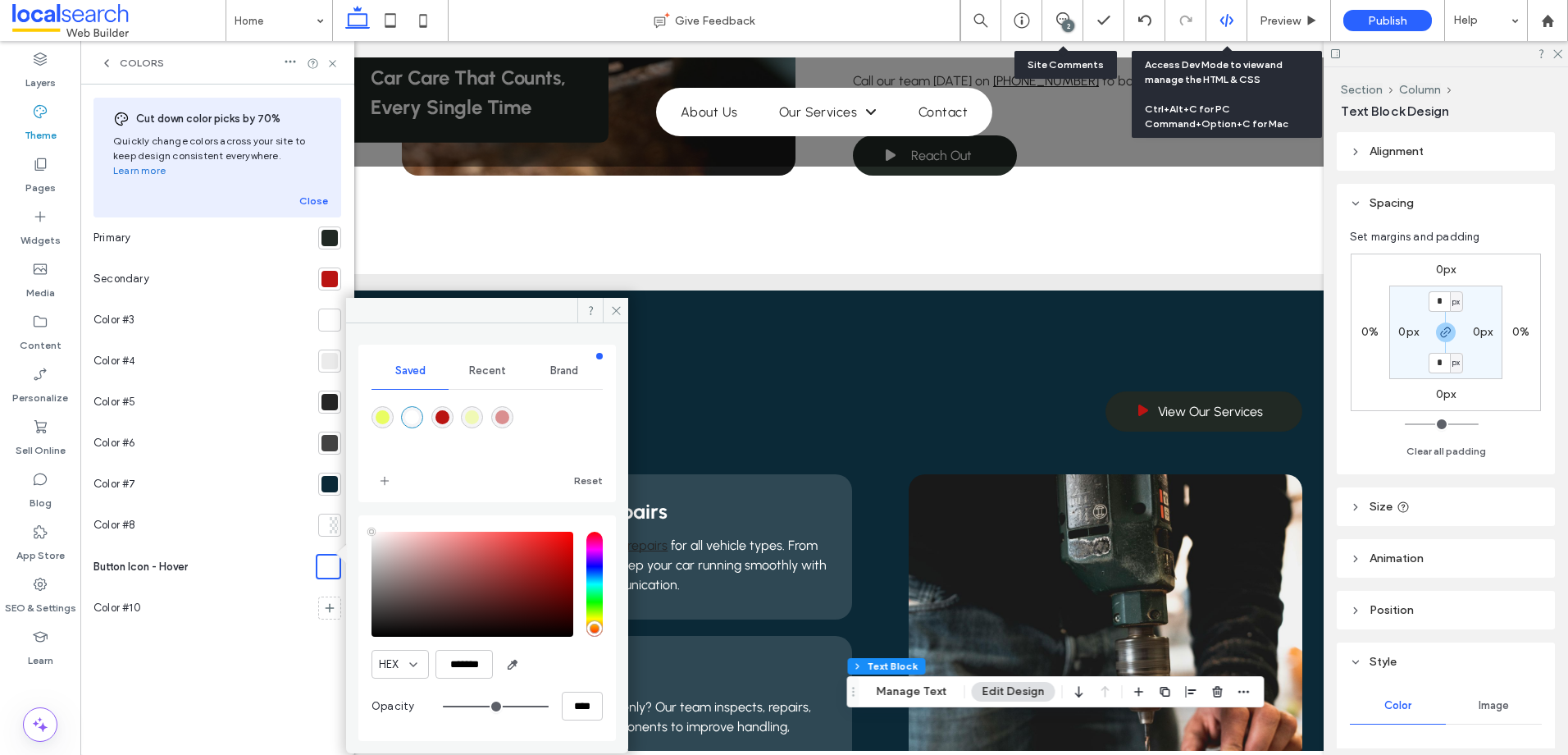
click at [1215, 22] on div at bounding box center [1226, 21] width 40 height 15
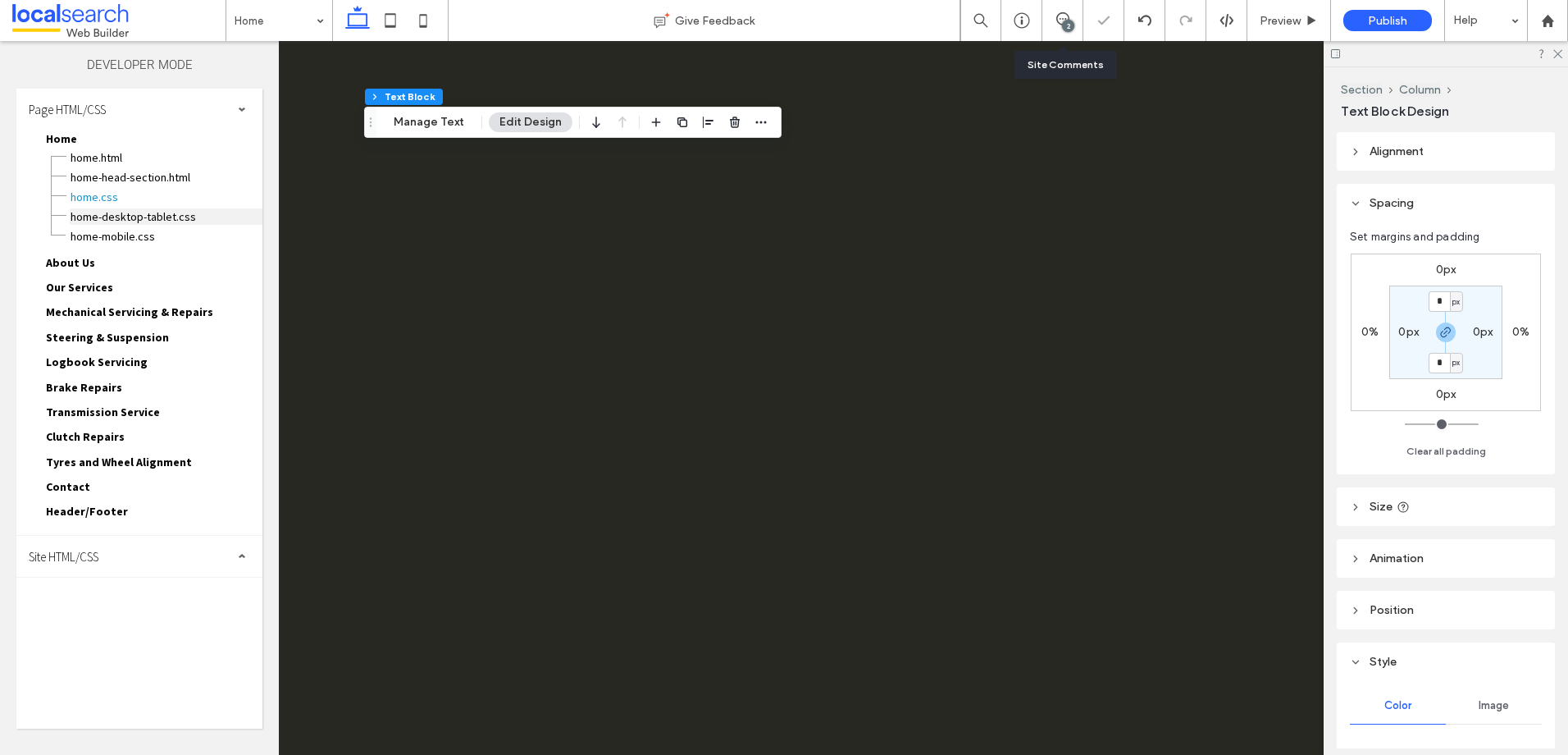
scroll to position [0, 0]
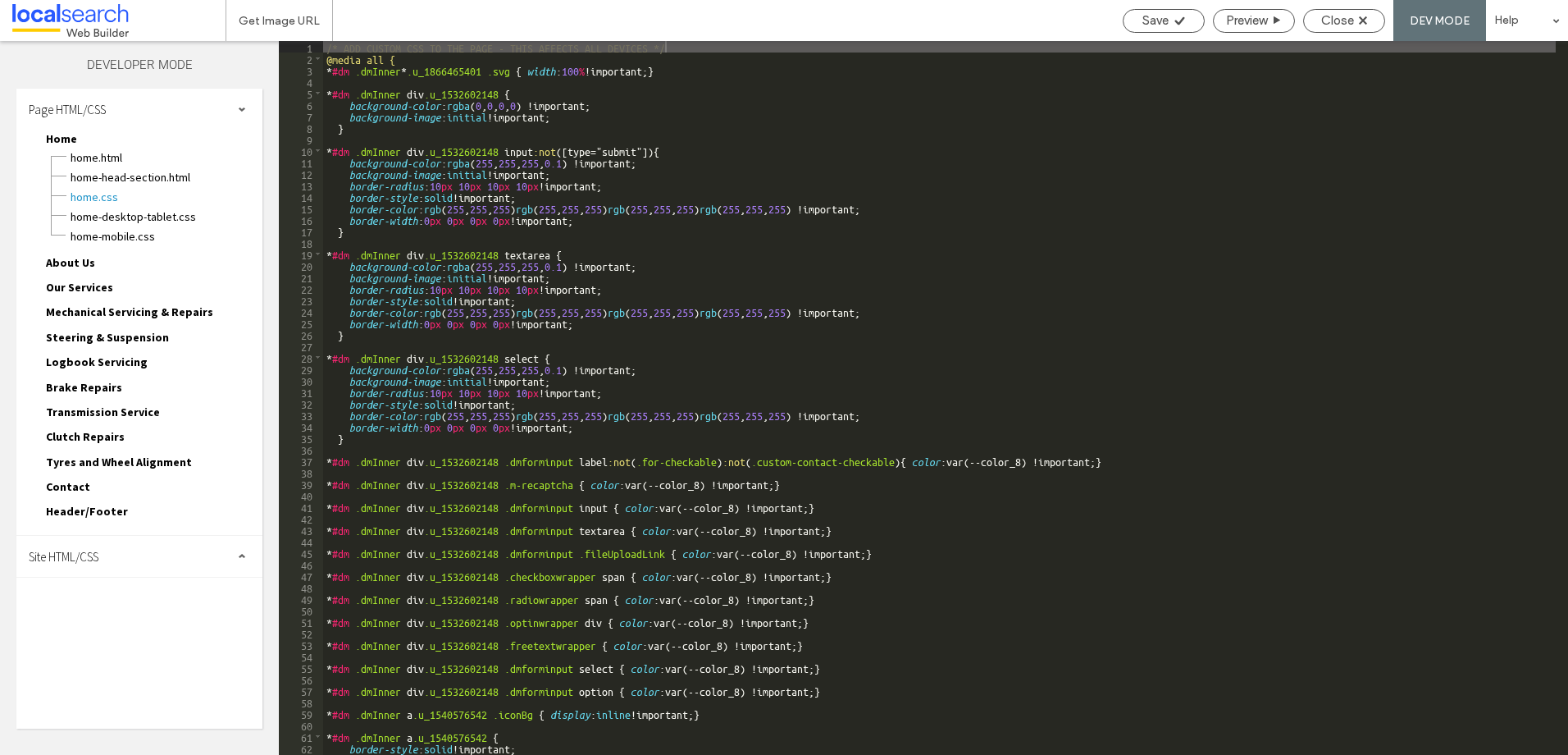
click at [191, 108] on div "Page HTML/CSS" at bounding box center [139, 108] width 246 height 41
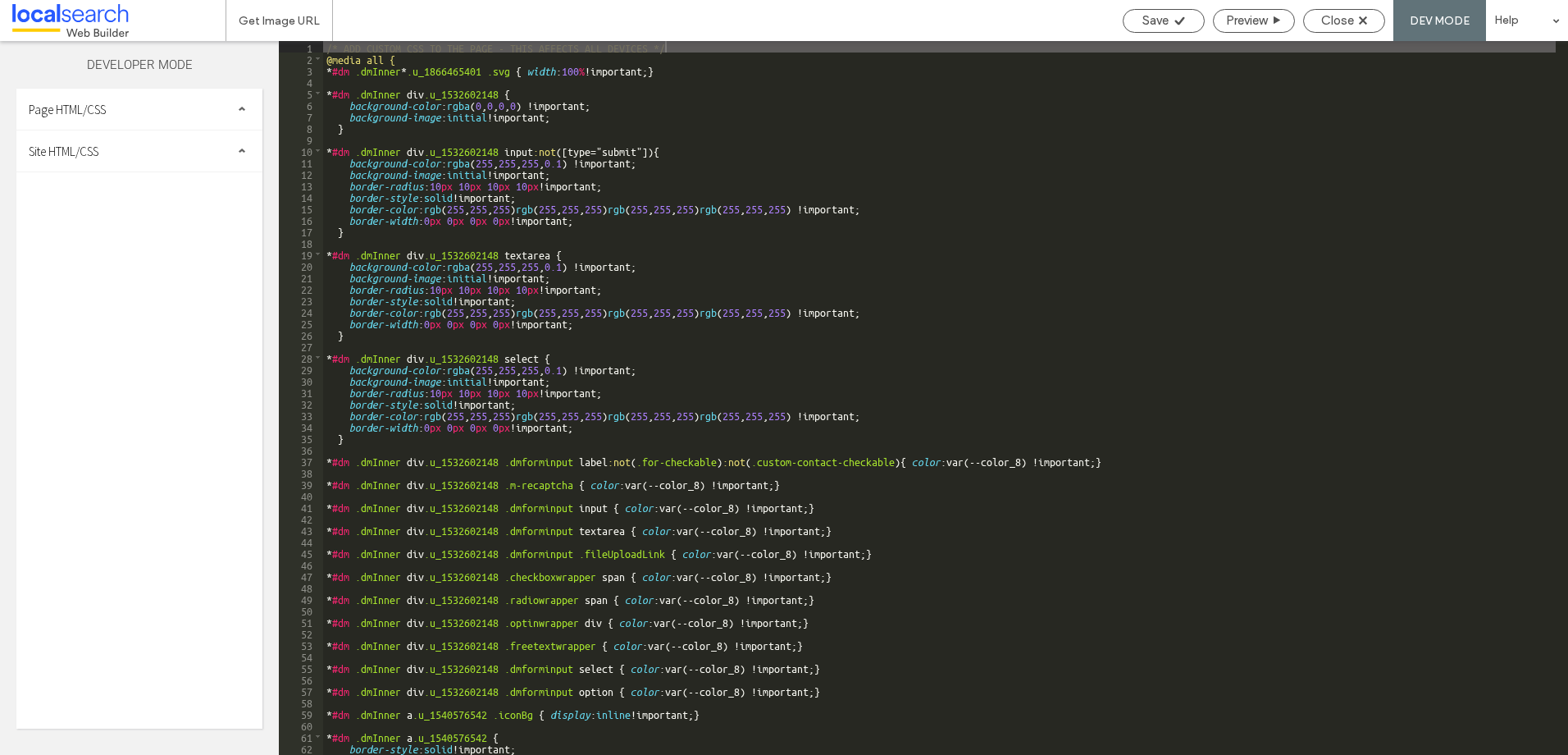
click at [178, 162] on div "Site HTML/CSS" at bounding box center [139, 150] width 246 height 41
click at [181, 238] on span "site-theme.css" at bounding box center [169, 241] width 186 height 16
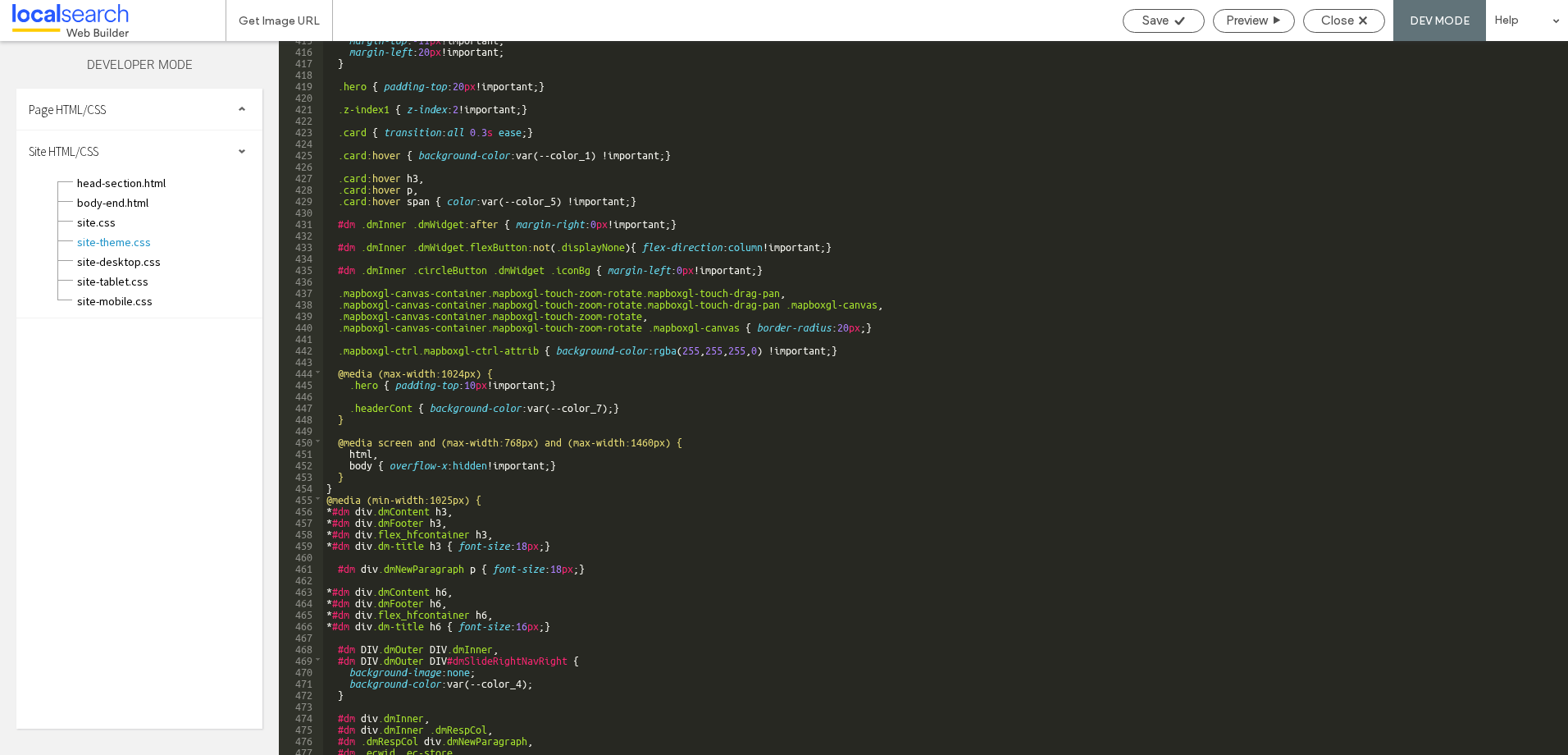
scroll to position [4775, 0]
click at [1331, 21] on span "Close" at bounding box center [1337, 21] width 33 height 15
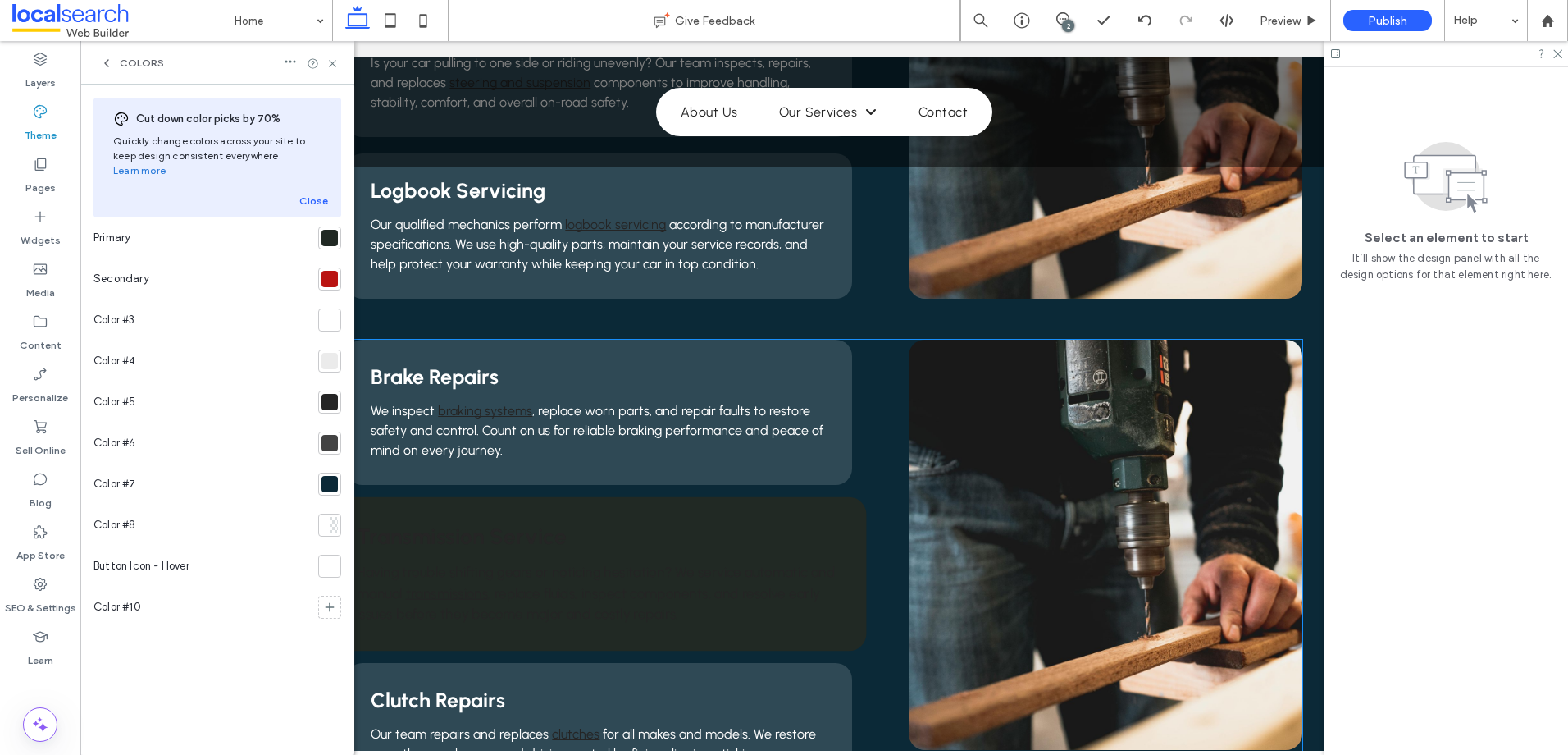
scroll to position [1970, 0]
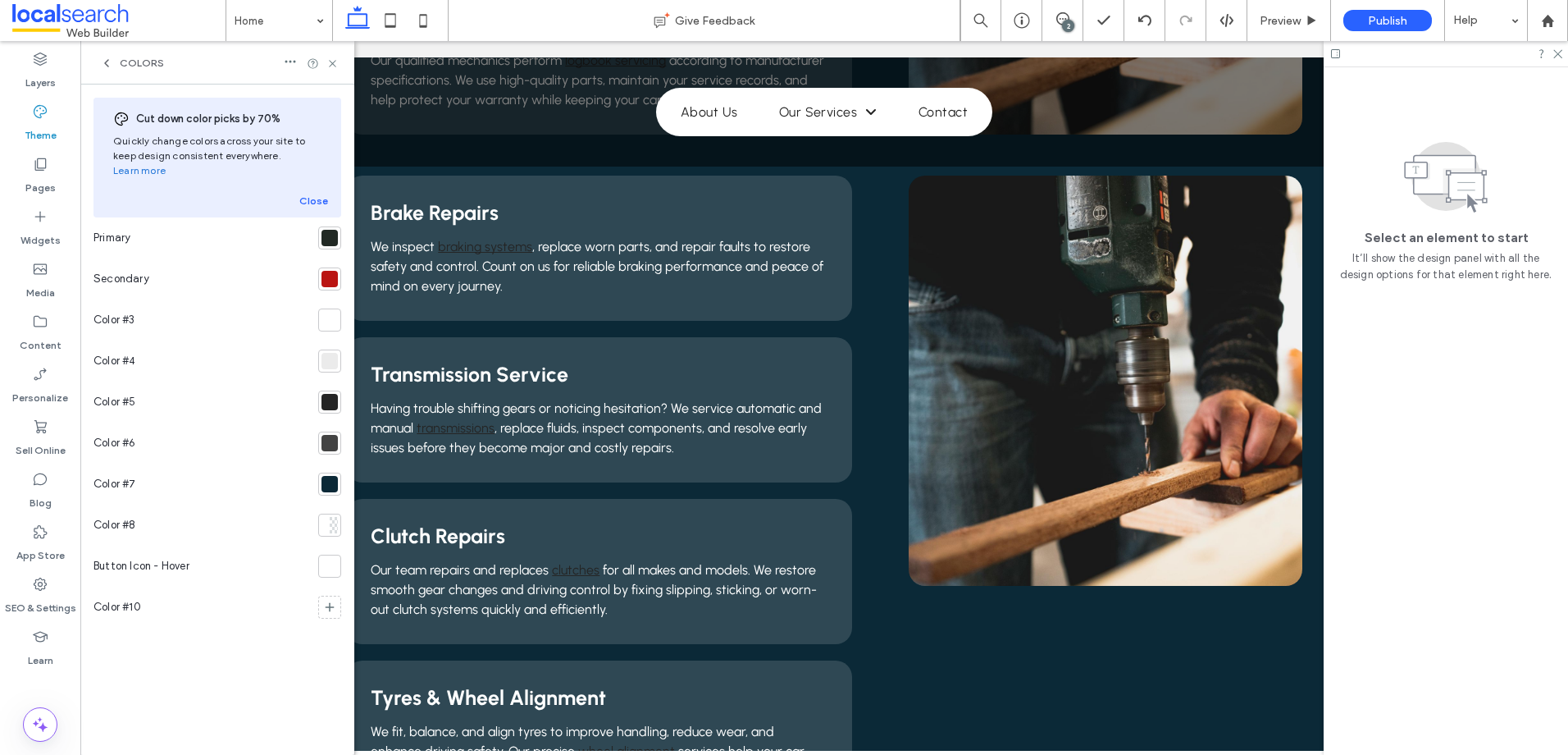
click at [323, 435] on div at bounding box center [329, 443] width 16 height 16
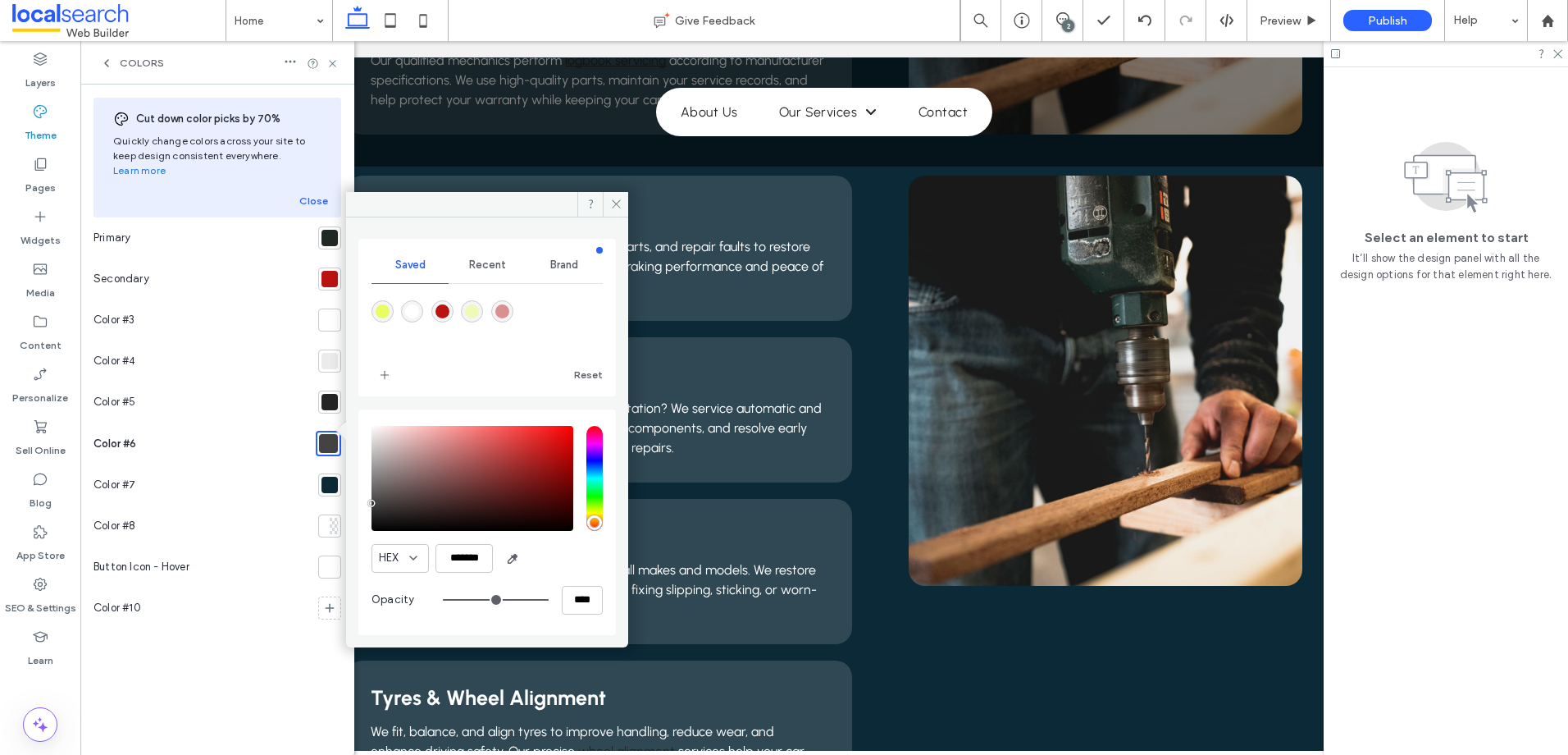
drag, startPoint x: 438, startPoint y: 310, endPoint x: 598, endPoint y: 329, distance: 161.1
click at [439, 310] on div "rgba(186,20,18,1)" at bounding box center [442, 311] width 14 height 14
click at [471, 549] on input "*******" at bounding box center [464, 558] width 57 height 28
paste input "color picker textbox"
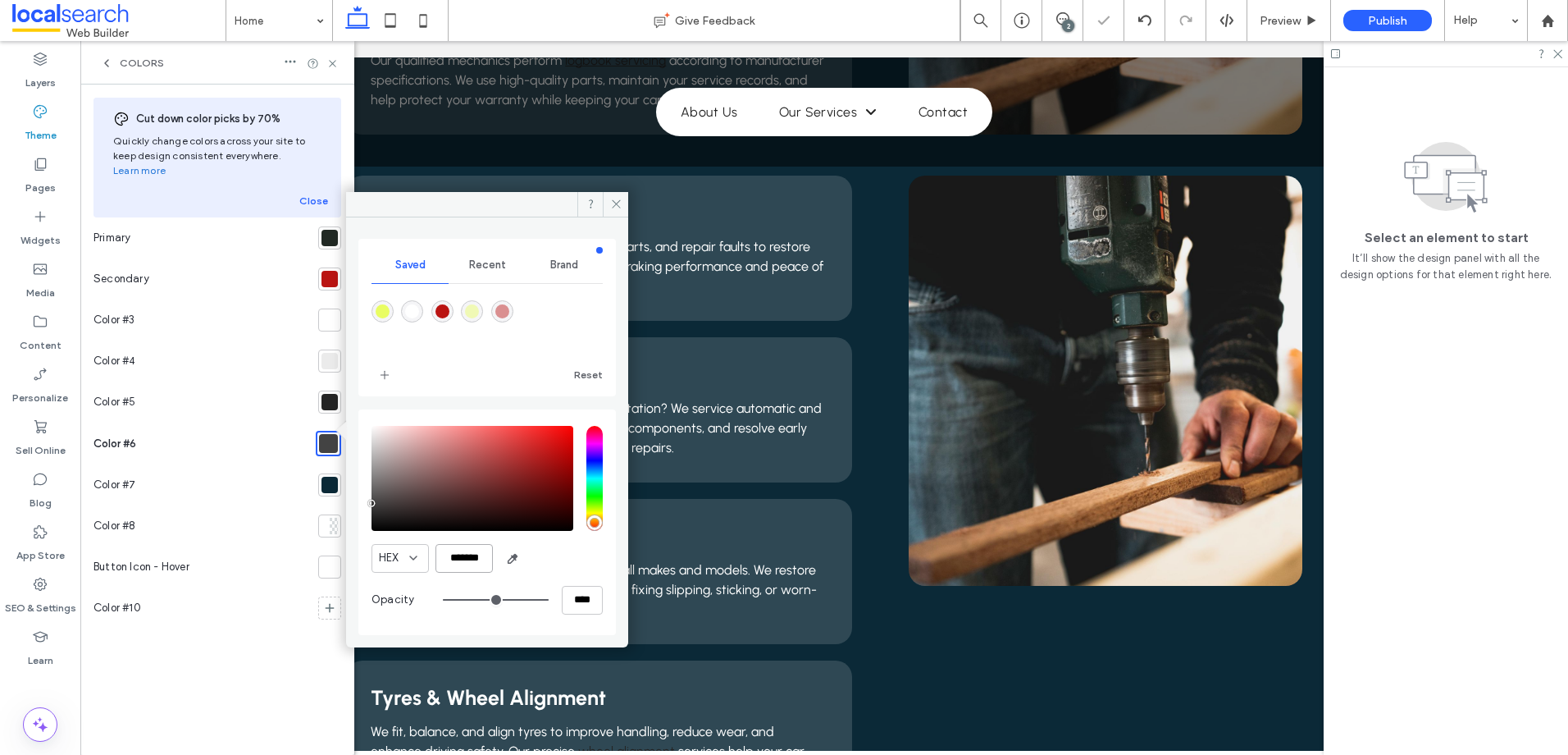
type input "*******"
click at [546, 544] on div "HEX *******" at bounding box center [487, 558] width 232 height 28
click at [335, 230] on div at bounding box center [329, 237] width 16 height 16
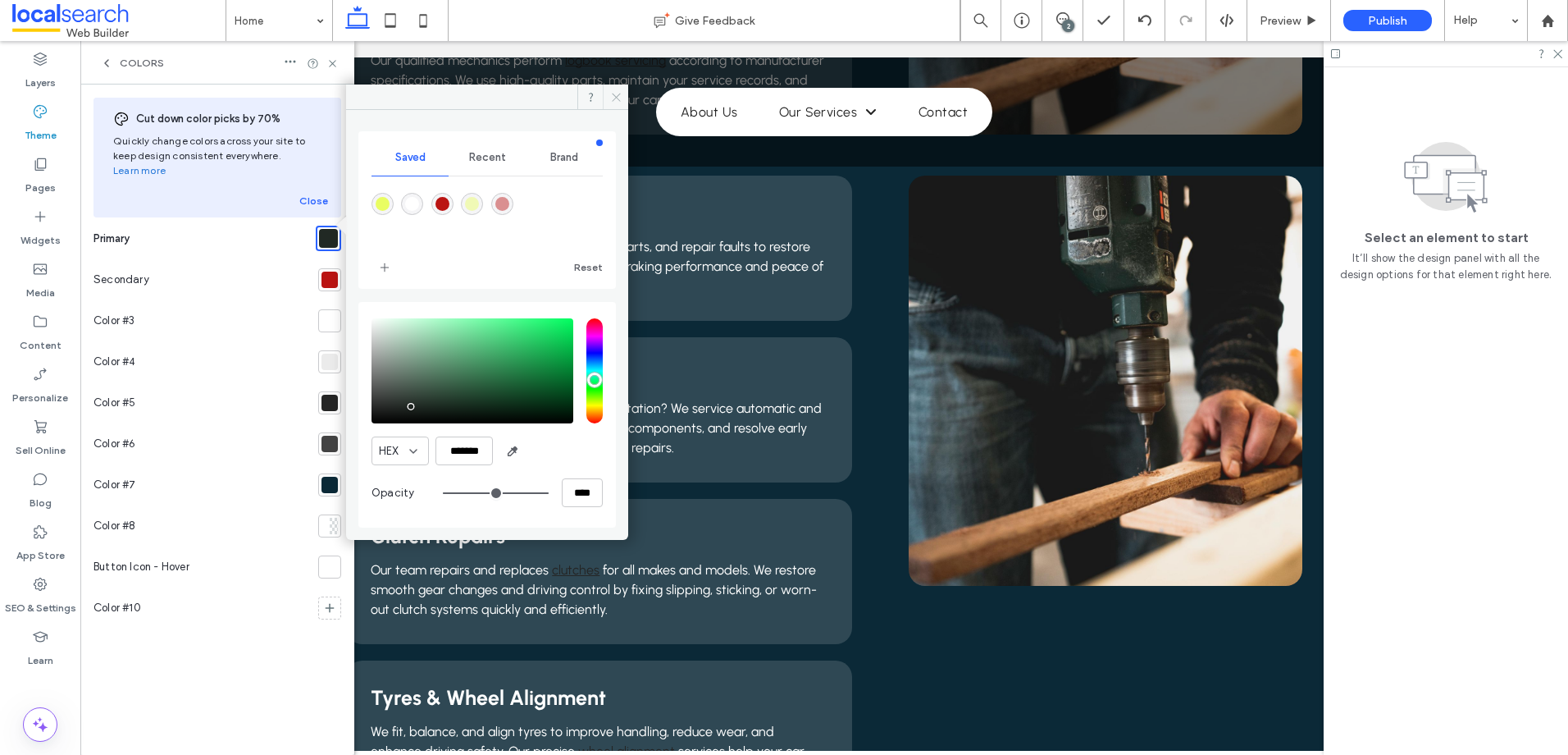
click at [613, 91] on icon at bounding box center [616, 97] width 12 height 12
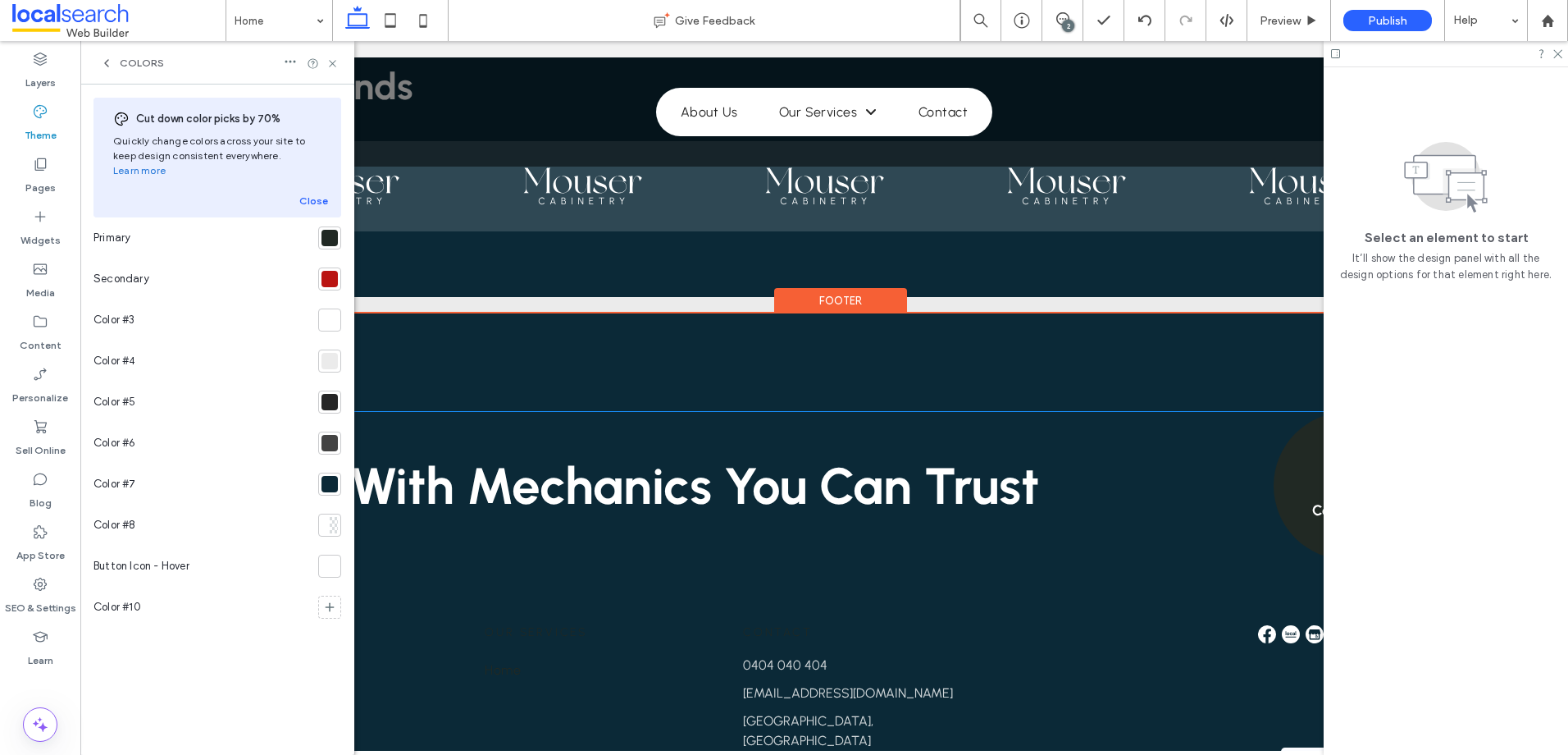
scroll to position [4032, 0]
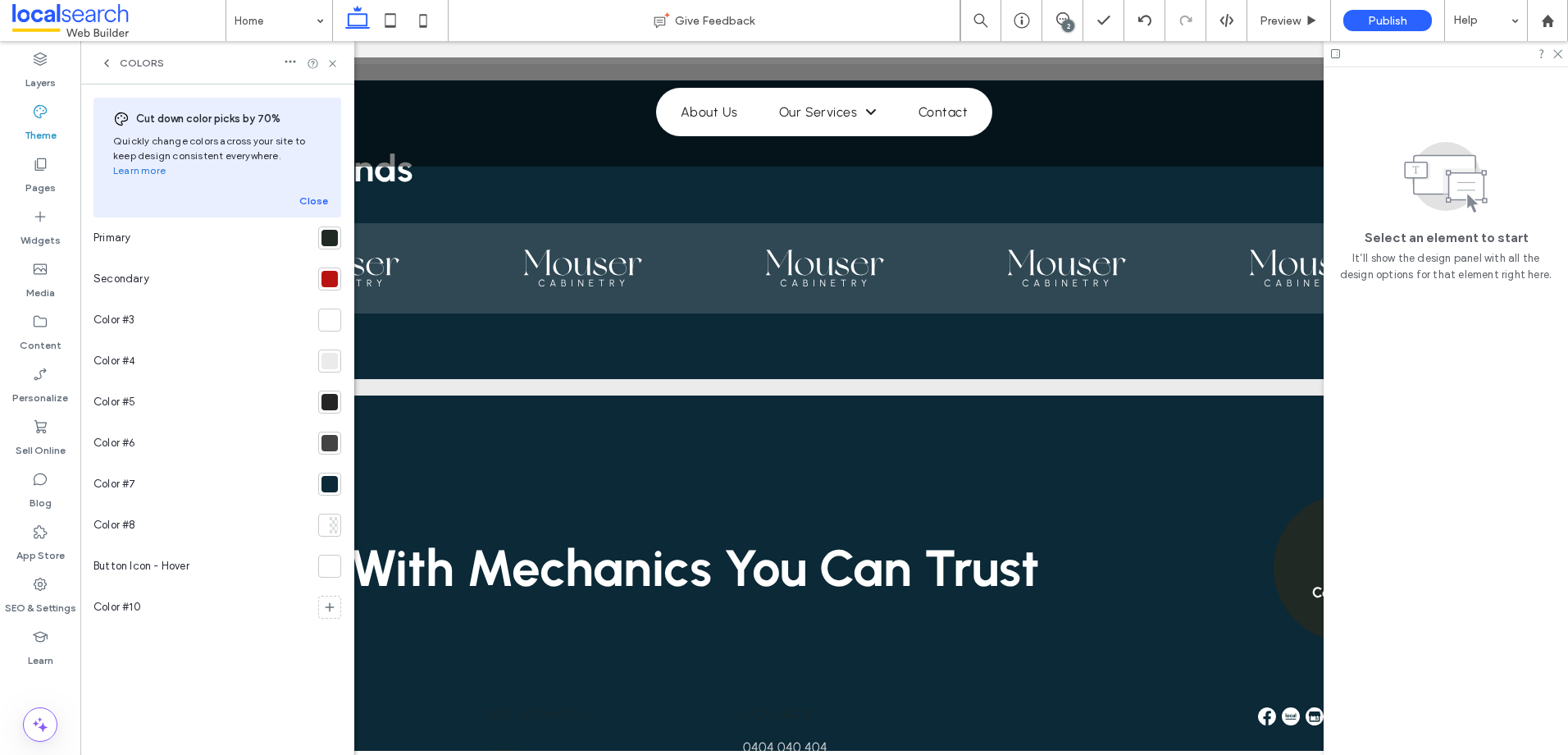
click at [323, 271] on div at bounding box center [329, 278] width 16 height 16
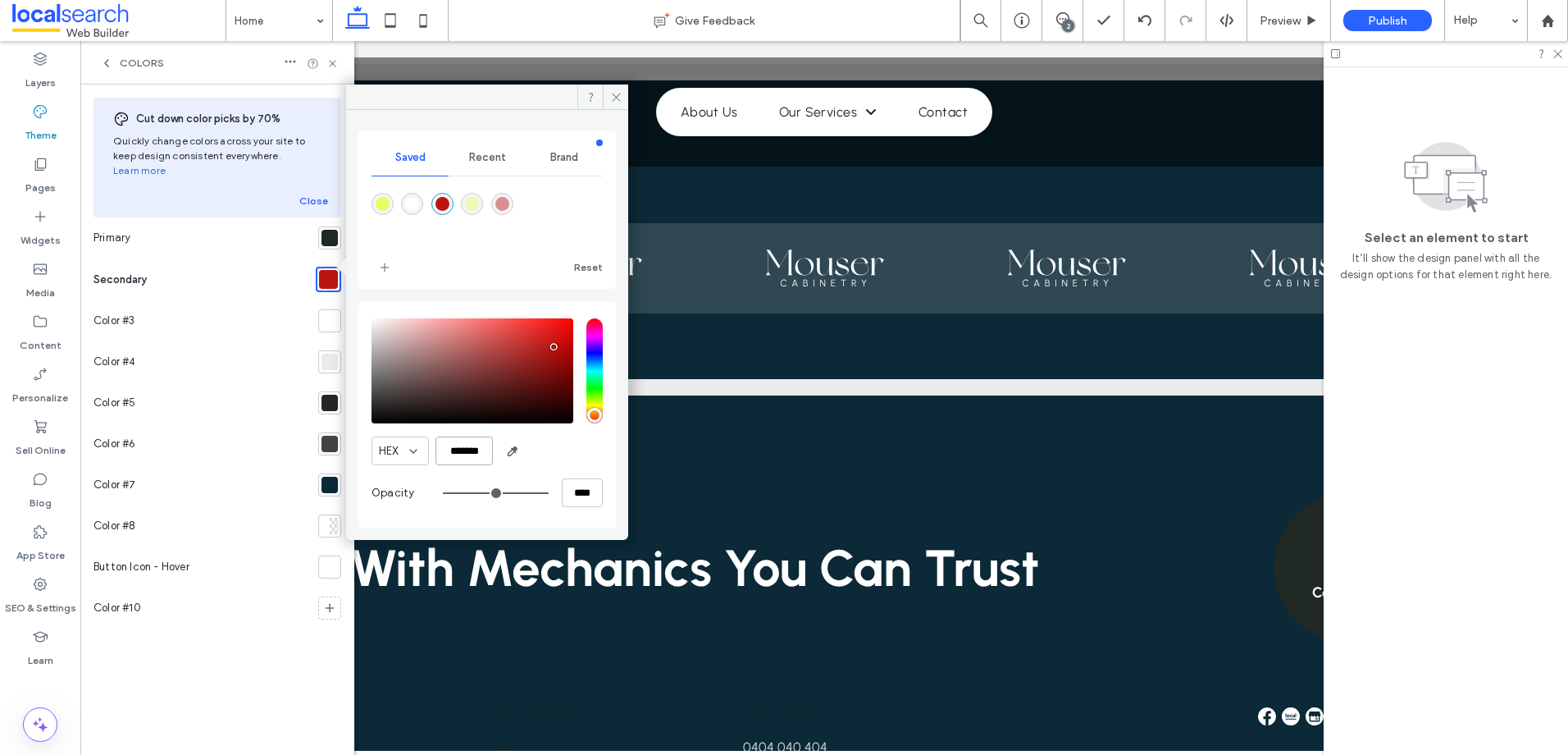
click at [455, 450] on input "*******" at bounding box center [464, 451] width 57 height 28
click at [338, 226] on div at bounding box center [329, 237] width 23 height 23
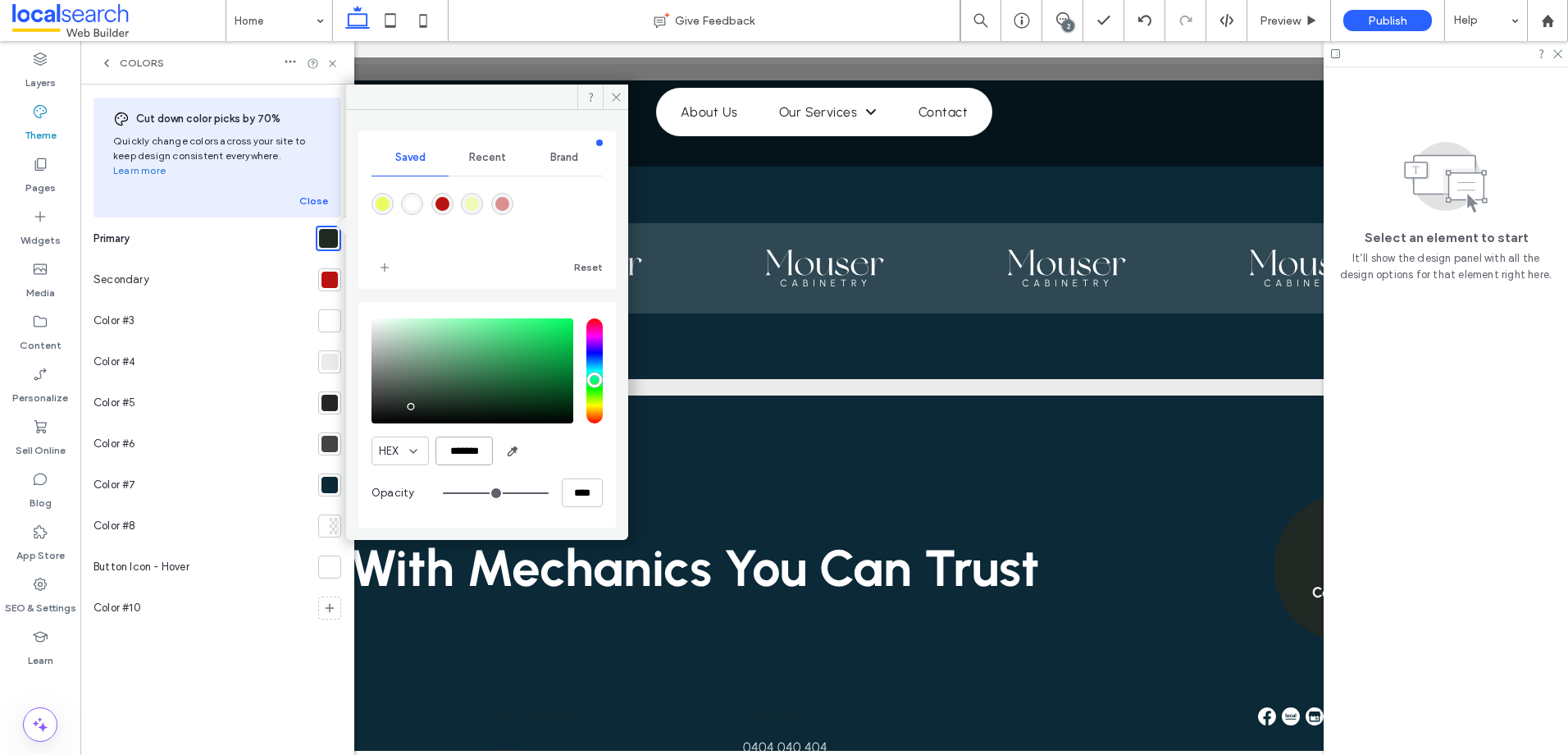
click at [477, 444] on input "*******" at bounding box center [464, 451] width 57 height 28
paste input "color picker textbox"
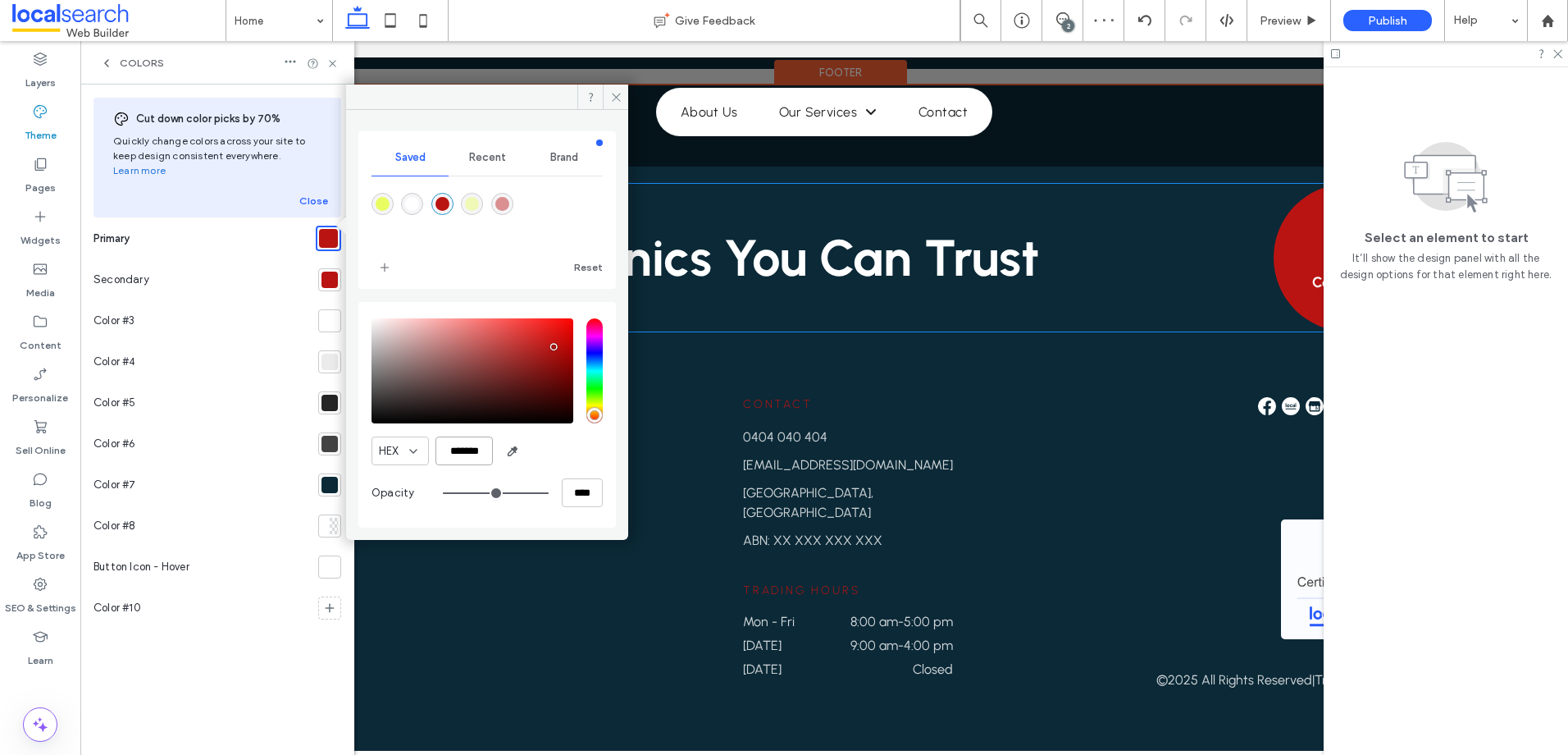
scroll to position [4361, 0]
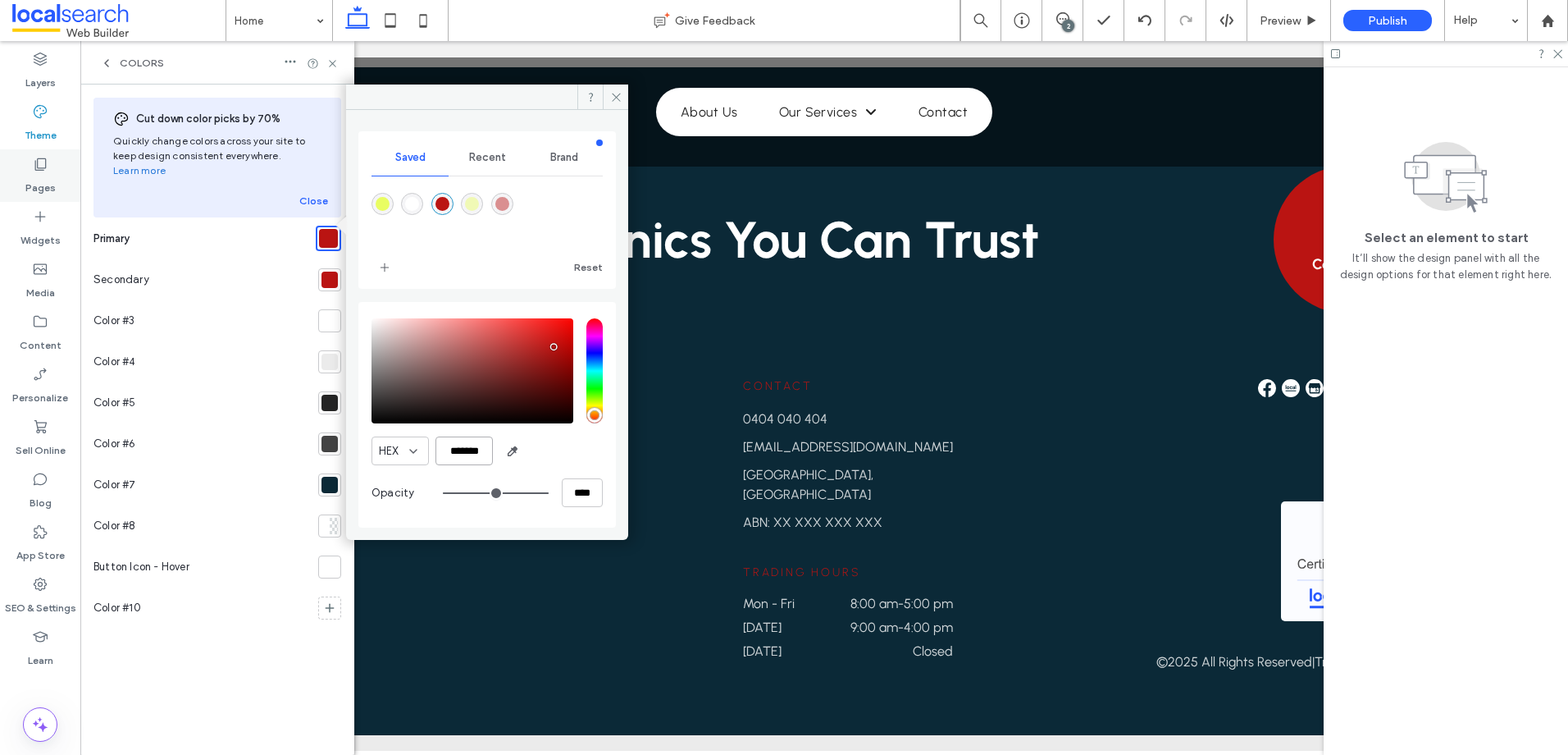
type input "*******"
click at [327, 272] on div at bounding box center [329, 279] width 16 height 16
click at [474, 449] on input "*******" at bounding box center [464, 451] width 57 height 28
paste input "color picker textbox"
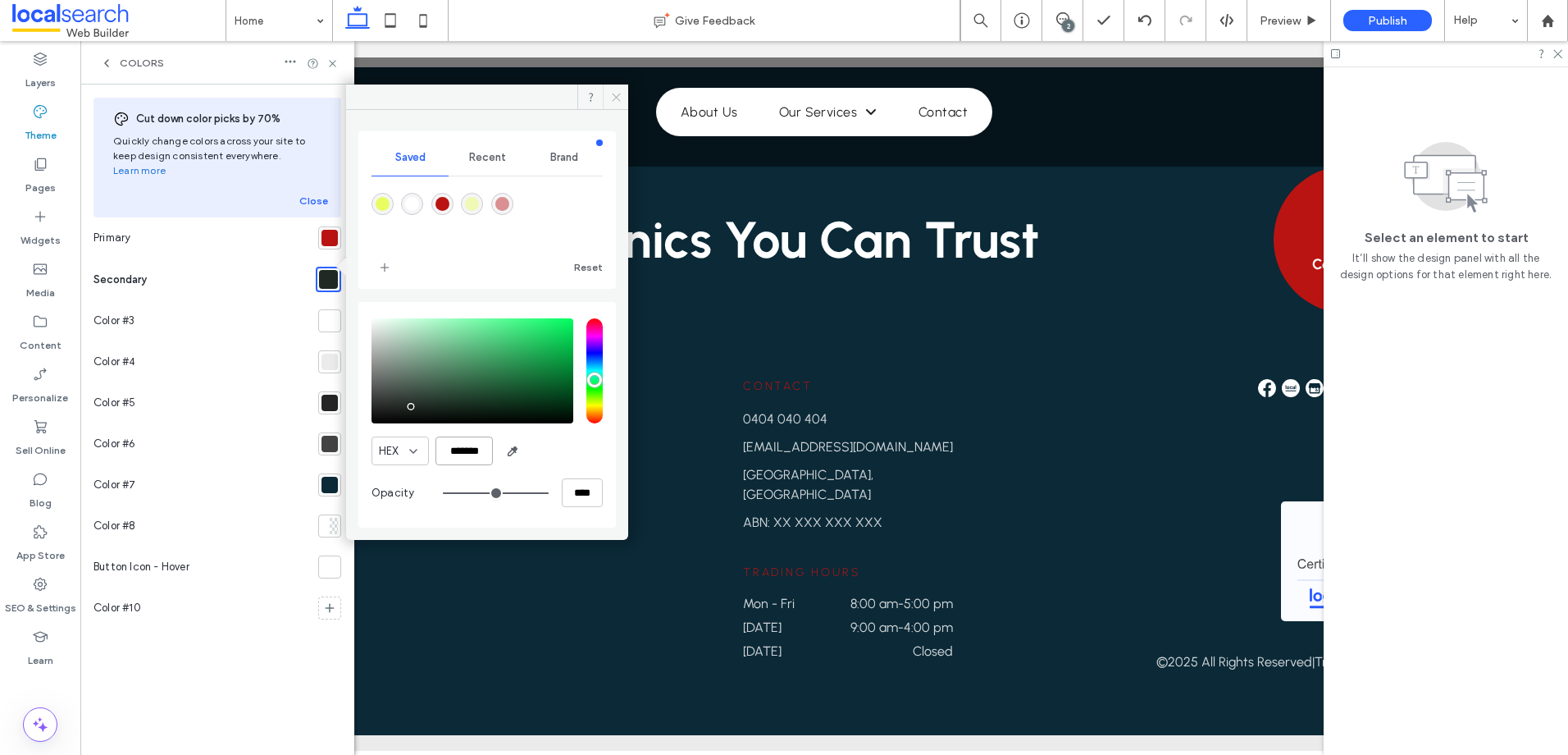
type input "*******"
click at [619, 99] on icon at bounding box center [616, 97] width 12 height 12
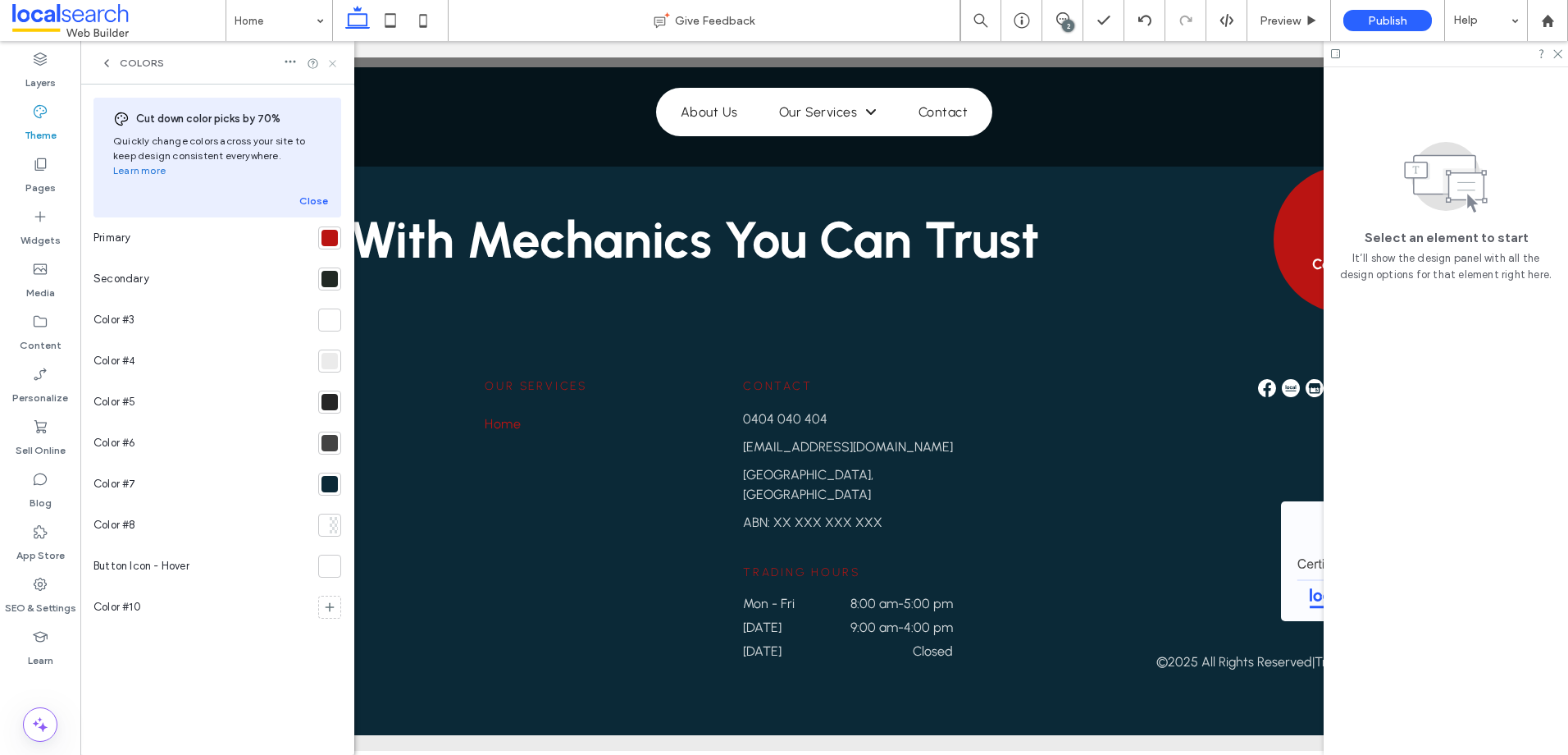
click at [330, 68] on icon at bounding box center [332, 63] width 12 height 12
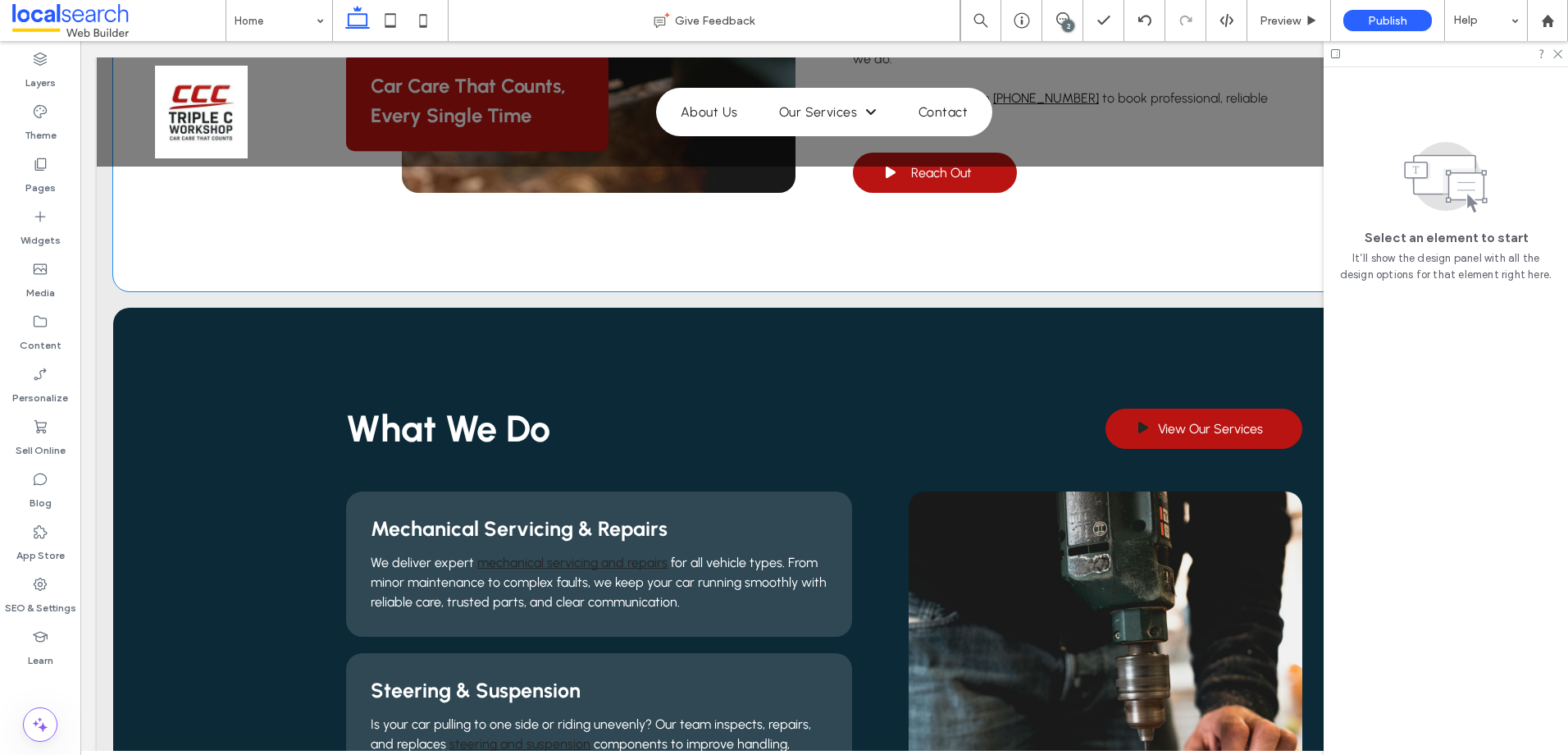
scroll to position [915, 0]
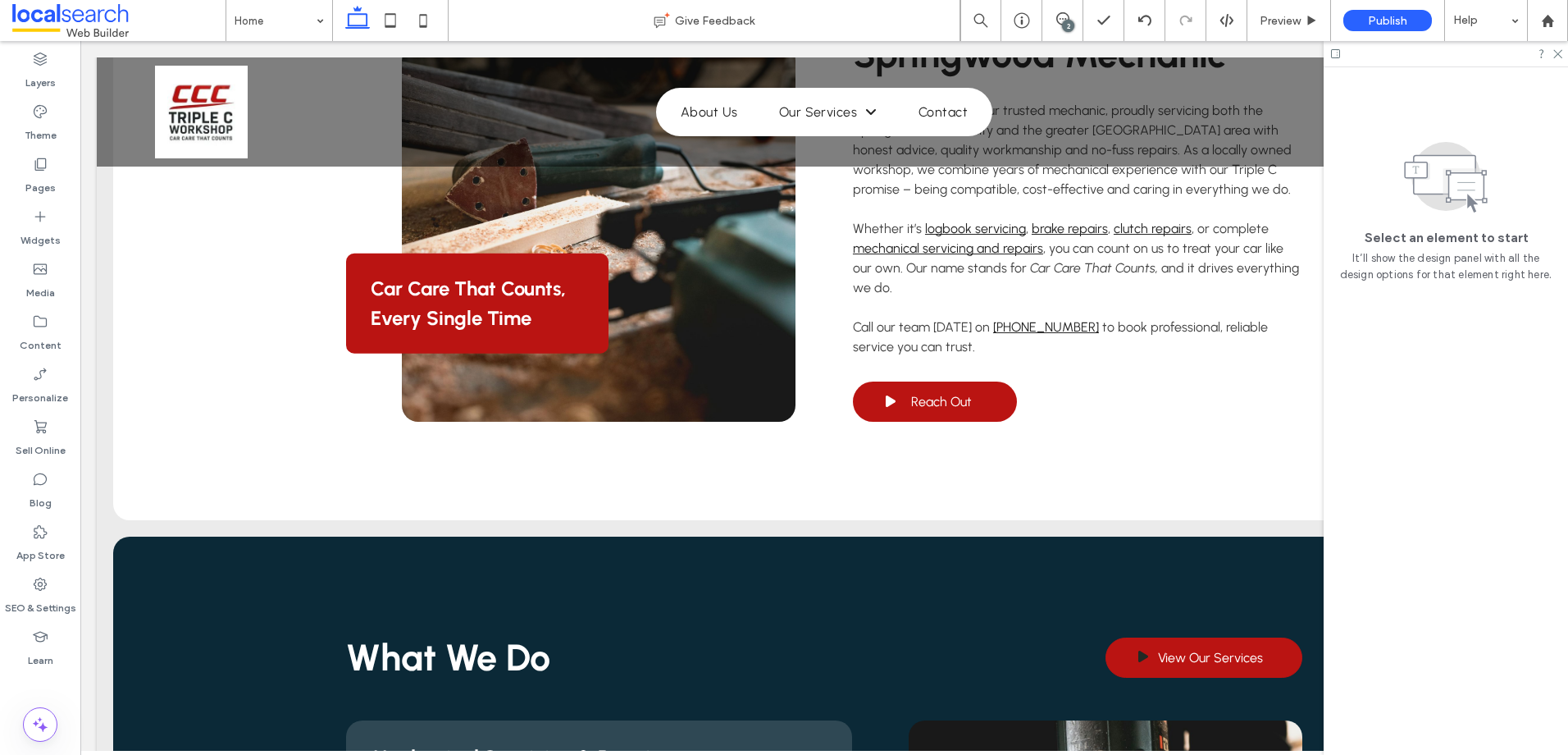
drag, startPoint x: 1559, startPoint y: 56, endPoint x: 1546, endPoint y: 63, distance: 14.8
click at [1559, 56] on icon at bounding box center [1557, 52] width 10 height 10
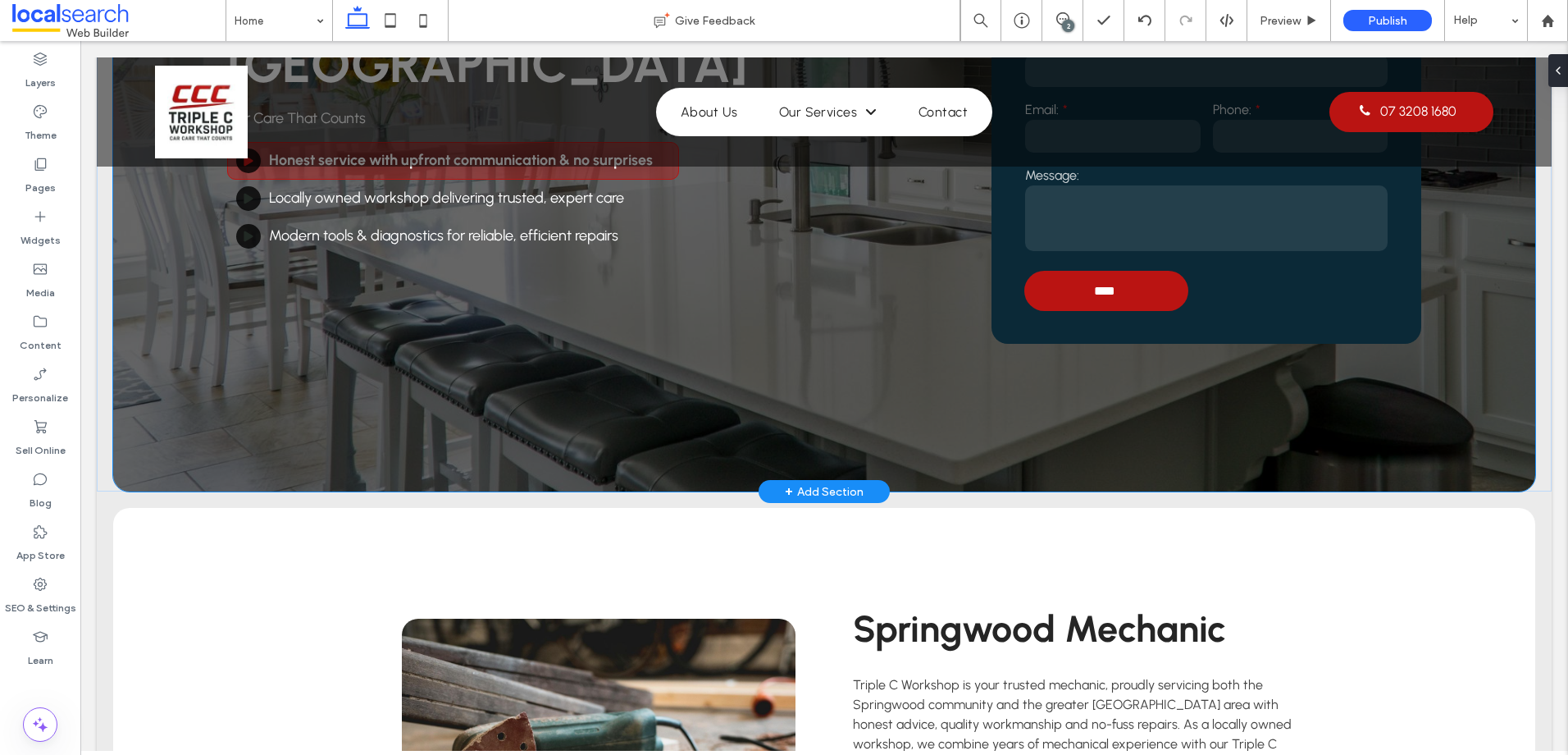
scroll to position [0, 0]
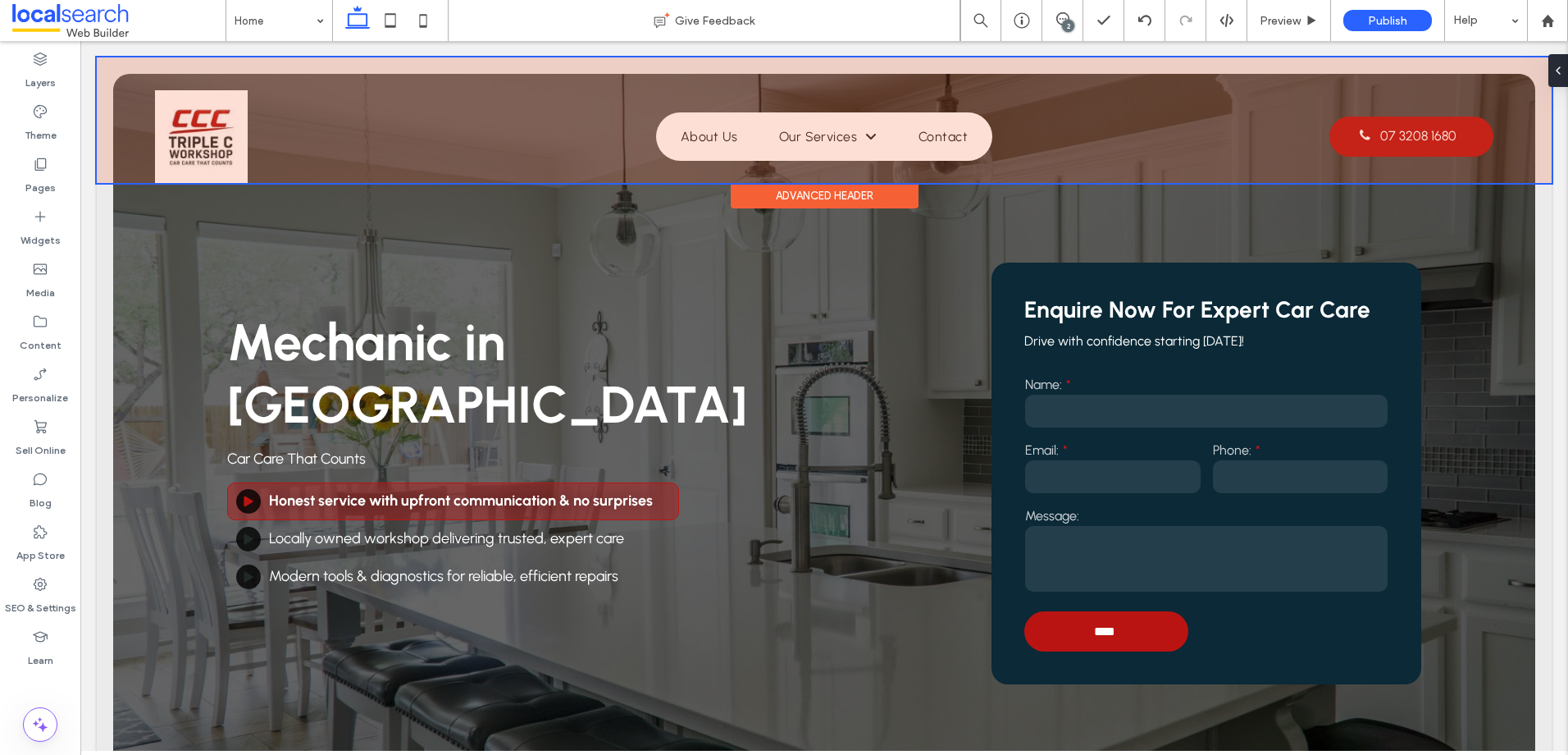
click at [1413, 141] on div at bounding box center [824, 120] width 1455 height 125
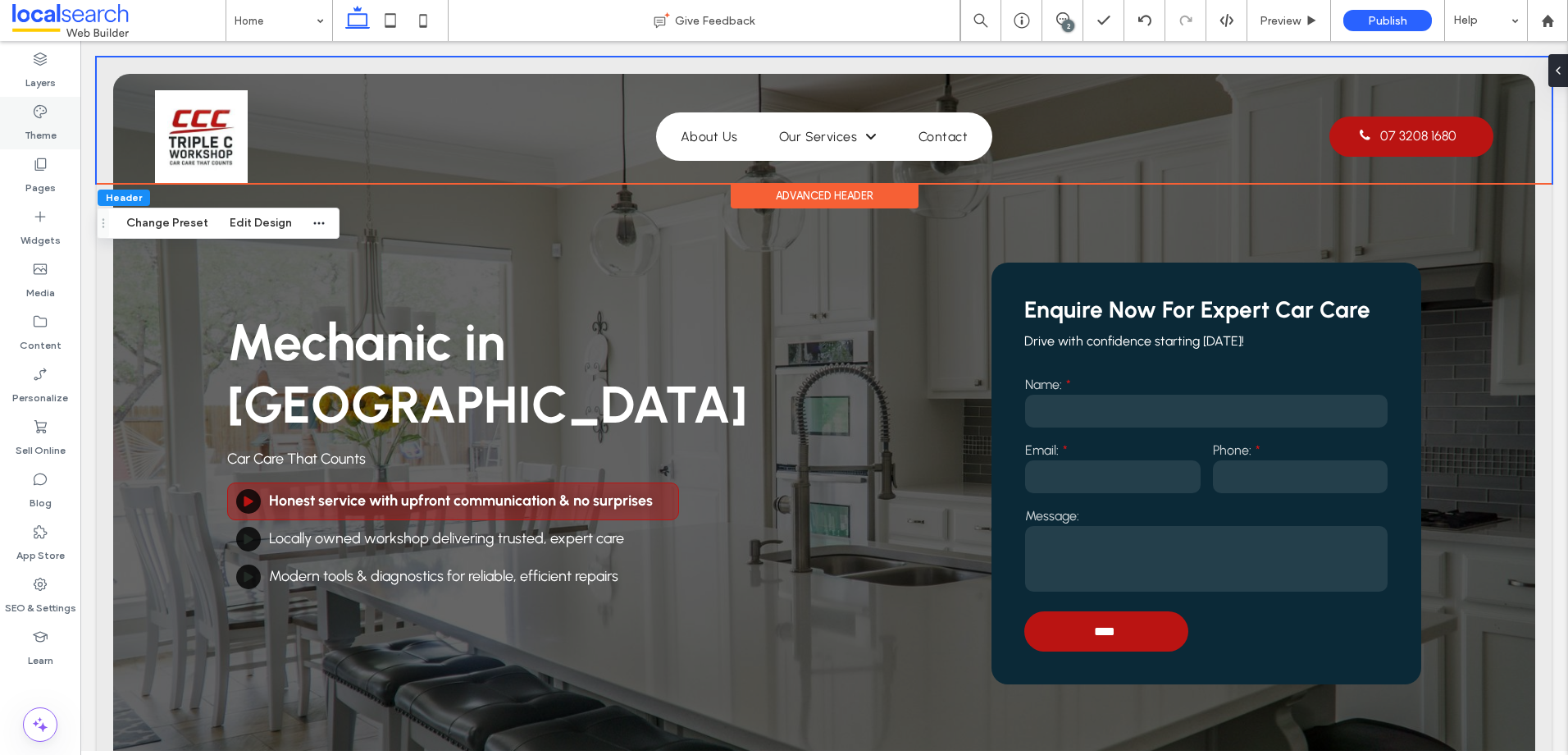
click at [57, 118] on div "Theme" at bounding box center [40, 123] width 81 height 52
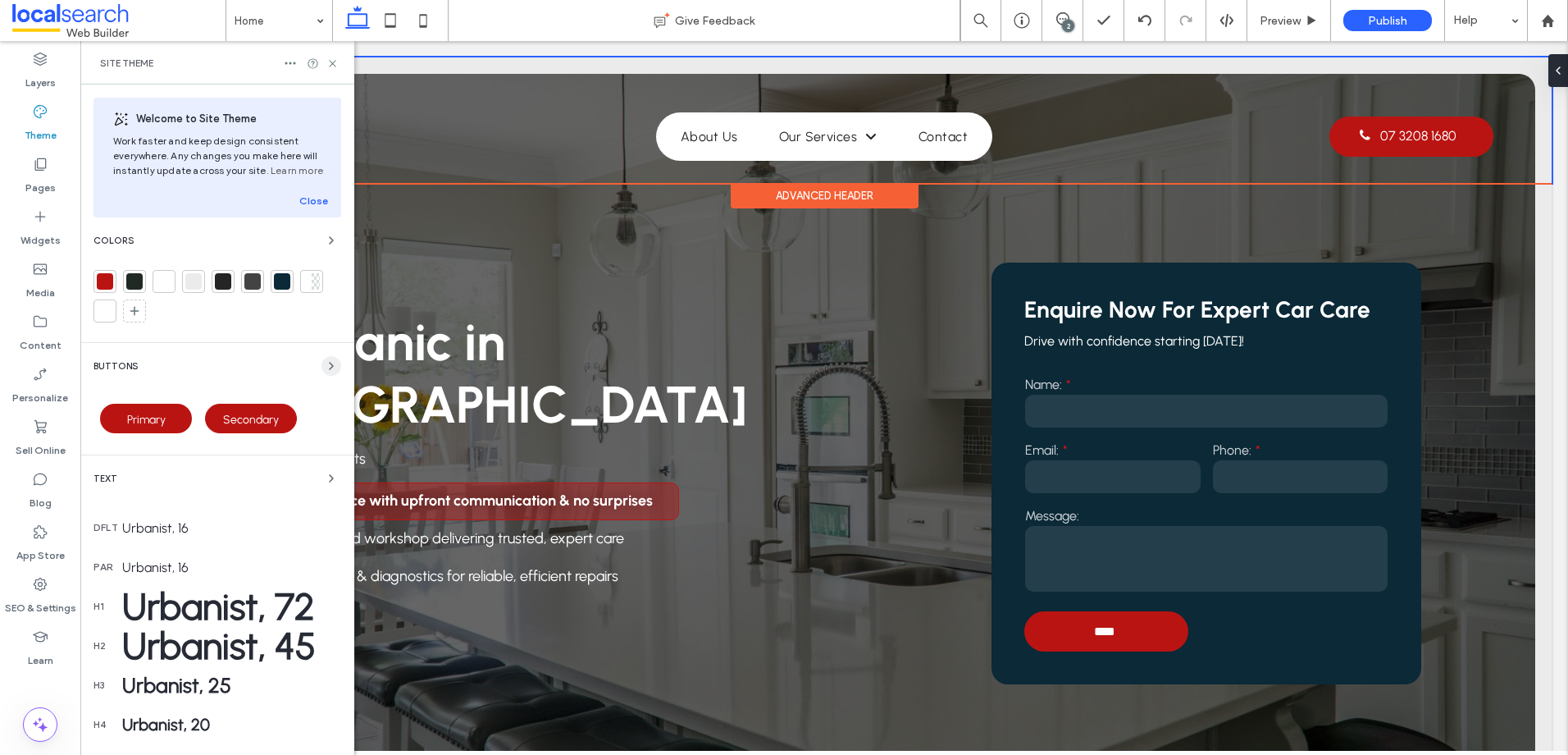
click at [325, 360] on icon "button" at bounding box center [331, 366] width 13 height 13
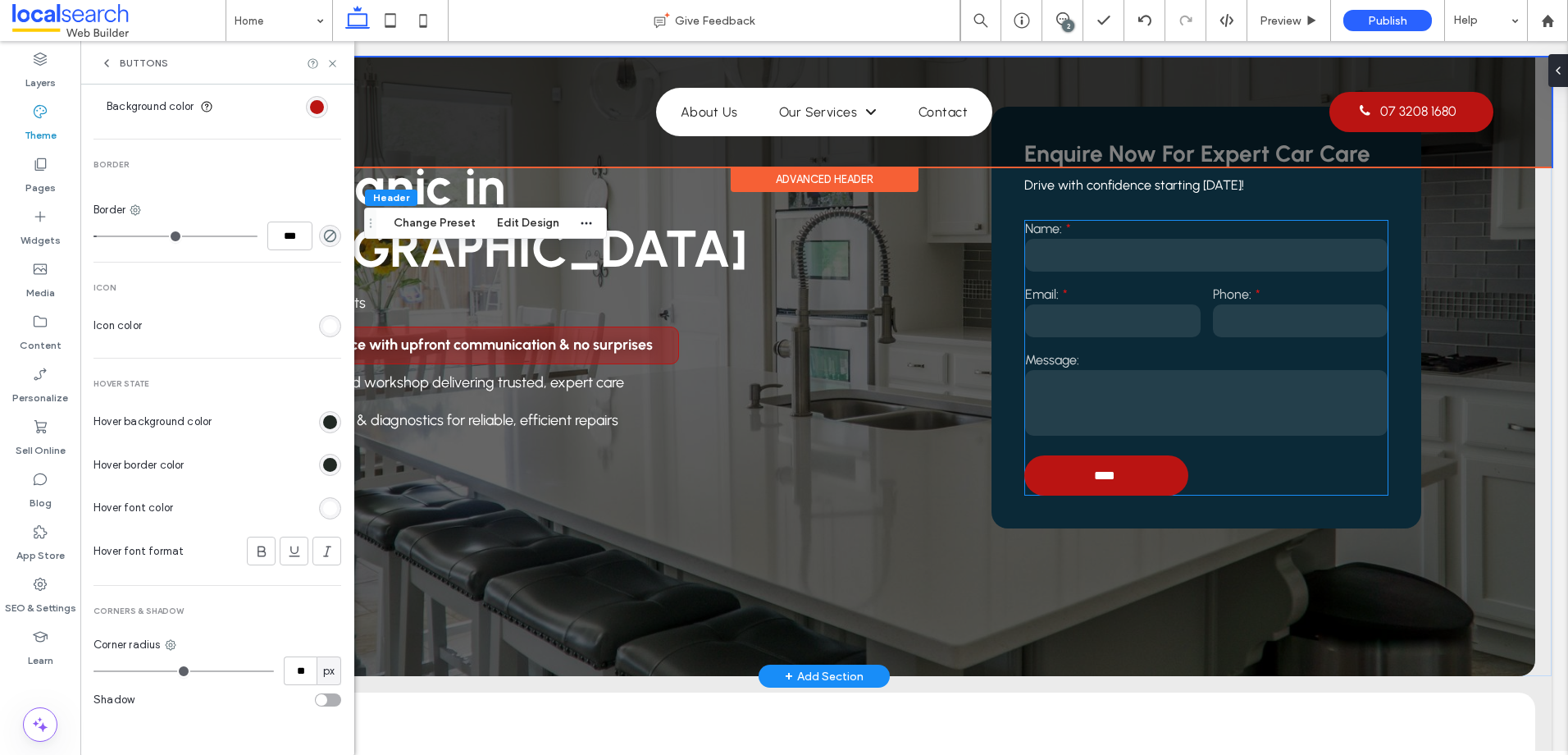
scroll to position [246, 0]
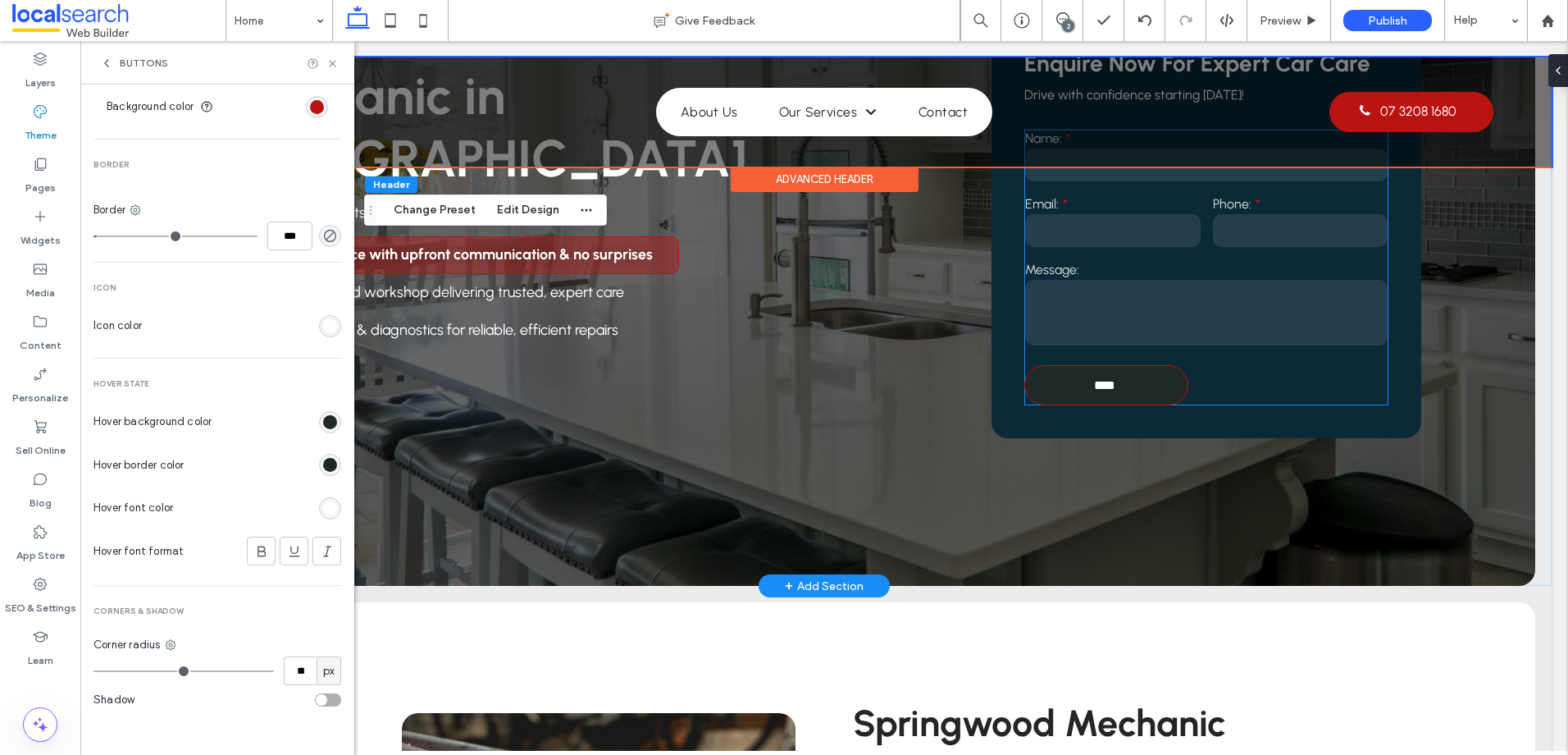
click at [1089, 387] on input "****" at bounding box center [1105, 386] width 159 height 30
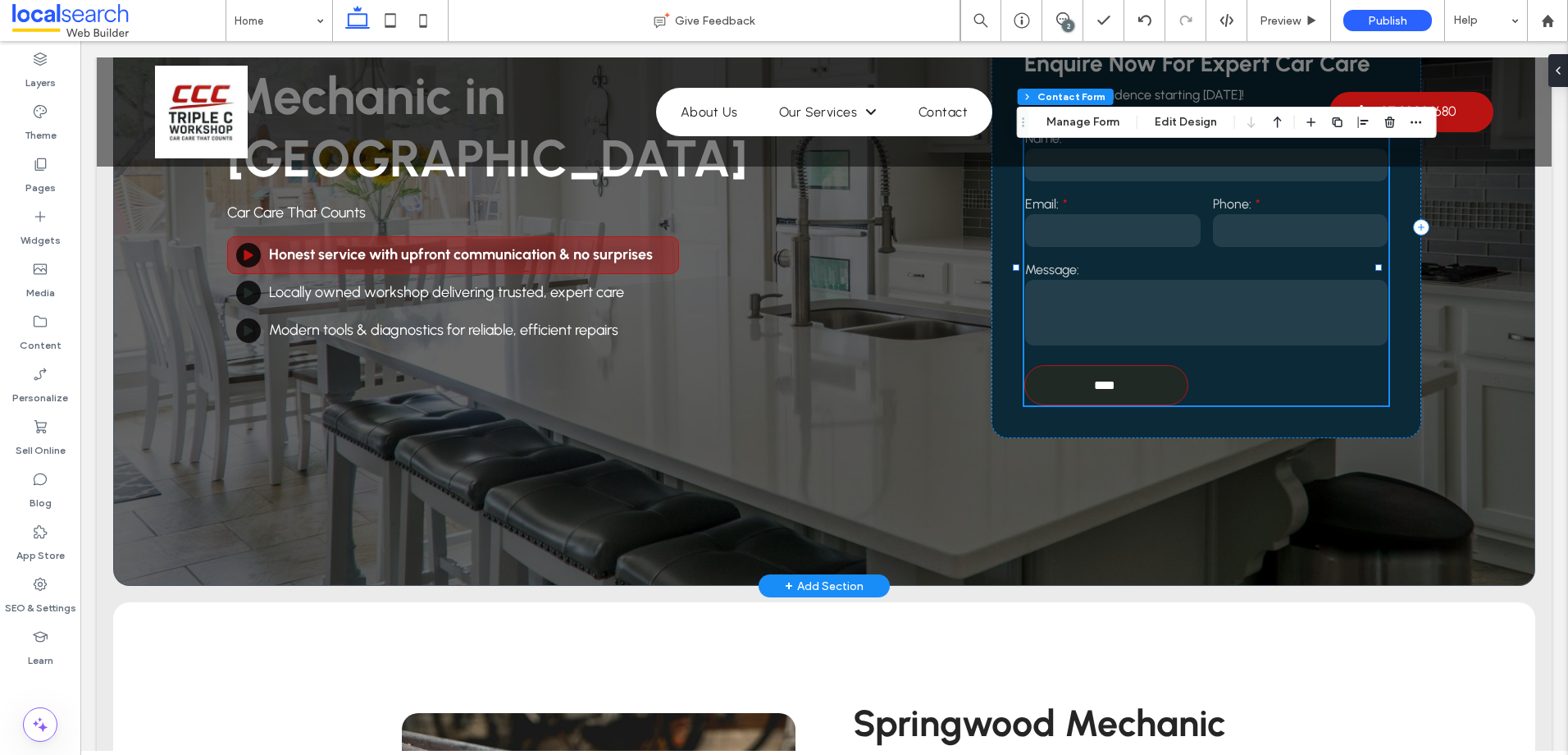
type input "**"
type input "*"
type input "***"
click at [1089, 387] on input "****" at bounding box center [1105, 386] width 159 height 30
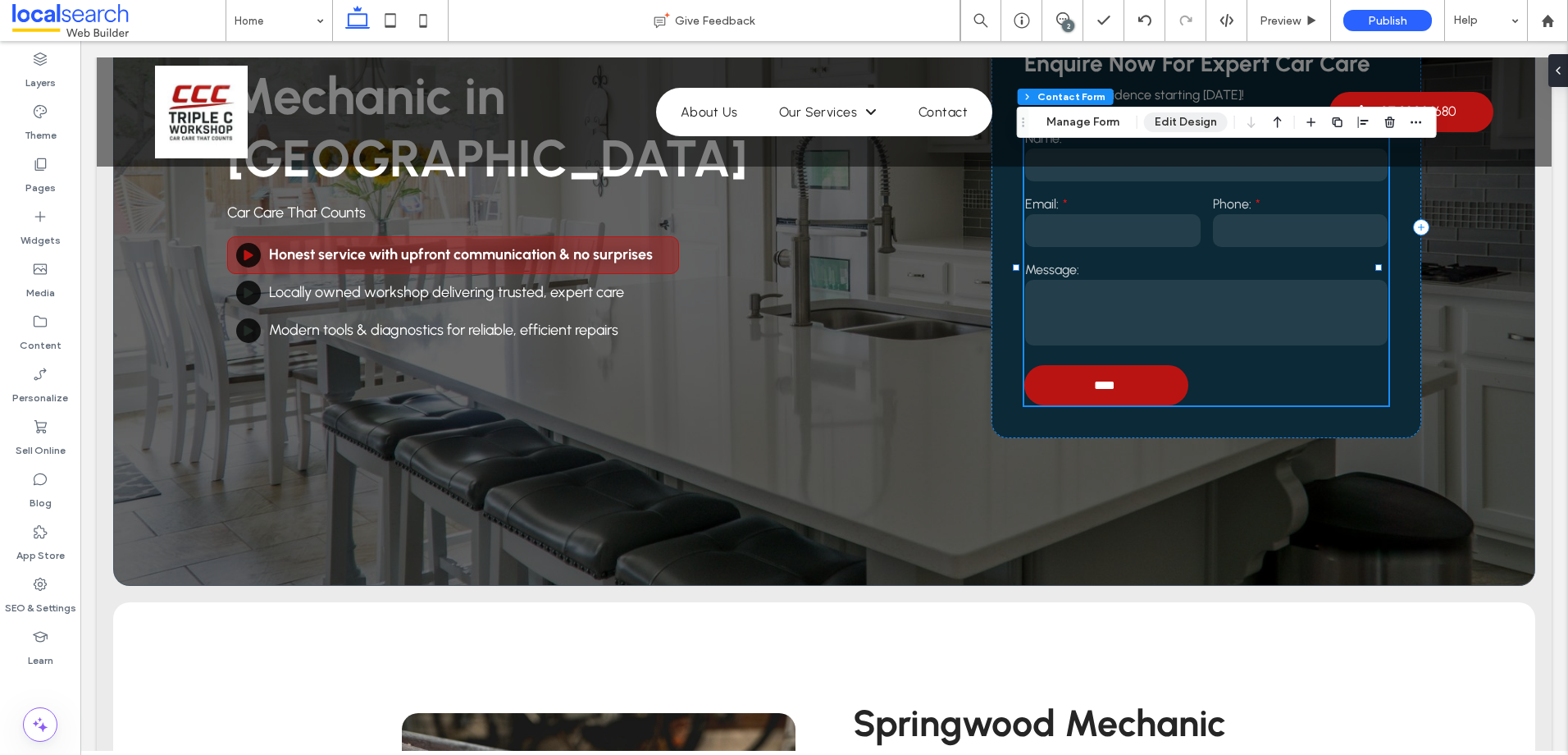
click at [1179, 123] on button "Edit Design" at bounding box center [1185, 122] width 84 height 20
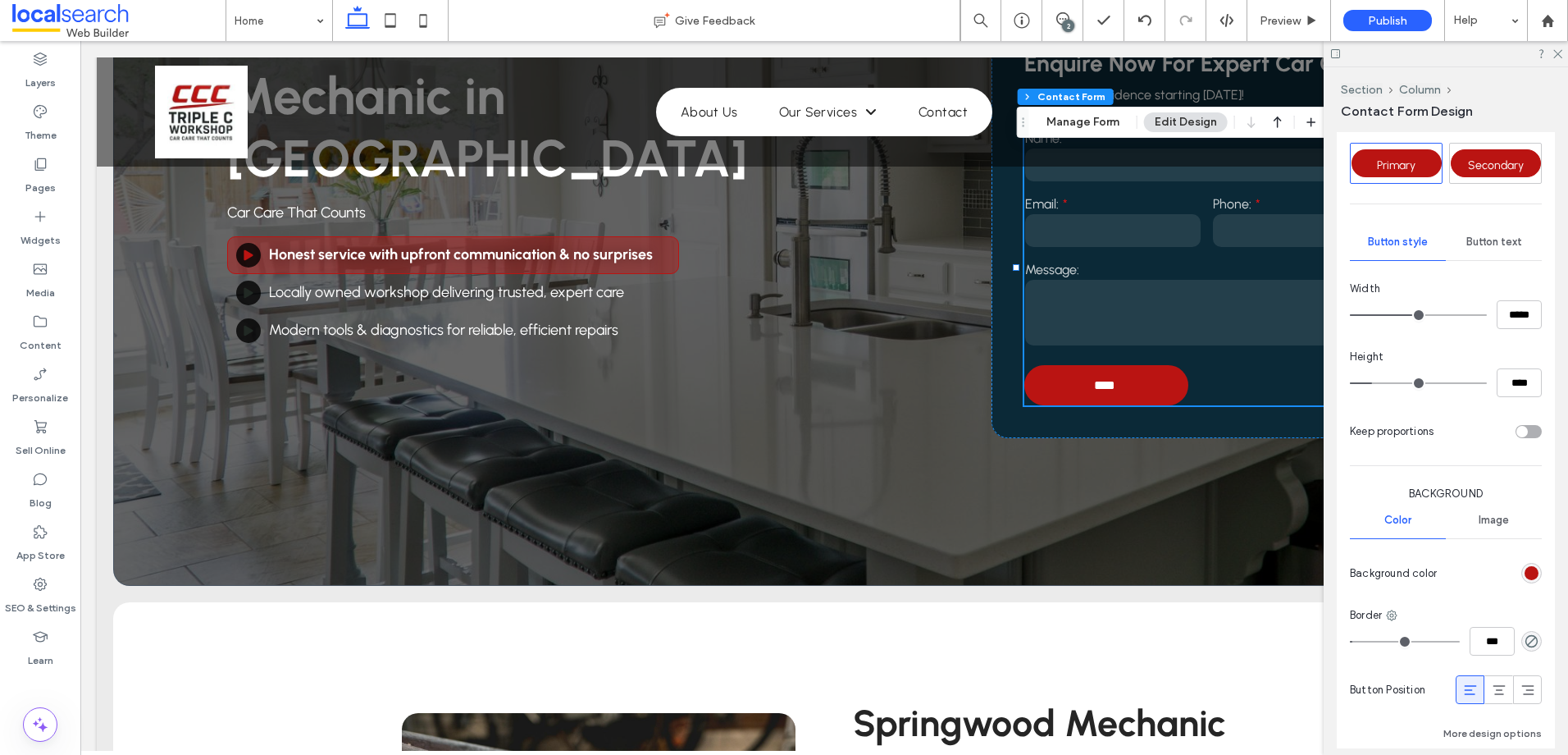
scroll to position [832, 0]
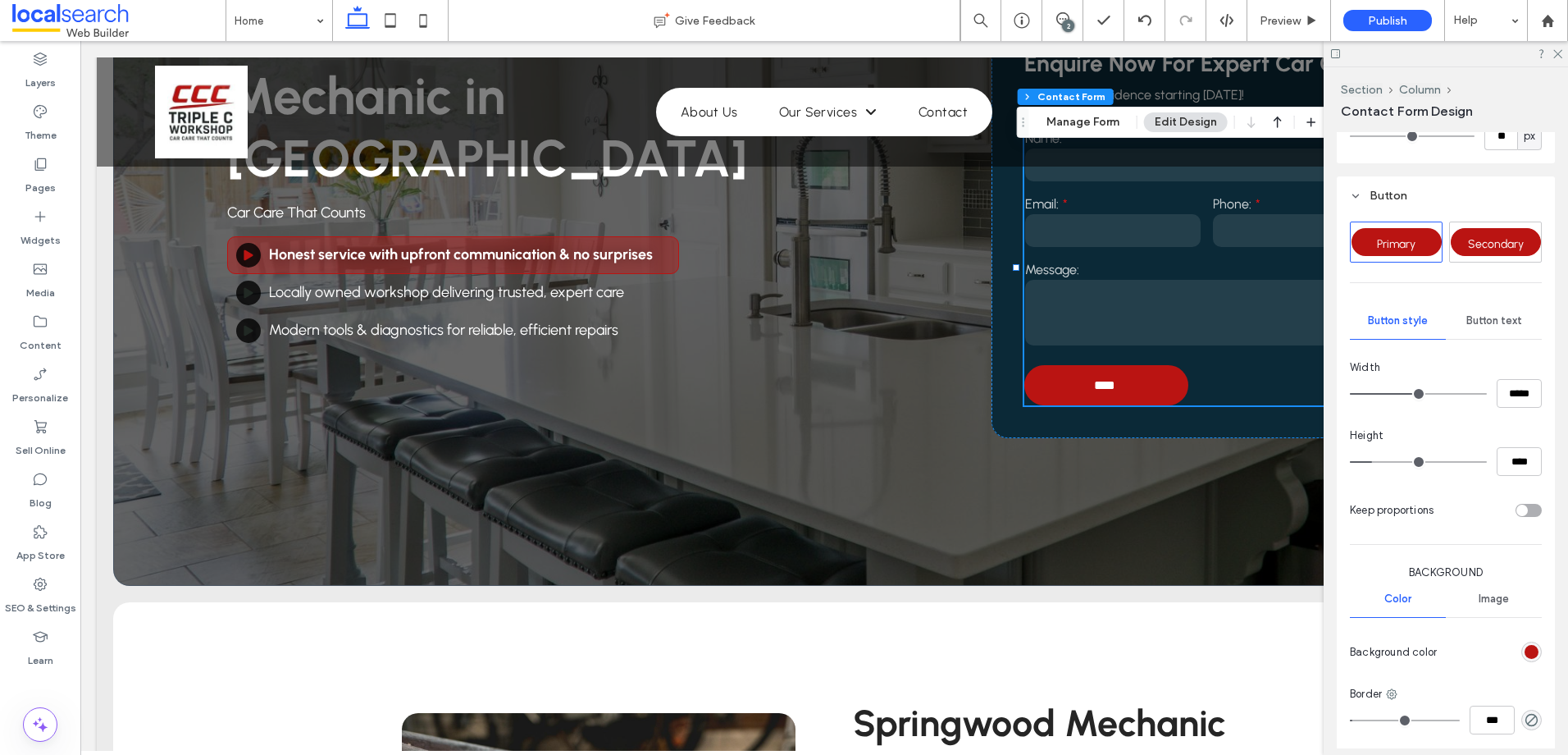
click at [1492, 326] on span "Button text" at bounding box center [1494, 321] width 56 height 13
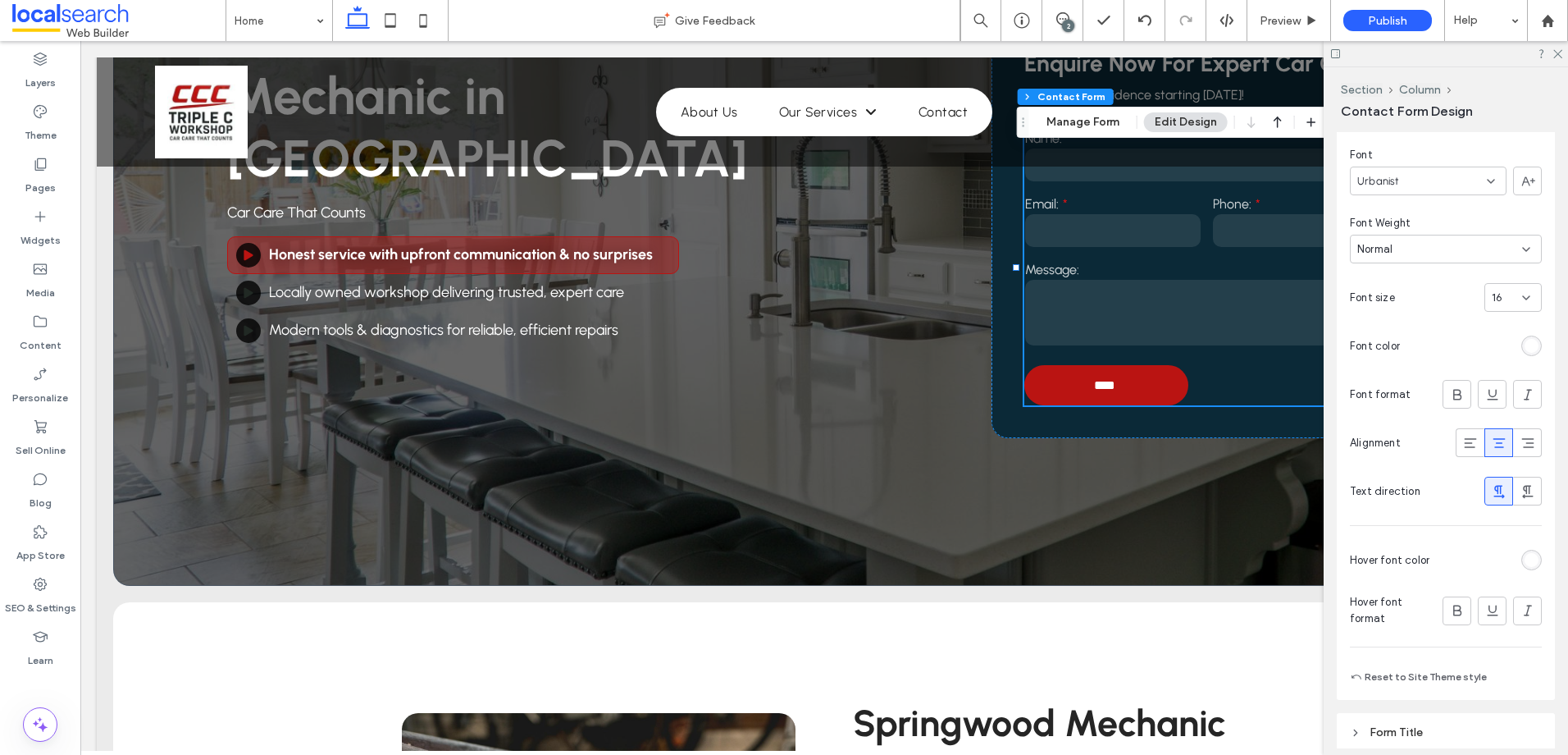
scroll to position [1161, 0]
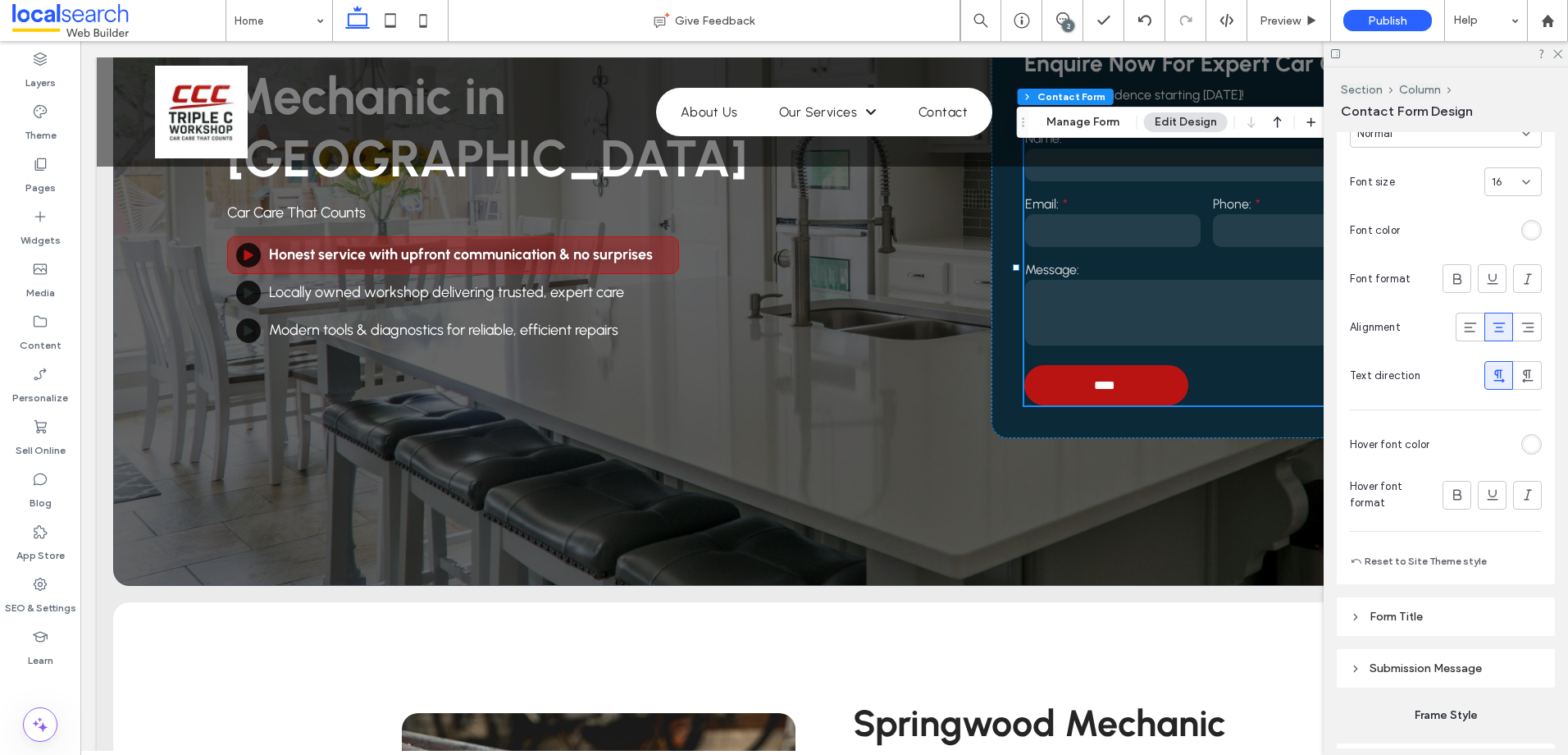
click at [1531, 441] on div "rgb(255, 255, 255)" at bounding box center [1532, 444] width 21 height 21
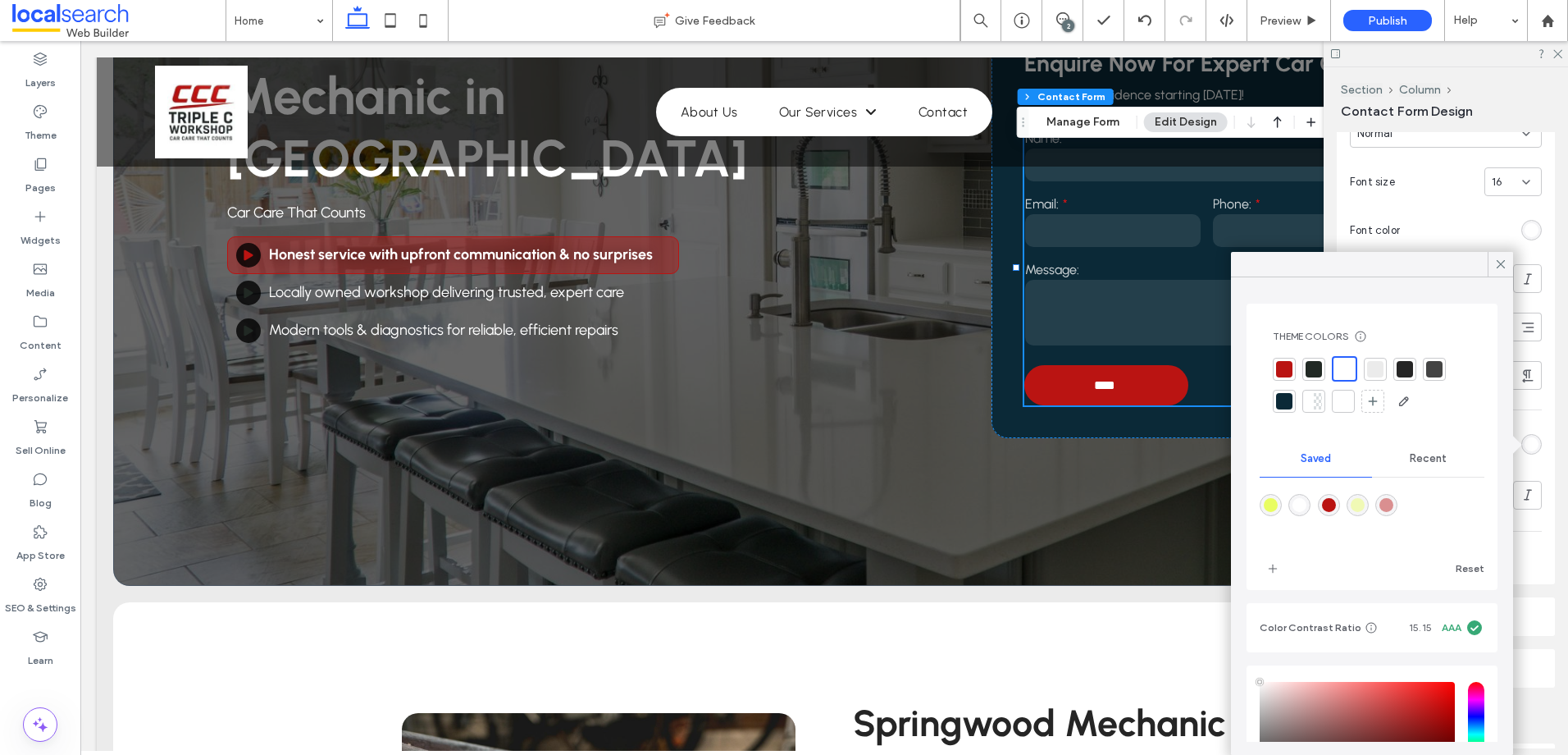
click at [1289, 365] on div at bounding box center [1283, 368] width 16 height 16
click at [1349, 361] on div at bounding box center [1345, 368] width 16 height 16
click at [1546, 470] on div "Alignment Spacing Set margins and padding 20px 0% 0px 0% * px 0px * px 0px Clea…" at bounding box center [1450, 440] width 229 height 616
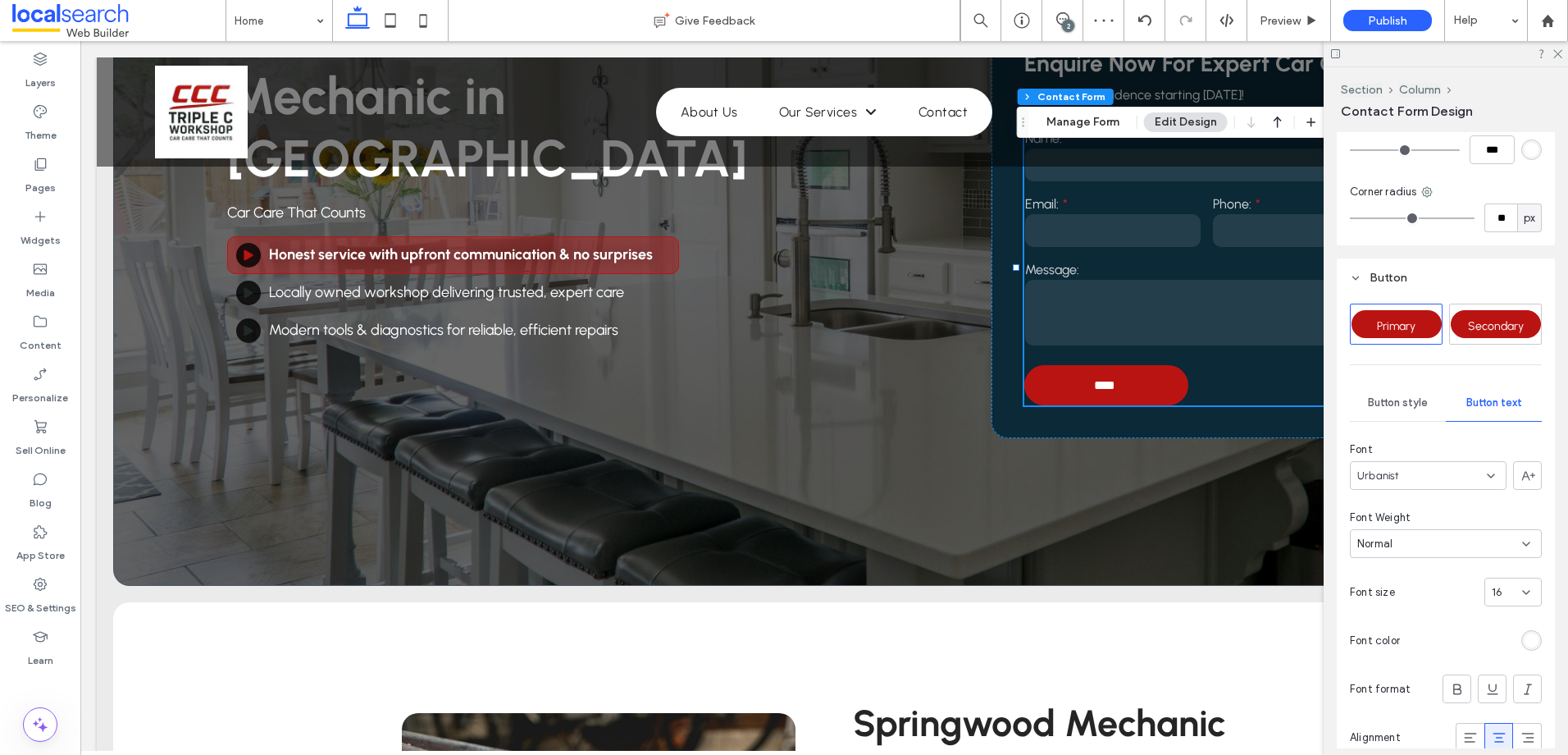
click at [1391, 407] on span "Button style" at bounding box center [1397, 403] width 60 height 13
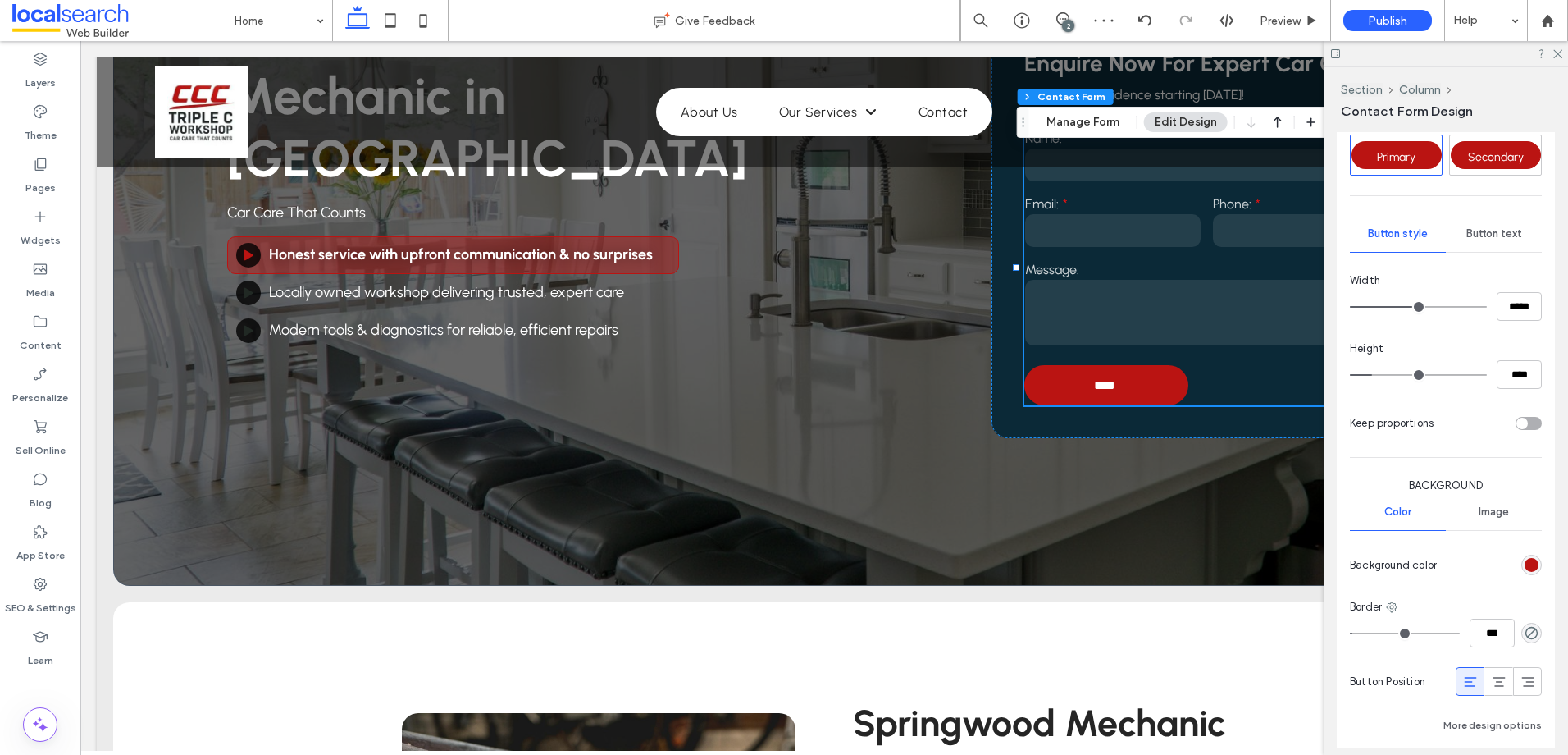
scroll to position [1078, 0]
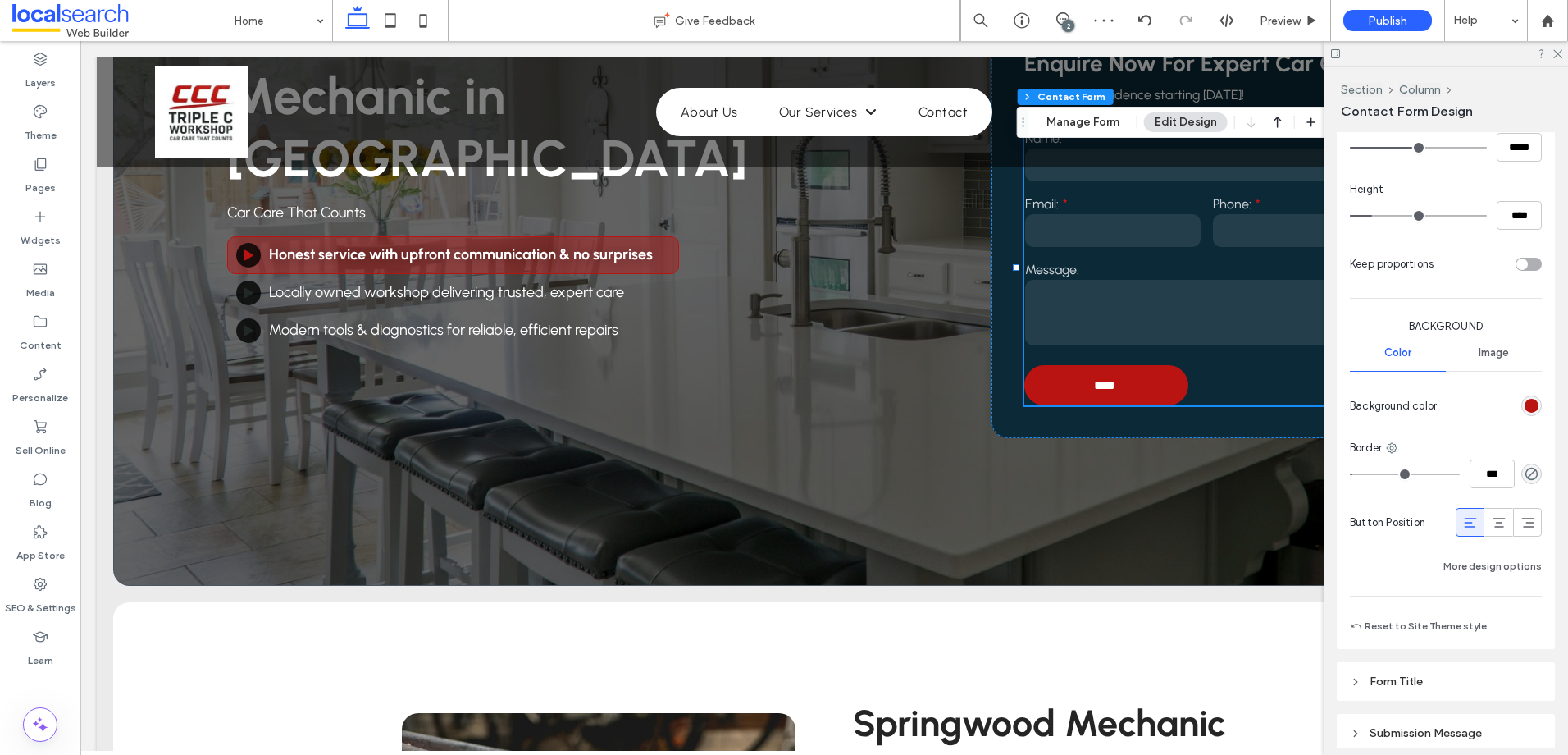
click at [1527, 396] on div "rgb(186, 20, 18)" at bounding box center [1532, 406] width 21 height 21
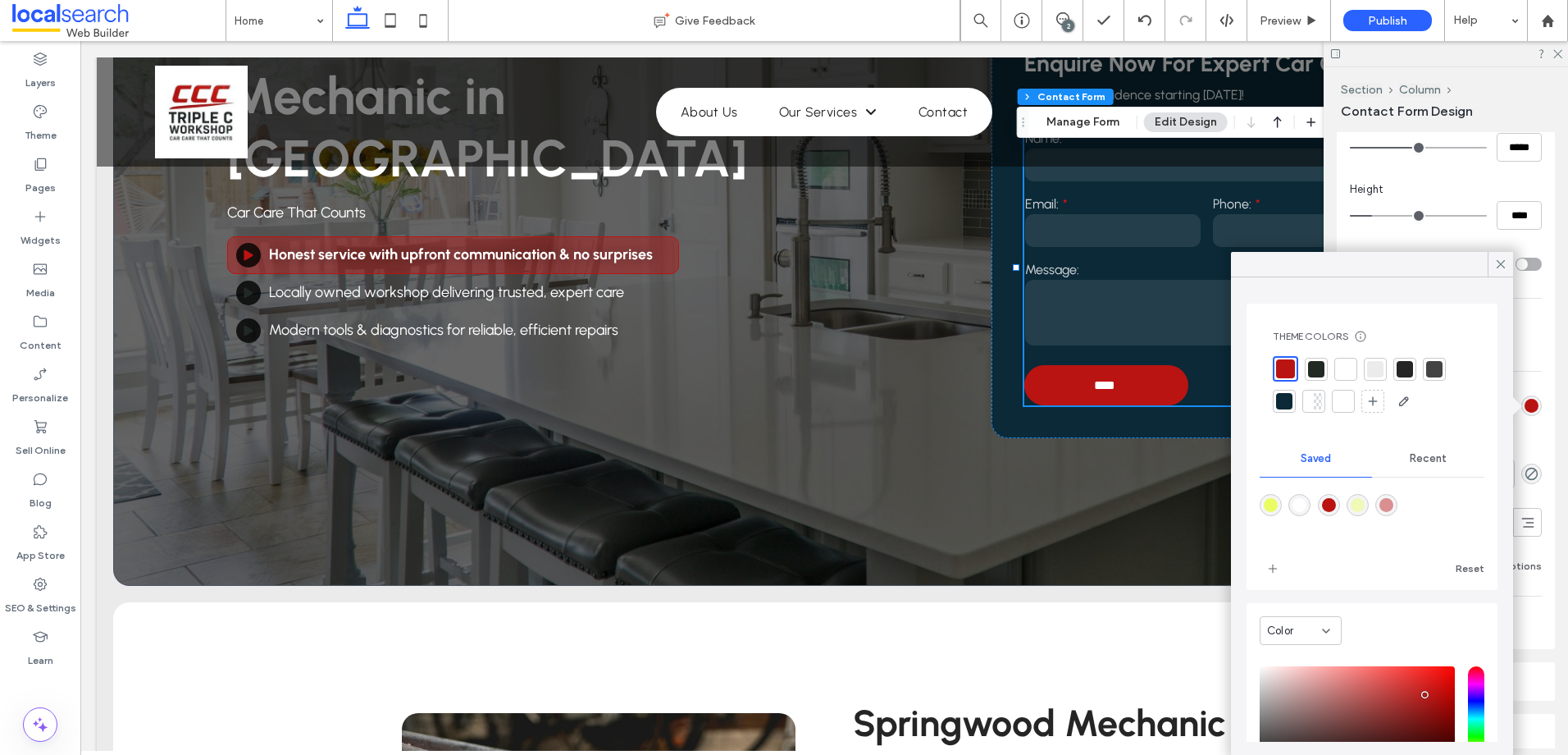
drag, startPoint x: 1347, startPoint y: 362, endPoint x: 1251, endPoint y: 363, distance: 96.0
click at [1346, 362] on div at bounding box center [1345, 368] width 16 height 16
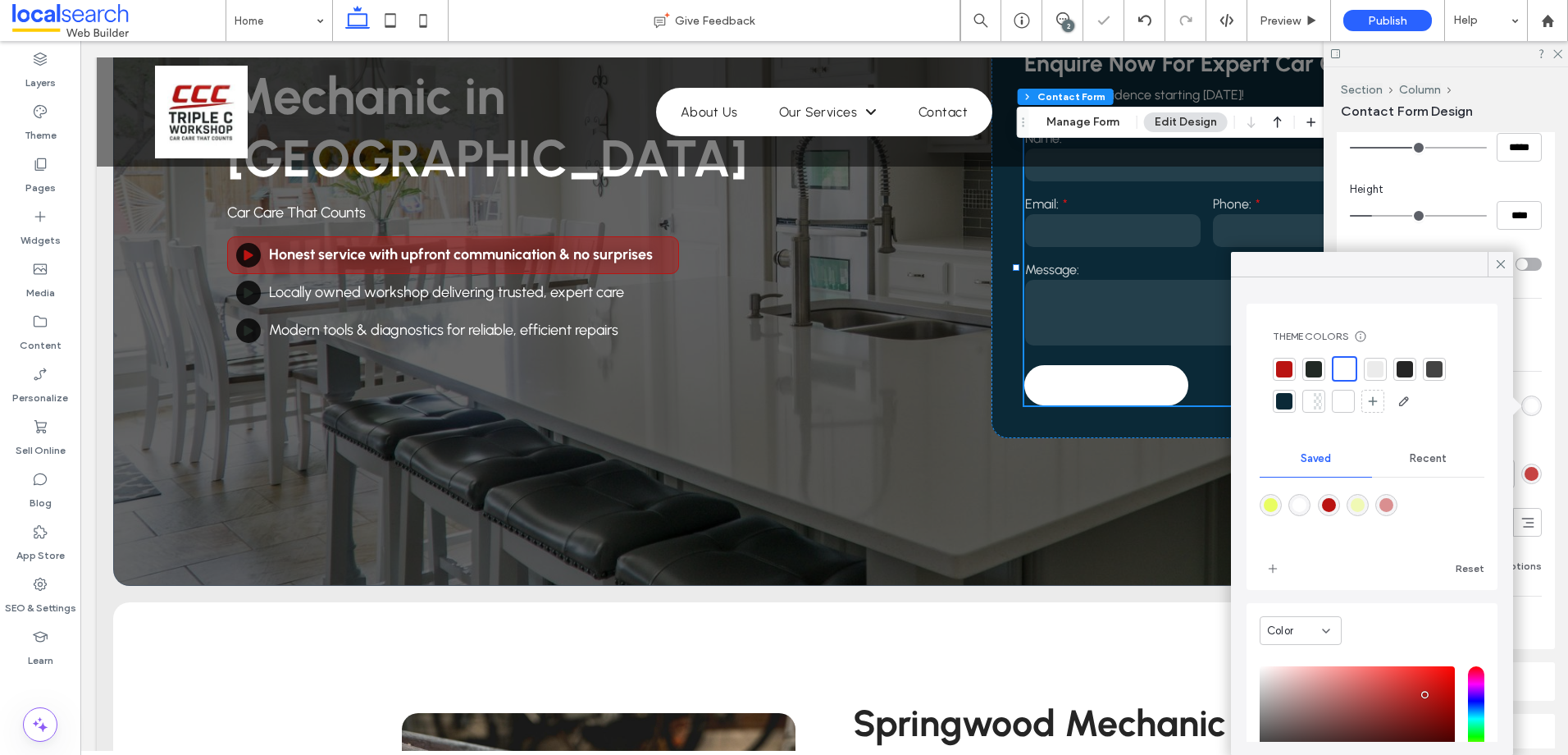
click at [1281, 369] on div at bounding box center [1283, 368] width 16 height 16
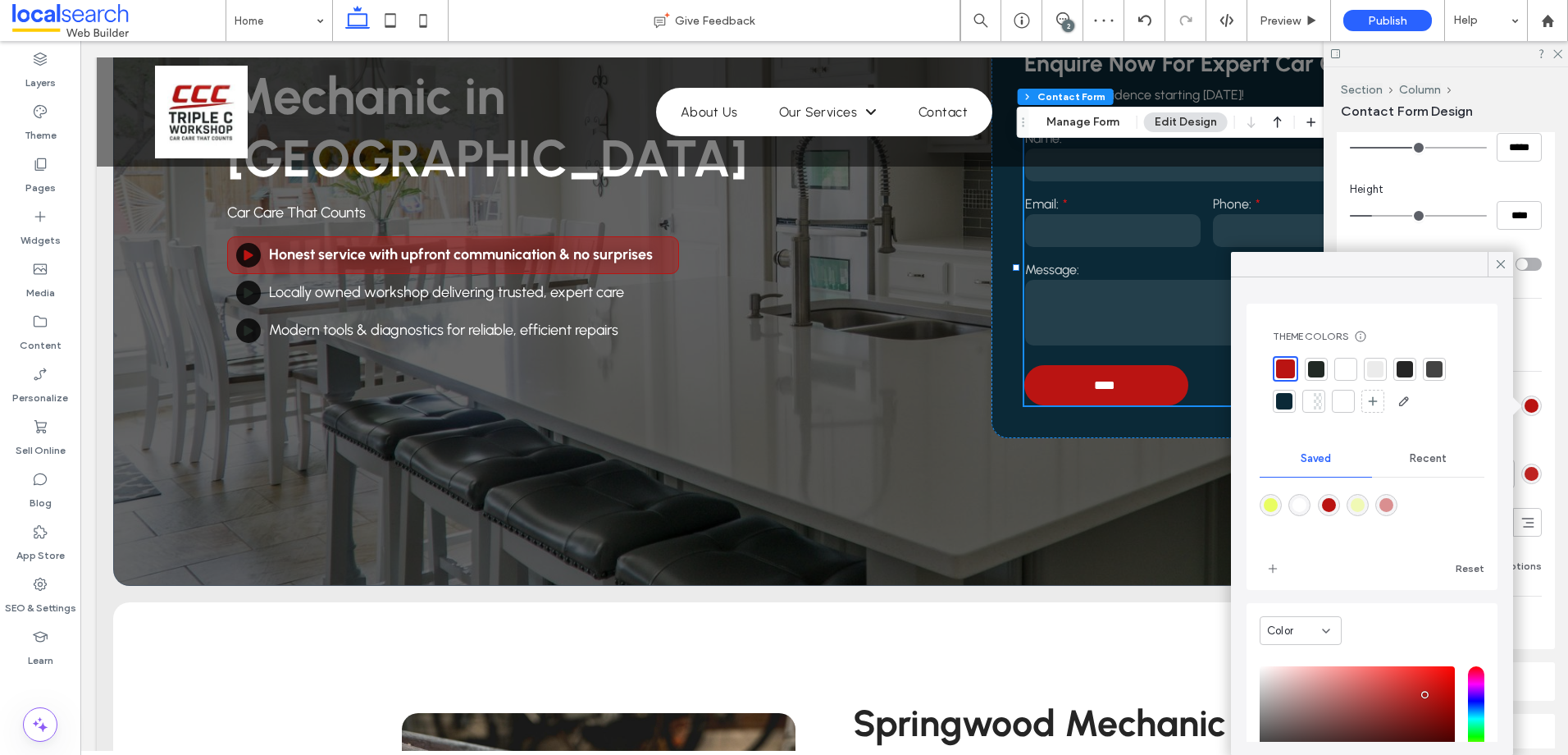
click at [1529, 455] on div "Border" at bounding box center [1446, 447] width 192 height 16
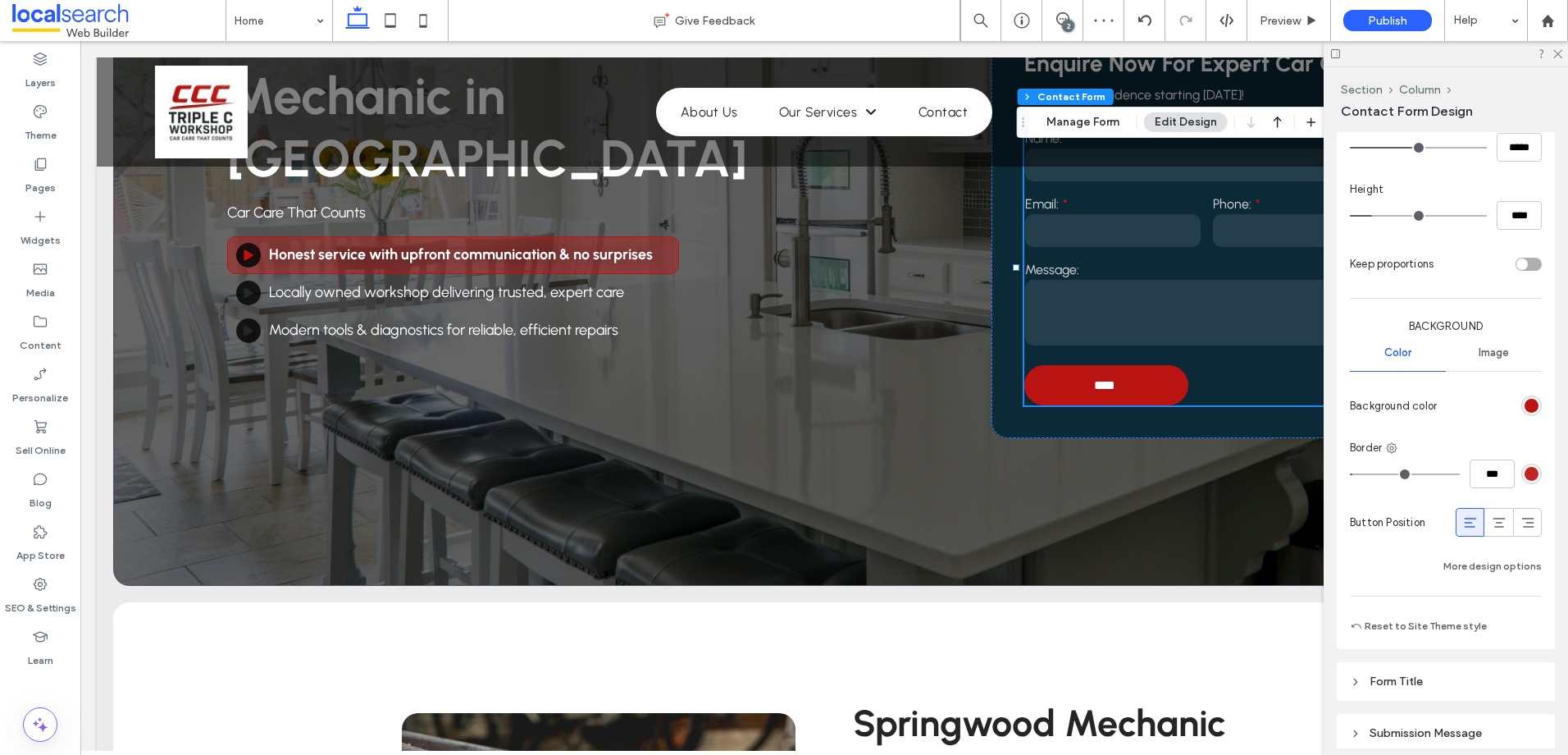
click at [1526, 468] on div "rgba(186, 20, 18, 0.93)" at bounding box center [1531, 474] width 14 height 14
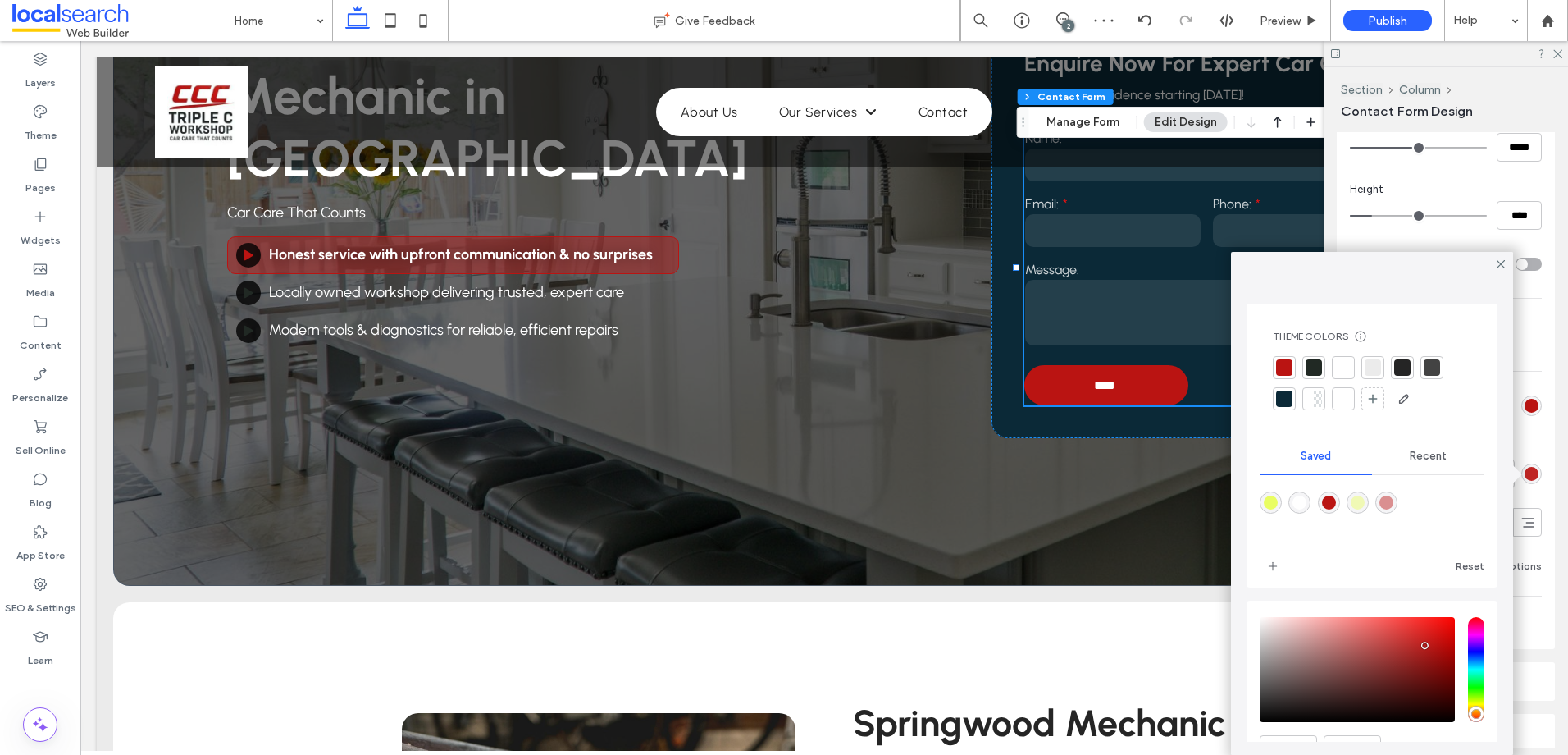
click at [1339, 366] on div at bounding box center [1343, 367] width 16 height 16
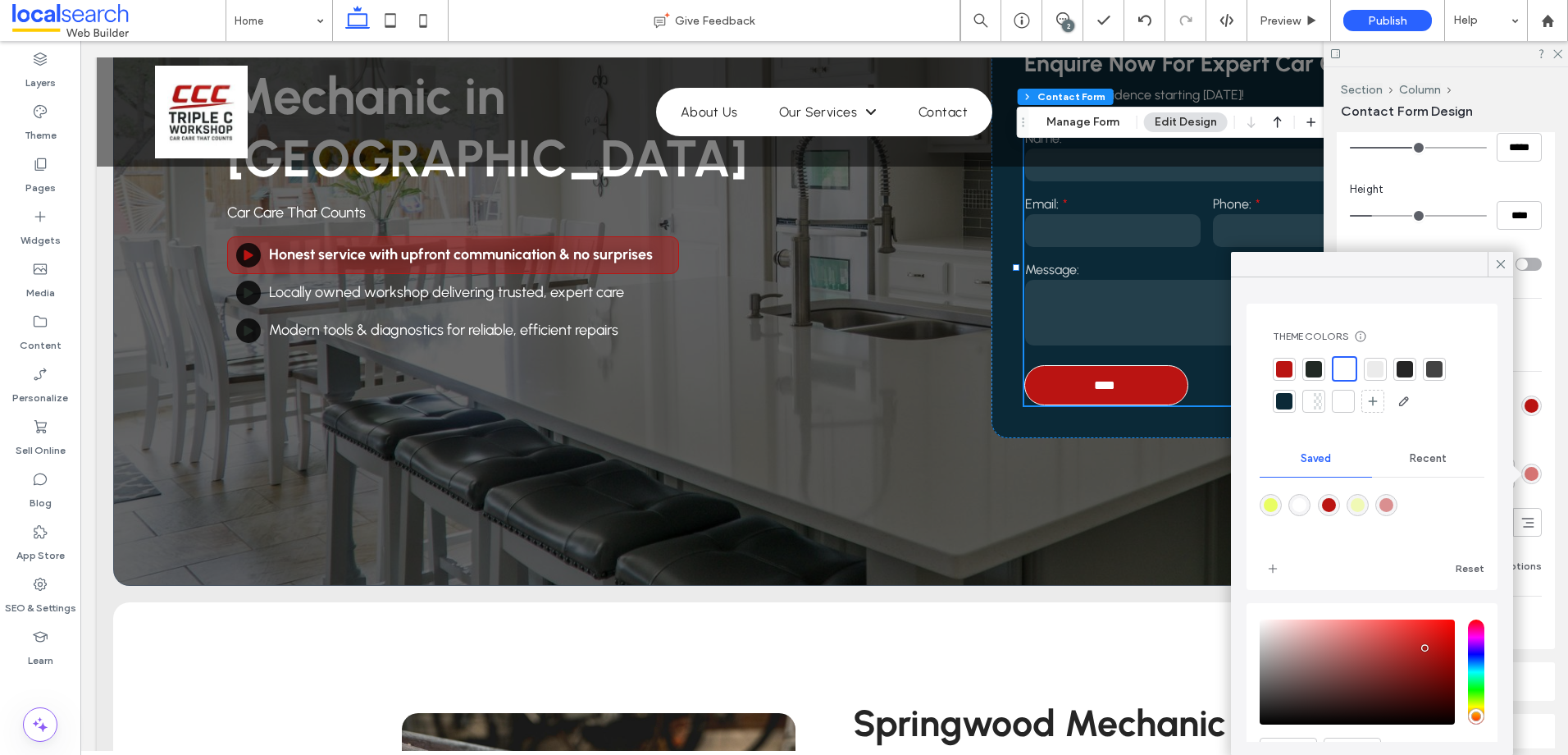
click at [1287, 365] on div at bounding box center [1283, 368] width 16 height 16
click at [1492, 268] on div at bounding box center [1500, 264] width 26 height 25
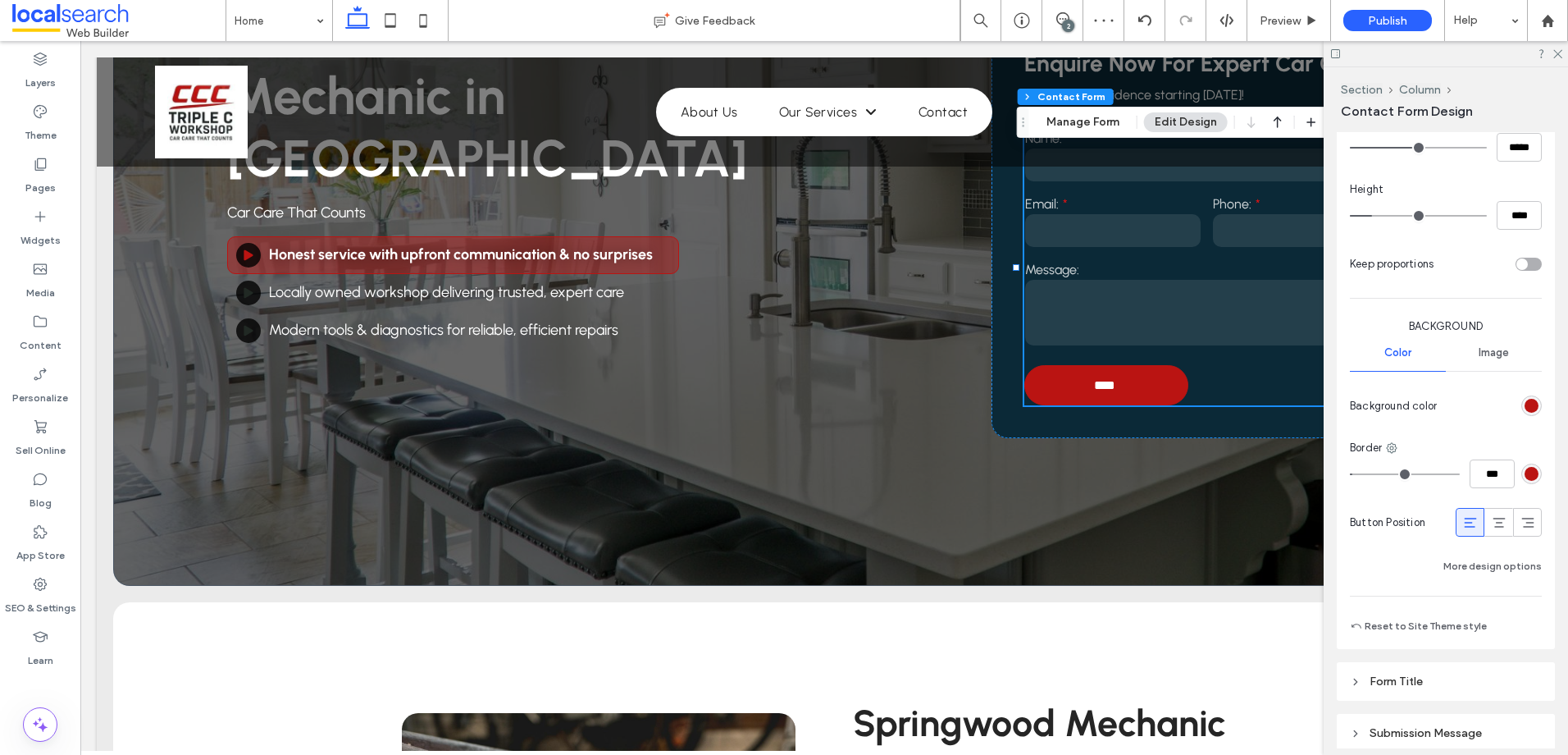
scroll to position [1161, 0]
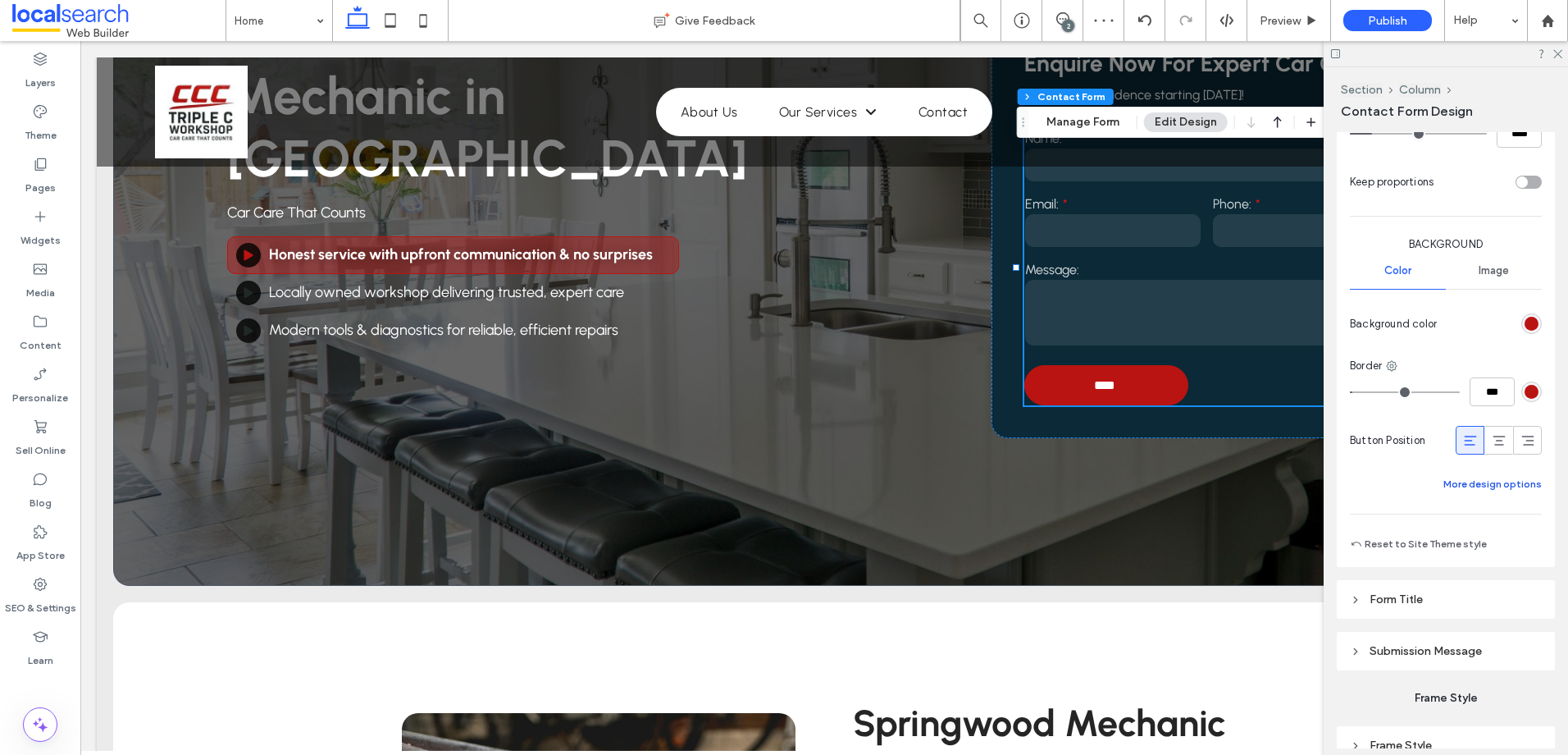
click at [1506, 478] on button "More design options" at bounding box center [1493, 483] width 99 height 20
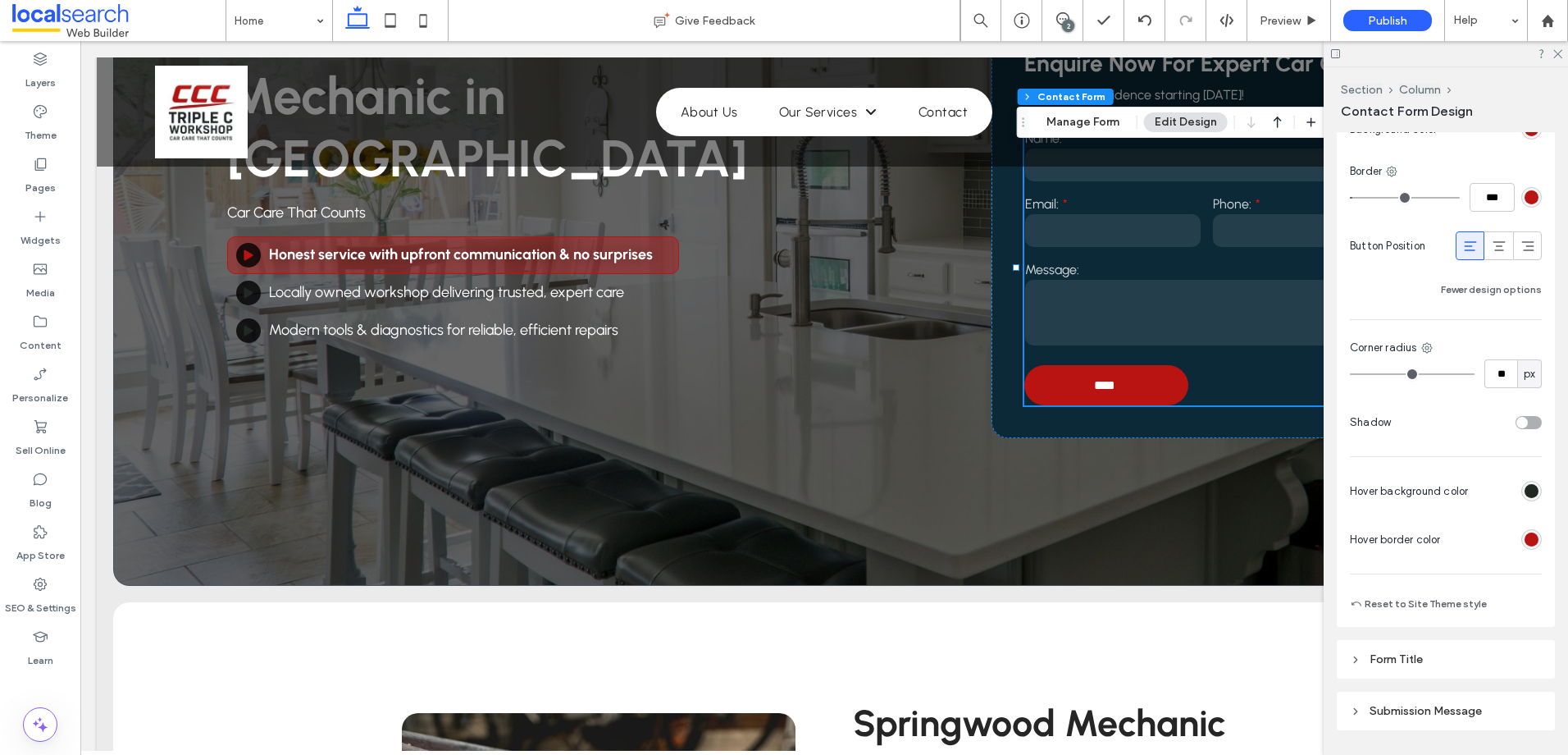
scroll to position [1406, 0]
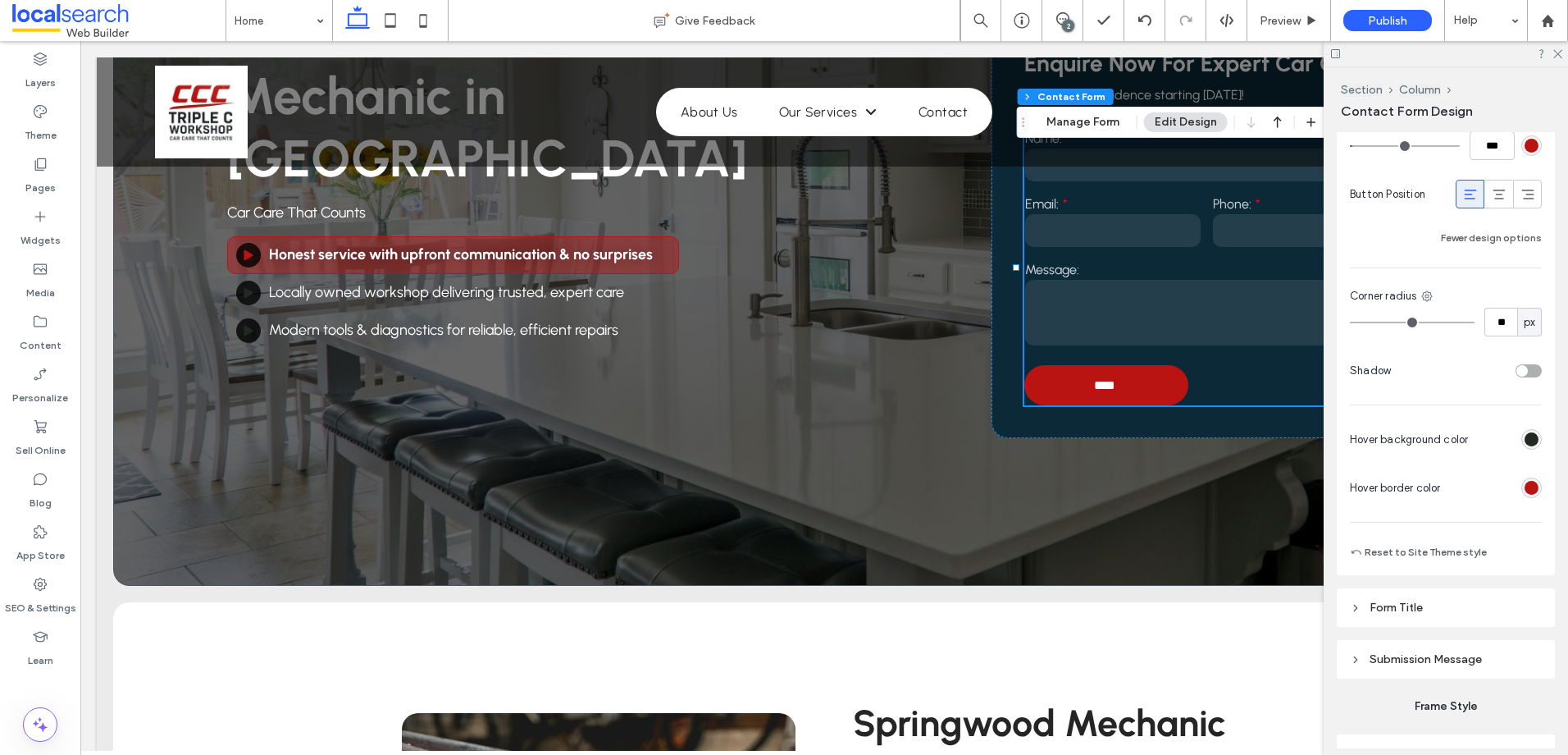
click at [1528, 483] on div "rgb(186, 20, 18)" at bounding box center [1531, 487] width 14 height 14
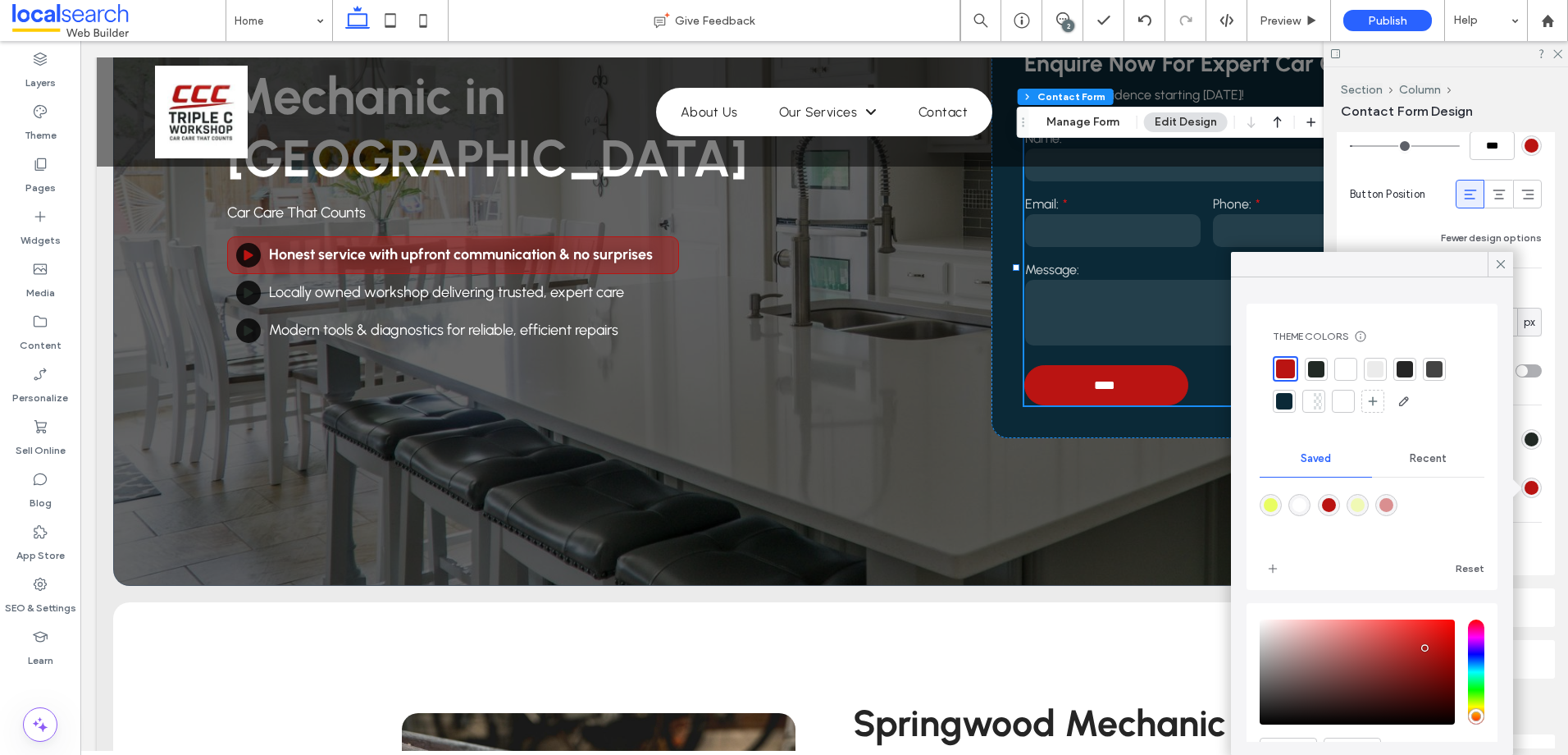
click at [1337, 376] on div at bounding box center [1345, 368] width 16 height 16
click at [1500, 269] on icon at bounding box center [1501, 264] width 15 height 15
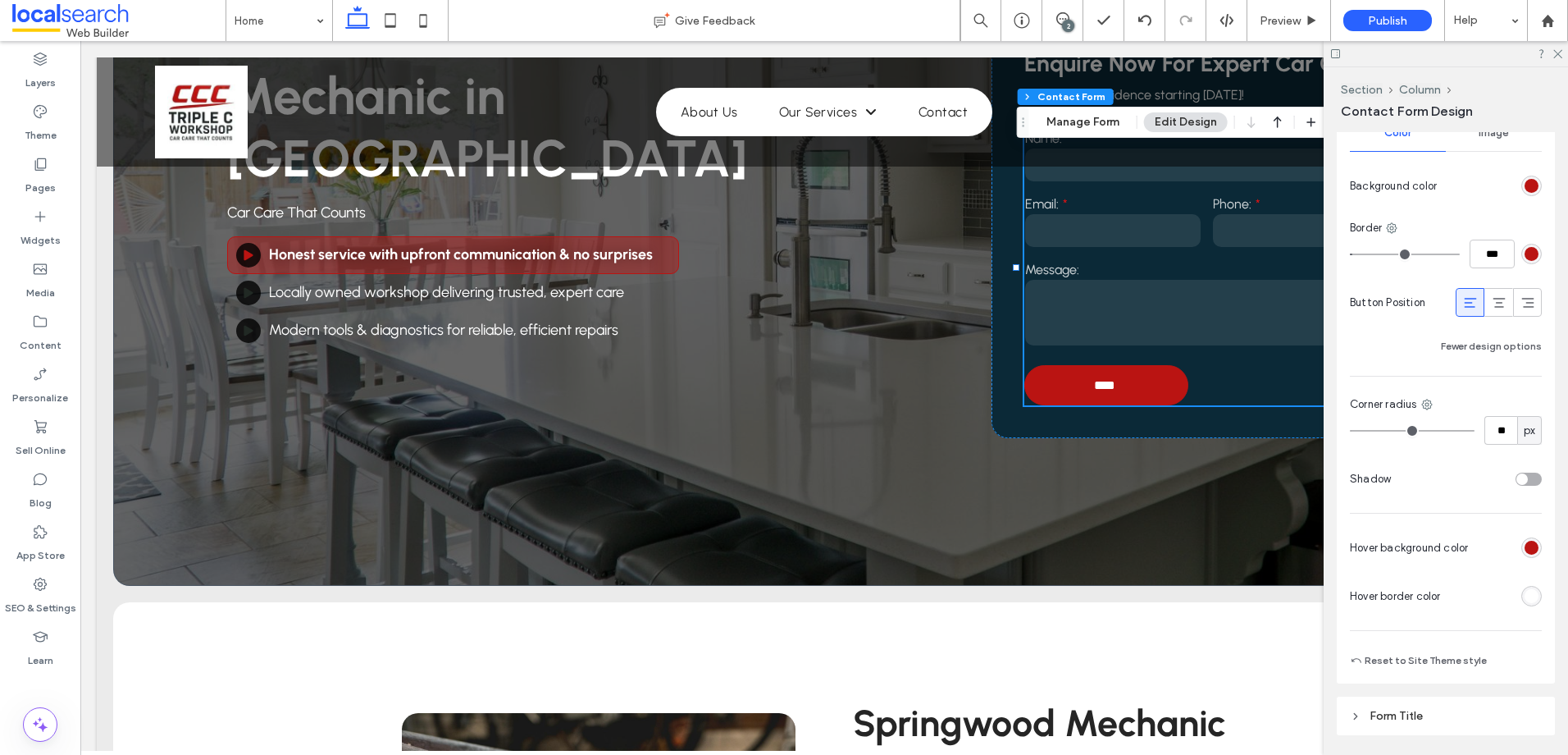
scroll to position [1324, 0]
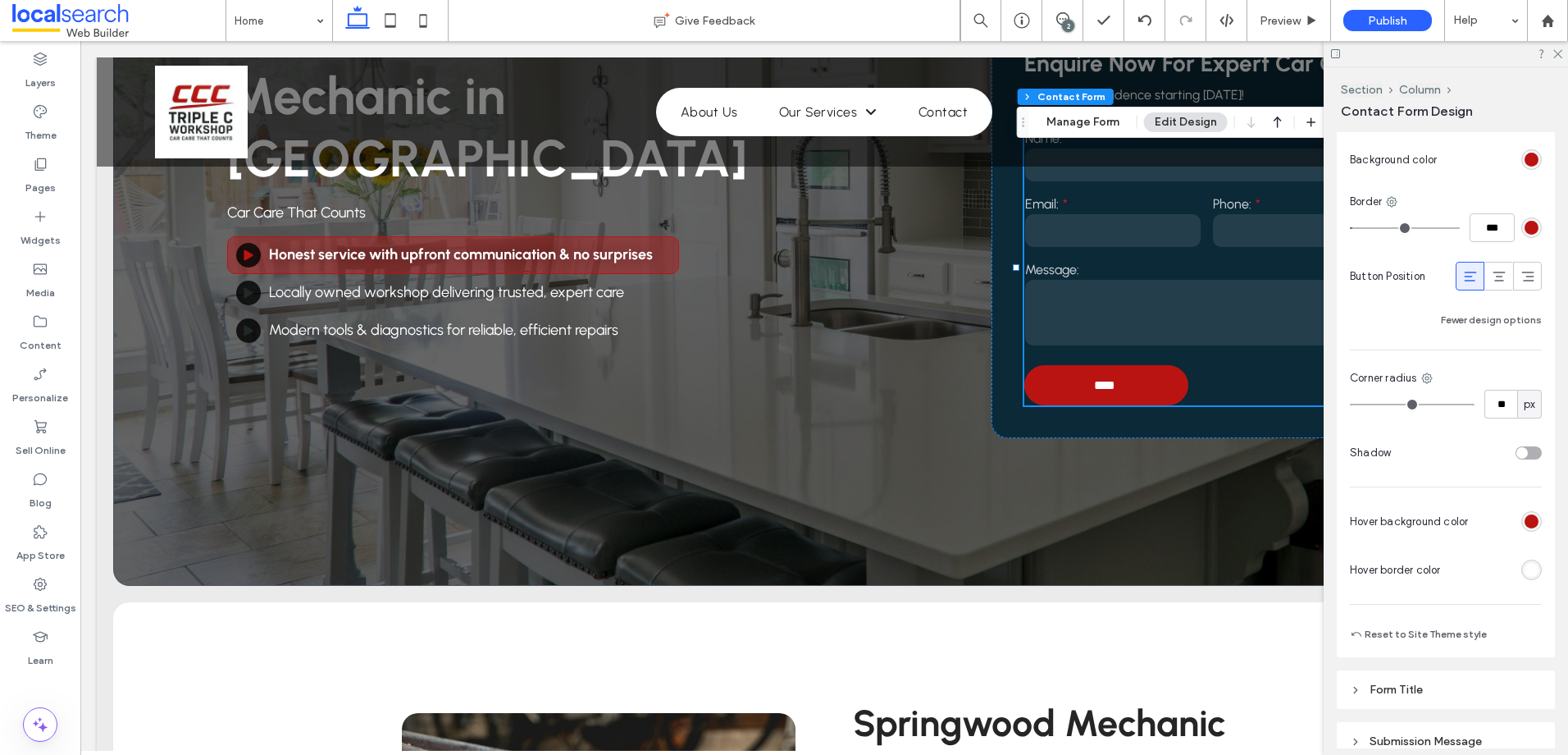
click at [1524, 521] on div "rgb(186, 20, 18)" at bounding box center [1531, 521] width 14 height 14
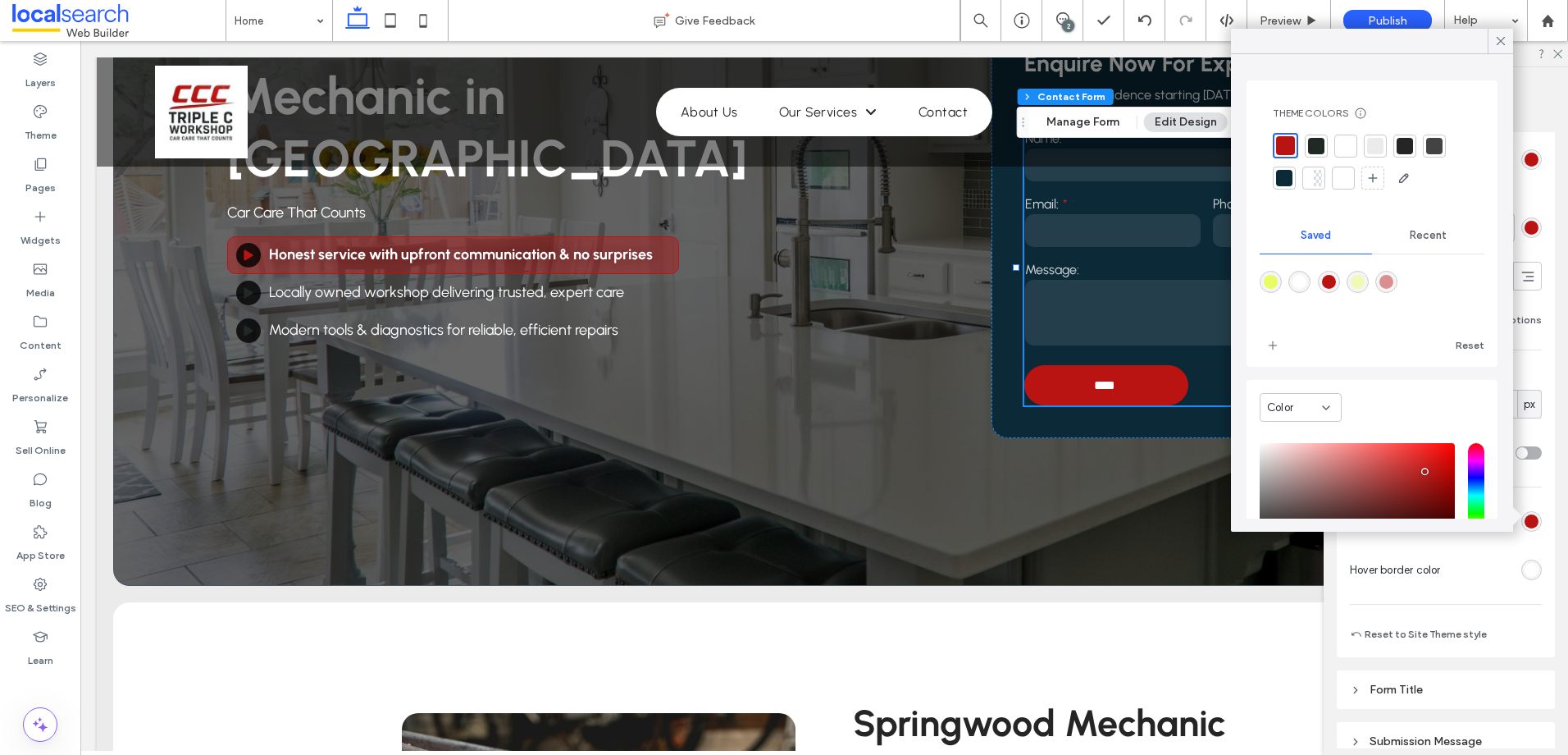
click at [1536, 324] on div "Primary Secondary Button style Button text Width ***** Height **** Keep proport…" at bounding box center [1446, 190] width 218 height 934
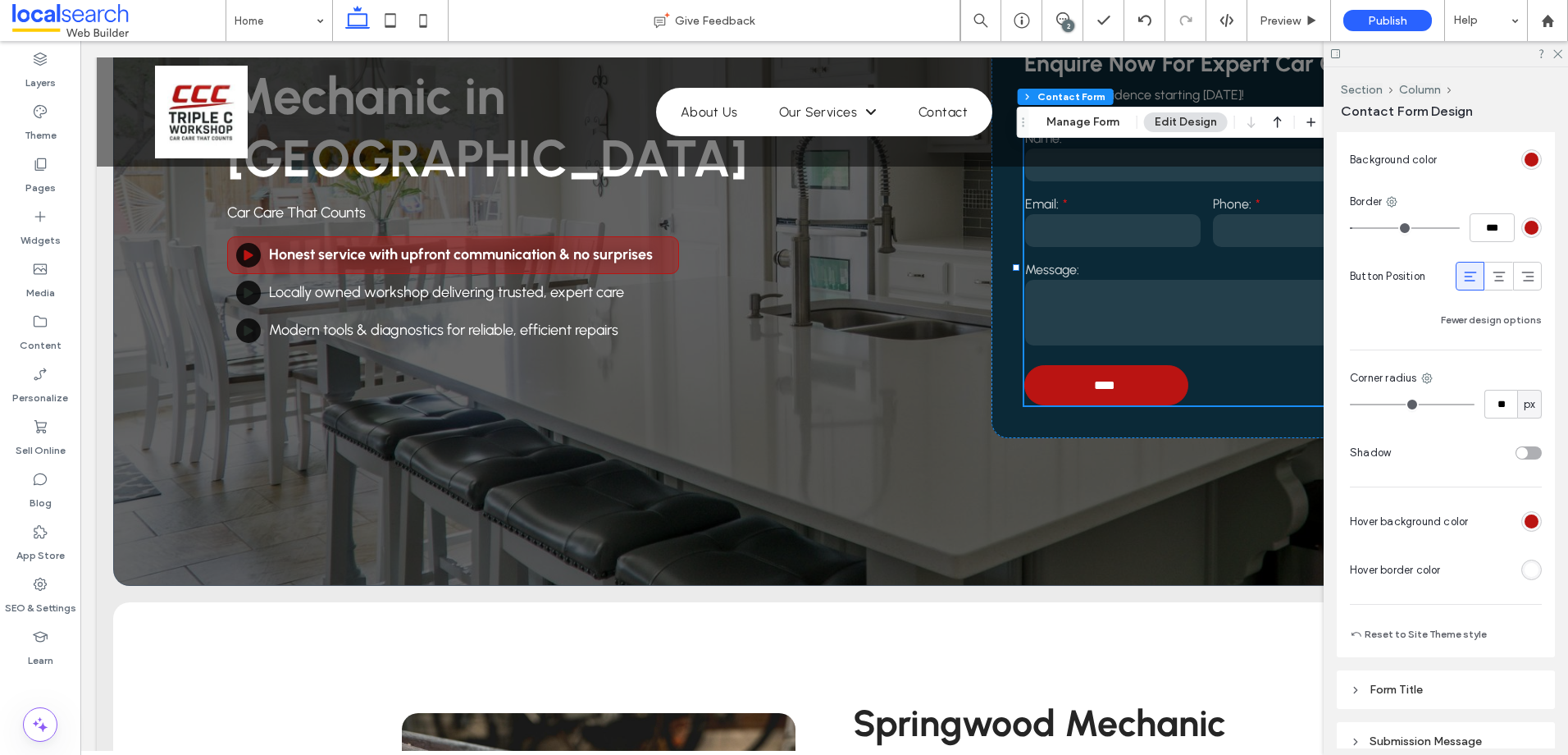
click at [1521, 151] on div "rgb(186, 20, 18)" at bounding box center [1532, 160] width 21 height 21
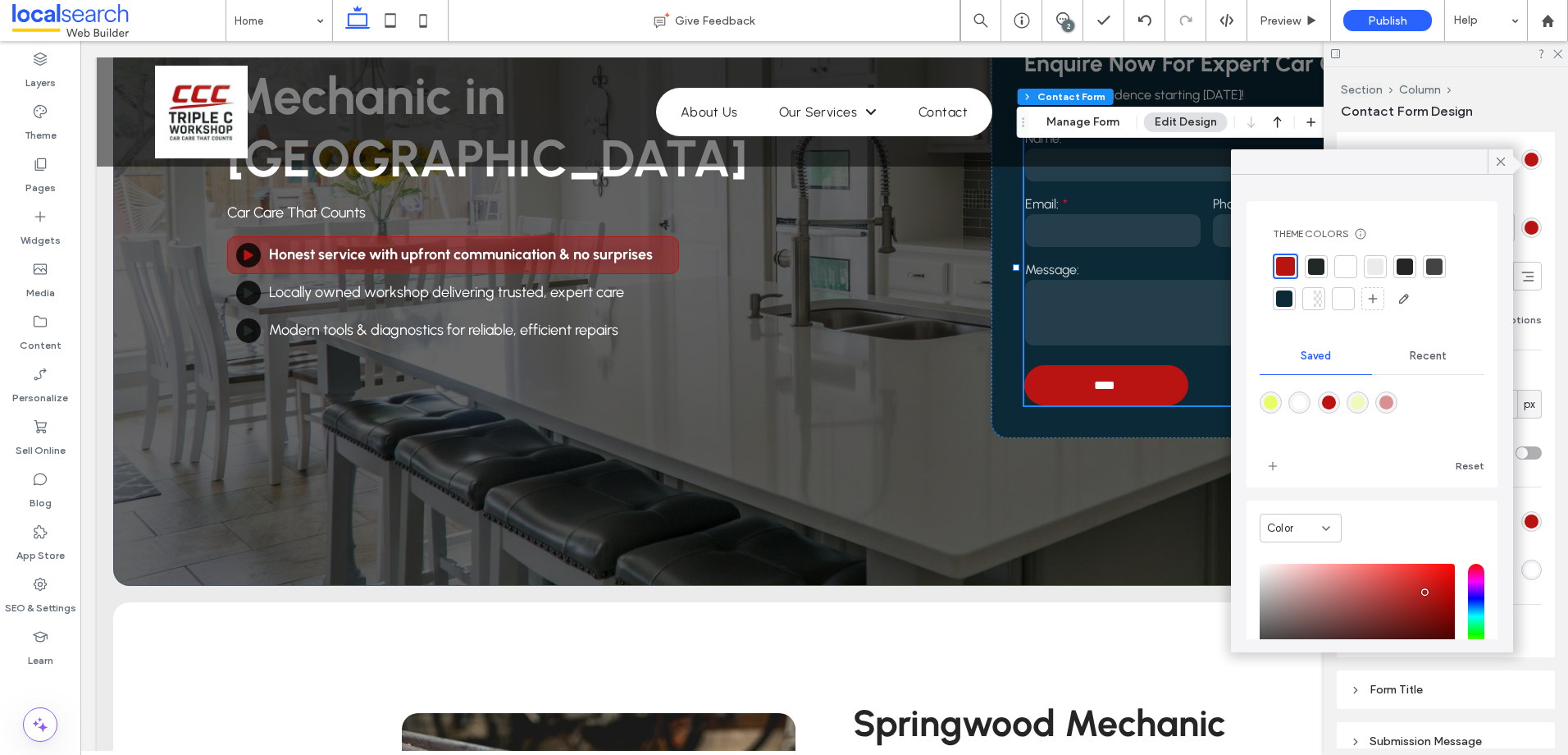
click at [1311, 266] on div at bounding box center [1316, 266] width 16 height 16
click at [1496, 163] on icon at bounding box center [1501, 161] width 15 height 15
